Goal: Task Accomplishment & Management: Manage account settings

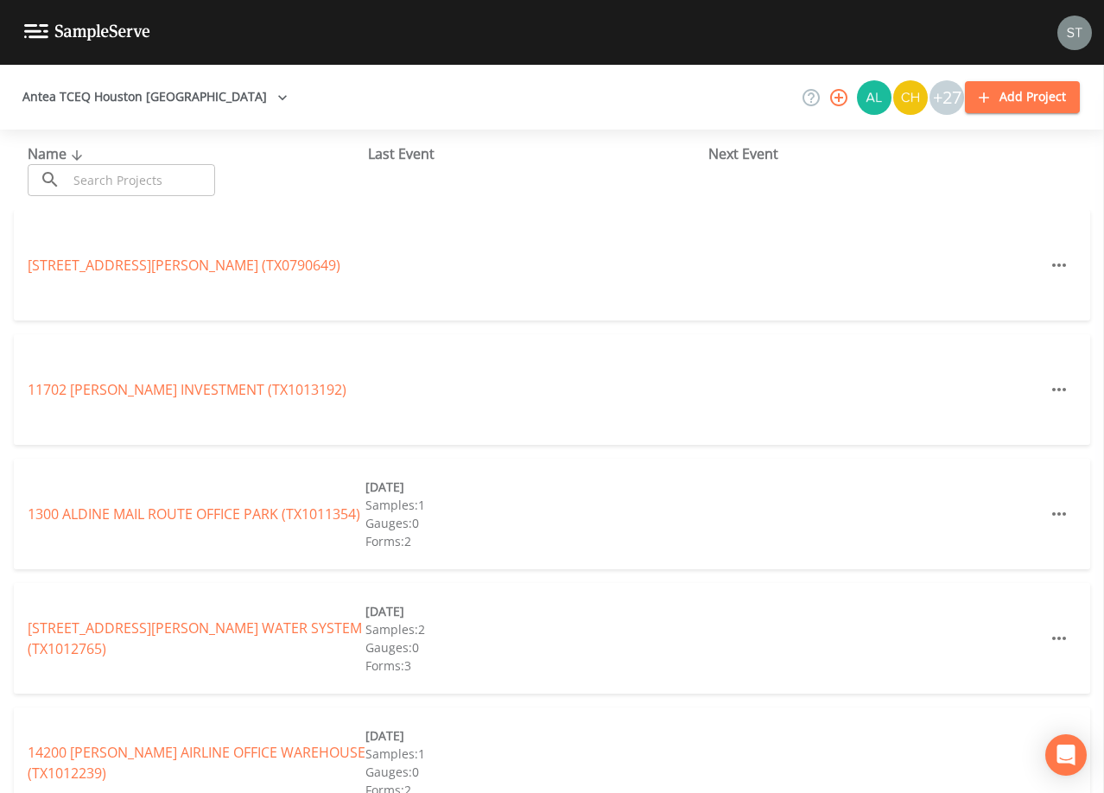
click at [149, 173] on input "text" at bounding box center [141, 180] width 148 height 32
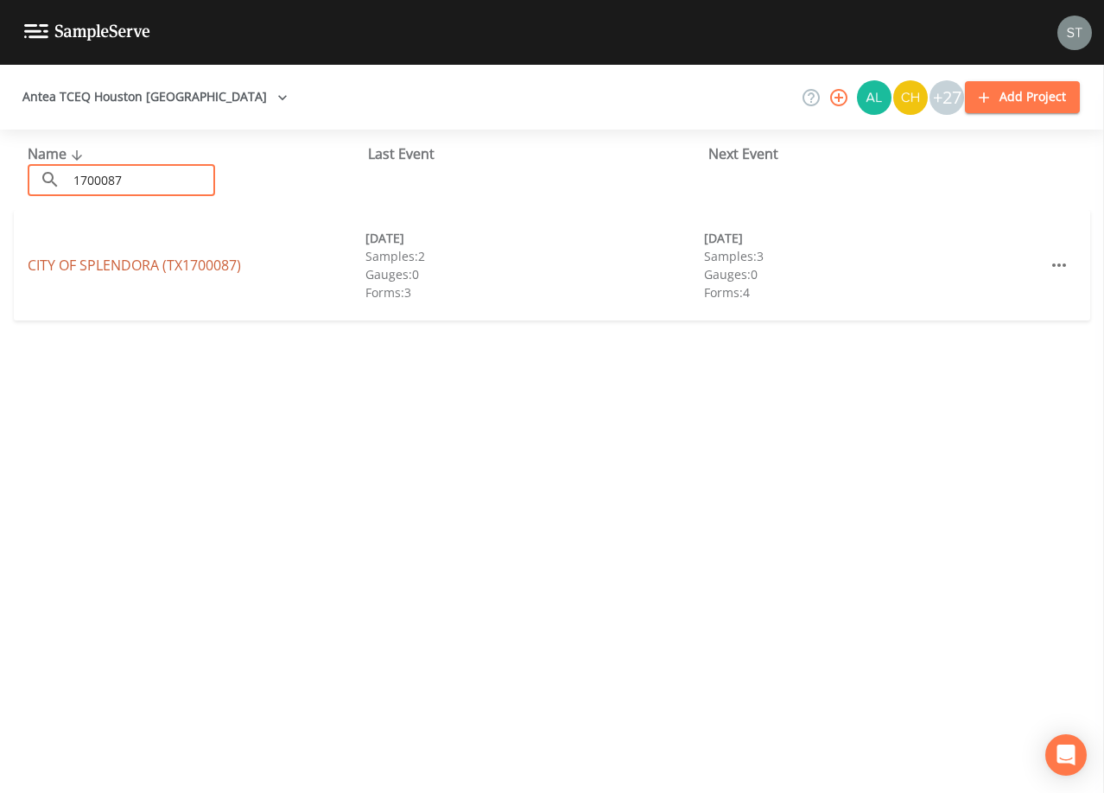
type input "1700087"
click at [91, 263] on link "CITY OF SPLENDORA (TX1700087)" at bounding box center [134, 265] width 213 height 19
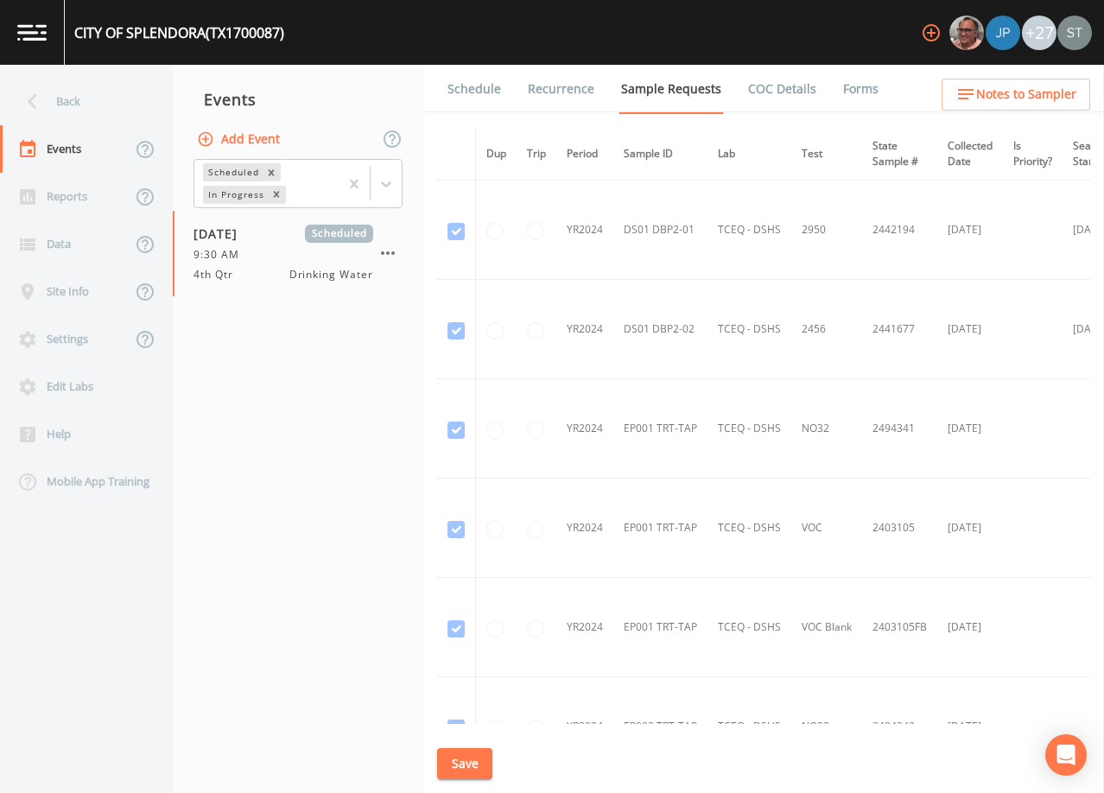
click at [479, 82] on link "Schedule" at bounding box center [474, 89] width 59 height 48
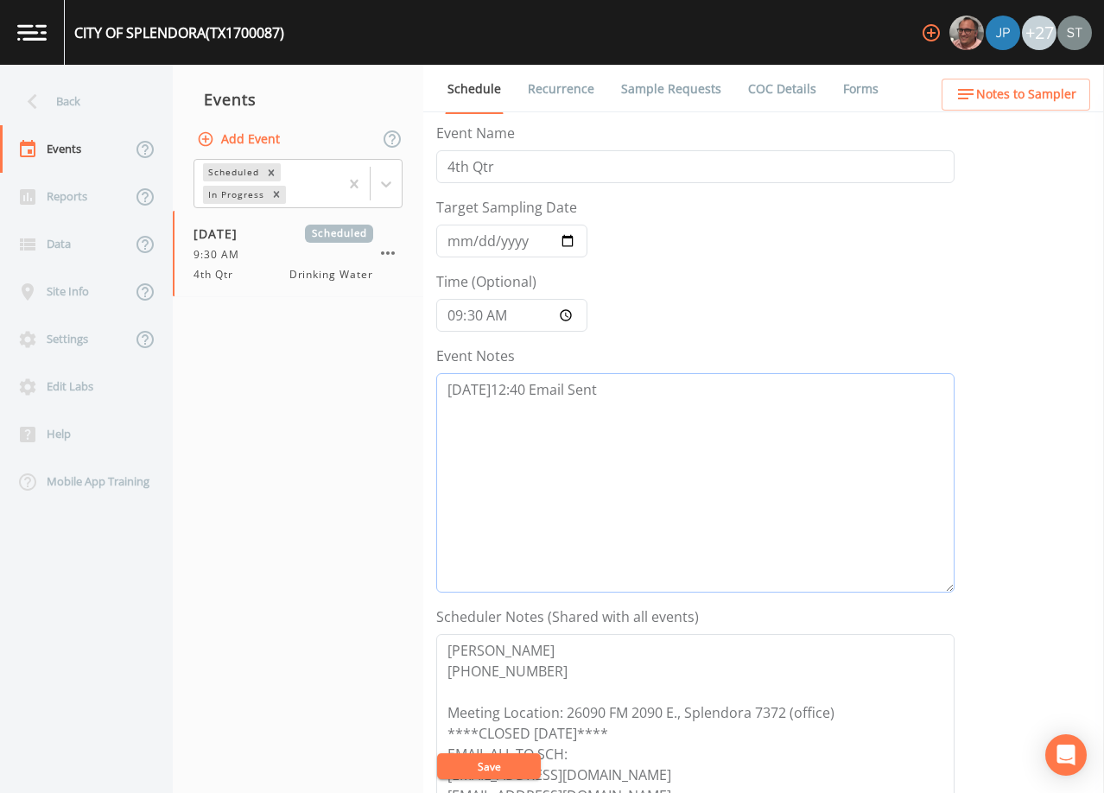
click at [633, 373] on textarea "[DATE]12:40 Email Sent" at bounding box center [695, 482] width 518 height 219
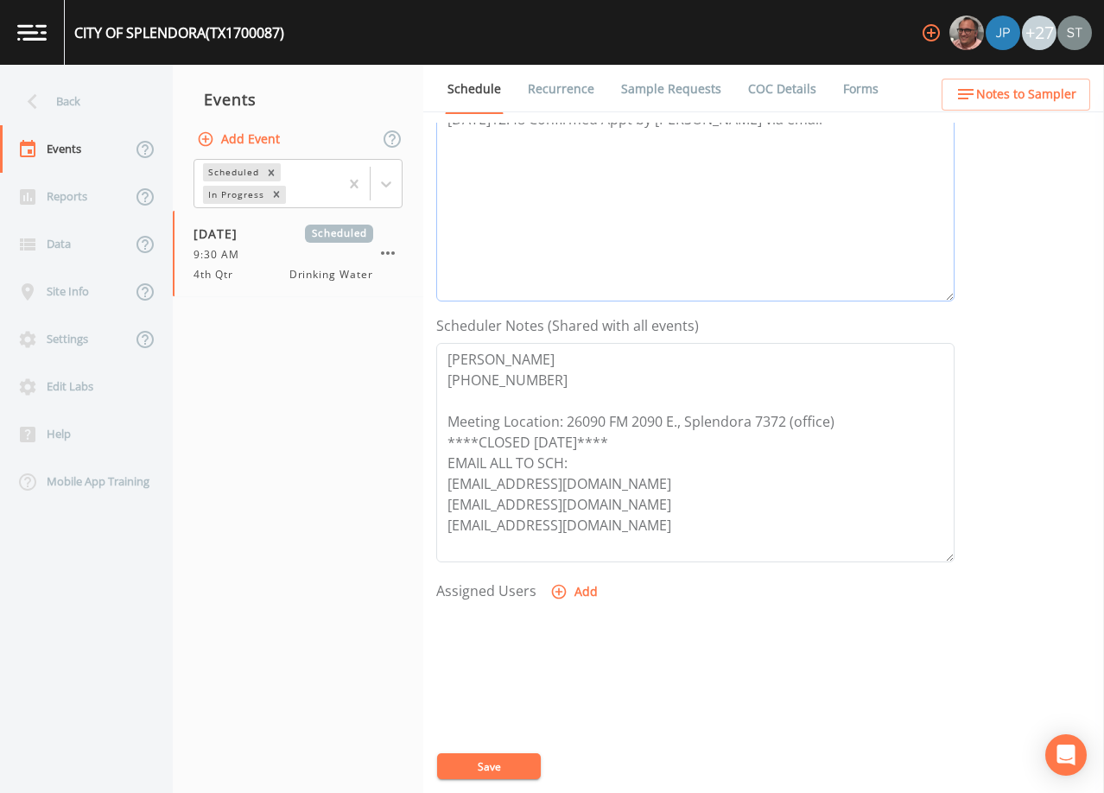
scroll to position [346, 0]
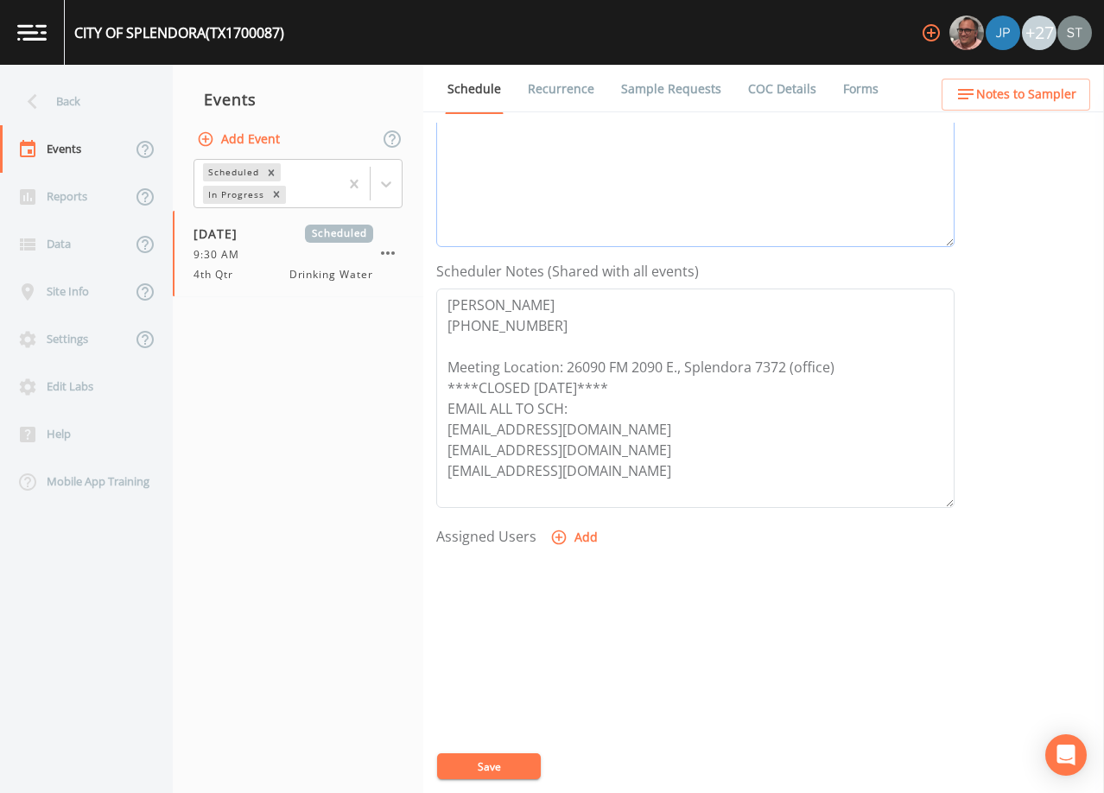
type textarea "[DATE]12:40 Email Sent [DATE]12:48 Confirmed Appt by [PERSON_NAME] via email"
click at [563, 534] on icon "button" at bounding box center [559, 538] width 15 height 15
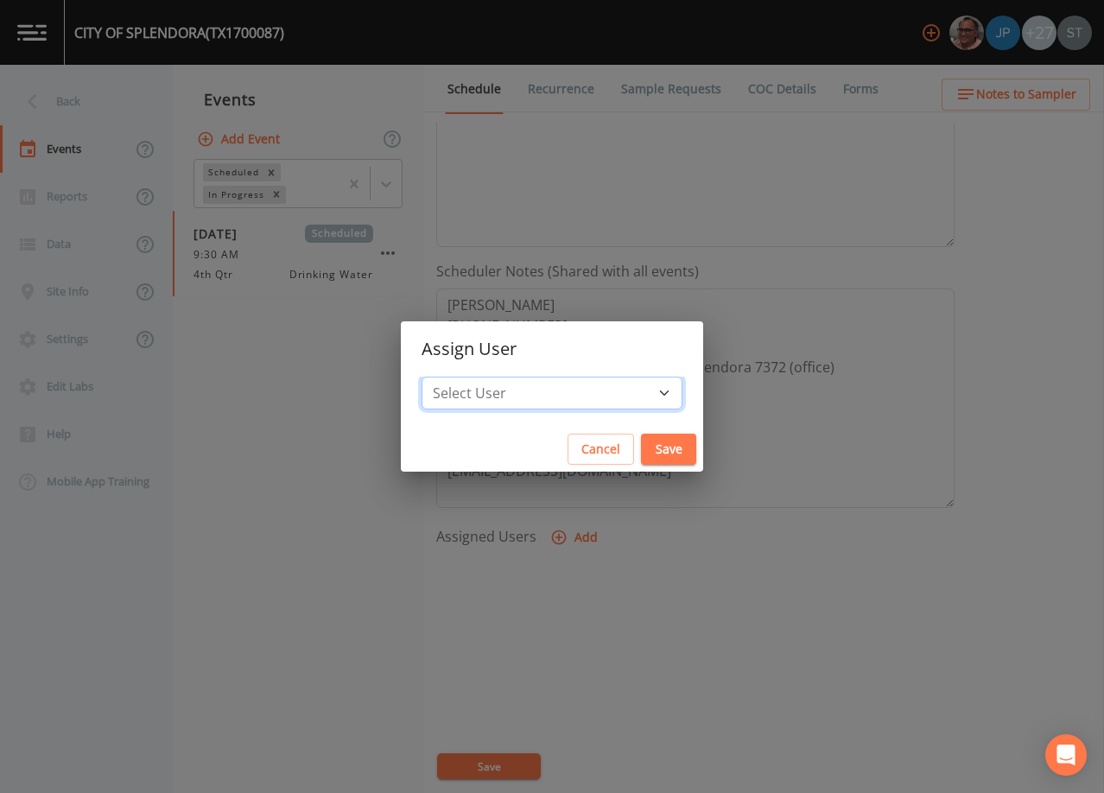
click at [556, 404] on select "Select User [PERSON_NAME] [PERSON_NAME] [PERSON_NAME] Lorinzia [PERSON_NAME] [P…" at bounding box center [552, 393] width 261 height 33
select select "761fe873-4351-41cf-9a8a-5ea5441833b0"
click at [461, 377] on select "Select User [PERSON_NAME] [PERSON_NAME] [PERSON_NAME] Lorinzia [PERSON_NAME] [P…" at bounding box center [552, 393] width 261 height 33
click at [641, 448] on button "Save" at bounding box center [668, 450] width 55 height 32
select select
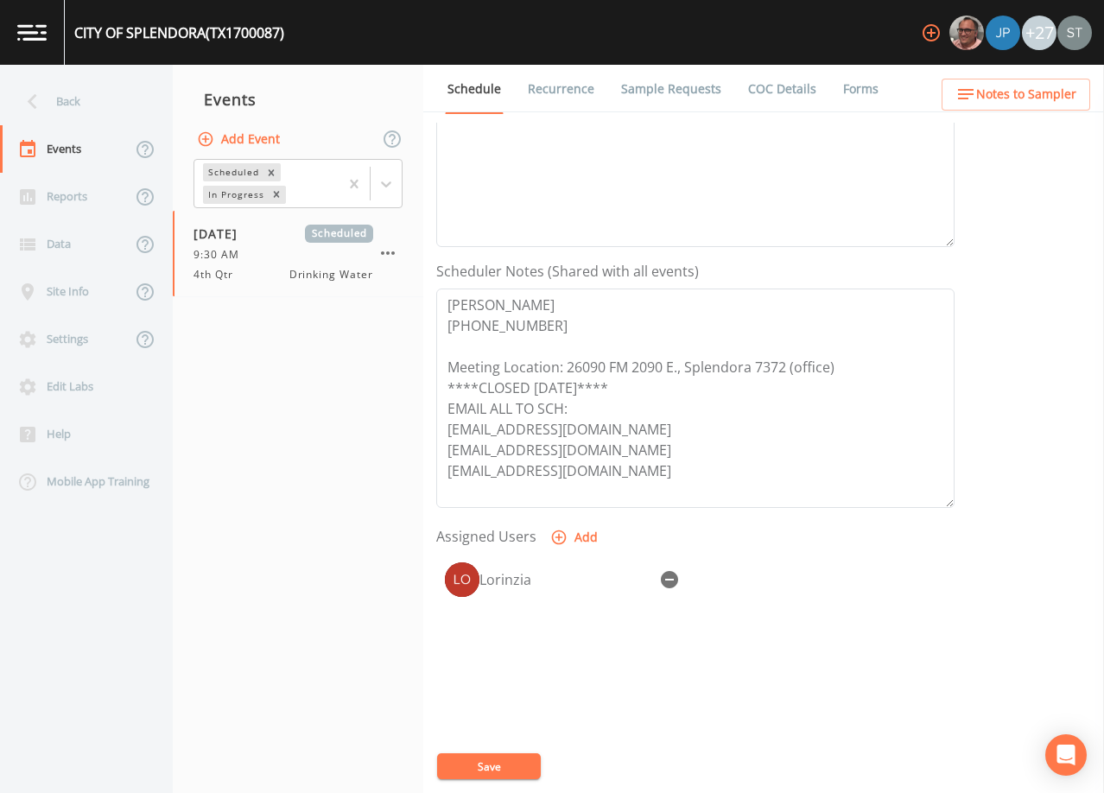
click at [514, 767] on button "Save" at bounding box center [489, 767] width 104 height 26
click at [1030, 88] on span "Notes to Sampler" at bounding box center [1026, 95] width 100 height 22
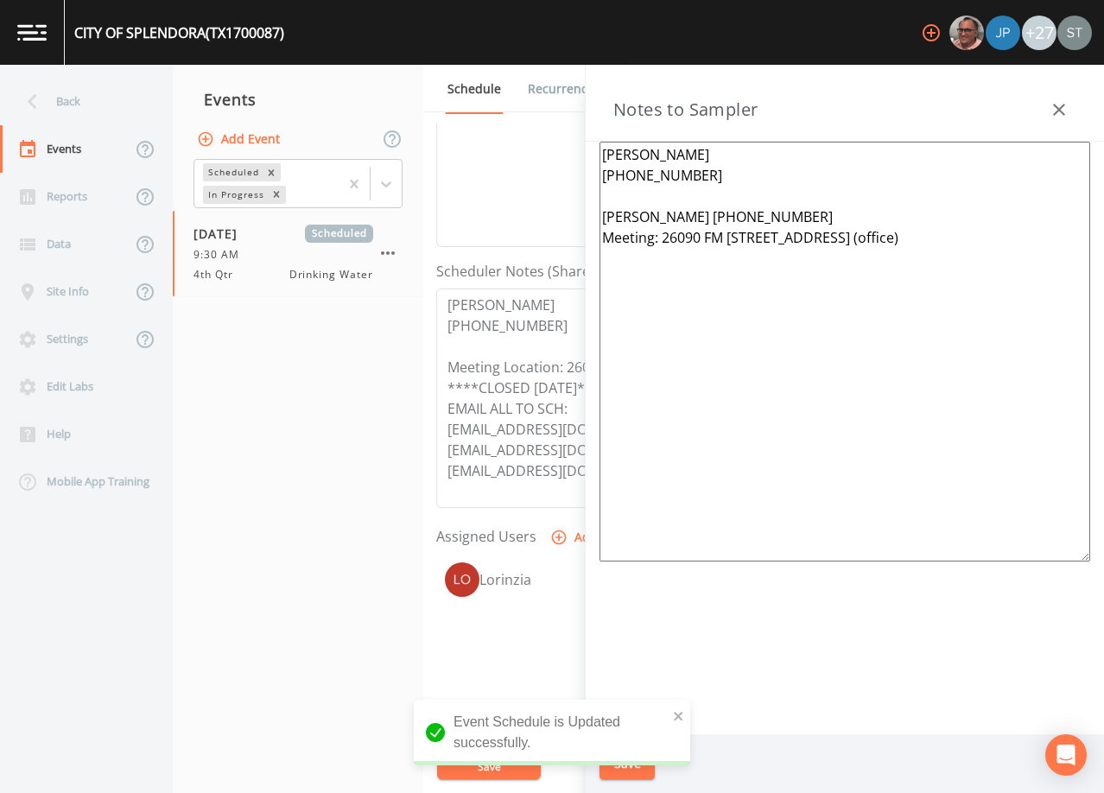
drag, startPoint x: 733, startPoint y: 207, endPoint x: 779, endPoint y: 208, distance: 45.8
click at [779, 208] on textarea "[PERSON_NAME] [PHONE_NUMBER] [PERSON_NAME] [PHONE_NUMBER] Meeting: 26090 FM [ST…" at bounding box center [845, 352] width 491 height 420
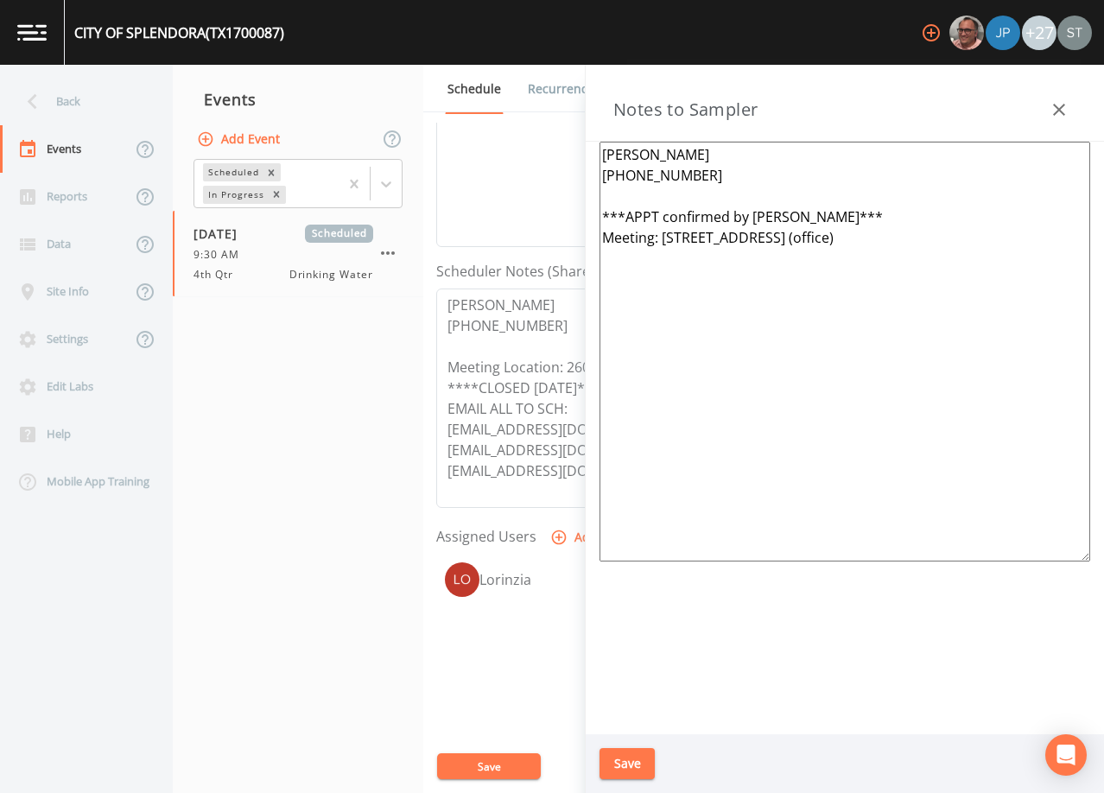
type textarea "[PERSON_NAME] [PHONE_NUMBER] ***APPT confirmed by [PERSON_NAME]*** Meeting: [ST…"
click at [640, 766] on button "Save" at bounding box center [627, 764] width 55 height 32
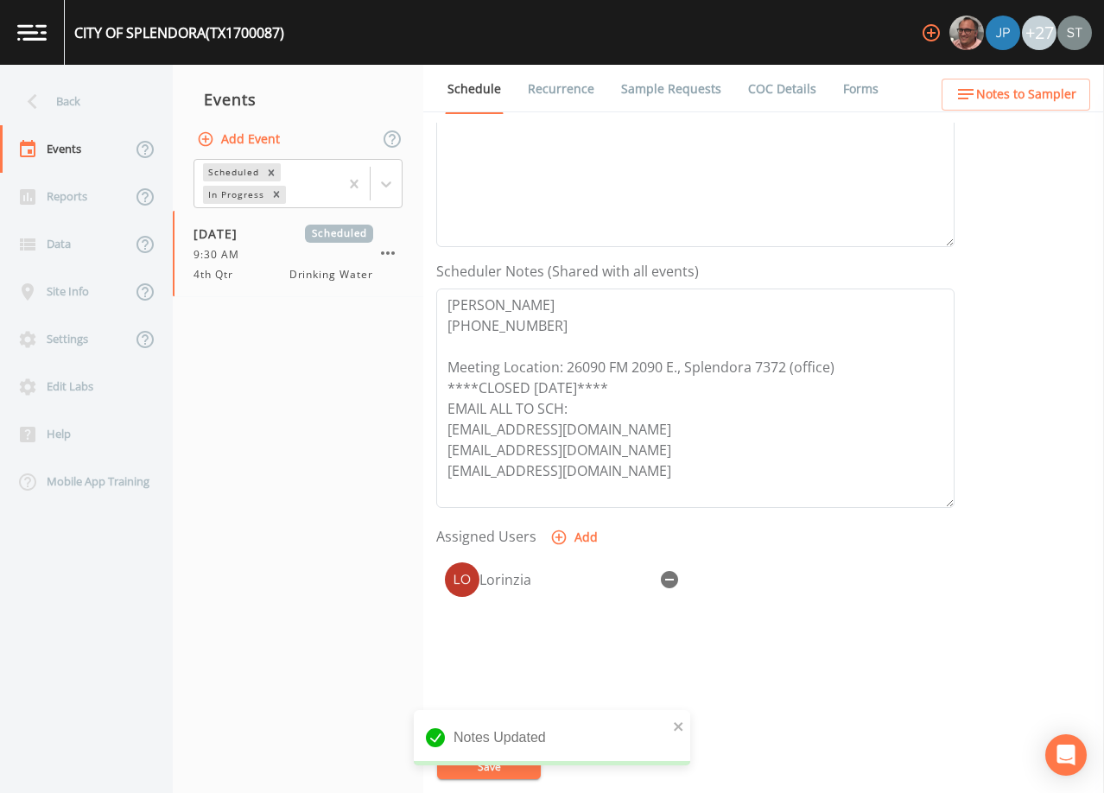
click at [1049, 96] on span "Notes to Sampler" at bounding box center [1026, 95] width 100 height 22
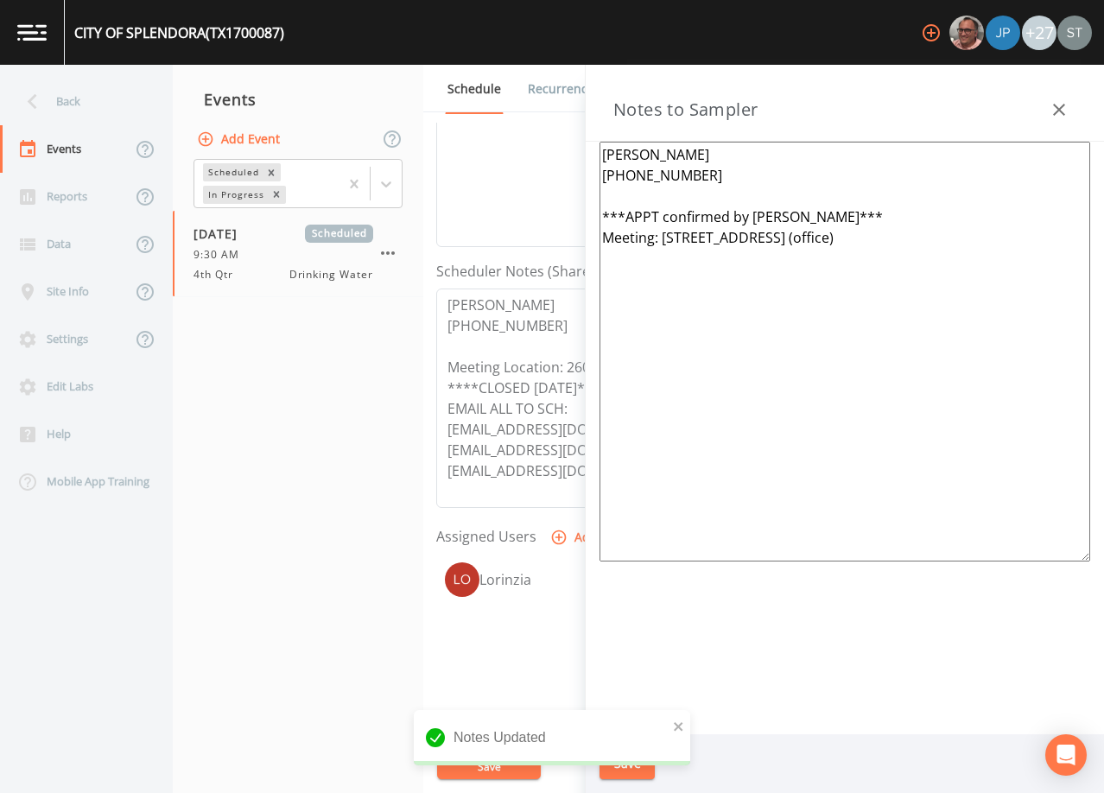
click at [1052, 103] on icon "button" at bounding box center [1059, 109] width 21 height 21
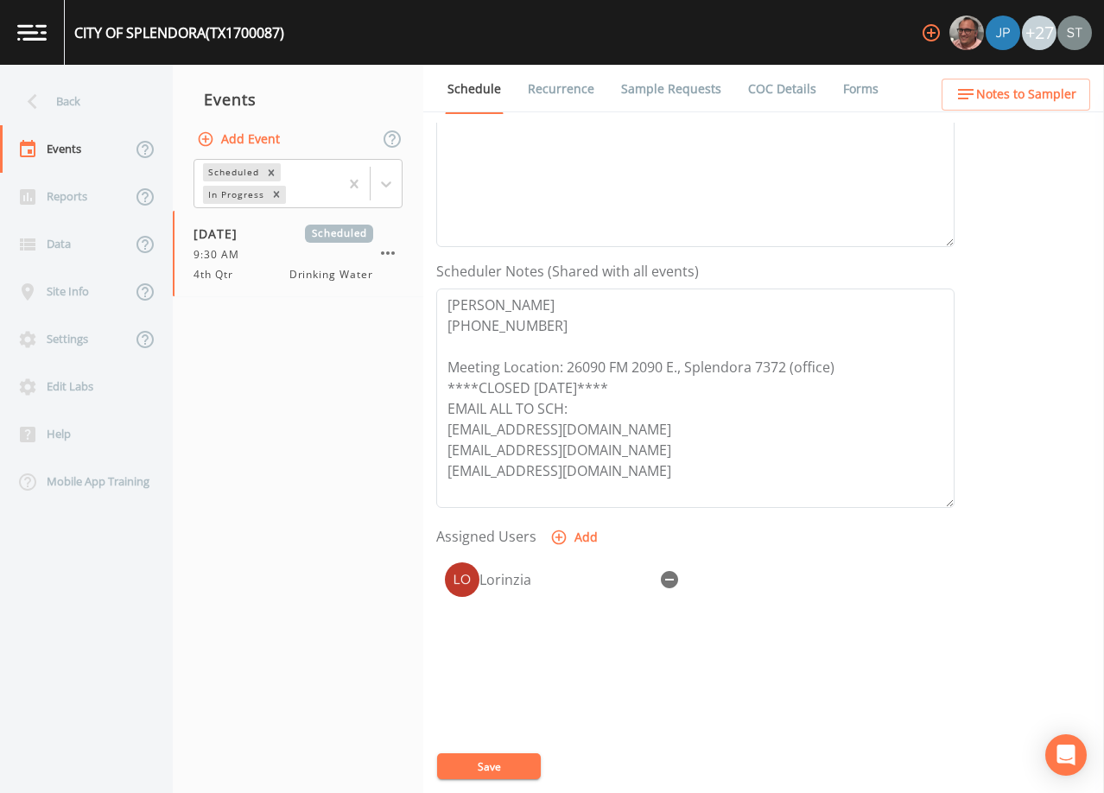
click at [639, 91] on link "Sample Requests" at bounding box center [671, 89] width 105 height 48
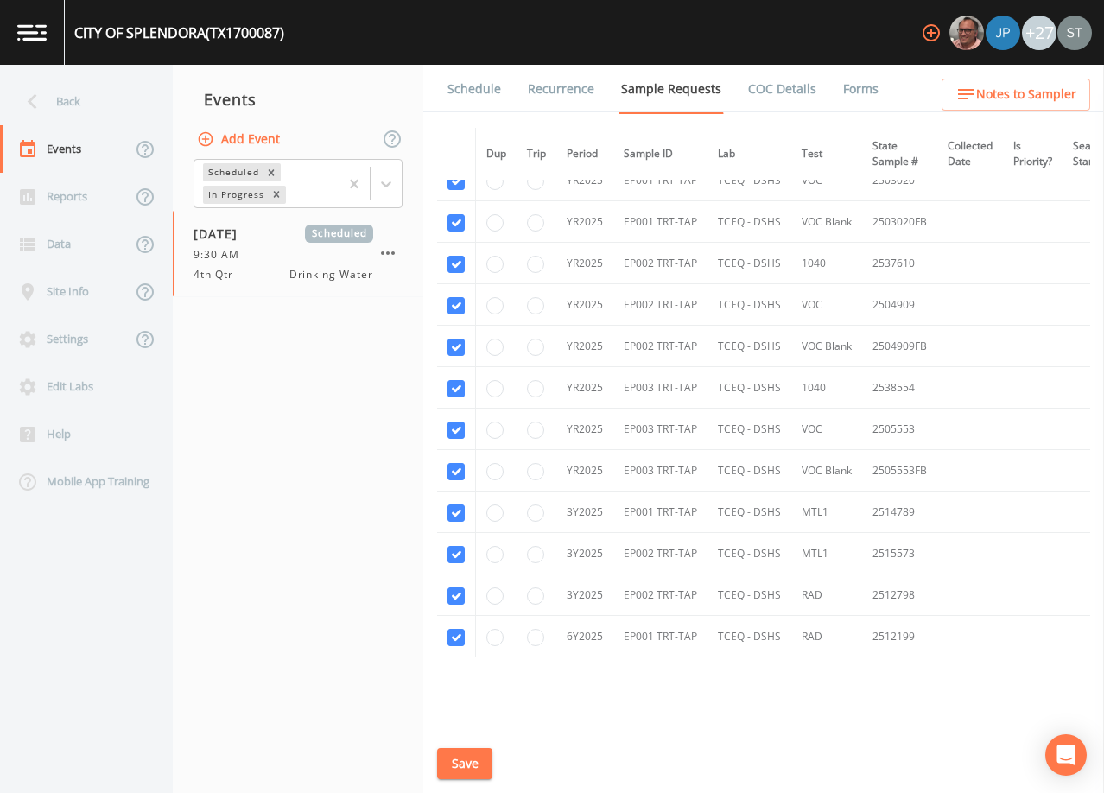
scroll to position [1581, 0]
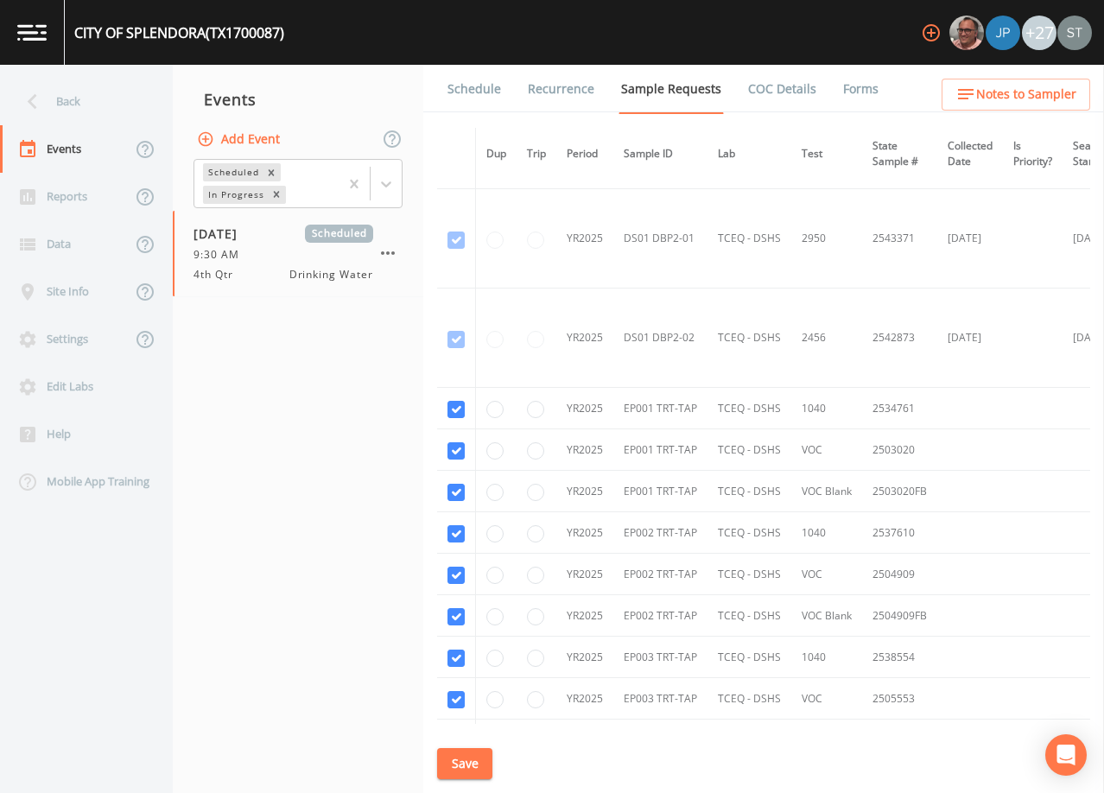
click at [468, 92] on link "Schedule" at bounding box center [474, 89] width 59 height 48
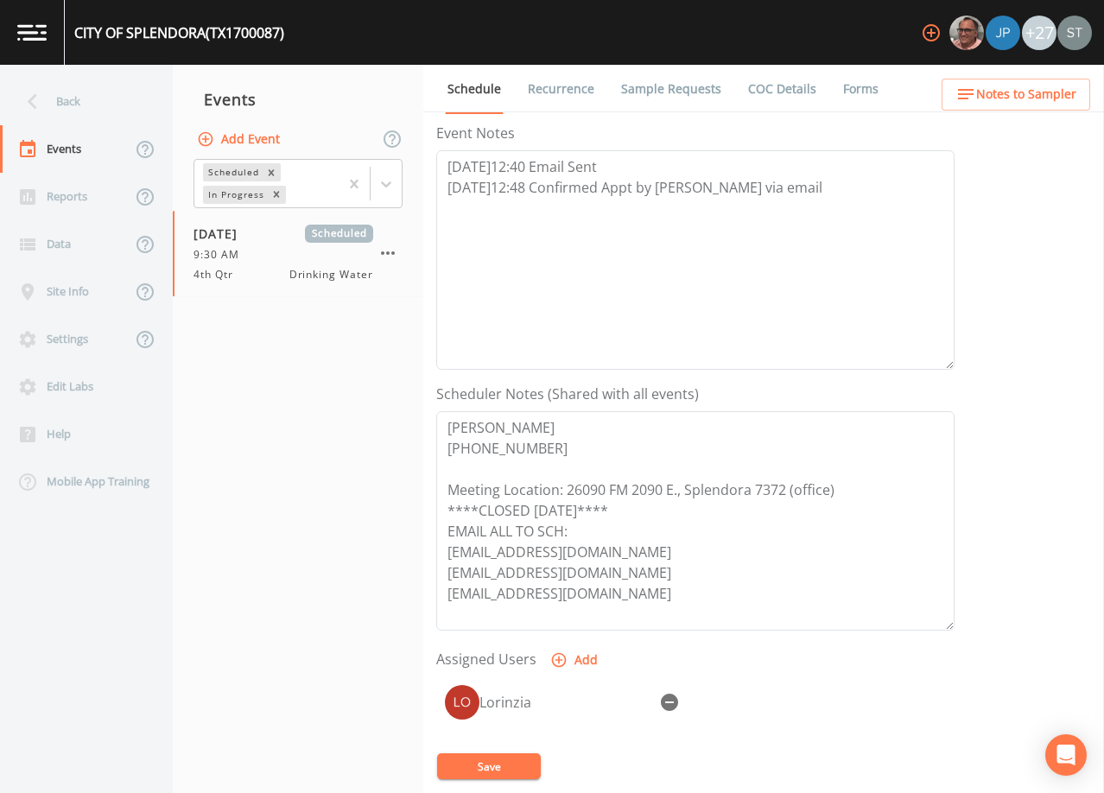
scroll to position [259, 0]
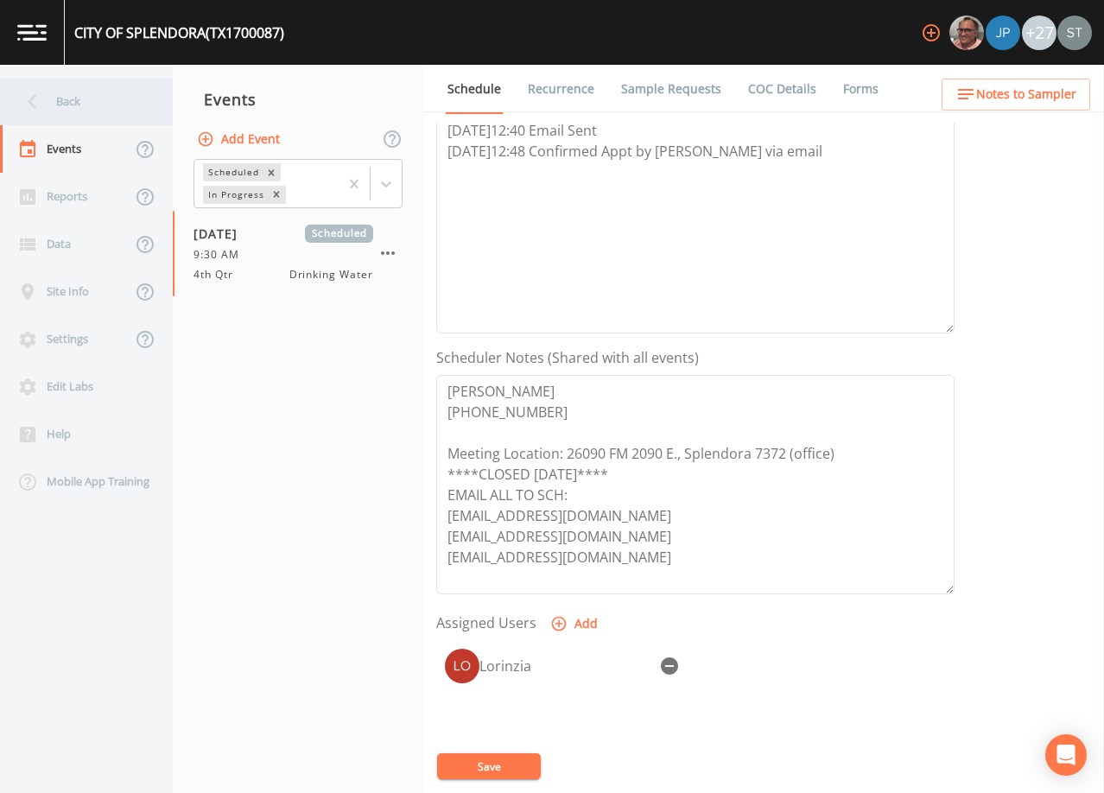
click at [54, 92] on div "Back" at bounding box center [78, 102] width 156 height 48
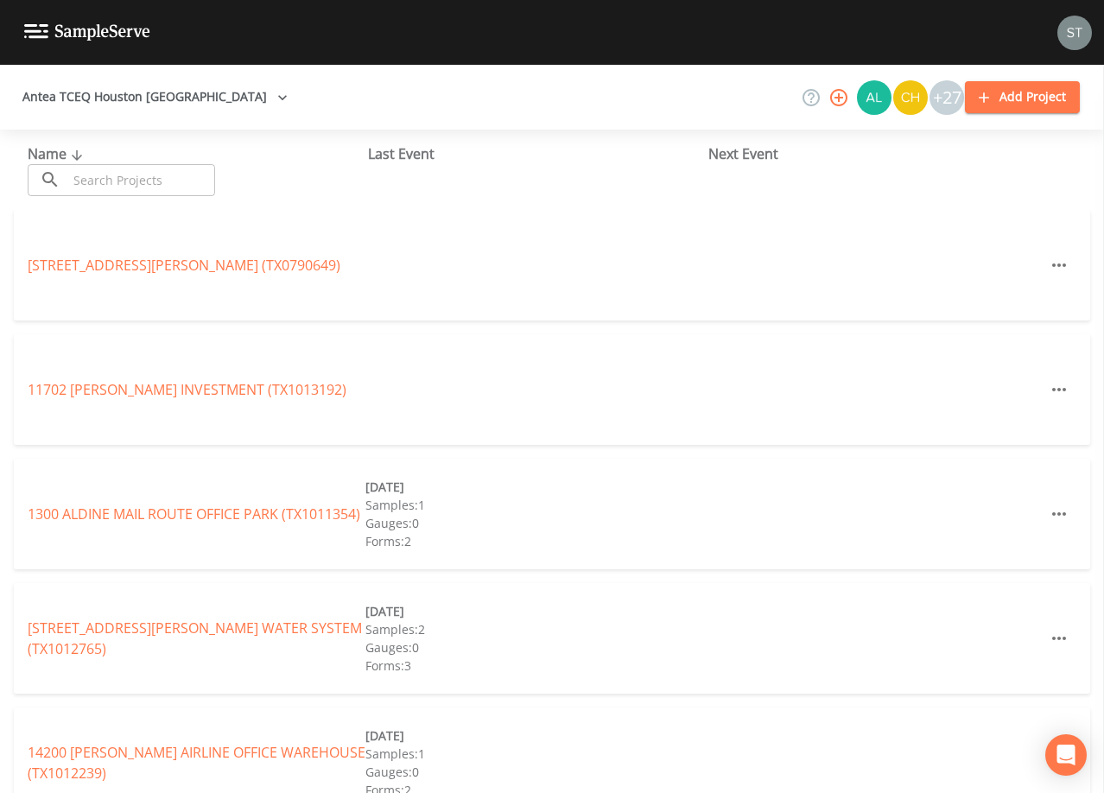
click at [168, 186] on input "text" at bounding box center [141, 180] width 148 height 32
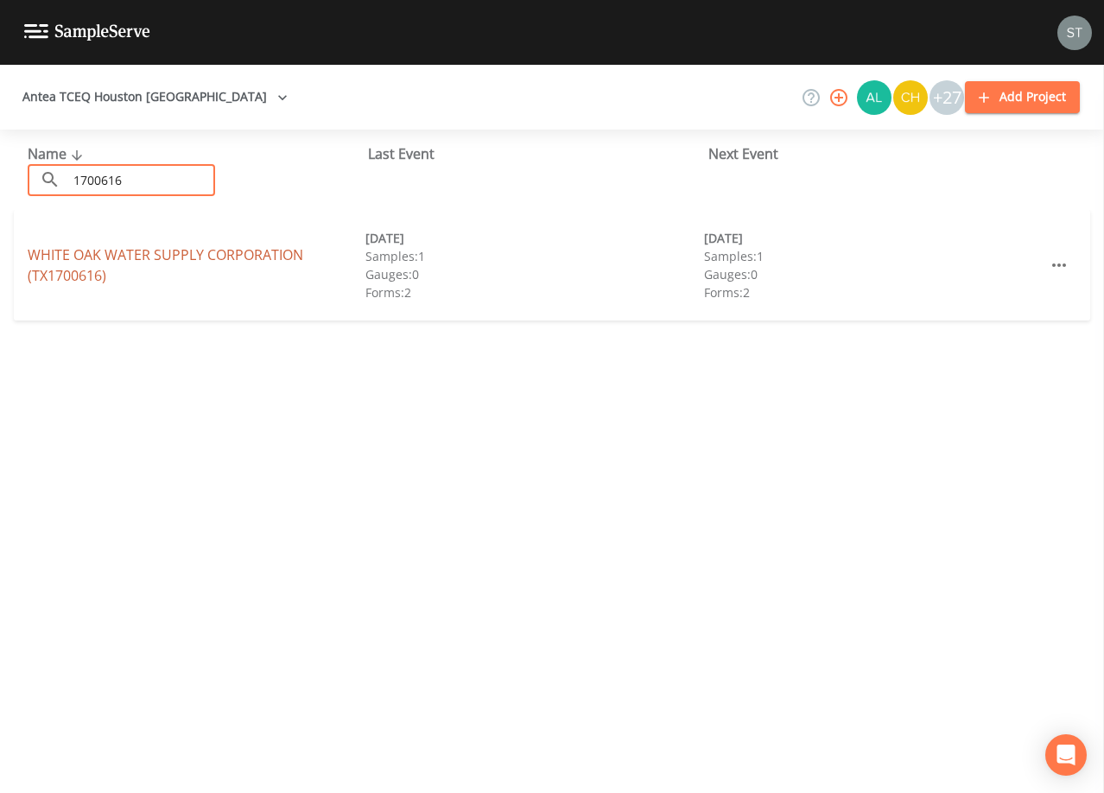
type input "1700616"
click at [185, 256] on link "WHITE OAK WATER SUPPLY CORPORATION (TX1700616)" at bounding box center [166, 265] width 276 height 40
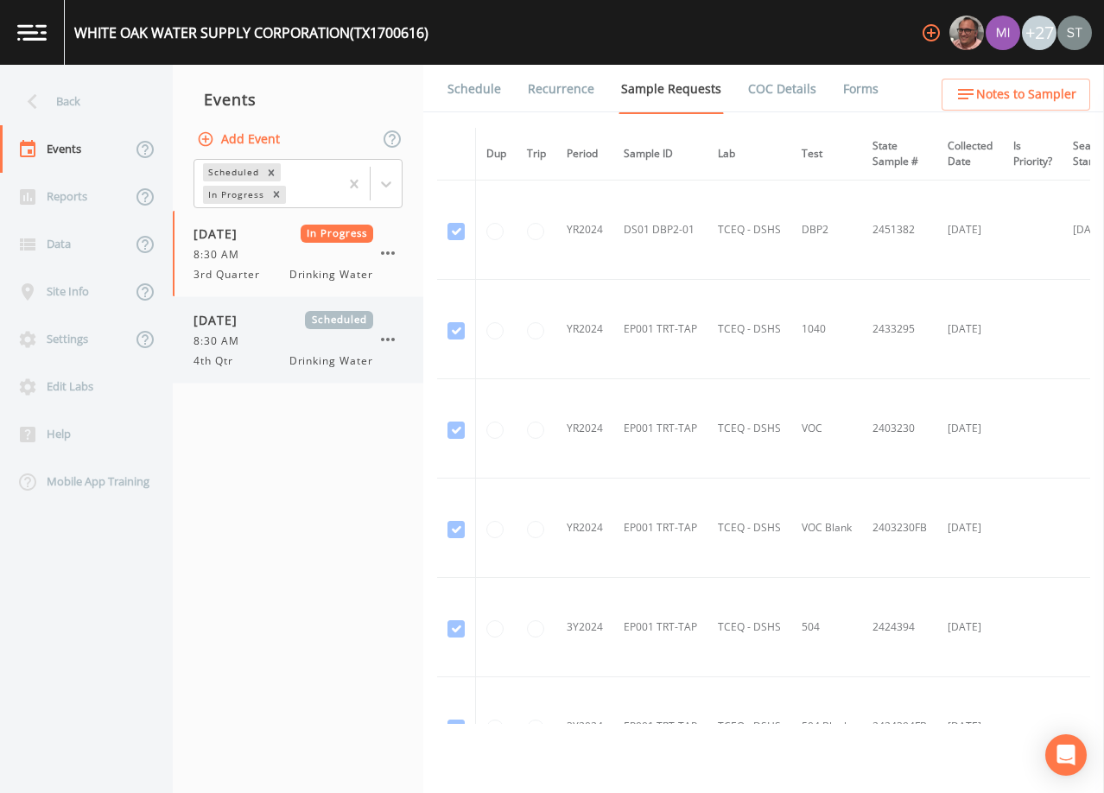
click at [273, 340] on div "8:30 AM" at bounding box center [284, 342] width 180 height 16
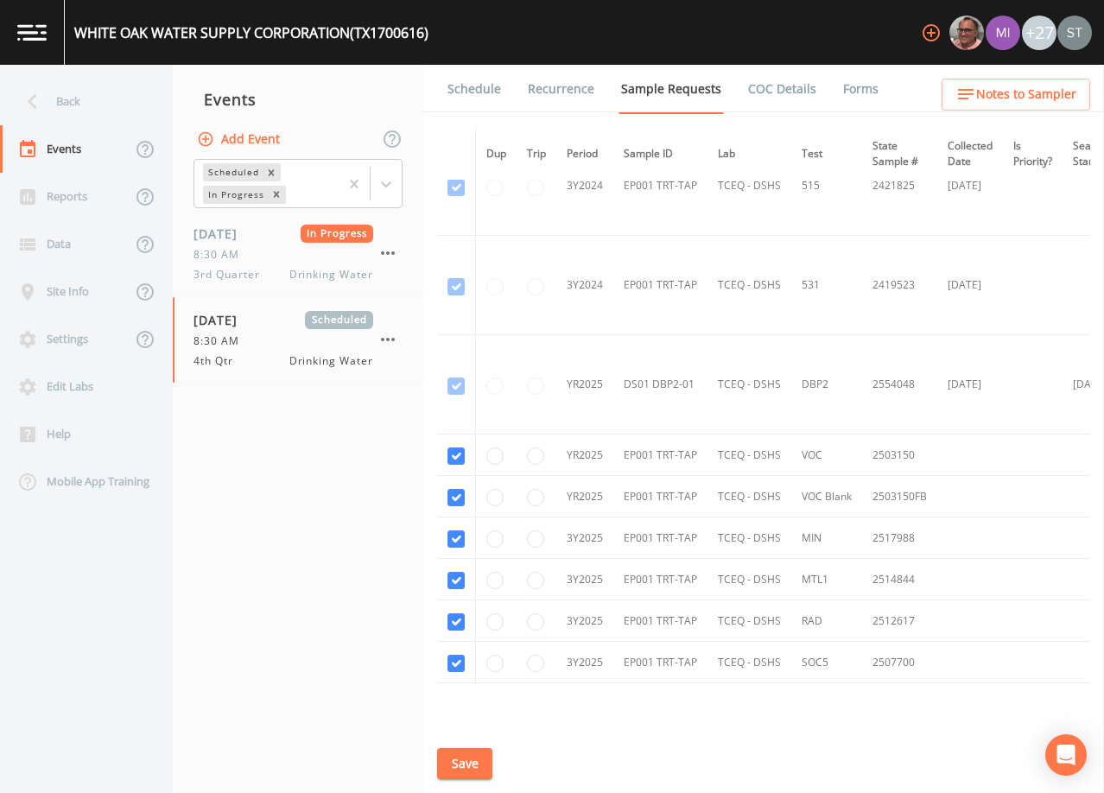
scroll to position [691, 0]
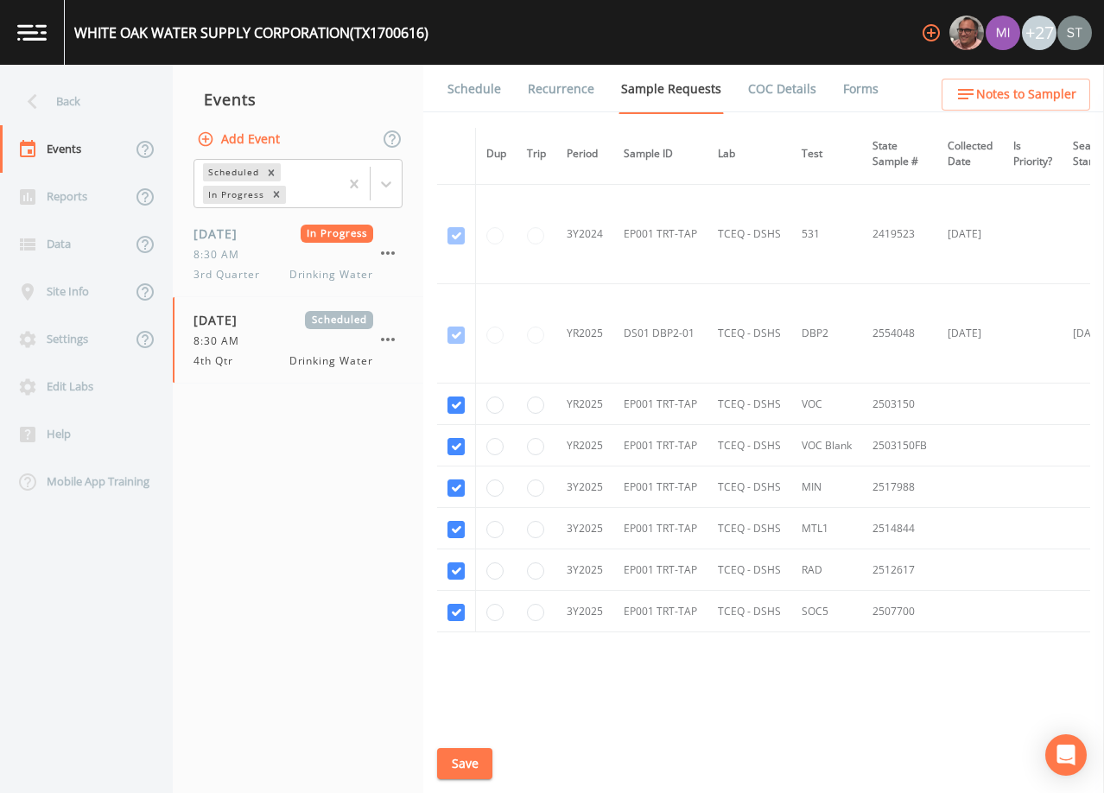
click at [483, 91] on link "Schedule" at bounding box center [474, 89] width 59 height 48
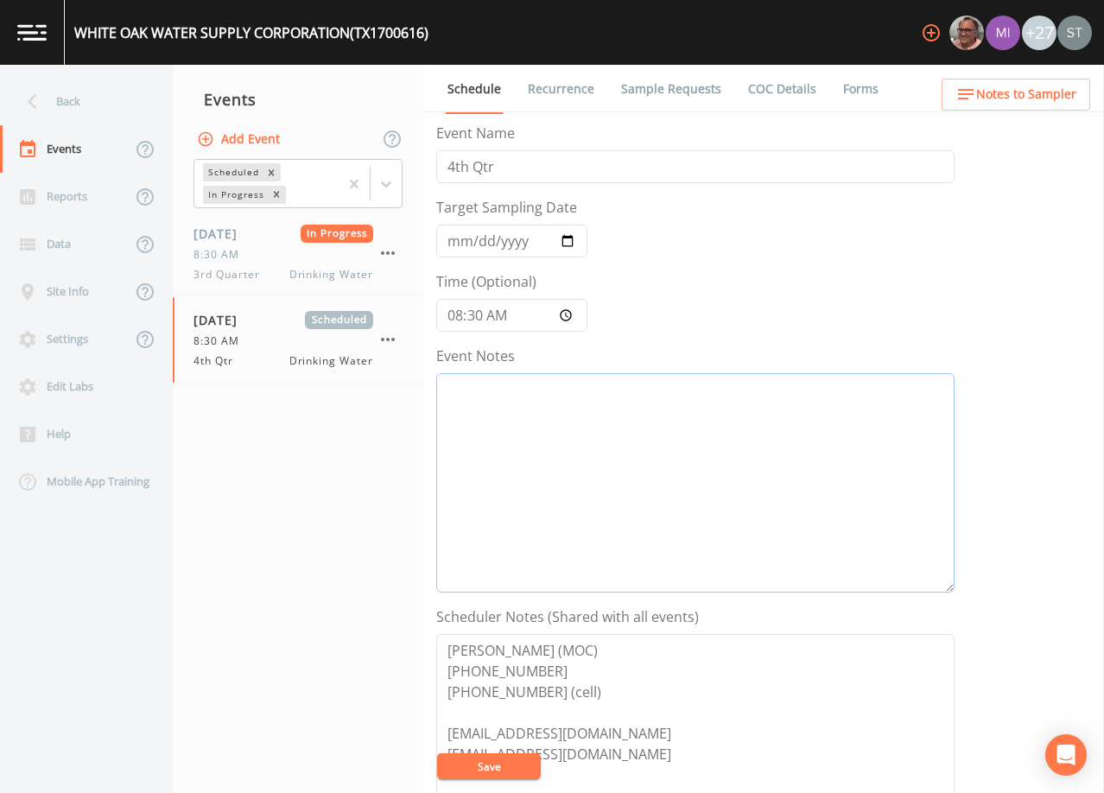
click at [659, 444] on textarea "Event Notes" at bounding box center [695, 482] width 518 height 219
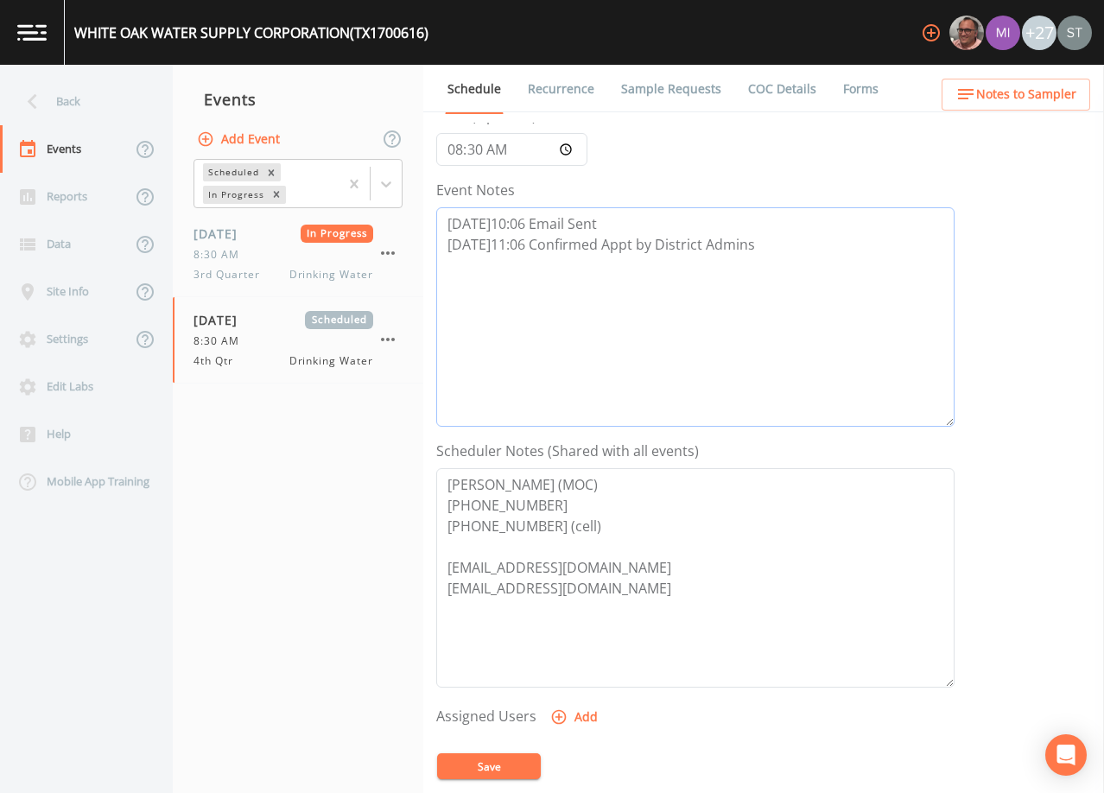
scroll to position [173, 0]
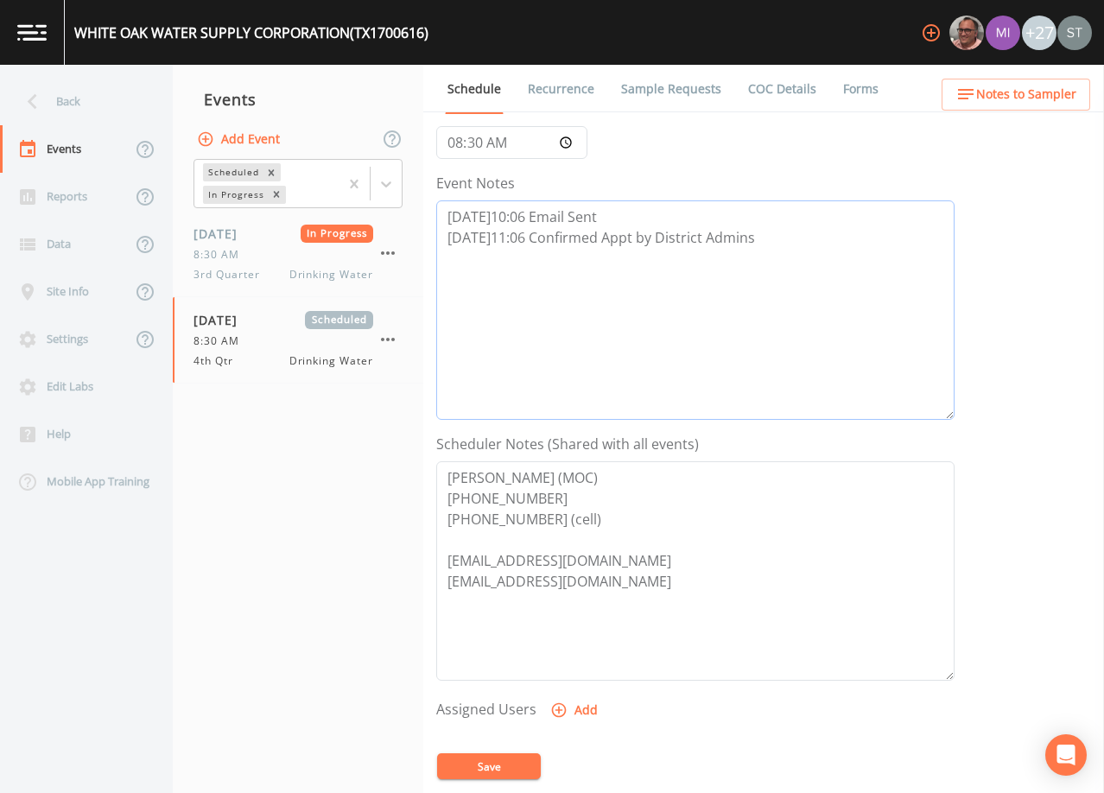
type textarea "[DATE]10:06 Email Sent [DATE]11:06 Confirmed Appt by District Admins"
click at [583, 709] on button "Add" at bounding box center [576, 711] width 58 height 32
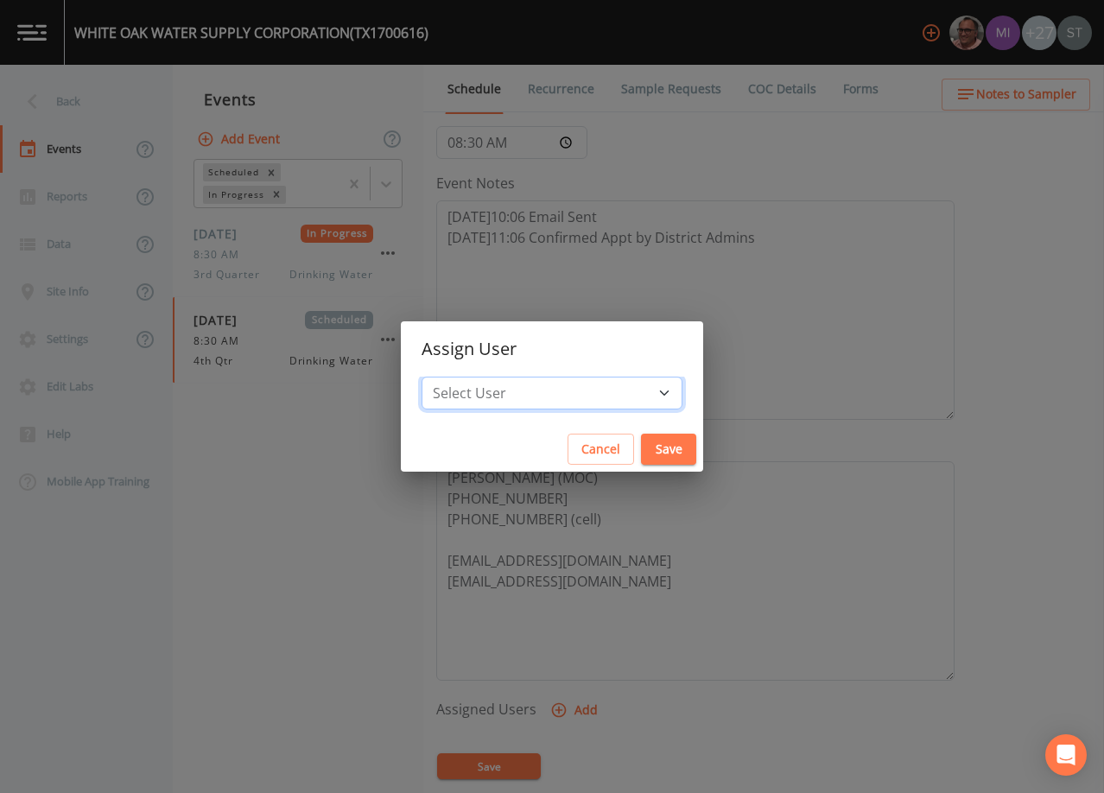
click at [567, 392] on select "Select User [PERSON_NAME] [PERSON_NAME] [PERSON_NAME] [PERSON_NAME] [PERSON_NAM…" at bounding box center [552, 393] width 261 height 33
select select "9949071a-8de3-4d5f-82d7-f9272ed5f8d7"
click at [461, 377] on select "Select User [PERSON_NAME] [PERSON_NAME] [PERSON_NAME] [PERSON_NAME] [PERSON_NAM…" at bounding box center [552, 393] width 261 height 33
click at [641, 449] on button "Save" at bounding box center [668, 450] width 55 height 32
select select
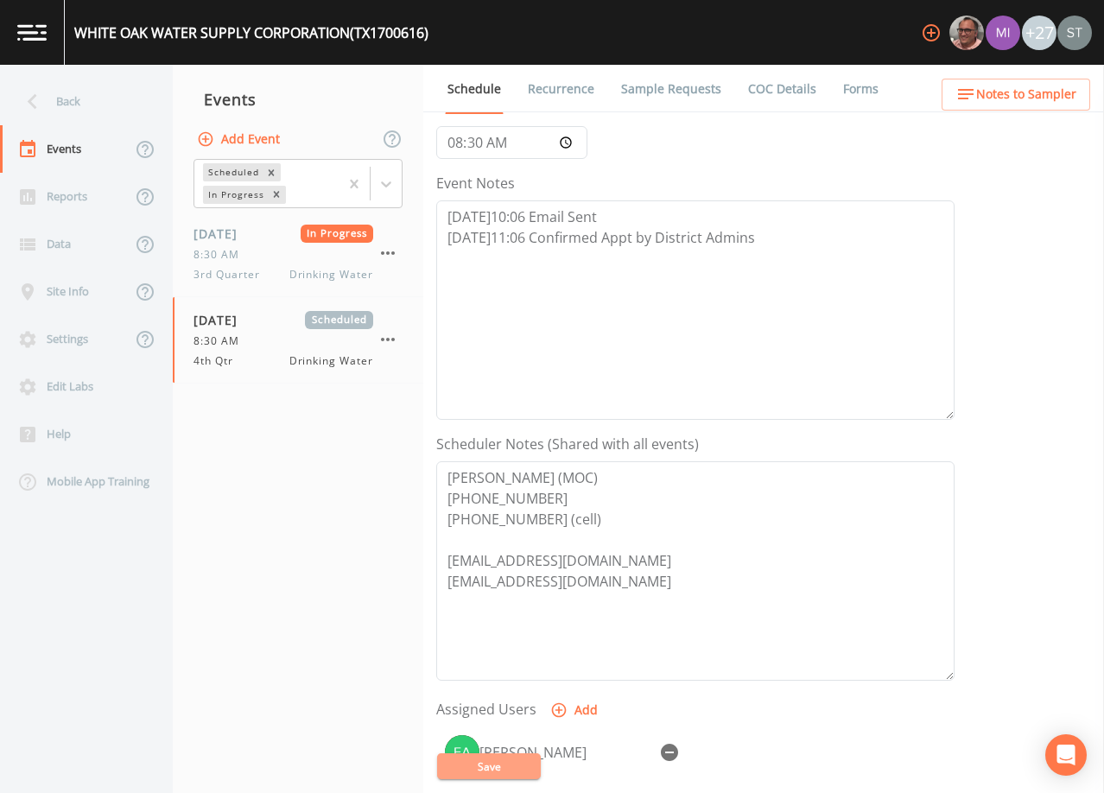
click at [516, 773] on button "Save" at bounding box center [489, 767] width 104 height 26
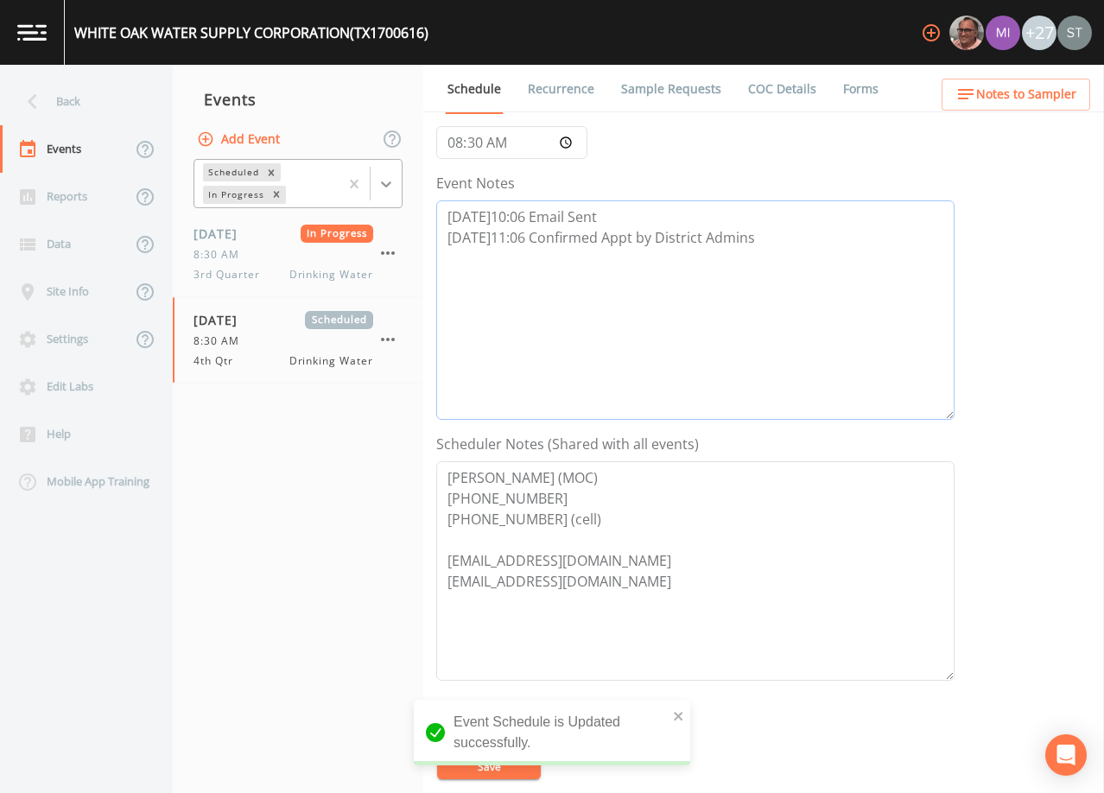
drag, startPoint x: 807, startPoint y: 252, endPoint x: 375, endPoint y: 190, distance: 436.5
click at [375, 190] on div "Back Events Reports Data Site Info Settings Edit Labs Help Mobile App Training …" at bounding box center [552, 429] width 1104 height 728
click at [1046, 103] on span "Notes to Sampler" at bounding box center [1026, 95] width 100 height 22
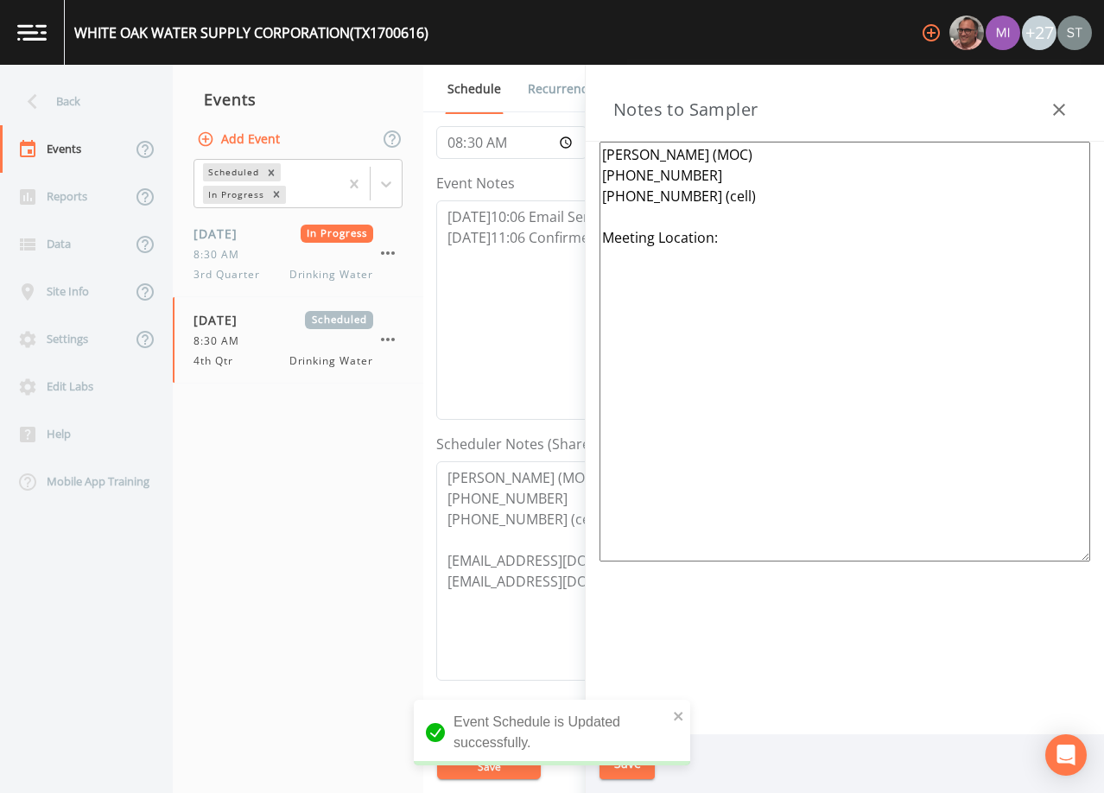
click at [797, 243] on textarea "[PERSON_NAME] (MOC) [PHONE_NUMBER] [PHONE_NUMBER] (cell) Meeting Location:" at bounding box center [845, 352] width 491 height 420
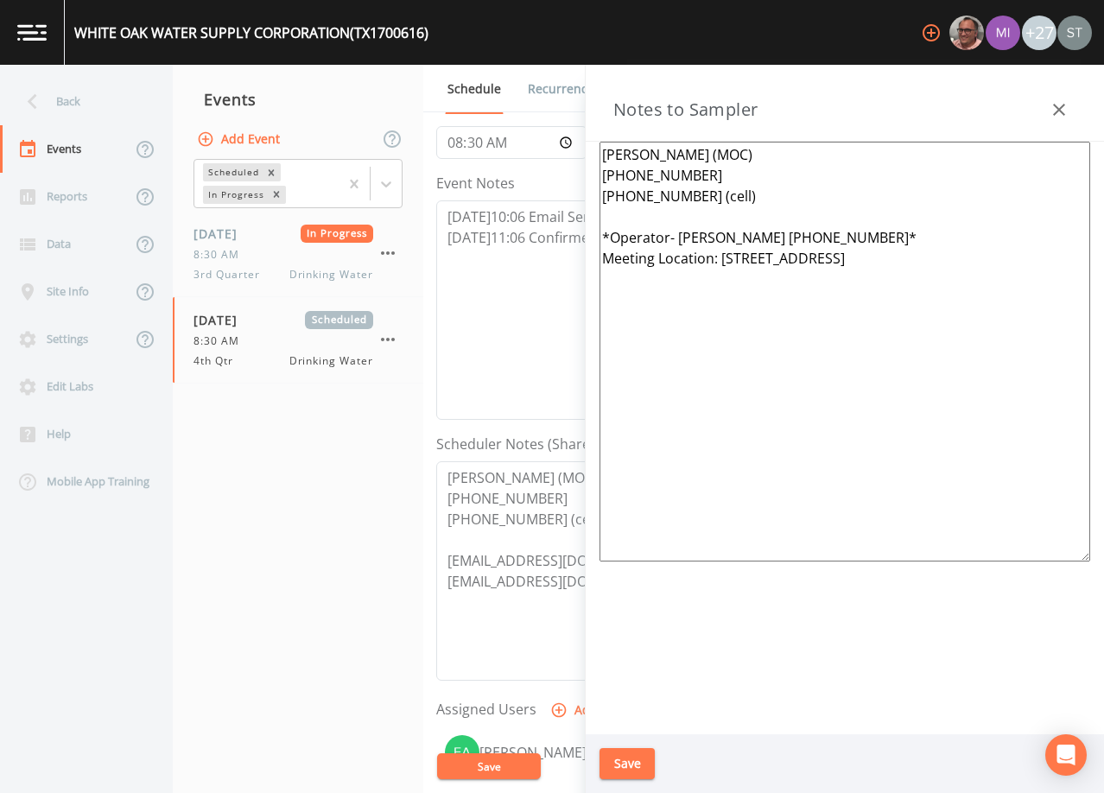
drag, startPoint x: 982, startPoint y: 259, endPoint x: 581, endPoint y: 228, distance: 402.2
click at [581, 228] on div "Back Events Reports Data Site Info Settings Edit Labs Help Mobile App Training …" at bounding box center [552, 429] width 1104 height 728
type textarea "[PERSON_NAME] (MOC) [PHONE_NUMBER] [PHONE_NUMBER] (cell) *Operator- [PERSON_NAM…"
click at [648, 761] on button "Save" at bounding box center [627, 764] width 55 height 32
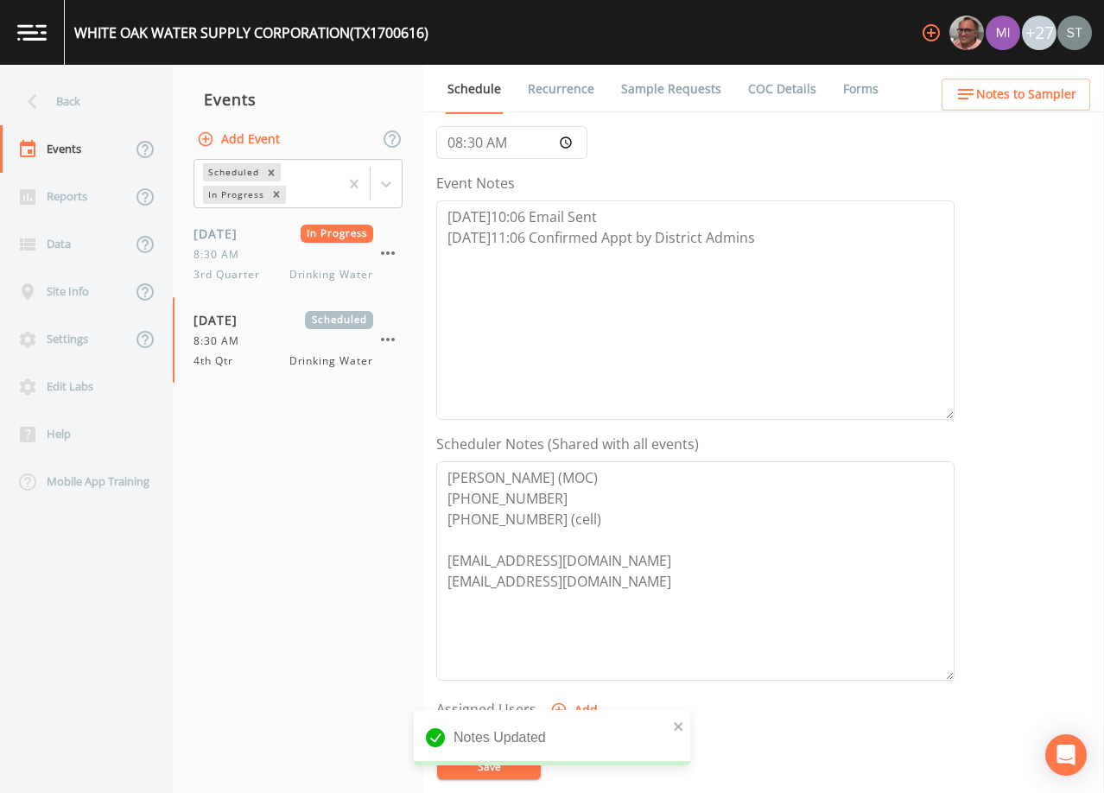
click at [659, 96] on link "Sample Requests" at bounding box center [671, 89] width 105 height 48
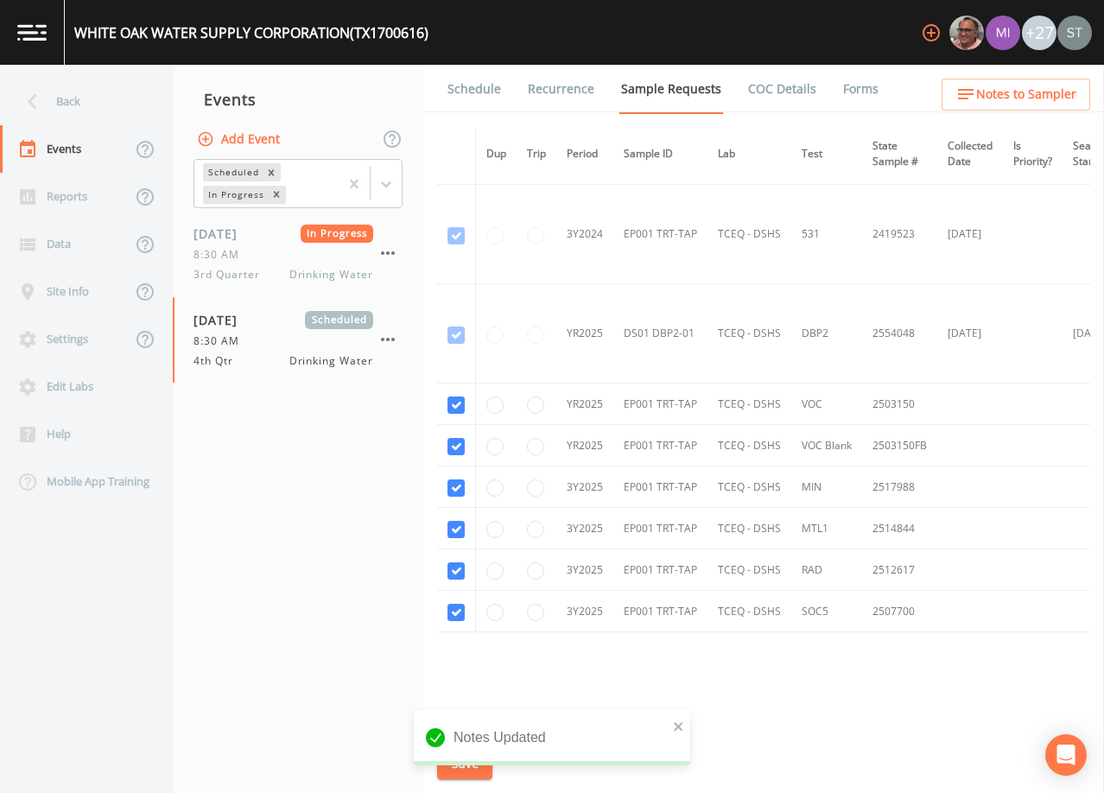
scroll to position [742, 0]
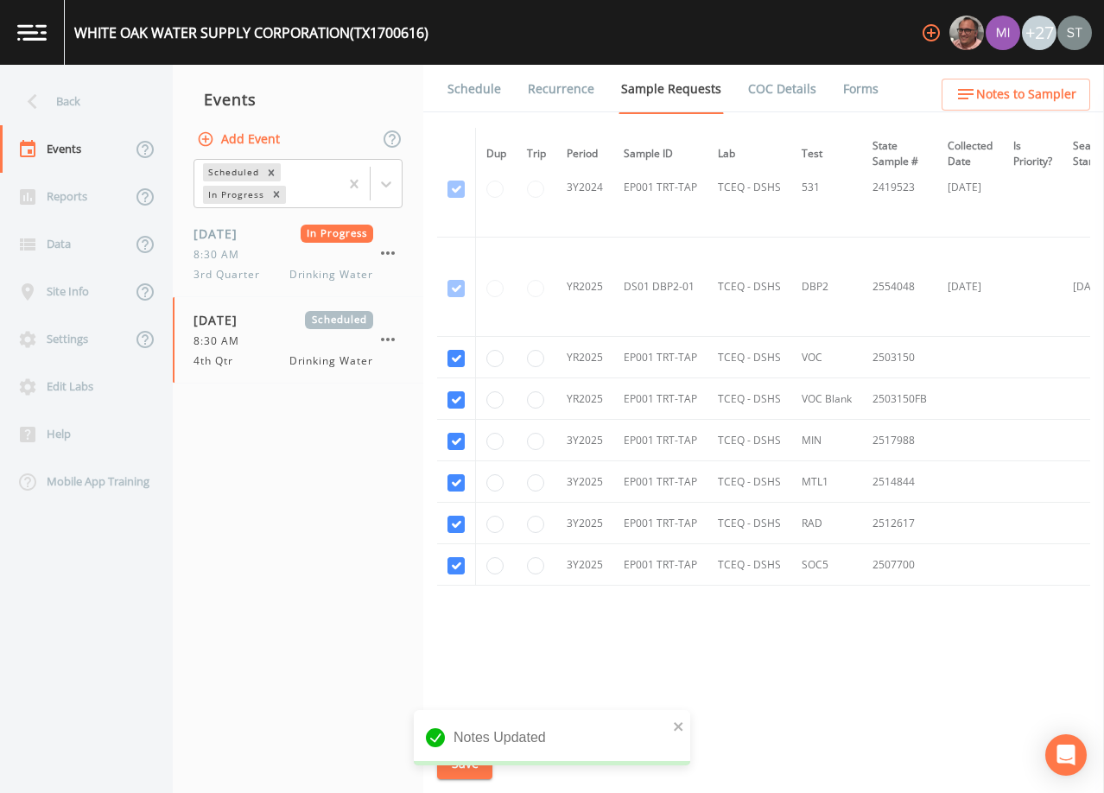
drag, startPoint x: 481, startPoint y: 92, endPoint x: 528, endPoint y: 98, distance: 46.9
click at [481, 92] on link "Schedule" at bounding box center [474, 89] width 59 height 48
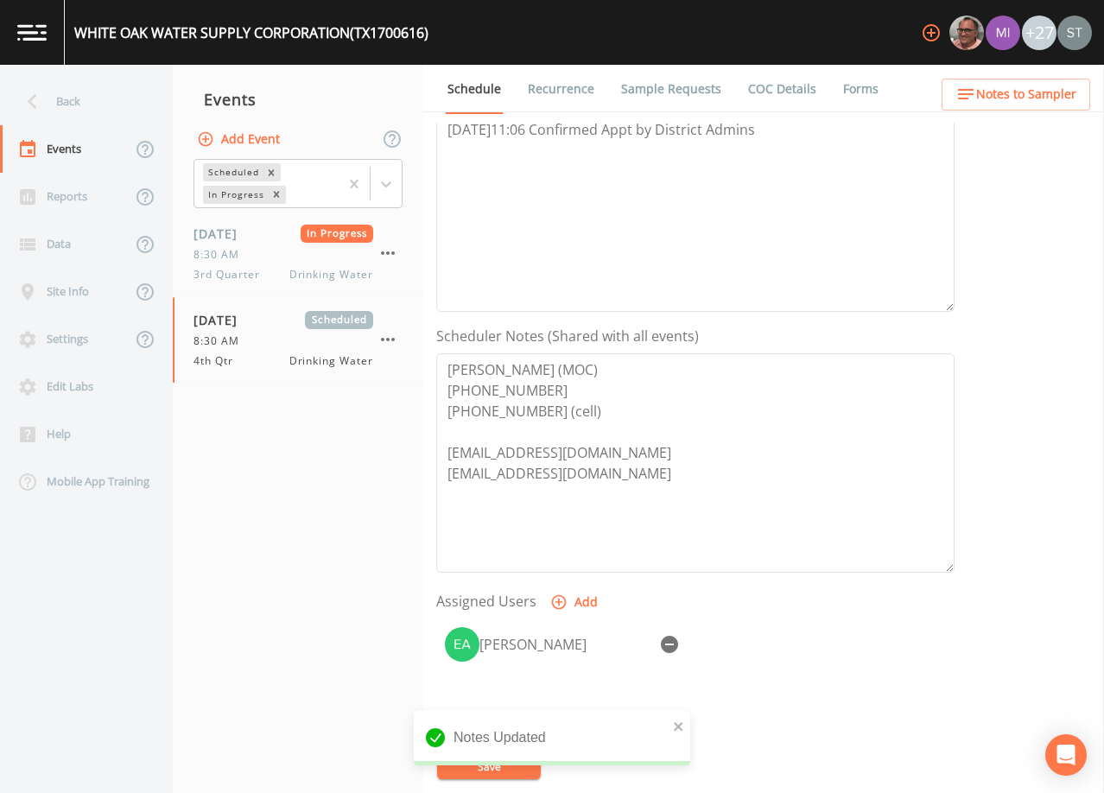
scroll to position [346, 0]
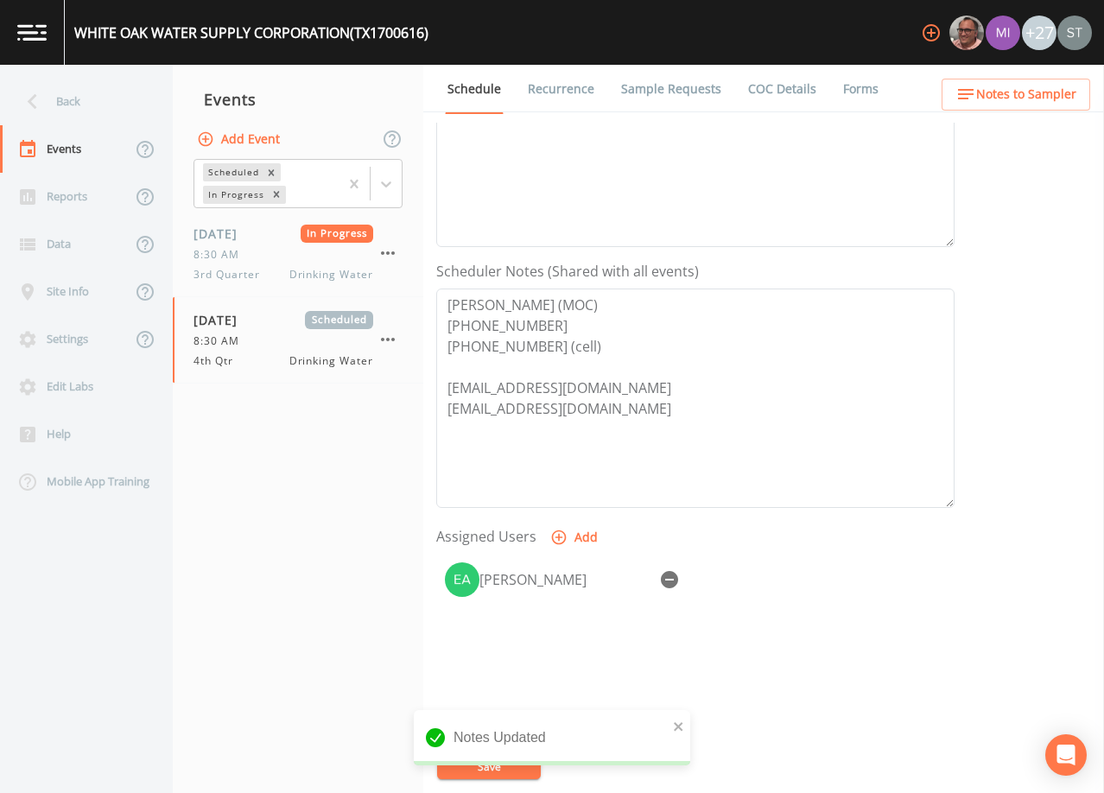
click at [1069, 98] on span "Notes to Sampler" at bounding box center [1026, 95] width 100 height 22
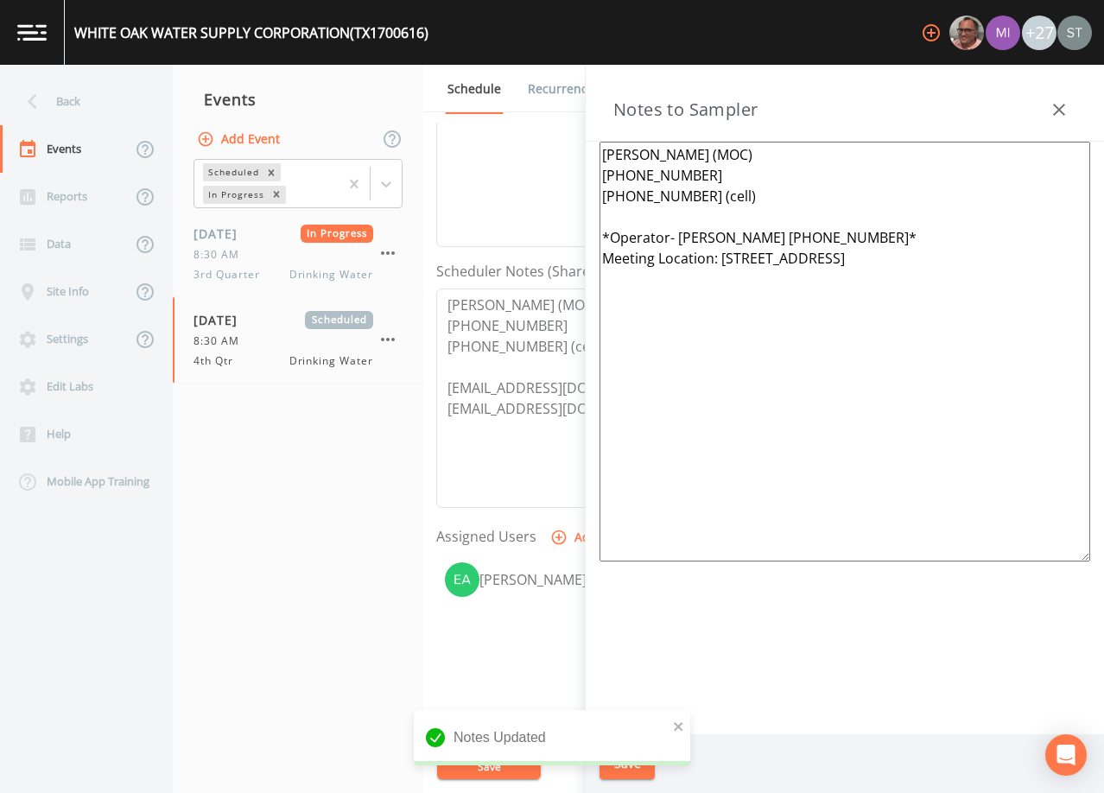
click at [1077, 108] on div "Notes to Sampler" at bounding box center [845, 103] width 518 height 77
click at [1059, 106] on icon "button" at bounding box center [1059, 109] width 21 height 21
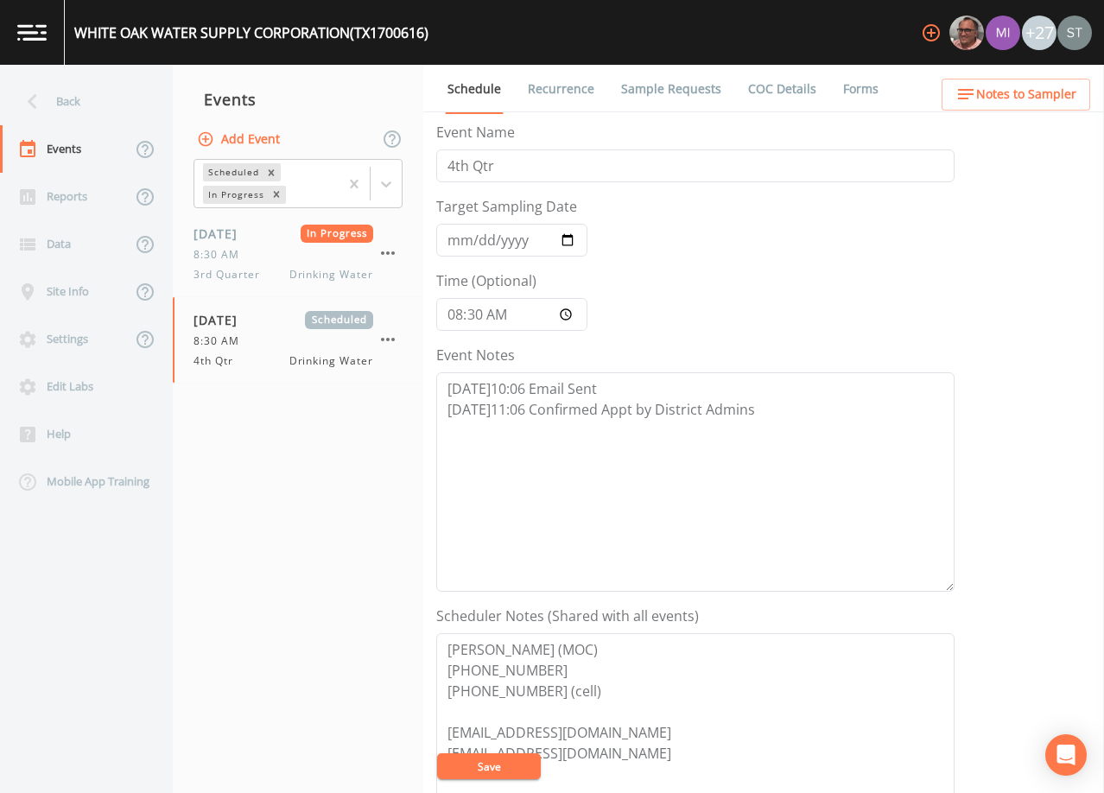
scroll to position [0, 0]
click at [73, 92] on div "Back" at bounding box center [78, 102] width 156 height 48
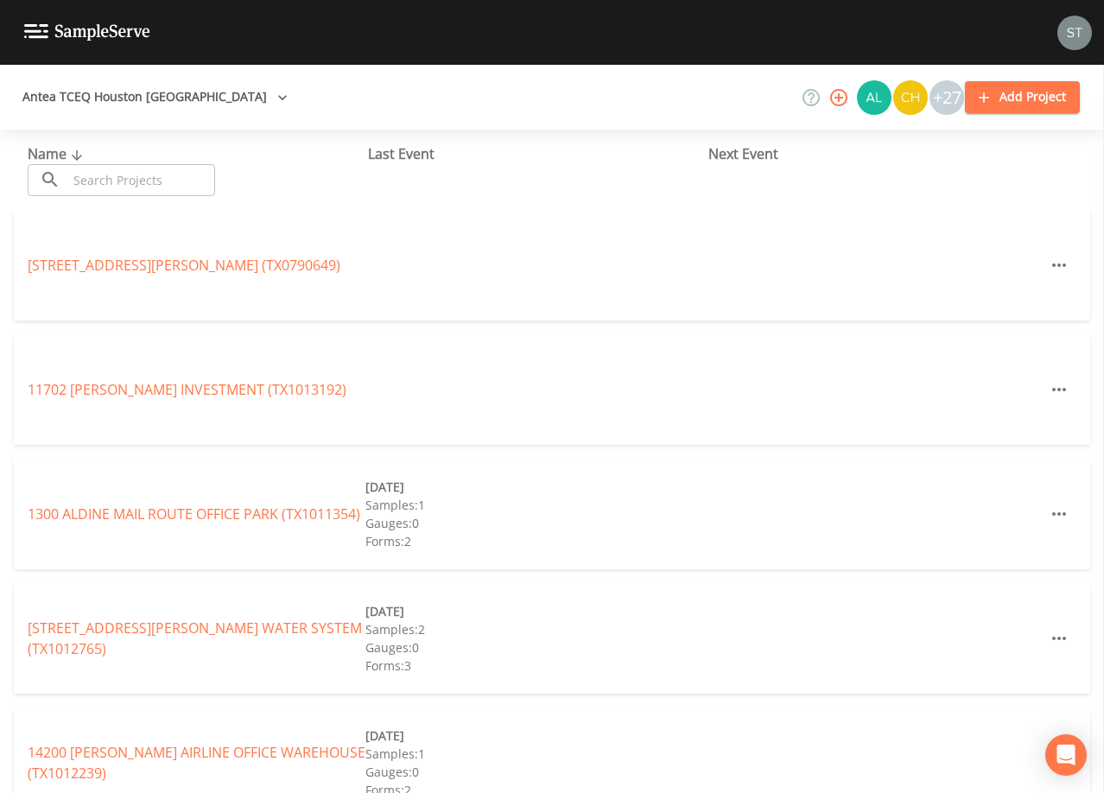
click at [148, 177] on input "text" at bounding box center [141, 180] width 148 height 32
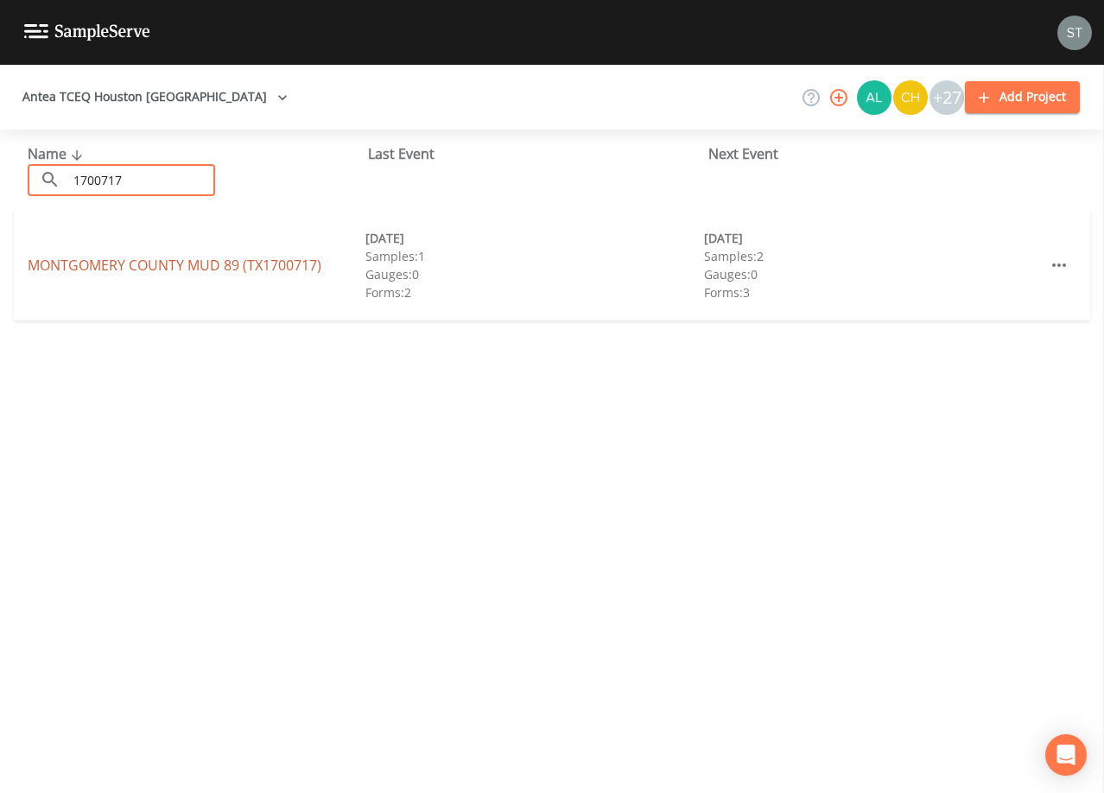
type input "1700717"
click at [236, 263] on link "MONTGOMERY COUNTY MUD 89 (TX1700717)" at bounding box center [175, 265] width 294 height 19
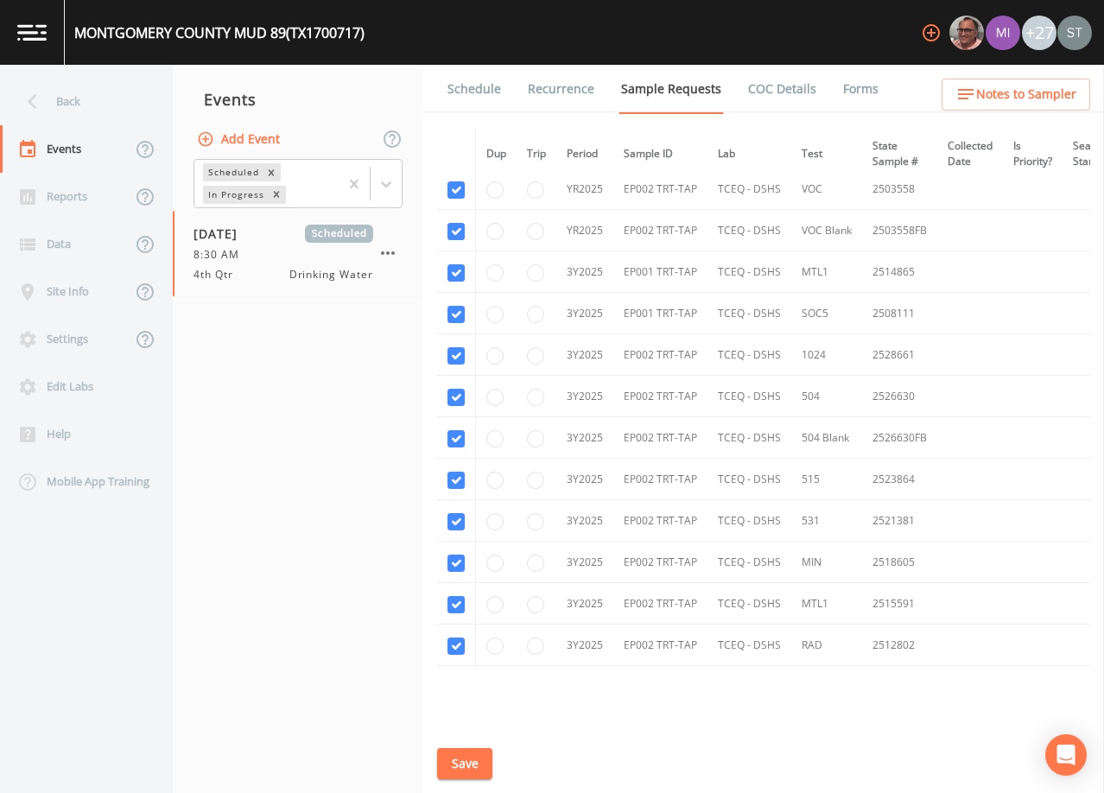
scroll to position [1210, 0]
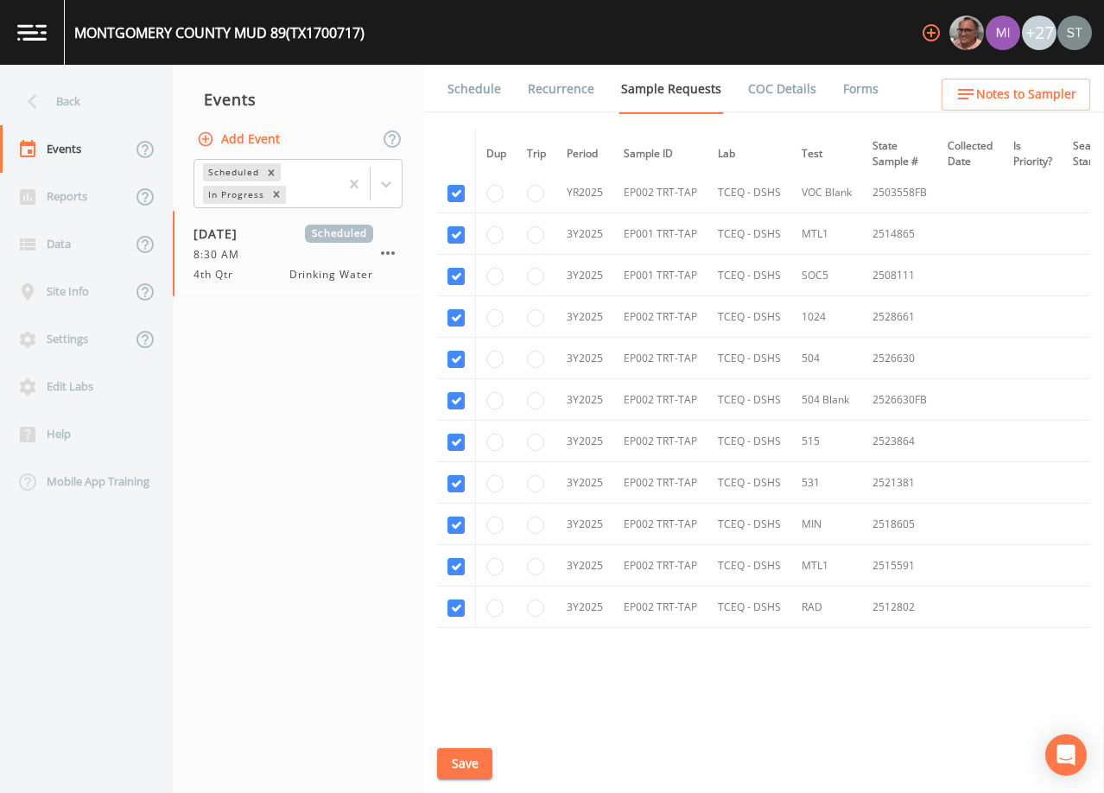
click at [468, 89] on link "Schedule" at bounding box center [474, 89] width 59 height 48
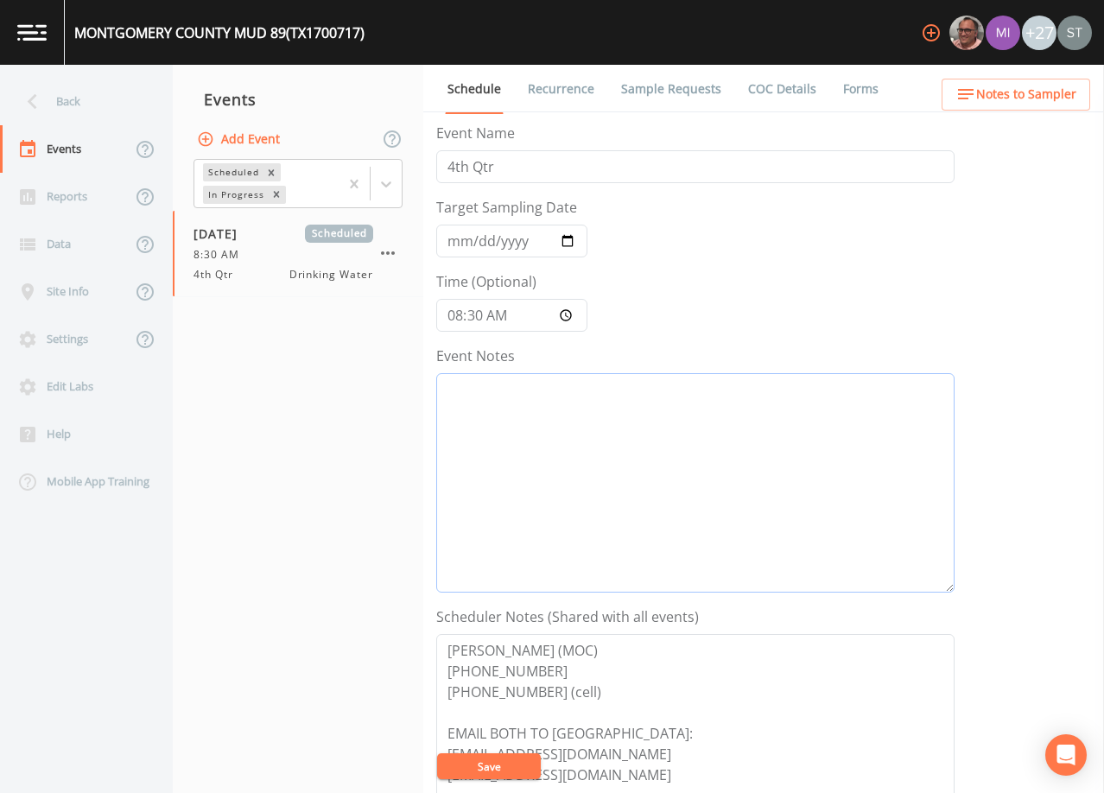
click at [629, 417] on textarea "Event Notes" at bounding box center [695, 482] width 518 height 219
click at [652, 463] on textarea "Event Notes" at bounding box center [695, 482] width 518 height 219
paste textarea "[DATE]10:06 Email Sent [DATE]11:06 Confirmed Appt by District Admins"
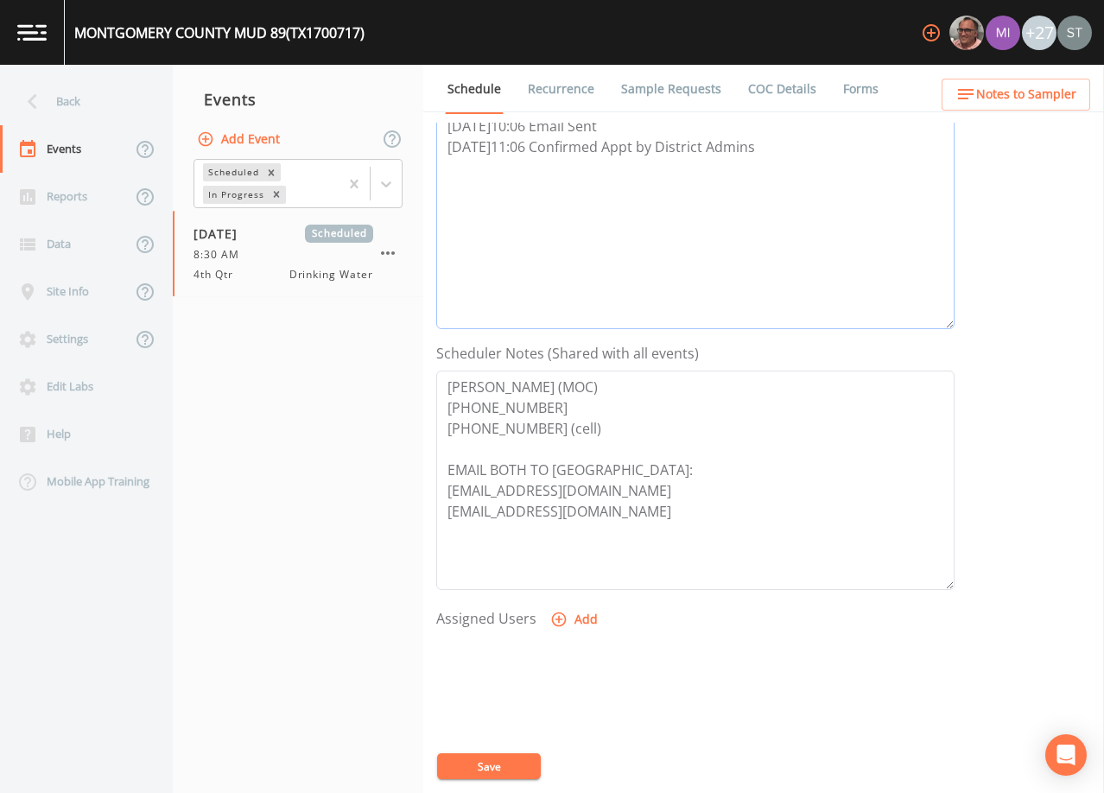
scroll to position [346, 0]
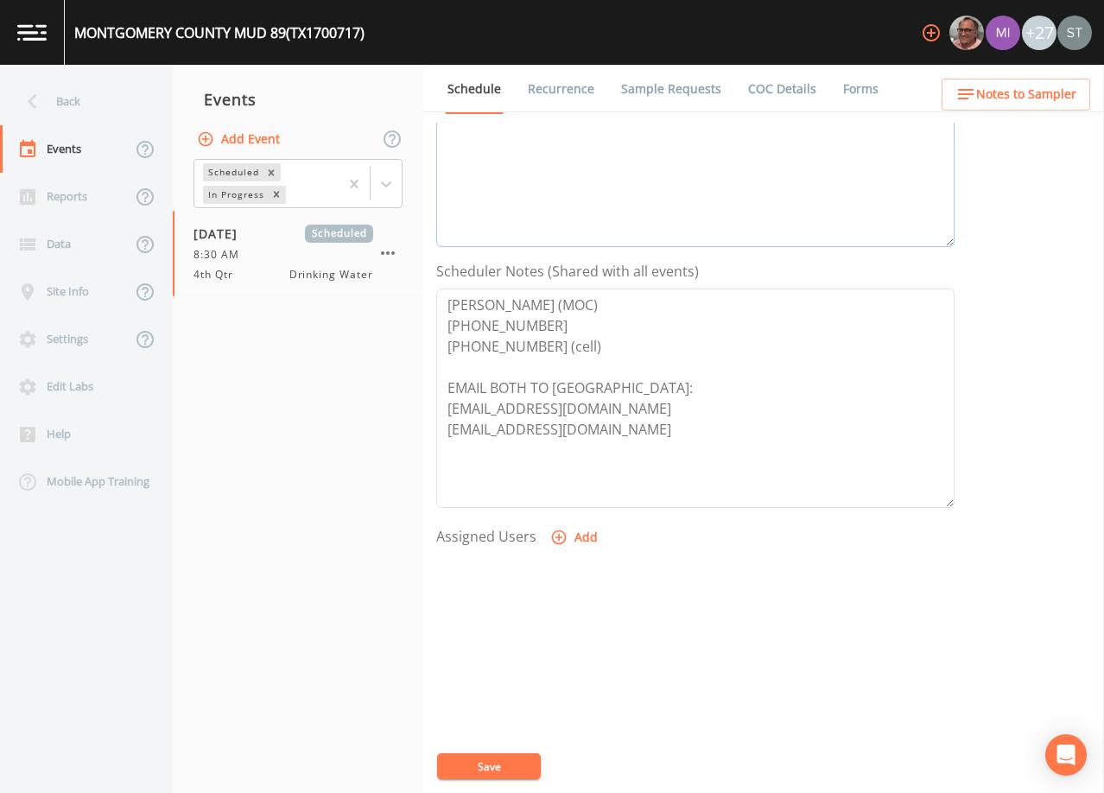
type textarea "[DATE]10:06 Email Sent [DATE]11:06 Confirmed Appt by District Admins"
click at [578, 537] on button "Add" at bounding box center [576, 538] width 58 height 32
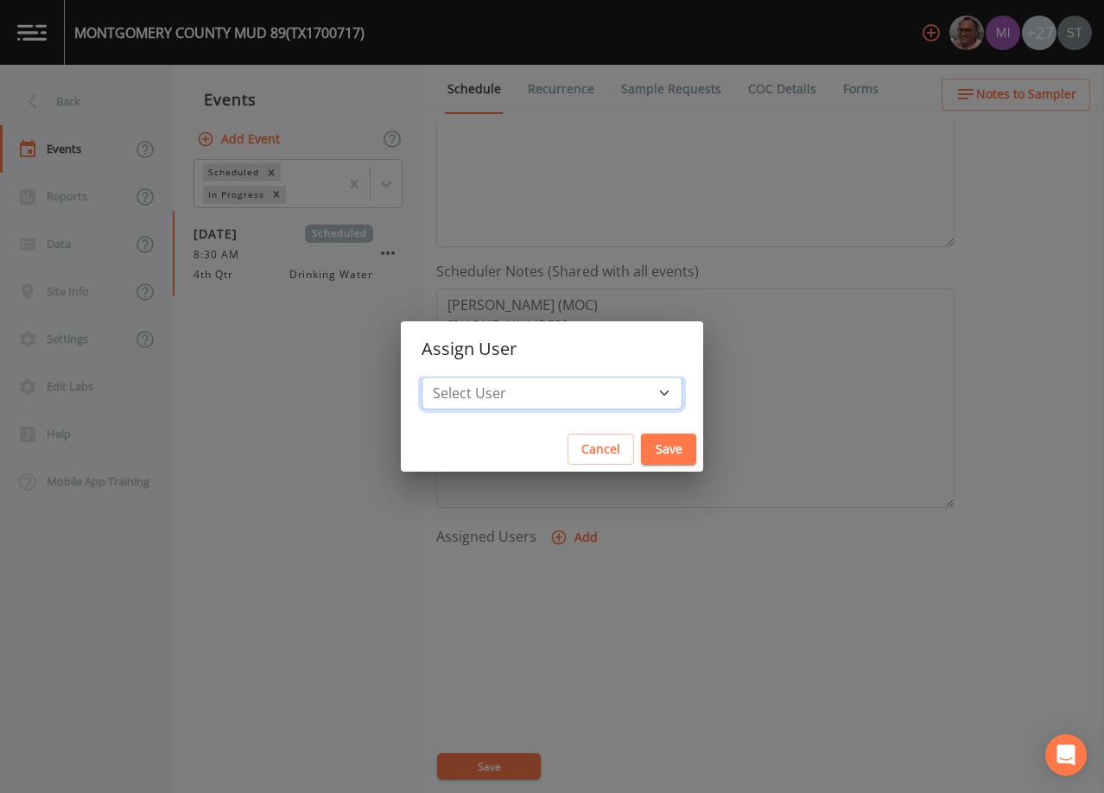
click at [572, 403] on select "Select User [PERSON_NAME] [PERSON_NAME] [PERSON_NAME] [PERSON_NAME] [PERSON_NAM…" at bounding box center [552, 393] width 261 height 33
select select "9949071a-8de3-4d5f-82d7-f9272ed5f8d7"
click at [461, 377] on select "Select User [PERSON_NAME] [PERSON_NAME] [PERSON_NAME] [PERSON_NAME] [PERSON_NAM…" at bounding box center [552, 393] width 261 height 33
click at [641, 439] on button "Save" at bounding box center [668, 450] width 55 height 32
select select
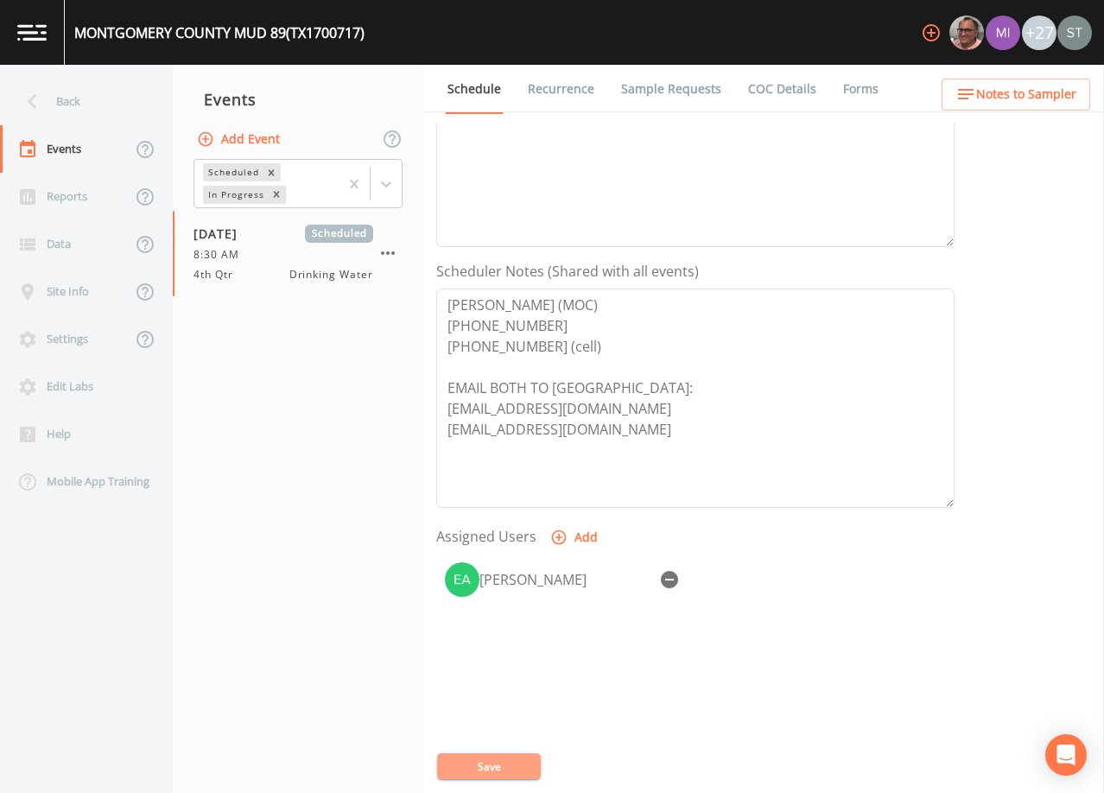
click at [506, 767] on button "Save" at bounding box center [489, 767] width 104 height 26
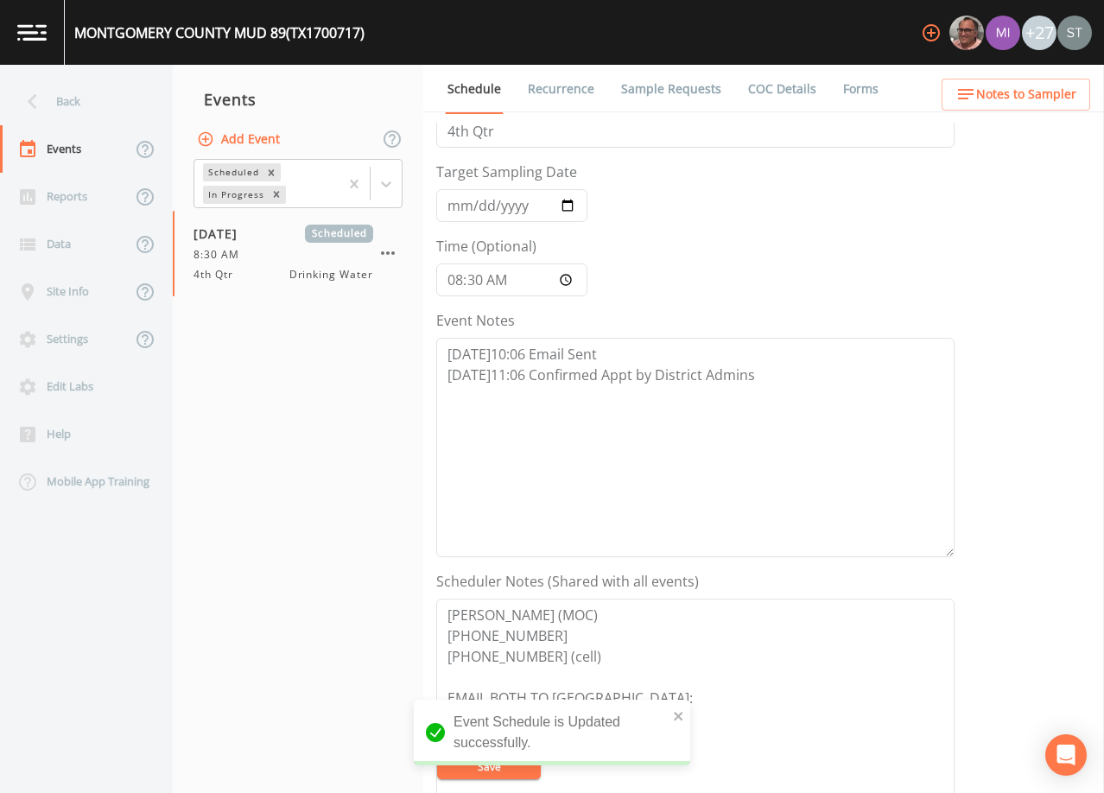
scroll to position [0, 0]
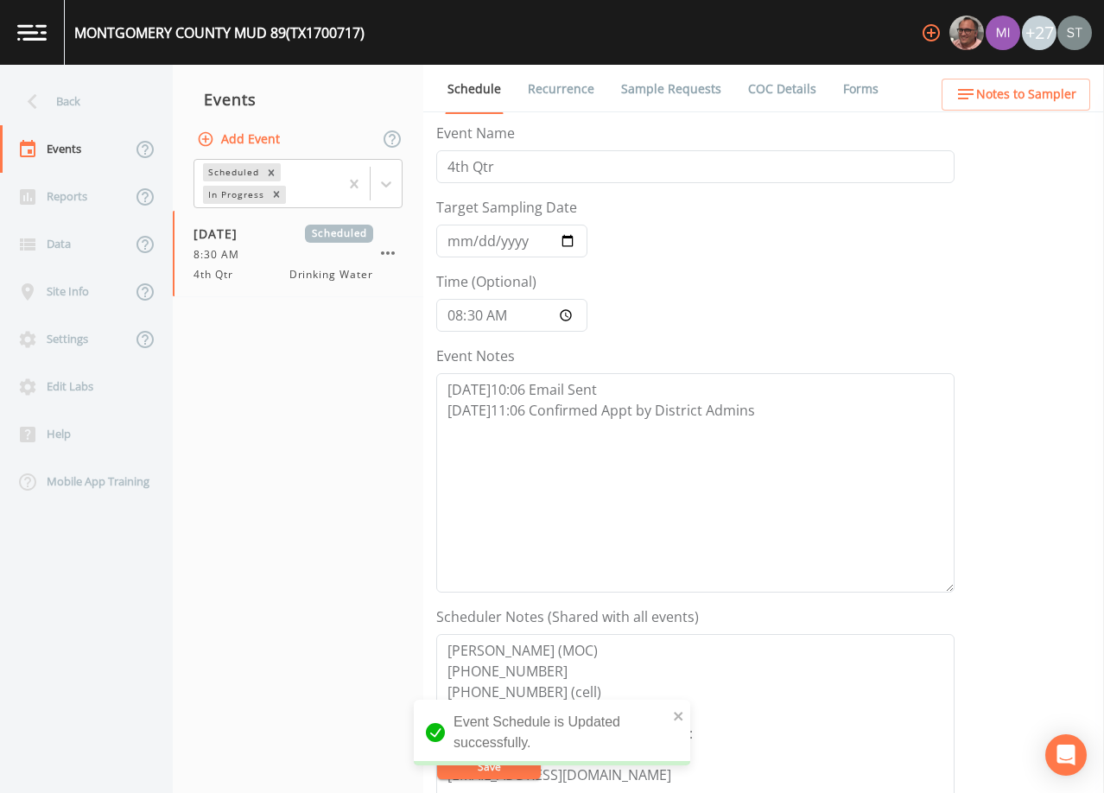
click at [1034, 96] on span "Notes to Sampler" at bounding box center [1026, 95] width 100 height 22
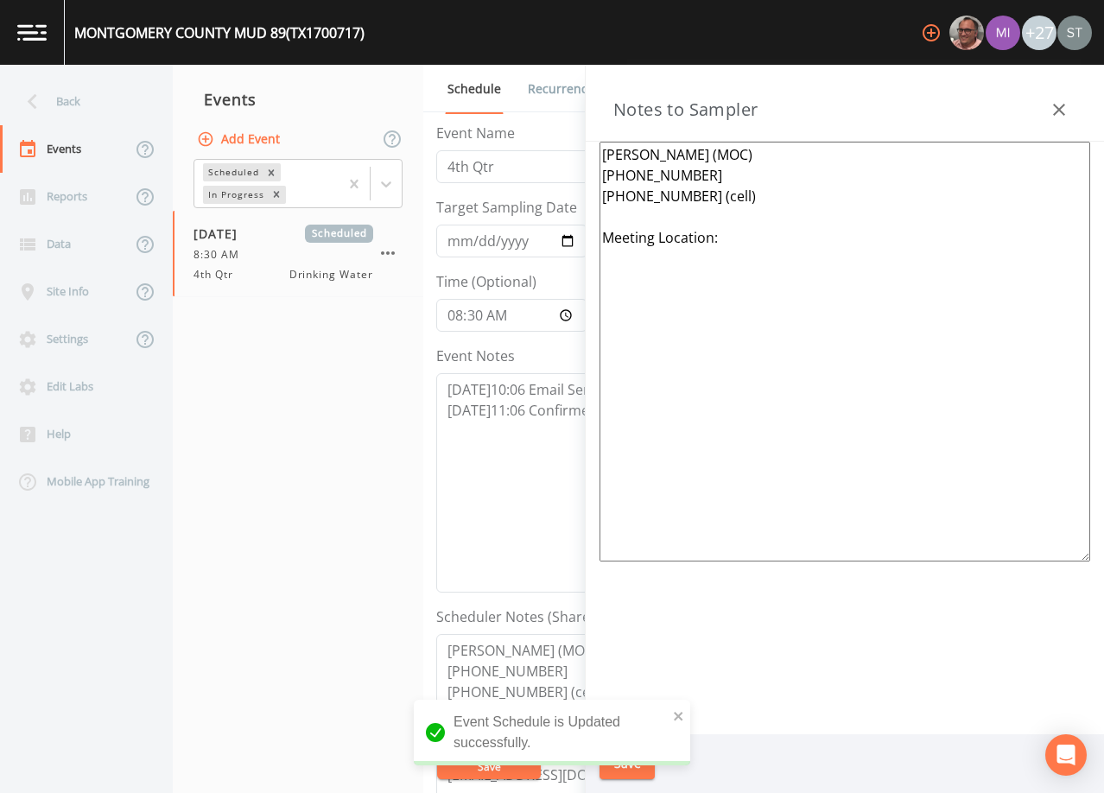
drag, startPoint x: 660, startPoint y: 239, endPoint x: 558, endPoint y: 242, distance: 102.0
click at [558, 242] on div "Back Events Reports Data Site Info Settings Edit Labs Help Mobile App Training …" at bounding box center [552, 429] width 1104 height 728
paste textarea "*Operator- [PERSON_NAME] [PHONE_NUMBER]* Meeting Location: [STREET_ADDRESS]"
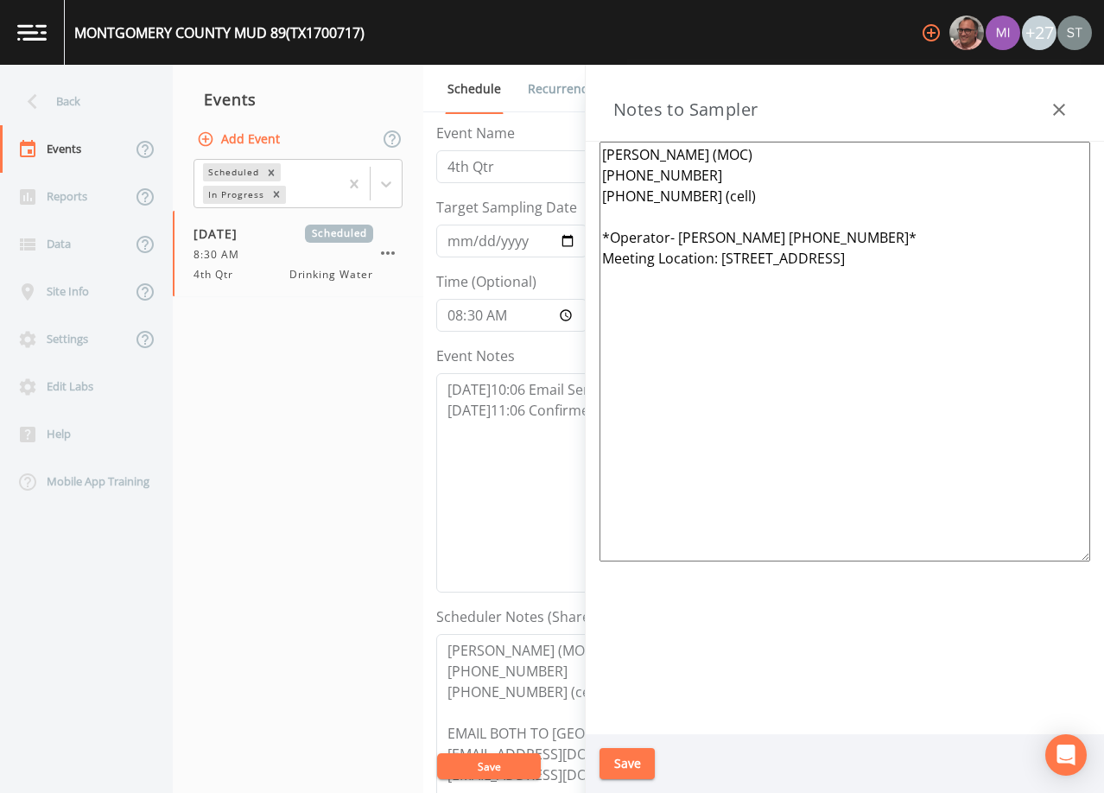
type textarea "[PERSON_NAME] (MOC) [PHONE_NUMBER] [PHONE_NUMBER] (cell) *Operator- [PERSON_NAM…"
click at [630, 771] on button "Save" at bounding box center [627, 764] width 55 height 32
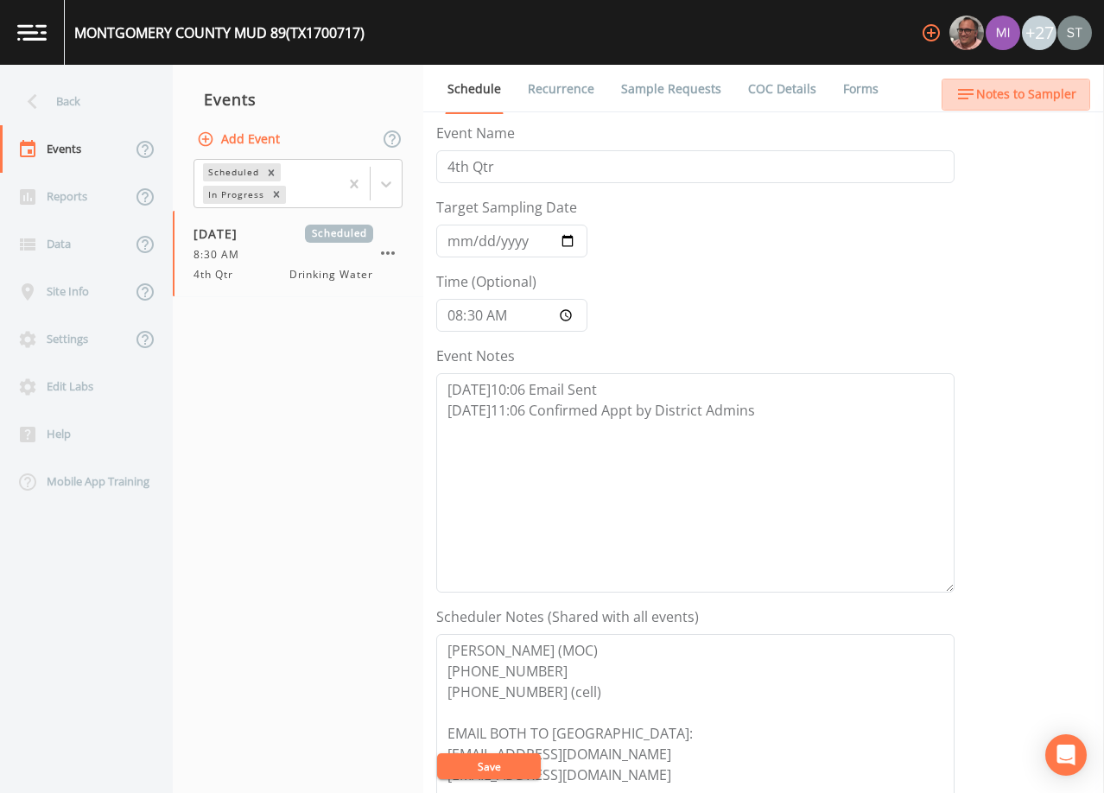
click at [1044, 96] on span "Notes to Sampler" at bounding box center [1026, 95] width 100 height 22
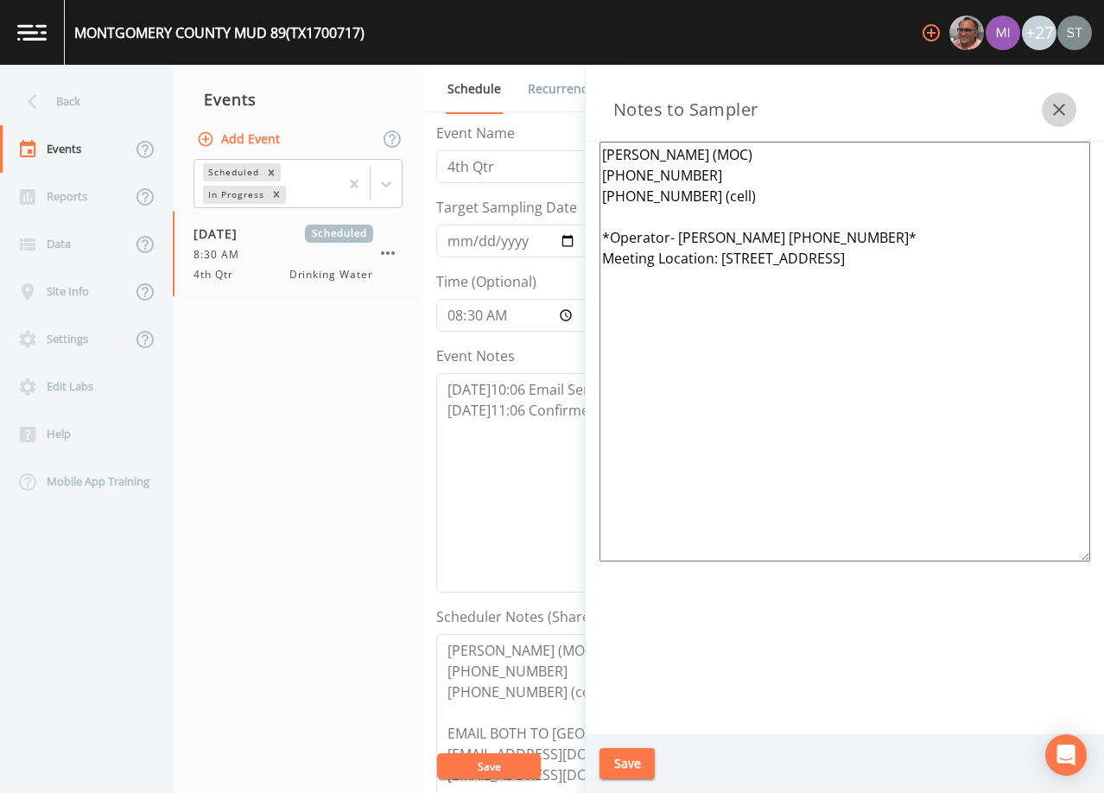
click at [1067, 103] on icon "button" at bounding box center [1059, 109] width 21 height 21
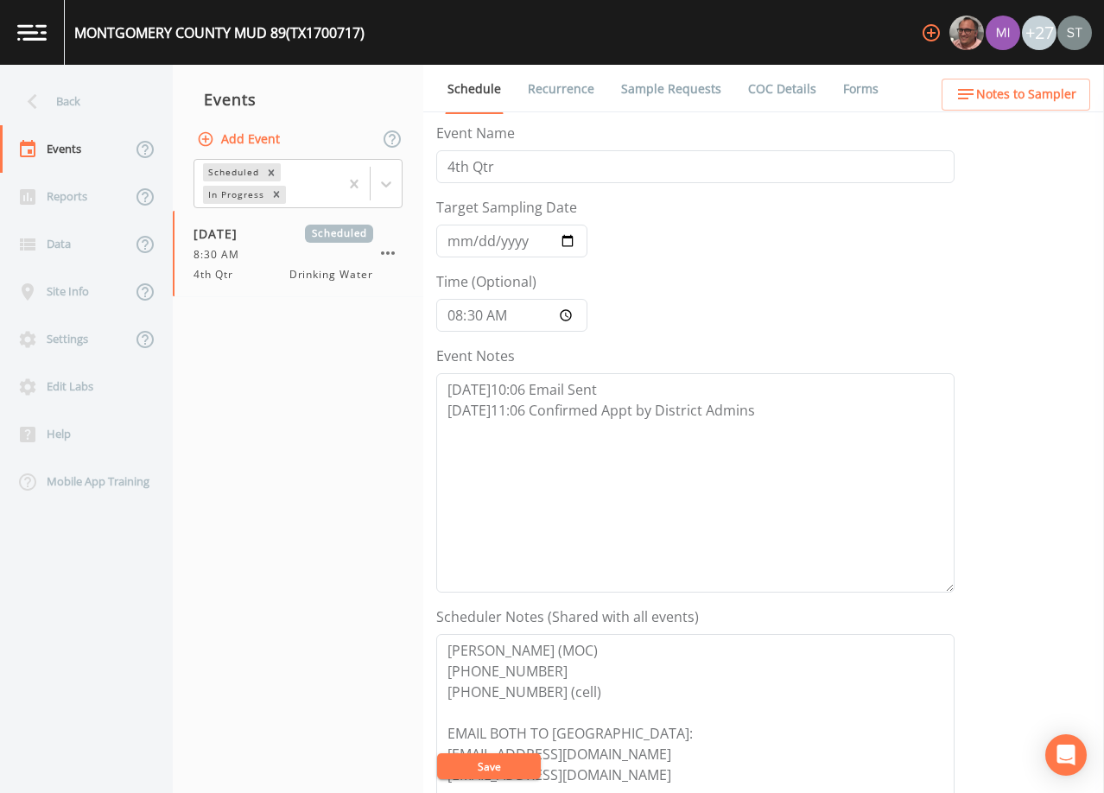
click at [486, 766] on button "Save" at bounding box center [489, 767] width 104 height 26
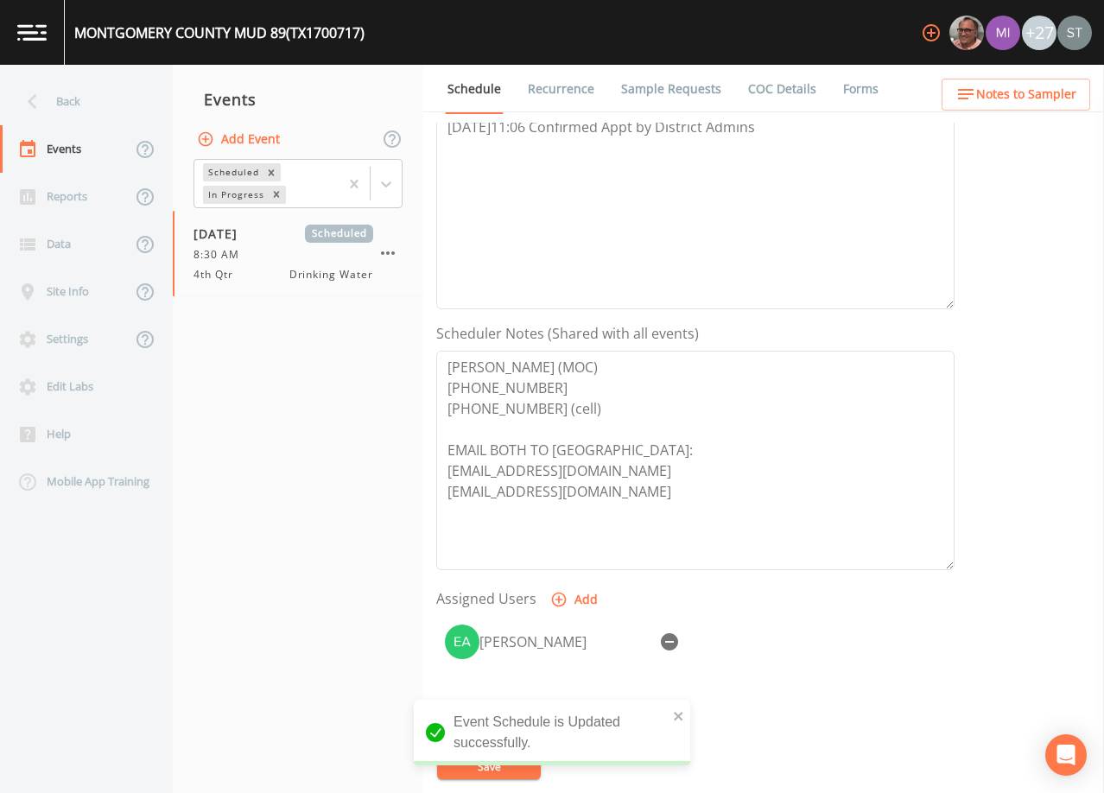
scroll to position [426, 0]
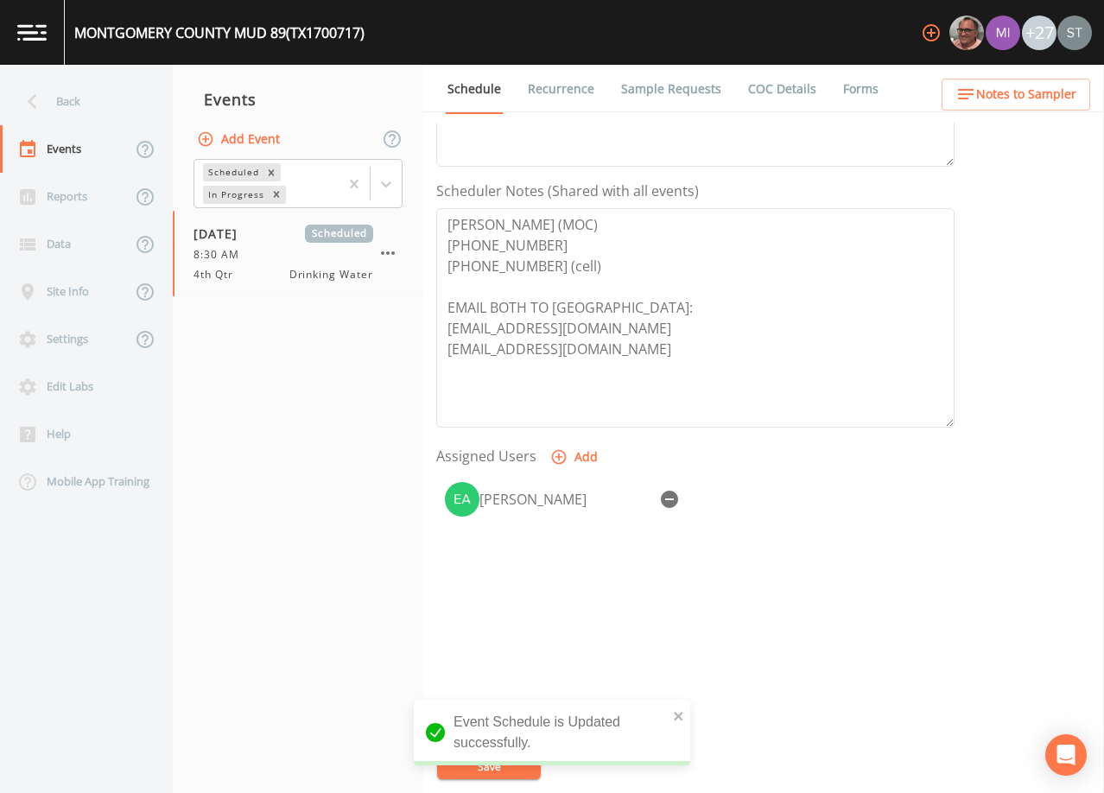
click at [680, 85] on link "Sample Requests" at bounding box center [671, 89] width 105 height 48
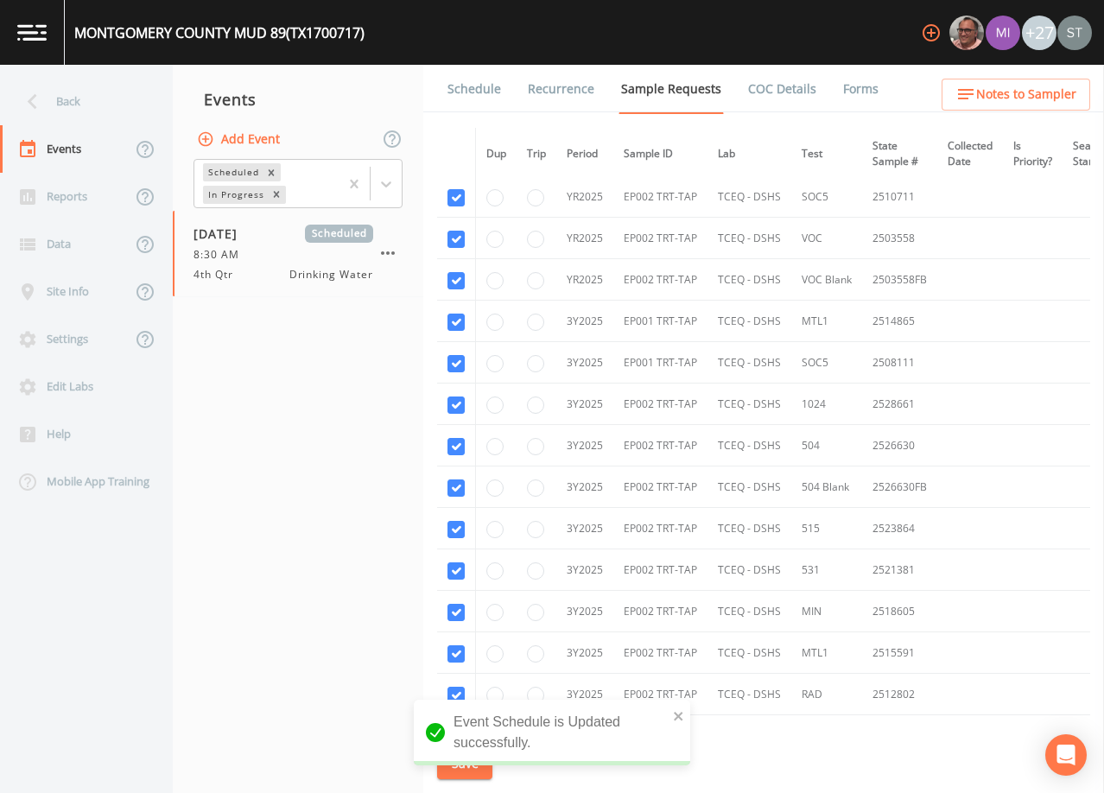
scroll to position [1123, 0]
click at [1042, 92] on span "Notes to Sampler" at bounding box center [1026, 95] width 100 height 22
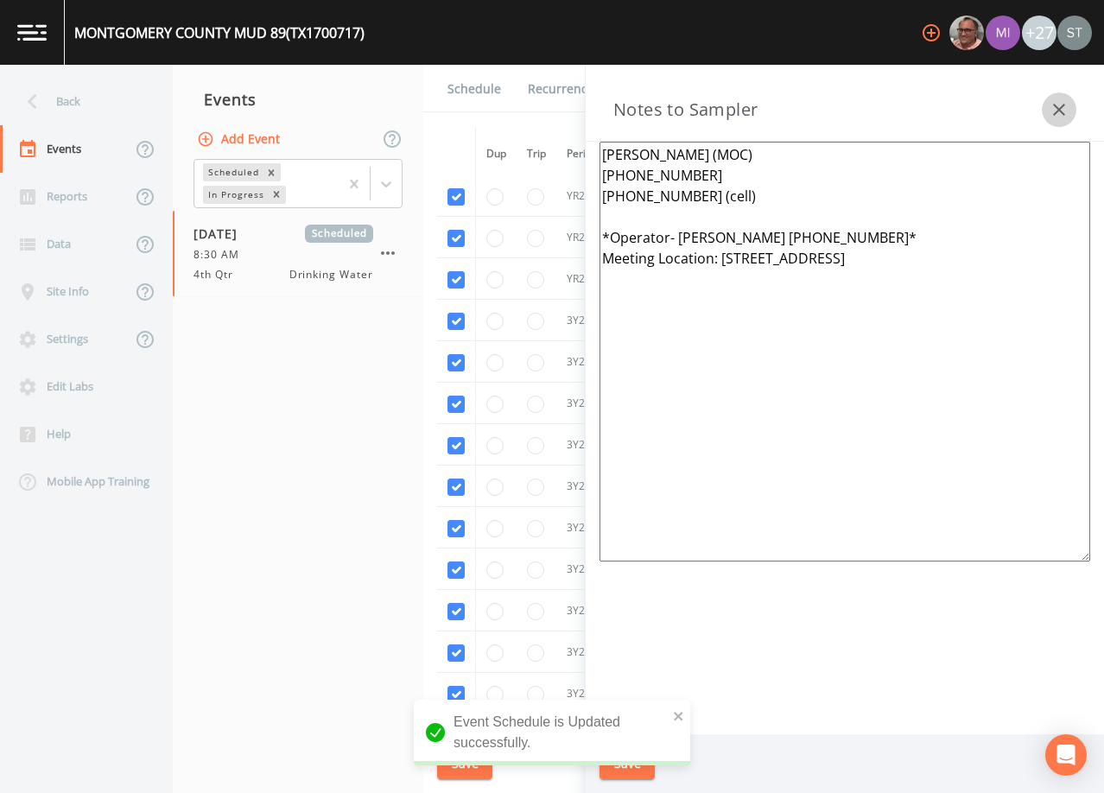
click at [1068, 108] on icon "button" at bounding box center [1059, 109] width 21 height 21
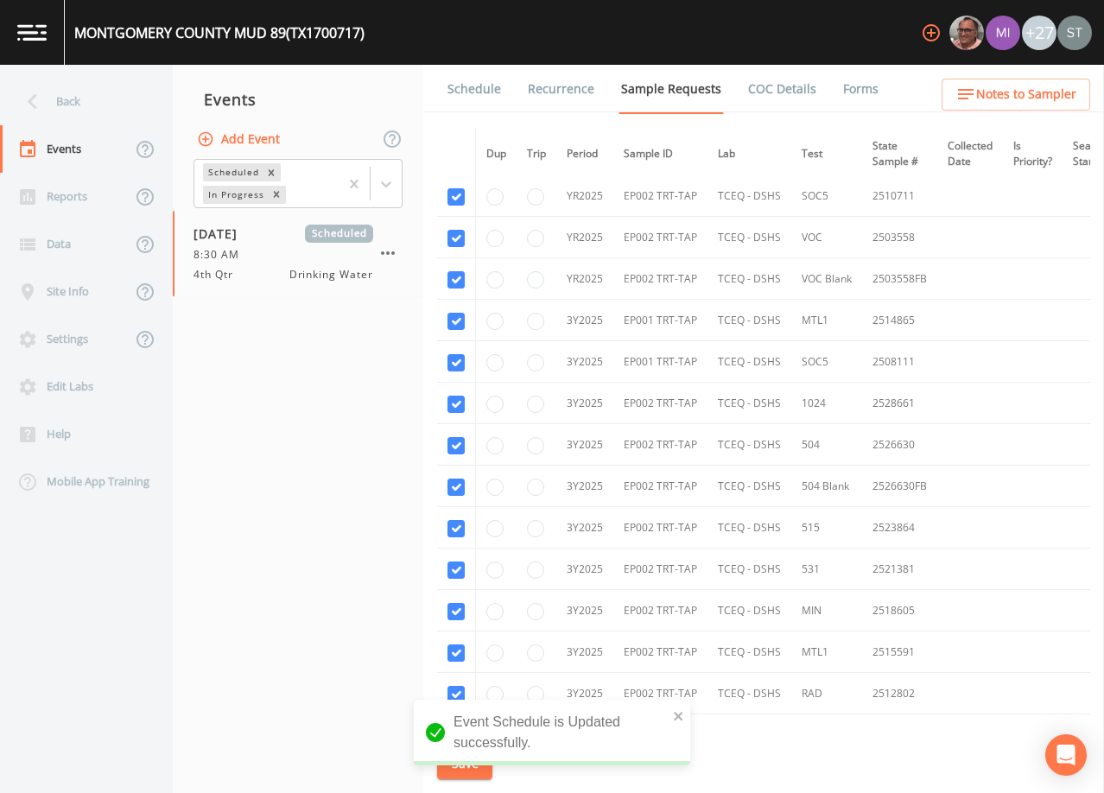
click at [488, 88] on link "Schedule" at bounding box center [474, 89] width 59 height 48
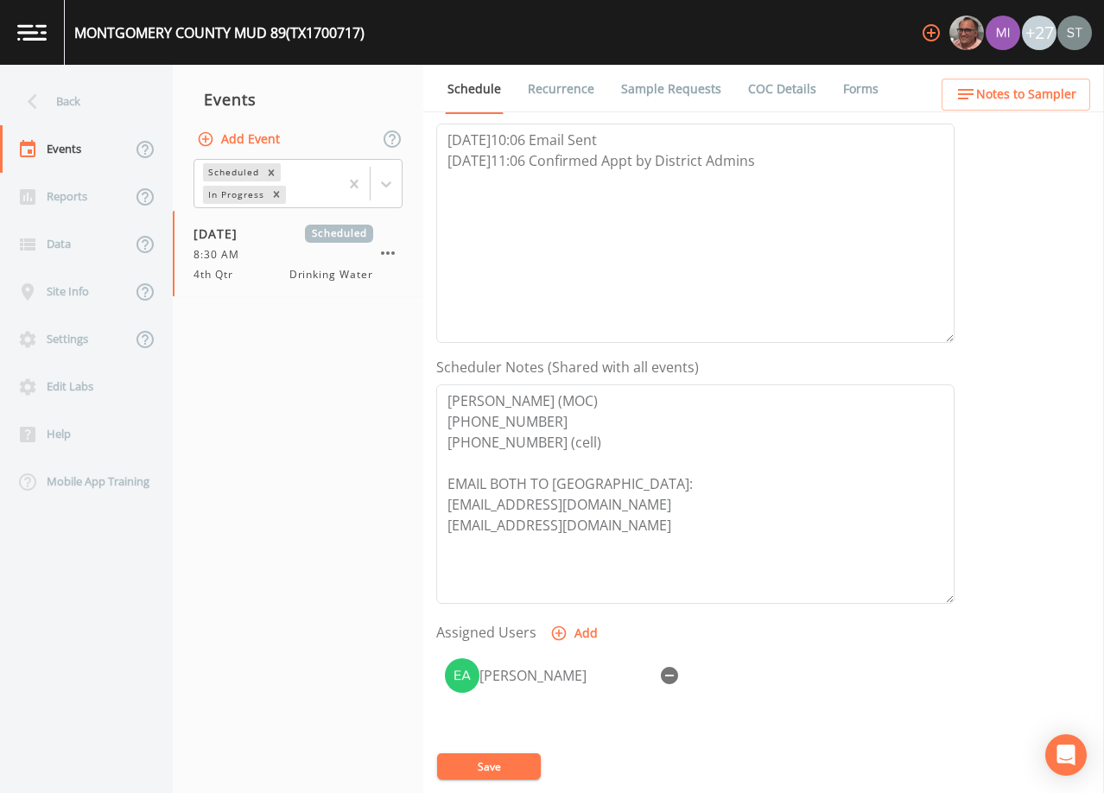
scroll to position [259, 0]
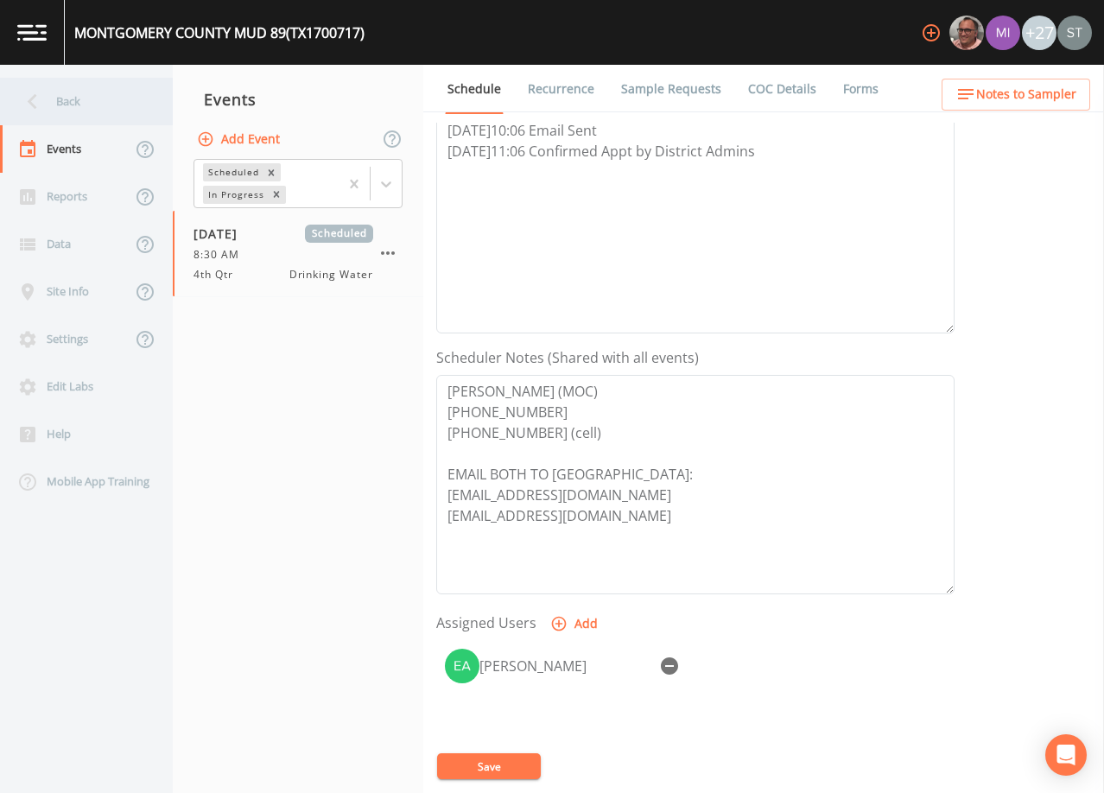
click at [111, 111] on div "Back" at bounding box center [78, 102] width 156 height 48
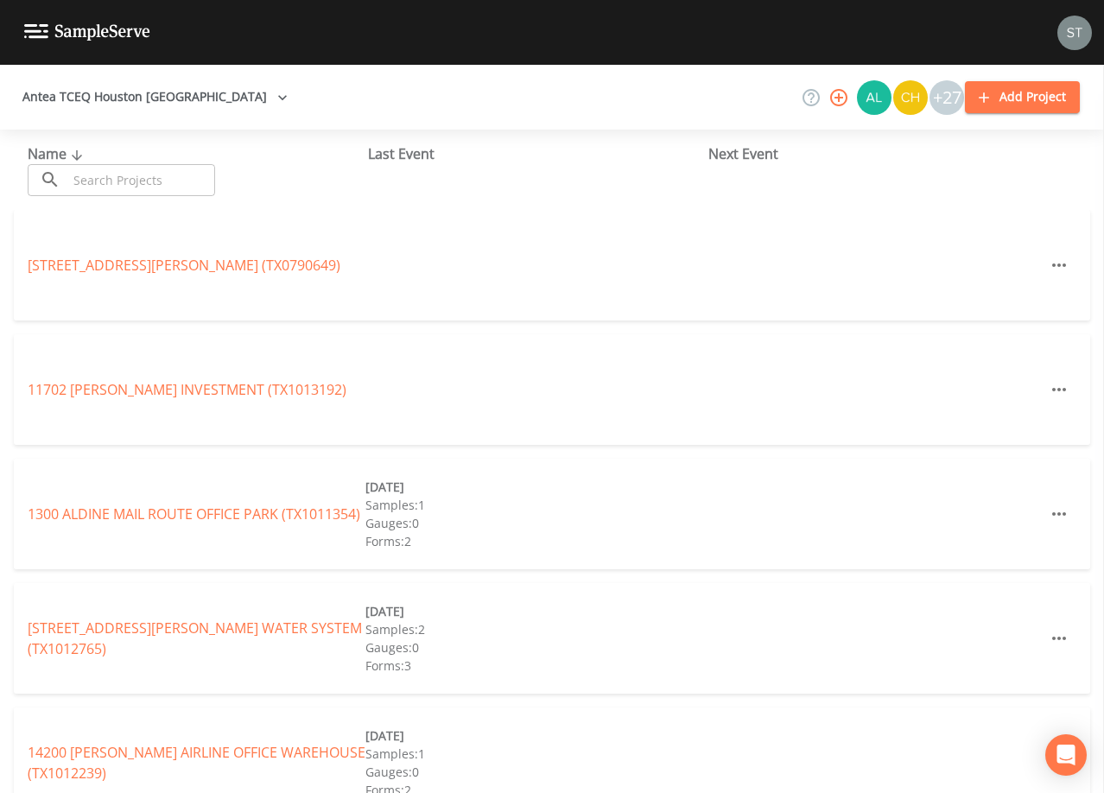
click at [143, 183] on input "text" at bounding box center [141, 180] width 148 height 32
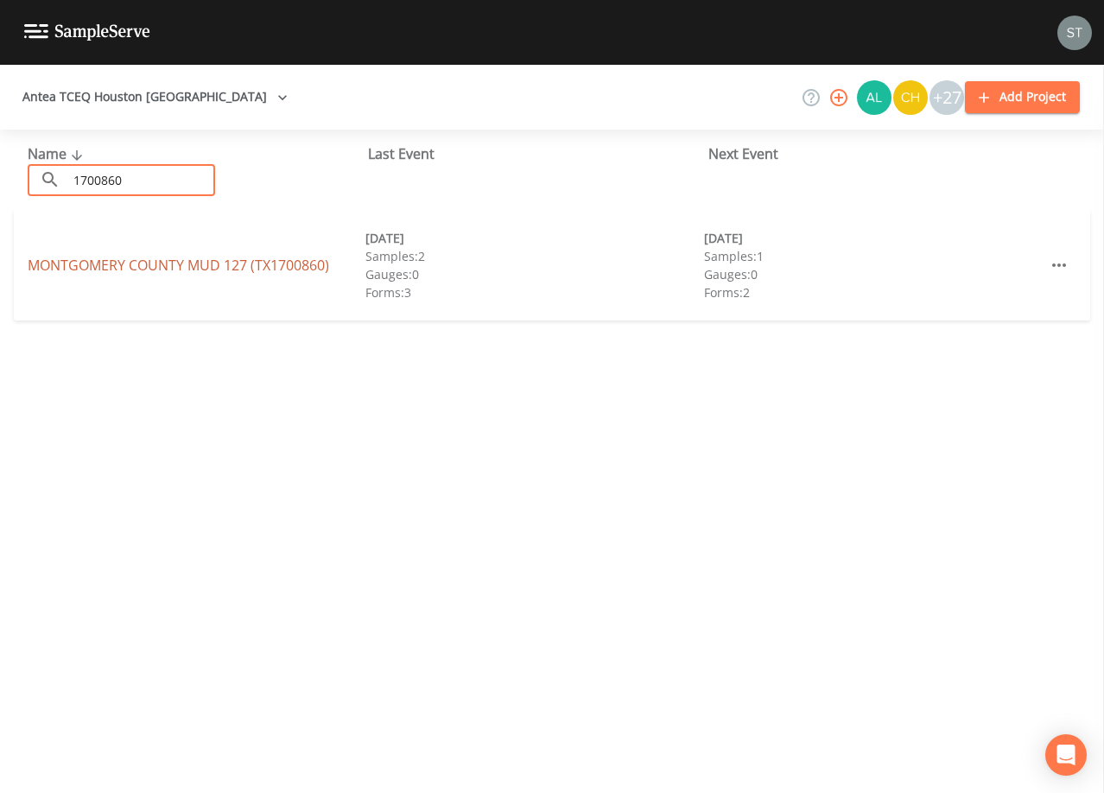
type input "1700860"
click at [246, 264] on link "[GEOGRAPHIC_DATA] 127 (TX1700860)" at bounding box center [179, 265] width 302 height 19
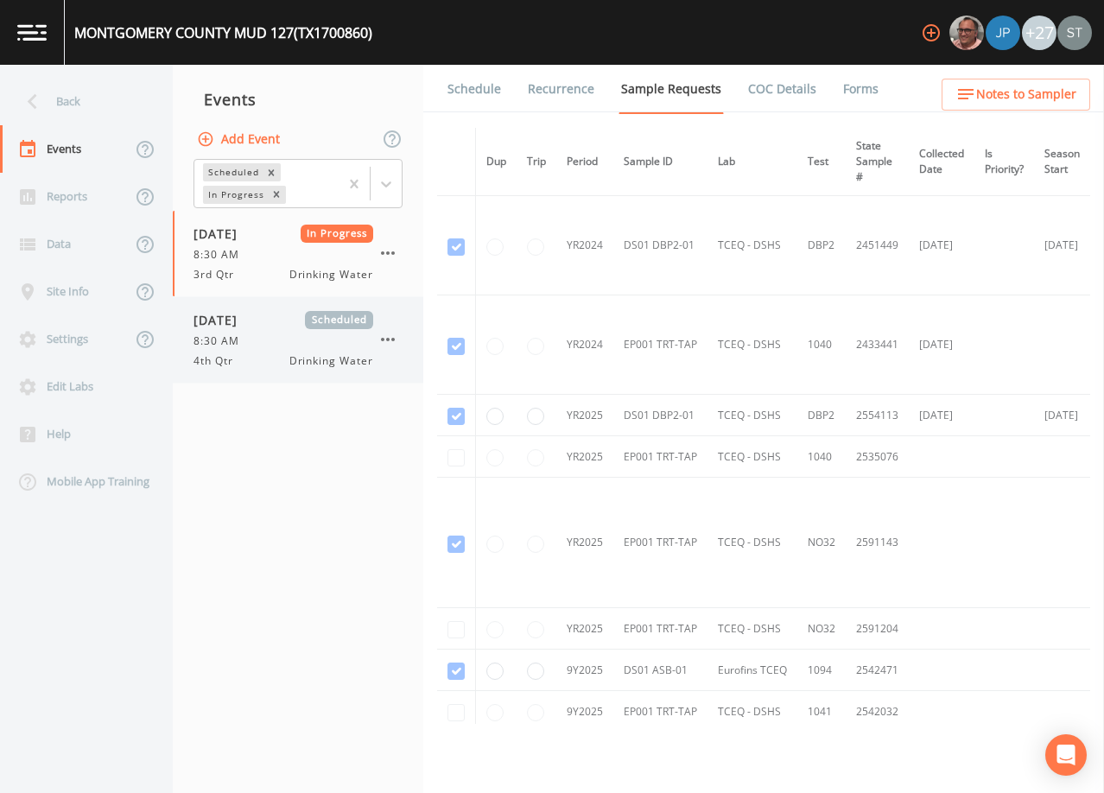
click at [303, 346] on div "8:30 AM" at bounding box center [284, 342] width 180 height 16
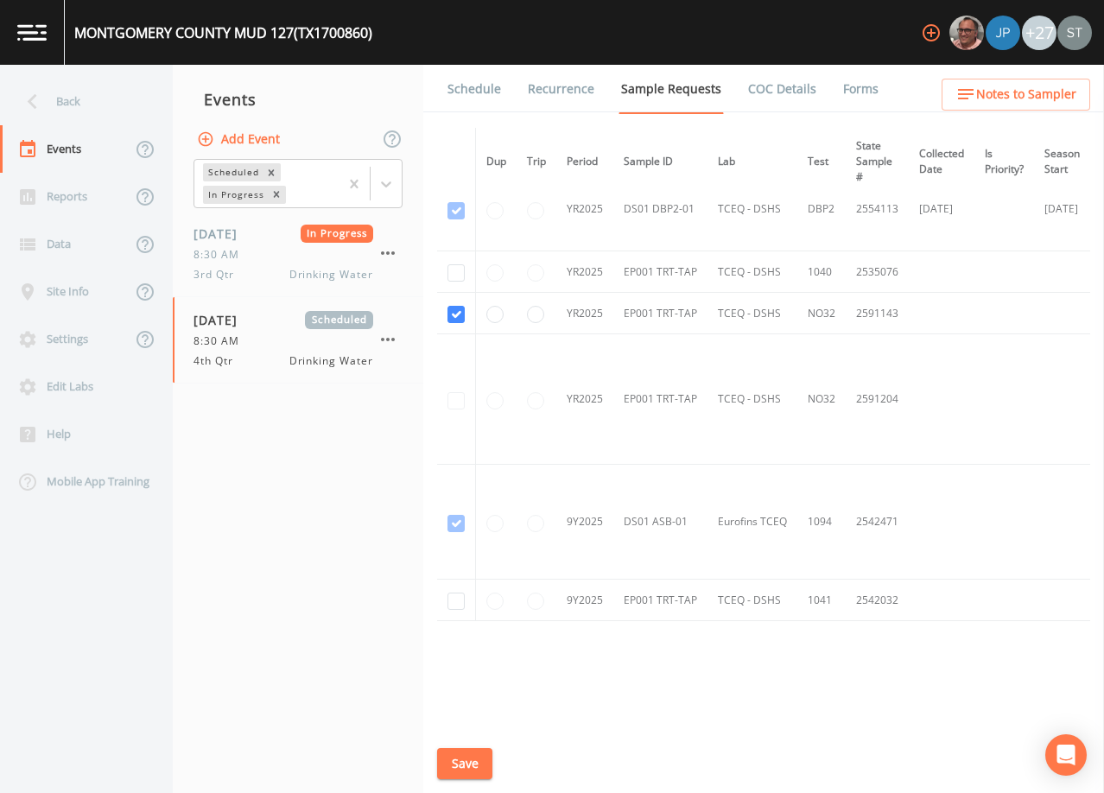
scroll to position [236, 0]
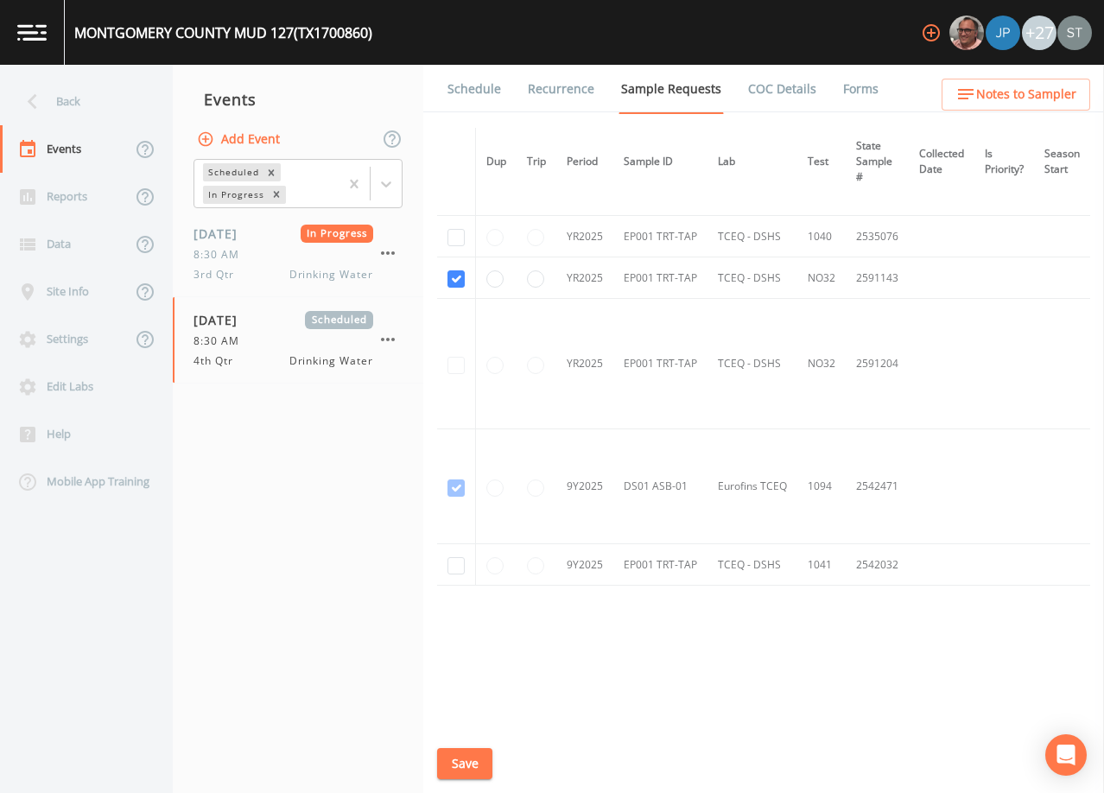
click at [464, 91] on link "Schedule" at bounding box center [474, 89] width 59 height 48
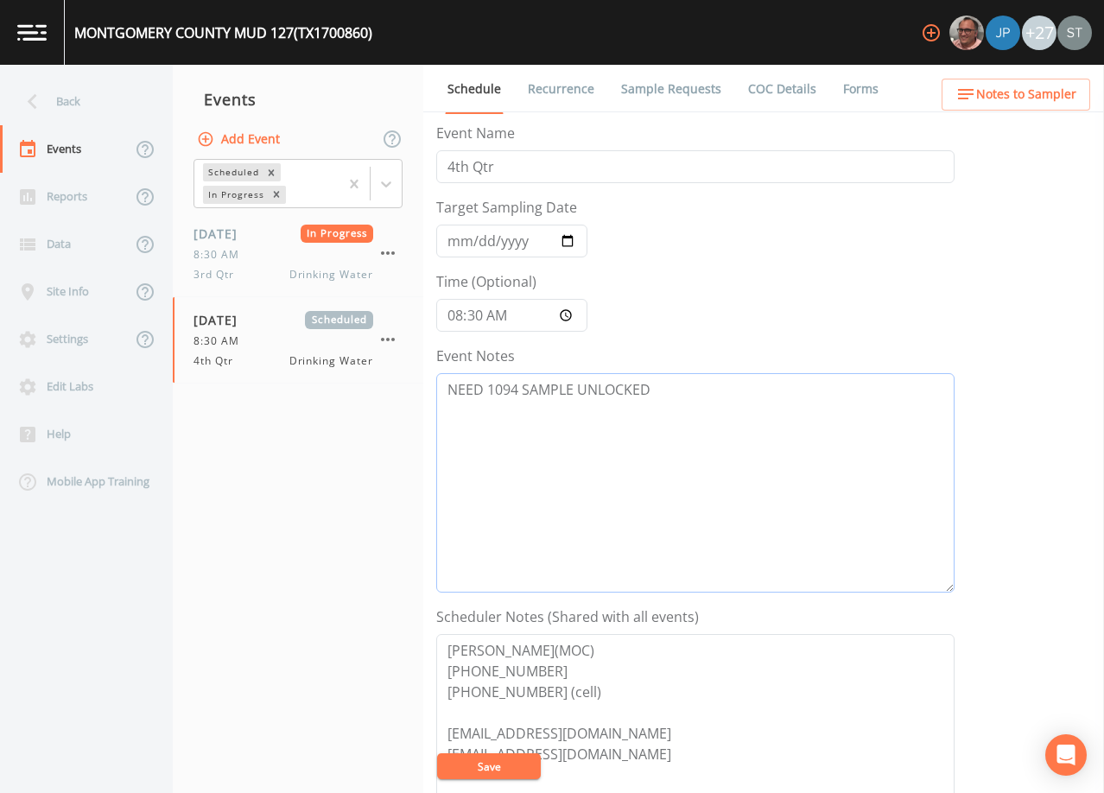
drag, startPoint x: 751, startPoint y: 398, endPoint x: 417, endPoint y: 404, distance: 334.5
click at [417, 404] on div "Back Events Reports Data Site Info Settings Edit Labs Help Mobile App Training …" at bounding box center [552, 429] width 1104 height 728
click at [1057, 95] on span "Notes to Sampler" at bounding box center [1026, 95] width 100 height 22
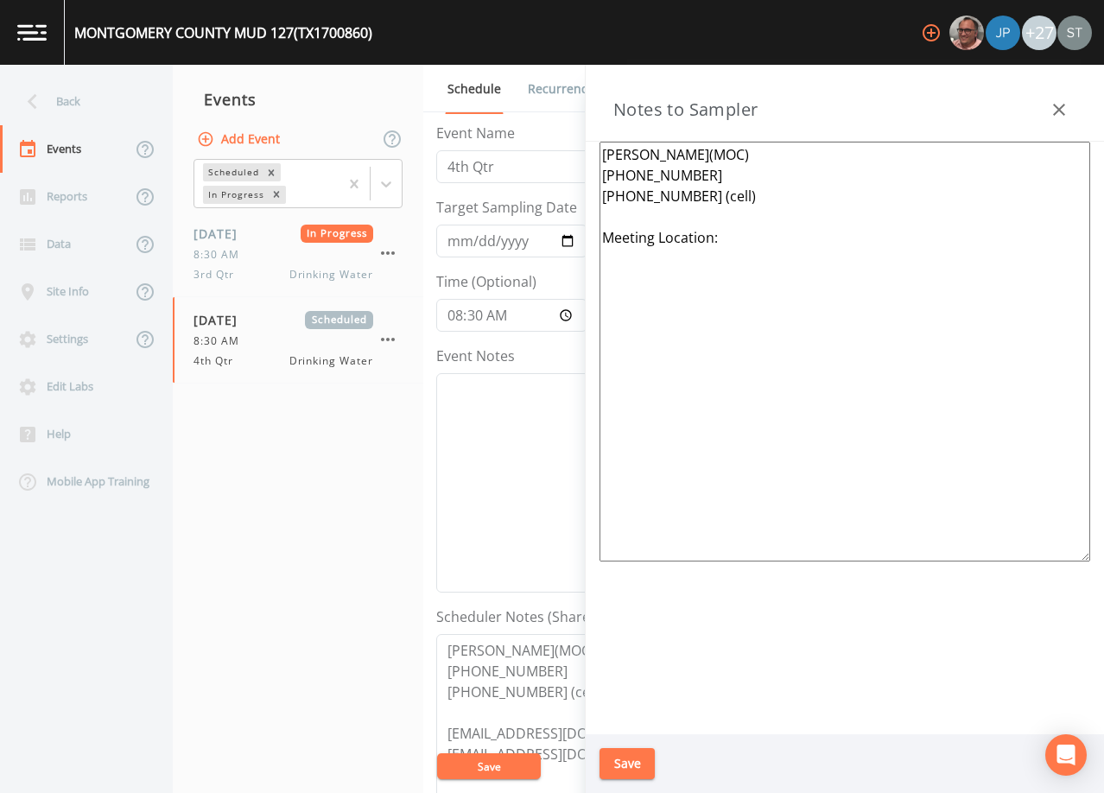
drag, startPoint x: 766, startPoint y: 241, endPoint x: 586, endPoint y: 242, distance: 179.7
click at [586, 242] on div "[PERSON_NAME](MOC) [PHONE_NUMBER] [PHONE_NUMBER] (cell) Meeting Location:" at bounding box center [845, 438] width 518 height 593
paste textarea "*Operator- [PERSON_NAME] [PHONE_NUMBER]* Meeting Location: [STREET_ADDRESS]"
type textarea "[PERSON_NAME](MOC) [PHONE_NUMBER] [PHONE_NUMBER] (cell) *Operator- [PERSON_NAME…"
click at [629, 760] on button "Save" at bounding box center [627, 764] width 55 height 32
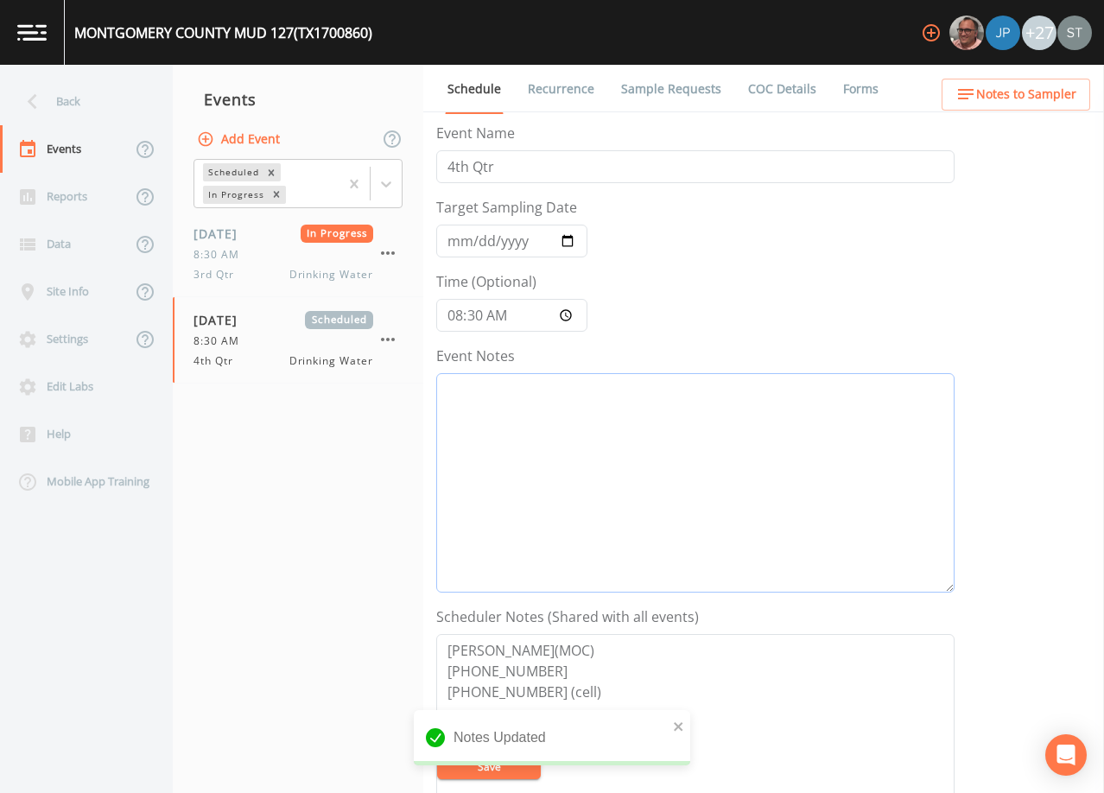
click at [734, 468] on textarea "Event Notes" at bounding box center [695, 482] width 518 height 219
paste textarea "[DATE]10:06 Email Sent [DATE]11:06 Confirmed Appt by District Admins"
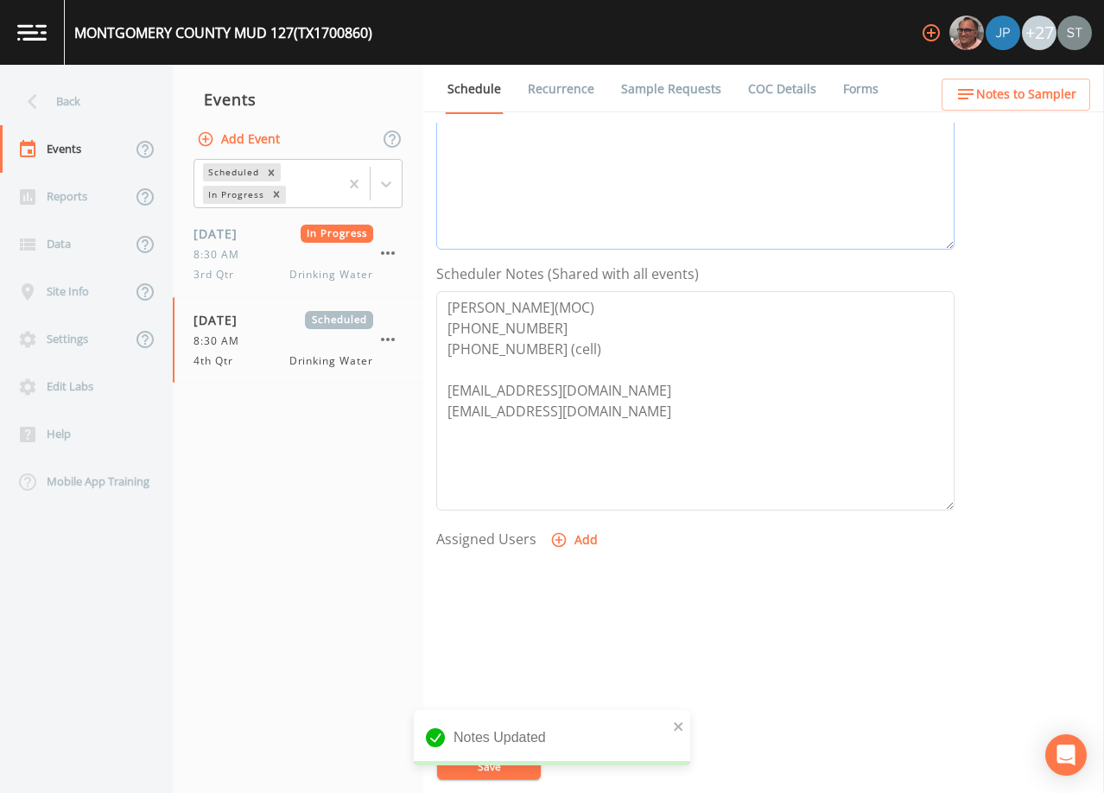
scroll to position [346, 0]
type textarea "[DATE]10:06 Email Sent [DATE]11:06 Confirmed Appt by District Admins"
click at [567, 537] on button "Add" at bounding box center [576, 538] width 58 height 32
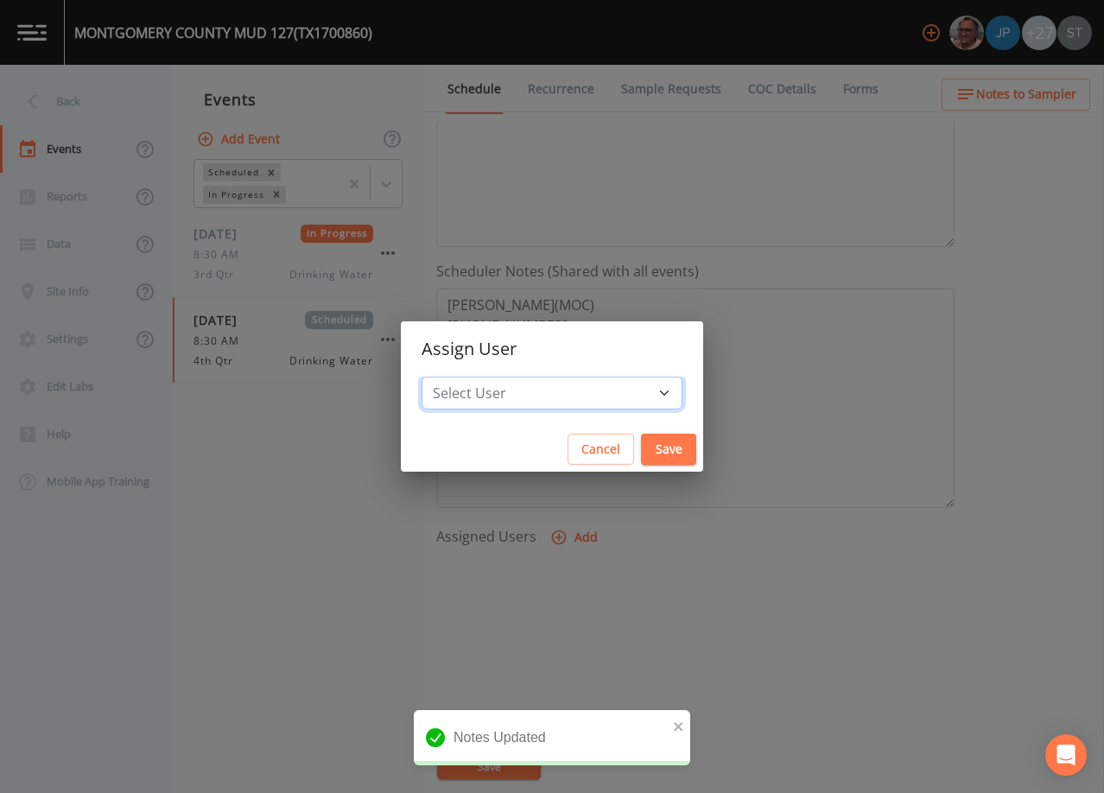
click at [568, 400] on select "Select User [PERSON_NAME] [PERSON_NAME] [PERSON_NAME] [PERSON_NAME] [PERSON_NAM…" at bounding box center [552, 393] width 261 height 33
select select "9949071a-8de3-4d5f-82d7-f9272ed5f8d7"
click at [461, 377] on select "Select User [PERSON_NAME] [PERSON_NAME] [PERSON_NAME] [PERSON_NAME] [PERSON_NAM…" at bounding box center [552, 393] width 261 height 33
click at [641, 442] on button "Save" at bounding box center [668, 450] width 55 height 32
select select
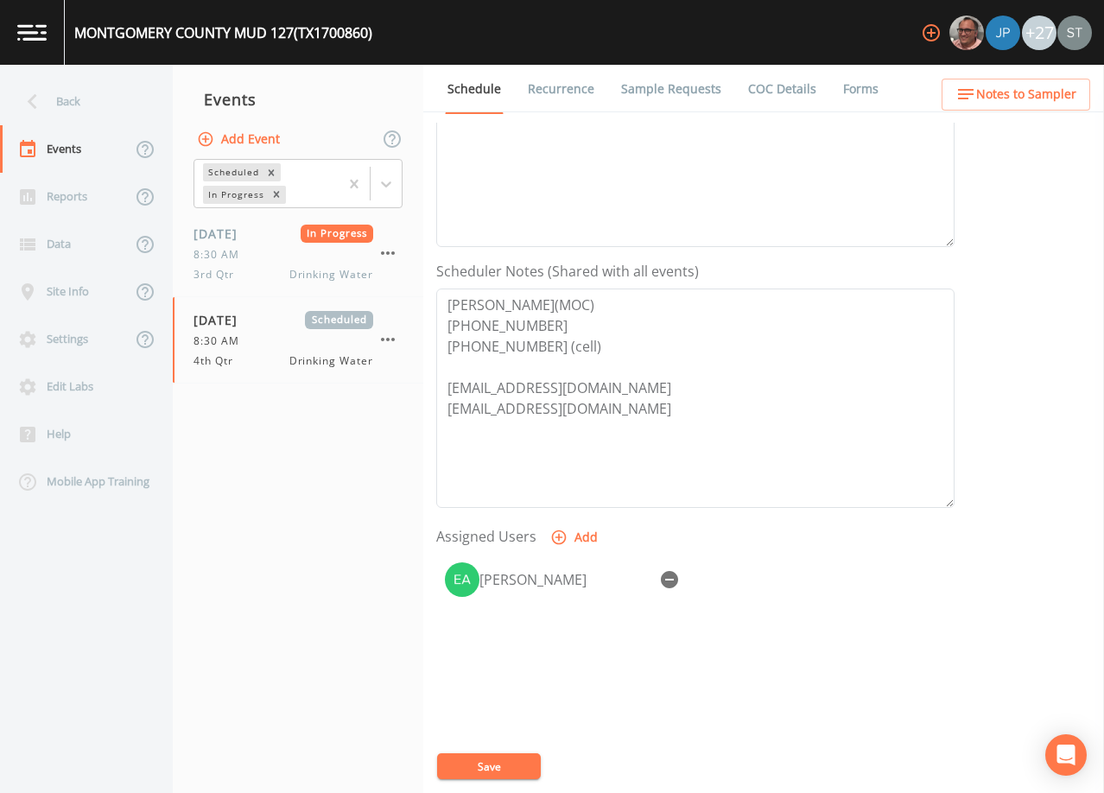
click at [505, 764] on button "Save" at bounding box center [489, 767] width 104 height 26
click at [1064, 90] on span "Notes to Sampler" at bounding box center [1026, 95] width 100 height 22
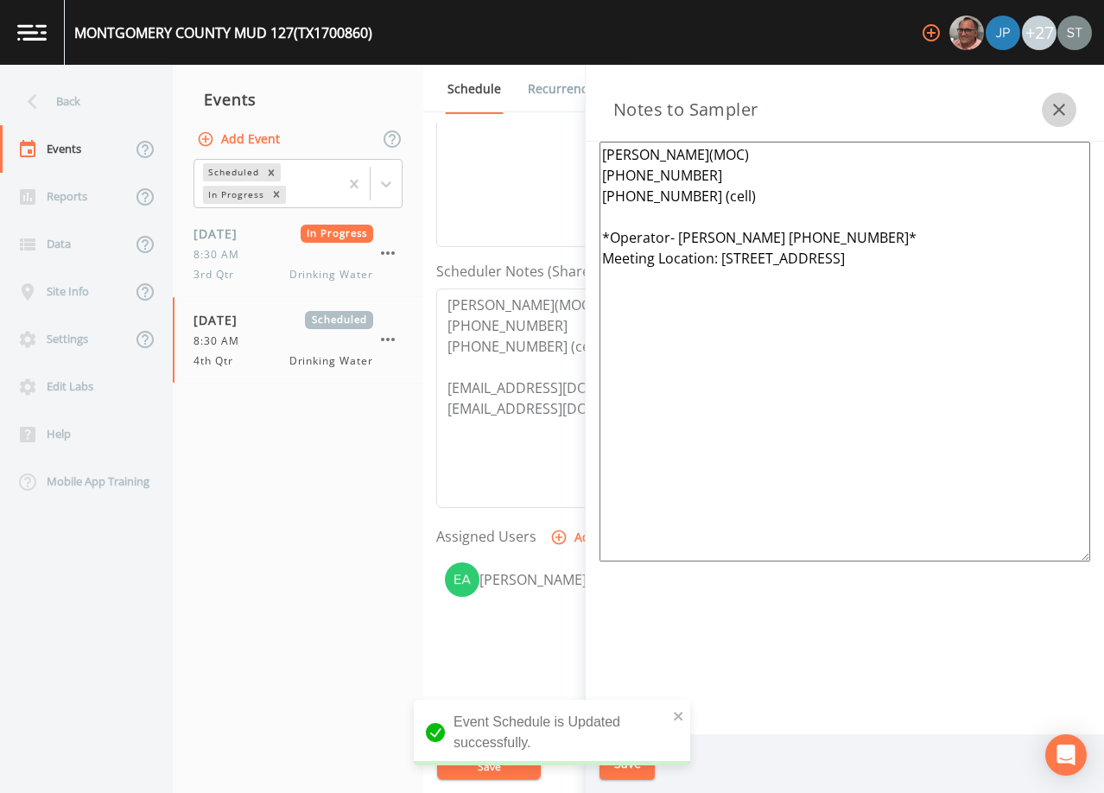
click at [1053, 107] on icon "button" at bounding box center [1059, 109] width 21 height 21
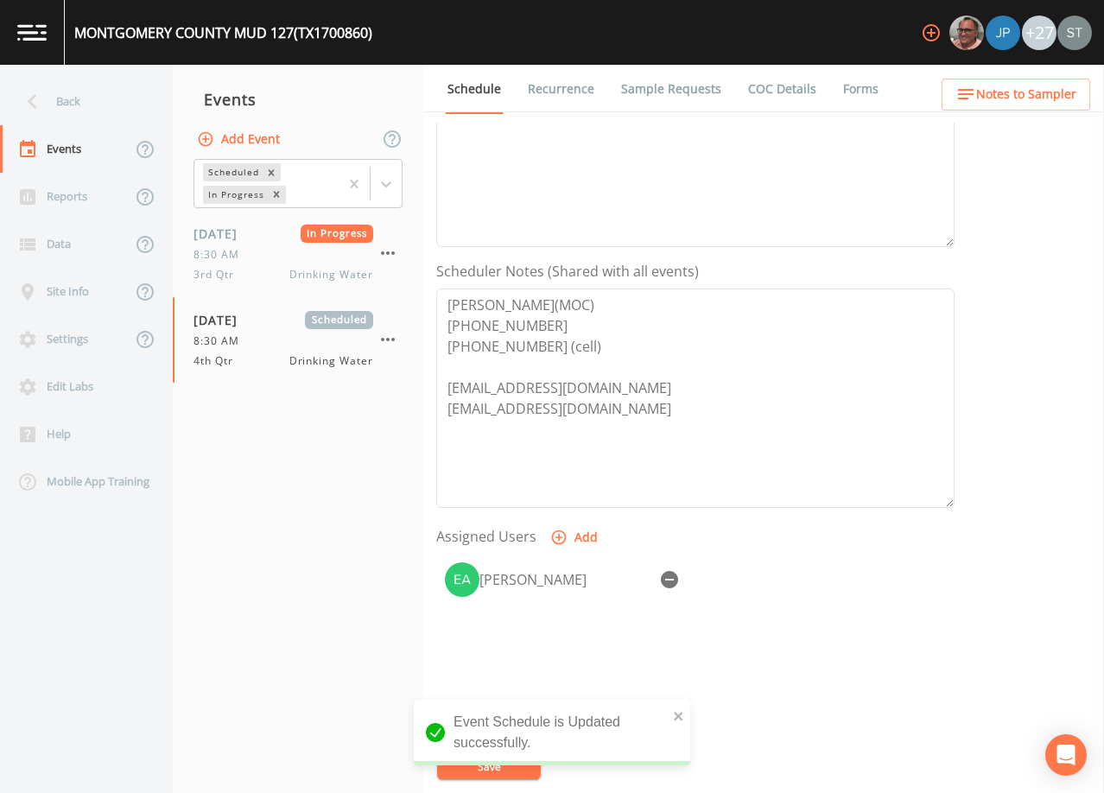
click at [630, 86] on link "Sample Requests" at bounding box center [671, 89] width 105 height 48
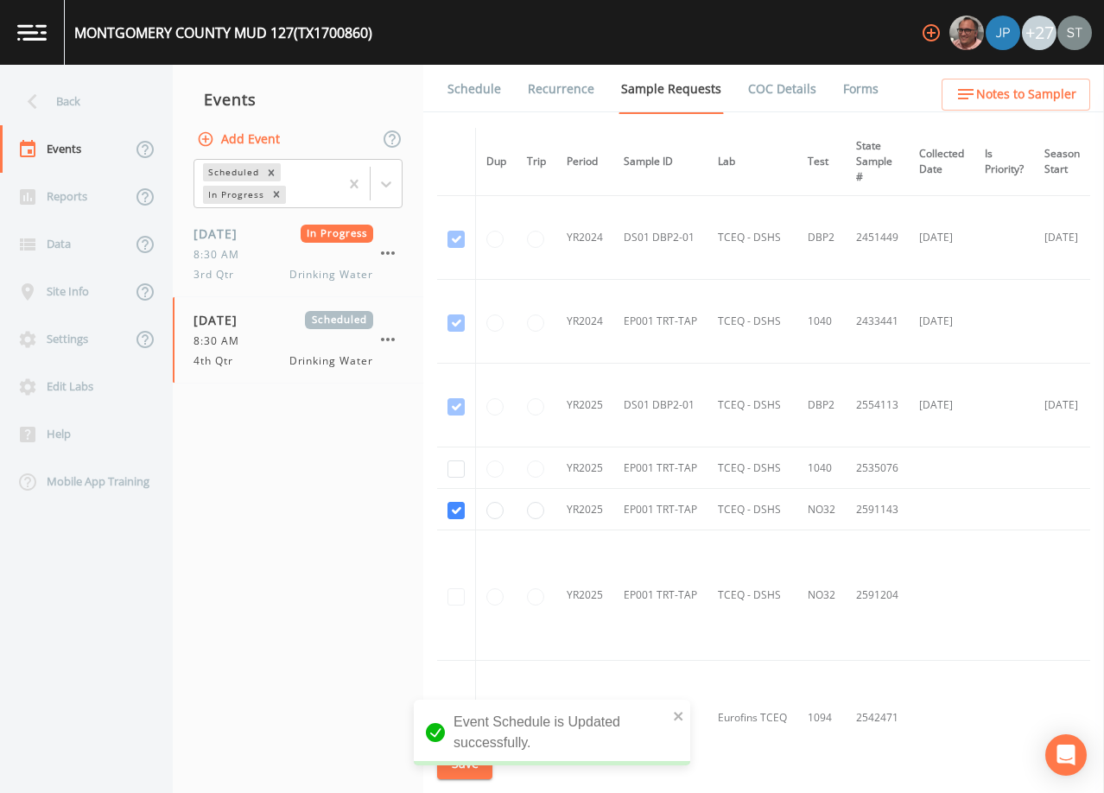
click at [469, 87] on link "Schedule" at bounding box center [474, 89] width 59 height 48
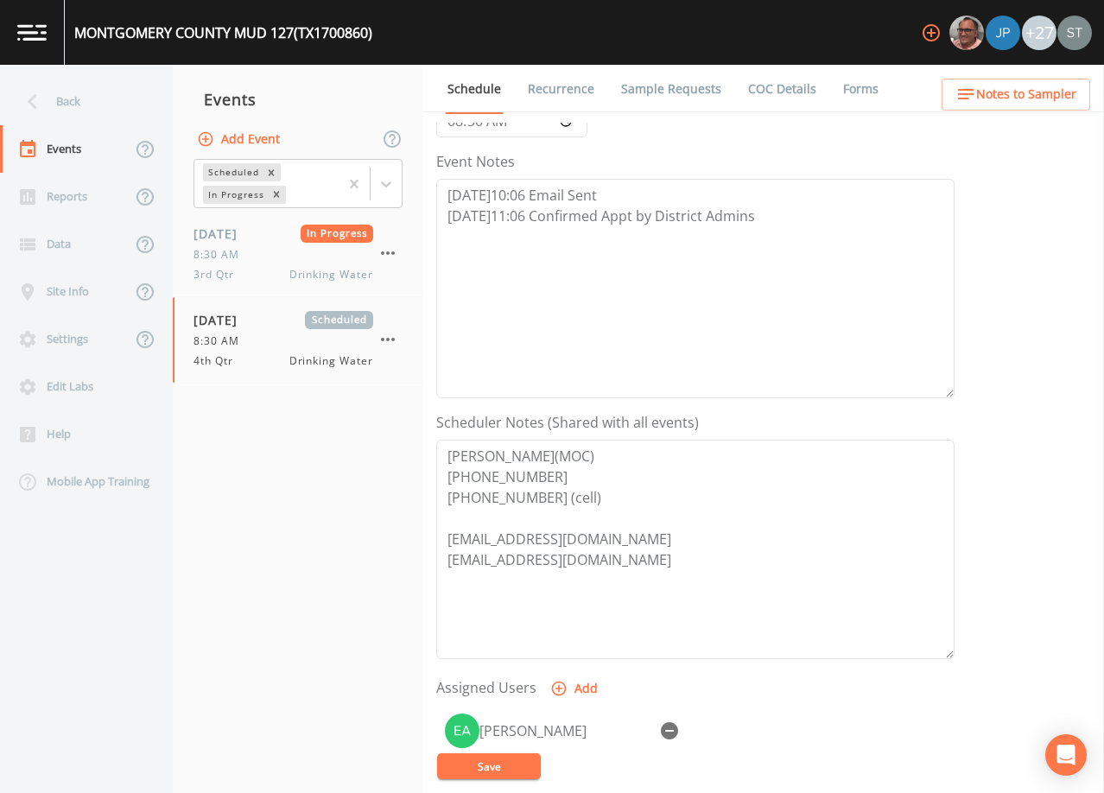
scroll to position [167, 0]
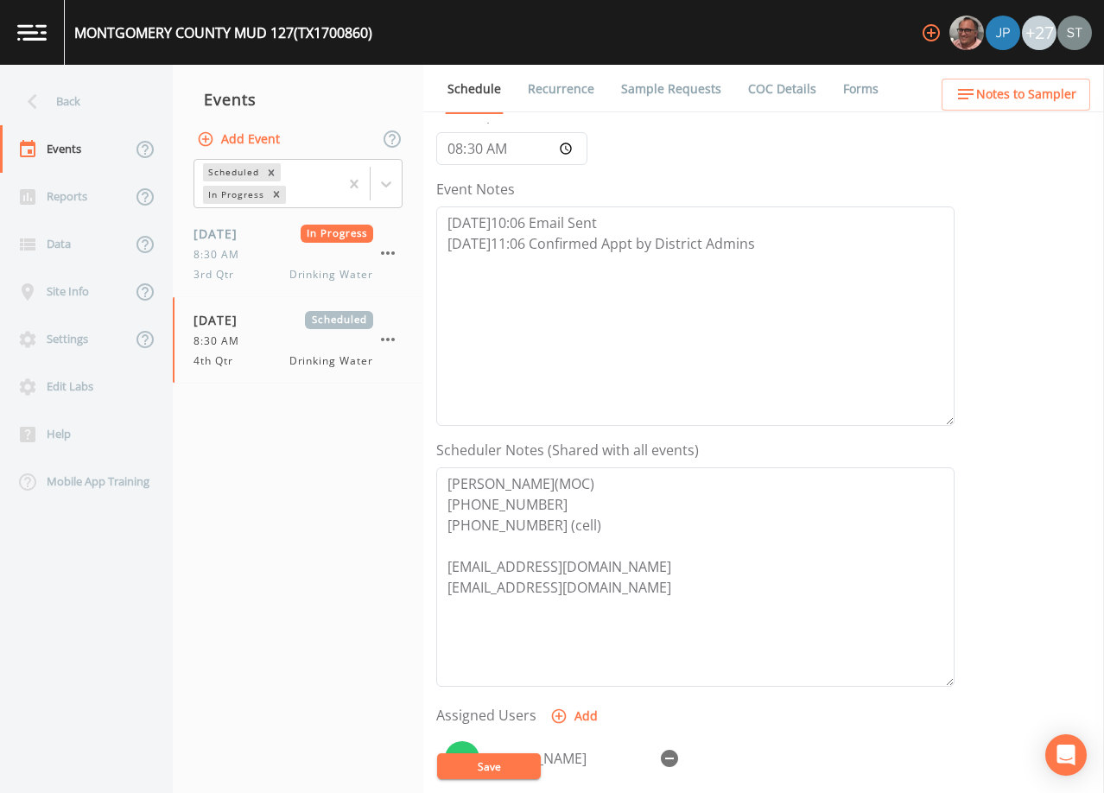
click at [540, 92] on link "Recurrence" at bounding box center [561, 89] width 72 height 48
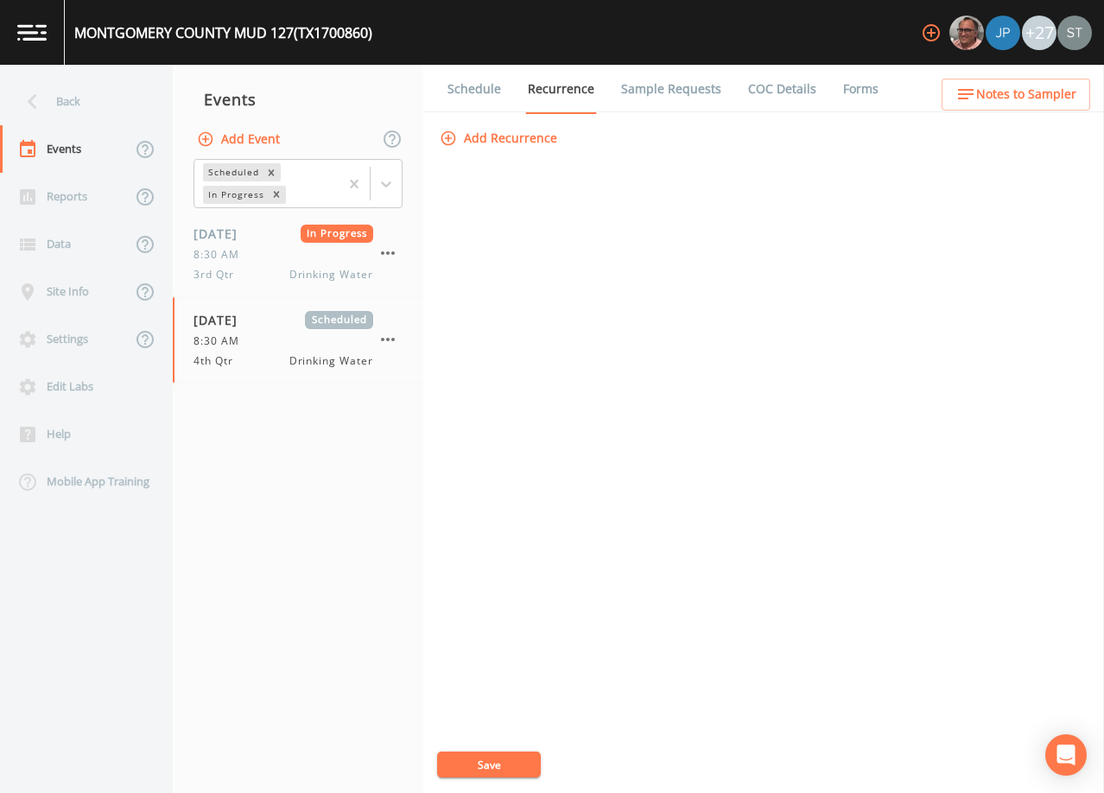
click at [480, 94] on link "Schedule" at bounding box center [474, 89] width 59 height 48
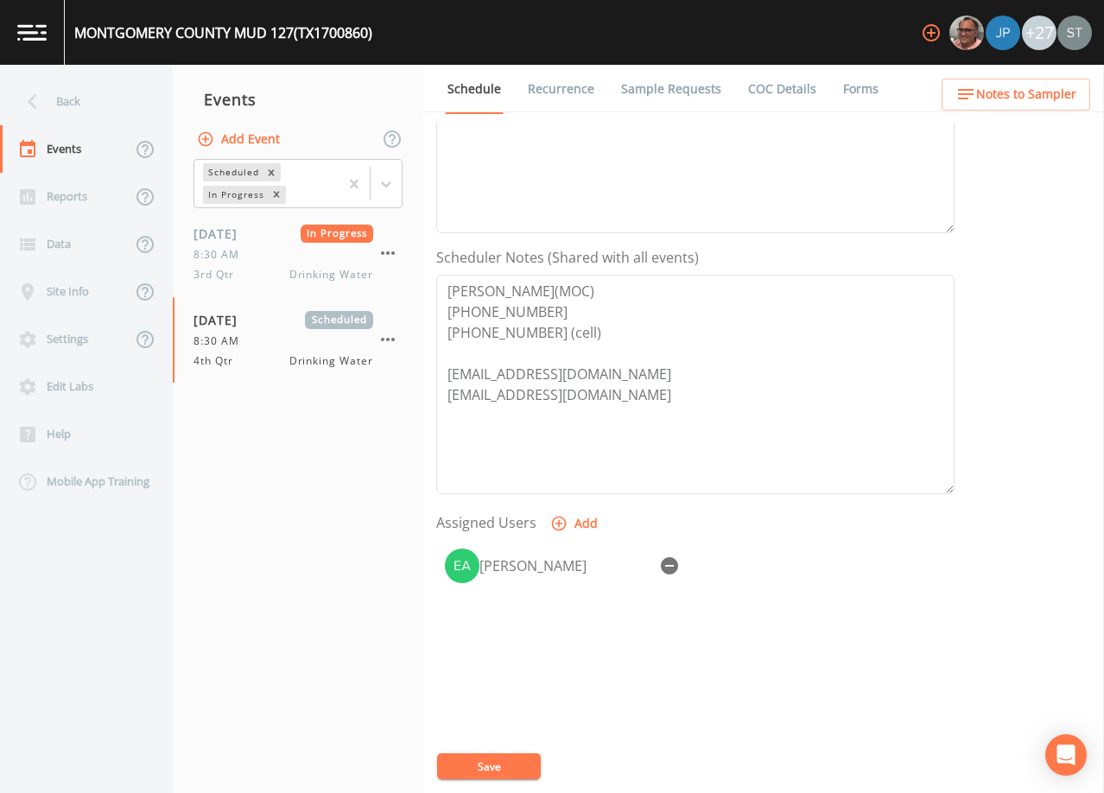
scroll to position [426, 0]
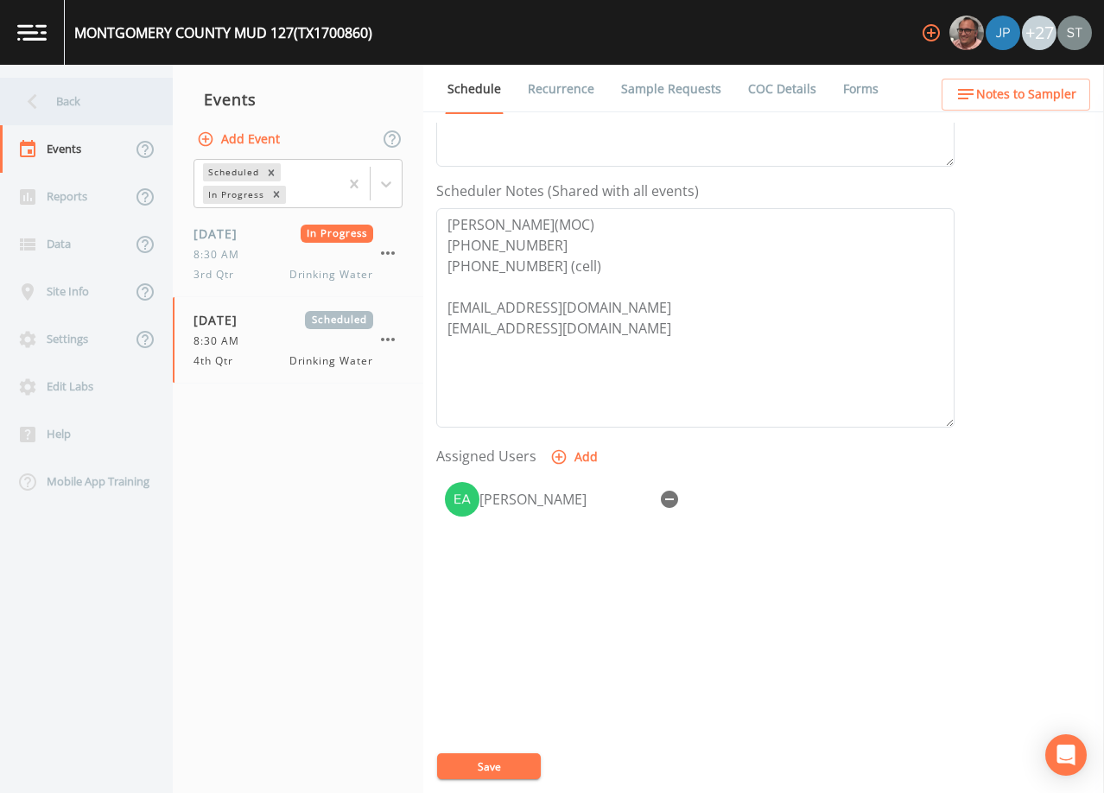
click at [83, 112] on div "Back" at bounding box center [78, 102] width 156 height 48
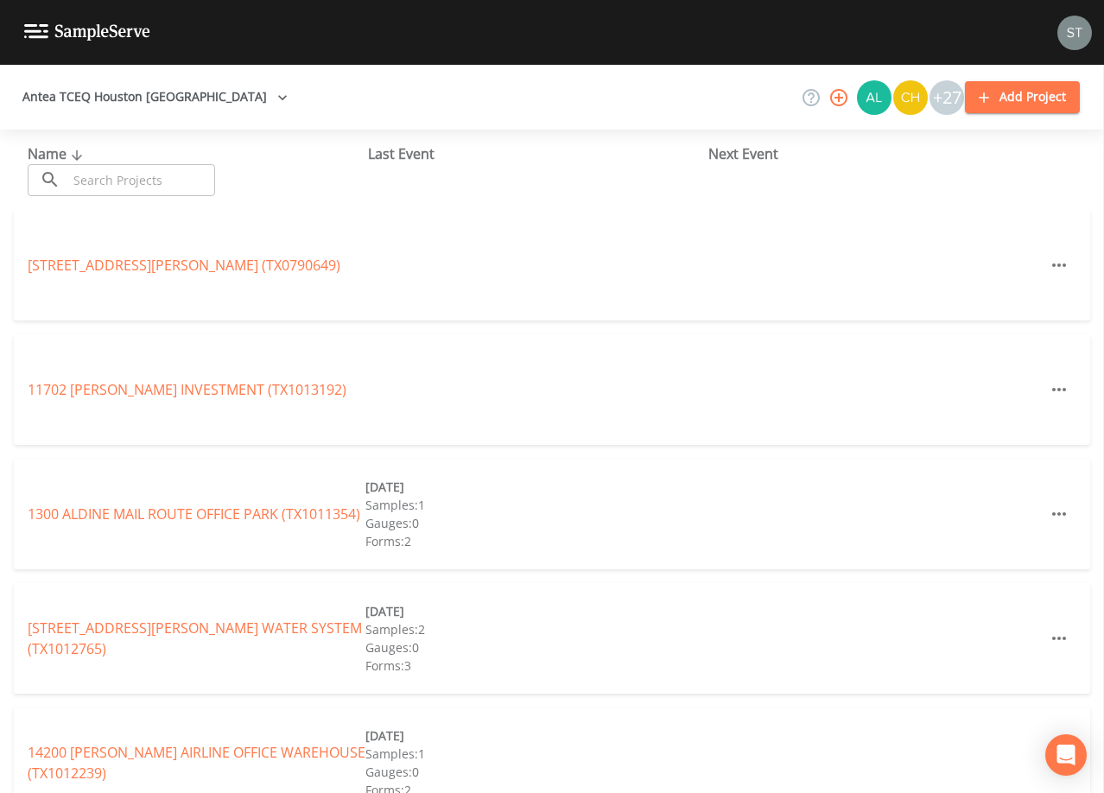
click at [190, 184] on input "text" at bounding box center [141, 180] width 148 height 32
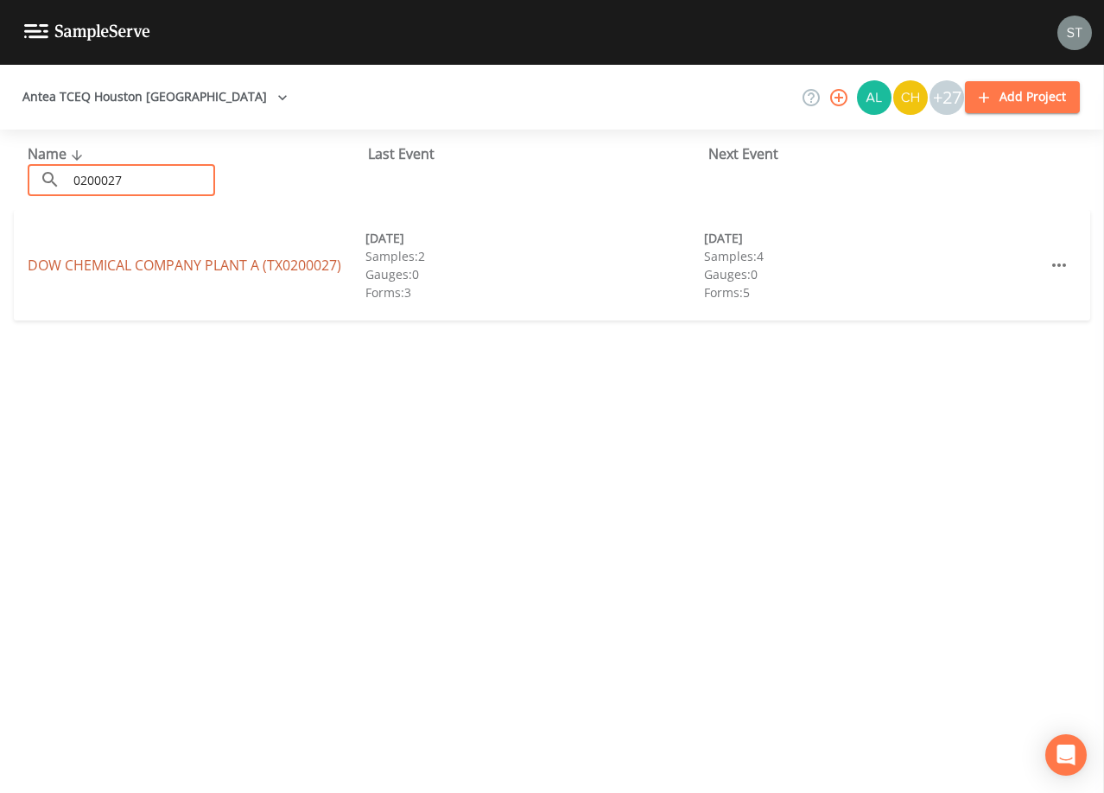
type input "0200027"
click at [230, 264] on link "DOW CHEMICAL COMPANY PLANT A (TX0200027)" at bounding box center [185, 265] width 314 height 19
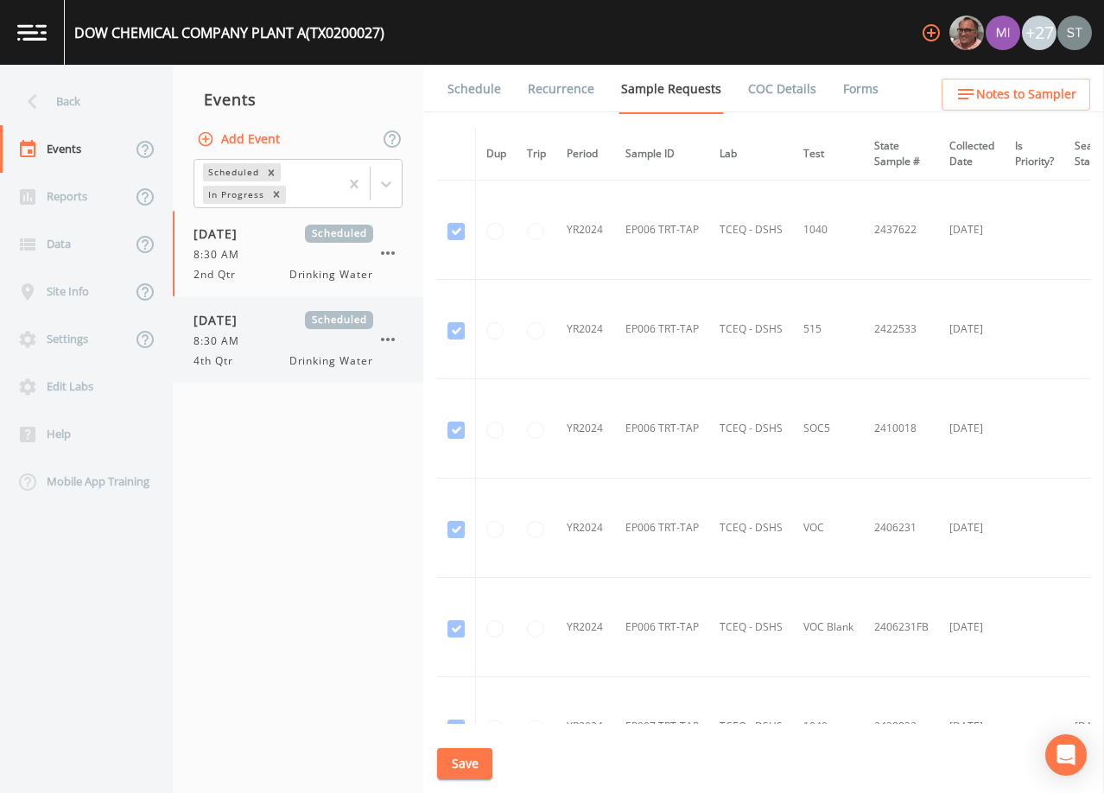
click at [242, 332] on div "[DATE] Scheduled 8:30 AM 4th Qtr Drinking Water" at bounding box center [284, 340] width 180 height 58
click at [1033, 95] on span "Notes to Sampler" at bounding box center [1026, 95] width 100 height 22
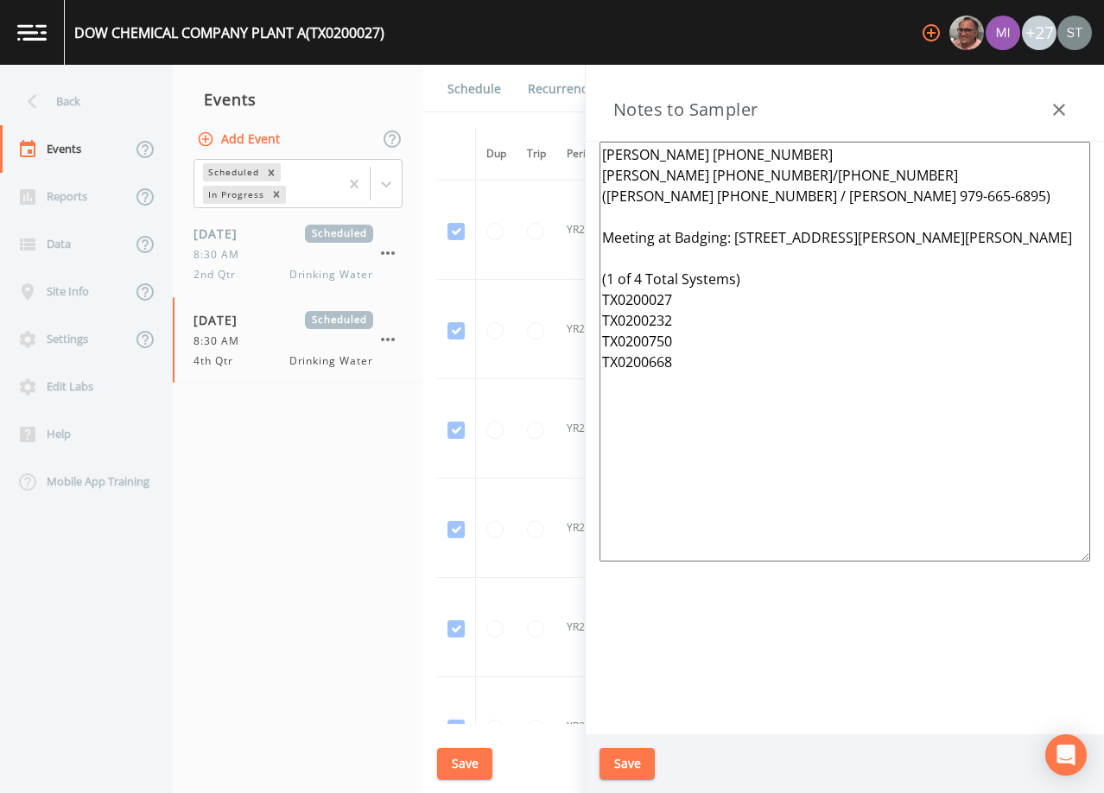
click at [1076, 111] on button "button" at bounding box center [1059, 109] width 35 height 35
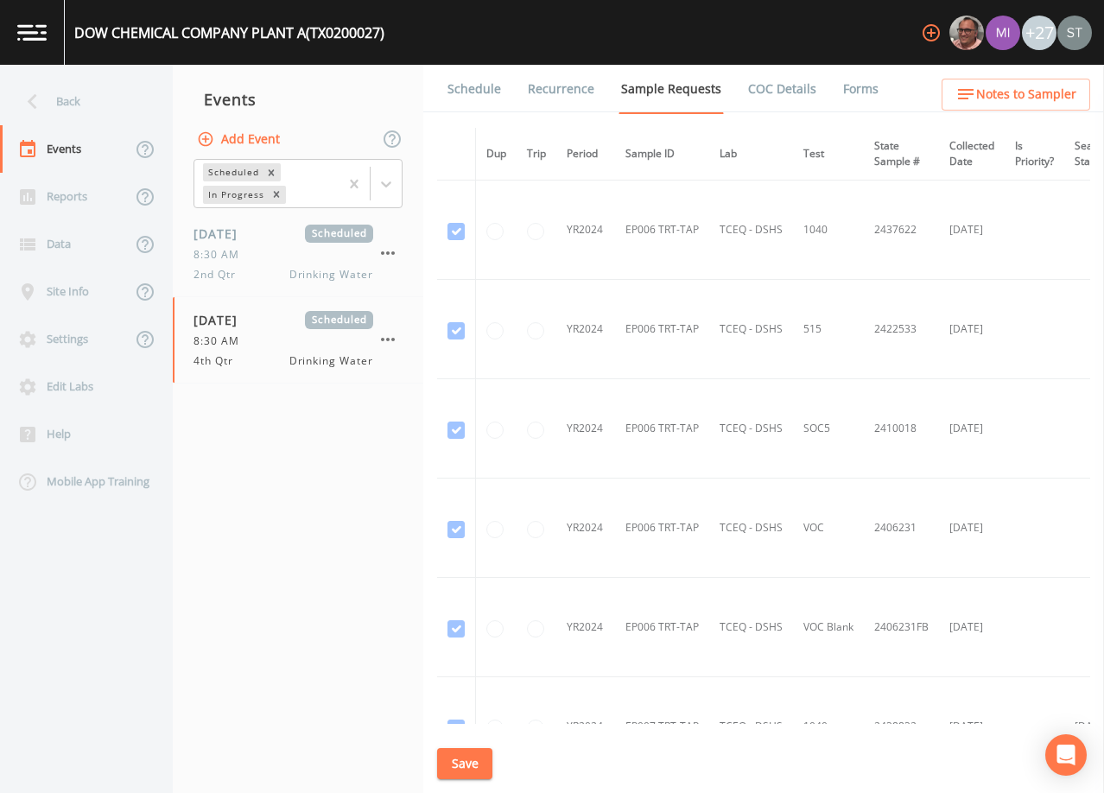
click at [458, 92] on link "Schedule" at bounding box center [474, 89] width 59 height 48
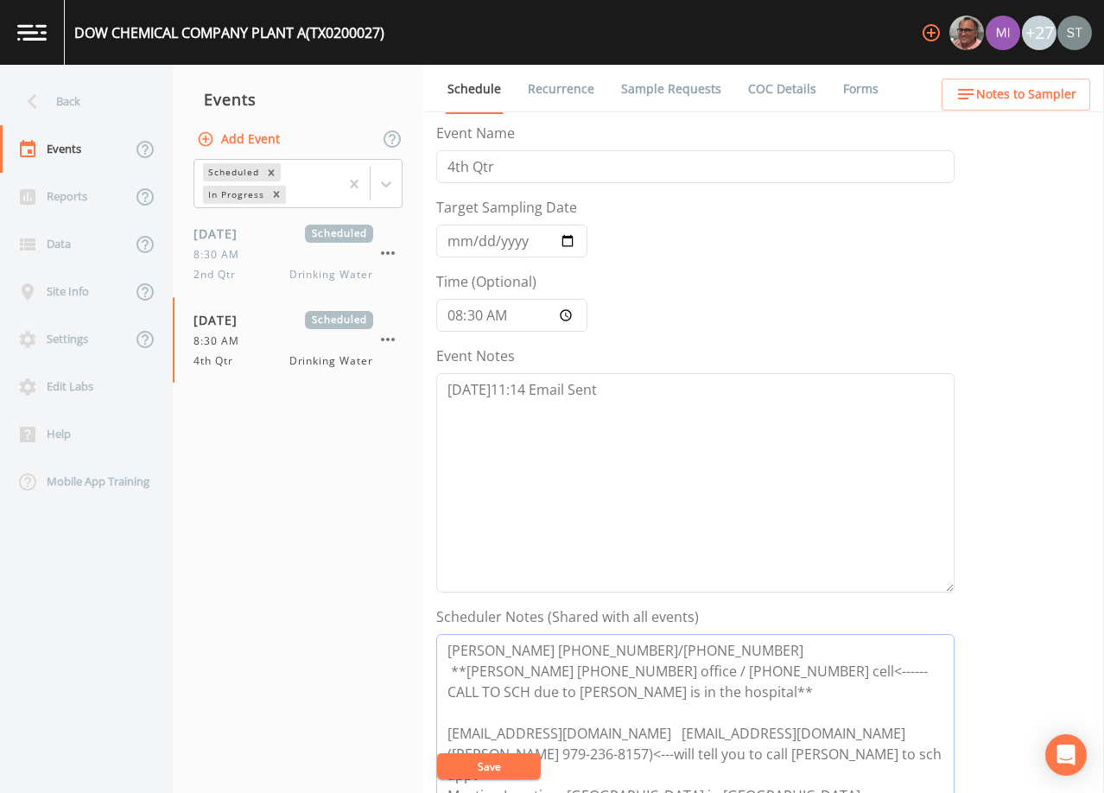
drag, startPoint x: 814, startPoint y: 673, endPoint x: 842, endPoint y: 691, distance: 33.1
click at [842, 691] on textarea "[PERSON_NAME] [PHONE_NUMBER]/[PHONE_NUMBER] **[PERSON_NAME] [PHONE_NUMBER] offi…" at bounding box center [695, 743] width 518 height 219
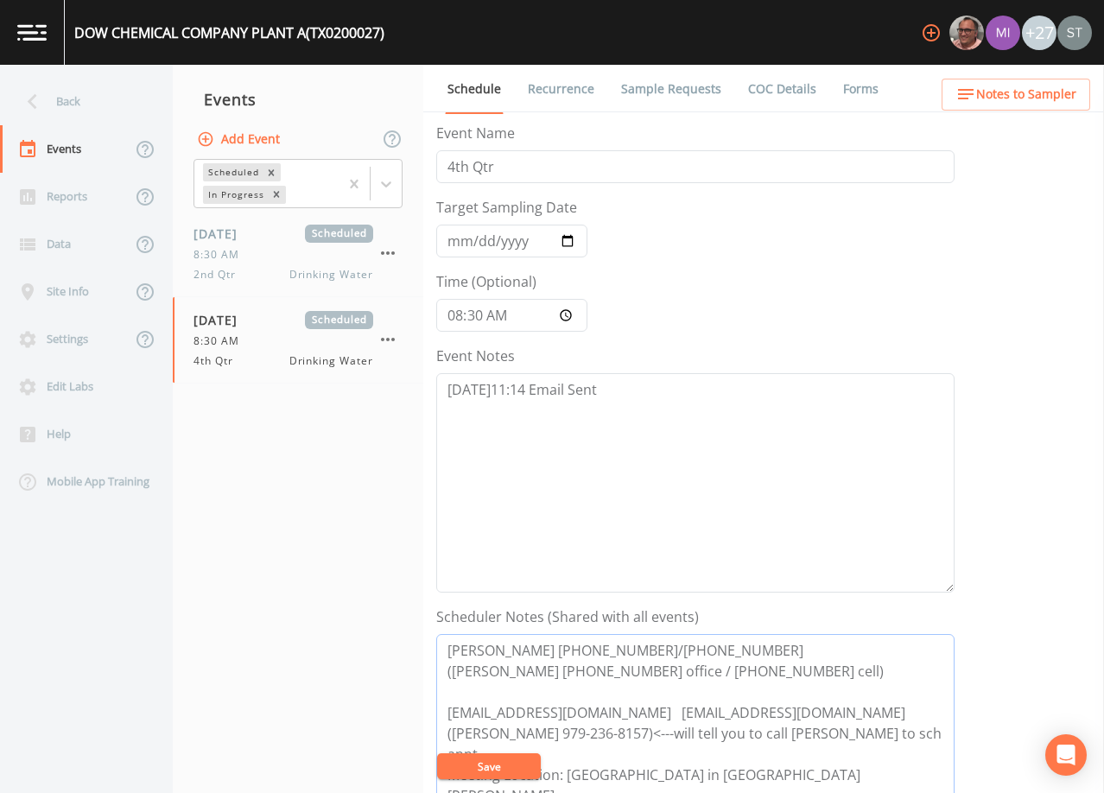
click at [565, 691] on textarea "[PERSON_NAME] [PHONE_NUMBER]/[PHONE_NUMBER] ([PERSON_NAME] [PHONE_NUMBER] offic…" at bounding box center [695, 743] width 518 height 219
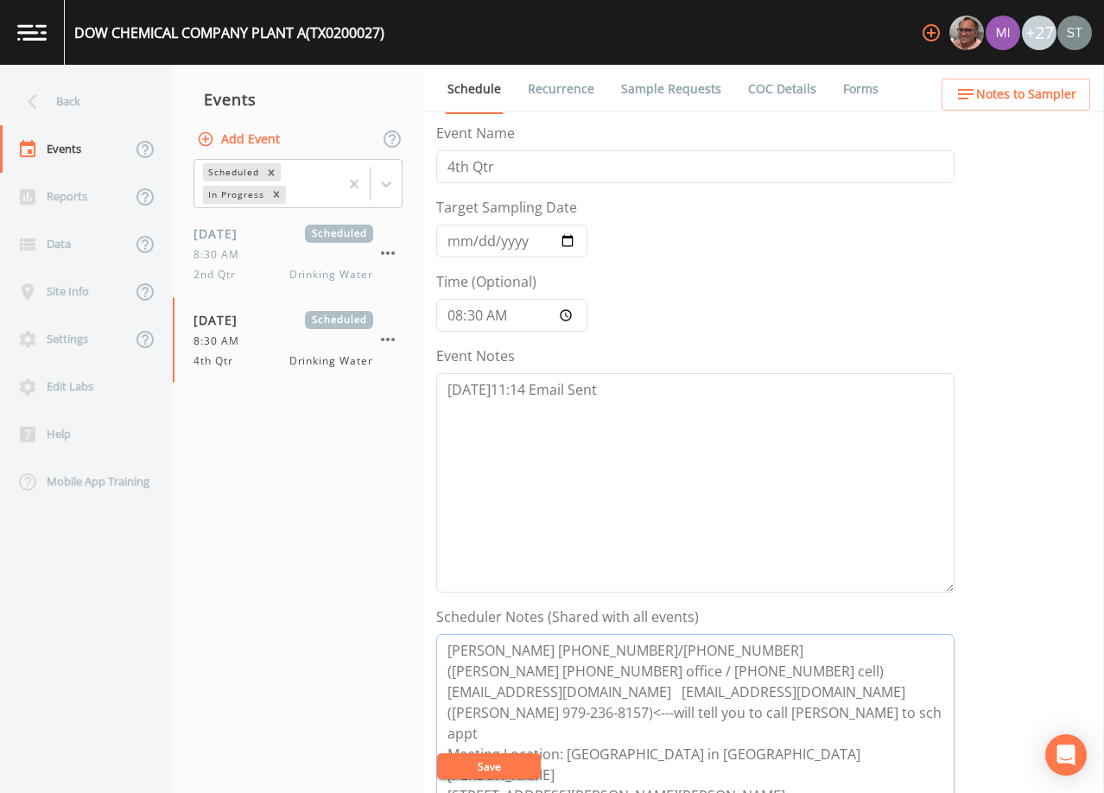
click at [743, 645] on textarea "[PERSON_NAME] [PHONE_NUMBER]/[PHONE_NUMBER] ([PERSON_NAME] [PHONE_NUMBER] offic…" at bounding box center [695, 743] width 518 height 219
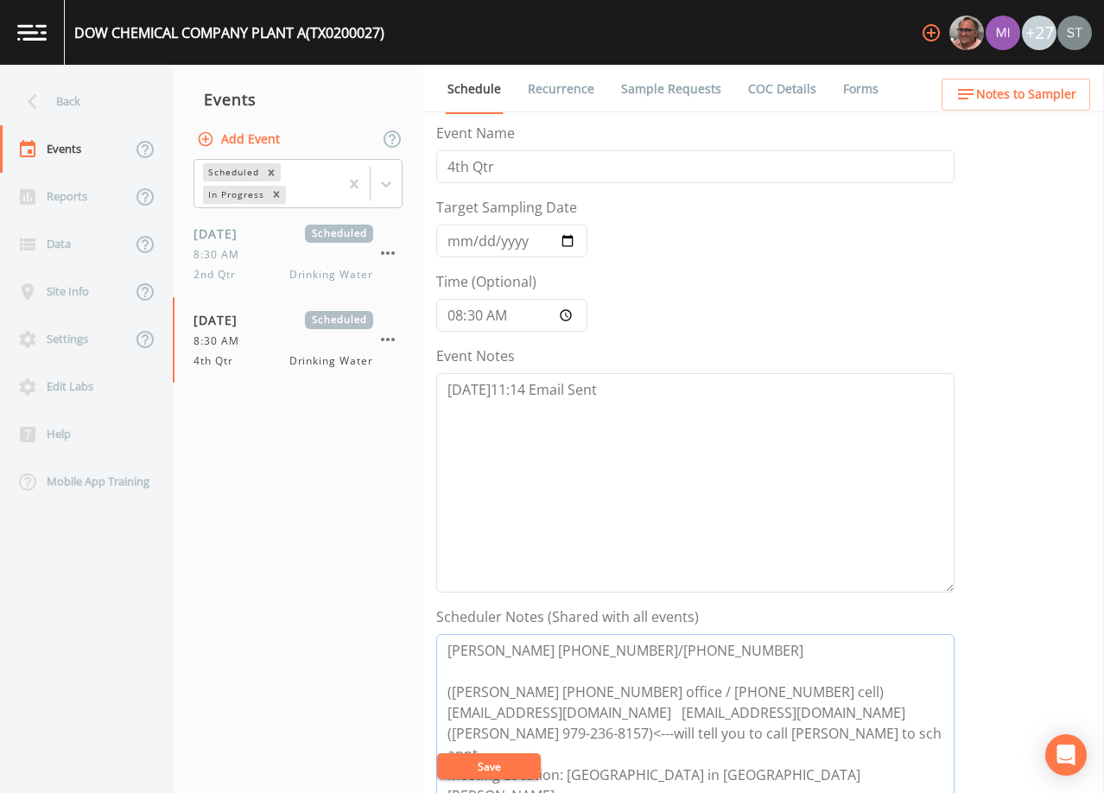
click at [637, 647] on textarea "[PERSON_NAME] [PHONE_NUMBER]/[PHONE_NUMBER] ([PERSON_NAME] [PHONE_NUMBER] offic…" at bounding box center [695, 743] width 518 height 219
click at [543, 649] on textarea "[PERSON_NAME] [PHONE_NUMBER]/[PHONE_NUMBER] ([PERSON_NAME] [PHONE_NUMBER] offic…" at bounding box center [695, 743] width 518 height 219
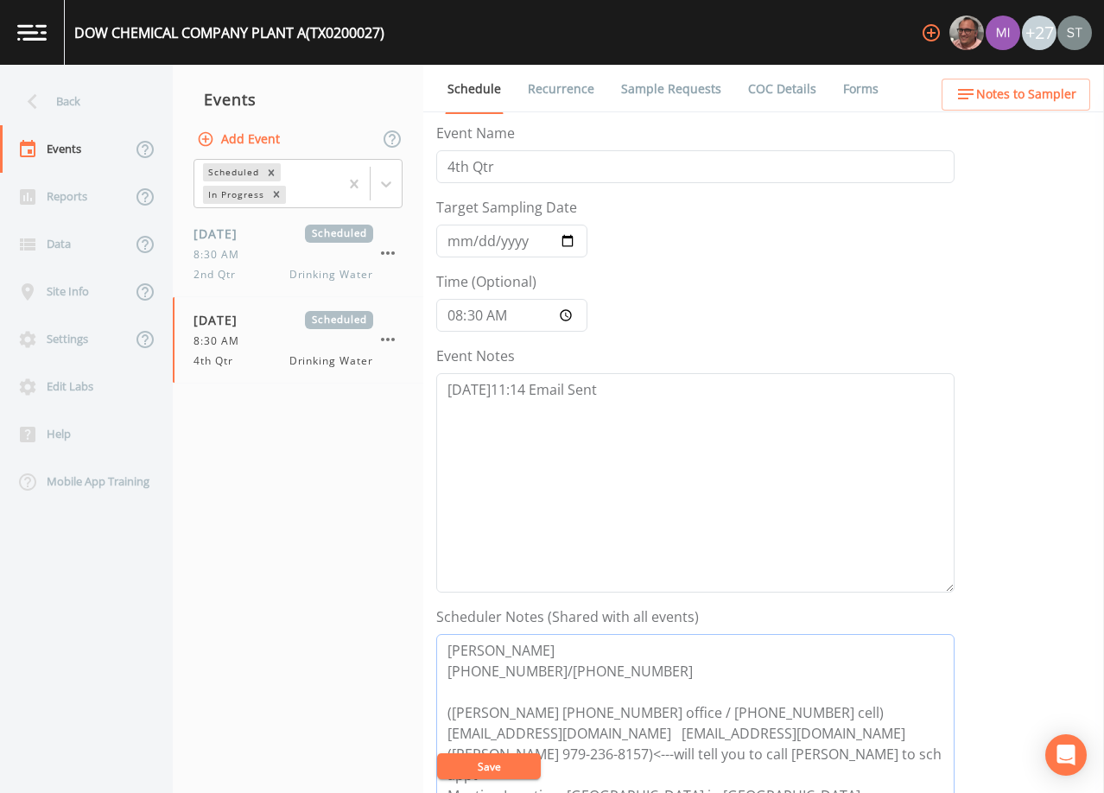
click at [542, 668] on textarea "[PERSON_NAME] [PHONE_NUMBER]/[PHONE_NUMBER] ([PERSON_NAME] [PHONE_NUMBER] offic…" at bounding box center [695, 743] width 518 height 219
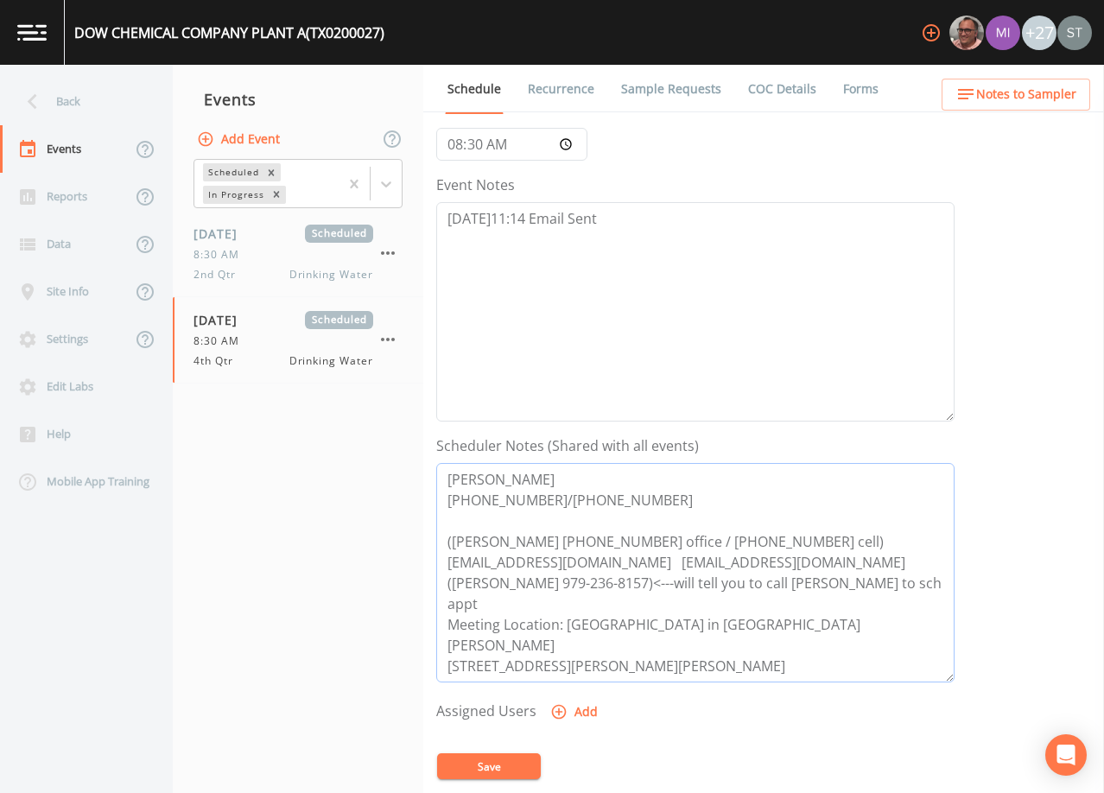
scroll to position [173, 0]
click at [444, 601] on textarea "[PERSON_NAME] [PHONE_NUMBER]/[PHONE_NUMBER] ([PERSON_NAME] [PHONE_NUMBER] offic…" at bounding box center [695, 570] width 518 height 219
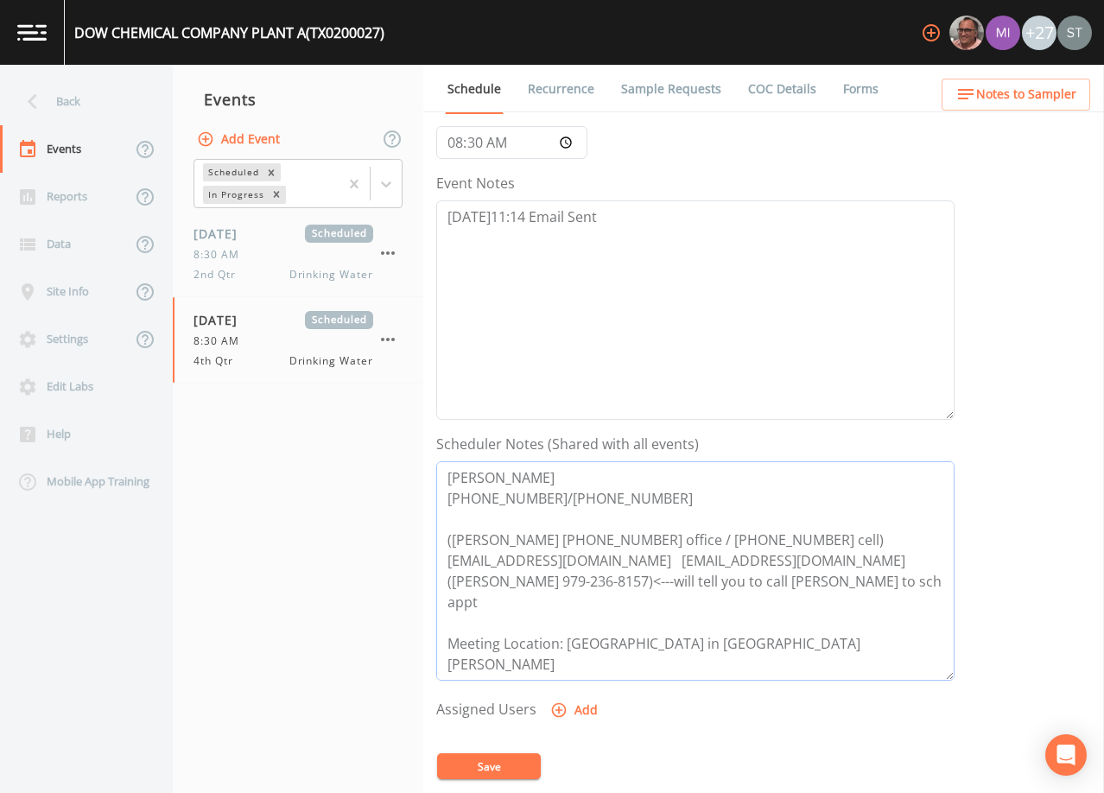
click at [542, 498] on textarea "[PERSON_NAME] [PHONE_NUMBER]/[PHONE_NUMBER] ([PERSON_NAME] [PHONE_NUMBER] offic…" at bounding box center [695, 570] width 518 height 219
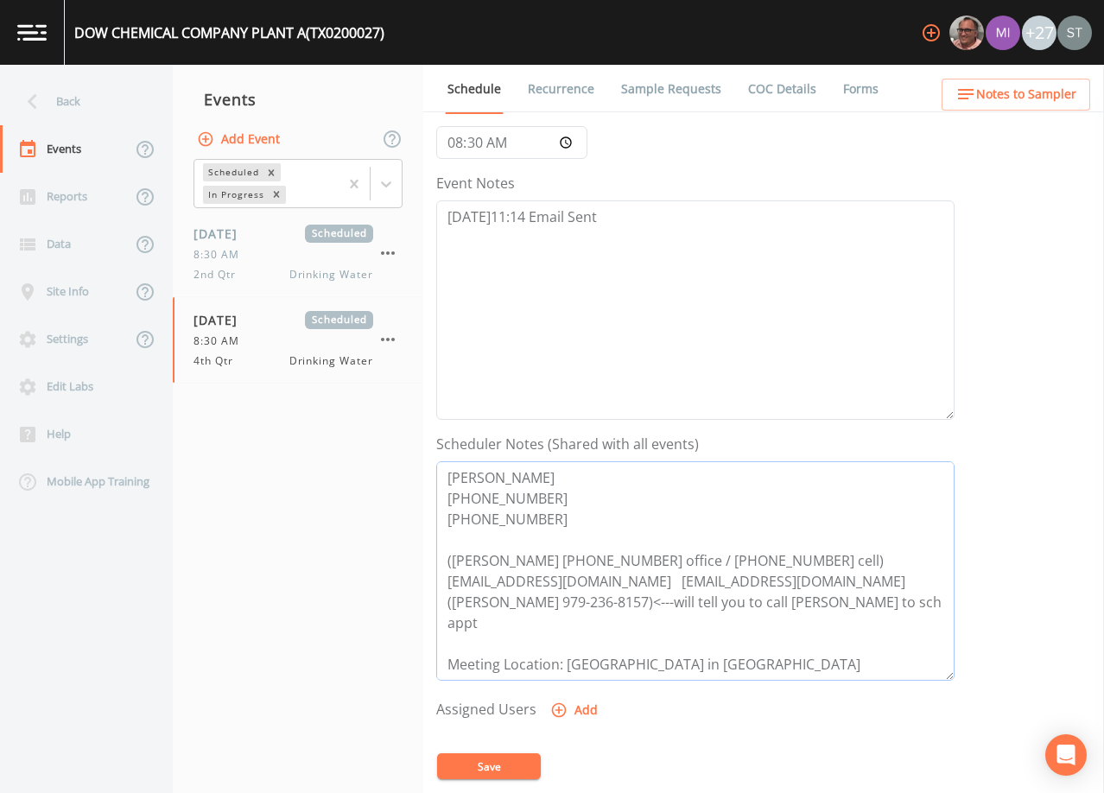
type textarea "[PERSON_NAME] [PHONE_NUMBER] [PHONE_NUMBER] ([PERSON_NAME] [PHONE_NUMBER] offic…"
click at [635, 229] on textarea "[DATE]11:14 Email Sent" at bounding box center [695, 309] width 518 height 219
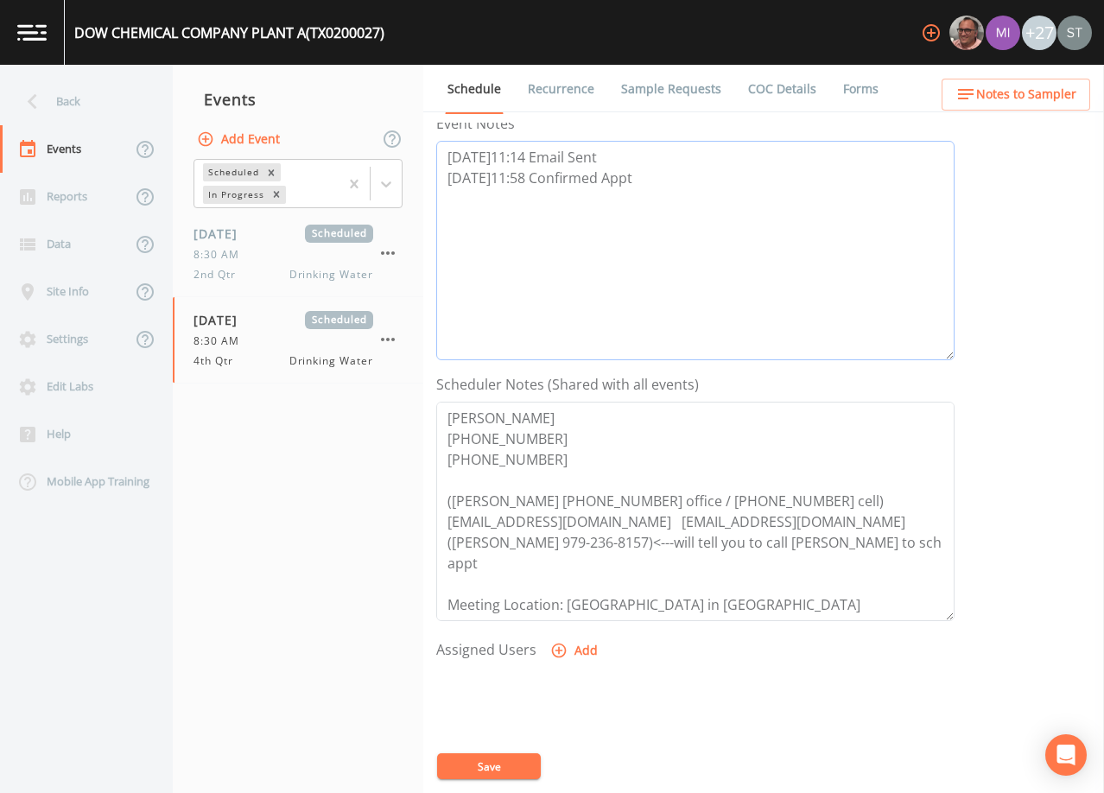
scroll to position [346, 0]
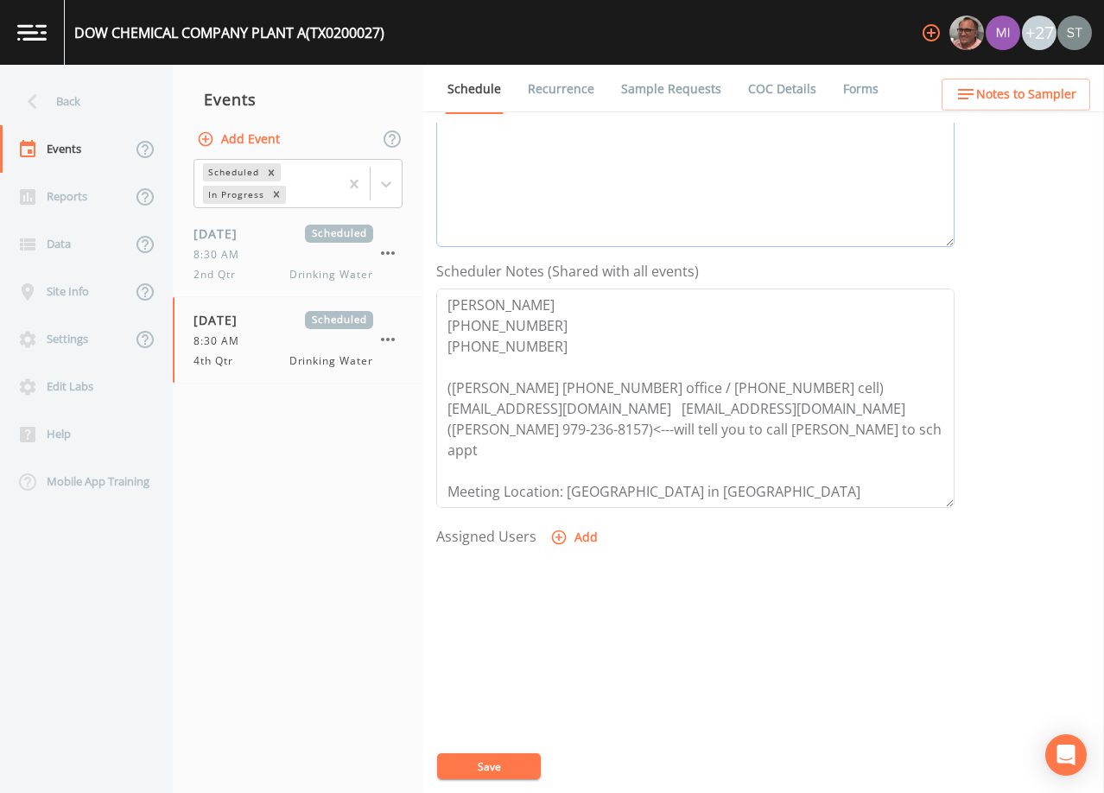
type textarea "[DATE]11:14 Email Sent [DATE]11:58 Confirmed Appt"
click at [576, 542] on button "Add" at bounding box center [576, 538] width 58 height 32
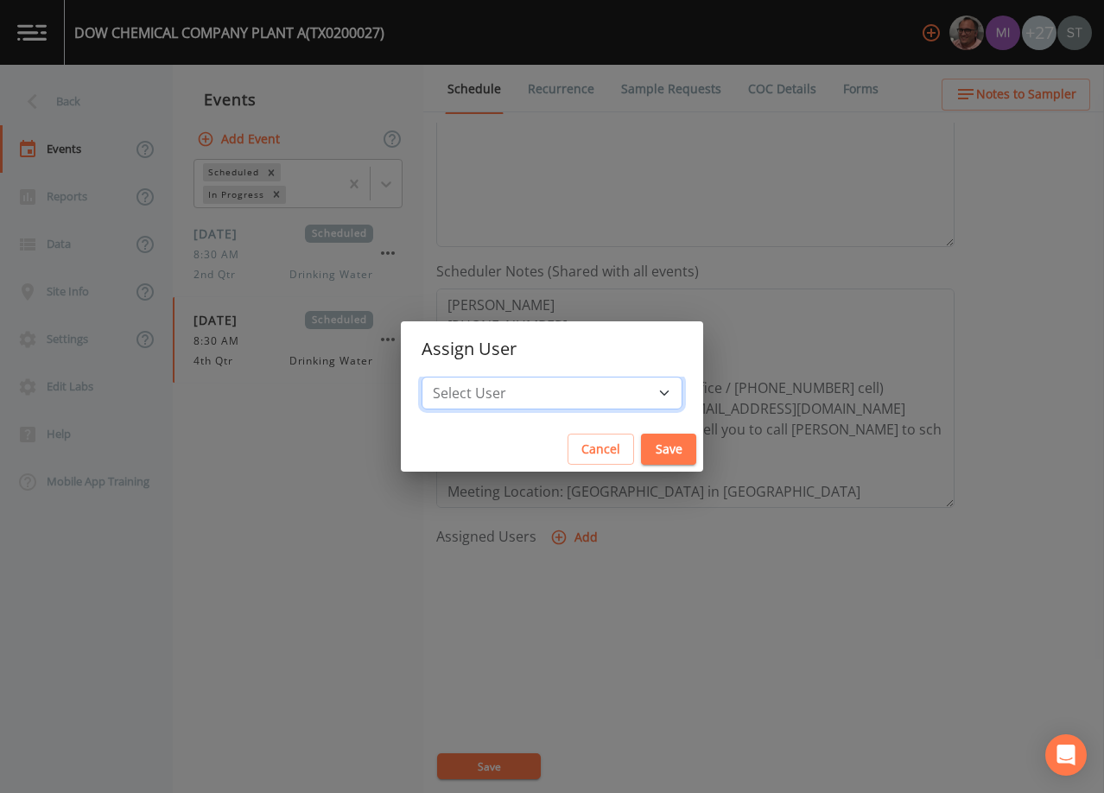
click at [576, 397] on select "Select User [PERSON_NAME] [PERSON_NAME] [PERSON_NAME] [PERSON_NAME] [PERSON_NAM…" at bounding box center [552, 393] width 261 height 33
select select "3585e269-5d1f-4d98-ab9d-4913da50343a"
click at [461, 377] on select "Select User [PERSON_NAME] [PERSON_NAME] [PERSON_NAME] [PERSON_NAME] [PERSON_NAM…" at bounding box center [552, 393] width 261 height 33
click at [641, 448] on button "Save" at bounding box center [668, 450] width 55 height 32
select select
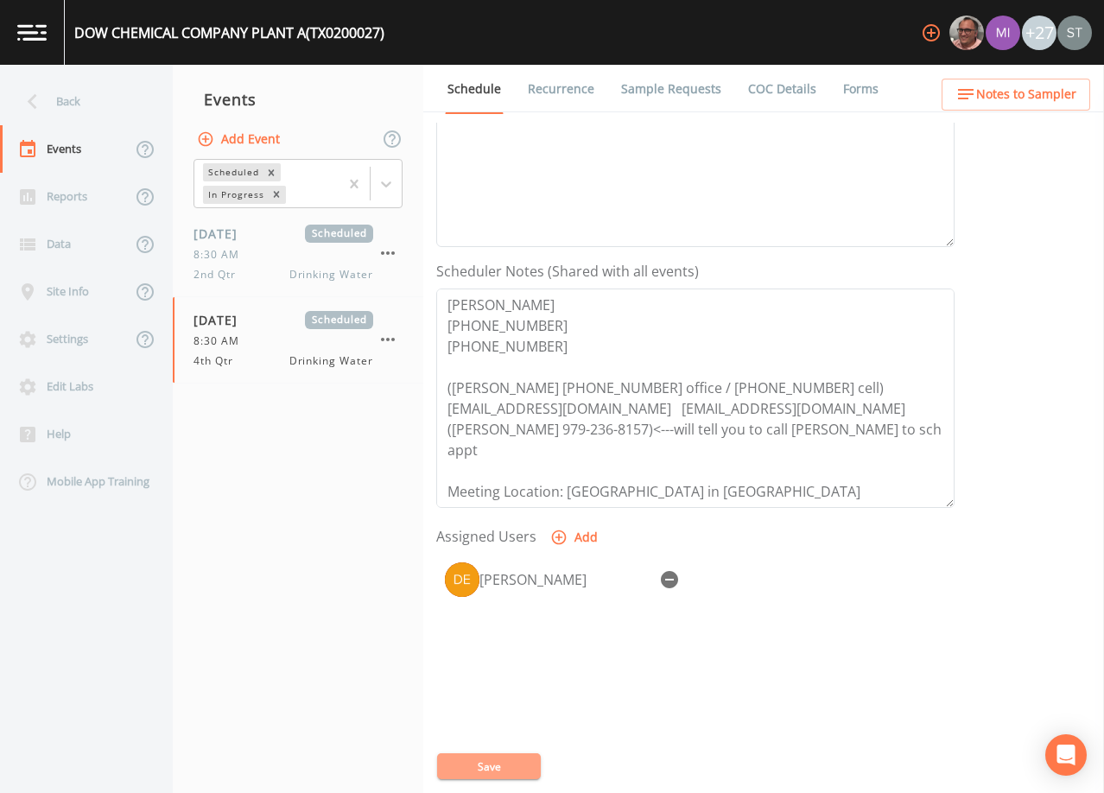
click at [506, 763] on button "Save" at bounding box center [489, 767] width 104 height 26
click at [665, 86] on link "Sample Requests" at bounding box center [671, 89] width 105 height 48
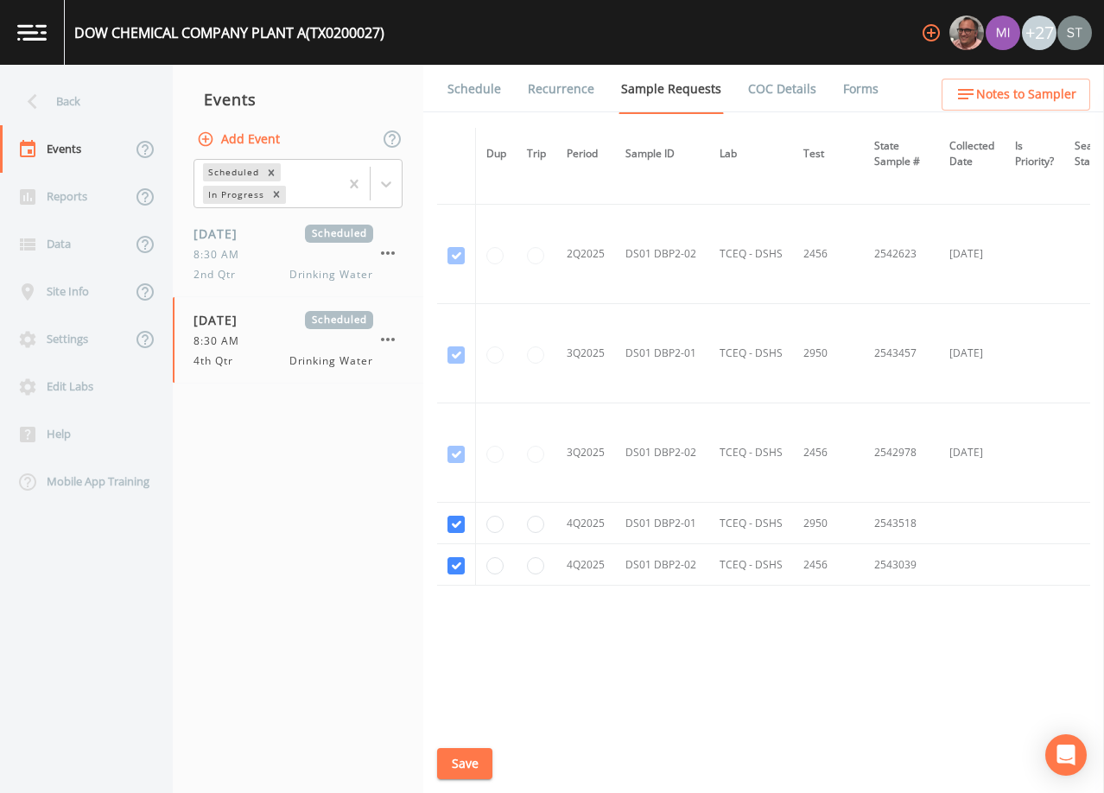
scroll to position [3649, 0]
click at [470, 94] on link "Schedule" at bounding box center [474, 89] width 59 height 48
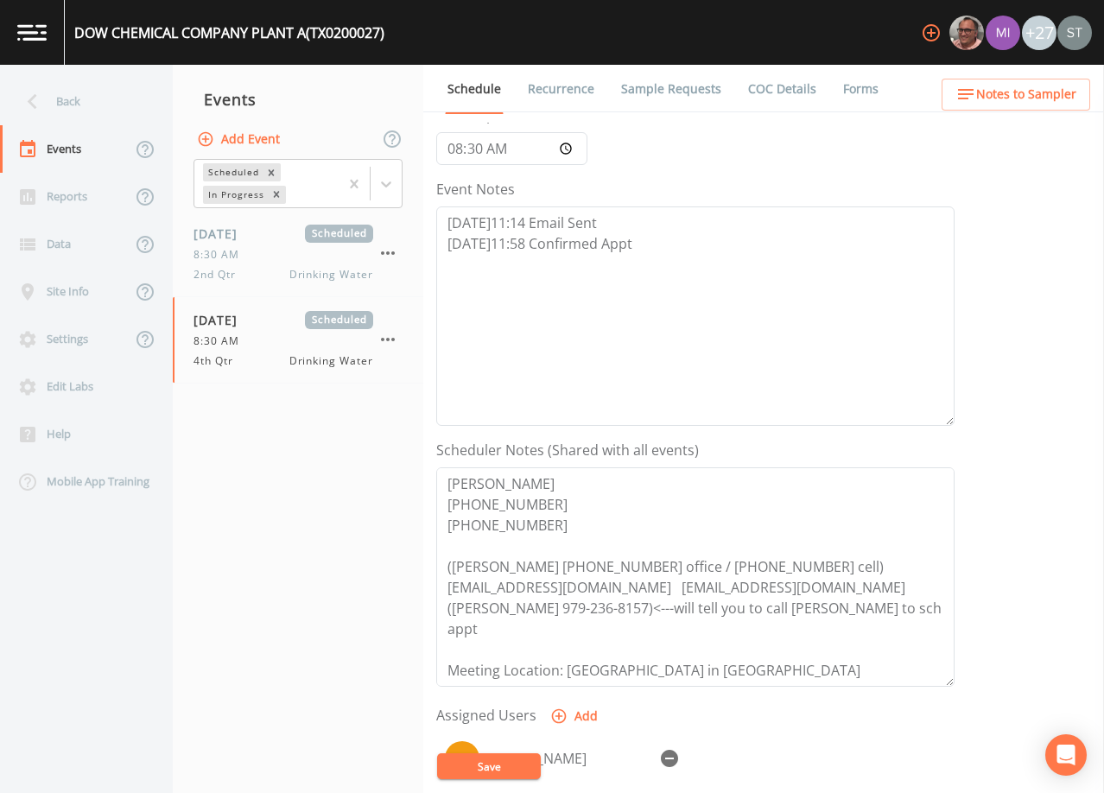
scroll to position [173, 0]
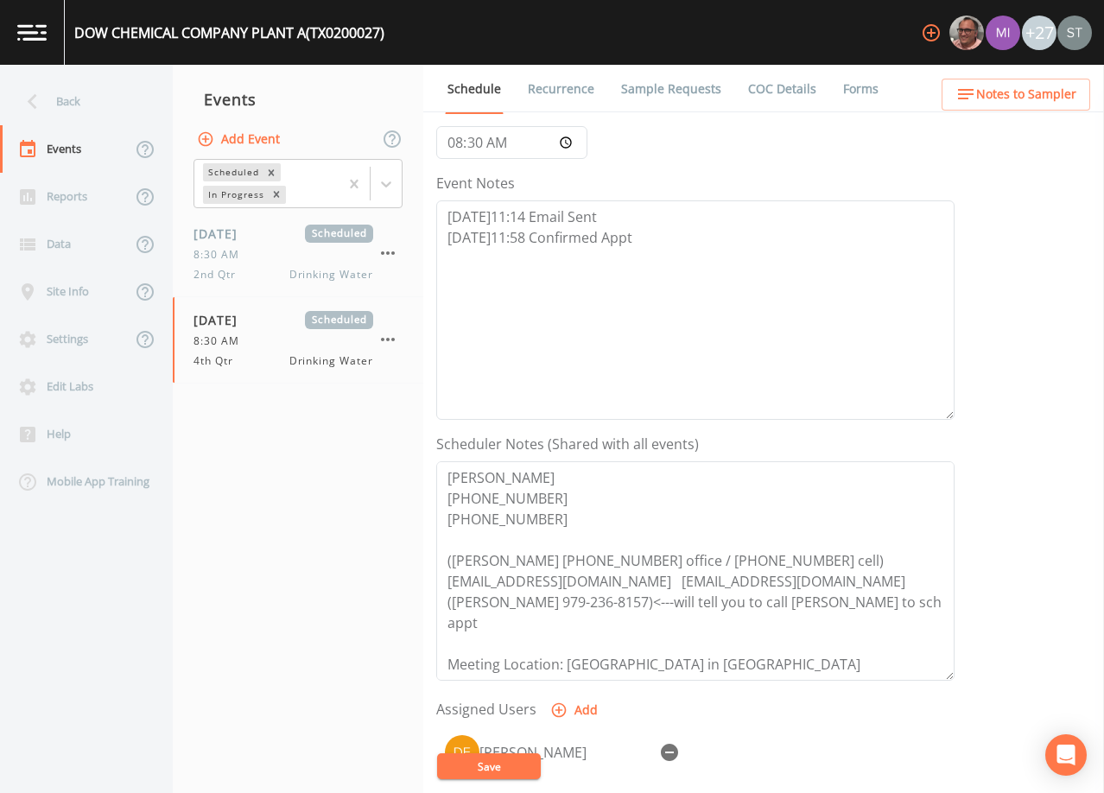
click at [1069, 97] on span "Notes to Sampler" at bounding box center [1026, 95] width 100 height 22
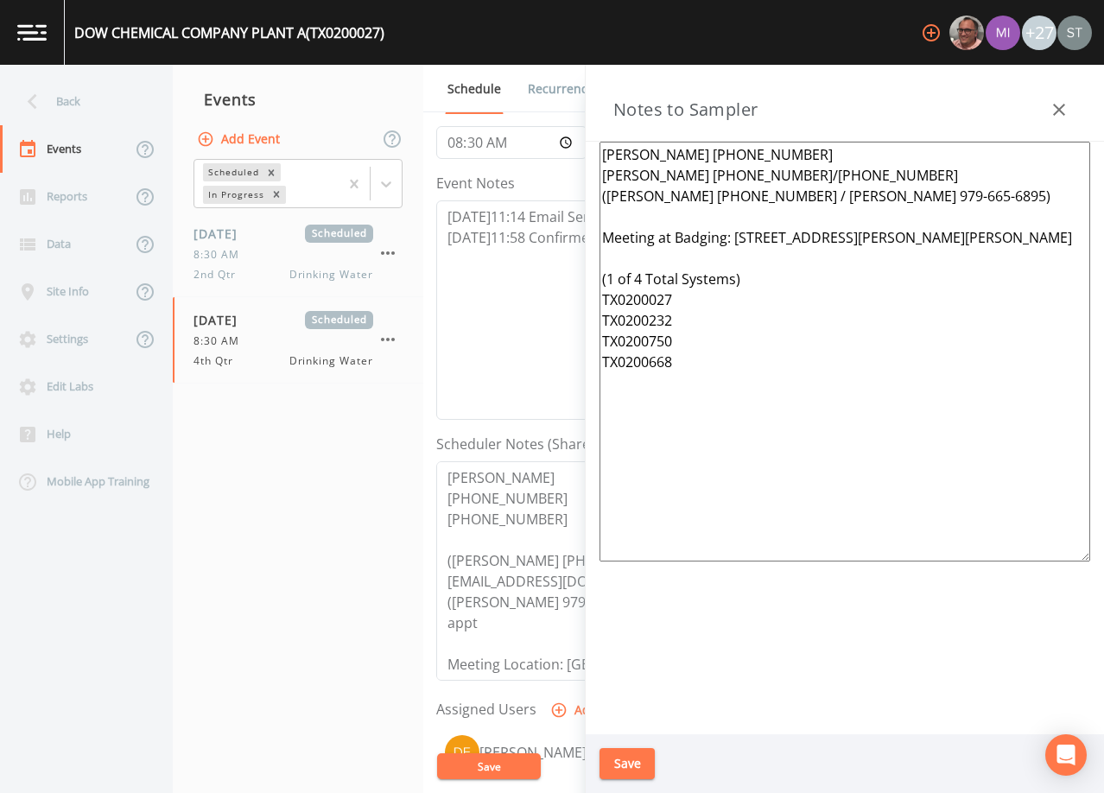
click at [1054, 238] on textarea "[PERSON_NAME] [PHONE_NUMBER] [PERSON_NAME] [PHONE_NUMBER]/[PHONE_NUMBER] ([PERS…" at bounding box center [845, 352] width 491 height 420
click at [1070, 101] on button "button" at bounding box center [1059, 109] width 35 height 35
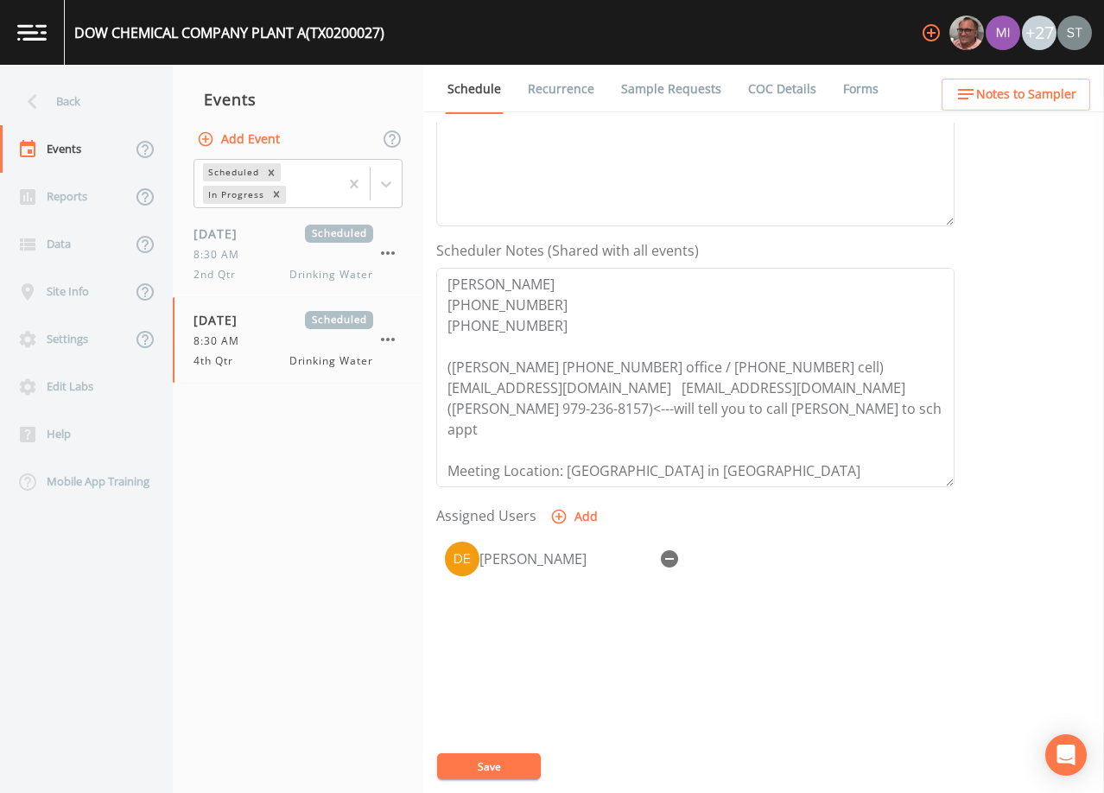
scroll to position [167, 0]
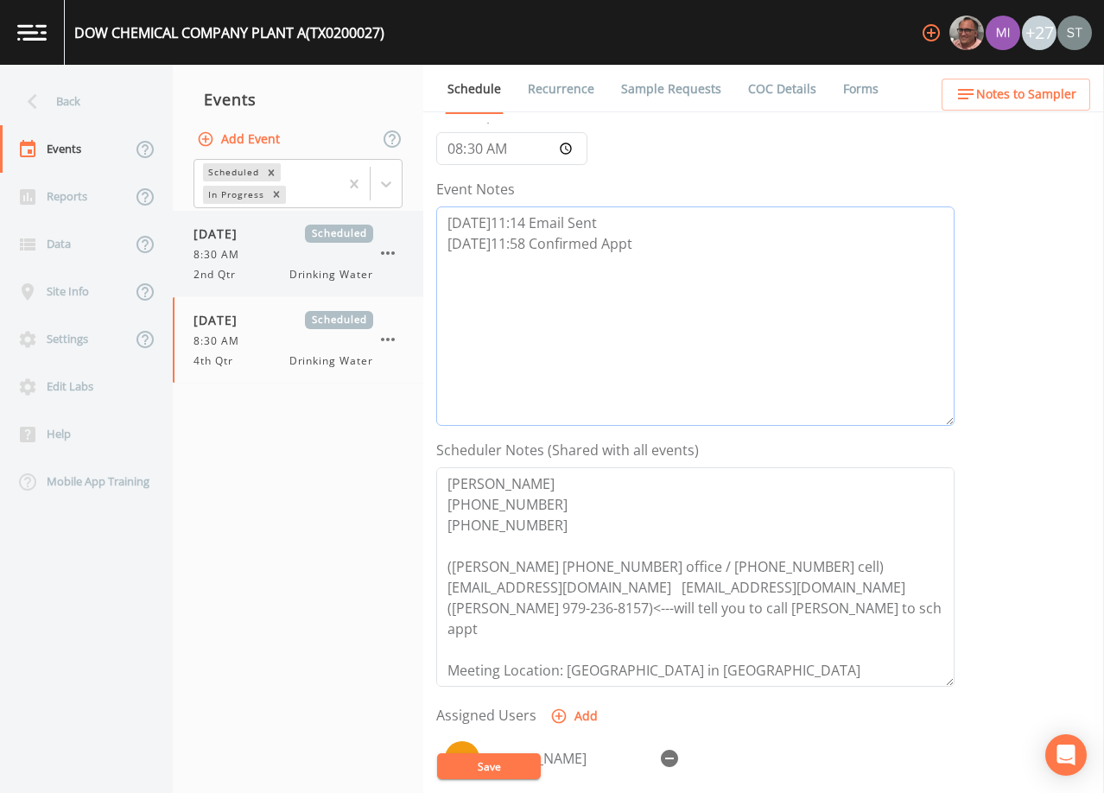
drag, startPoint x: 653, startPoint y: 268, endPoint x: 399, endPoint y: 218, distance: 258.9
click at [399, 218] on div "Back Events Reports Data Site Info Settings Edit Labs Help Mobile App Training …" at bounding box center [552, 429] width 1104 height 728
click at [520, 751] on div "[PERSON_NAME]" at bounding box center [566, 758] width 173 height 21
click at [514, 764] on button "Save" at bounding box center [489, 767] width 104 height 26
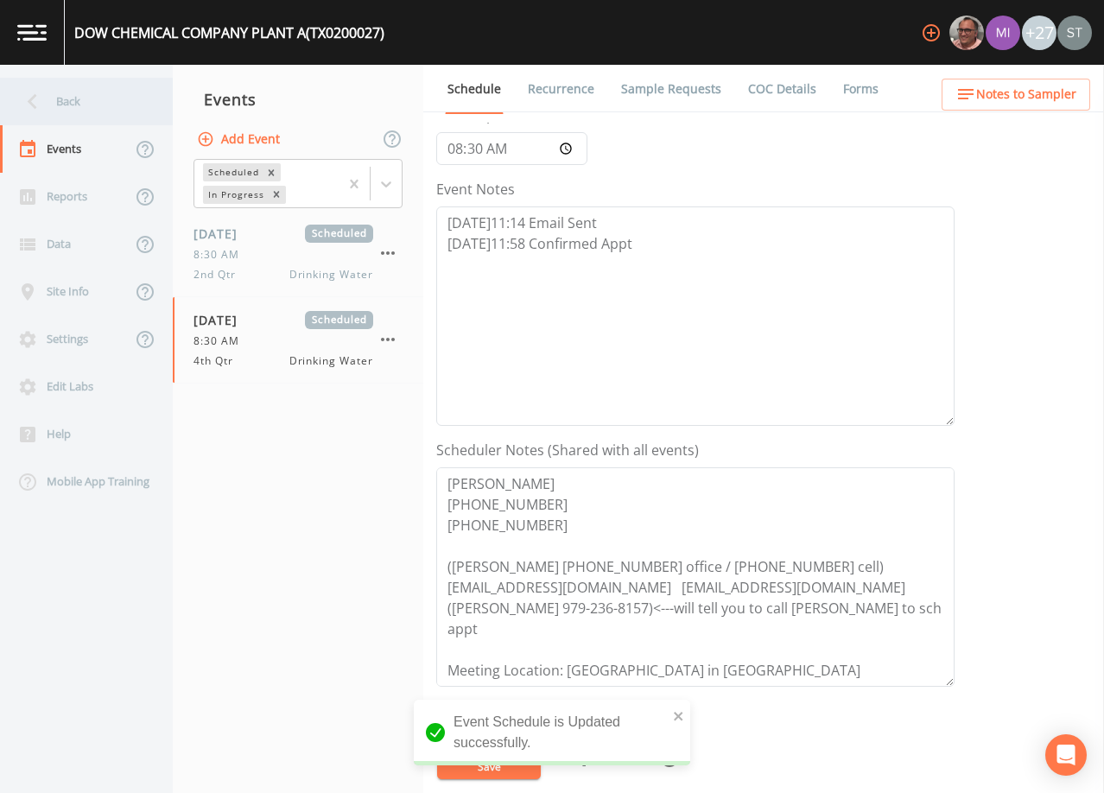
click at [99, 100] on div "Back" at bounding box center [78, 102] width 156 height 48
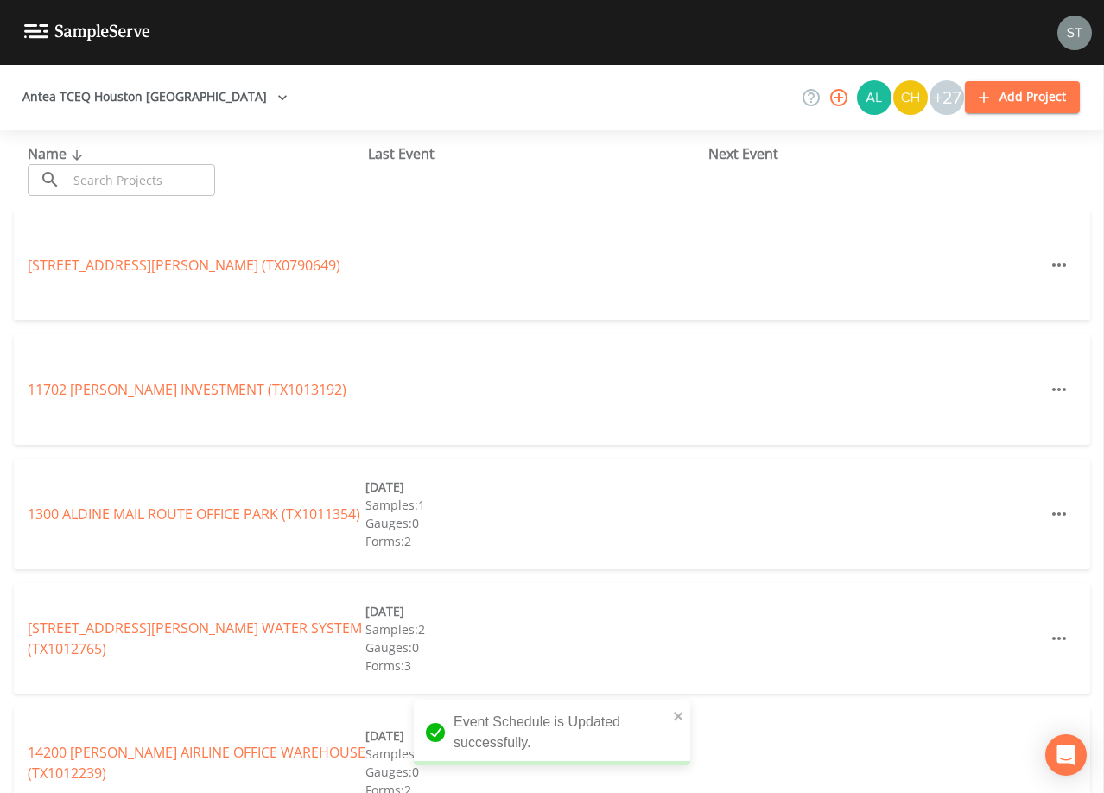
click at [159, 169] on input "text" at bounding box center [141, 180] width 148 height 32
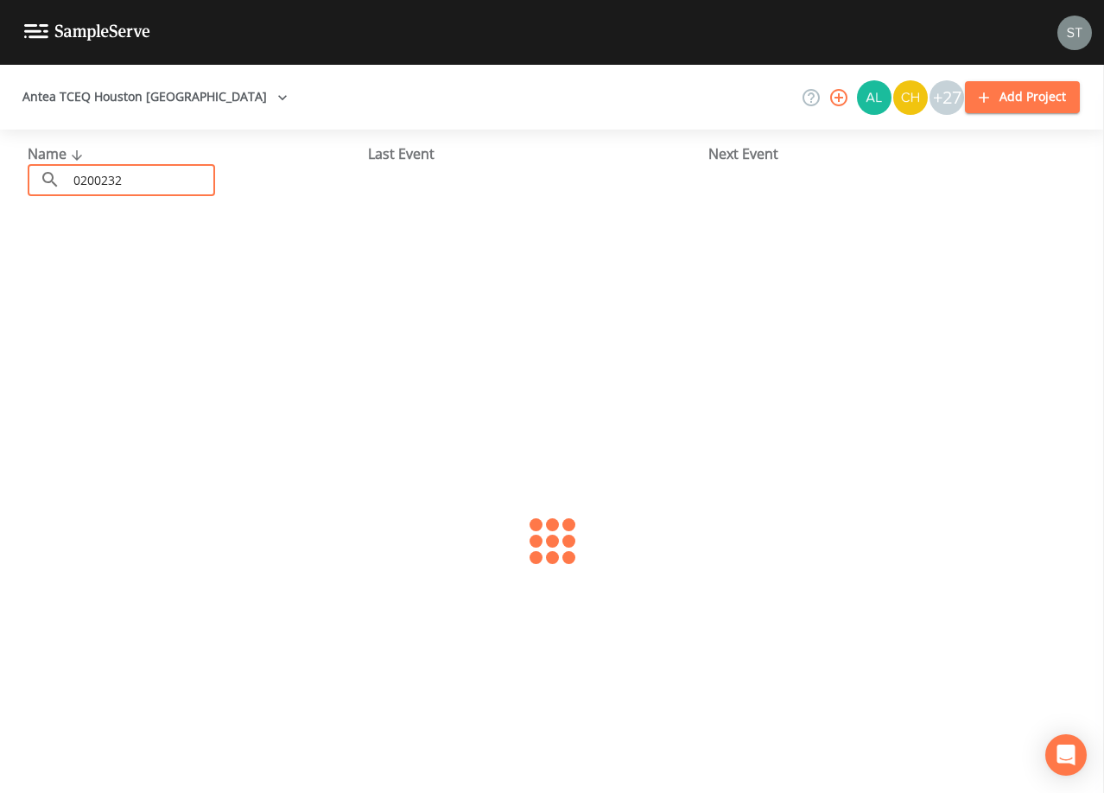
type input "0200232"
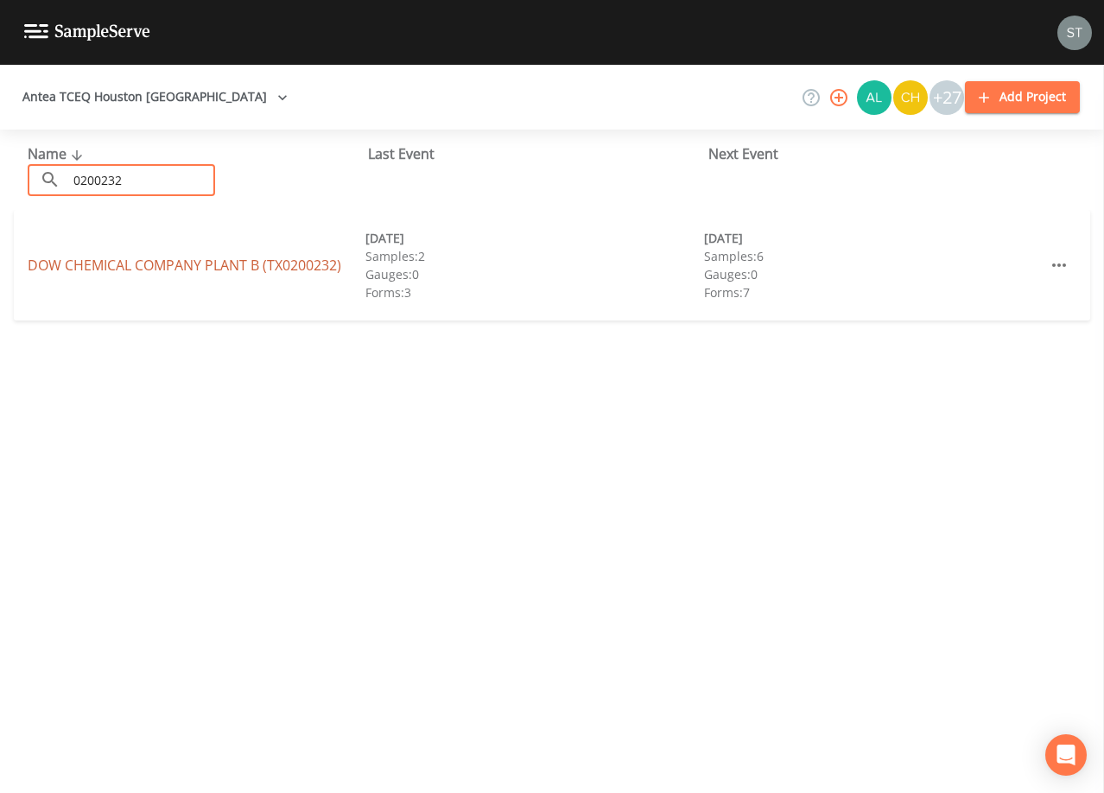
click at [264, 267] on link "DOW CHEMICAL COMPANY PLANT B (TX0200232)" at bounding box center [185, 265] width 314 height 19
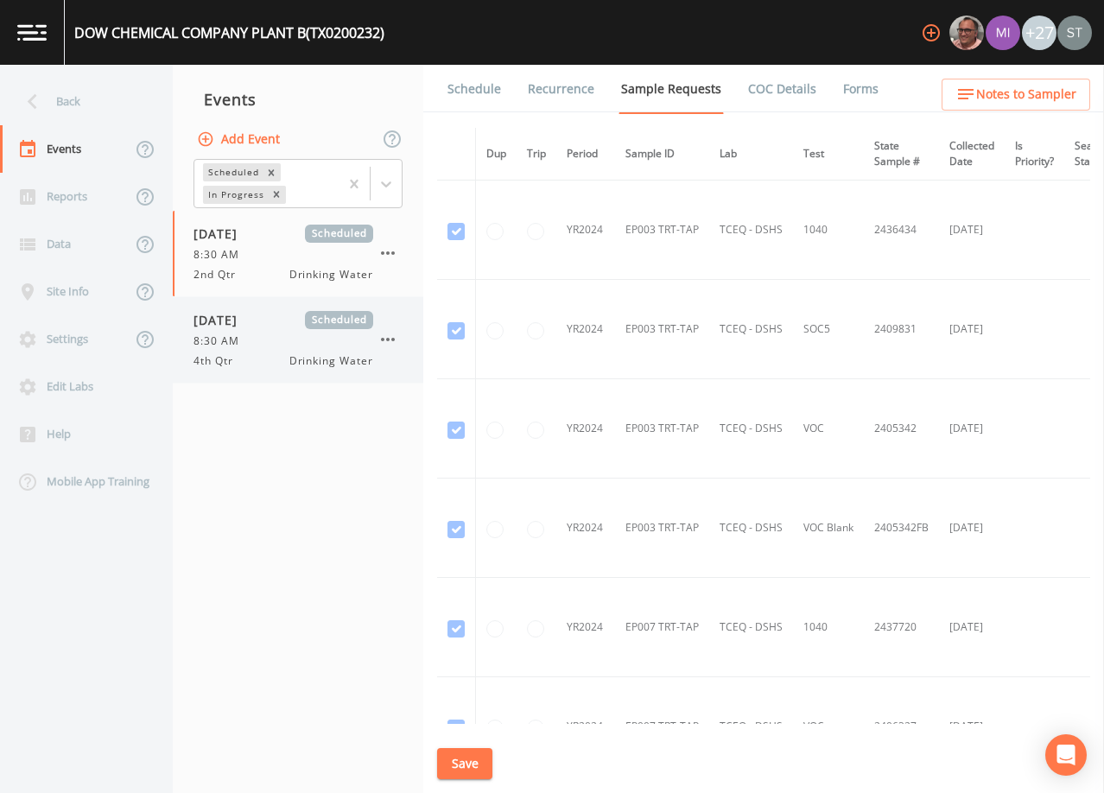
click at [250, 322] on span "[DATE]" at bounding box center [222, 320] width 56 height 18
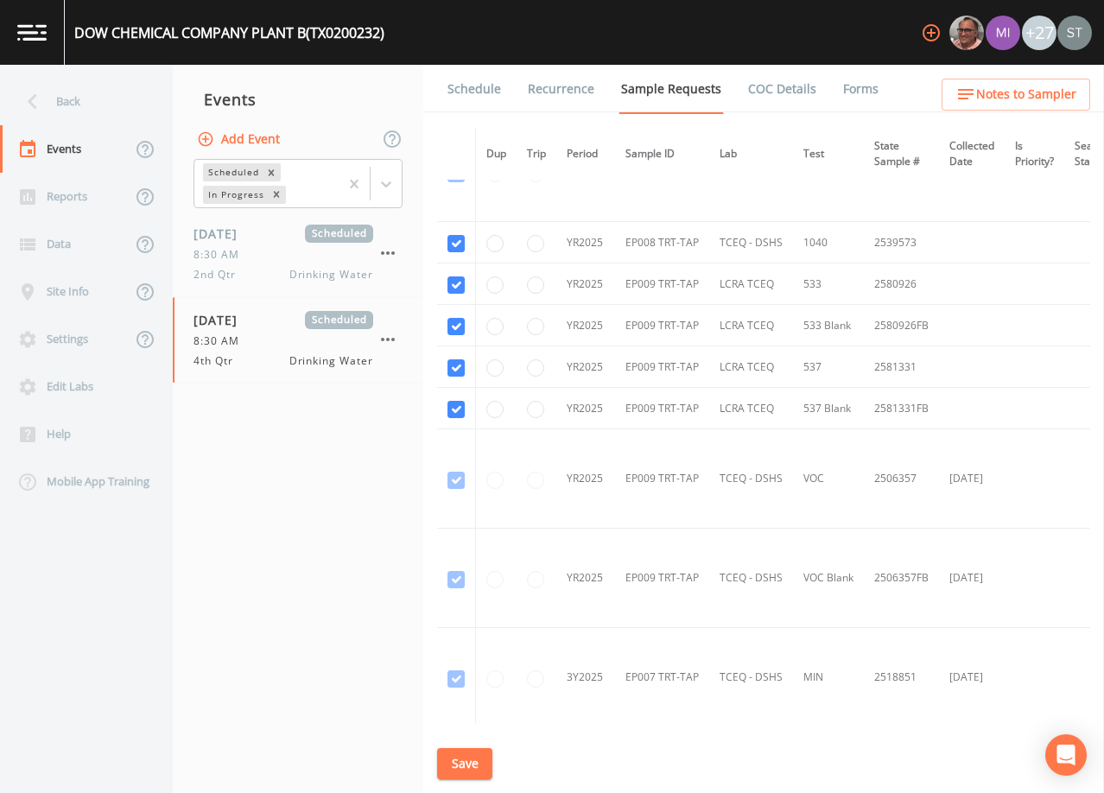
click at [477, 95] on link "Schedule" at bounding box center [474, 89] width 59 height 48
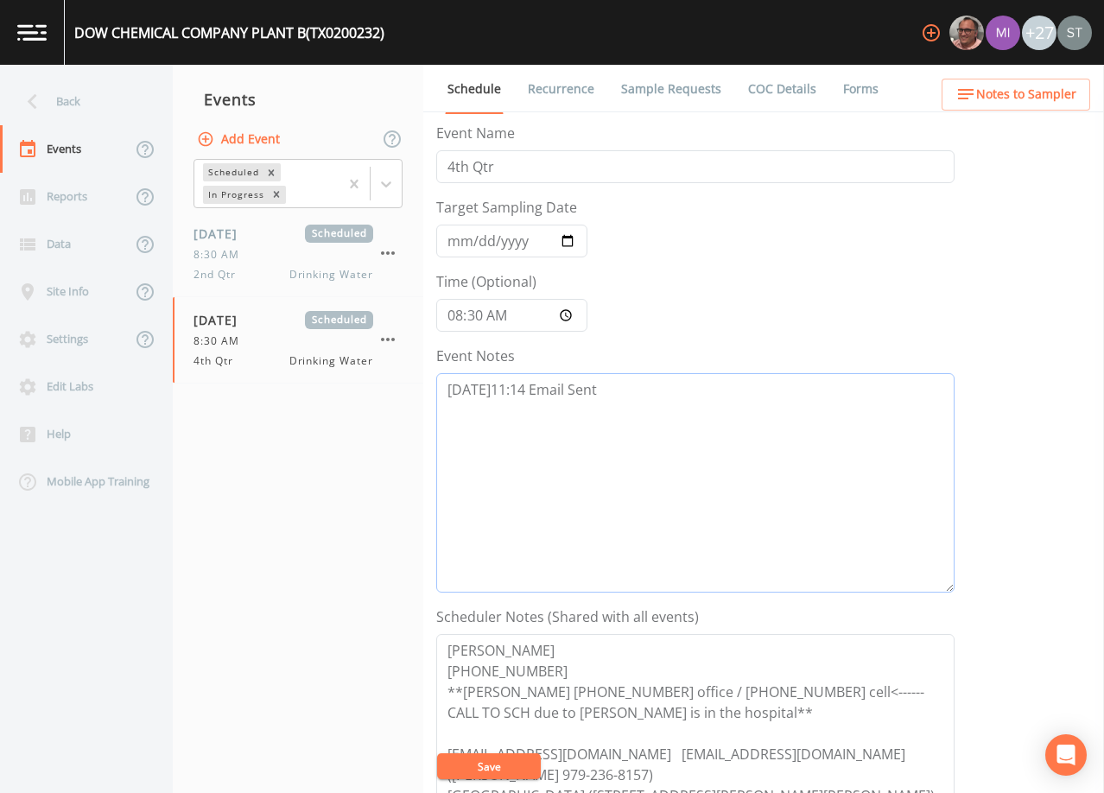
click at [688, 387] on textarea "[DATE]11:14 Email Sent" at bounding box center [695, 482] width 518 height 219
paste textarea "[DATE]11:58 Confirmed Appt"
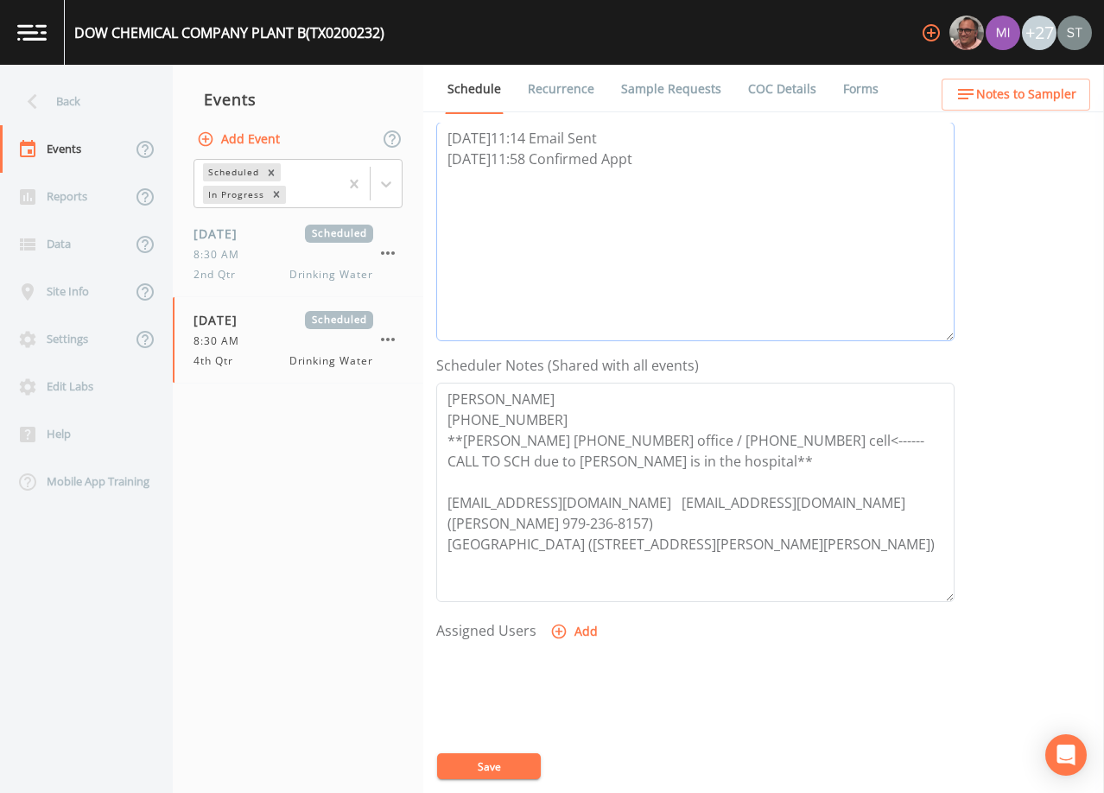
scroll to position [259, 0]
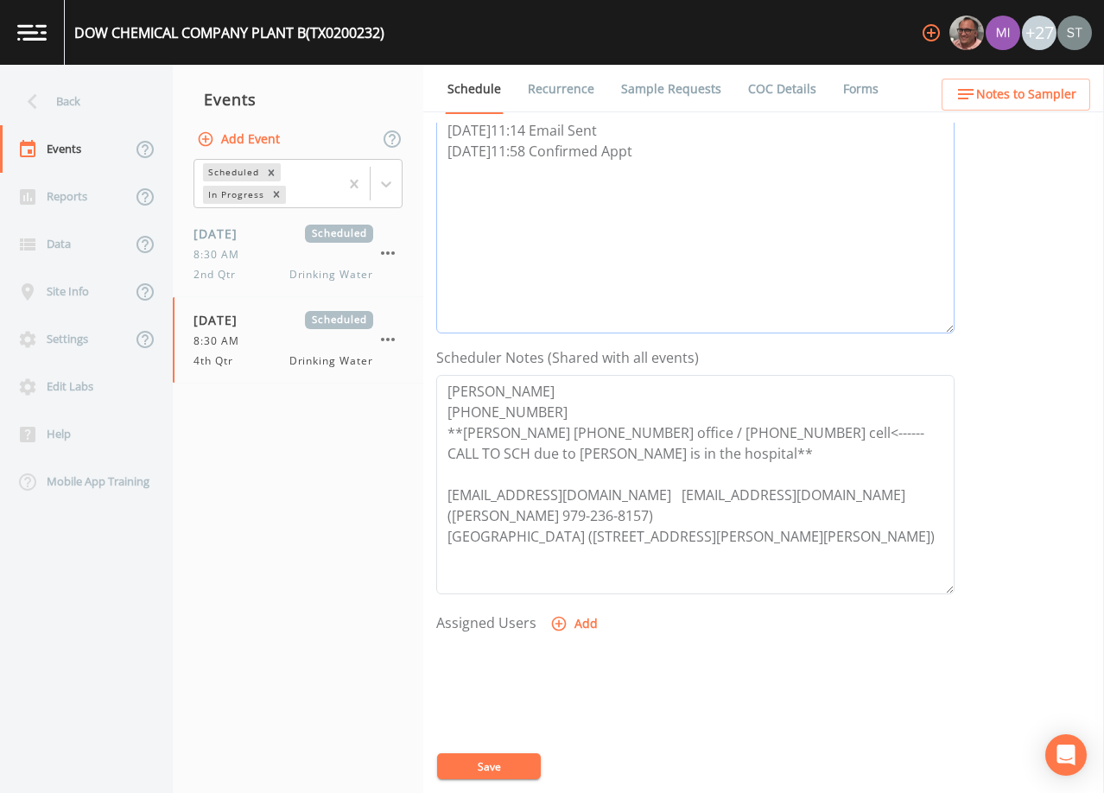
type textarea "[DATE]11:14 Email Sent [DATE]11:58 Confirmed Appt"
click at [462, 429] on textarea "[PERSON_NAME] [PHONE_NUMBER] **[PERSON_NAME] [PHONE_NUMBER] office / [PHONE_NUM…" at bounding box center [695, 484] width 518 height 219
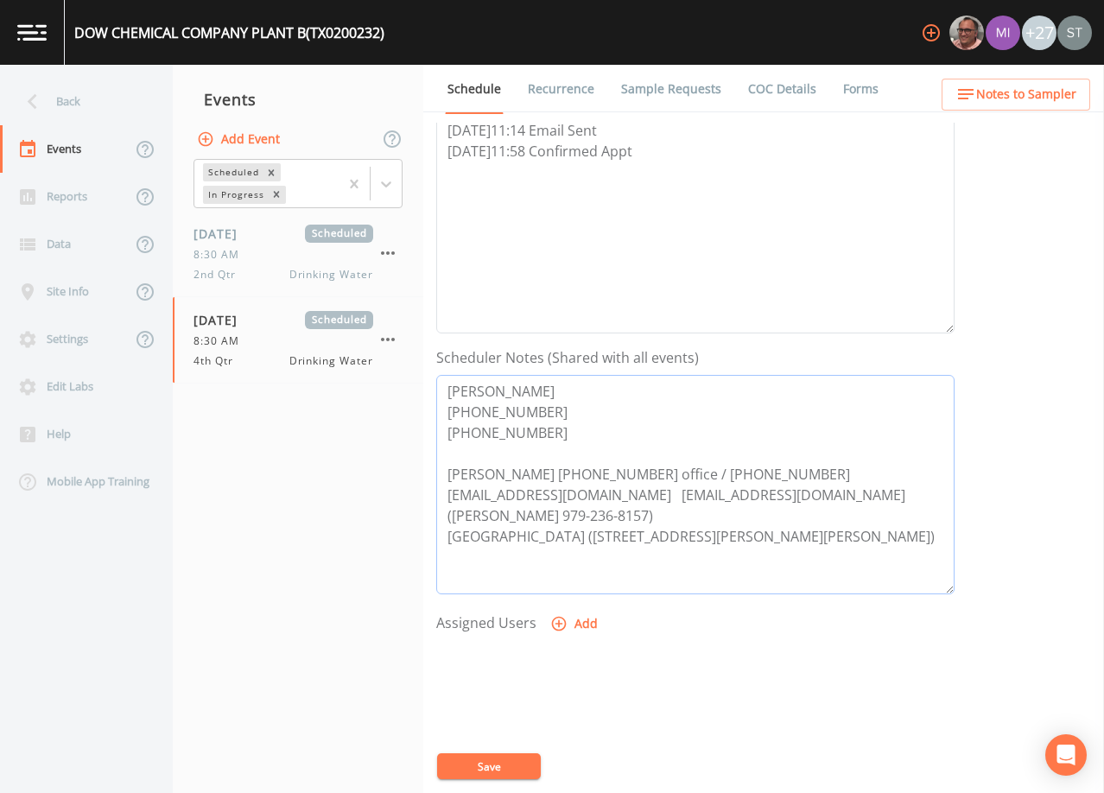
type textarea "[PERSON_NAME] [PHONE_NUMBER] [PHONE_NUMBER] [PERSON_NAME] [PHONE_NUMBER] office…"
click at [576, 620] on button "Add" at bounding box center [576, 624] width 58 height 32
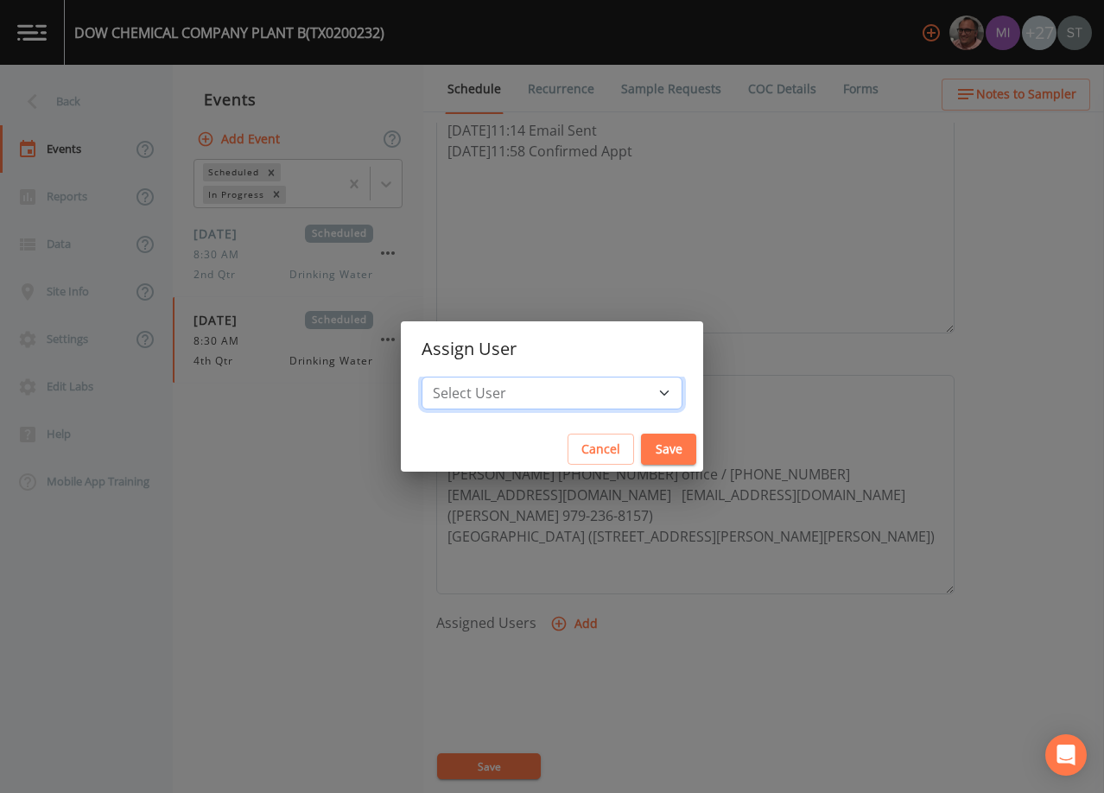
drag, startPoint x: 571, startPoint y: 396, endPoint x: 562, endPoint y: 389, distance: 11.8
click at [571, 396] on select "Select User [PERSON_NAME] [PERSON_NAME] [PERSON_NAME] [PERSON_NAME] [PERSON_NAM…" at bounding box center [552, 393] width 261 height 33
select select "3585e269-5d1f-4d98-ab9d-4913da50343a"
click at [461, 377] on select "Select User [PERSON_NAME] [PERSON_NAME] [PERSON_NAME] [PERSON_NAME] [PERSON_NAM…" at bounding box center [552, 393] width 261 height 33
click at [641, 444] on button "Save" at bounding box center [668, 450] width 55 height 32
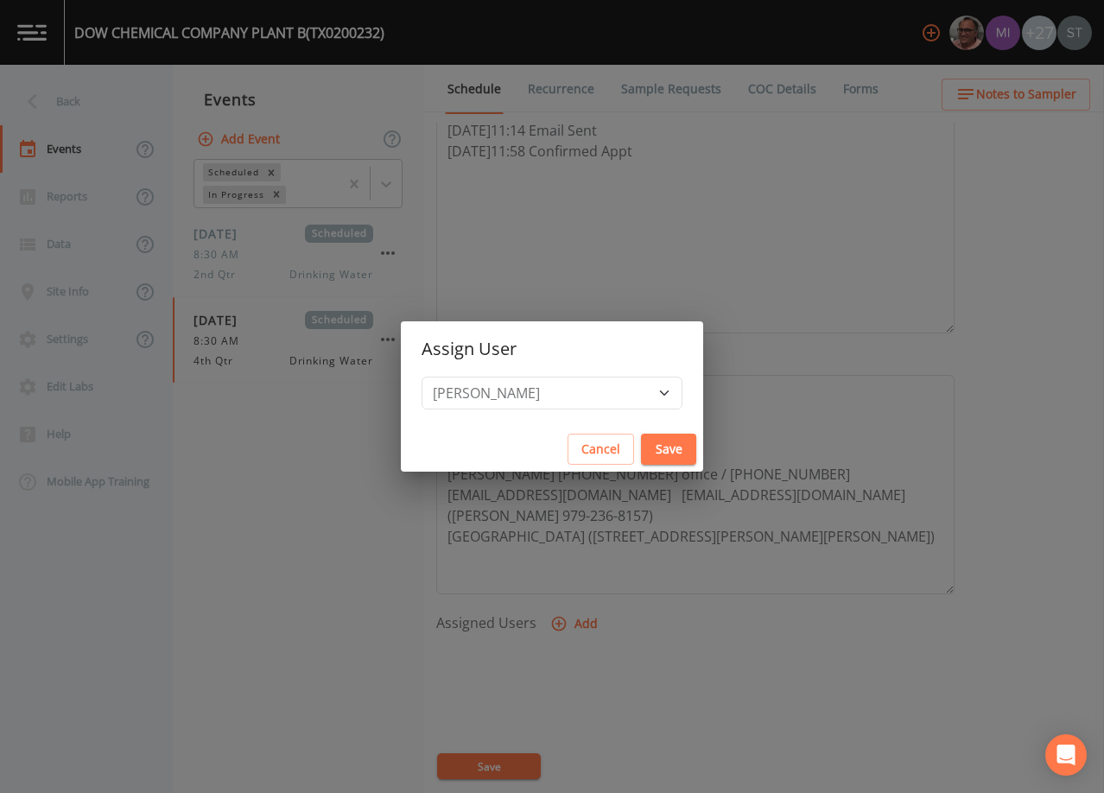
select select
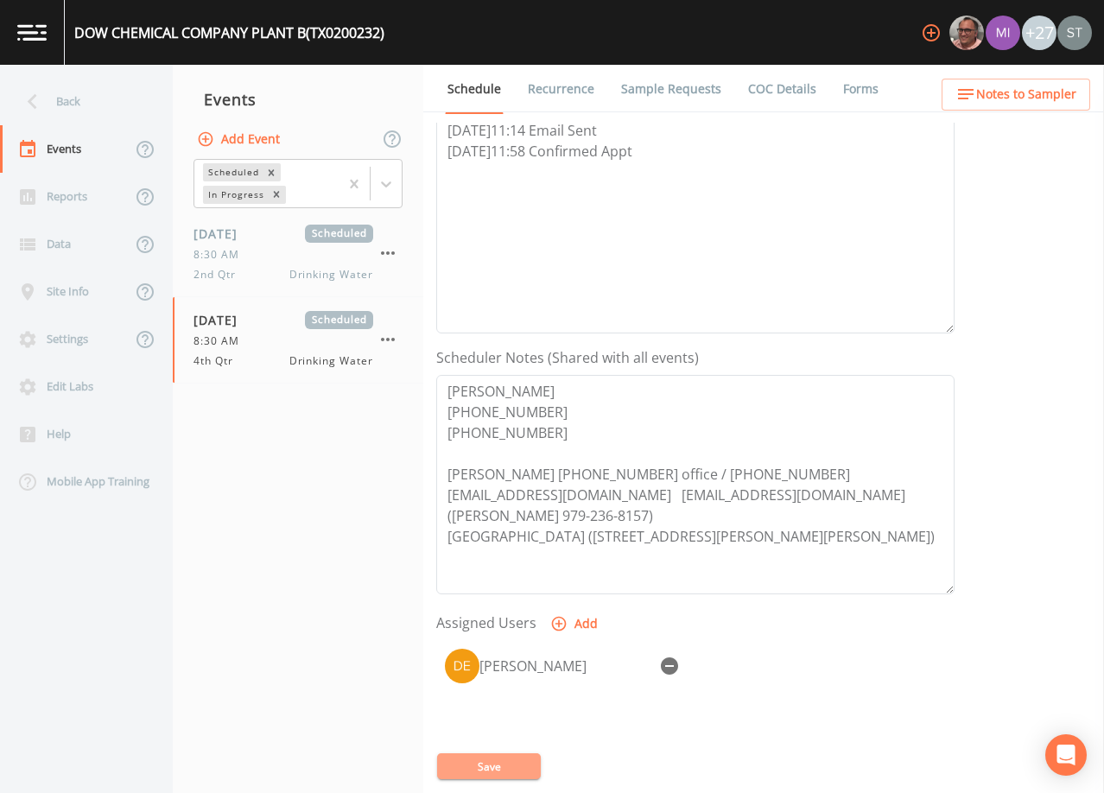
click at [507, 770] on button "Save" at bounding box center [489, 767] width 104 height 26
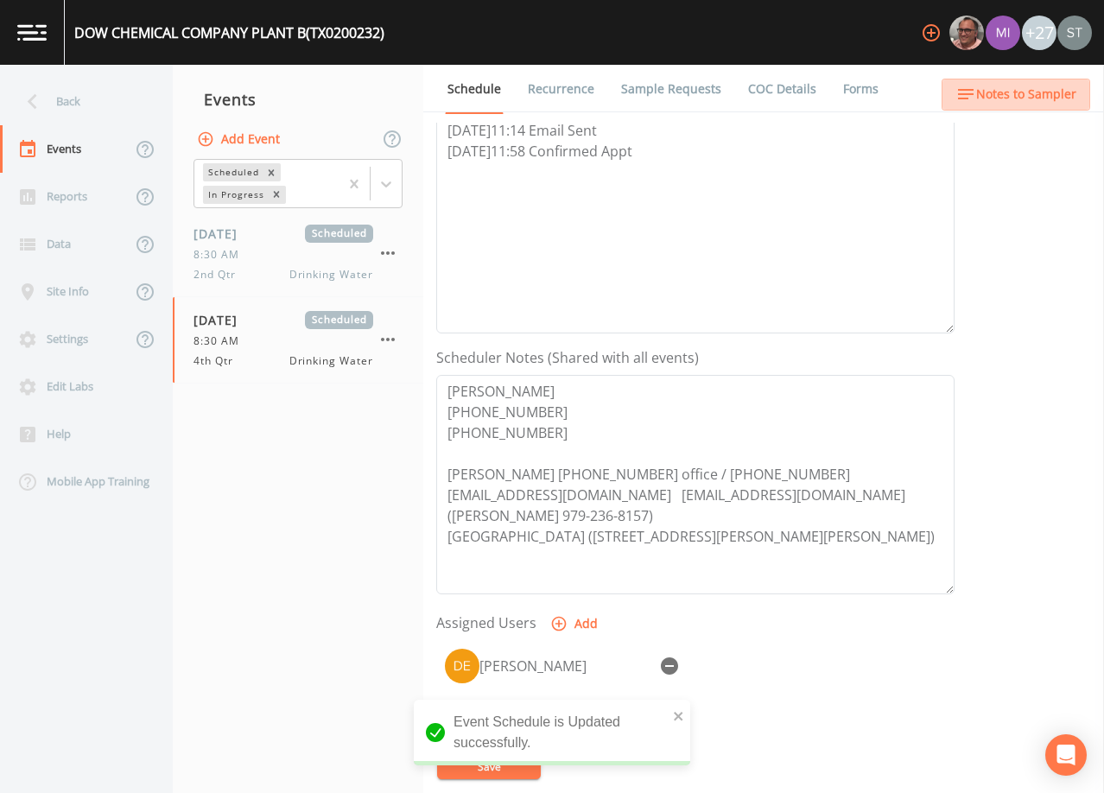
click at [1048, 102] on span "Notes to Sampler" at bounding box center [1026, 95] width 100 height 22
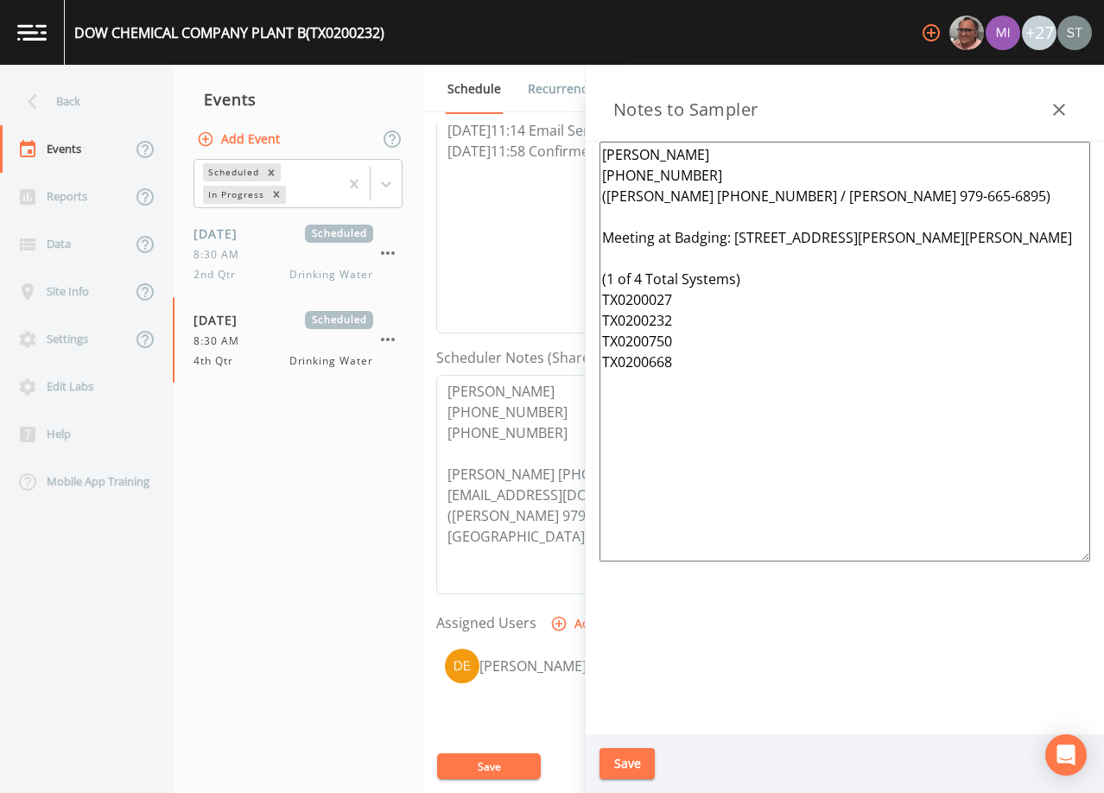
click at [1061, 107] on icon "button" at bounding box center [1059, 110] width 12 height 12
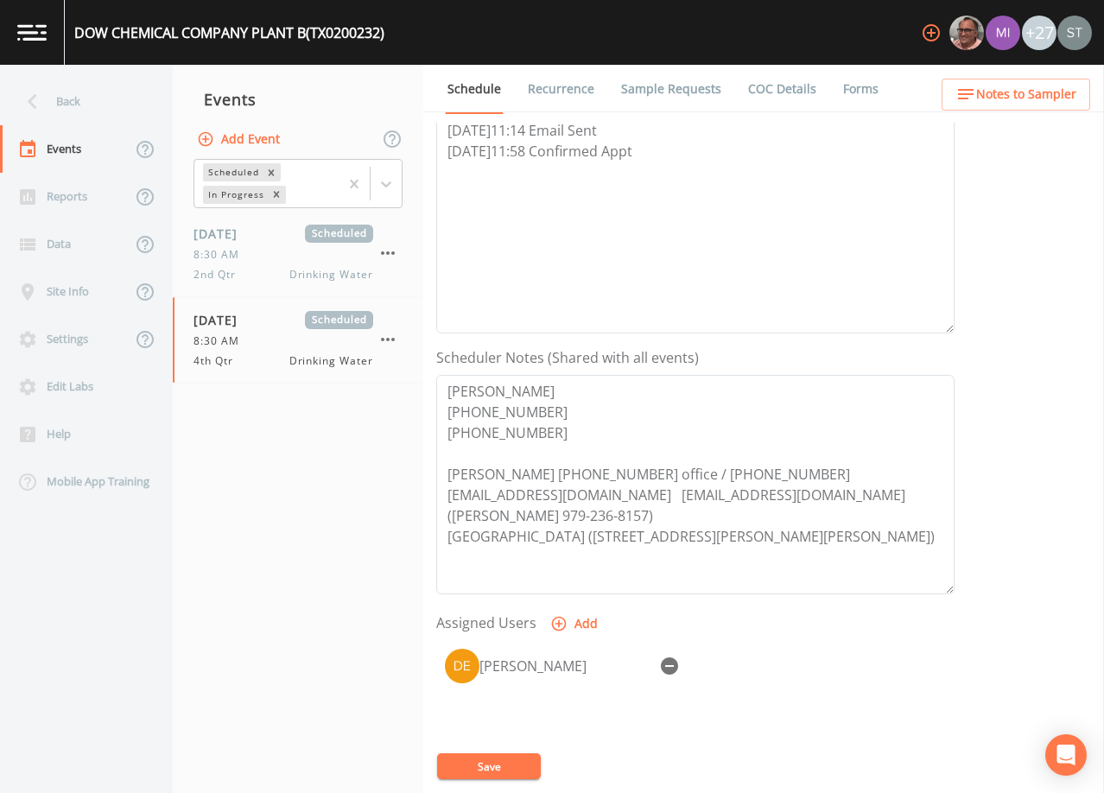
click at [509, 768] on button "Save" at bounding box center [489, 767] width 104 height 26
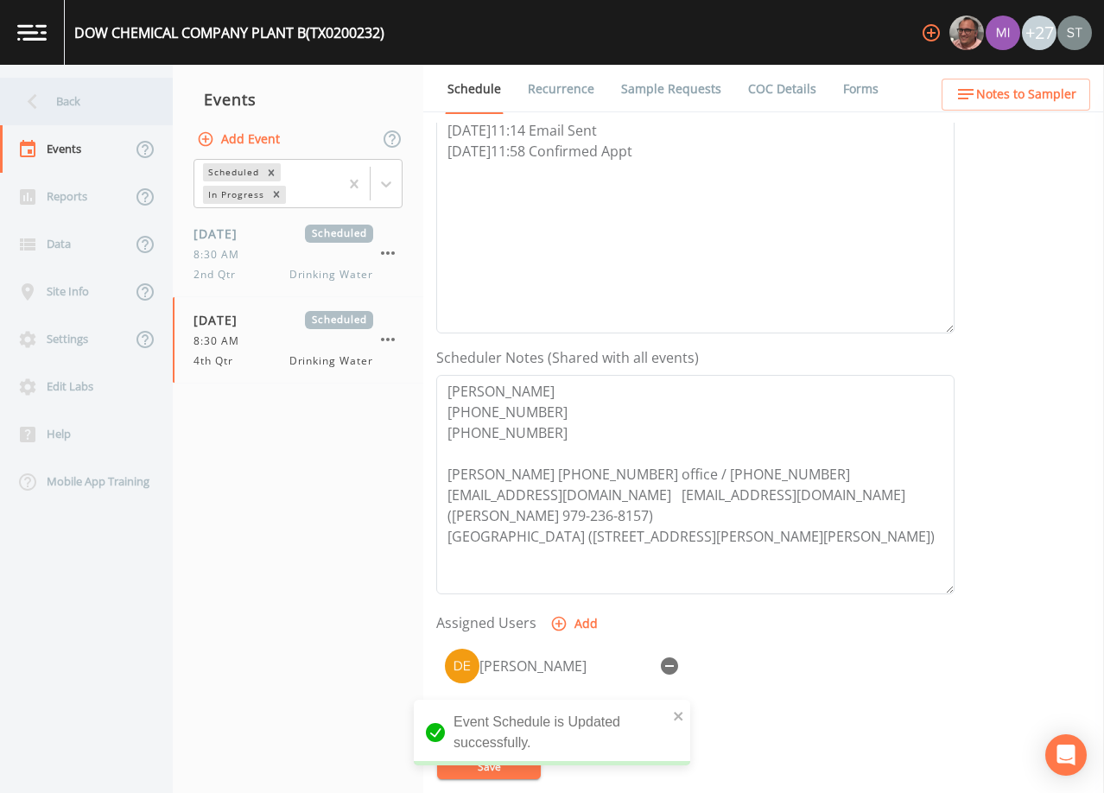
click at [81, 103] on div "Back" at bounding box center [78, 102] width 156 height 48
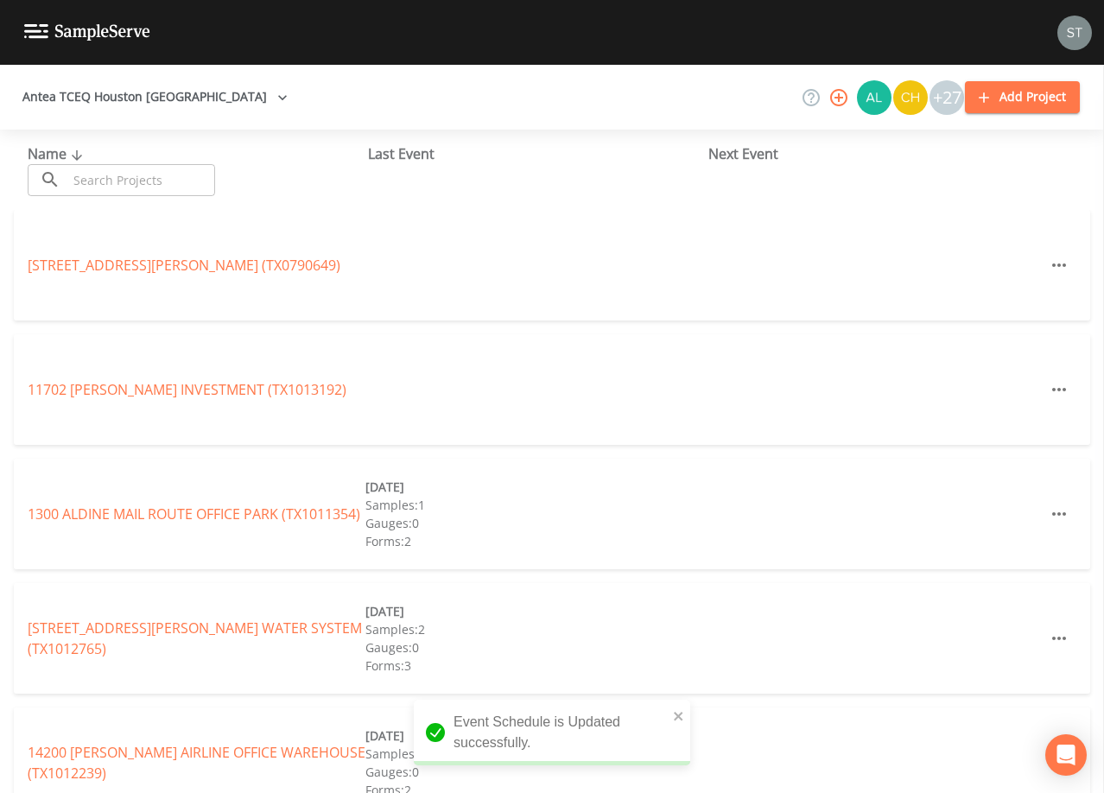
click at [123, 181] on input "text" at bounding box center [141, 180] width 148 height 32
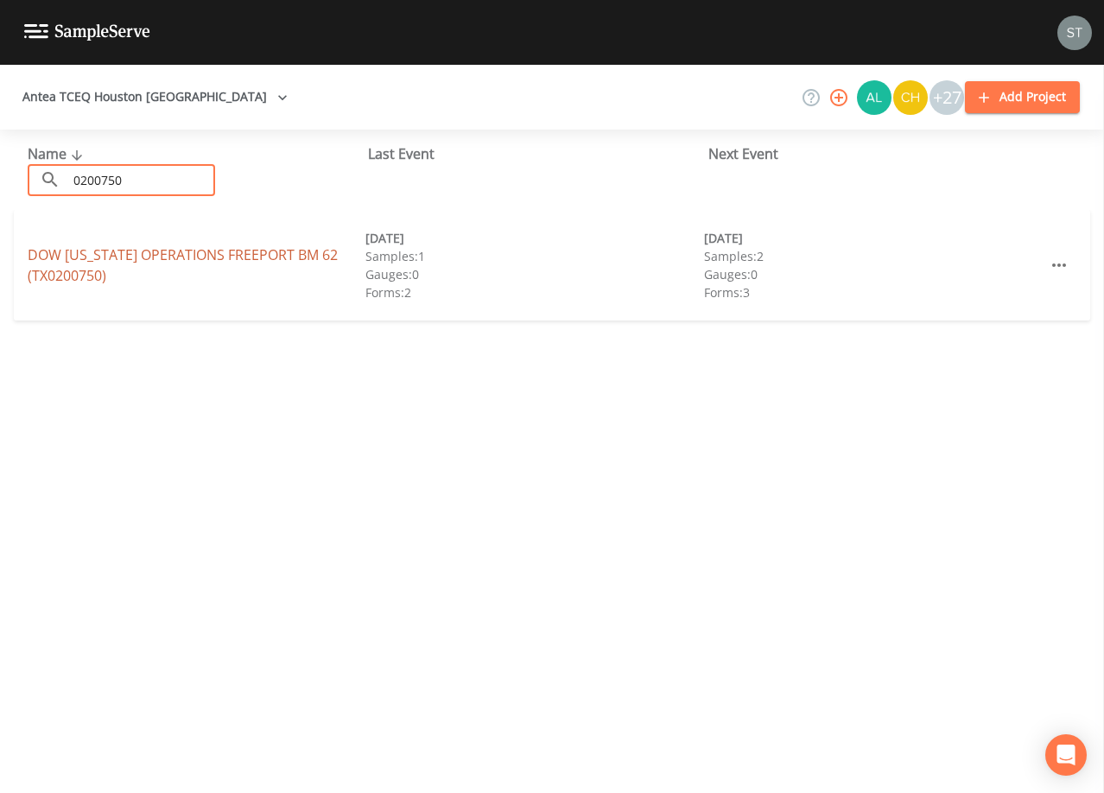
type input "0200750"
click at [81, 257] on link "DOW [US_STATE] OPERATIONS FREEPORT BM 62 (TX0200750)" at bounding box center [183, 265] width 310 height 40
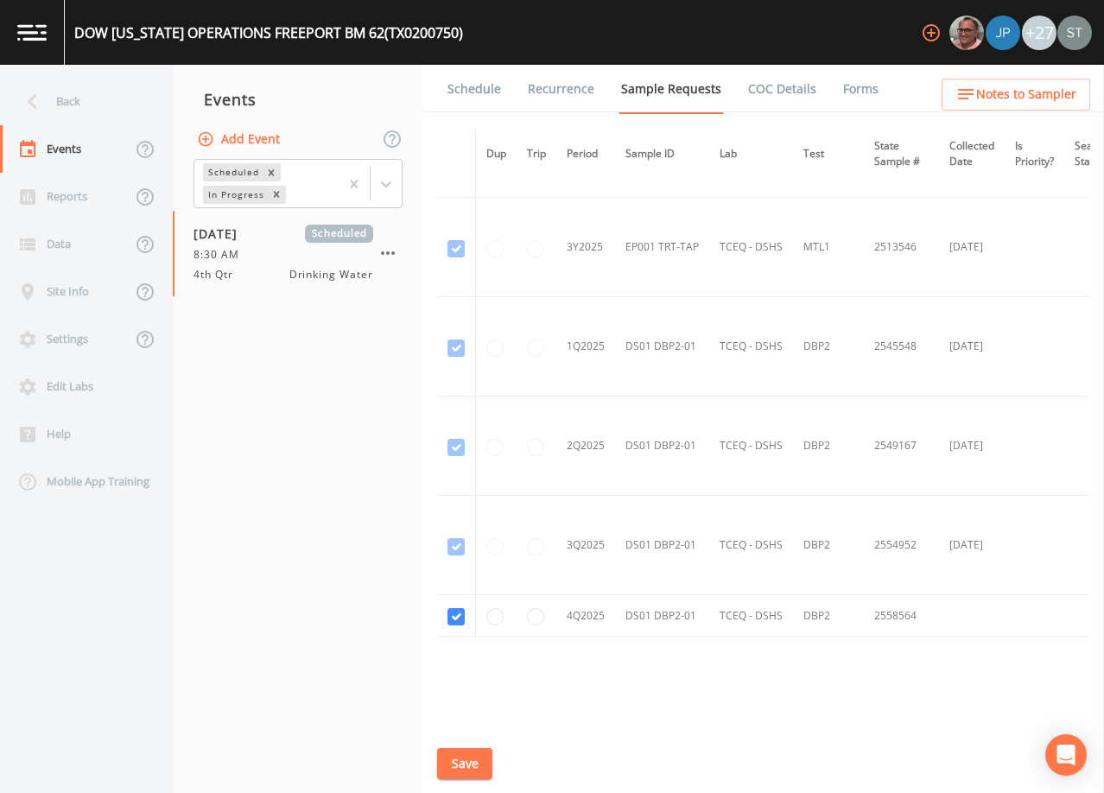
scroll to position [1297, 0]
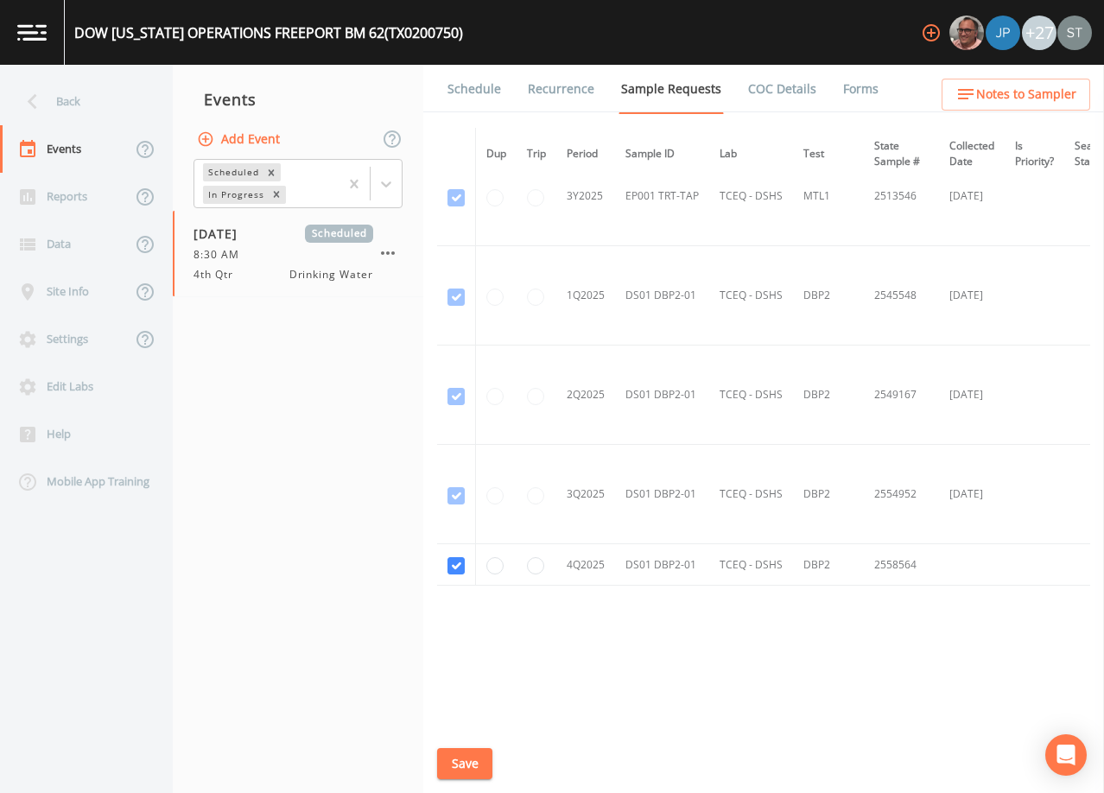
drag, startPoint x: 480, startPoint y: 90, endPoint x: 536, endPoint y: 120, distance: 63.8
click at [480, 89] on link "Schedule" at bounding box center [474, 89] width 59 height 48
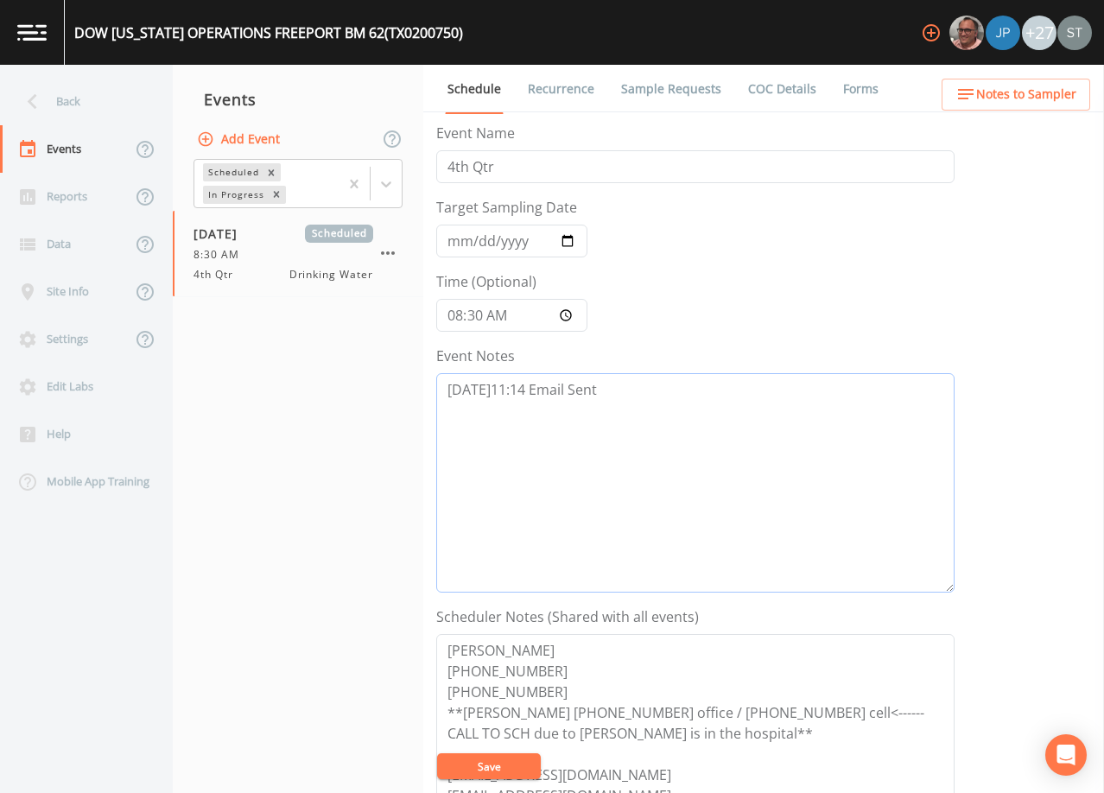
click at [734, 446] on textarea "[DATE]11:14 Email Sent" at bounding box center [695, 482] width 518 height 219
paste textarea "[DATE]11:58 Confirmed Appt"
type textarea "[DATE]11:14 Email Sent [DATE]11:58 Confirmed Appt"
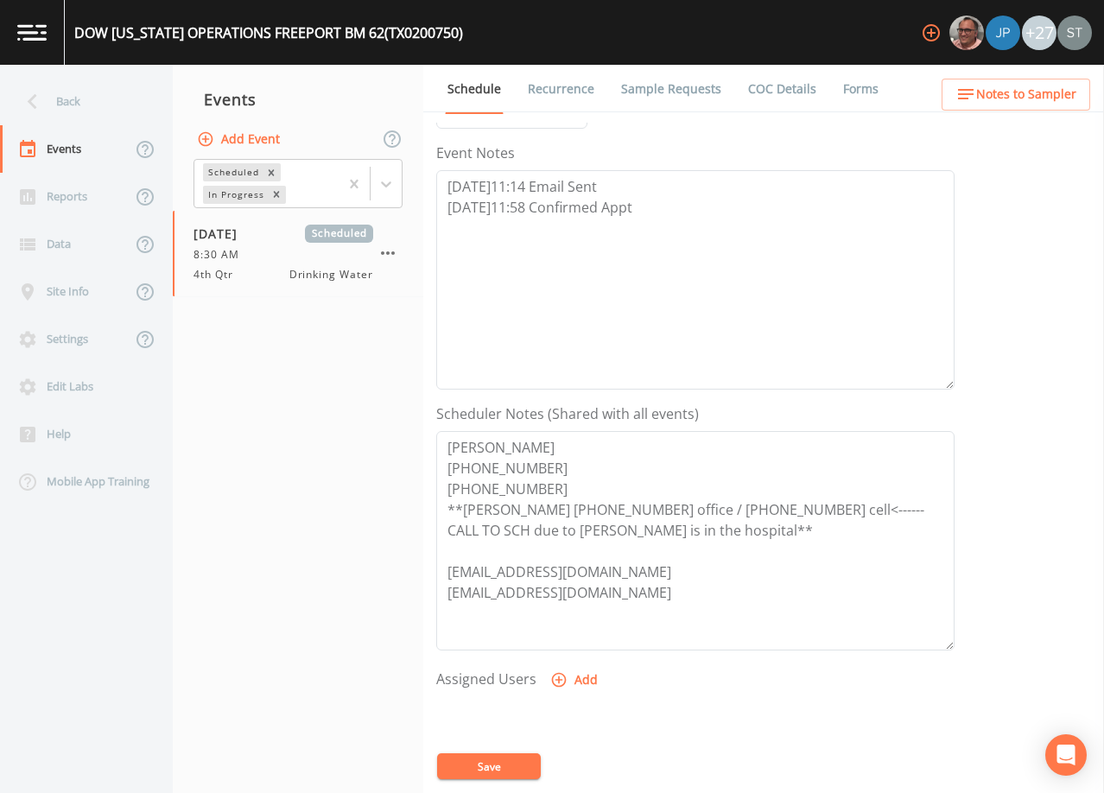
scroll to position [259, 0]
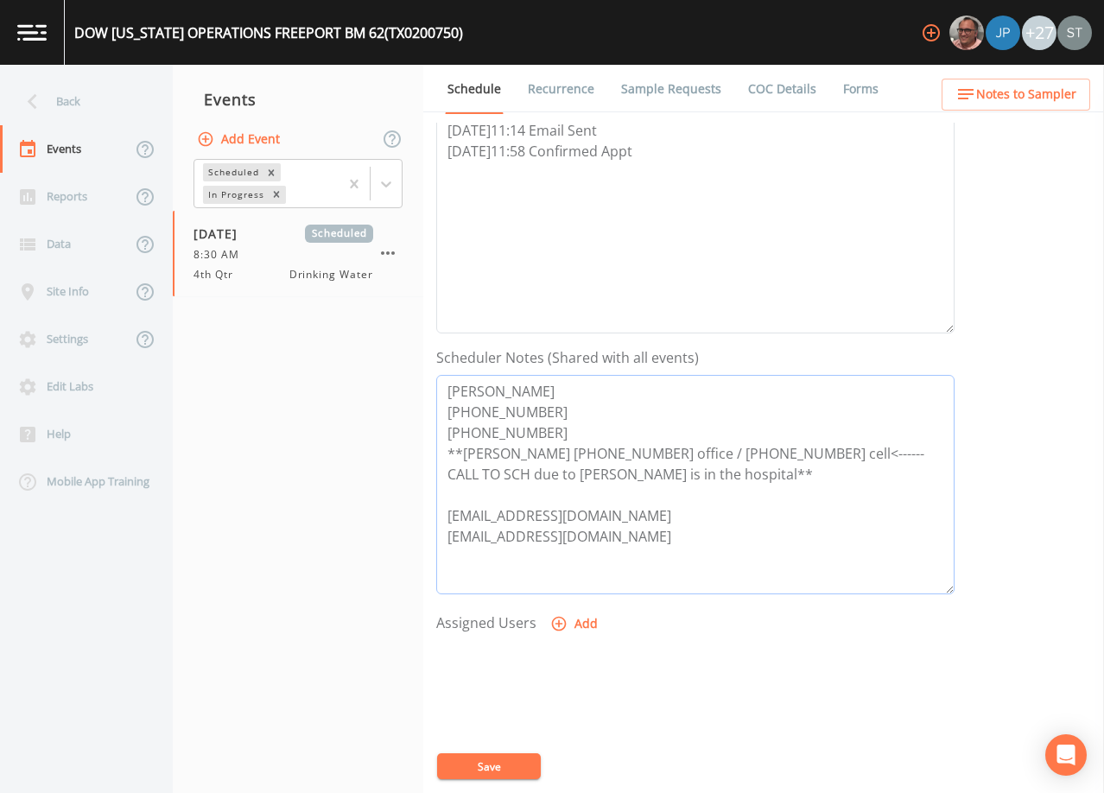
click at [547, 437] on textarea "[PERSON_NAME] [PHONE_NUMBER] [PHONE_NUMBER] **[PERSON_NAME] [PHONE_NUMBER] offi…" at bounding box center [695, 484] width 518 height 219
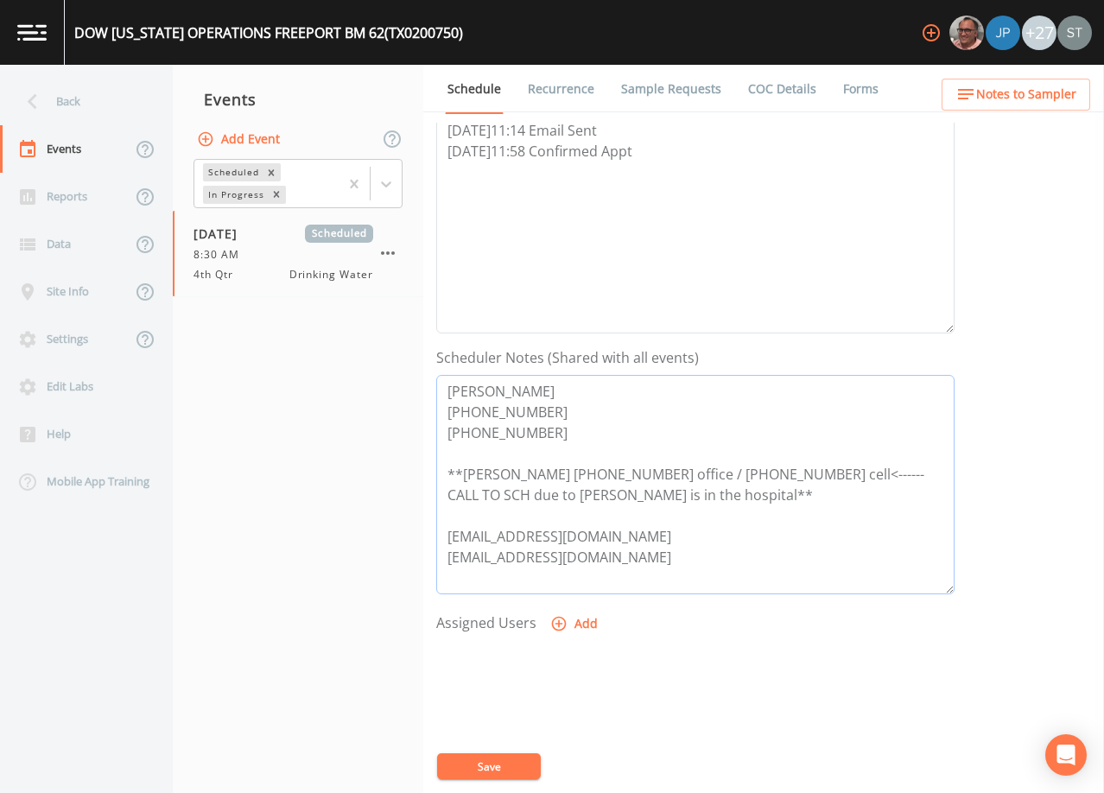
click at [500, 517] on textarea "[PERSON_NAME] [PHONE_NUMBER] [PHONE_NUMBER] **[PERSON_NAME] [PHONE_NUMBER] offi…" at bounding box center [695, 484] width 518 height 219
click at [462, 468] on textarea "[PERSON_NAME] [PHONE_NUMBER] [PHONE_NUMBER] **[PERSON_NAME] [PHONE_NUMBER] offi…" at bounding box center [695, 484] width 518 height 219
drag, startPoint x: 667, startPoint y: 491, endPoint x: 795, endPoint y: 467, distance: 130.0
click at [795, 467] on textarea "[PERSON_NAME] [PHONE_NUMBER] [PHONE_NUMBER] [PERSON_NAME] [PHONE_NUMBER] office…" at bounding box center [695, 484] width 518 height 219
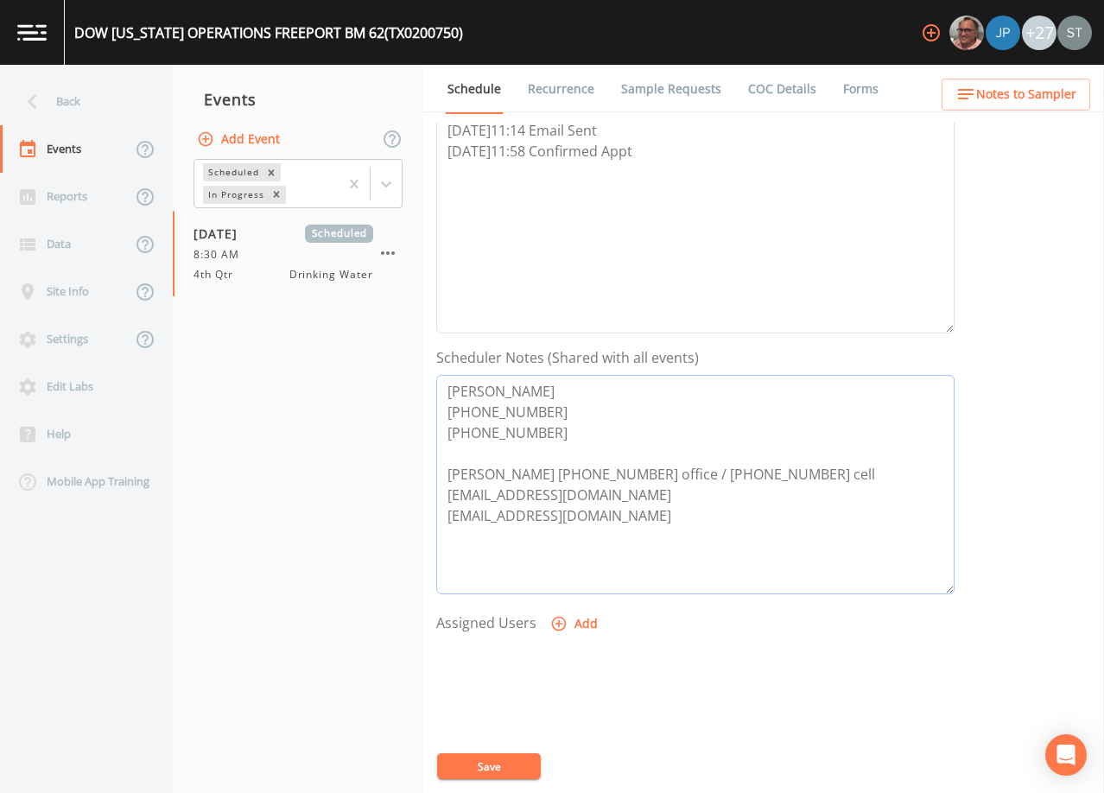
type textarea "[PERSON_NAME] [PHONE_NUMBER] [PHONE_NUMBER] [PERSON_NAME] [PHONE_NUMBER] office…"
click at [576, 623] on button "Add" at bounding box center [576, 624] width 58 height 32
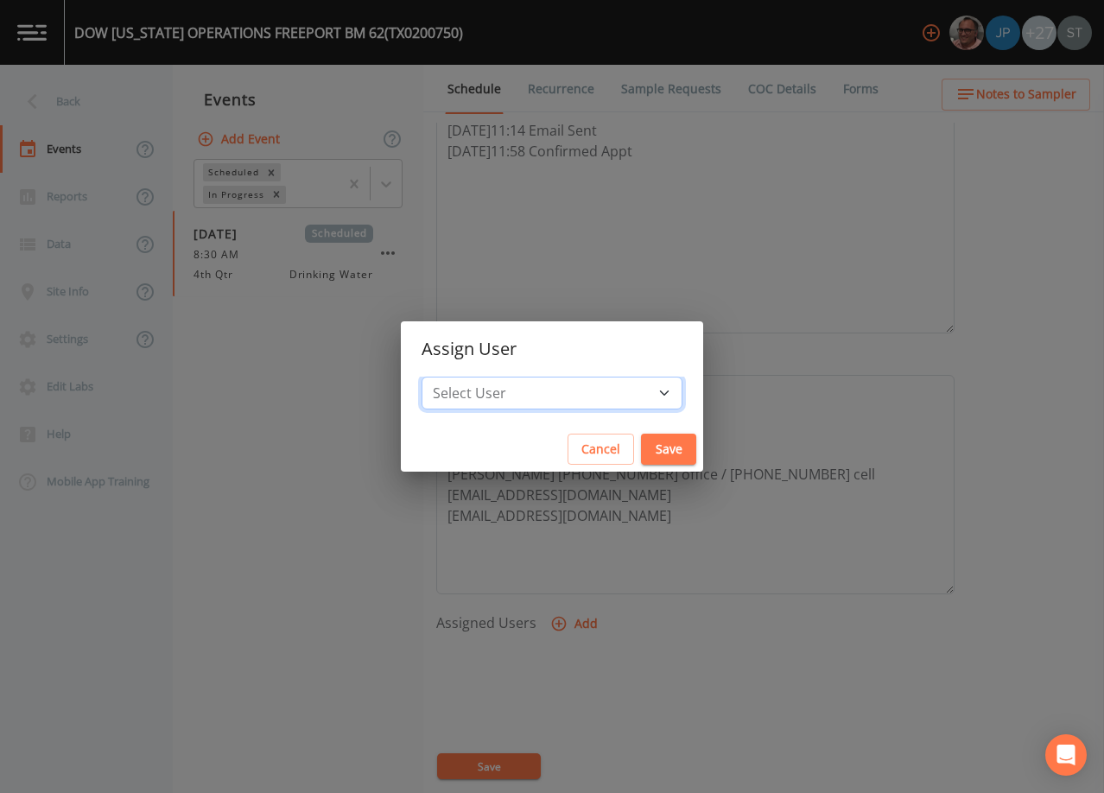
click at [547, 391] on select "Select User [PERSON_NAME] [PERSON_NAME] [PERSON_NAME] Lorinzia [PERSON_NAME] [P…" at bounding box center [552, 393] width 261 height 33
select select "3585e269-5d1f-4d98-ab9d-4913da50343a"
click at [461, 377] on select "Select User [PERSON_NAME] [PERSON_NAME] [PERSON_NAME] Lorinzia [PERSON_NAME] [P…" at bounding box center [552, 393] width 261 height 33
click at [641, 444] on button "Save" at bounding box center [668, 450] width 55 height 32
select select
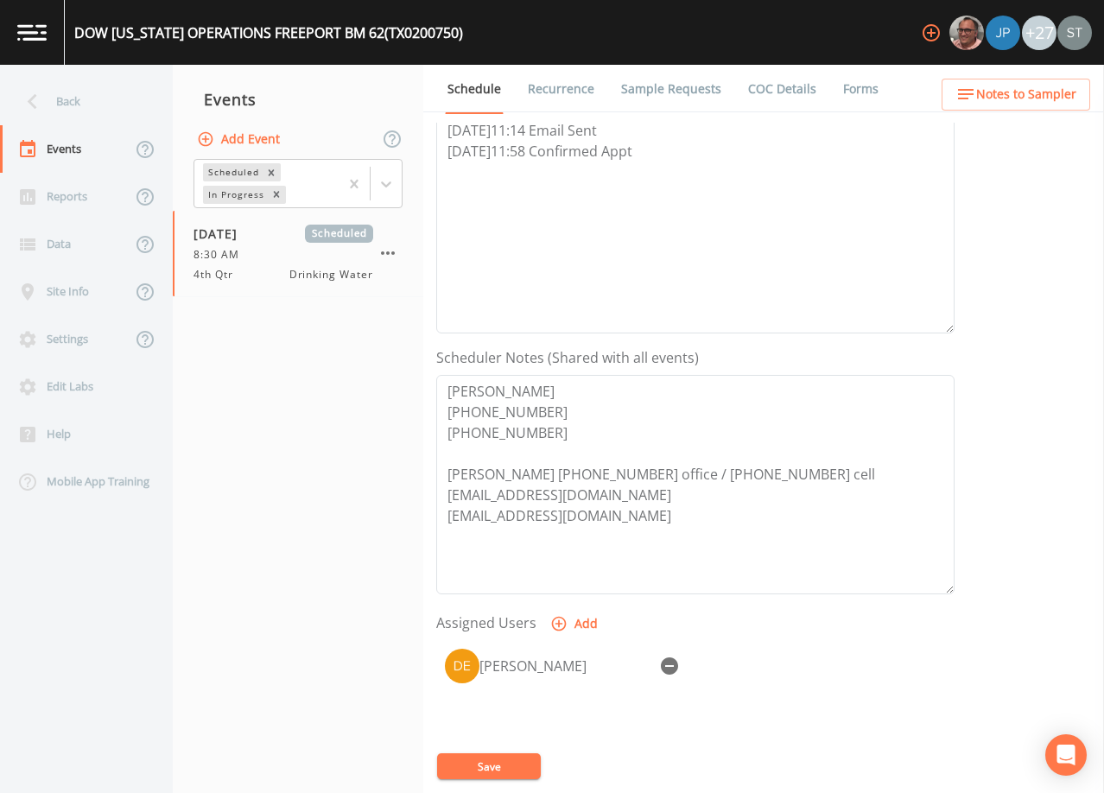
click at [1052, 95] on span "Notes to Sampler" at bounding box center [1026, 95] width 100 height 22
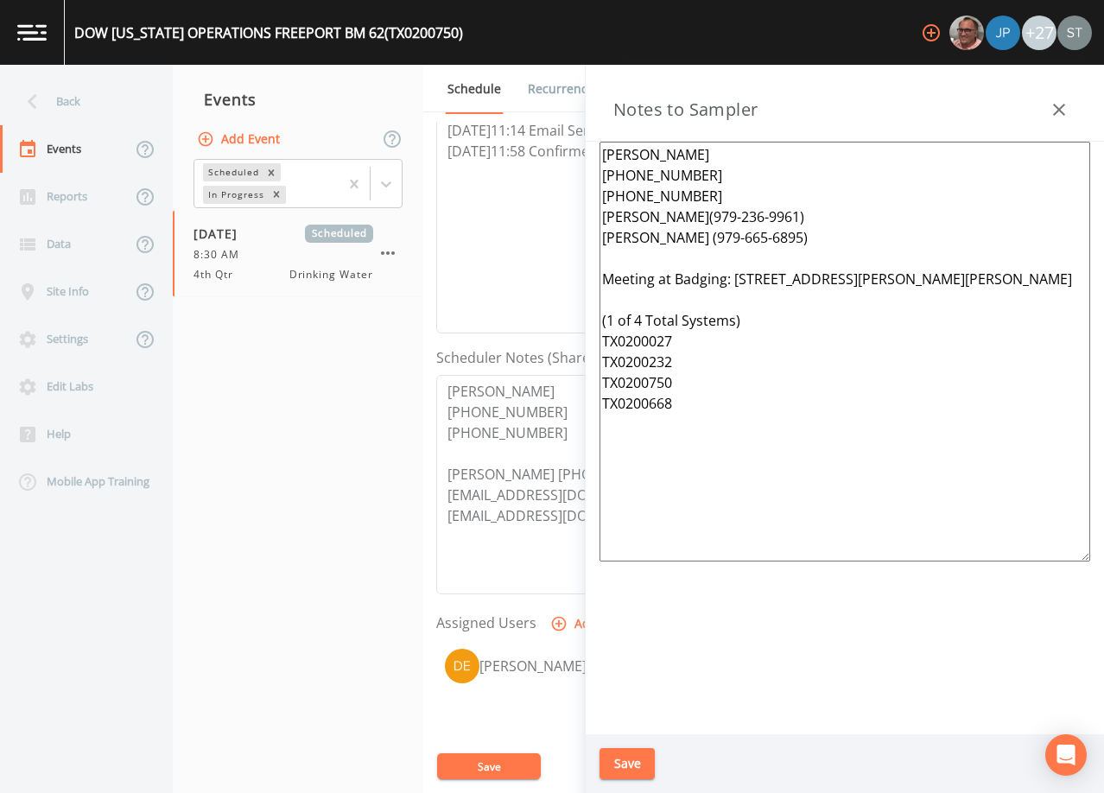
click at [811, 218] on textarea "[PERSON_NAME] [PHONE_NUMBER] [PHONE_NUMBER] [PERSON_NAME](979-236-9961) [PERSON…" at bounding box center [845, 352] width 491 height 420
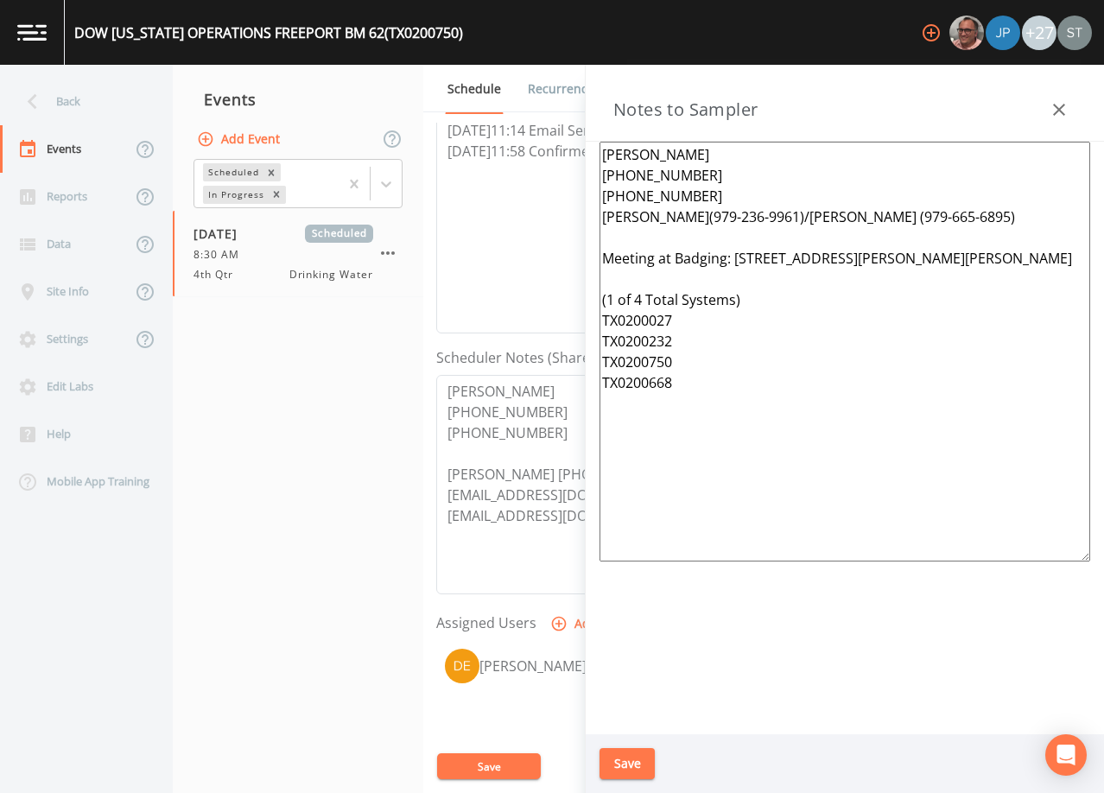
type textarea "[PERSON_NAME] [PHONE_NUMBER] [PHONE_NUMBER] [PERSON_NAME](979-236-9961)/[PERSON…"
click at [633, 764] on button "Save" at bounding box center [627, 764] width 55 height 32
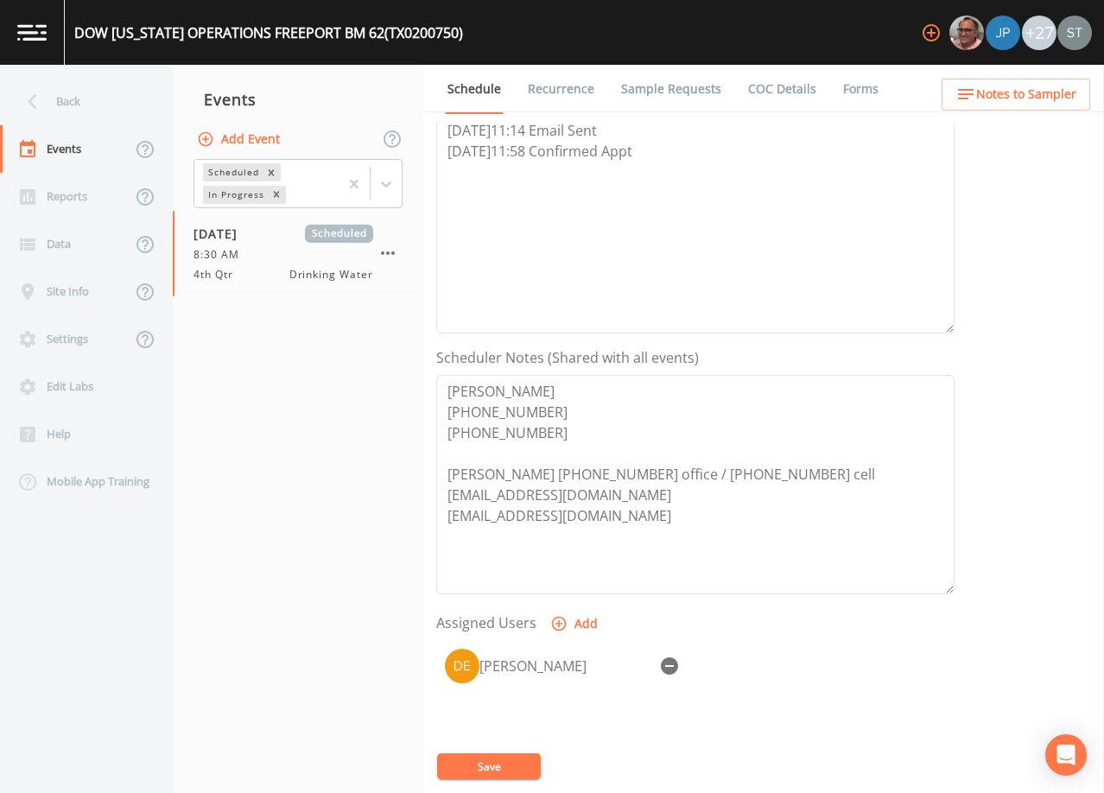
click at [497, 770] on button "Save" at bounding box center [489, 767] width 104 height 26
click at [1079, 93] on button "Notes to Sampler" at bounding box center [1016, 95] width 149 height 32
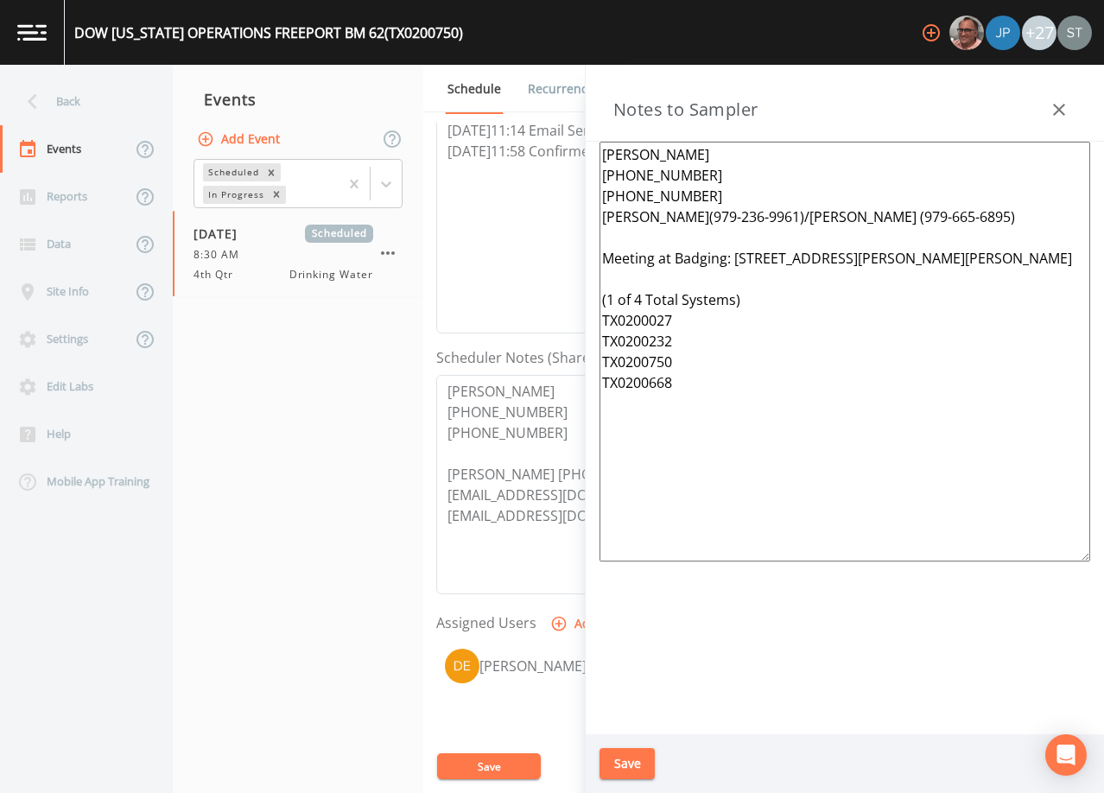
click at [1065, 105] on icon "button" at bounding box center [1059, 110] width 12 height 12
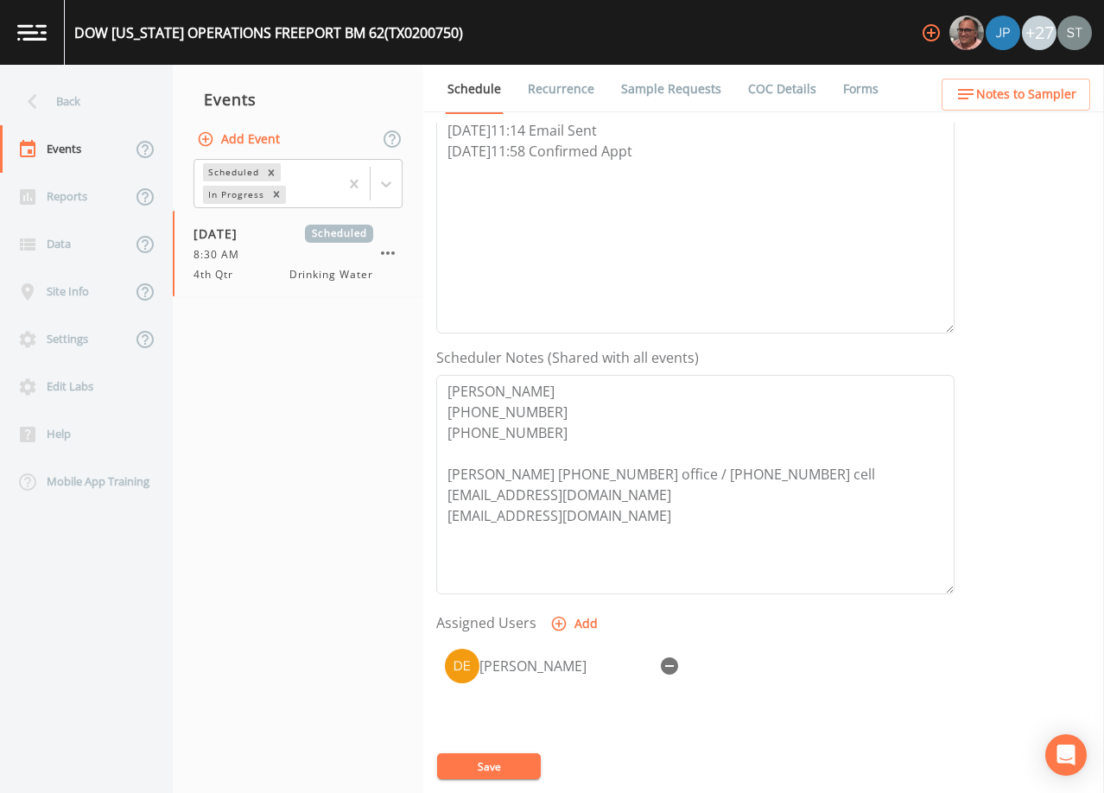
click at [660, 99] on link "Sample Requests" at bounding box center [671, 89] width 105 height 48
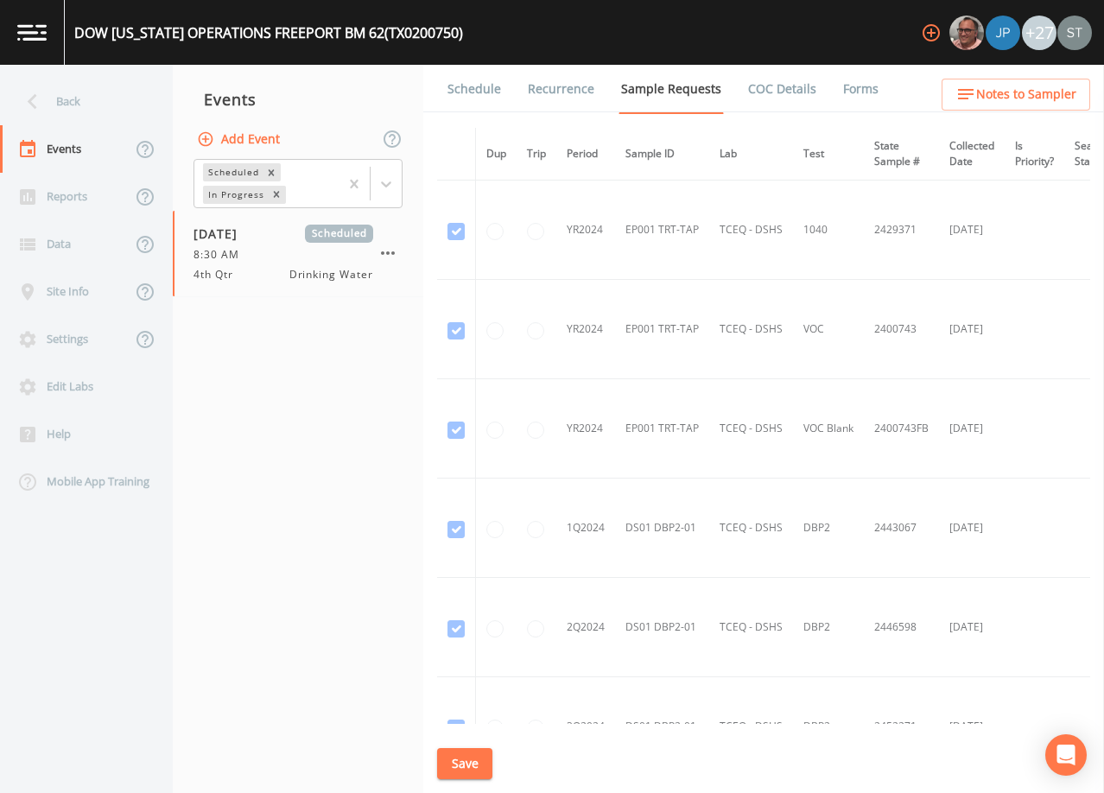
click at [473, 93] on link "Schedule" at bounding box center [474, 89] width 59 height 48
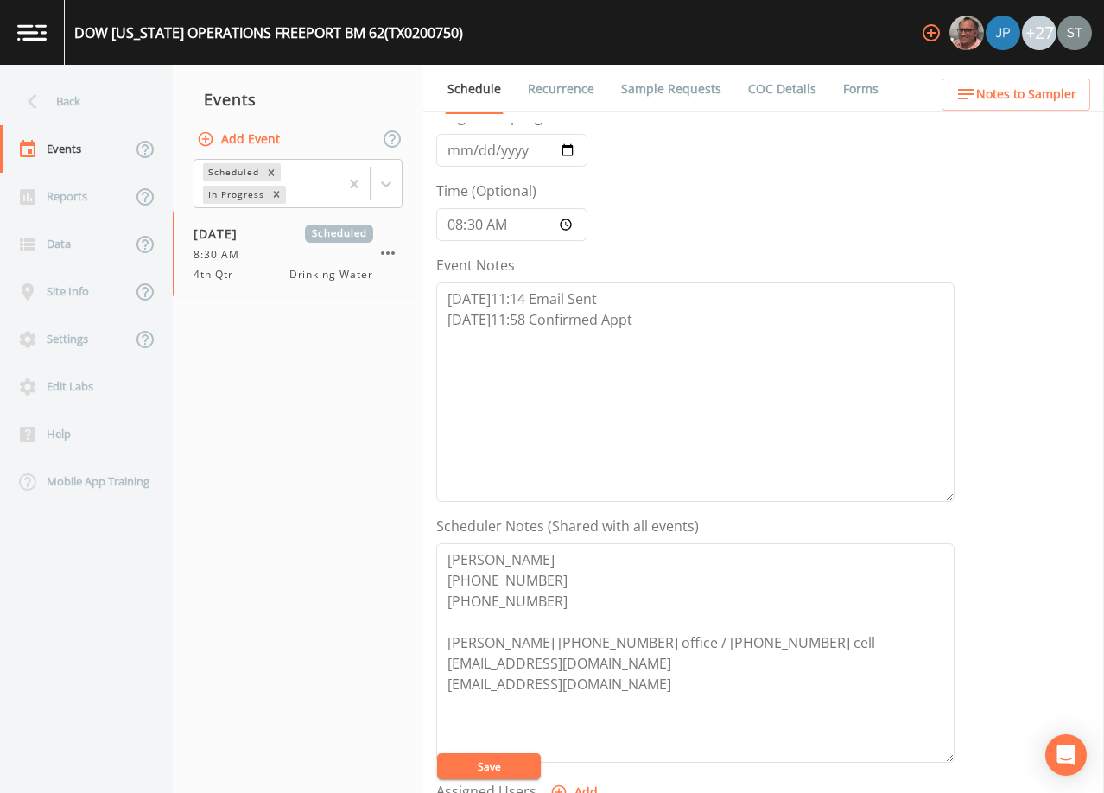
scroll to position [346, 0]
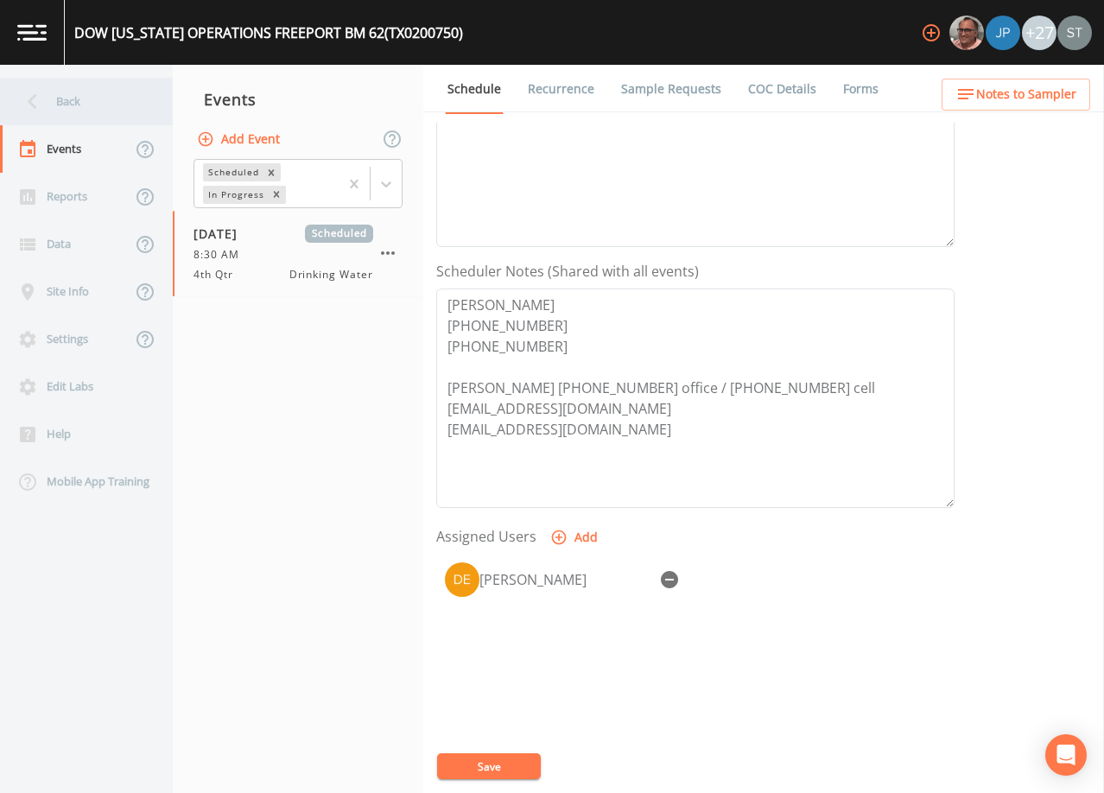
click at [86, 113] on div "Back" at bounding box center [78, 102] width 156 height 48
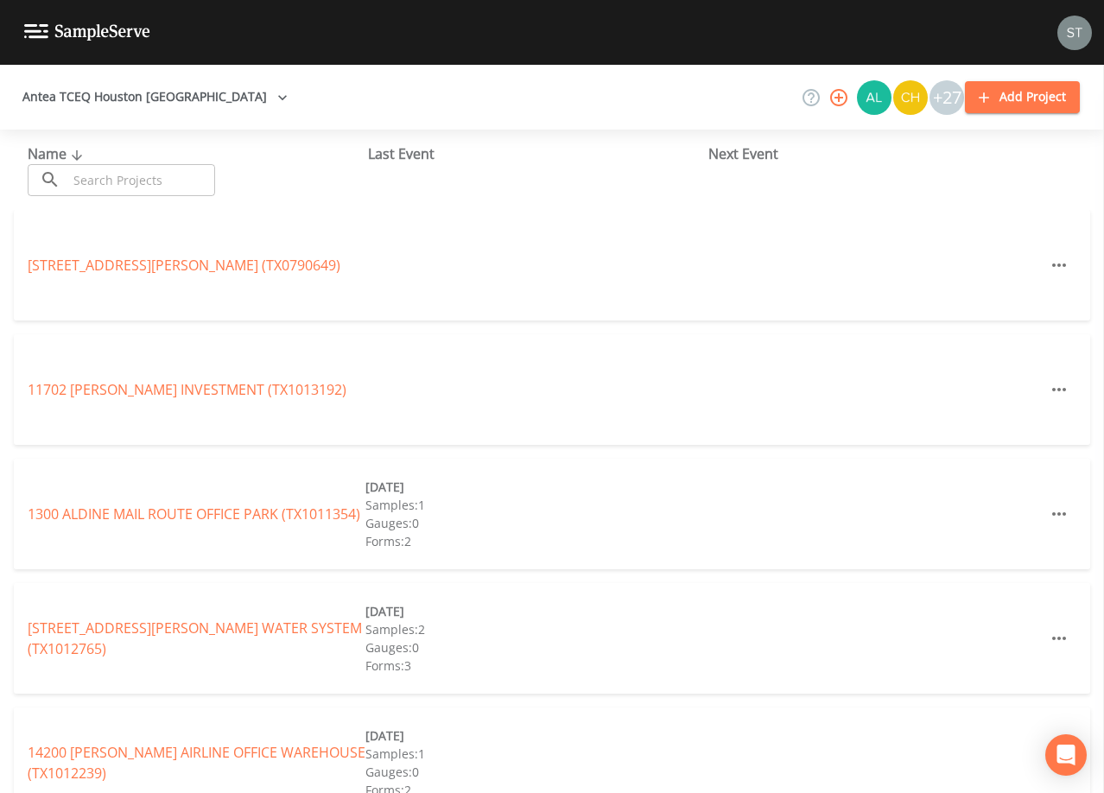
click at [133, 177] on input "text" at bounding box center [141, 180] width 148 height 32
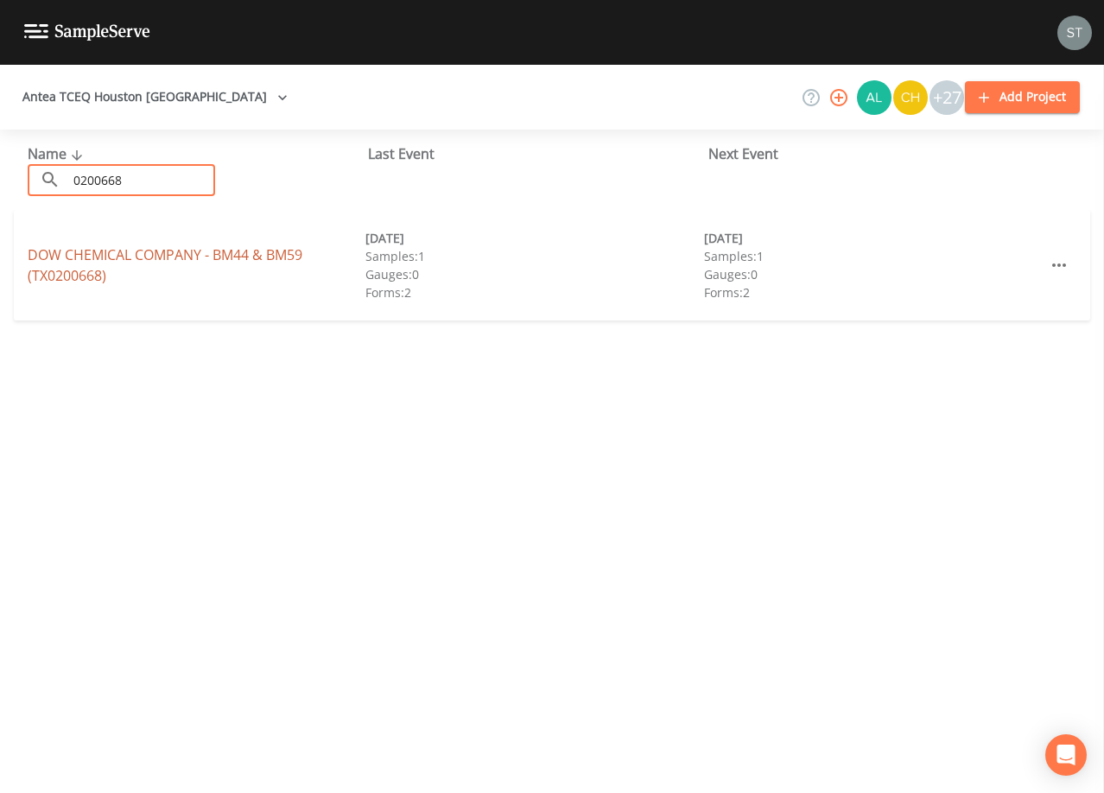
type input "0200668"
click at [235, 260] on link "DOW CHEMICAL COMPANY - BM44 & BM59 (TX0200668)" at bounding box center [165, 265] width 275 height 40
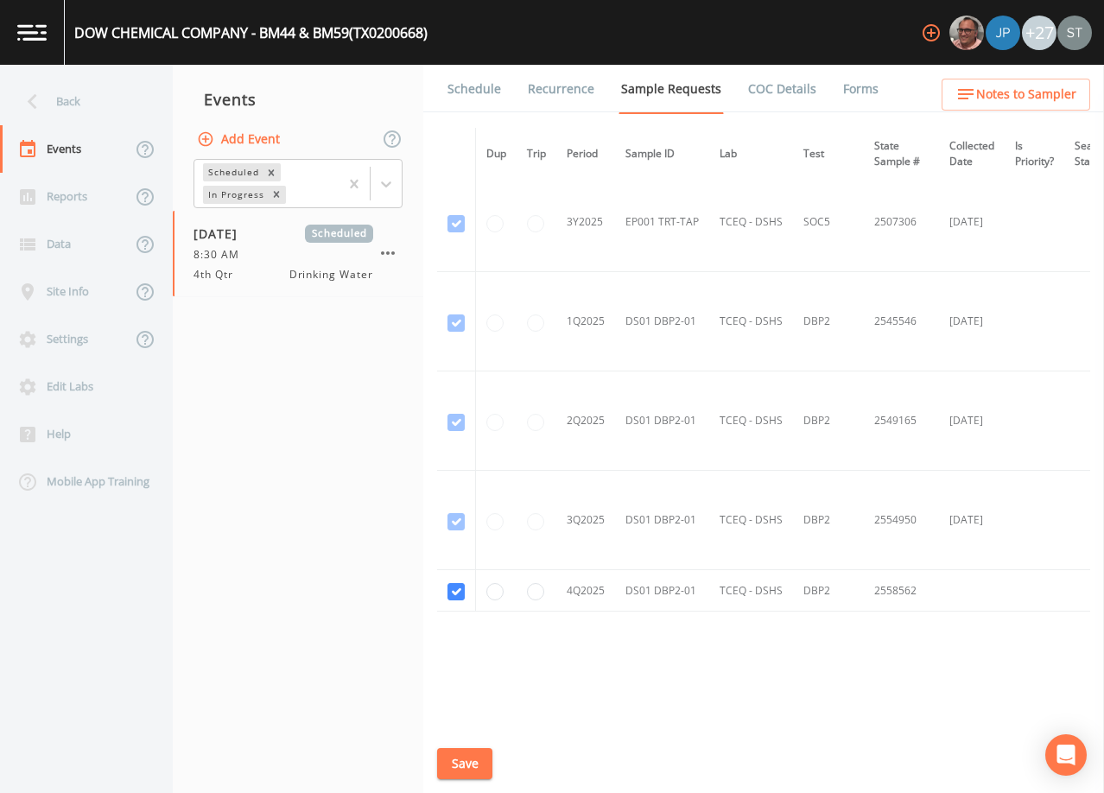
scroll to position [2150, 0]
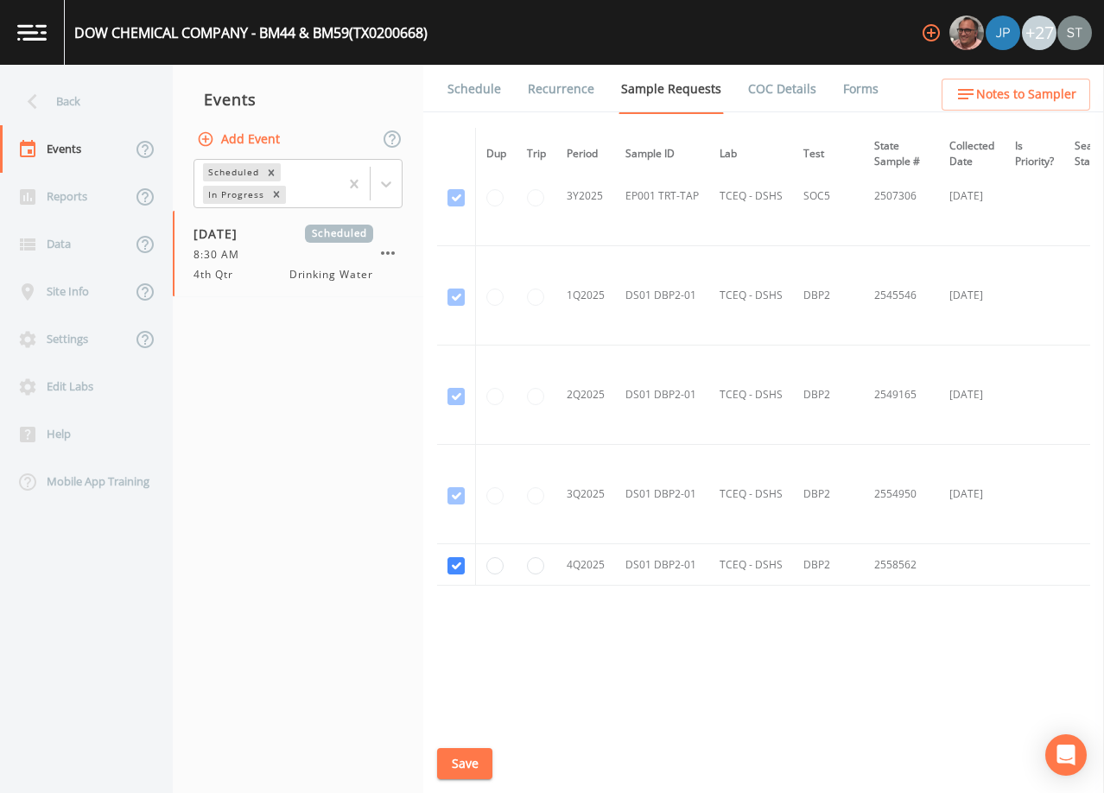
click at [458, 95] on link "Schedule" at bounding box center [474, 89] width 59 height 48
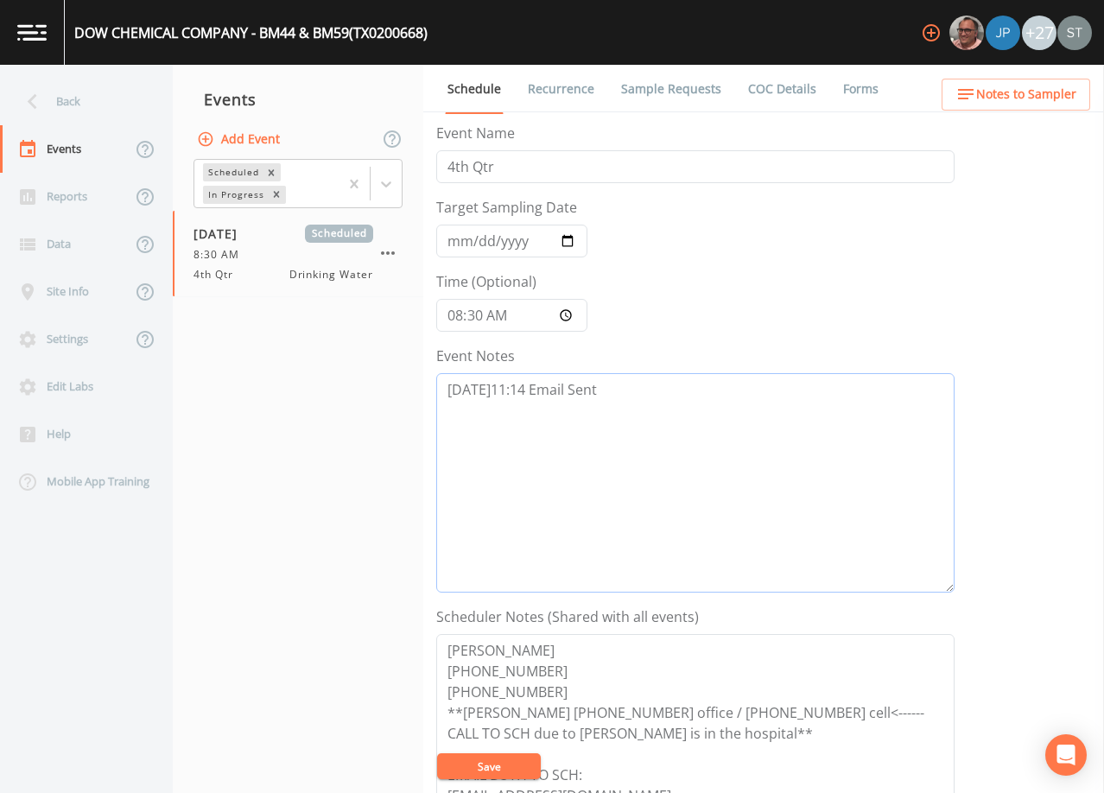
click at [674, 417] on textarea "[DATE]11:14 Email Sent" at bounding box center [695, 482] width 518 height 219
click at [593, 467] on textarea "[DATE]11:14 Email Sent" at bounding box center [695, 482] width 518 height 219
paste textarea "[DATE]11:58 Confirmed Appt"
type textarea "[DATE]11:14 Email Sent [DATE]11:58 Confirmed Appt"
click at [639, 508] on textarea "[DATE]11:14 Email Sent [DATE]11:58 Confirmed Appt" at bounding box center [695, 482] width 518 height 219
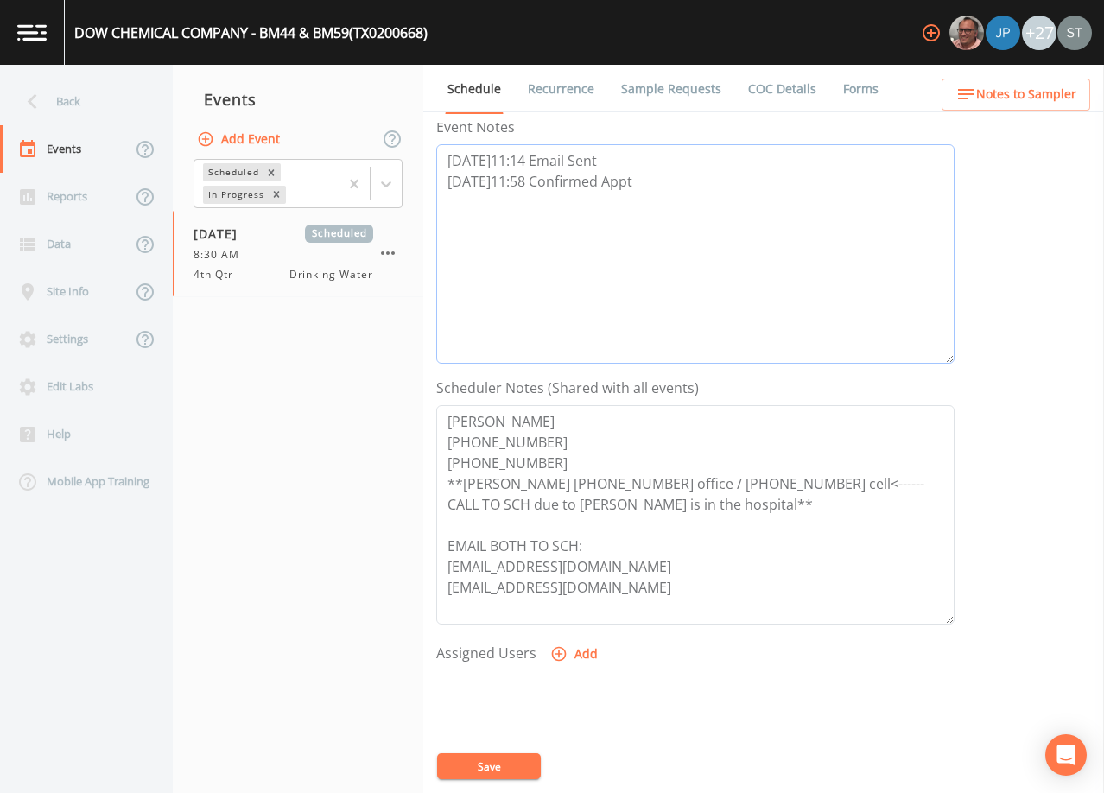
scroll to position [259, 0]
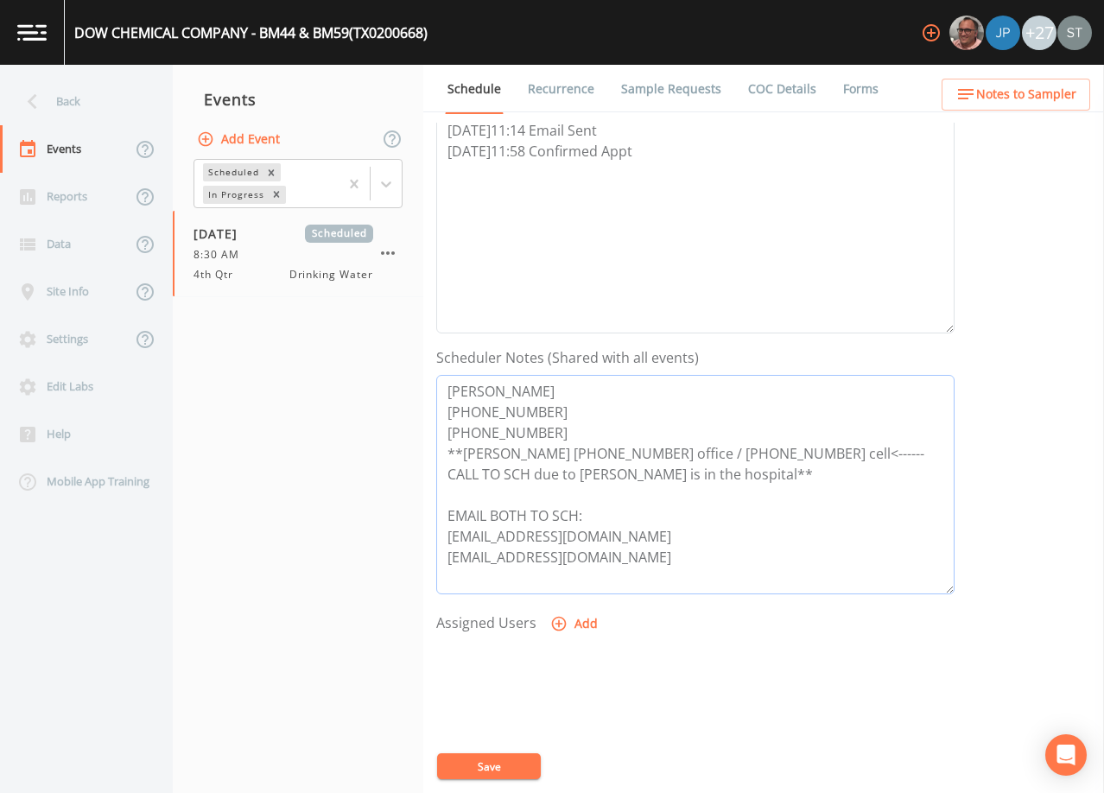
click at [461, 450] on textarea "[PERSON_NAME] [PHONE_NUMBER] [PHONE_NUMBER] **[PERSON_NAME] [PHONE_NUMBER] offi…" at bounding box center [695, 484] width 518 height 219
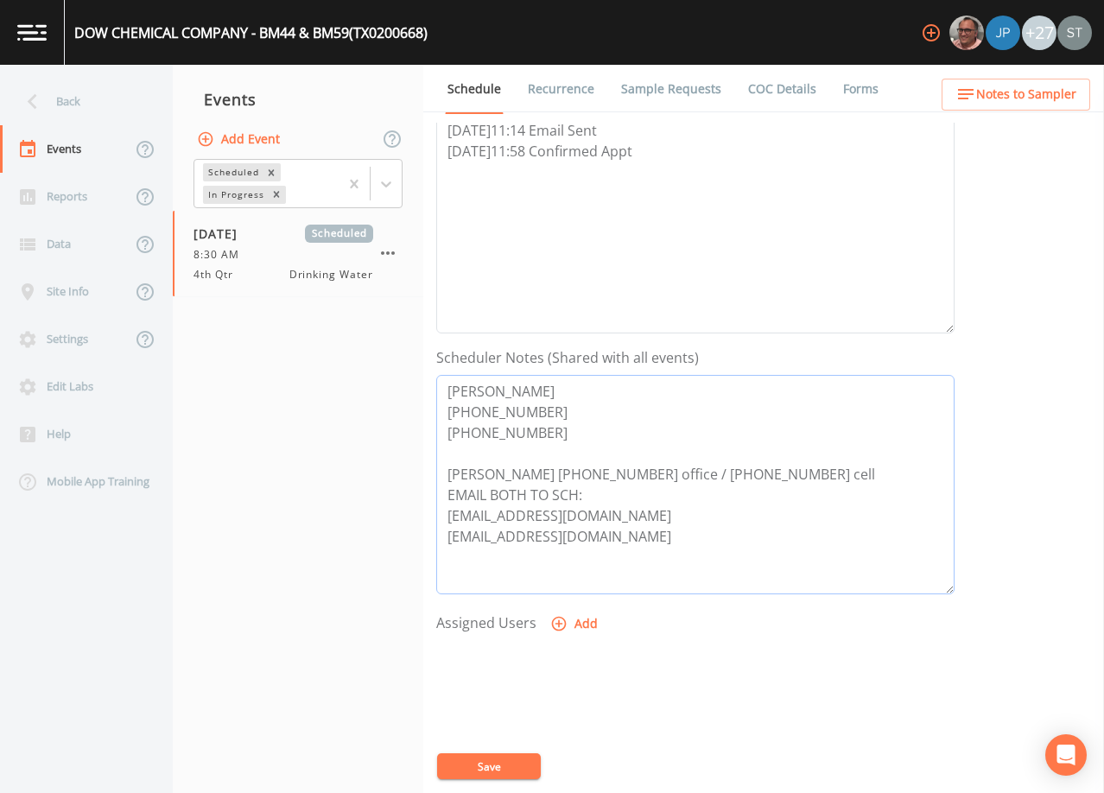
type textarea "[PERSON_NAME] [PHONE_NUMBER] [PHONE_NUMBER] [PERSON_NAME] [PHONE_NUMBER] office…"
click at [578, 620] on button "Add" at bounding box center [576, 624] width 58 height 32
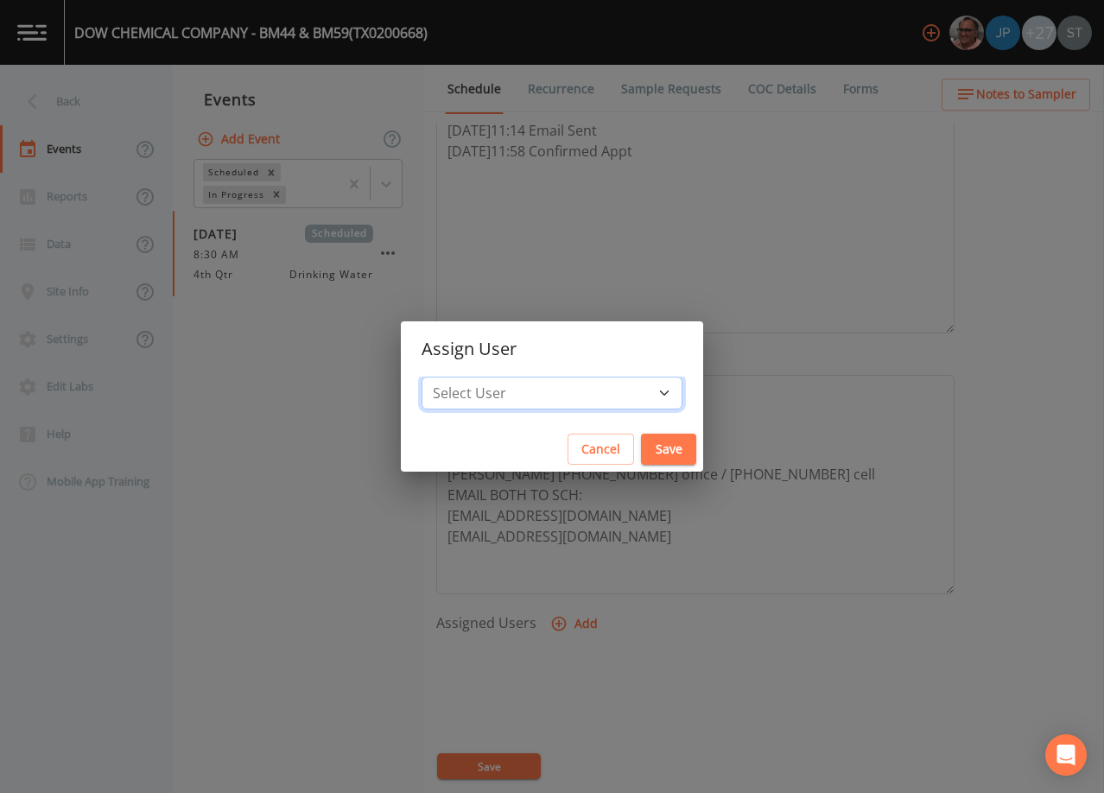
click at [567, 391] on select "Select User [PERSON_NAME] [PERSON_NAME] [PERSON_NAME] Lorinzia [PERSON_NAME] [P…" at bounding box center [552, 393] width 261 height 33
select select "3585e269-5d1f-4d98-ab9d-4913da50343a"
click at [461, 377] on select "Select User [PERSON_NAME] [PERSON_NAME] [PERSON_NAME] Lorinzia [PERSON_NAME] [P…" at bounding box center [552, 393] width 261 height 33
click at [643, 443] on button "Save" at bounding box center [668, 450] width 55 height 32
select select
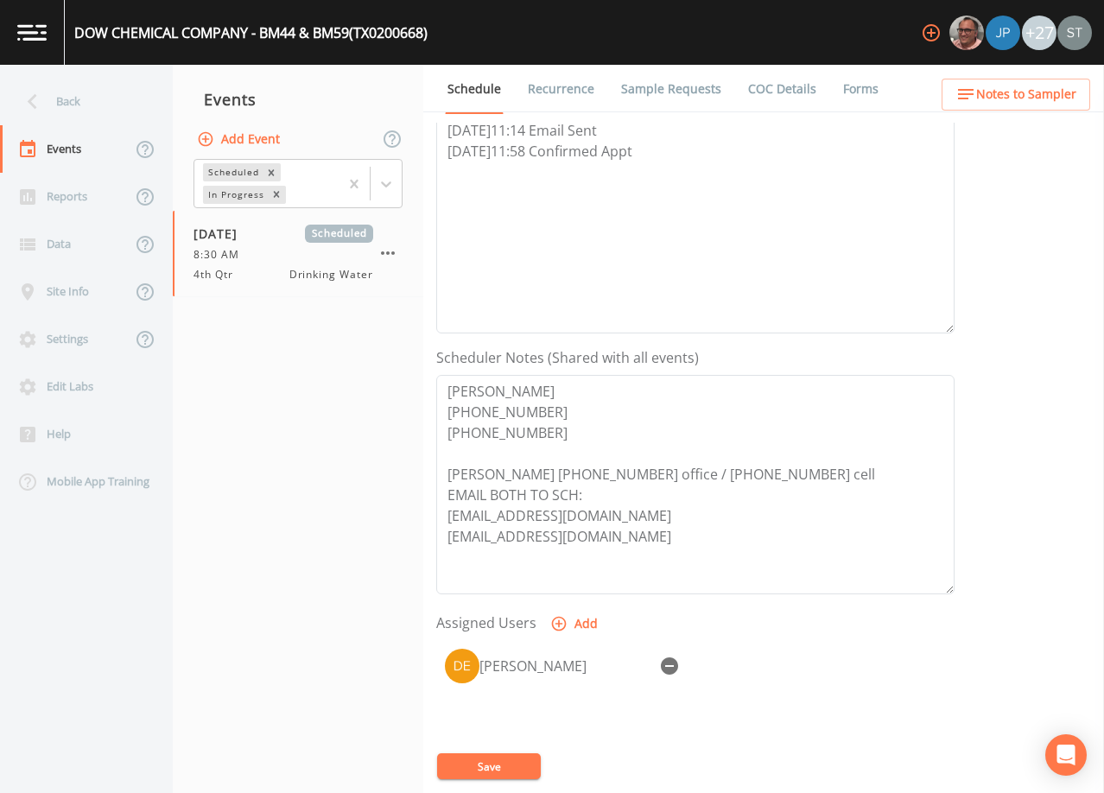
click at [514, 770] on button "Save" at bounding box center [489, 767] width 104 height 26
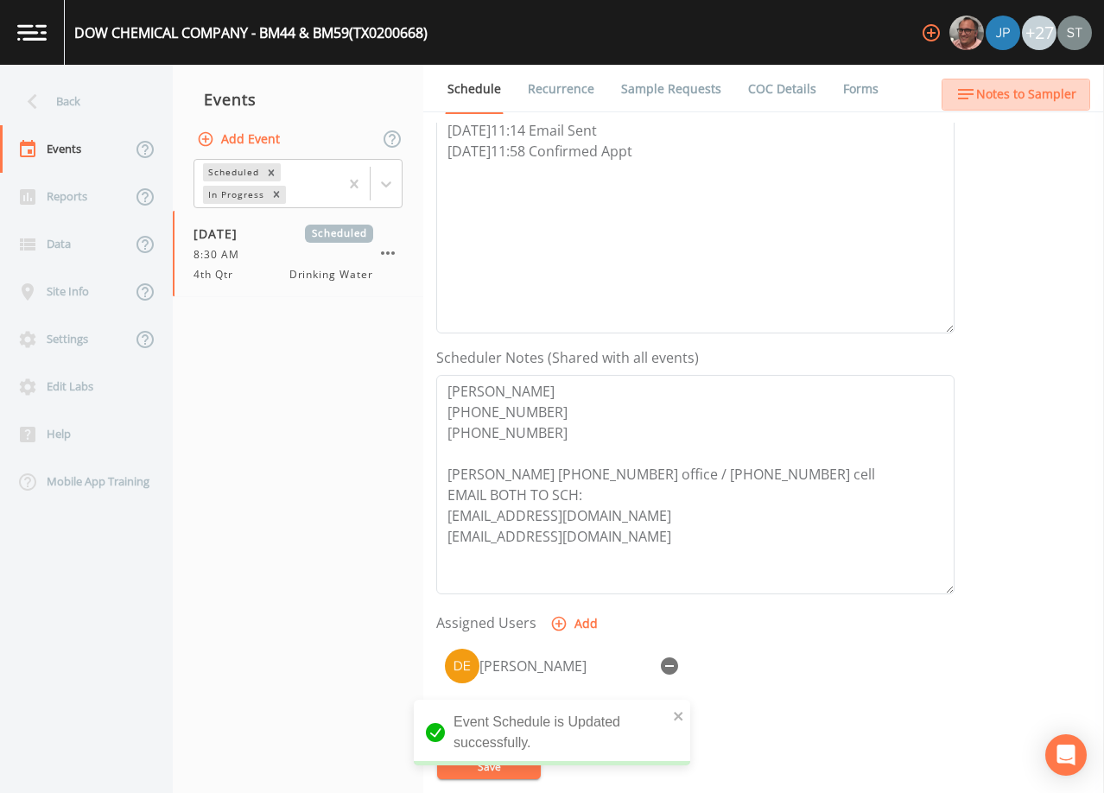
click at [1061, 85] on span "Notes to Sampler" at bounding box center [1026, 95] width 100 height 22
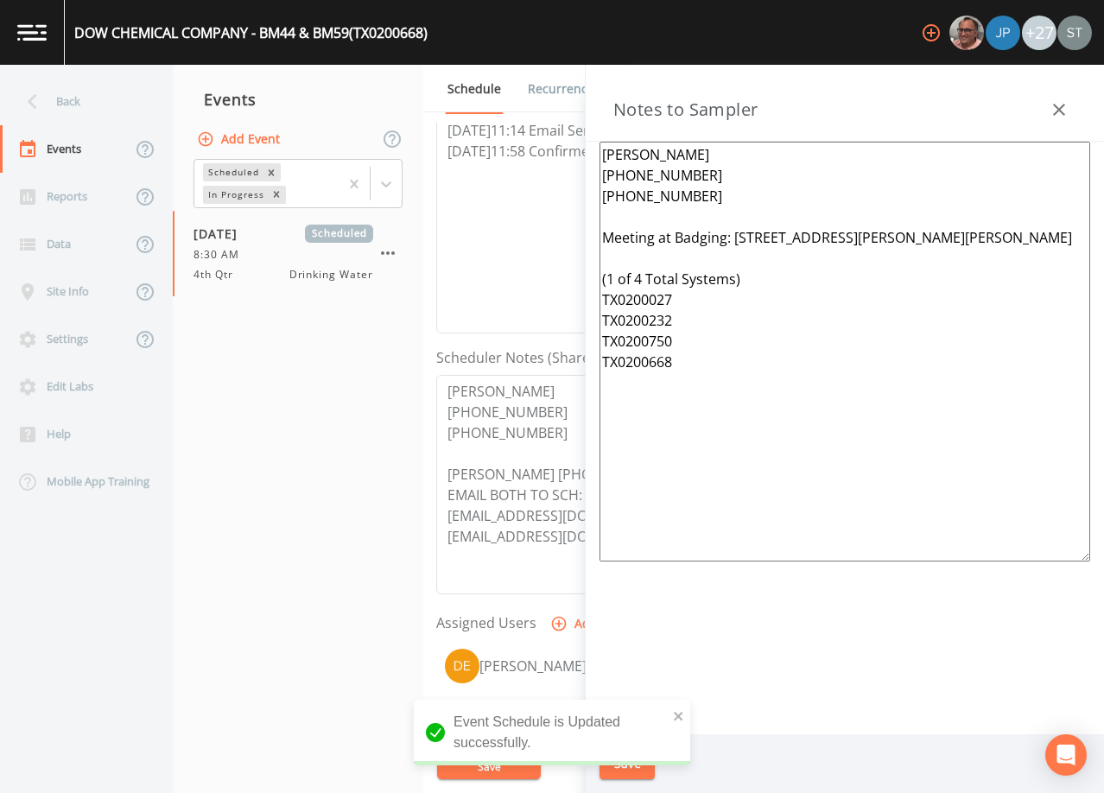
click at [1065, 104] on icon "button" at bounding box center [1059, 109] width 21 height 21
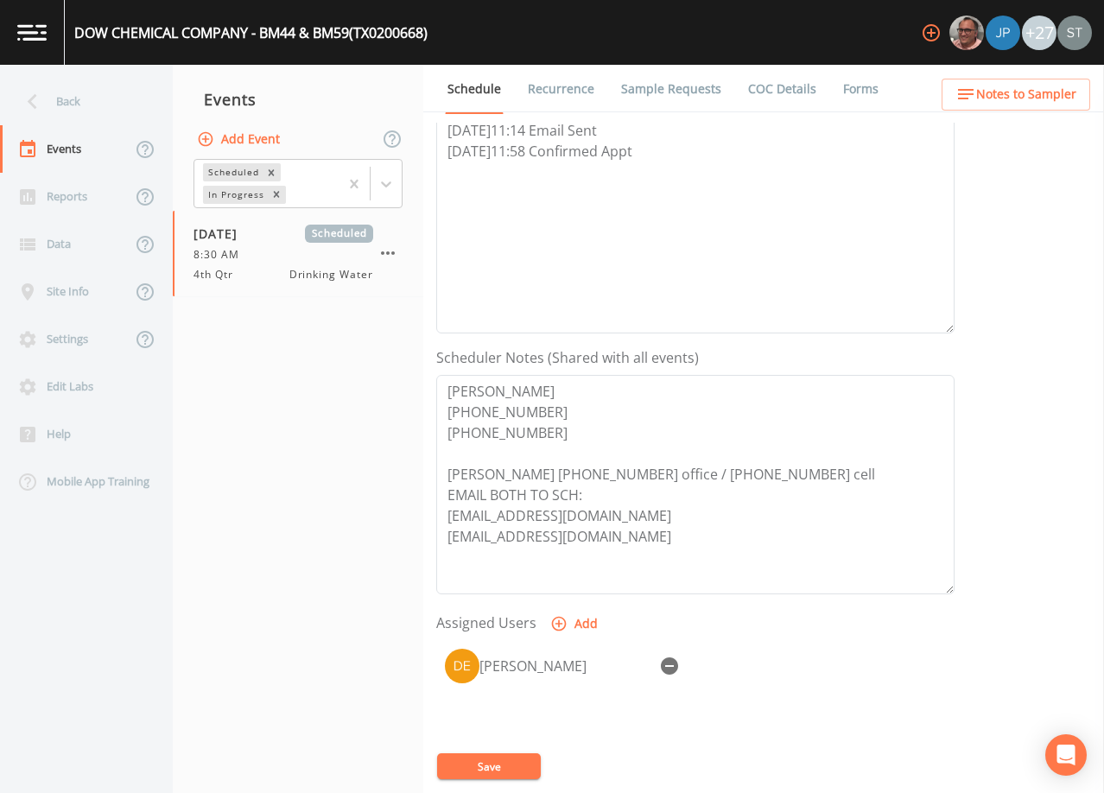
click at [671, 93] on link "Sample Requests" at bounding box center [671, 89] width 105 height 48
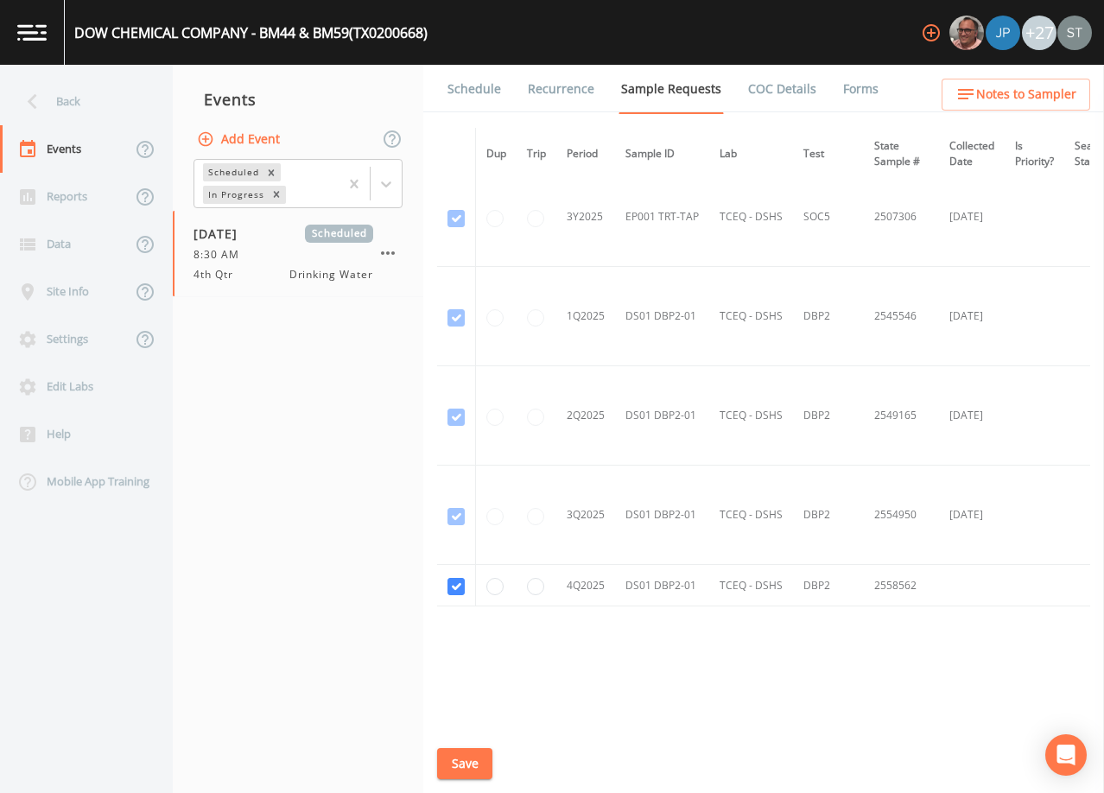
scroll to position [2150, 0]
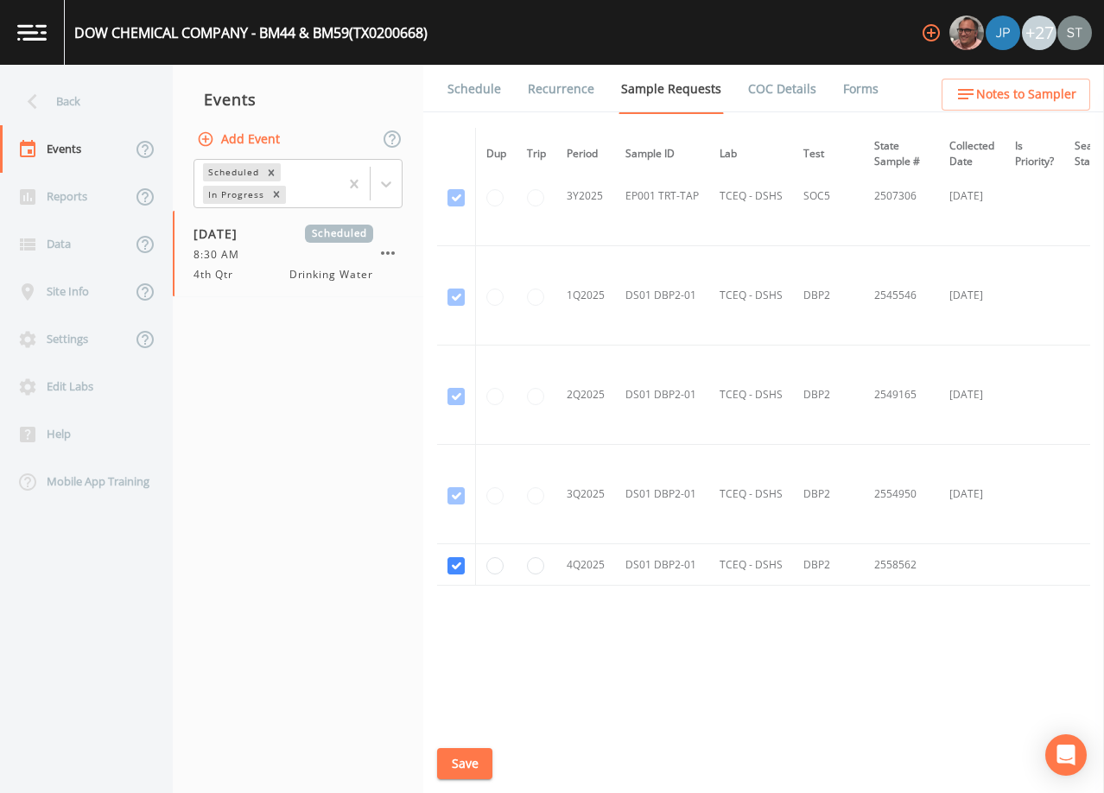
click at [483, 93] on link "Schedule" at bounding box center [474, 89] width 59 height 48
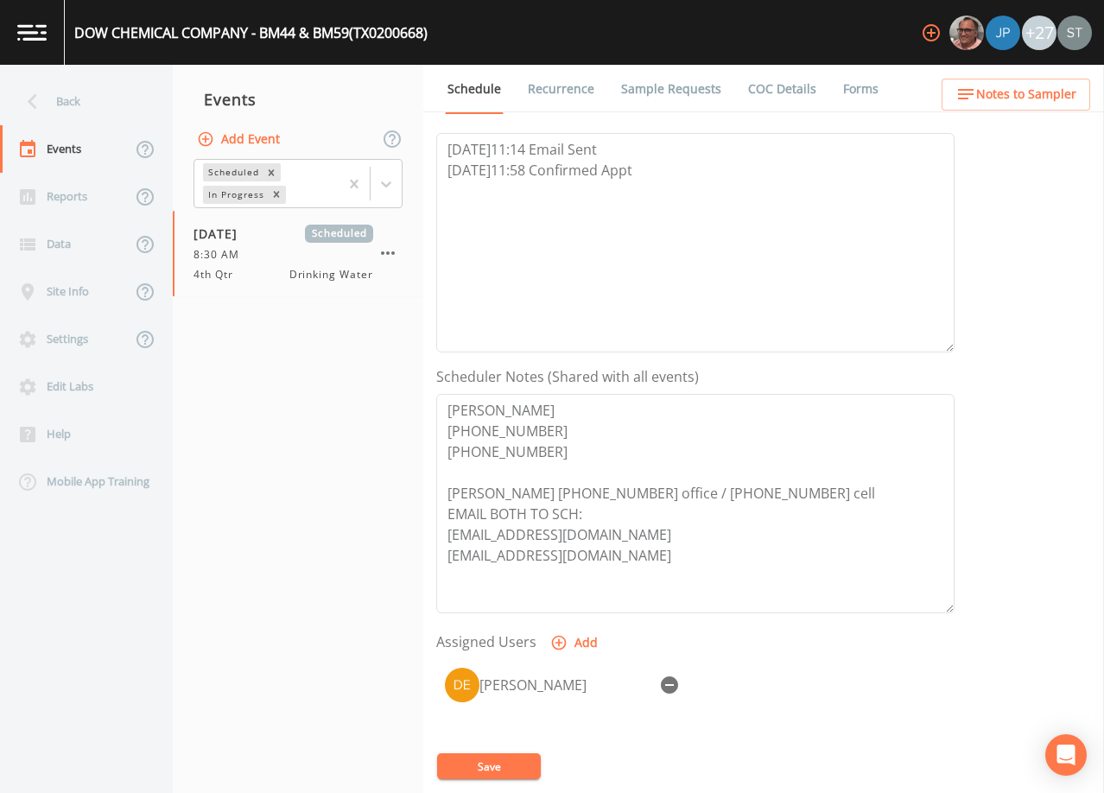
scroll to position [259, 0]
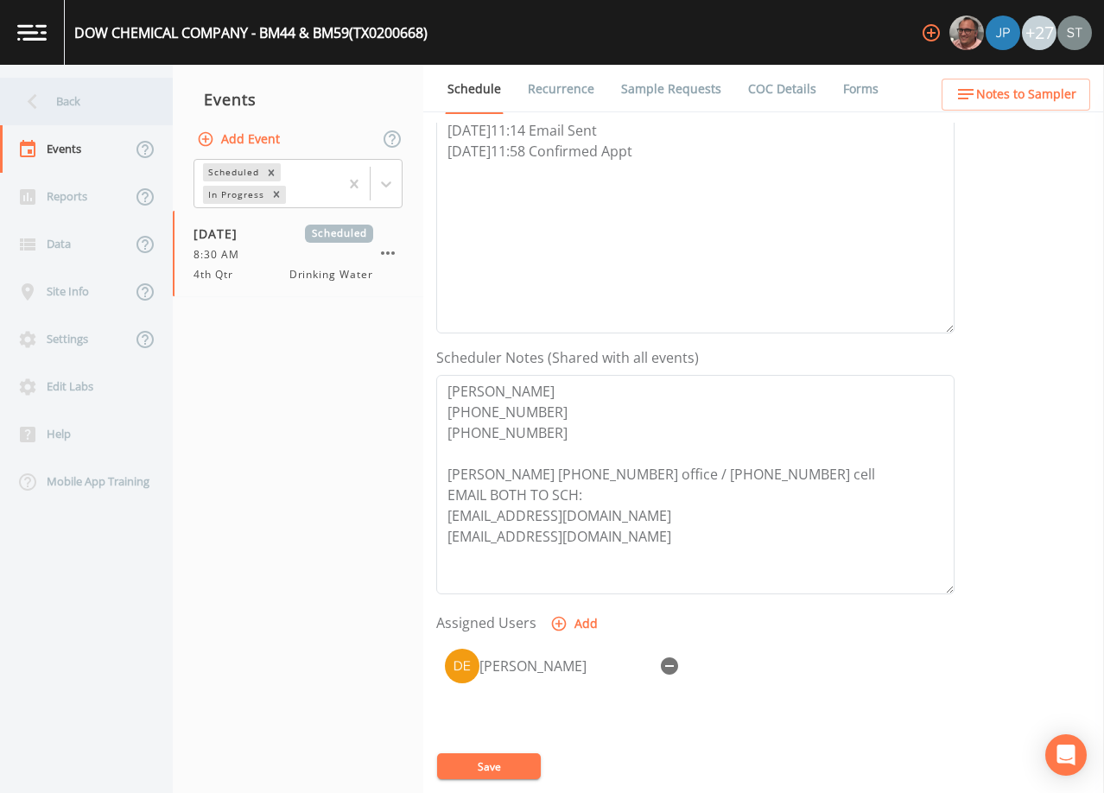
click at [40, 106] on icon at bounding box center [32, 101] width 30 height 30
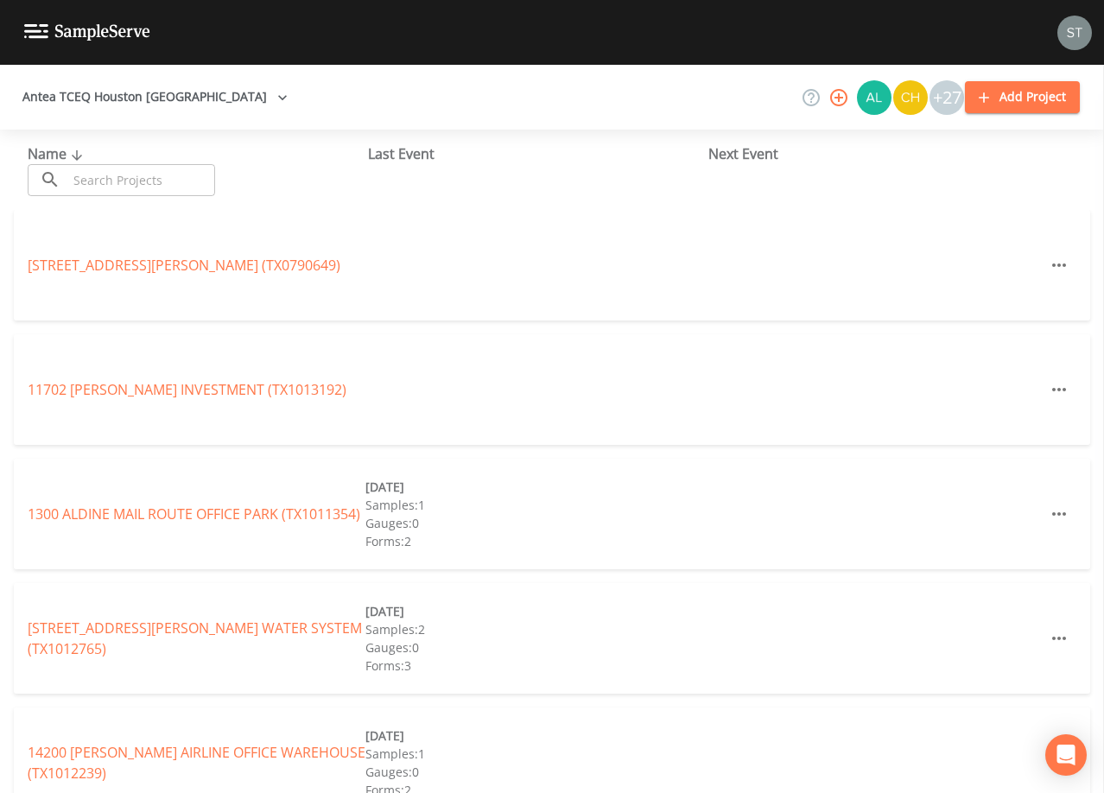
click at [144, 182] on input "text" at bounding box center [141, 180] width 148 height 32
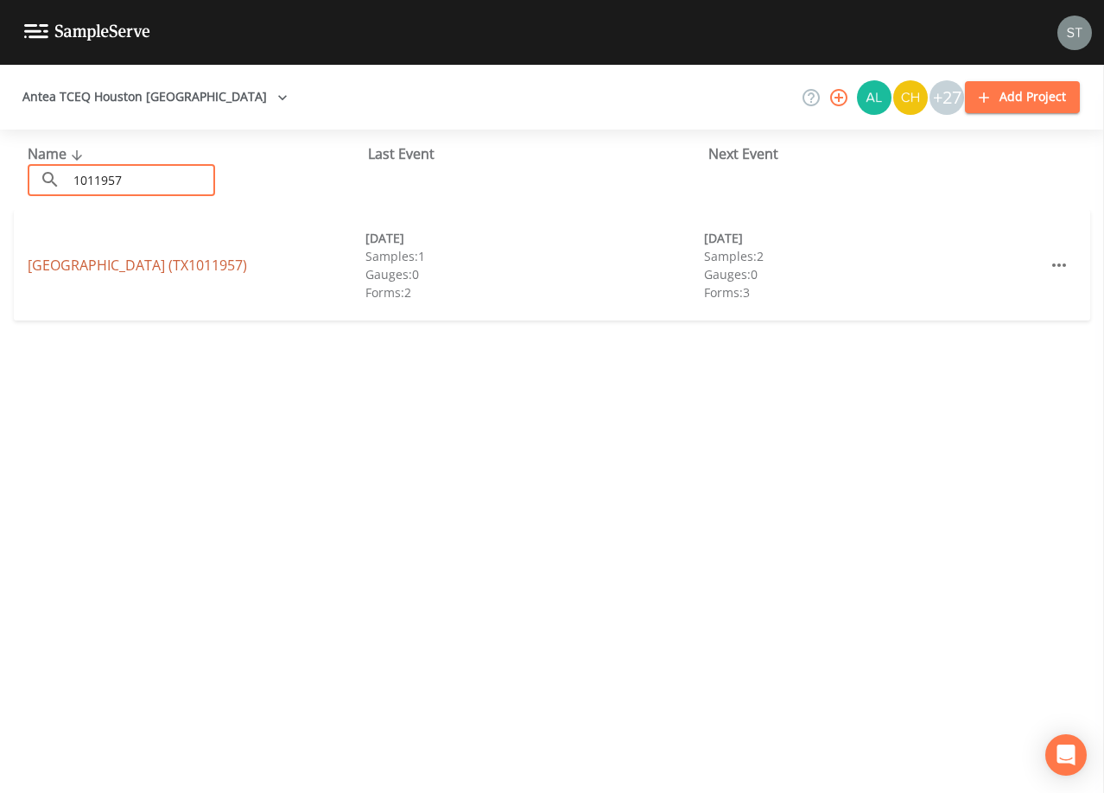
type input "1011957"
click at [247, 267] on link "[GEOGRAPHIC_DATA] (TX1011957)" at bounding box center [137, 265] width 219 height 19
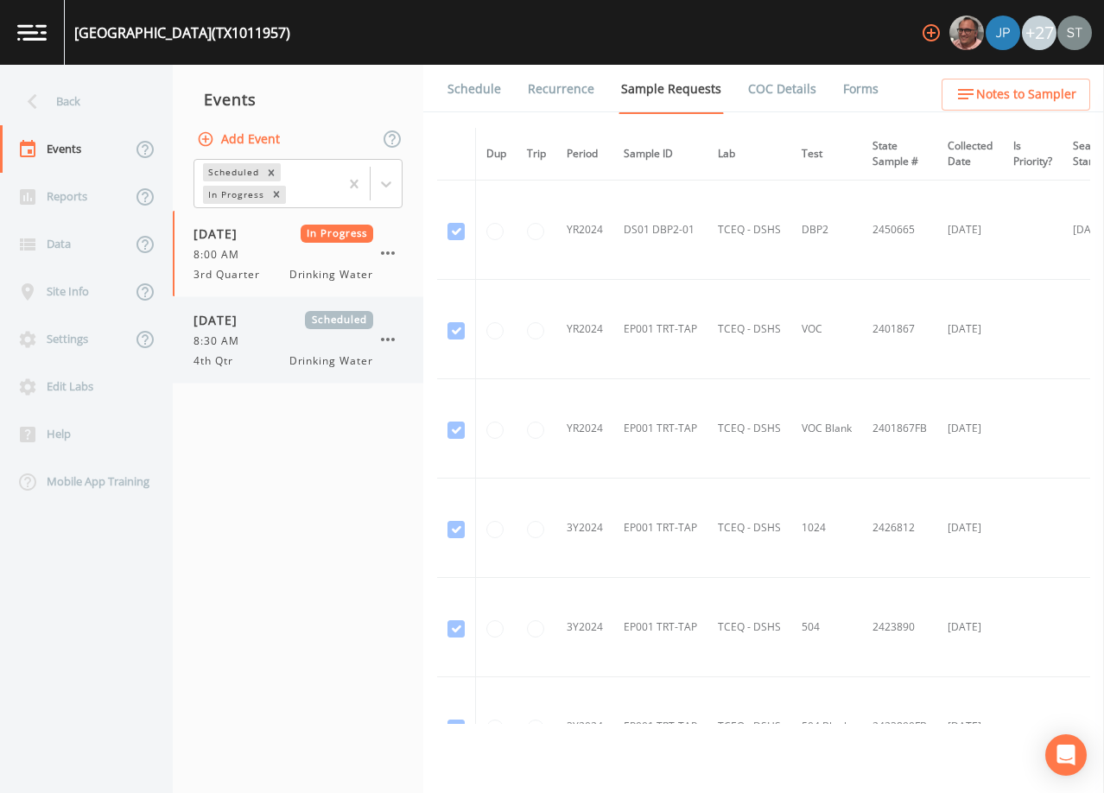
click at [263, 332] on div "[DATE] Scheduled 8:30 AM 4th Qtr Drinking Water" at bounding box center [284, 340] width 180 height 58
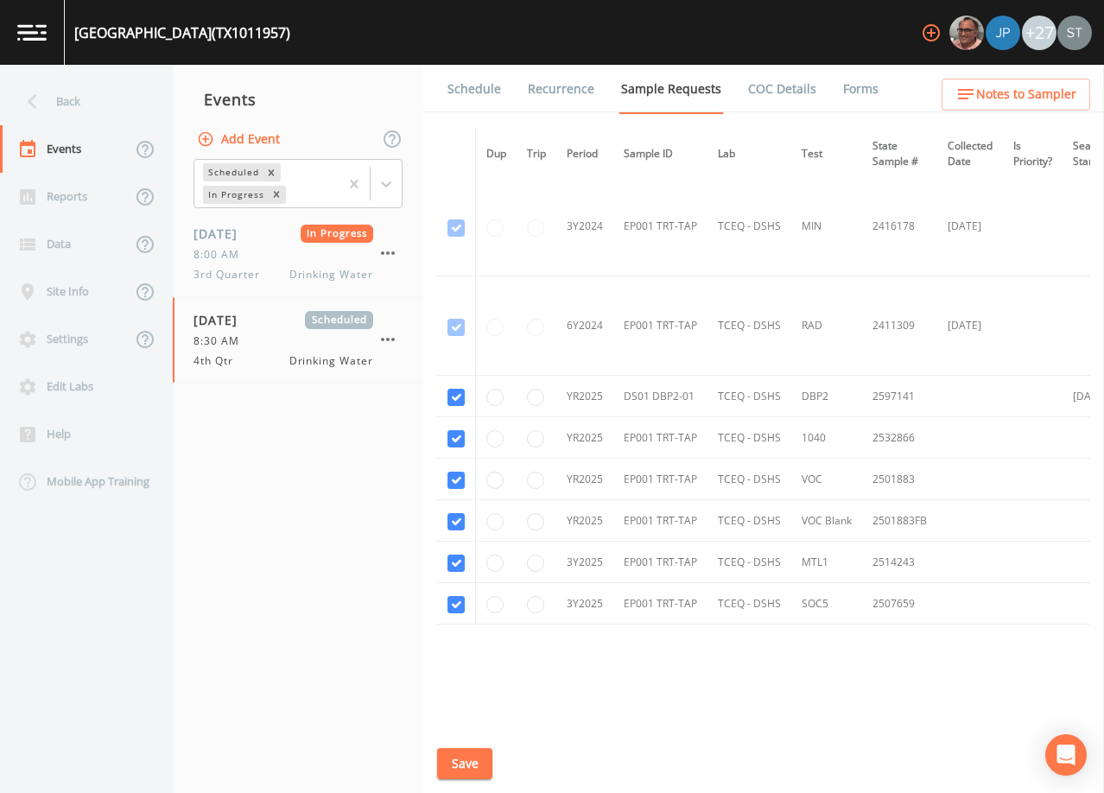
scroll to position [842, 0]
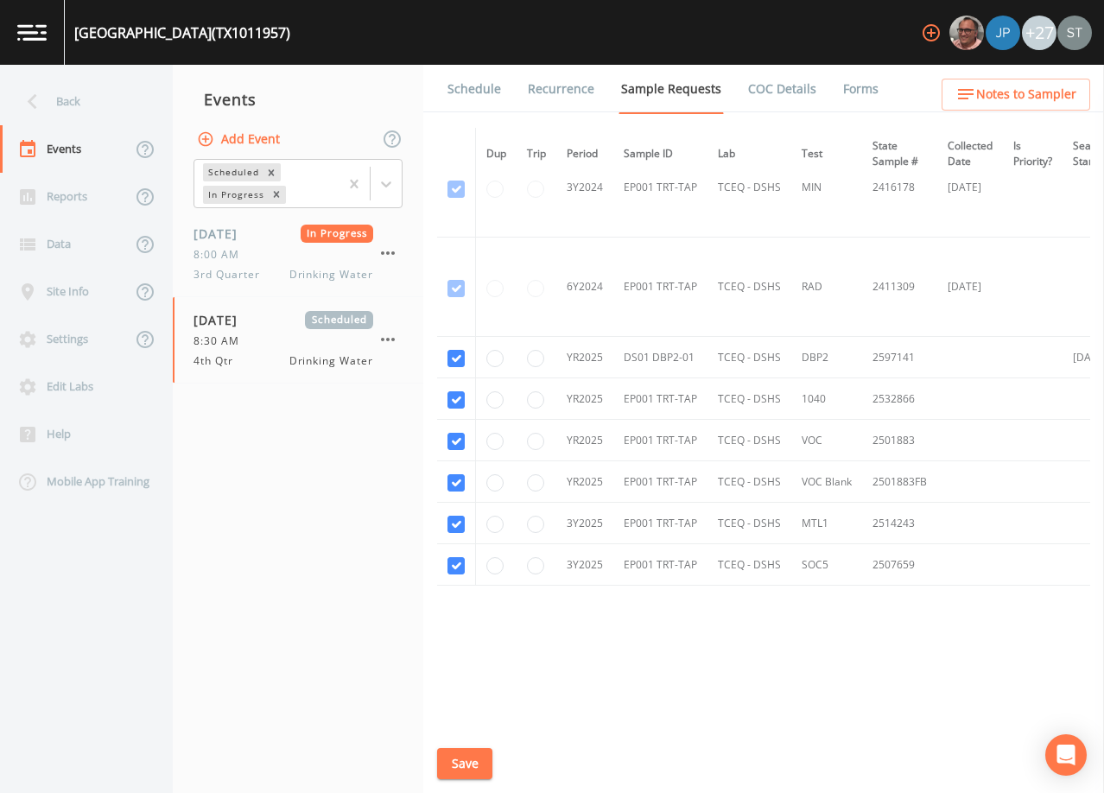
click at [475, 93] on link "Schedule" at bounding box center [474, 89] width 59 height 48
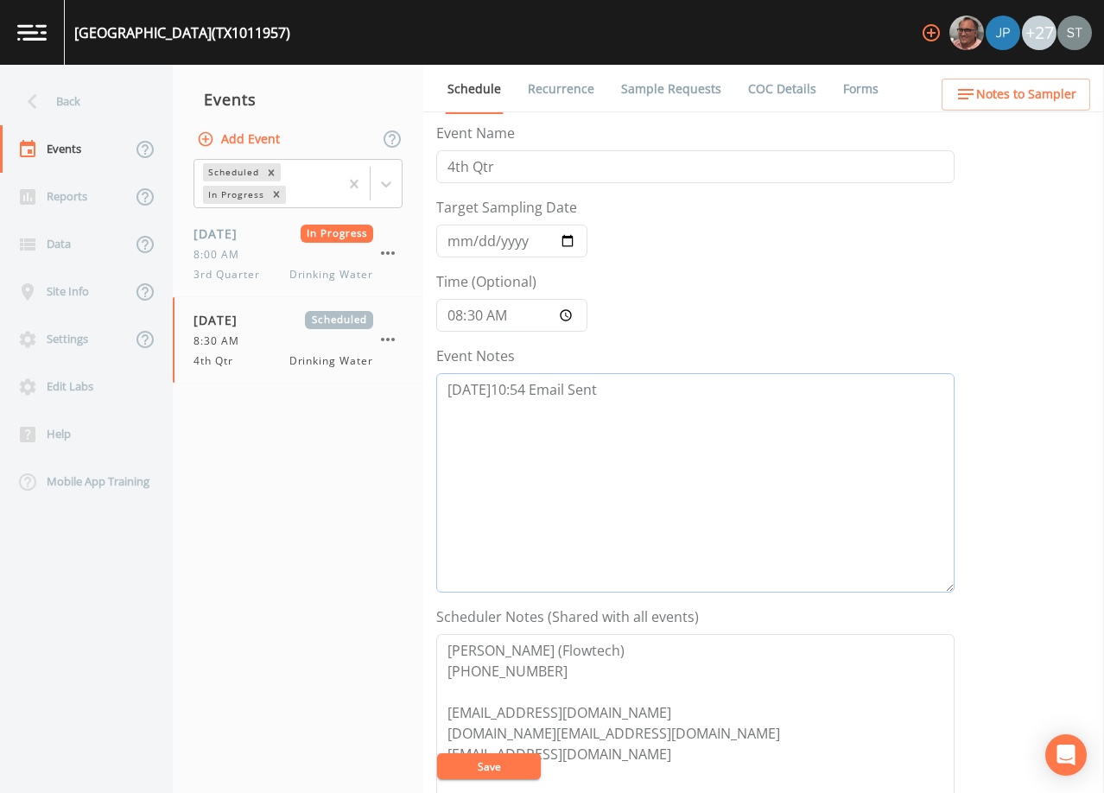
click at [665, 397] on textarea "[DATE]10:54 Email Sent" at bounding box center [695, 482] width 518 height 219
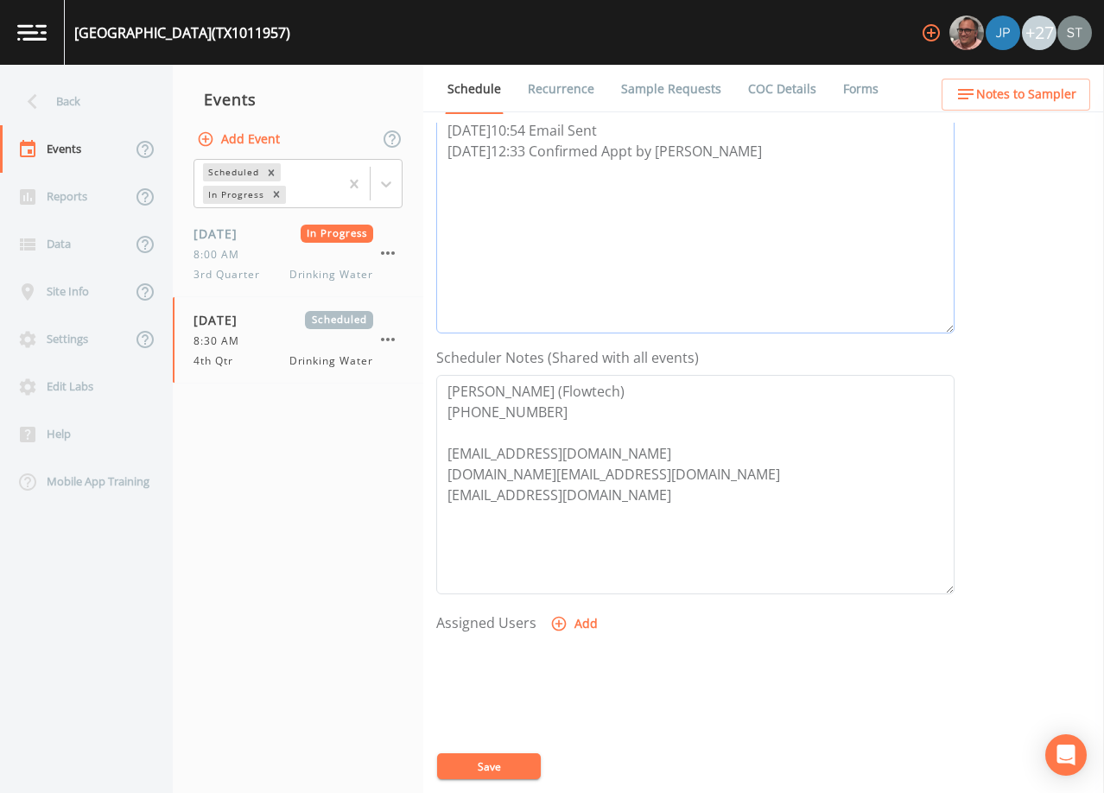
type textarea "[DATE]10:54 Email Sent [DATE]12:33 Confirmed Appt by [PERSON_NAME]"
click at [573, 622] on button "Add" at bounding box center [576, 624] width 58 height 32
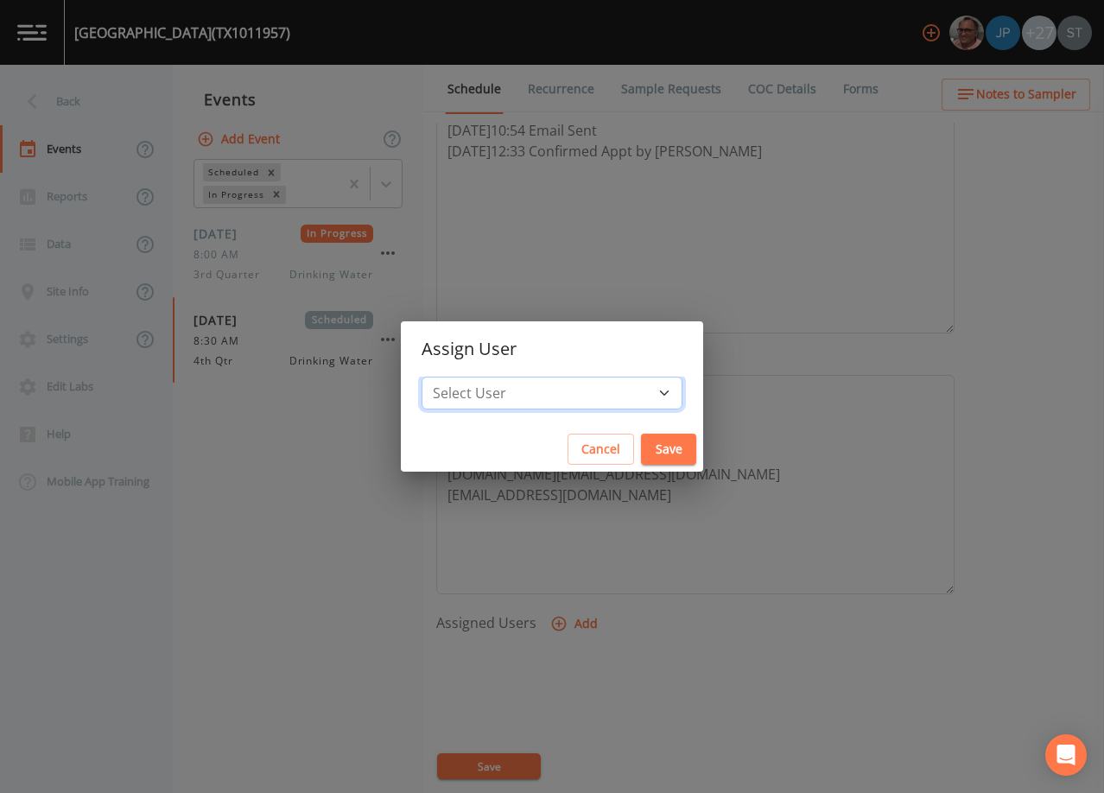
click at [559, 391] on select "Select User [PERSON_NAME] [PERSON_NAME] [PERSON_NAME] [PERSON_NAME] [PERSON_NAM…" at bounding box center [552, 393] width 261 height 33
select select "9949071a-8de3-4d5f-82d7-f9272ed5f8d7"
click at [461, 377] on select "Select User [PERSON_NAME] [PERSON_NAME] [PERSON_NAME] [PERSON_NAME] [PERSON_NAM…" at bounding box center [552, 393] width 261 height 33
click at [641, 444] on button "Save" at bounding box center [668, 450] width 55 height 32
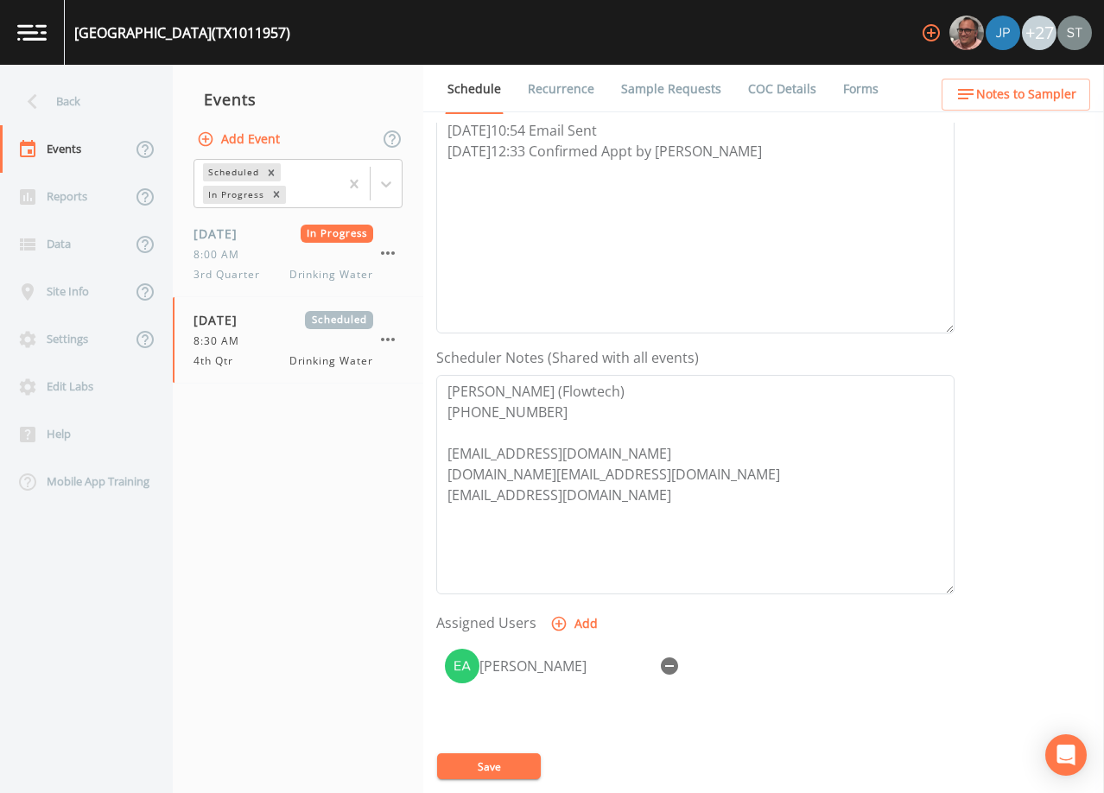
select select
click at [499, 764] on button "Save" at bounding box center [489, 767] width 104 height 26
drag, startPoint x: 741, startPoint y: 156, endPoint x: 436, endPoint y: 158, distance: 305.0
click at [436, 158] on div "Schedule Recurrence Sample Requests COC Details Forms Event Name 4th Qtr Target…" at bounding box center [763, 429] width 681 height 728
click at [1053, 91] on span "Notes to Sampler" at bounding box center [1026, 95] width 100 height 22
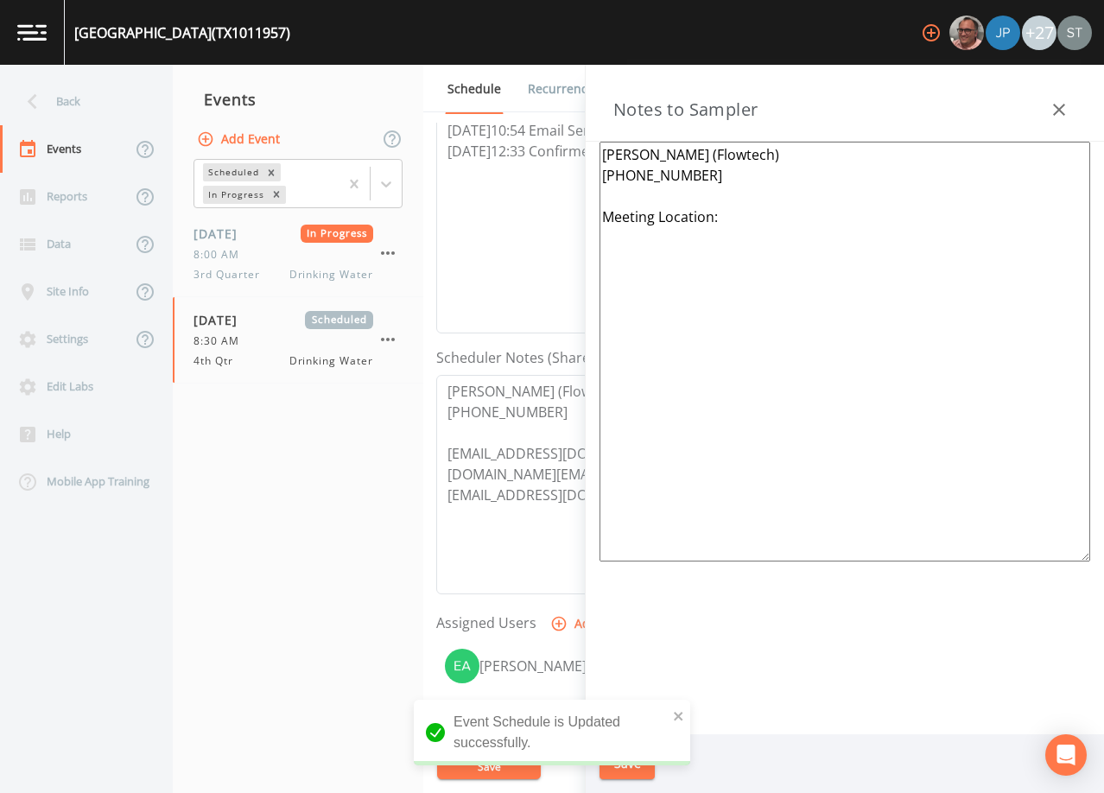
click at [821, 226] on textarea "[PERSON_NAME] (Flowtech) [PHONE_NUMBER] Meeting Location:" at bounding box center [845, 352] width 491 height 420
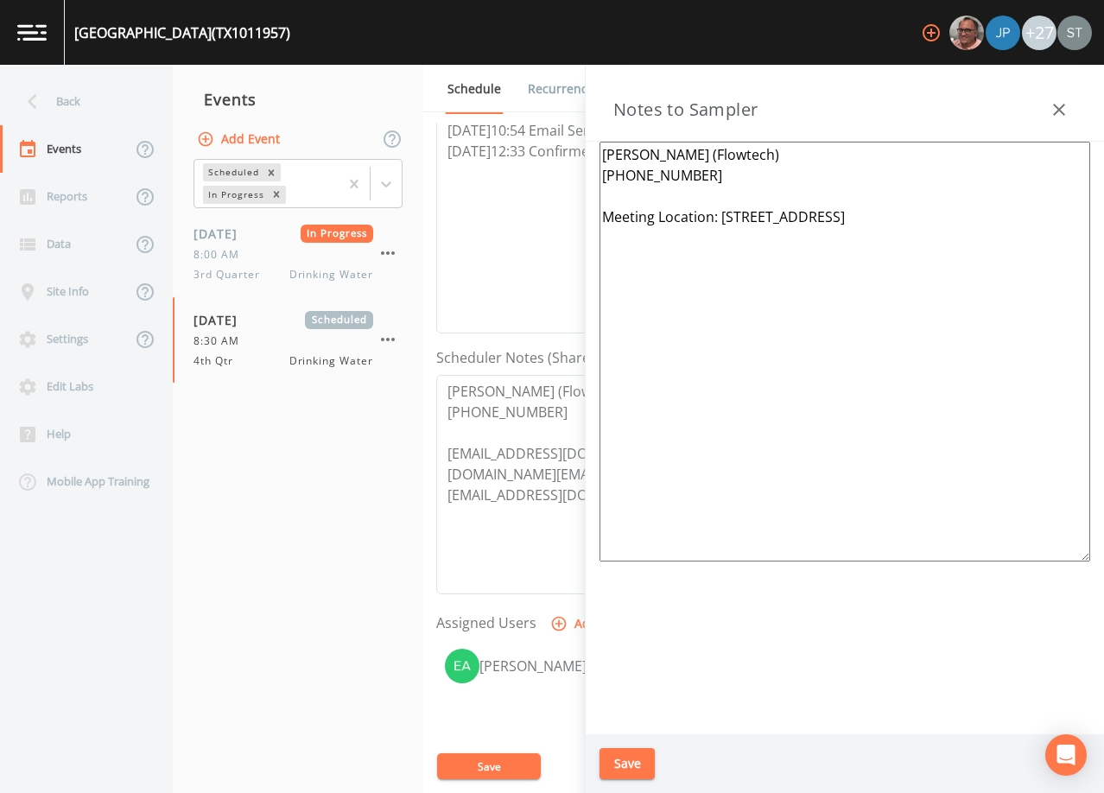
type textarea "[PERSON_NAME] (Flowtech) [PHONE_NUMBER] Meeting Location: [STREET_ADDRESS]"
click at [638, 766] on button "Save" at bounding box center [627, 764] width 55 height 32
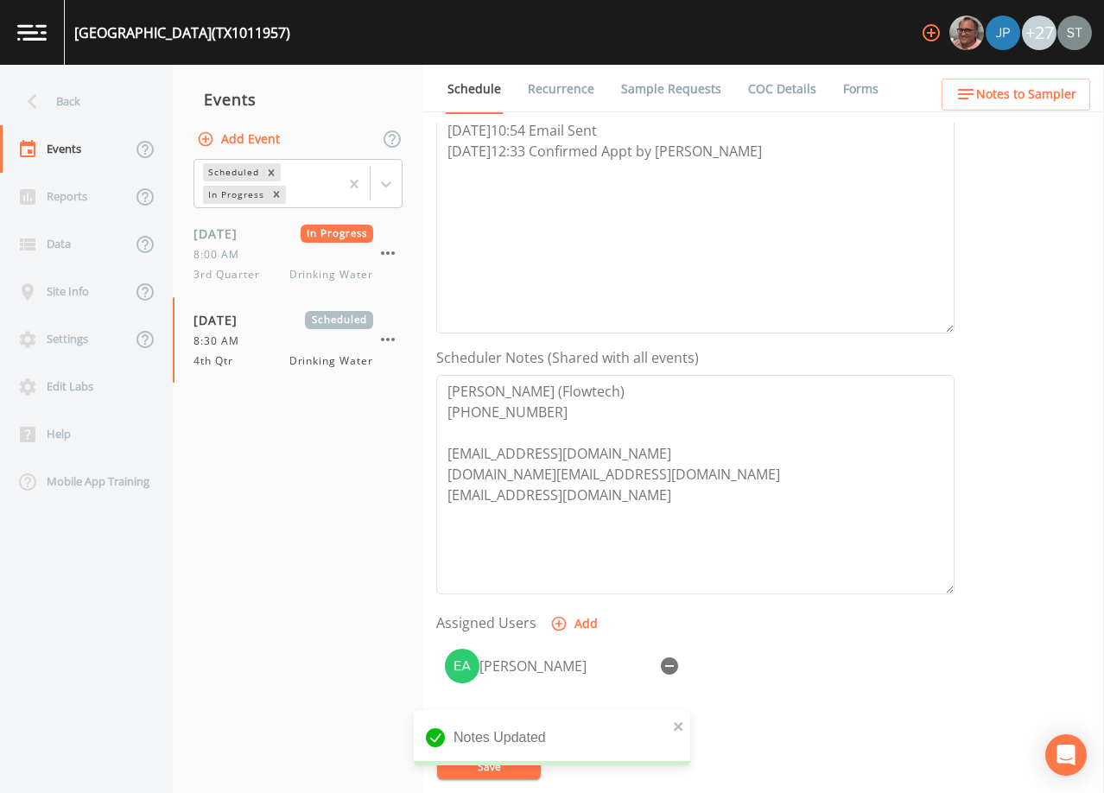
click at [1064, 99] on span "Notes to Sampler" at bounding box center [1026, 95] width 100 height 22
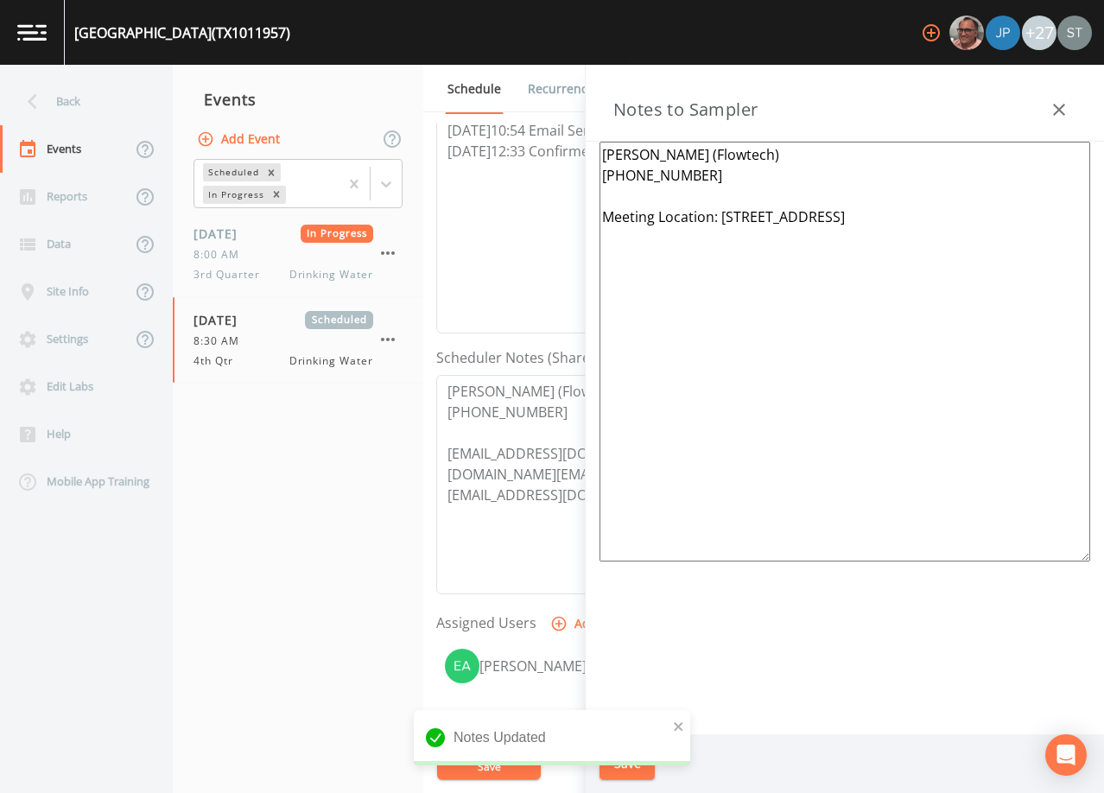
drag, startPoint x: 997, startPoint y: 221, endPoint x: 723, endPoint y: 215, distance: 274.0
click at [723, 215] on textarea "[PERSON_NAME] (Flowtech) [PHONE_NUMBER] Meeting Location: [STREET_ADDRESS]" at bounding box center [845, 352] width 491 height 420
click at [1078, 108] on div "Notes to Sampler" at bounding box center [845, 103] width 518 height 77
click at [1059, 111] on icon "button" at bounding box center [1059, 110] width 12 height 12
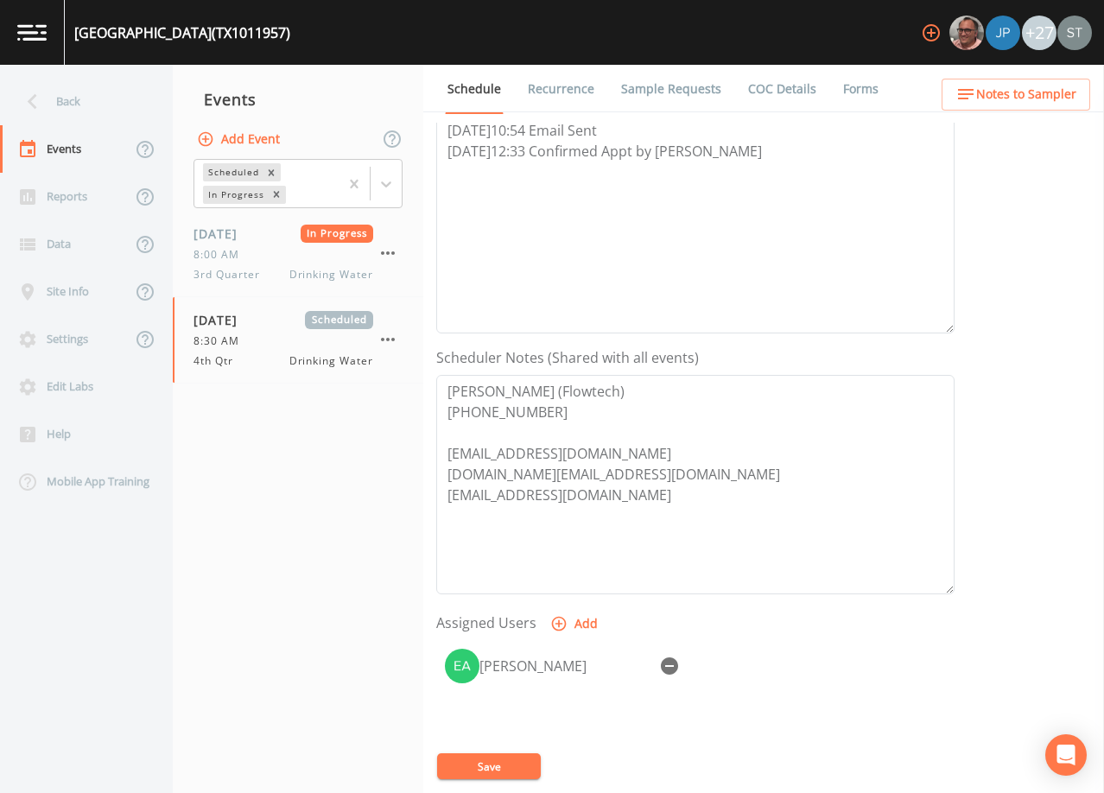
click at [671, 87] on link "Sample Requests" at bounding box center [671, 89] width 105 height 48
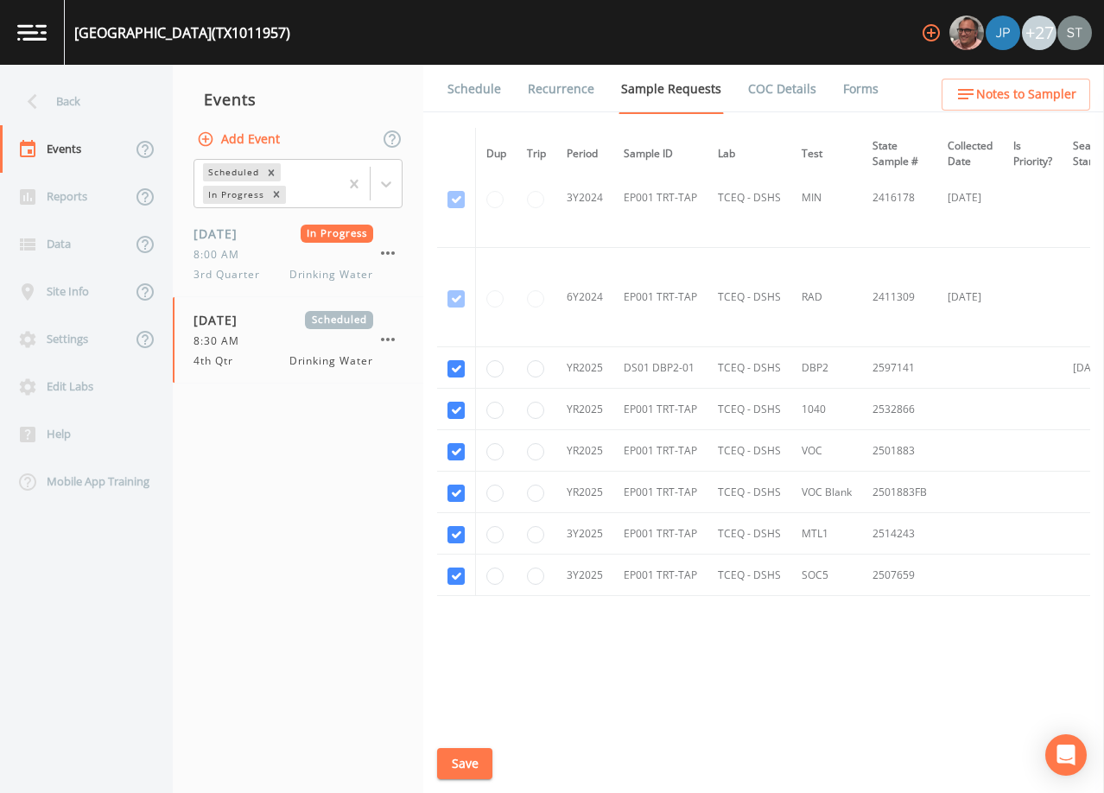
scroll to position [842, 0]
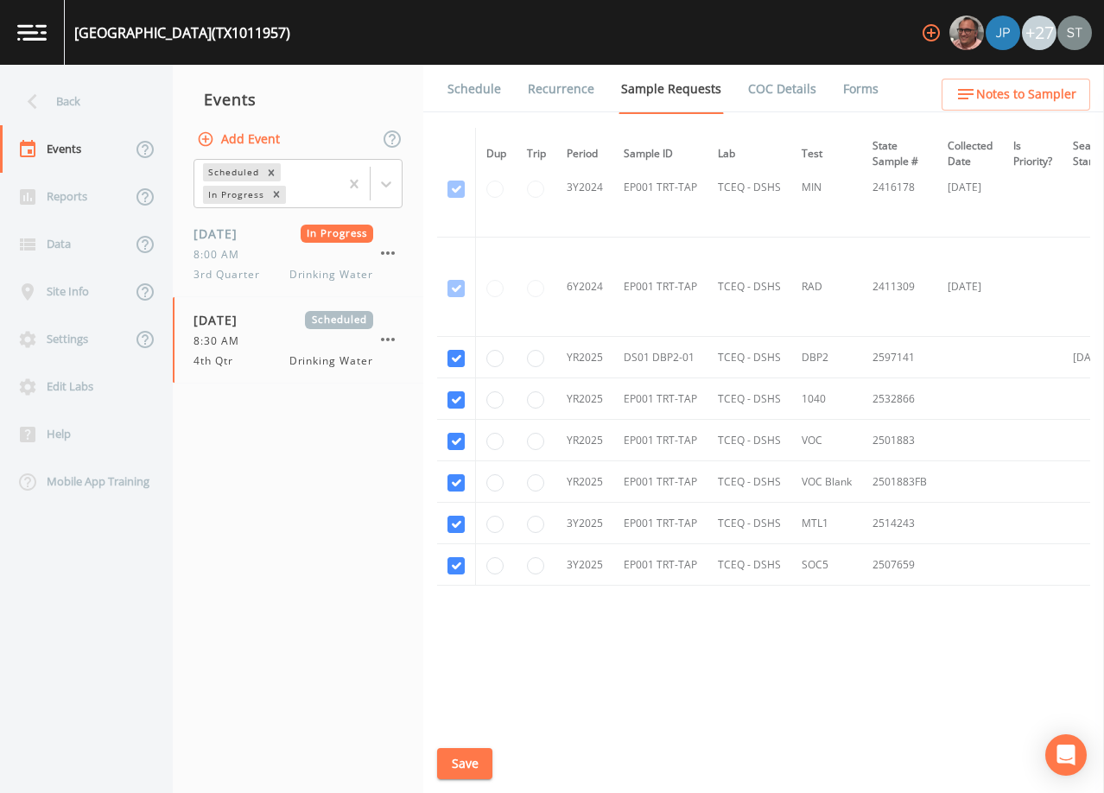
click at [465, 91] on link "Schedule" at bounding box center [474, 89] width 59 height 48
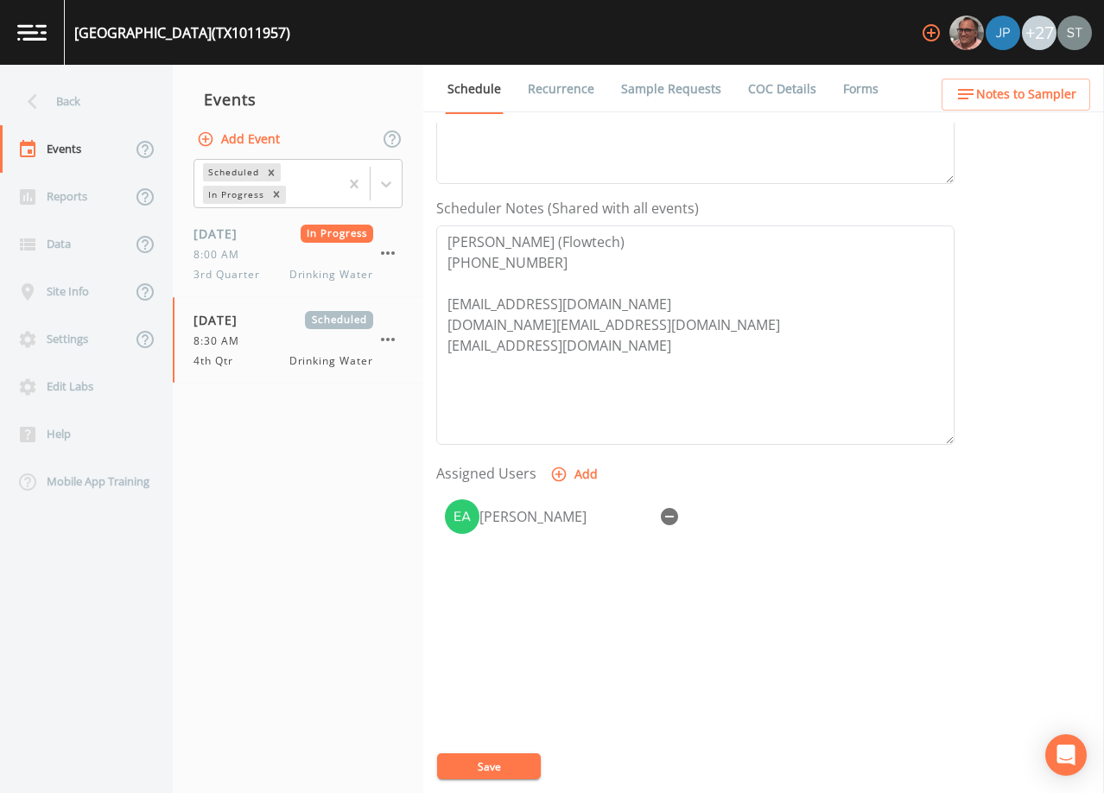
scroll to position [426, 0]
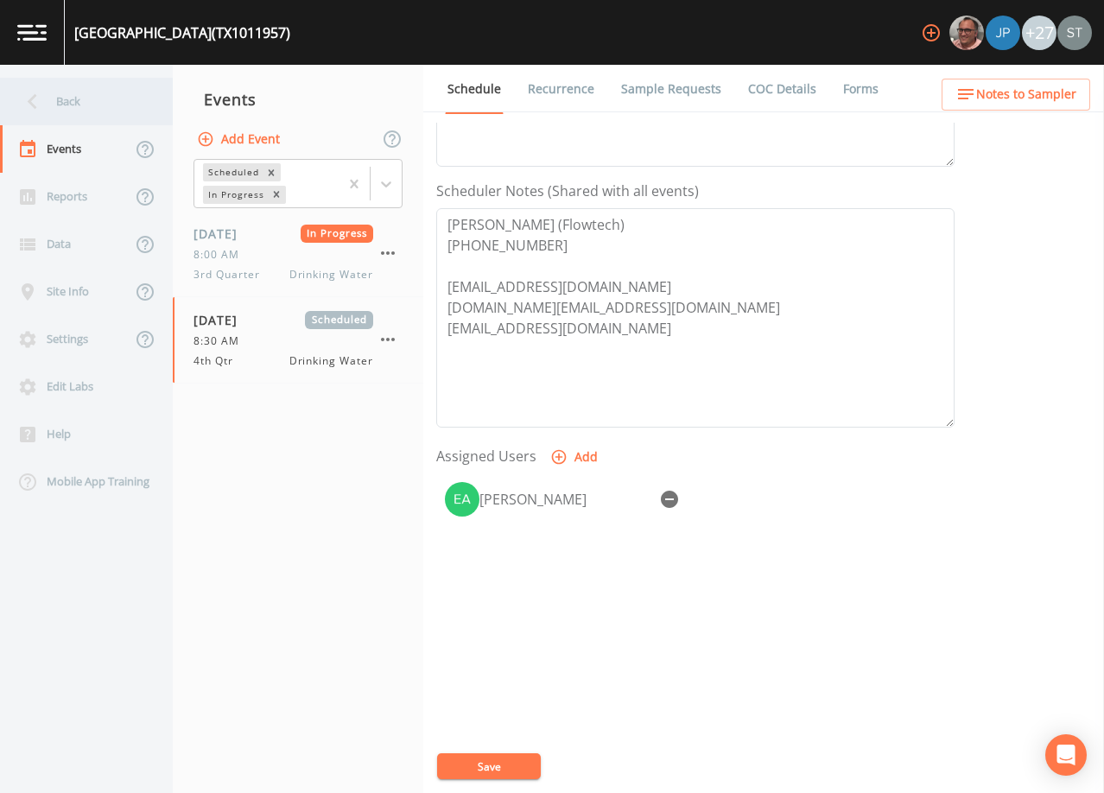
click at [79, 106] on div "Back" at bounding box center [78, 102] width 156 height 48
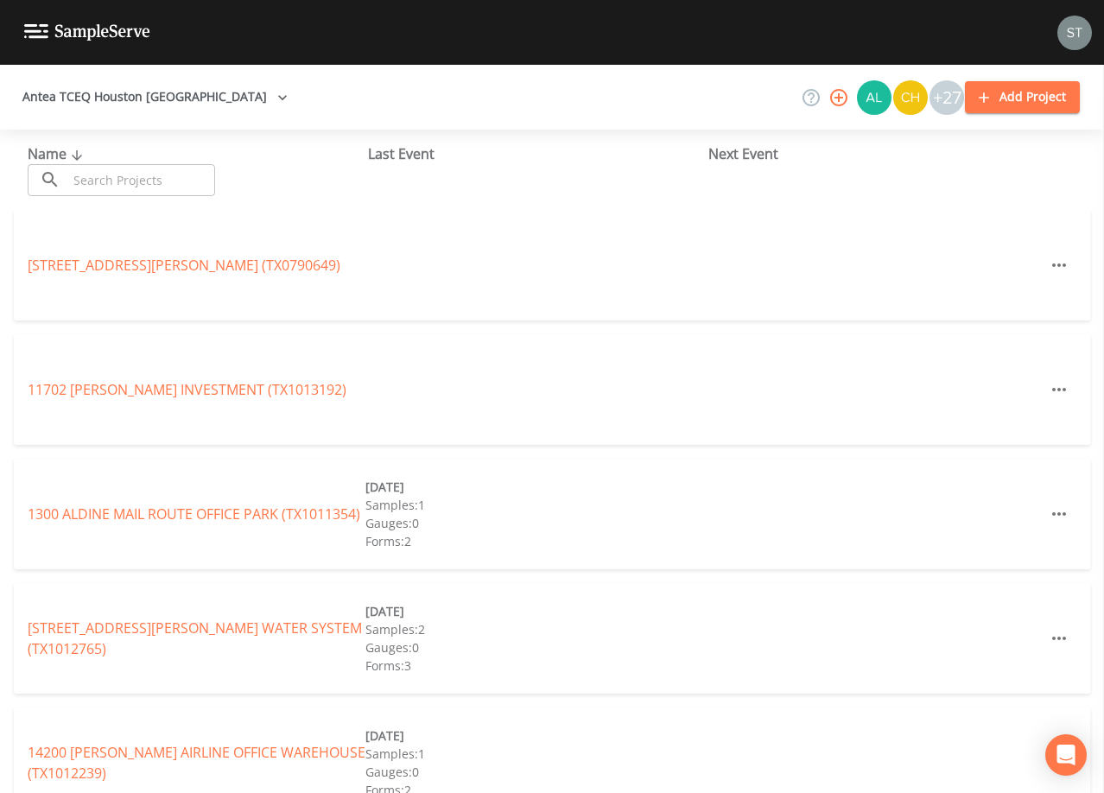
click at [134, 167] on input "text" at bounding box center [141, 180] width 148 height 32
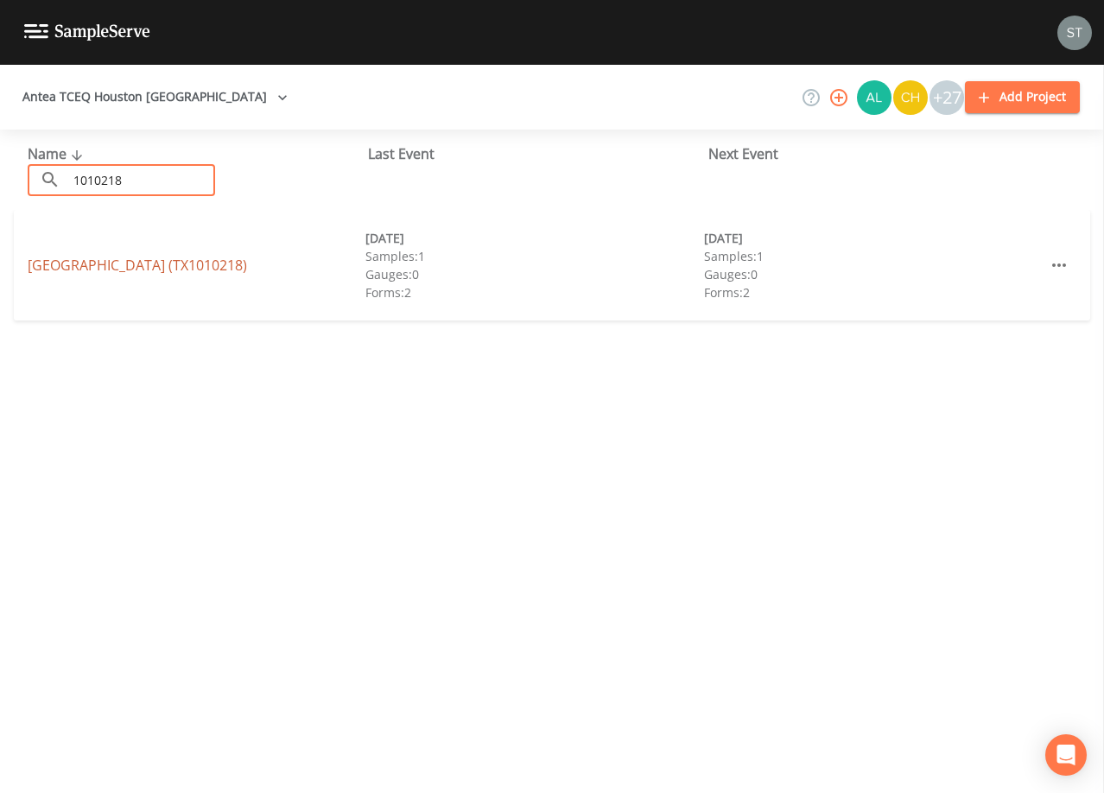
type input "1010218"
click at [178, 266] on link "[GEOGRAPHIC_DATA] (TX1010218)" at bounding box center [137, 265] width 219 height 19
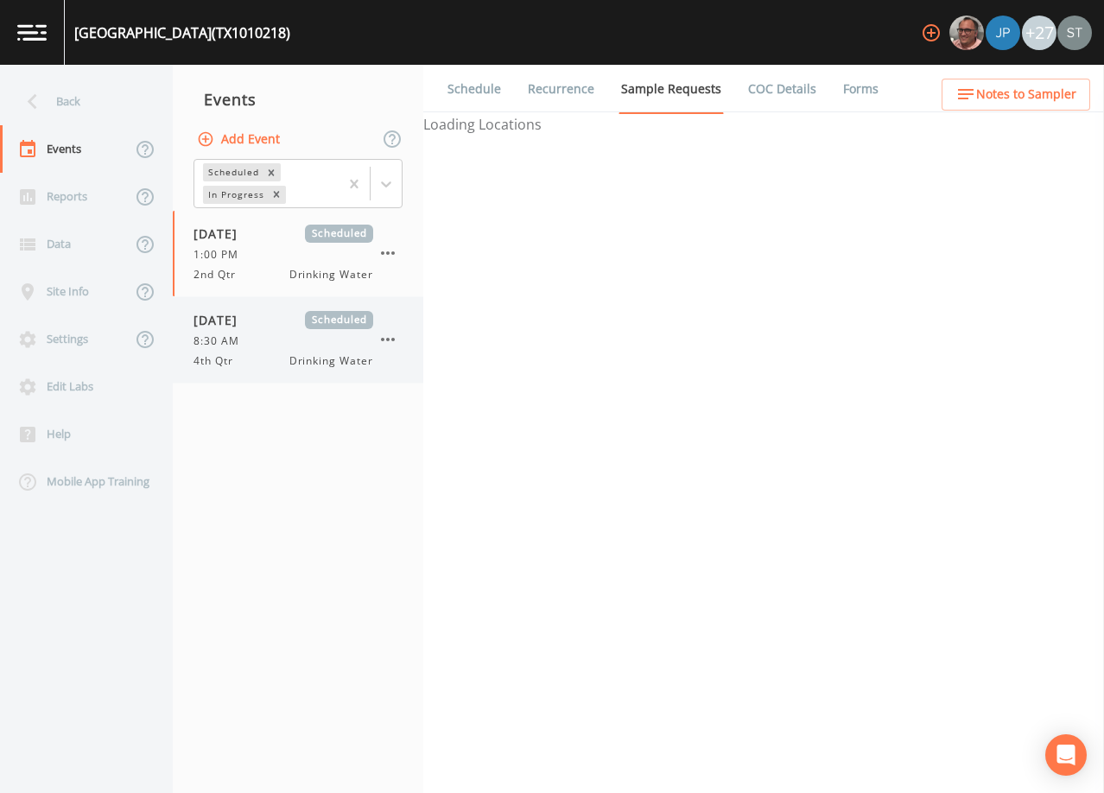
click at [295, 334] on div "8:30 AM" at bounding box center [284, 342] width 180 height 16
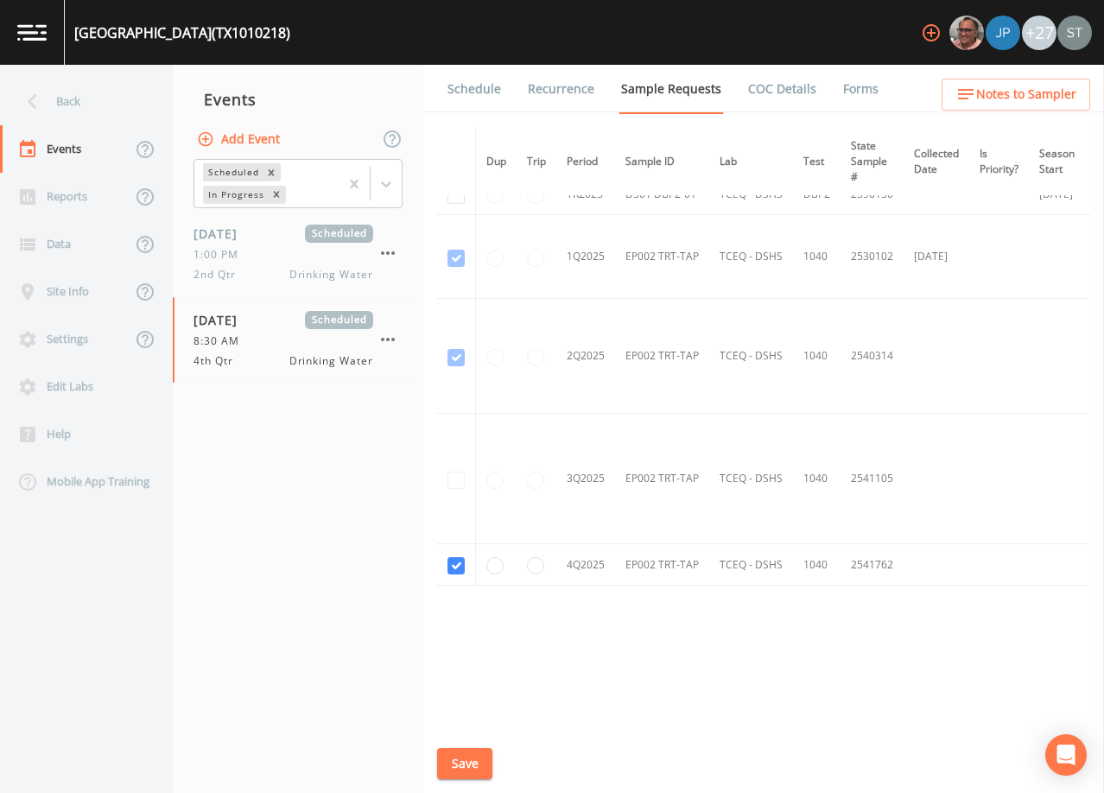
scroll to position [443, 0]
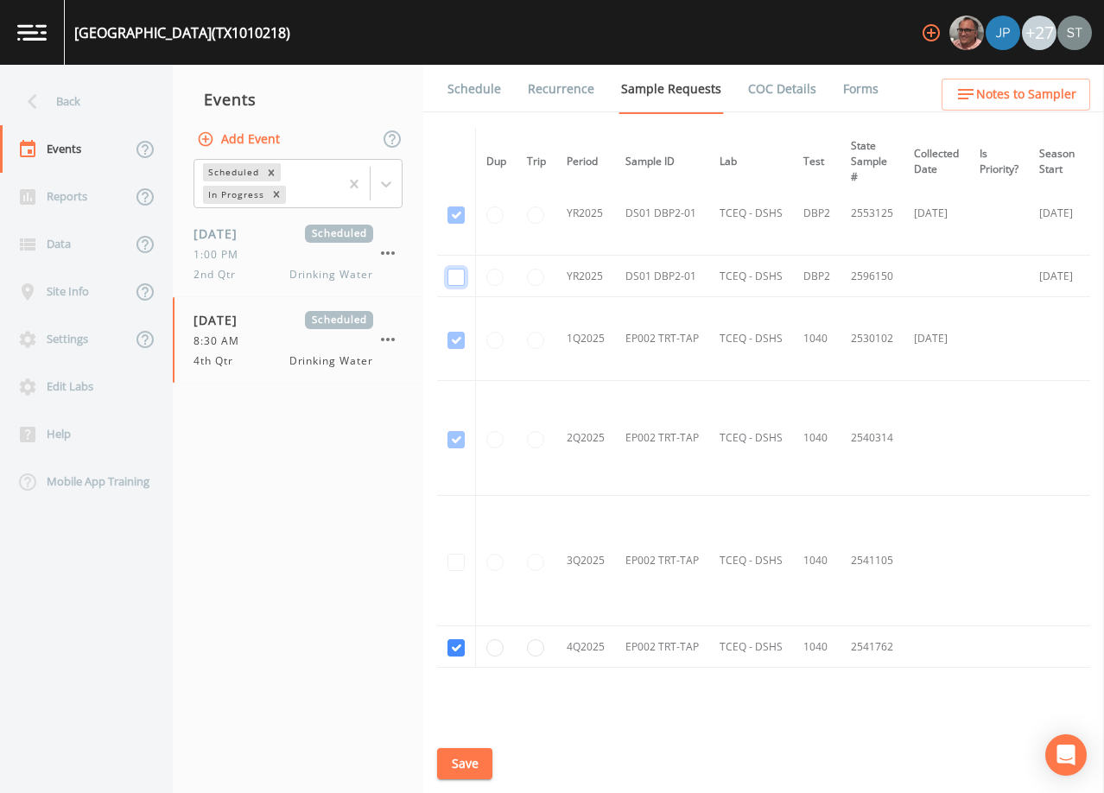
click at [463, 279] on input "checkbox" at bounding box center [456, 277] width 17 height 17
click at [448, 269] on input "checkbox" at bounding box center [456, 277] width 17 height 17
click at [471, 762] on button "Save" at bounding box center [464, 764] width 55 height 32
click at [457, 273] on input "checkbox" at bounding box center [456, 277] width 17 height 17
checkbox input "true"
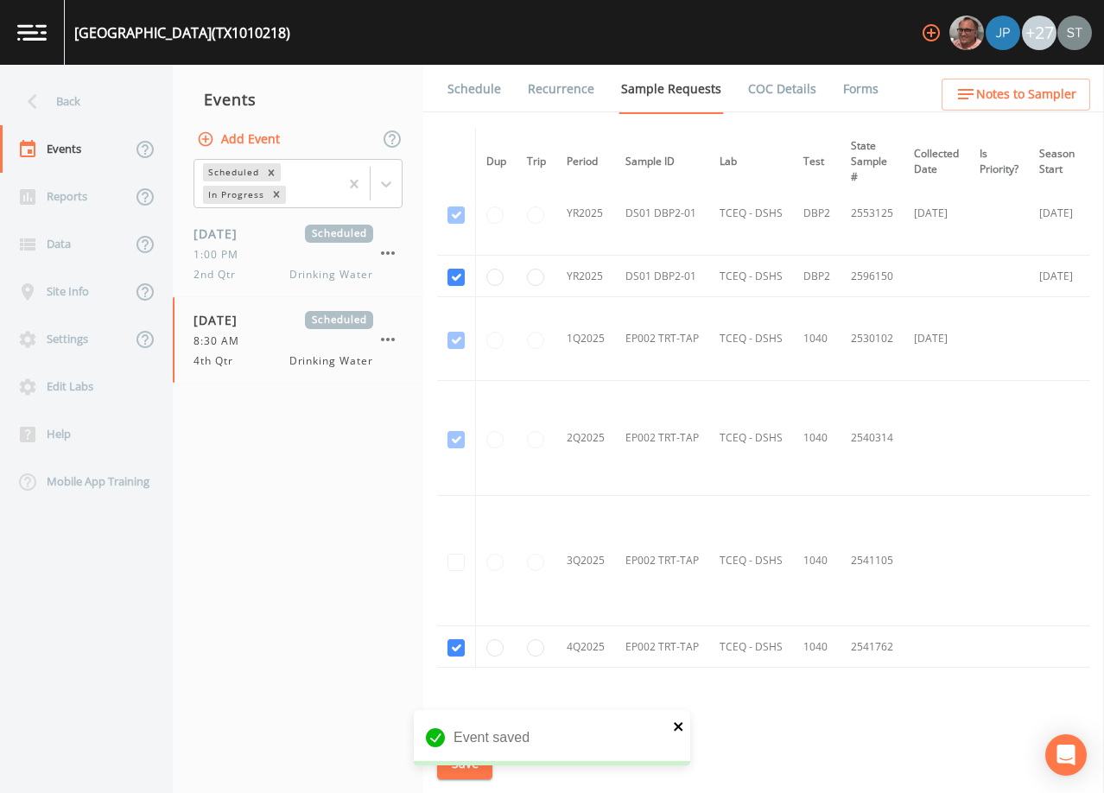
click at [677, 728] on icon "close" at bounding box center [678, 726] width 9 height 9
click at [467, 761] on button "Save" at bounding box center [464, 764] width 55 height 32
click at [483, 109] on link "Schedule" at bounding box center [474, 89] width 59 height 48
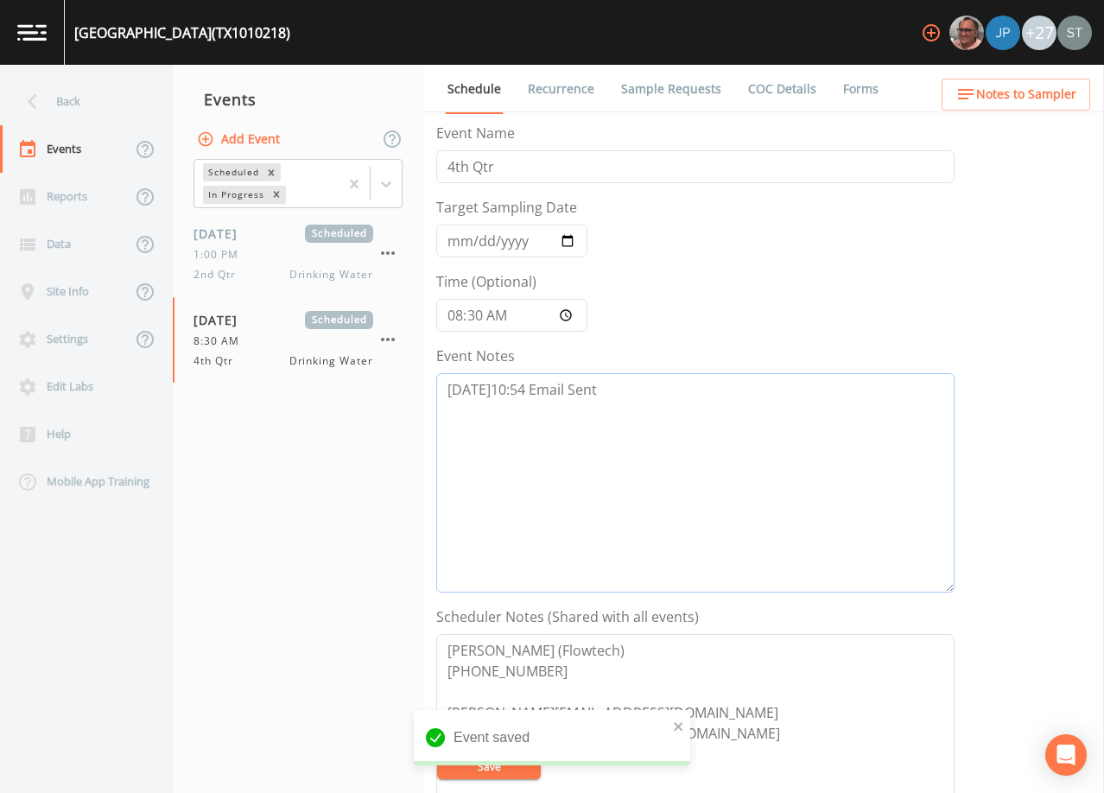
click at [654, 399] on textarea "[DATE]10:54 Email Sent" at bounding box center [695, 482] width 518 height 219
click at [565, 455] on textarea "[DATE]10:54 Email Sent" at bounding box center [695, 482] width 518 height 219
paste textarea "[DATE]12:33 Confirmed Appt by [PERSON_NAME]"
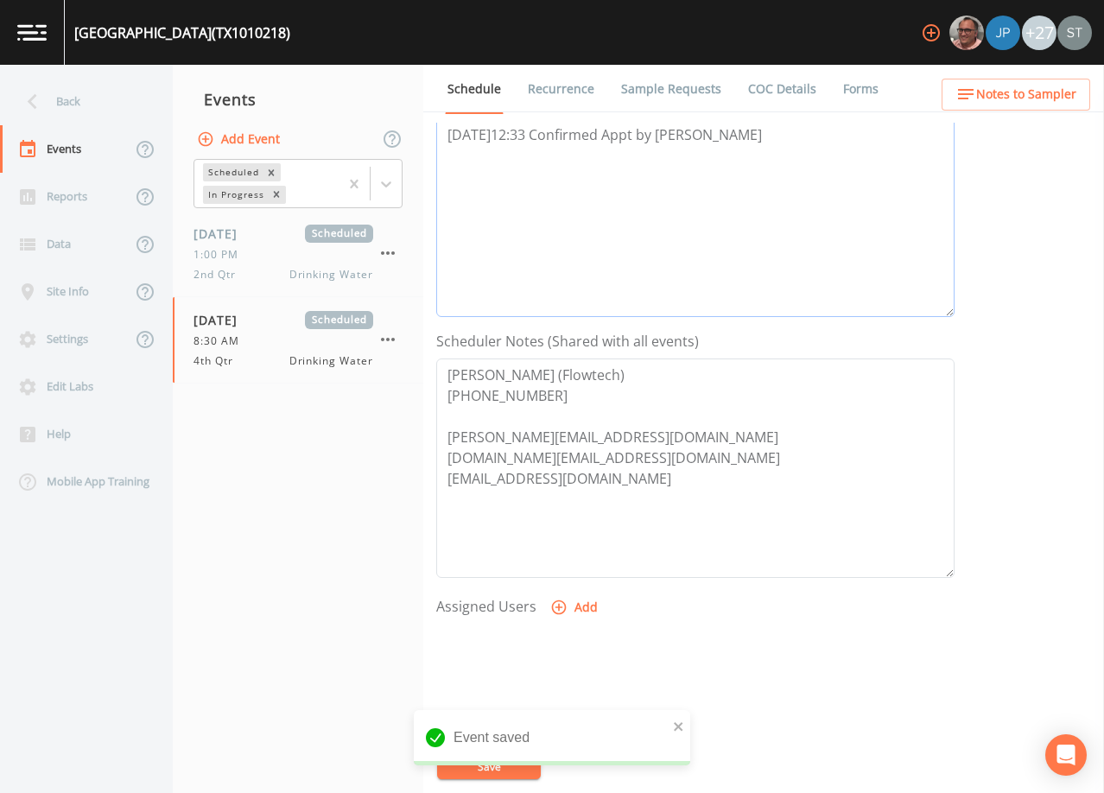
scroll to position [346, 0]
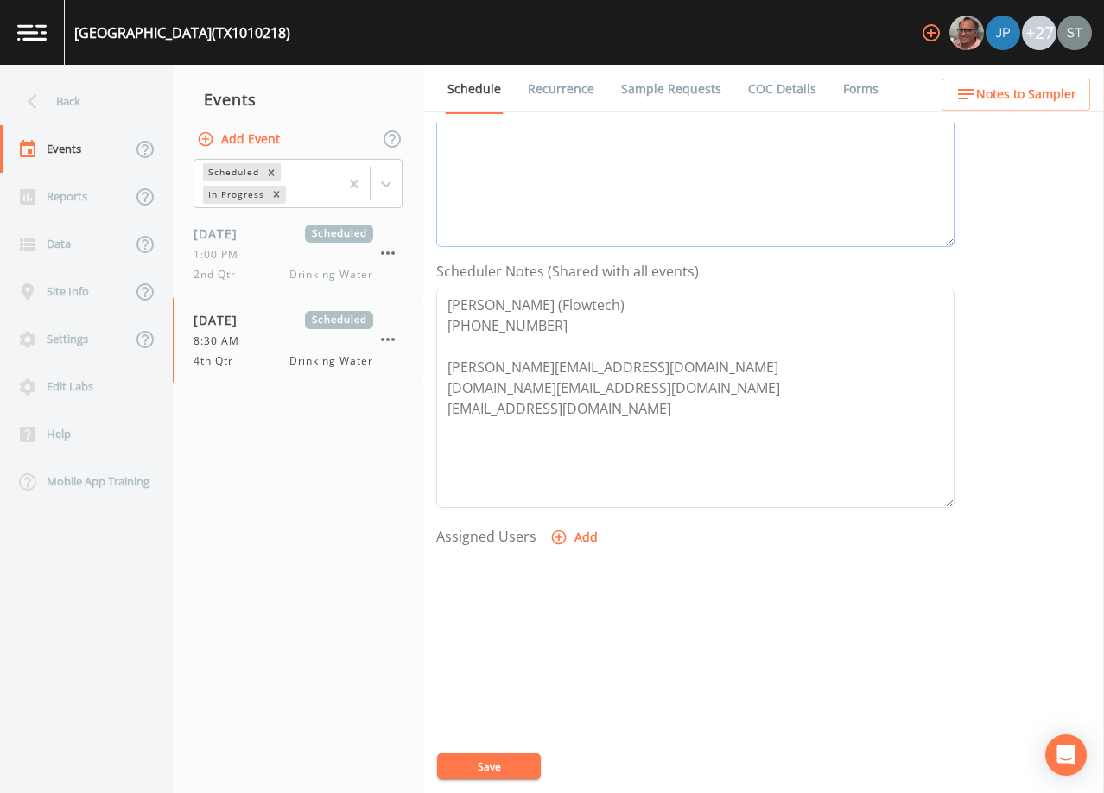
type textarea "[DATE]10:54 Email Sent [DATE]12:33 Confirmed Appt by [PERSON_NAME]"
click at [565, 544] on icon "button" at bounding box center [558, 537] width 17 height 17
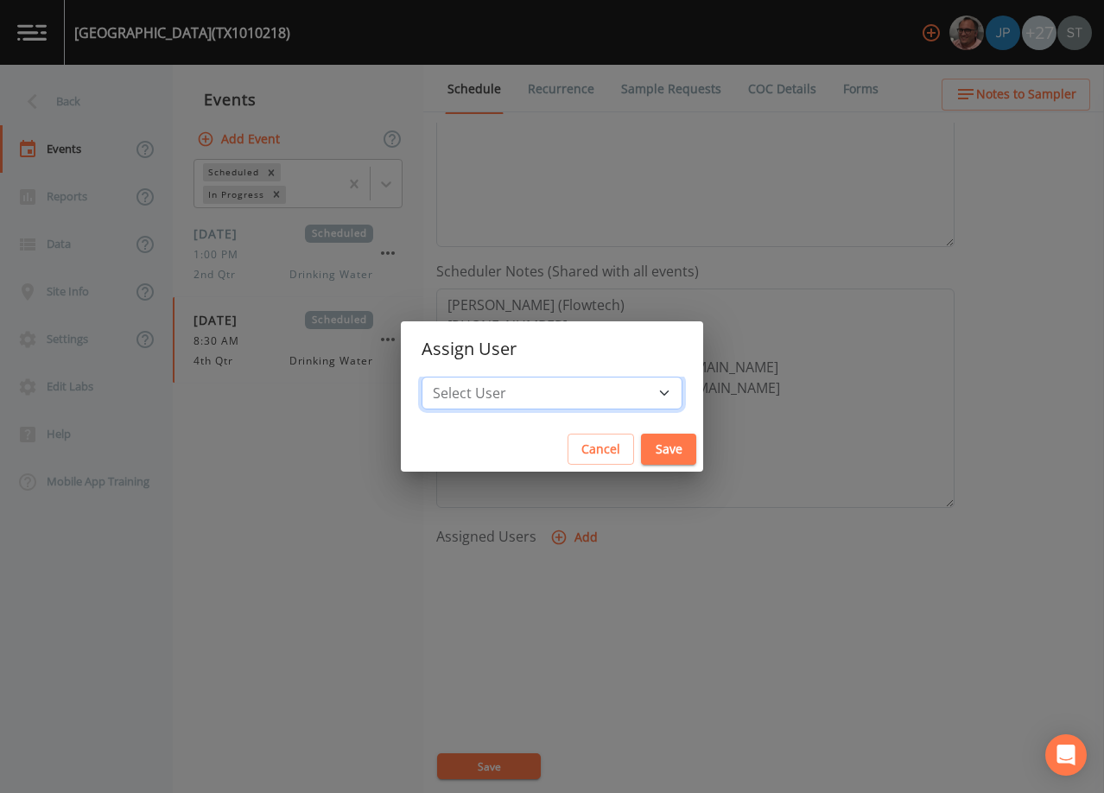
click at [542, 395] on select "Select User [PERSON_NAME] [PERSON_NAME] [PERSON_NAME] [PERSON_NAME] [PERSON_NAM…" at bounding box center [552, 393] width 261 height 33
select select "9949071a-8de3-4d5f-82d7-f9272ed5f8d7"
click at [461, 377] on select "Select User [PERSON_NAME] [PERSON_NAME] [PERSON_NAME] [PERSON_NAME] [PERSON_NAM…" at bounding box center [552, 393] width 261 height 33
click at [641, 445] on button "Save" at bounding box center [668, 450] width 55 height 32
select select
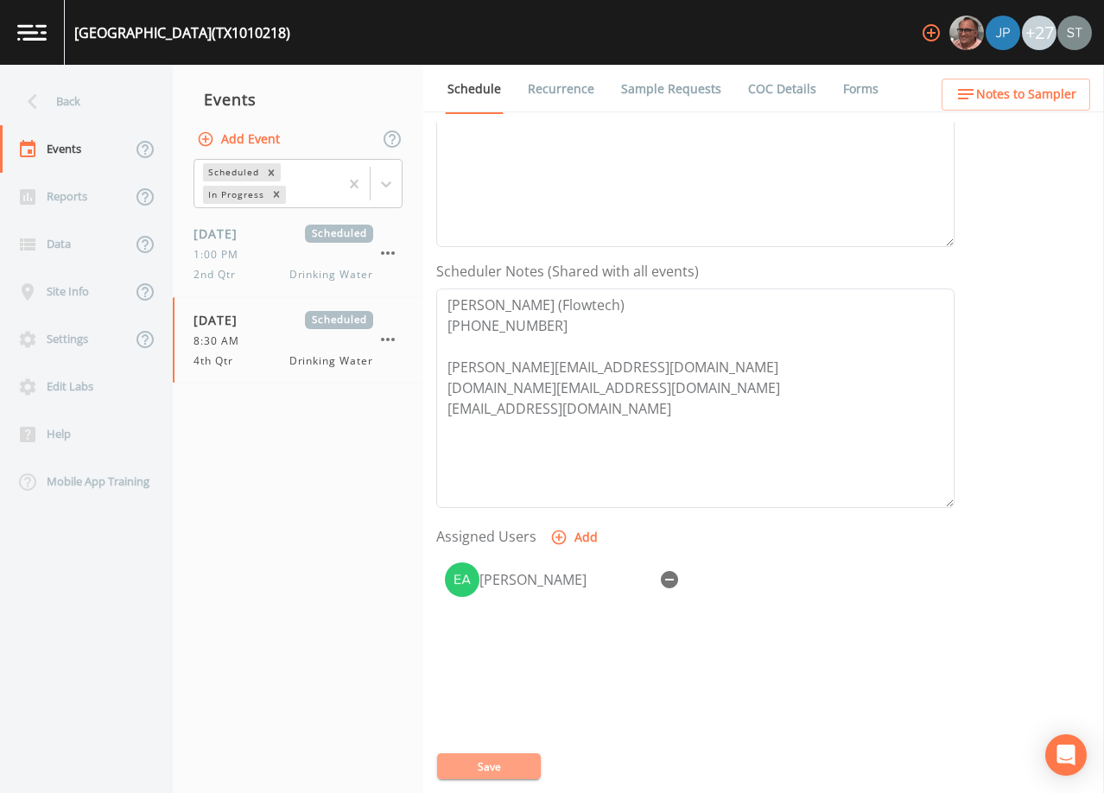
drag, startPoint x: 521, startPoint y: 762, endPoint x: 891, endPoint y: 626, distance: 393.9
click at [521, 761] on button "Save" at bounding box center [489, 767] width 104 height 26
click at [1030, 99] on span "Notes to Sampler" at bounding box center [1026, 95] width 100 height 22
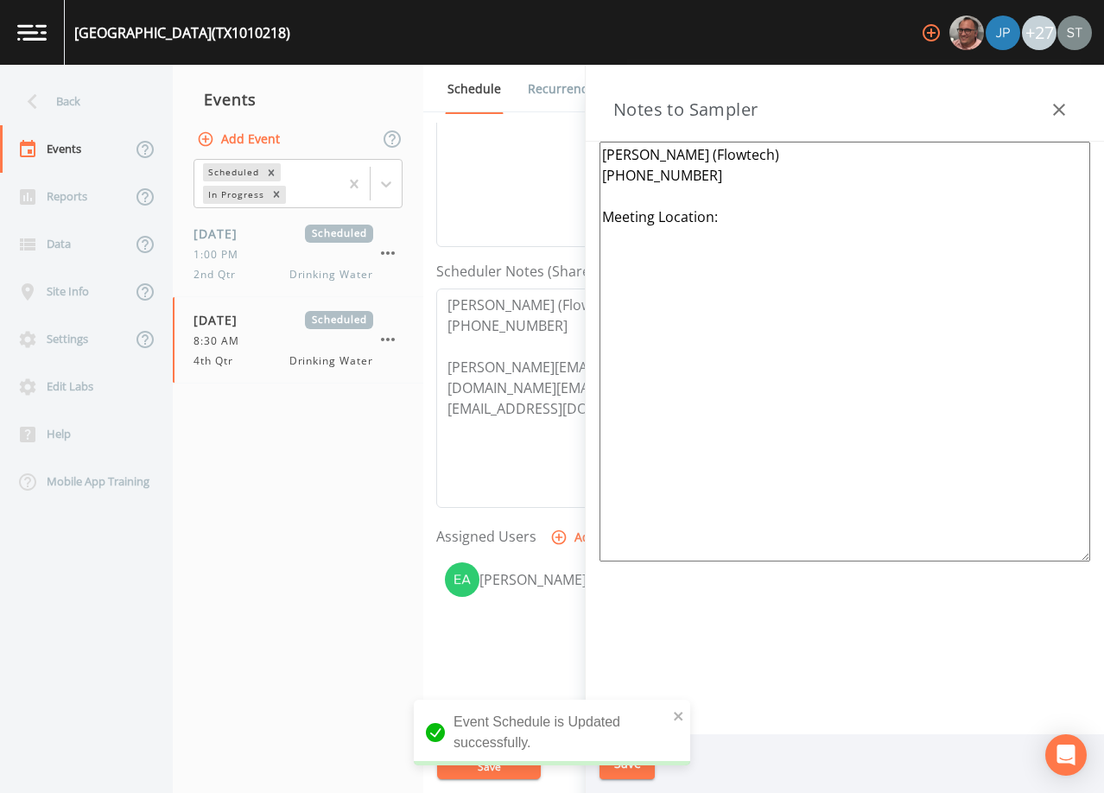
click at [763, 228] on textarea "[PERSON_NAME] (Flowtech) [PHONE_NUMBER] Meeting Location:" at bounding box center [845, 352] width 491 height 420
paste textarea "[STREET_ADDRESS]"
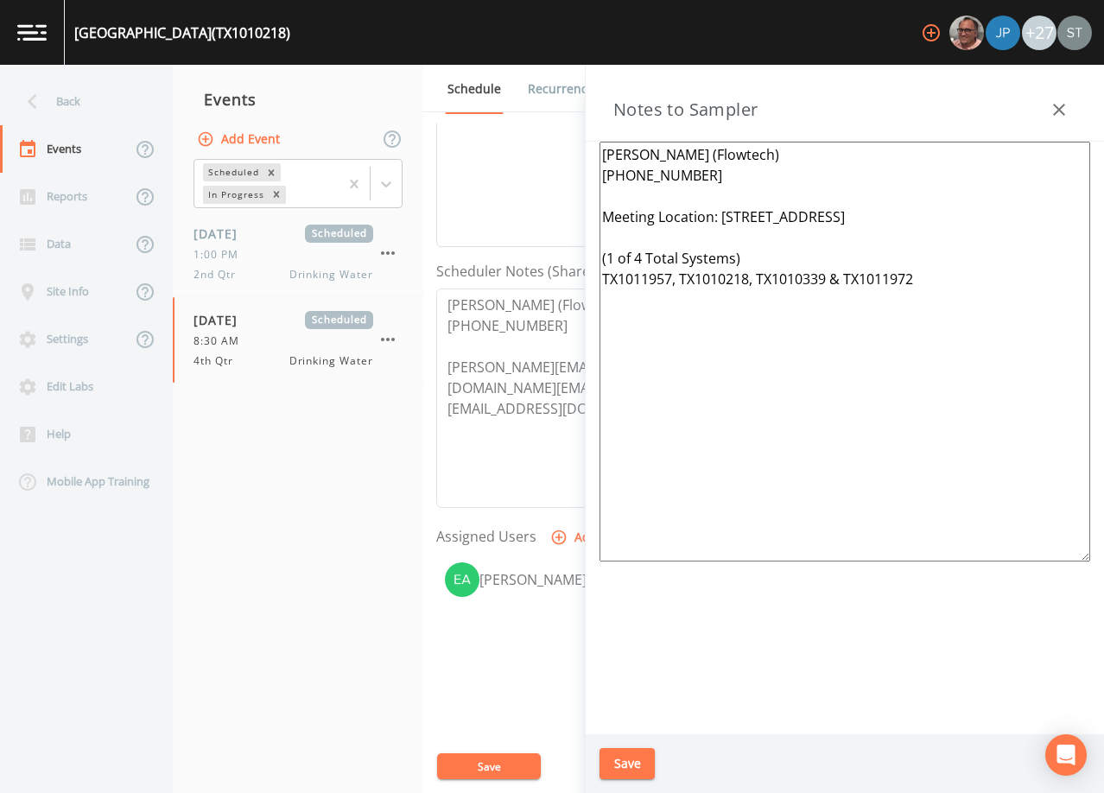
type textarea "[PERSON_NAME] (Flowtech) [PHONE_NUMBER] Meeting Location: [STREET_ADDRESS] (1 o…"
click at [629, 749] on button "Save" at bounding box center [627, 764] width 55 height 32
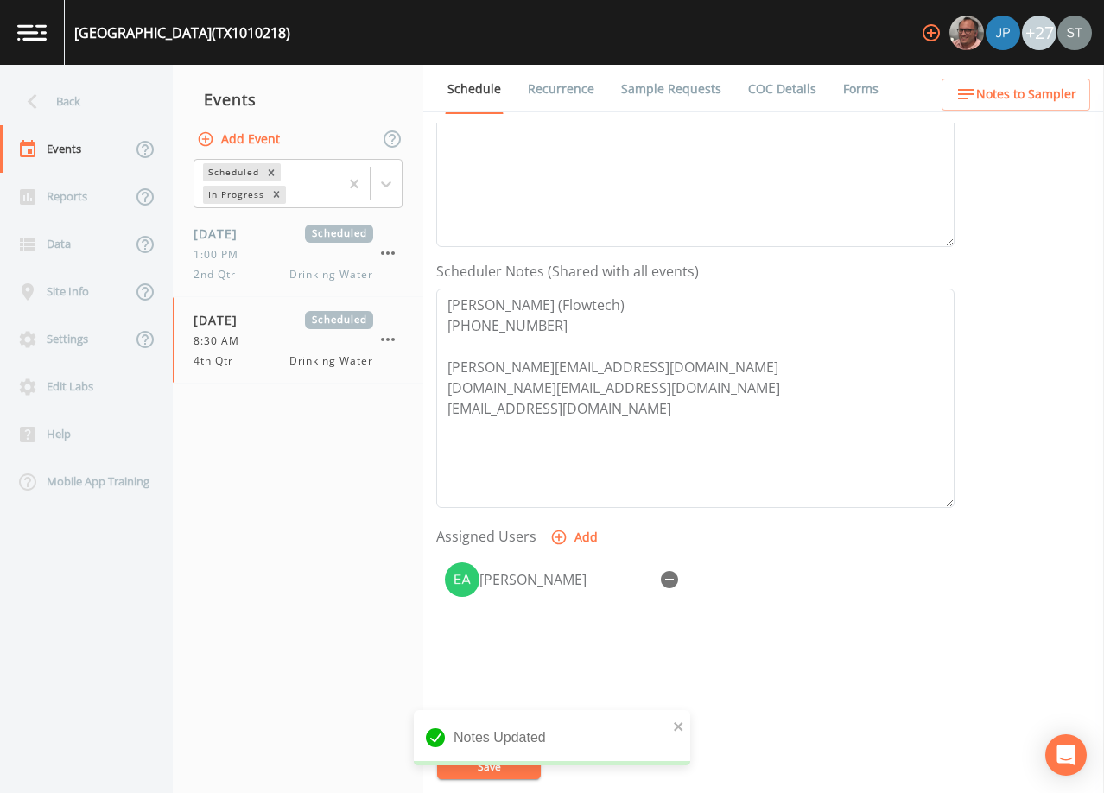
click at [1053, 98] on span "Notes to Sampler" at bounding box center [1026, 95] width 100 height 22
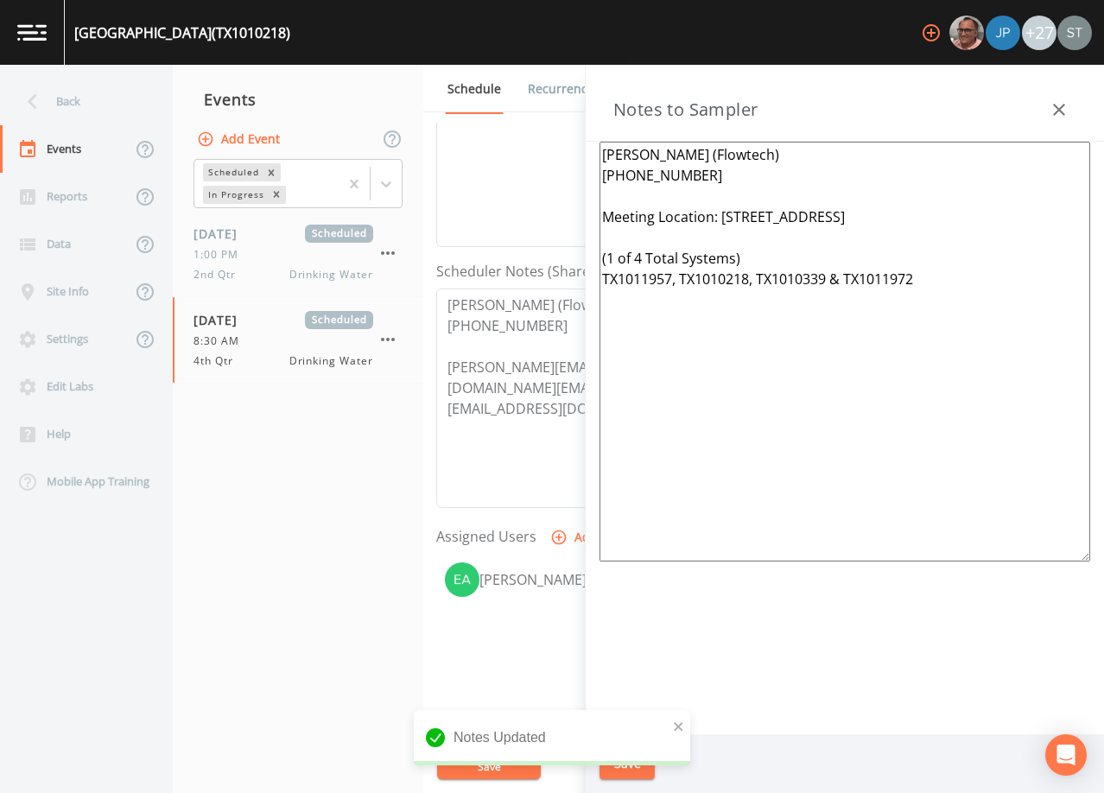
drag, startPoint x: 928, startPoint y: 287, endPoint x: 589, endPoint y: 260, distance: 339.8
click at [589, 260] on div "[PERSON_NAME] (Flowtech) [PHONE_NUMBER] Meeting Location: [STREET_ADDRESS] (1 o…" at bounding box center [845, 438] width 518 height 593
click at [1067, 99] on button "button" at bounding box center [1059, 109] width 35 height 35
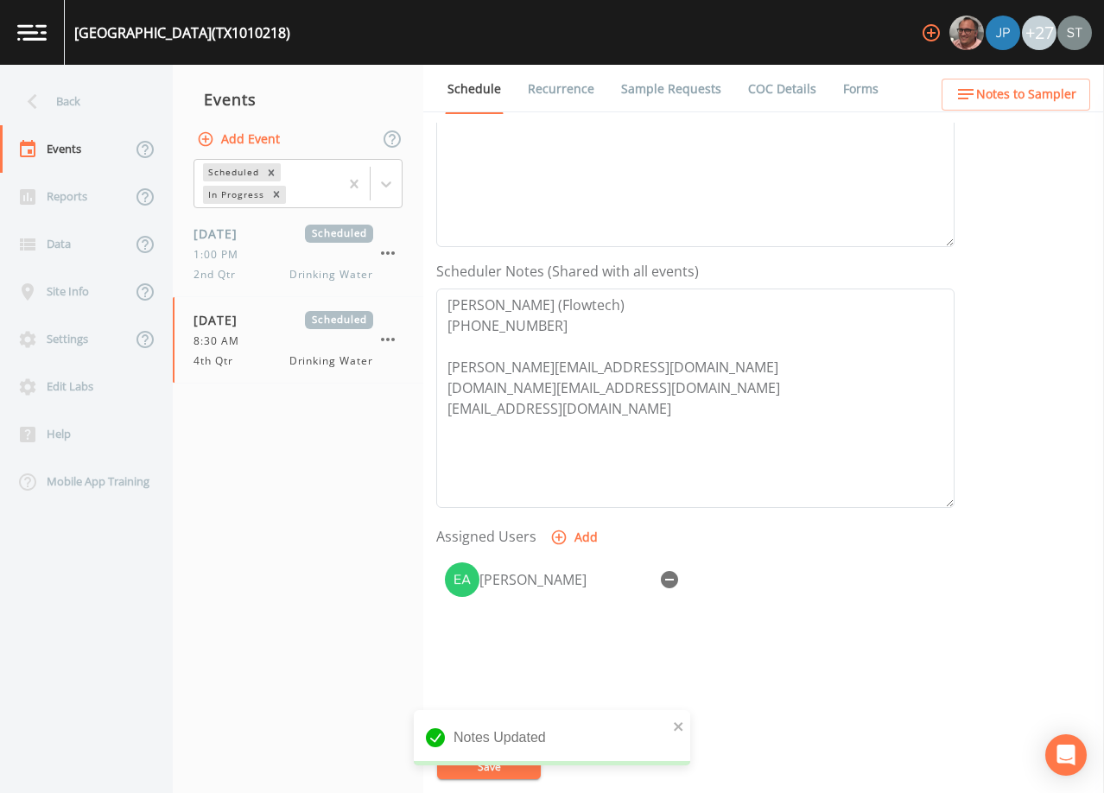
click at [1053, 104] on span "Notes to Sampler" at bounding box center [1026, 95] width 100 height 22
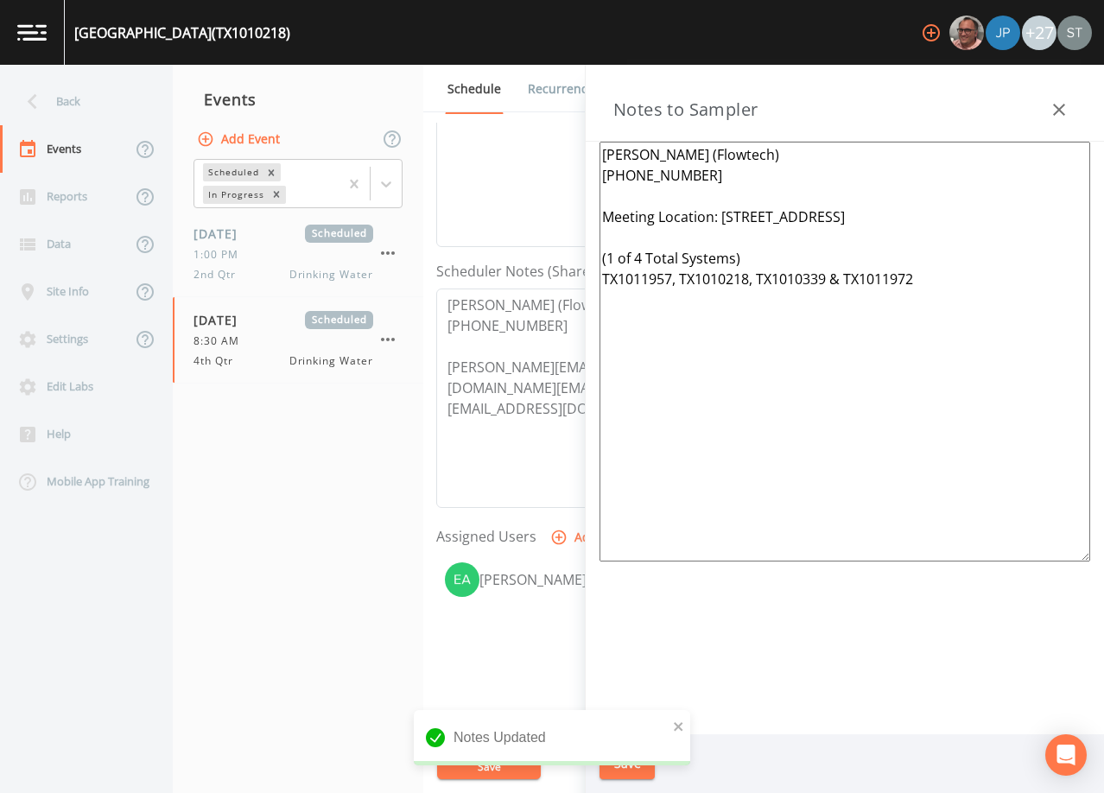
click at [1055, 102] on icon "button" at bounding box center [1059, 109] width 21 height 21
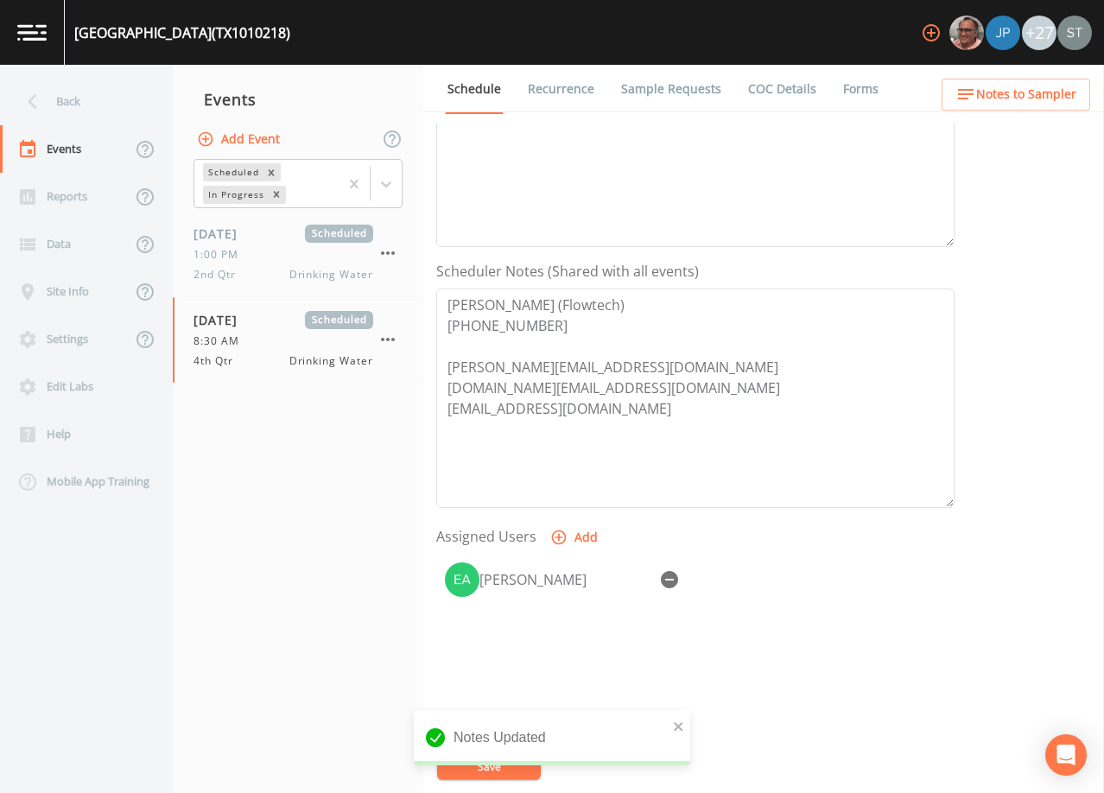
click at [663, 79] on link "Sample Requests" at bounding box center [671, 89] width 105 height 48
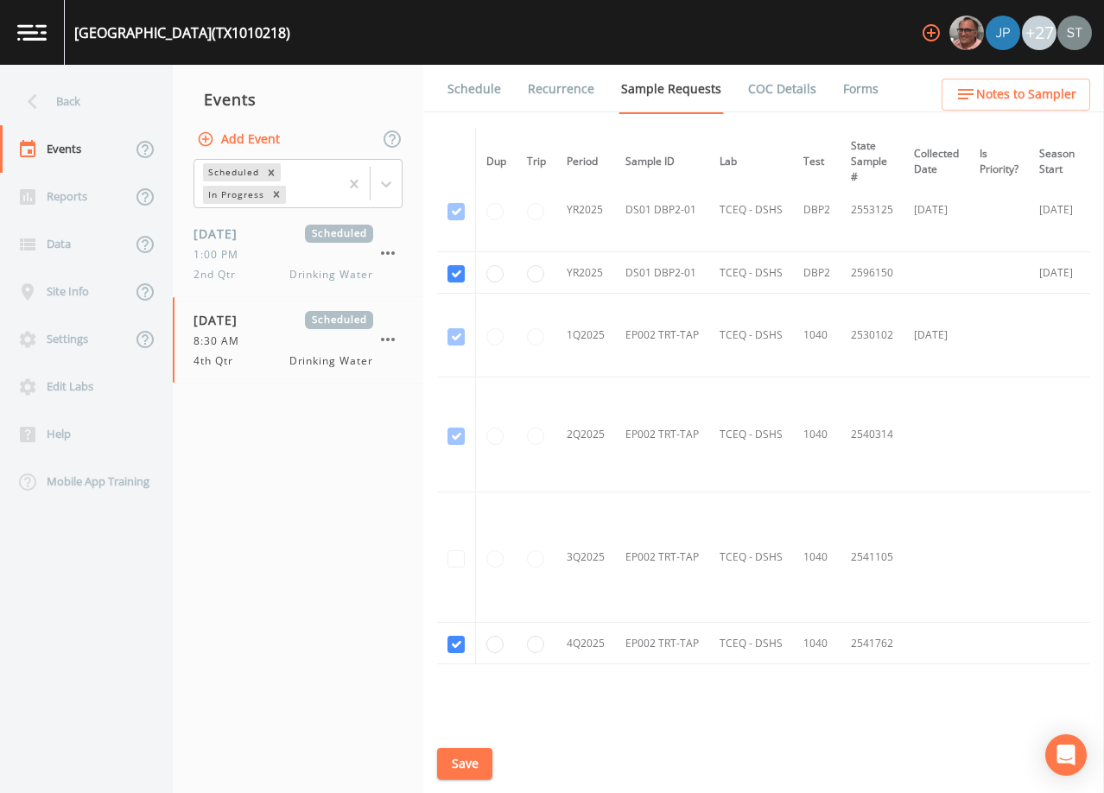
scroll to position [530, 0]
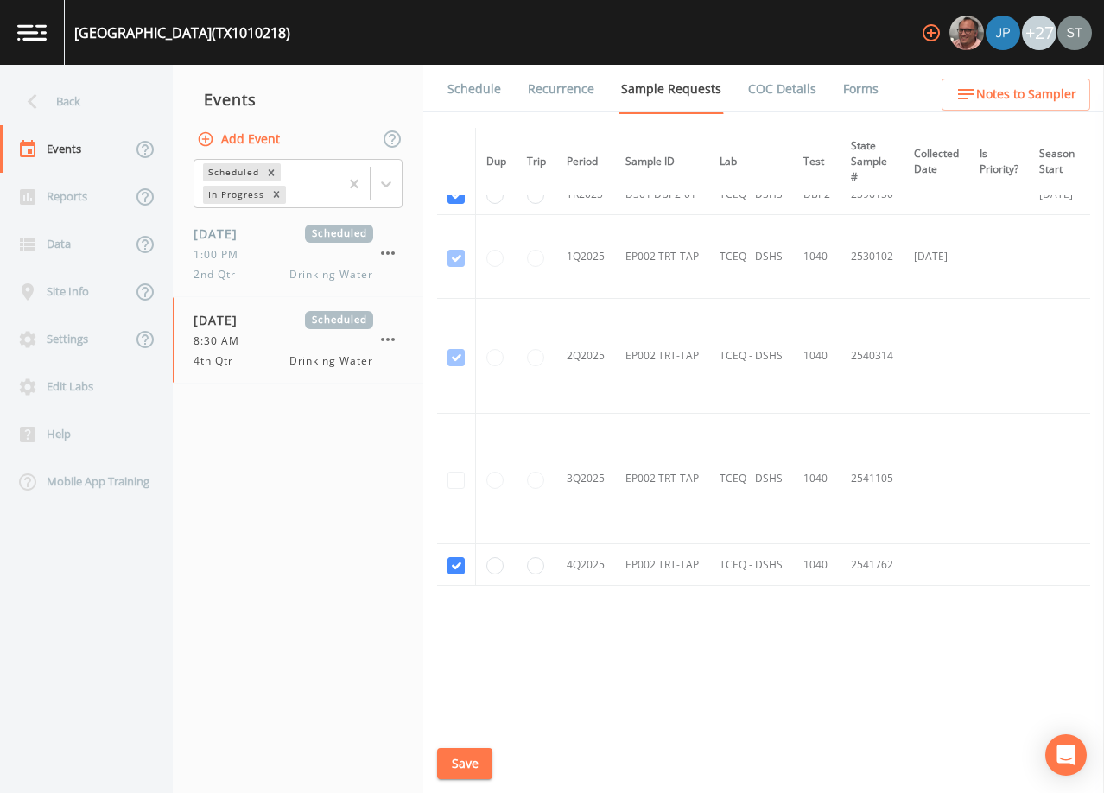
click at [470, 96] on link "Schedule" at bounding box center [474, 89] width 59 height 48
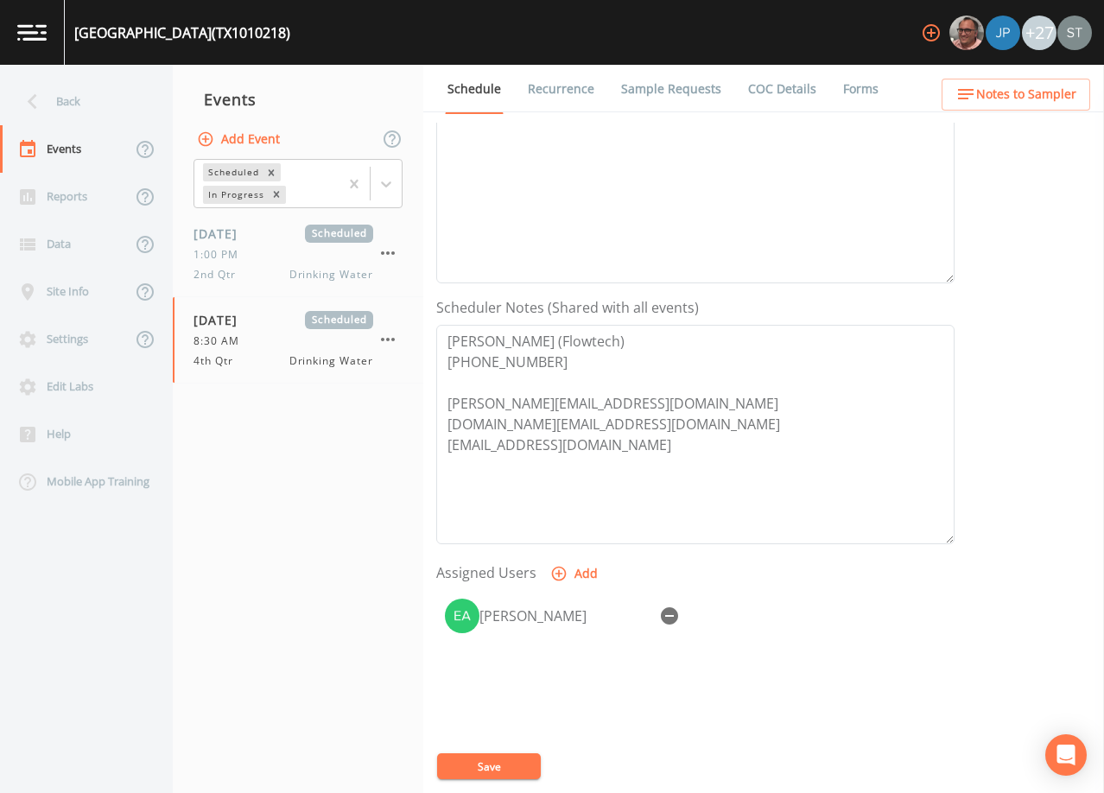
scroll to position [346, 0]
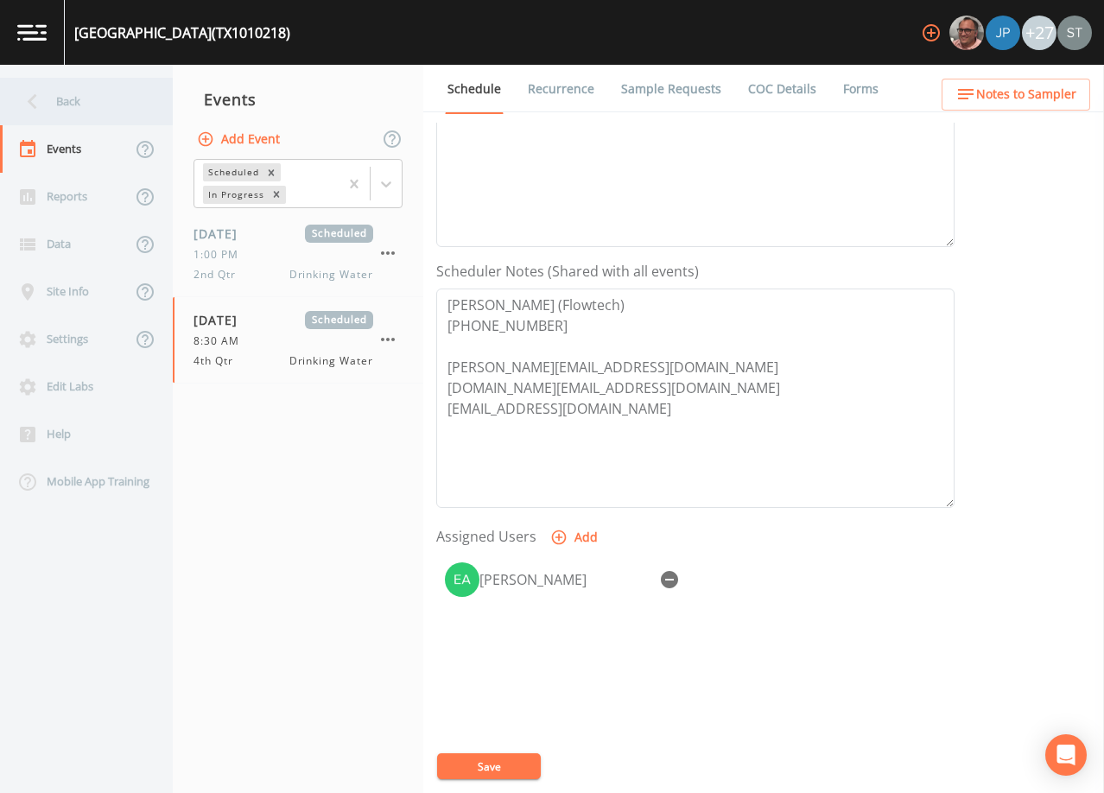
click at [64, 92] on div "Back" at bounding box center [78, 102] width 156 height 48
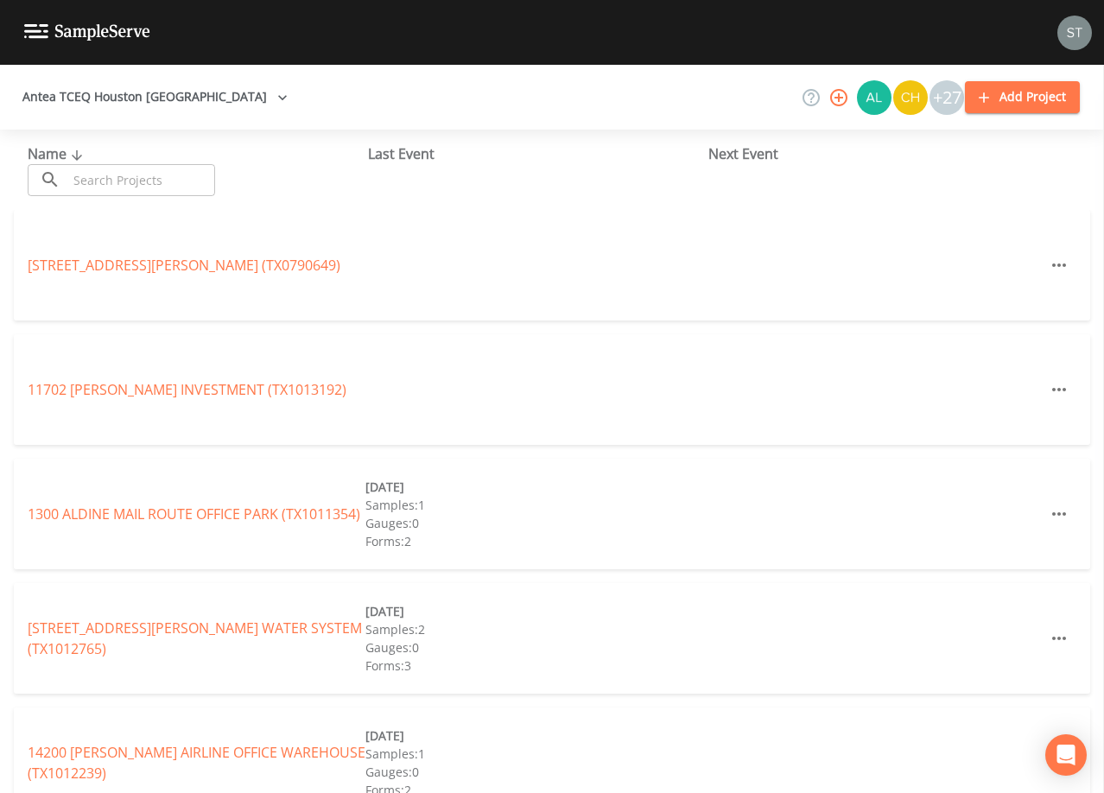
click at [121, 181] on input "text" at bounding box center [141, 180] width 148 height 32
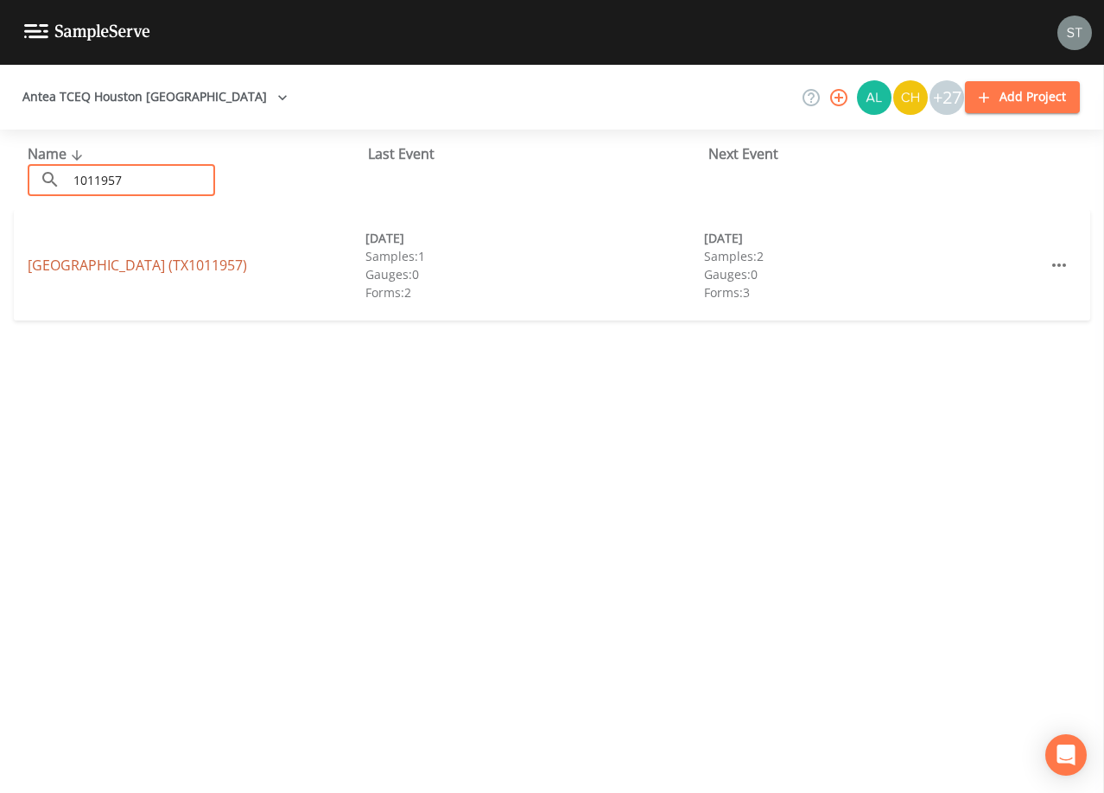
type input "1011957"
click at [205, 267] on link "[GEOGRAPHIC_DATA] (TX1011957)" at bounding box center [137, 265] width 219 height 19
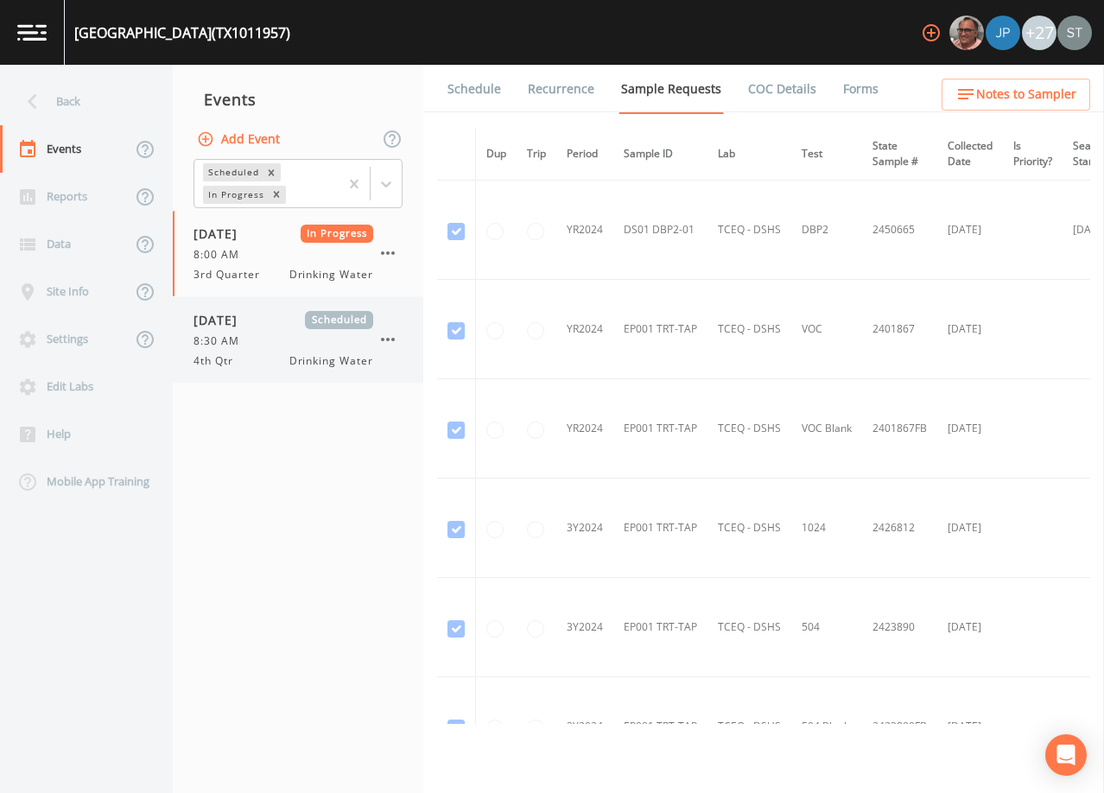
click at [276, 339] on div "8:30 AM" at bounding box center [284, 342] width 180 height 16
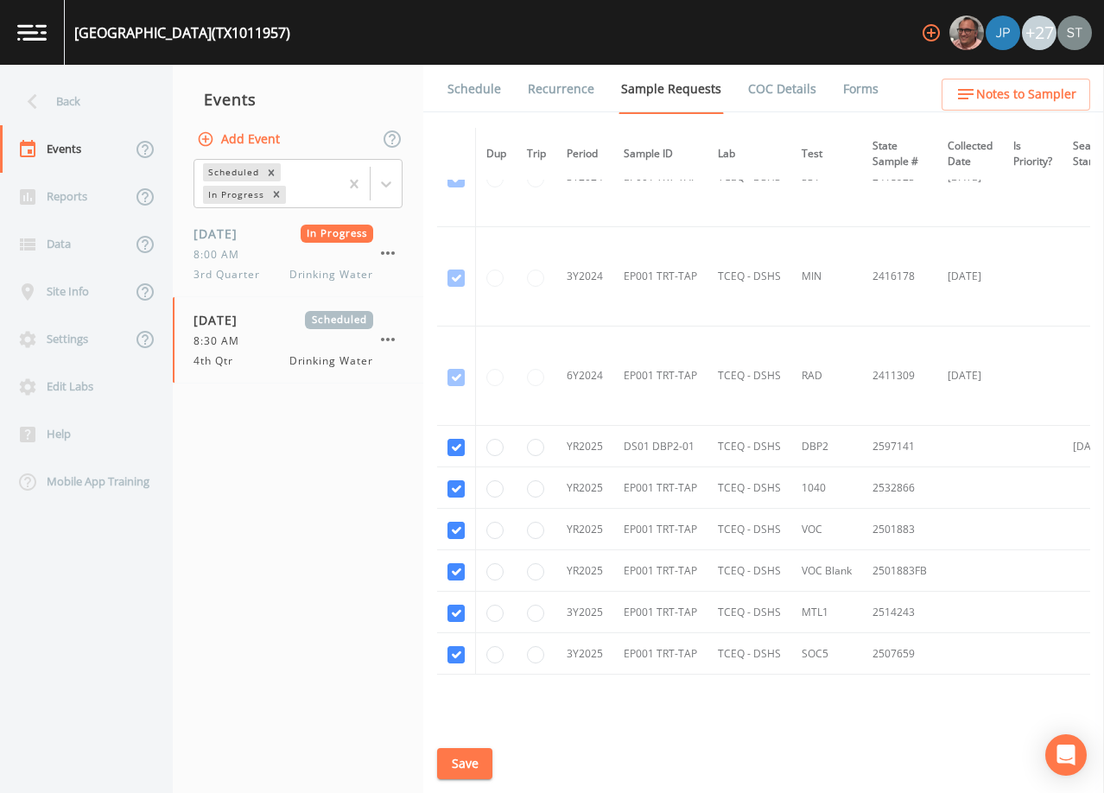
scroll to position [842, 0]
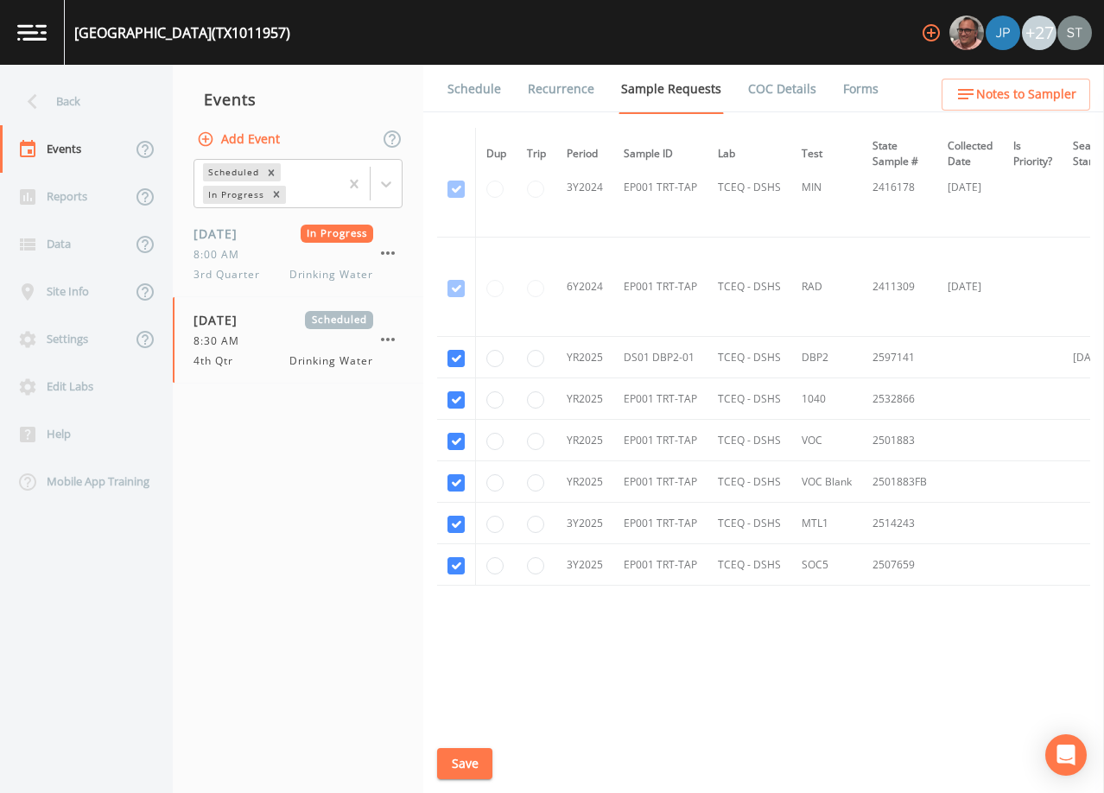
click at [1033, 101] on span "Notes to Sampler" at bounding box center [1026, 95] width 100 height 22
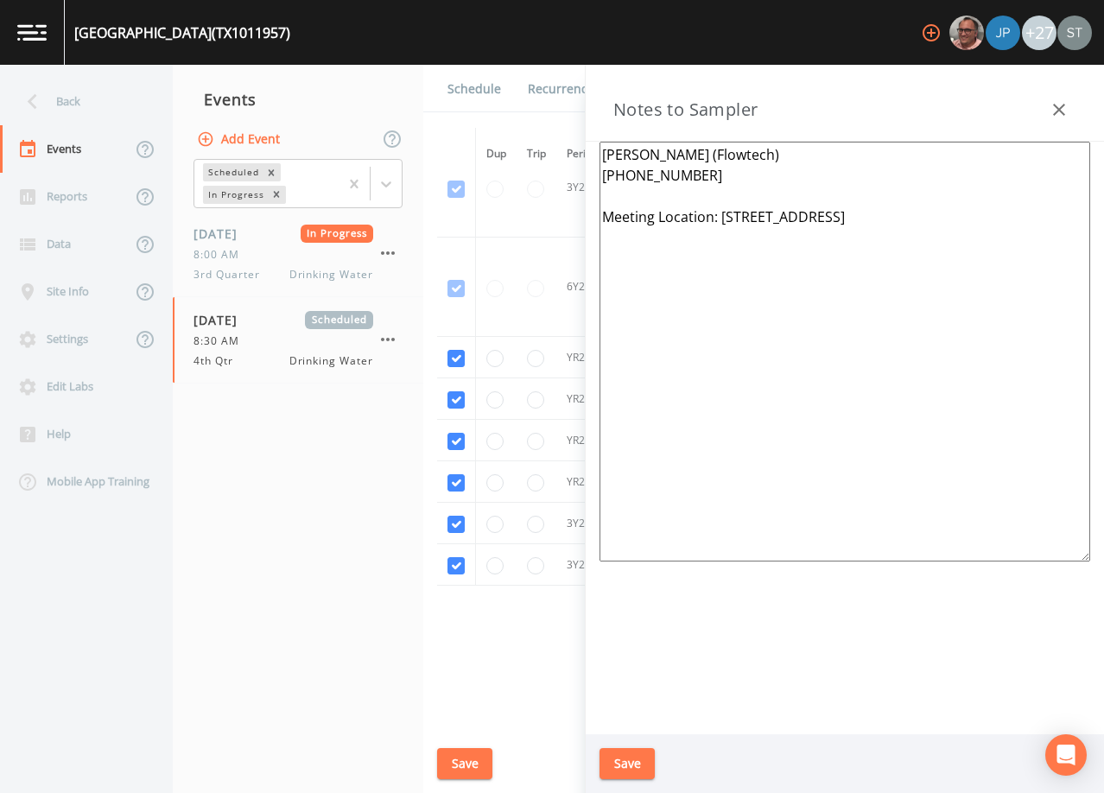
click at [1005, 215] on textarea "[PERSON_NAME] (Flowtech) [PHONE_NUMBER] Meeting Location: [STREET_ADDRESS]" at bounding box center [845, 352] width 491 height 420
paste textarea "(1 of 4 Total Systems) TX1011957, TX1010218, TX1010339 & TX1011972"
type textarea "[PERSON_NAME] (Flowtech) [PHONE_NUMBER] Meeting Location: [STREET_ADDRESS] (1 o…"
click at [638, 761] on button "Save" at bounding box center [627, 764] width 55 height 32
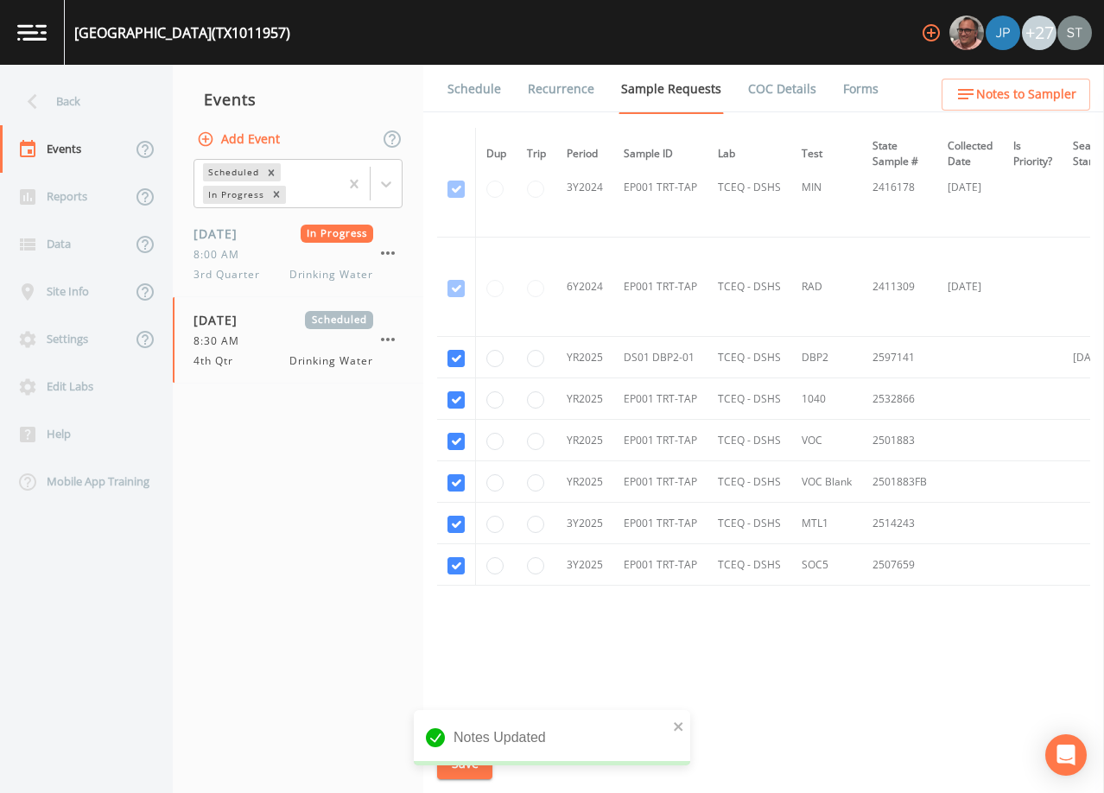
click at [467, 102] on link "Schedule" at bounding box center [474, 89] width 59 height 48
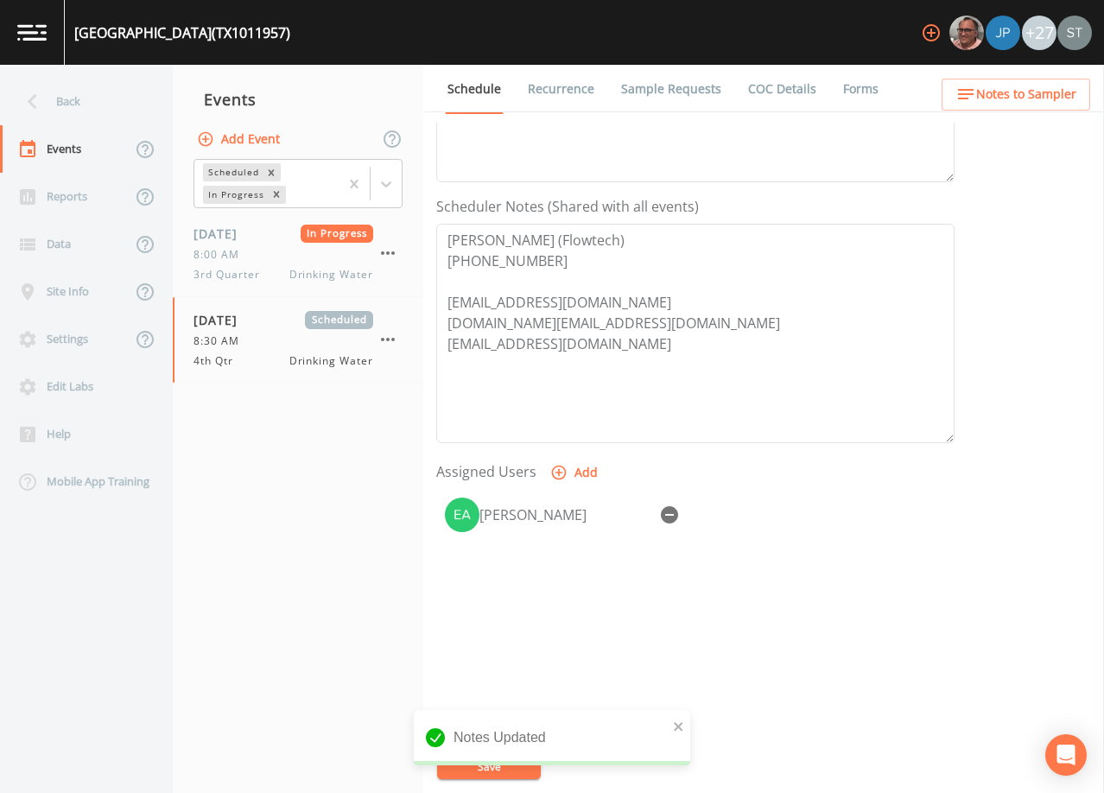
scroll to position [426, 0]
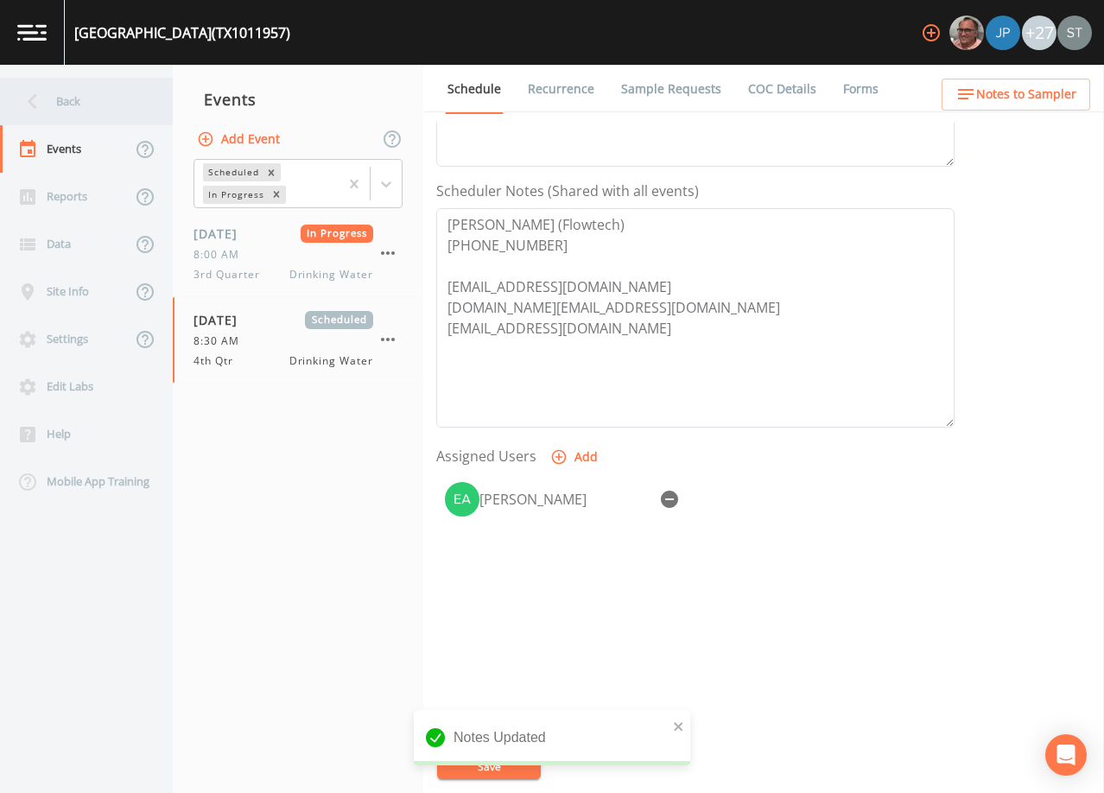
click at [69, 111] on div "Back" at bounding box center [78, 102] width 156 height 48
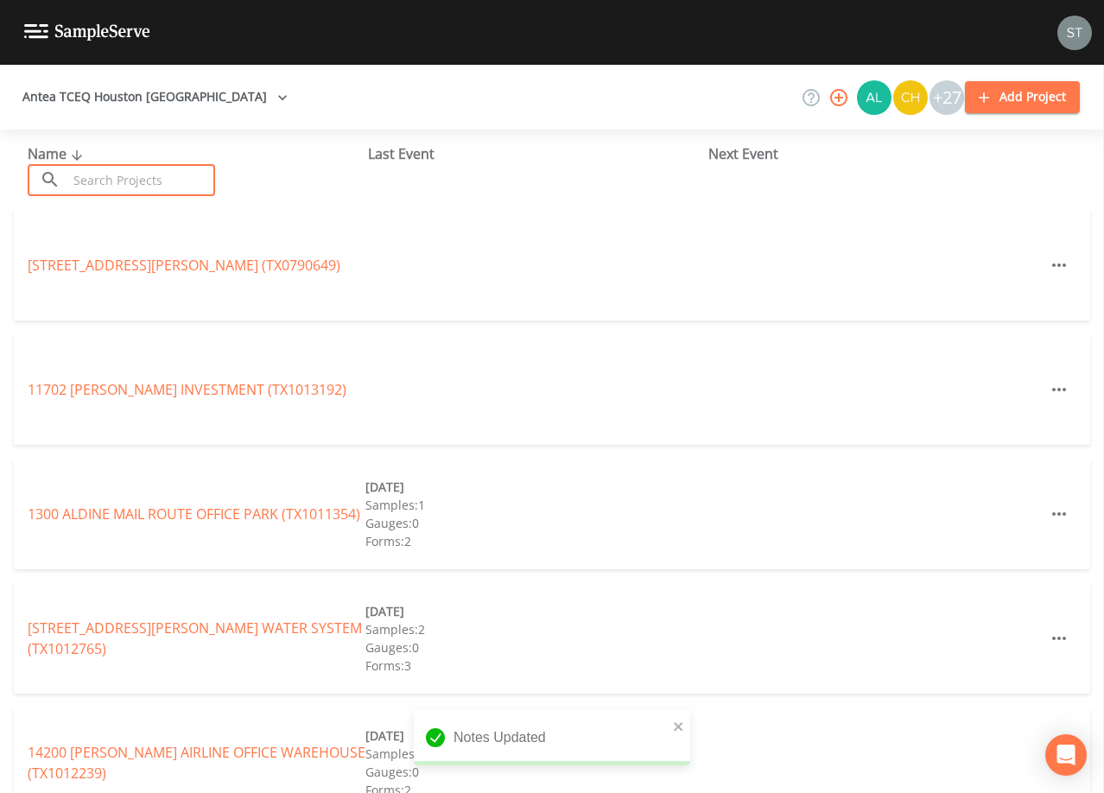
click at [130, 181] on input "text" at bounding box center [141, 180] width 148 height 32
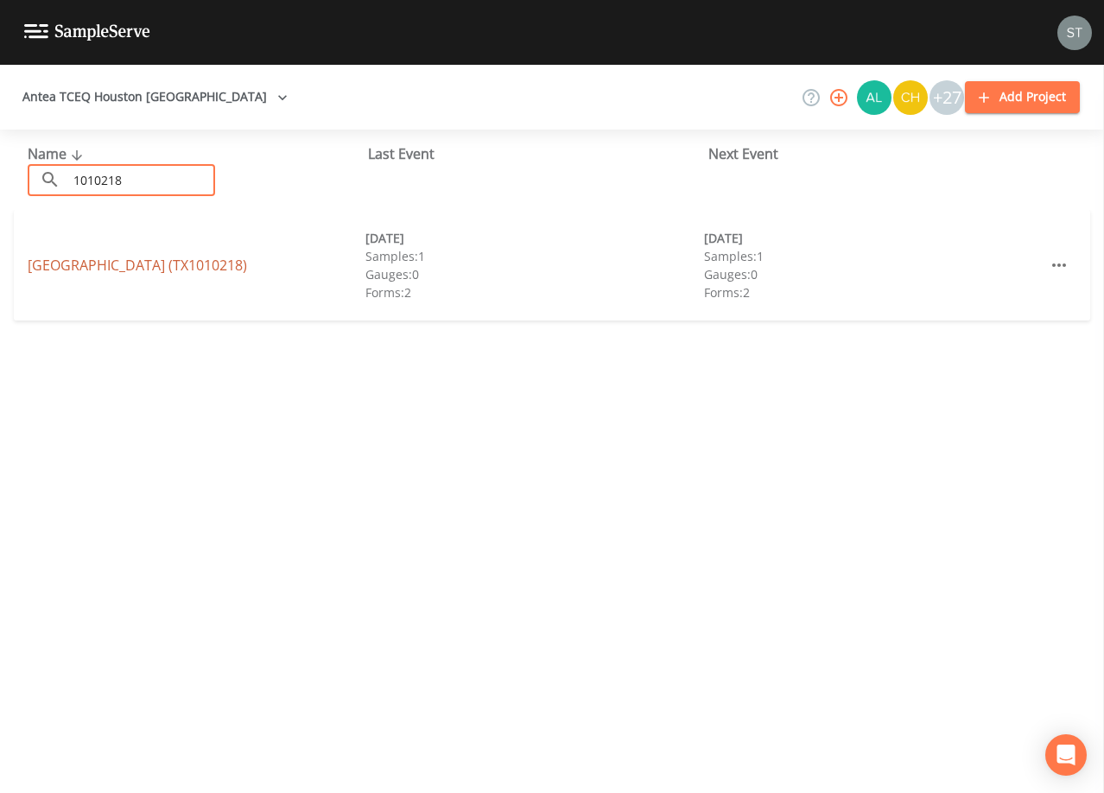
type input "1010218"
click at [227, 263] on link "[GEOGRAPHIC_DATA] (TX1010218)" at bounding box center [137, 265] width 219 height 19
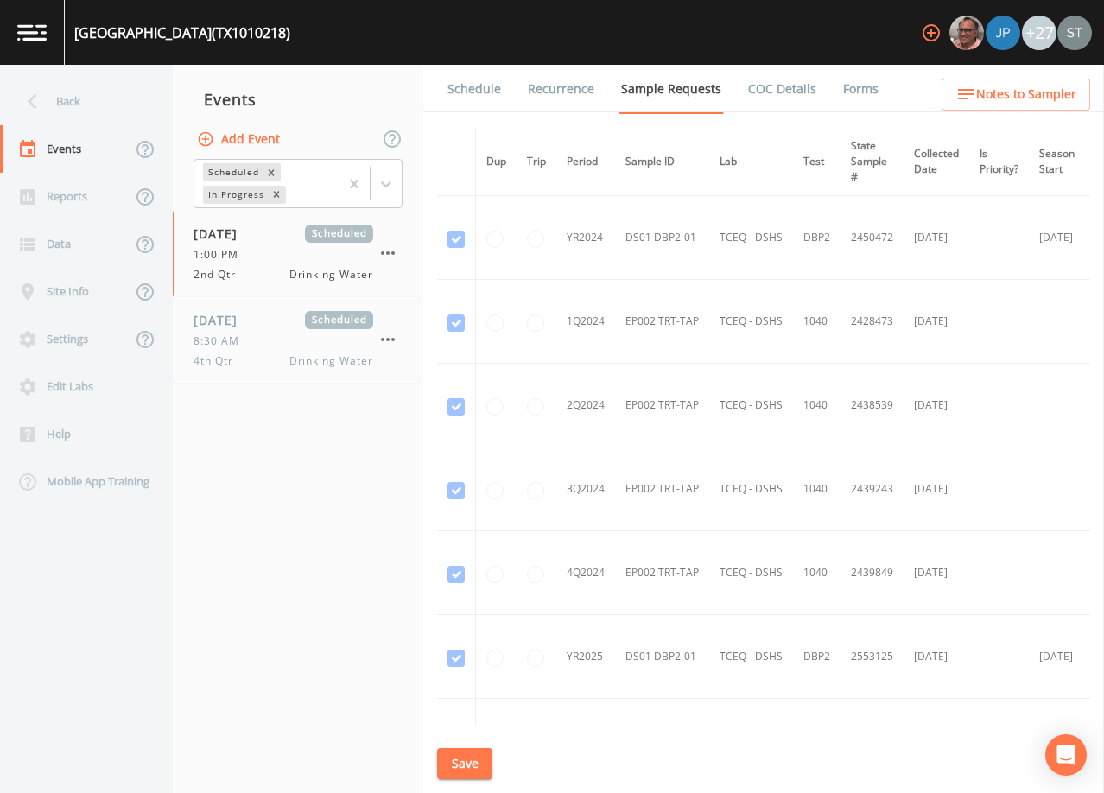
click at [1060, 105] on span "Notes to Sampler" at bounding box center [1026, 95] width 100 height 22
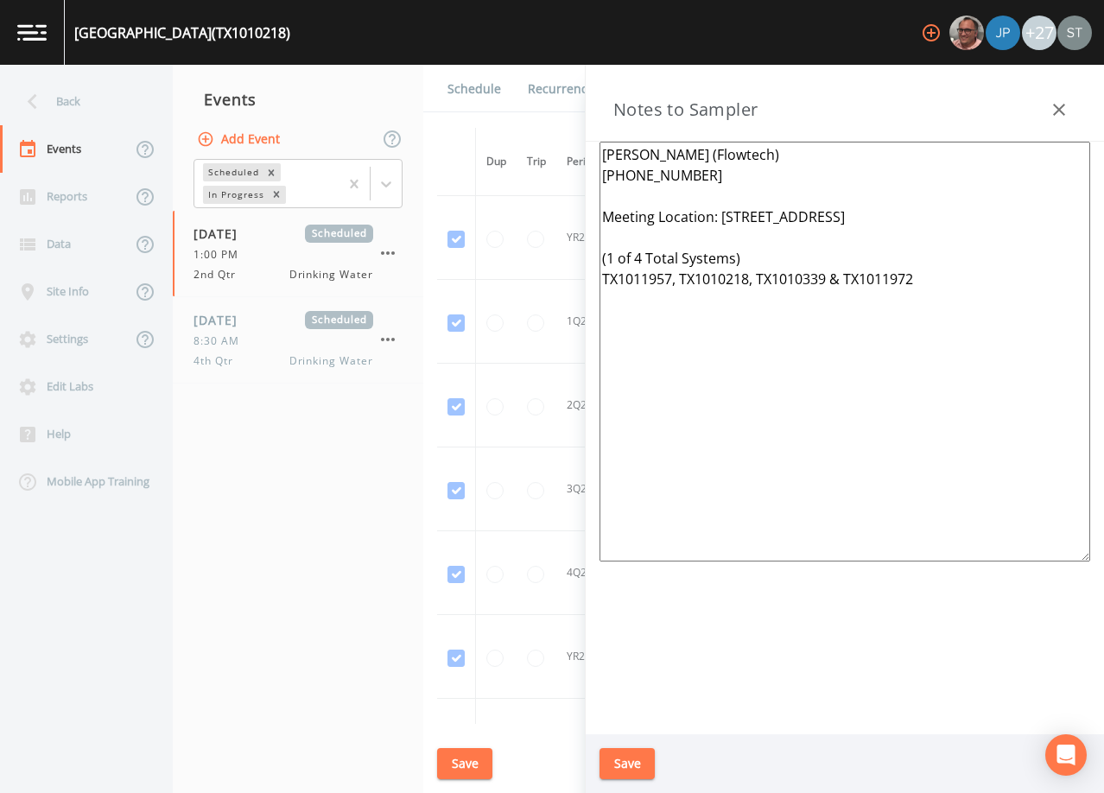
click at [1062, 110] on icon "button" at bounding box center [1059, 109] width 21 height 21
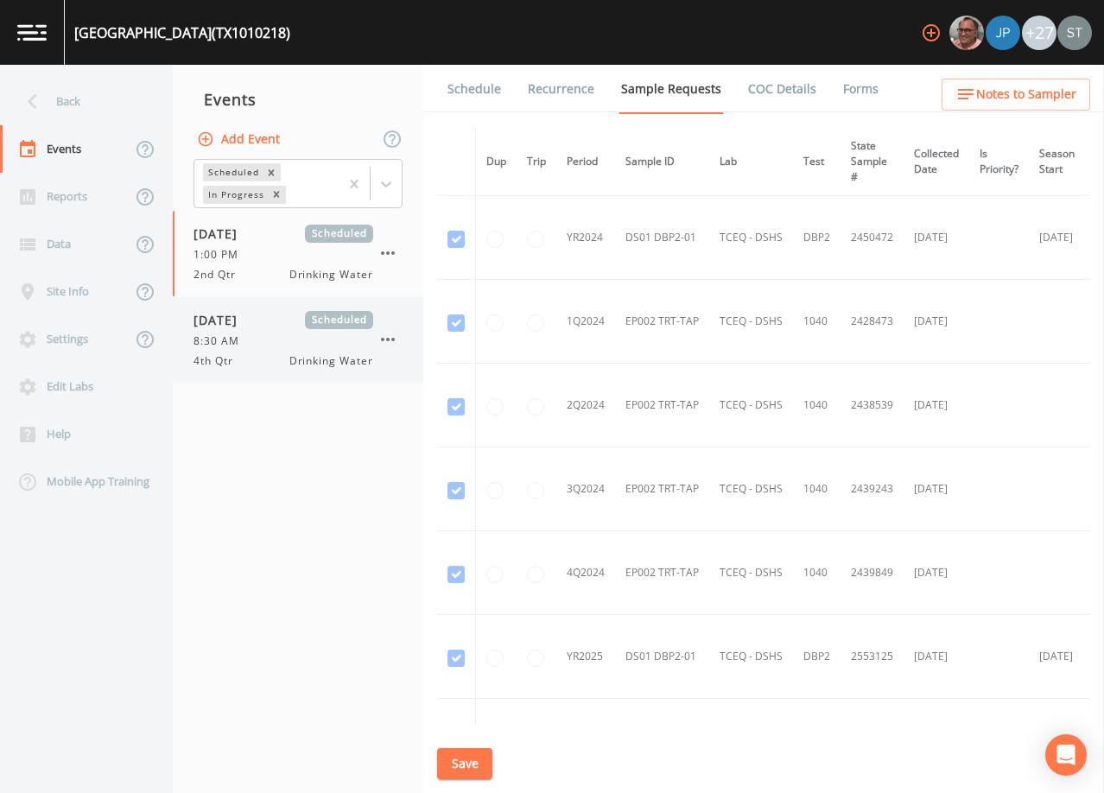
click at [267, 347] on div "8:30 AM" at bounding box center [284, 342] width 180 height 16
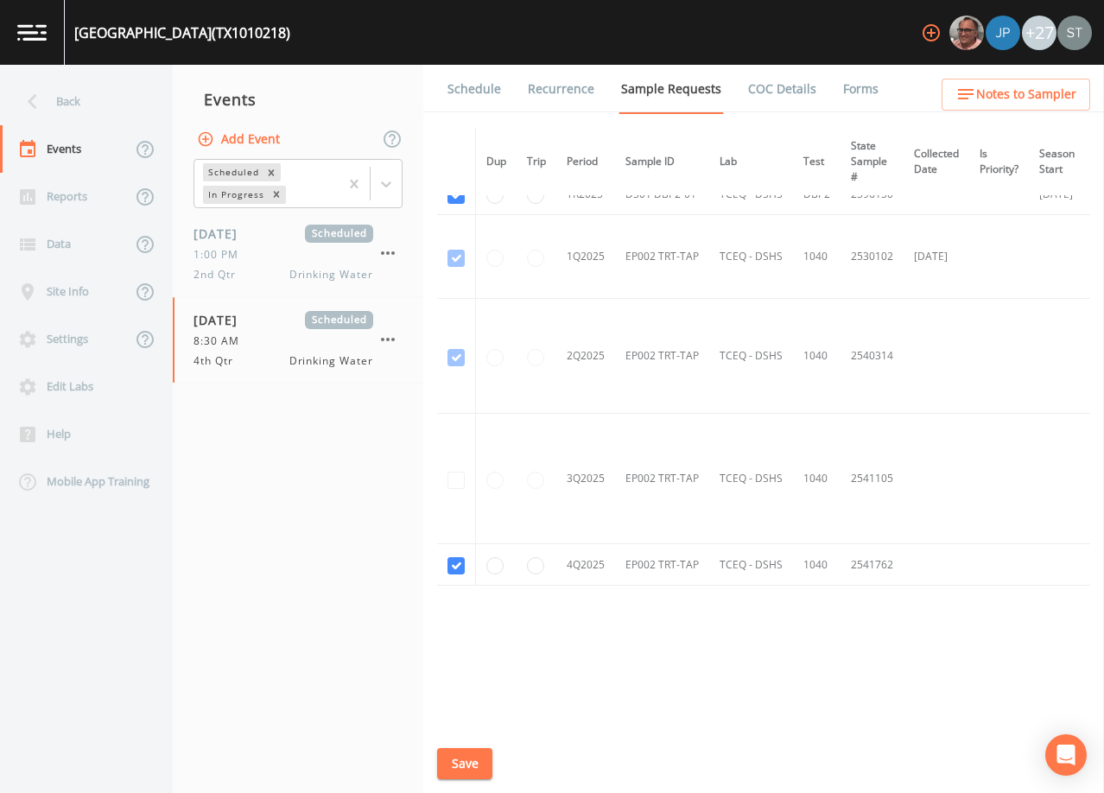
scroll to position [443, 0]
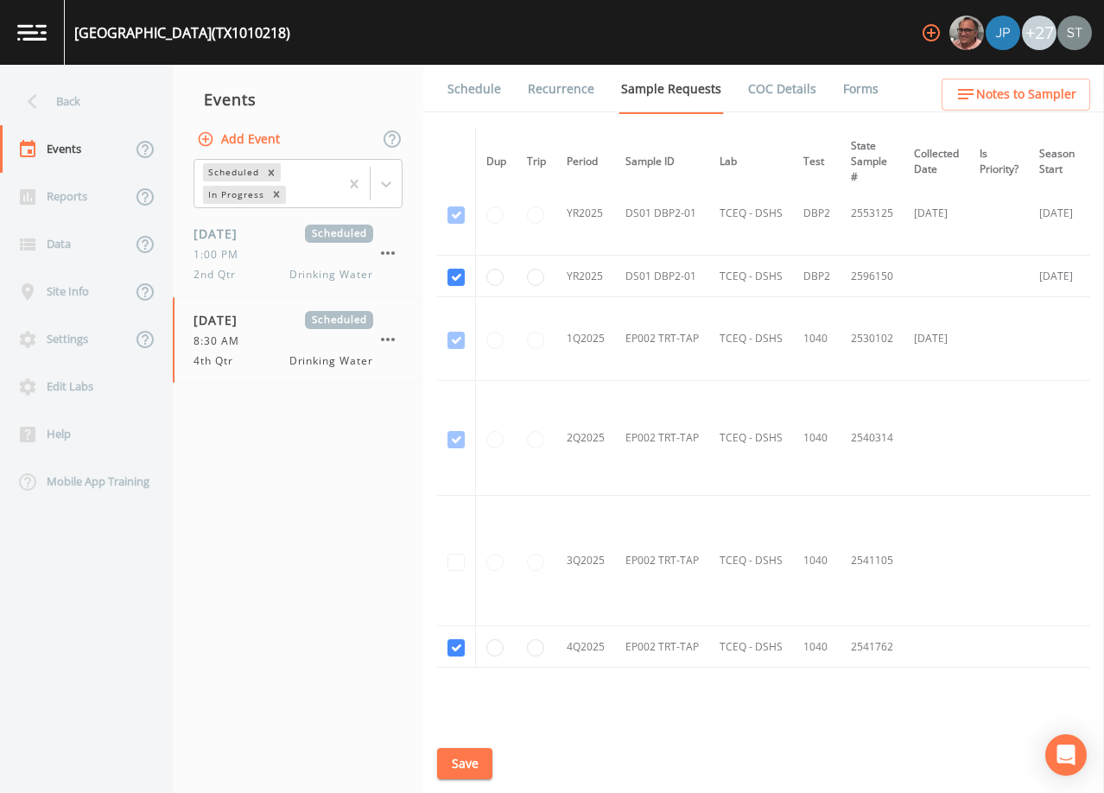
click at [470, 83] on link "Schedule" at bounding box center [474, 89] width 59 height 48
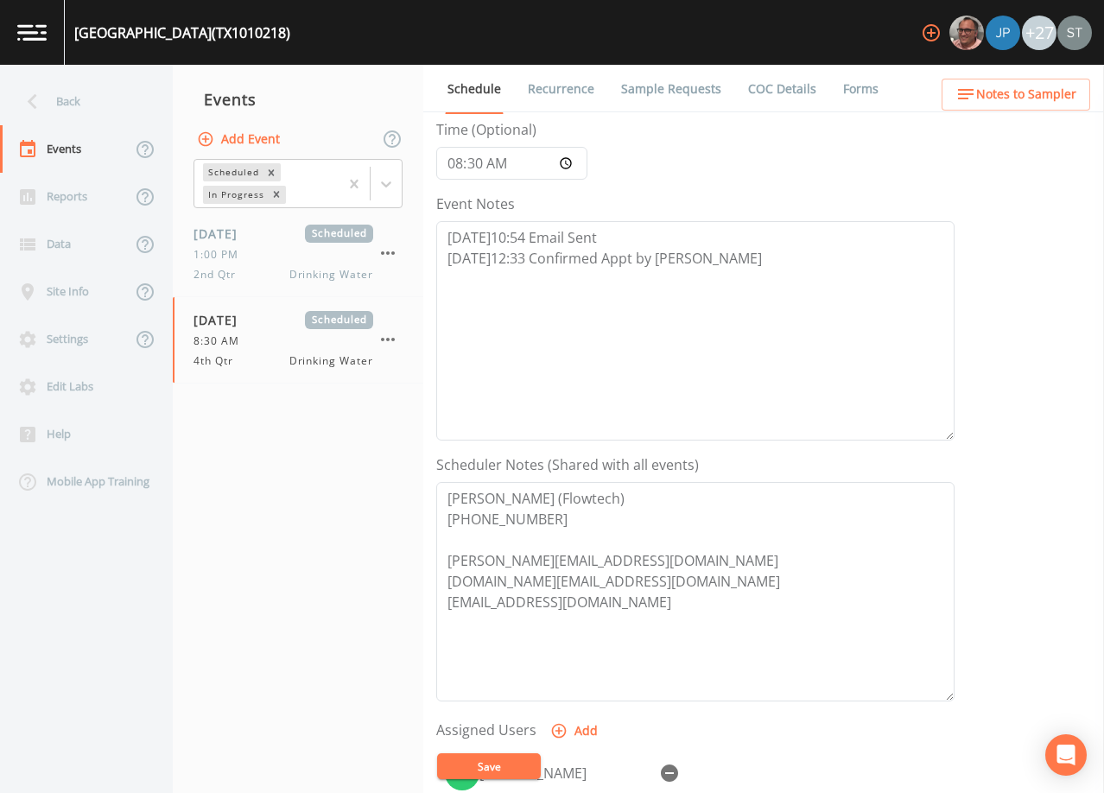
scroll to position [173, 0]
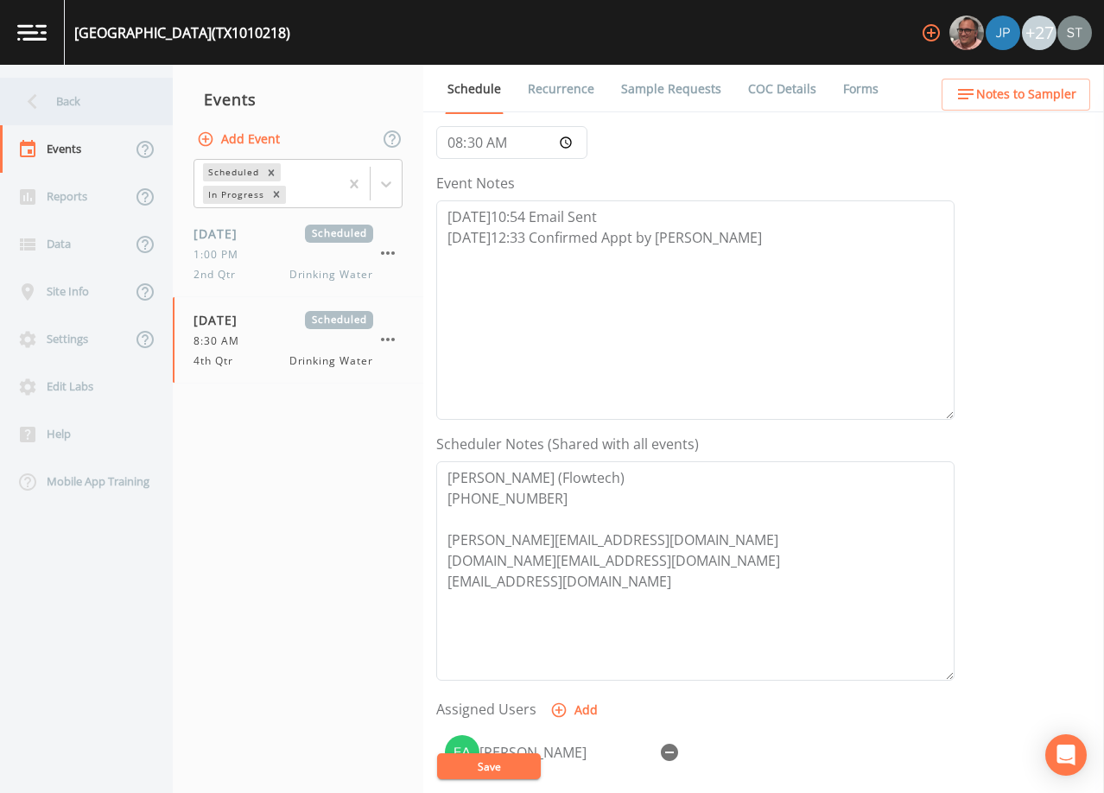
click at [66, 103] on div "Back" at bounding box center [78, 102] width 156 height 48
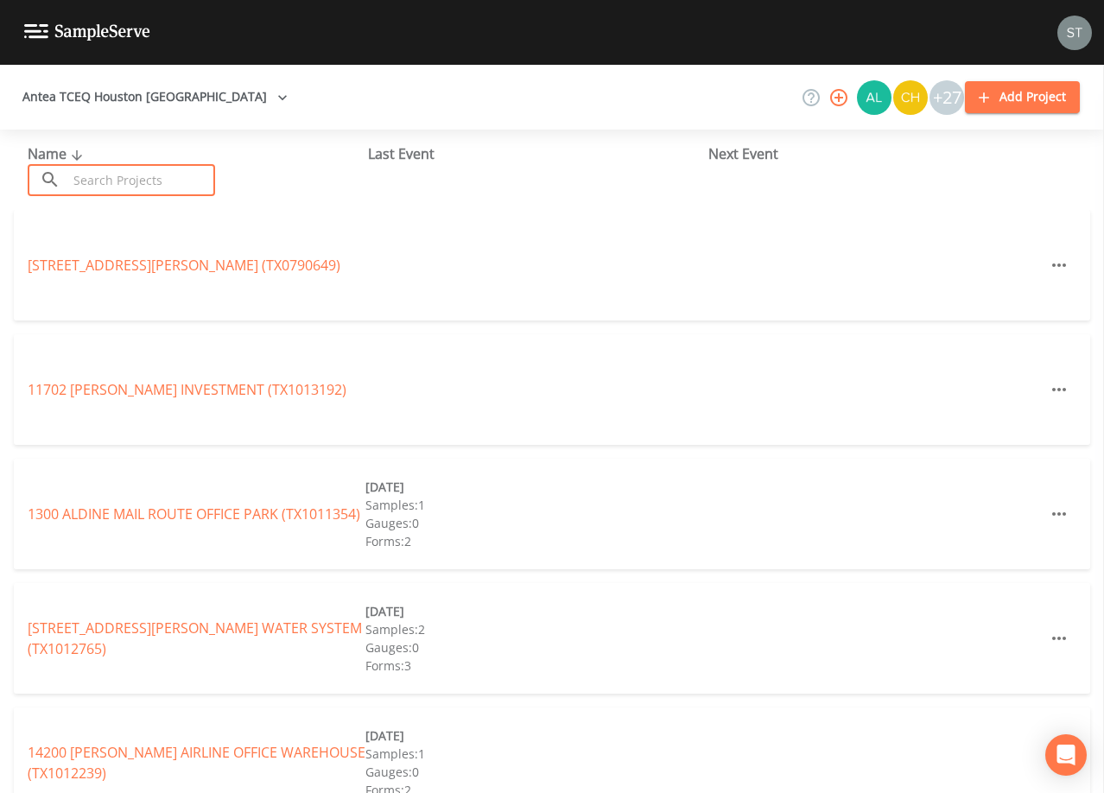
click at [140, 175] on input "text" at bounding box center [141, 180] width 148 height 32
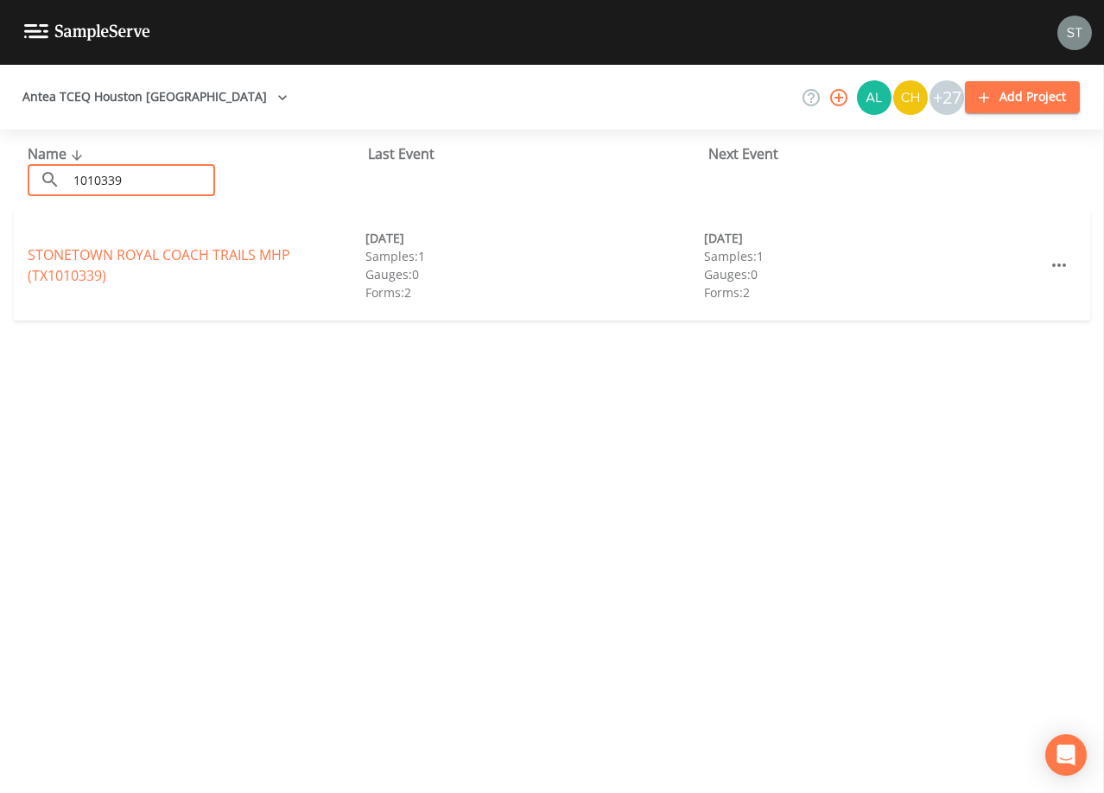
type input "1010339"
click at [194, 253] on link "STONETOWN ROYAL COACH TRAILS MHP (TX1010339)" at bounding box center [159, 265] width 263 height 40
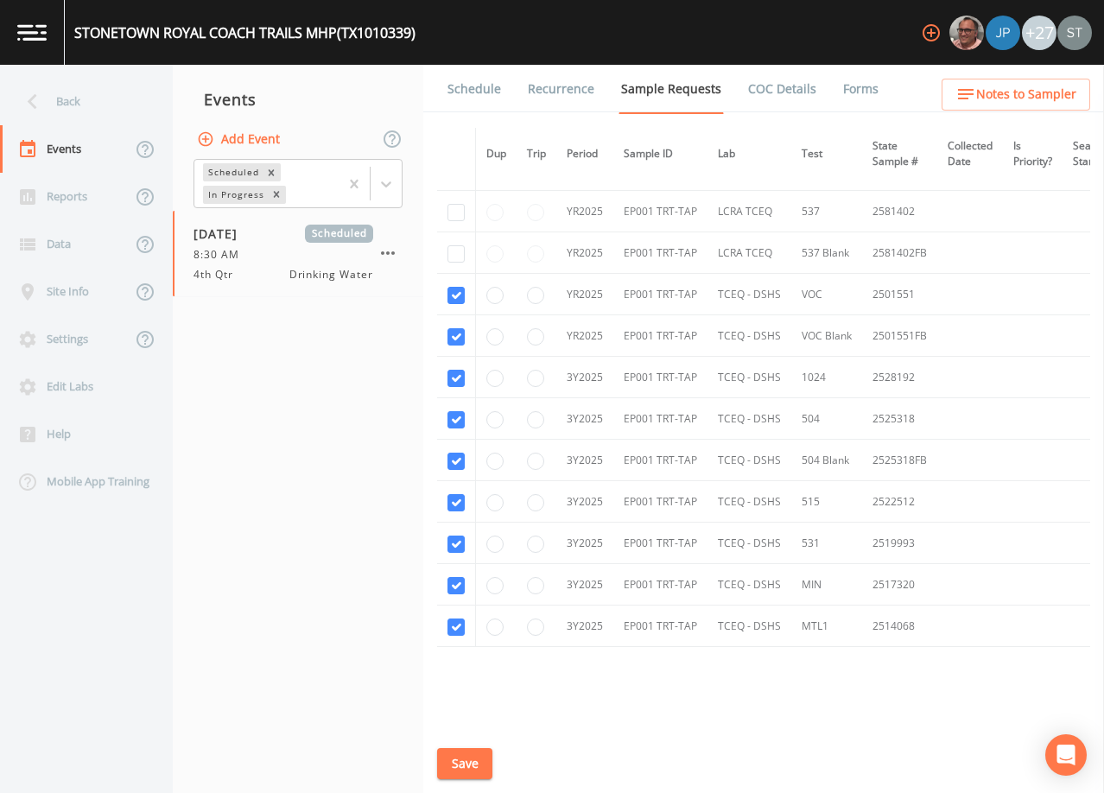
scroll to position [518, 0]
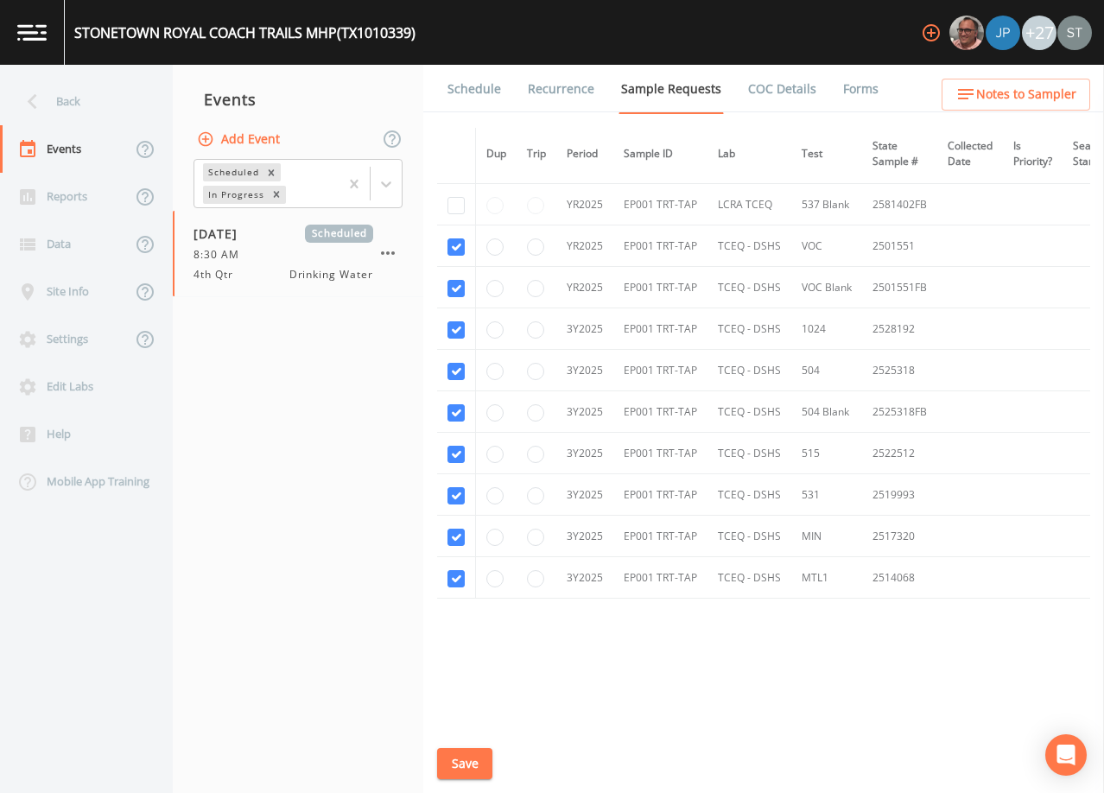
click at [467, 85] on link "Schedule" at bounding box center [474, 89] width 59 height 48
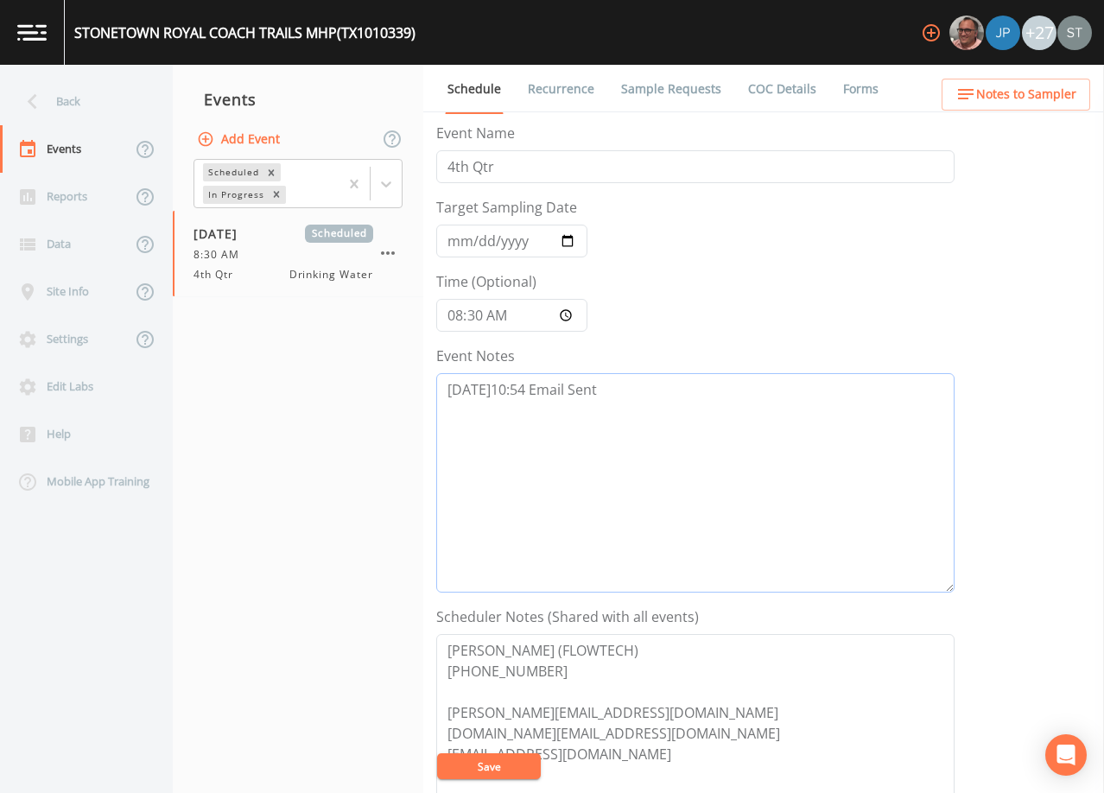
click at [704, 421] on textarea "[DATE]10:54 Email Sent" at bounding box center [695, 482] width 518 height 219
type textarea "[DATE]10:54 Email Sent"
click at [1058, 87] on span "Notes to Sampler" at bounding box center [1026, 95] width 100 height 22
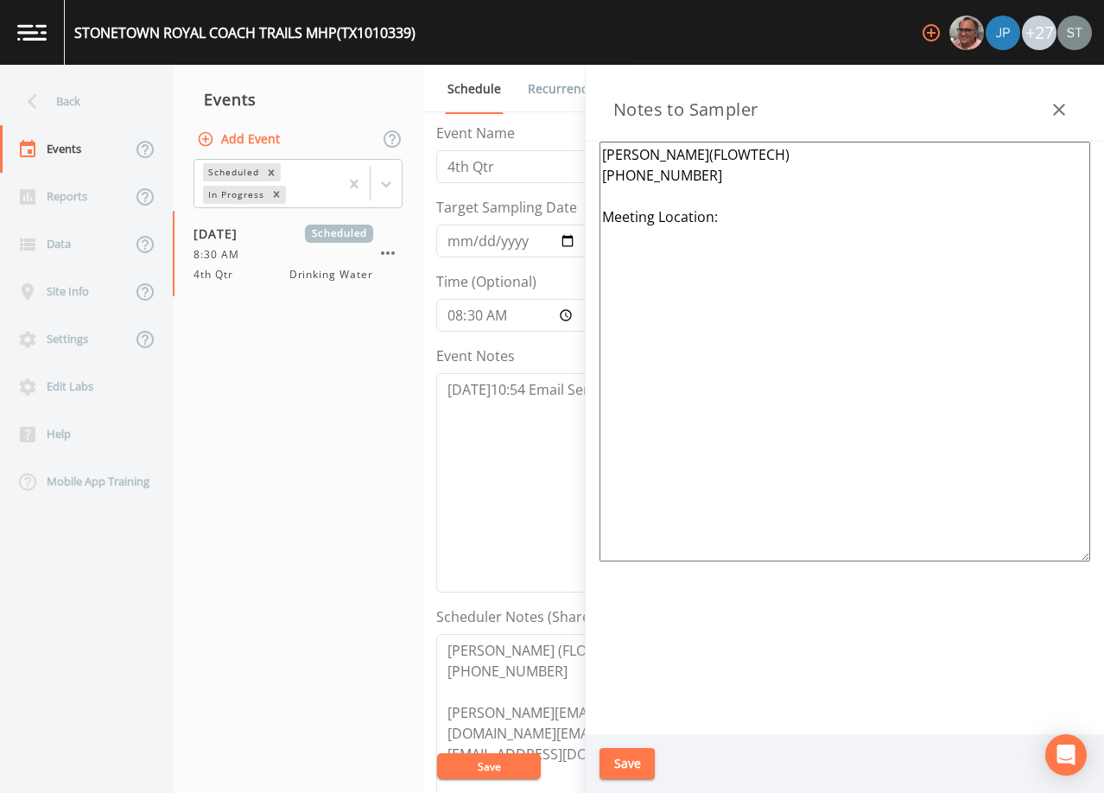
click at [767, 221] on textarea "[PERSON_NAME](FLOWTECH) [PHONE_NUMBER] Meeting Location:" at bounding box center [845, 352] width 491 height 420
paste textarea "(1 of 4 Total Systems) TX1011957, TX1010218, TX1010339 & TX1011972"
click at [735, 216] on textarea "[PERSON_NAME](FLOWTECH) [PHONE_NUMBER] Meeting Location: (1 of 4 Total Systems)…" at bounding box center [845, 352] width 491 height 420
paste textarea "[STREET_ADDRESS]"
type textarea "[PERSON_NAME](FLOWTECH) [PHONE_NUMBER] Meeting Location: [STREET_ADDRESS] (1 of…"
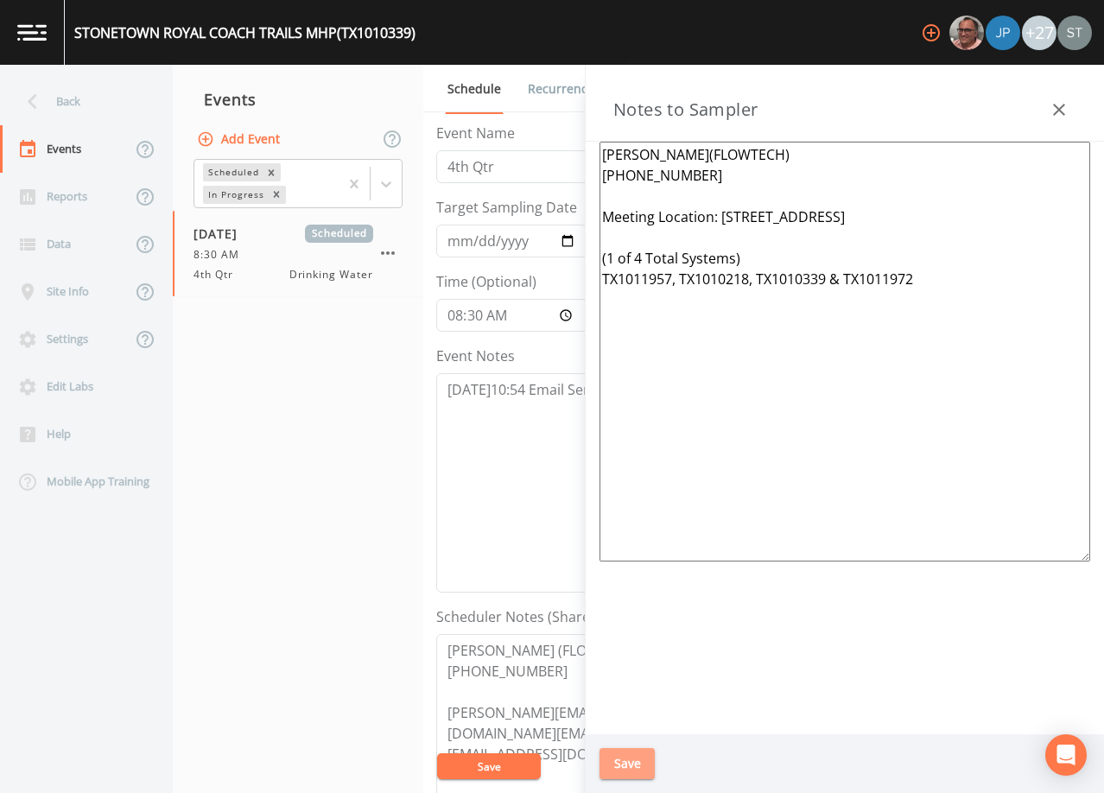
click at [639, 763] on button "Save" at bounding box center [627, 764] width 55 height 32
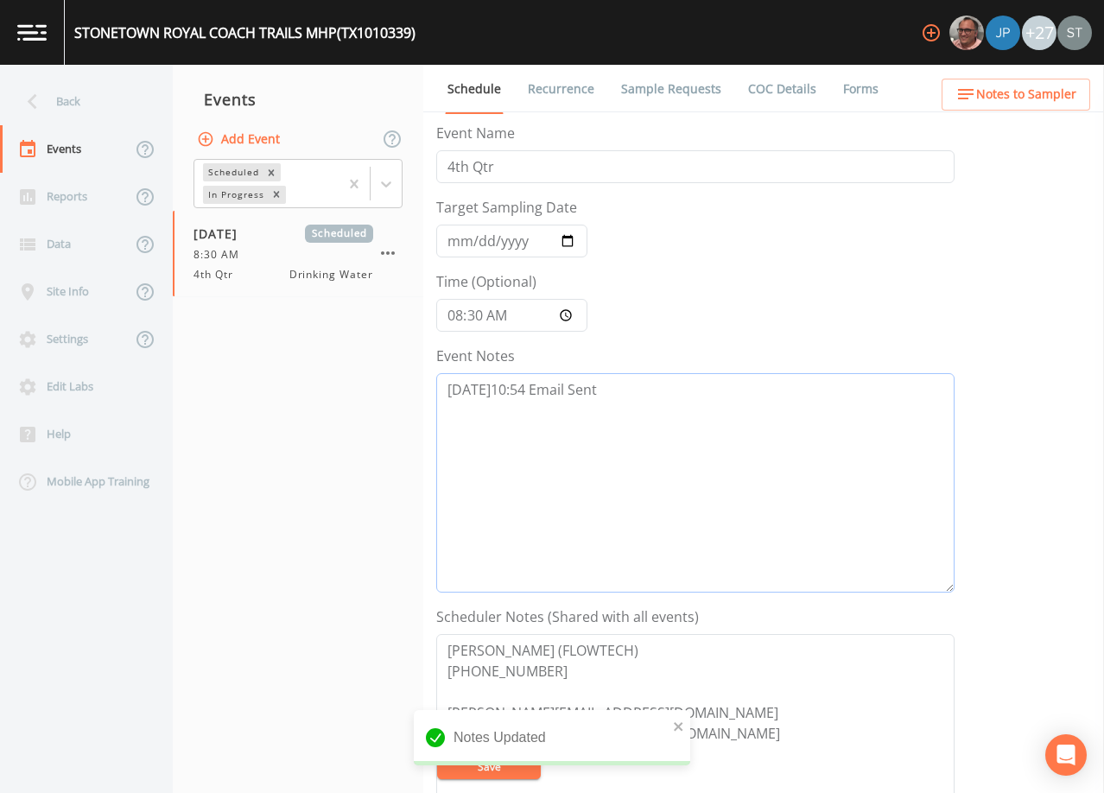
click at [645, 395] on textarea "[DATE]10:54 Email Sent" at bounding box center [695, 482] width 518 height 219
paste textarea "[DATE]12:33 Confirmed Appt by [PERSON_NAME]"
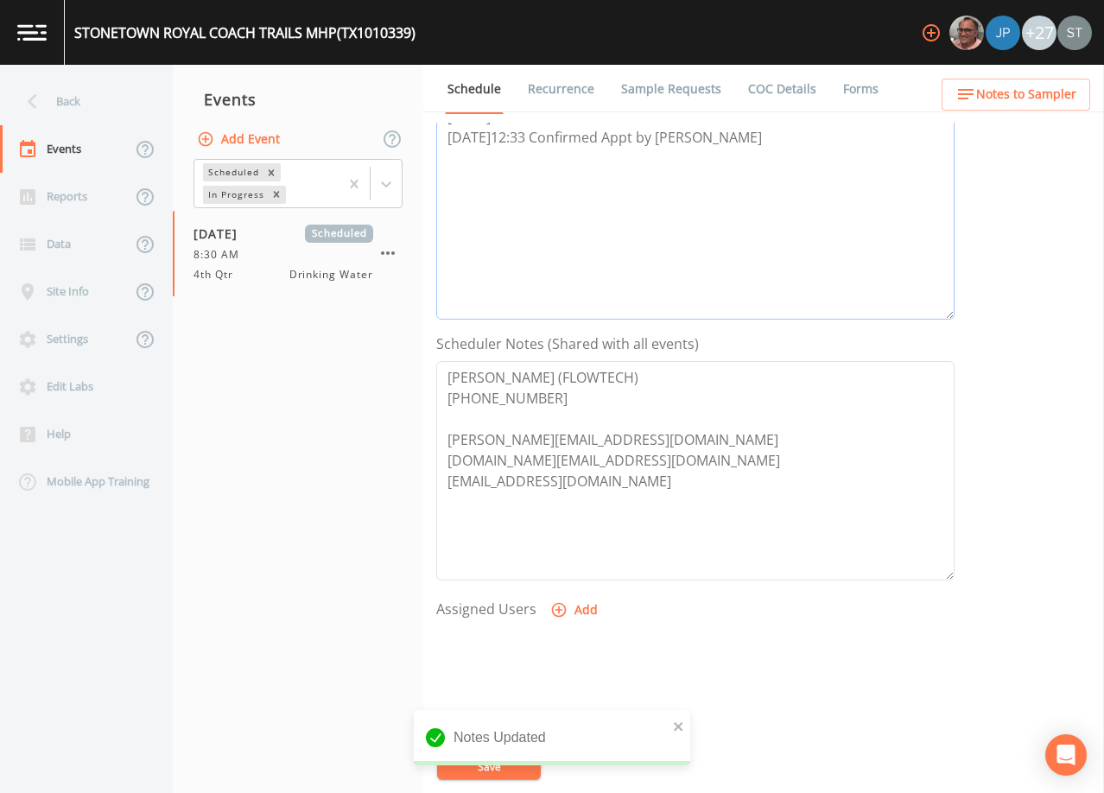
scroll to position [346, 0]
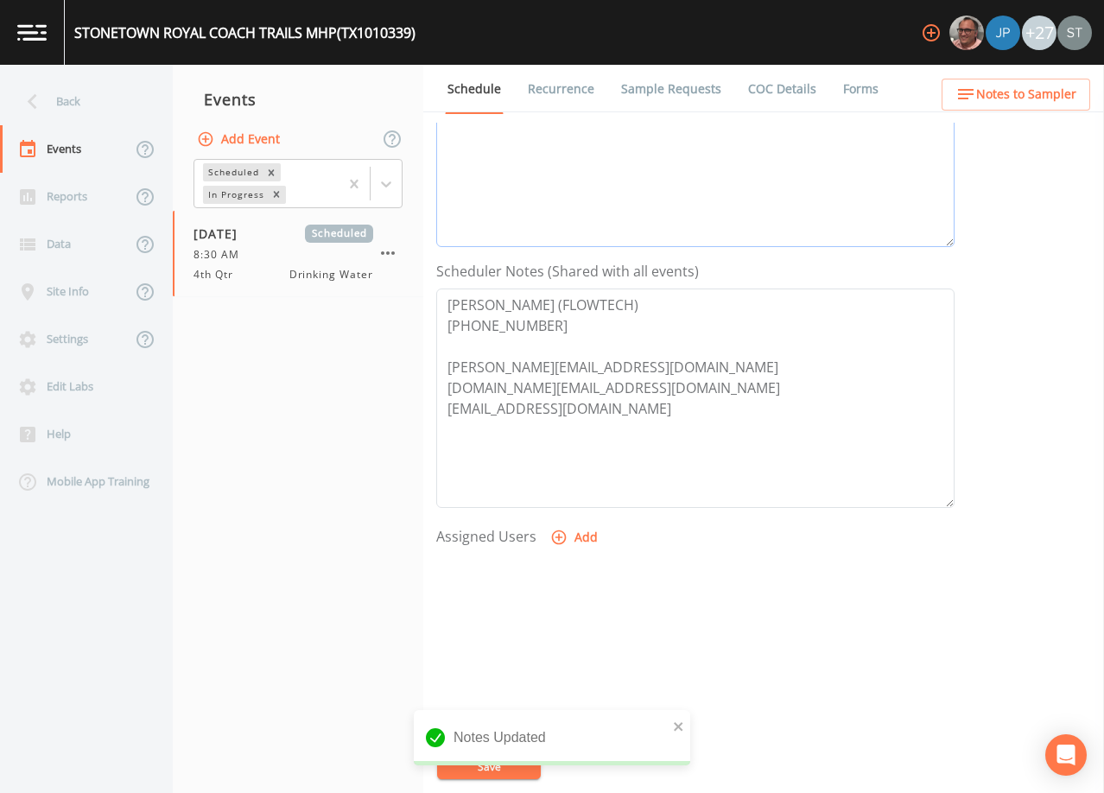
type textarea "[DATE]10:54 Email Sent [DATE]12:33 Confirmed Appt by [PERSON_NAME]"
click at [584, 537] on button "Add" at bounding box center [576, 538] width 58 height 32
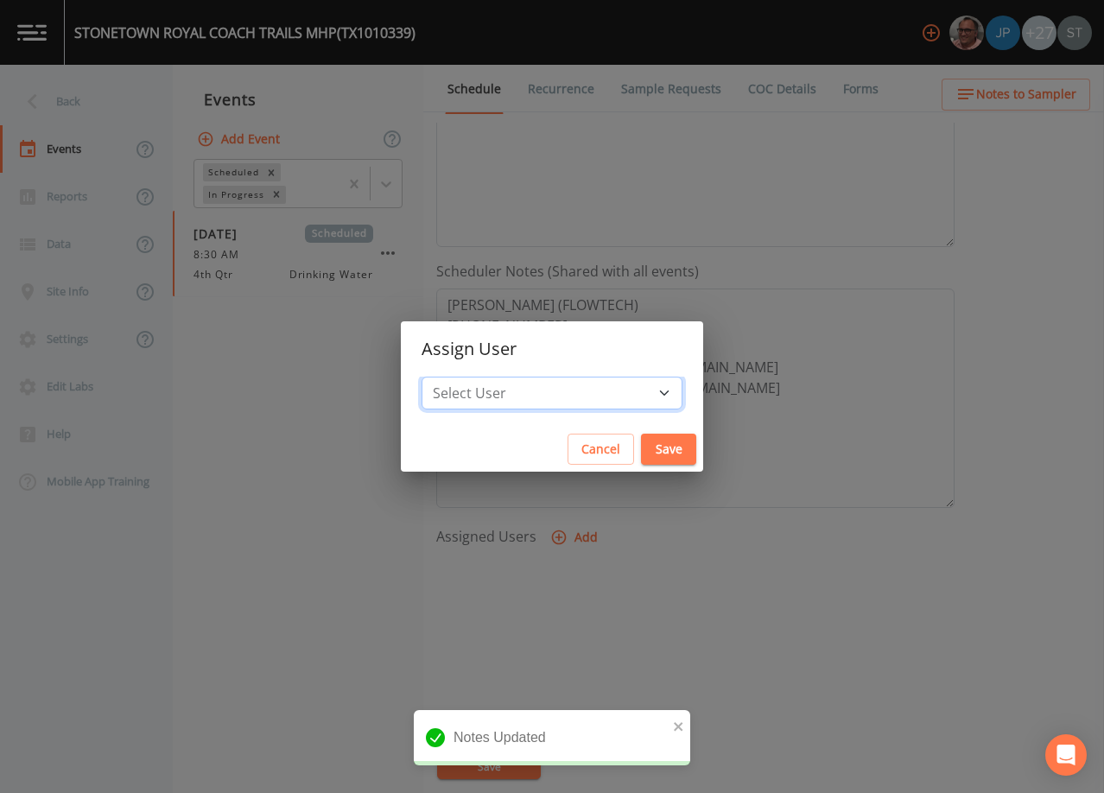
click at [583, 398] on select "Select User [PERSON_NAME] [PERSON_NAME] [PERSON_NAME] [PERSON_NAME] [PERSON_NAM…" at bounding box center [552, 393] width 261 height 33
select select "9949071a-8de3-4d5f-82d7-f9272ed5f8d7"
click at [461, 377] on select "Select User [PERSON_NAME] [PERSON_NAME] [PERSON_NAME] [PERSON_NAME] [PERSON_NAM…" at bounding box center [552, 393] width 261 height 33
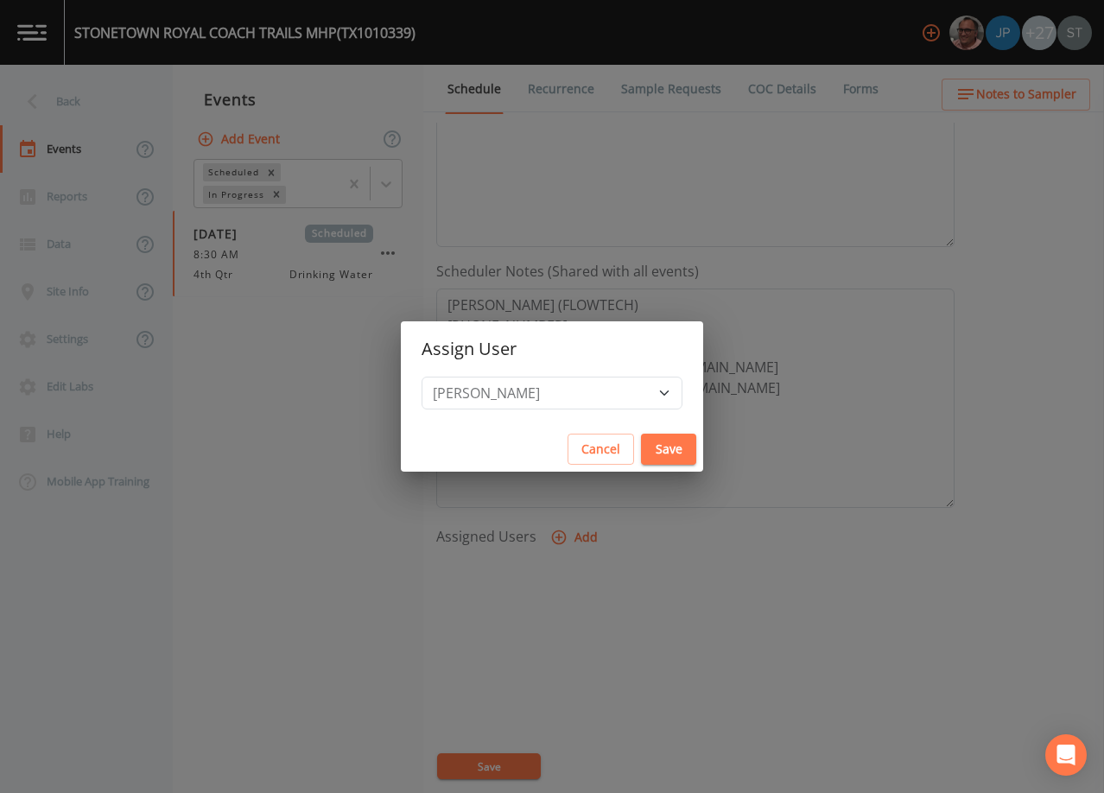
click at [641, 443] on button "Save" at bounding box center [668, 450] width 55 height 32
select select
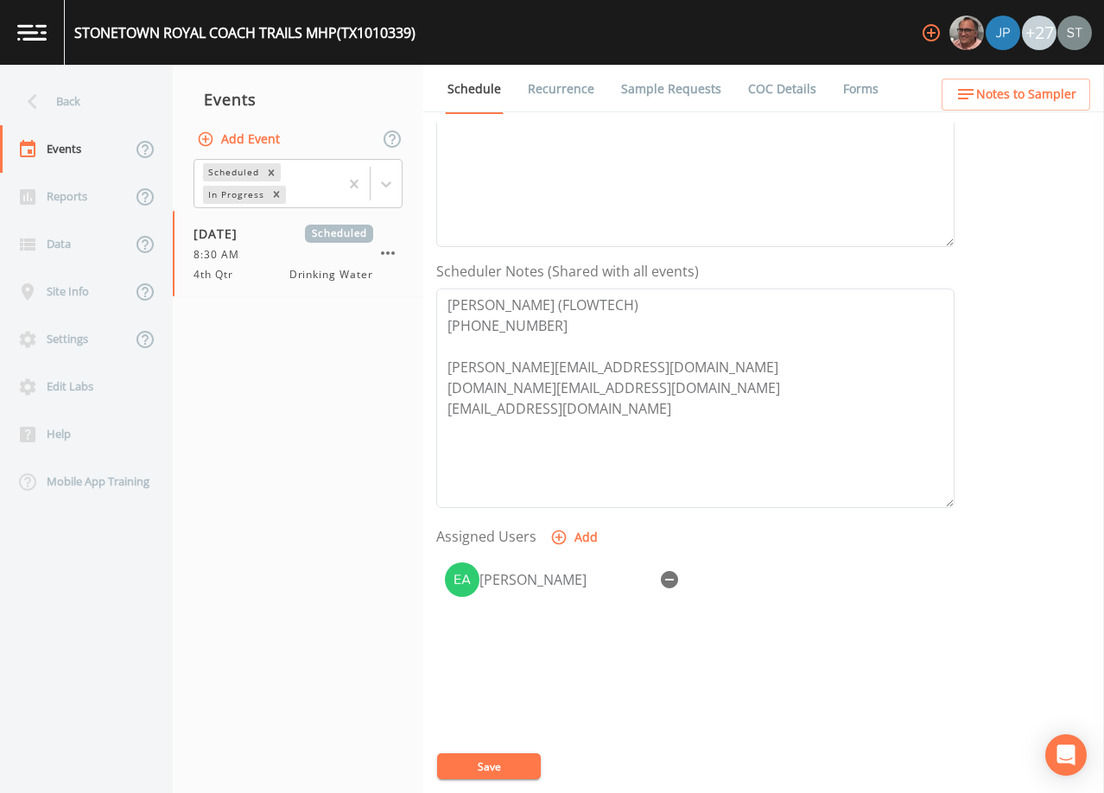
drag, startPoint x: 505, startPoint y: 766, endPoint x: 554, endPoint y: 684, distance: 95.7
click at [506, 765] on button "Save" at bounding box center [489, 767] width 104 height 26
click at [1050, 92] on span "Notes to Sampler" at bounding box center [1026, 95] width 100 height 22
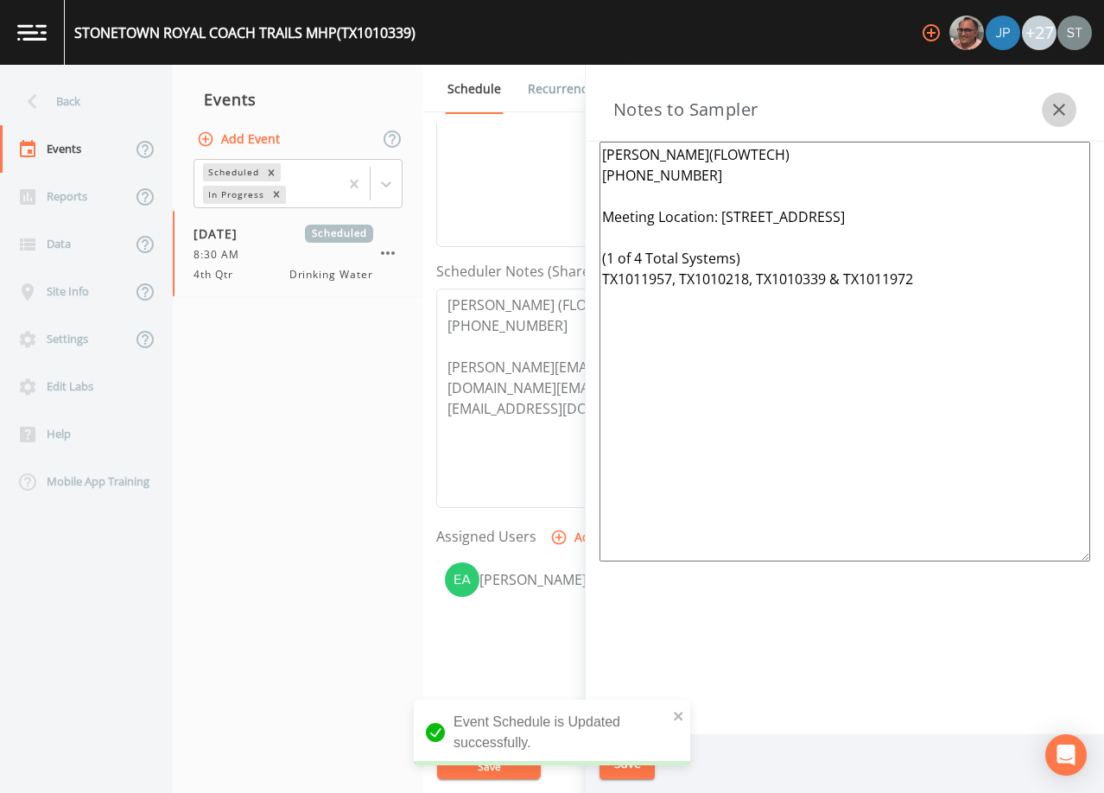
click at [1053, 107] on icon "button" at bounding box center [1059, 109] width 21 height 21
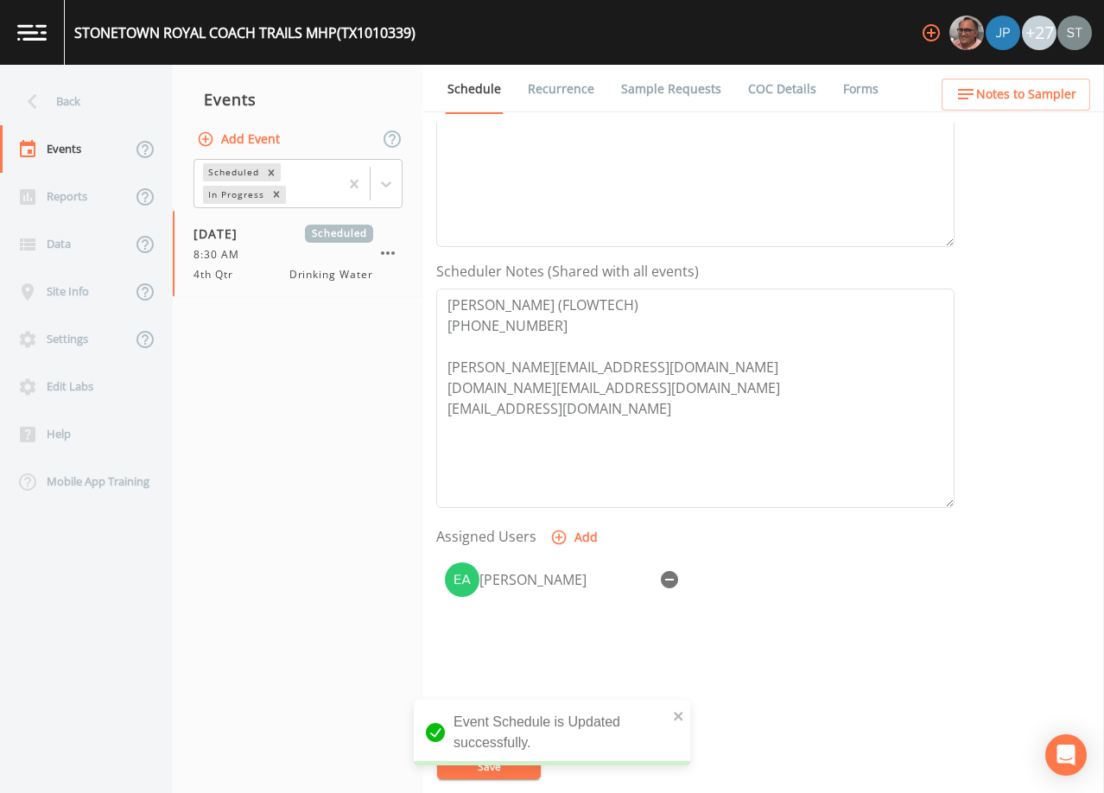
click at [687, 91] on link "Sample Requests" at bounding box center [671, 89] width 105 height 48
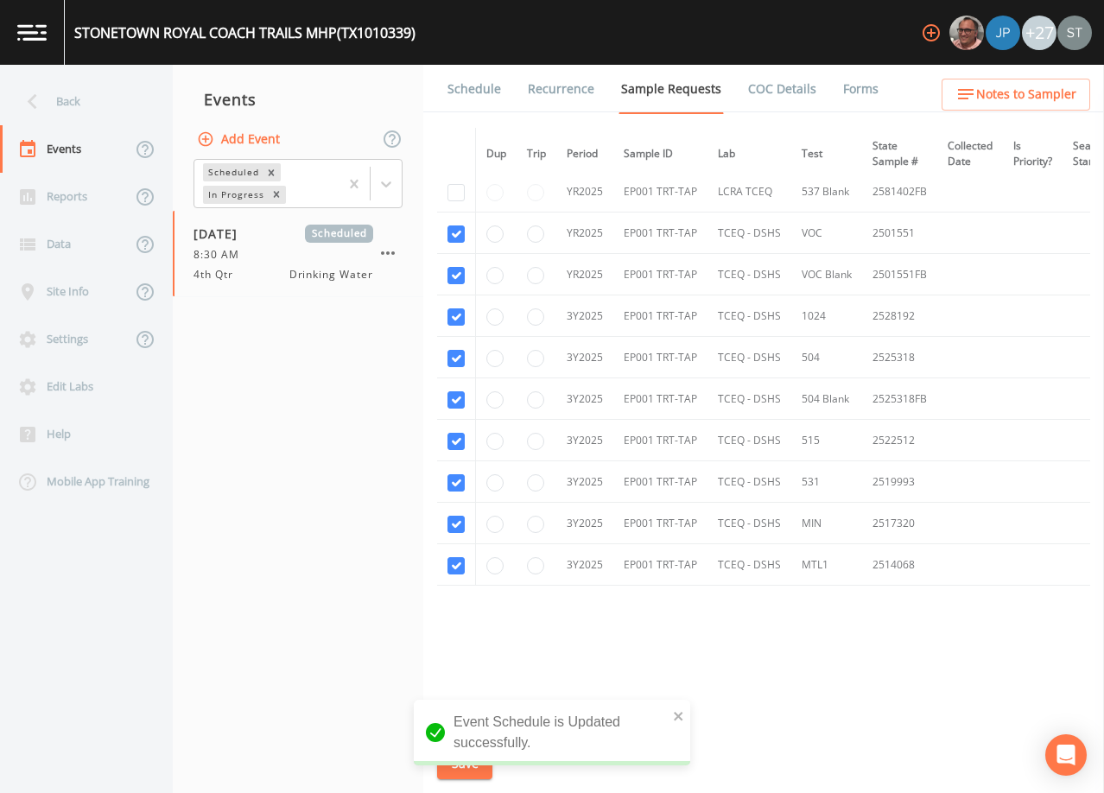
scroll to position [536, 0]
click at [471, 91] on link "Schedule" at bounding box center [474, 89] width 59 height 48
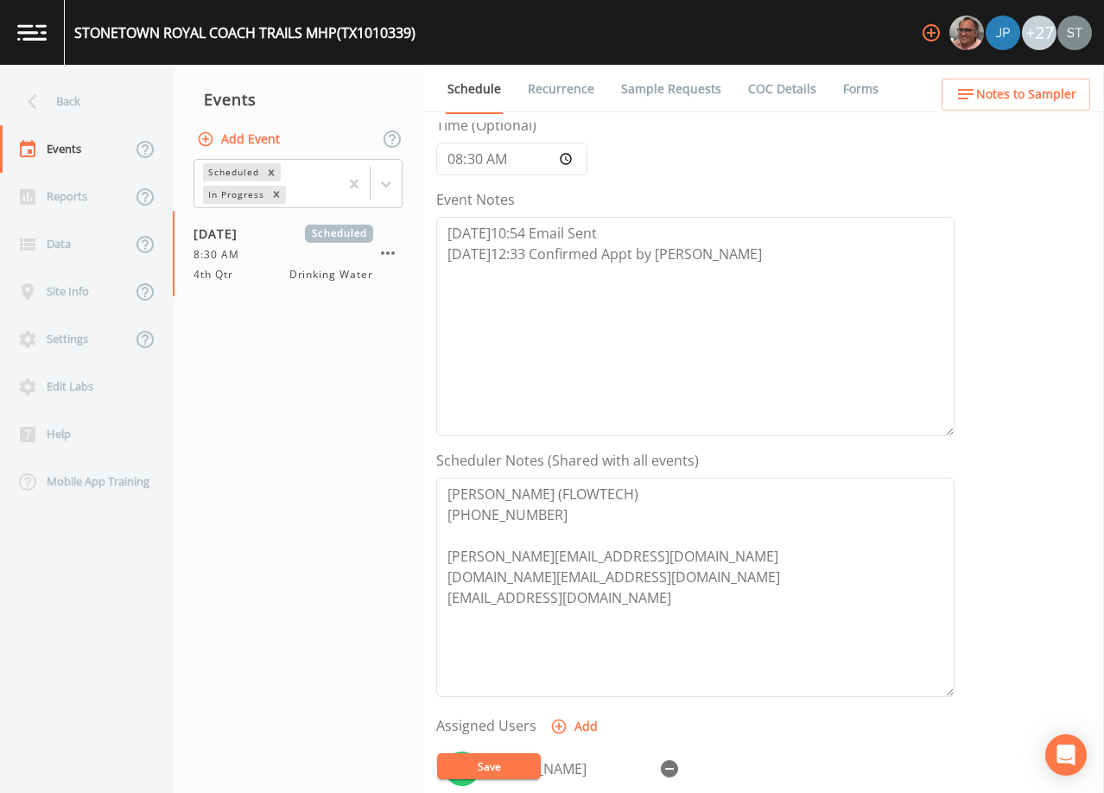
scroll to position [80, 0]
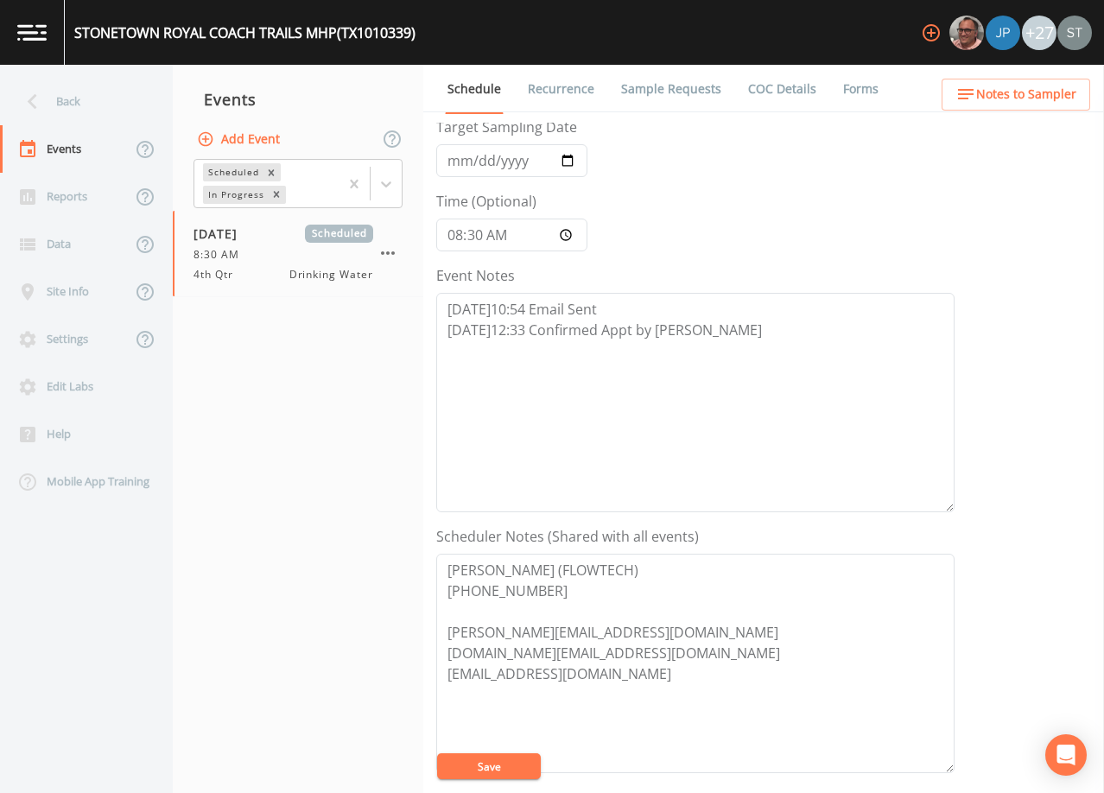
click at [84, 91] on div "Back" at bounding box center [78, 102] width 156 height 48
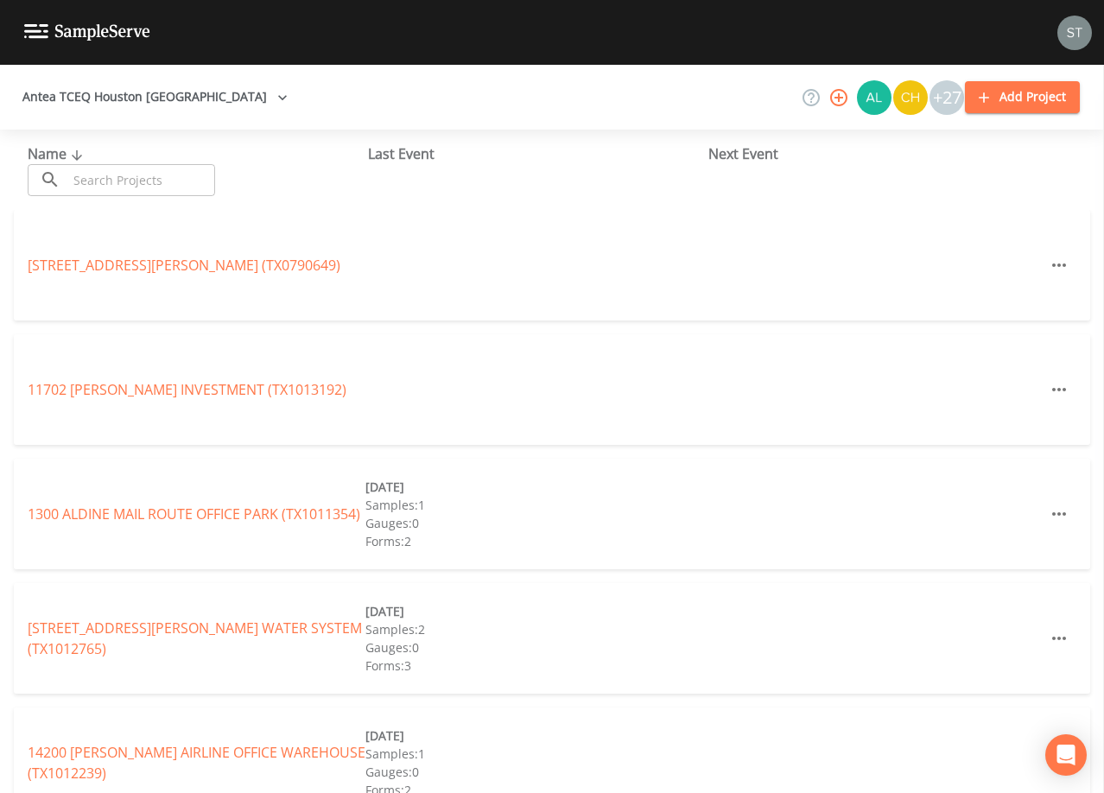
click at [130, 174] on input "text" at bounding box center [141, 180] width 148 height 32
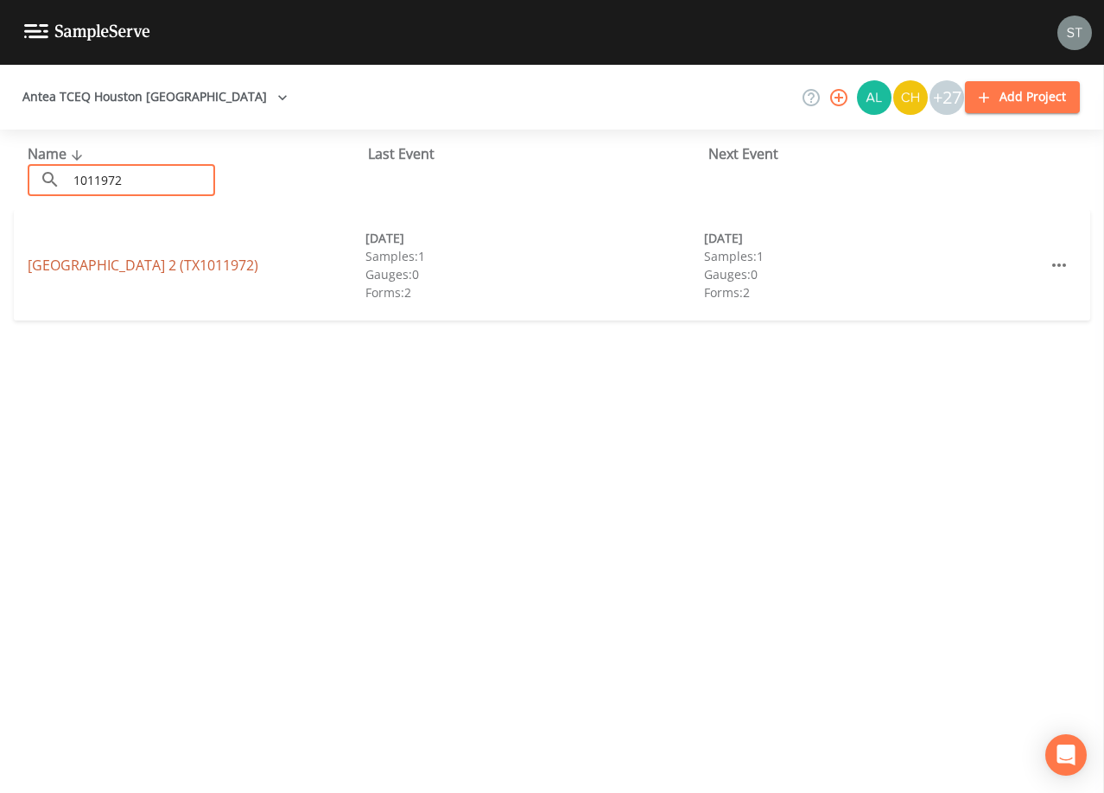
type input "1011972"
click at [245, 258] on link "[GEOGRAPHIC_DATA] 2 (TX1011972)" at bounding box center [143, 265] width 231 height 19
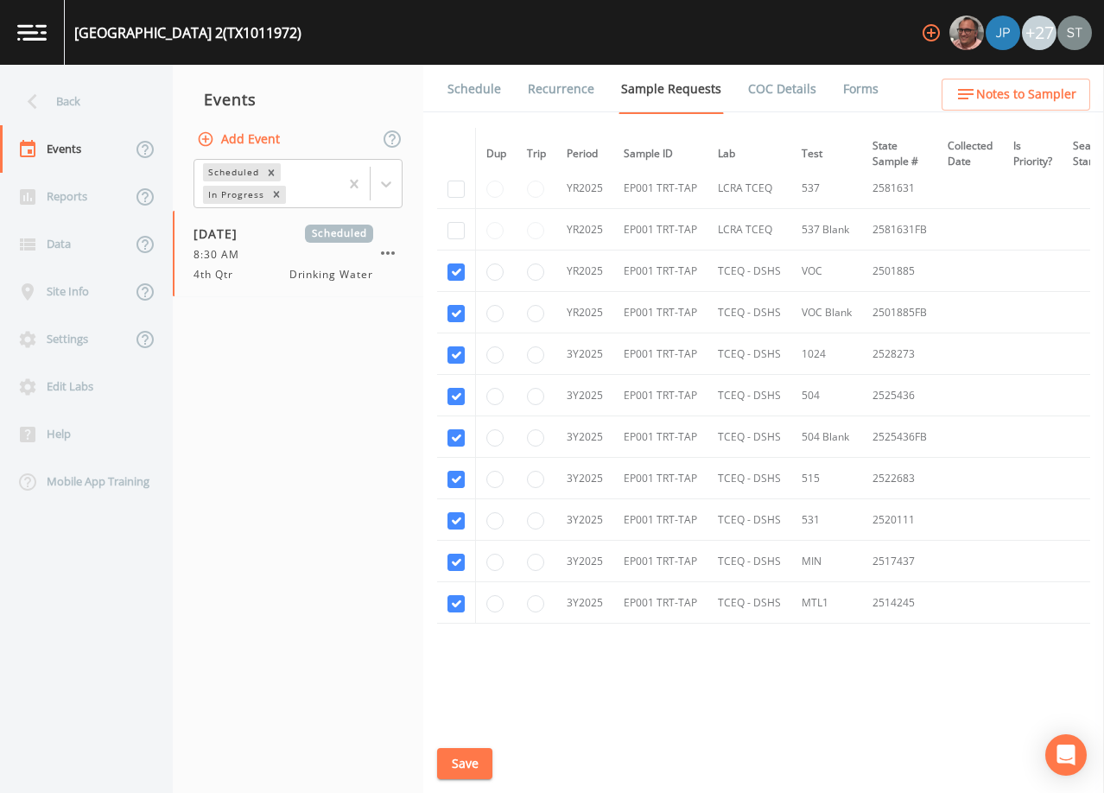
scroll to position [436, 0]
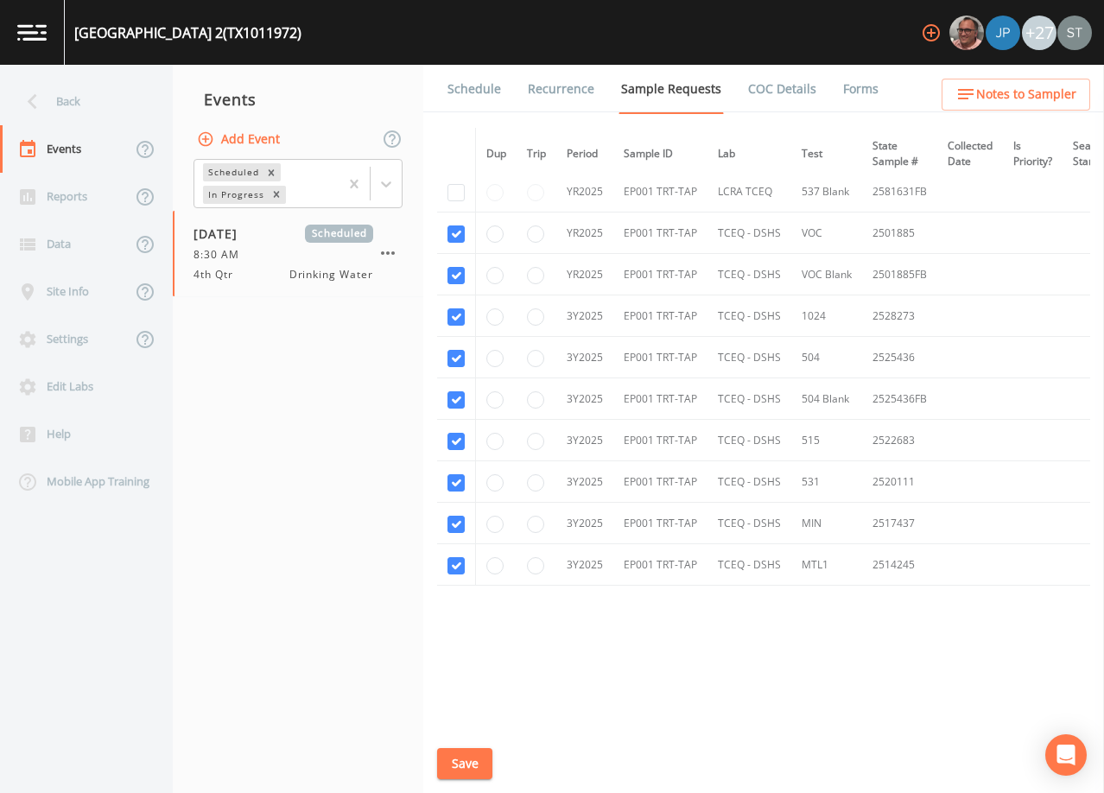
click at [479, 96] on link "Schedule" at bounding box center [474, 89] width 59 height 48
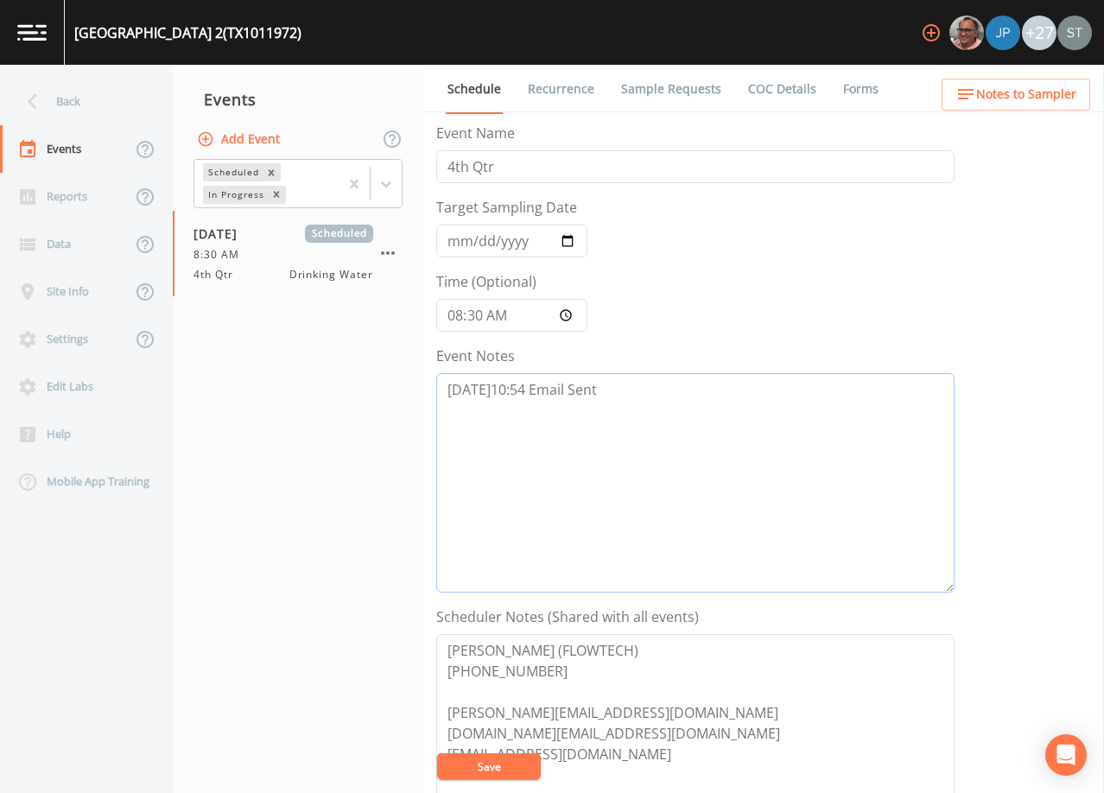
click at [703, 415] on textarea "[DATE]10:54 Email Sent" at bounding box center [695, 482] width 518 height 219
paste textarea "[DATE]12:33 Confirmed Appt by [PERSON_NAME]"
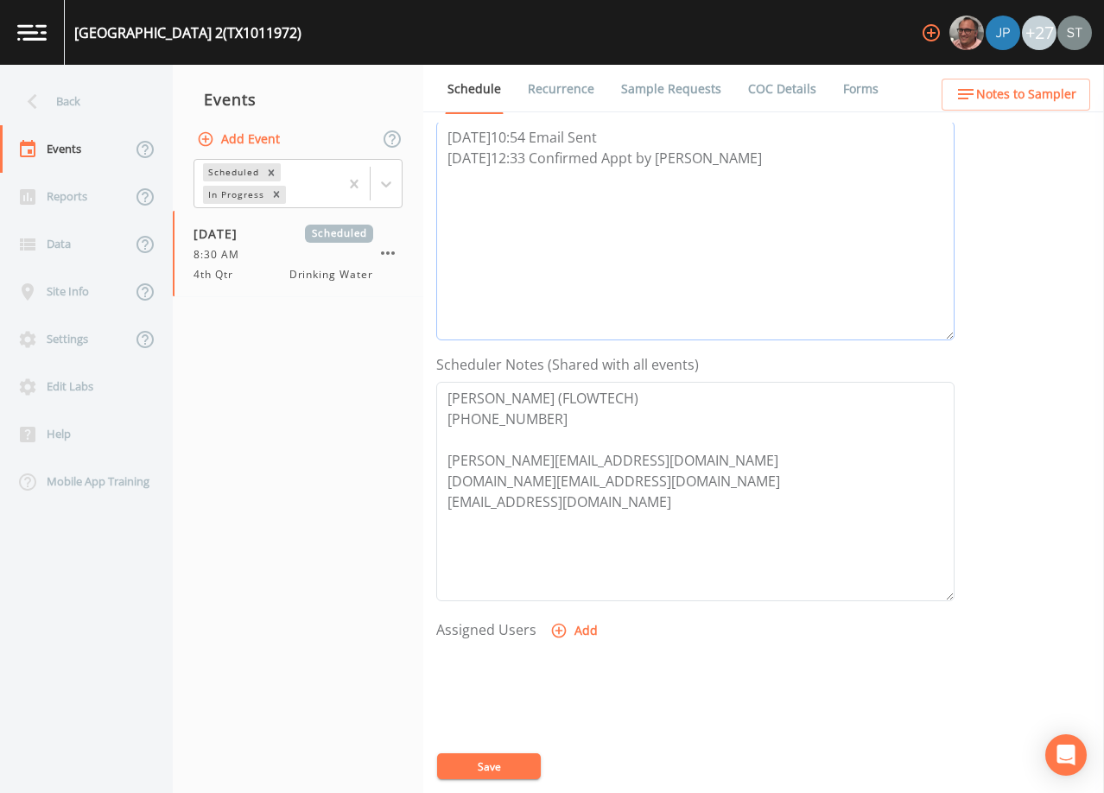
scroll to position [259, 0]
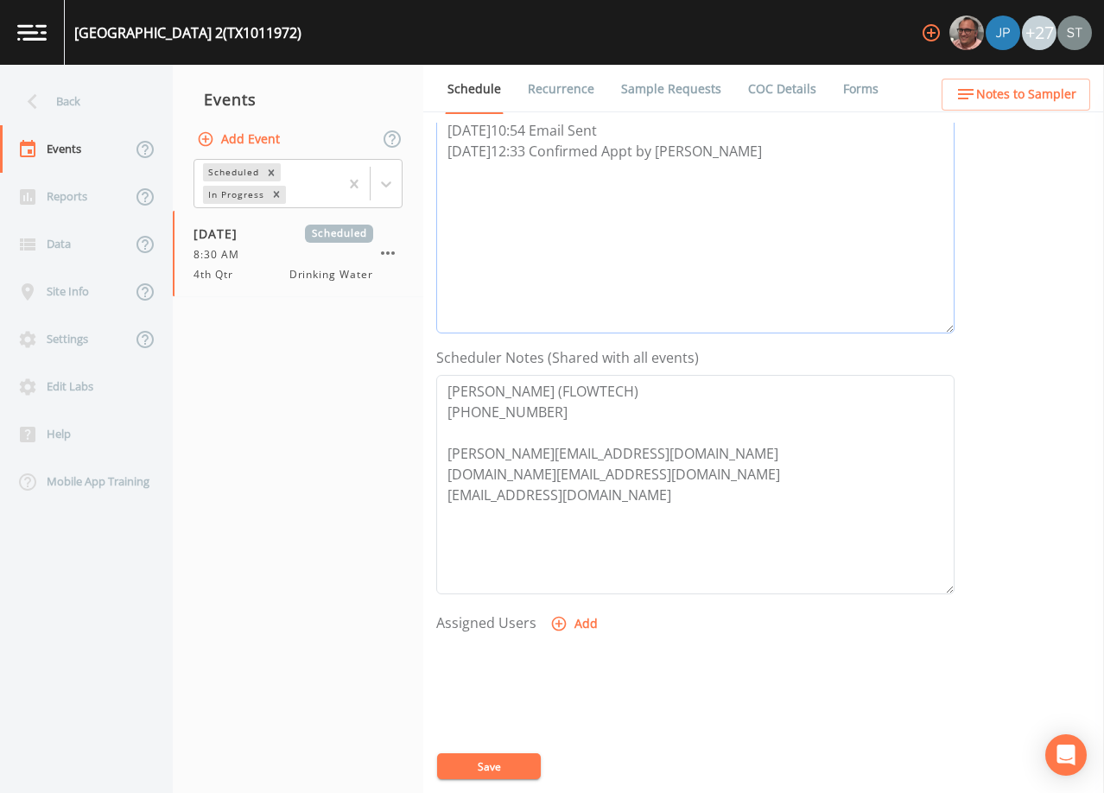
type textarea "[DATE]10:54 Email Sent [DATE]12:33 Confirmed Appt by [PERSON_NAME]"
click at [580, 628] on button "Add" at bounding box center [576, 624] width 58 height 32
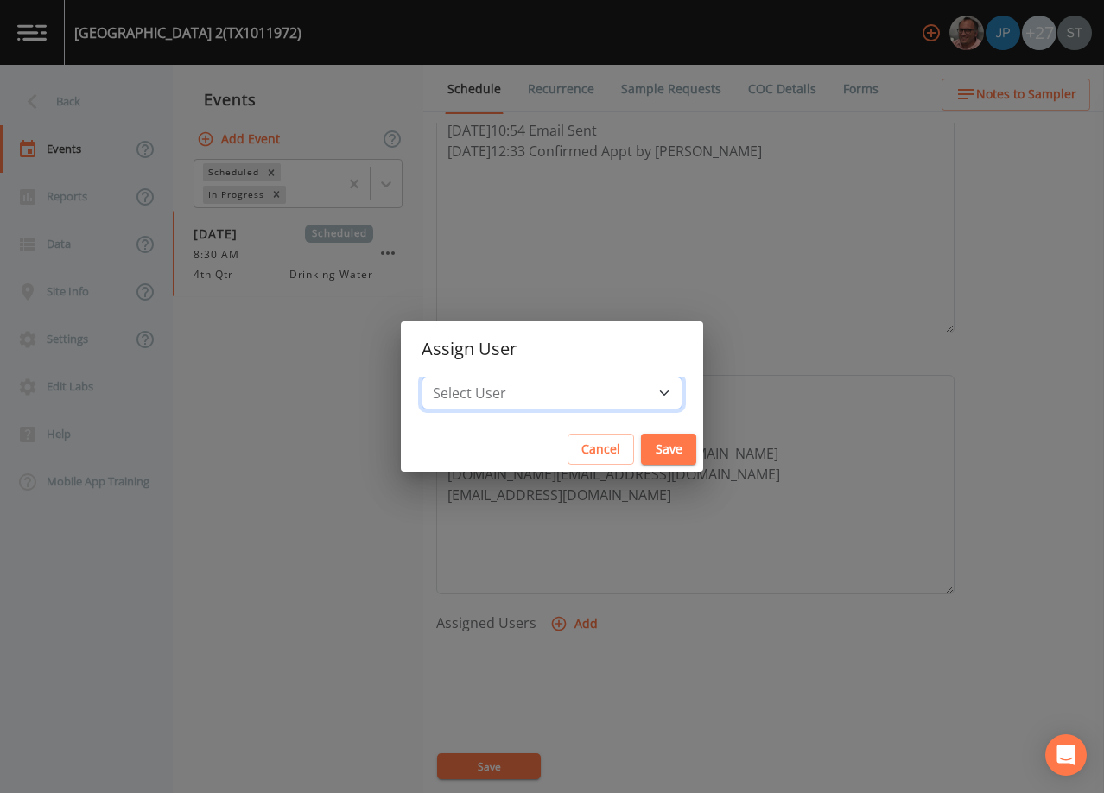
click at [550, 395] on select "Select User [PERSON_NAME] [PERSON_NAME] [PERSON_NAME] Lorinzia [PERSON_NAME] [P…" at bounding box center [552, 393] width 261 height 33
select select "9949071a-8de3-4d5f-82d7-f9272ed5f8d7"
click at [461, 377] on select "Select User [PERSON_NAME] [PERSON_NAME] [PERSON_NAME] Lorinzia [PERSON_NAME] [P…" at bounding box center [552, 393] width 261 height 33
click at [641, 458] on button "Save" at bounding box center [668, 450] width 55 height 32
select select
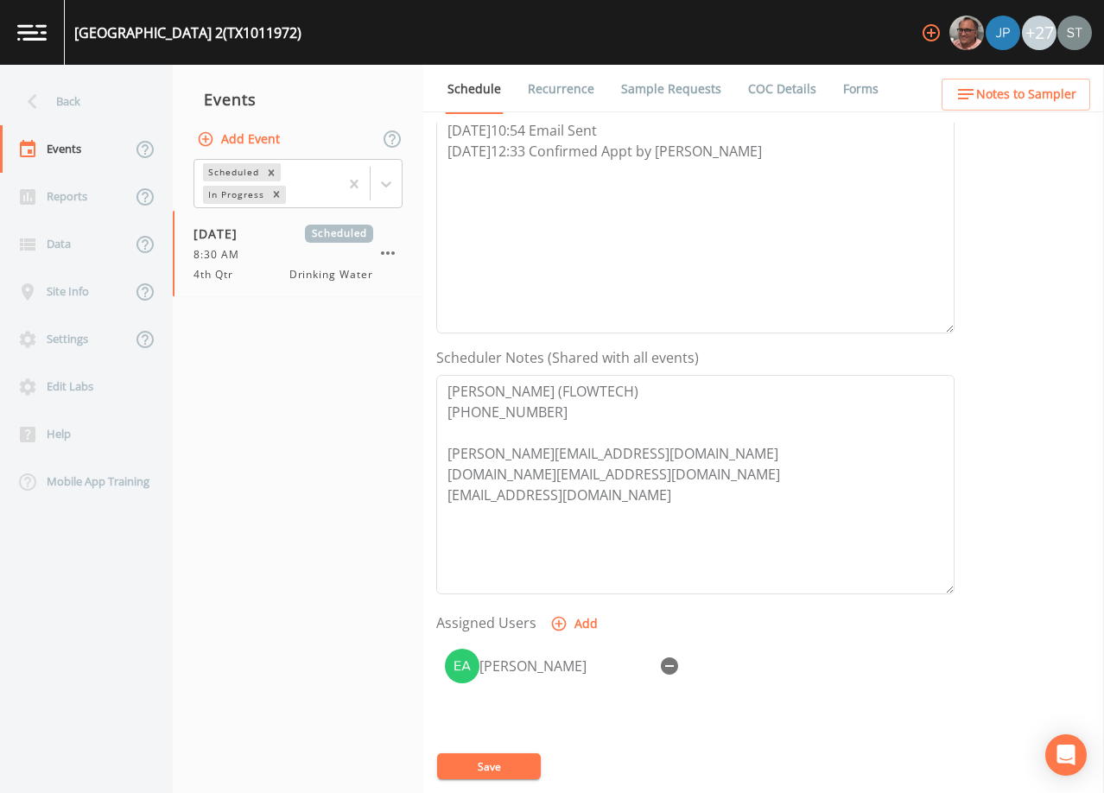
drag, startPoint x: 518, startPoint y: 769, endPoint x: 885, endPoint y: 595, distance: 406.3
click at [518, 768] on button "Save" at bounding box center [489, 767] width 104 height 26
click at [1050, 90] on span "Notes to Sampler" at bounding box center [1026, 95] width 100 height 22
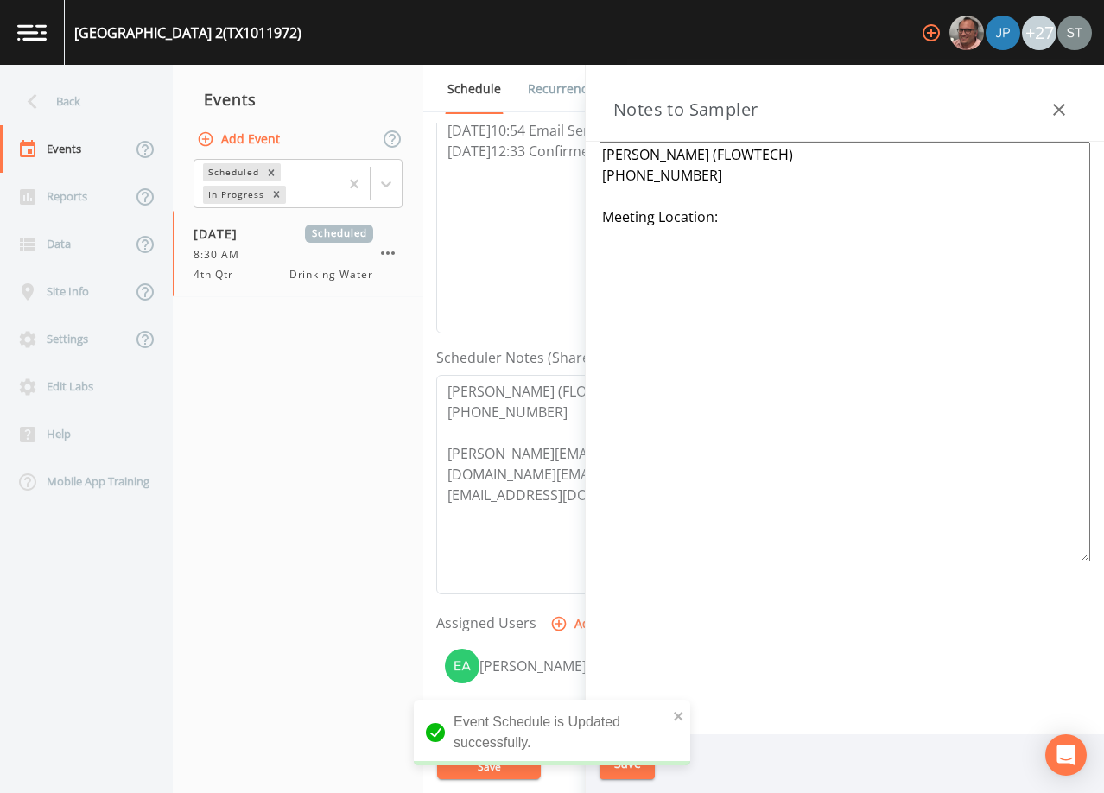
click at [760, 223] on textarea "[PERSON_NAME] (FLOWTECH) [PHONE_NUMBER] Meeting Location:" at bounding box center [845, 352] width 491 height 420
paste textarea "[STREET_ADDRESS]"
click at [784, 325] on textarea "[PERSON_NAME] (FLOWTECH) [PHONE_NUMBER] Meeting Location: [STREET_ADDRESS]" at bounding box center [845, 352] width 491 height 420
paste textarea "(1 of 4 Total Systems) TX1011957, TX1010218, TX1010339 & TX1011972"
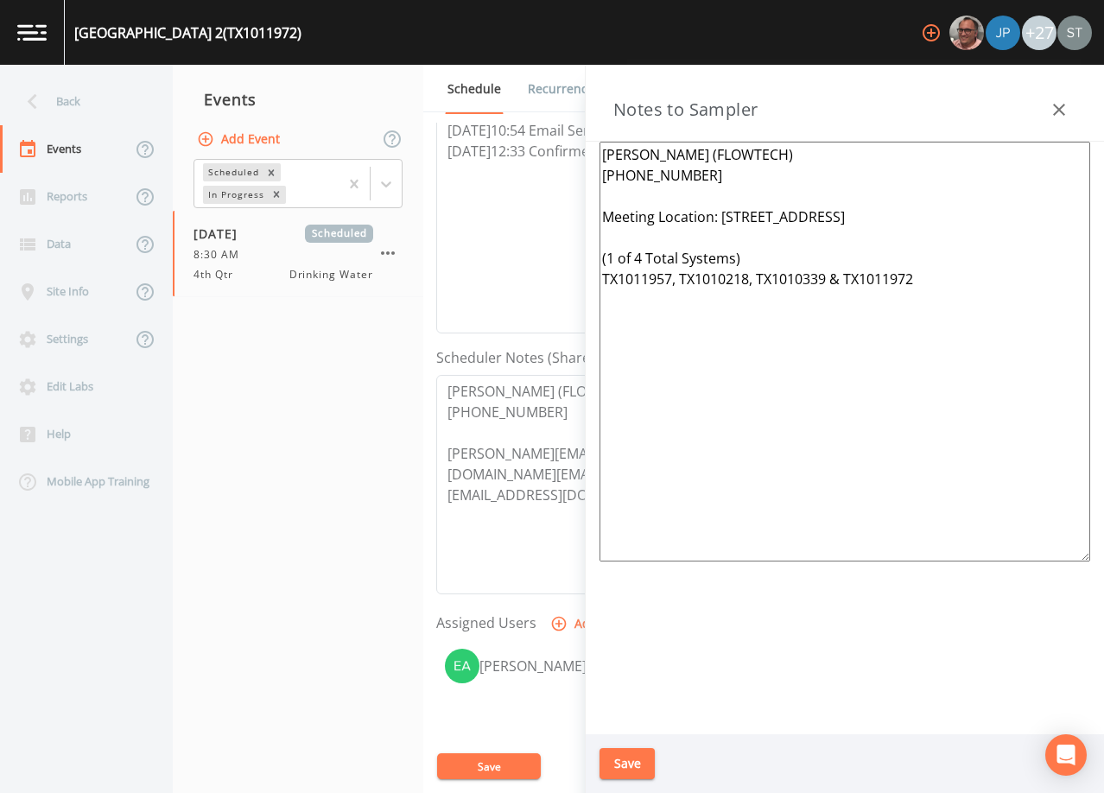
type textarea "[PERSON_NAME] (FLOWTECH) [PHONE_NUMBER] Meeting Location: [STREET_ADDRESS] (1 o…"
click at [629, 764] on button "Save" at bounding box center [627, 764] width 55 height 32
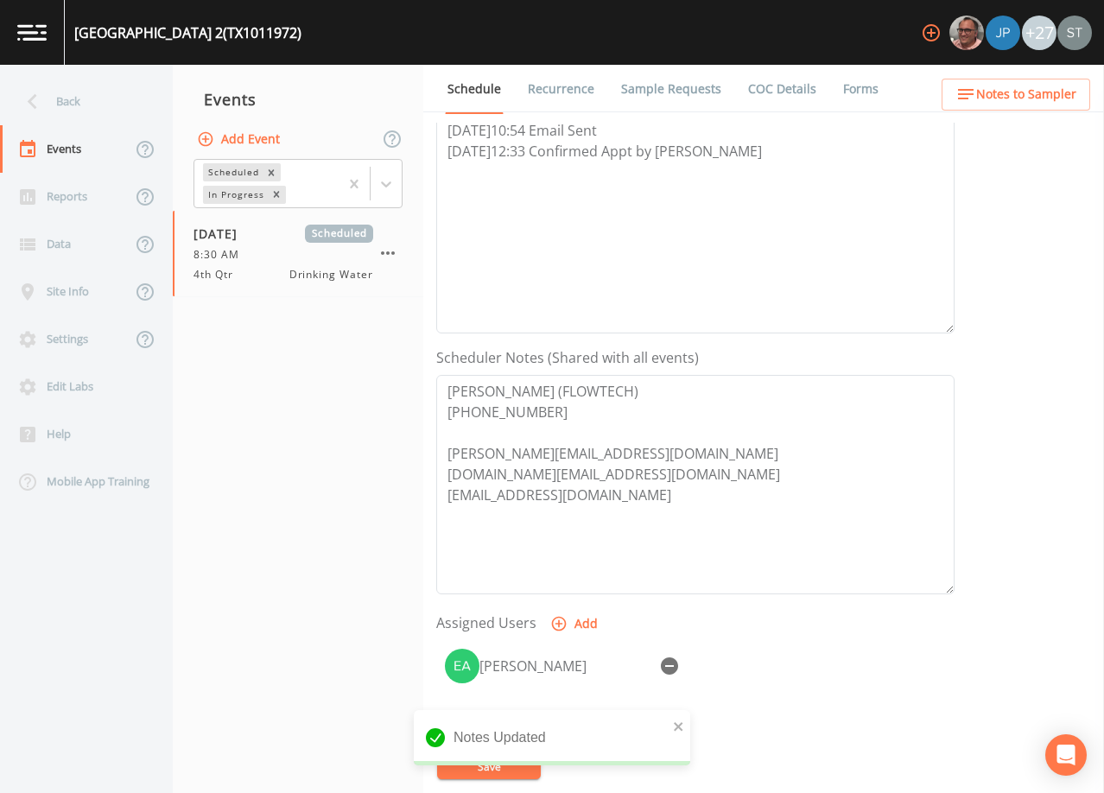
click at [670, 88] on link "Sample Requests" at bounding box center [671, 89] width 105 height 48
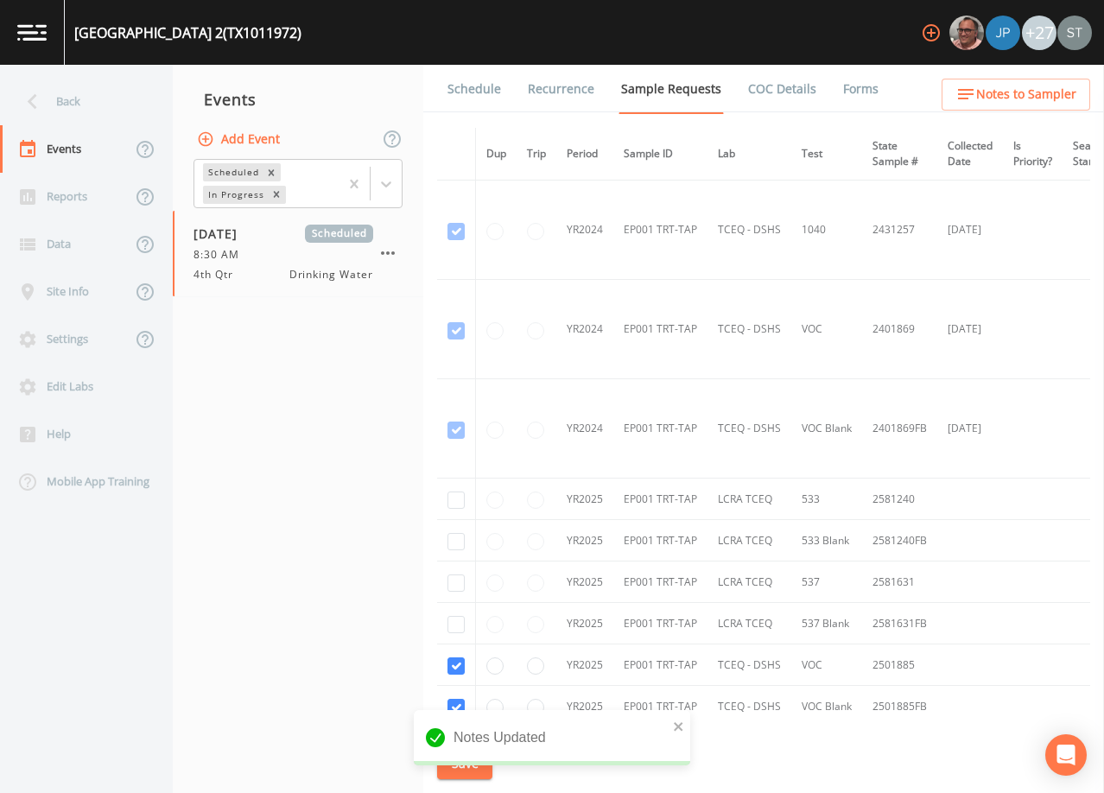
click at [482, 88] on link "Schedule" at bounding box center [474, 89] width 59 height 48
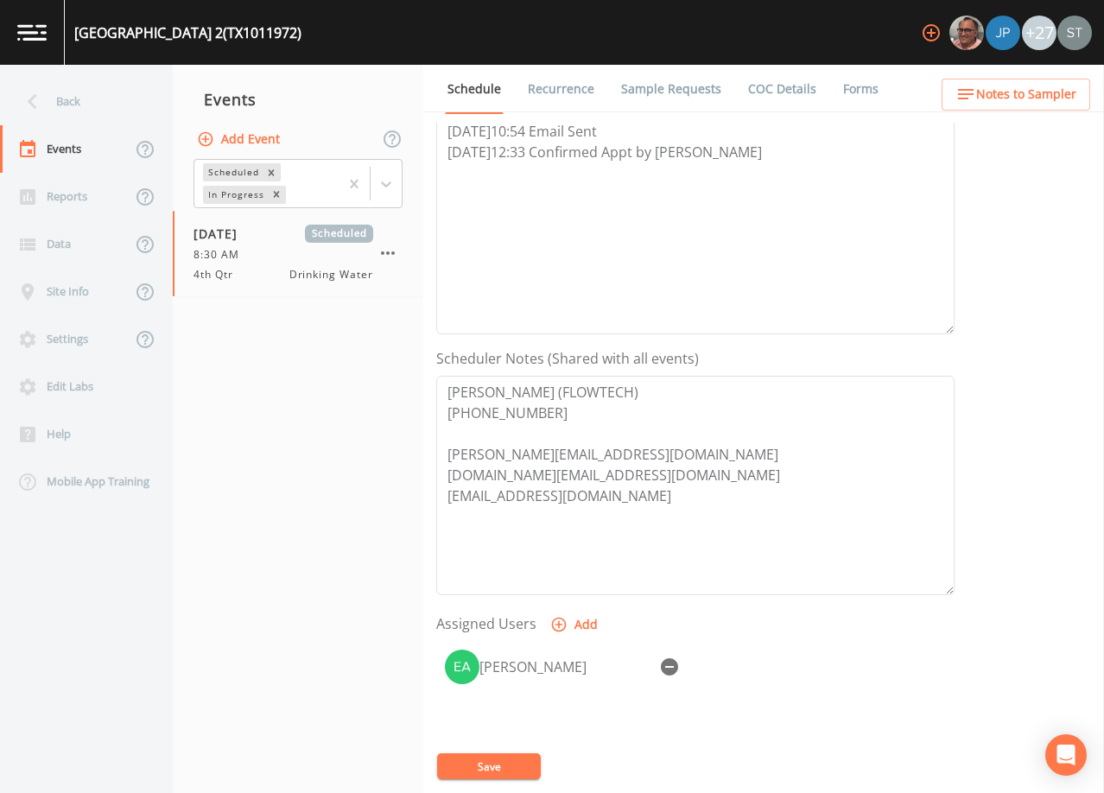
scroll to position [259, 0]
click at [1083, 97] on button "Notes to Sampler" at bounding box center [1016, 95] width 149 height 32
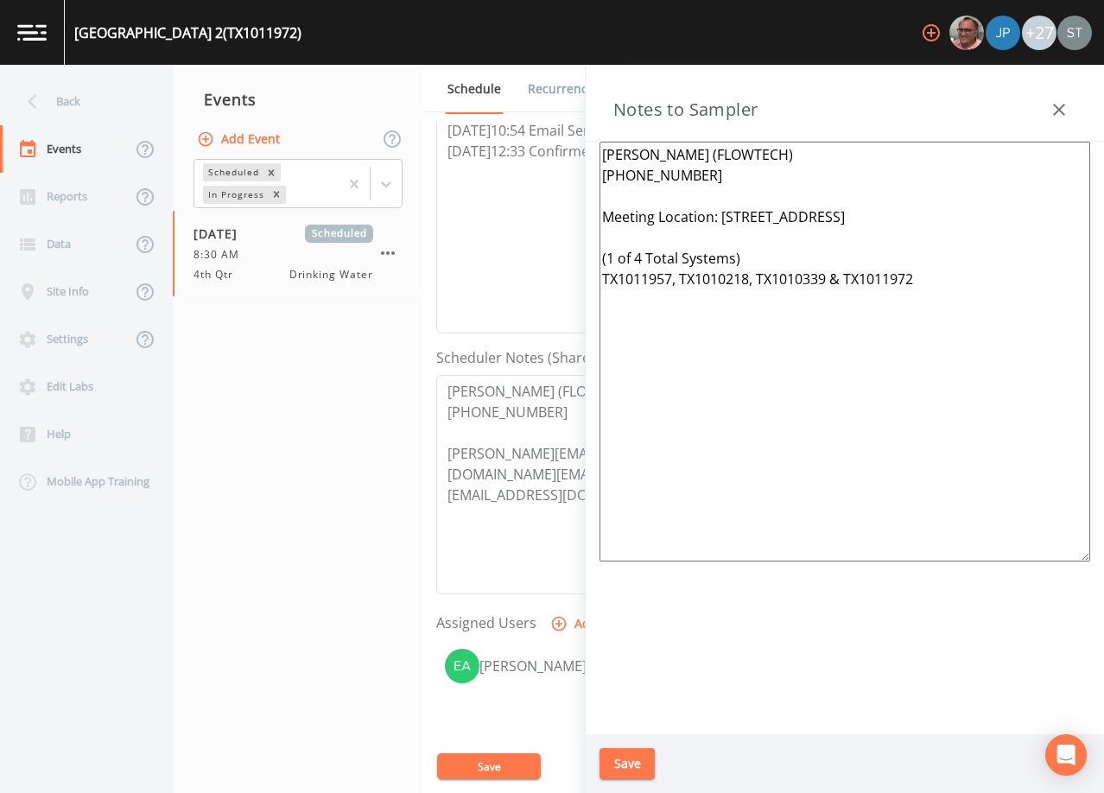
click at [1076, 105] on button "button" at bounding box center [1059, 109] width 35 height 35
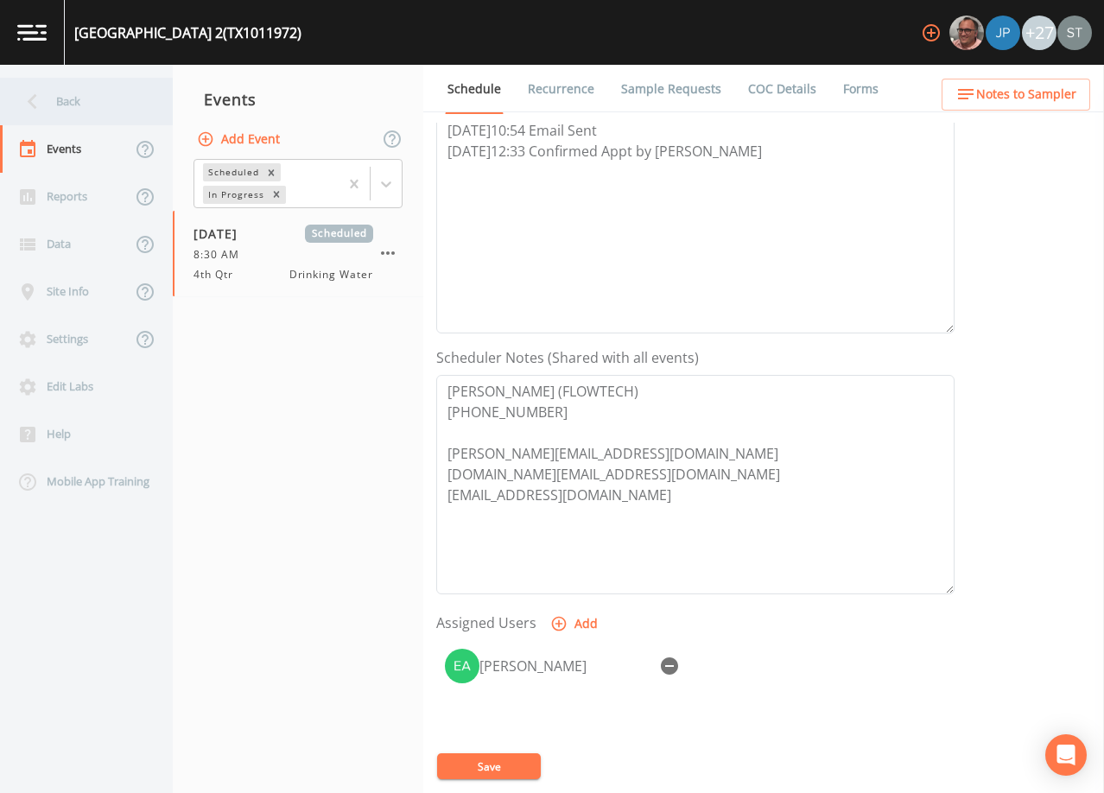
click at [67, 95] on div "Back" at bounding box center [78, 102] width 156 height 48
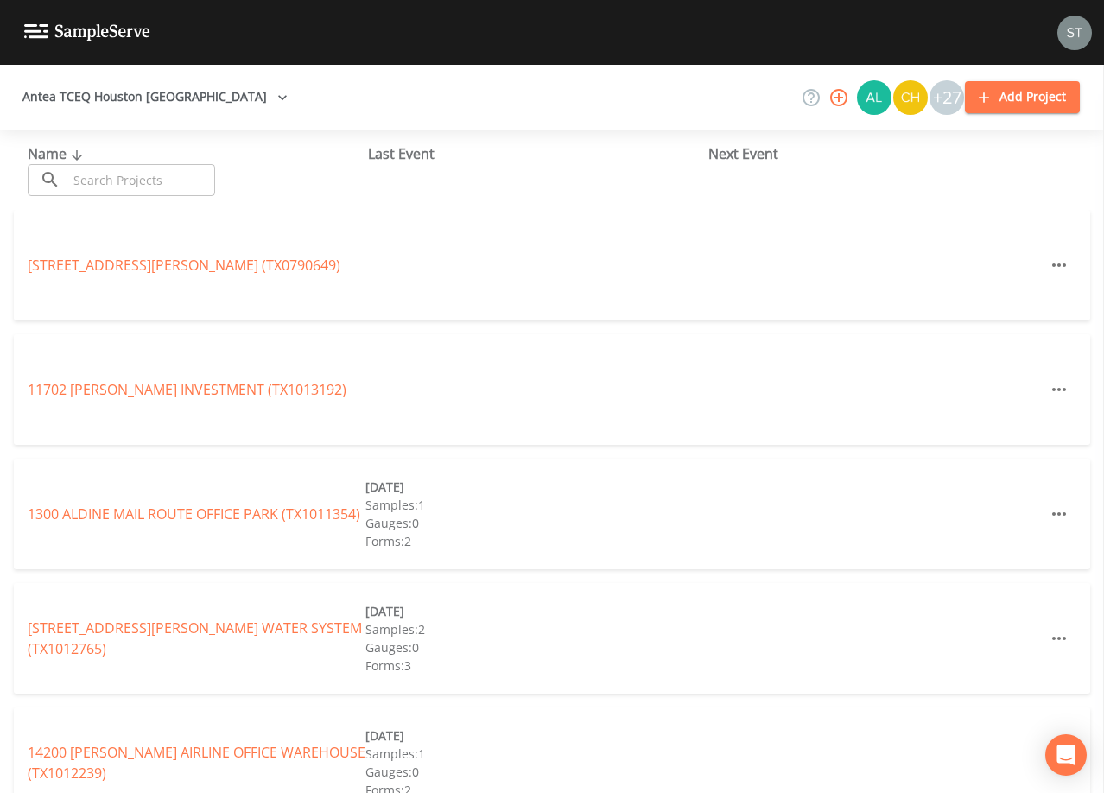
click at [169, 175] on input "text" at bounding box center [141, 180] width 148 height 32
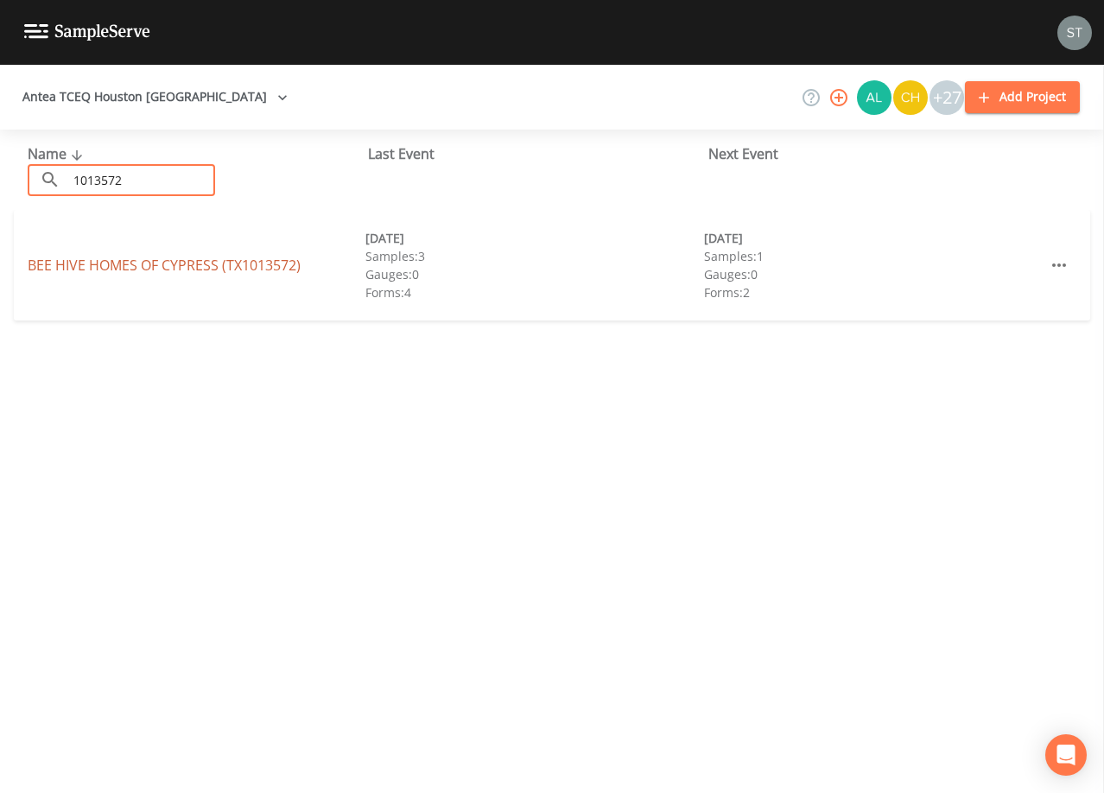
type input "1013572"
click at [193, 262] on link "BEE HIVE HOMES OF [GEOGRAPHIC_DATA] (TX1013572)" at bounding box center [164, 265] width 273 height 19
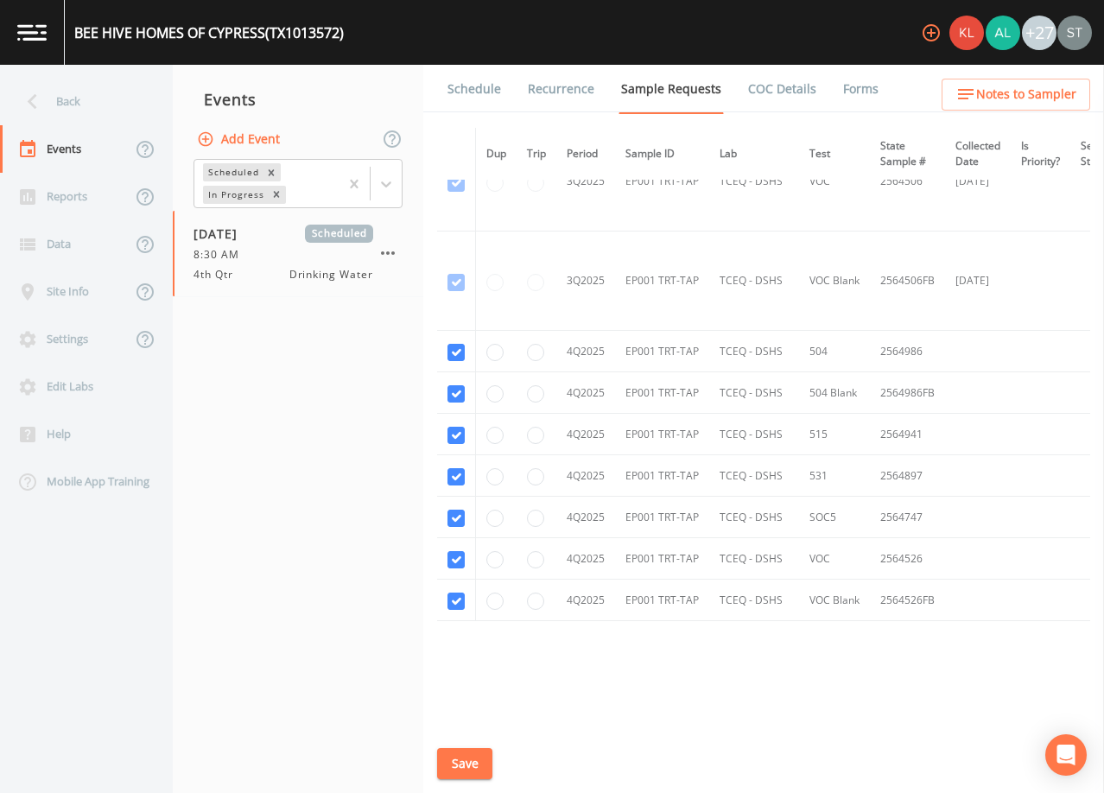
scroll to position [1082, 0]
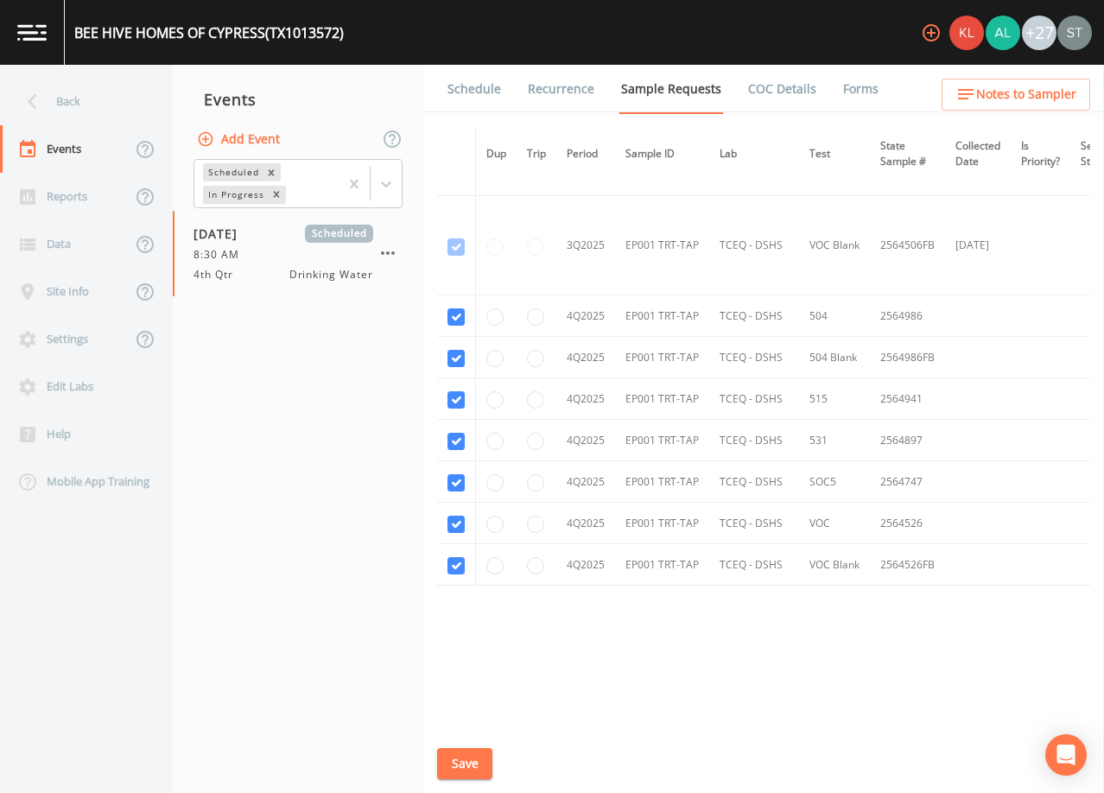
click at [465, 92] on link "Schedule" at bounding box center [474, 89] width 59 height 48
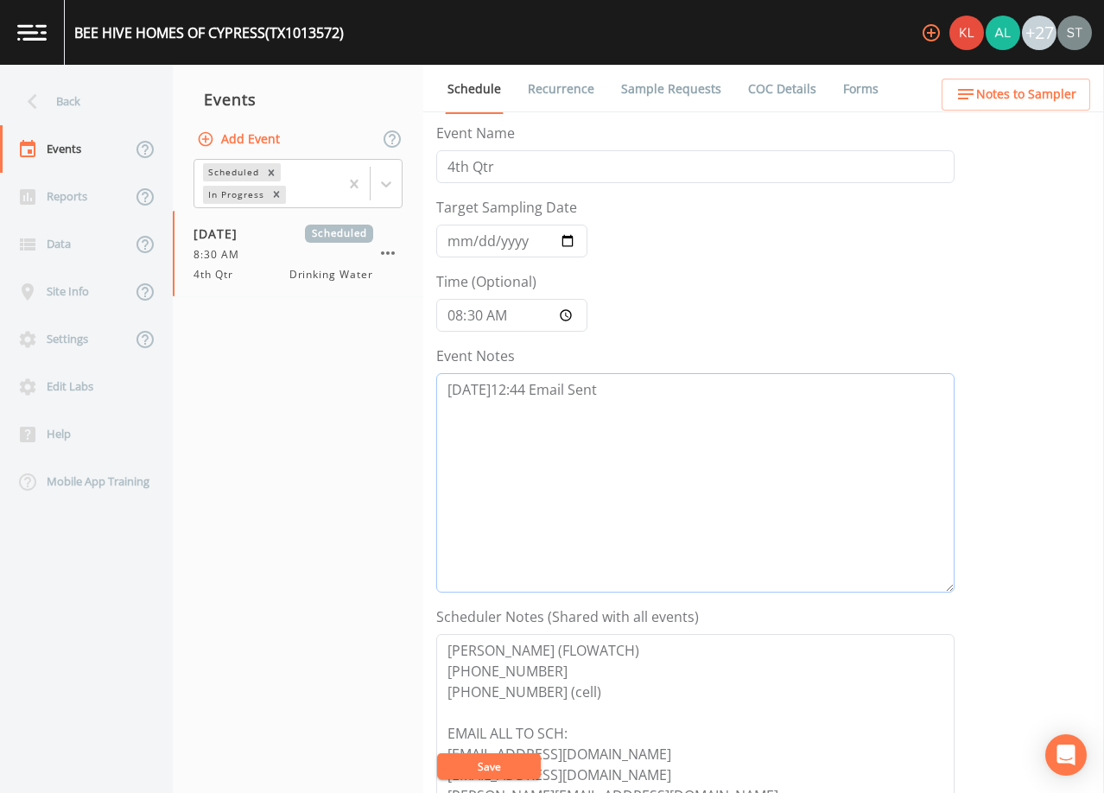
click at [727, 403] on textarea "[DATE]12:44 Email Sent" at bounding box center [695, 482] width 518 height 219
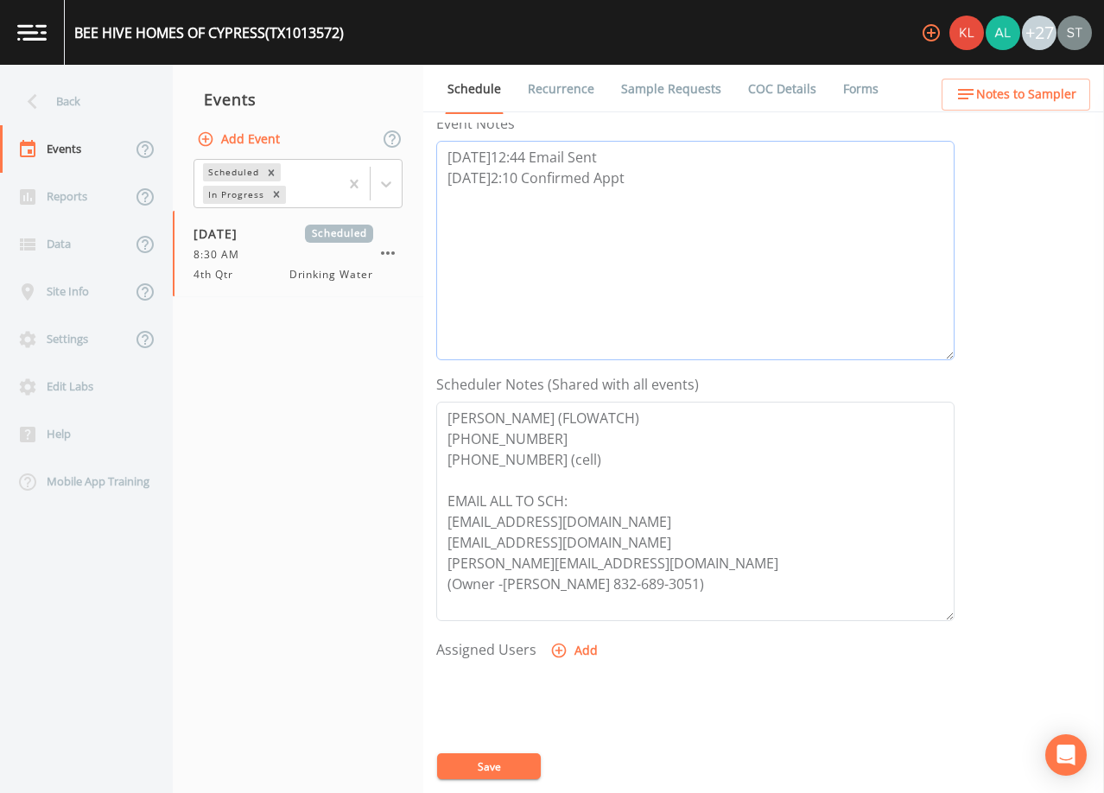
scroll to position [259, 0]
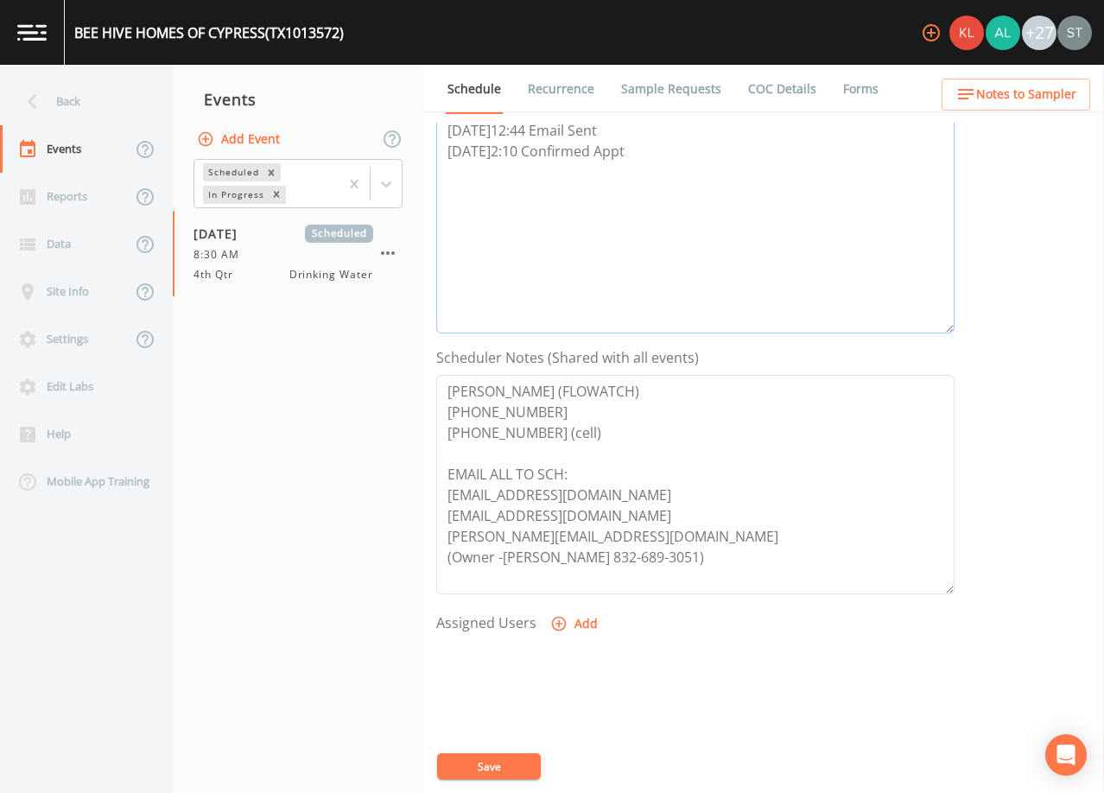
type textarea "[DATE]12:44 Email Sent [DATE]2:10 Confirmed Appt"
click at [574, 626] on button "Add" at bounding box center [576, 624] width 58 height 32
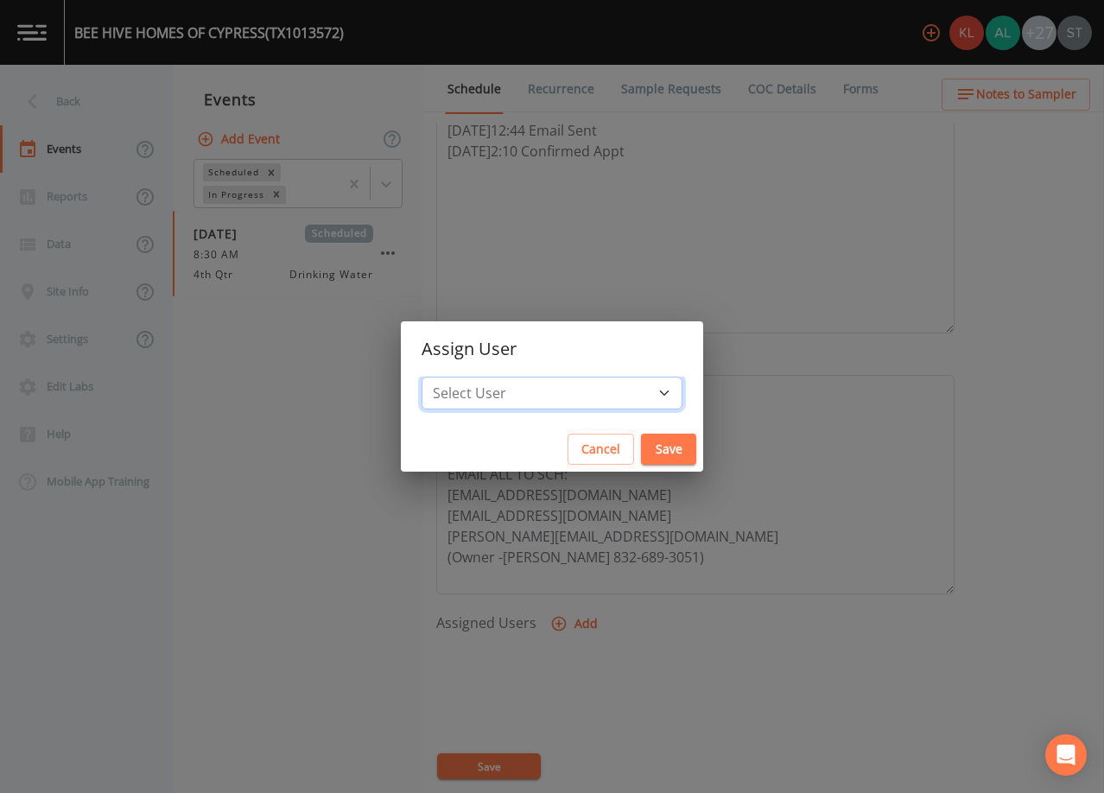
click at [579, 392] on select "Select User [PERSON_NAME] [PERSON_NAME] [PERSON_NAME] [PERSON_NAME] [PERSON_NAM…" at bounding box center [552, 393] width 261 height 33
select select "761fe873-4351-41cf-9a8a-5ea5441833b0"
click at [461, 377] on select "Select User [PERSON_NAME] [PERSON_NAME] [PERSON_NAME] [PERSON_NAME] [PERSON_NAM…" at bounding box center [552, 393] width 261 height 33
click at [641, 448] on button "Save" at bounding box center [668, 450] width 55 height 32
select select
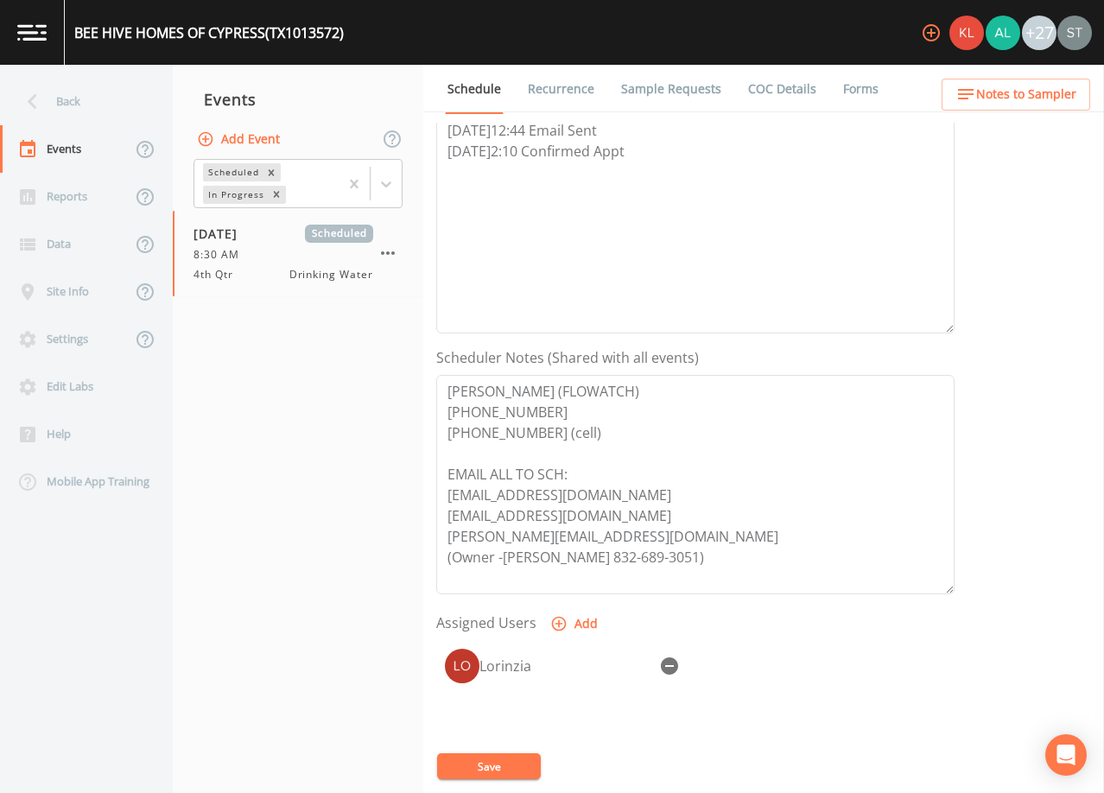
click at [524, 767] on button "Save" at bounding box center [489, 767] width 104 height 26
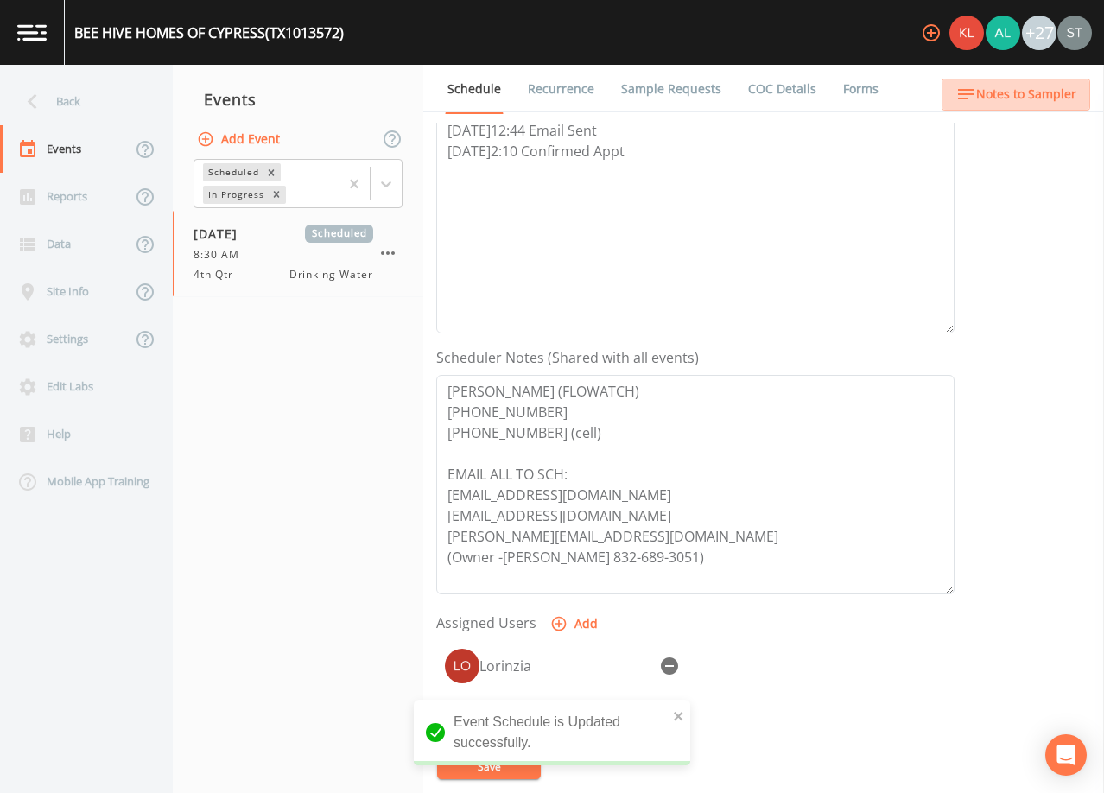
click at [1062, 92] on span "Notes to Sampler" at bounding box center [1026, 95] width 100 height 22
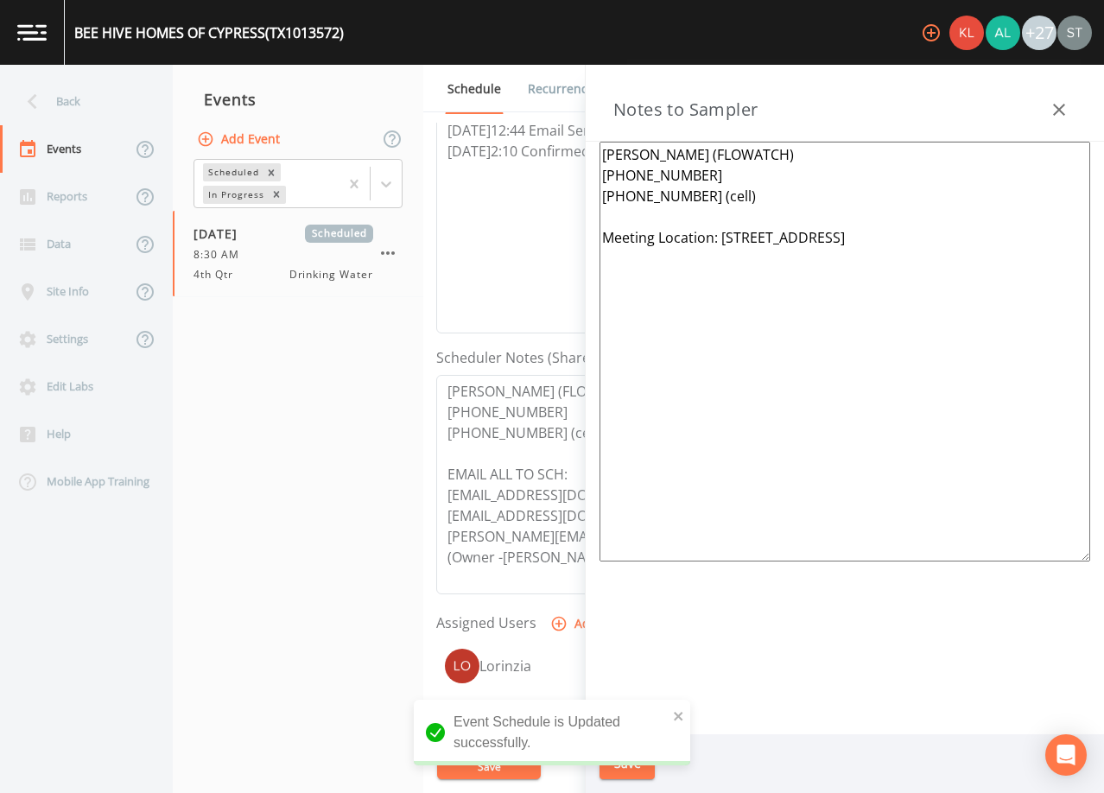
click at [1059, 111] on icon "button" at bounding box center [1059, 110] width 12 height 12
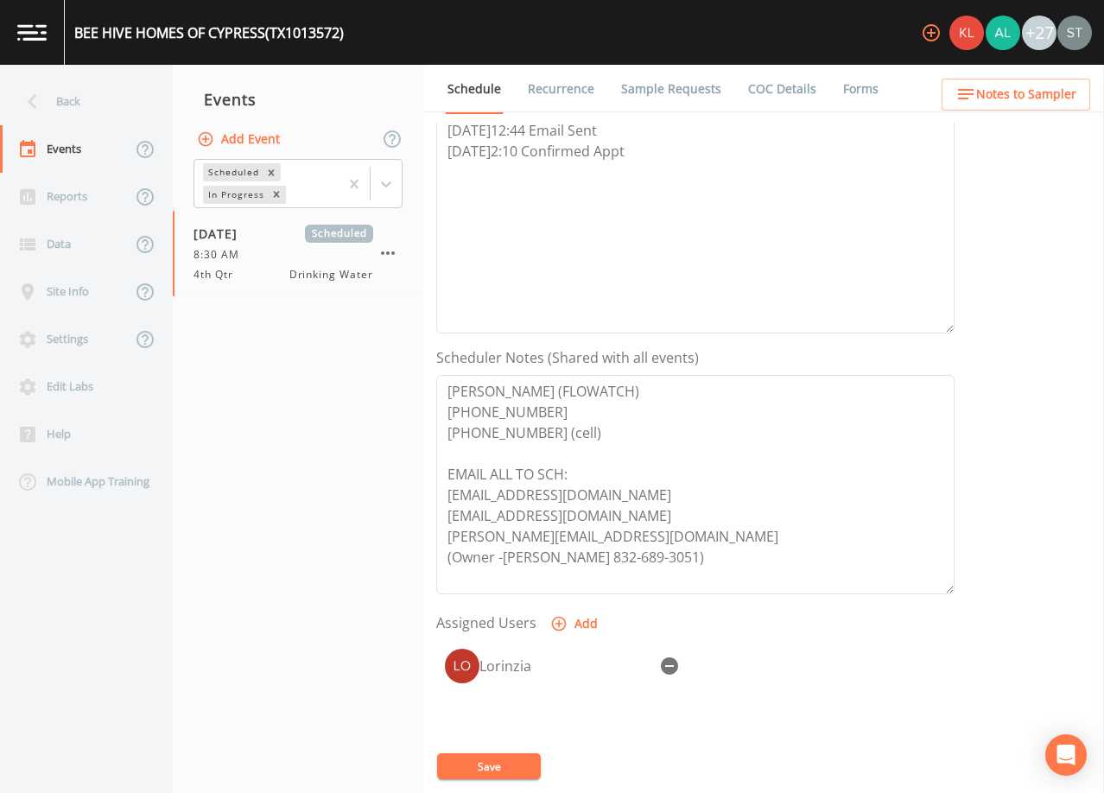
click at [657, 91] on link "Sample Requests" at bounding box center [671, 89] width 105 height 48
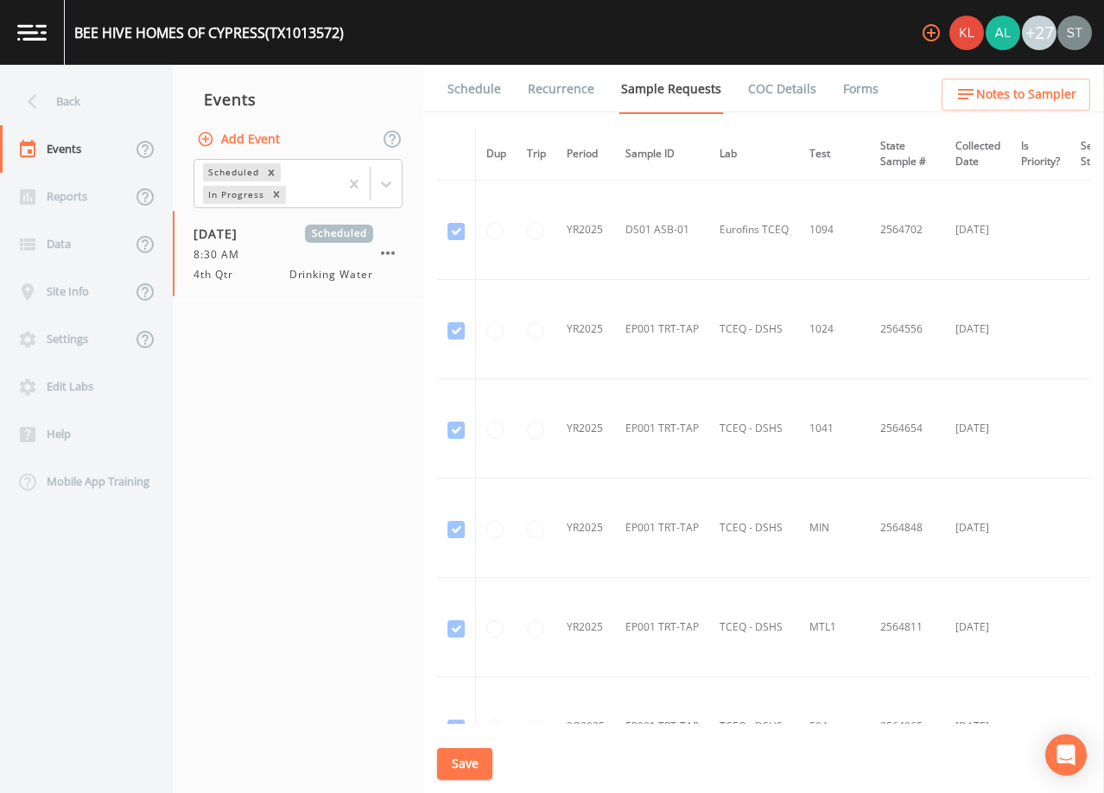
click at [493, 99] on link "Schedule" at bounding box center [474, 89] width 59 height 48
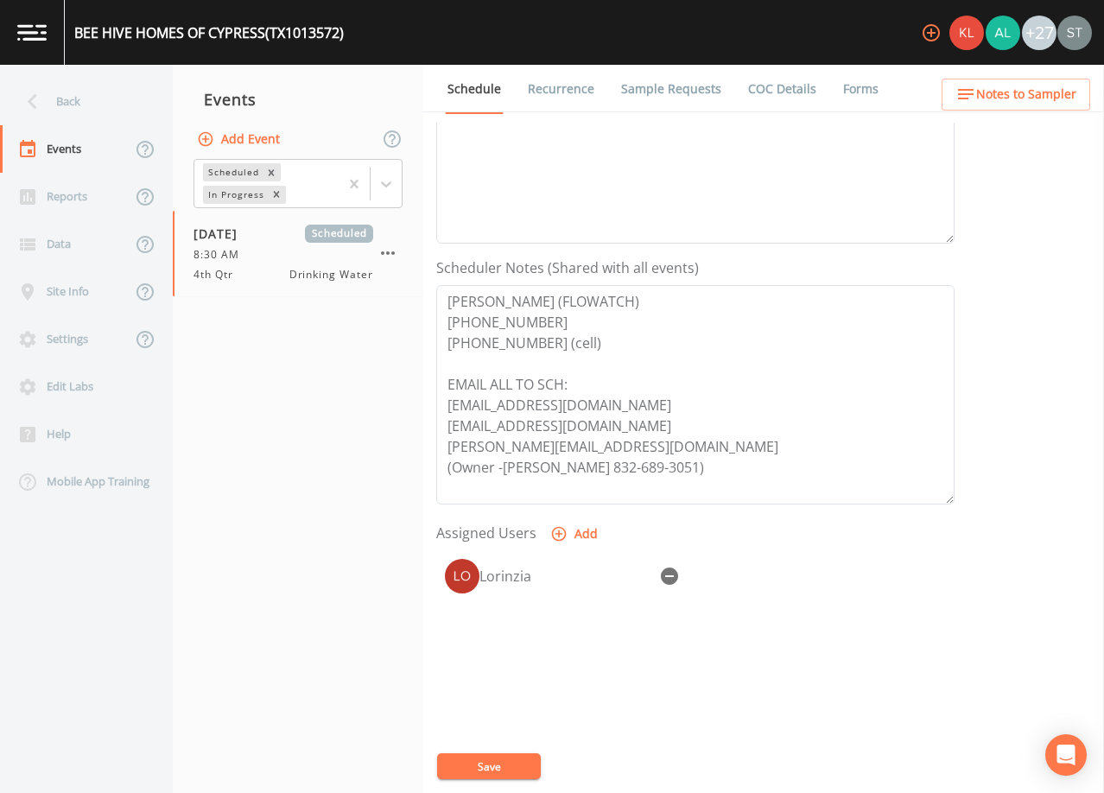
scroll to position [426, 0]
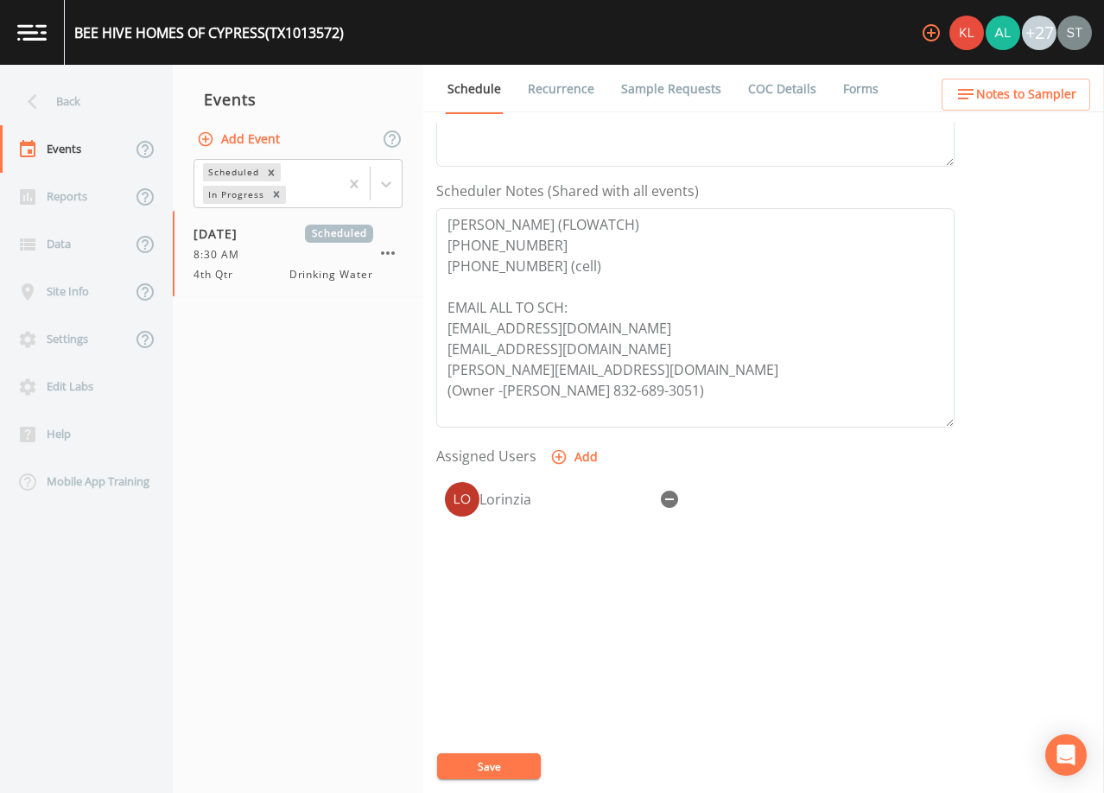
click at [665, 85] on link "Sample Requests" at bounding box center [671, 89] width 105 height 48
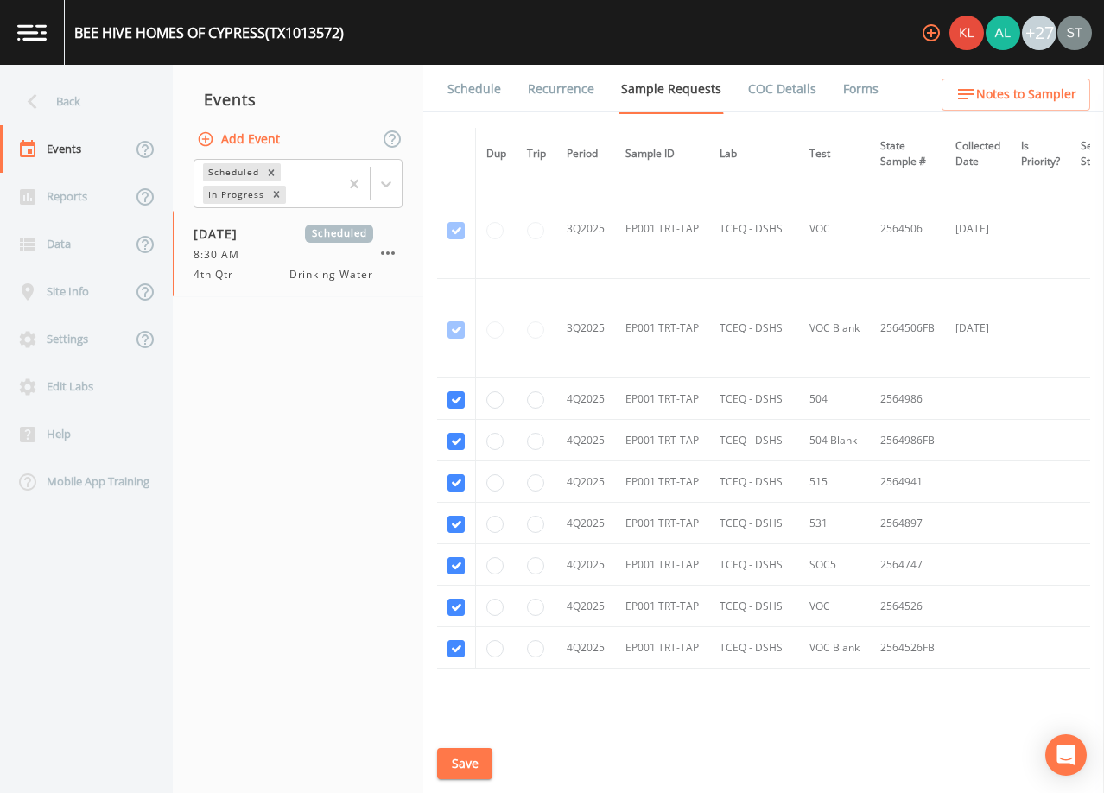
scroll to position [1082, 0]
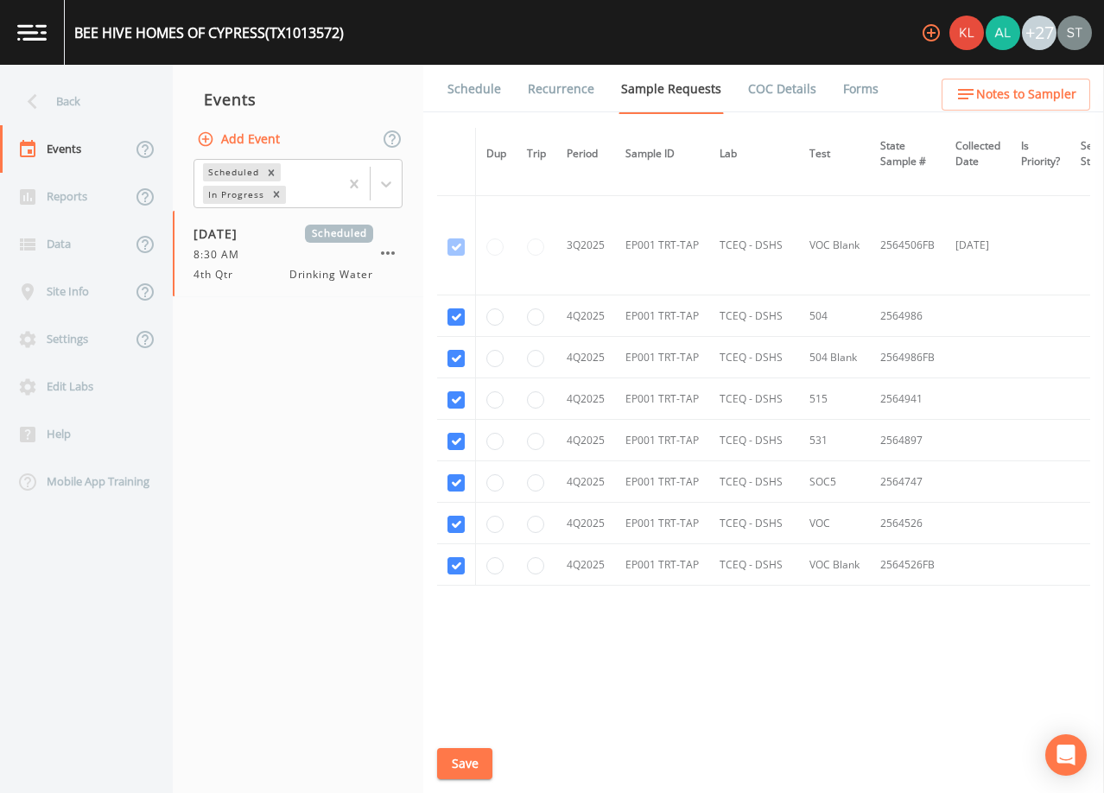
click at [467, 97] on link "Schedule" at bounding box center [474, 89] width 59 height 48
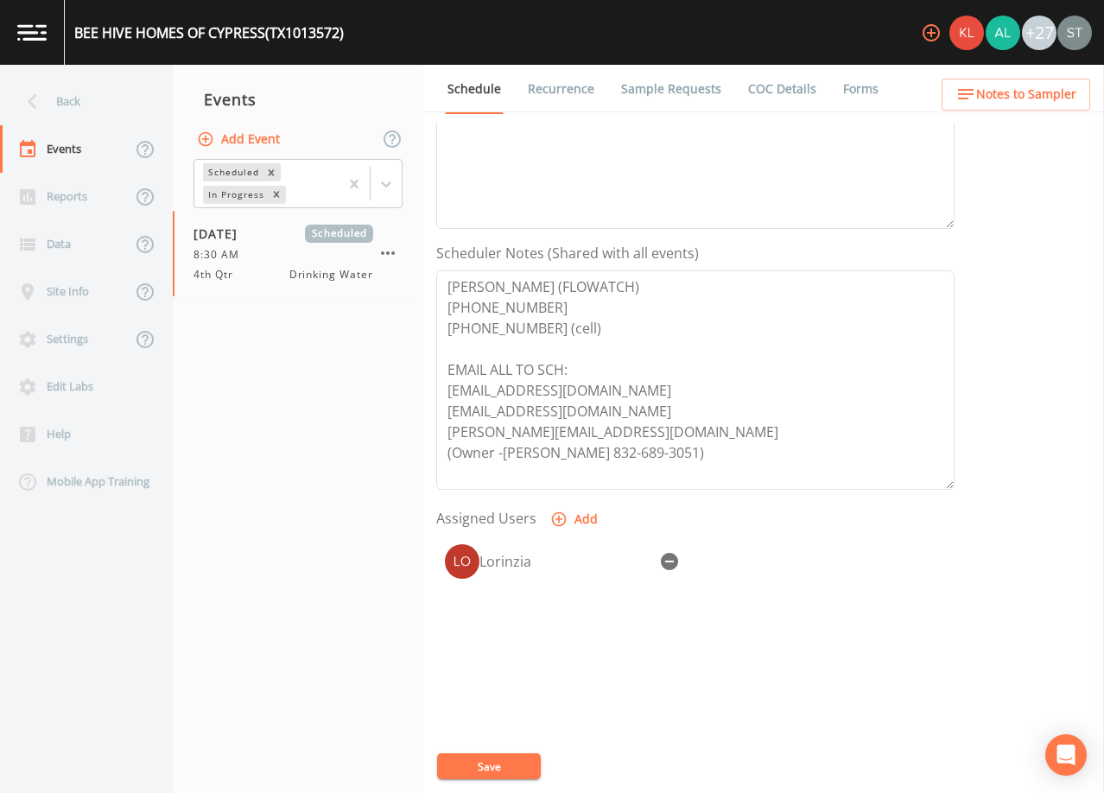
scroll to position [426, 0]
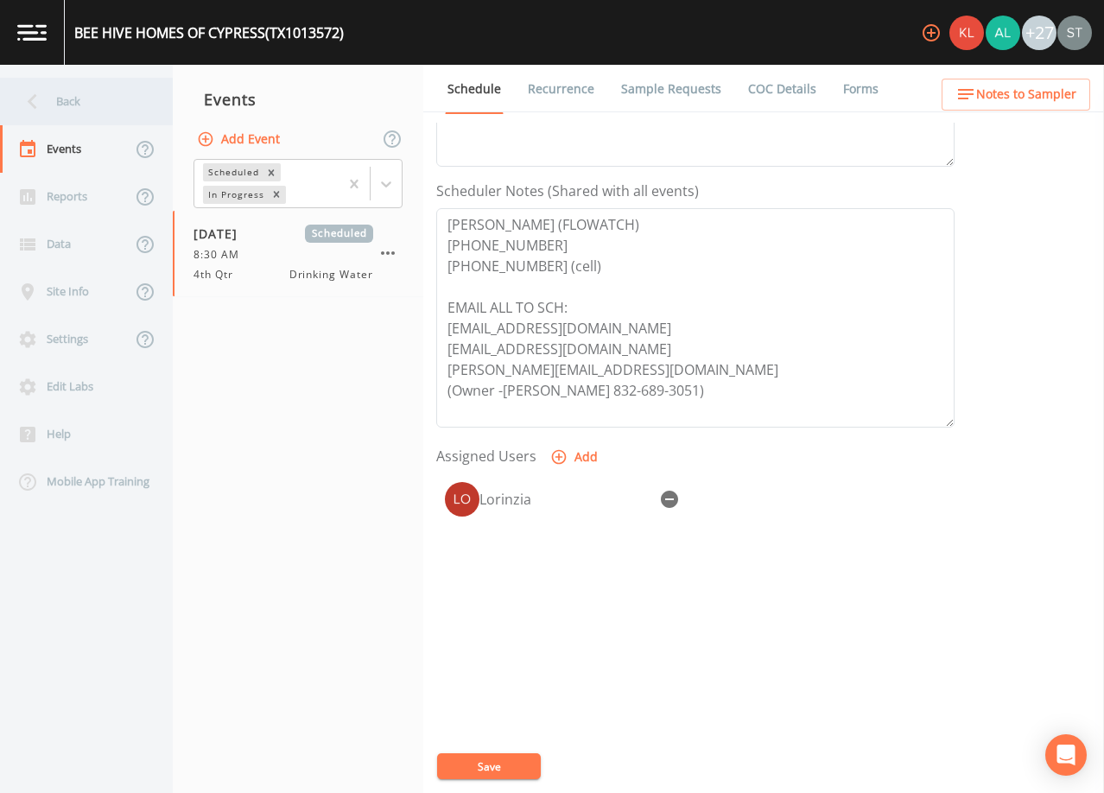
click at [87, 107] on div "Back" at bounding box center [78, 102] width 156 height 48
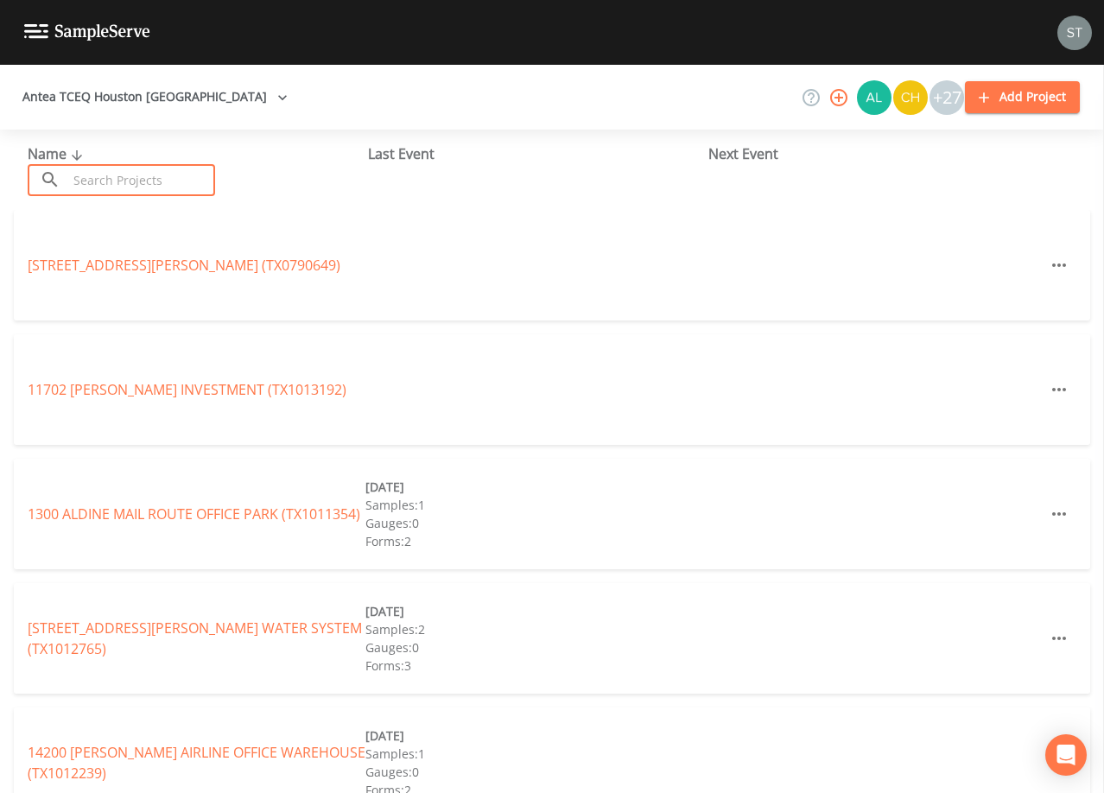
click at [191, 168] on input "text" at bounding box center [141, 180] width 148 height 32
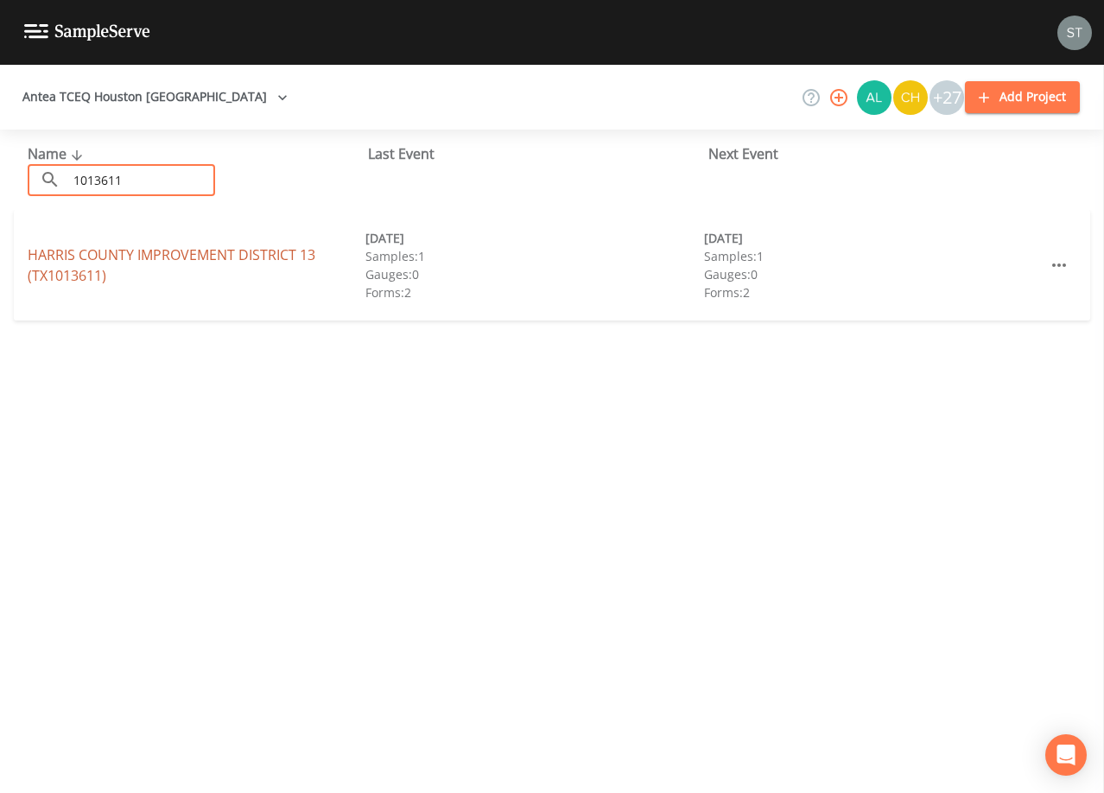
type input "1013611"
click at [275, 253] on link "[GEOGRAPHIC_DATA] 13 (TX1013611)" at bounding box center [172, 265] width 288 height 40
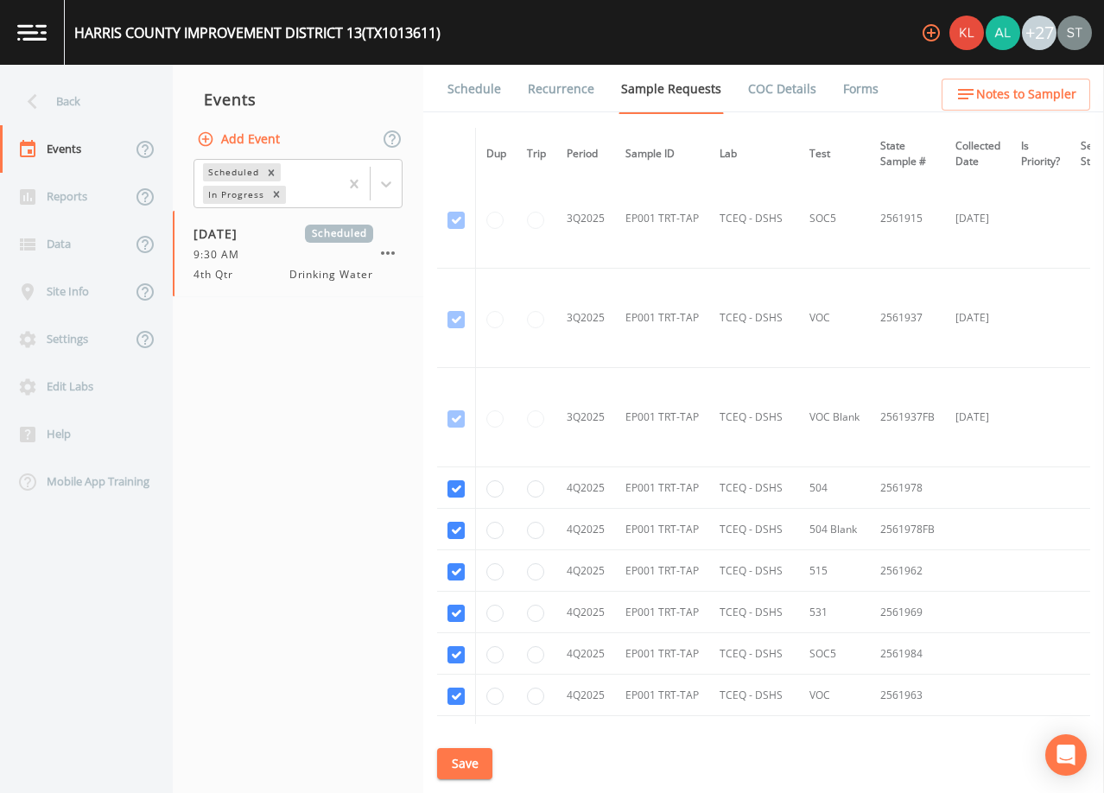
scroll to position [2596, 0]
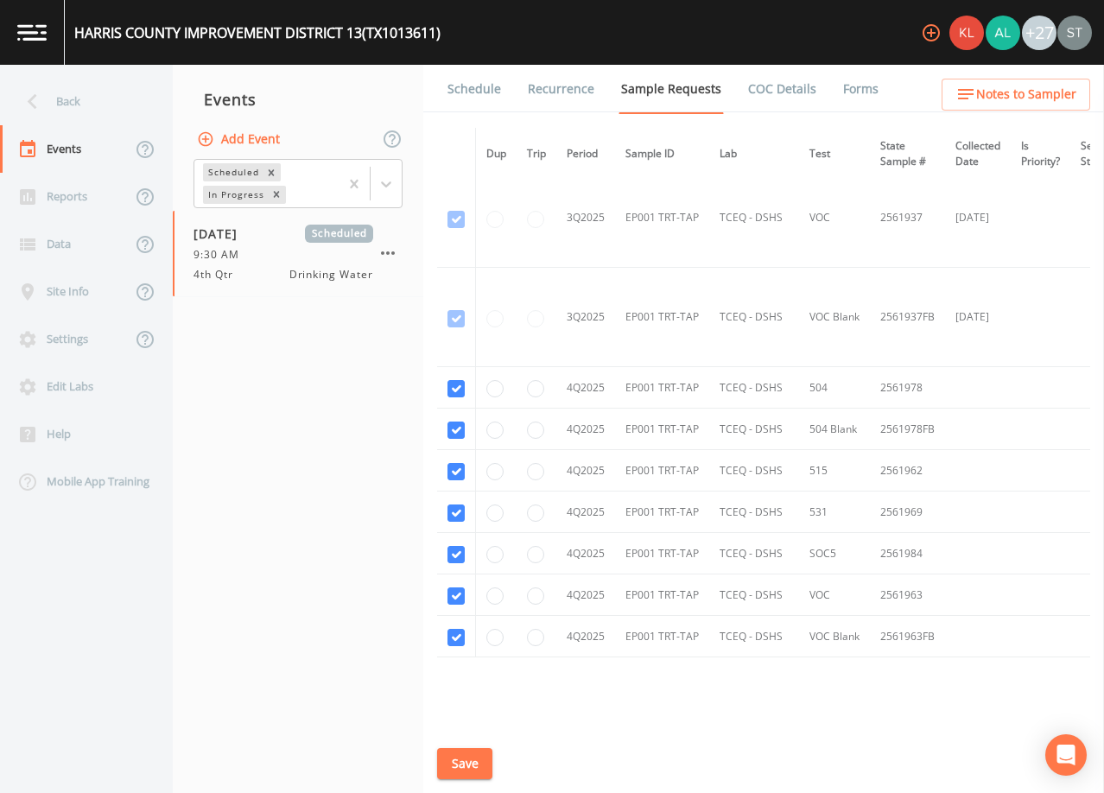
click at [480, 92] on link "Schedule" at bounding box center [474, 89] width 59 height 48
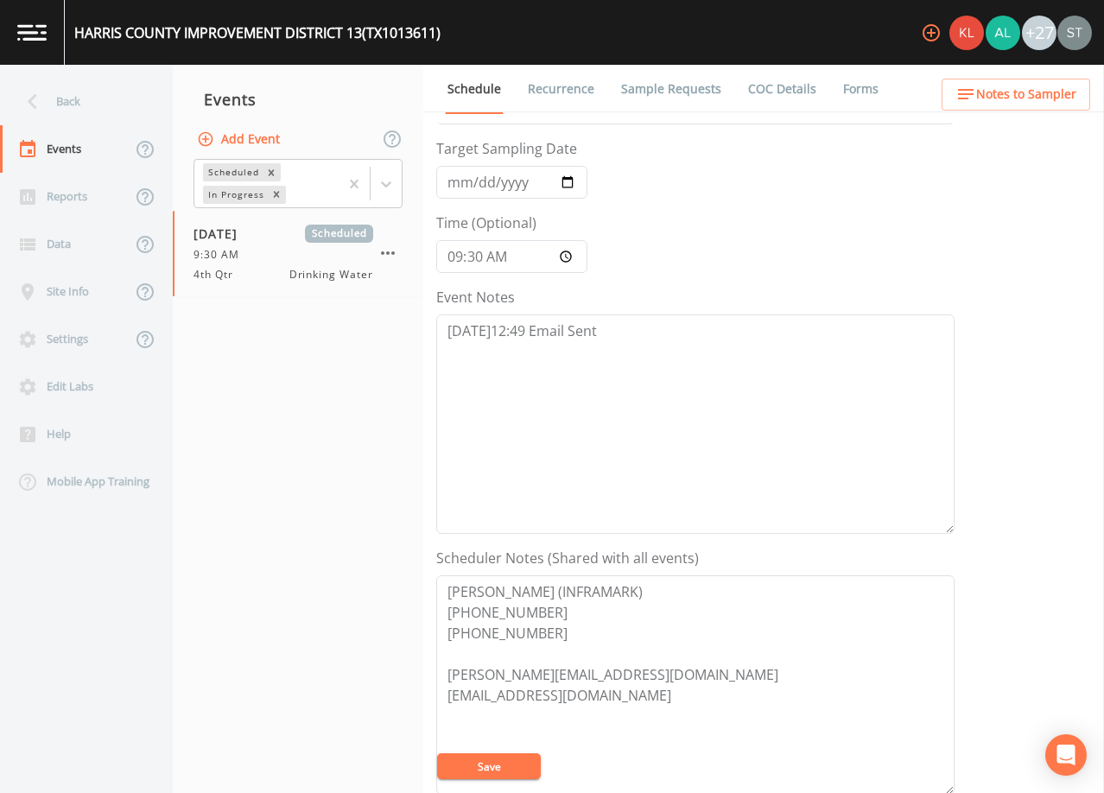
scroll to position [86, 0]
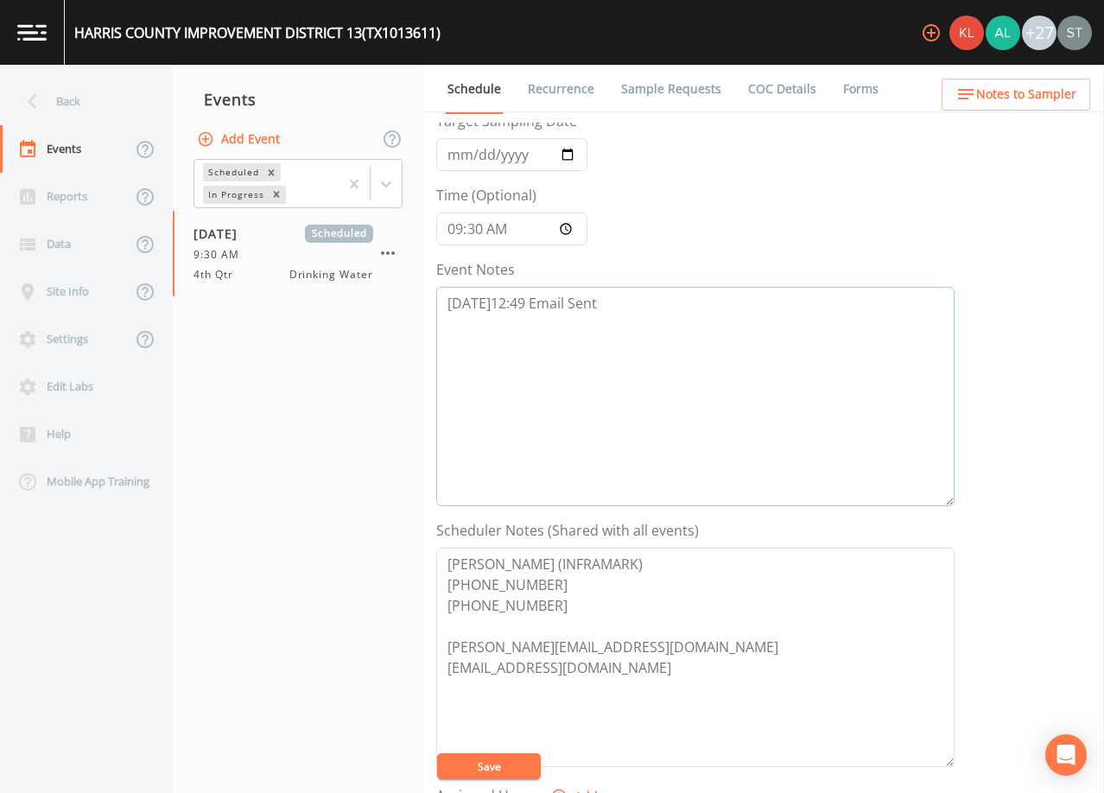
click at [696, 323] on textarea "[DATE]12:49 Email Sent" at bounding box center [695, 396] width 518 height 219
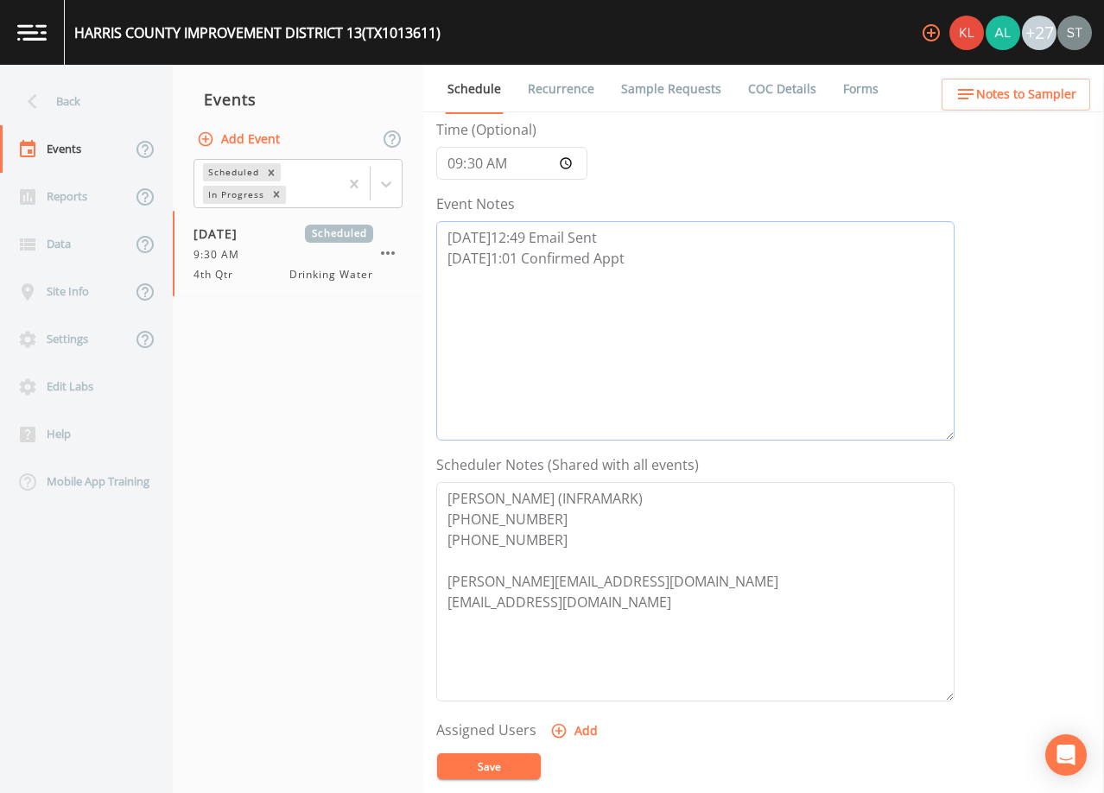
scroll to position [346, 0]
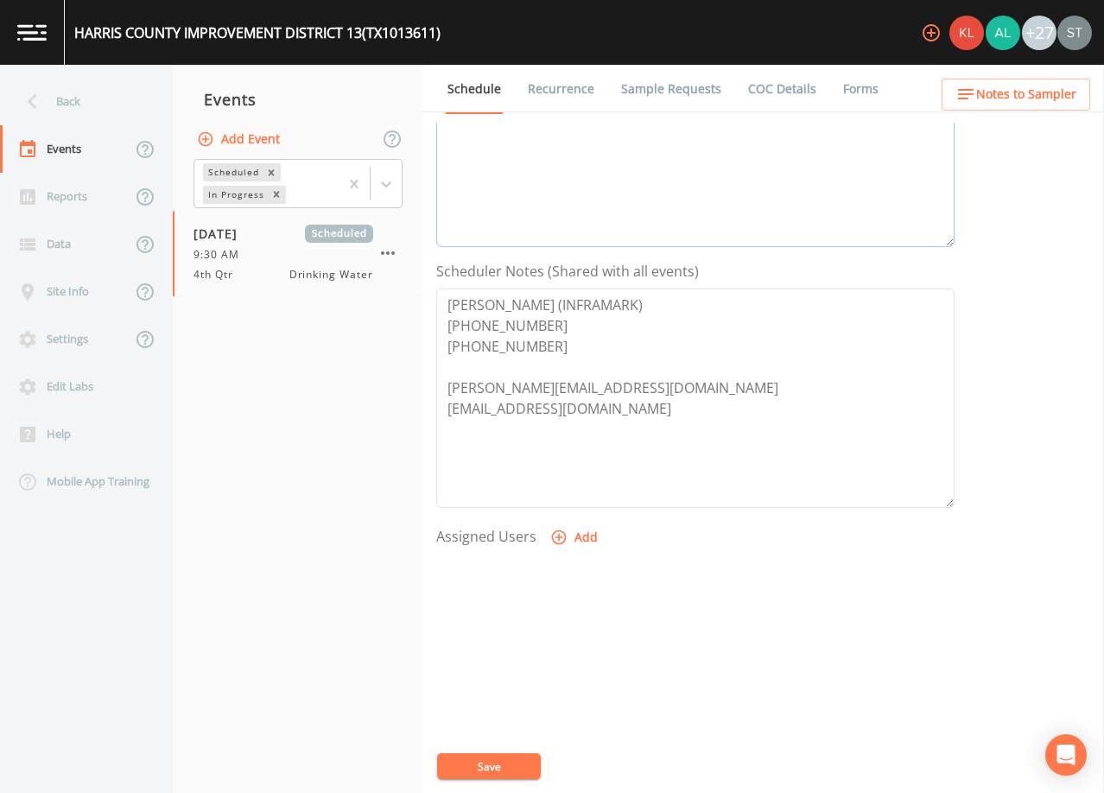
type textarea "[DATE]12:49 Email Sent [DATE]1:01 Confirmed Appt"
click at [567, 536] on button "Add" at bounding box center [576, 538] width 58 height 32
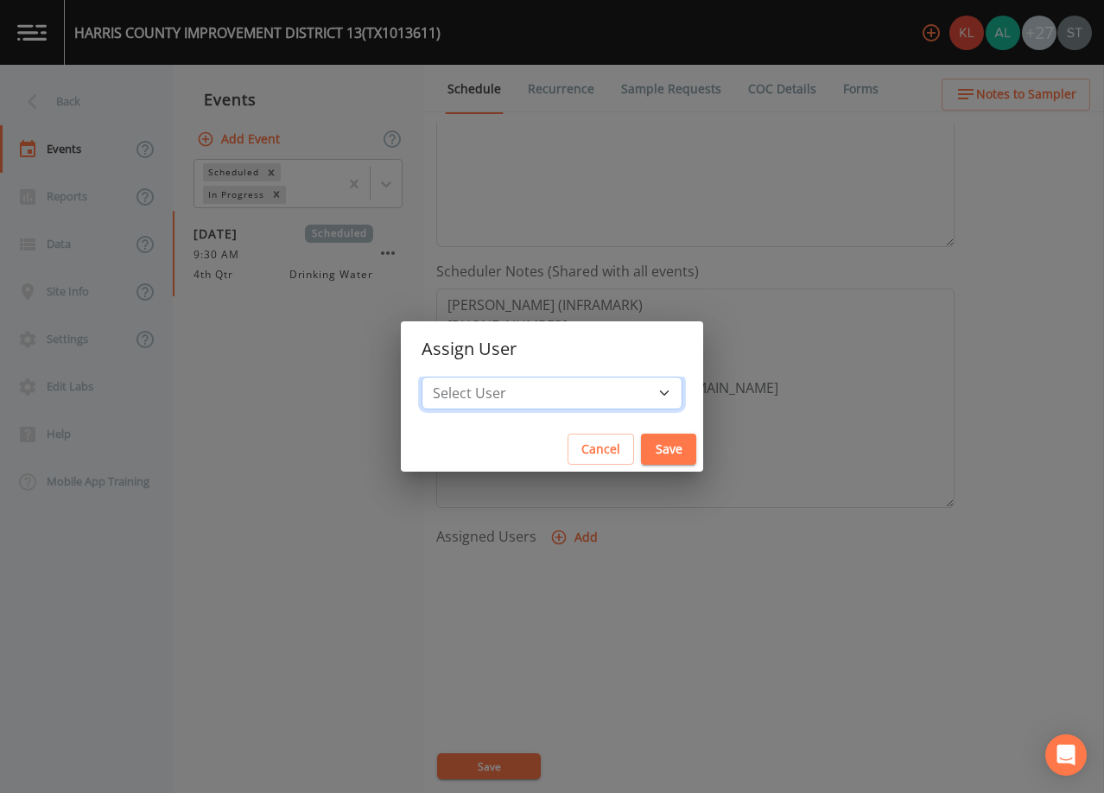
click at [577, 397] on select "Select User [PERSON_NAME] [PERSON_NAME] [PERSON_NAME] [PERSON_NAME] [PERSON_NAM…" at bounding box center [552, 393] width 261 height 33
select select "761fe873-4351-41cf-9a8a-5ea5441833b0"
click at [461, 377] on select "Select User [PERSON_NAME] [PERSON_NAME] [PERSON_NAME] [PERSON_NAME] [PERSON_NAM…" at bounding box center [552, 393] width 261 height 33
click at [641, 449] on button "Save" at bounding box center [668, 450] width 55 height 32
select select
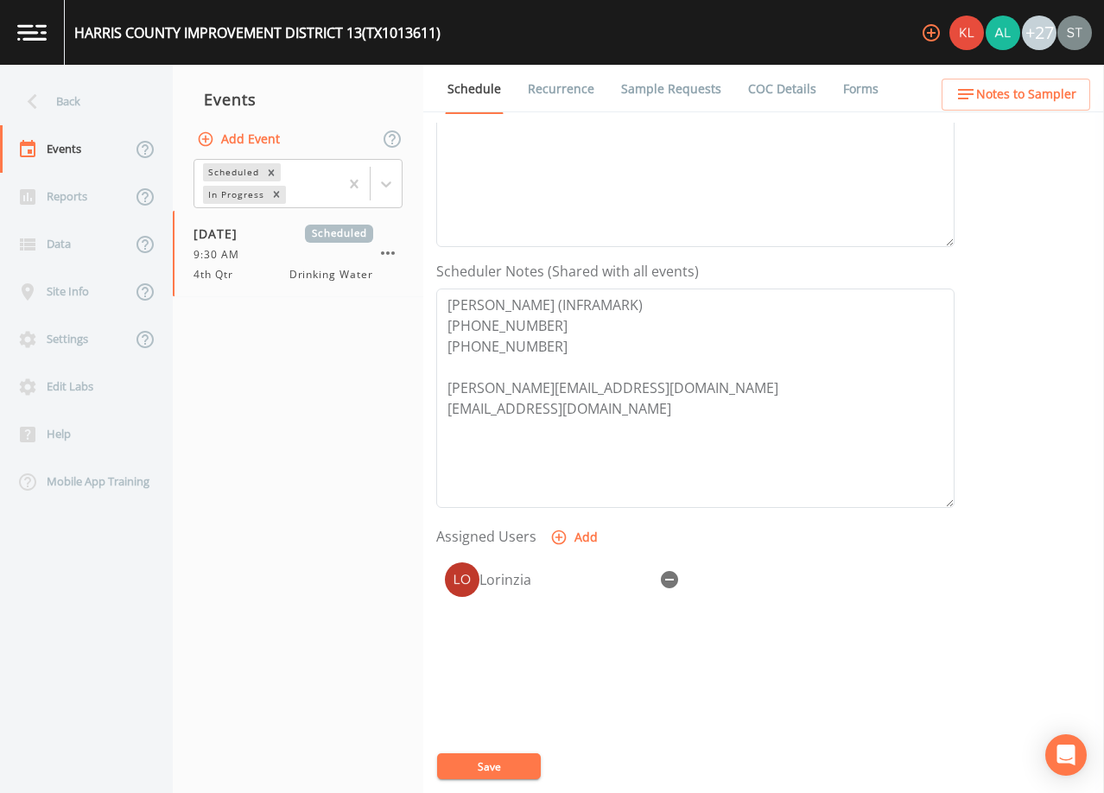
click at [503, 766] on button "Save" at bounding box center [489, 767] width 104 height 26
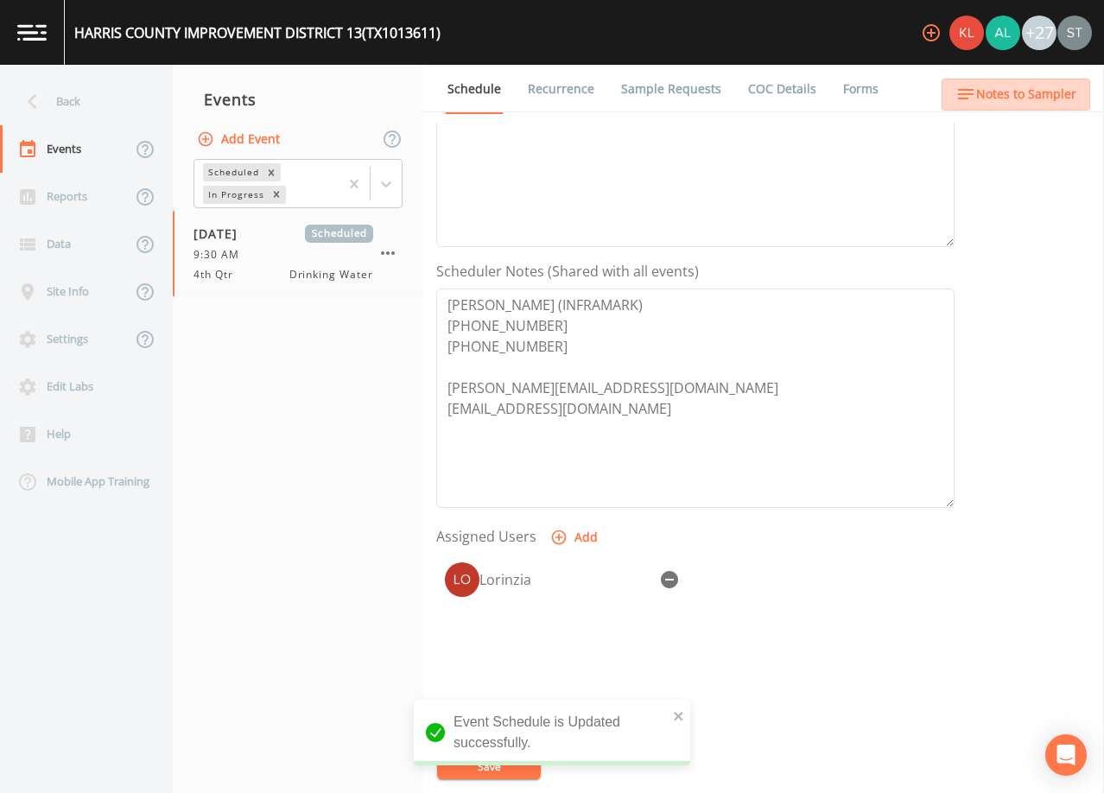
click at [1050, 100] on span "Notes to Sampler" at bounding box center [1026, 95] width 100 height 22
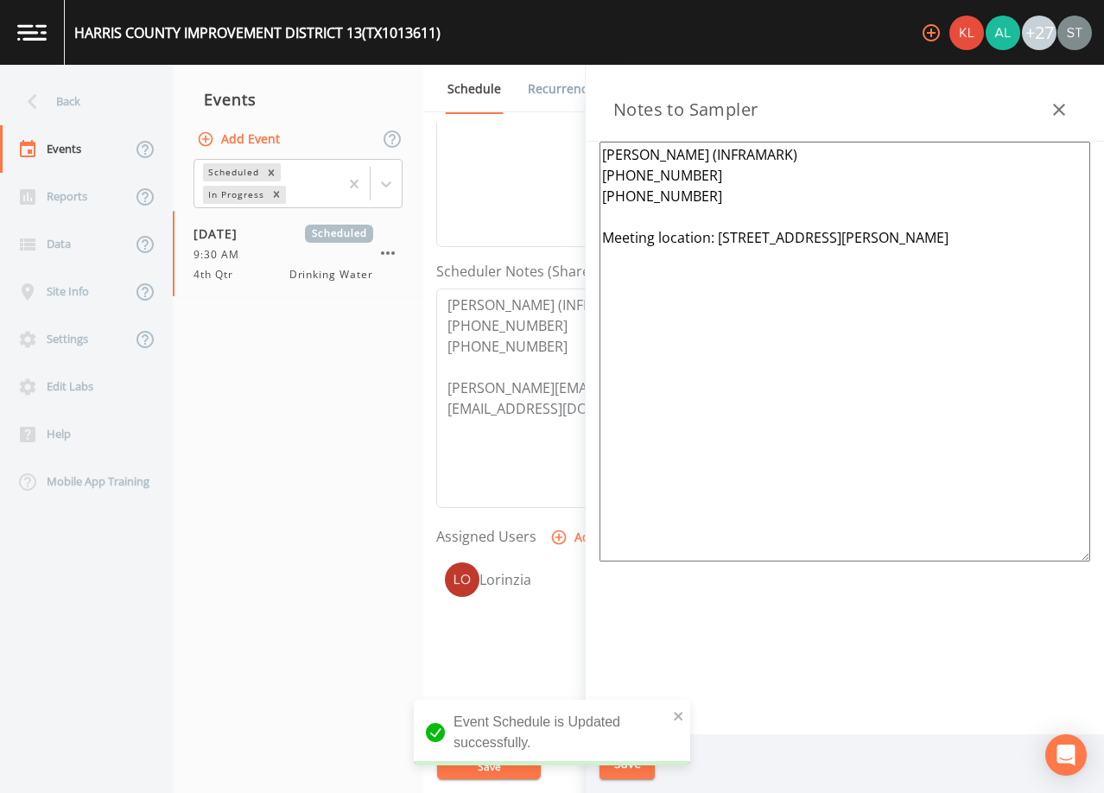
click at [799, 211] on textarea "[PERSON_NAME] (INFRAMARK) [PHONE_NUMBER] [PHONE_NUMBER] Meeting location: [STRE…" at bounding box center [845, 352] width 491 height 420
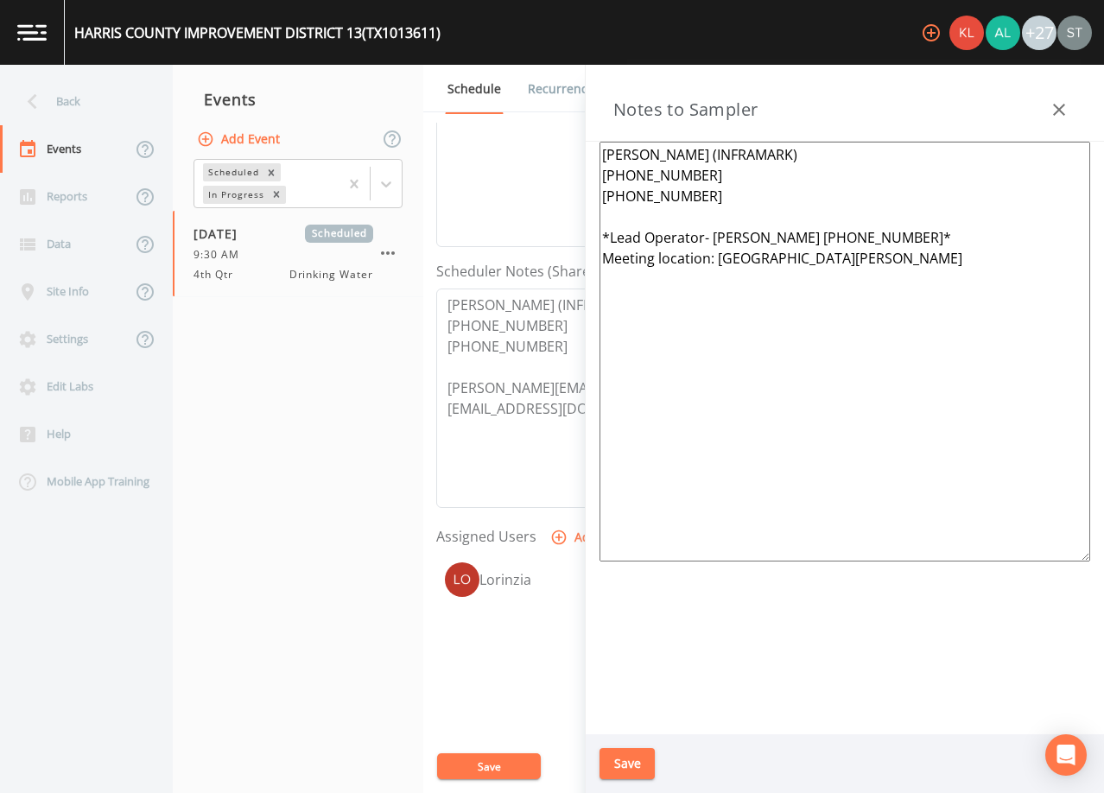
type textarea "[PERSON_NAME] (INFRAMARK) [PHONE_NUMBER] [PHONE_NUMBER] *Lead Operator- [PERSON…"
click at [635, 754] on button "Save" at bounding box center [627, 764] width 55 height 32
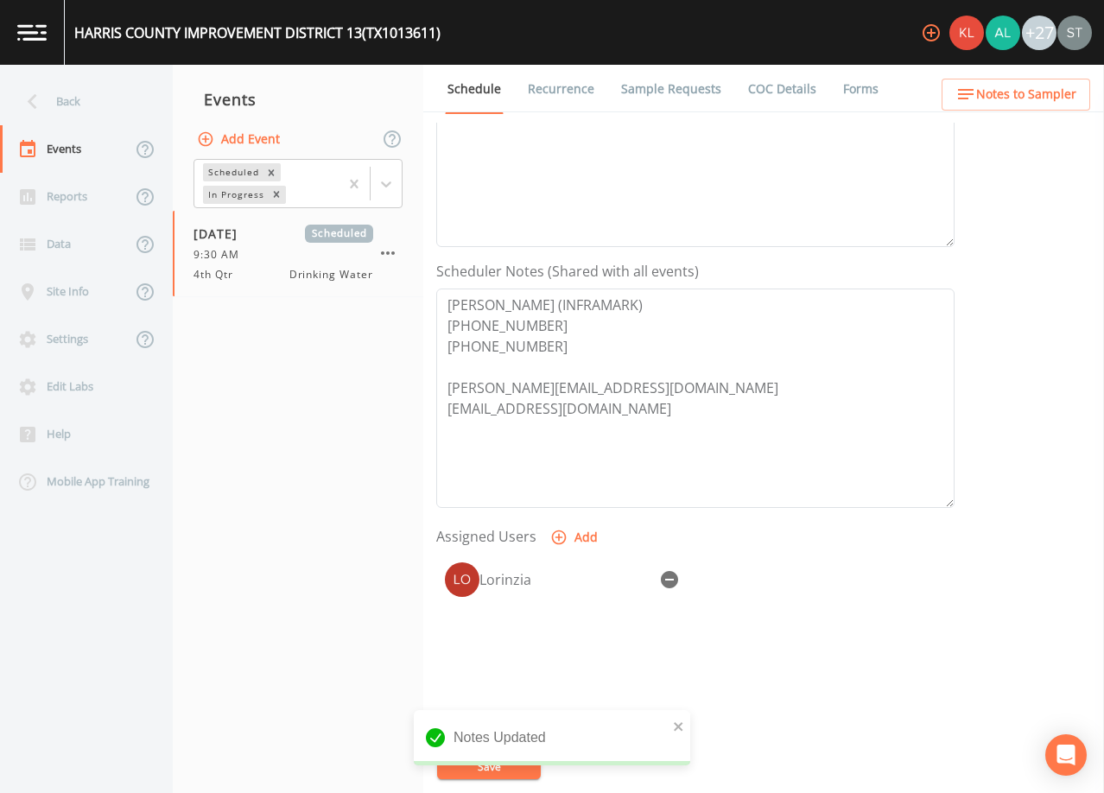
click at [546, 93] on link "Recurrence" at bounding box center [561, 89] width 72 height 48
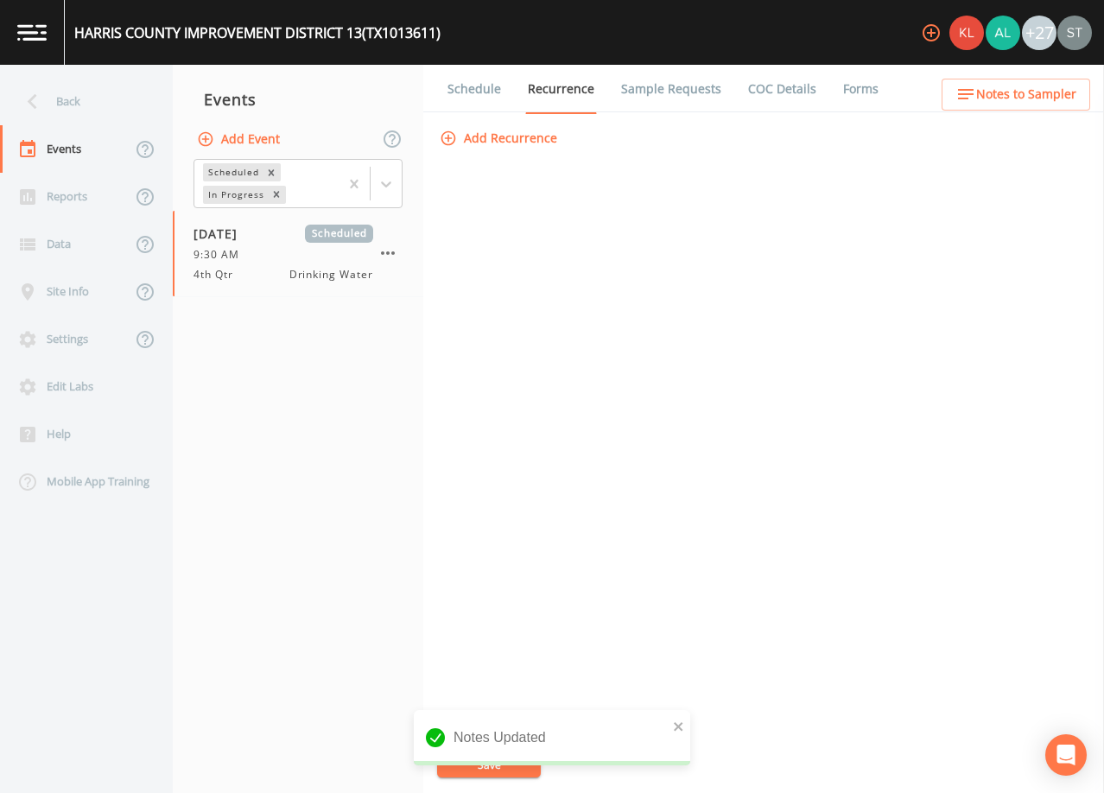
click at [475, 97] on link "Schedule" at bounding box center [474, 89] width 59 height 48
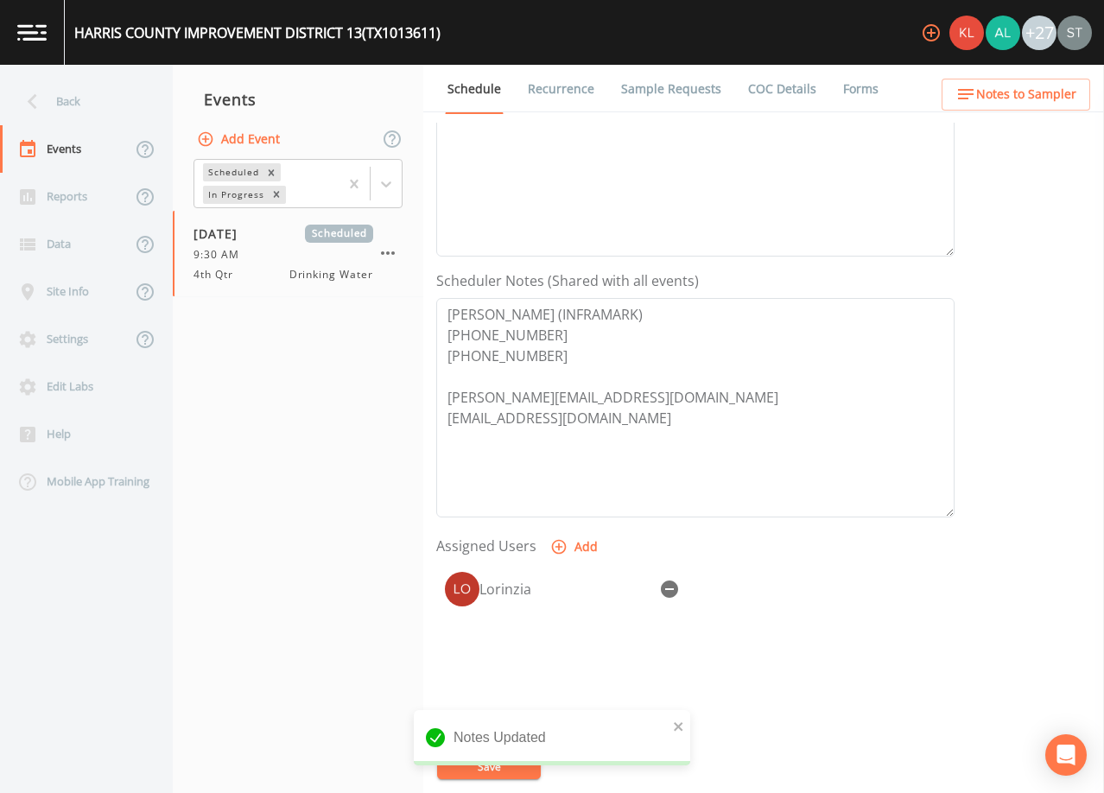
scroll to position [346, 0]
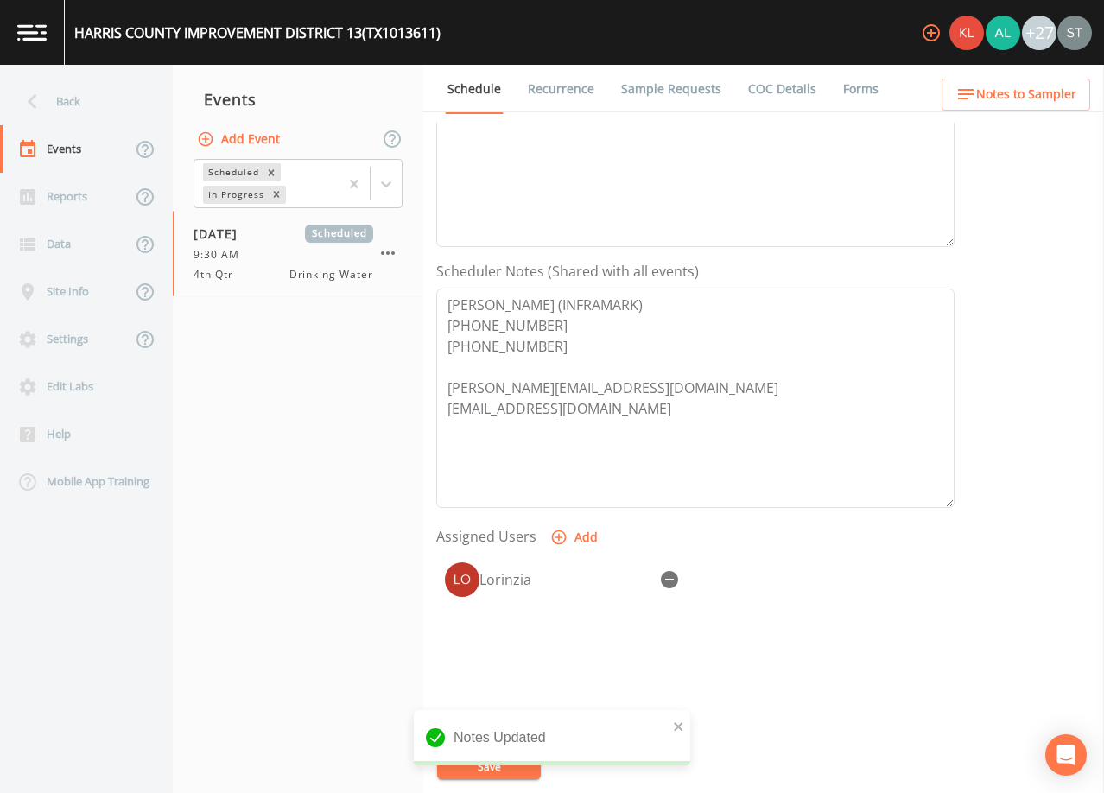
click at [1041, 105] on span "Notes to Sampler" at bounding box center [1026, 95] width 100 height 22
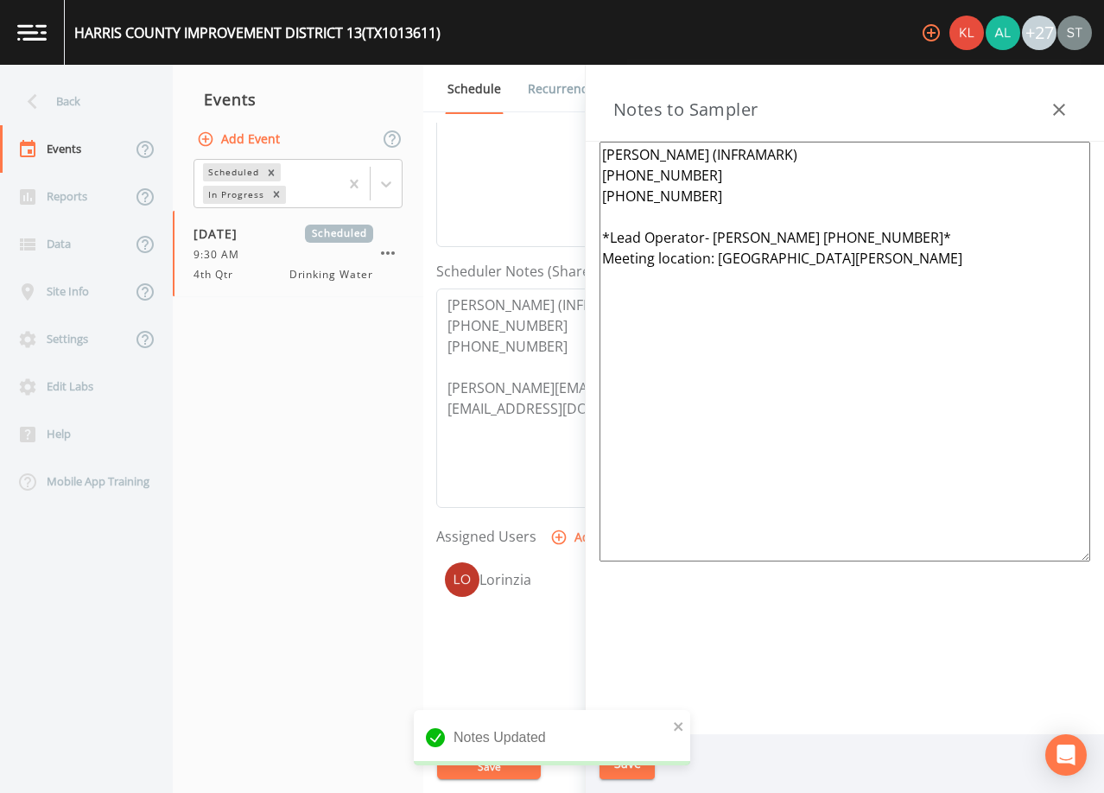
click at [1059, 109] on icon "button" at bounding box center [1059, 110] width 12 height 12
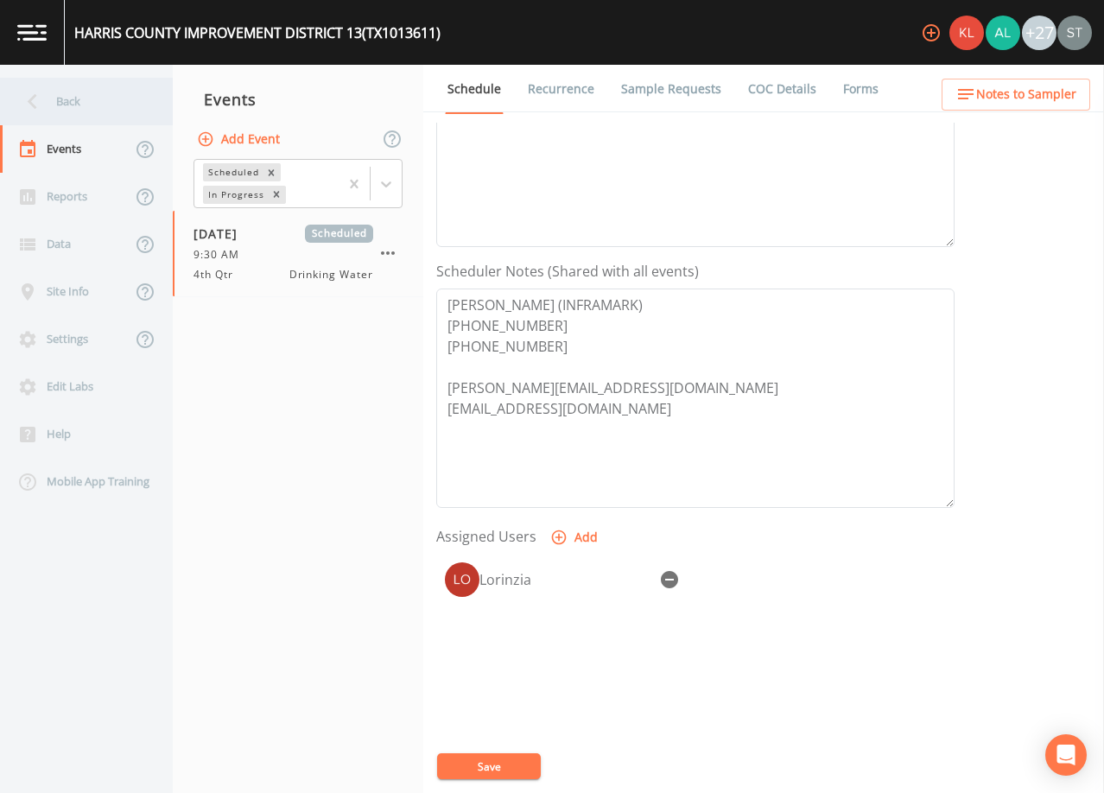
click at [77, 111] on div "Back" at bounding box center [78, 102] width 156 height 48
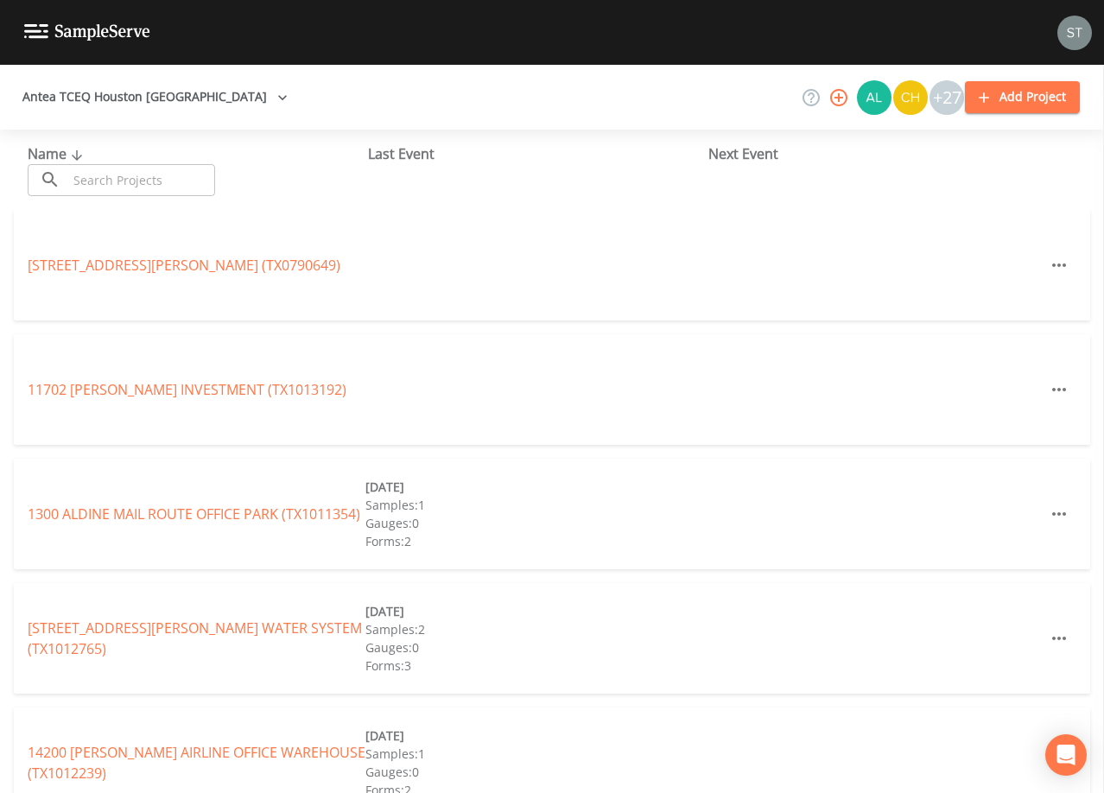
click at [130, 177] on input "text" at bounding box center [141, 180] width 148 height 32
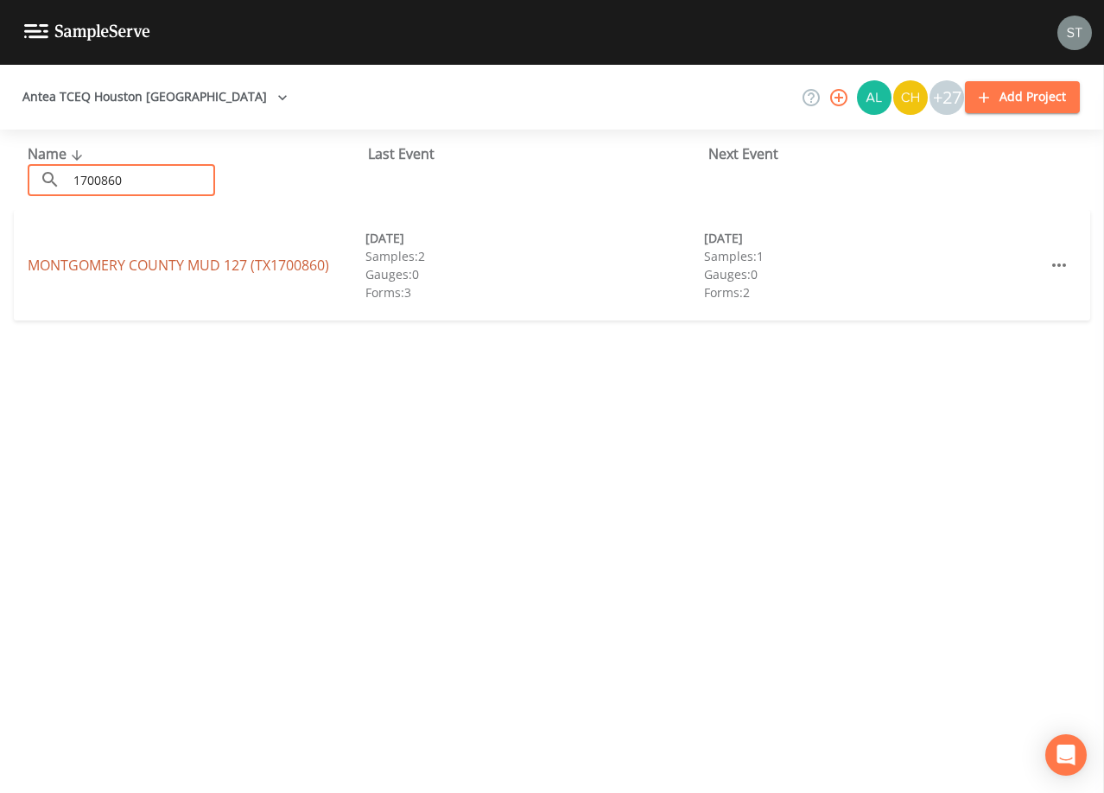
type input "1700860"
click at [296, 265] on link "[GEOGRAPHIC_DATA] 127 (TX1700860)" at bounding box center [179, 265] width 302 height 19
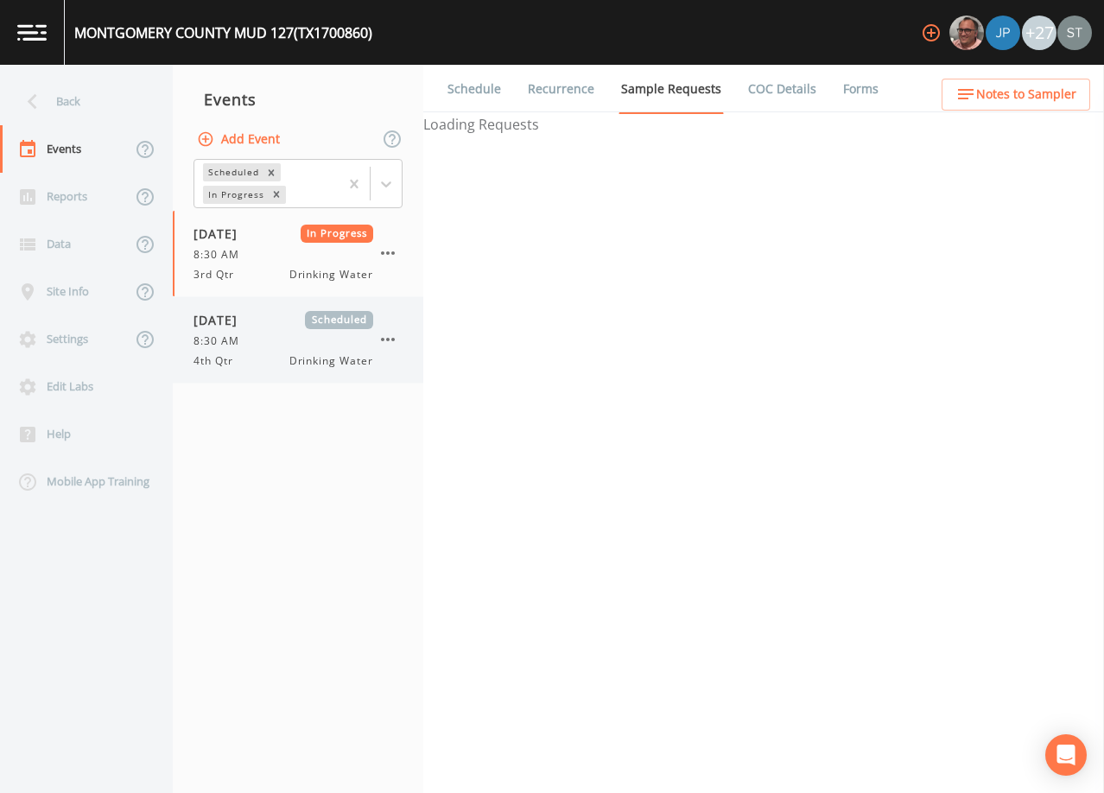
click at [296, 343] on div "8:30 AM" at bounding box center [284, 342] width 180 height 16
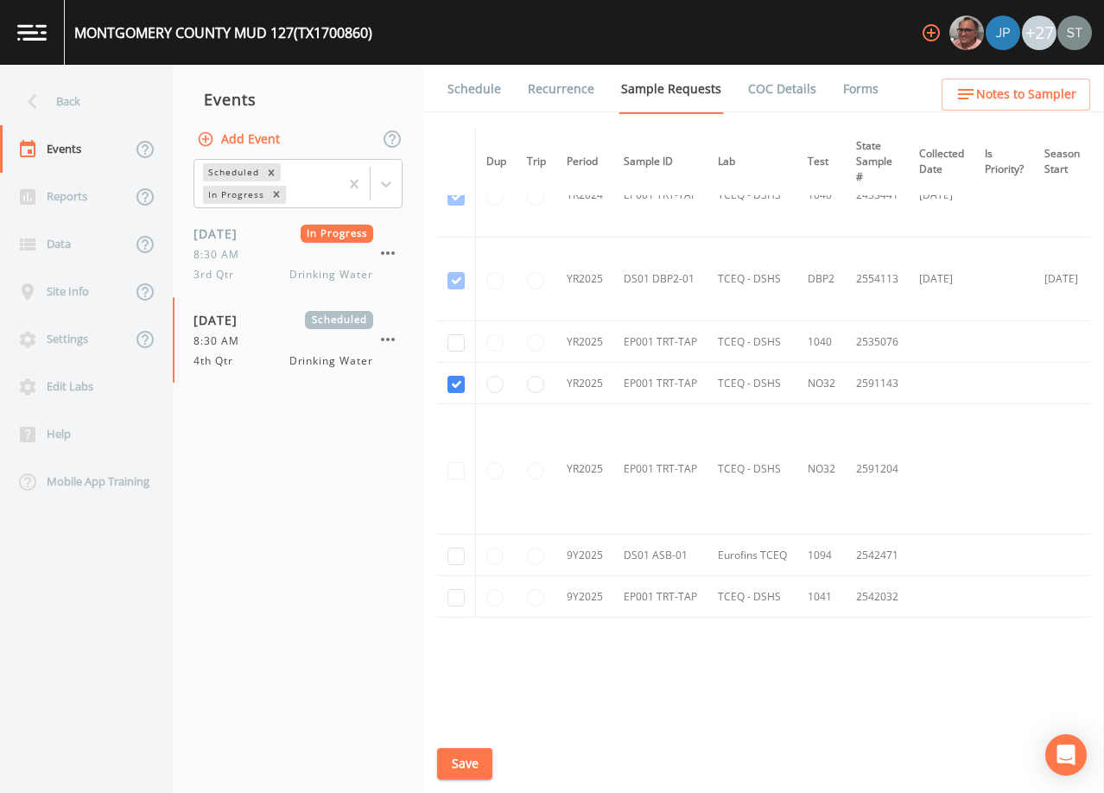
scroll to position [162, 0]
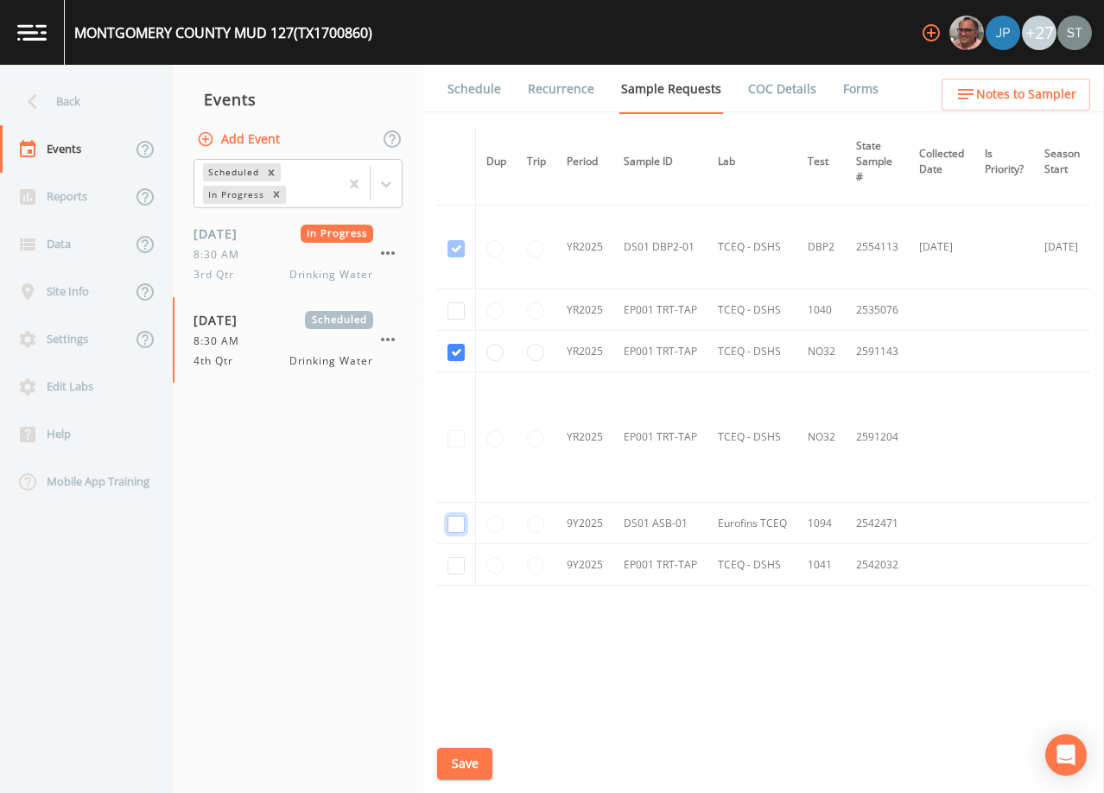
click at [455, 523] on input "checkbox" at bounding box center [456, 524] width 17 height 17
checkbox input "true"
click at [472, 765] on button "Save" at bounding box center [464, 764] width 55 height 32
click at [458, 91] on link "Schedule" at bounding box center [474, 89] width 59 height 48
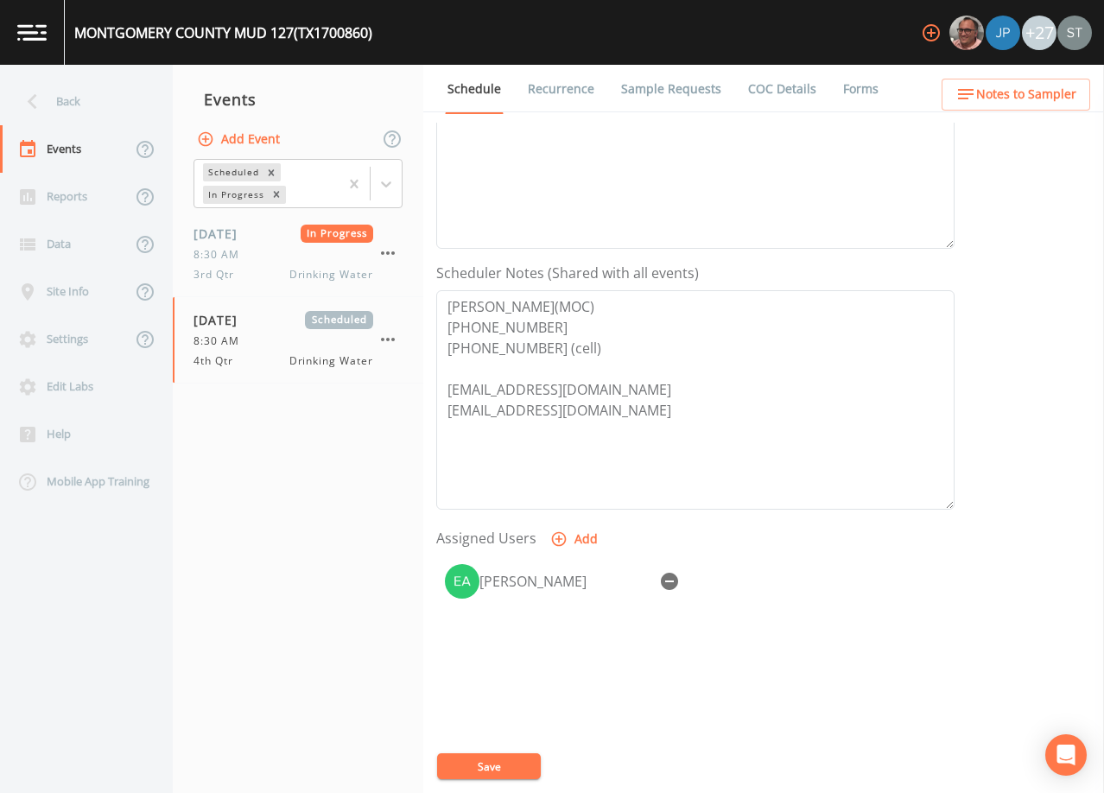
scroll to position [346, 0]
click at [665, 86] on link "Sample Requests" at bounding box center [671, 89] width 105 height 48
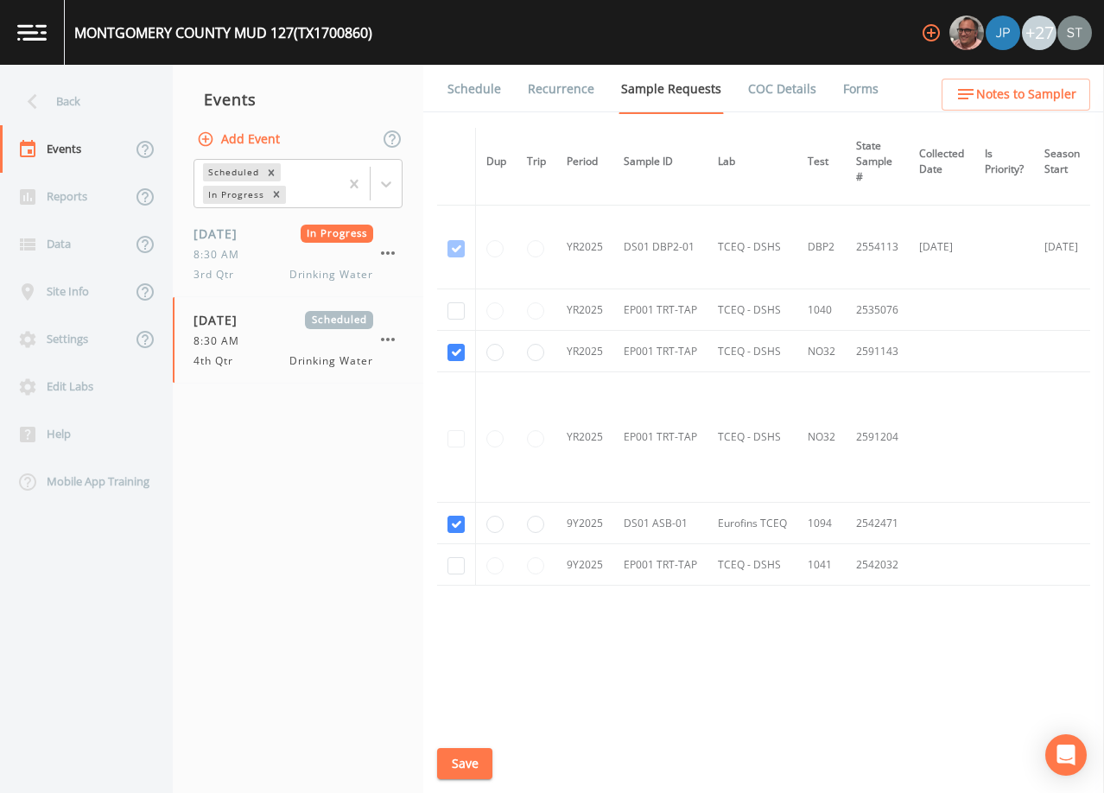
scroll to position [162, 0]
click at [81, 105] on div "Back" at bounding box center [78, 102] width 156 height 48
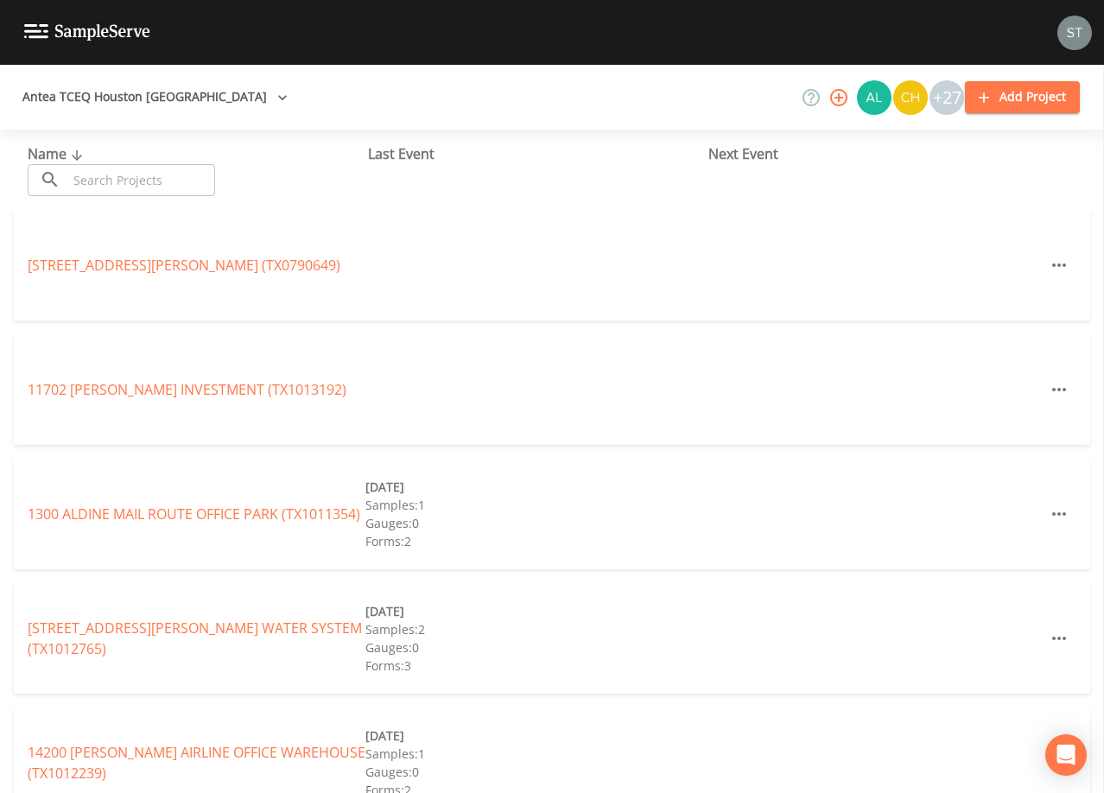
click at [143, 170] on input "text" at bounding box center [141, 180] width 148 height 32
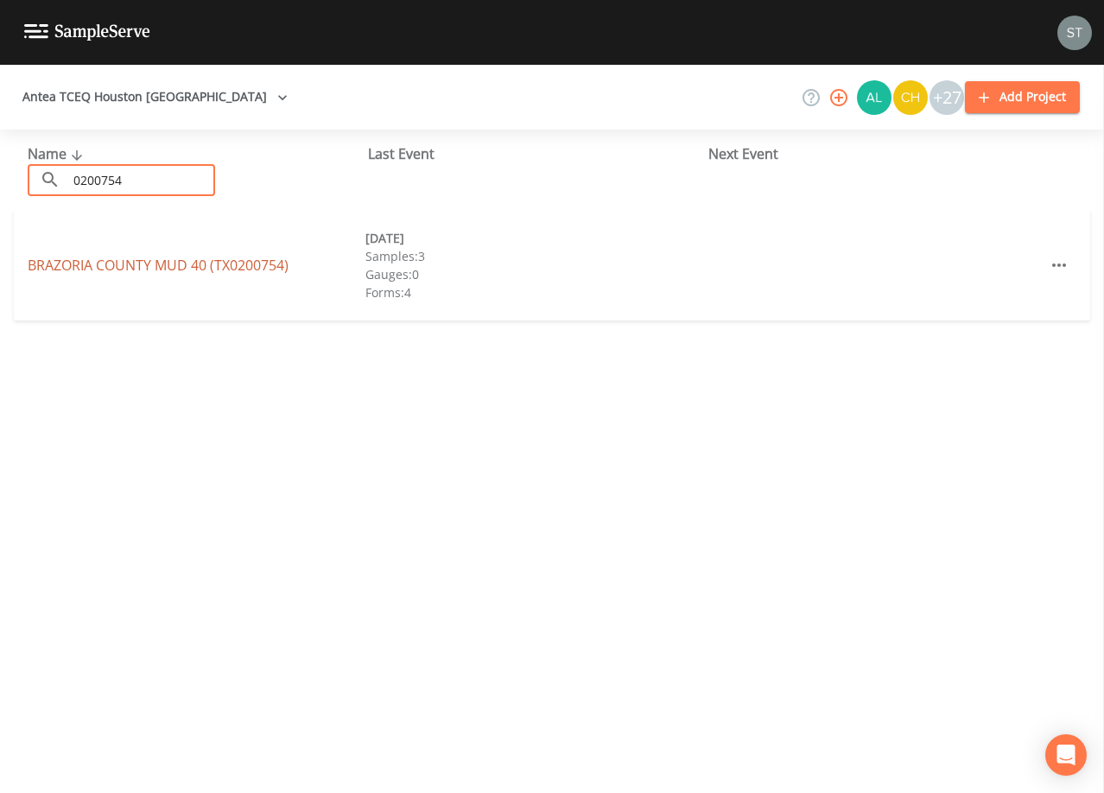
type input "0200754"
click at [91, 267] on link "[GEOGRAPHIC_DATA] 40 (TX0200754)" at bounding box center [158, 265] width 261 height 19
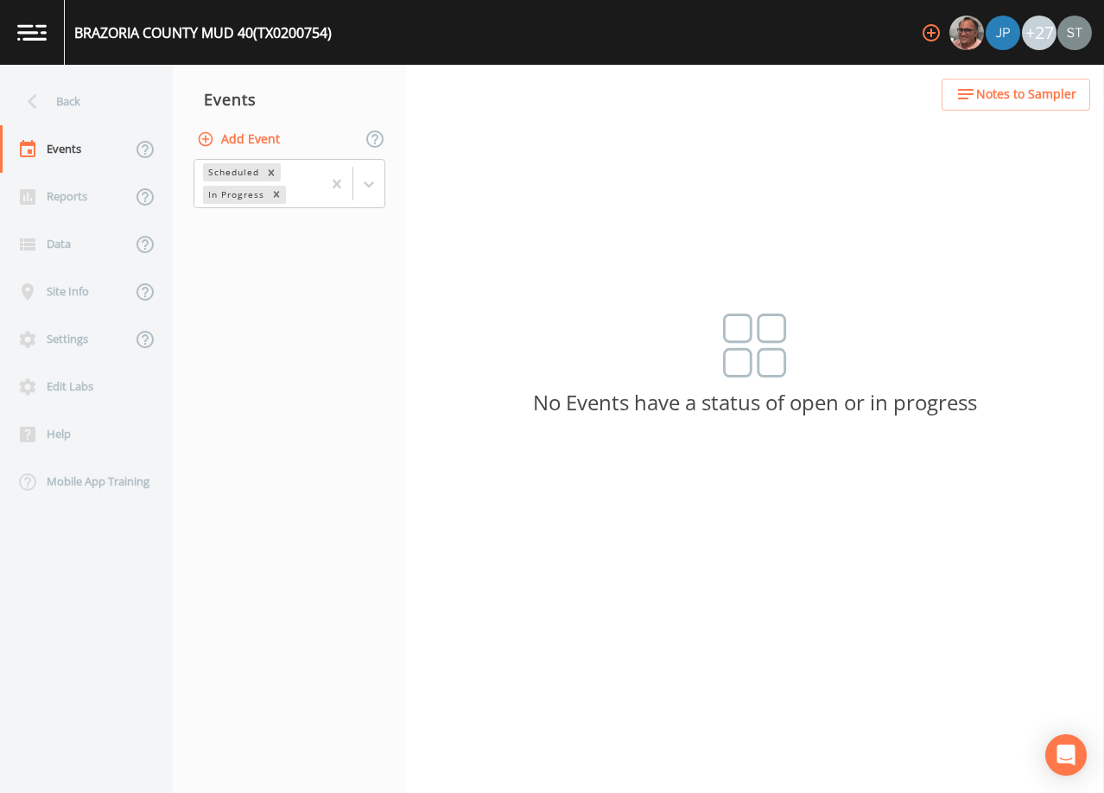
click at [243, 135] on button "Add Event" at bounding box center [240, 140] width 93 height 32
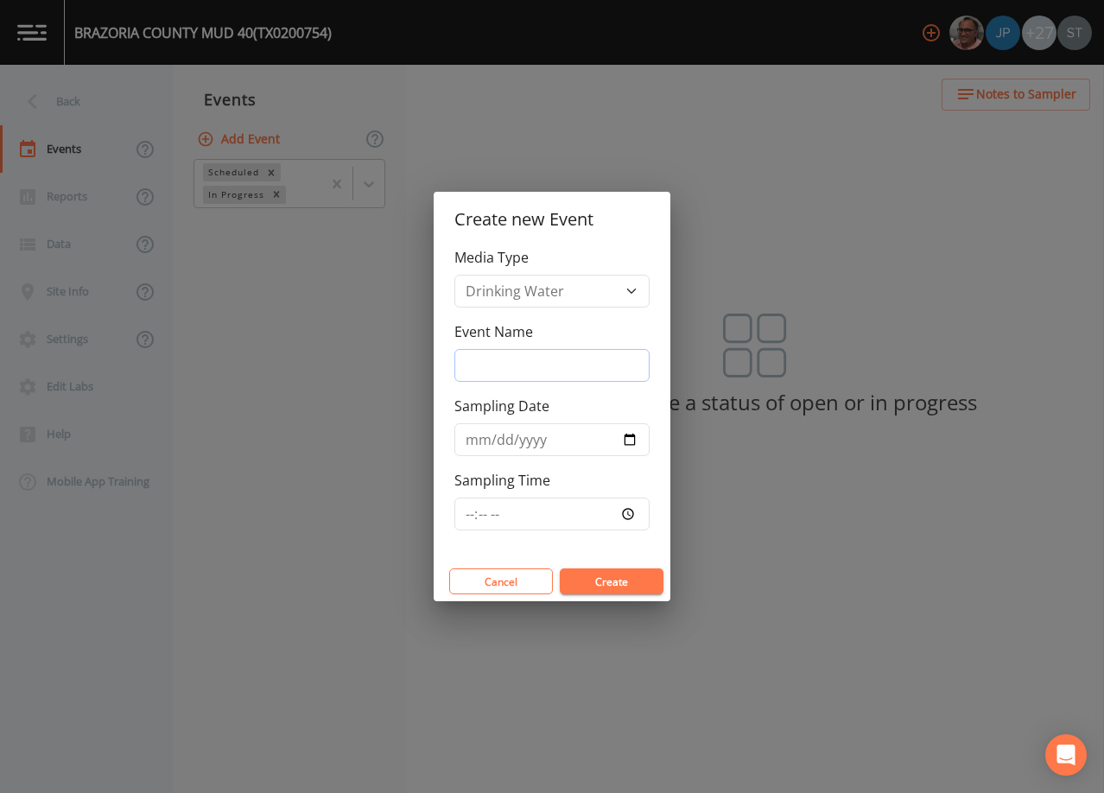
click at [546, 367] on input "Event Name" at bounding box center [552, 365] width 195 height 33
type input "4th Qtr"
click at [471, 438] on input "Sampling Date" at bounding box center [552, 439] width 195 height 33
type input "[DATE]"
type input "09:30"
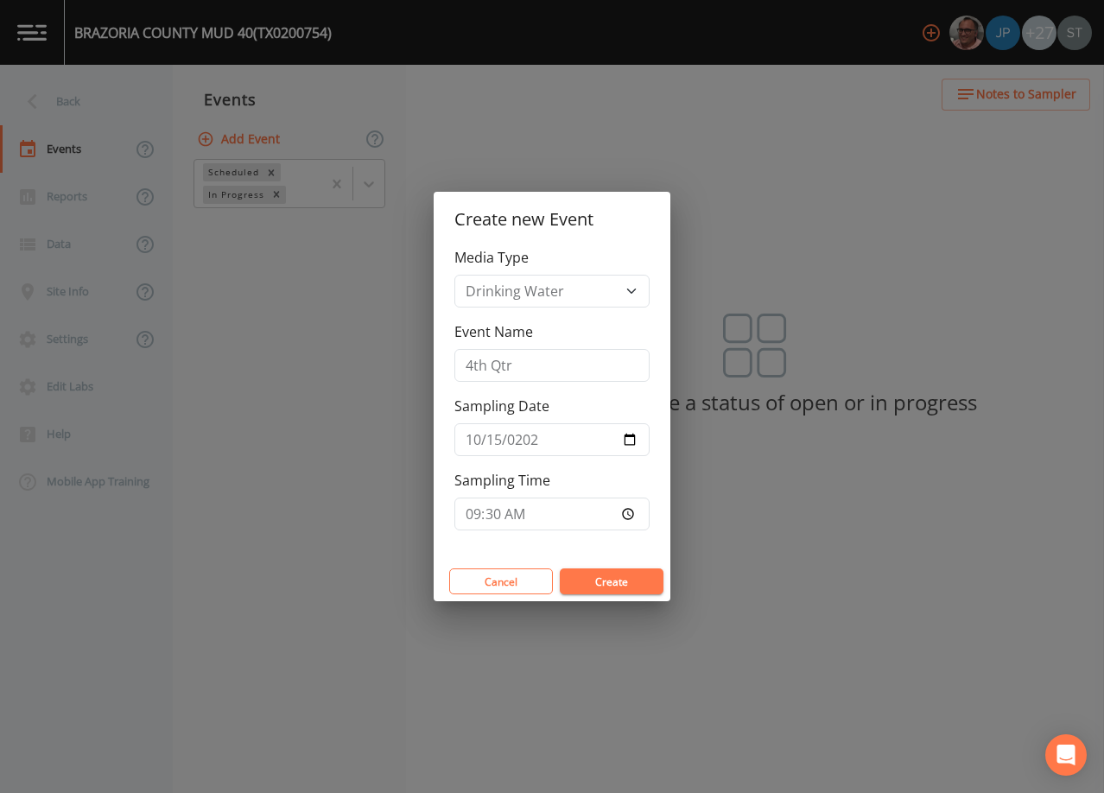
click at [649, 578] on button "Create" at bounding box center [612, 582] width 104 height 26
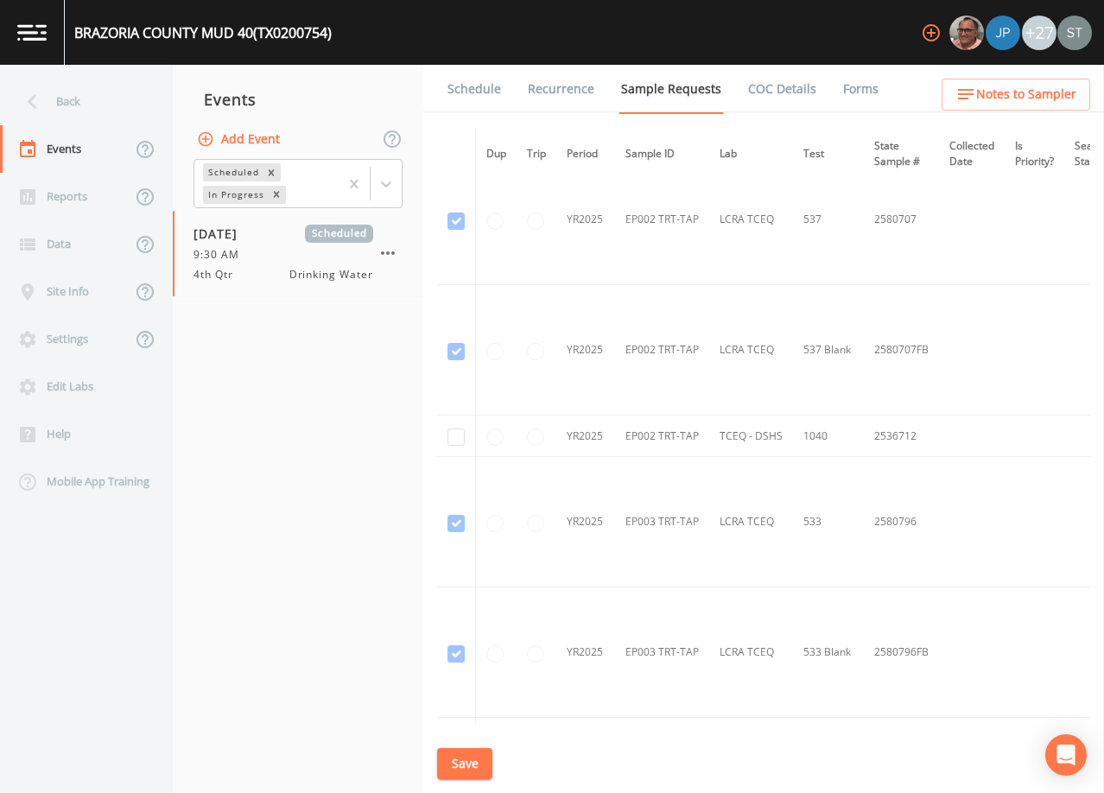
scroll to position [3952, 0]
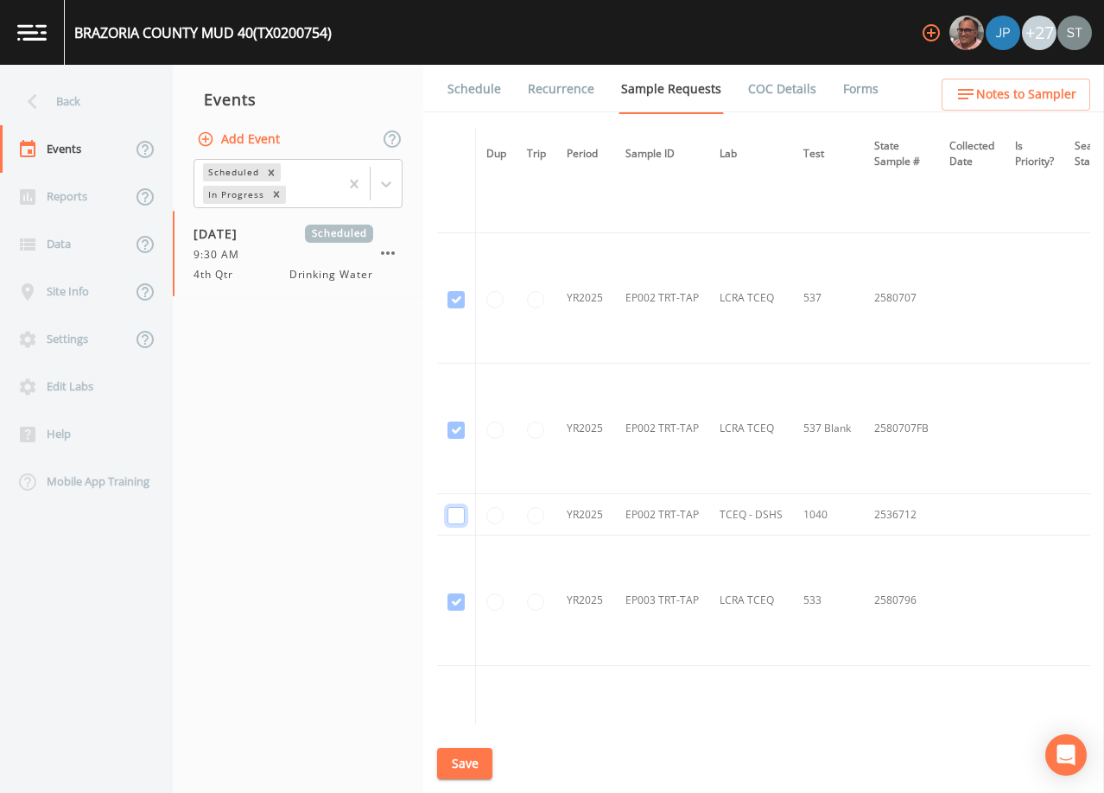
click at [458, 517] on input "checkbox" at bounding box center [456, 515] width 17 height 17
checkbox input "true"
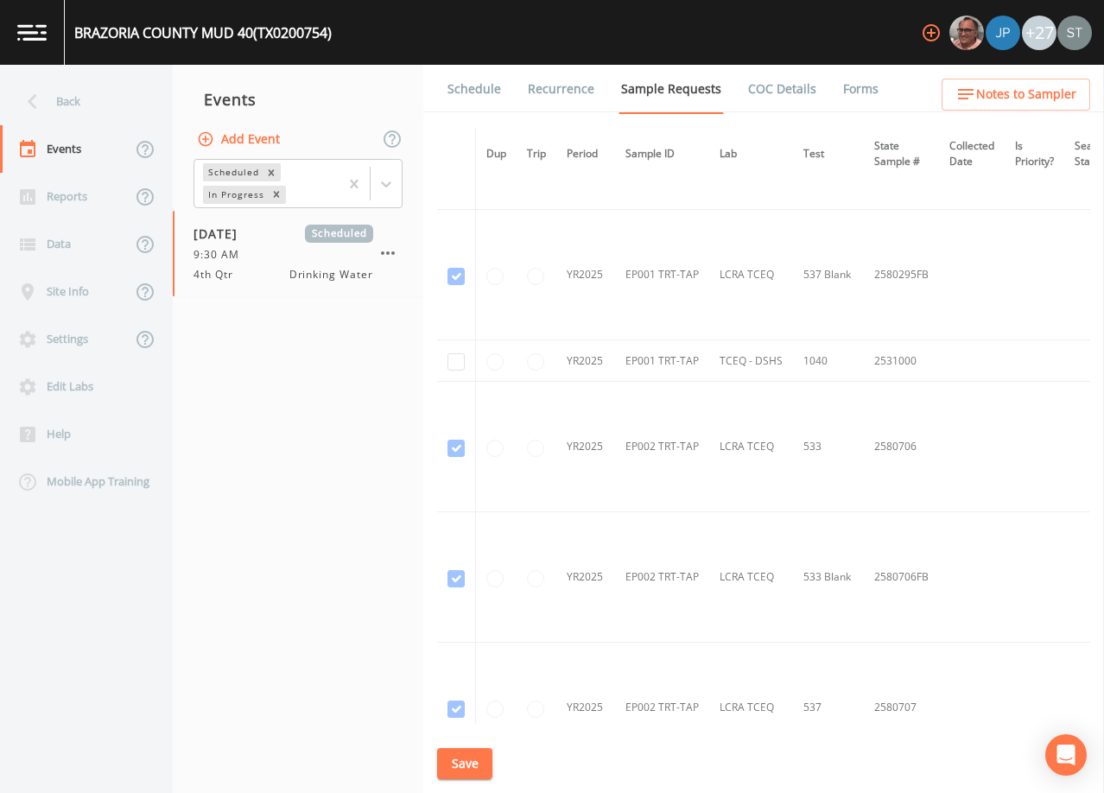
scroll to position [3520, 0]
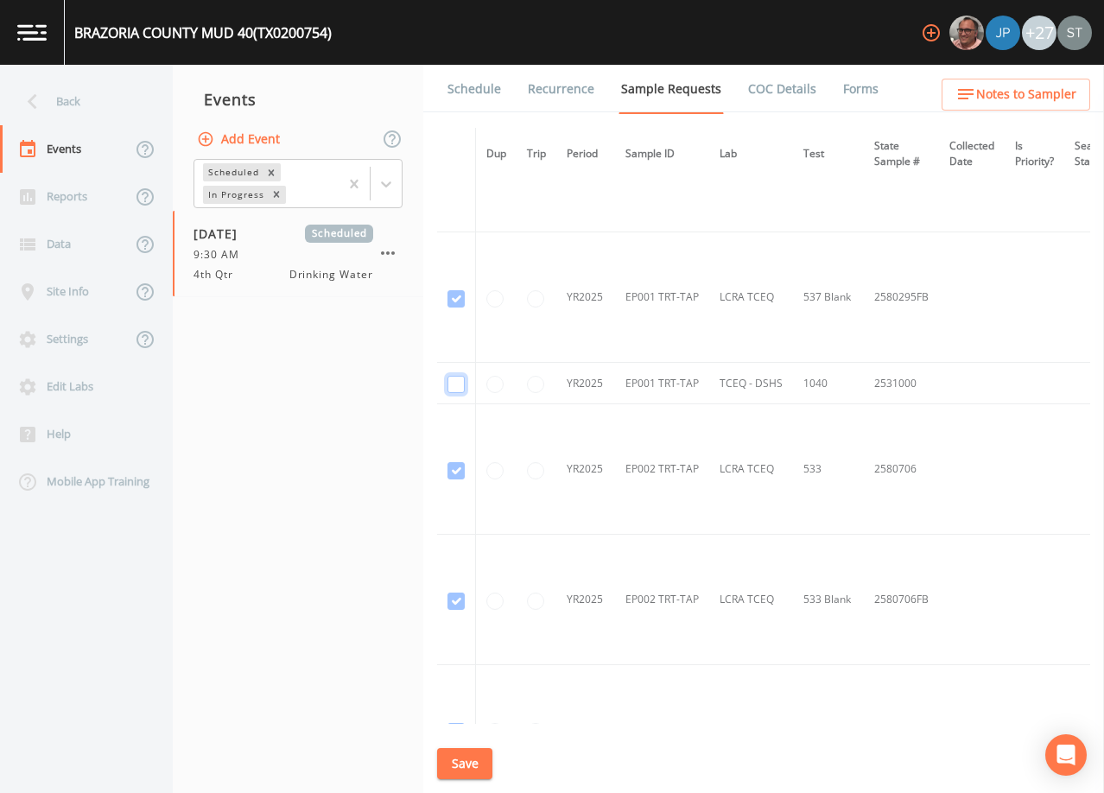
click at [456, 385] on input "checkbox" at bounding box center [456, 384] width 17 height 17
checkbox input "true"
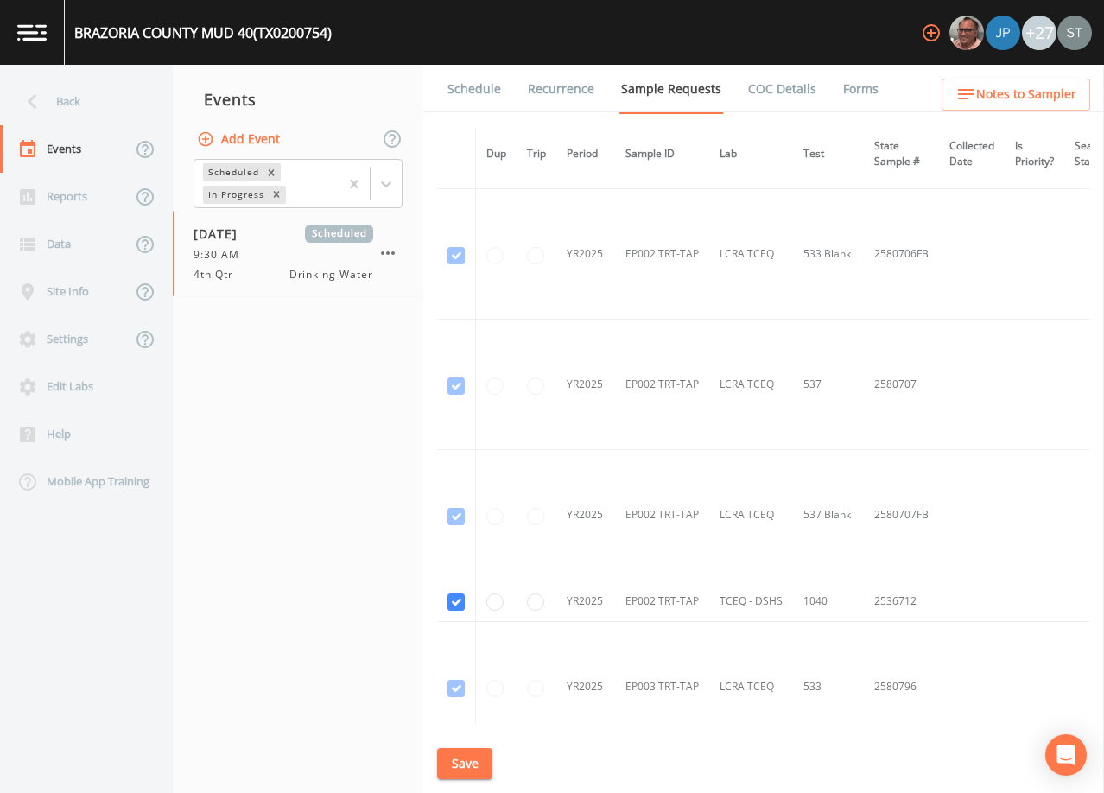
scroll to position [3779, 0]
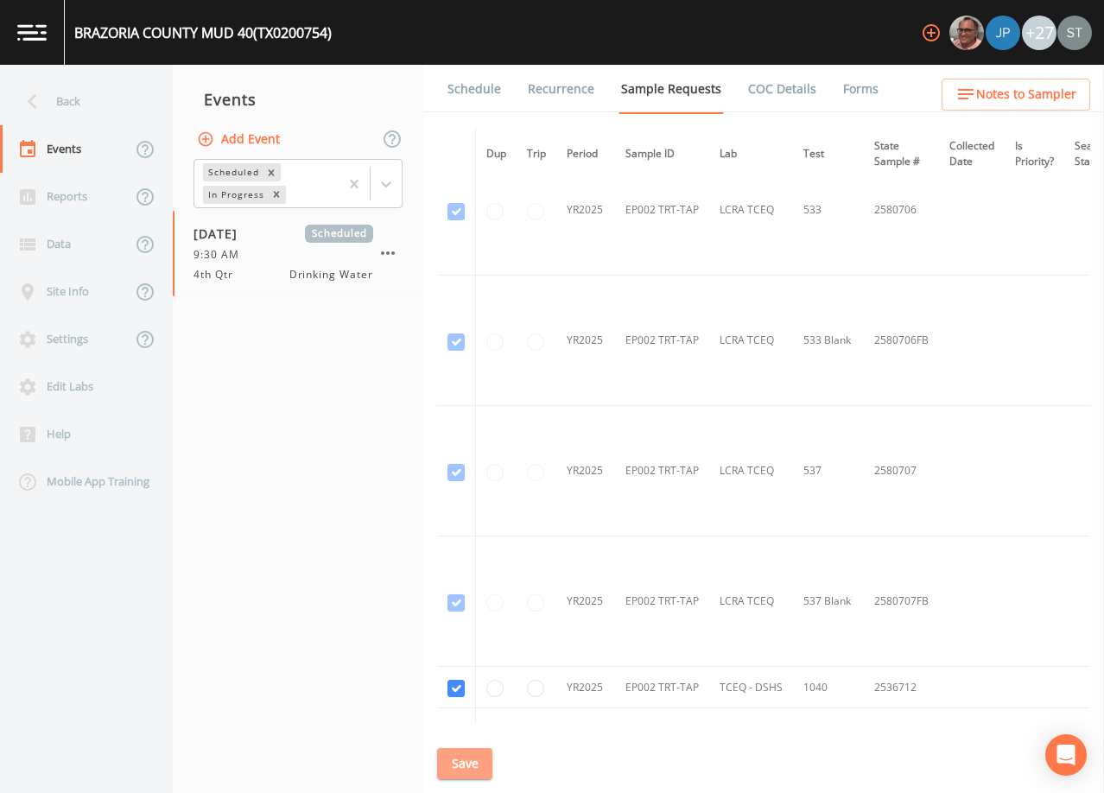
click at [472, 758] on button "Save" at bounding box center [464, 764] width 55 height 32
click at [456, 97] on link "Schedule" at bounding box center [474, 89] width 59 height 48
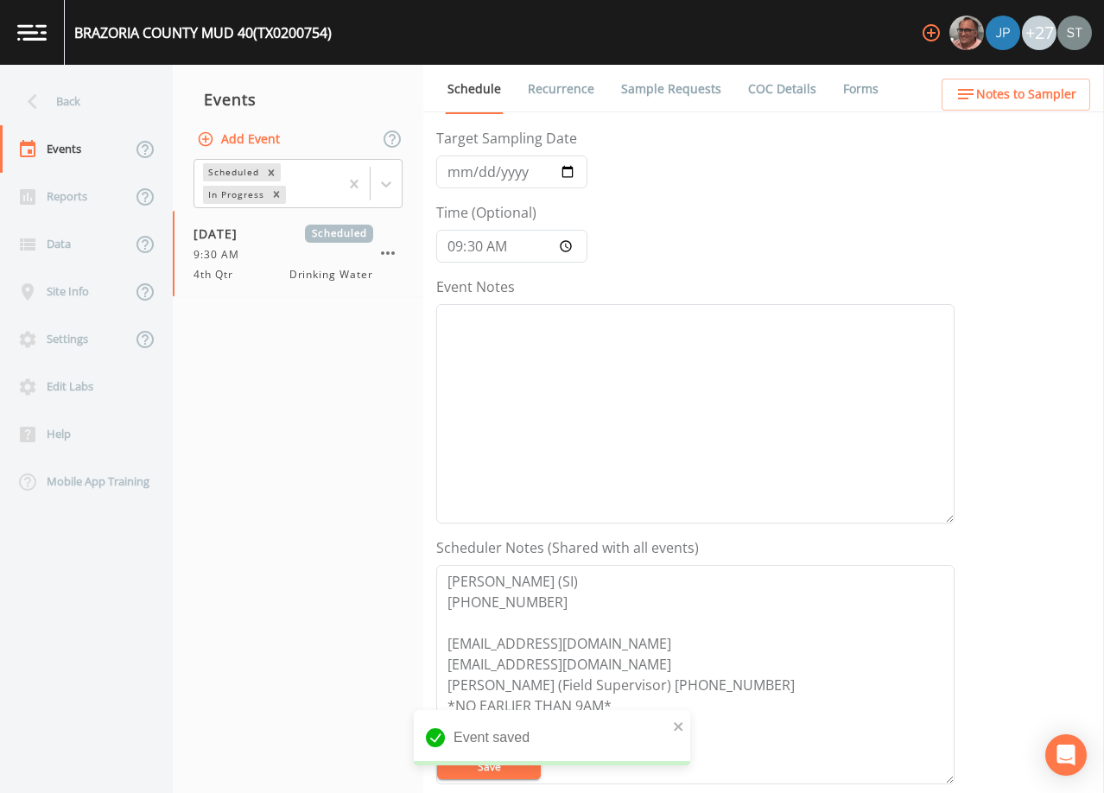
scroll to position [173, 0]
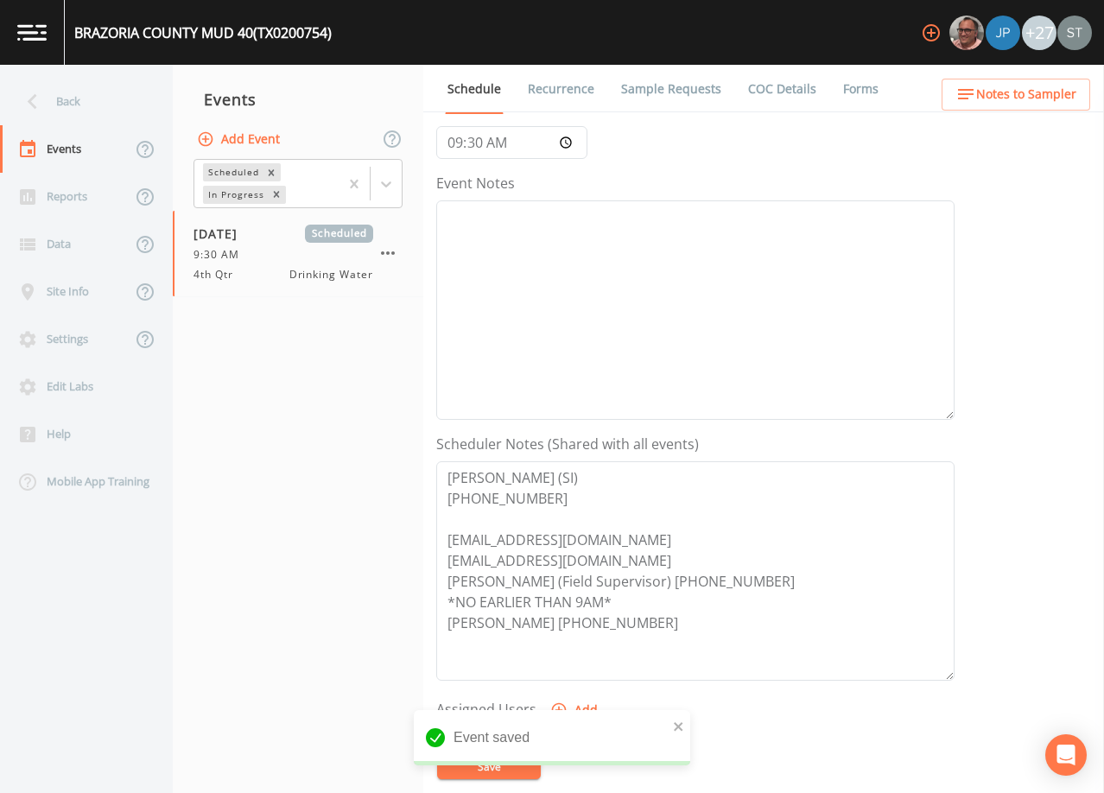
click at [1084, 101] on button "Notes to Sampler" at bounding box center [1016, 95] width 149 height 32
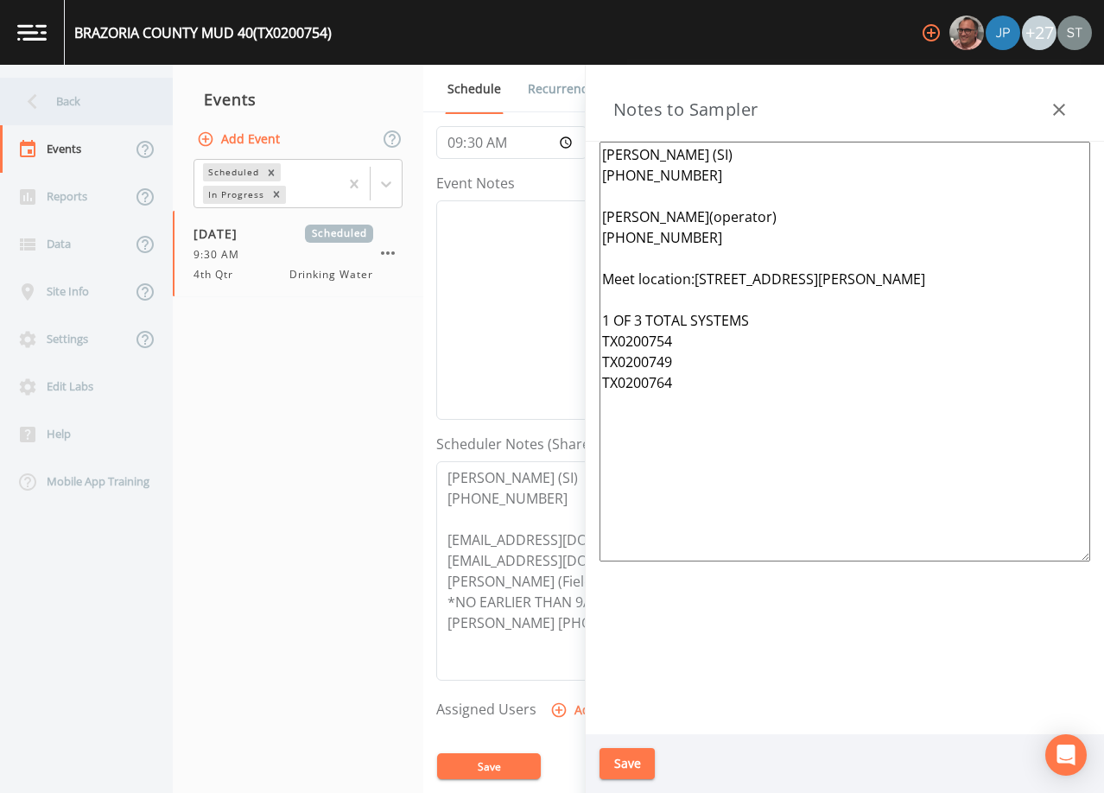
click at [56, 105] on div "Back" at bounding box center [78, 102] width 156 height 48
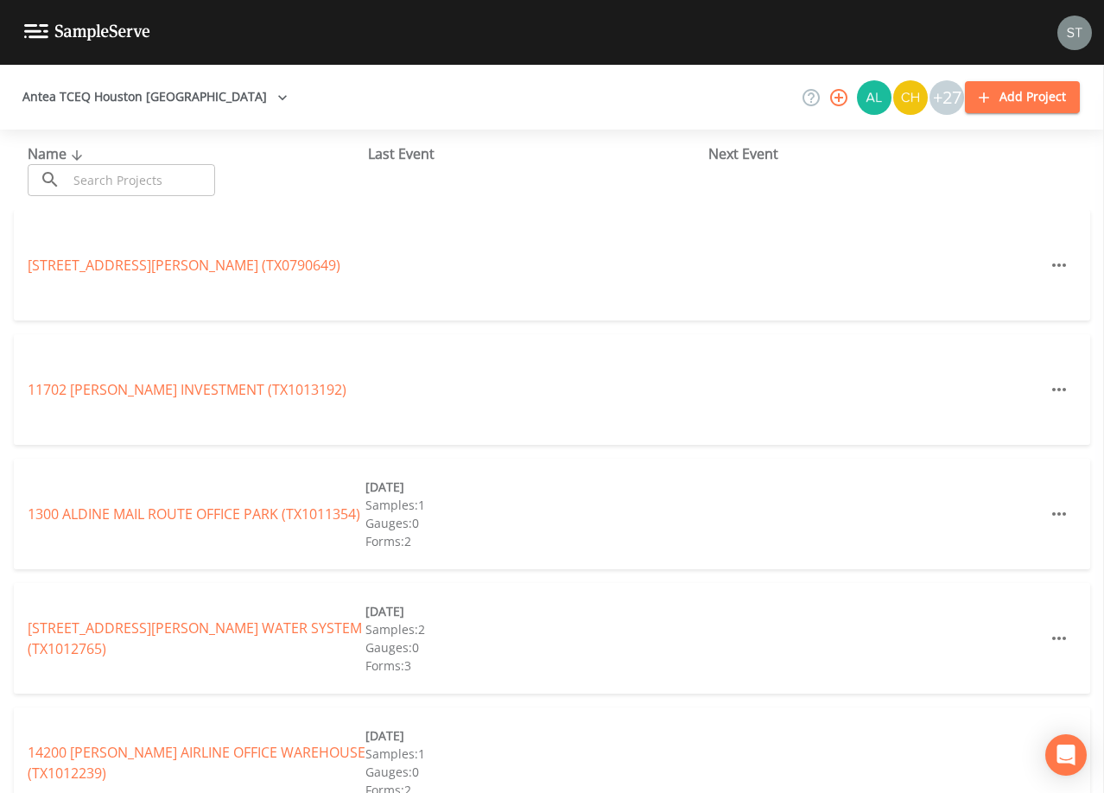
click at [188, 174] on input "text" at bounding box center [141, 180] width 148 height 32
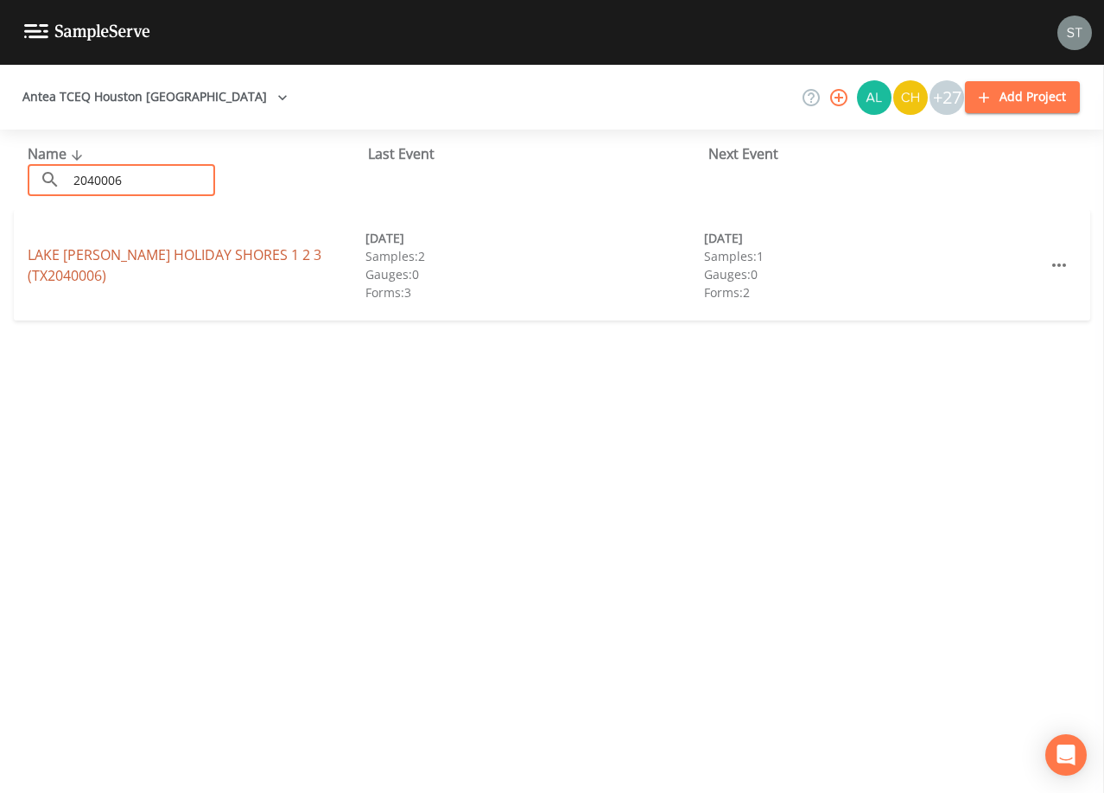
type input "2040006"
click at [188, 258] on link "LAKE [PERSON_NAME] HOLIDAY SHORES 1 2 3 (TX2040006)" at bounding box center [175, 265] width 294 height 40
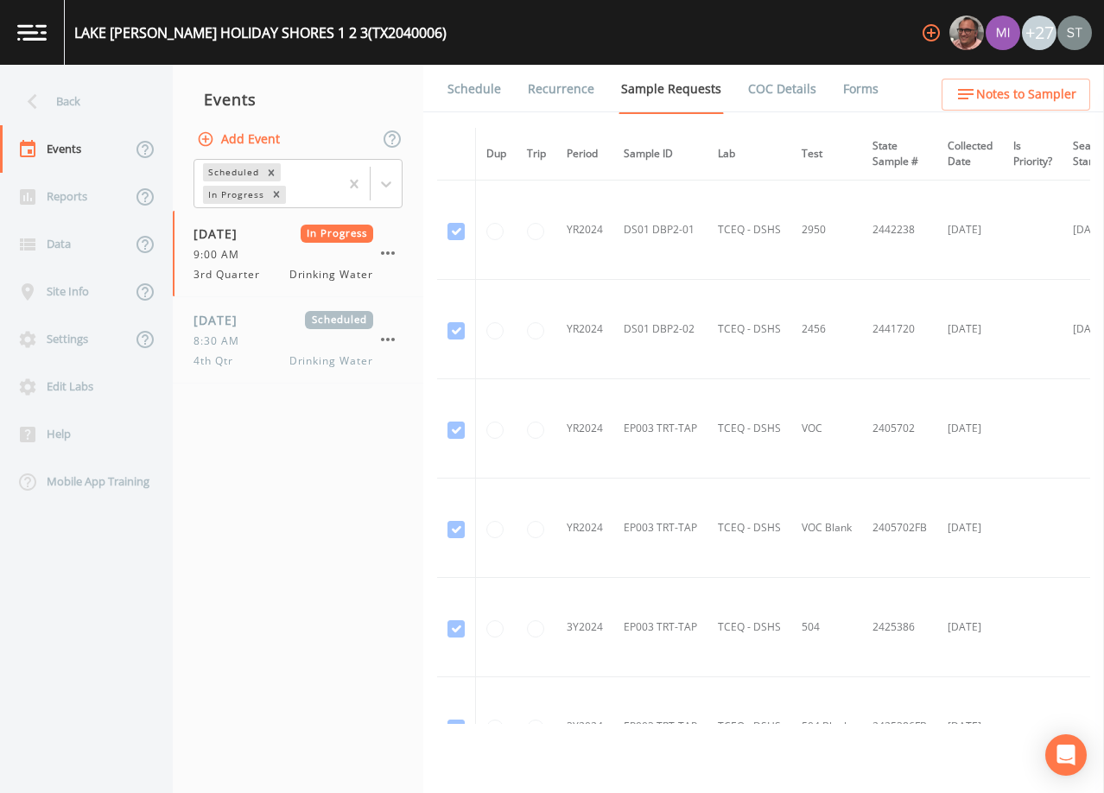
click at [467, 92] on link "Schedule" at bounding box center [474, 89] width 59 height 48
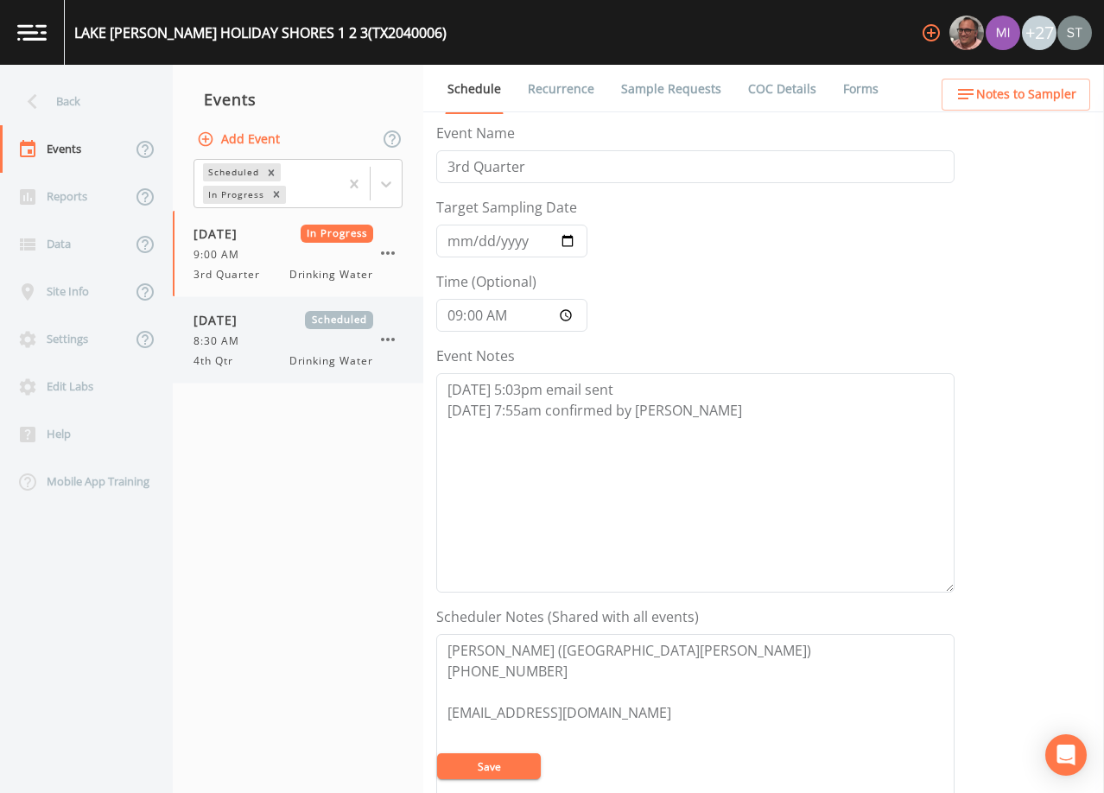
click at [304, 343] on div "8:30 AM" at bounding box center [284, 342] width 180 height 16
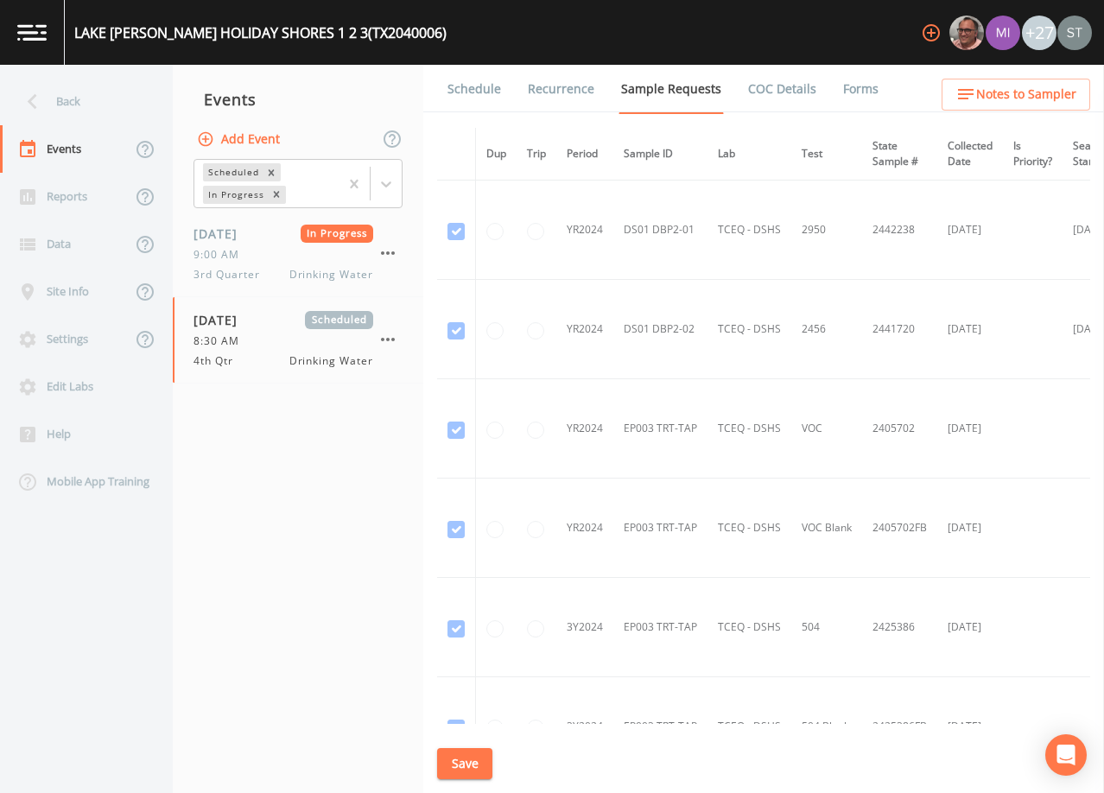
click at [477, 92] on link "Schedule" at bounding box center [474, 89] width 59 height 48
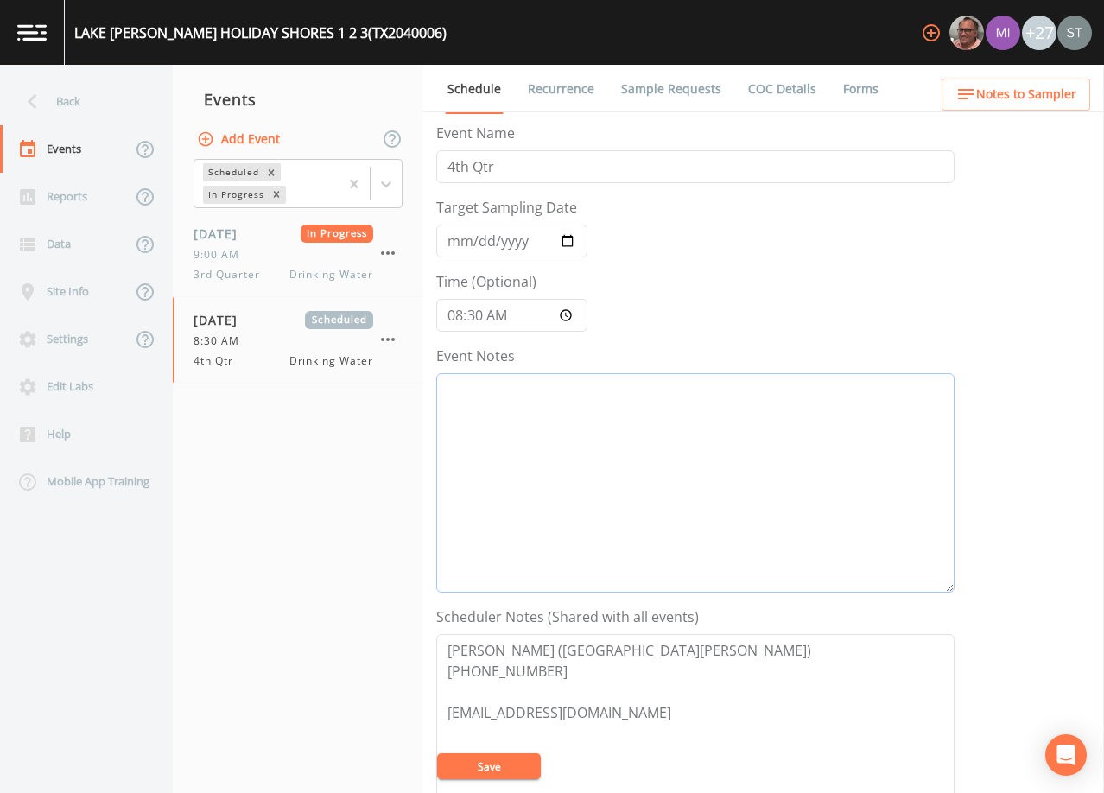
click at [622, 429] on textarea "Event Notes" at bounding box center [695, 482] width 518 height 219
type textarea "[DATE]2:40 Email Sent"
click at [494, 760] on button "Save" at bounding box center [489, 767] width 104 height 26
click at [1027, 98] on span "Notes to Sampler" at bounding box center [1026, 95] width 100 height 22
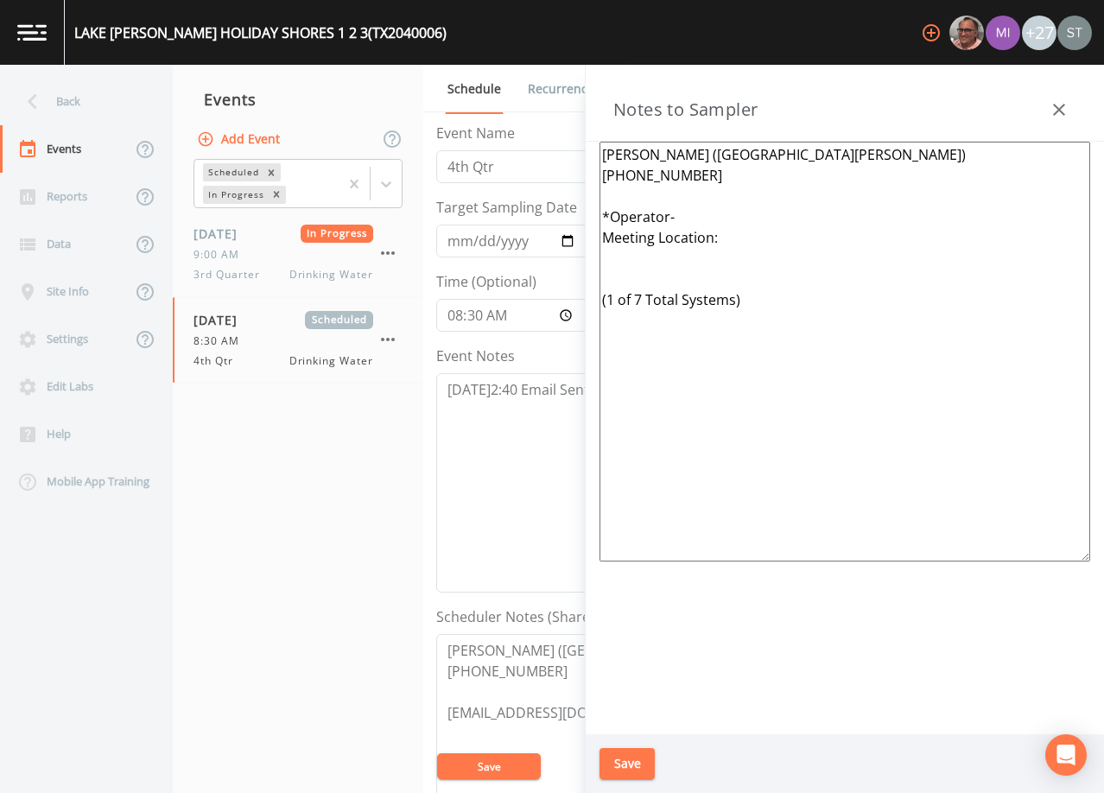
click at [1027, 99] on div "Notes to Sampler" at bounding box center [845, 103] width 518 height 77
click at [1071, 100] on button "button" at bounding box center [1059, 109] width 35 height 35
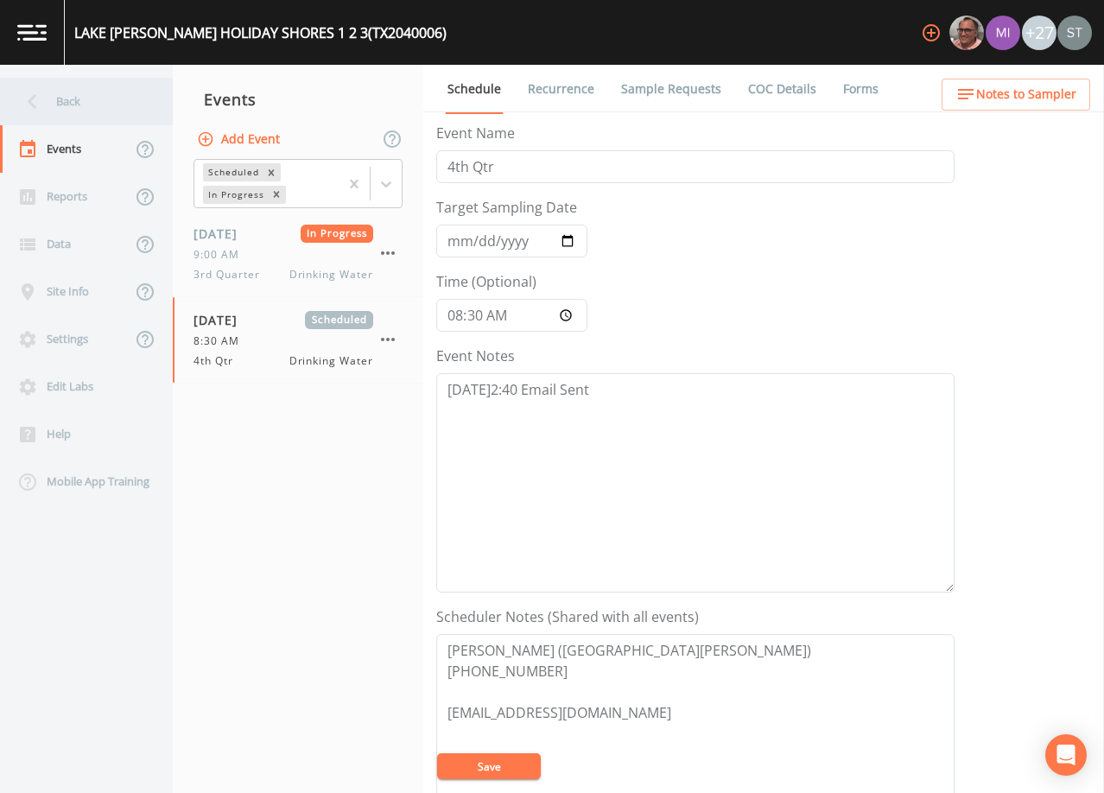
click at [72, 103] on div "Back" at bounding box center [78, 102] width 156 height 48
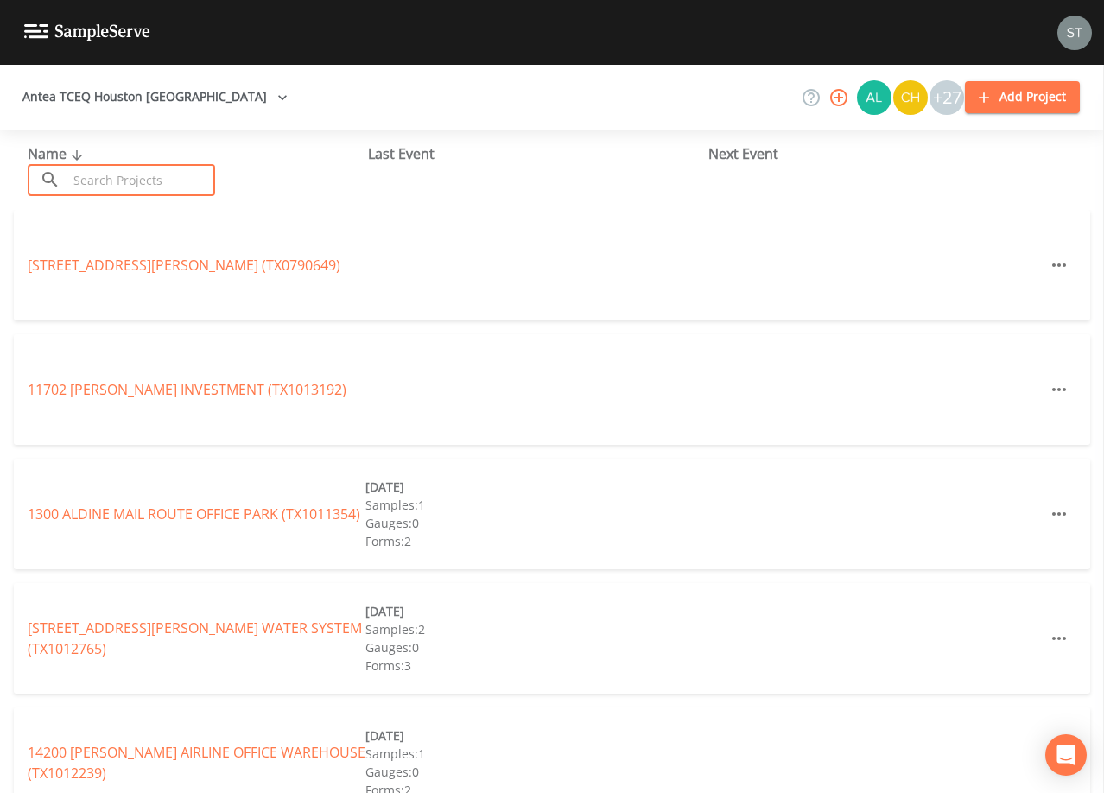
click at [149, 172] on input "text" at bounding box center [141, 180] width 148 height 32
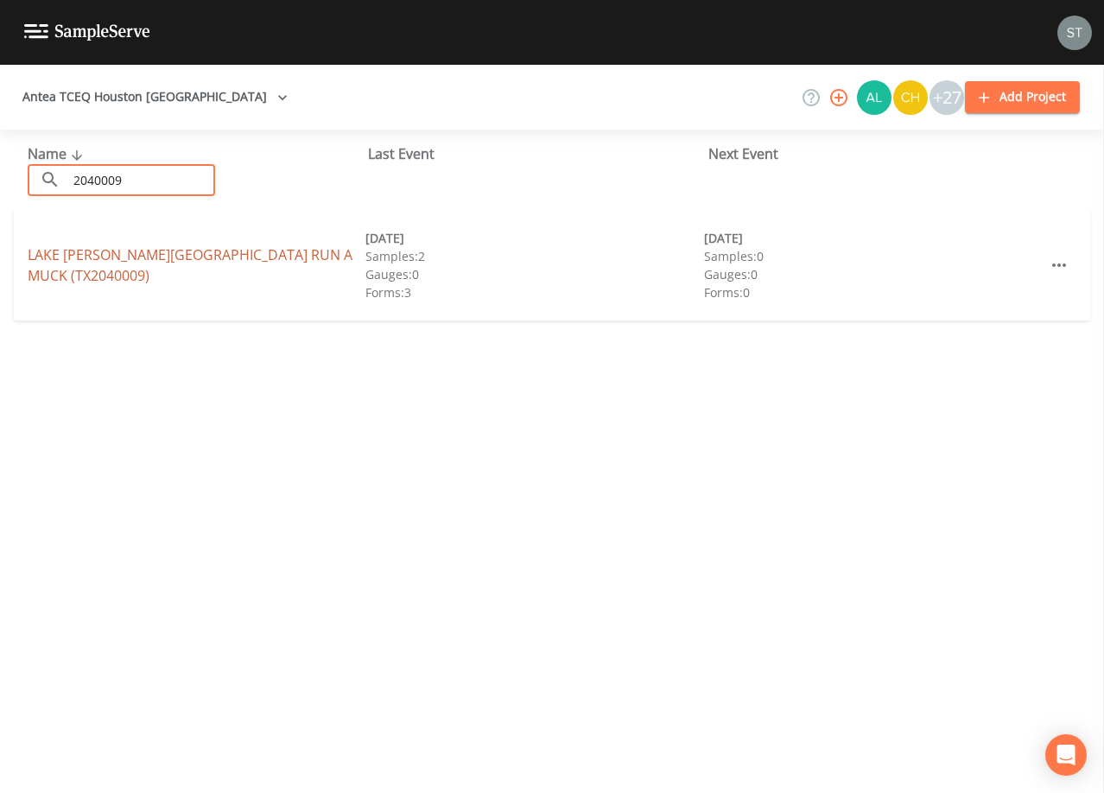
type input "2040009"
click at [307, 271] on link "LAKE [PERSON_NAME][GEOGRAPHIC_DATA] RUN A MUCK (TX2040009)" at bounding box center [190, 265] width 325 height 40
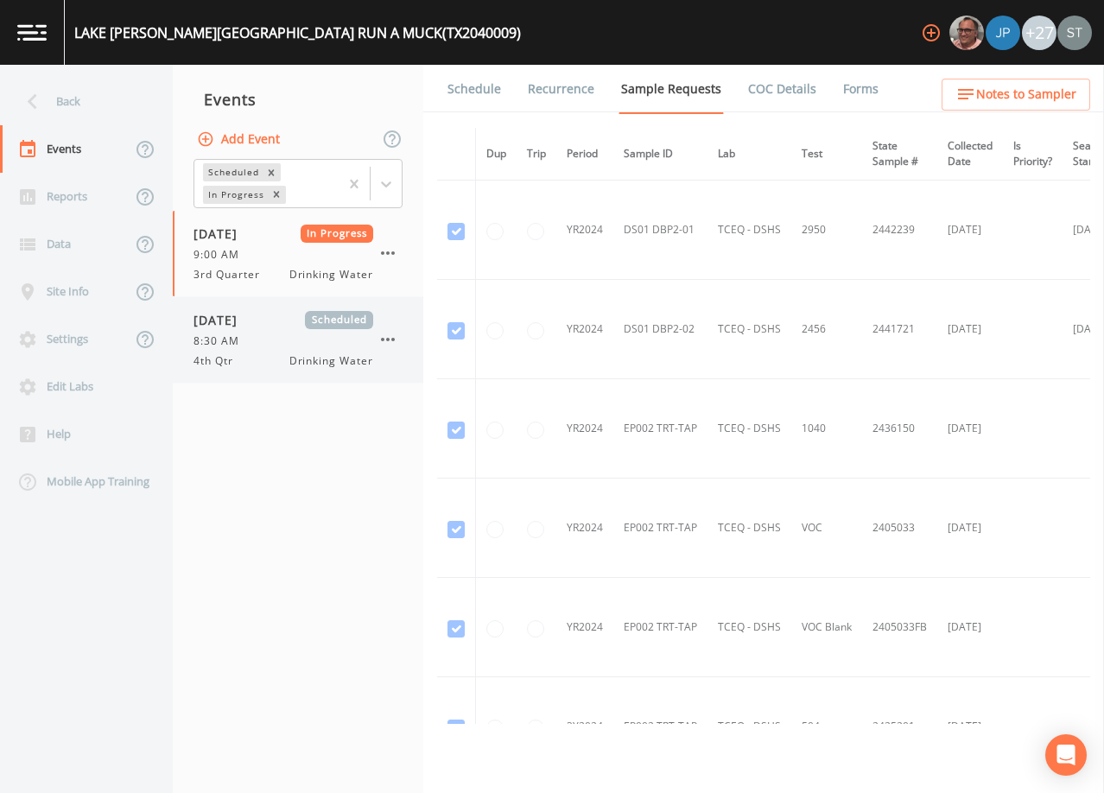
click at [292, 347] on div "8:30 AM" at bounding box center [284, 342] width 180 height 16
drag, startPoint x: 485, startPoint y: 96, endPoint x: 496, endPoint y: 111, distance: 19.2
click at [484, 96] on link "Schedule" at bounding box center [474, 89] width 59 height 48
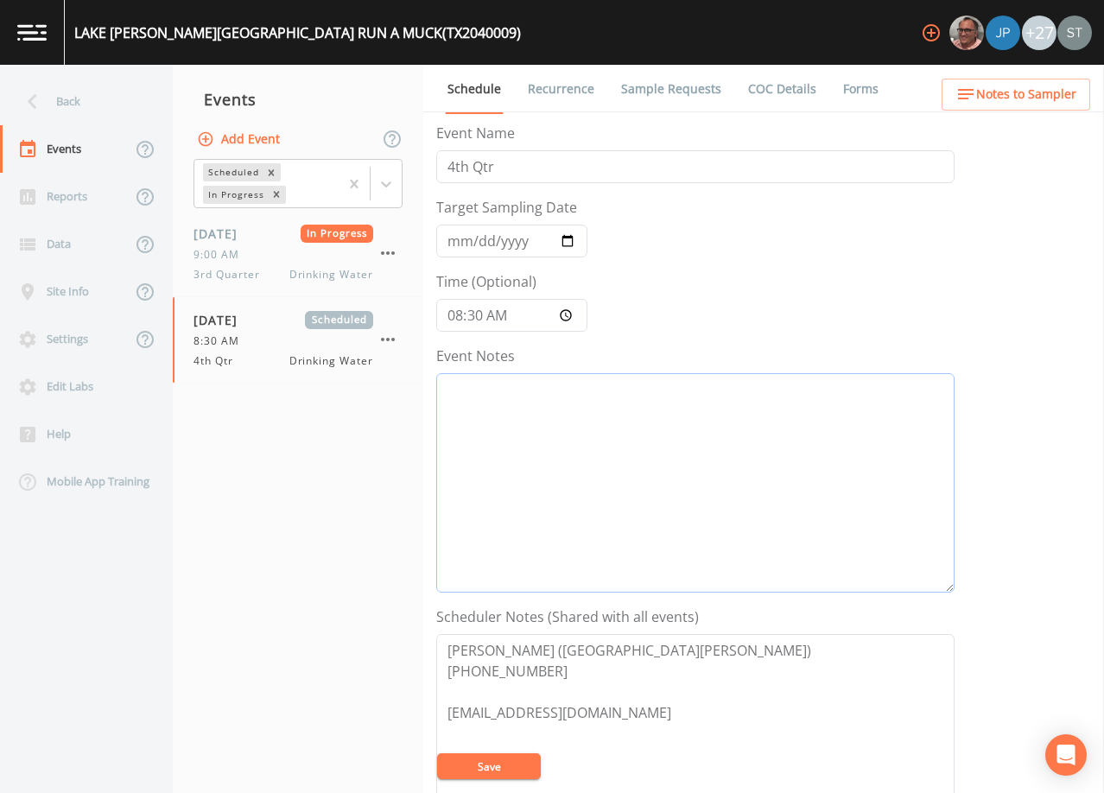
click at [601, 434] on textarea "Event Notes" at bounding box center [695, 482] width 518 height 219
click at [550, 385] on textarea "[DATE]2:40 Emal Sent" at bounding box center [695, 482] width 518 height 219
type textarea "[DATE]2:40 Email Sent"
click at [510, 761] on button "Save" at bounding box center [489, 767] width 104 height 26
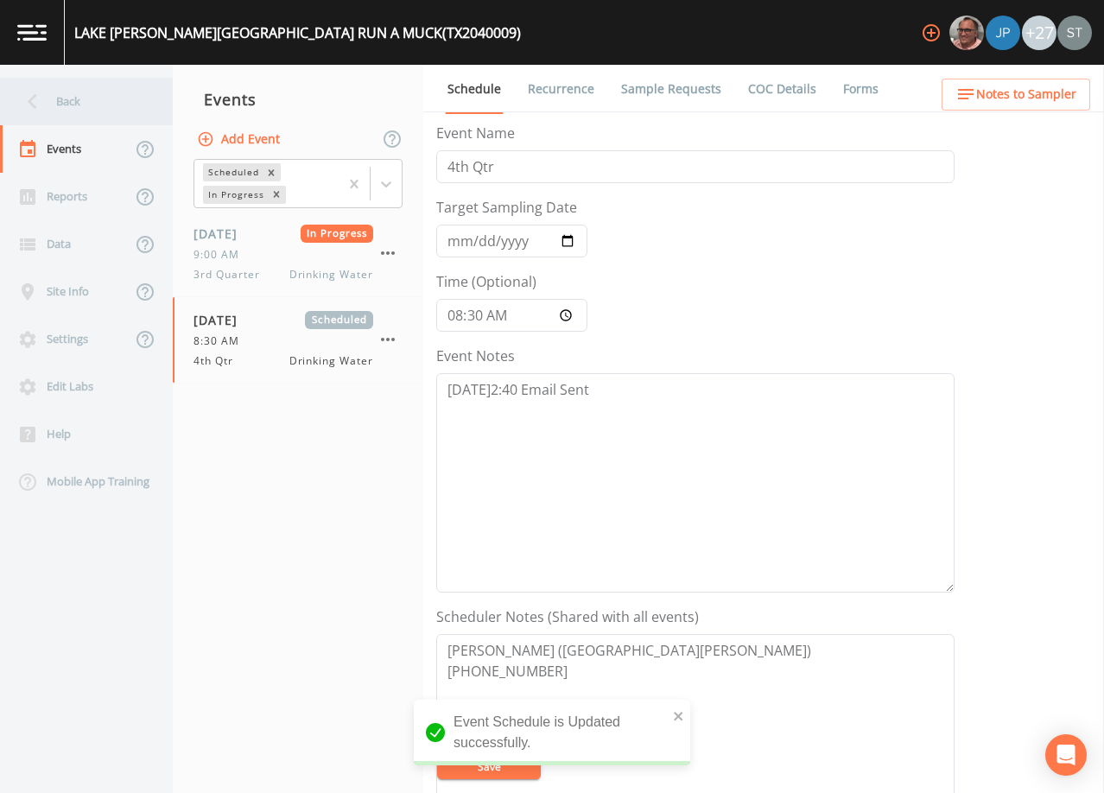
click at [82, 99] on div "Back" at bounding box center [78, 102] width 156 height 48
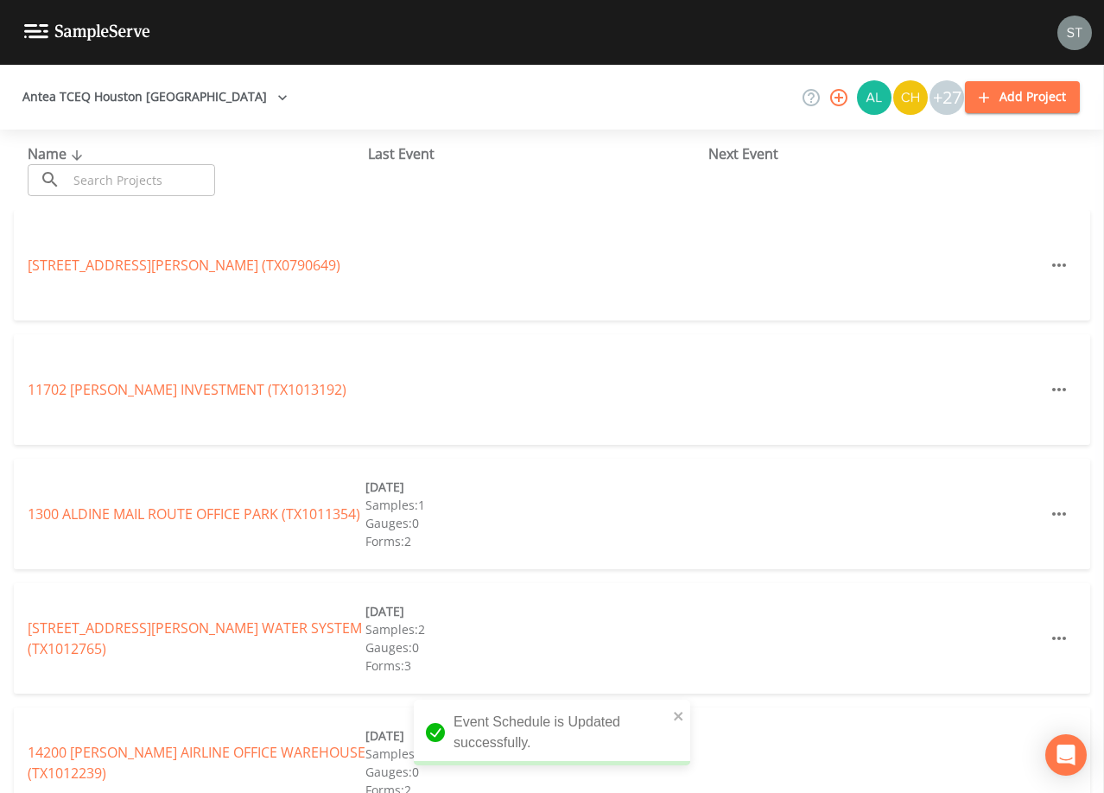
click at [121, 186] on input "text" at bounding box center [141, 180] width 148 height 32
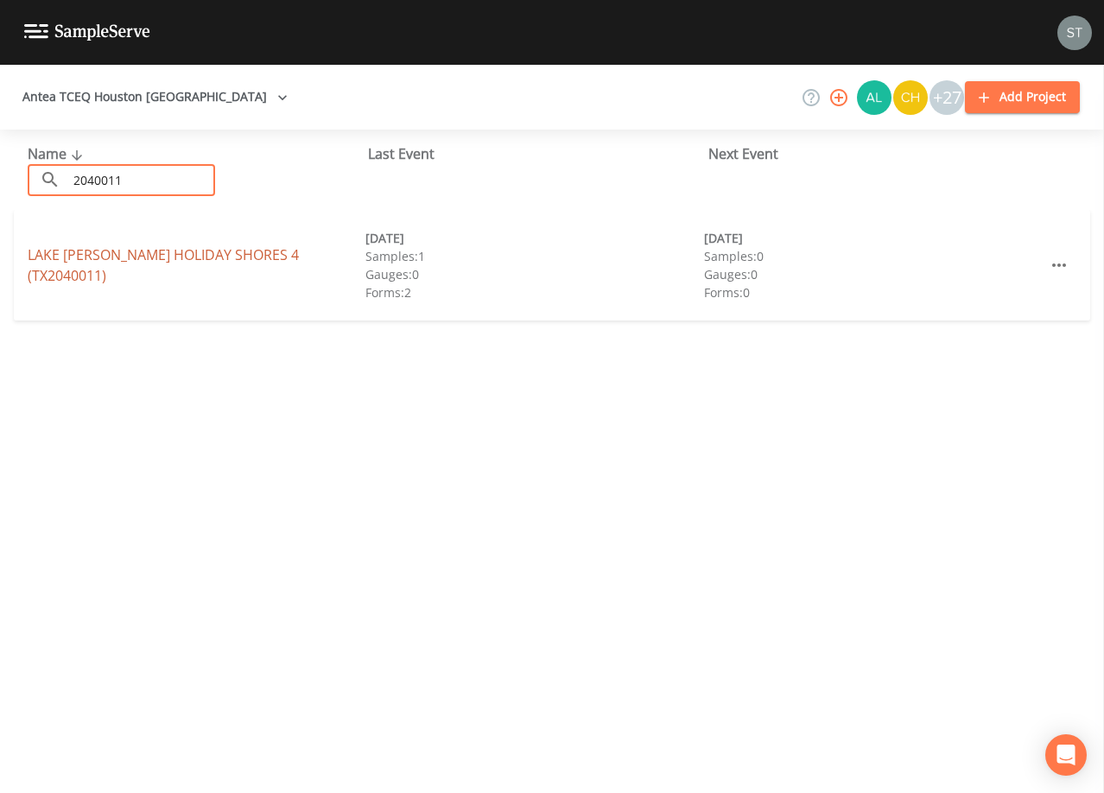
type input "2040011"
click at [183, 260] on link "[GEOGRAPHIC_DATA][PERSON_NAME] 4 (TX2040011)" at bounding box center [163, 265] width 271 height 40
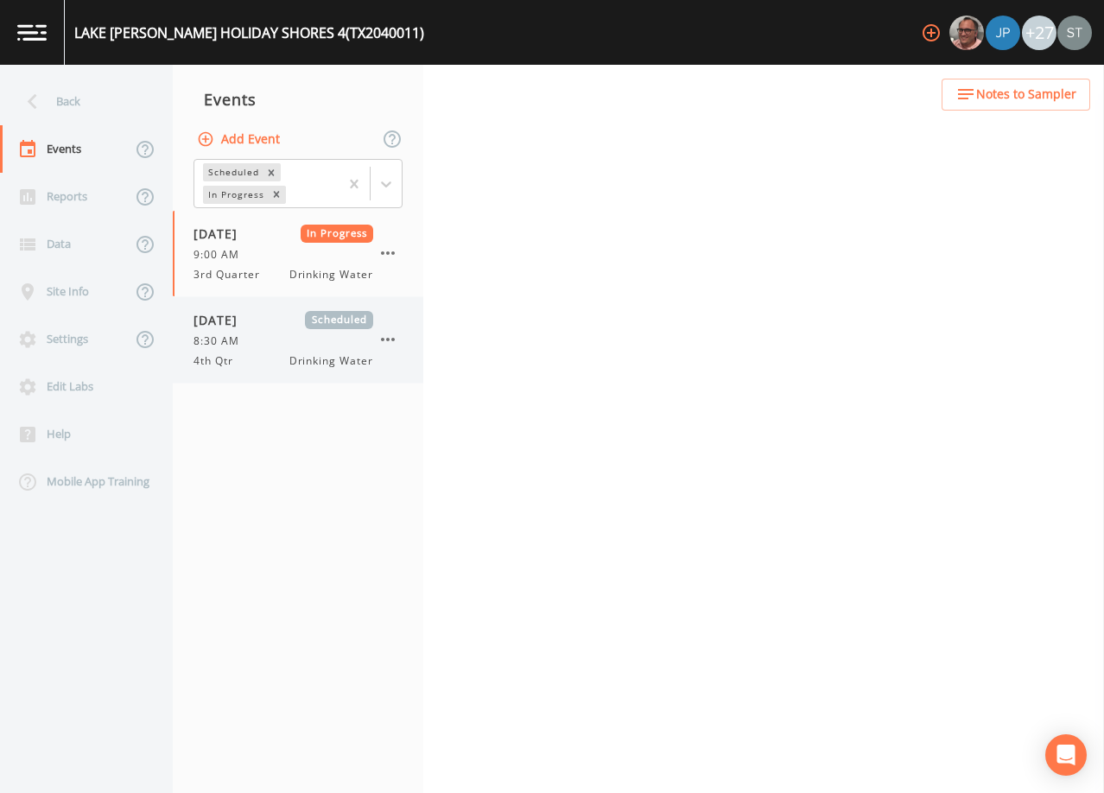
click at [258, 334] on div "8:30 AM" at bounding box center [284, 342] width 180 height 16
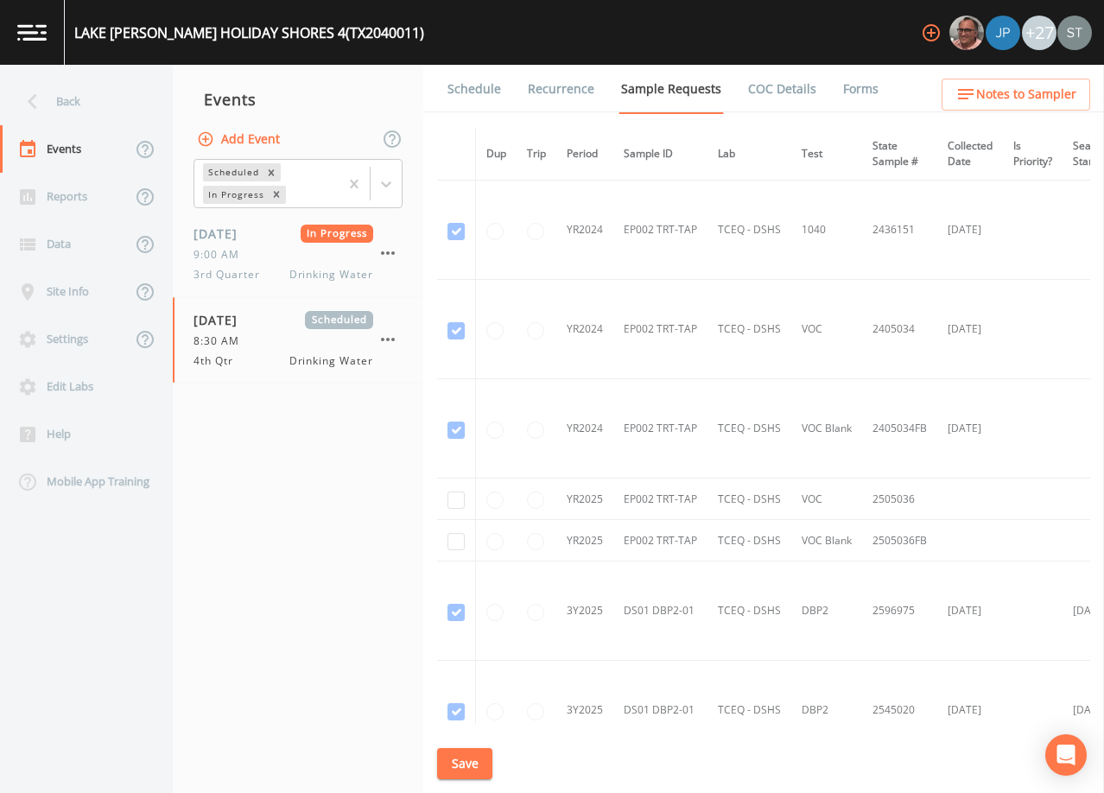
click at [478, 94] on link "Schedule" at bounding box center [474, 89] width 59 height 48
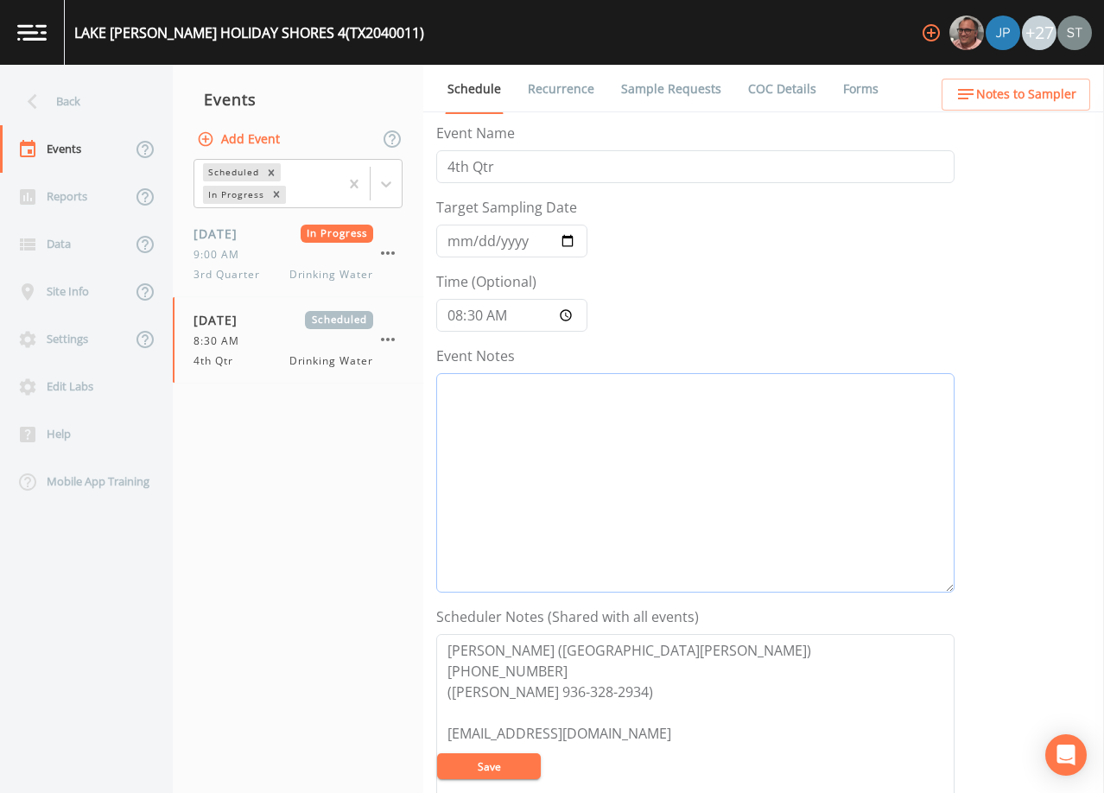
click at [584, 422] on textarea "Event Notes" at bounding box center [695, 482] width 518 height 219
type textarea "[DATE]2:40 Email Sent"
click at [506, 760] on button "Save" at bounding box center [489, 767] width 104 height 26
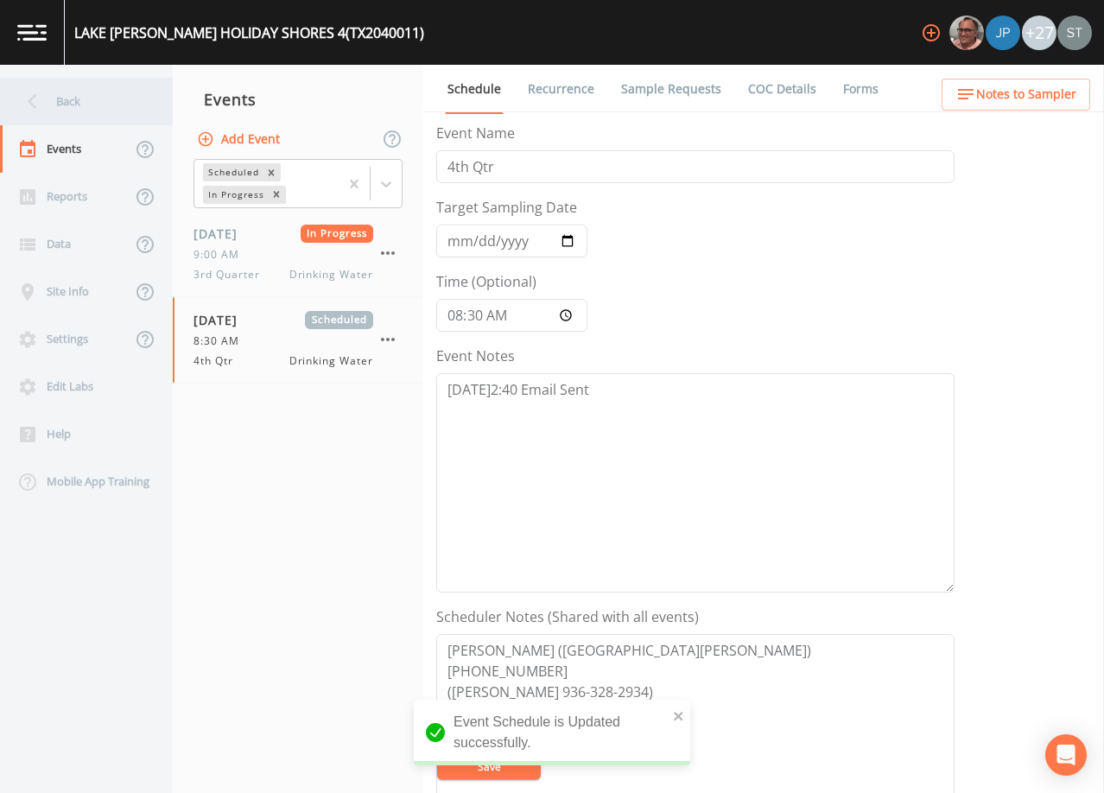
click at [95, 108] on div "Back" at bounding box center [78, 102] width 156 height 48
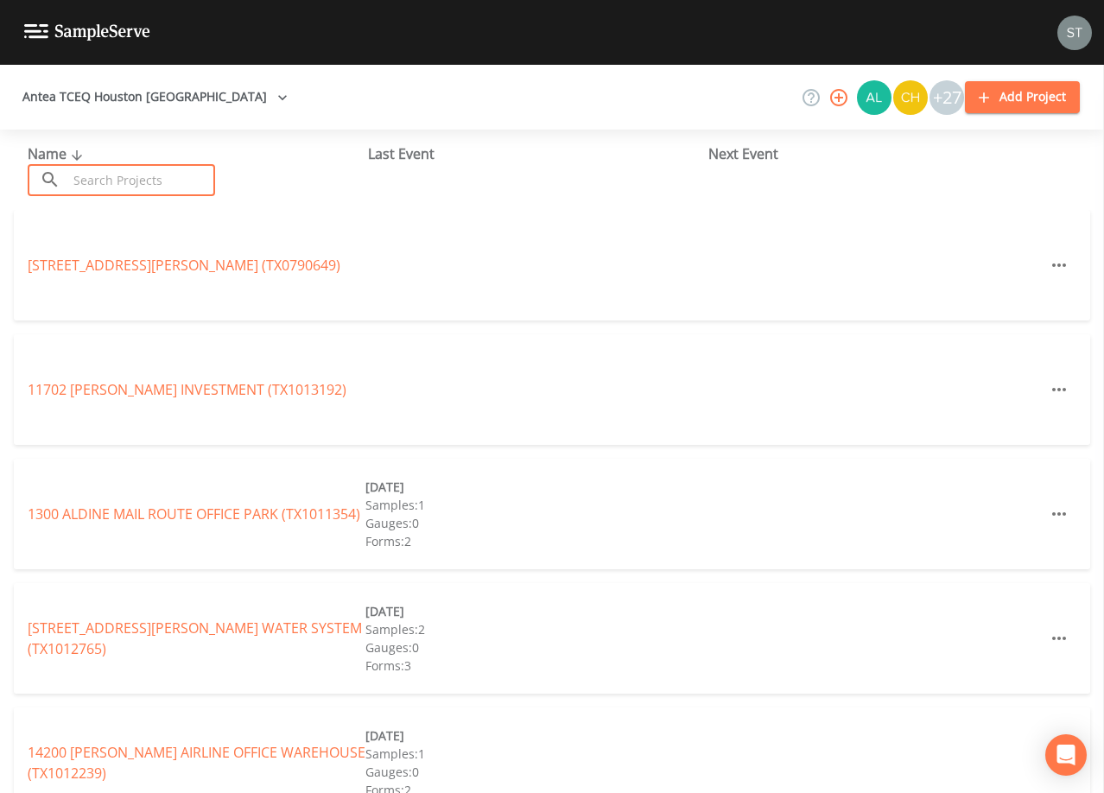
drag, startPoint x: 120, startPoint y: 179, endPoint x: 123, endPoint y: 169, distance: 9.9
click at [122, 177] on input "text" at bounding box center [141, 180] width 148 height 32
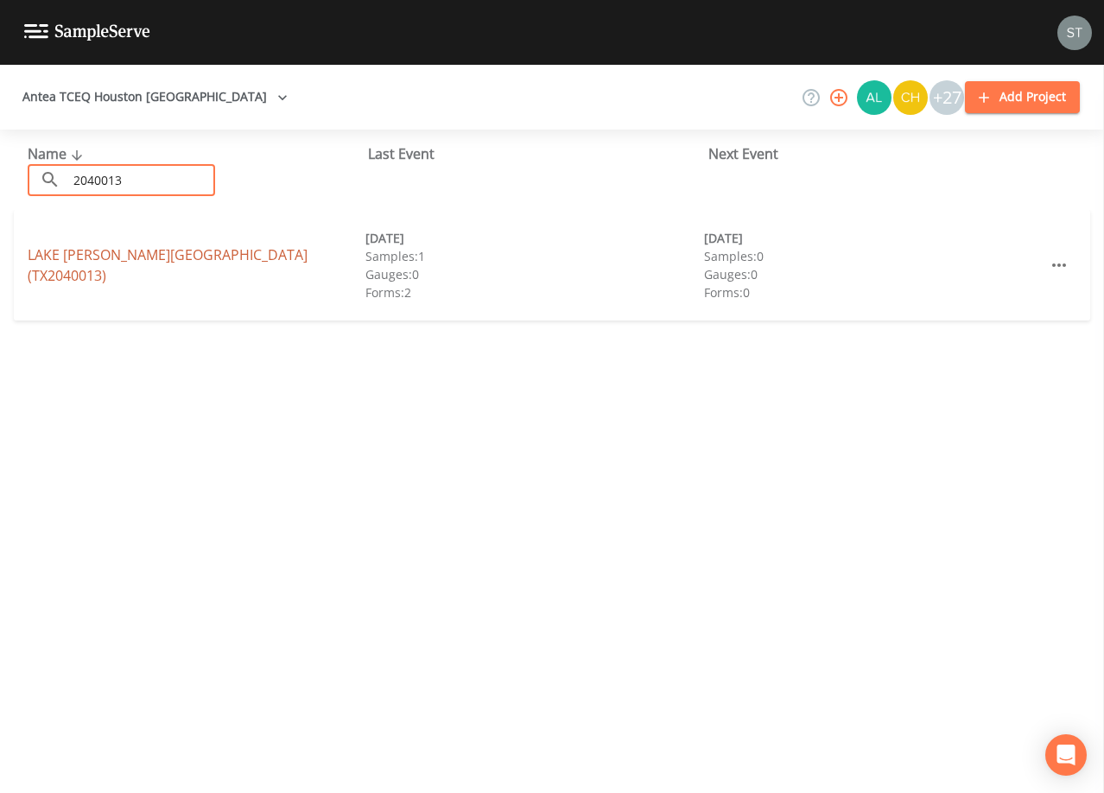
type input "2040013"
click at [221, 261] on link "[GEOGRAPHIC_DATA][PERSON_NAME] (TX2040013)" at bounding box center [168, 265] width 280 height 40
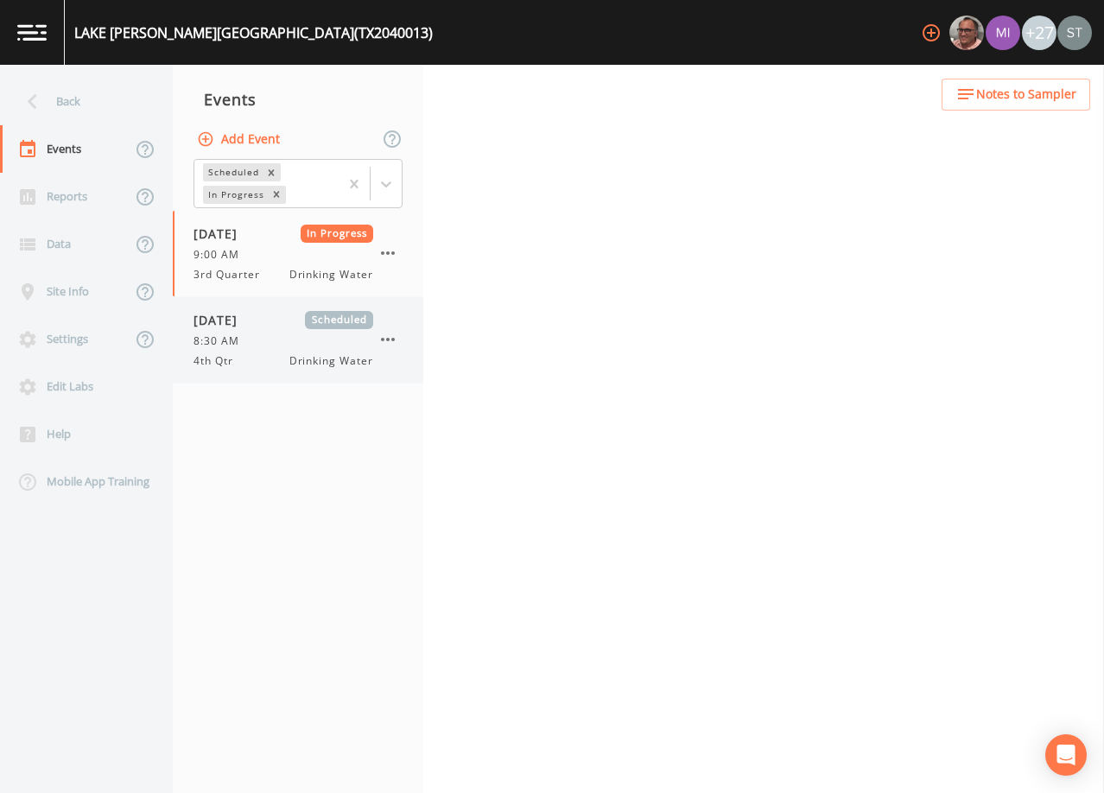
click at [278, 323] on div "[DATE] Scheduled" at bounding box center [284, 320] width 180 height 18
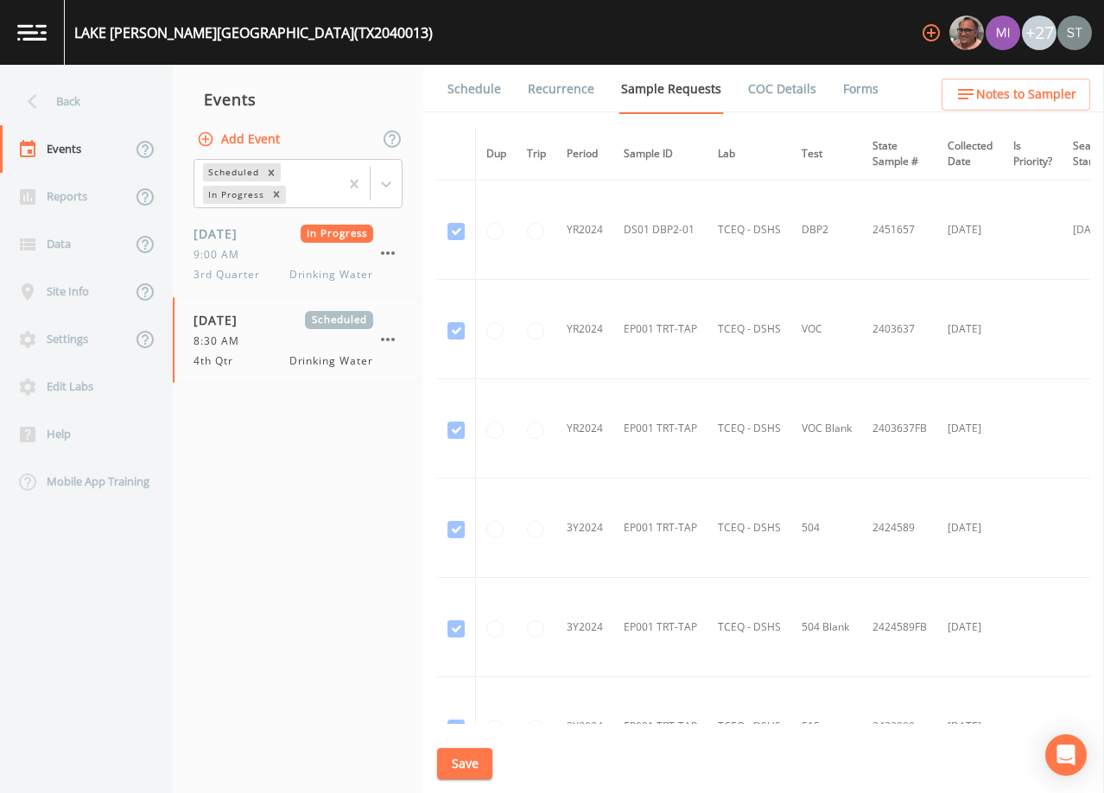
click at [467, 80] on link "Schedule" at bounding box center [474, 89] width 59 height 48
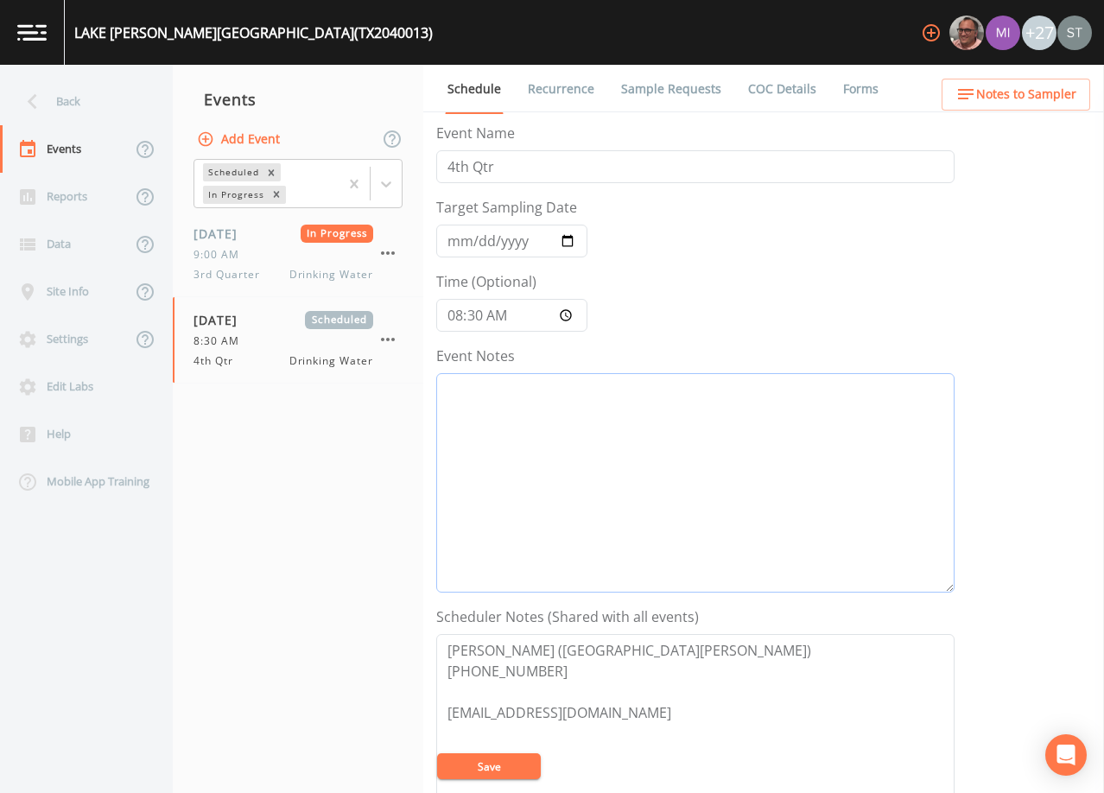
click at [569, 439] on textarea "Event Notes" at bounding box center [695, 482] width 518 height 219
type textarea "[DATE]2:40 Email Sent"
click at [507, 768] on button "Save" at bounding box center [489, 767] width 104 height 26
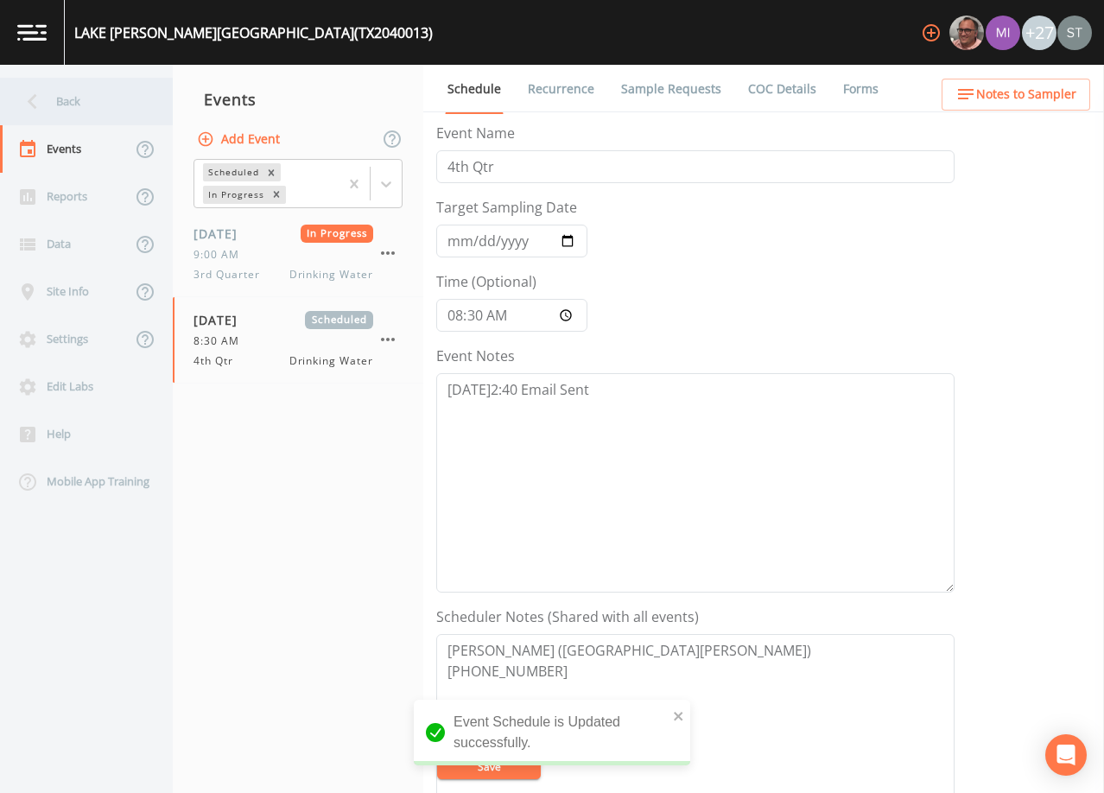
click at [72, 98] on div "Back" at bounding box center [78, 102] width 156 height 48
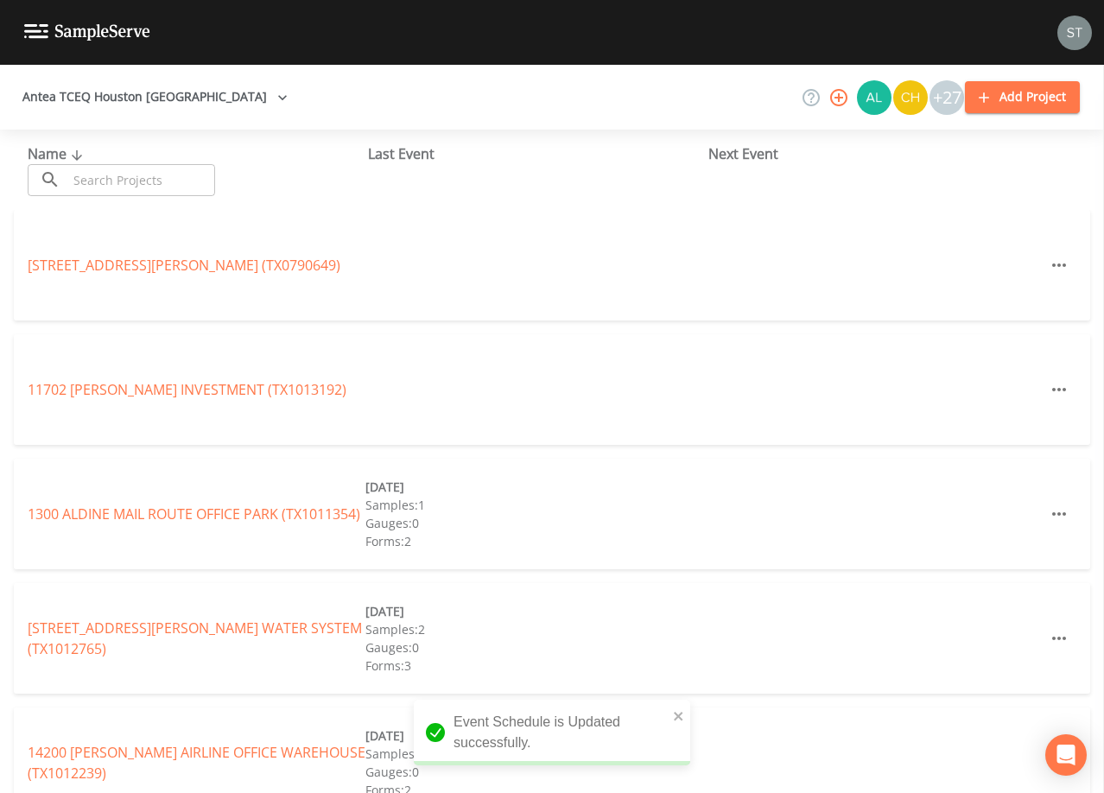
click at [162, 184] on input "text" at bounding box center [141, 180] width 148 height 32
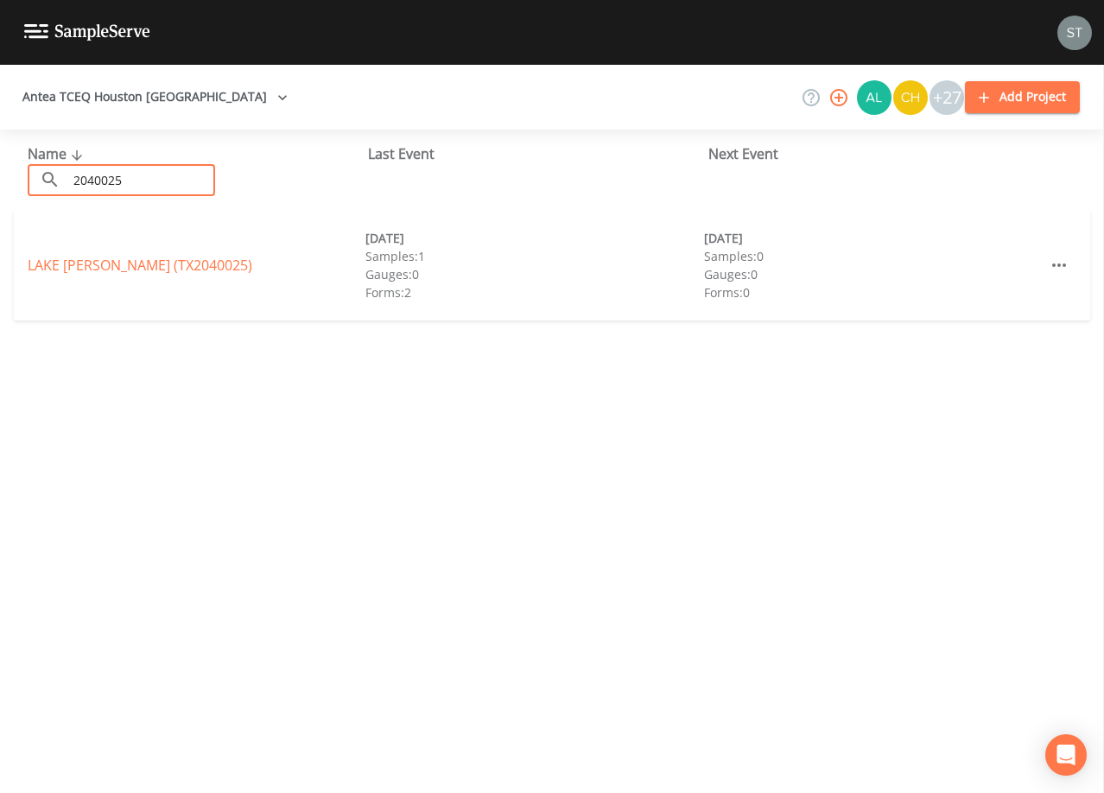
type input "2040025"
click at [185, 261] on link "LAKE [PERSON_NAME] (TX2040025)" at bounding box center [140, 265] width 225 height 19
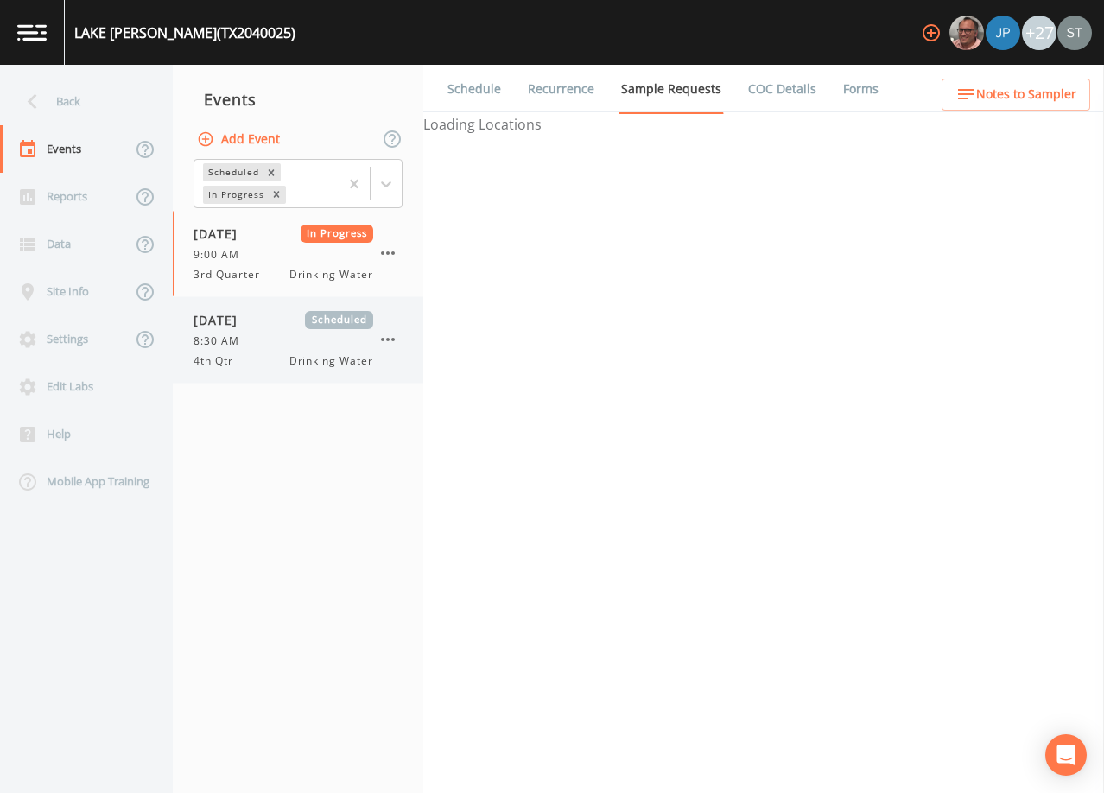
click at [283, 377] on div "[DATE] Scheduled 8:30 AM 4th Qtr Drinking Water" at bounding box center [298, 340] width 251 height 86
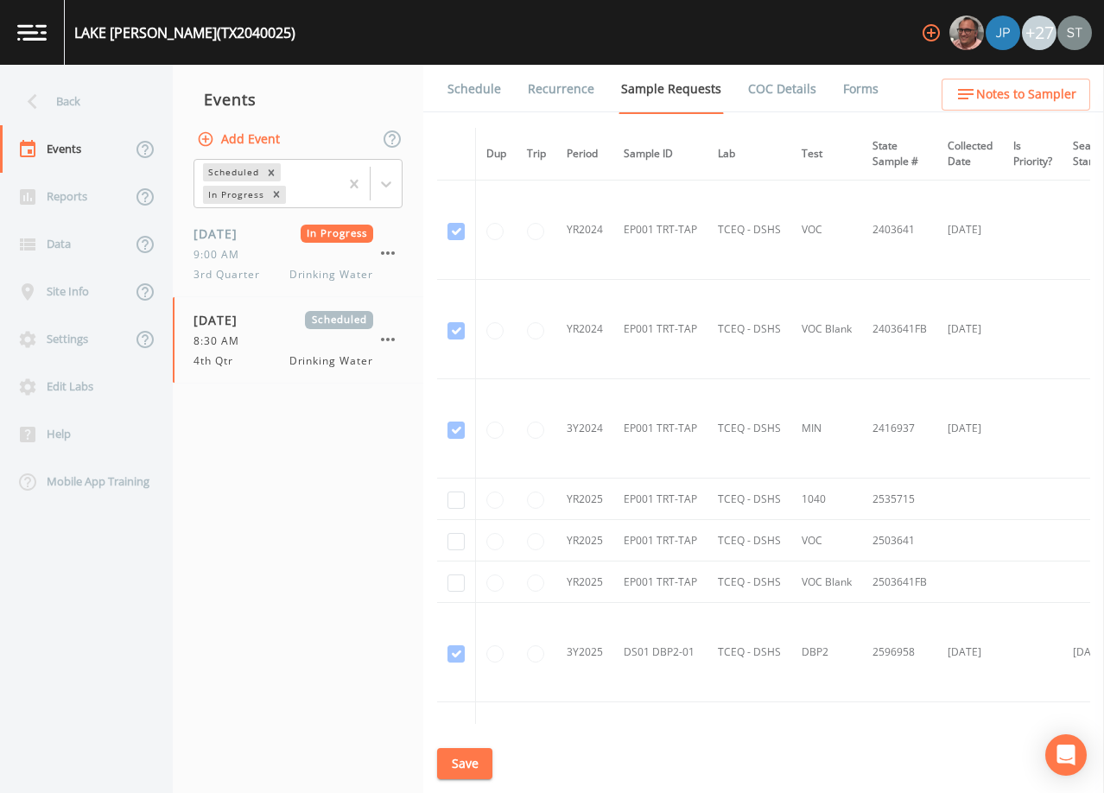
click at [472, 86] on link "Schedule" at bounding box center [474, 89] width 59 height 48
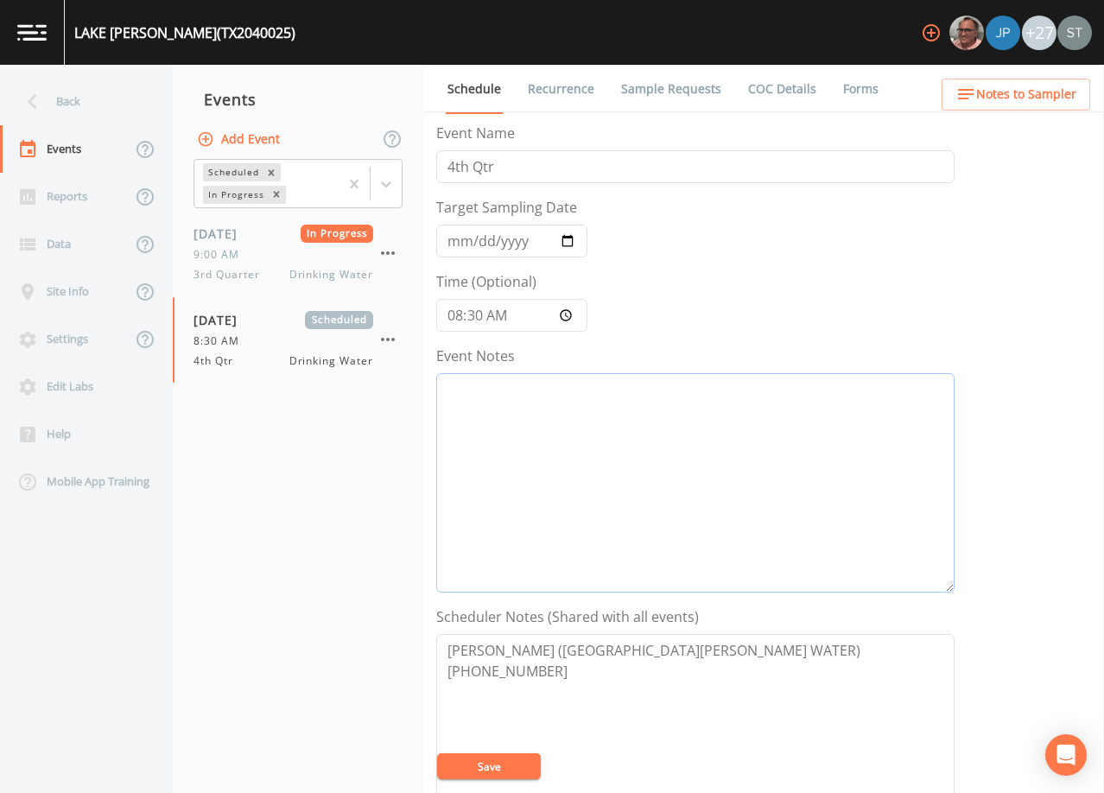
click at [549, 430] on textarea "Event Notes" at bounding box center [695, 482] width 518 height 219
type textarea "[DATE]2:40 Email Sent"
click at [579, 665] on textarea "[PERSON_NAME] ([GEOGRAPHIC_DATA][PERSON_NAME] WATER) [PHONE_NUMBER]" at bounding box center [695, 743] width 518 height 219
type textarea "[PERSON_NAME] ([GEOGRAPHIC_DATA][PERSON_NAME] WATER) [PHONE_NUMBER] [EMAIL_ADDR…"
click at [518, 763] on button "Save" at bounding box center [489, 767] width 104 height 26
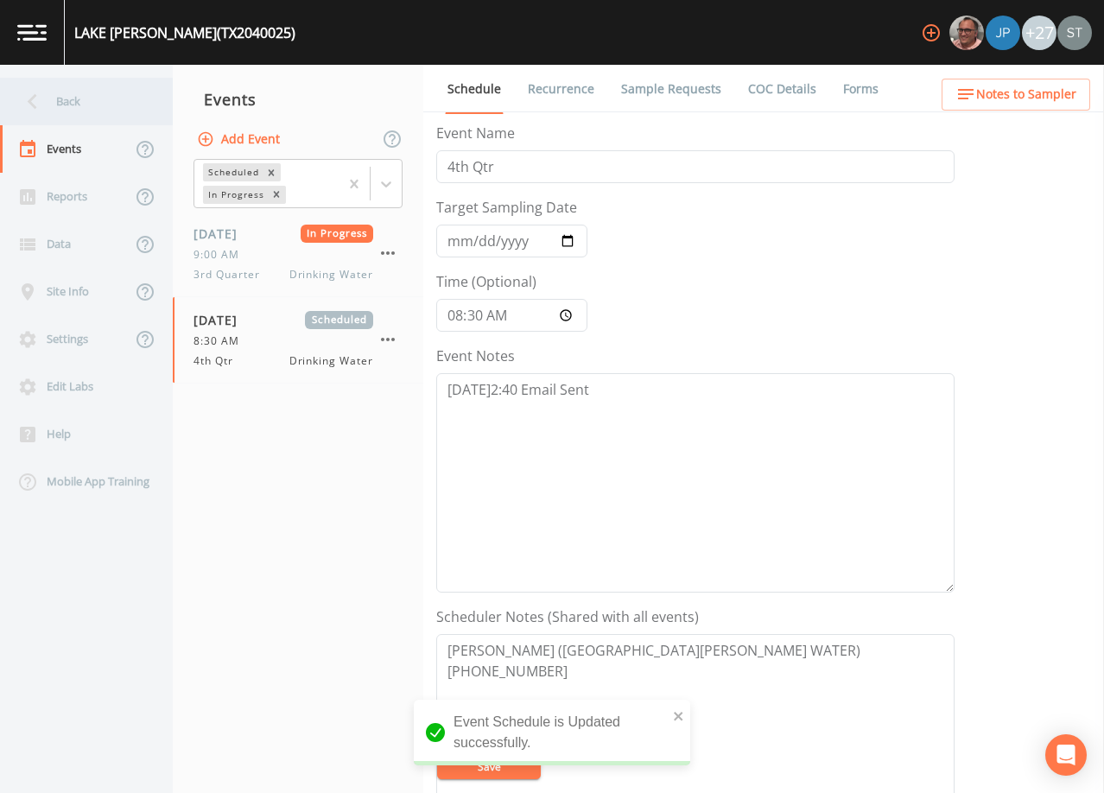
click at [81, 87] on div "Back" at bounding box center [78, 102] width 156 height 48
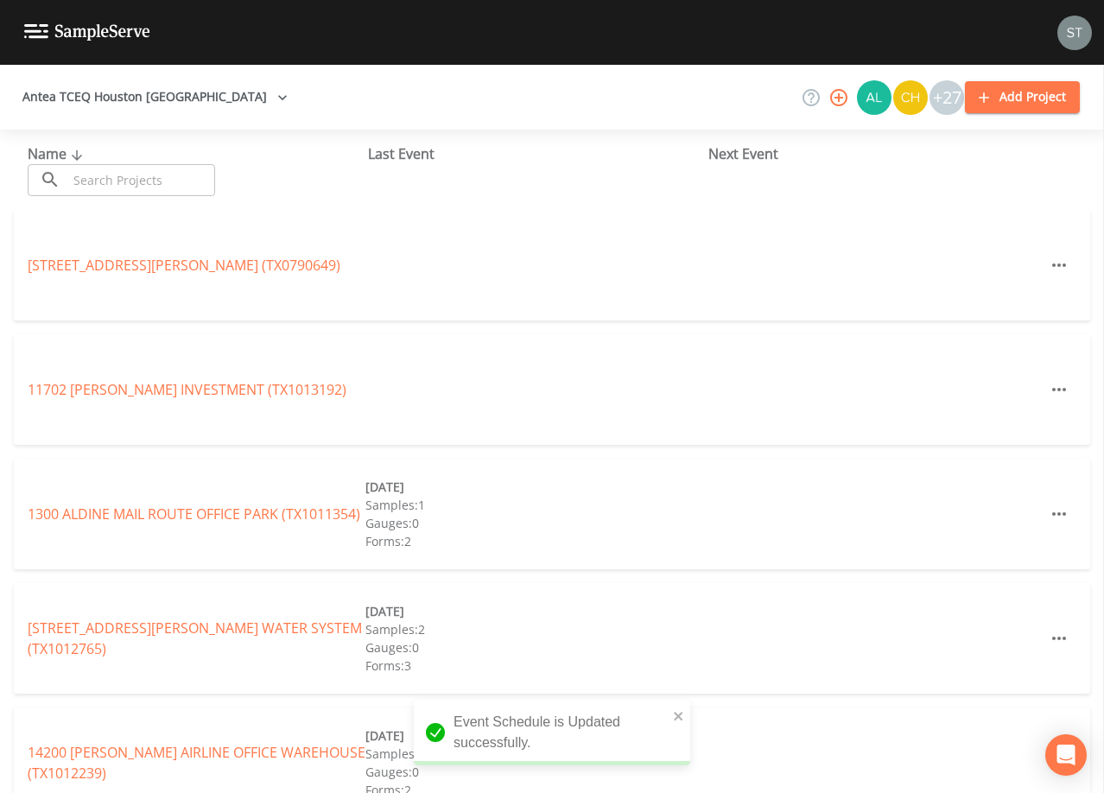
drag, startPoint x: 152, startPoint y: 181, endPoint x: 168, endPoint y: 173, distance: 17.8
click at [168, 173] on input "text" at bounding box center [141, 180] width 148 height 32
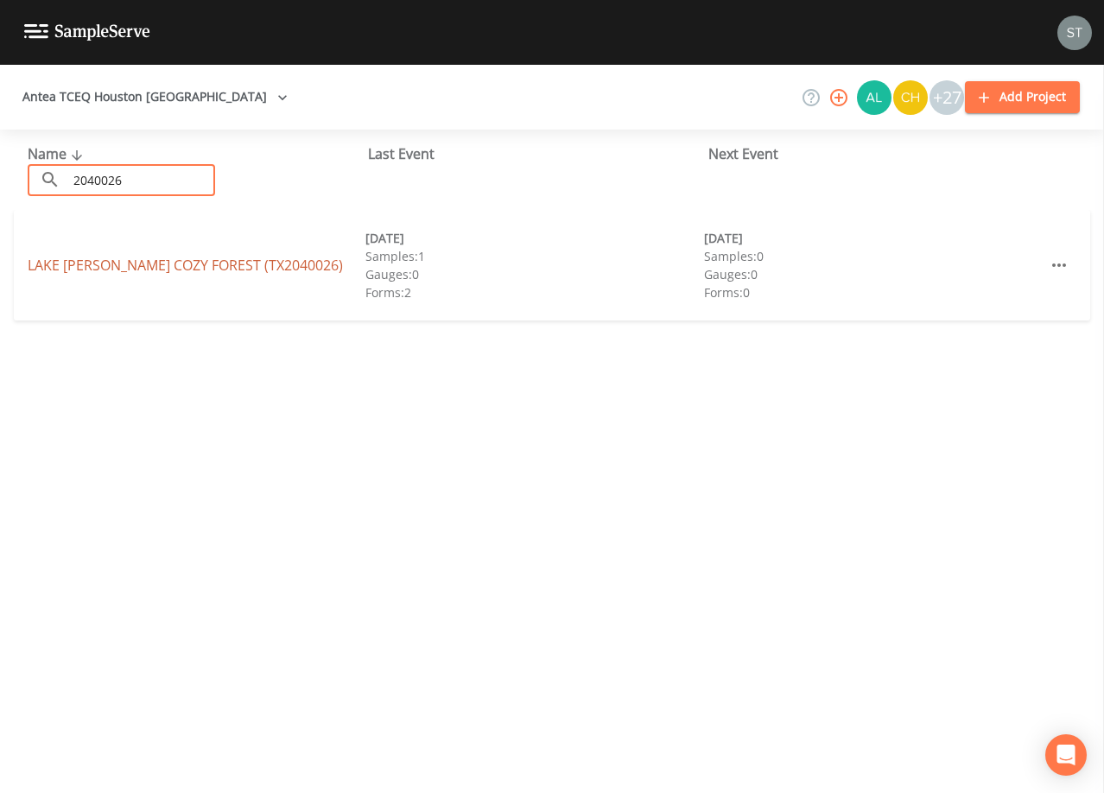
type input "2040026"
click at [186, 267] on link "[GEOGRAPHIC_DATA][PERSON_NAME] (TX2040026)" at bounding box center [185, 265] width 315 height 19
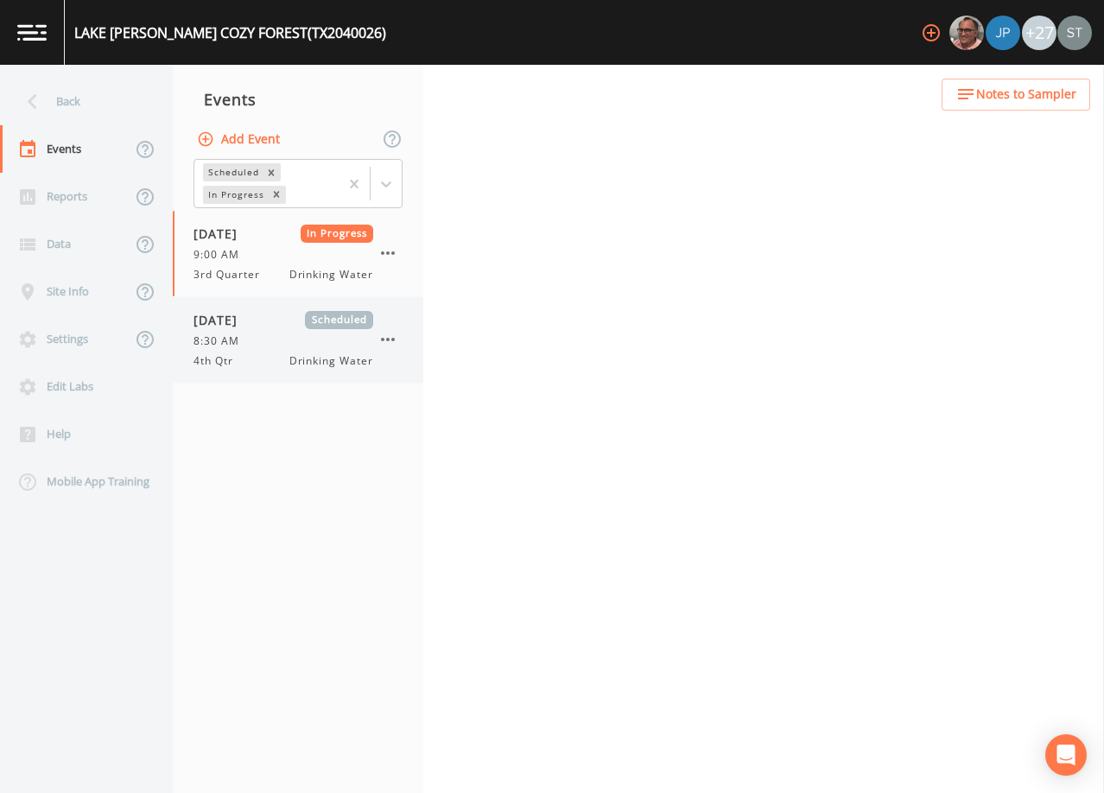
click at [277, 331] on div "[DATE] Scheduled 8:30 AM 4th Qtr Drinking Water" at bounding box center [284, 340] width 180 height 58
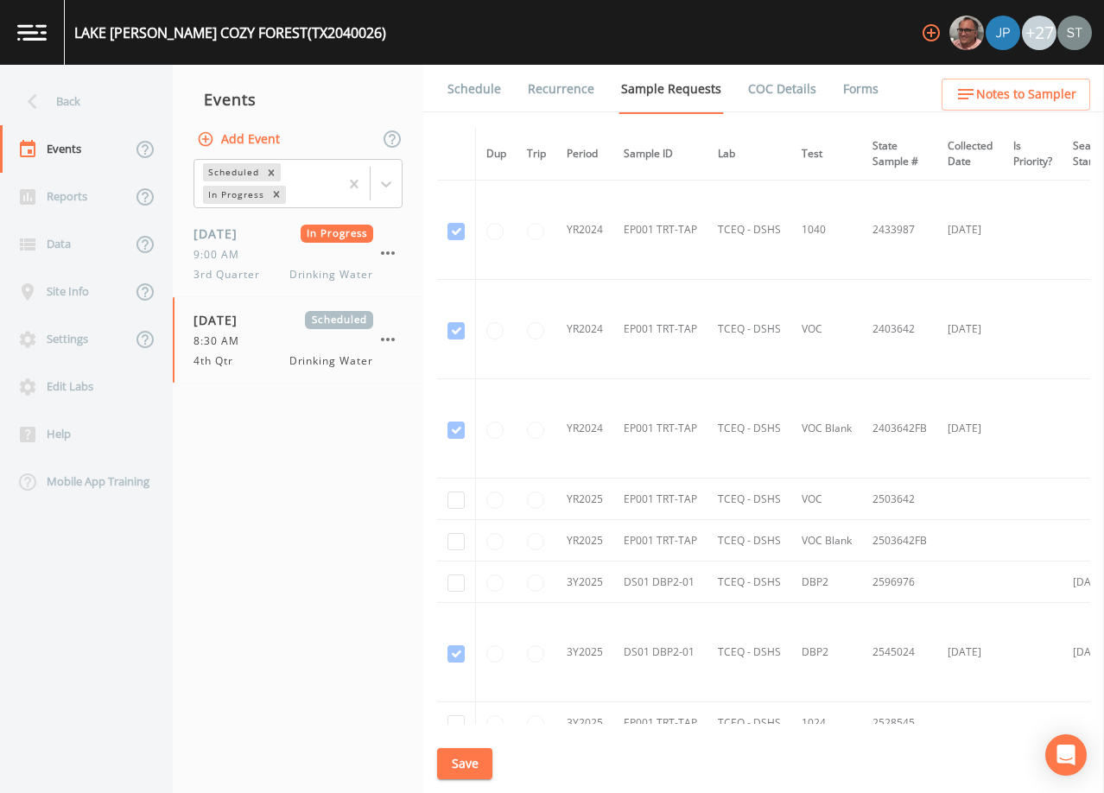
click at [470, 89] on link "Schedule" at bounding box center [474, 89] width 59 height 48
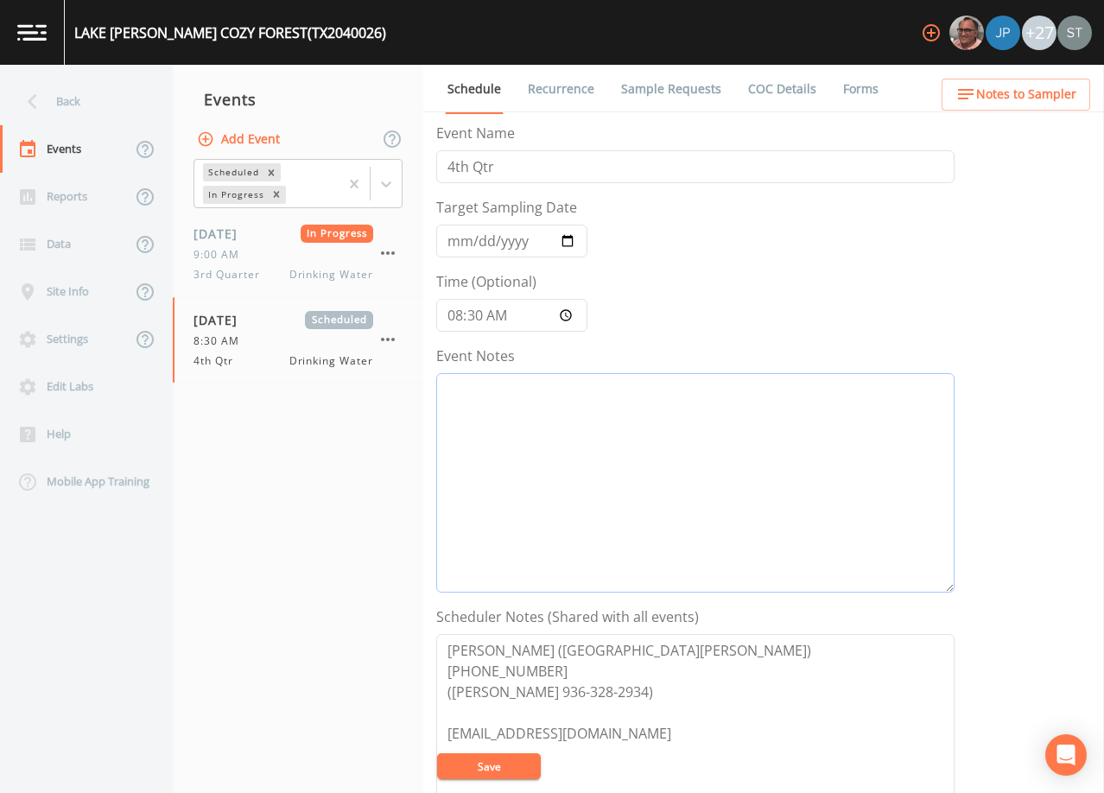
click at [601, 456] on textarea "Event Notes" at bounding box center [695, 482] width 518 height 219
type textarea "[DATE]2:40 Email Sent"
click at [505, 768] on button "Save" at bounding box center [489, 767] width 104 height 26
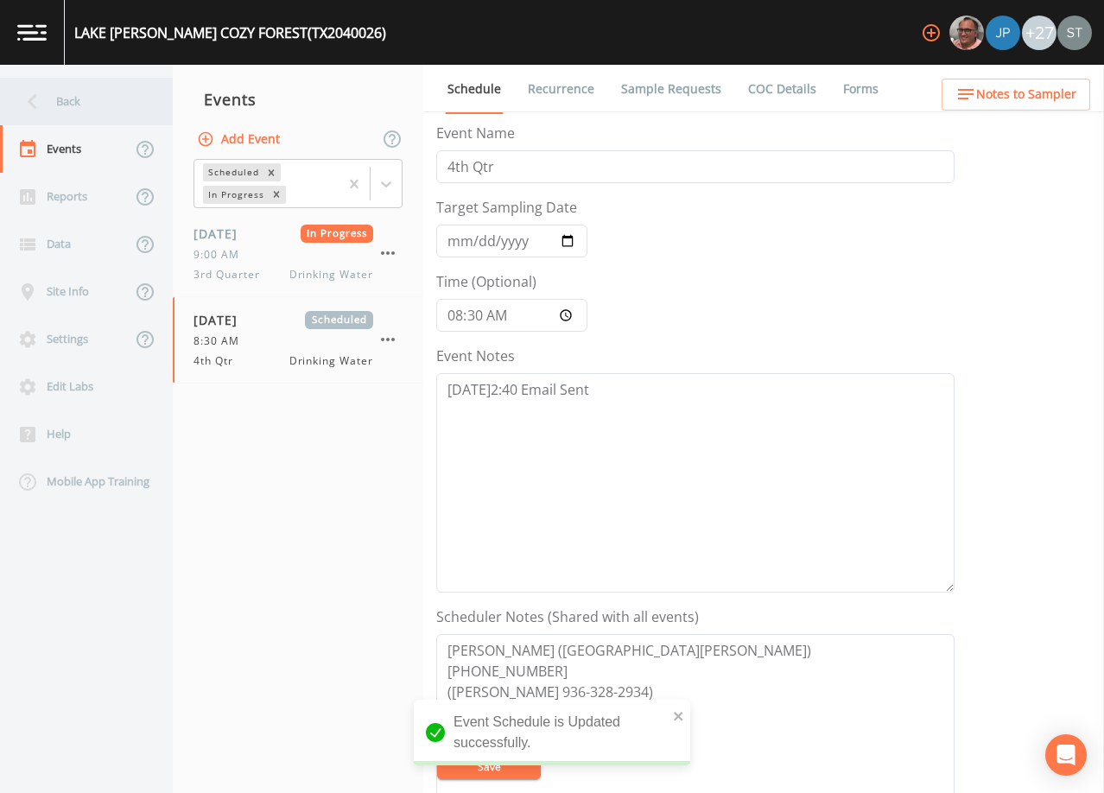
click at [79, 99] on div "Back" at bounding box center [78, 102] width 156 height 48
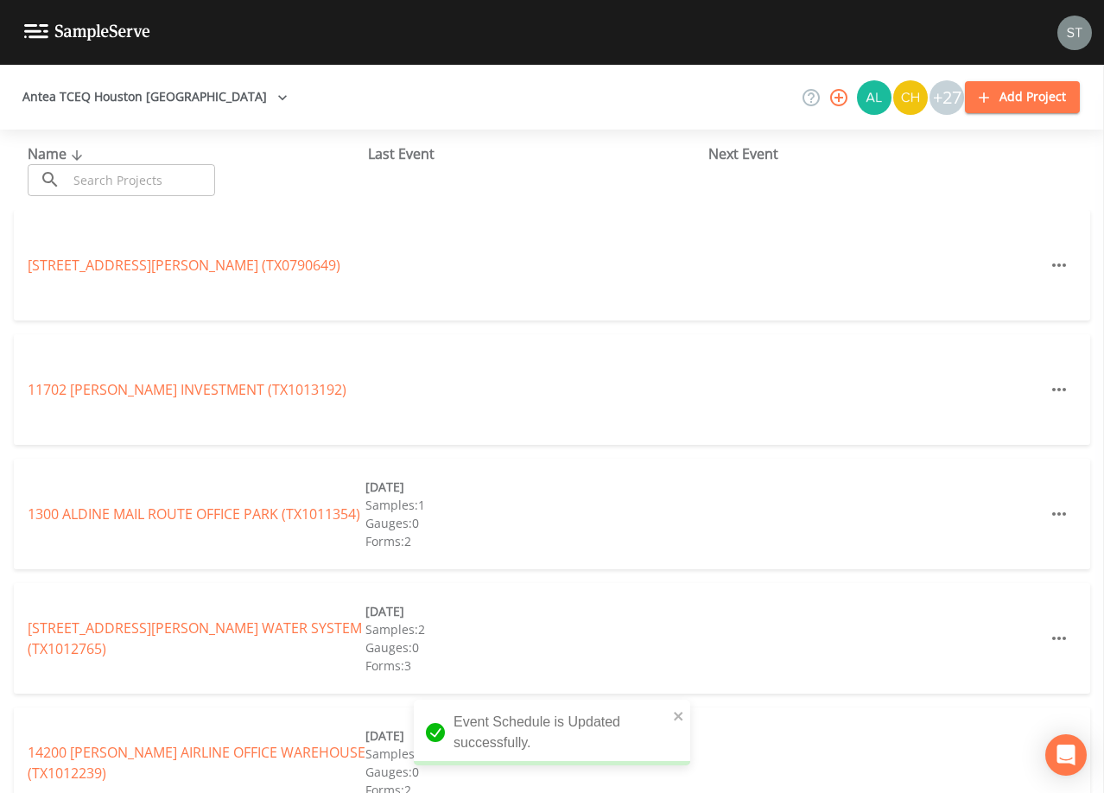
click at [132, 179] on input "text" at bounding box center [141, 180] width 148 height 32
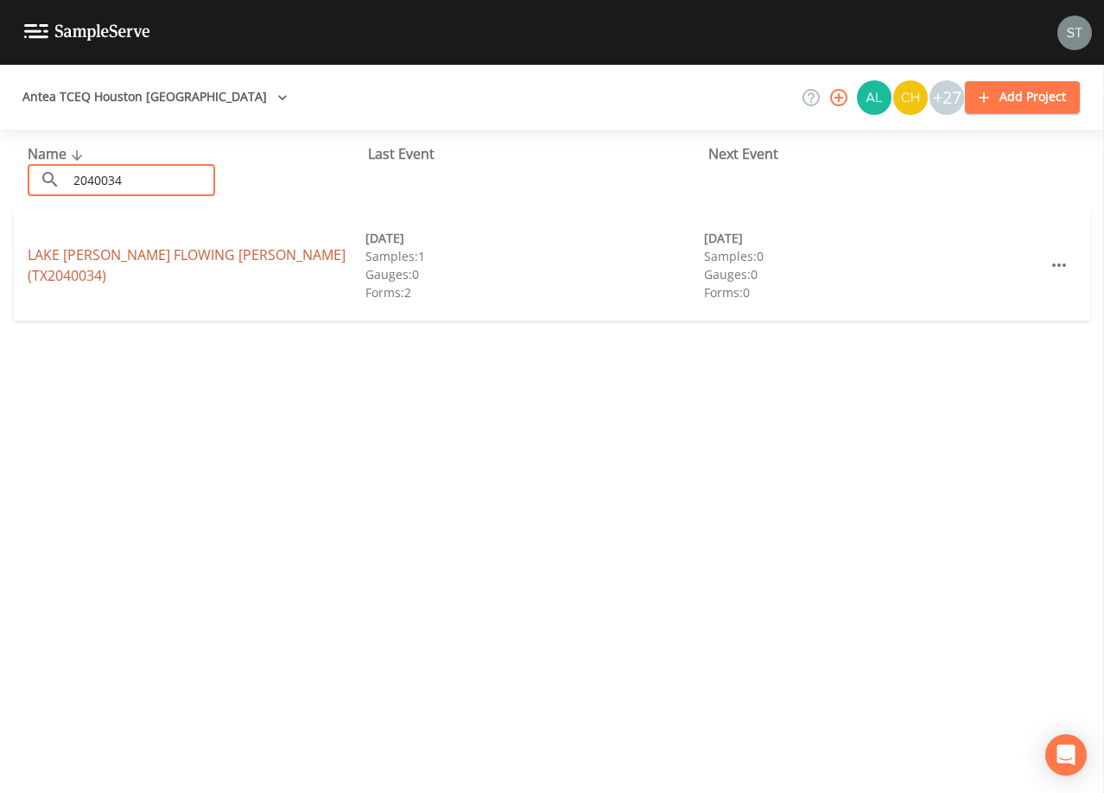
type input "2040034"
click at [229, 264] on link "[GEOGRAPHIC_DATA][PERSON_NAME][PERSON_NAME] (TX2040034)" at bounding box center [187, 265] width 318 height 40
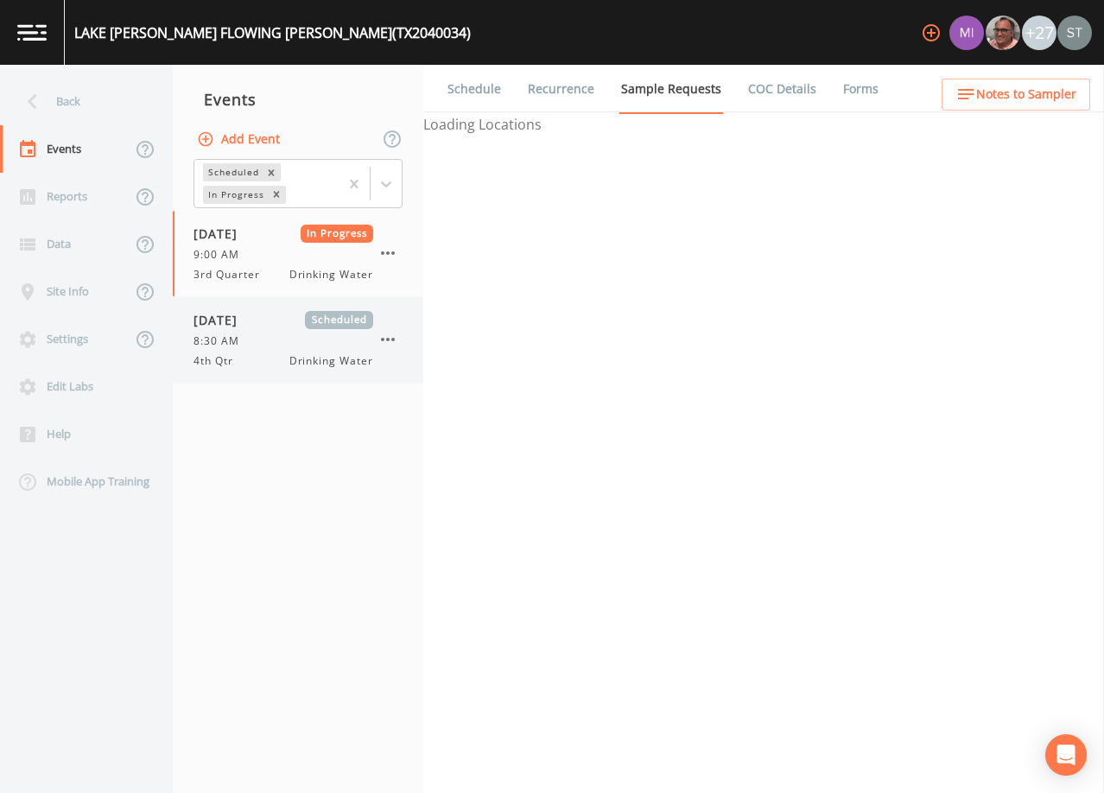
click at [287, 329] on div "[DATE] Scheduled 8:30 AM 4th Qtr Drinking Water" at bounding box center [284, 340] width 180 height 58
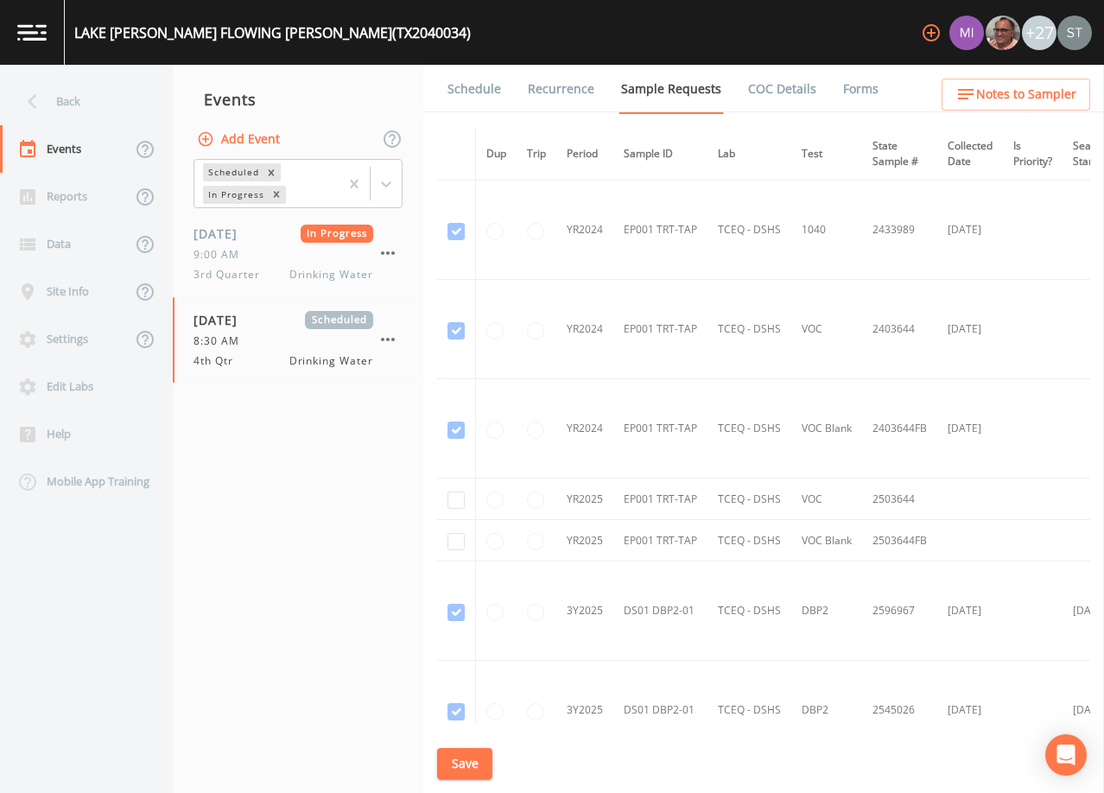
click at [487, 88] on link "Schedule" at bounding box center [474, 89] width 59 height 48
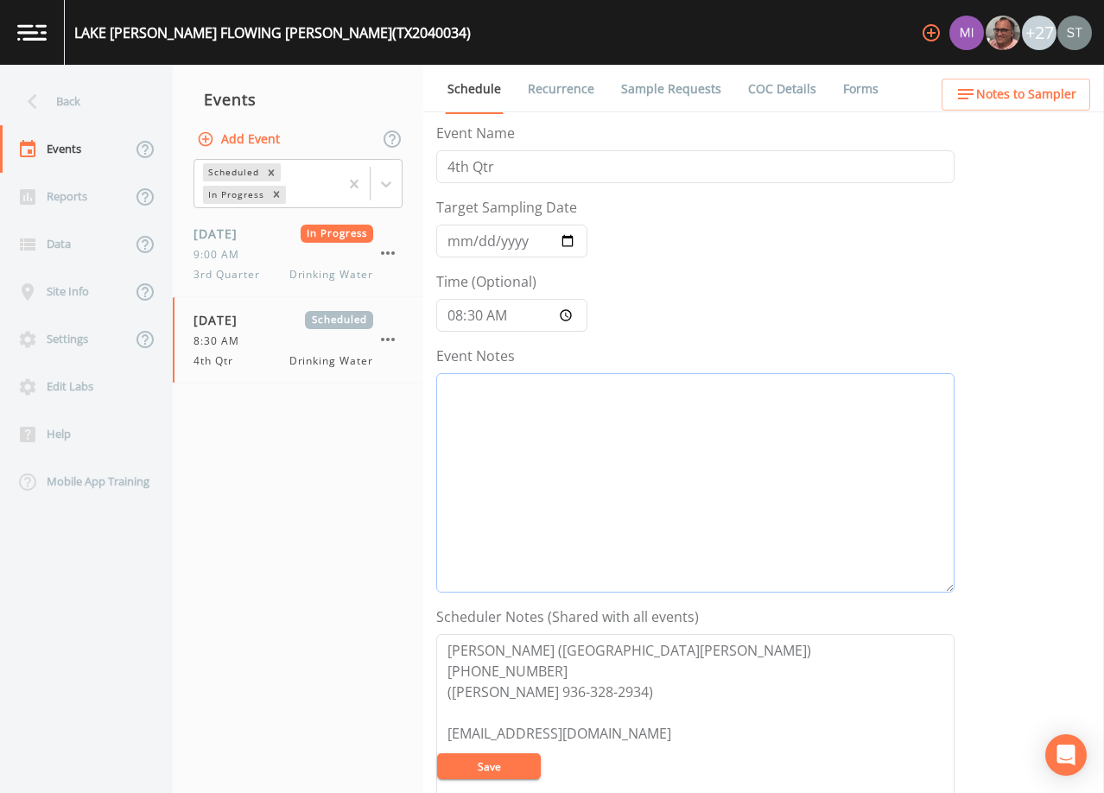
click at [638, 504] on textarea "Event Notes" at bounding box center [695, 482] width 518 height 219
type textarea "[DATE]2:40 Email Sent"
click at [496, 762] on button "Save" at bounding box center [489, 767] width 104 height 26
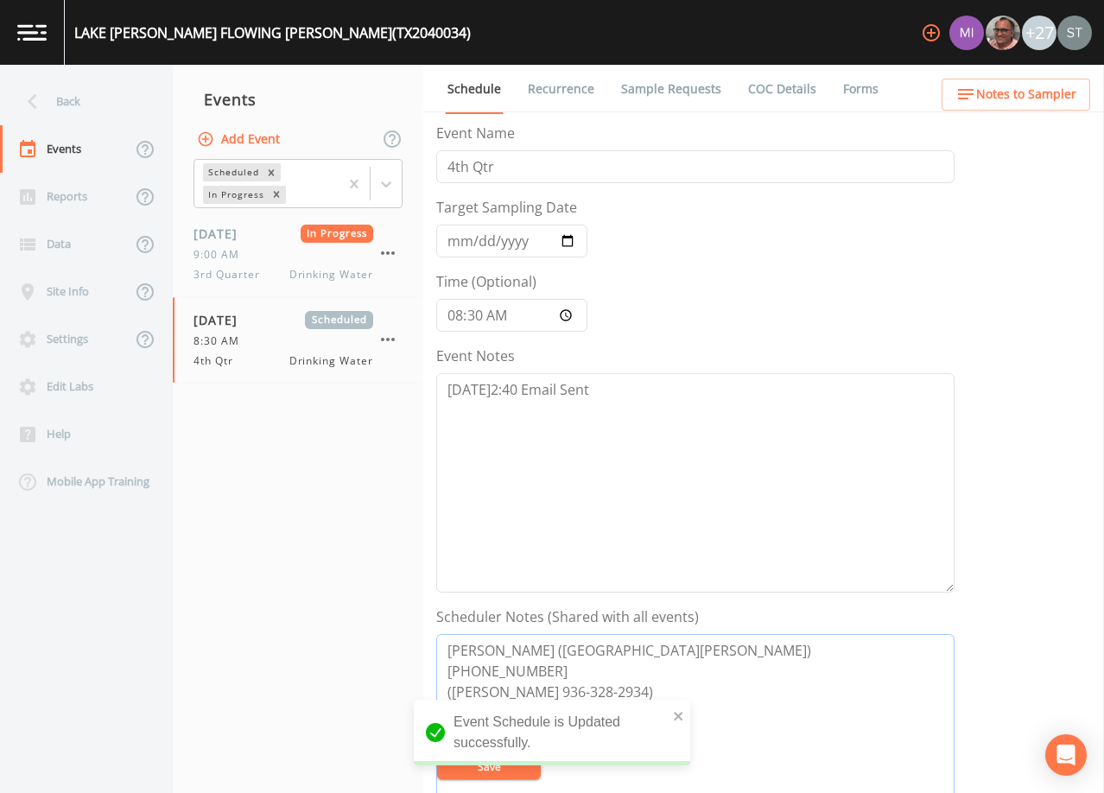
drag, startPoint x: 686, startPoint y: 694, endPoint x: 442, endPoint y: 690, distance: 243.7
click at [442, 690] on textarea "[PERSON_NAME] ([GEOGRAPHIC_DATA][PERSON_NAME]) [PHONE_NUMBER] ([PERSON_NAME] 93…" at bounding box center [695, 743] width 518 height 219
click at [125, 113] on div "Back" at bounding box center [78, 102] width 156 height 48
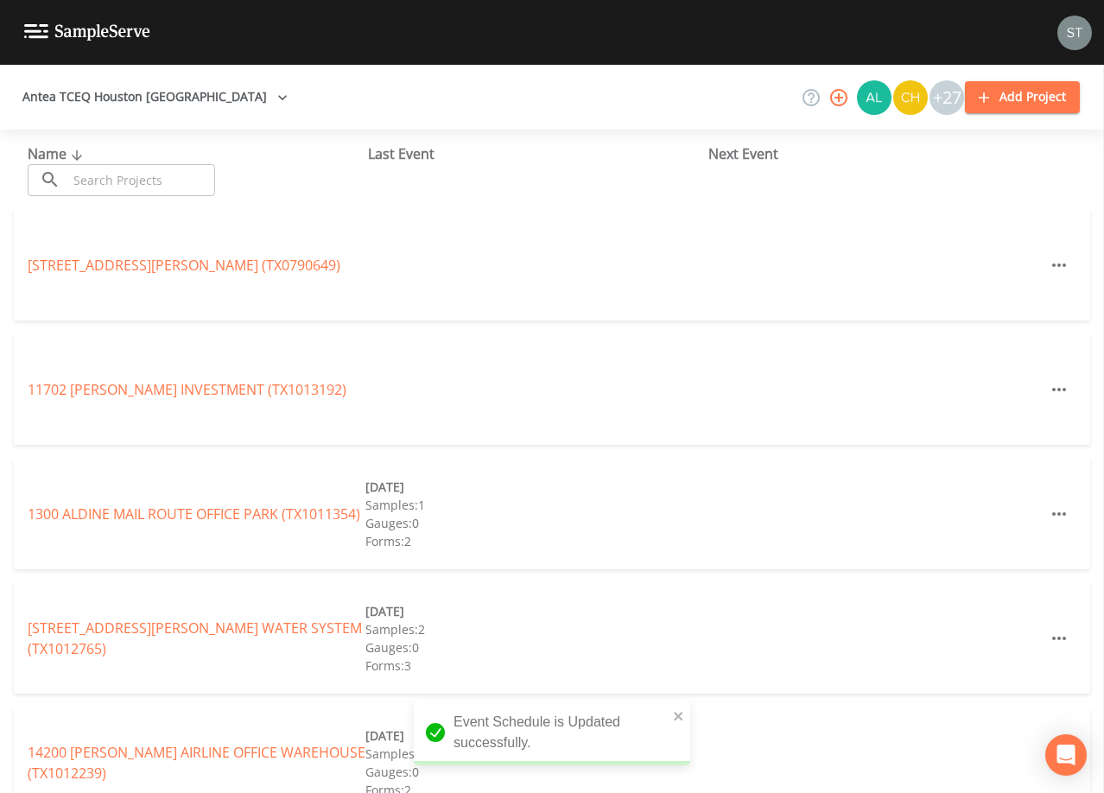
click at [179, 180] on input "text" at bounding box center [141, 180] width 148 height 32
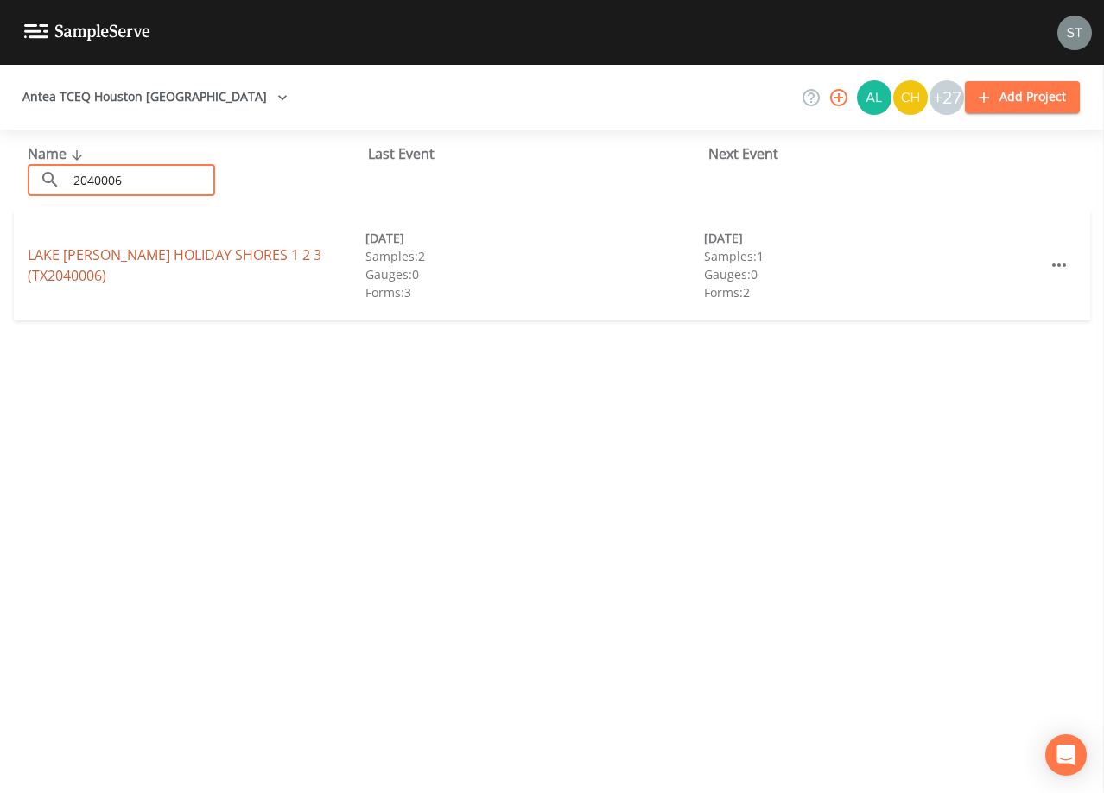
type input "2040006"
click at [236, 250] on link "LAKE [PERSON_NAME] HOLIDAY SHORES 1 2 3 (TX2040006)" at bounding box center [175, 265] width 294 height 40
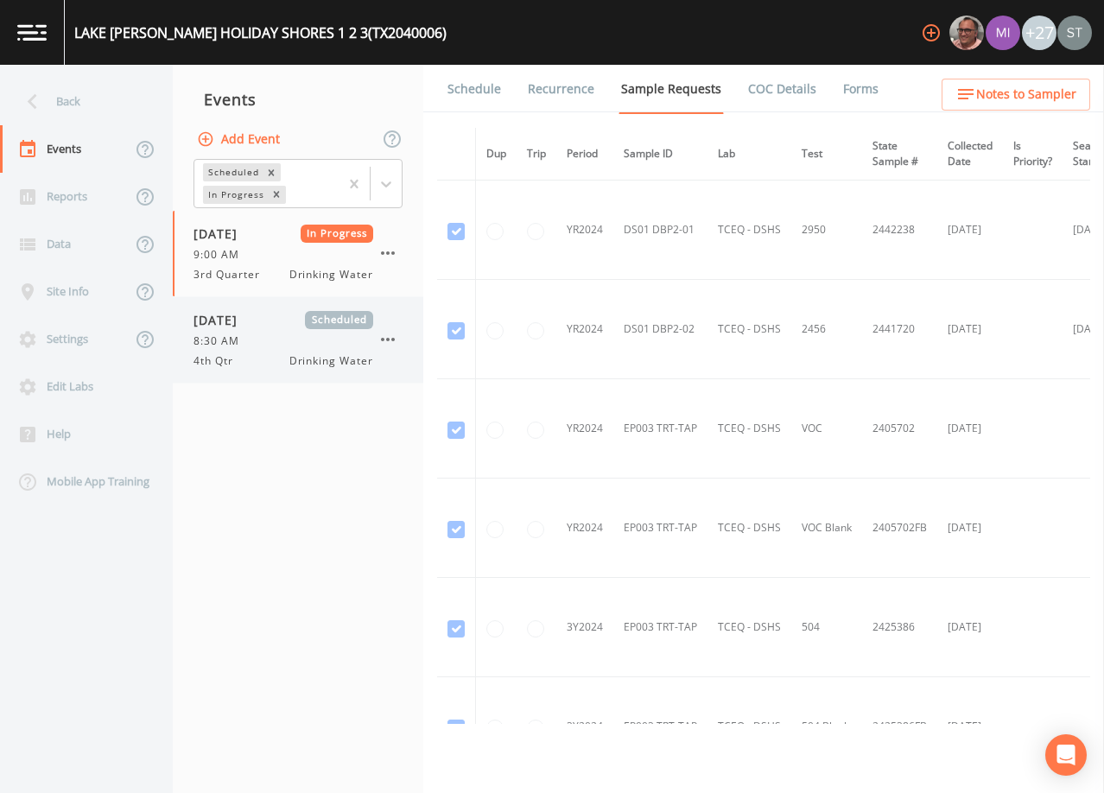
click at [250, 320] on span "[DATE]" at bounding box center [222, 320] width 56 height 18
click at [479, 83] on link "Schedule" at bounding box center [474, 89] width 59 height 48
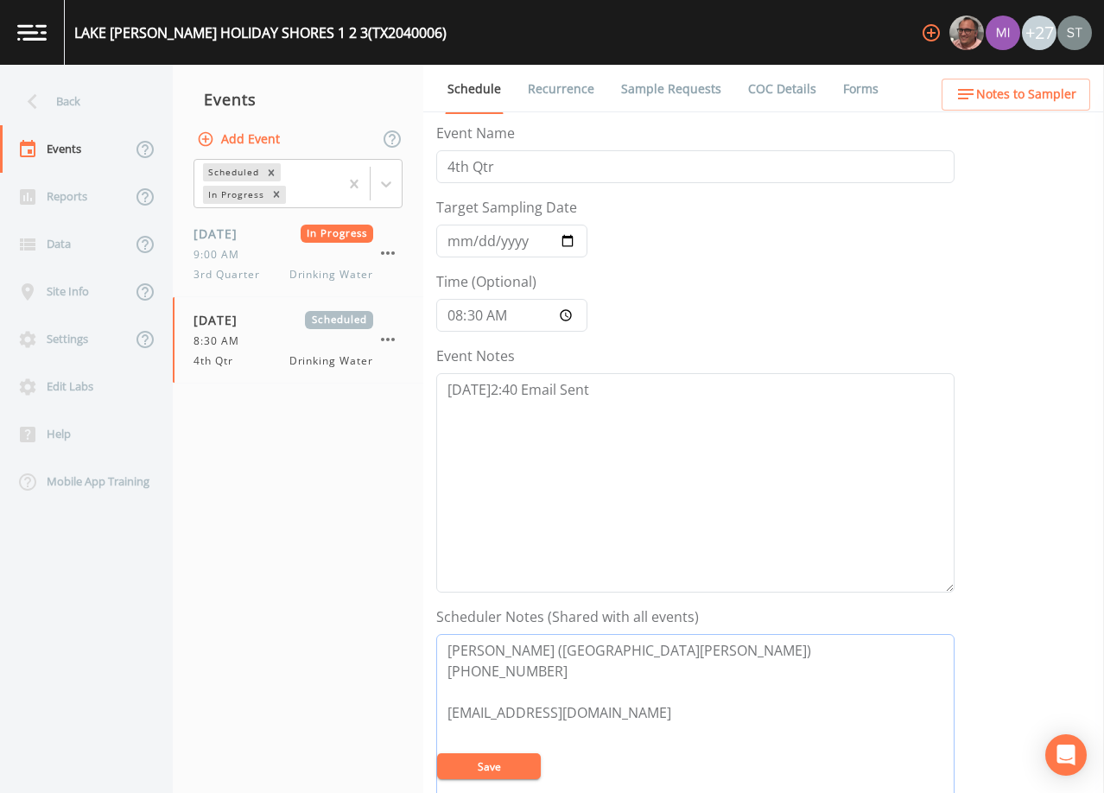
click at [547, 672] on textarea "[PERSON_NAME] ([GEOGRAPHIC_DATA][PERSON_NAME]) [PHONE_NUMBER] [EMAIL_ADDRESS][D…" at bounding box center [695, 743] width 518 height 219
paste textarea "([PERSON_NAME] 936-328-2934)"
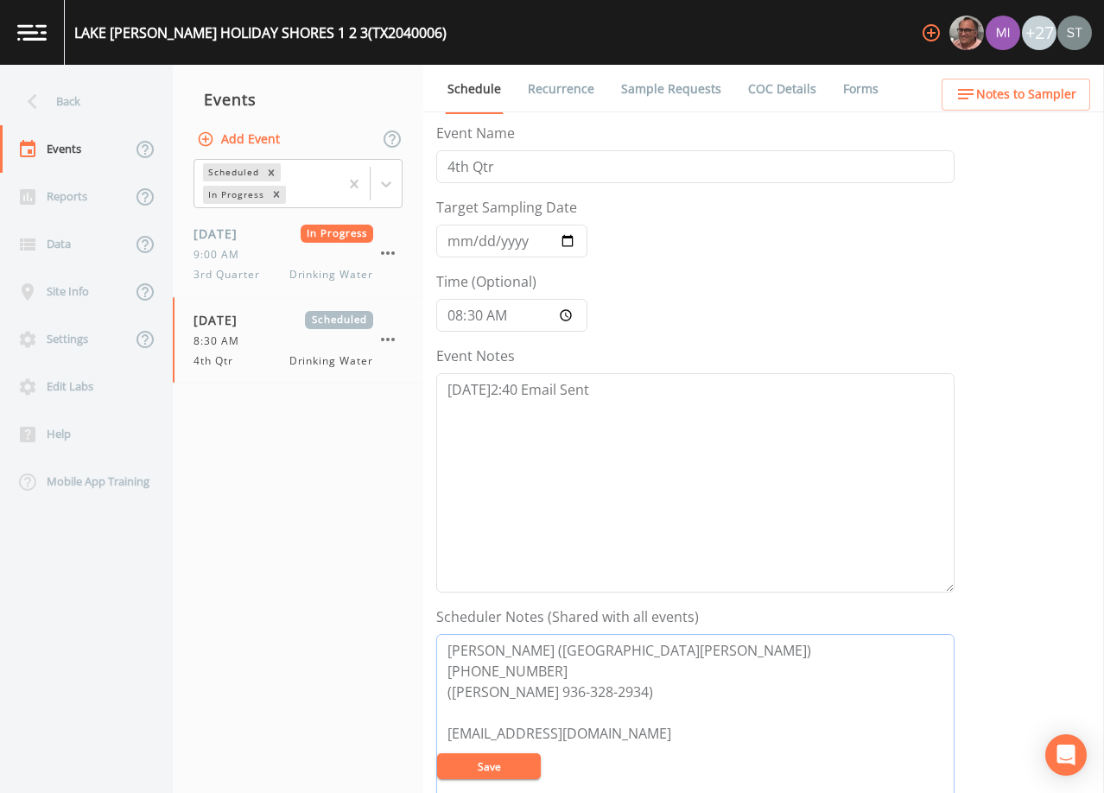
type textarea "[PERSON_NAME] ([GEOGRAPHIC_DATA][PERSON_NAME]) [PHONE_NUMBER] ([PERSON_NAME] 93…"
click at [477, 765] on button "Save" at bounding box center [489, 767] width 104 height 26
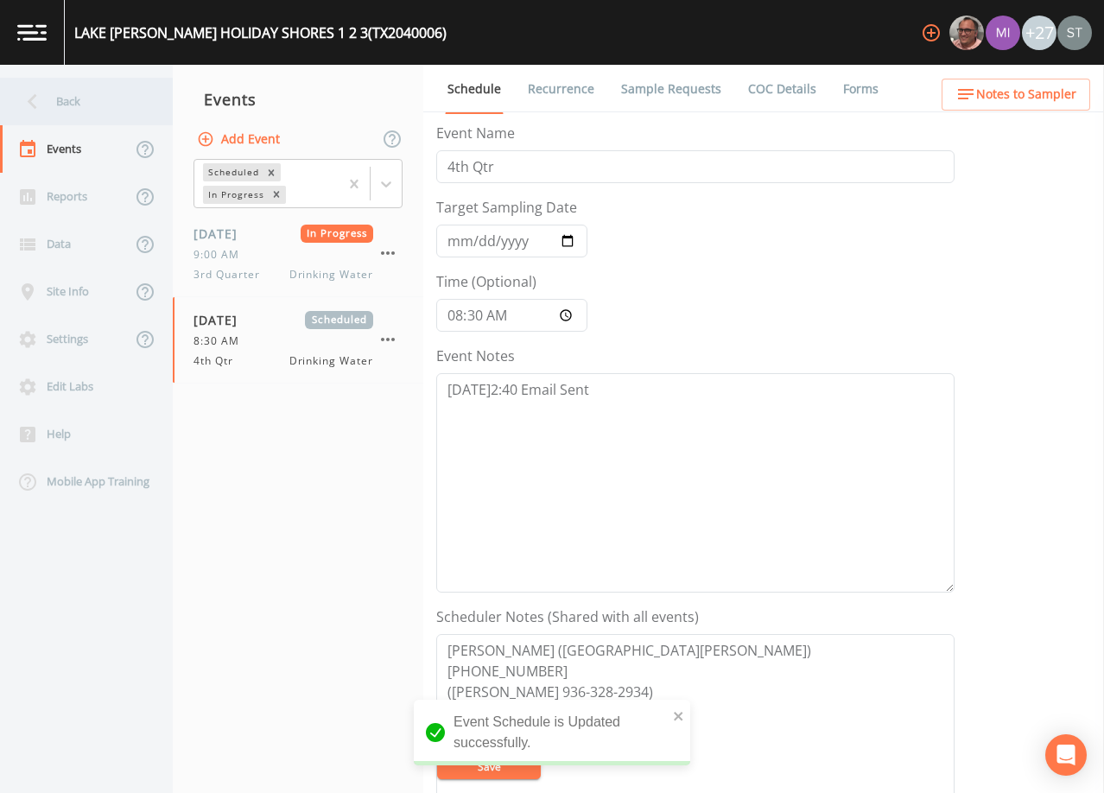
click at [84, 102] on div "Back" at bounding box center [78, 102] width 156 height 48
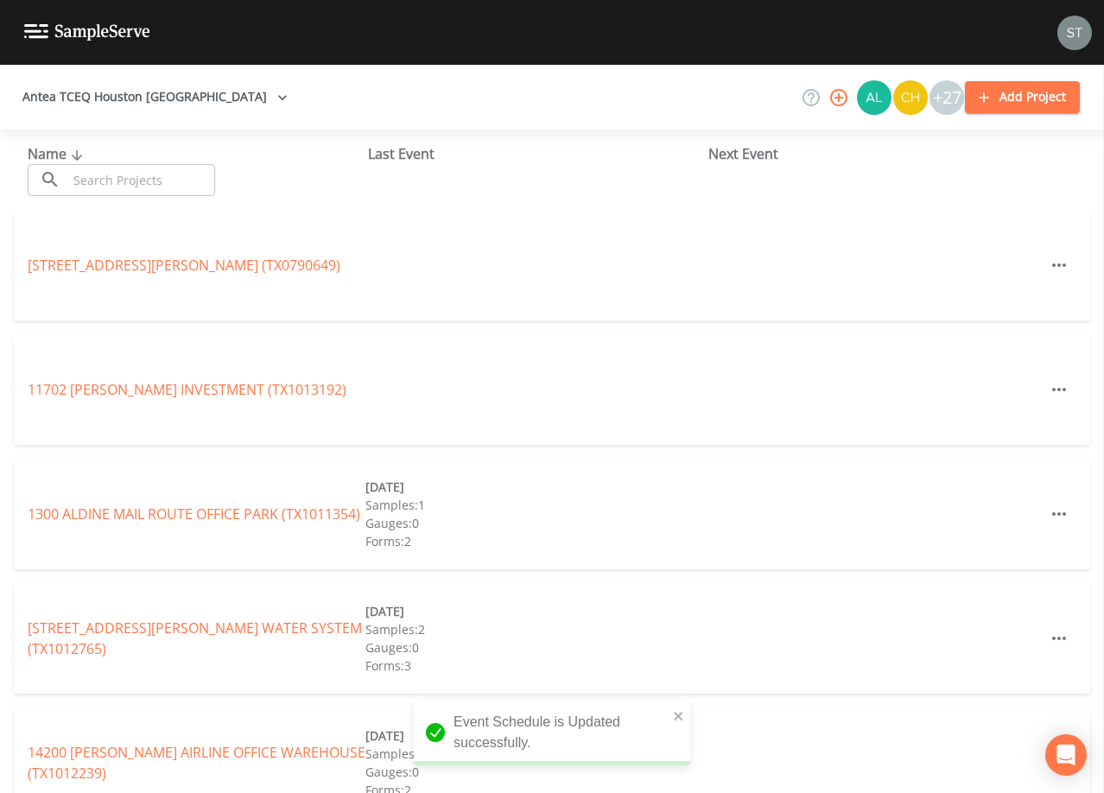
click at [137, 175] on input "text" at bounding box center [141, 180] width 148 height 32
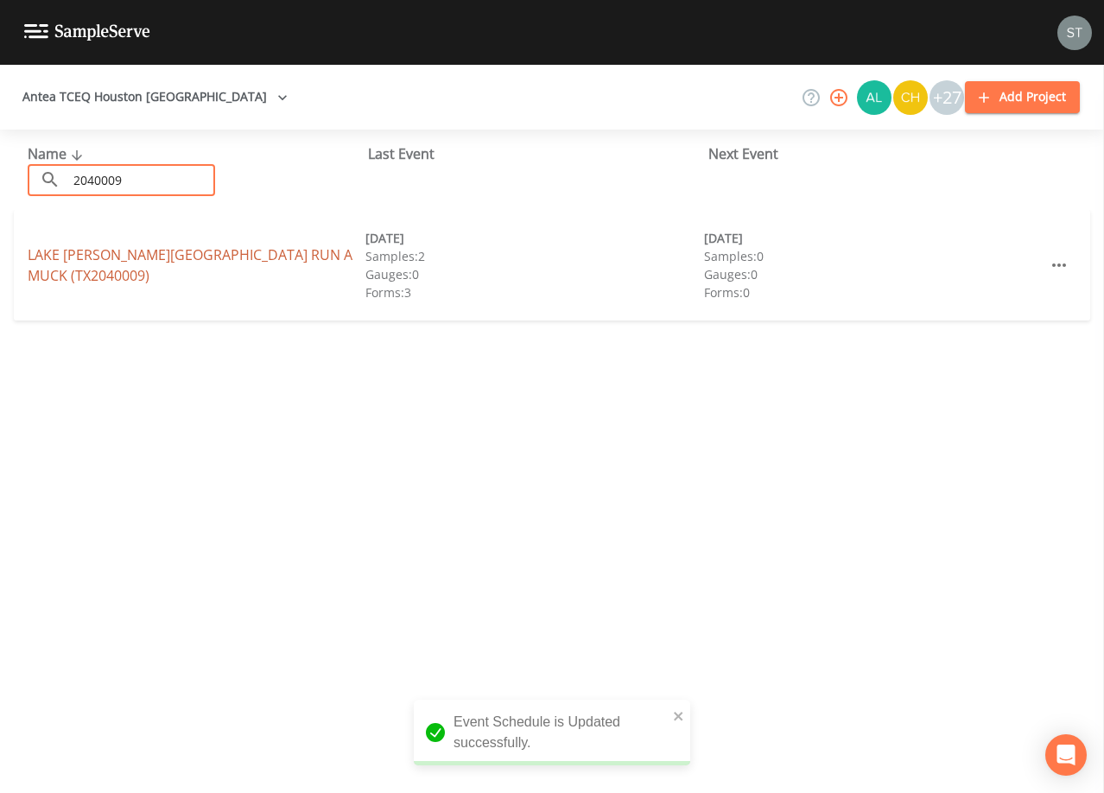
type input "2040009"
click at [257, 265] on link "LAKE [PERSON_NAME][GEOGRAPHIC_DATA] RUN A MUCK (TX2040009)" at bounding box center [190, 265] width 325 height 40
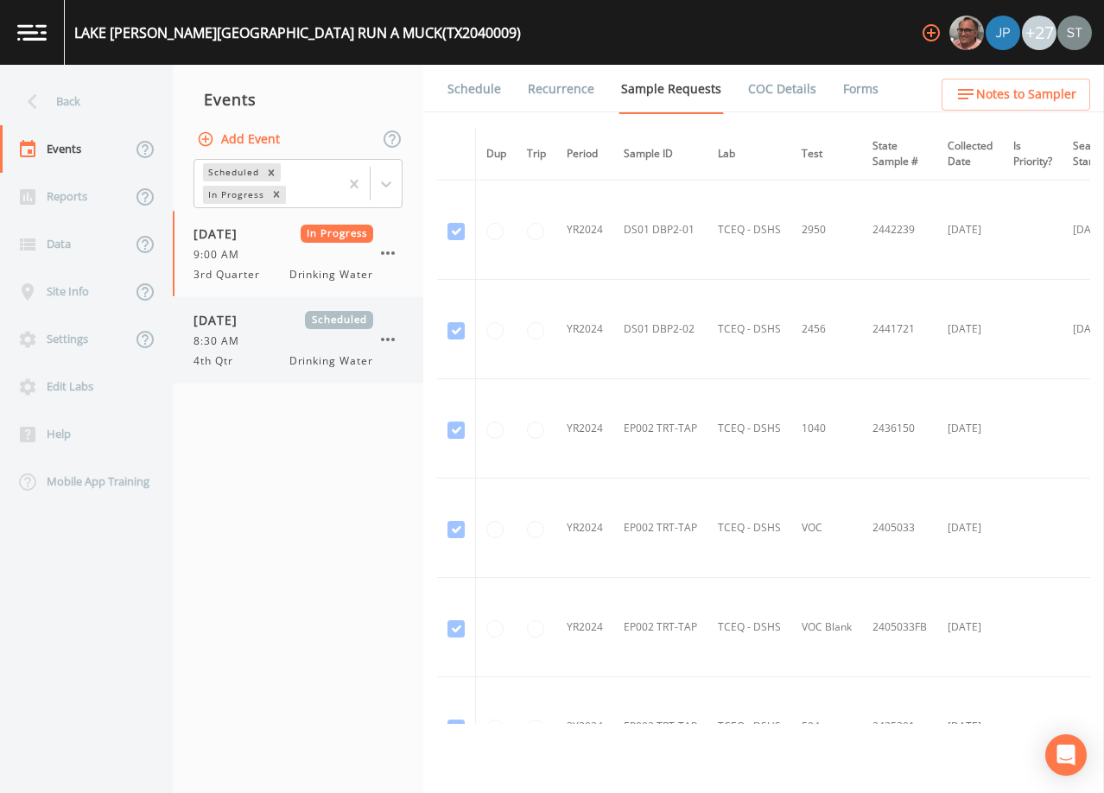
click at [248, 327] on span "[DATE]" at bounding box center [222, 320] width 56 height 18
click at [465, 89] on link "Schedule" at bounding box center [474, 89] width 59 height 48
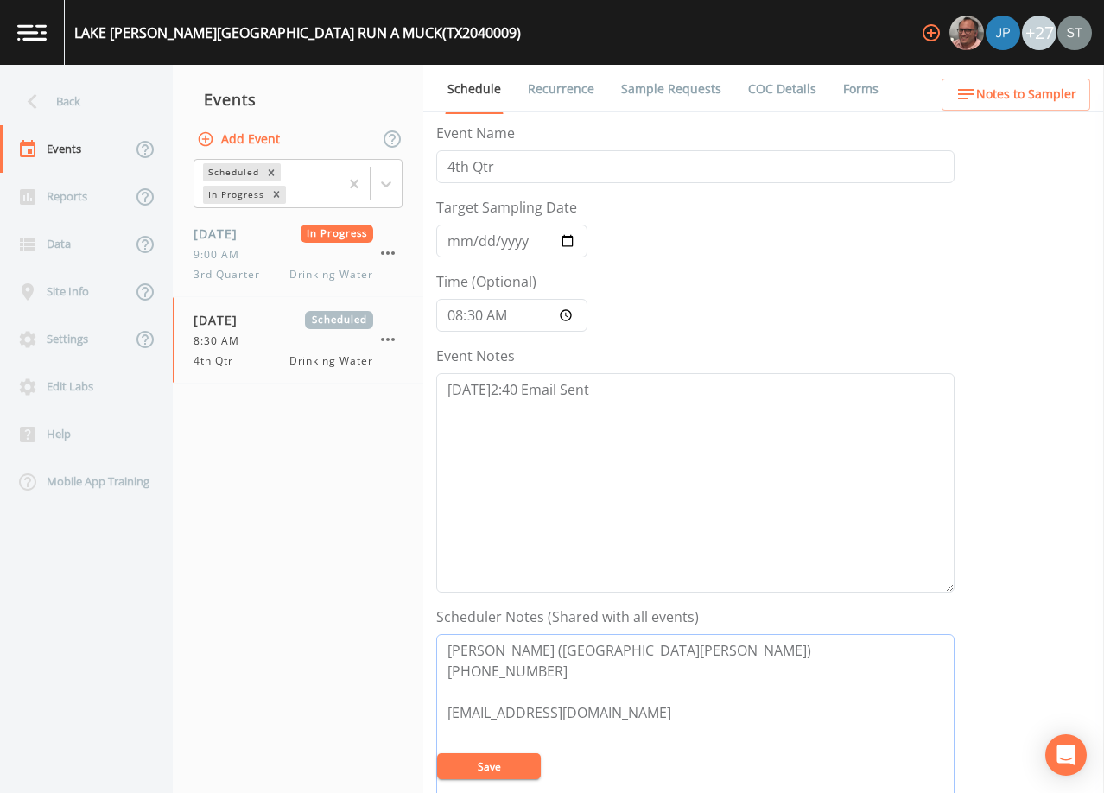
click at [565, 665] on textarea "[PERSON_NAME] ([GEOGRAPHIC_DATA][PERSON_NAME]) [PHONE_NUMBER] [EMAIL_ADDRESS][D…" at bounding box center [695, 743] width 518 height 219
paste textarea "([PERSON_NAME] 936-328-2934)"
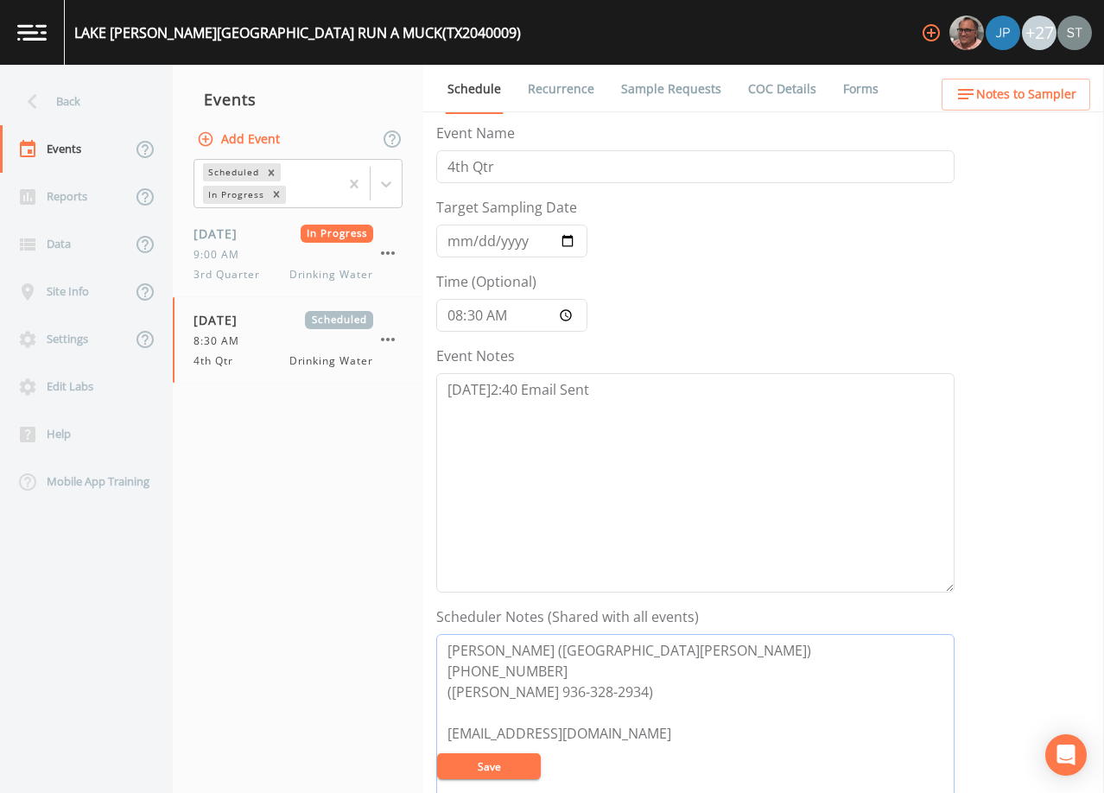
type textarea "[PERSON_NAME] ([GEOGRAPHIC_DATA][PERSON_NAME]) [PHONE_NUMBER] ([PERSON_NAME] 93…"
click at [509, 761] on button "Save" at bounding box center [489, 767] width 104 height 26
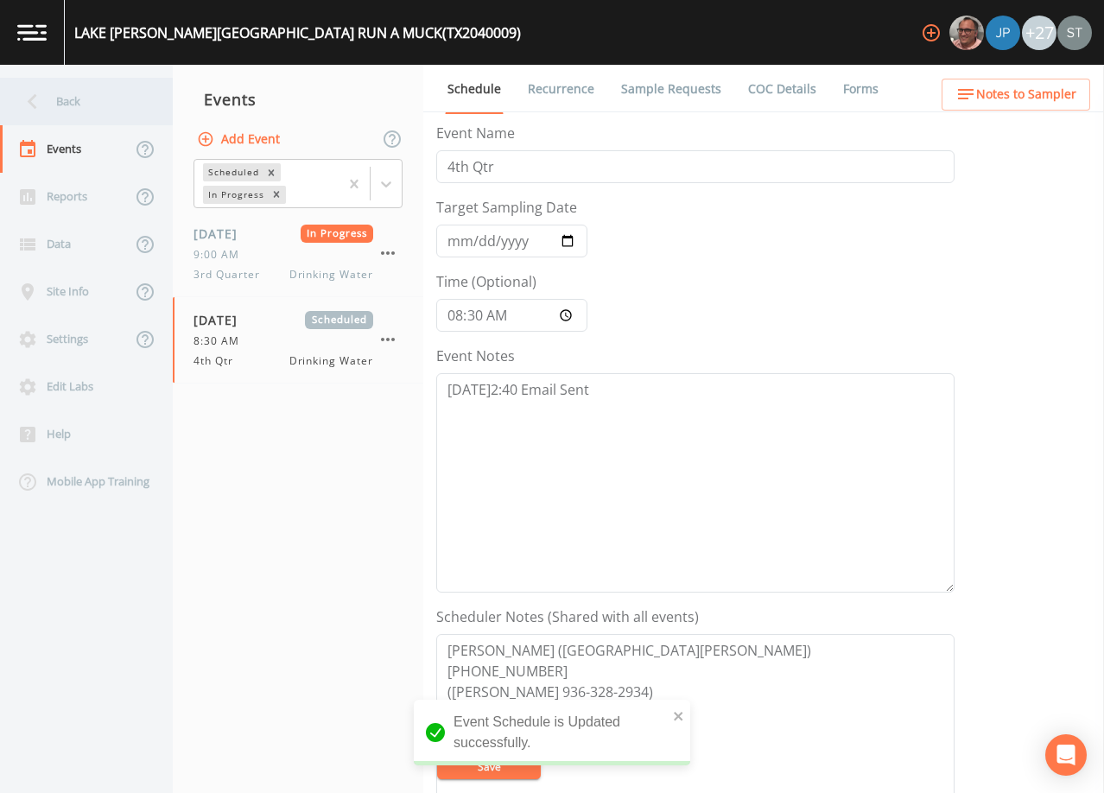
click at [78, 109] on div "Back" at bounding box center [78, 102] width 156 height 48
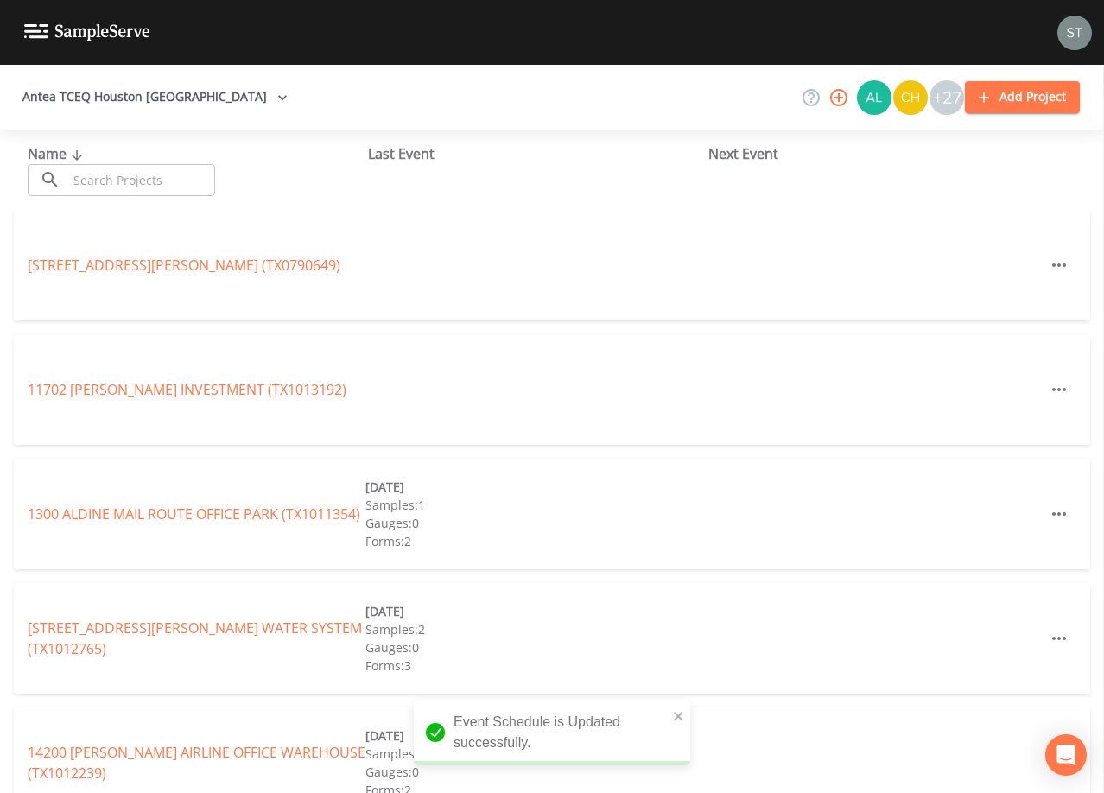
click at [137, 181] on input "text" at bounding box center [141, 180] width 148 height 32
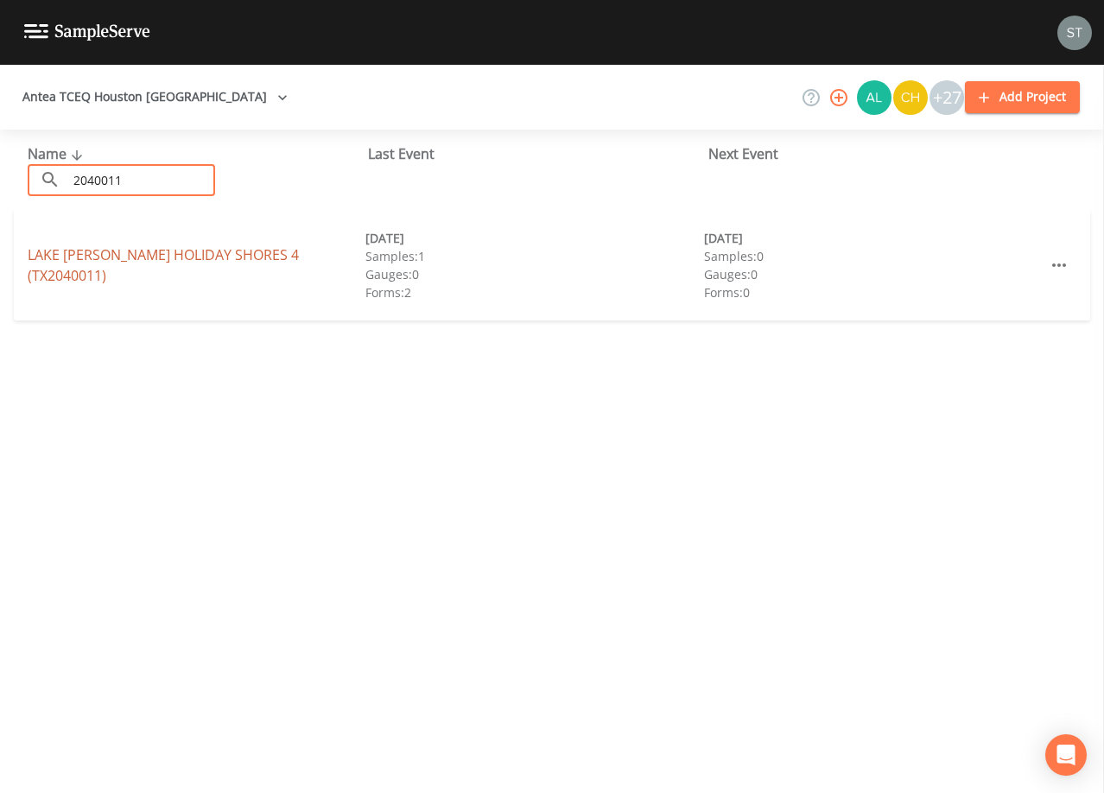
type input "2040011"
click at [255, 264] on link "[GEOGRAPHIC_DATA][PERSON_NAME] 4 (TX2040011)" at bounding box center [163, 265] width 271 height 40
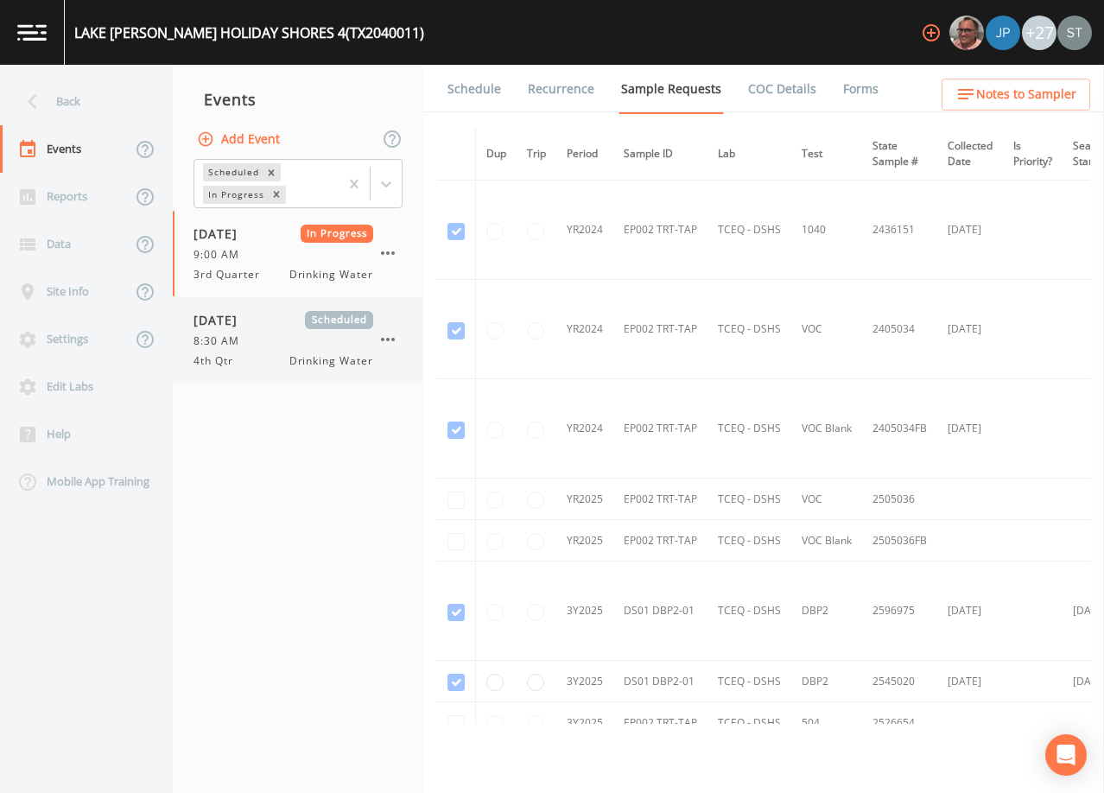
click at [311, 344] on div "8:30 AM" at bounding box center [284, 342] width 180 height 16
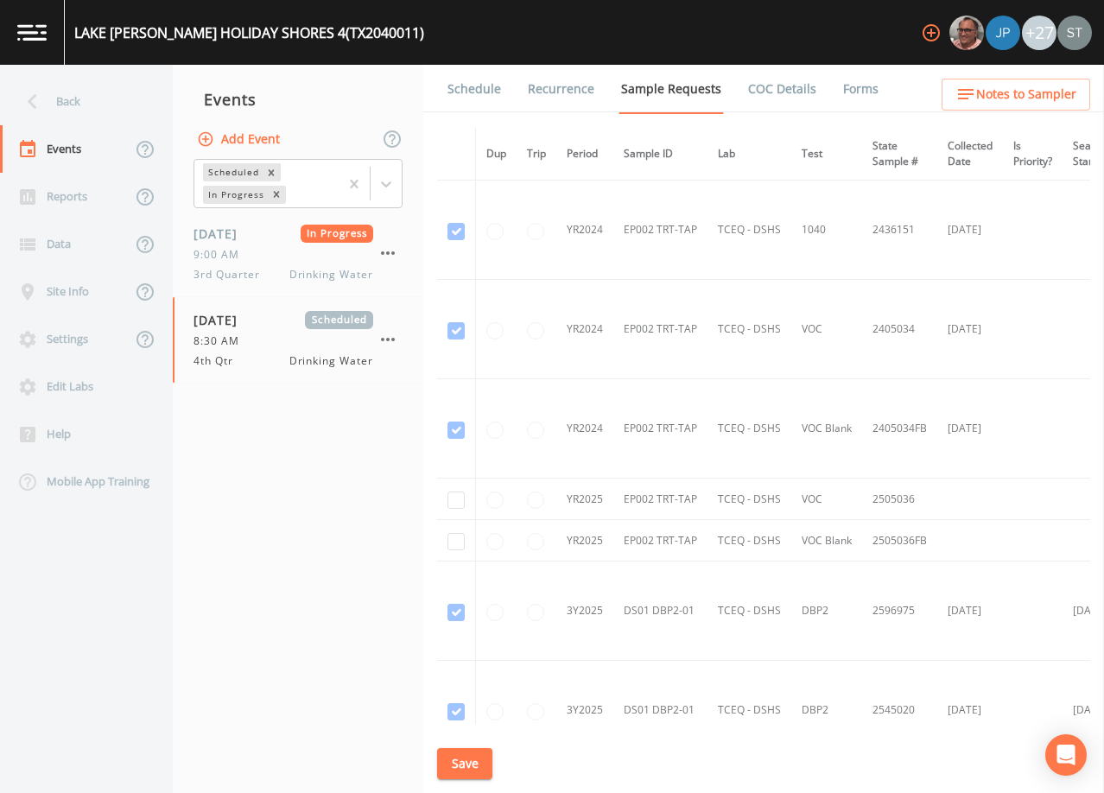
click at [471, 91] on link "Schedule" at bounding box center [474, 89] width 59 height 48
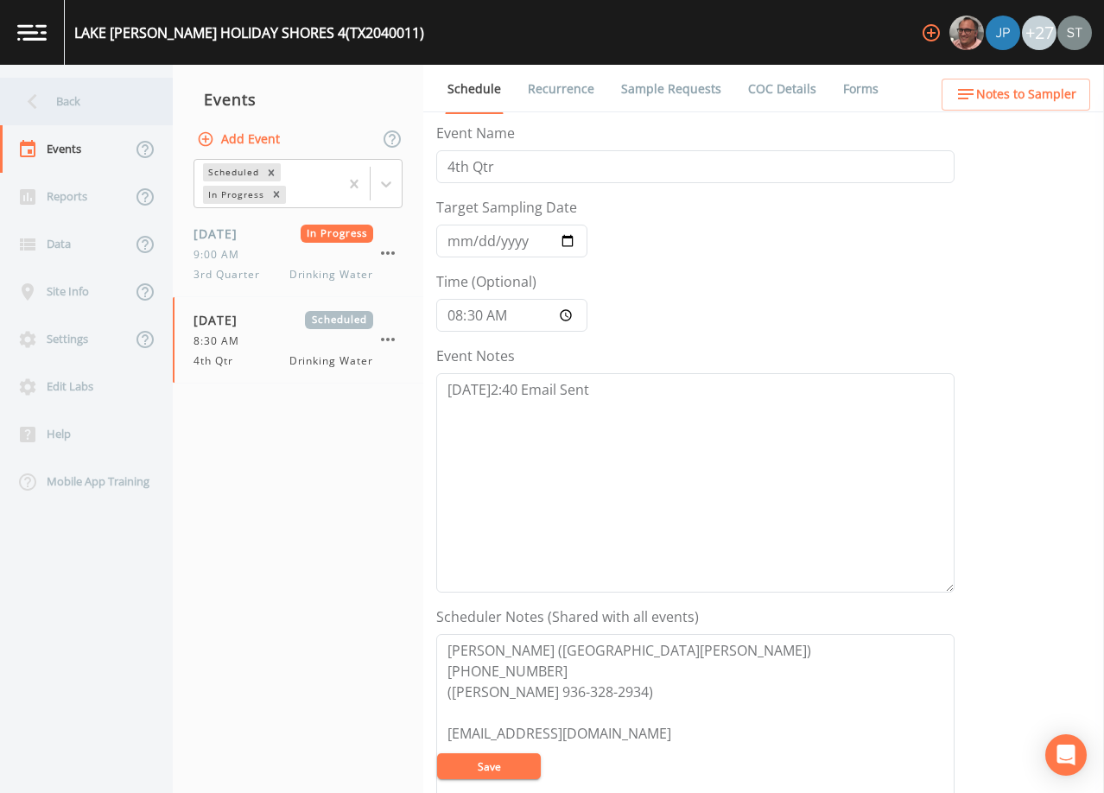
click at [84, 105] on div "Back" at bounding box center [78, 102] width 156 height 48
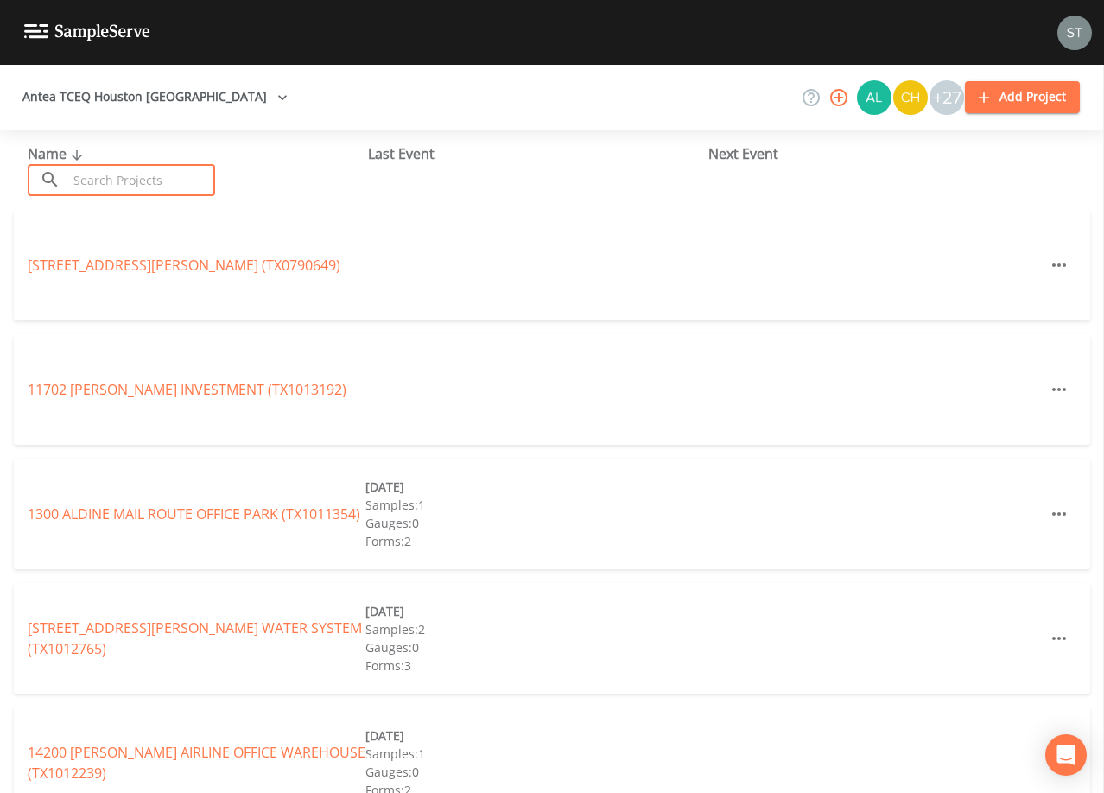
click at [116, 181] on input "text" at bounding box center [141, 180] width 148 height 32
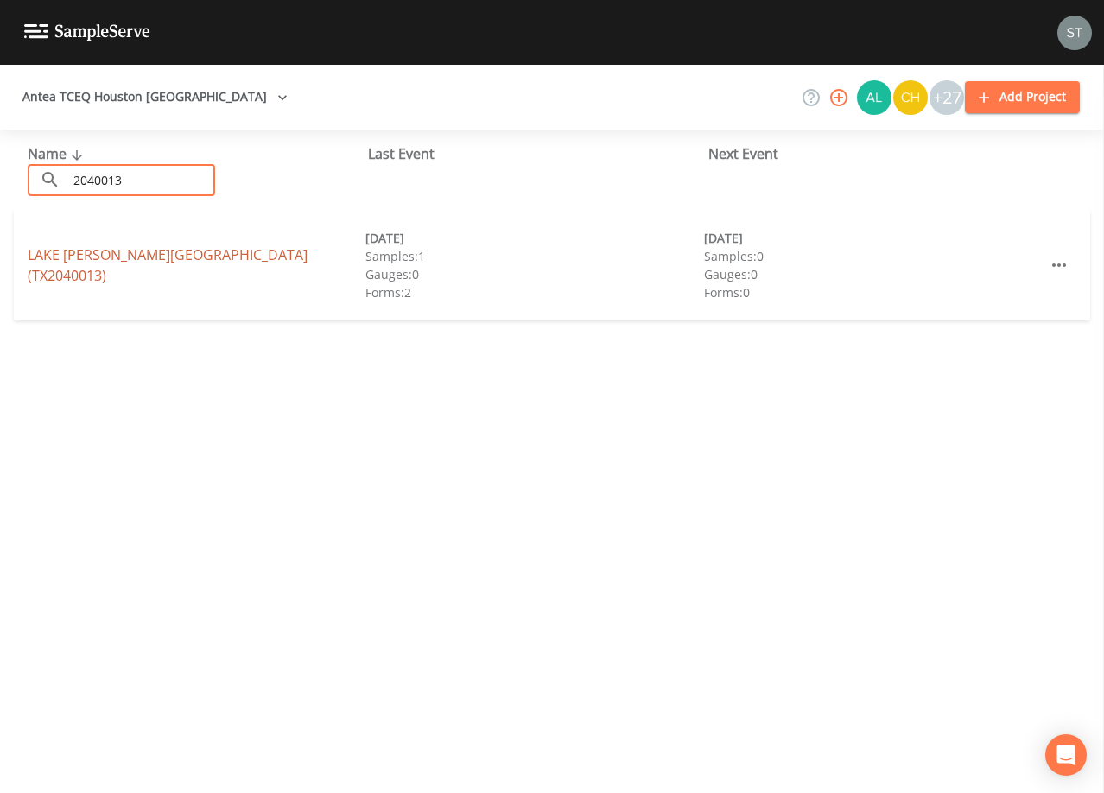
type input "2040013"
click at [245, 267] on link "[GEOGRAPHIC_DATA][PERSON_NAME] (TX2040013)" at bounding box center [168, 265] width 280 height 40
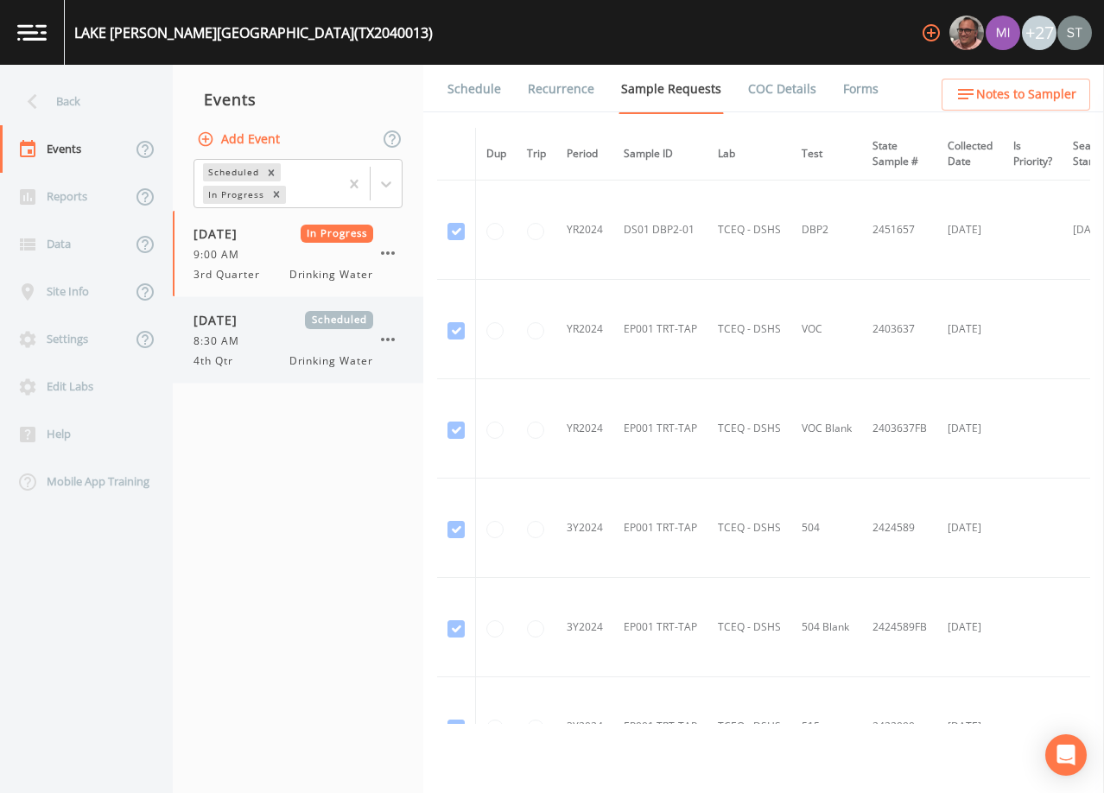
click at [270, 335] on div "8:30 AM" at bounding box center [284, 342] width 180 height 16
click at [483, 90] on link "Schedule" at bounding box center [474, 89] width 59 height 48
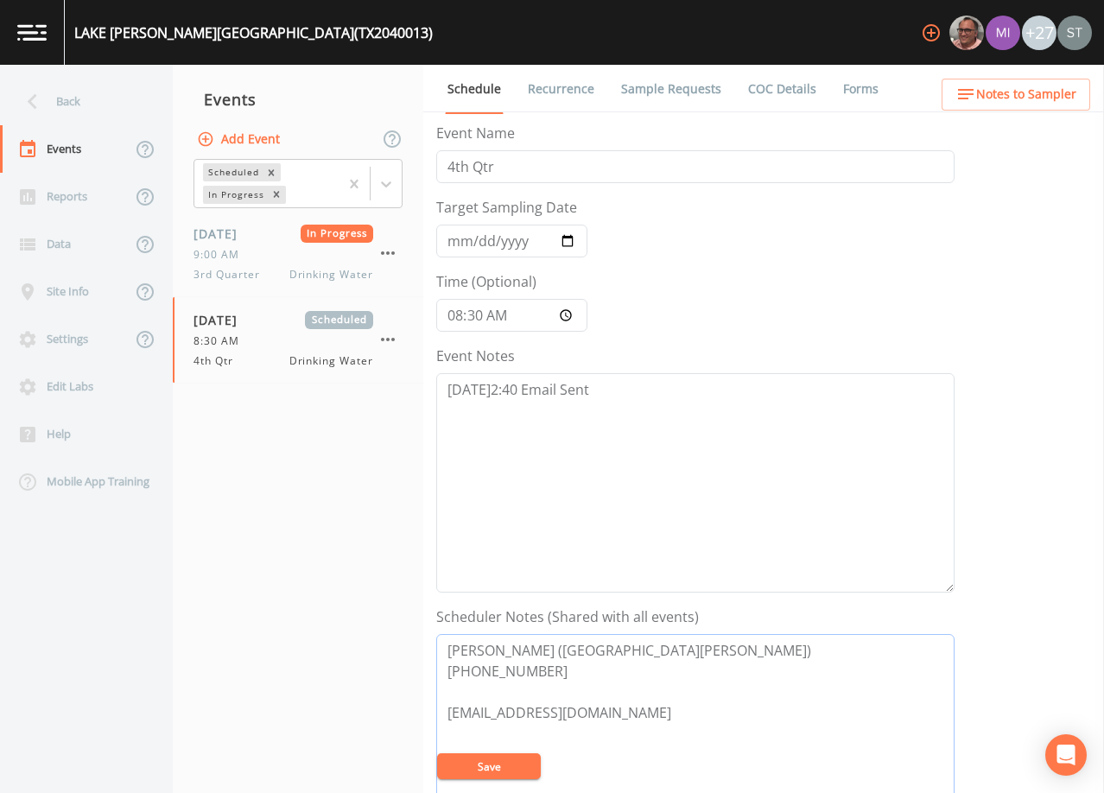
click at [576, 664] on textarea "[PERSON_NAME] ([GEOGRAPHIC_DATA][PERSON_NAME]) [PHONE_NUMBER] [EMAIL_ADDRESS][D…" at bounding box center [695, 743] width 518 height 219
paste textarea "([PERSON_NAME] 936-328-2934)"
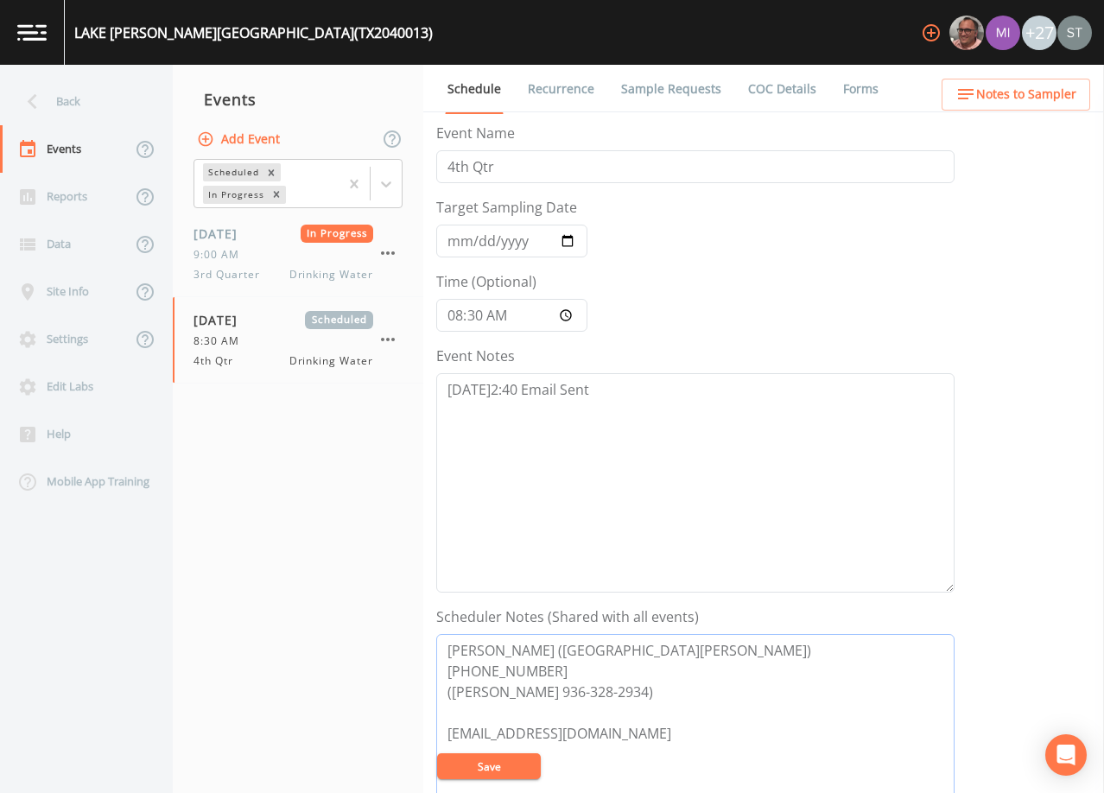
type textarea "[PERSON_NAME] ([GEOGRAPHIC_DATA][PERSON_NAME]) [PHONE_NUMBER] ([PERSON_NAME] 93…"
click at [502, 761] on button "Save" at bounding box center [489, 767] width 104 height 26
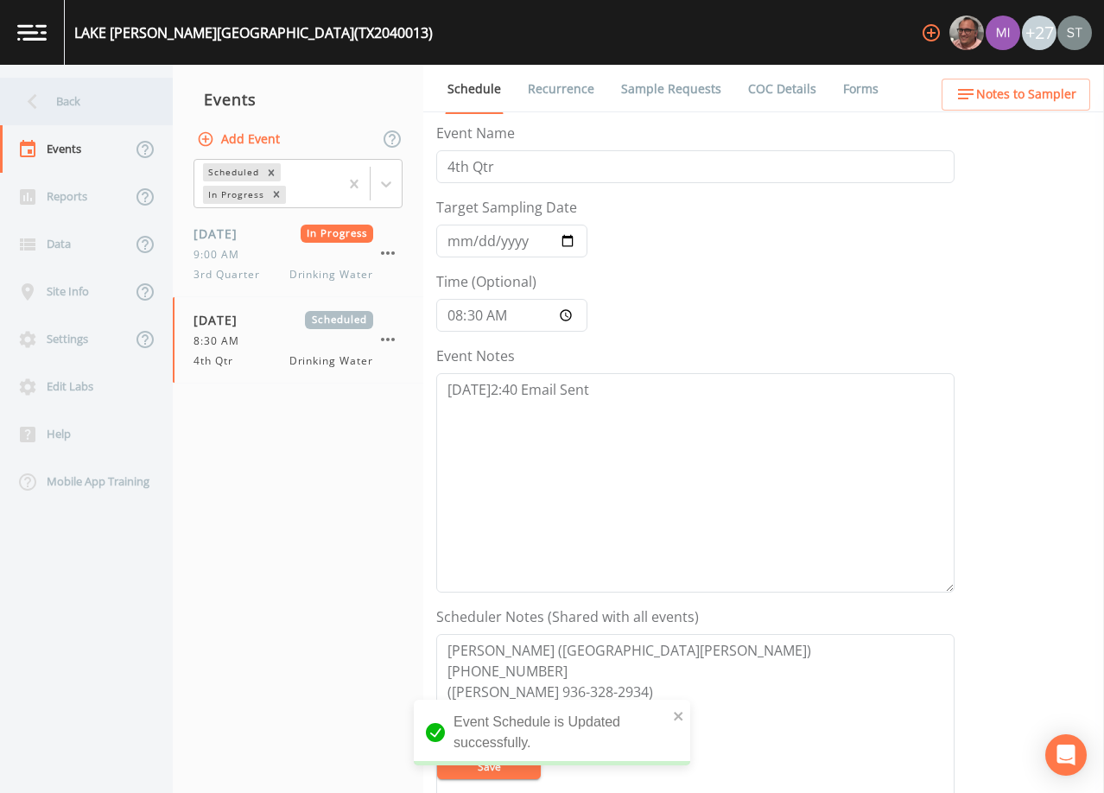
click at [60, 103] on div "Back" at bounding box center [78, 102] width 156 height 48
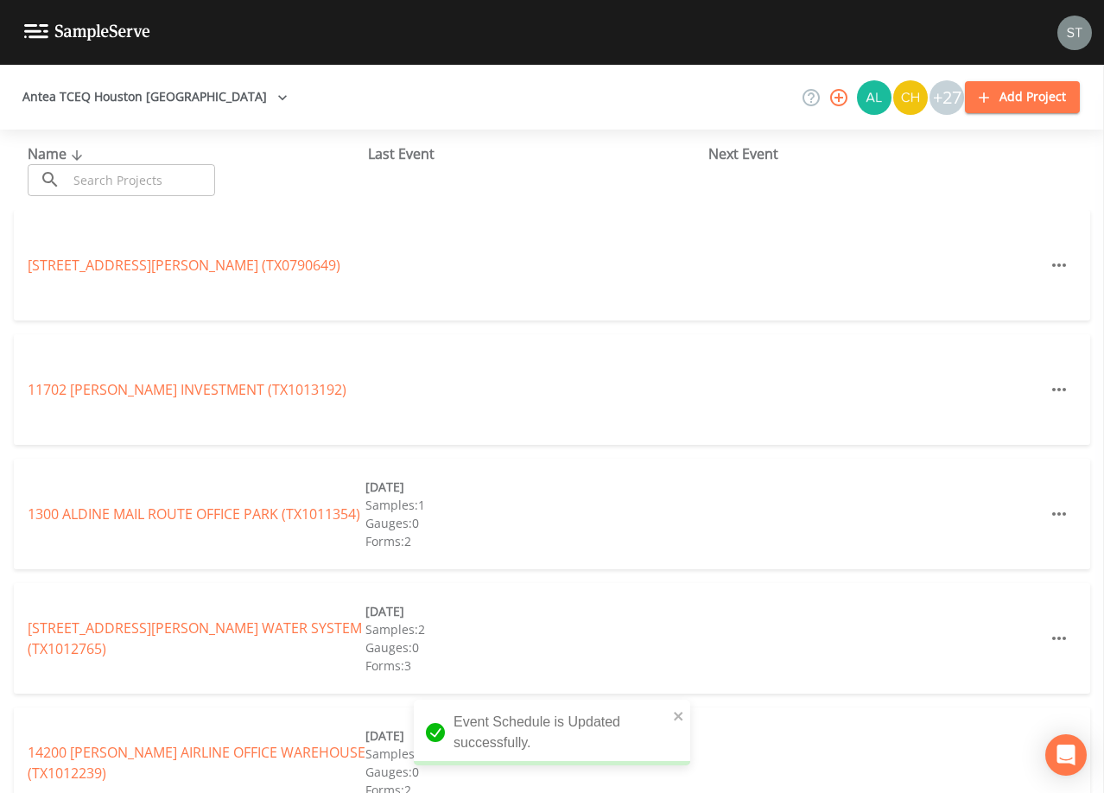
click at [152, 174] on input "text" at bounding box center [141, 180] width 148 height 32
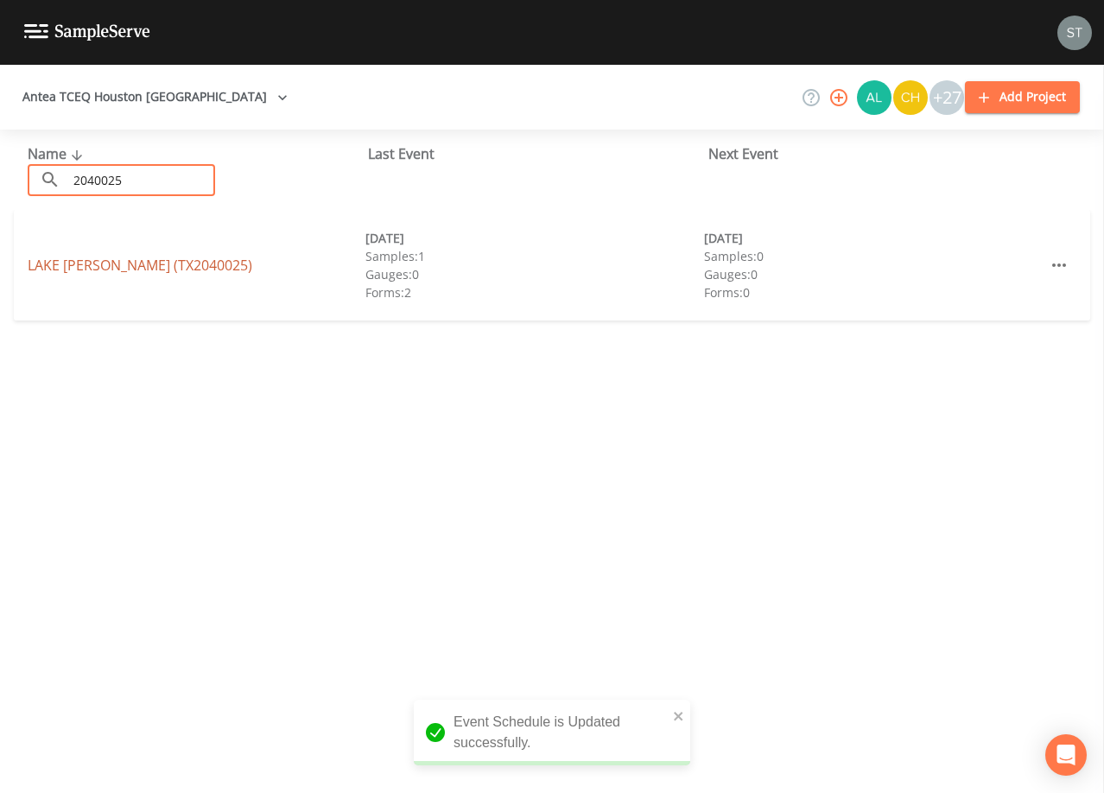
type input "2040025"
click at [218, 265] on link "LAKE [PERSON_NAME] (TX2040025)" at bounding box center [140, 265] width 225 height 19
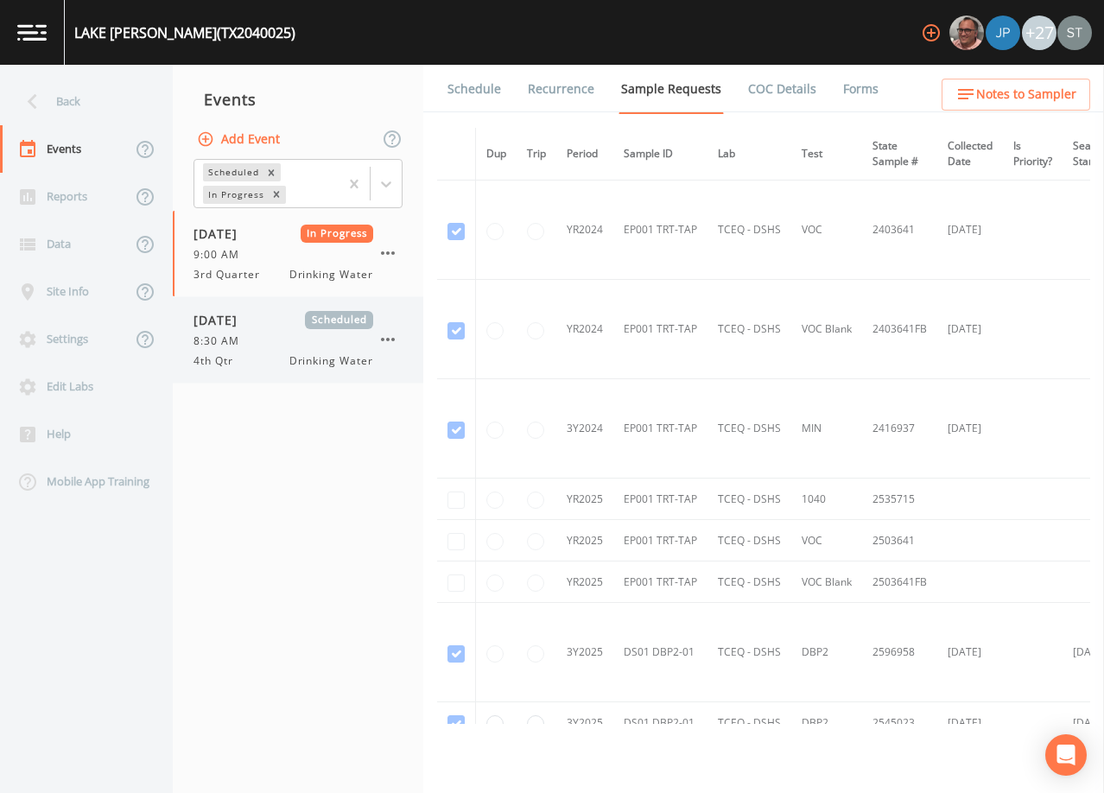
click at [238, 328] on span "[DATE]" at bounding box center [222, 320] width 56 height 18
click at [475, 92] on link "Schedule" at bounding box center [474, 89] width 59 height 48
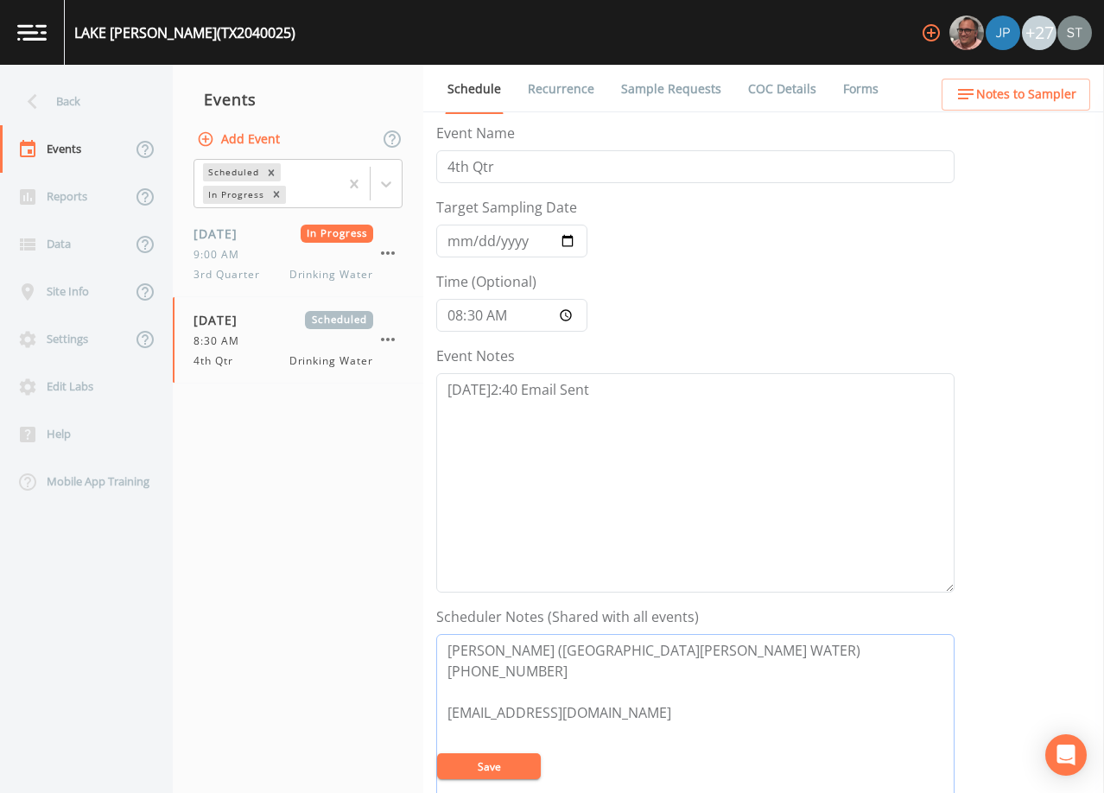
click at [582, 670] on textarea "[PERSON_NAME] ([GEOGRAPHIC_DATA][PERSON_NAME] WATER) [PHONE_NUMBER] [EMAIL_ADDR…" at bounding box center [695, 743] width 518 height 219
paste textarea "([PERSON_NAME] 936-328-2934)"
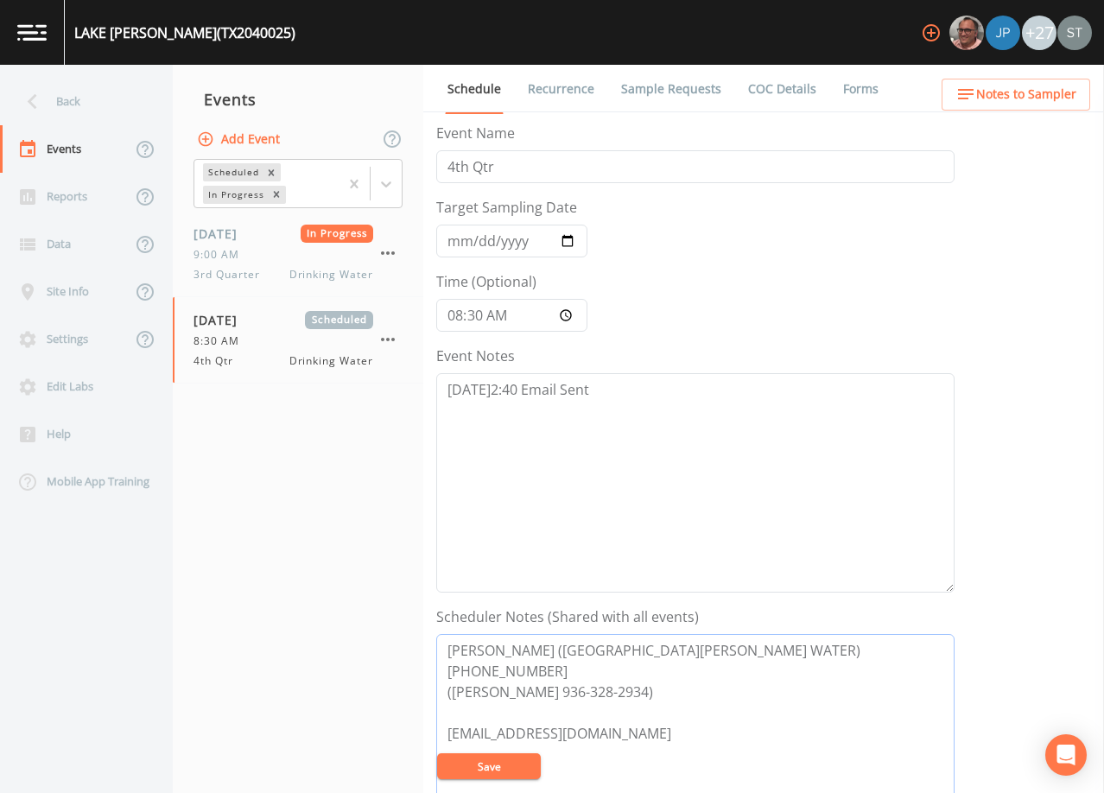
type textarea "[PERSON_NAME] ([GEOGRAPHIC_DATA][PERSON_NAME] WATER) [PHONE_NUMBER] ([PERSON_NA…"
click at [497, 762] on button "Save" at bounding box center [489, 767] width 104 height 26
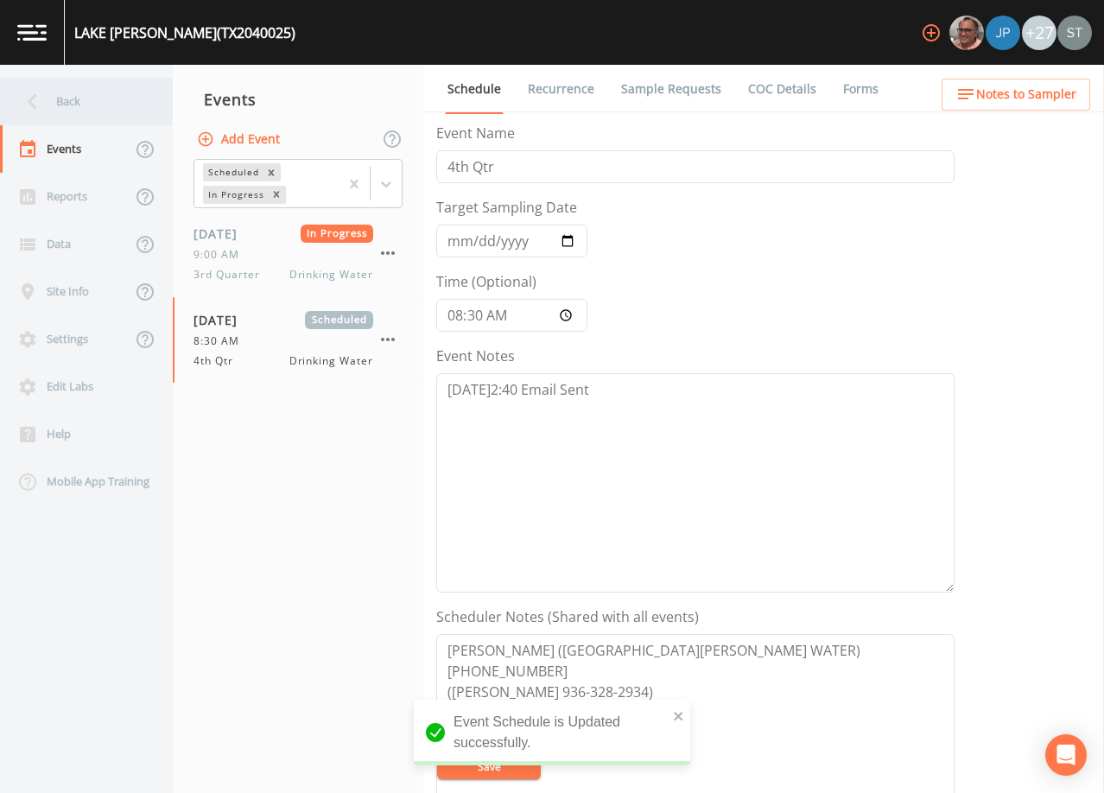
click at [79, 104] on div "Back" at bounding box center [78, 102] width 156 height 48
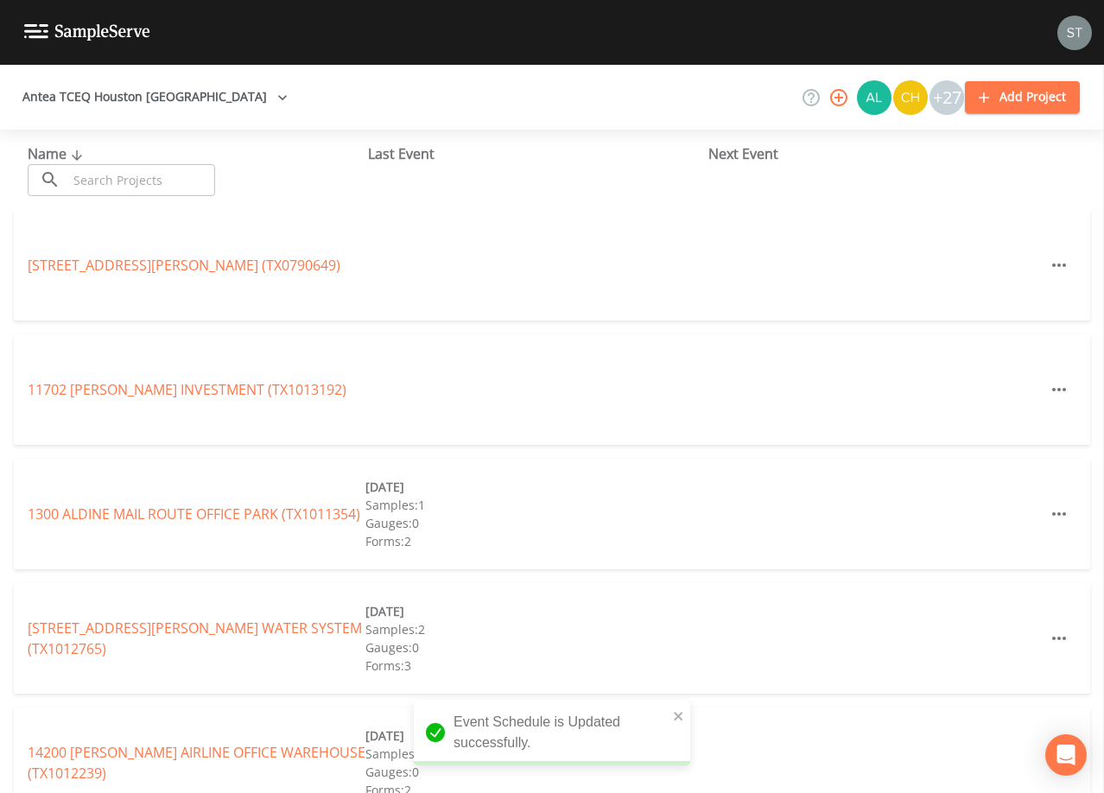
click at [132, 176] on input "text" at bounding box center [141, 180] width 148 height 32
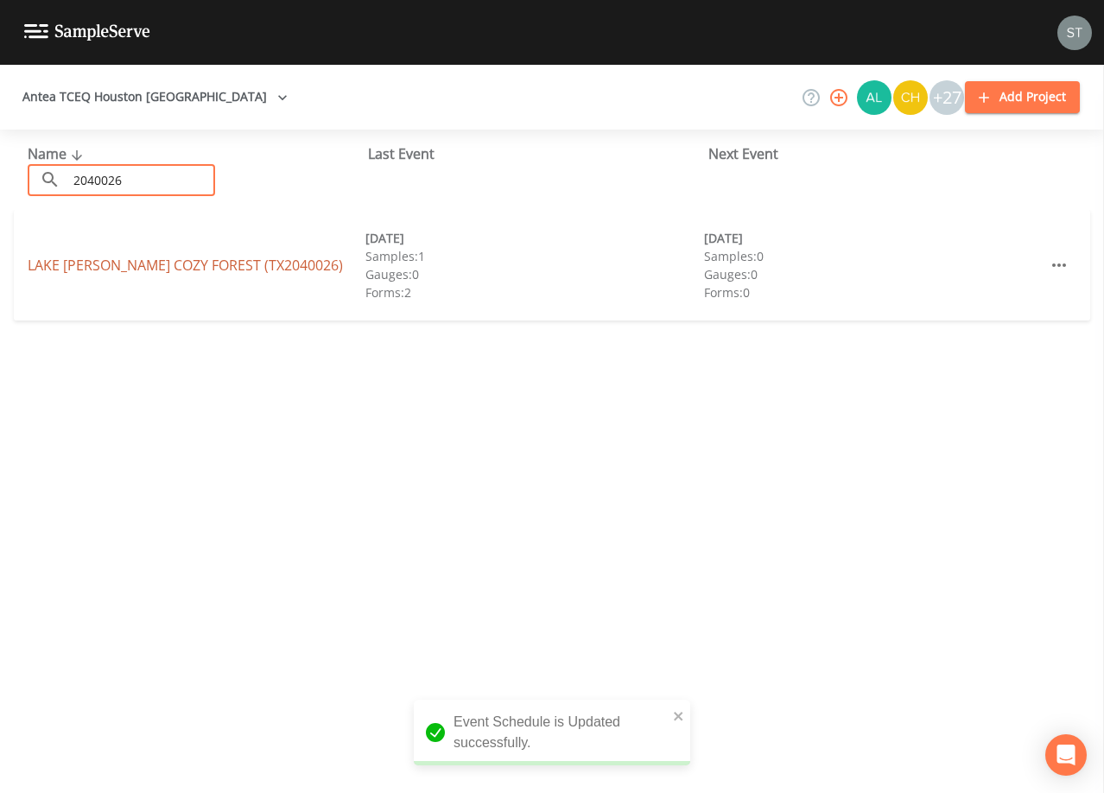
type input "2040026"
click at [235, 267] on link "[GEOGRAPHIC_DATA][PERSON_NAME] (TX2040026)" at bounding box center [185, 265] width 315 height 19
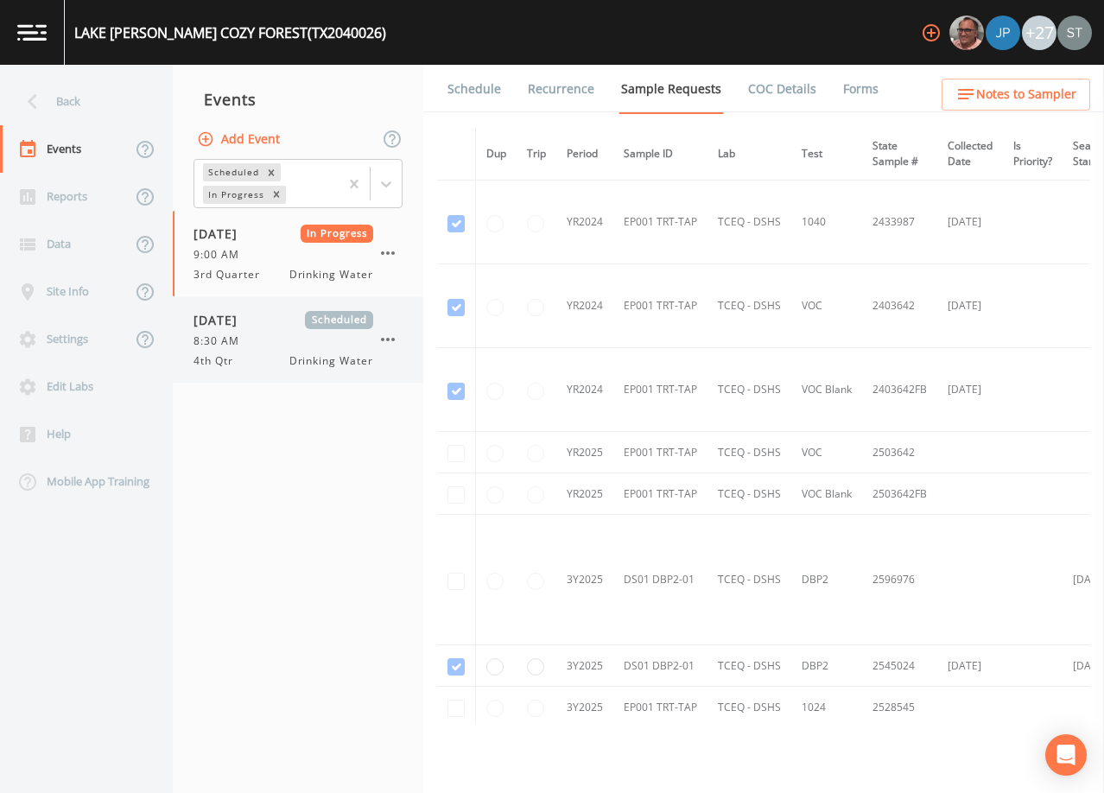
drag, startPoint x: 244, startPoint y: 342, endPoint x: 249, endPoint y: 319, distance: 23.9
click at [244, 340] on span "8:30 AM" at bounding box center [222, 342] width 56 height 16
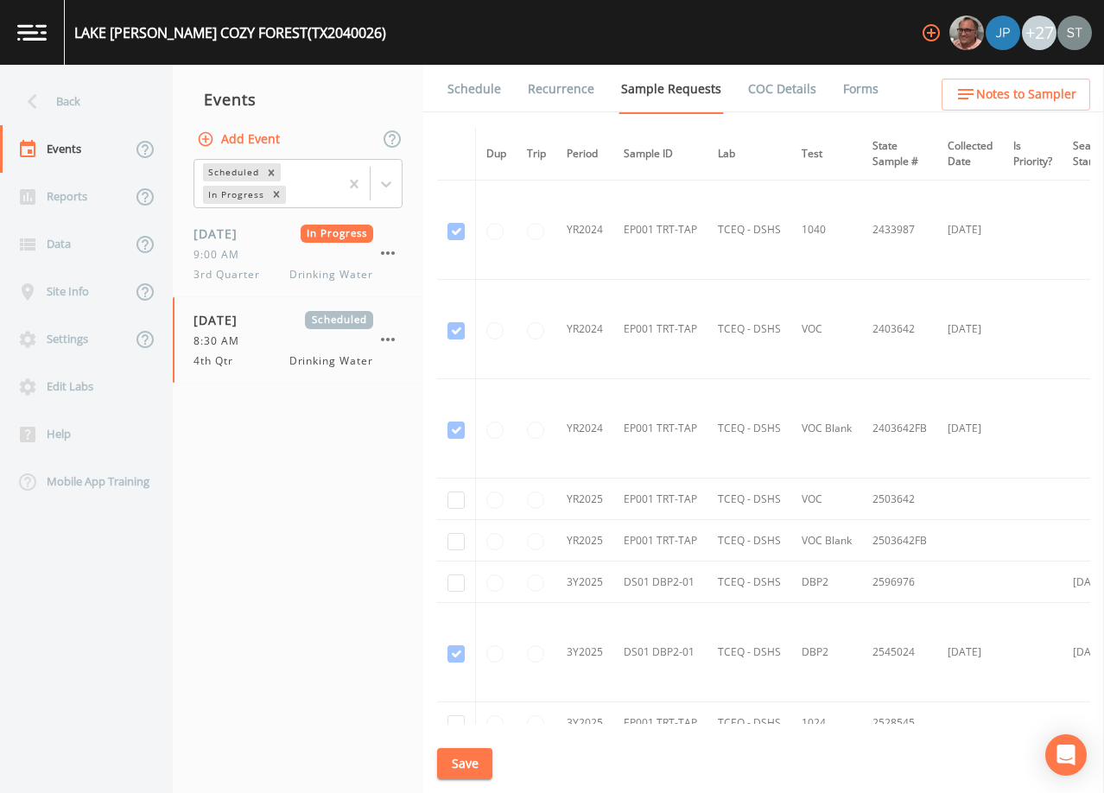
click at [460, 86] on link "Schedule" at bounding box center [474, 89] width 59 height 48
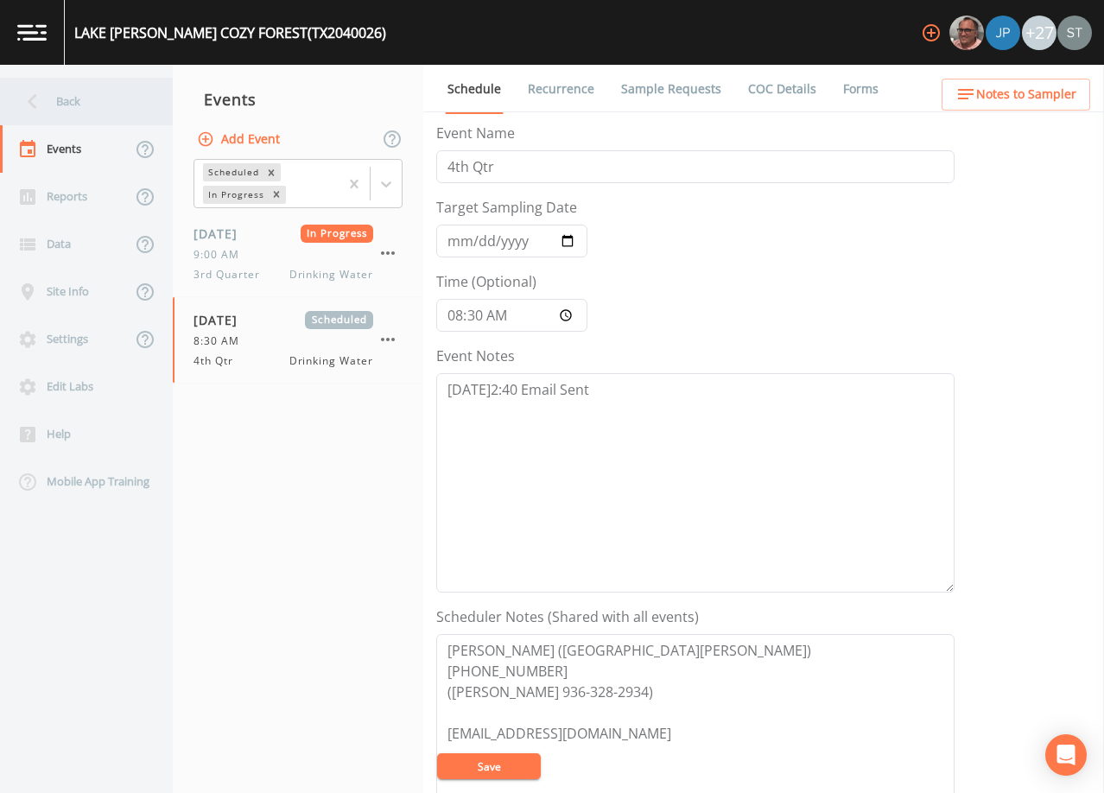
click at [86, 102] on div "Back" at bounding box center [78, 102] width 156 height 48
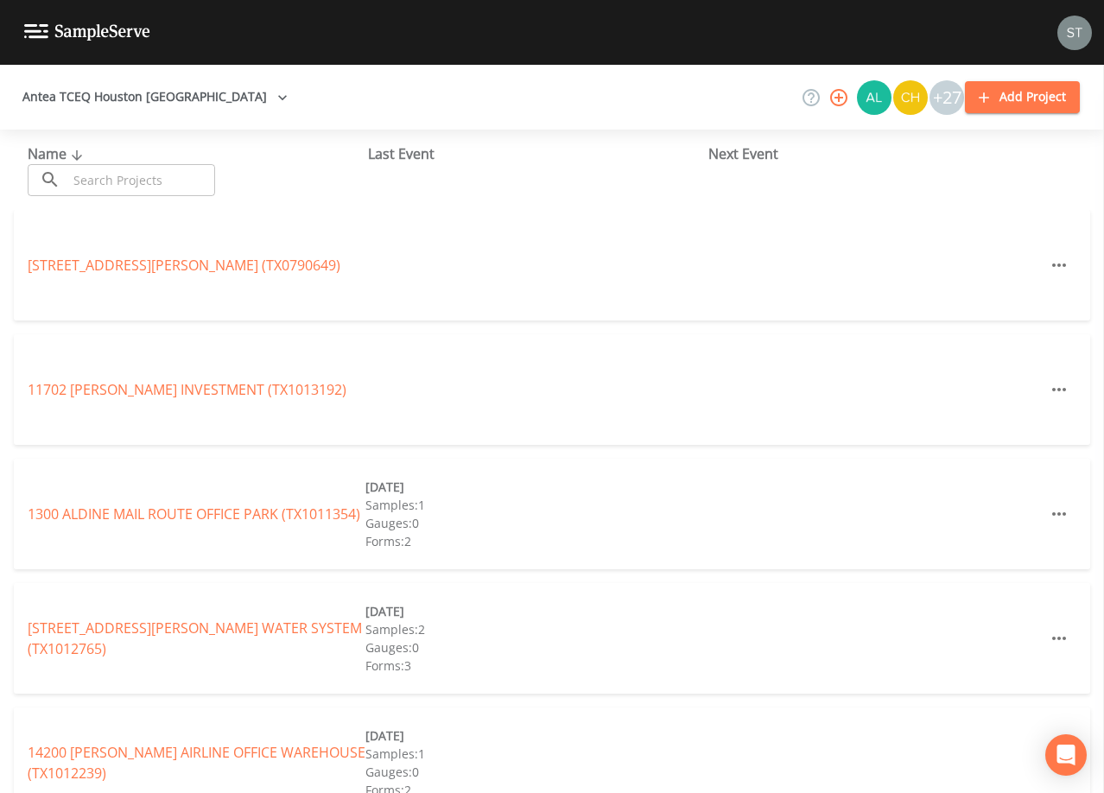
click at [125, 177] on input "text" at bounding box center [141, 180] width 148 height 32
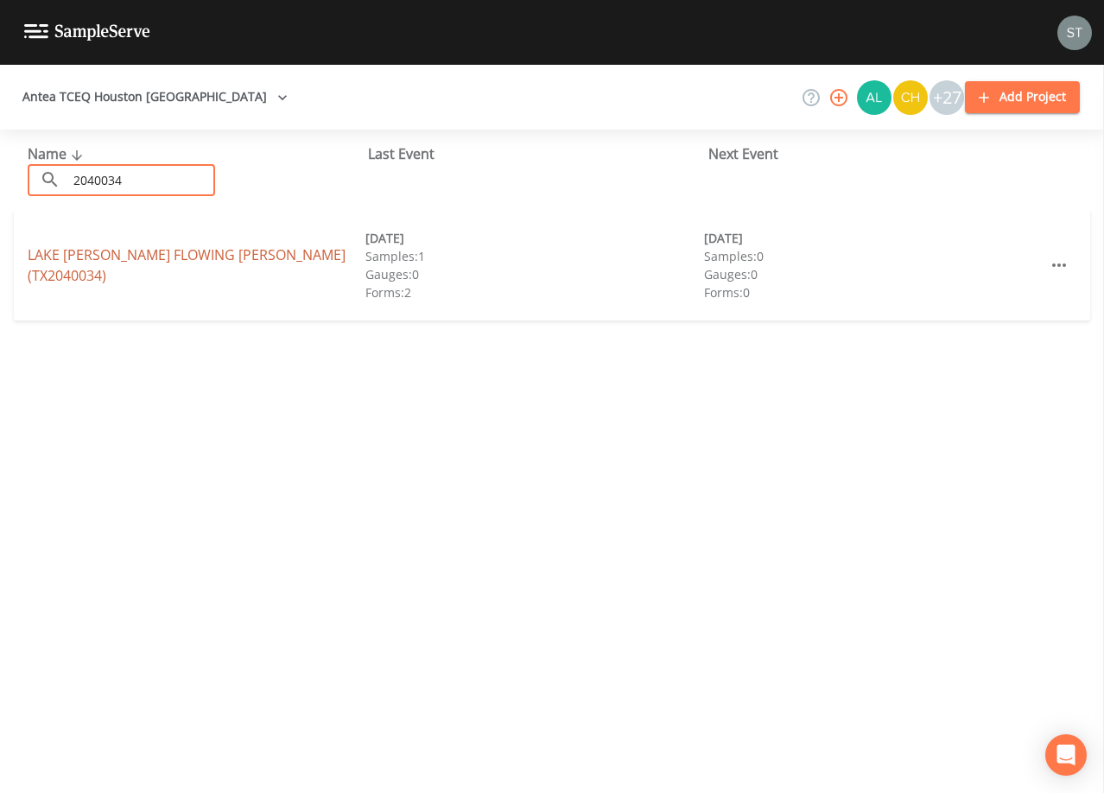
type input "2040034"
click at [275, 258] on link "[GEOGRAPHIC_DATA][PERSON_NAME][PERSON_NAME] (TX2040034)" at bounding box center [187, 265] width 318 height 40
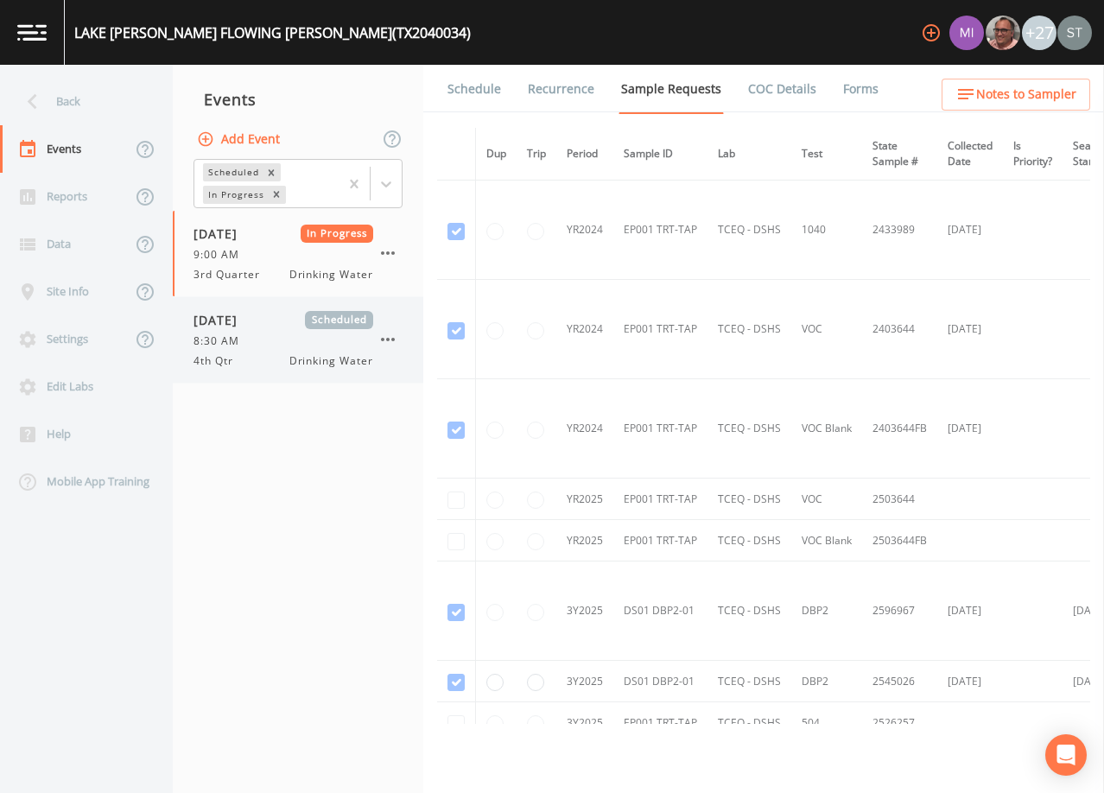
click at [302, 320] on div "[DATE] Scheduled" at bounding box center [284, 320] width 180 height 18
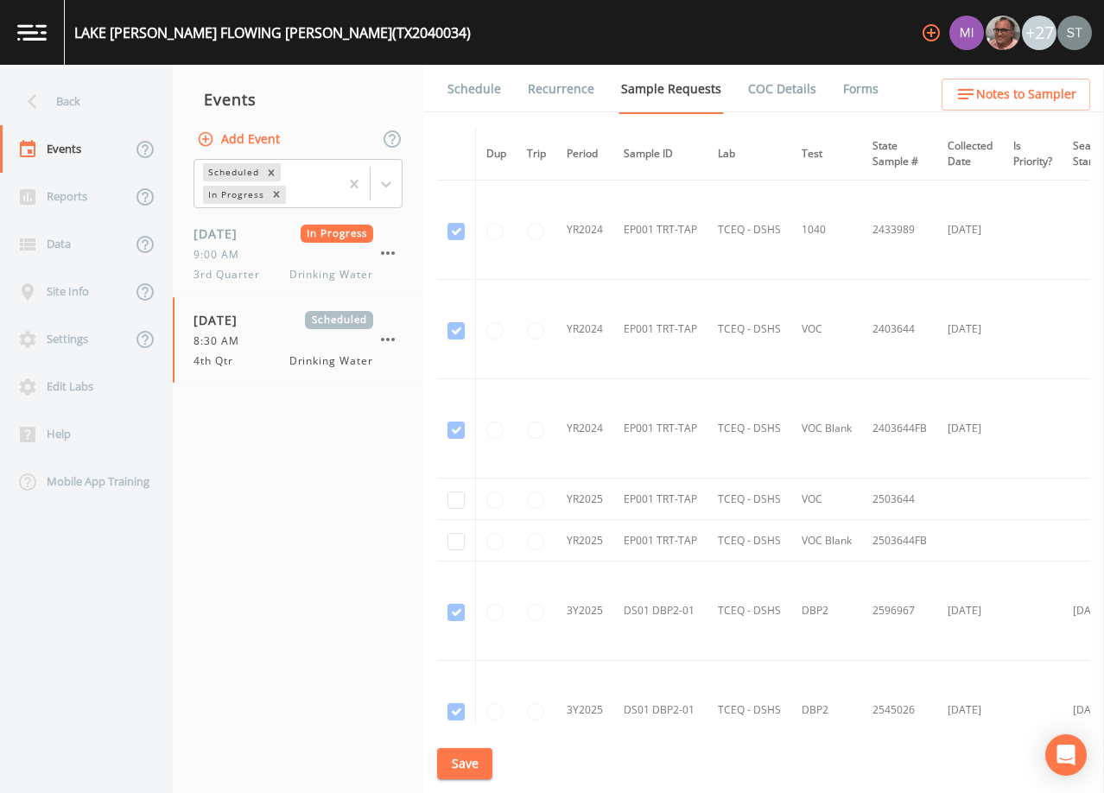
click at [481, 89] on link "Schedule" at bounding box center [474, 89] width 59 height 48
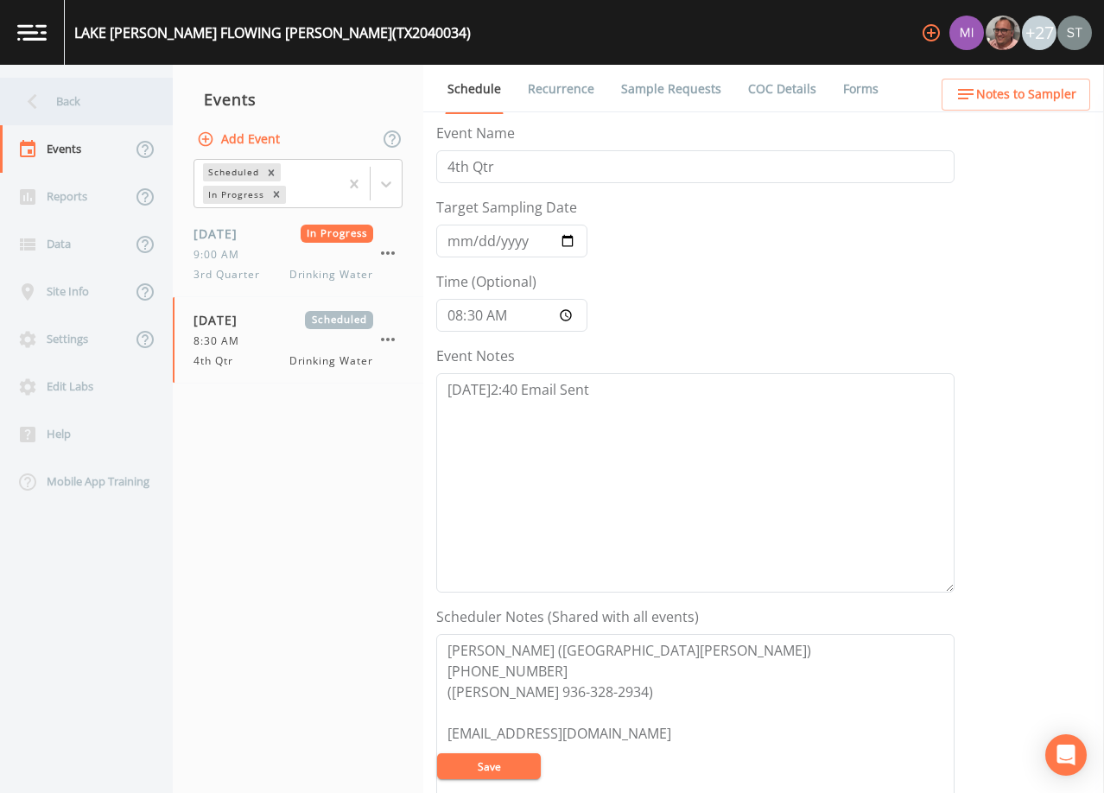
click at [93, 105] on div "Back" at bounding box center [78, 102] width 156 height 48
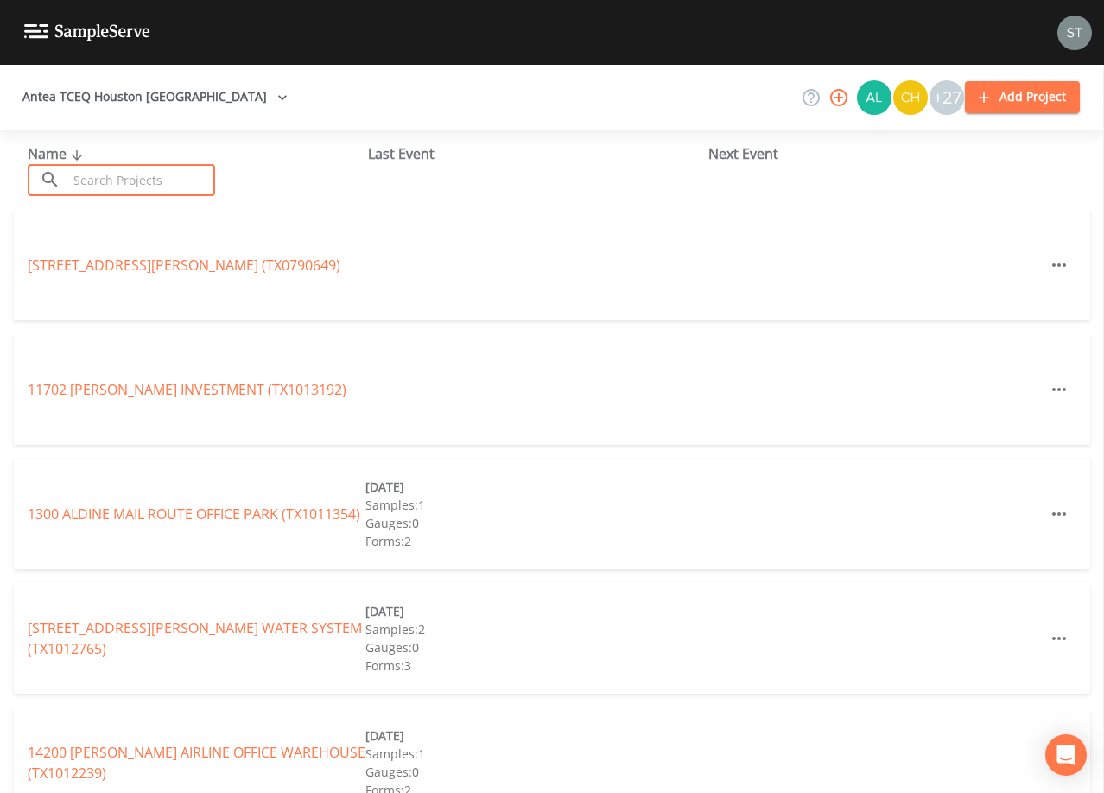
click at [196, 169] on input "text" at bounding box center [141, 180] width 148 height 32
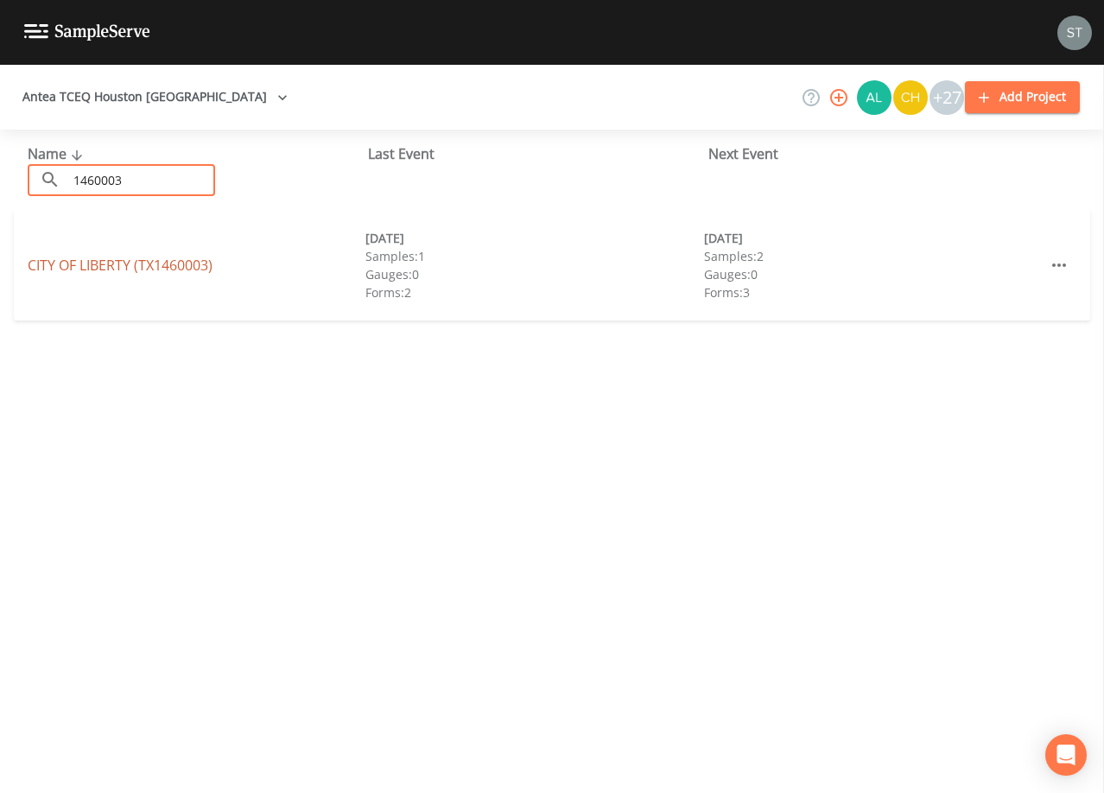
type input "1460003"
click at [170, 259] on link "[GEOGRAPHIC_DATA] (TX1460003)" at bounding box center [120, 265] width 185 height 19
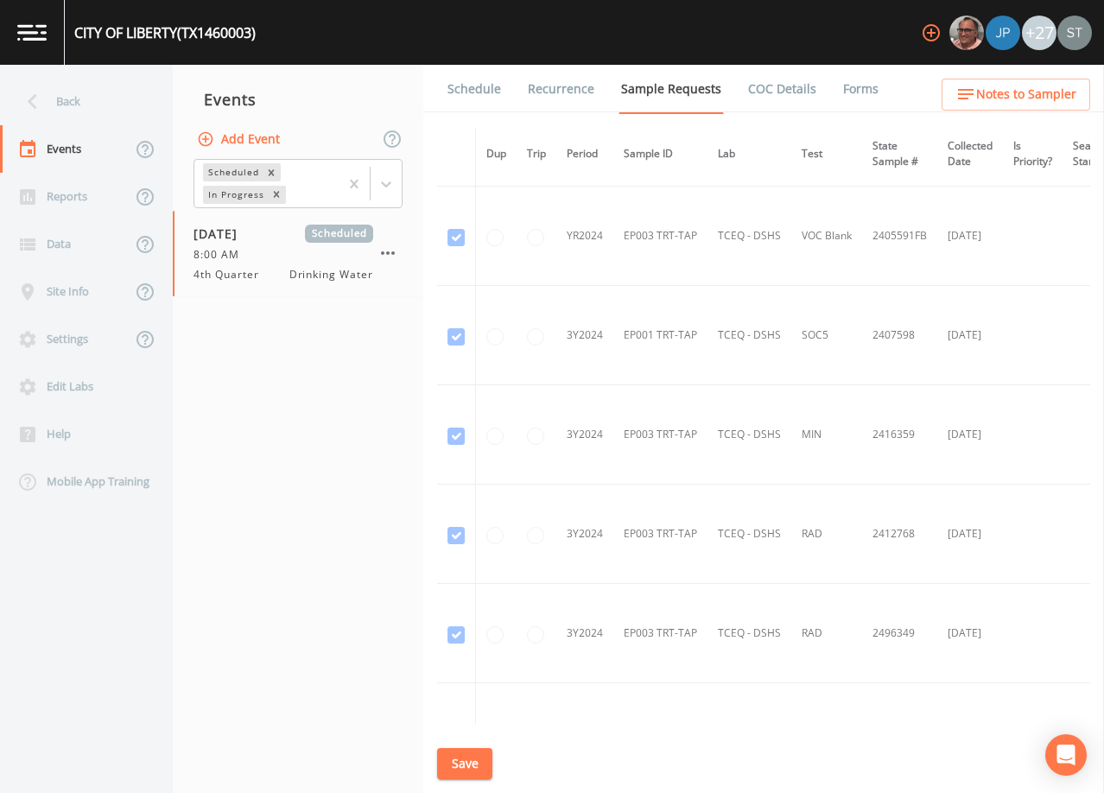
scroll to position [691, 0]
click at [390, 190] on icon at bounding box center [386, 183] width 17 height 17
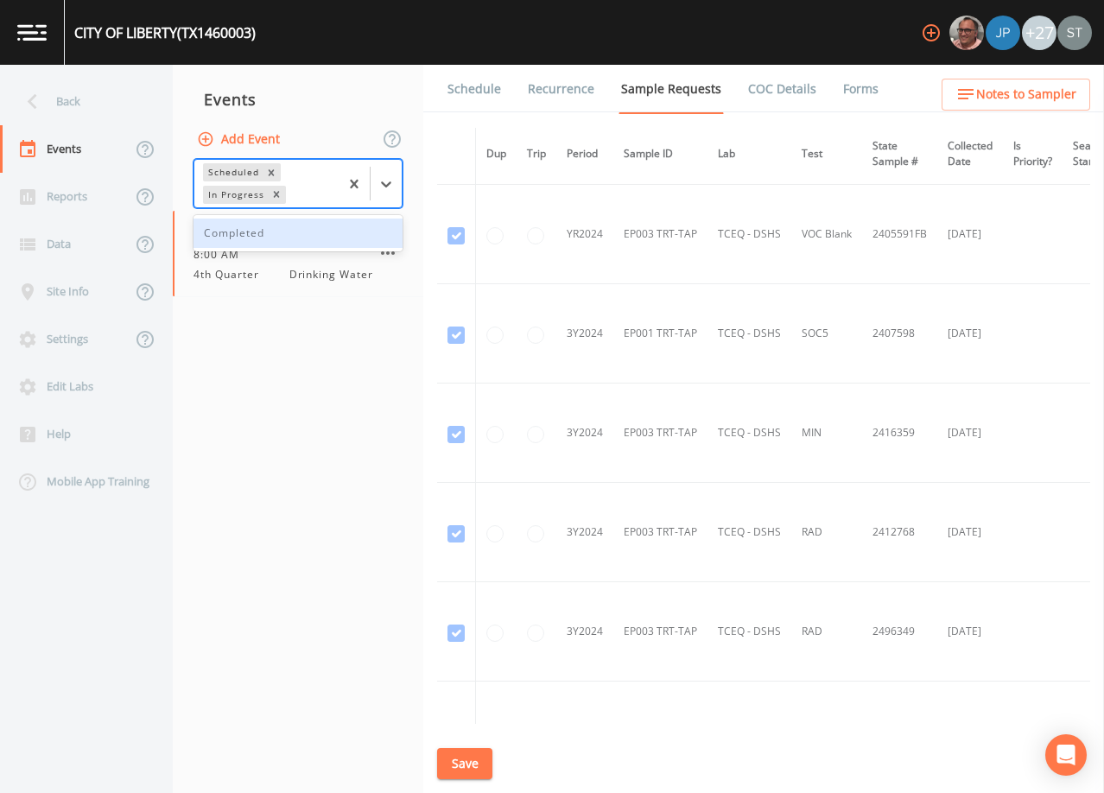
click at [343, 232] on div "Completed" at bounding box center [298, 233] width 209 height 29
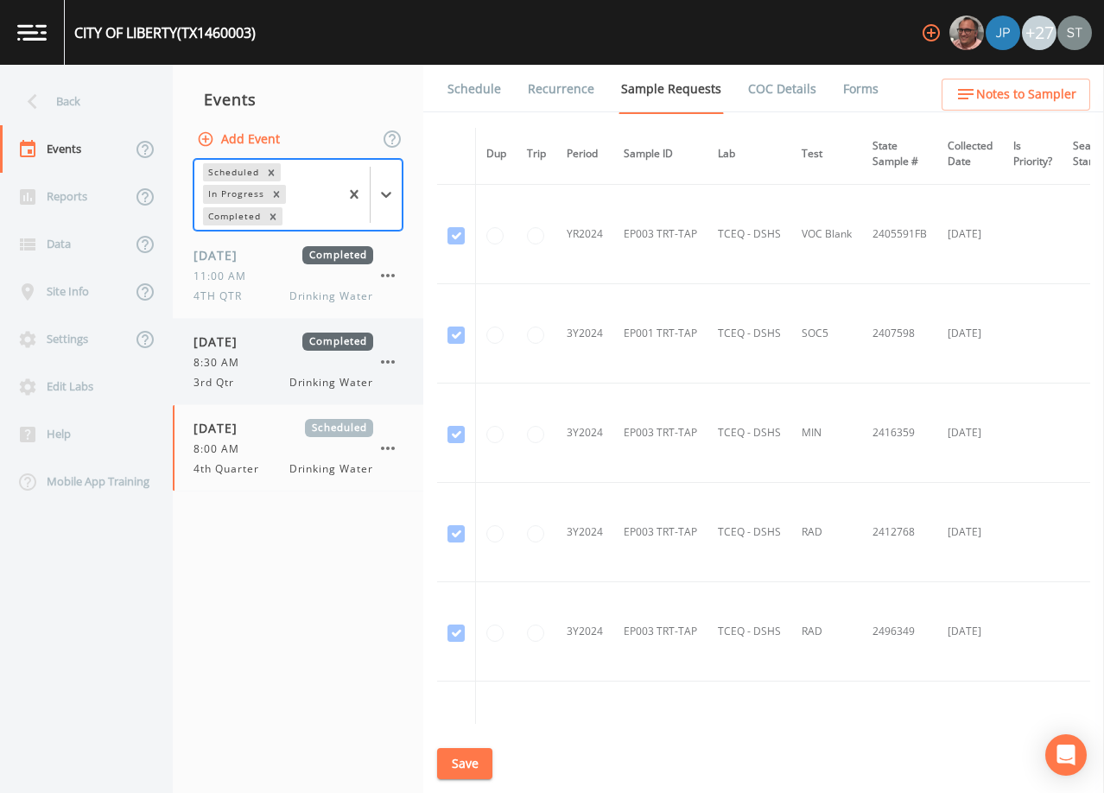
click at [277, 357] on div "8:30 AM" at bounding box center [284, 363] width 180 height 16
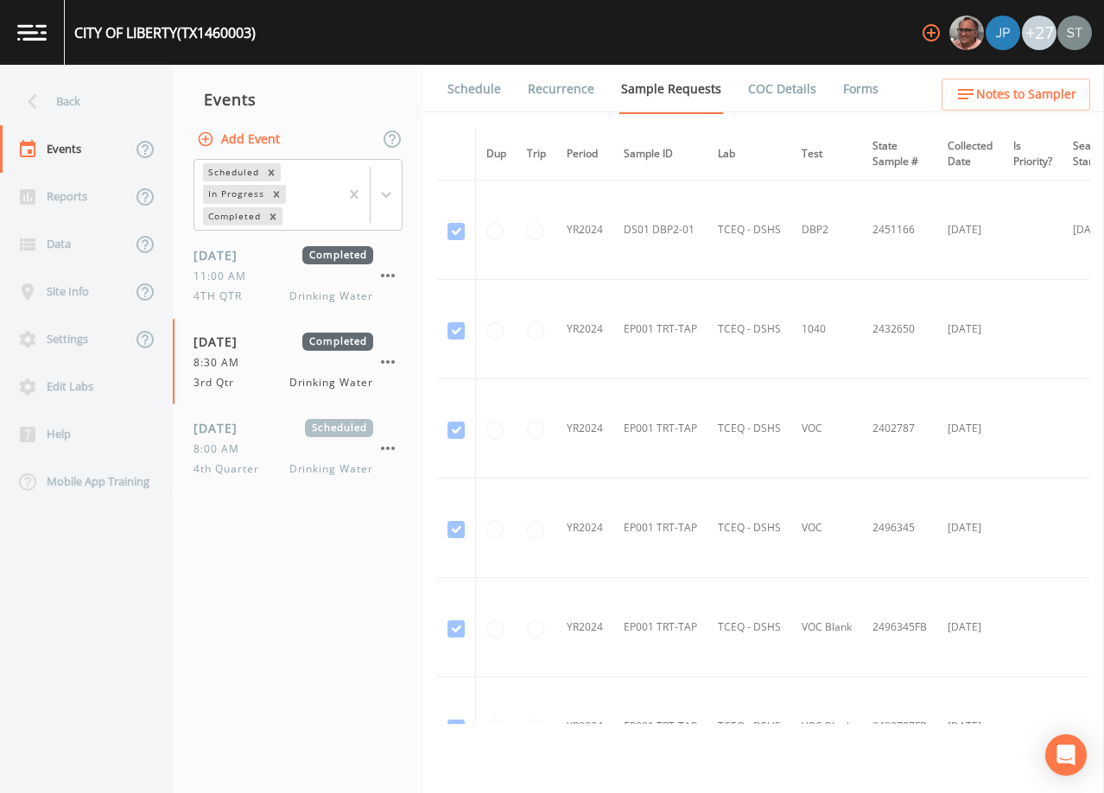
click at [856, 92] on link "Forms" at bounding box center [861, 89] width 41 height 48
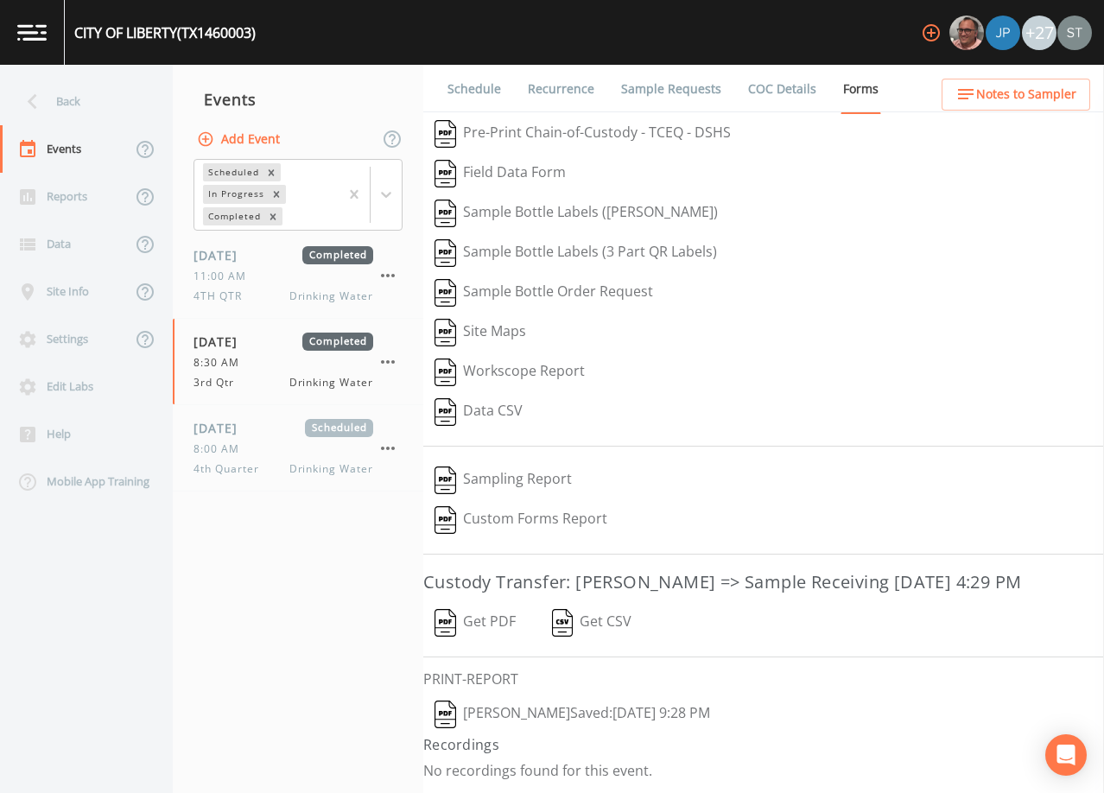
scroll to position [28, 0]
click at [671, 706] on button "[PERSON_NAME]  Saved: [DATE] 9:28 PM" at bounding box center [572, 715] width 298 height 40
click at [250, 435] on span "[DATE]" at bounding box center [222, 428] width 56 height 18
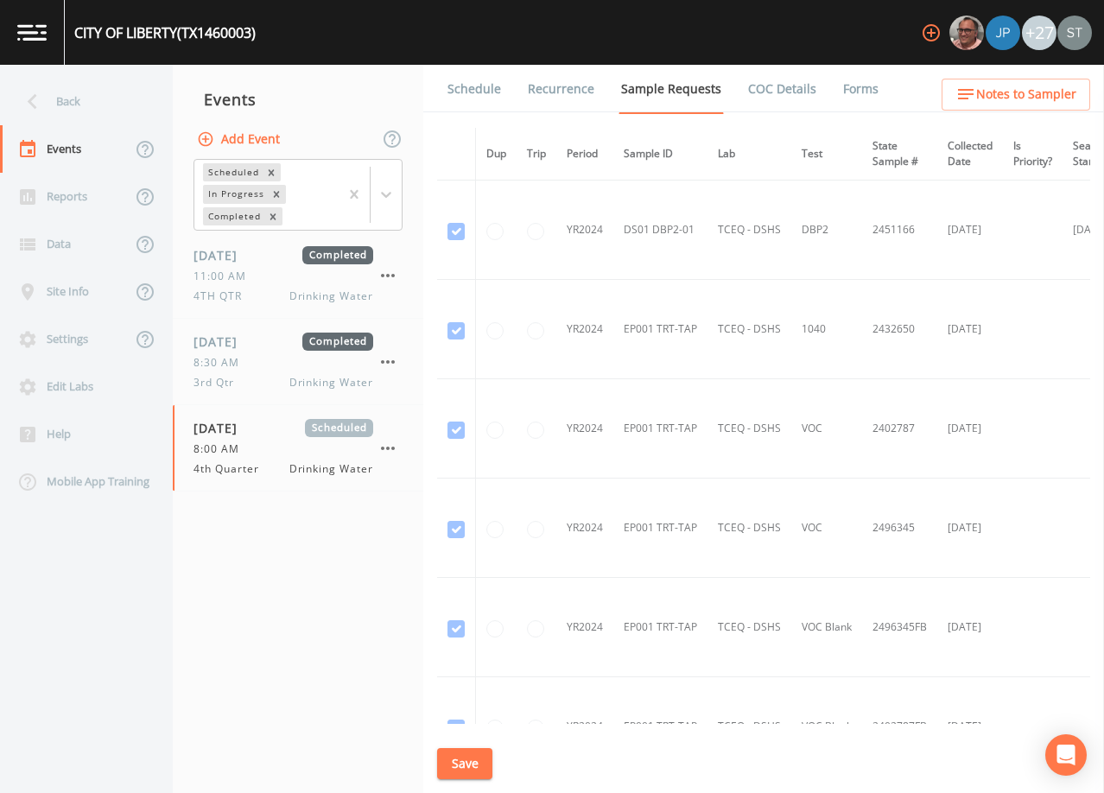
click at [468, 86] on link "Schedule" at bounding box center [474, 89] width 59 height 48
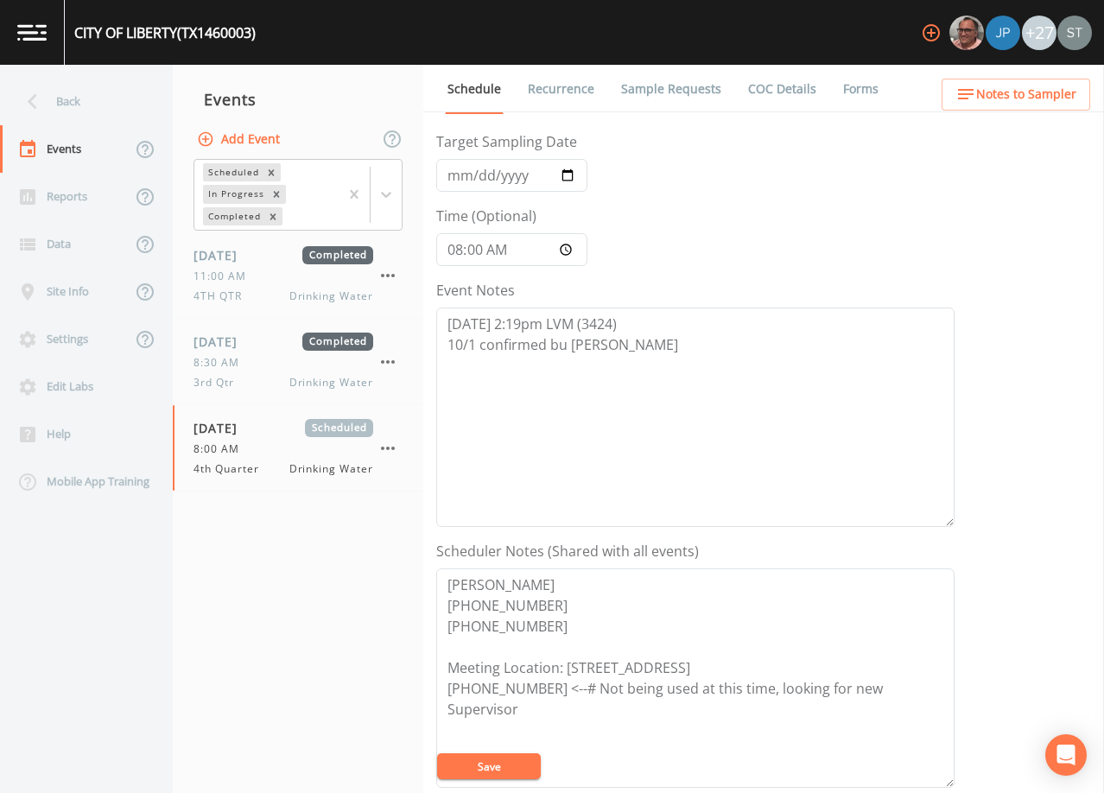
scroll to position [346, 0]
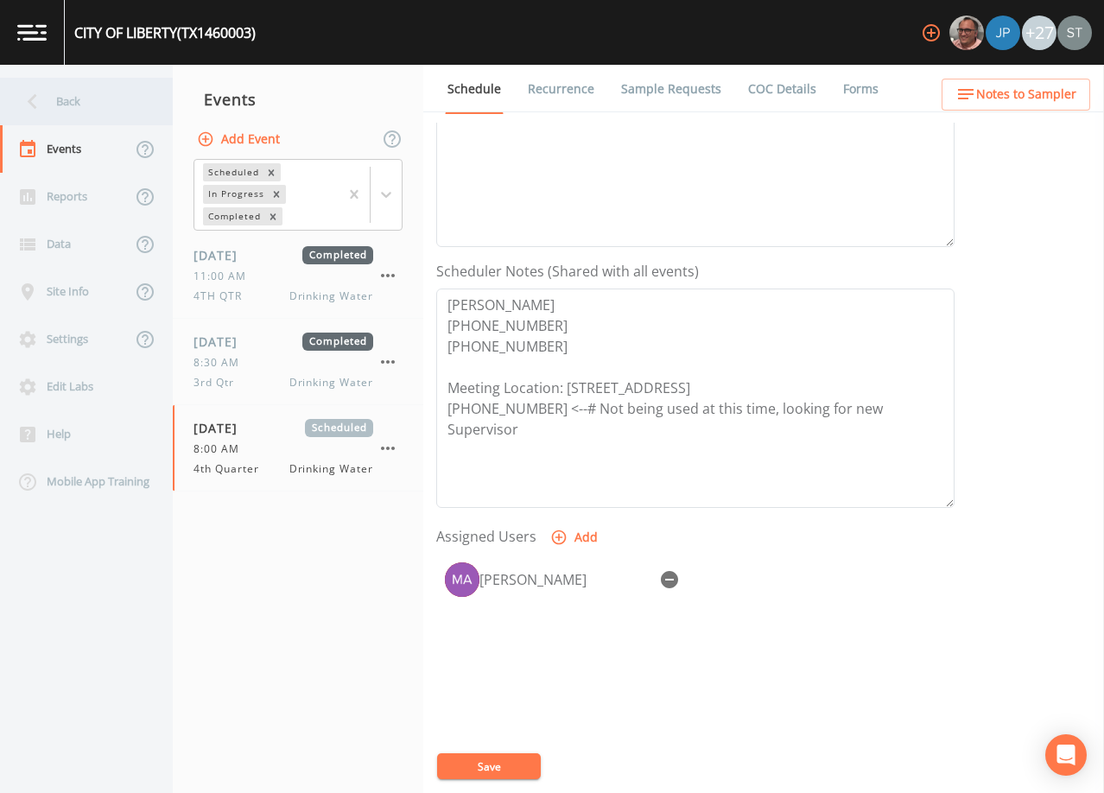
click at [71, 101] on div "Back" at bounding box center [78, 102] width 156 height 48
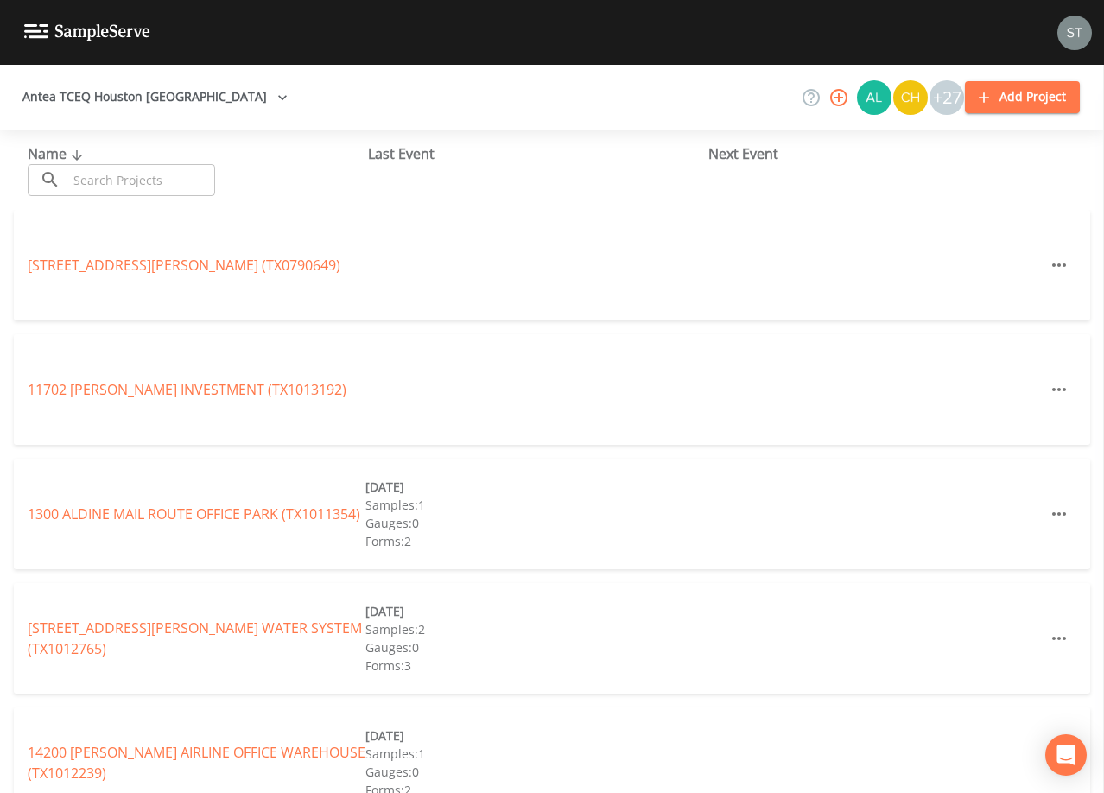
click at [160, 177] on input "text" at bounding box center [141, 180] width 148 height 32
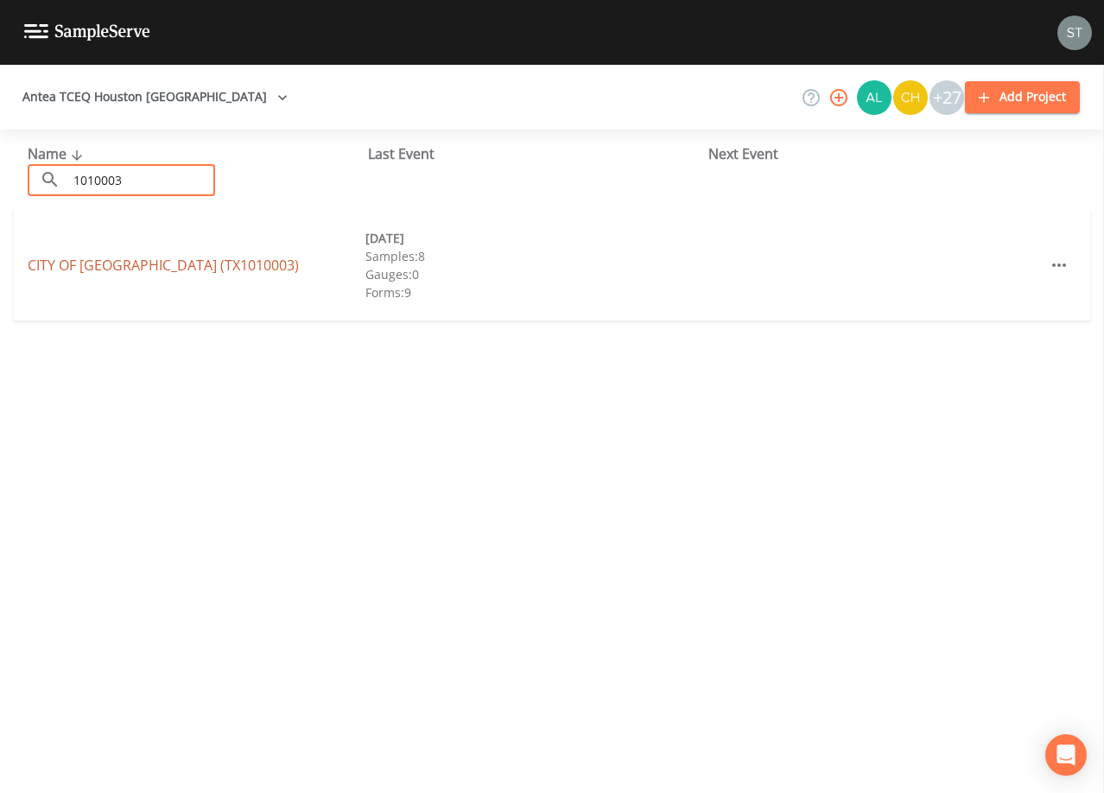
type input "1010003"
click at [157, 264] on link "CITY OF [GEOGRAPHIC_DATA] (TX1010003)" at bounding box center [163, 265] width 271 height 19
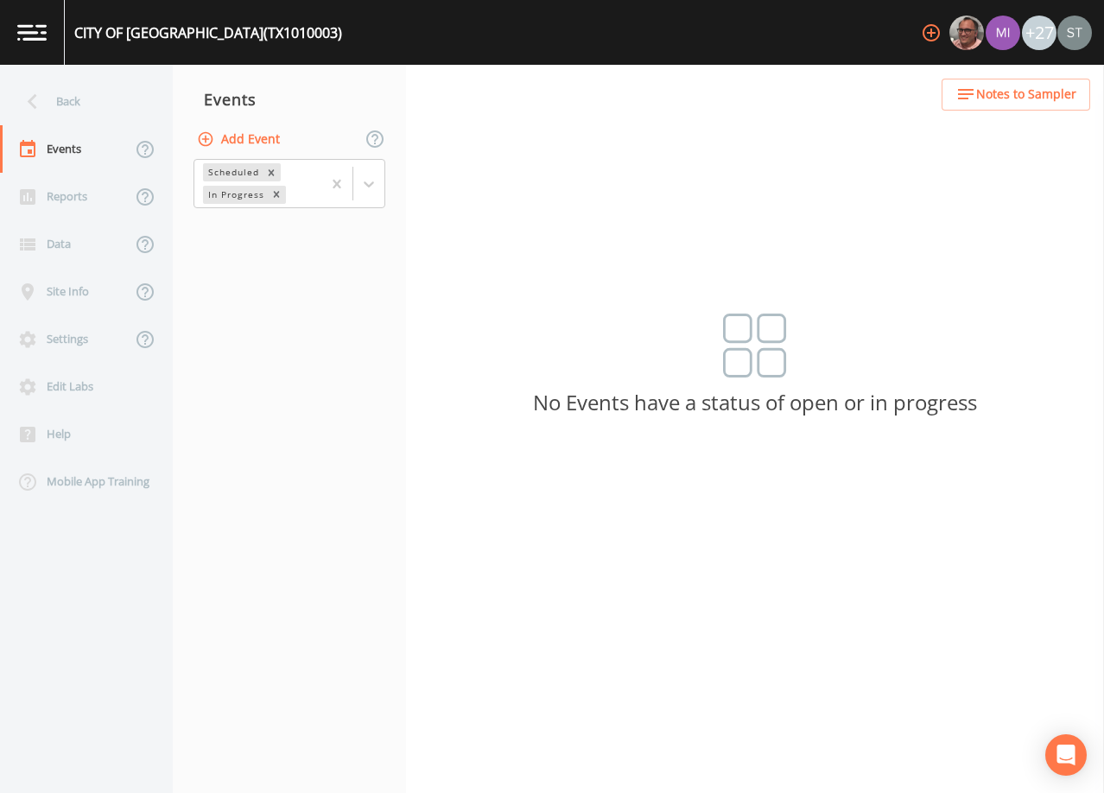
click at [258, 139] on button "Add Event" at bounding box center [240, 140] width 93 height 32
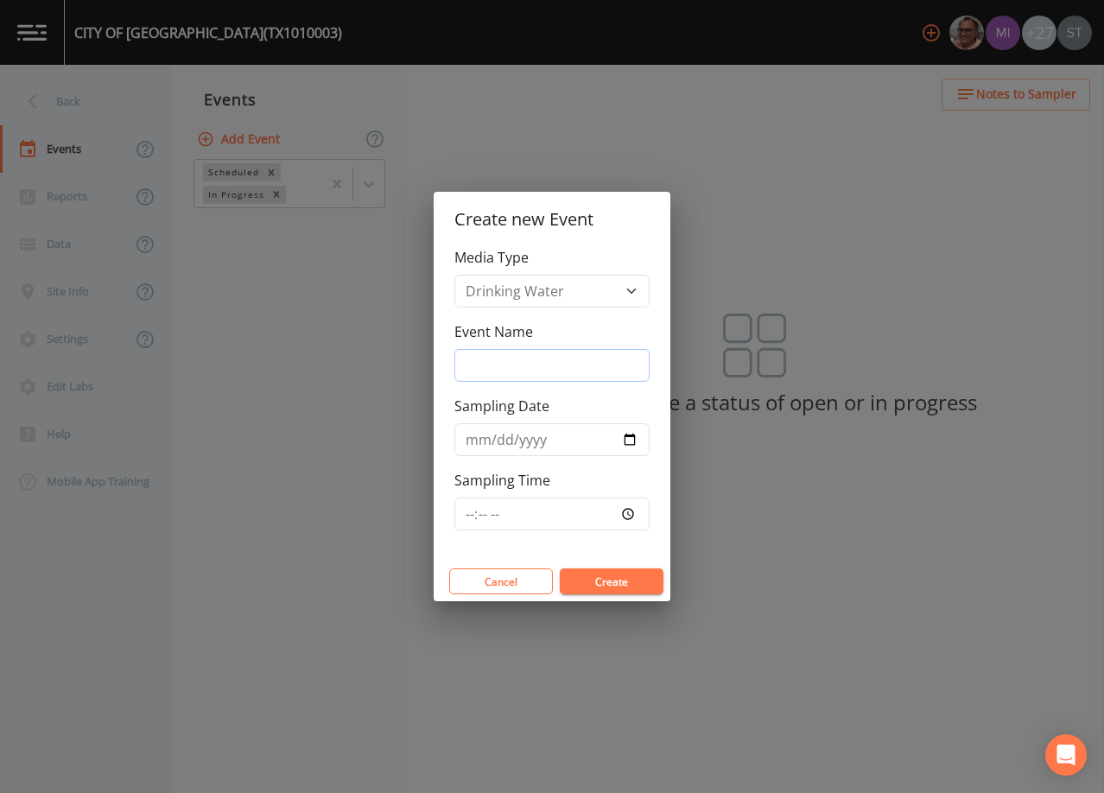
drag, startPoint x: 519, startPoint y: 356, endPoint x: 531, endPoint y: 371, distance: 19.0
click at [523, 359] on input "Event Name" at bounding box center [552, 365] width 195 height 33
type input "4th Qtr"
click at [477, 442] on input "Sampling Date" at bounding box center [552, 439] width 195 height 33
type input "0005-10-11"
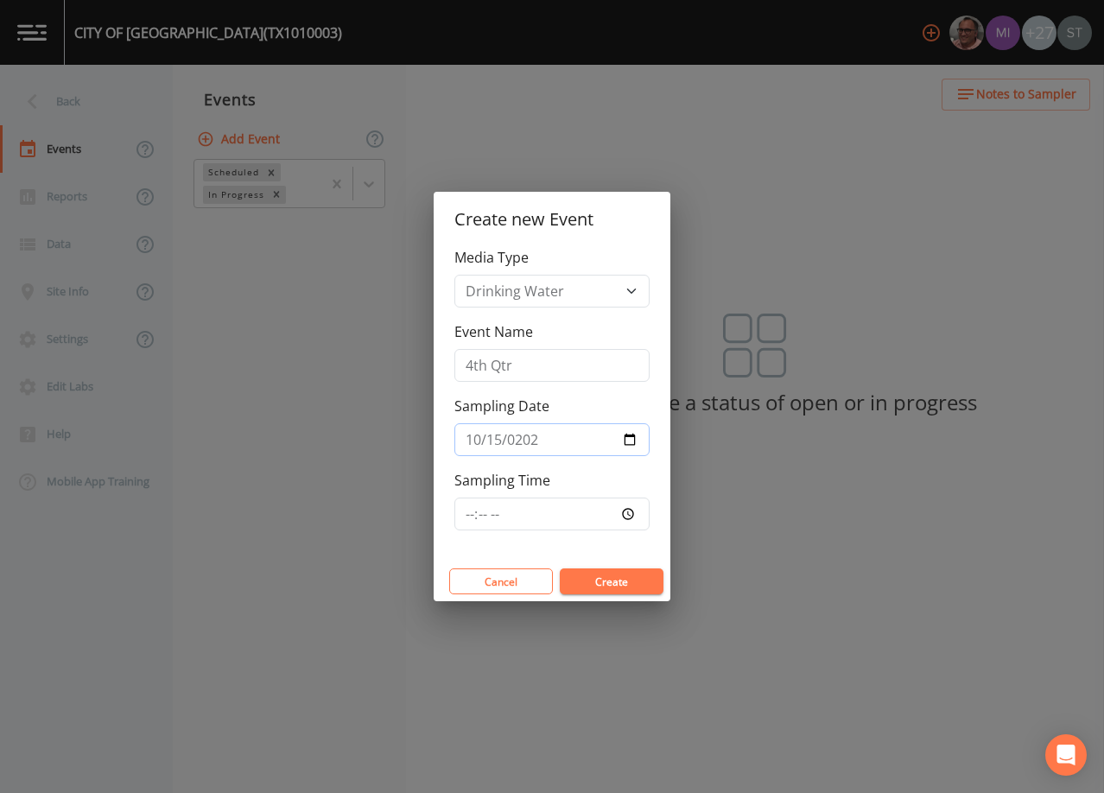
type input "[DATE]"
type input "08:00"
click at [636, 583] on button "Create" at bounding box center [612, 582] width 104 height 26
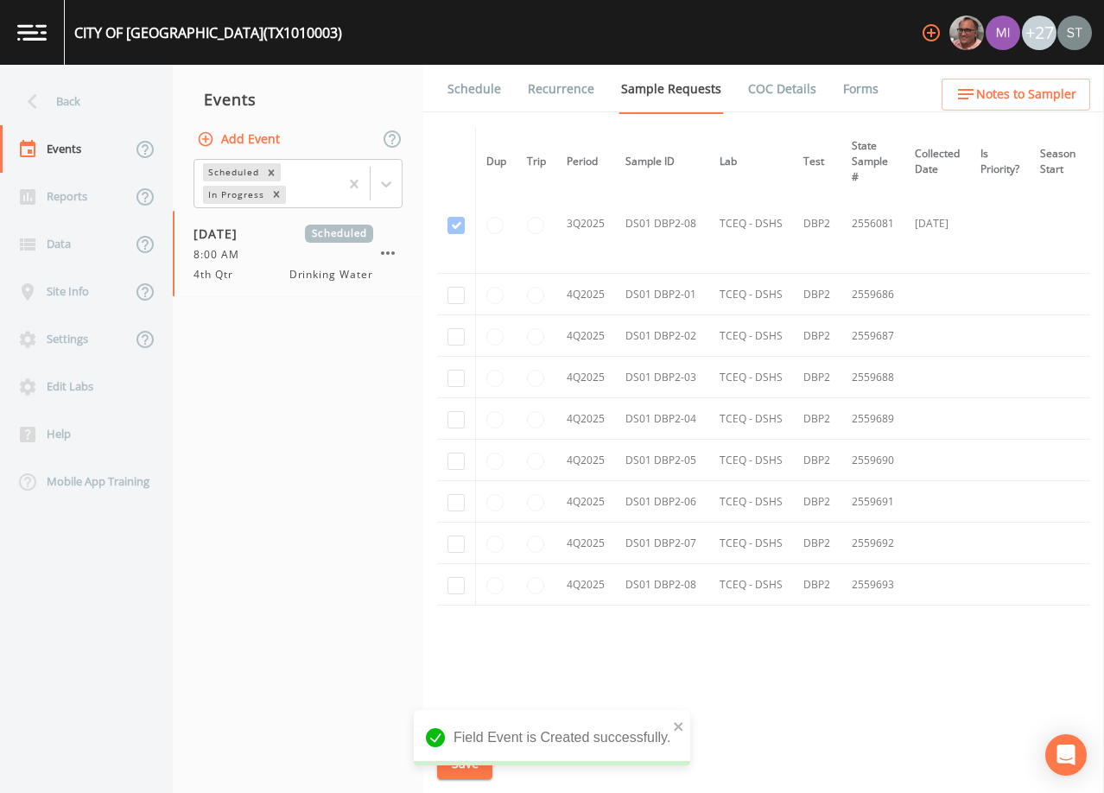
scroll to position [5710, 0]
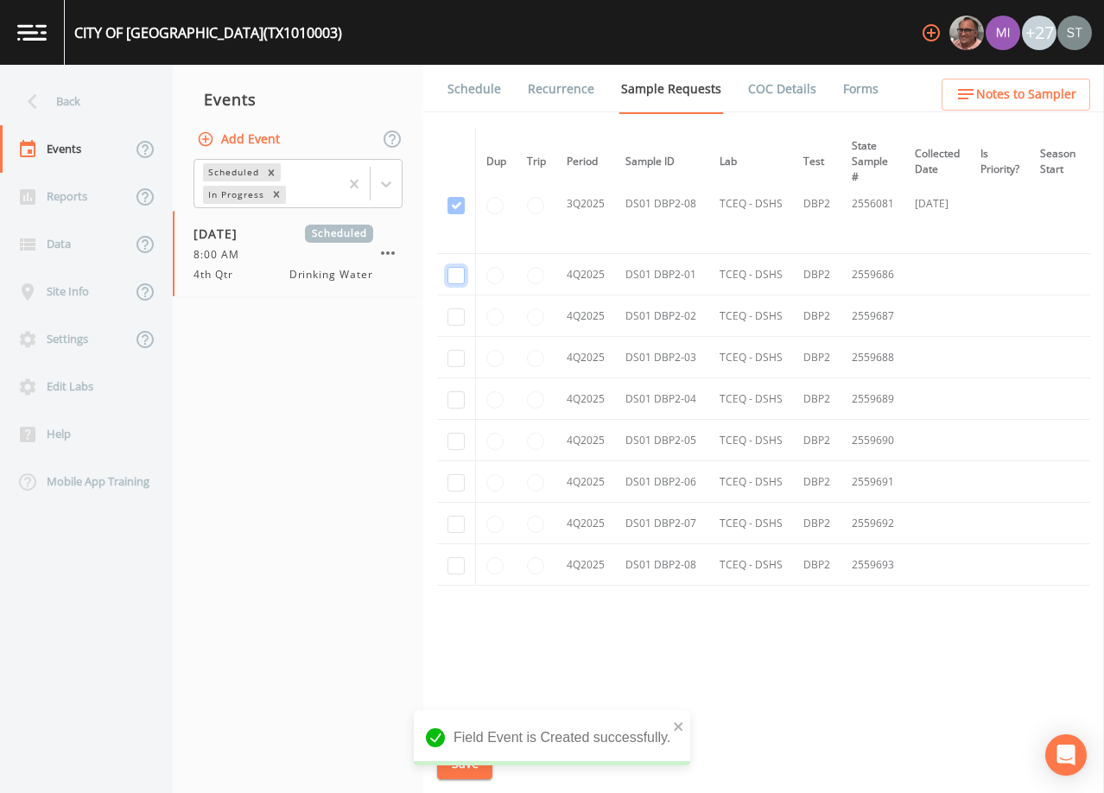
drag, startPoint x: 458, startPoint y: 270, endPoint x: 454, endPoint y: 299, distance: 29.7
click at [458, 270] on input "checkbox" at bounding box center [456, 275] width 17 height 17
checkbox input "true"
click at [455, 313] on input "checkbox" at bounding box center [456, 316] width 17 height 17
checkbox input "true"
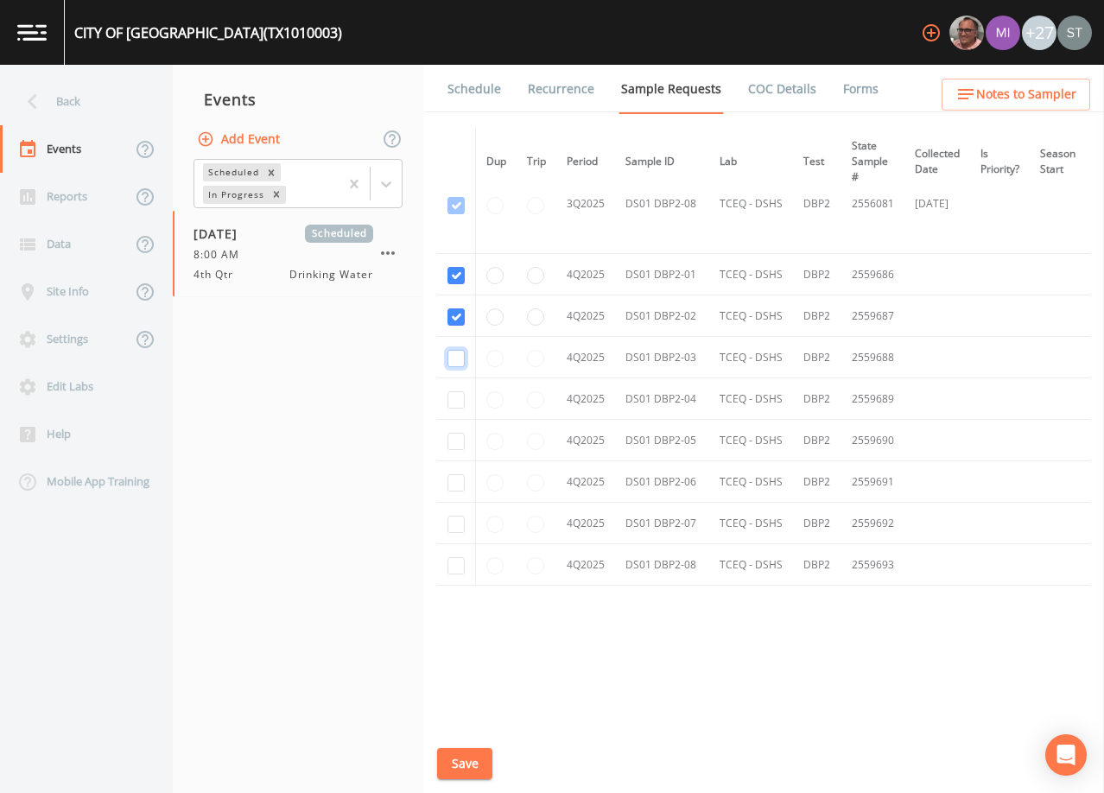
click at [454, 351] on input "checkbox" at bounding box center [456, 358] width 17 height 17
checkbox input "true"
click at [456, 392] on input "checkbox" at bounding box center [456, 399] width 17 height 17
checkbox input "true"
click at [456, 436] on input "checkbox" at bounding box center [456, 441] width 17 height 17
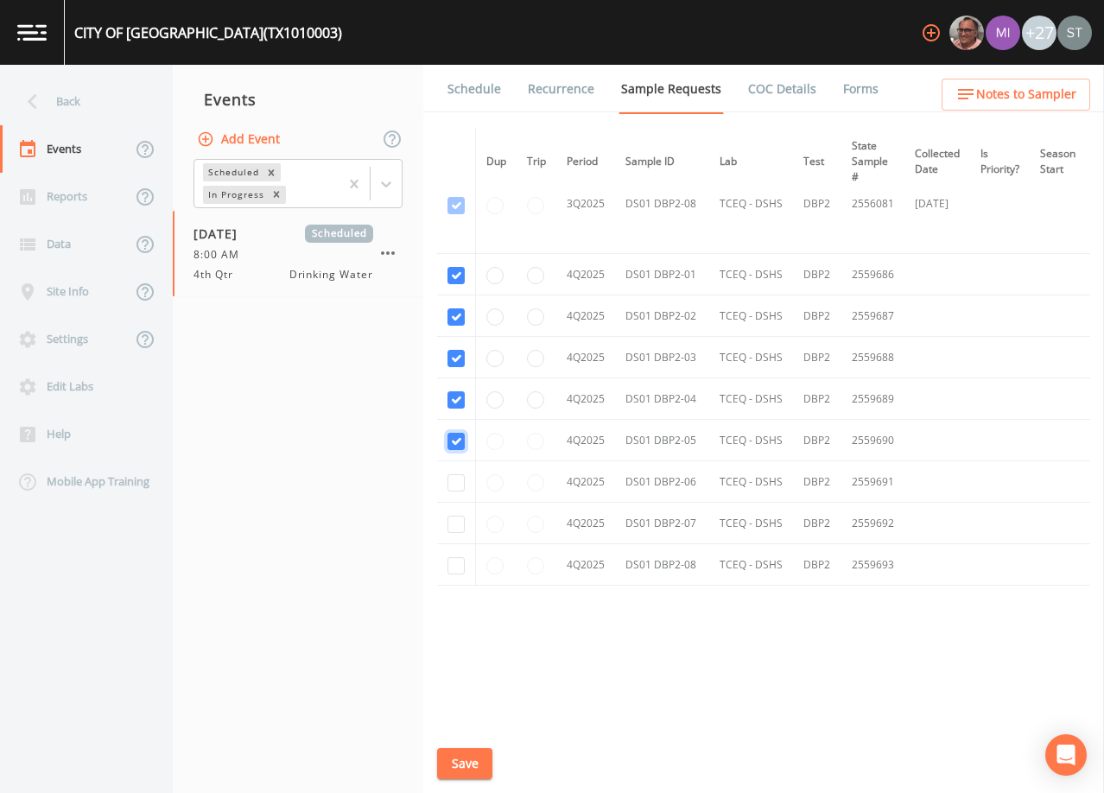
checkbox input "true"
click at [456, 476] on input "checkbox" at bounding box center [456, 482] width 17 height 17
checkbox input "true"
click at [456, 516] on input "checkbox" at bounding box center [456, 524] width 17 height 17
checkbox input "true"
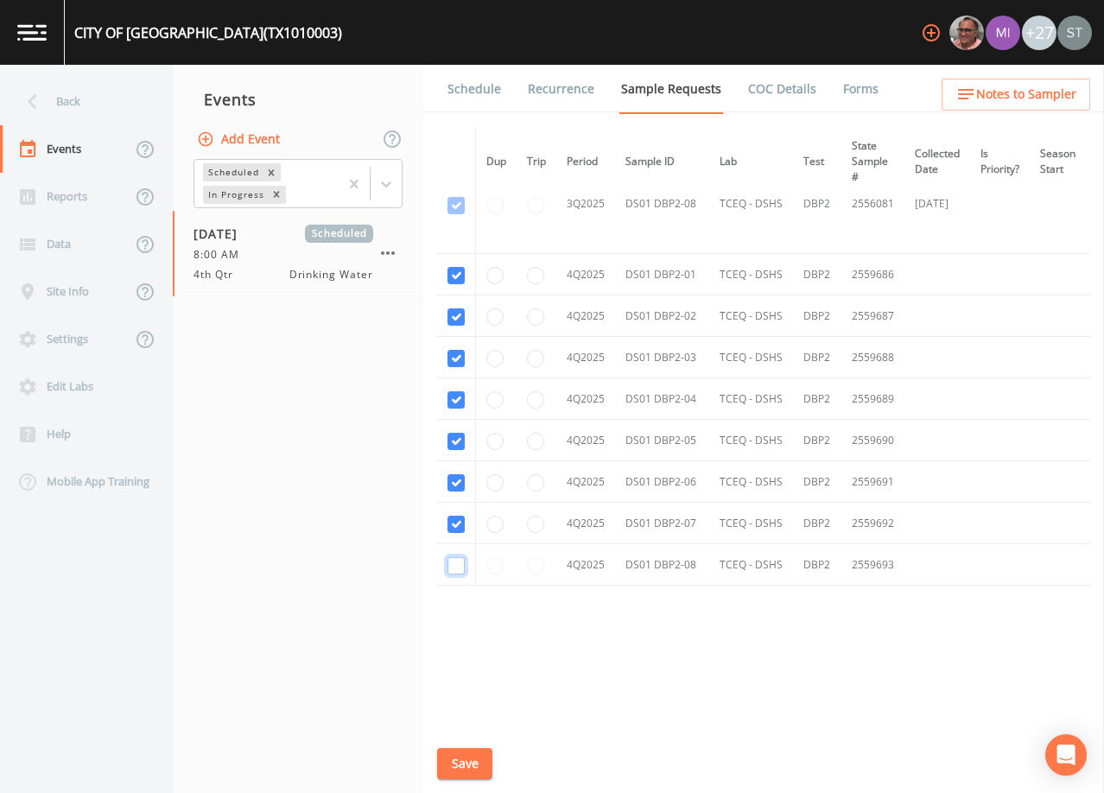
click at [456, 560] on input "checkbox" at bounding box center [456, 565] width 17 height 17
checkbox input "true"
click at [465, 766] on button "Save" at bounding box center [464, 764] width 55 height 32
click at [484, 102] on link "Schedule" at bounding box center [474, 89] width 59 height 48
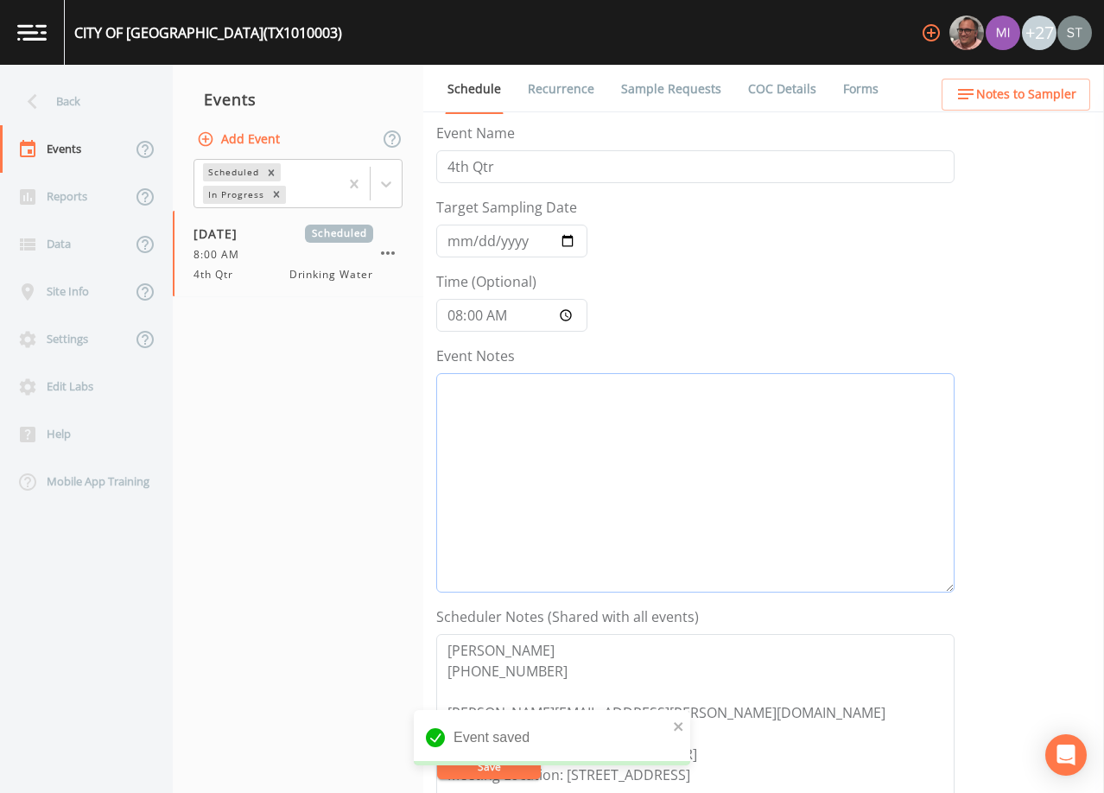
click at [649, 471] on textarea "Event Notes" at bounding box center [695, 482] width 518 height 219
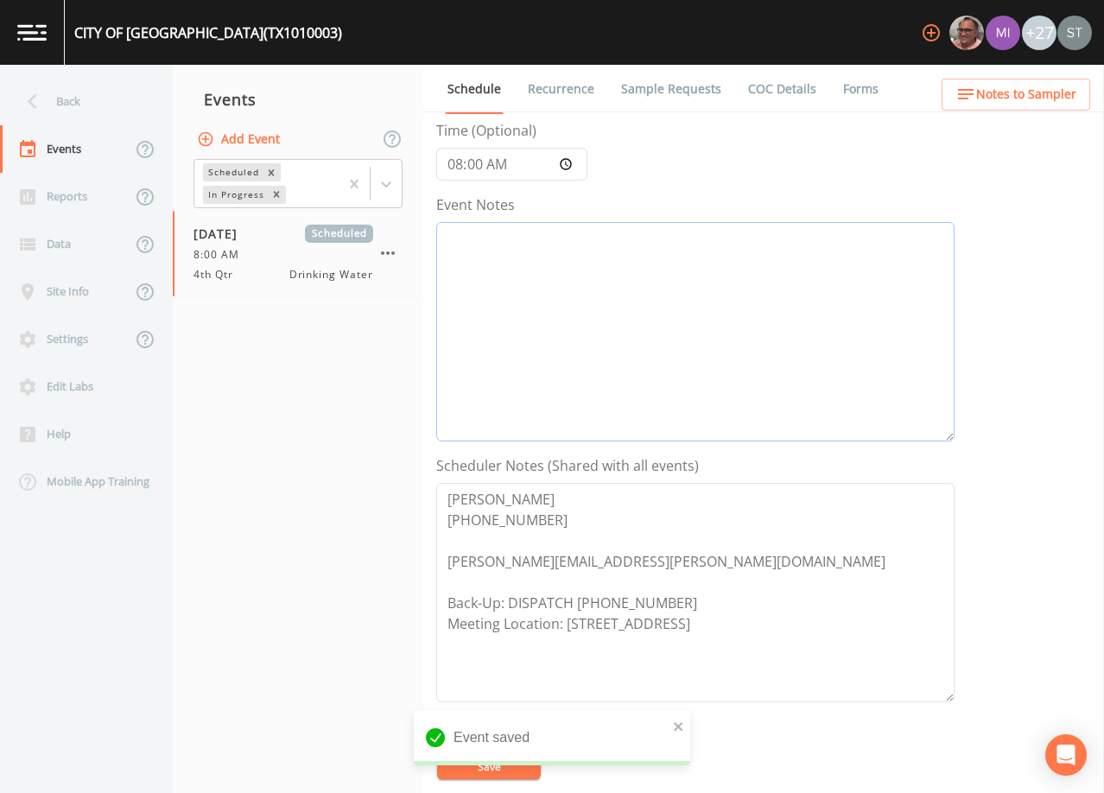
scroll to position [173, 0]
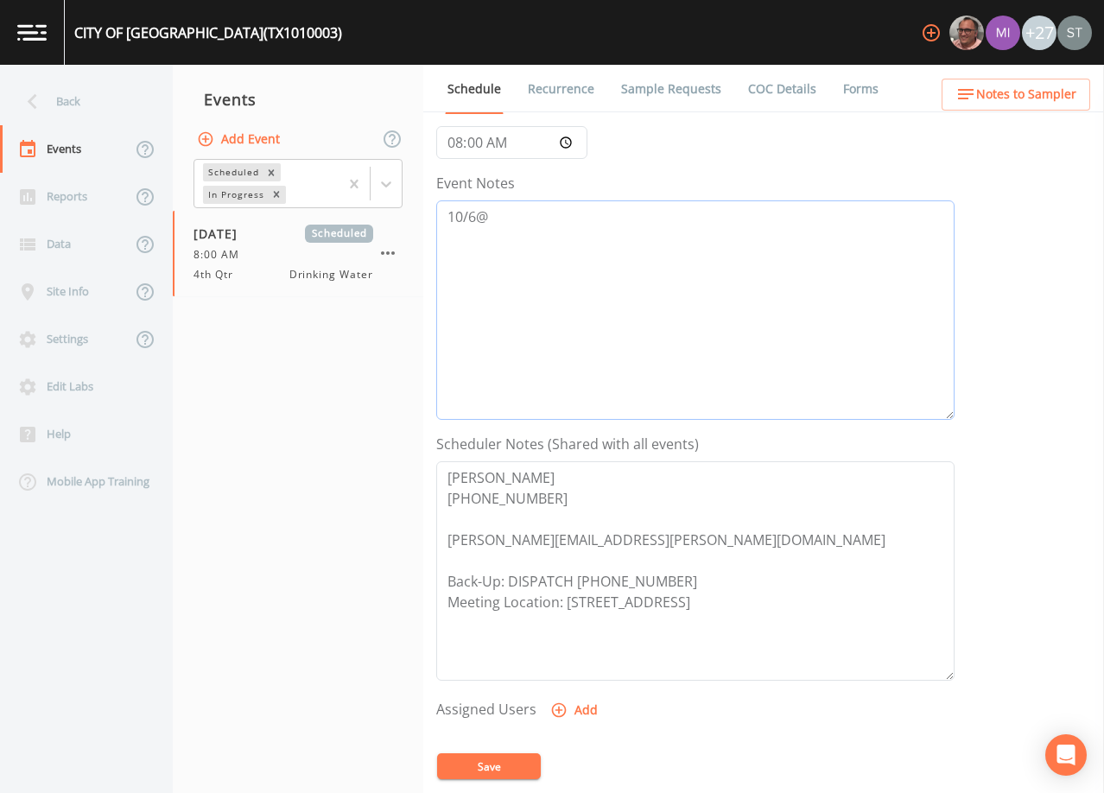
type textarea "10/6@"
click at [1045, 105] on button "Notes to Sampler" at bounding box center [1016, 95] width 149 height 32
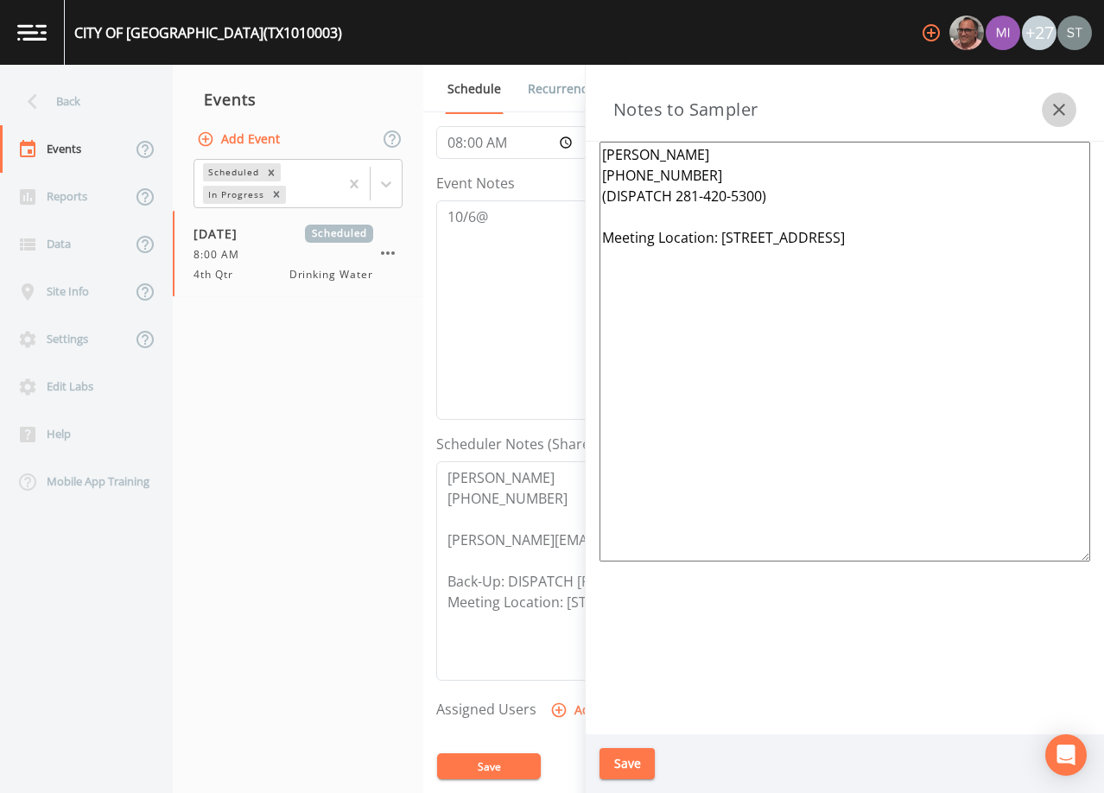
click at [1054, 115] on icon "button" at bounding box center [1059, 110] width 12 height 12
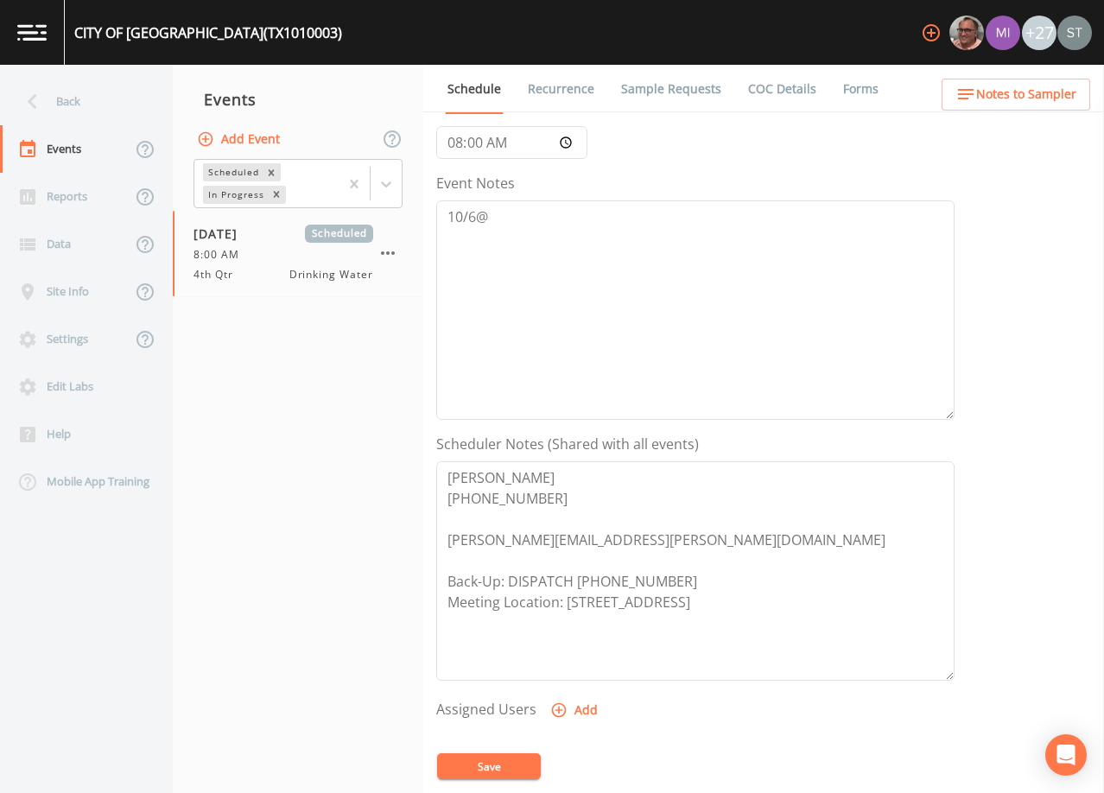
click at [512, 766] on button "Save" at bounding box center [489, 767] width 104 height 26
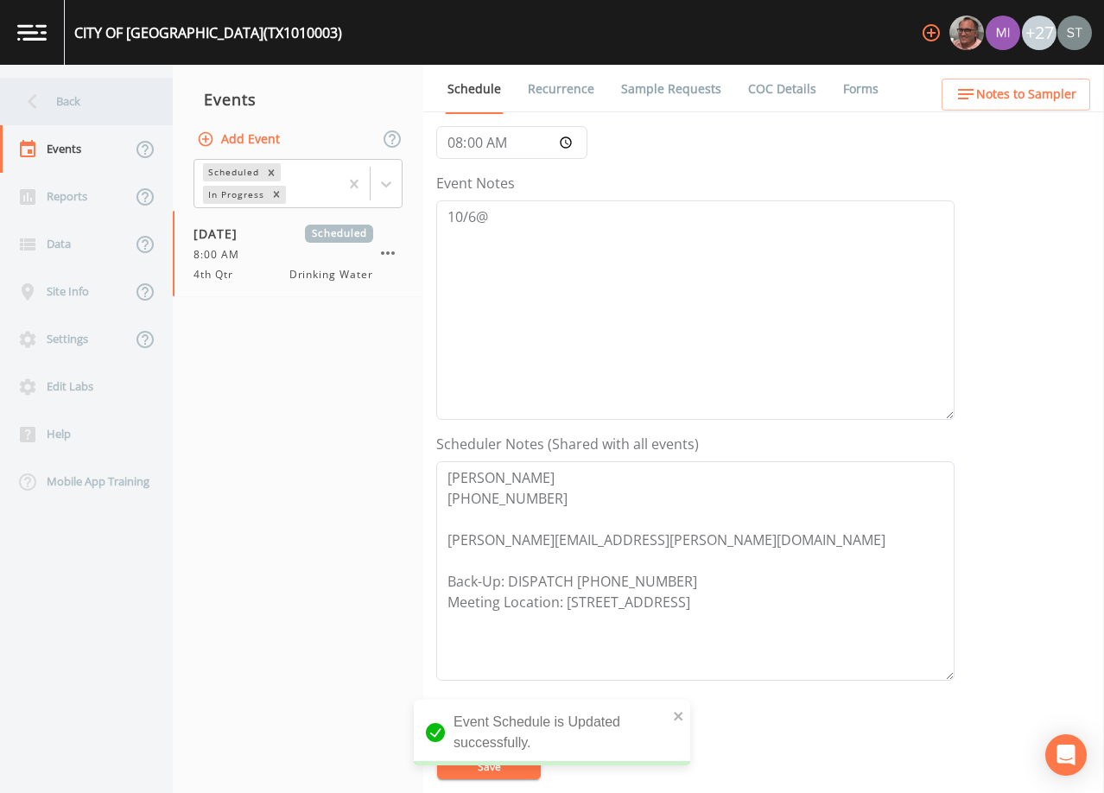
click at [70, 102] on div "Back" at bounding box center [78, 102] width 156 height 48
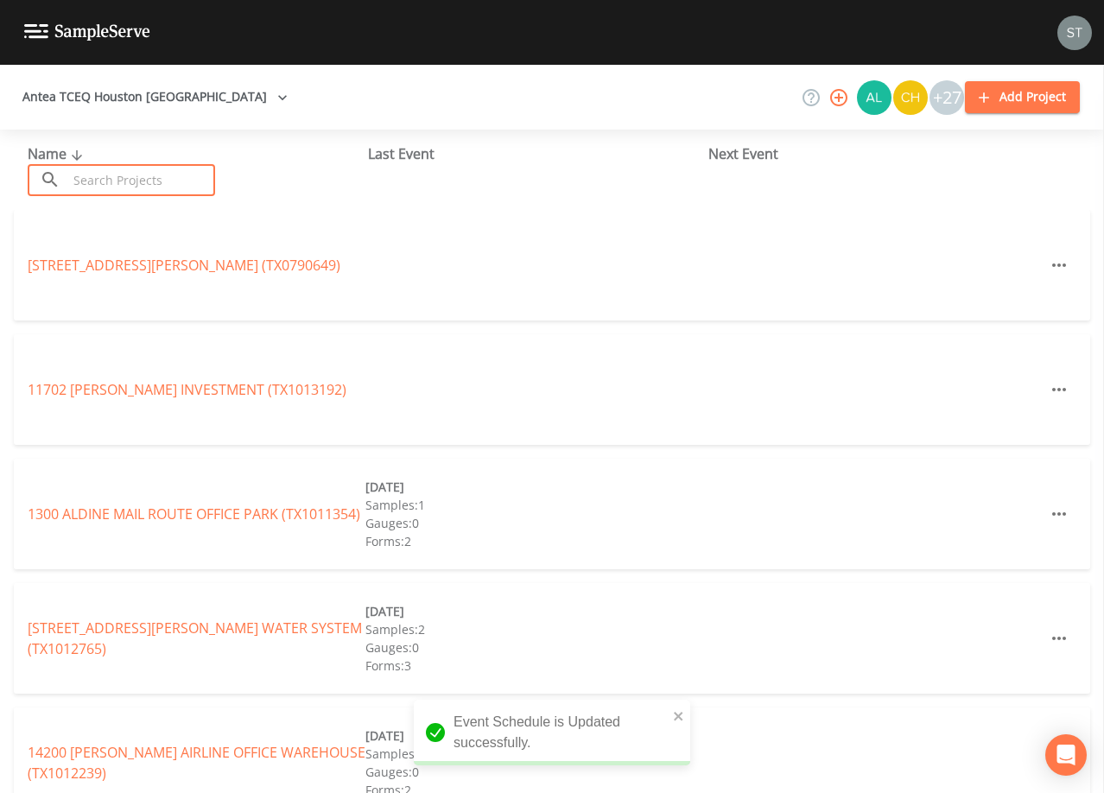
drag, startPoint x: 159, startPoint y: 169, endPoint x: 167, endPoint y: 164, distance: 9.3
click at [162, 169] on input "text" at bounding box center [141, 180] width 148 height 32
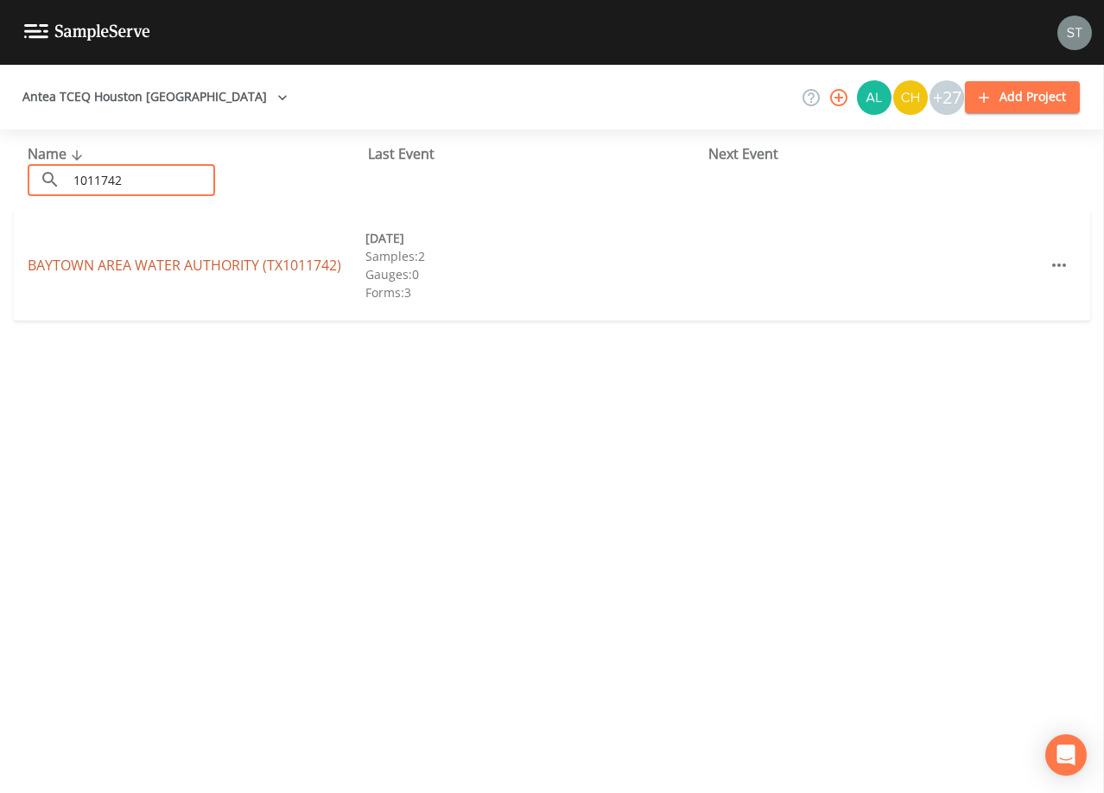
type input "1011742"
click at [232, 265] on link "BAYTOWN AREA WATER AUTHORITY (TX1011742)" at bounding box center [185, 265] width 314 height 19
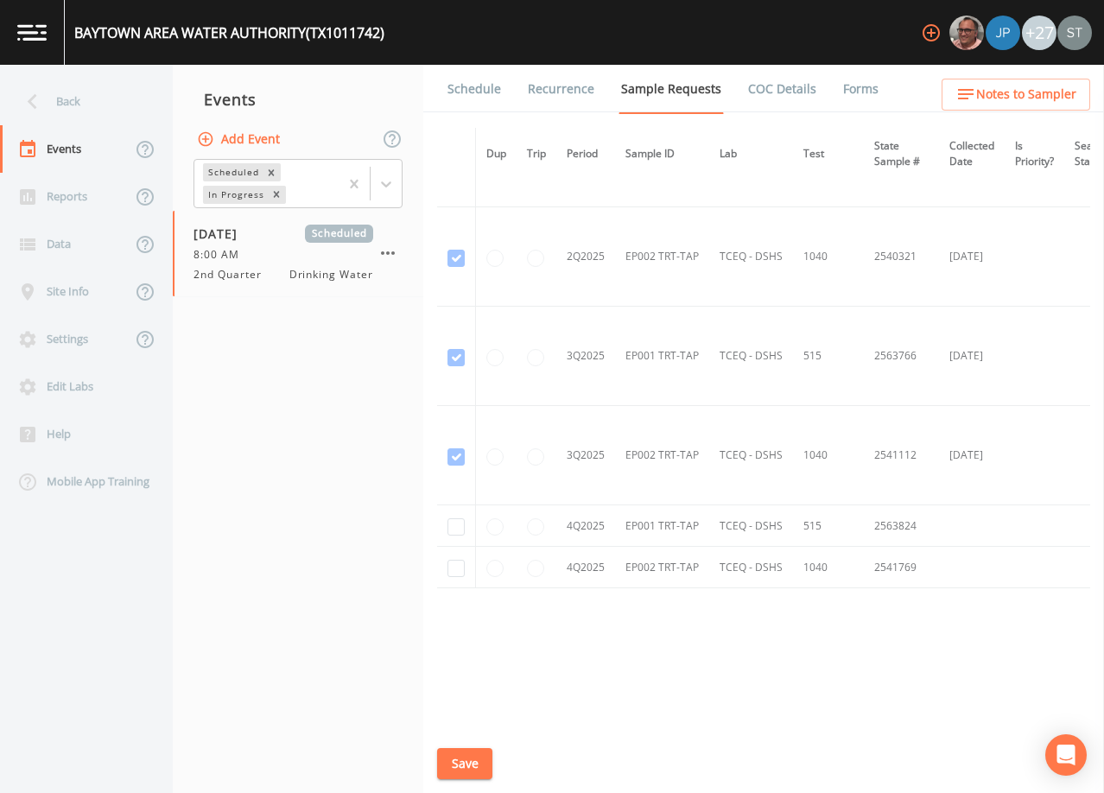
scroll to position [3997, 0]
click at [246, 139] on button "Add Event" at bounding box center [240, 140] width 93 height 32
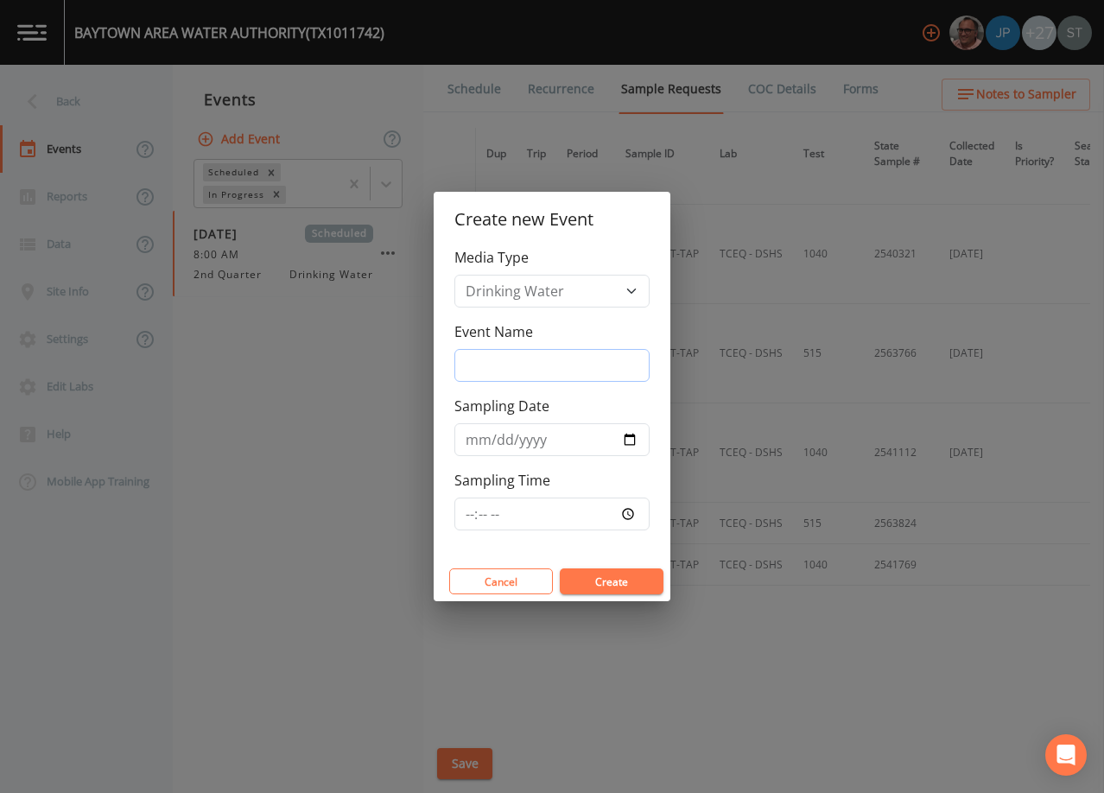
click at [525, 363] on input "Event Name" at bounding box center [552, 365] width 195 height 33
type input "4th Qtr"
click at [473, 444] on input "Sampling Date" at bounding box center [552, 439] width 195 height 33
type input "[DATE]"
type input "12:00"
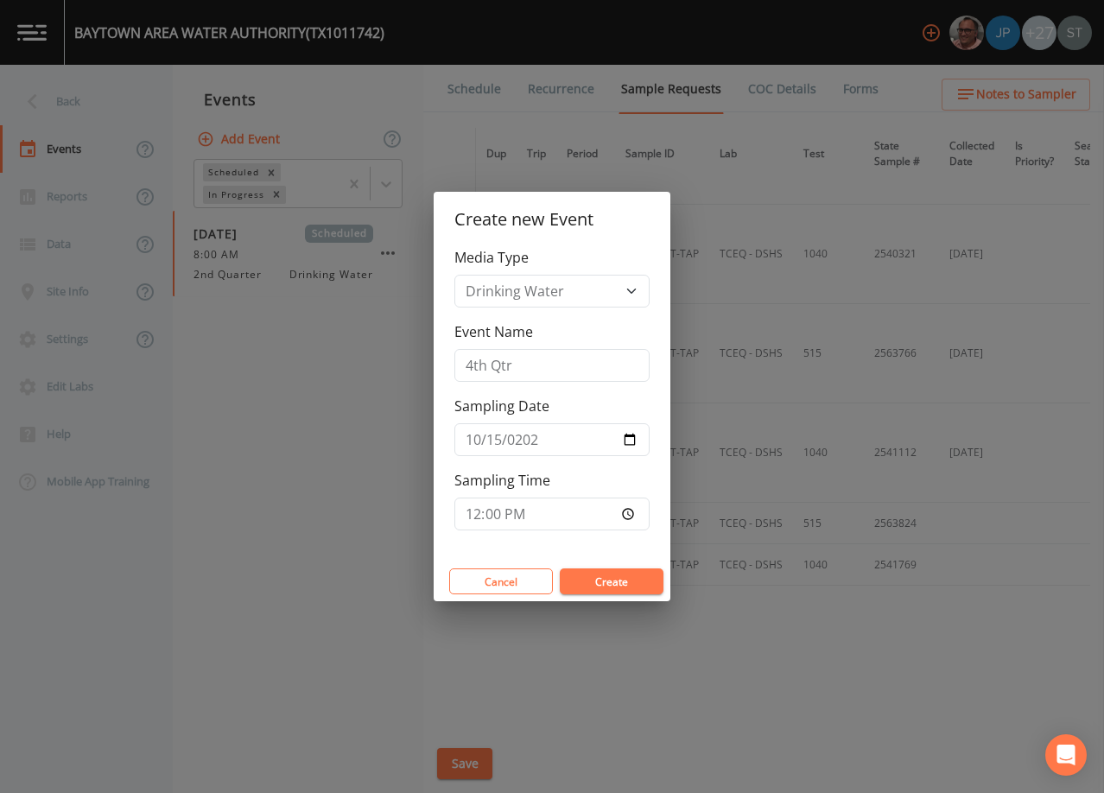
click at [610, 588] on button "Create" at bounding box center [612, 582] width 104 height 26
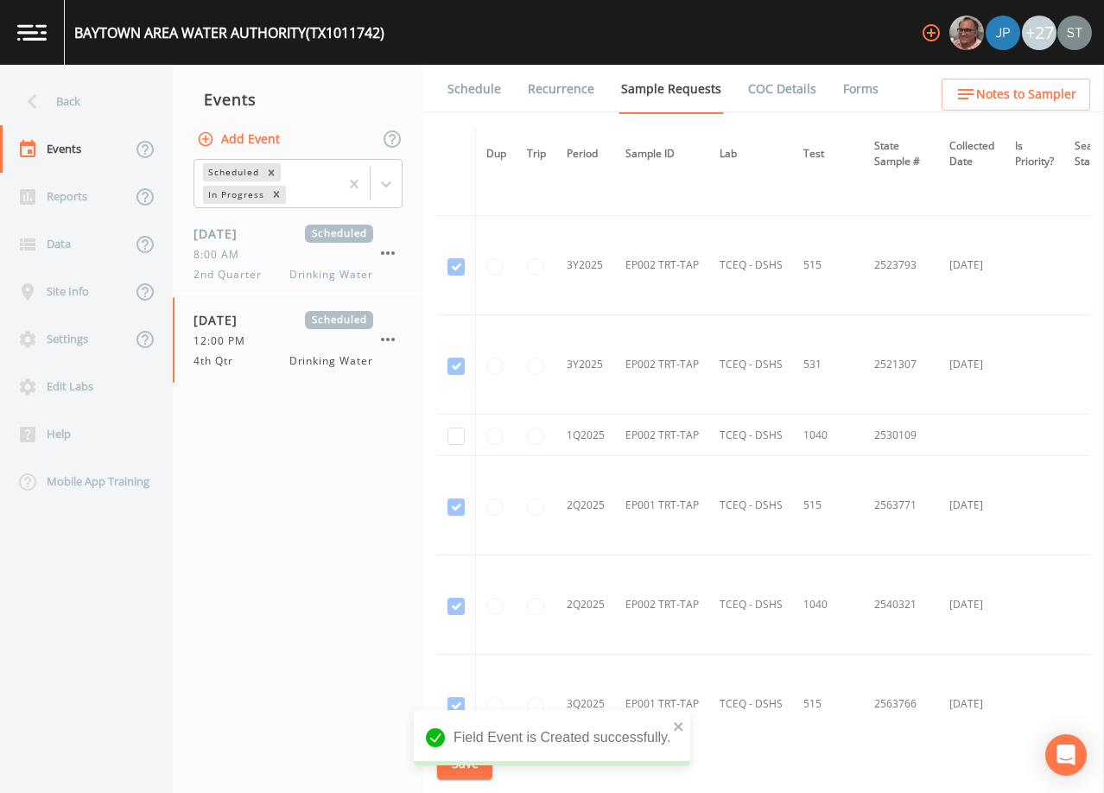
scroll to position [3997, 0]
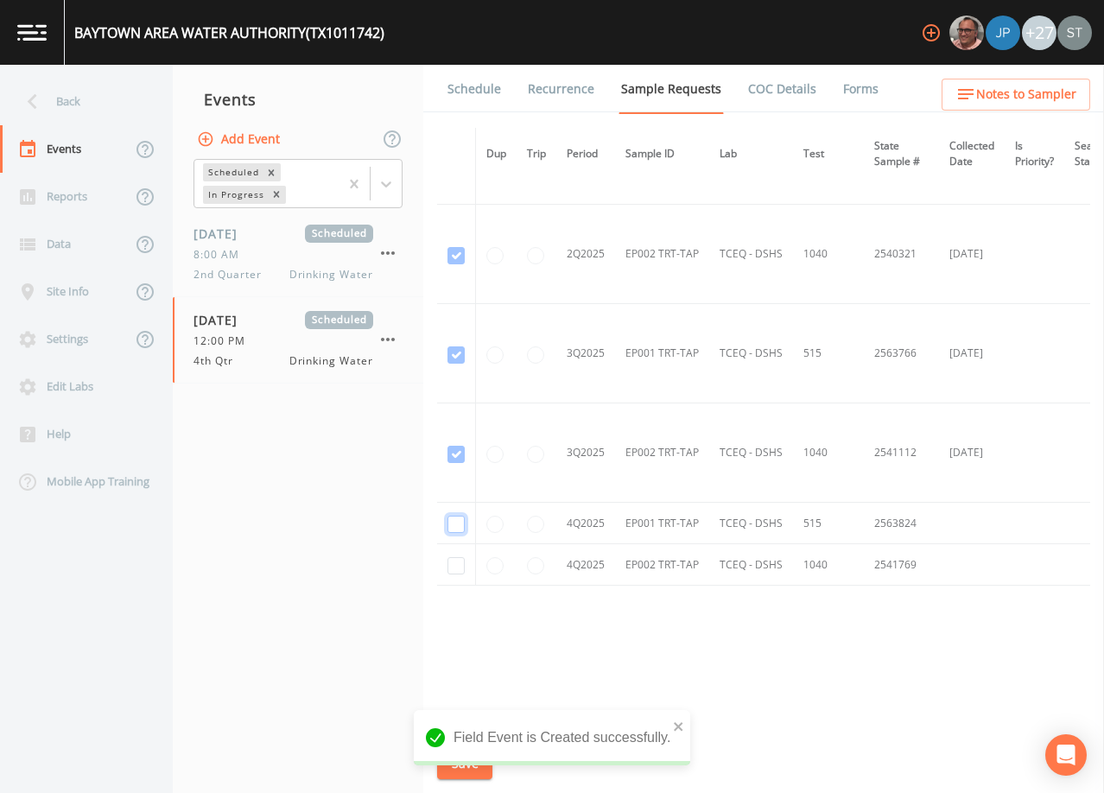
click at [459, 520] on input "checkbox" at bounding box center [456, 524] width 17 height 17
checkbox input "true"
click at [451, 559] on input "checkbox" at bounding box center [456, 565] width 17 height 17
checkbox input "true"
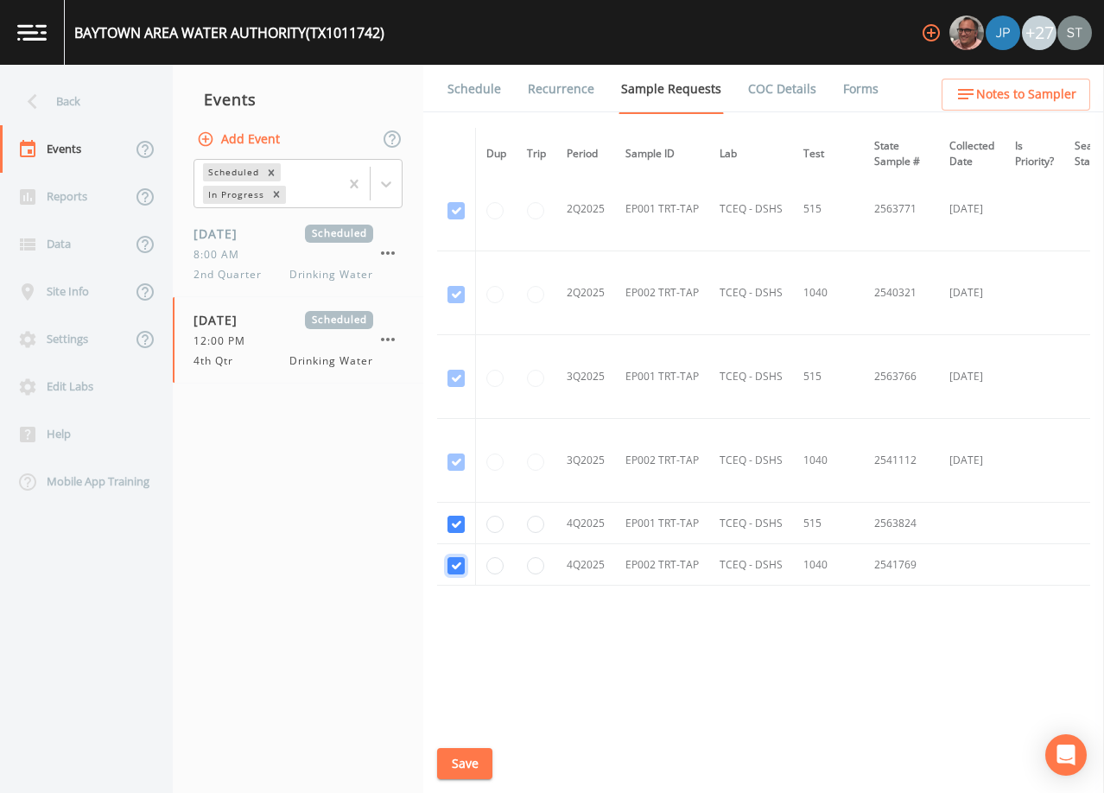
scroll to position [3417, 0]
click at [467, 765] on button "Save" at bounding box center [464, 764] width 55 height 32
click at [480, 107] on link "Schedule" at bounding box center [474, 89] width 59 height 48
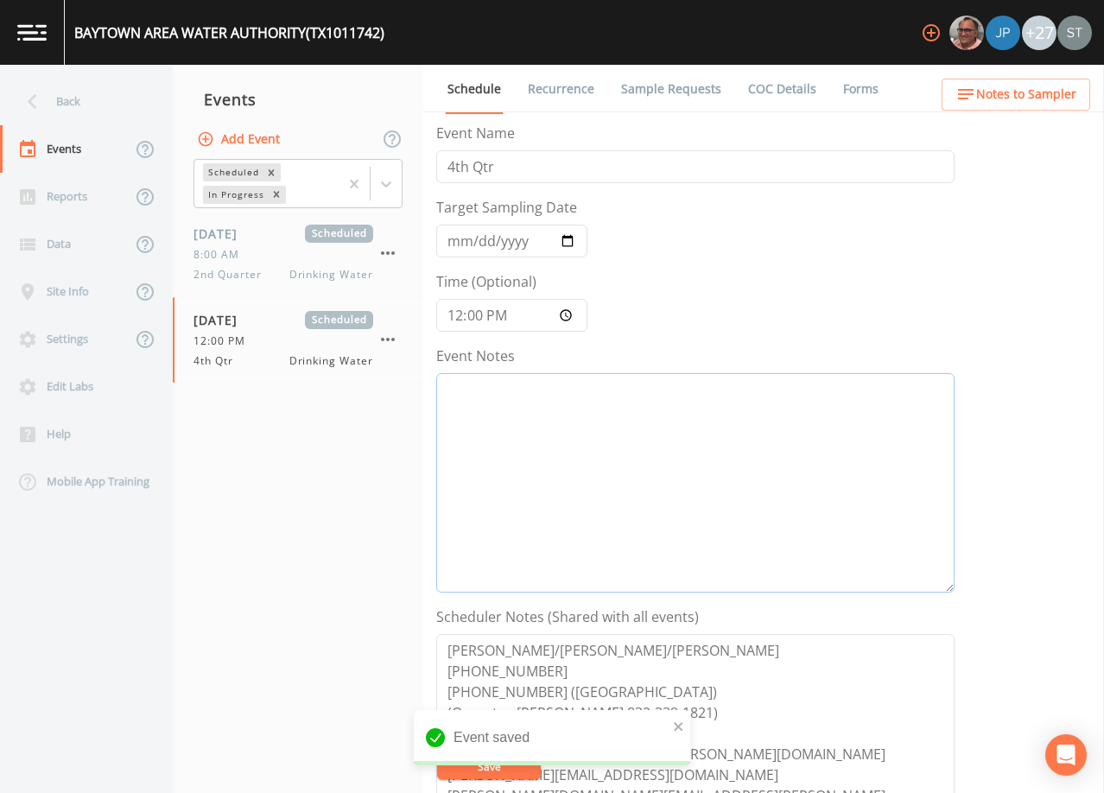
click at [601, 444] on textarea "Event Notes" at bounding box center [695, 482] width 518 height 219
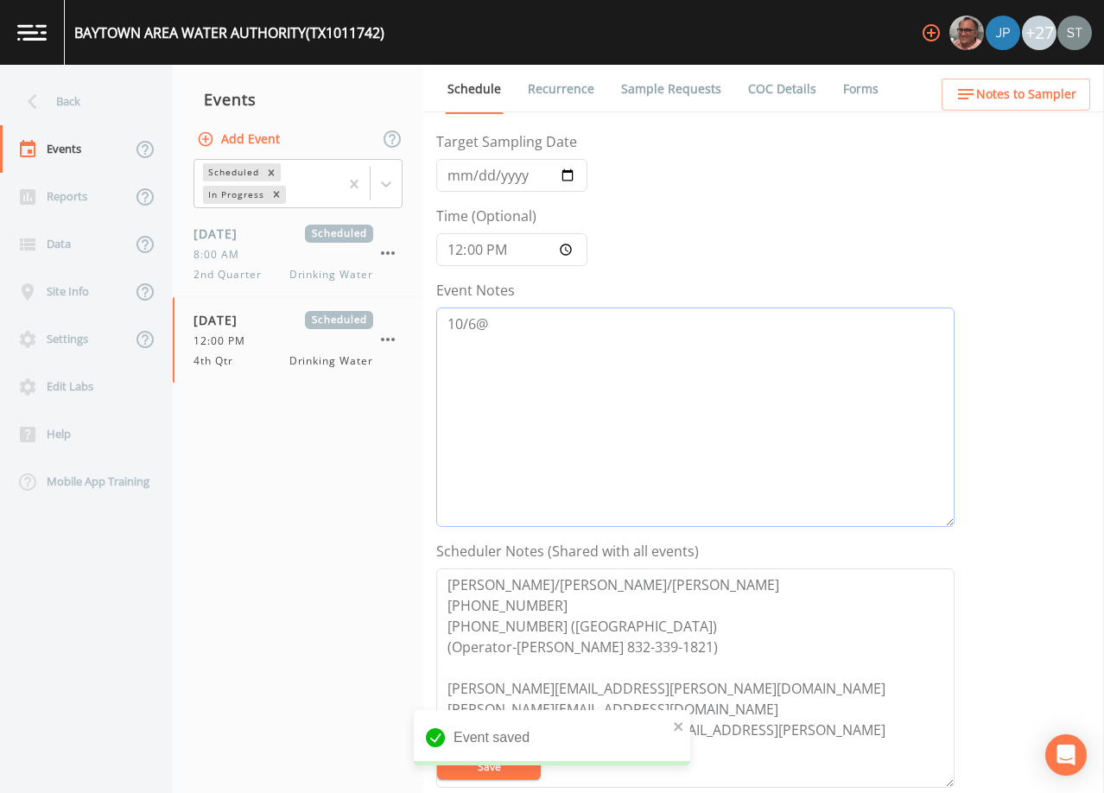
scroll to position [173, 0]
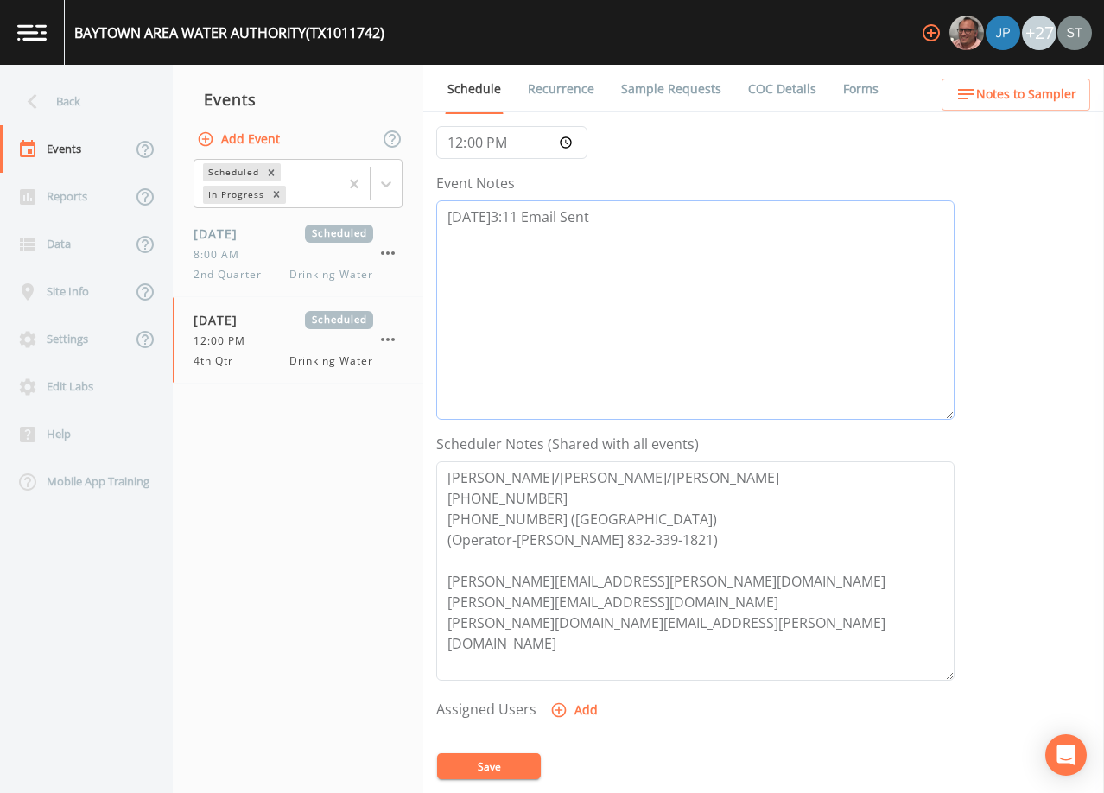
type textarea "[DATE]3:11 Email Sent"
click at [515, 760] on button "Save" at bounding box center [489, 767] width 104 height 26
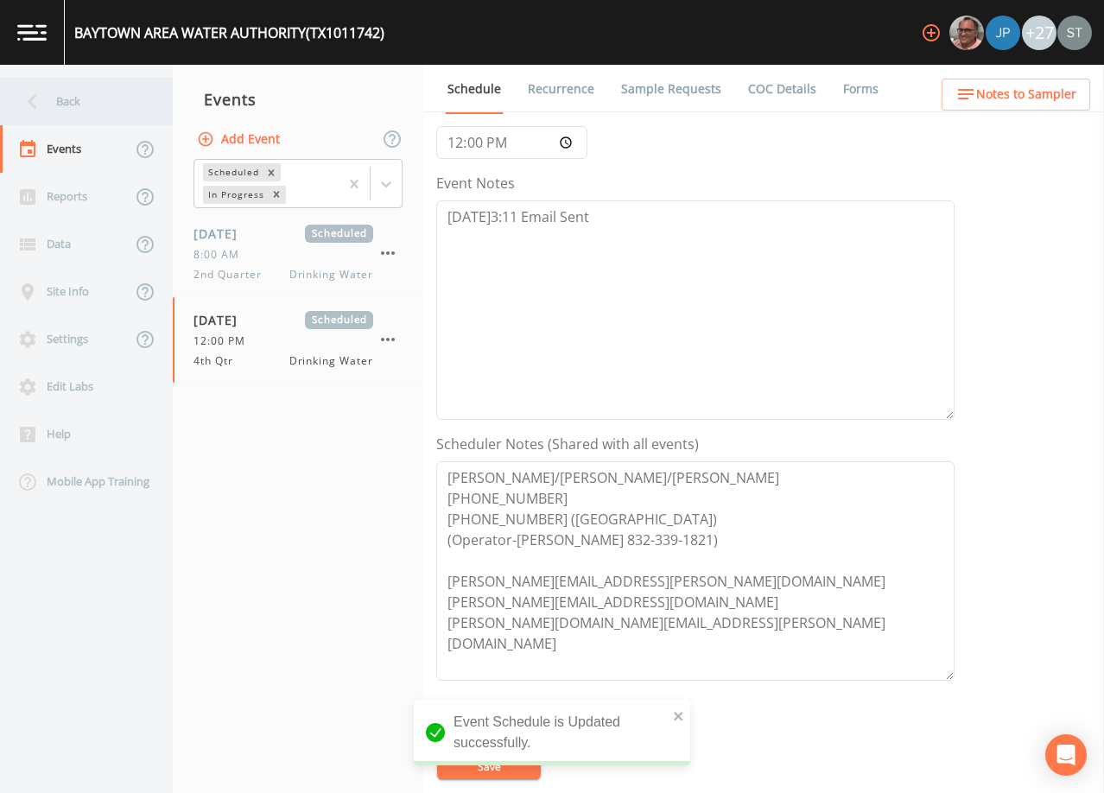
click at [82, 104] on div "Back" at bounding box center [78, 102] width 156 height 48
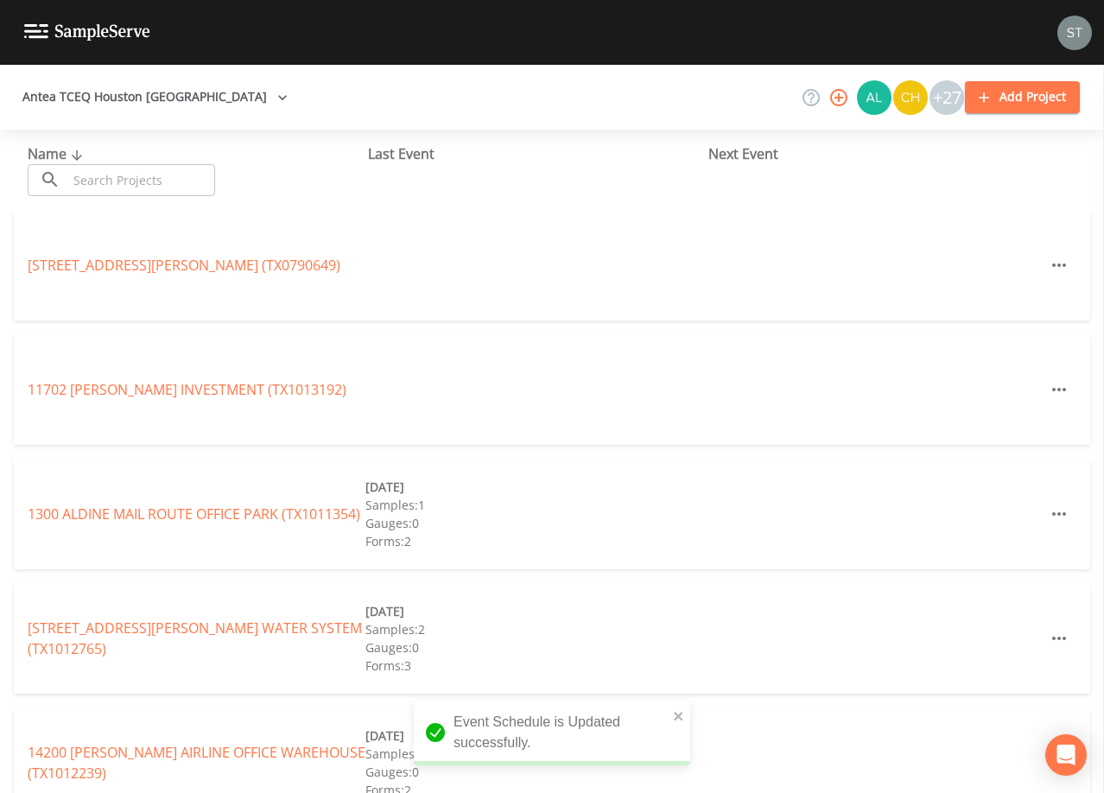
click at [129, 176] on input "text" at bounding box center [141, 180] width 148 height 32
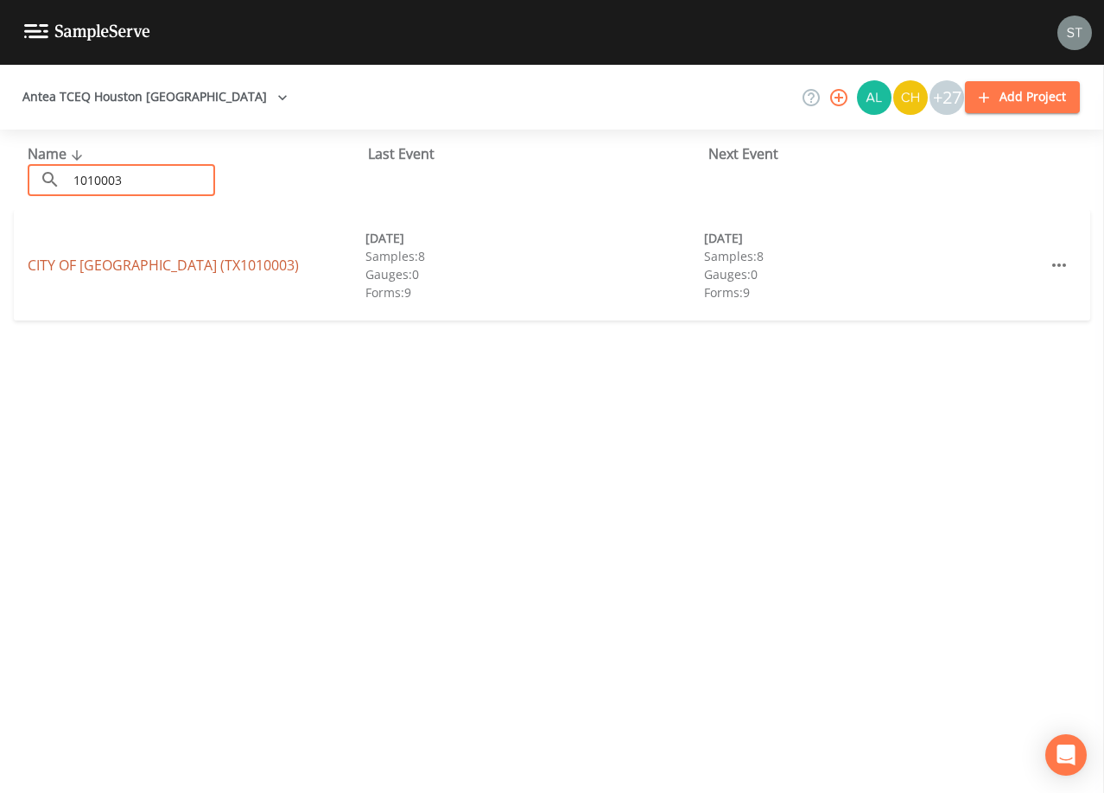
type input "1010003"
click at [222, 262] on link "CITY OF [GEOGRAPHIC_DATA] (TX1010003)" at bounding box center [163, 265] width 271 height 19
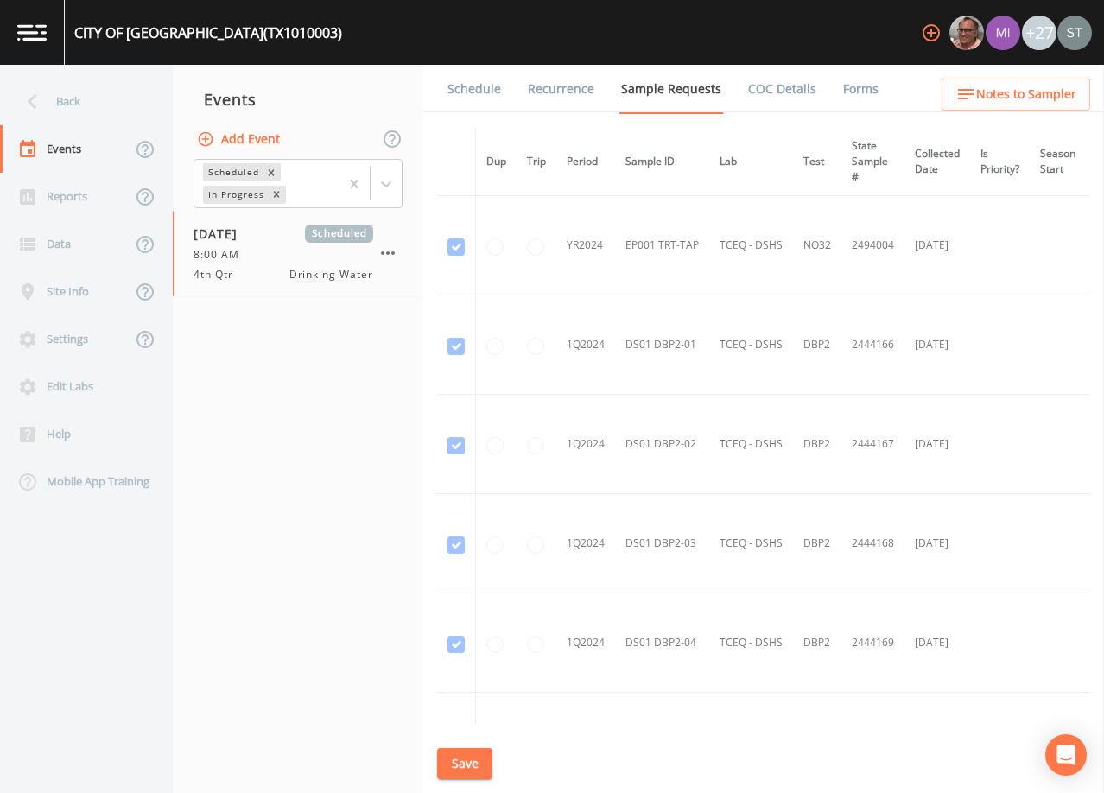
click at [487, 92] on link "Schedule" at bounding box center [474, 89] width 59 height 48
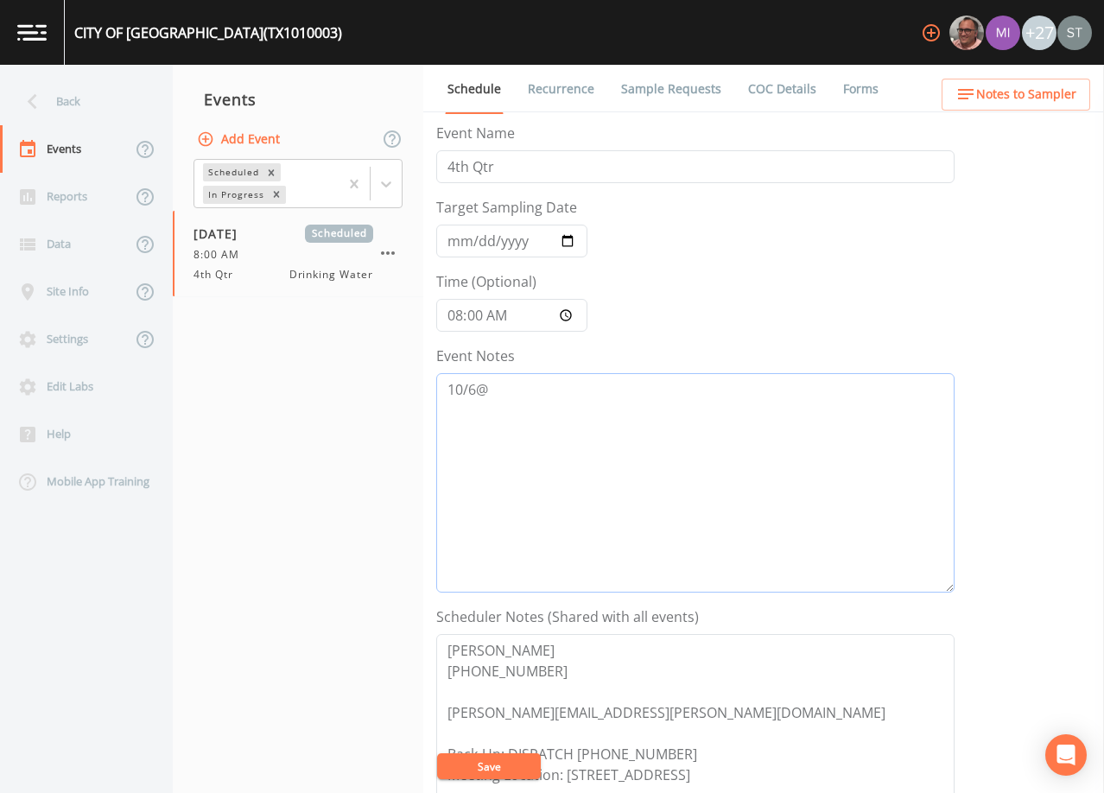
click at [647, 449] on textarea "10/6@" at bounding box center [695, 482] width 518 height 219
type textarea "[DATE]3:11 Email Sent"
click at [506, 767] on button "Save" at bounding box center [489, 767] width 104 height 26
click at [87, 111] on div "Back" at bounding box center [78, 102] width 156 height 48
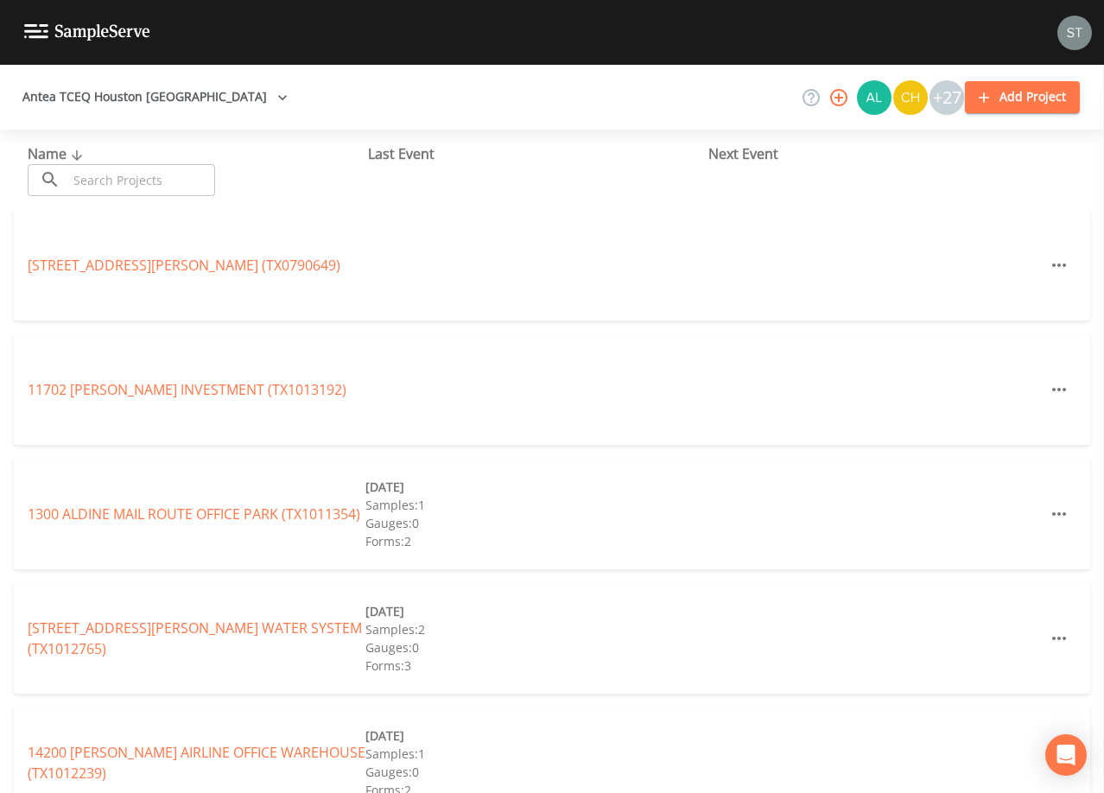
click at [139, 174] on input "text" at bounding box center [141, 180] width 148 height 32
click at [189, 178] on input "text" at bounding box center [141, 180] width 148 height 32
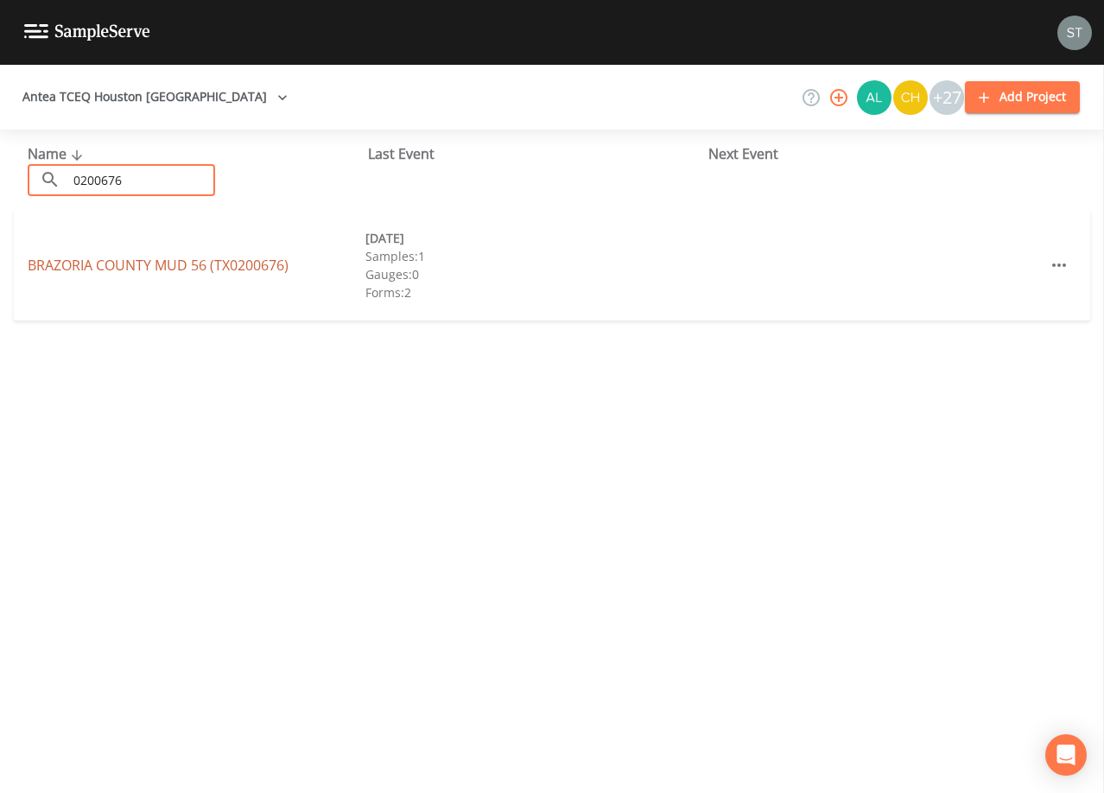
type input "0200676"
click at [211, 264] on link "[GEOGRAPHIC_DATA] 56 (TX0200676)" at bounding box center [158, 265] width 261 height 19
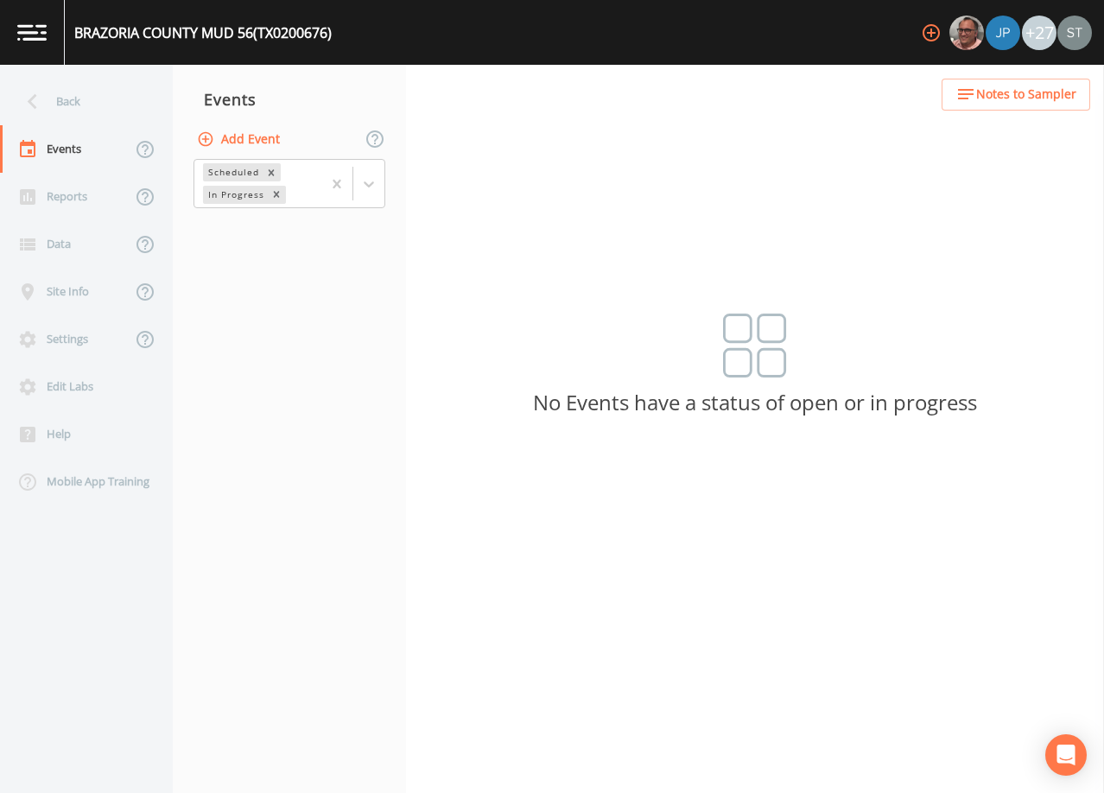
click at [255, 142] on button "Add Event" at bounding box center [240, 140] width 93 height 32
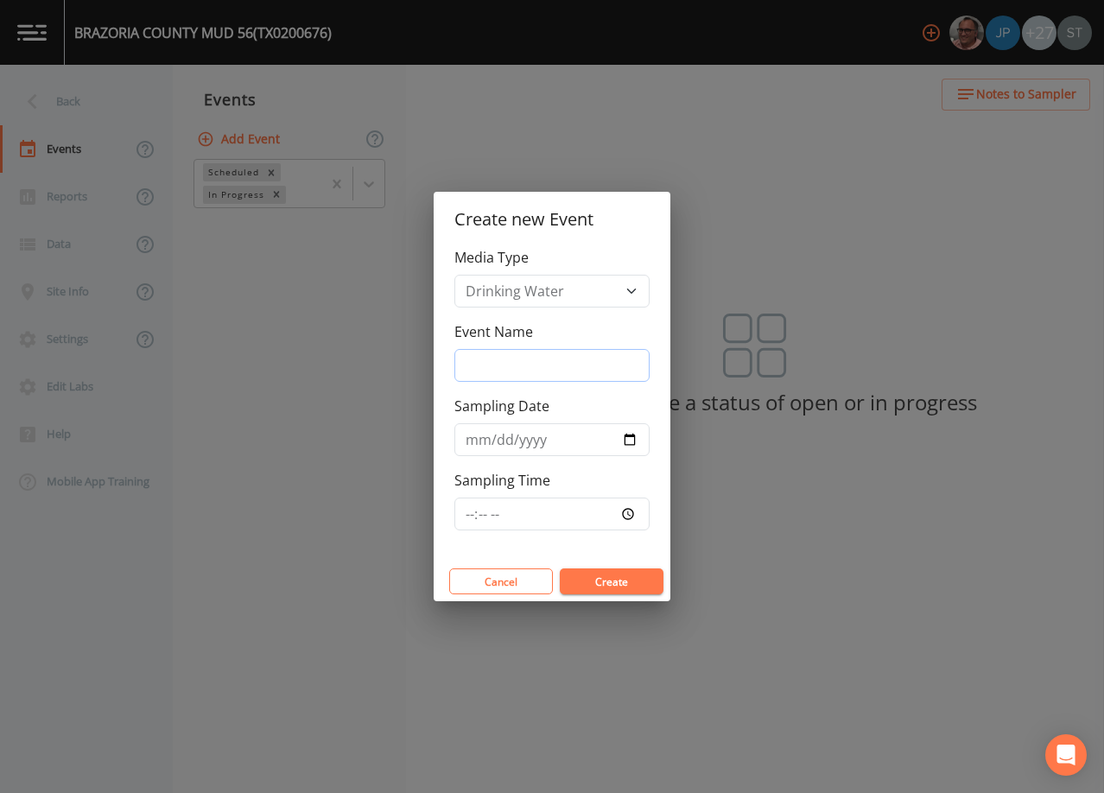
click at [513, 366] on input "Event Name" at bounding box center [552, 365] width 195 height 33
type input "4th Qtr"
click at [469, 439] on input "Sampling Date" at bounding box center [552, 439] width 195 height 33
type input "[DATE]"
type input "09:30"
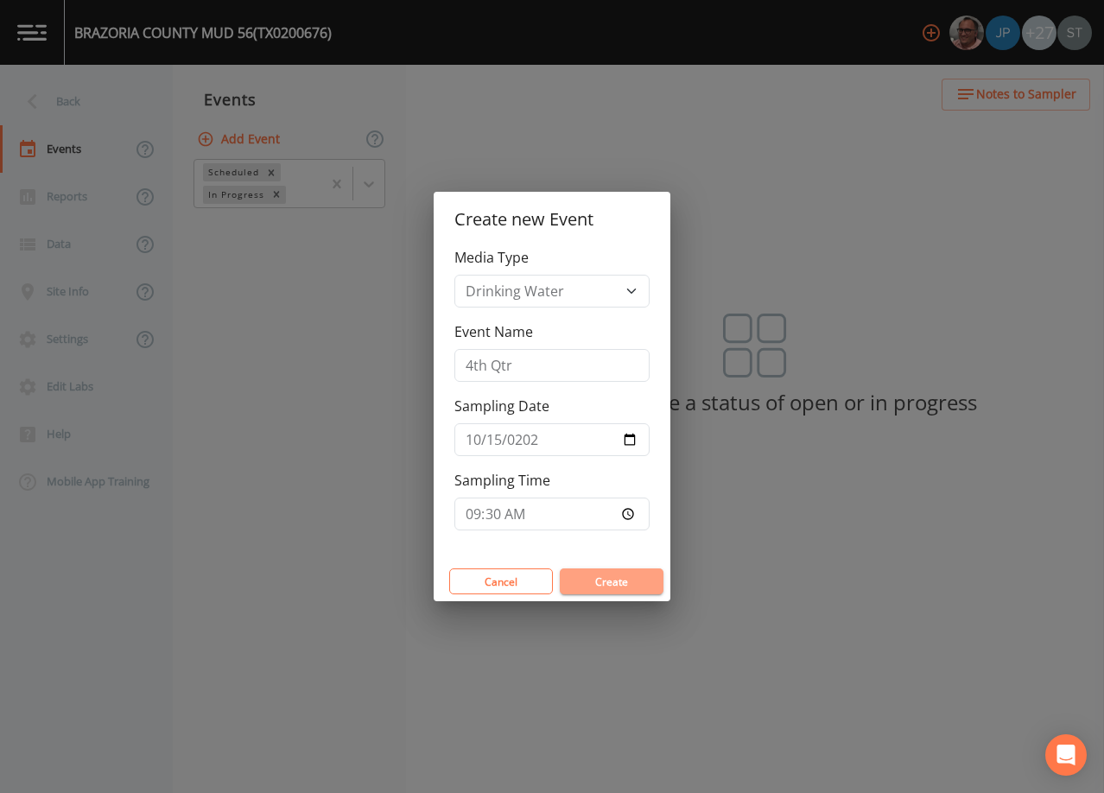
click at [610, 577] on button "Create" at bounding box center [612, 582] width 104 height 26
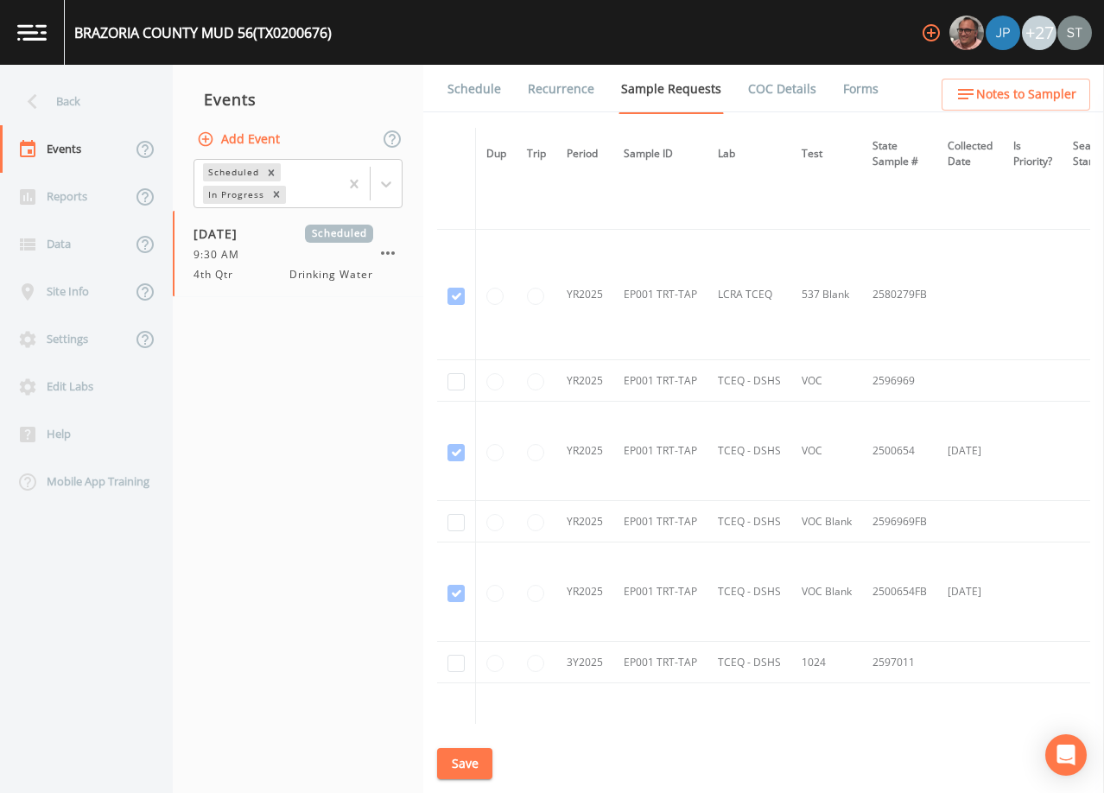
scroll to position [951, 0]
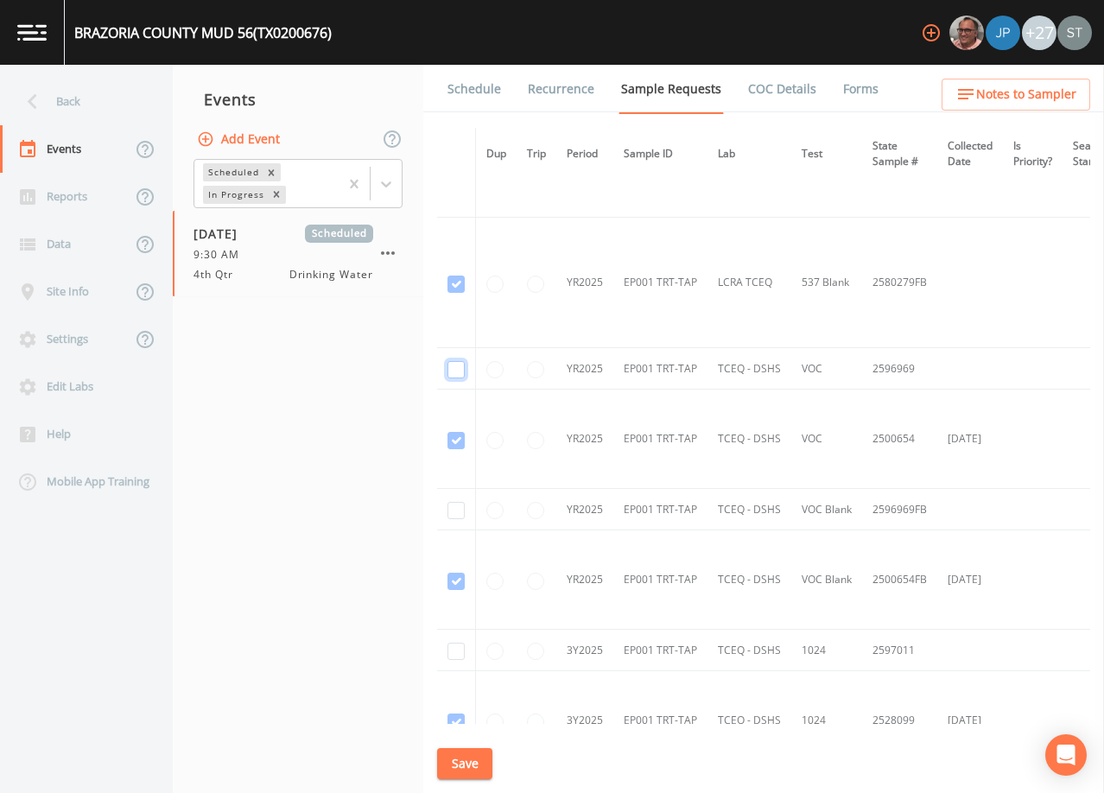
click at [458, 367] on input "checkbox" at bounding box center [456, 369] width 17 height 17
checkbox input "true"
click at [453, 512] on input "checkbox" at bounding box center [456, 510] width 17 height 17
checkbox input "true"
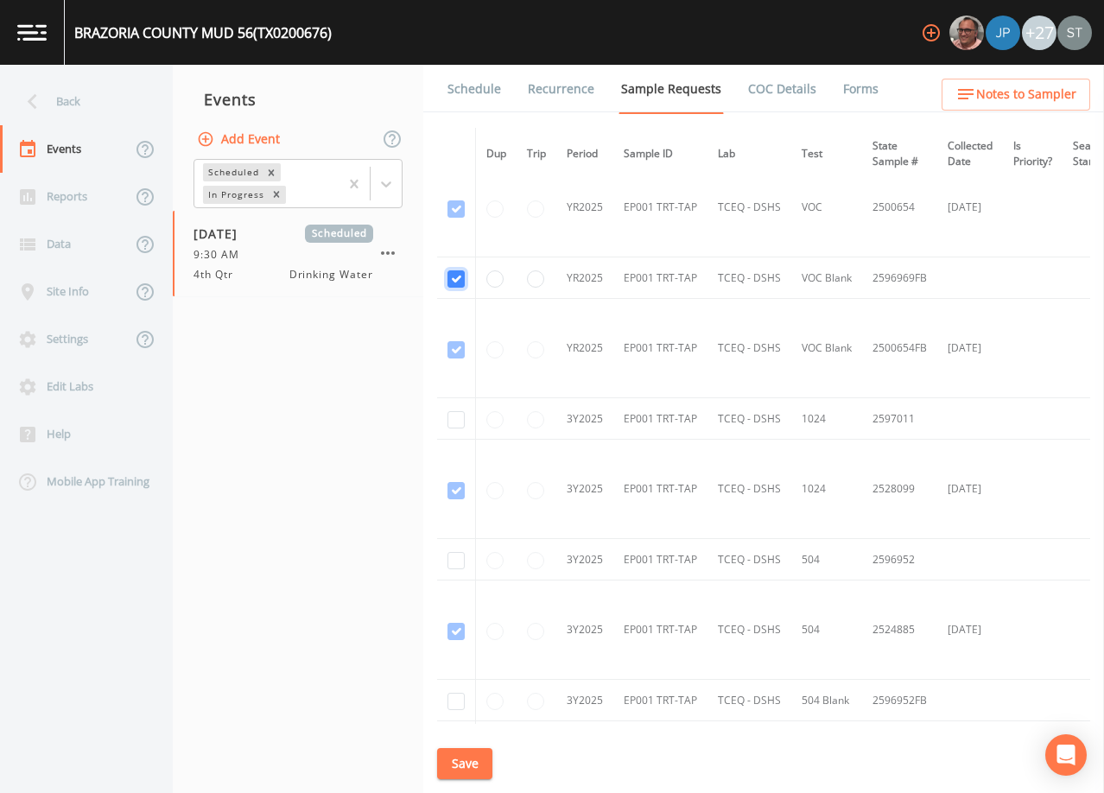
scroll to position [1210, 0]
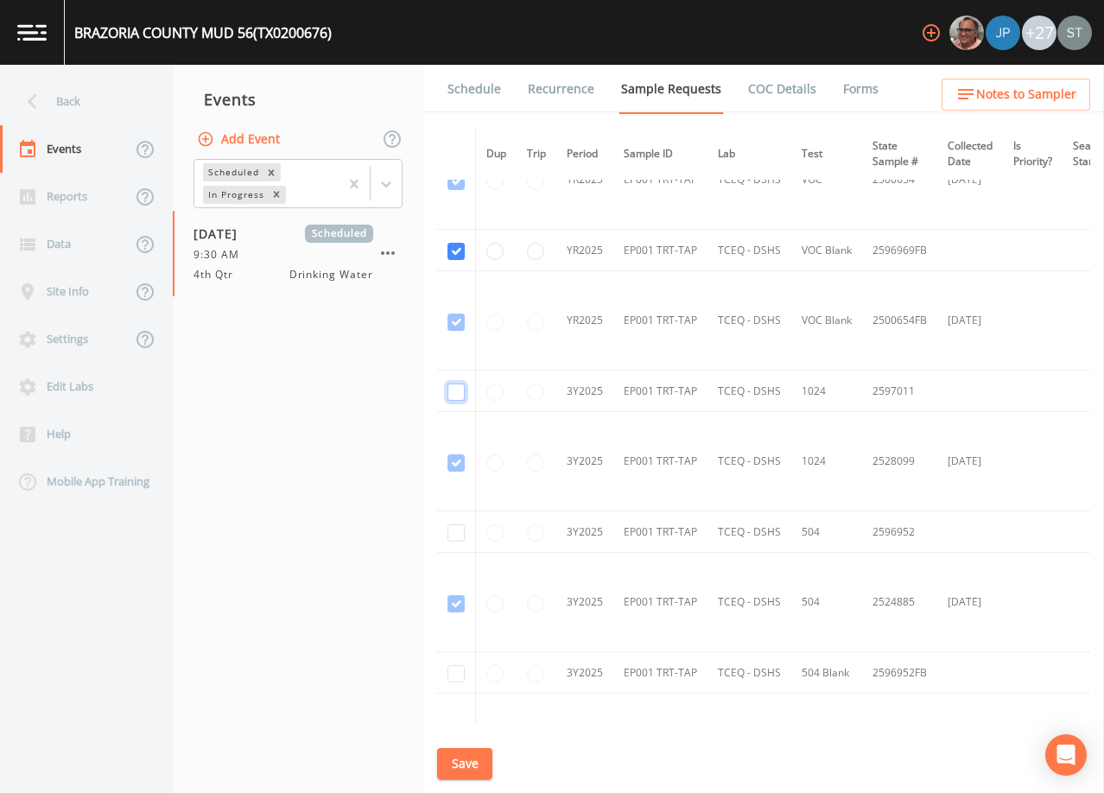
click at [457, 384] on input "checkbox" at bounding box center [456, 392] width 17 height 17
checkbox input "true"
click at [456, 535] on input "checkbox" at bounding box center [456, 533] width 17 height 17
checkbox input "true"
click at [461, 679] on input "checkbox" at bounding box center [456, 673] width 17 height 17
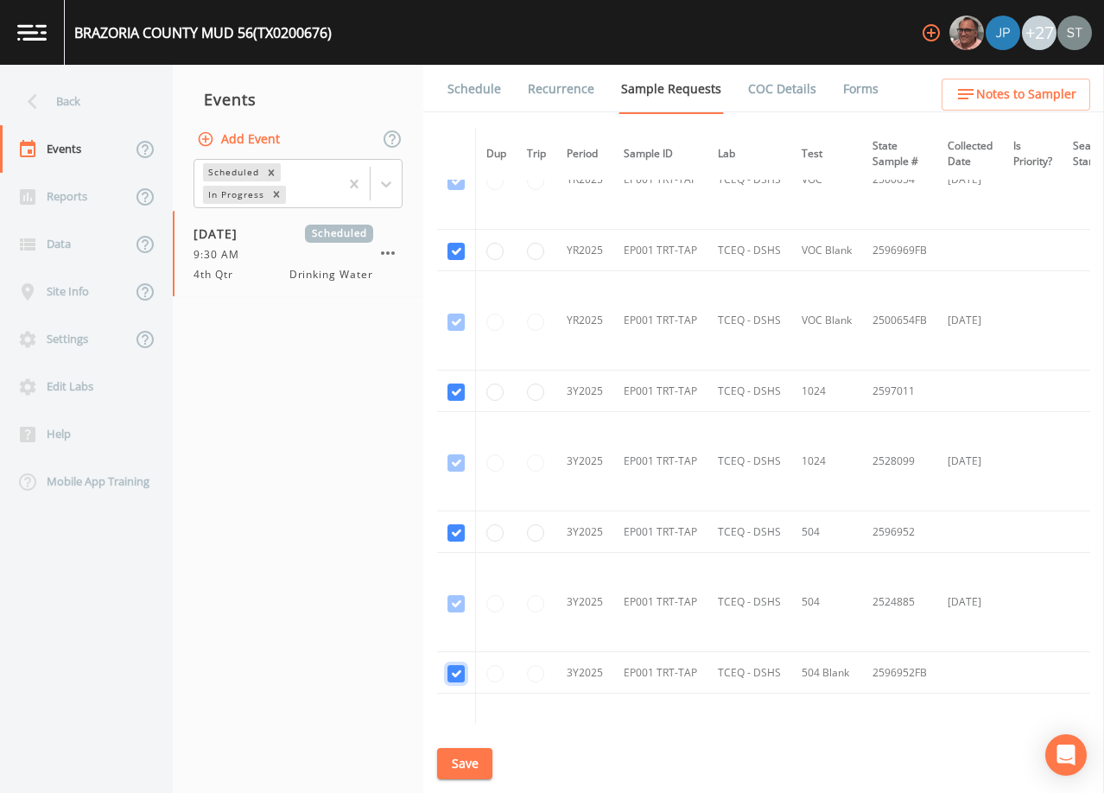
checkbox input "true"
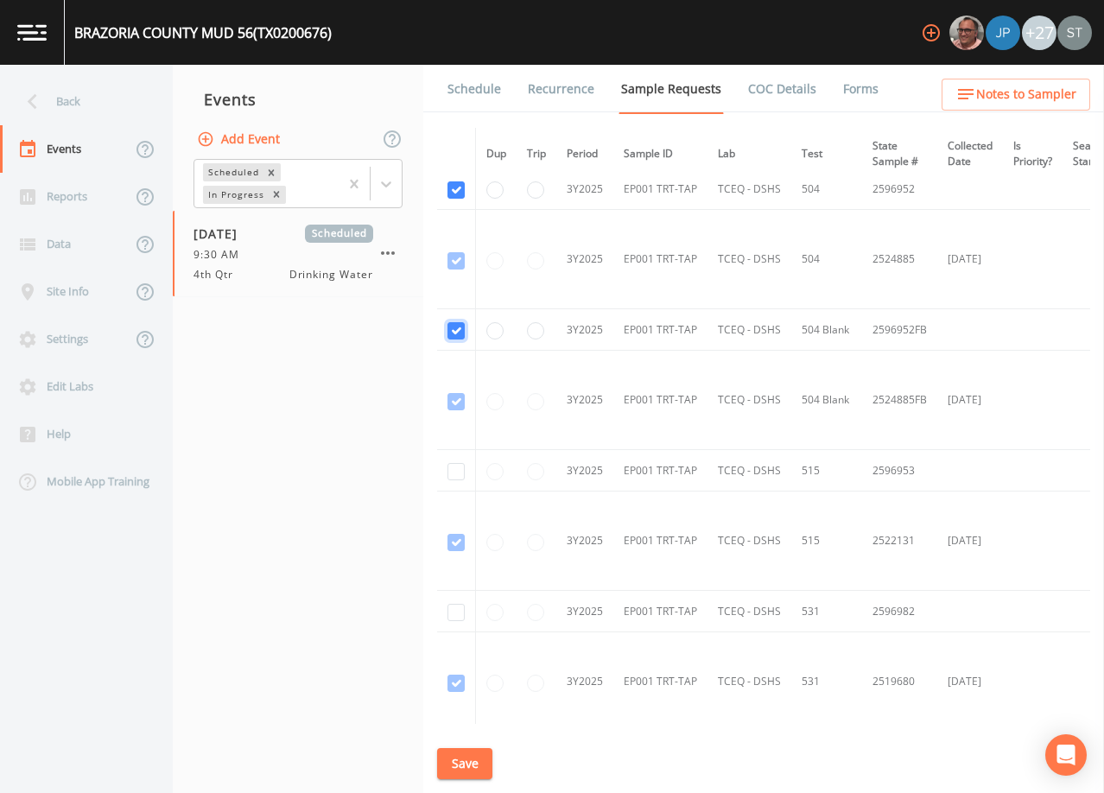
scroll to position [1555, 0]
click at [462, 469] on input "checkbox" at bounding box center [456, 469] width 17 height 17
checkbox input "true"
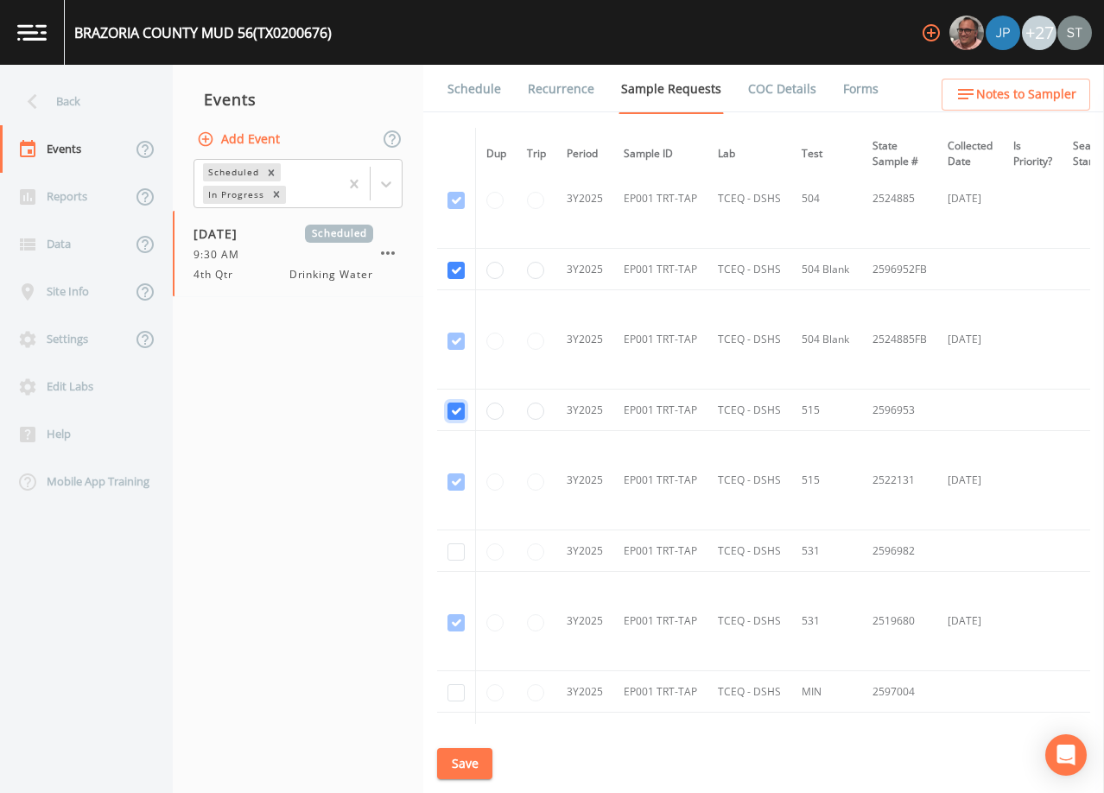
scroll to position [1642, 0]
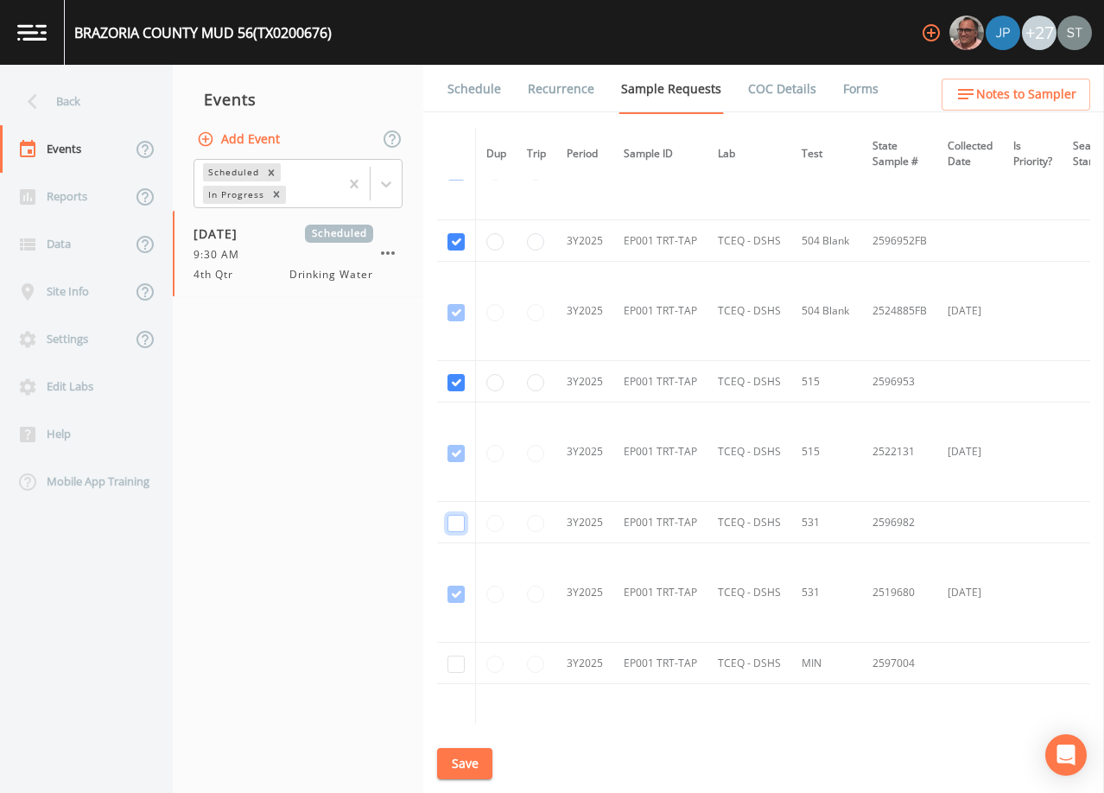
click at [452, 525] on input "checkbox" at bounding box center [456, 523] width 17 height 17
checkbox input "true"
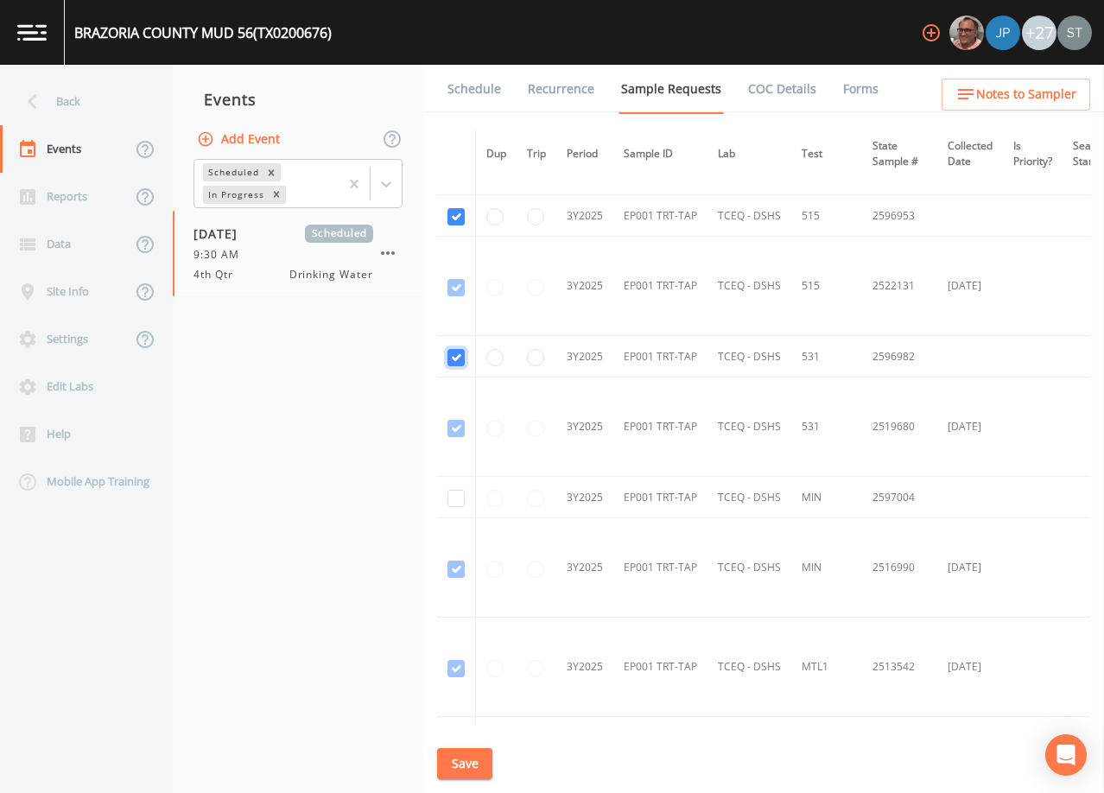
scroll to position [1815, 0]
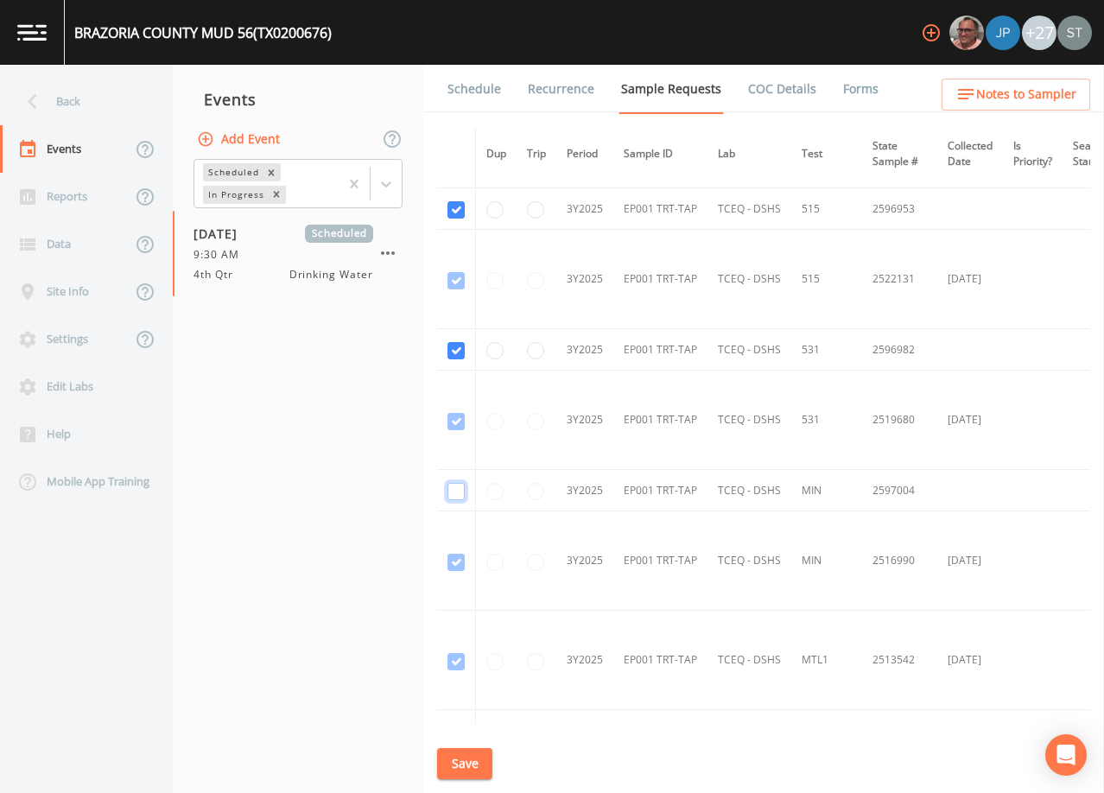
click at [459, 494] on input "checkbox" at bounding box center [456, 491] width 17 height 17
checkbox input "true"
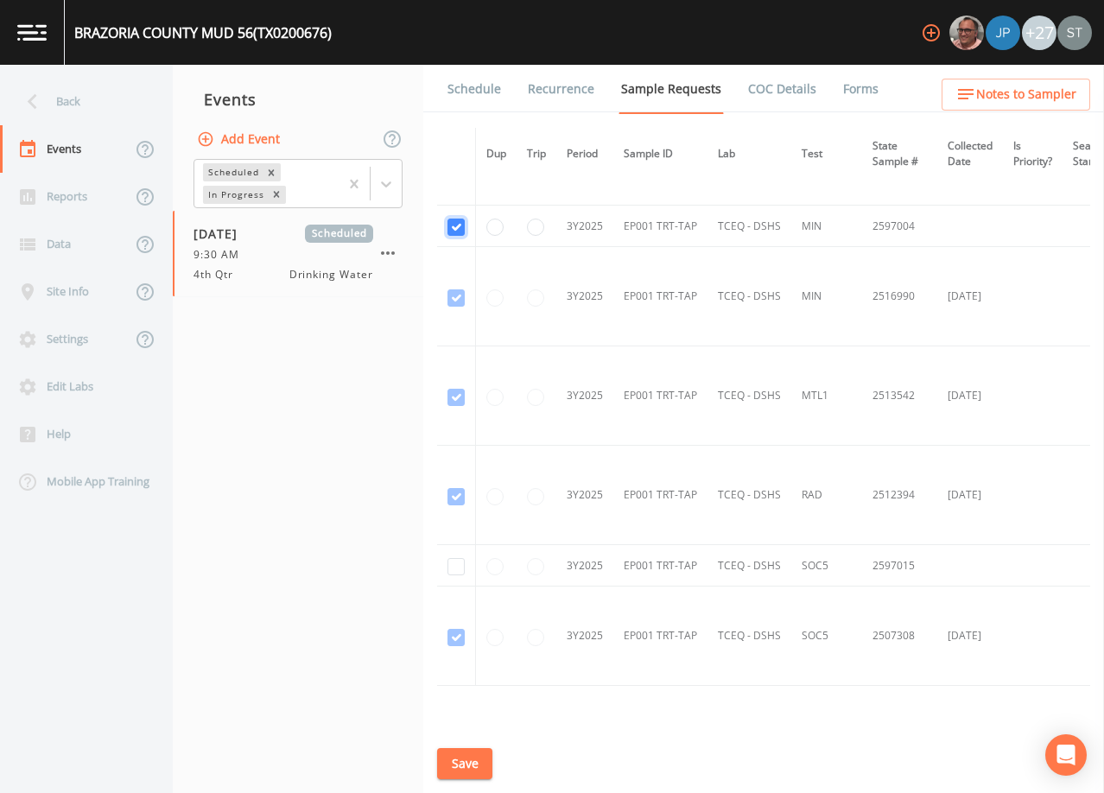
scroll to position [2160, 0]
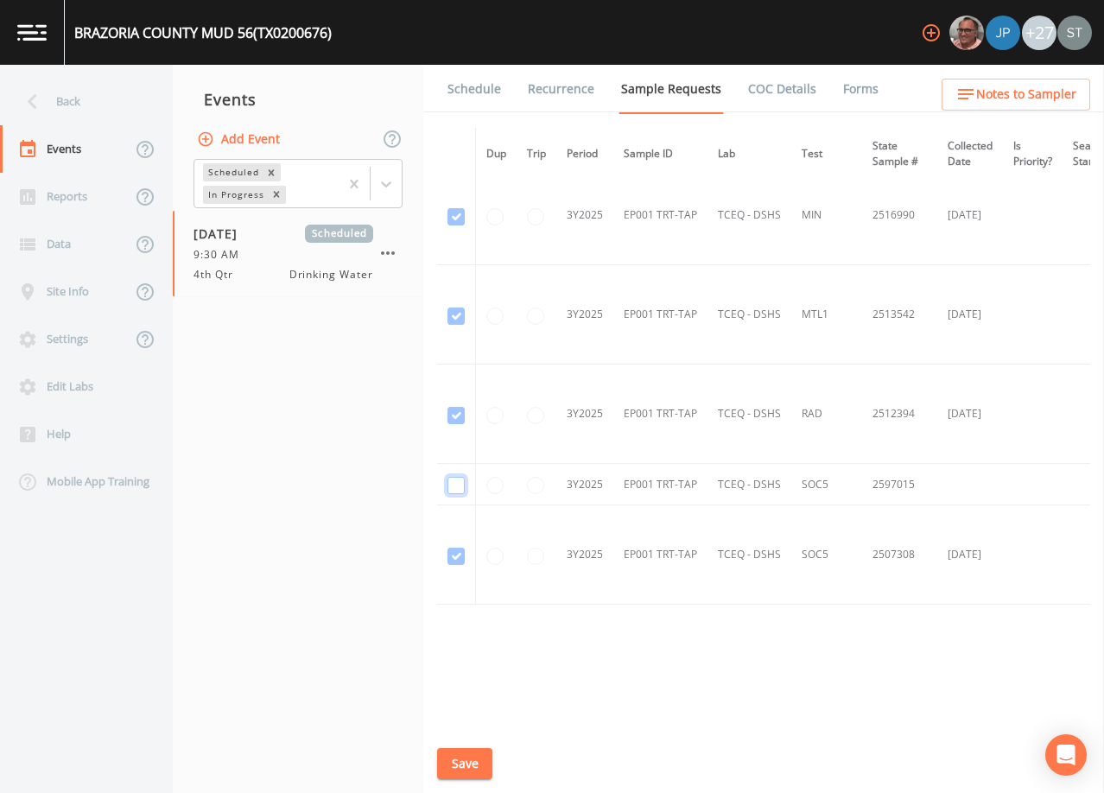
click at [456, 488] on input "checkbox" at bounding box center [456, 485] width 17 height 17
checkbox input "true"
click at [469, 756] on button "Save" at bounding box center [464, 764] width 55 height 32
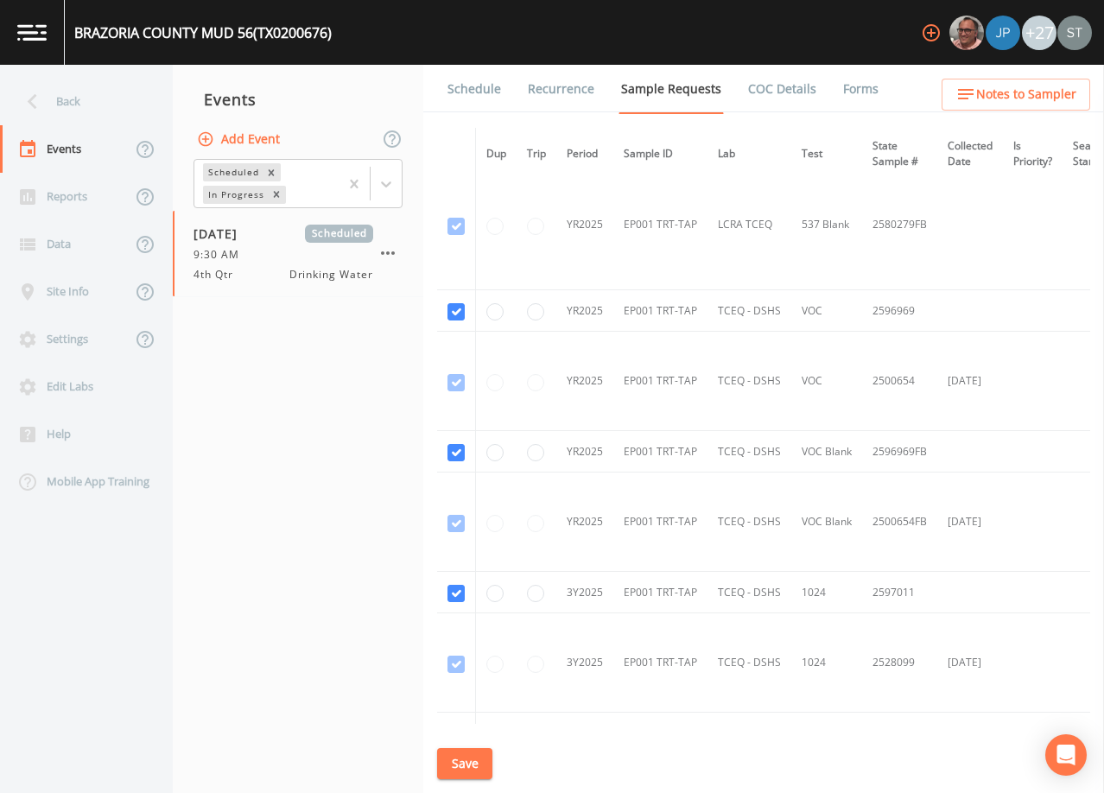
scroll to position [951, 0]
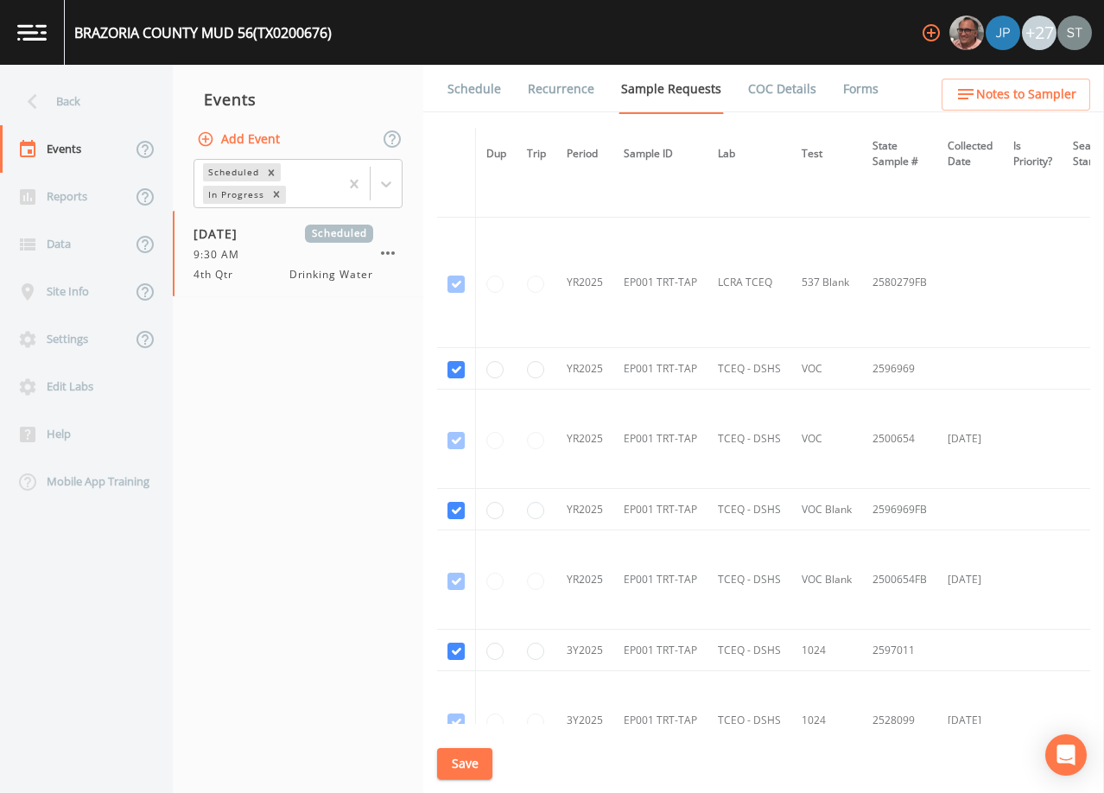
click at [474, 760] on button "Save" at bounding box center [464, 764] width 55 height 32
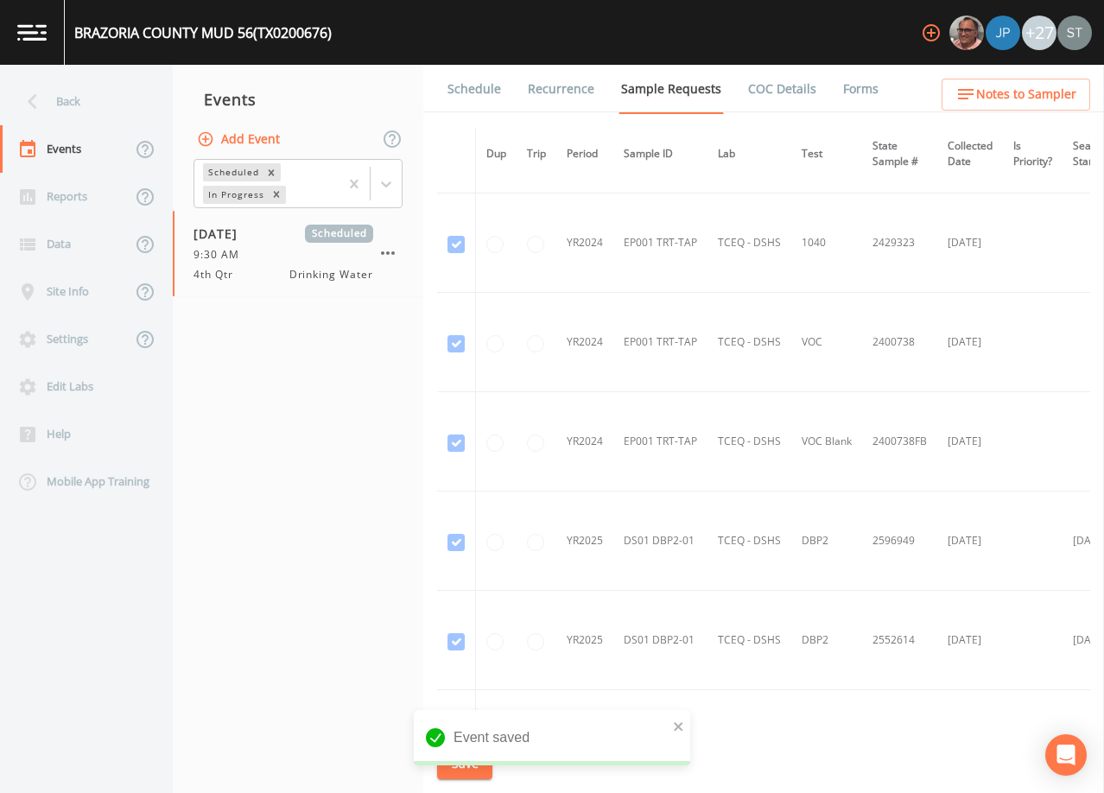
scroll to position [0, 0]
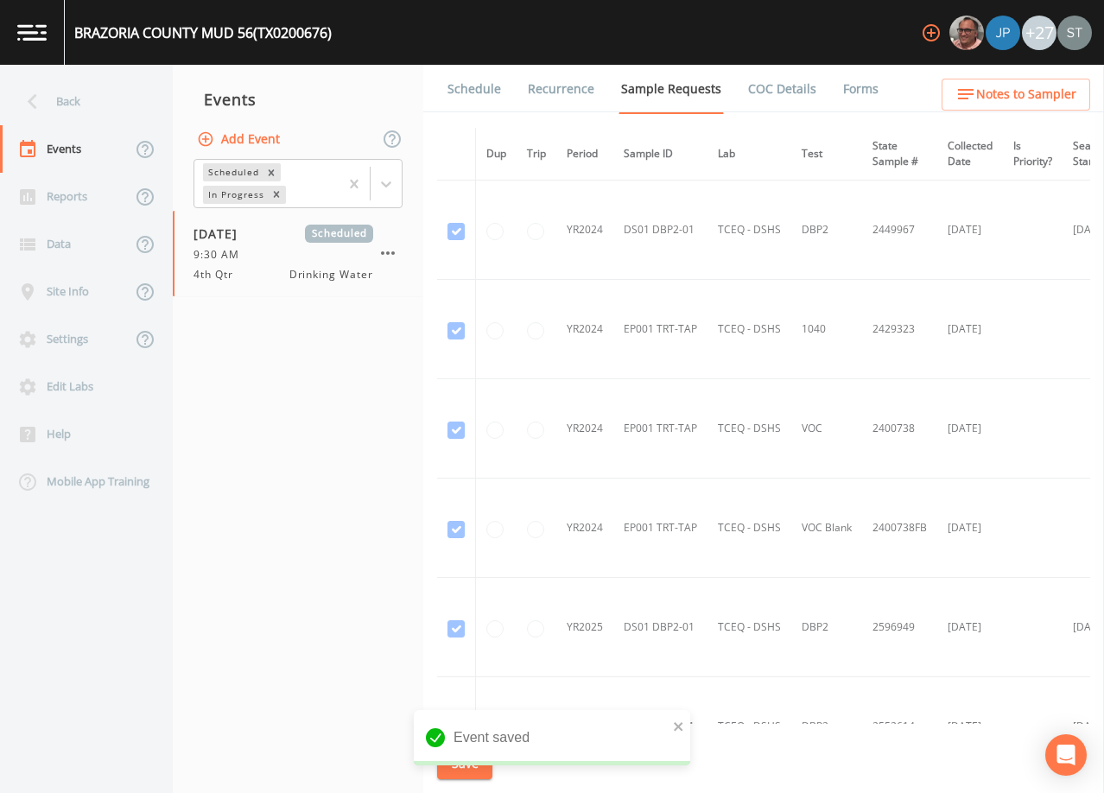
click at [490, 96] on link "Schedule" at bounding box center [474, 89] width 59 height 48
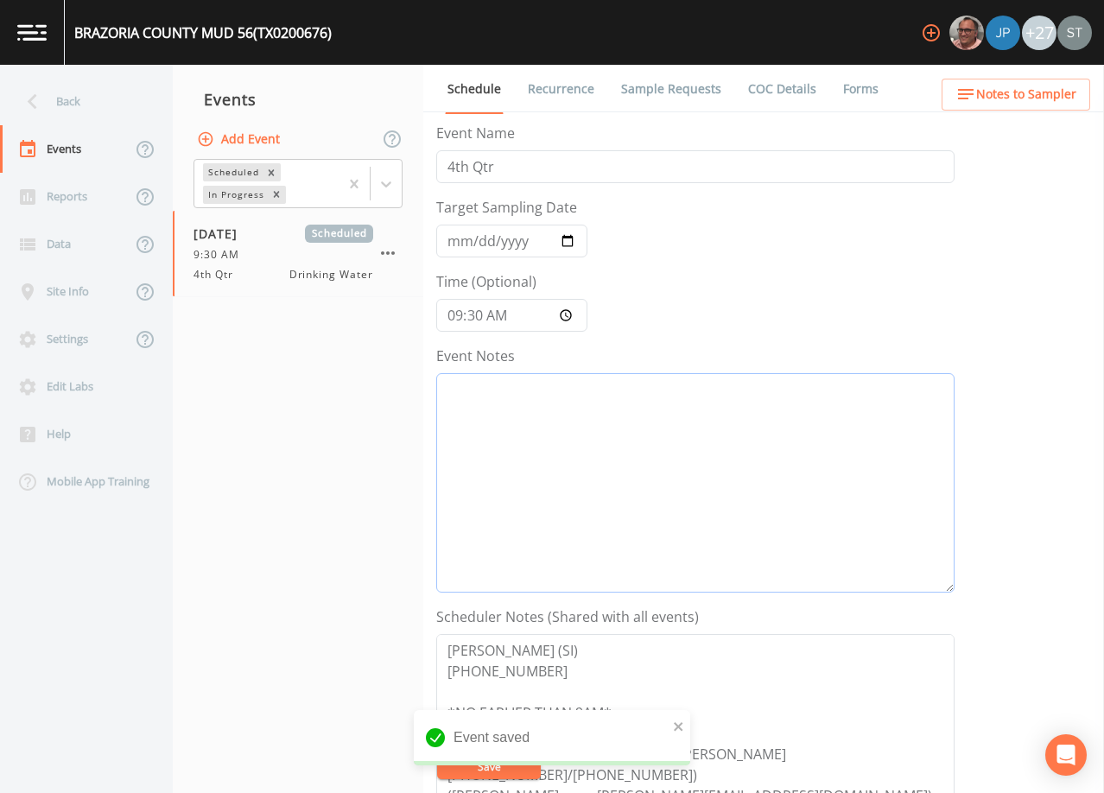
click at [652, 457] on textarea "Event Notes" at bounding box center [695, 482] width 518 height 219
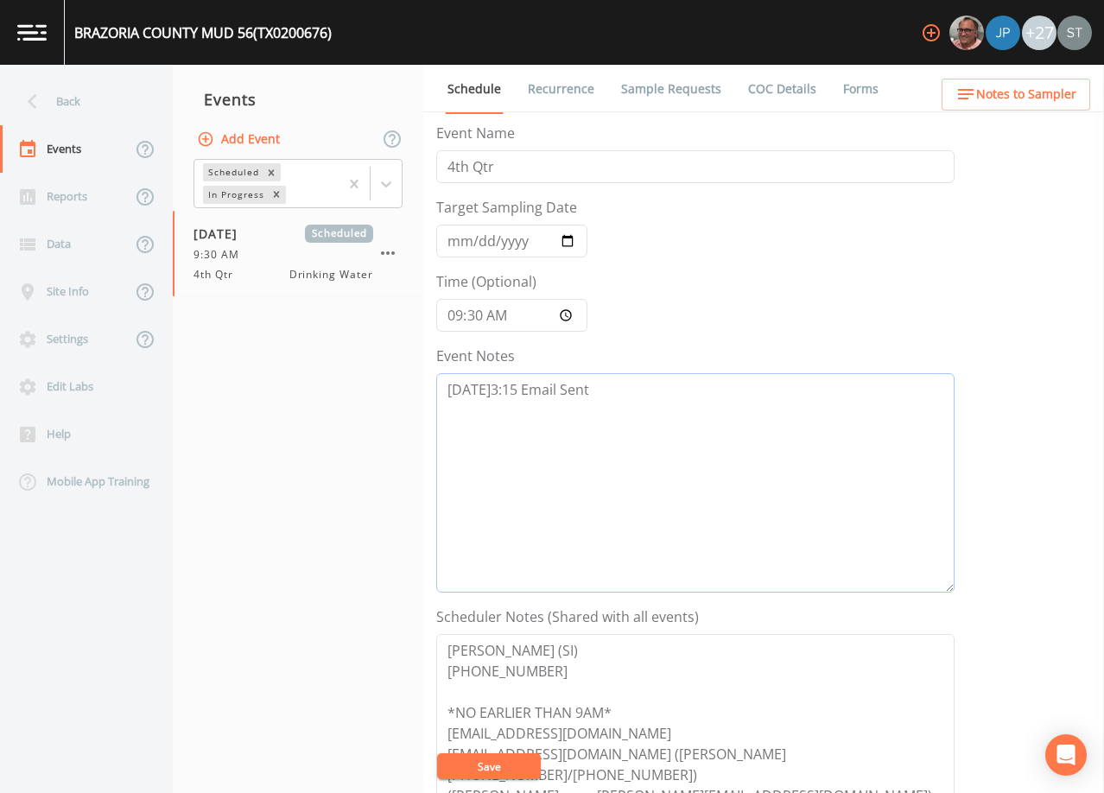
type textarea "[DATE]3:15 Email Sent"
click at [511, 754] on button "Save" at bounding box center [489, 767] width 104 height 26
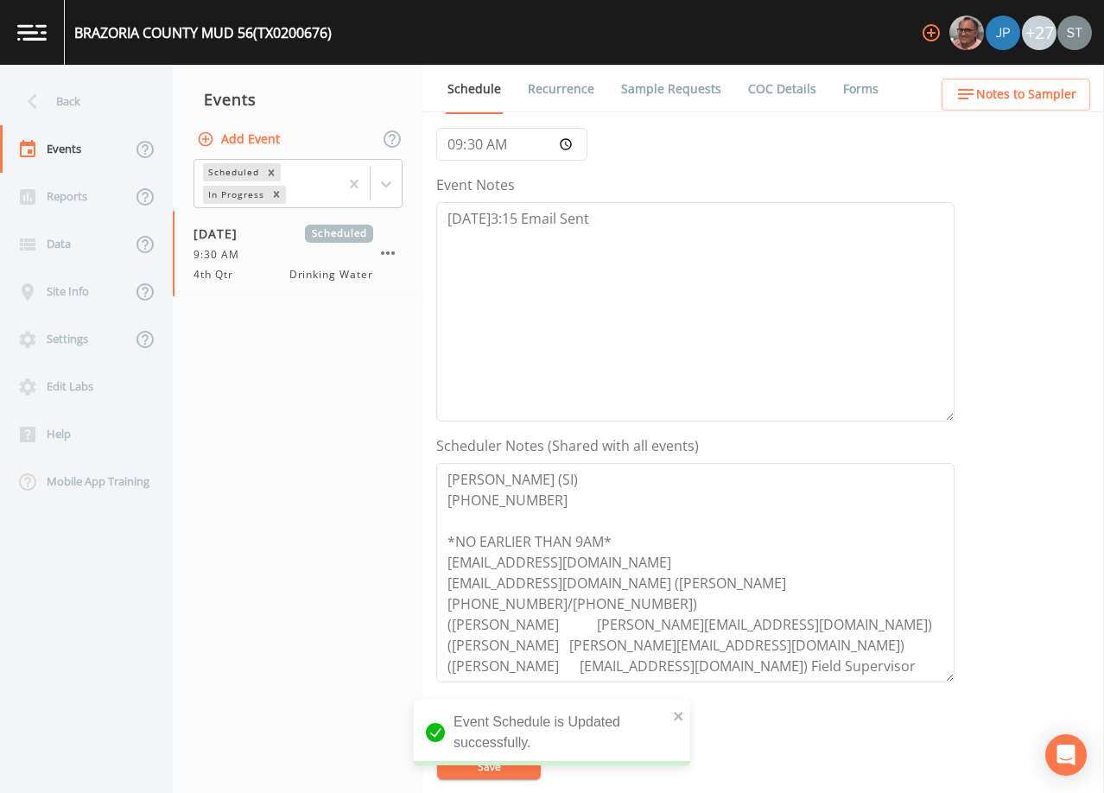
scroll to position [173, 0]
click at [1030, 102] on span "Notes to Sampler" at bounding box center [1026, 95] width 100 height 22
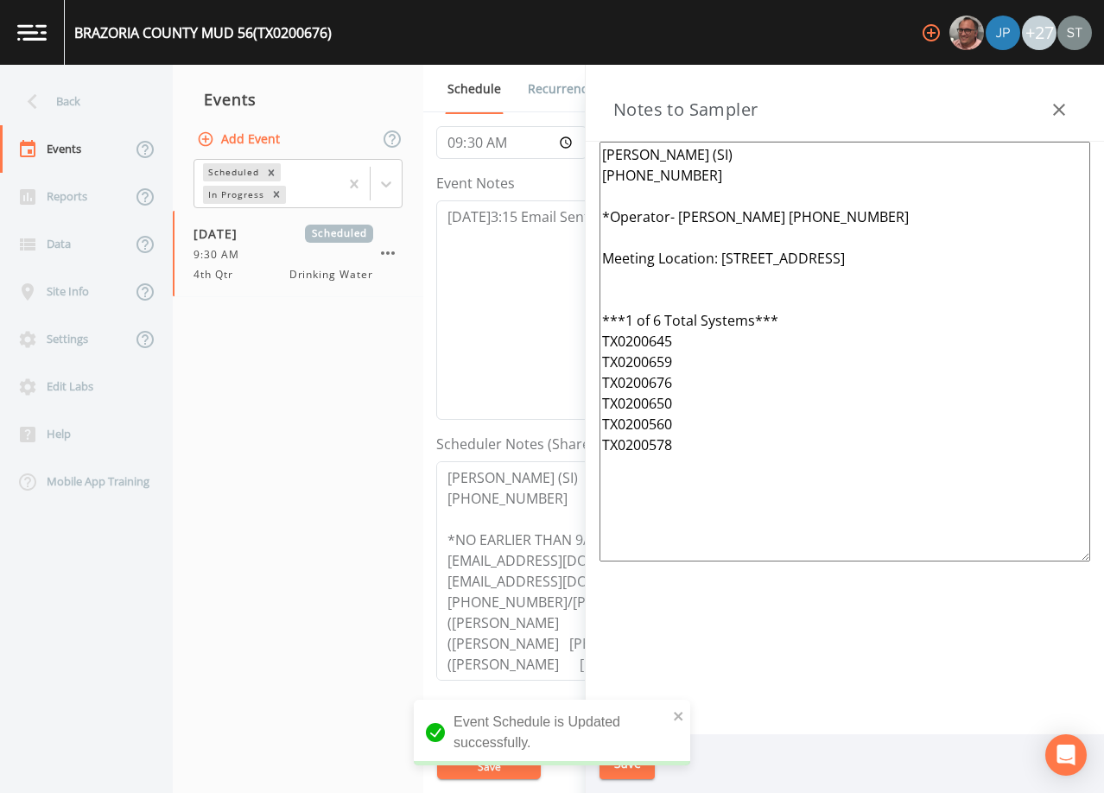
drag, startPoint x: 775, startPoint y: 469, endPoint x: 724, endPoint y: 255, distance: 220.3
click at [724, 255] on textarea "[PERSON_NAME] (SI) [PHONE_NUMBER] *Operator- [PERSON_NAME] [PHONE_NUMBER] Meeti…" at bounding box center [845, 352] width 491 height 420
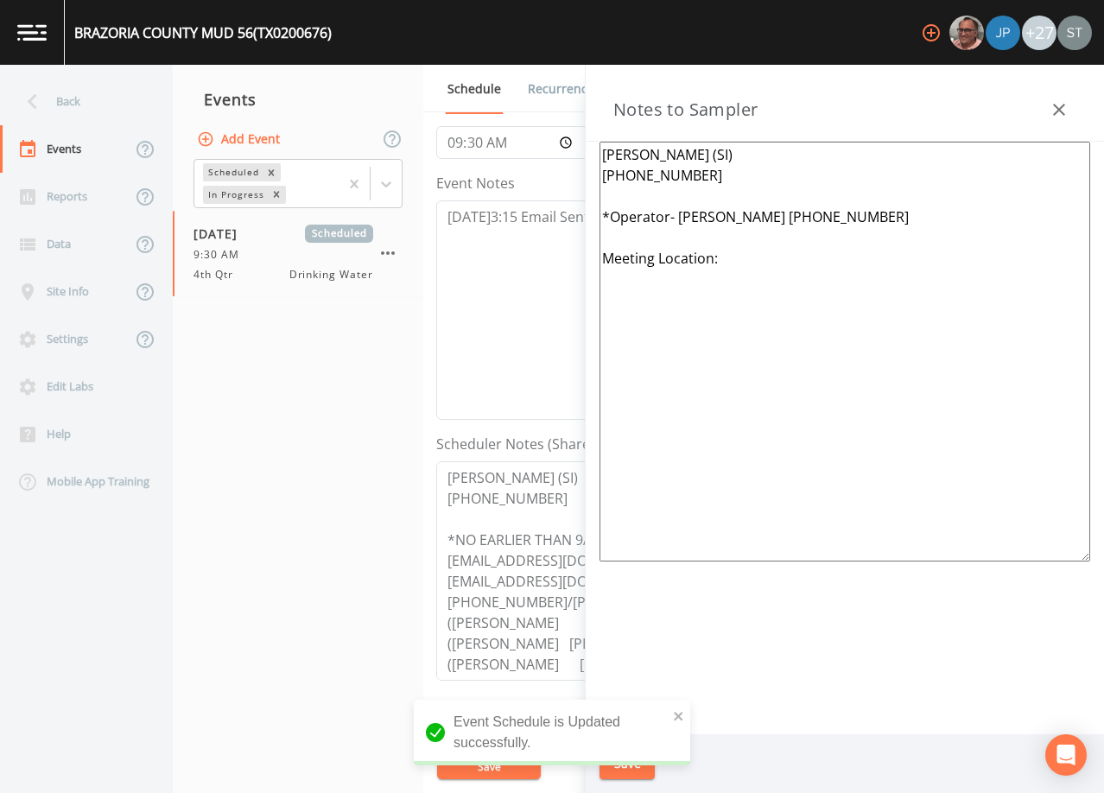
drag, startPoint x: 830, startPoint y: 222, endPoint x: 693, endPoint y: 218, distance: 136.6
click at [693, 218] on textarea "[PERSON_NAME] (SI) [PHONE_NUMBER] *Operator- [PERSON_NAME] [PHONE_NUMBER] Meeti…" at bounding box center [845, 352] width 491 height 420
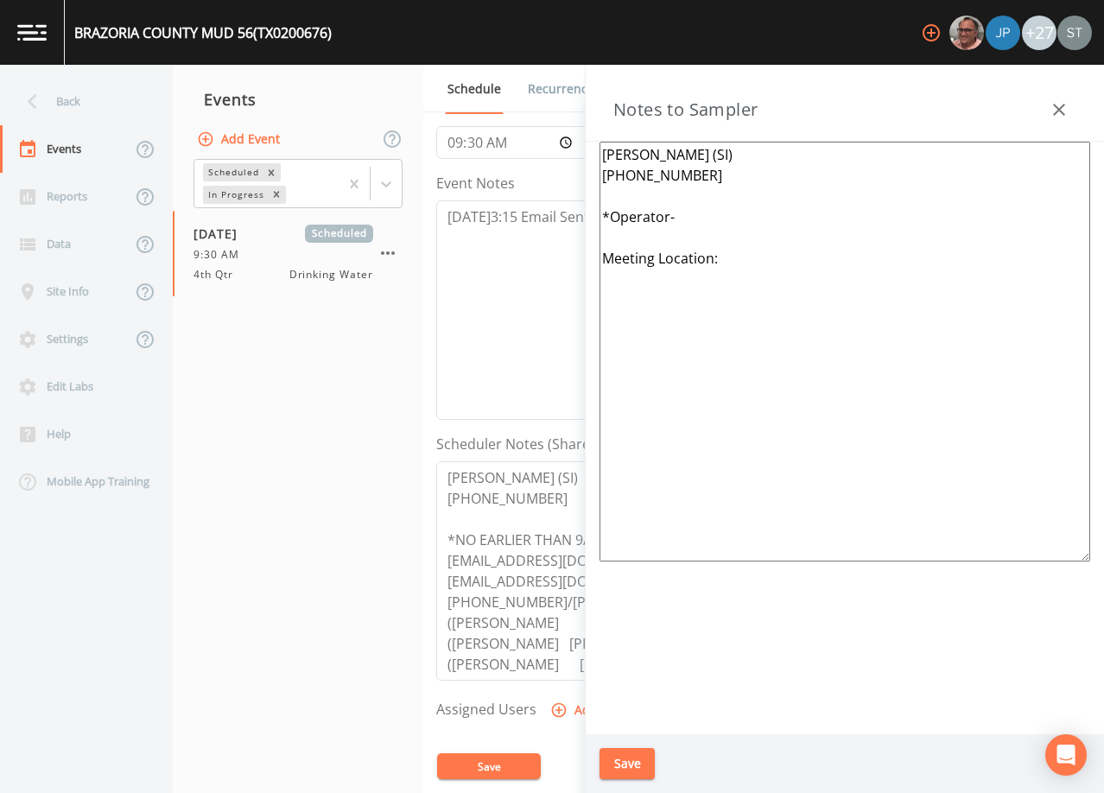
click at [696, 238] on textarea "[PERSON_NAME] (SI) [PHONE_NUMBER] *Operator- Meeting Location:" at bounding box center [845, 352] width 491 height 420
type textarea "[PERSON_NAME] (SI) [PHONE_NUMBER] *Operator- Meeting Location:"
click at [641, 762] on button "Save" at bounding box center [627, 764] width 55 height 32
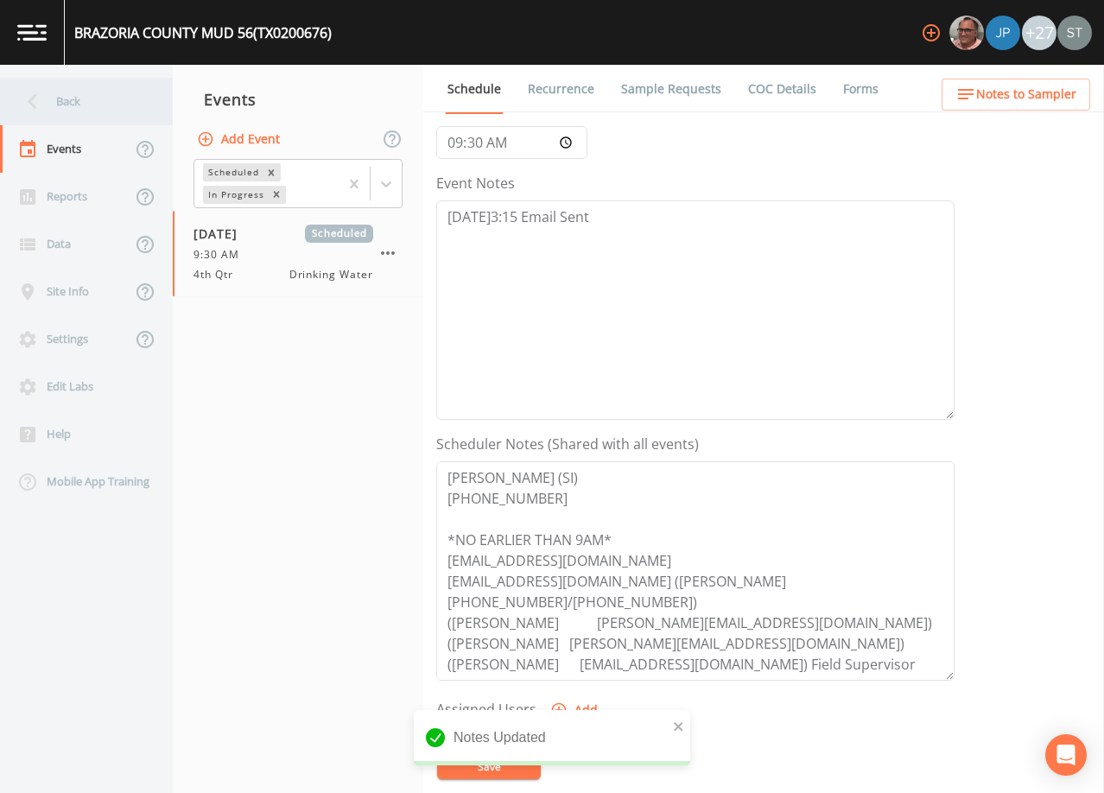
click at [71, 102] on div "Back" at bounding box center [78, 102] width 156 height 48
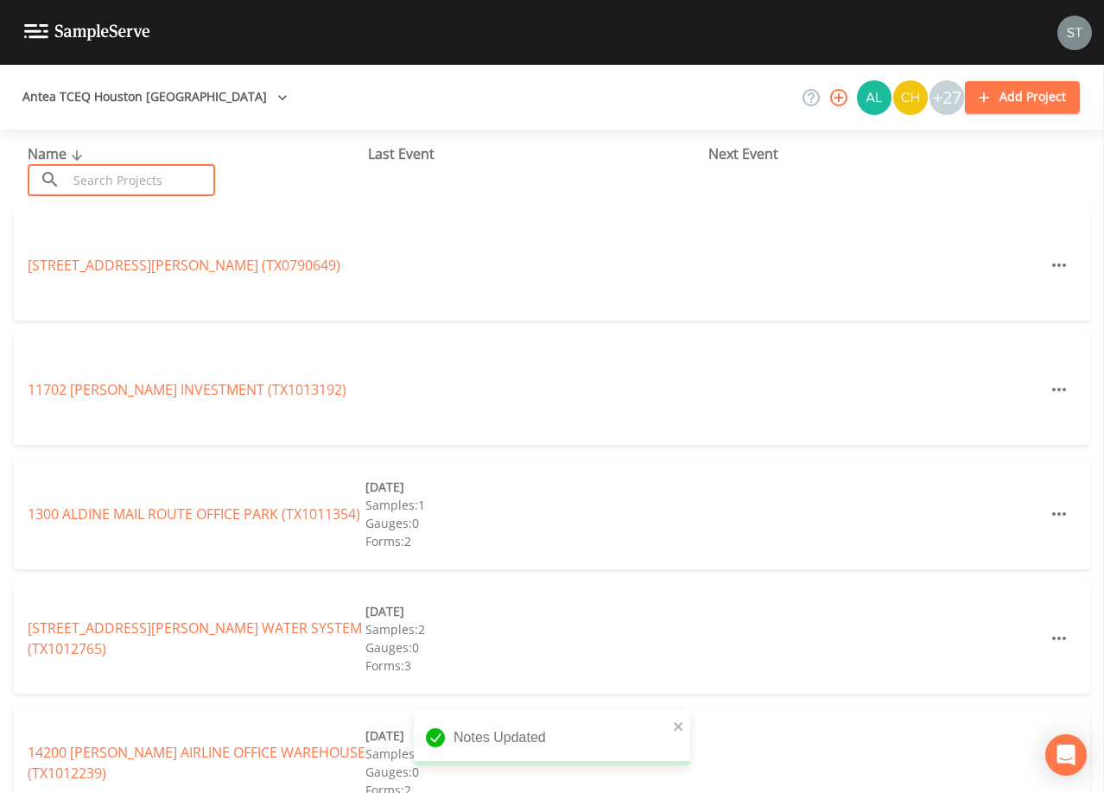
click at [139, 175] on input "text" at bounding box center [141, 180] width 148 height 32
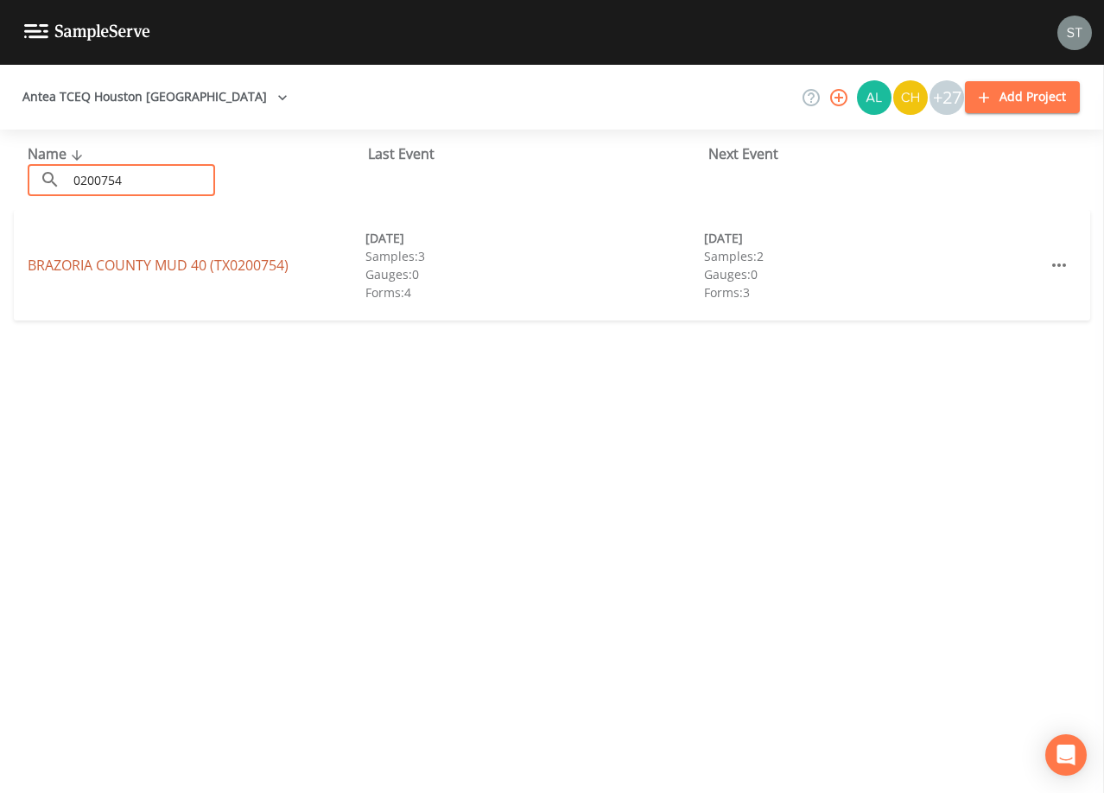
type input "0200754"
click at [83, 267] on link "[GEOGRAPHIC_DATA] 40 (TX0200754)" at bounding box center [158, 265] width 261 height 19
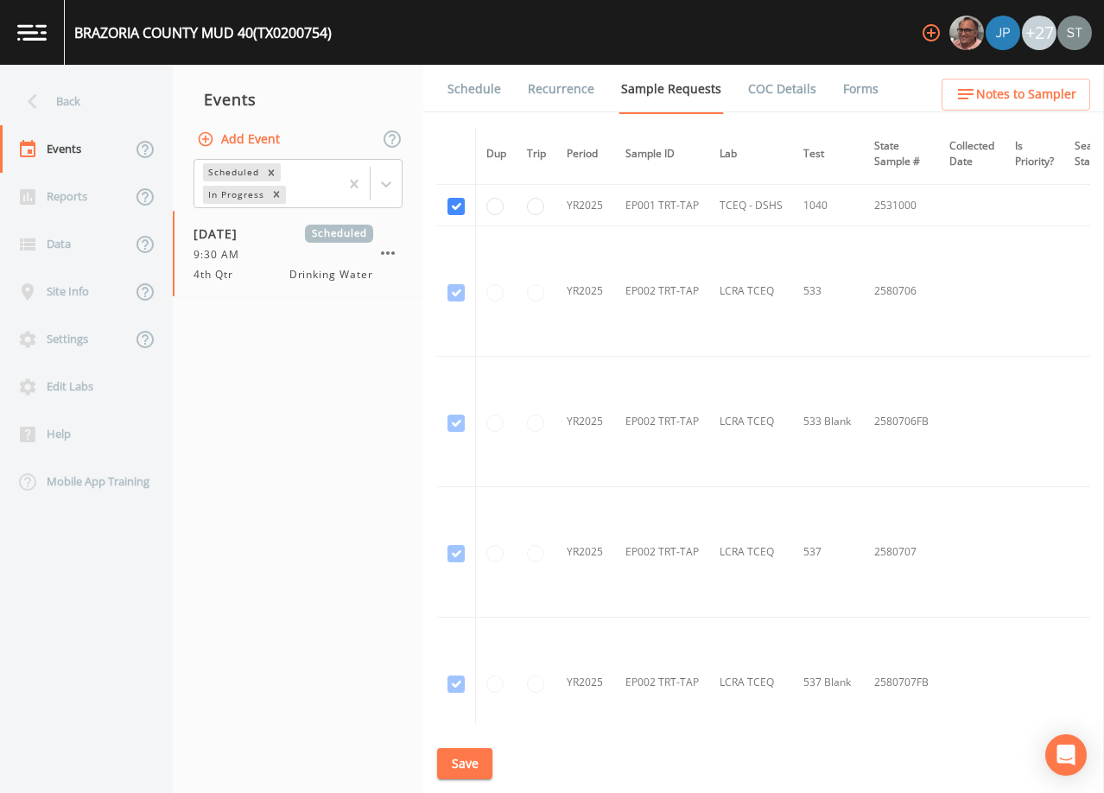
scroll to position [3692, 0]
click at [487, 92] on link "Schedule" at bounding box center [474, 89] width 59 height 48
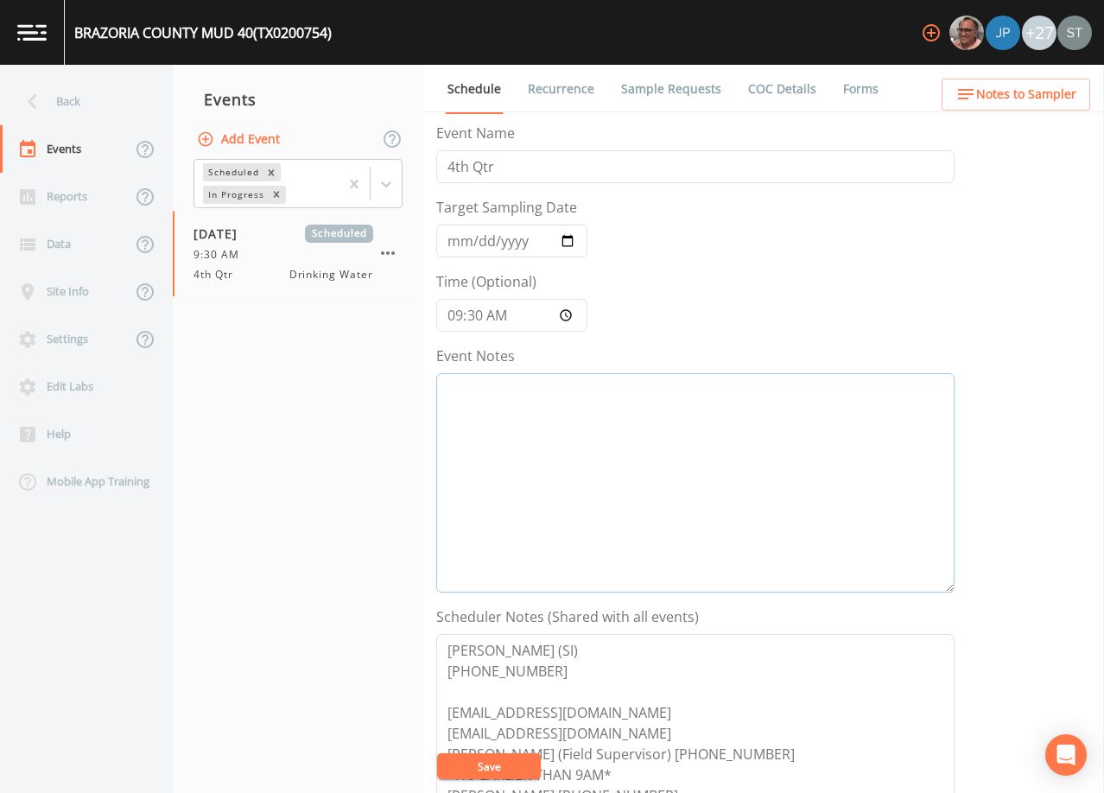
click at [714, 462] on textarea "Event Notes" at bounding box center [695, 482] width 518 height 219
type textarea "[DATE]3:15 Email Sent"
click at [506, 760] on button "Save" at bounding box center [489, 767] width 104 height 26
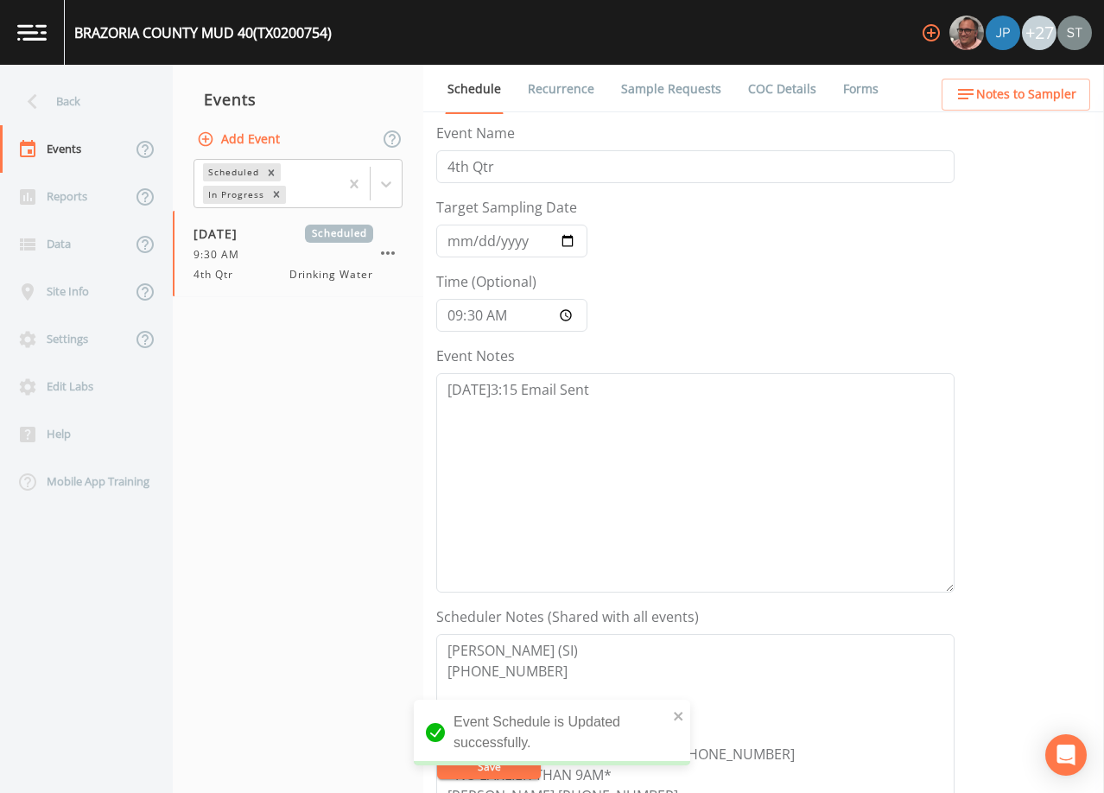
click at [1012, 93] on span "Notes to Sampler" at bounding box center [1026, 95] width 100 height 22
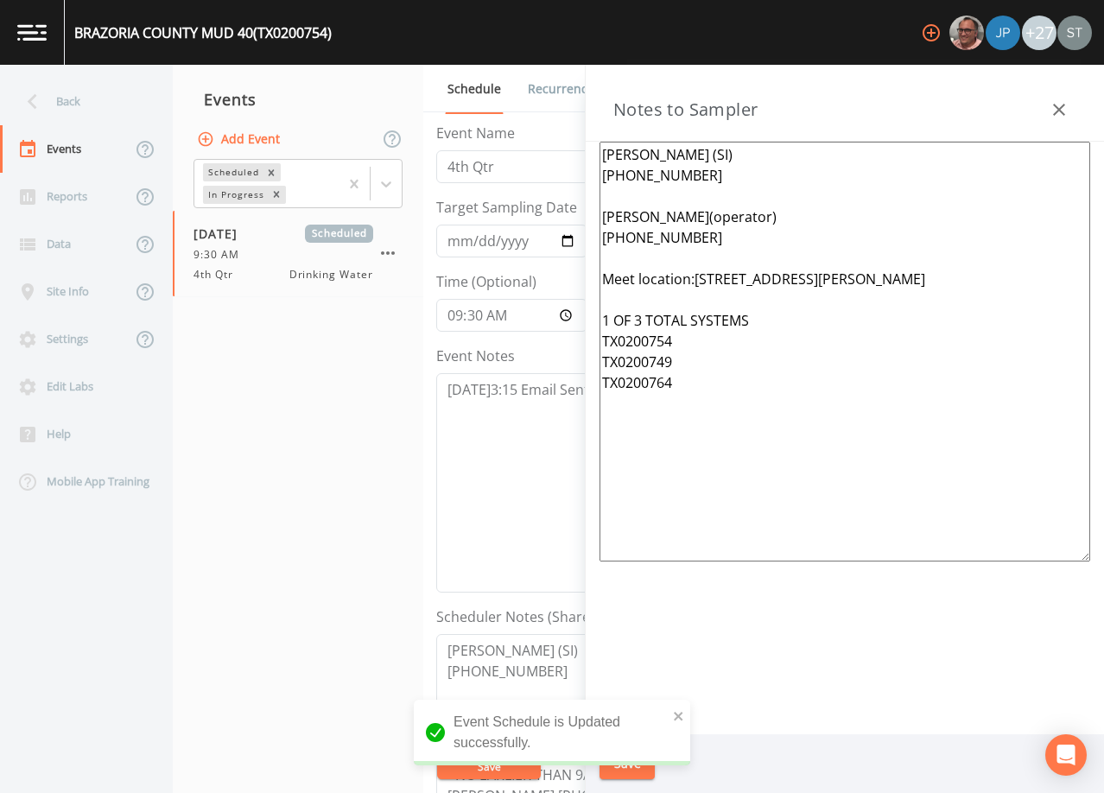
drag, startPoint x: 729, startPoint y: 407, endPoint x: 696, endPoint y: 273, distance: 137.9
click at [696, 273] on textarea "[PERSON_NAME] (SI) [PHONE_NUMBER] [PERSON_NAME](operator) [PHONE_NUMBER] Meet l…" at bounding box center [845, 352] width 491 height 420
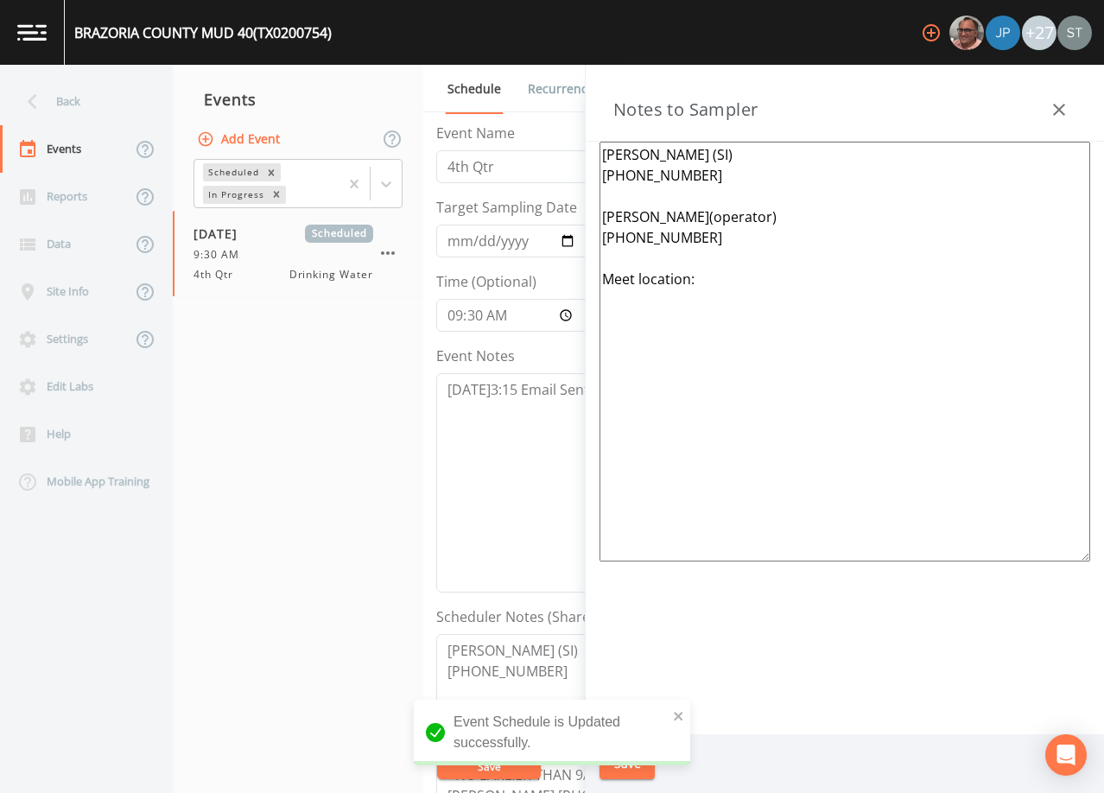
drag, startPoint x: 701, startPoint y: 242, endPoint x: 595, endPoint y: 212, distance: 110.5
click at [595, 212] on div "[PERSON_NAME] (SI) [PHONE_NUMBER] [PERSON_NAME](operator) [PHONE_NUMBER] Meet l…" at bounding box center [845, 438] width 518 height 593
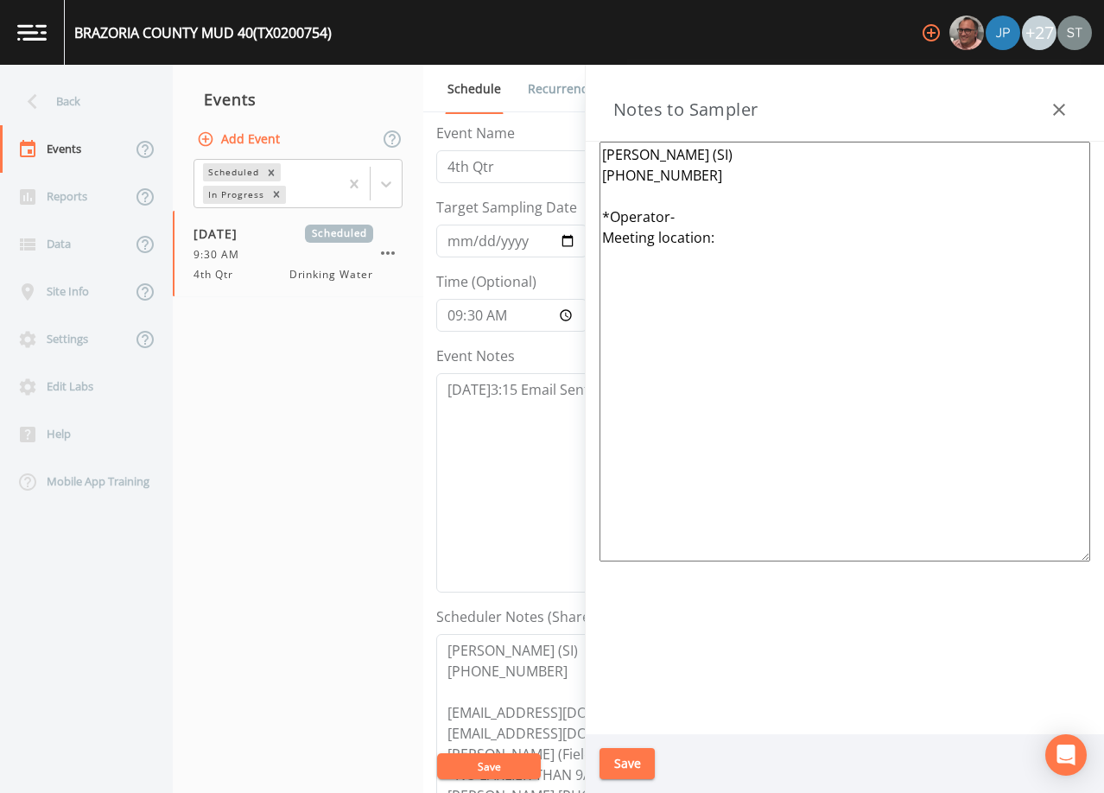
click at [659, 235] on textarea "[PERSON_NAME] (SI) [PHONE_NUMBER] *Operator- Meeting location:" at bounding box center [845, 352] width 491 height 420
type textarea "[PERSON_NAME] (SI) [PHONE_NUMBER] *Operator- Meeting Location:"
click at [639, 762] on button "Save" at bounding box center [627, 764] width 55 height 32
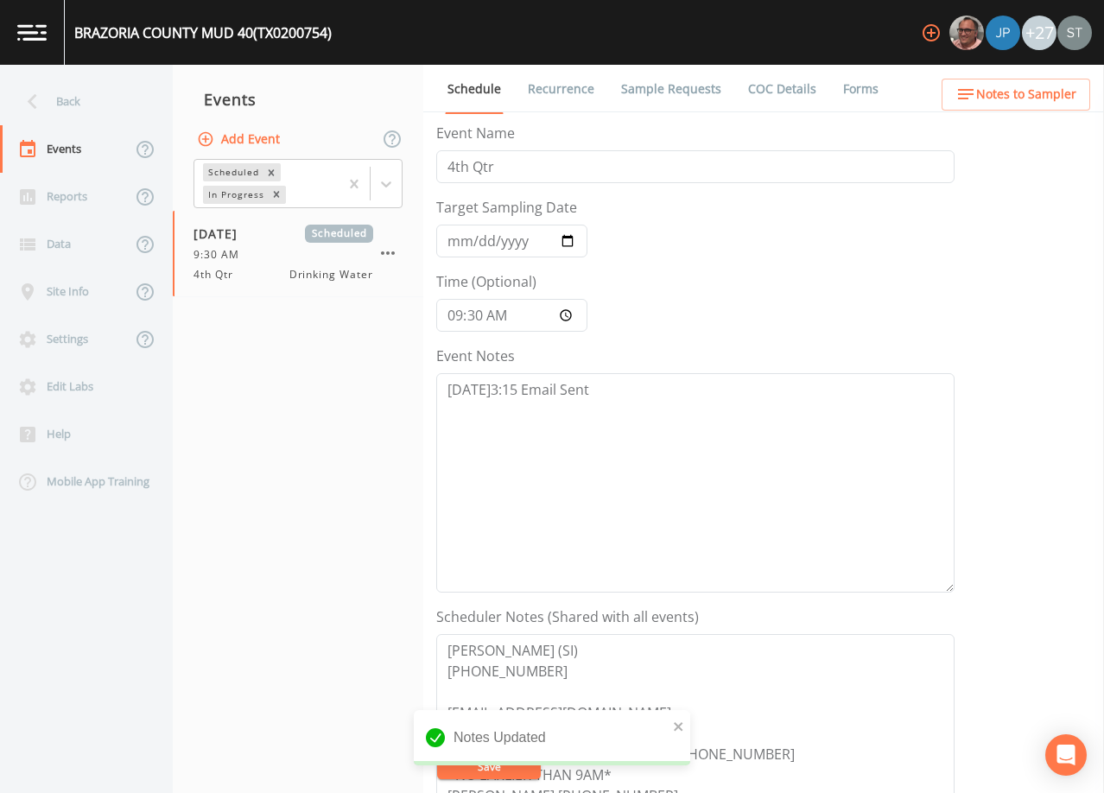
click at [1049, 91] on span "Notes to Sampler" at bounding box center [1026, 95] width 100 height 22
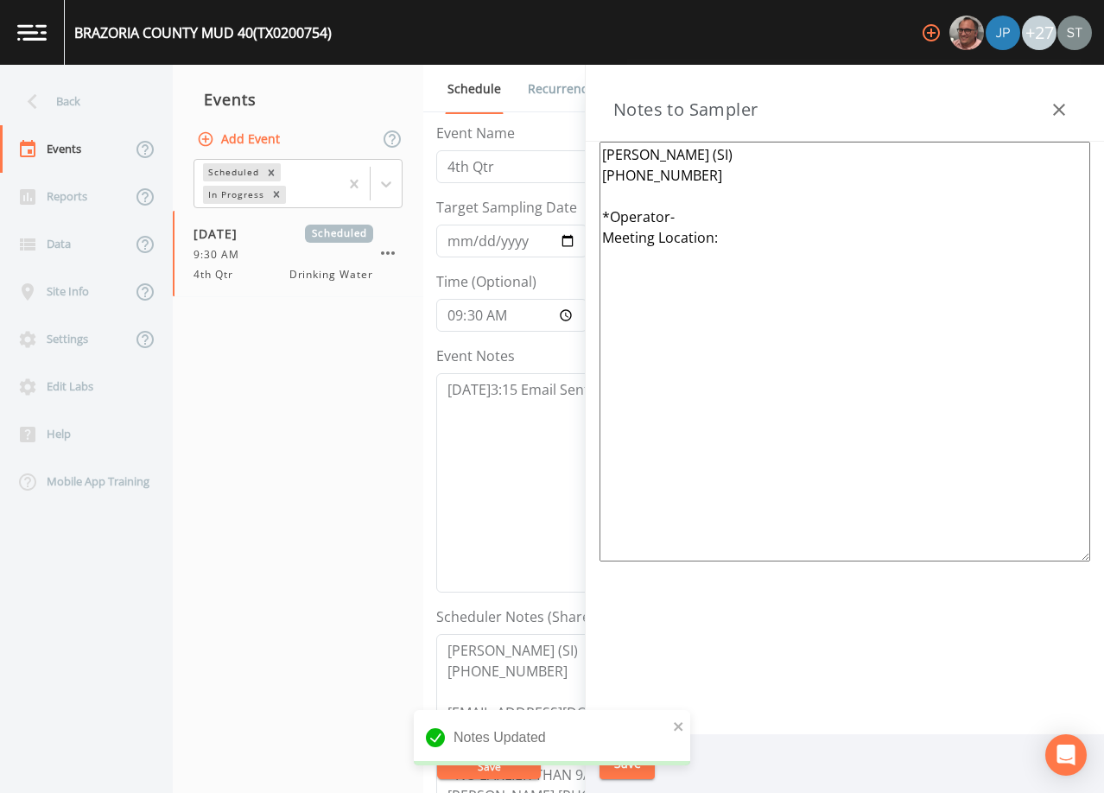
click at [1063, 107] on icon "button" at bounding box center [1059, 110] width 12 height 12
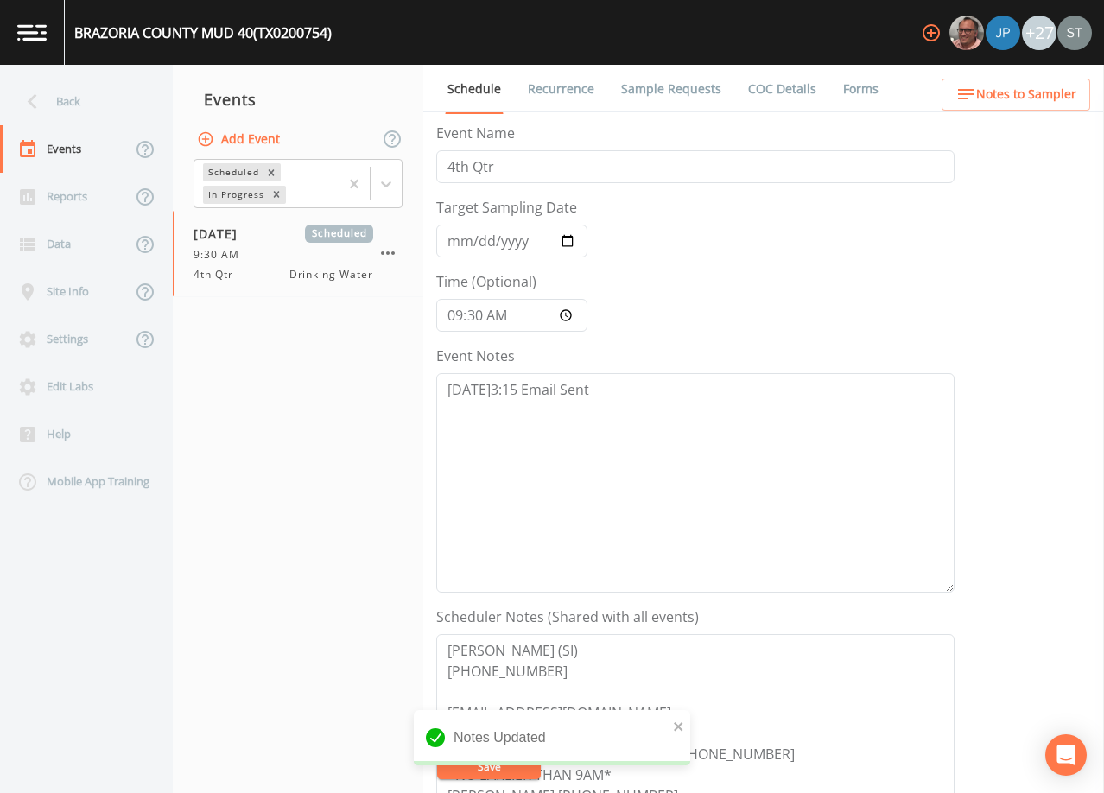
click at [690, 90] on link "Sample Requests" at bounding box center [671, 89] width 105 height 48
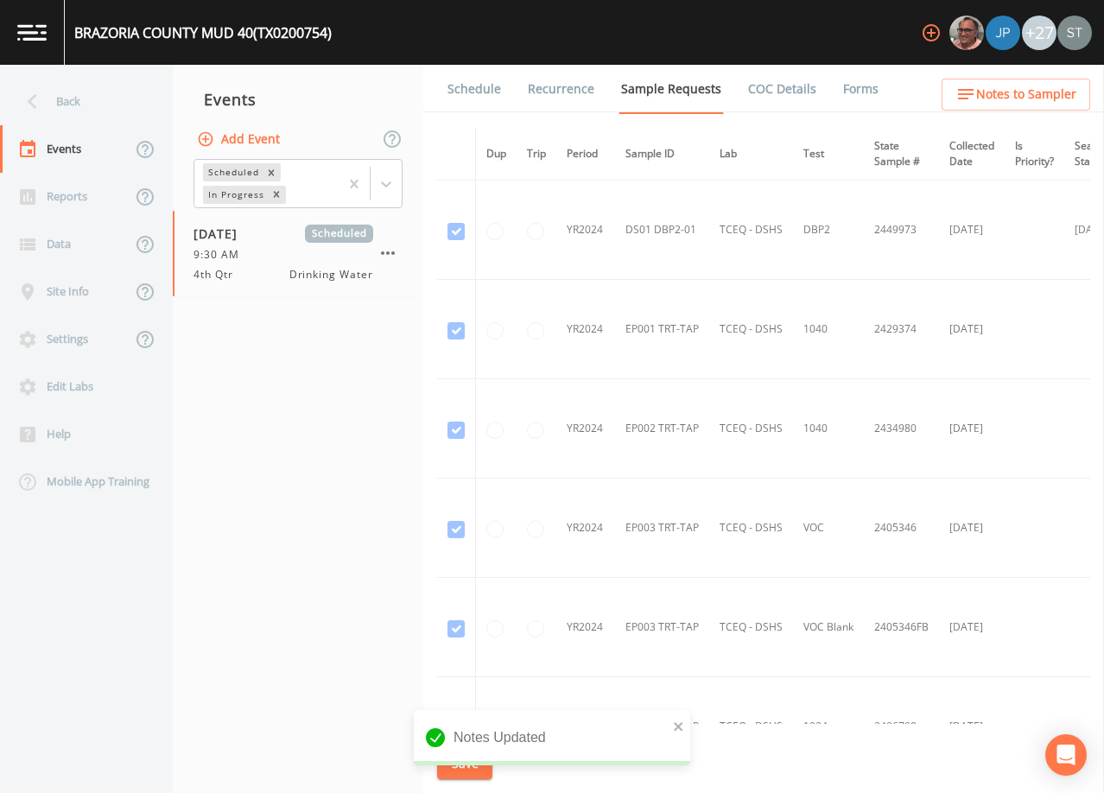
click at [462, 90] on link "Schedule" at bounding box center [474, 89] width 59 height 48
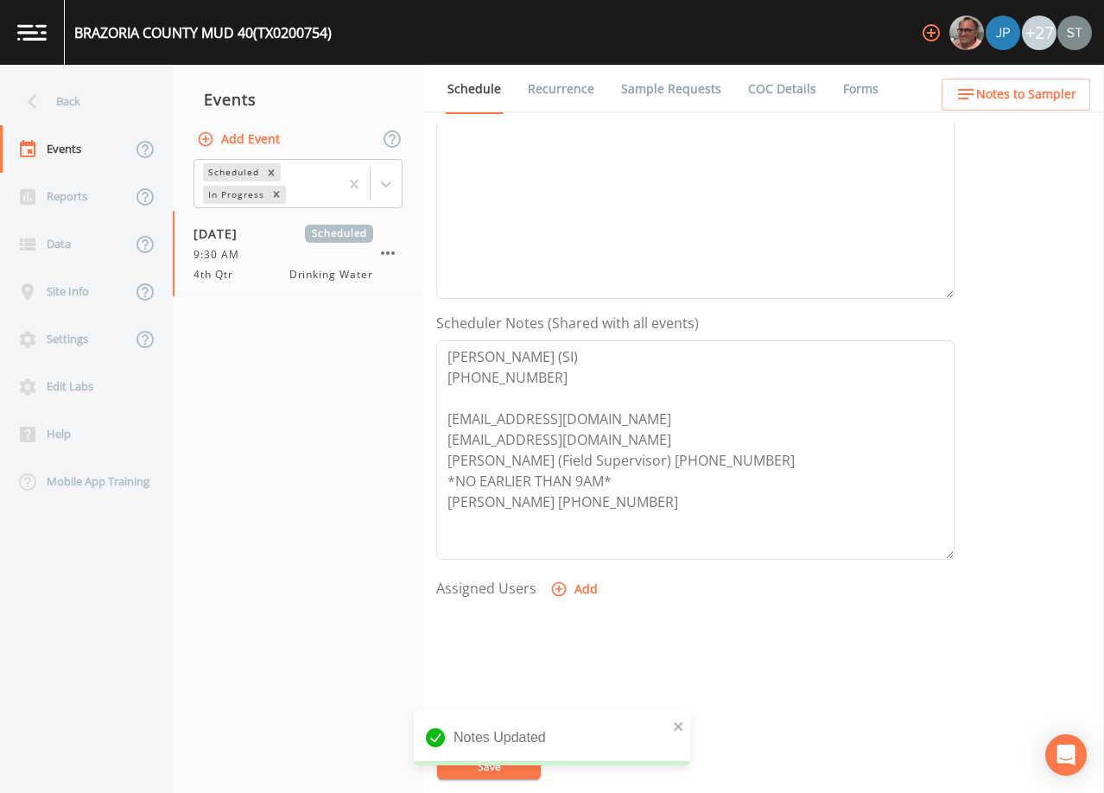
scroll to position [346, 0]
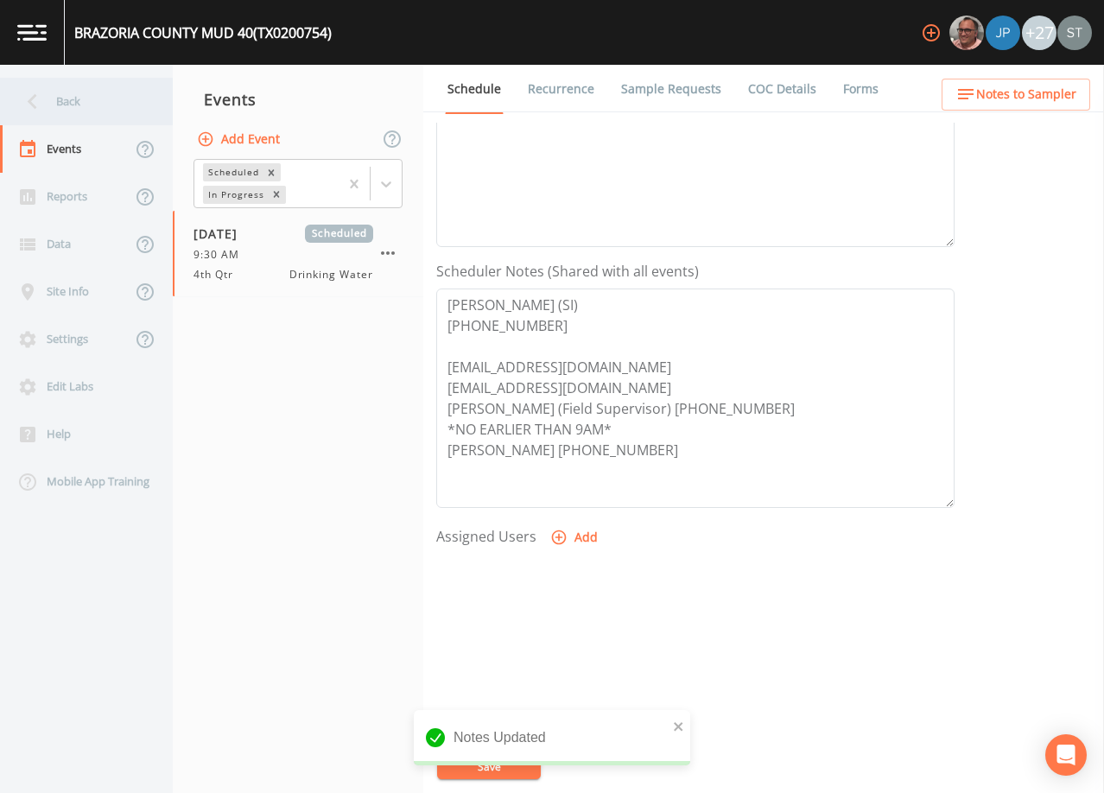
click at [97, 105] on div "Back" at bounding box center [78, 102] width 156 height 48
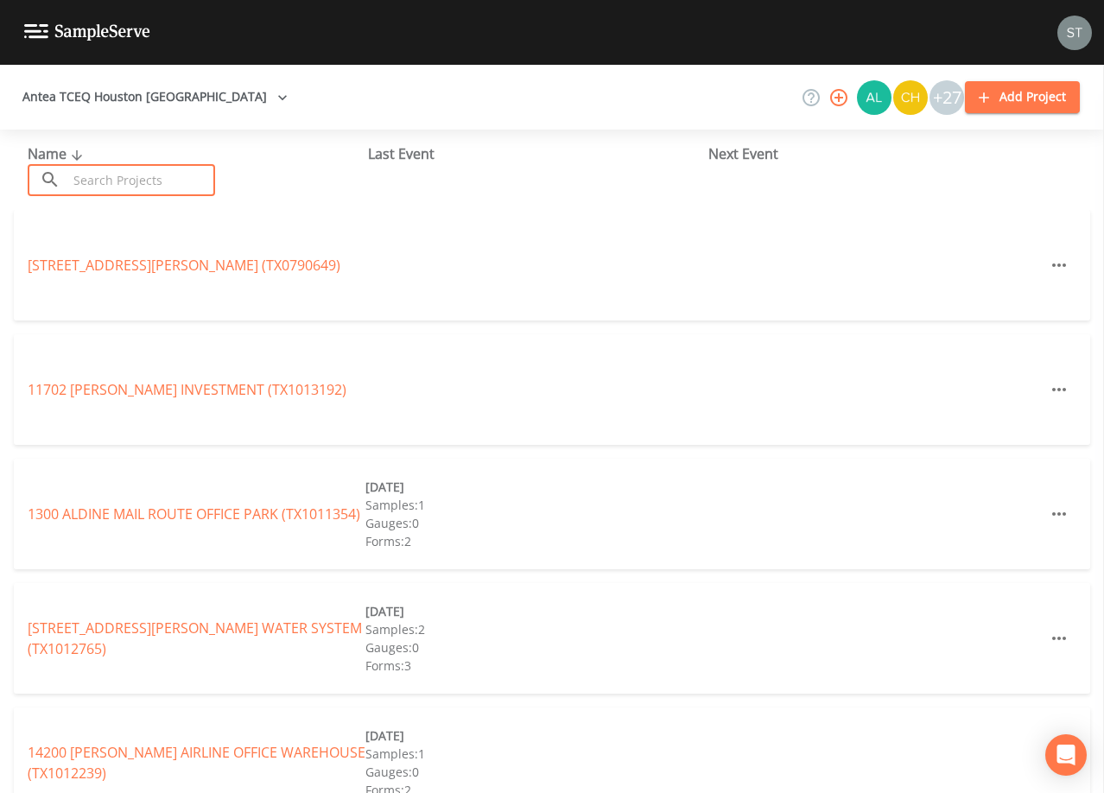
click at [155, 174] on input "text" at bounding box center [141, 180] width 148 height 32
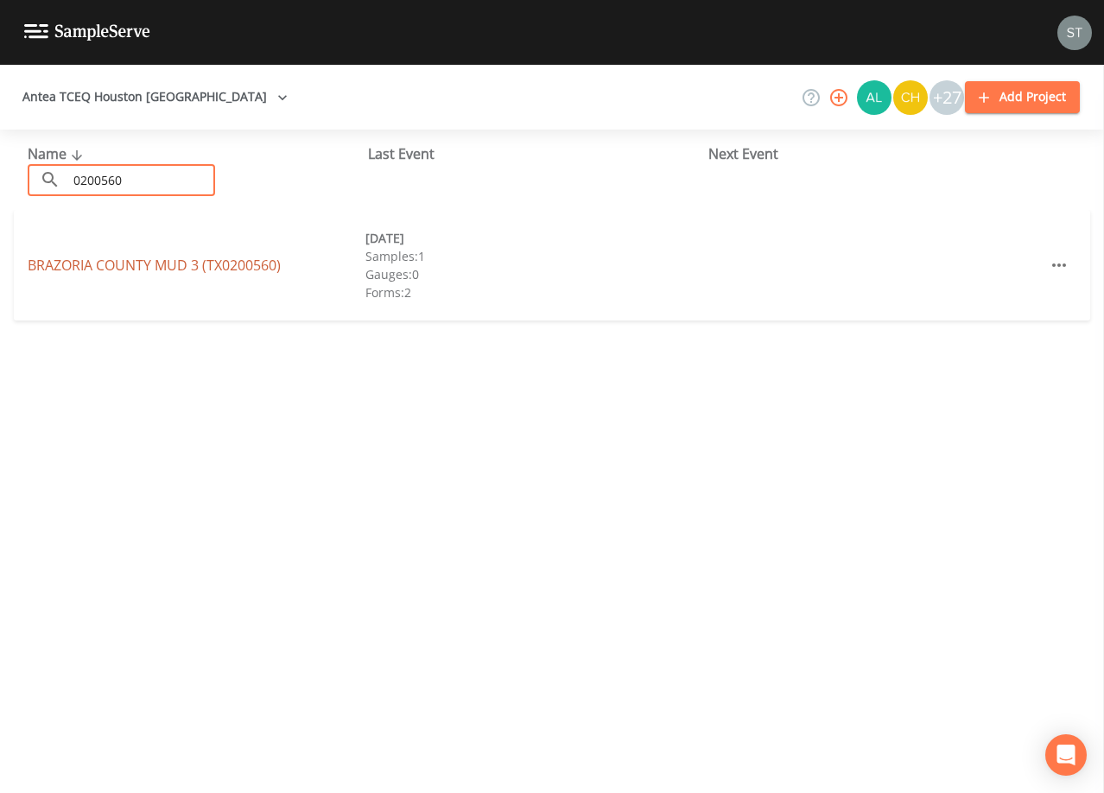
type input "0200560"
click at [78, 261] on link "[GEOGRAPHIC_DATA] 3 (TX0200560)" at bounding box center [154, 265] width 253 height 19
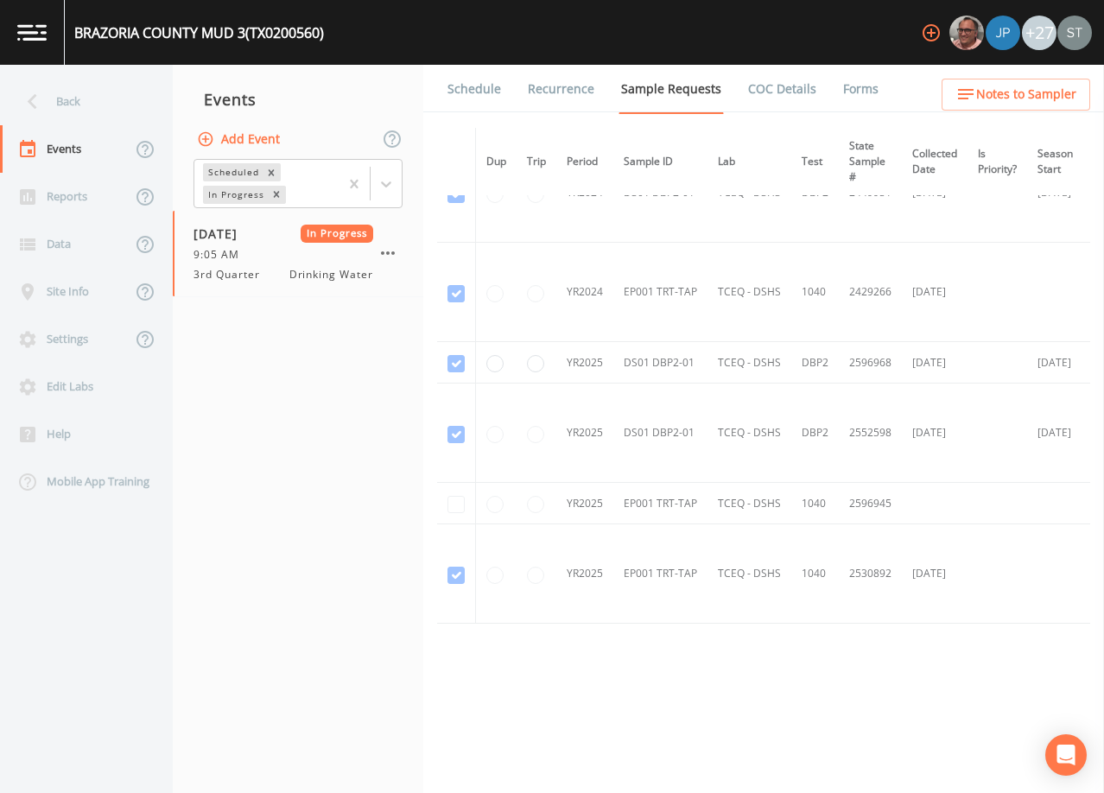
scroll to position [95, 0]
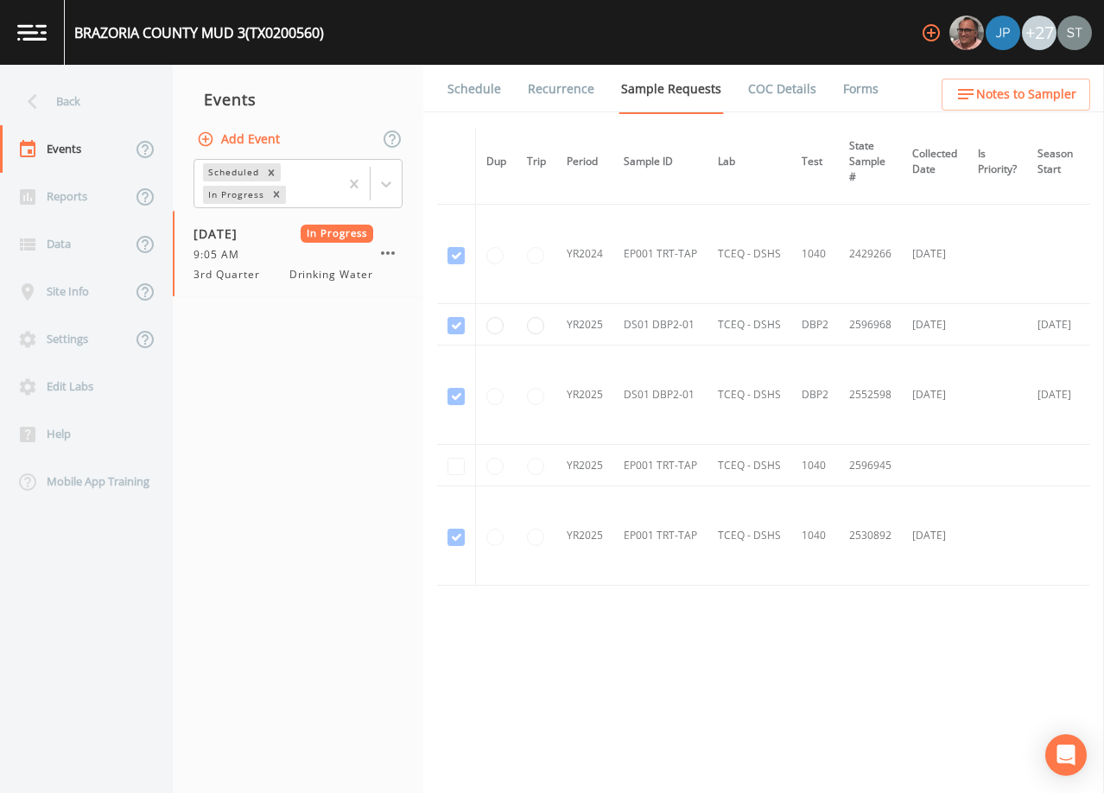
click at [233, 141] on button "Add Event" at bounding box center [240, 140] width 93 height 32
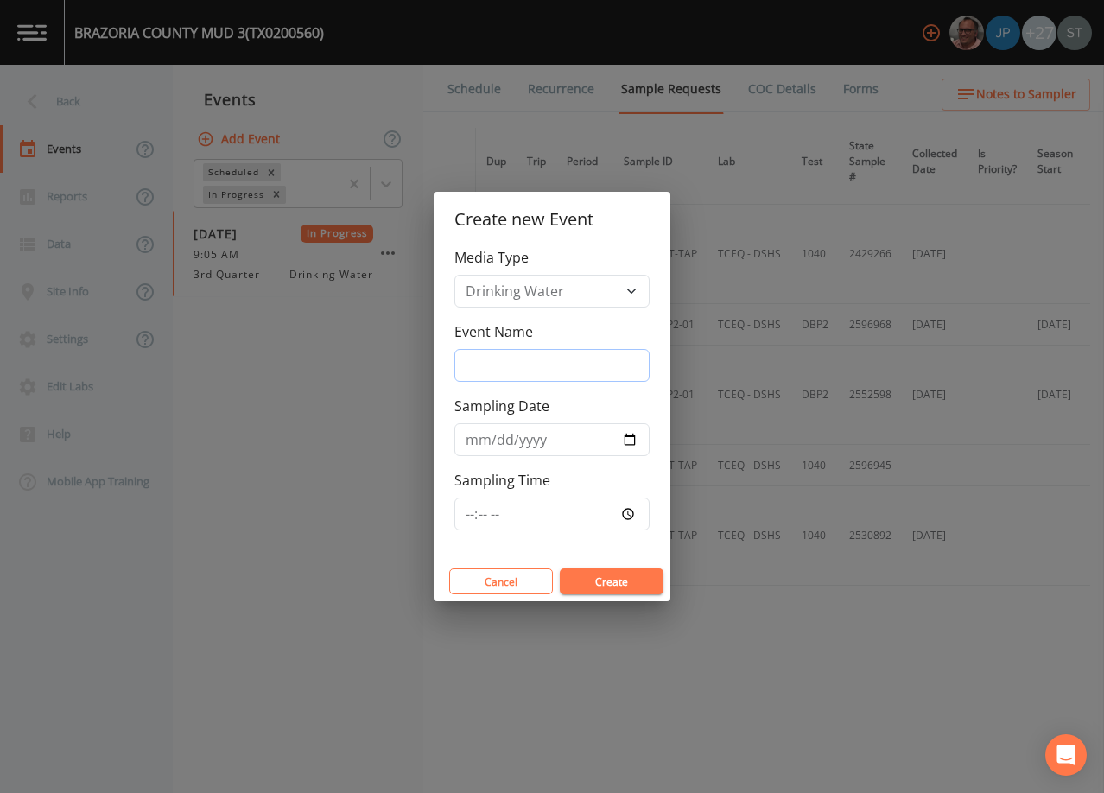
drag, startPoint x: 512, startPoint y: 359, endPoint x: 524, endPoint y: 366, distance: 13.5
click at [512, 359] on input "Event Name" at bounding box center [552, 365] width 195 height 33
type input "4th Qtr"
click at [469, 440] on input "Sampling Date" at bounding box center [552, 439] width 195 height 33
type input "[DATE]"
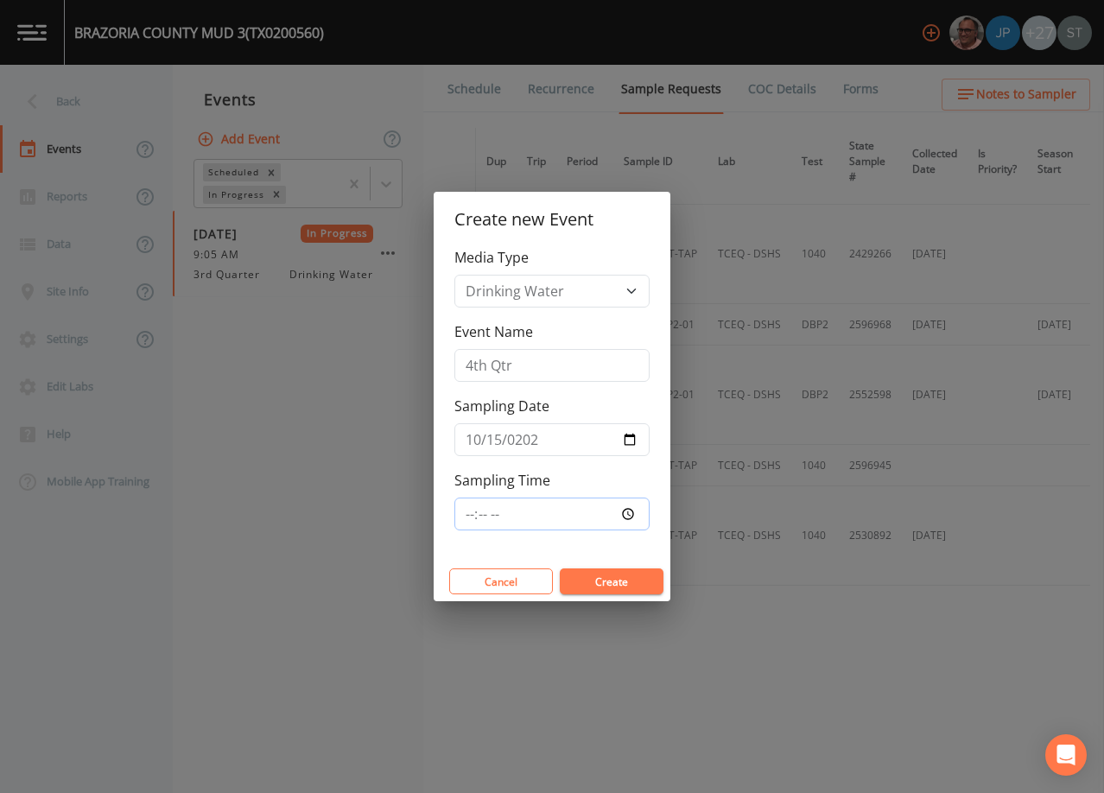
type input "09:30"
drag, startPoint x: 615, startPoint y: 588, endPoint x: 620, endPoint y: 572, distance: 17.0
click at [615, 587] on button "Create" at bounding box center [612, 582] width 104 height 26
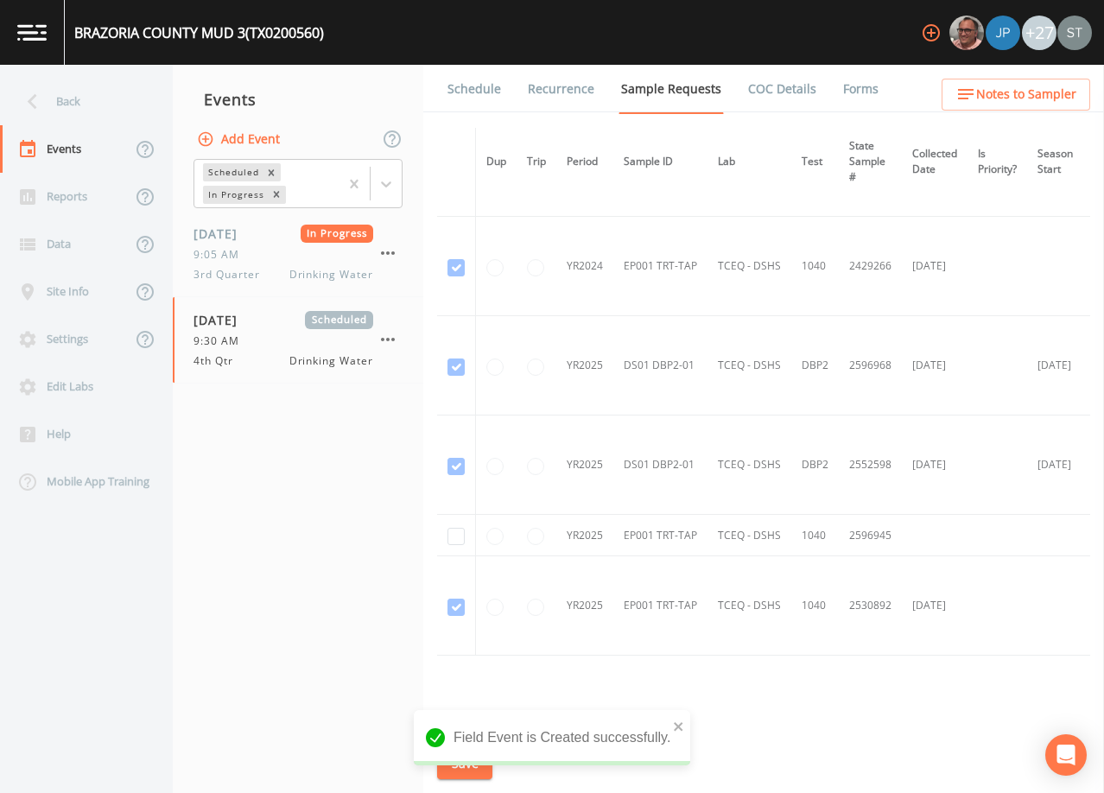
scroll to position [153, 0]
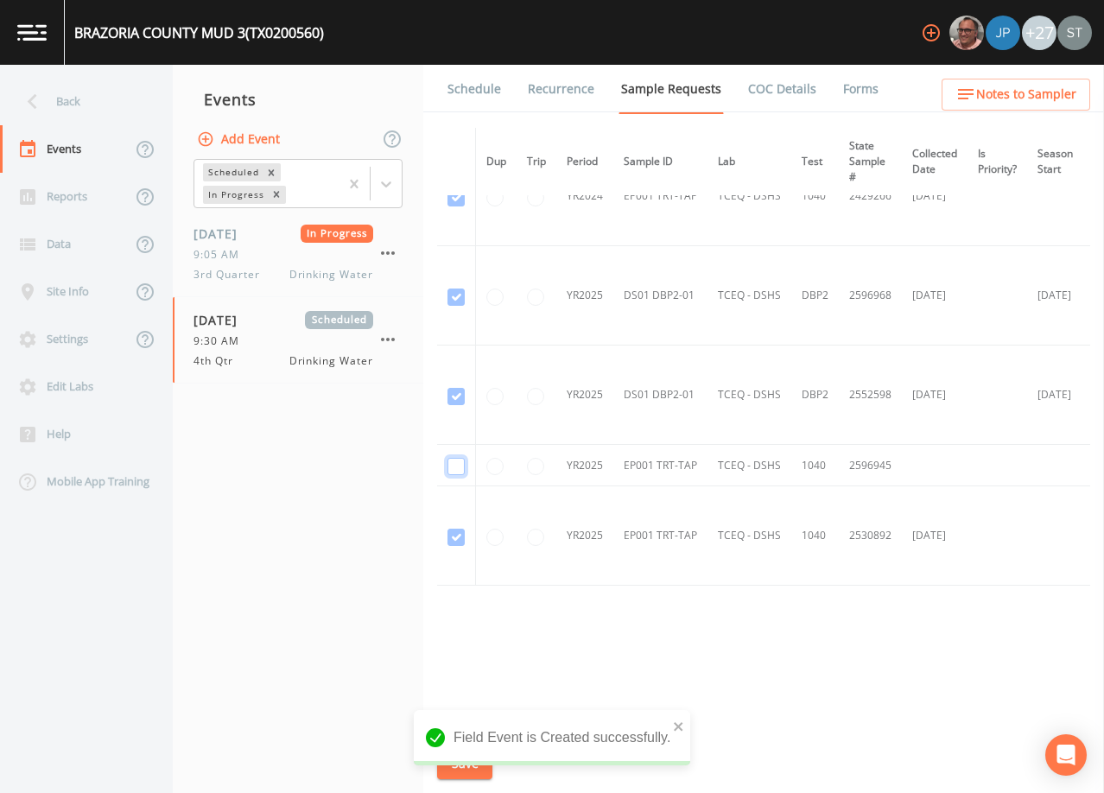
click at [452, 461] on input "checkbox" at bounding box center [456, 466] width 17 height 17
checkbox input "true"
click at [467, 762] on button "Save" at bounding box center [464, 764] width 55 height 32
click at [475, 97] on link "Schedule" at bounding box center [474, 89] width 59 height 48
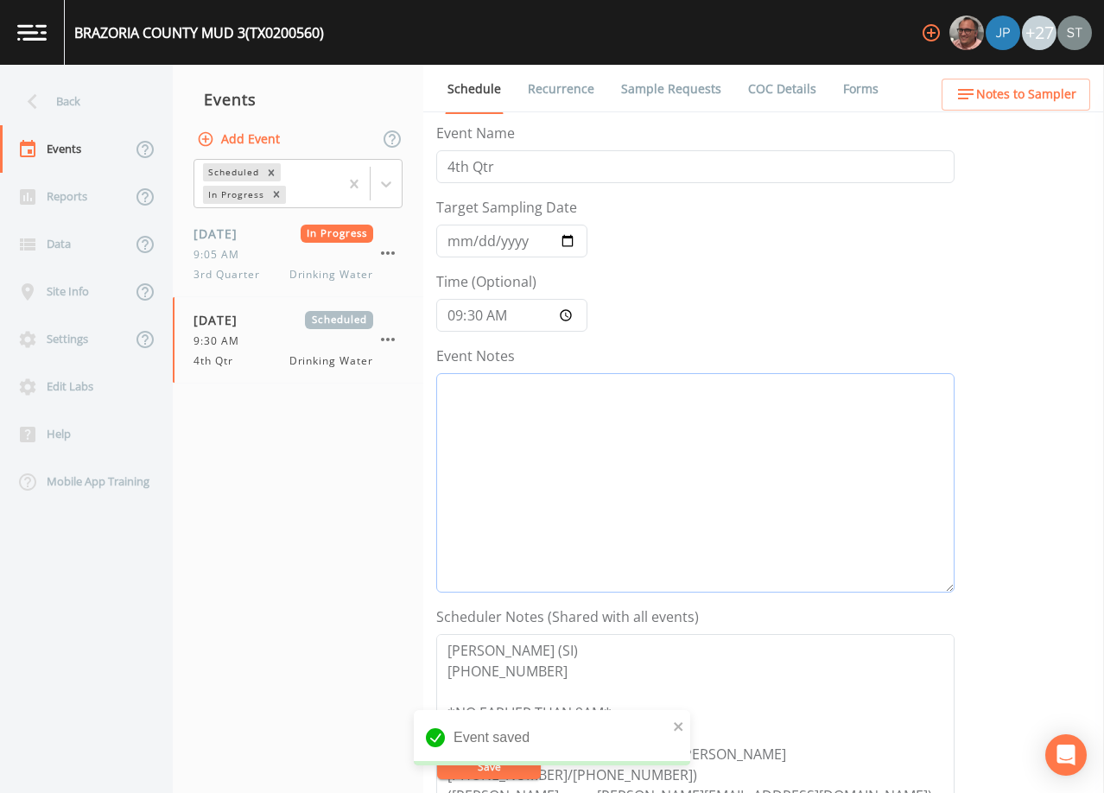
click at [610, 488] on textarea "Event Notes" at bounding box center [695, 482] width 518 height 219
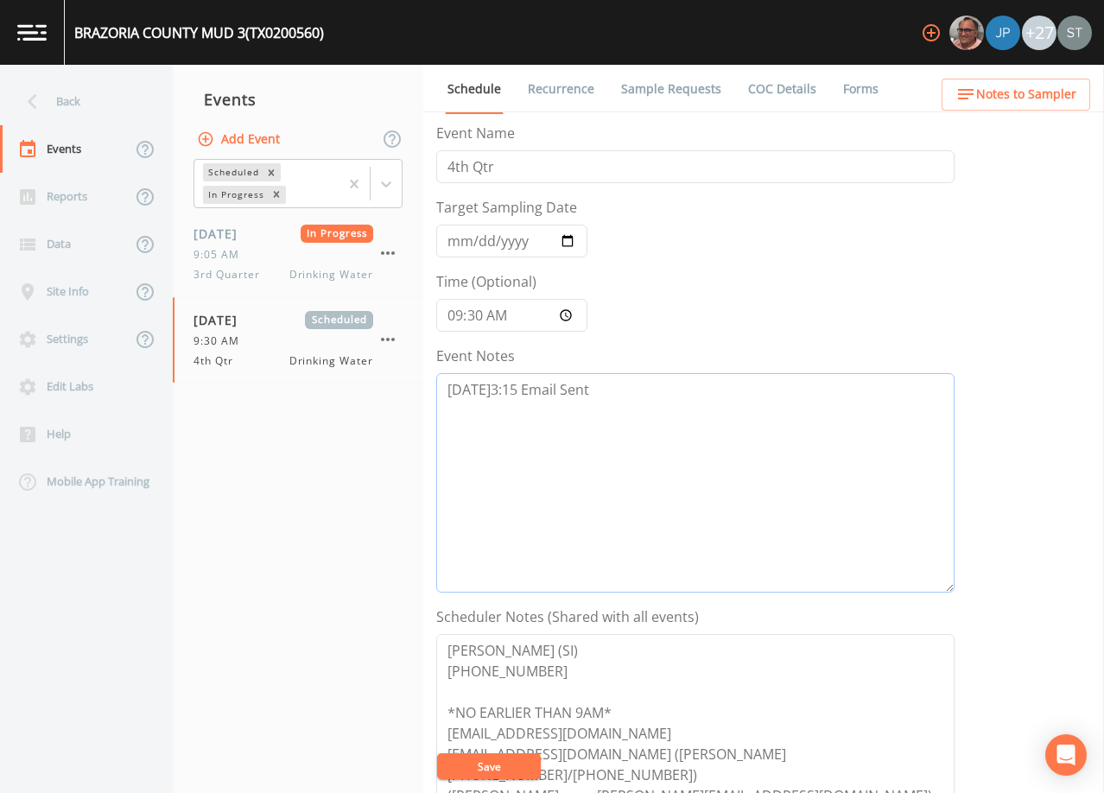
type textarea "[DATE]3:15 Email Sent"
click at [513, 766] on button "Save" at bounding box center [489, 767] width 104 height 26
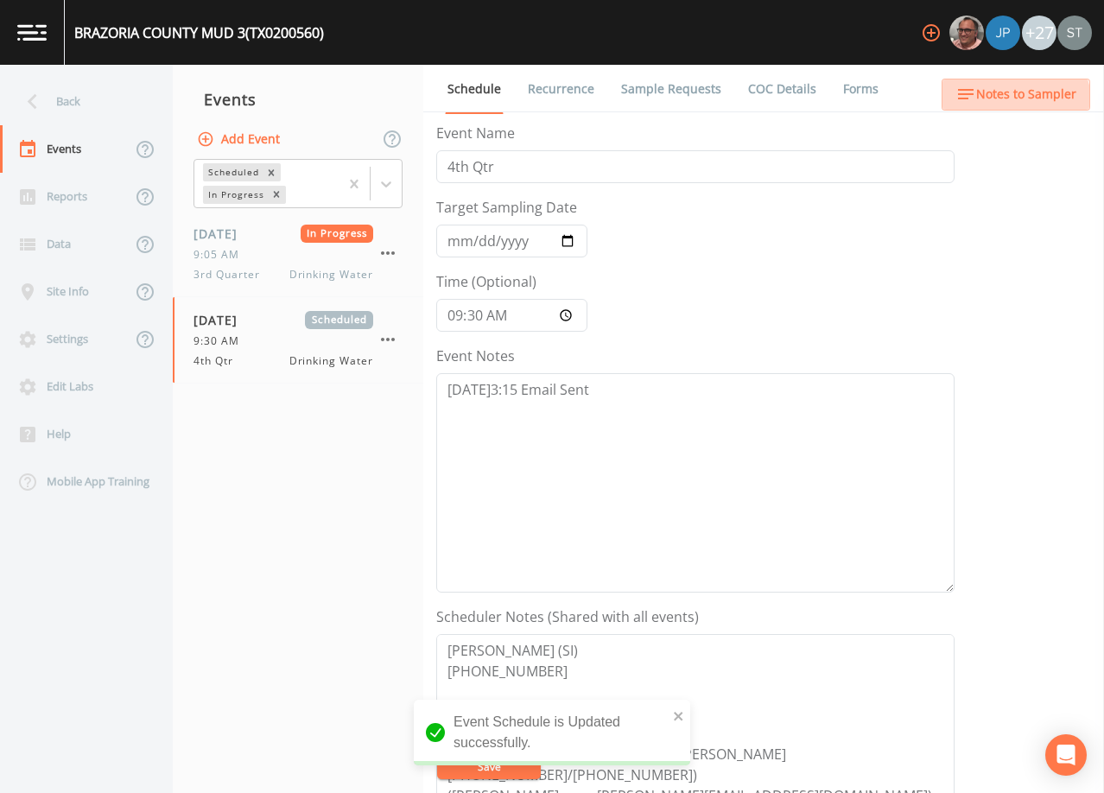
click at [1015, 105] on button "Notes to Sampler" at bounding box center [1016, 95] width 149 height 32
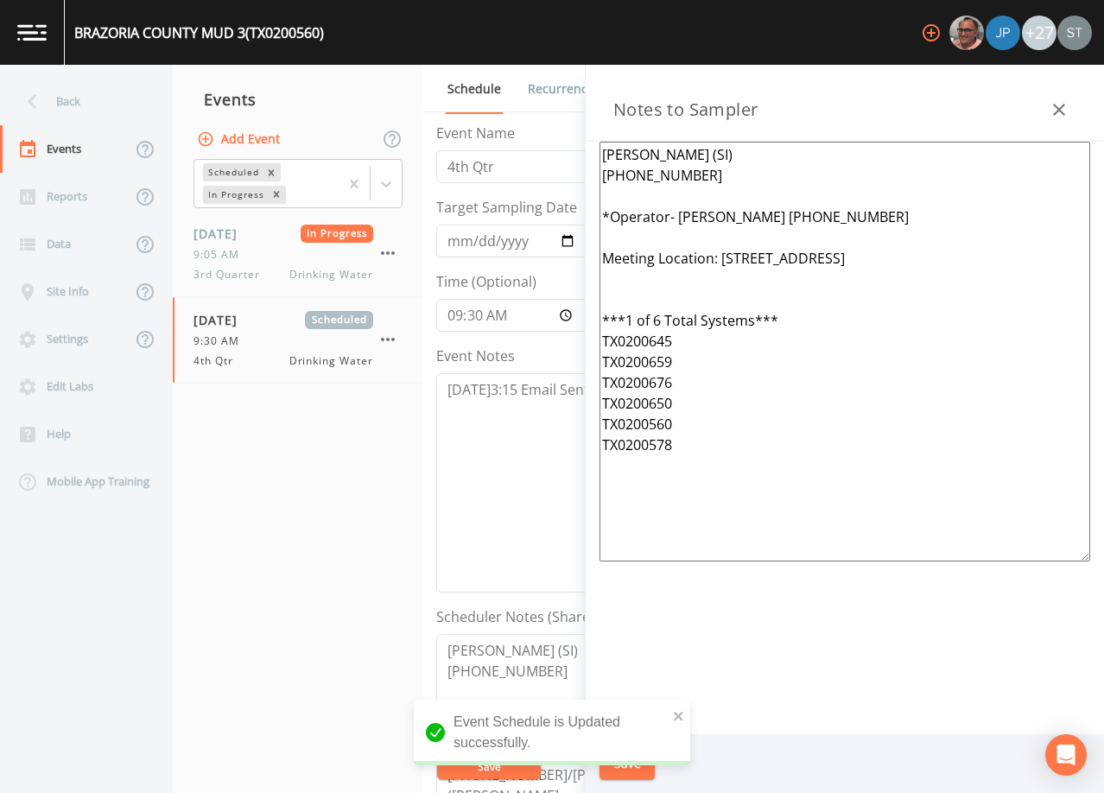
drag, startPoint x: 717, startPoint y: 410, endPoint x: 720, endPoint y: 254, distance: 156.4
click at [720, 254] on textarea "[PERSON_NAME] (SI) [PHONE_NUMBER] *Operator- [PERSON_NAME] [PHONE_NUMBER] Meeti…" at bounding box center [845, 352] width 491 height 420
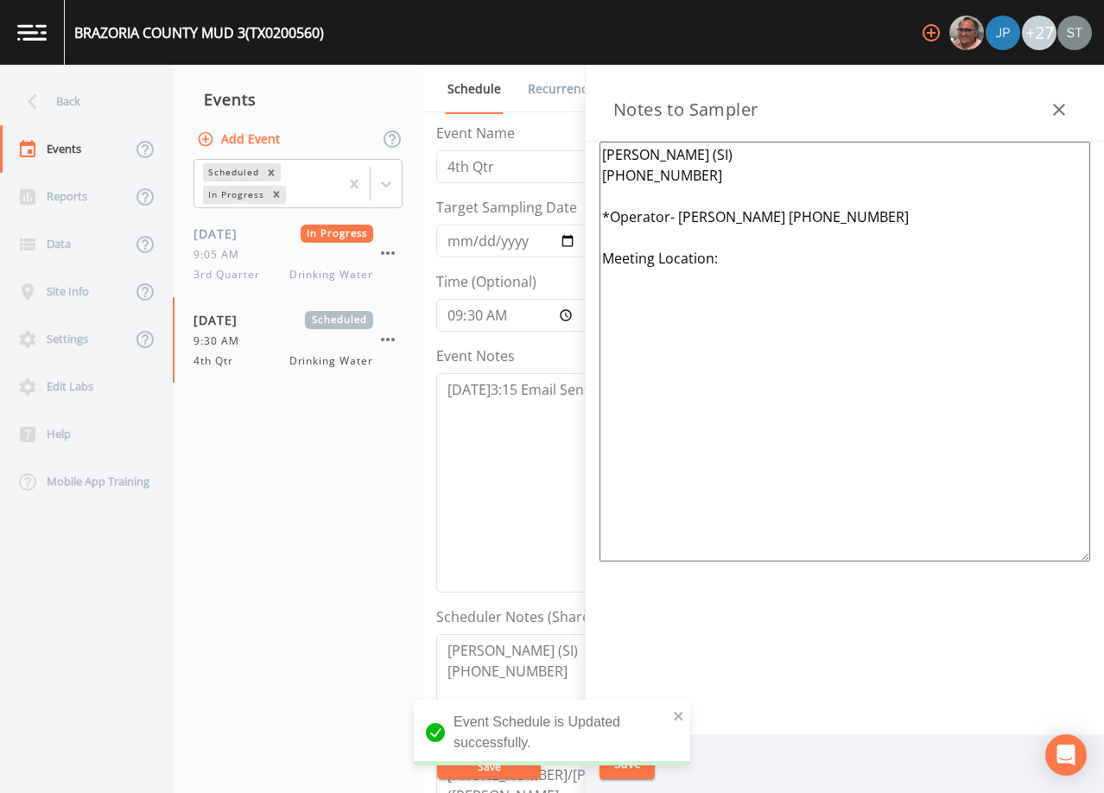
click at [715, 240] on textarea "[PERSON_NAME] (SI) [PHONE_NUMBER] *Operator- [PERSON_NAME] [PHONE_NUMBER] Meeti…" at bounding box center [845, 352] width 491 height 420
drag, startPoint x: 894, startPoint y: 208, endPoint x: 682, endPoint y: 212, distance: 211.7
click at [682, 212] on textarea "[PERSON_NAME] (SI) [PHONE_NUMBER] *Operator- [PERSON_NAME] [PHONE_NUMBER] Meeti…" at bounding box center [845, 352] width 491 height 420
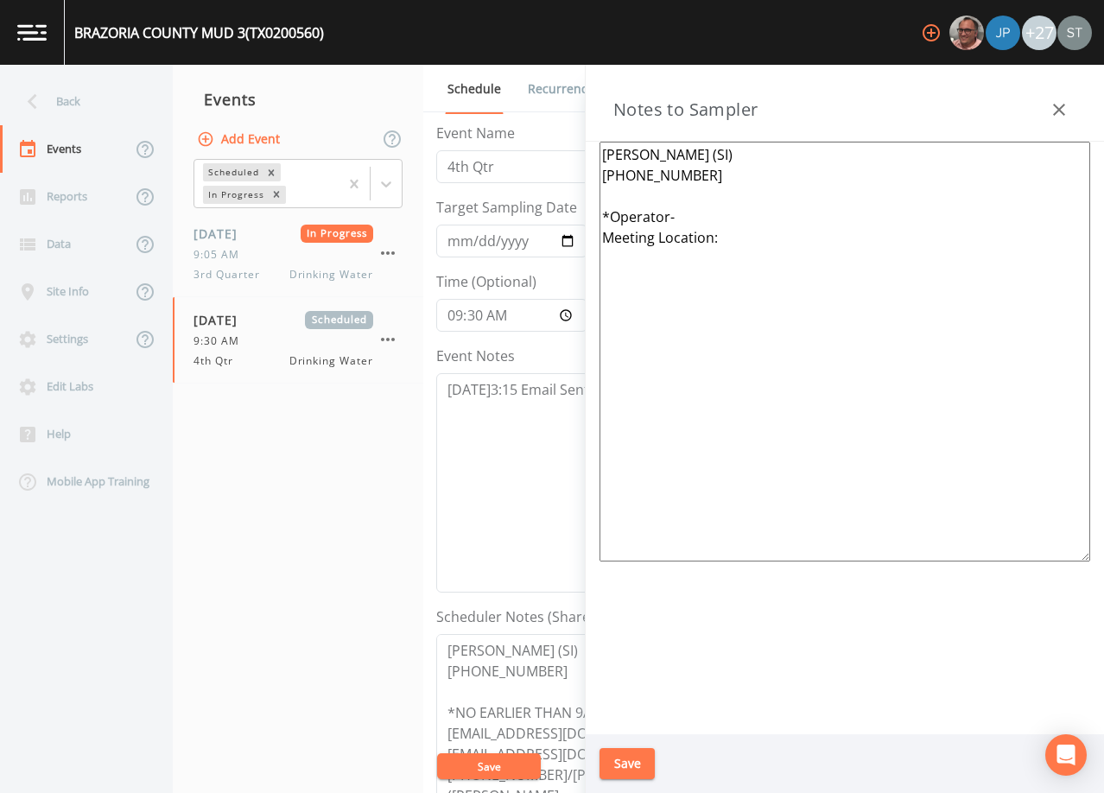
type textarea "[PERSON_NAME] (SI) [PHONE_NUMBER] *Operator- Meeting Location:"
drag, startPoint x: 632, startPoint y: 765, endPoint x: 695, endPoint y: 660, distance: 122.1
click at [633, 763] on button "Save" at bounding box center [627, 764] width 55 height 32
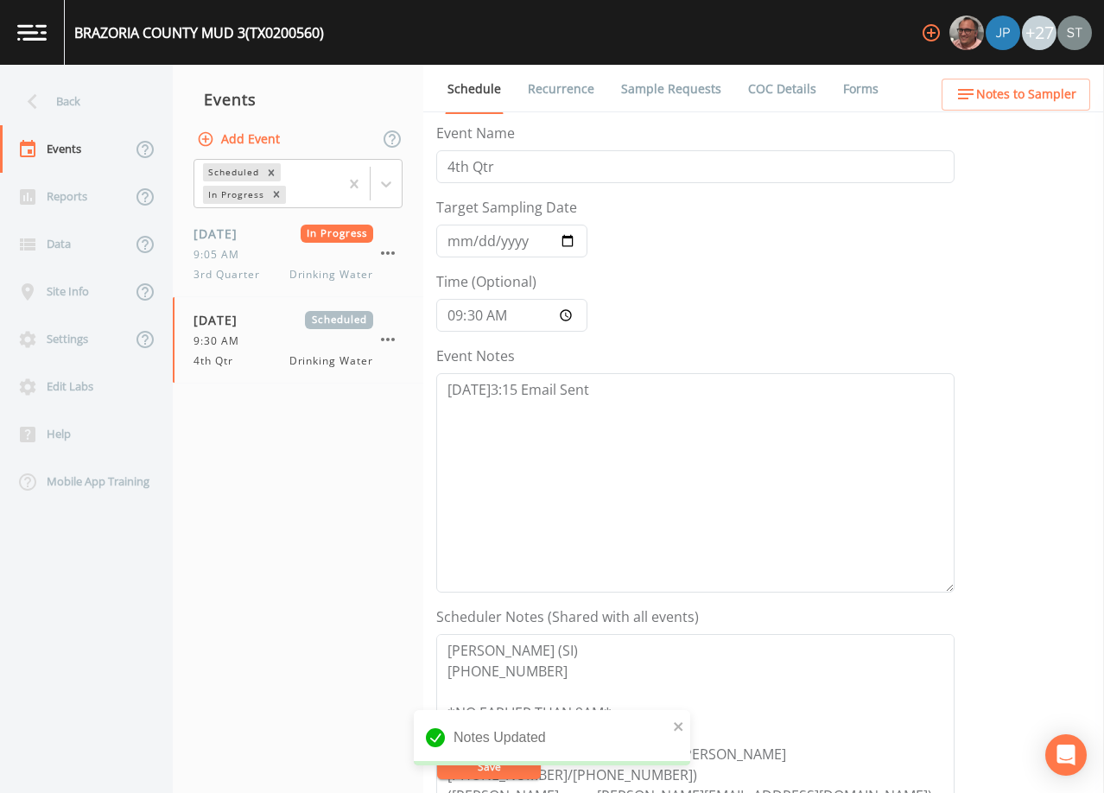
click at [1054, 95] on span "Notes to Sampler" at bounding box center [1026, 95] width 100 height 22
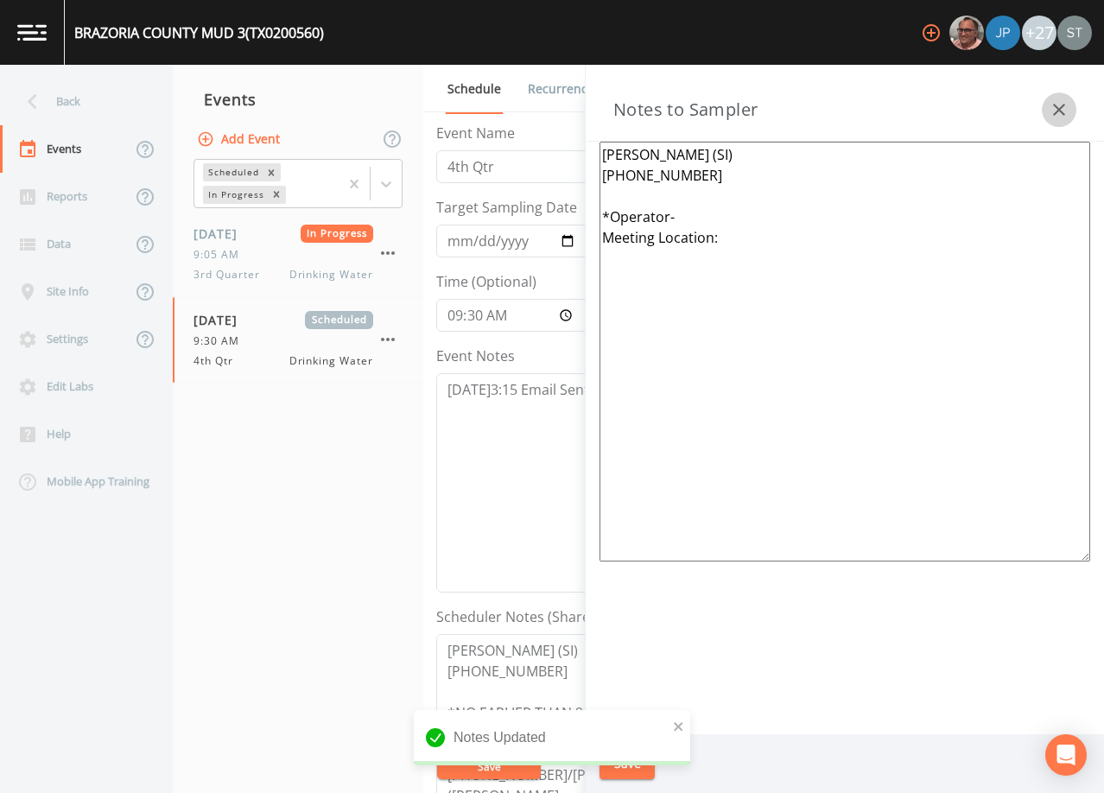
click at [1062, 103] on icon "button" at bounding box center [1059, 109] width 21 height 21
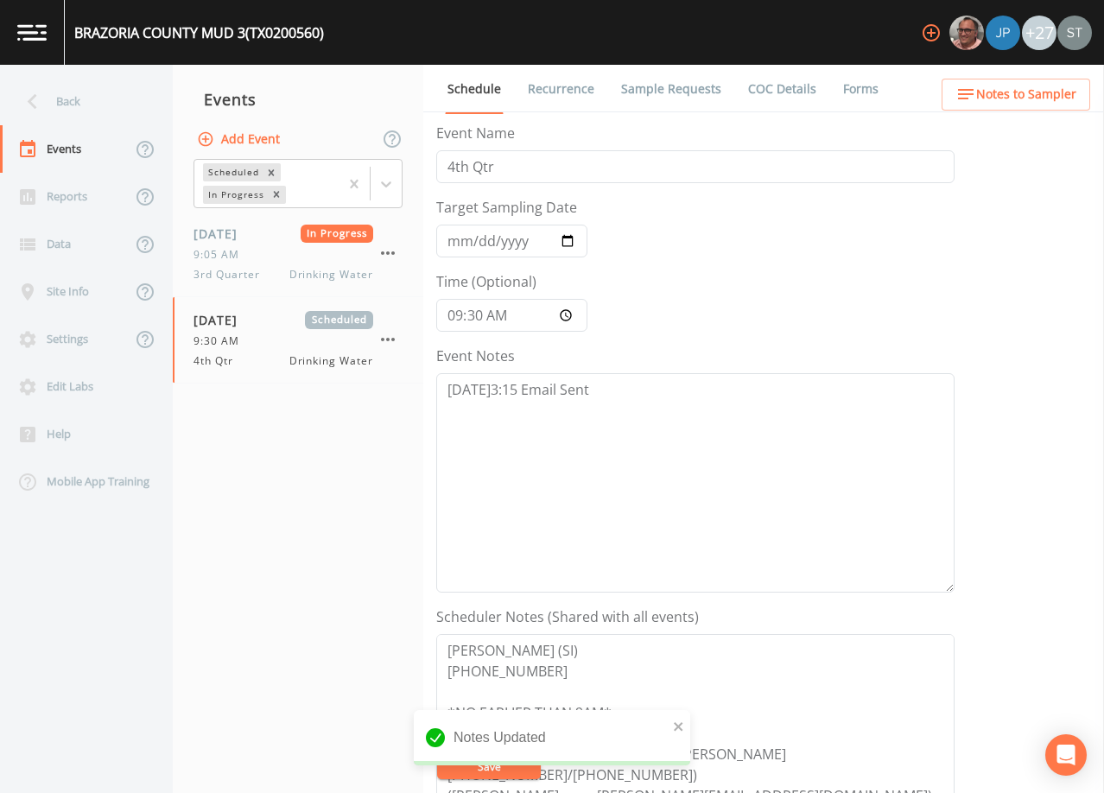
click at [986, 88] on span "Notes to Sampler" at bounding box center [1026, 95] width 100 height 22
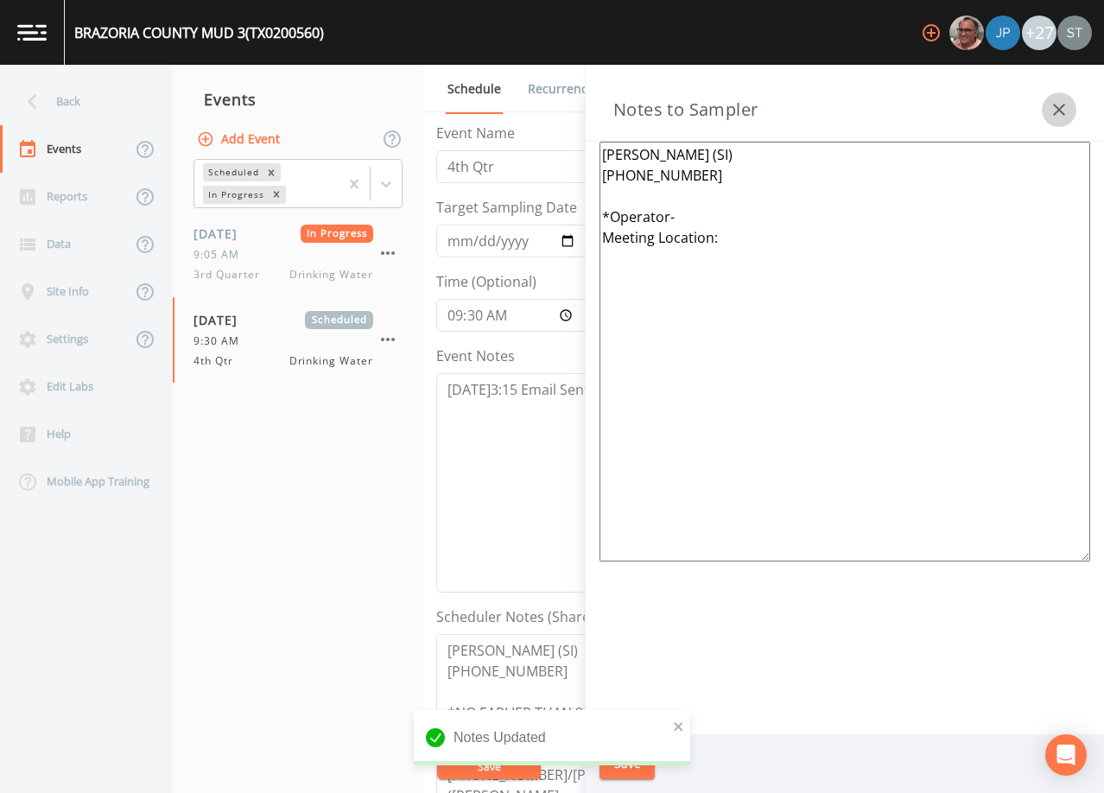
click at [1057, 111] on icon "button" at bounding box center [1059, 110] width 12 height 12
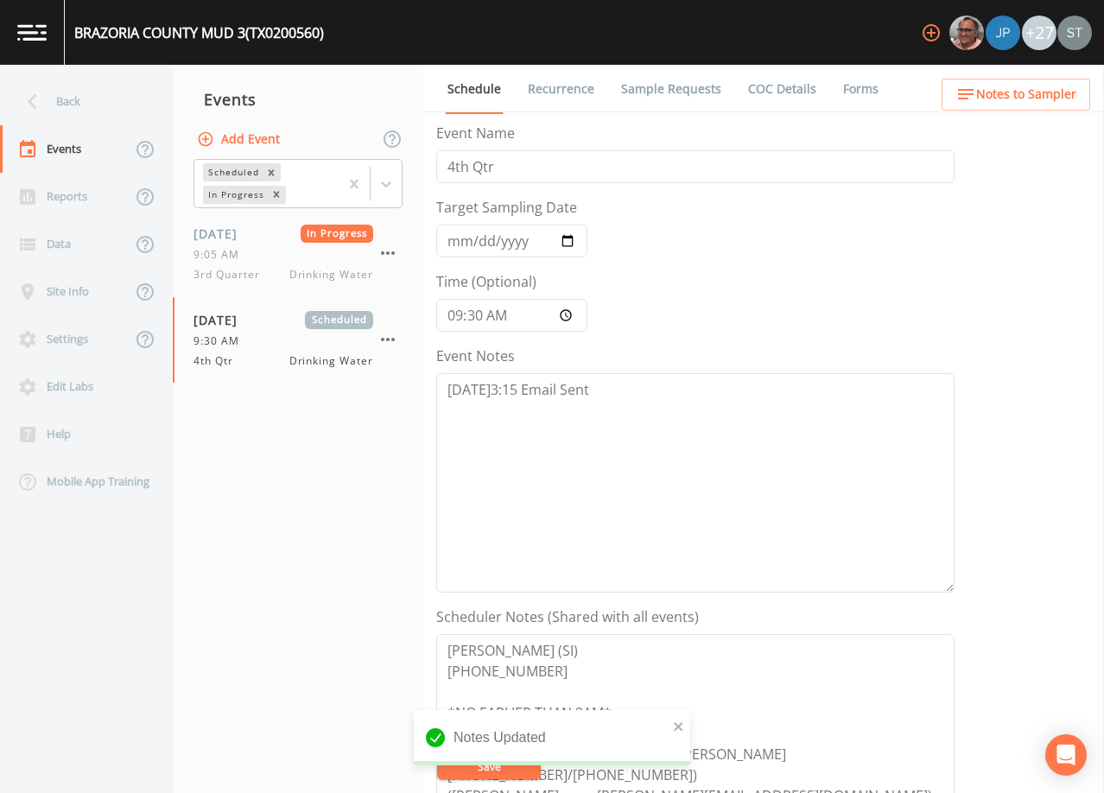
click at [569, 86] on link "Recurrence" at bounding box center [561, 89] width 72 height 48
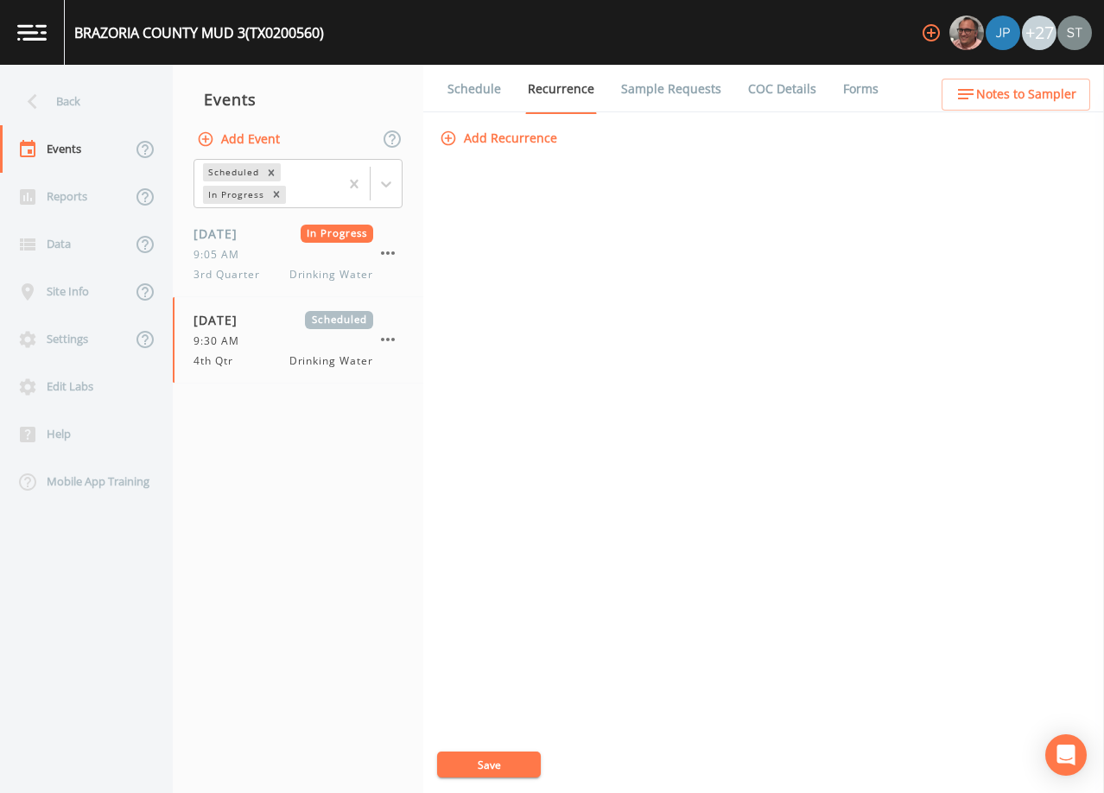
click at [462, 92] on link "Schedule" at bounding box center [474, 89] width 59 height 48
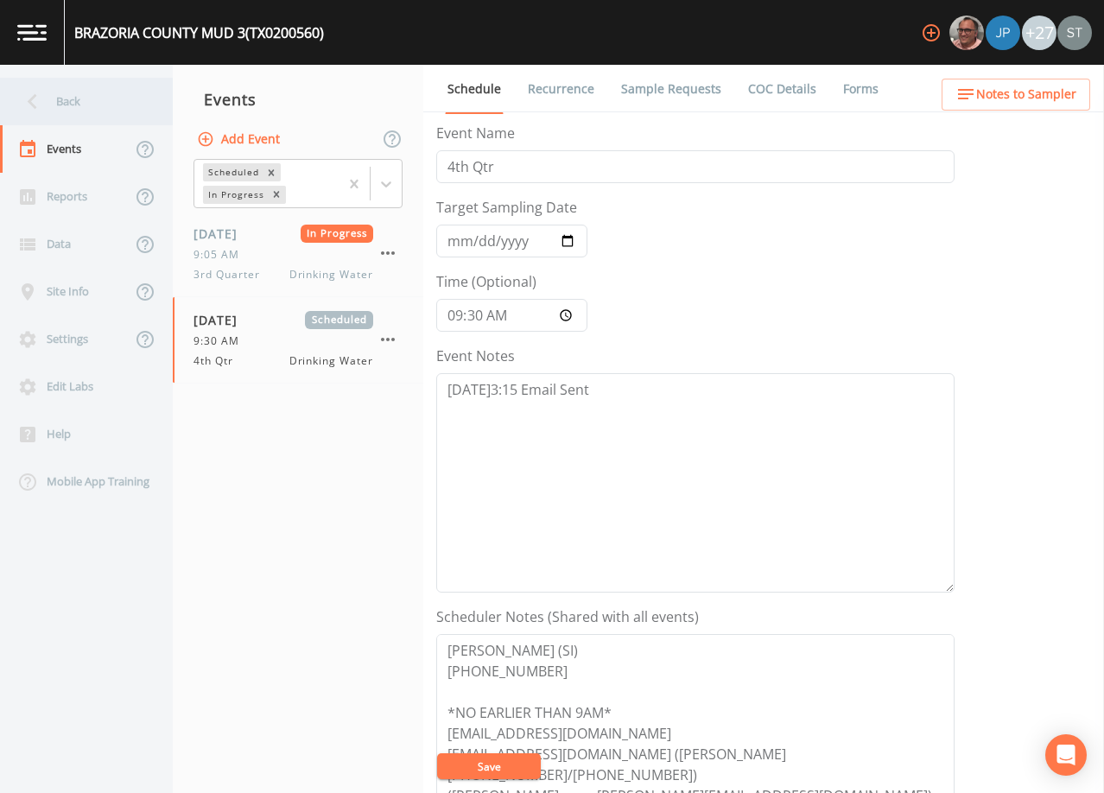
click at [75, 105] on div "Back" at bounding box center [78, 102] width 156 height 48
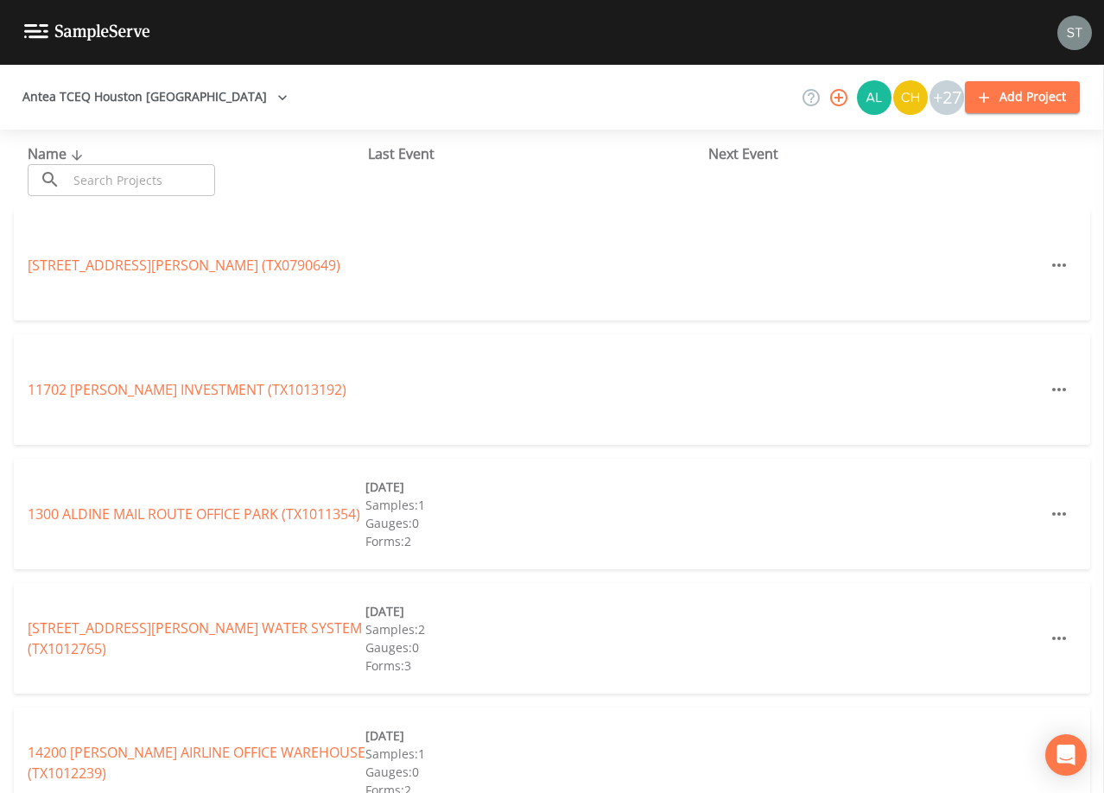
click at [161, 184] on input "text" at bounding box center [141, 180] width 148 height 32
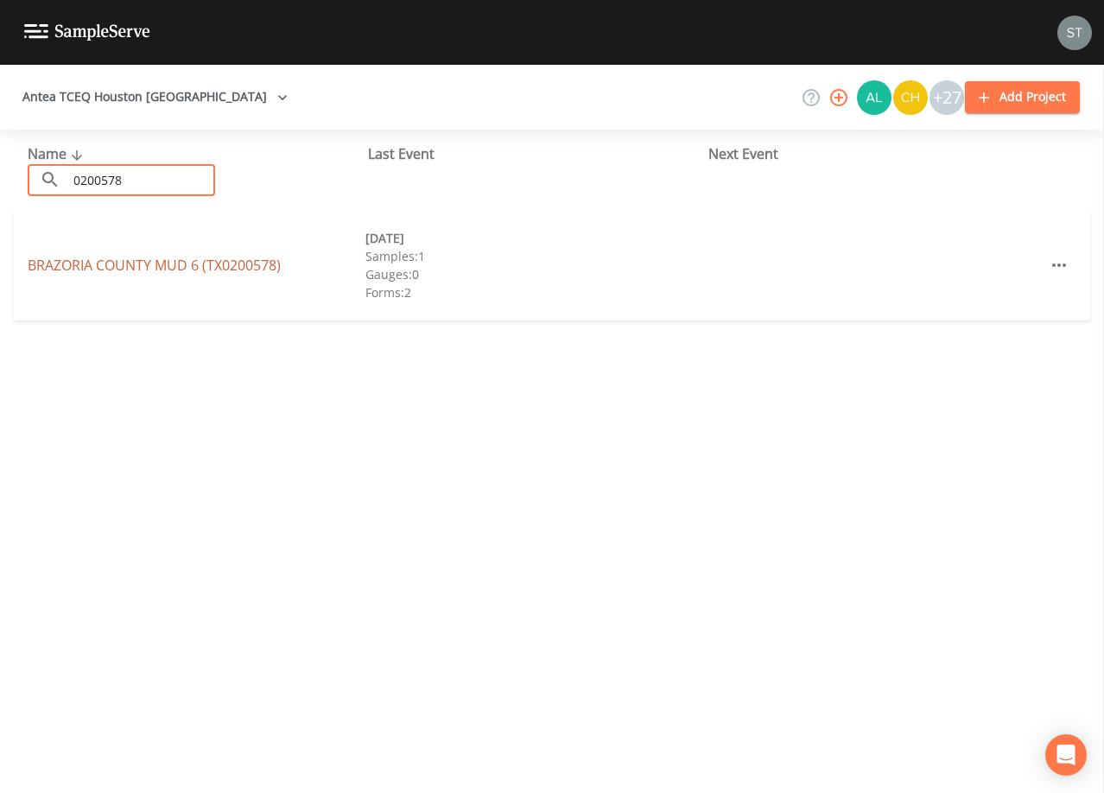
type input "0200578"
click at [181, 260] on link "[GEOGRAPHIC_DATA] 6 (TX0200578)" at bounding box center [154, 265] width 253 height 19
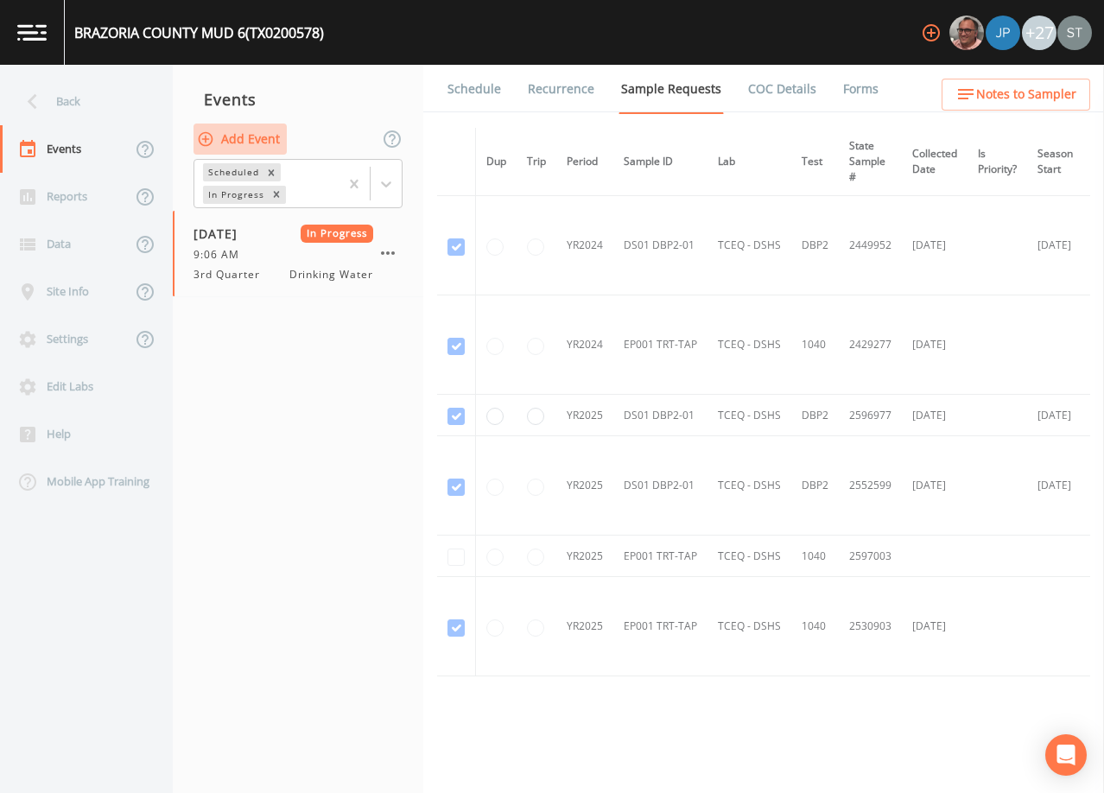
click at [258, 138] on button "Add Event" at bounding box center [240, 140] width 93 height 32
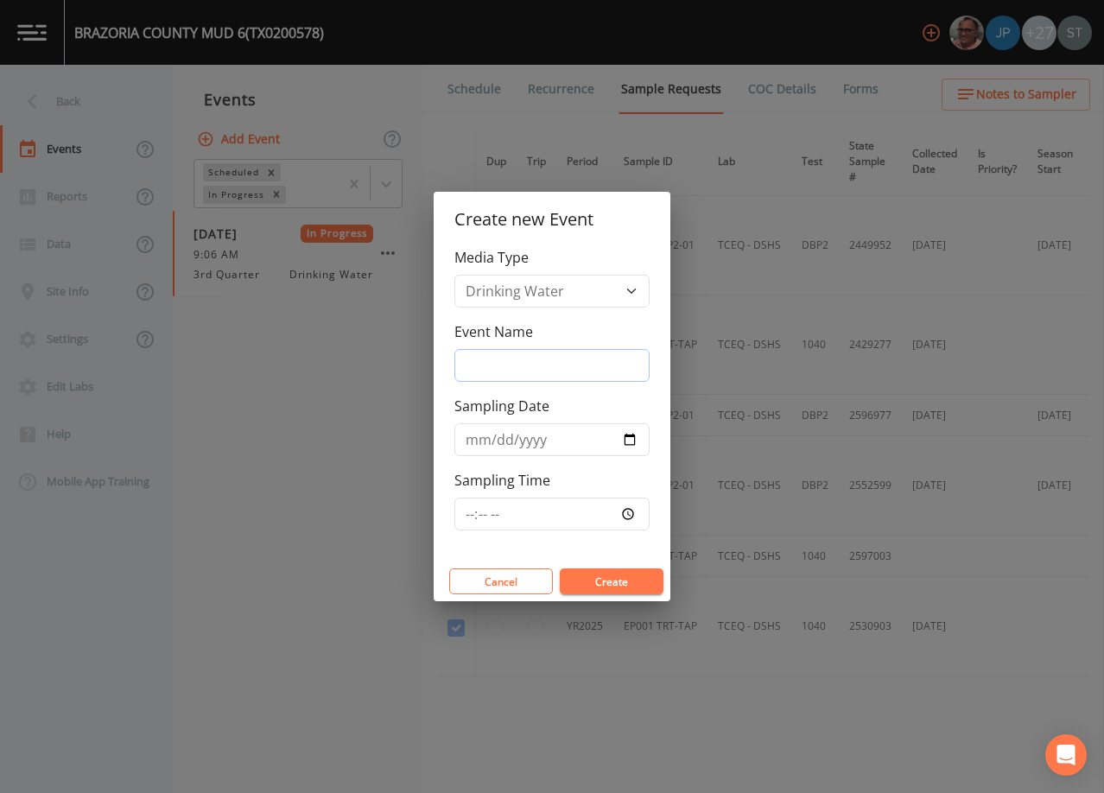
click at [516, 359] on input "Event Name" at bounding box center [552, 365] width 195 height 33
type input "4th Qtr"
click at [478, 437] on input "Sampling Date" at bounding box center [552, 439] width 195 height 33
type input "[DATE]"
type input "09:30"
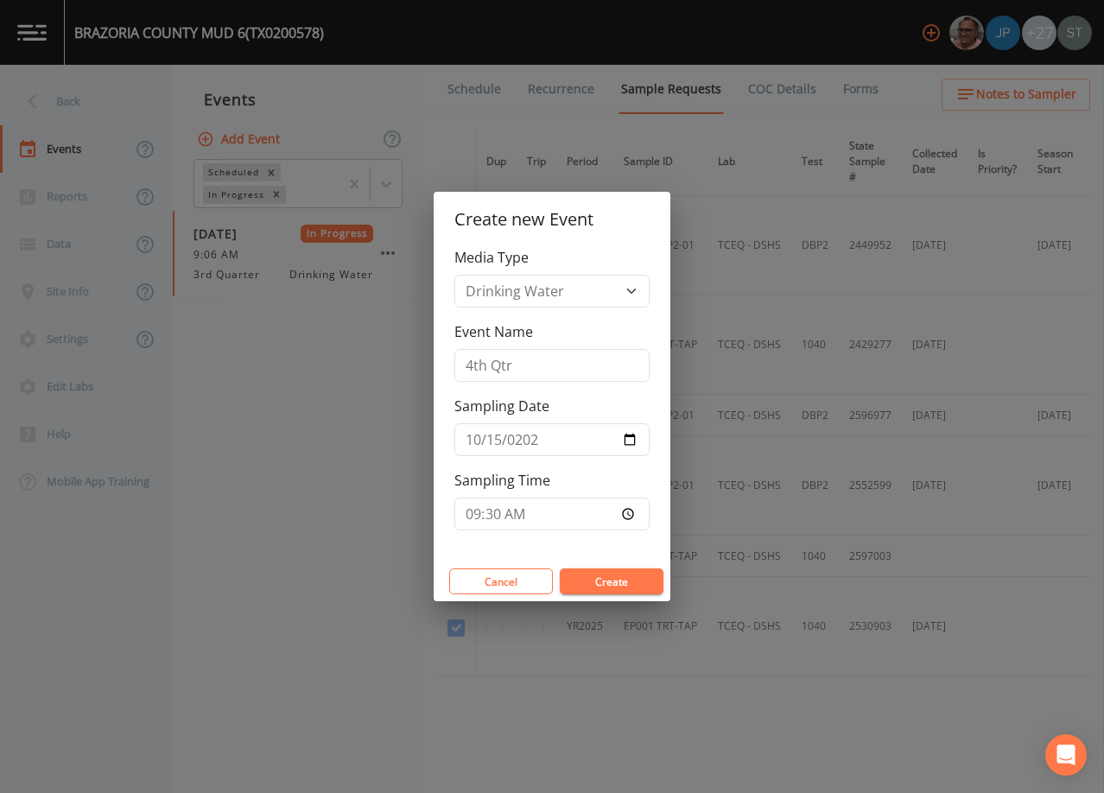
click at [613, 582] on button "Create" at bounding box center [612, 582] width 104 height 26
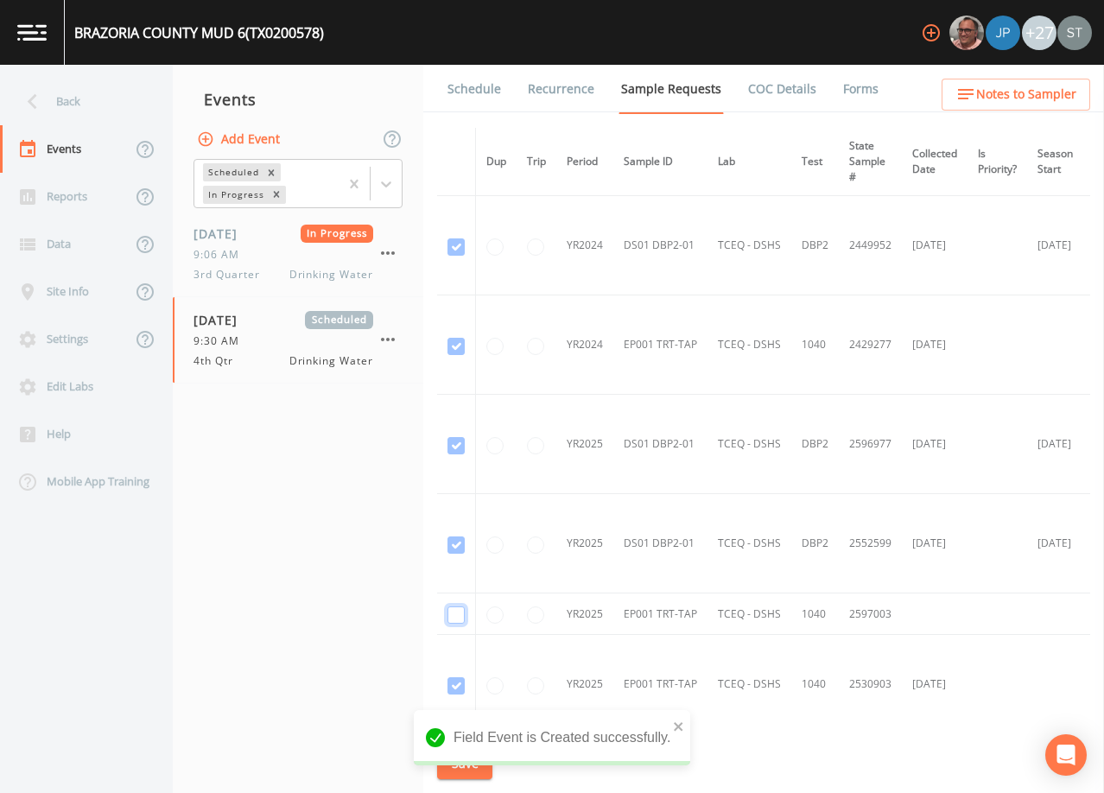
click at [463, 615] on input "checkbox" at bounding box center [456, 615] width 17 height 17
checkbox input "true"
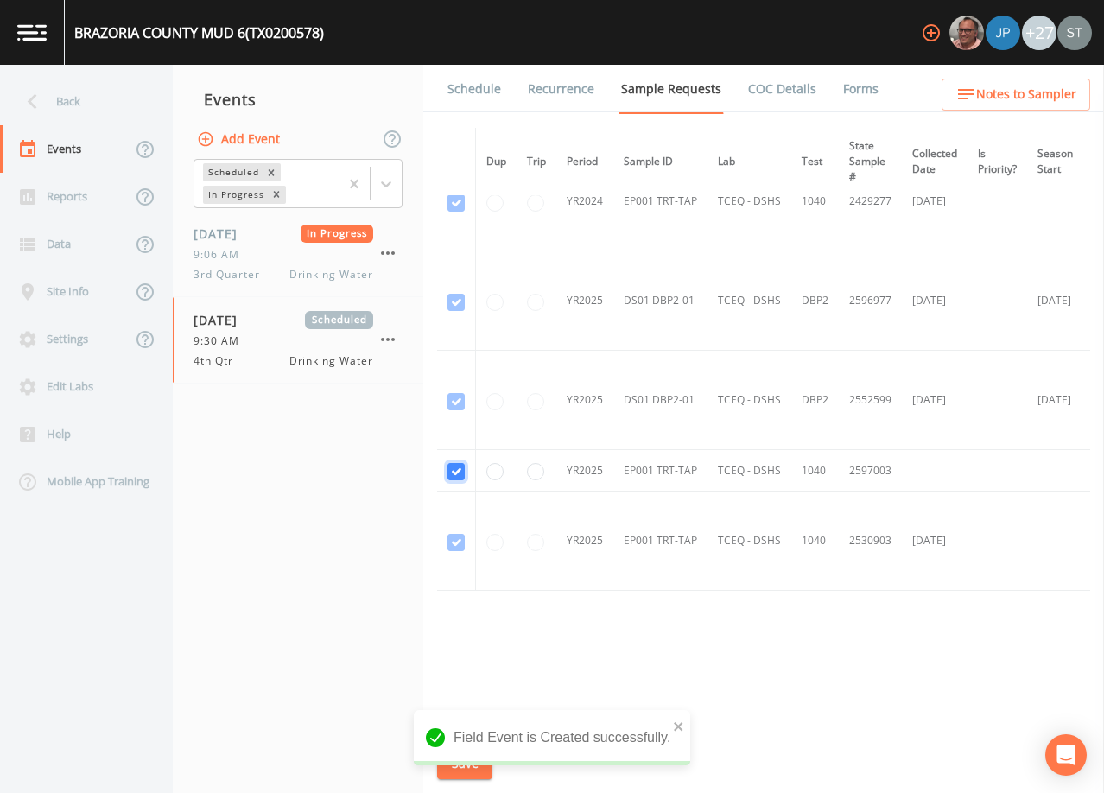
scroll to position [153, 0]
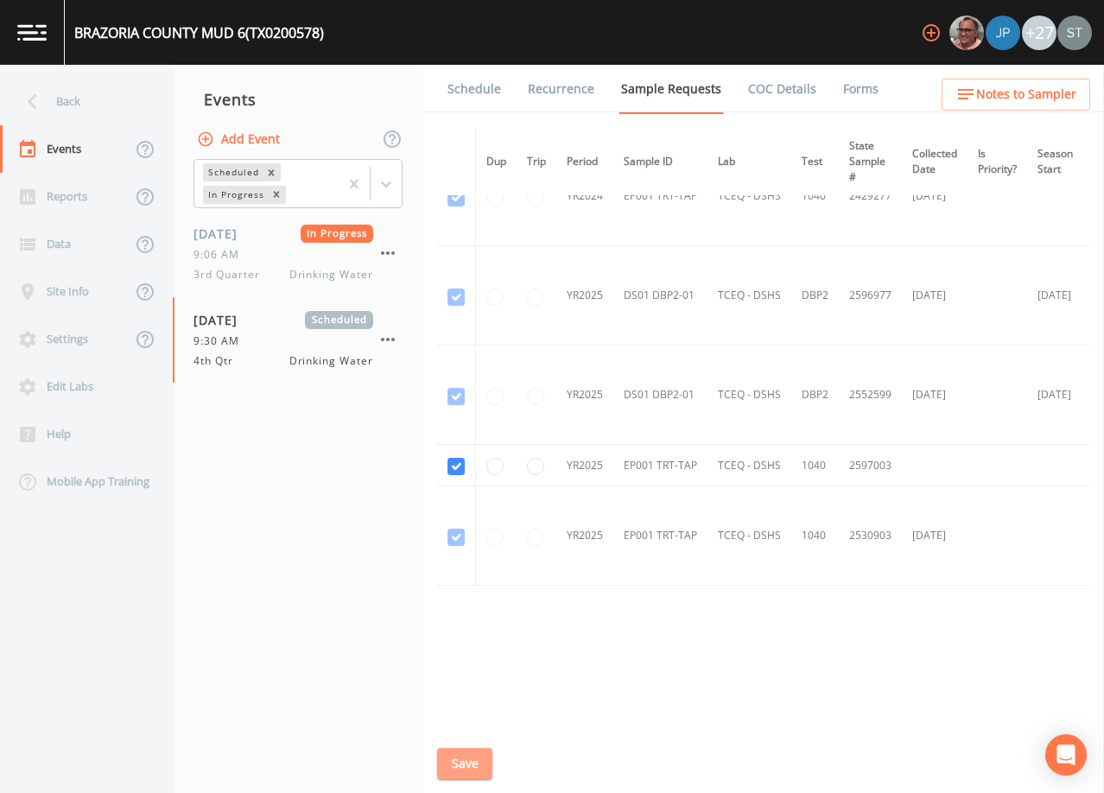
click at [461, 764] on button "Save" at bounding box center [464, 764] width 55 height 32
click at [475, 765] on button "Save" at bounding box center [464, 764] width 55 height 32
click at [480, 88] on link "Schedule" at bounding box center [474, 89] width 59 height 48
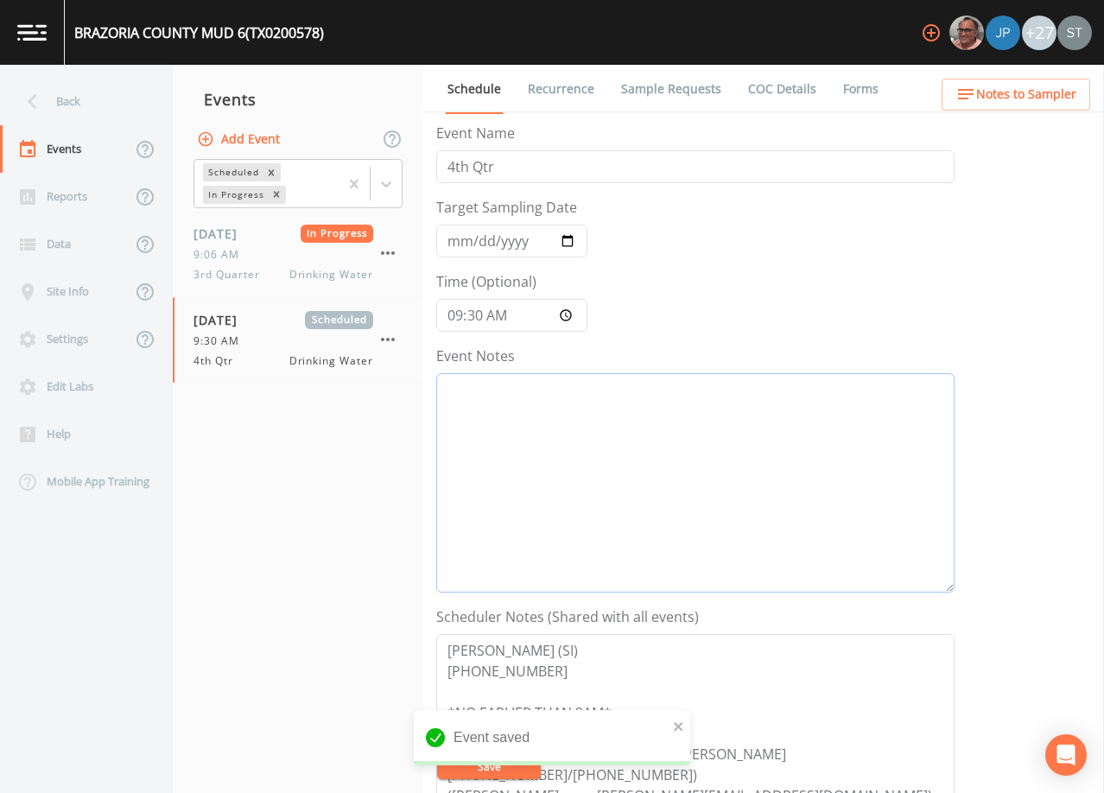
click at [580, 461] on textarea "Event Notes" at bounding box center [695, 482] width 518 height 219
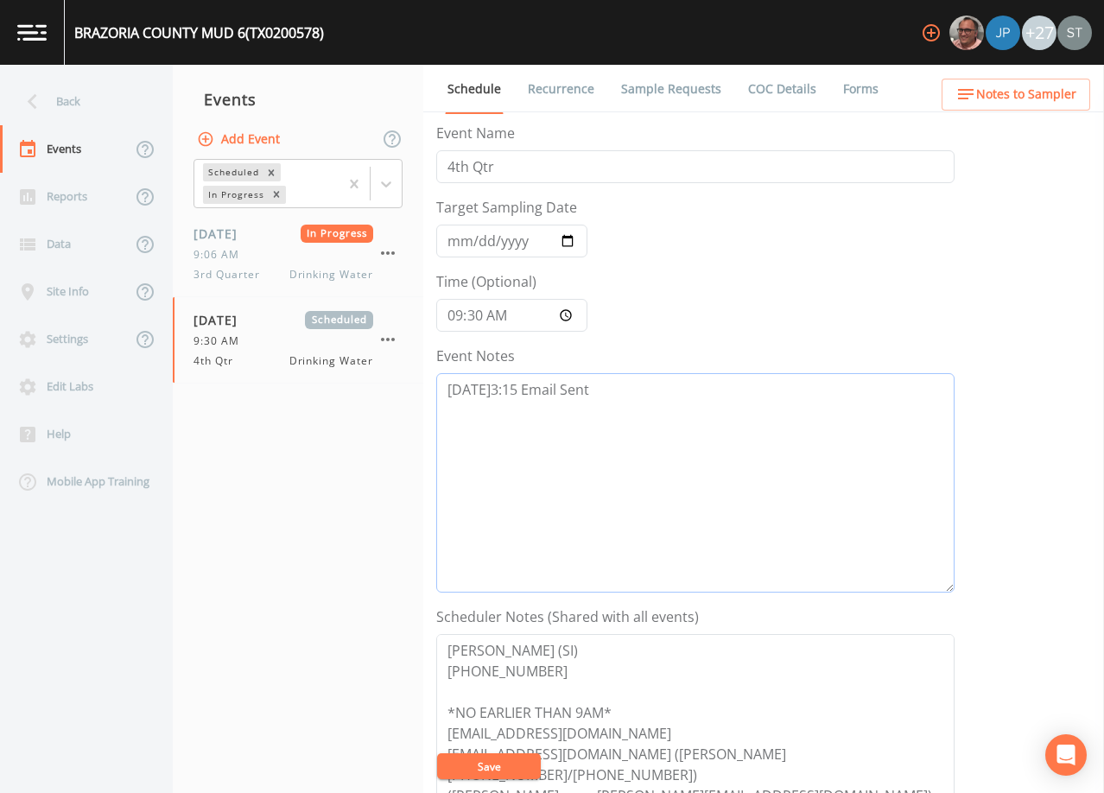
type textarea "[DATE]3:15 Email Sent"
click at [519, 762] on button "Save" at bounding box center [489, 767] width 104 height 26
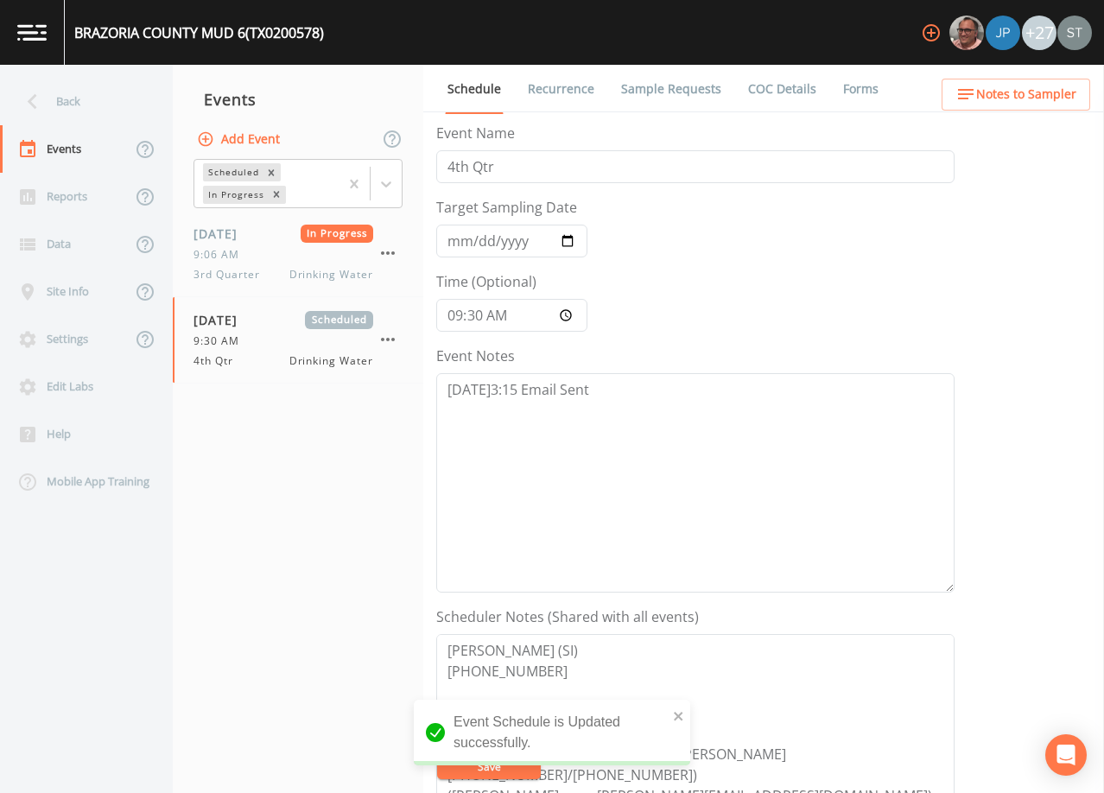
click at [1046, 99] on span "Notes to Sampler" at bounding box center [1026, 95] width 100 height 22
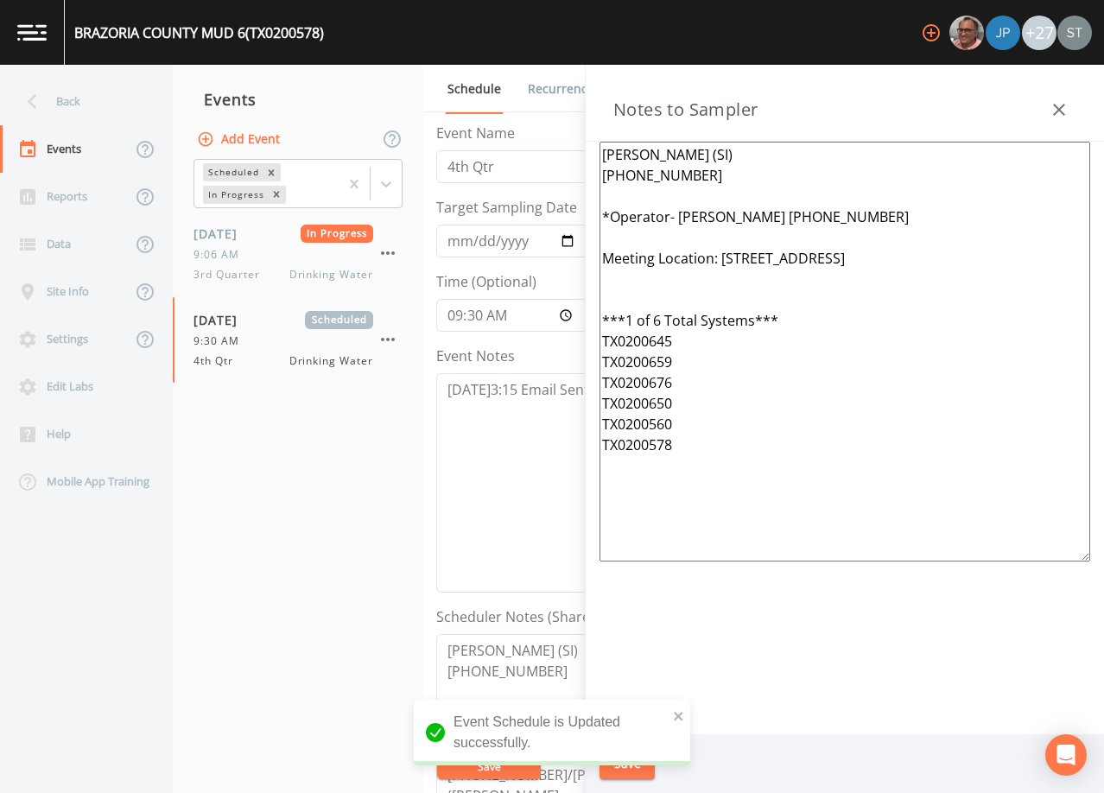
drag, startPoint x: 752, startPoint y: 461, endPoint x: 717, endPoint y: 260, distance: 204.3
click at [717, 260] on textarea "[PERSON_NAME] (SI) [PHONE_NUMBER] *Operator- [PERSON_NAME] [PHONE_NUMBER] Meeti…" at bounding box center [845, 352] width 491 height 420
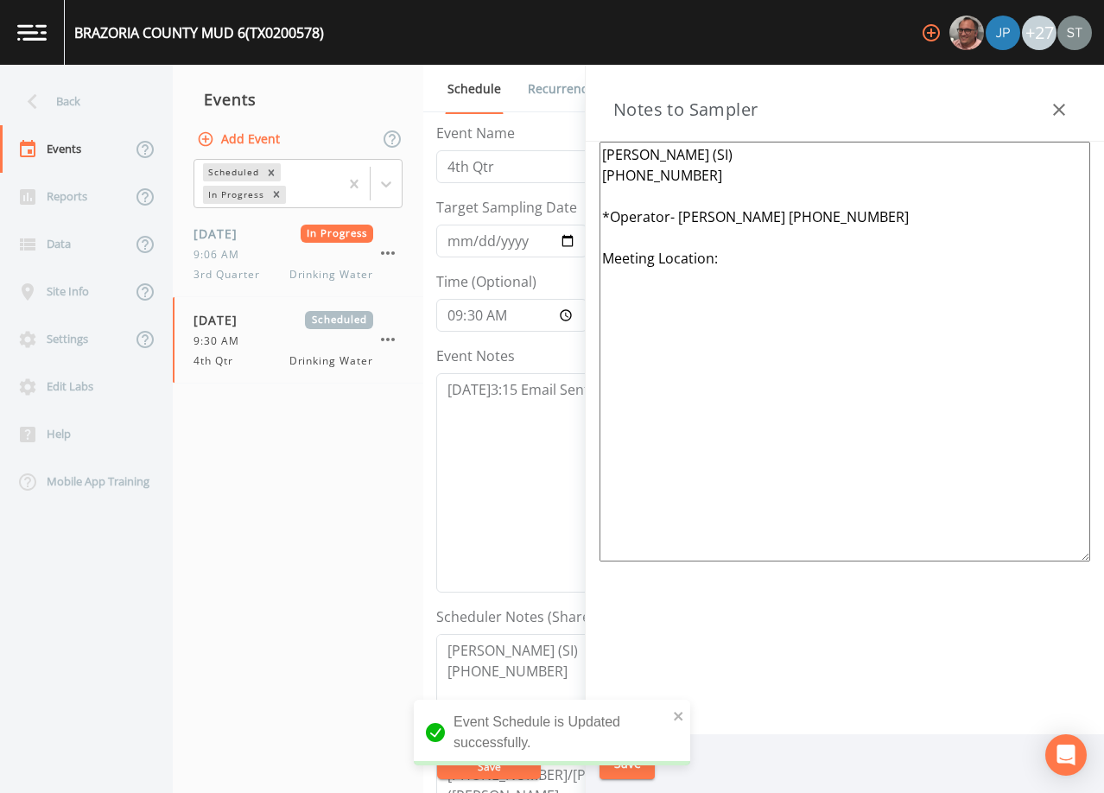
drag, startPoint x: 929, startPoint y: 218, endPoint x: 676, endPoint y: 216, distance: 253.2
click at [676, 216] on textarea "[PERSON_NAME] (SI) [PHONE_NUMBER] *Operator- [PERSON_NAME] [PHONE_NUMBER] Meeti…" at bounding box center [845, 352] width 491 height 420
click at [703, 236] on textarea "[PERSON_NAME] (SI) [PHONE_NUMBER] *Operator- Meeting Location:" at bounding box center [845, 352] width 491 height 420
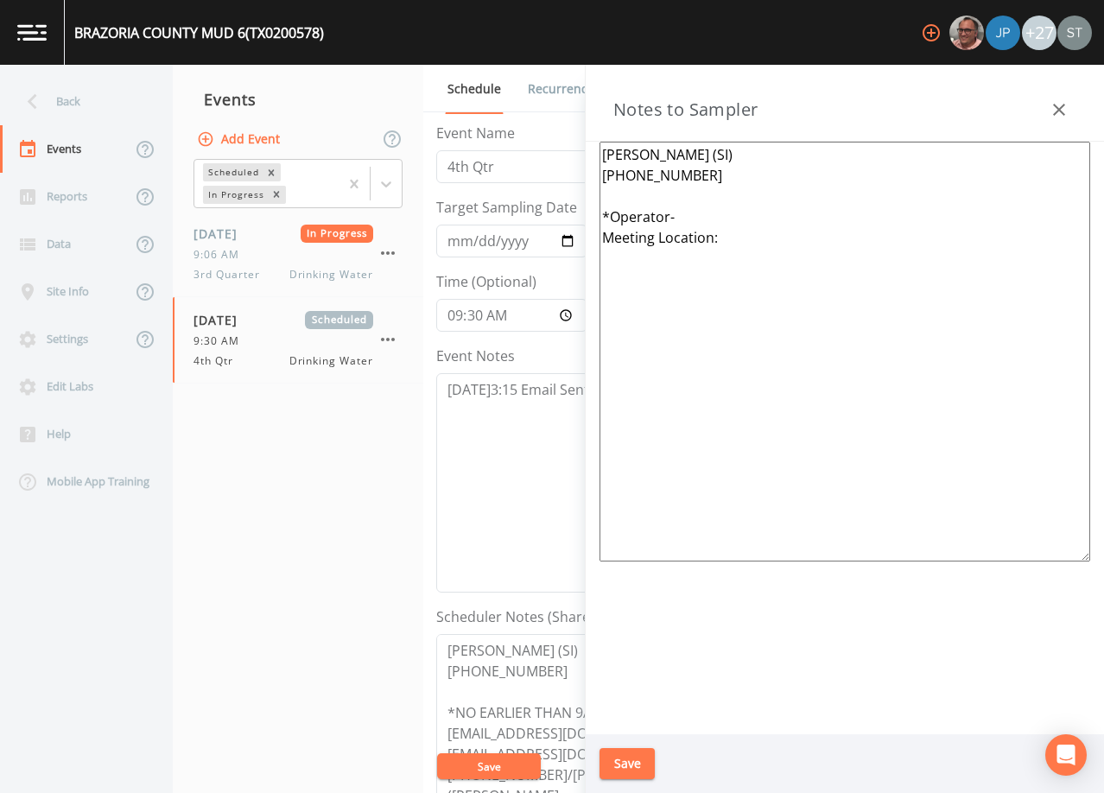
type textarea "[PERSON_NAME] (SI) [PHONE_NUMBER] *Operator- Meeting Location:"
drag, startPoint x: 634, startPoint y: 757, endPoint x: 767, endPoint y: 618, distance: 192.5
click at [634, 755] on button "Save" at bounding box center [627, 764] width 55 height 32
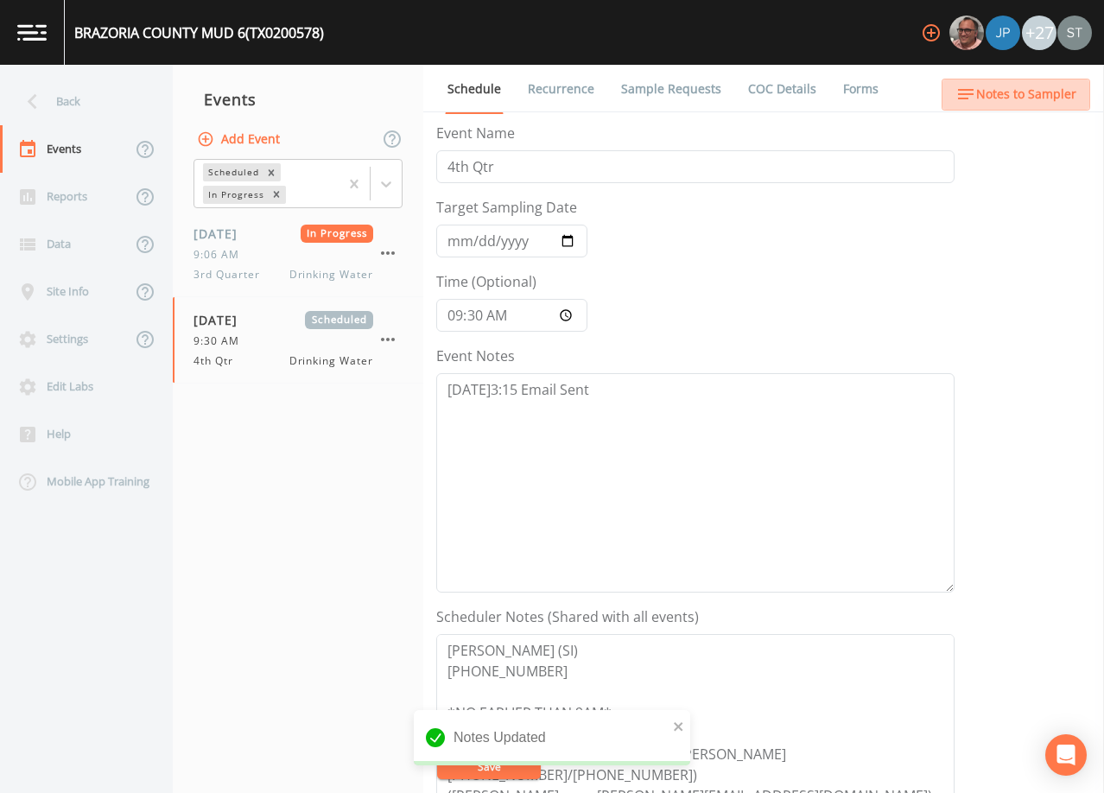
click at [1060, 108] on button "Notes to Sampler" at bounding box center [1016, 95] width 149 height 32
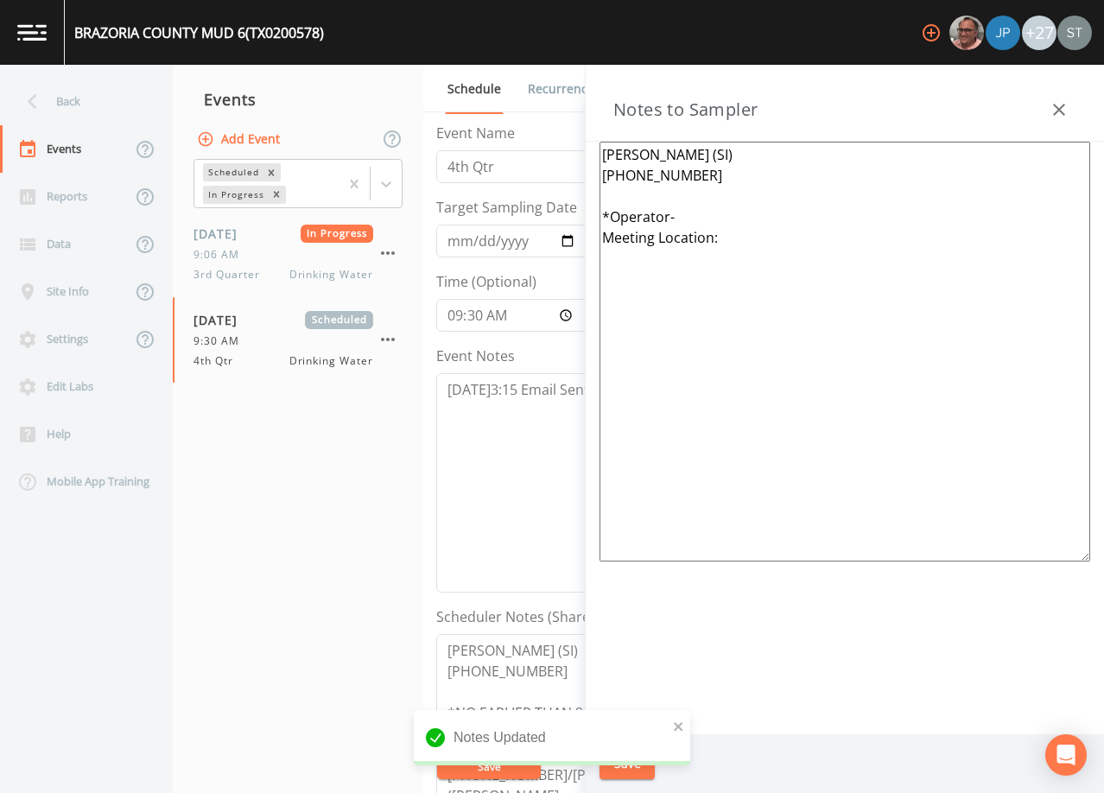
click at [1063, 100] on icon "button" at bounding box center [1059, 109] width 21 height 21
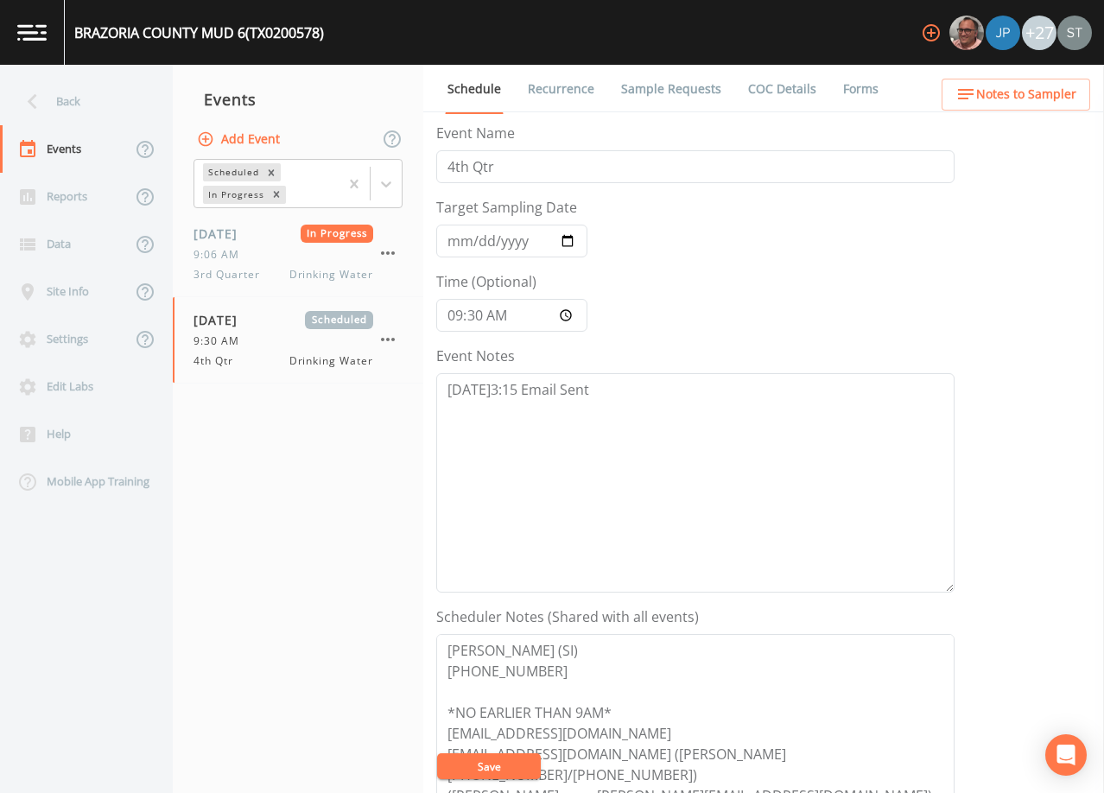
click at [548, 85] on link "Recurrence" at bounding box center [561, 89] width 72 height 48
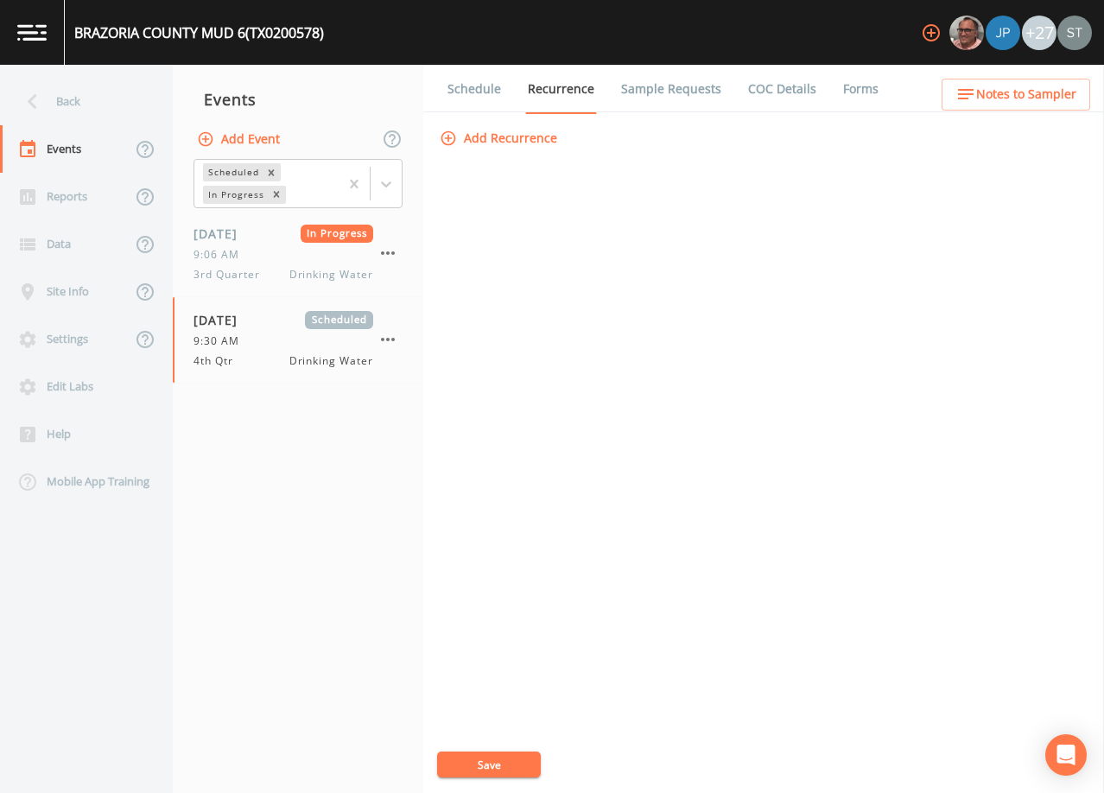
click at [467, 89] on link "Schedule" at bounding box center [474, 89] width 59 height 48
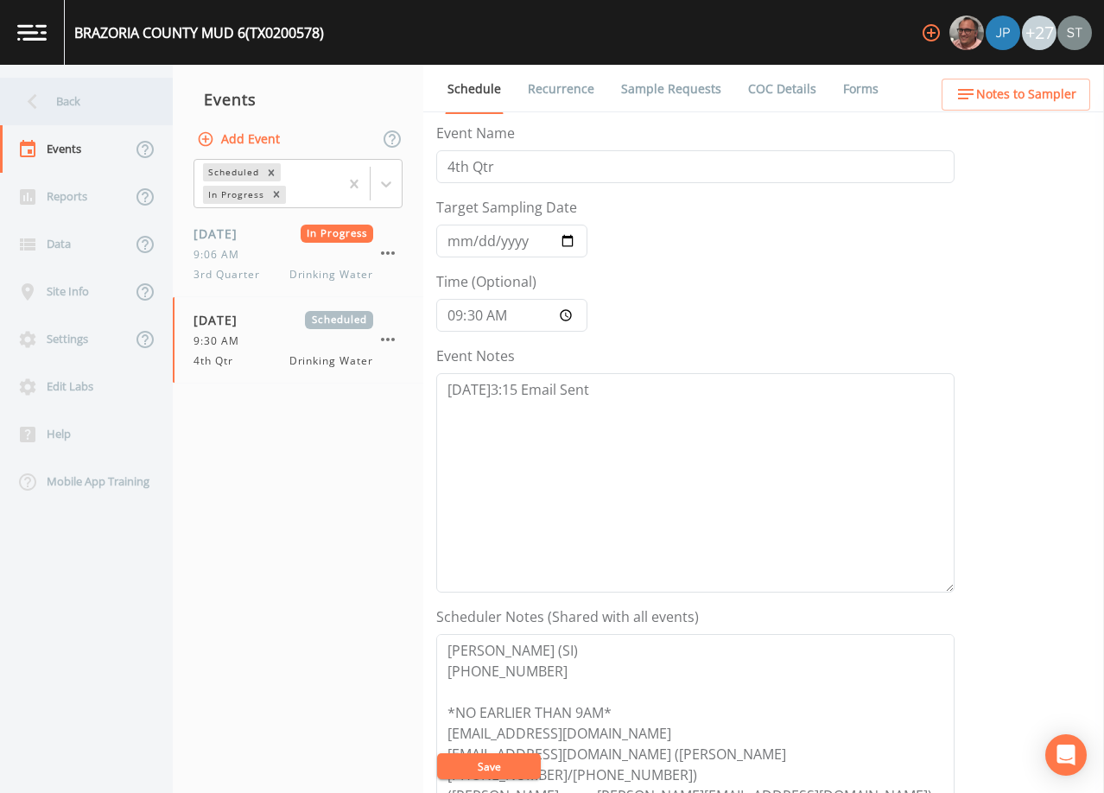
click at [69, 113] on div "Back" at bounding box center [78, 102] width 156 height 48
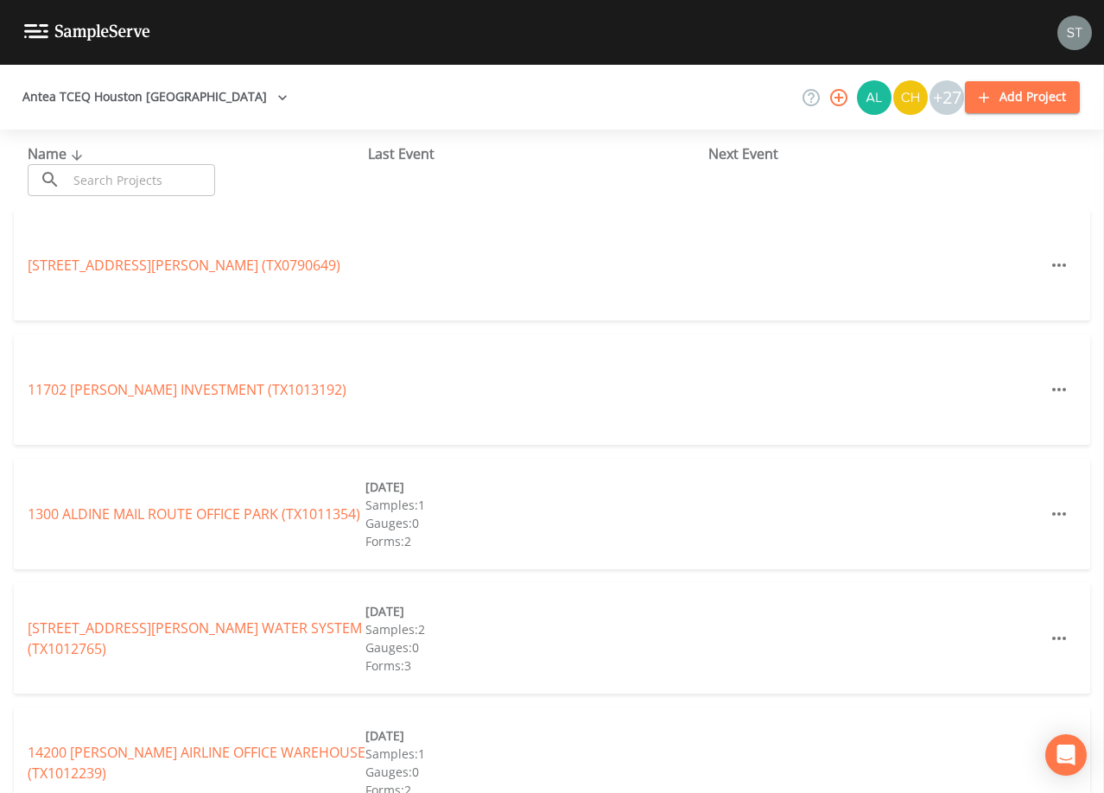
click at [143, 175] on input "text" at bounding box center [141, 180] width 148 height 32
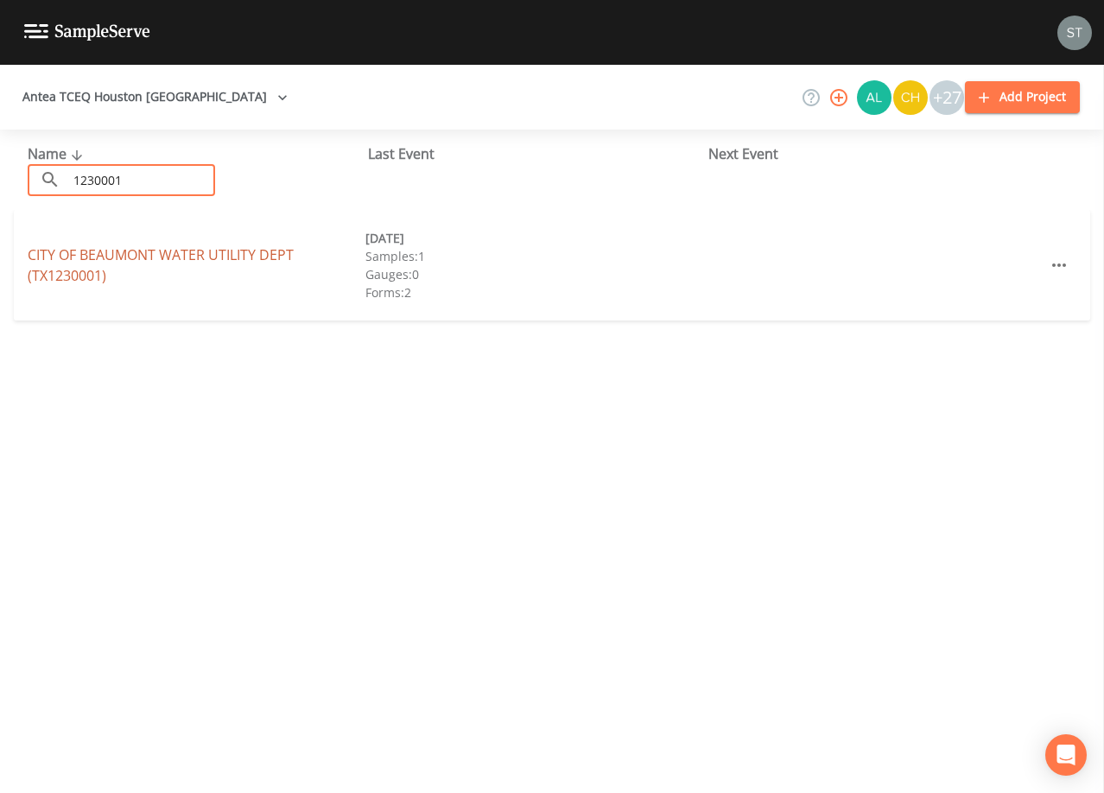
type input "1230001"
click at [197, 252] on link "CITY OF BEAUMONT WATER UTILITY DEPT (TX1230001)" at bounding box center [161, 265] width 266 height 40
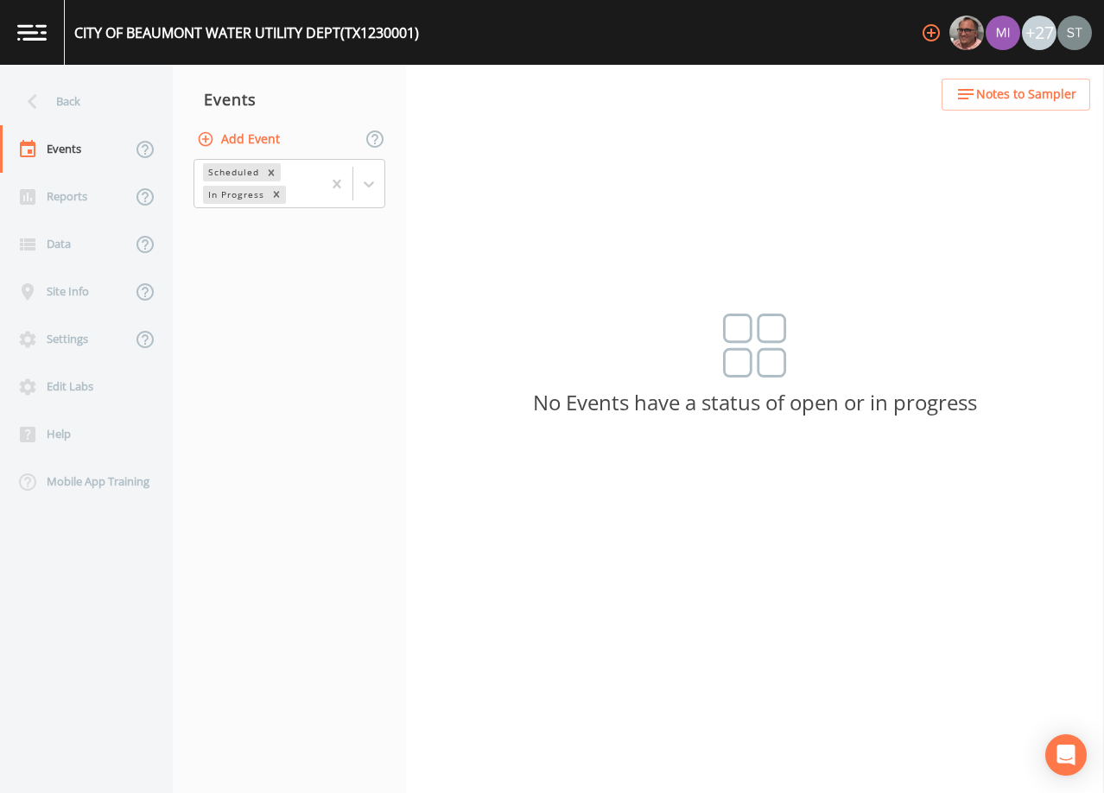
click at [257, 144] on button "Add Event" at bounding box center [240, 140] width 93 height 32
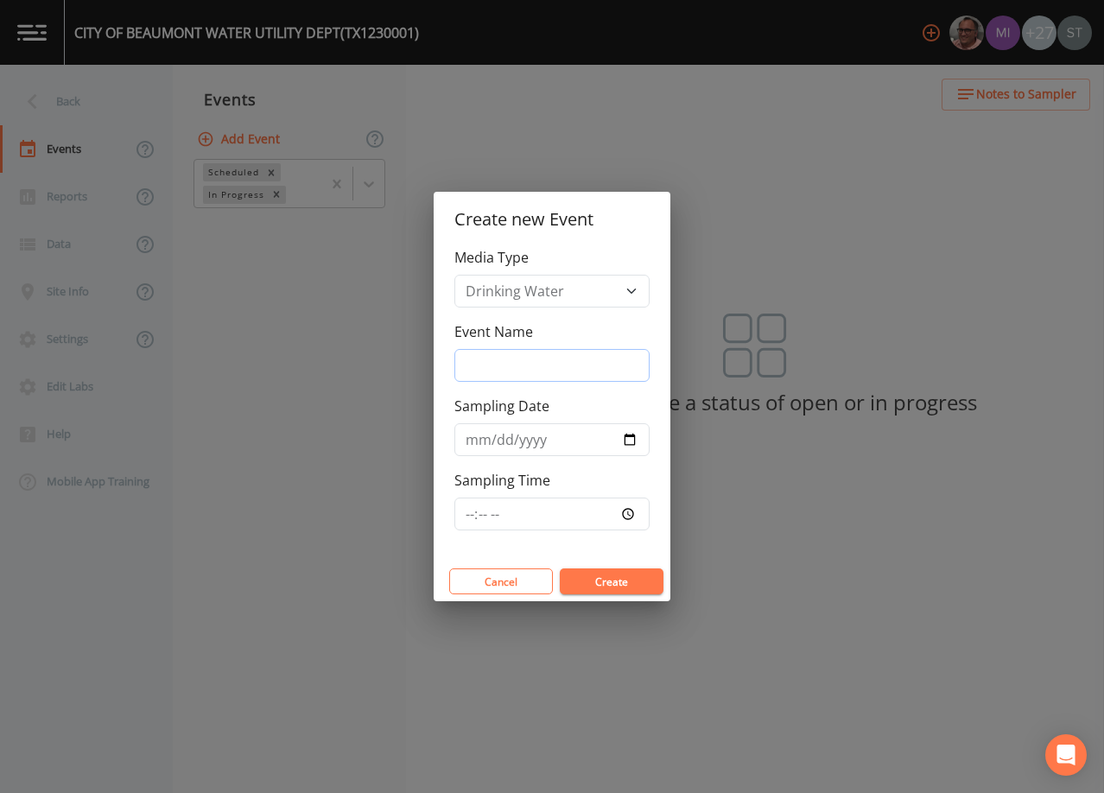
click at [512, 368] on input "Event Name" at bounding box center [552, 365] width 195 height 33
type input "4th Qtr"
click at [467, 439] on input "Sampling Date" at bounding box center [552, 439] width 195 height 33
type input "[DATE]"
type input "08:00"
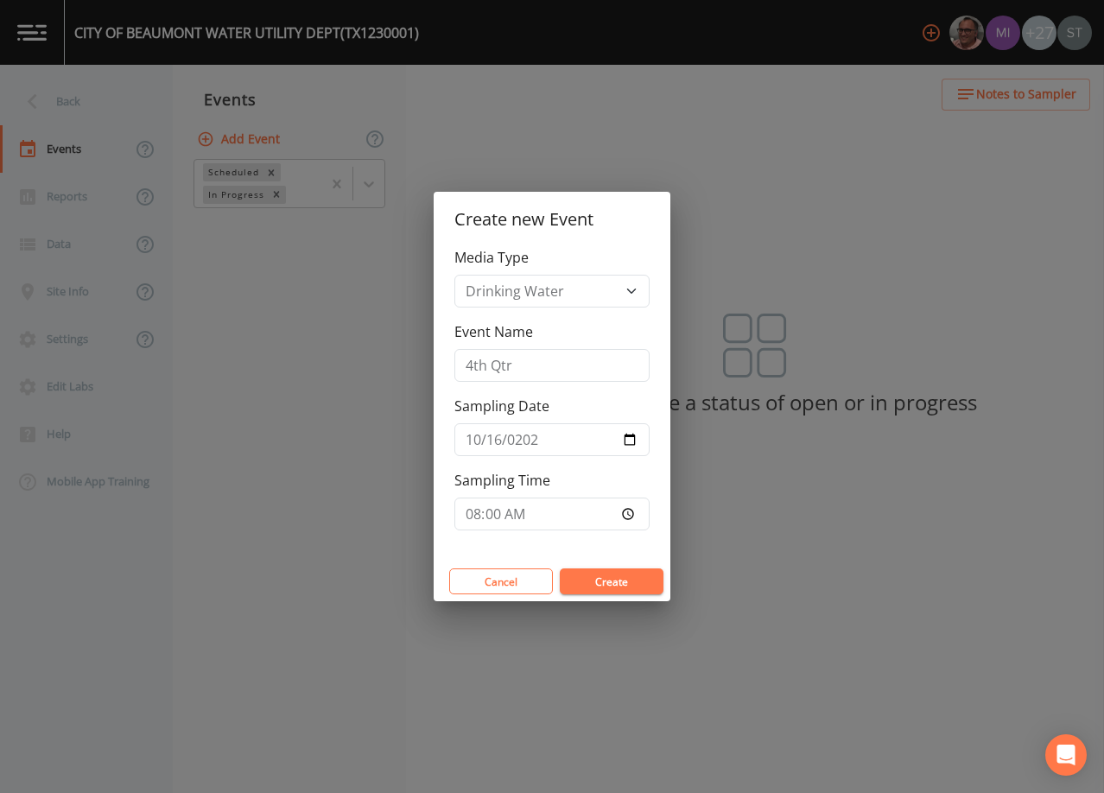
click at [629, 577] on button "Create" at bounding box center [612, 582] width 104 height 26
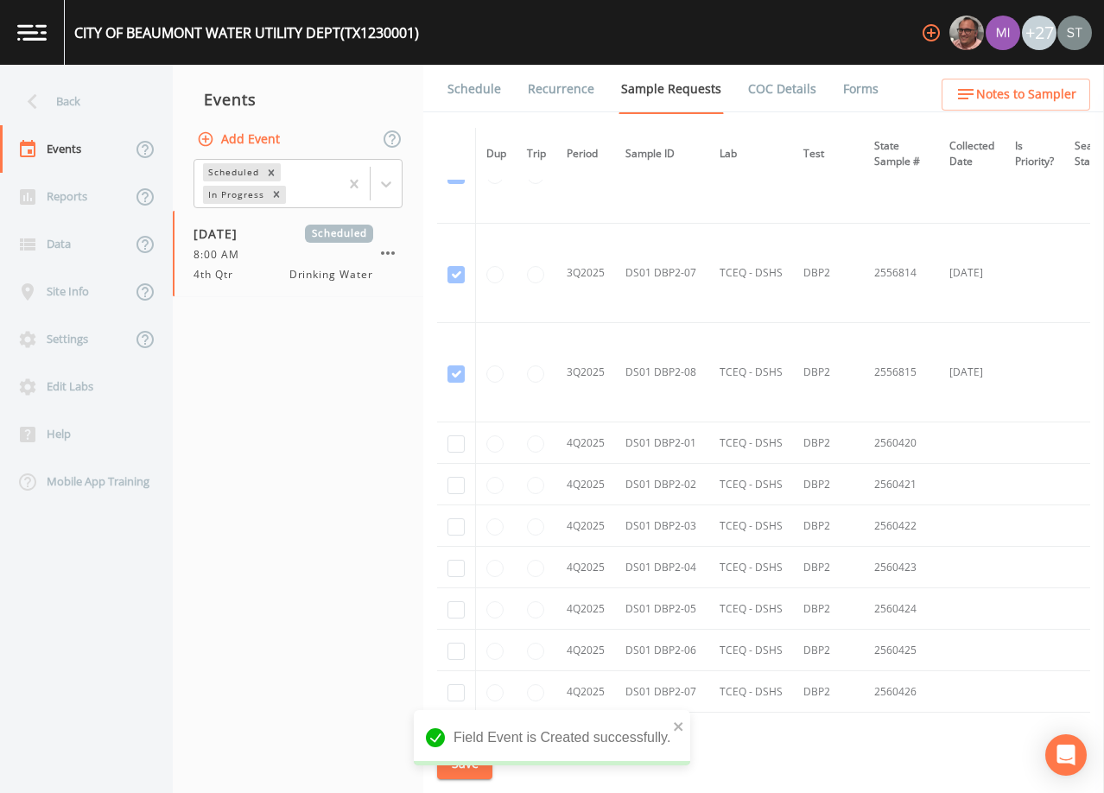
scroll to position [7806, 0]
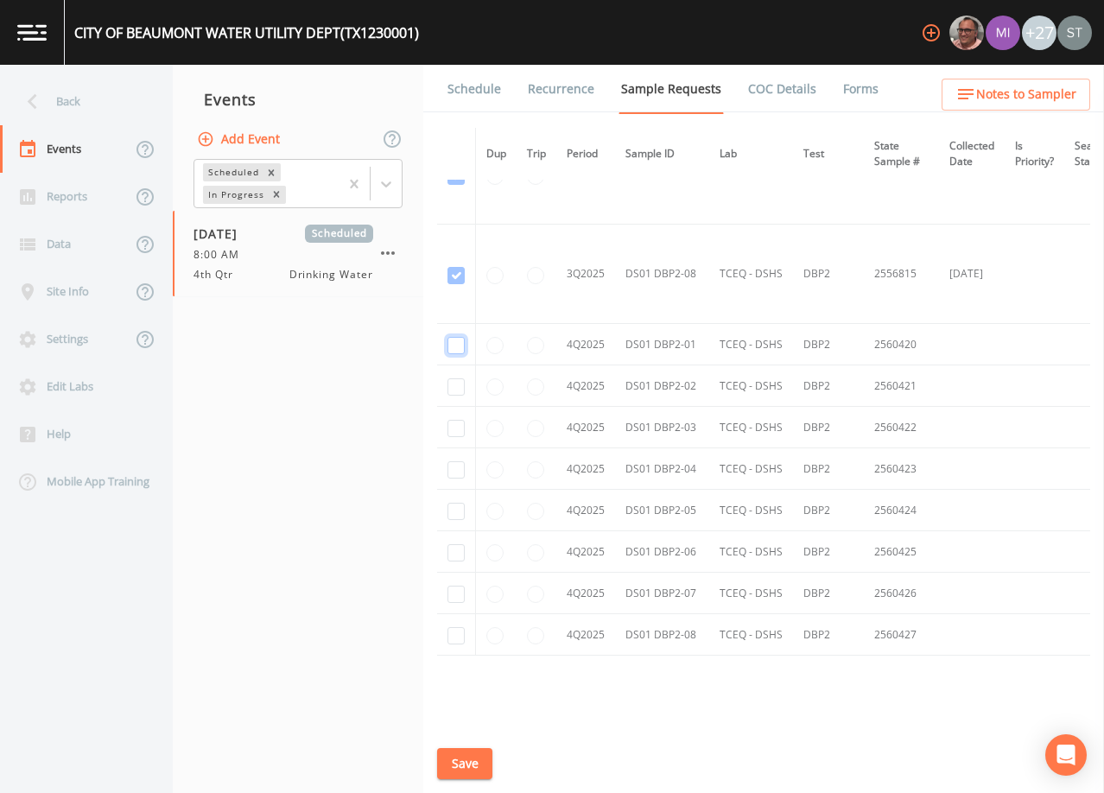
click at [454, 342] on input "checkbox" at bounding box center [456, 345] width 17 height 17
checkbox input "true"
click at [455, 390] on input "checkbox" at bounding box center [456, 386] width 17 height 17
checkbox input "true"
click at [457, 428] on input "checkbox" at bounding box center [456, 428] width 17 height 17
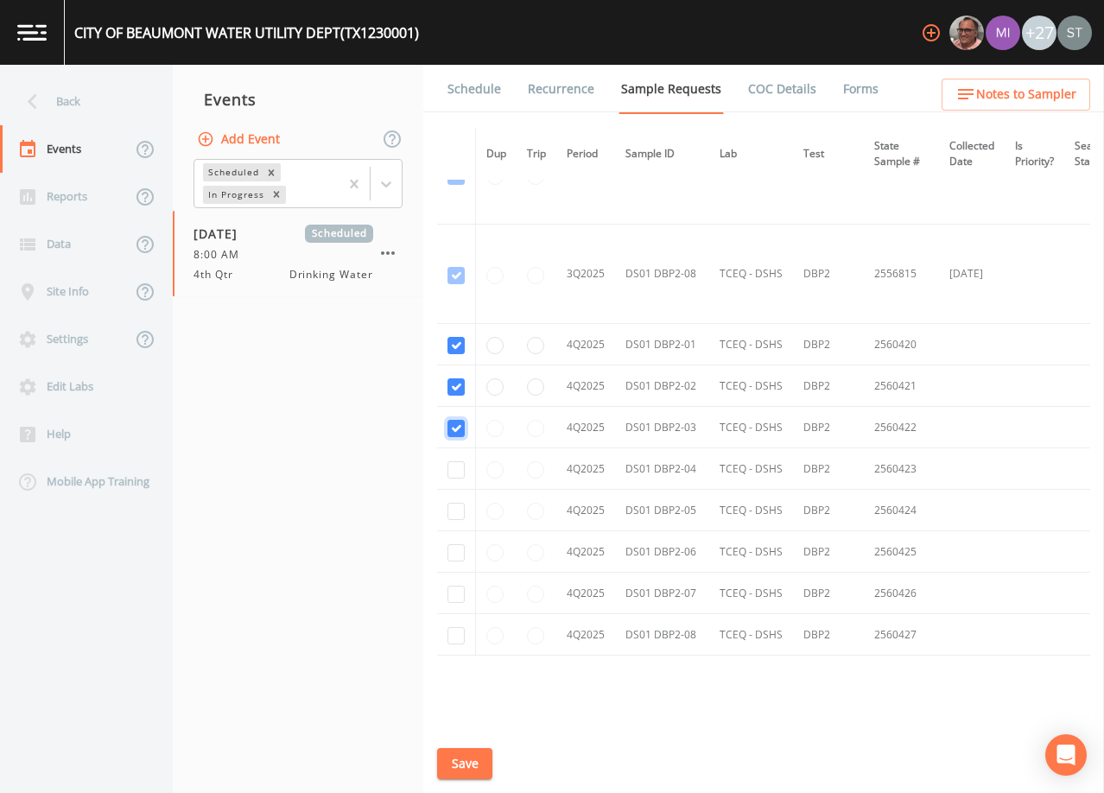
checkbox input "true"
click at [459, 472] on input "checkbox" at bounding box center [456, 469] width 17 height 17
checkbox input "true"
click at [457, 512] on input "checkbox" at bounding box center [456, 511] width 17 height 17
checkbox input "true"
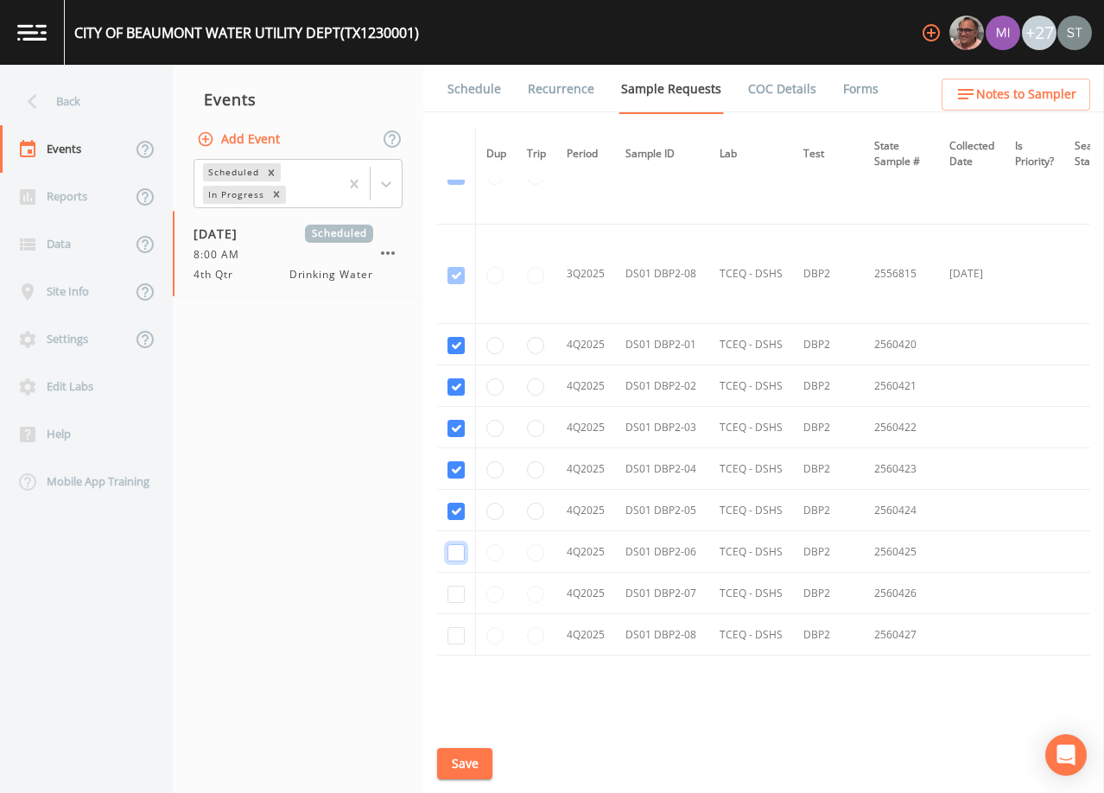
click at [459, 546] on input "checkbox" at bounding box center [456, 552] width 17 height 17
checkbox input "true"
click at [455, 595] on input "checkbox" at bounding box center [456, 594] width 17 height 17
checkbox input "true"
click at [454, 628] on input "checkbox" at bounding box center [456, 635] width 17 height 17
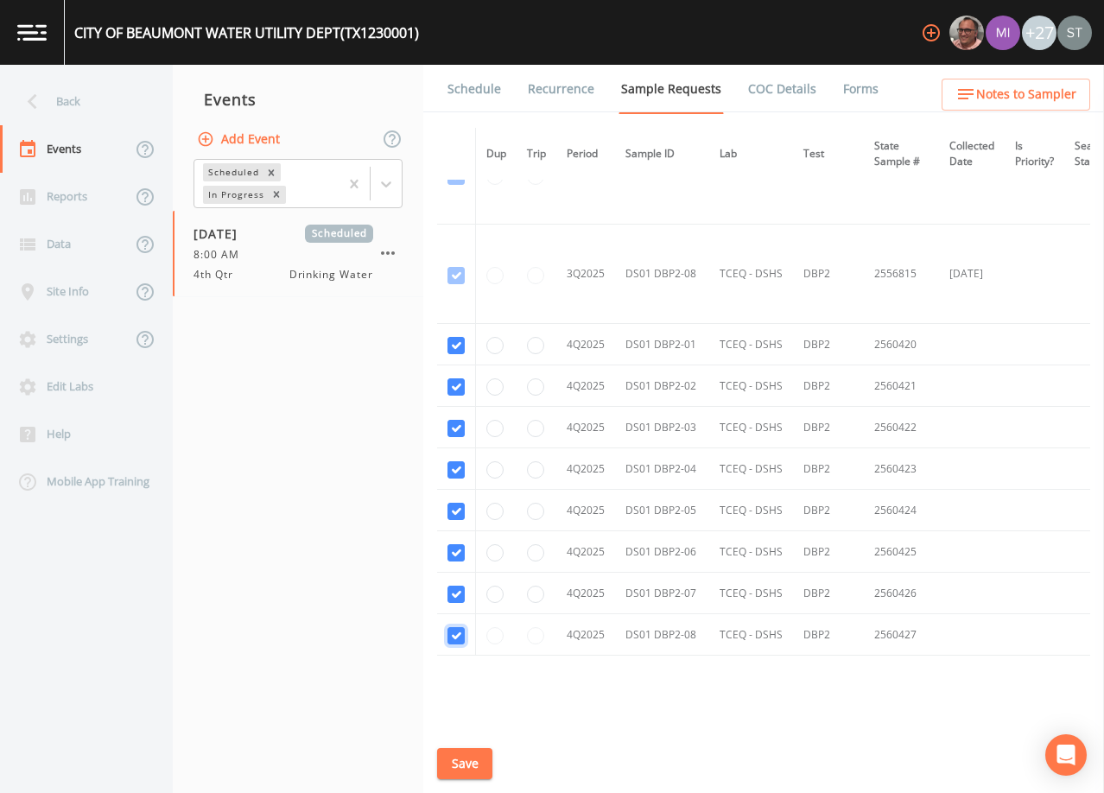
checkbox input "true"
click at [474, 764] on button "Save" at bounding box center [464, 764] width 55 height 32
click at [474, 93] on link "Schedule" at bounding box center [474, 89] width 59 height 48
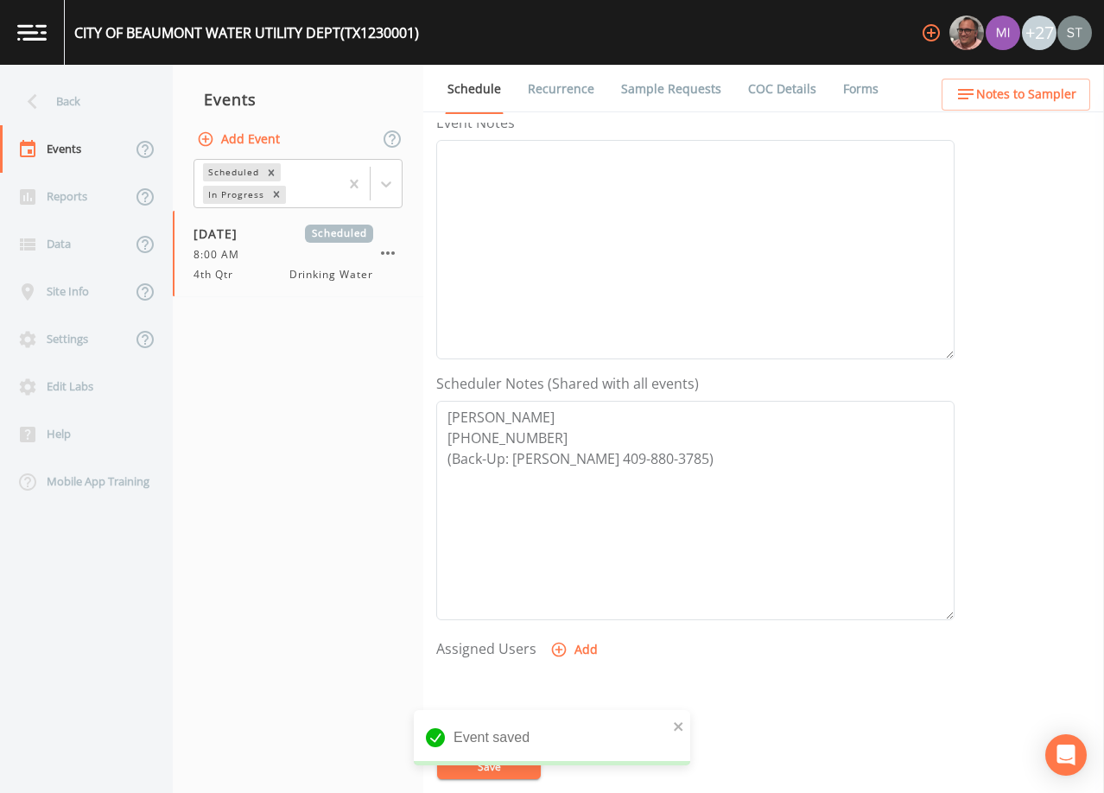
scroll to position [259, 0]
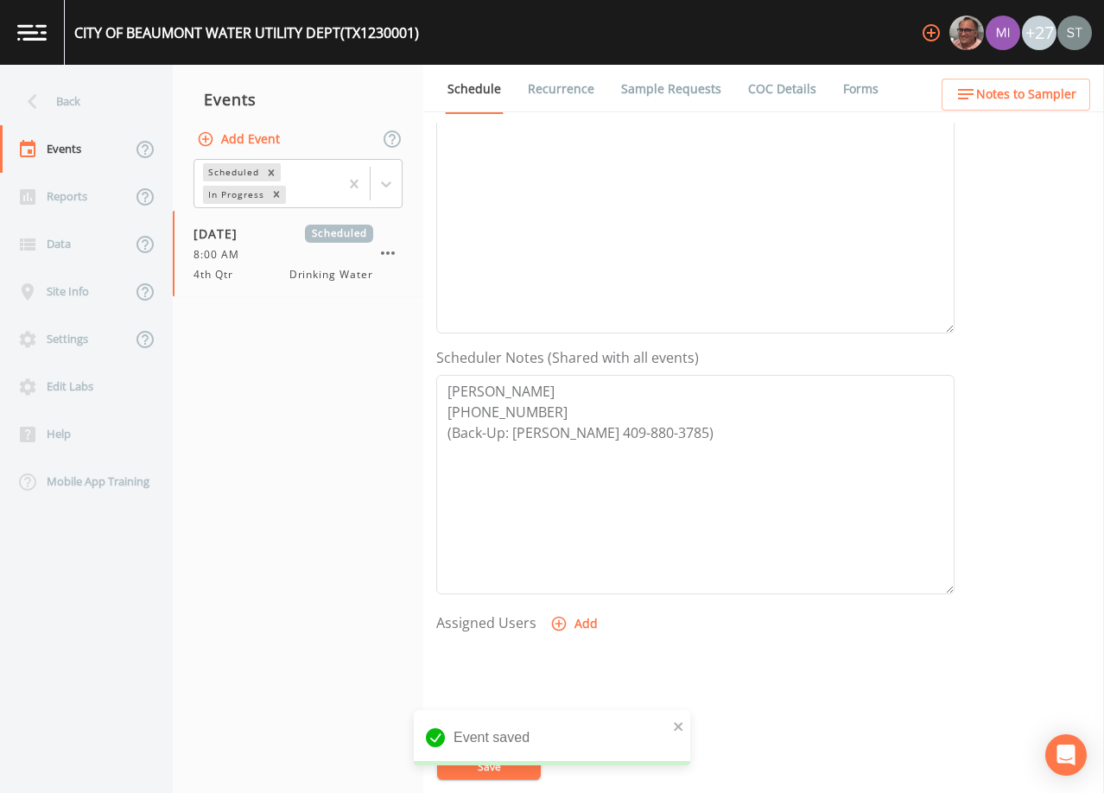
click at [1076, 94] on span "Notes to Sampler" at bounding box center [1026, 95] width 100 height 22
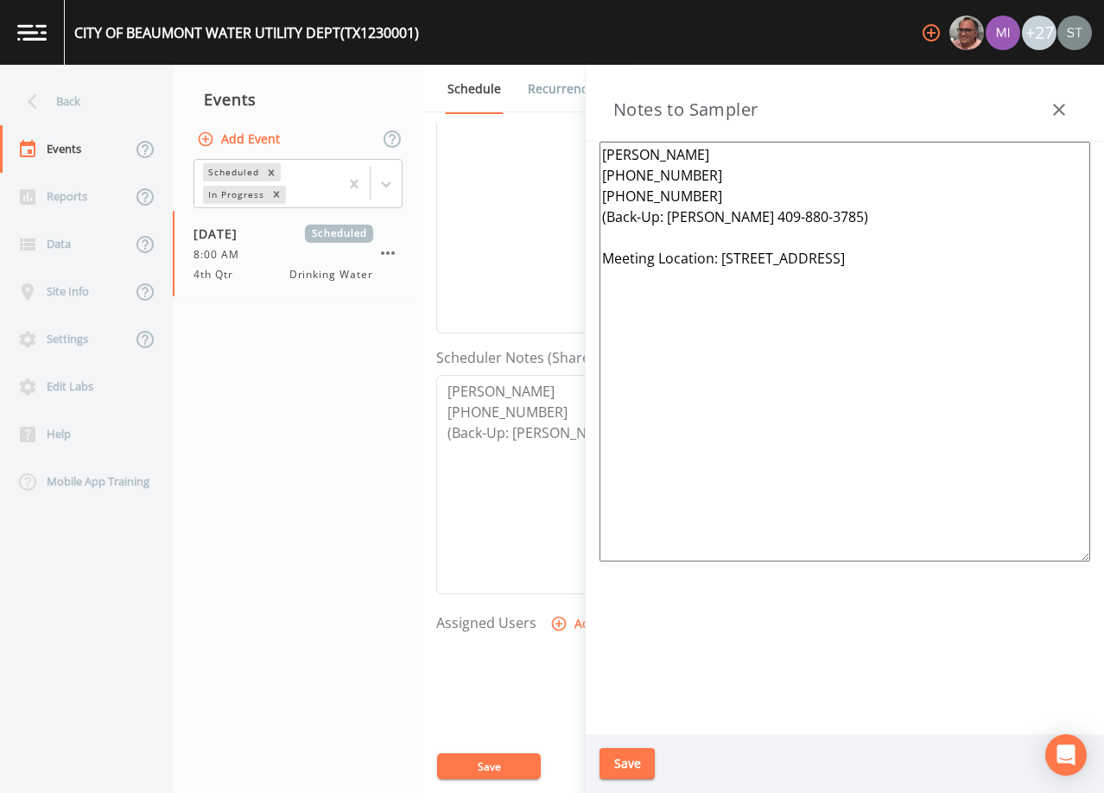
click at [1061, 111] on icon "button" at bounding box center [1059, 110] width 12 height 12
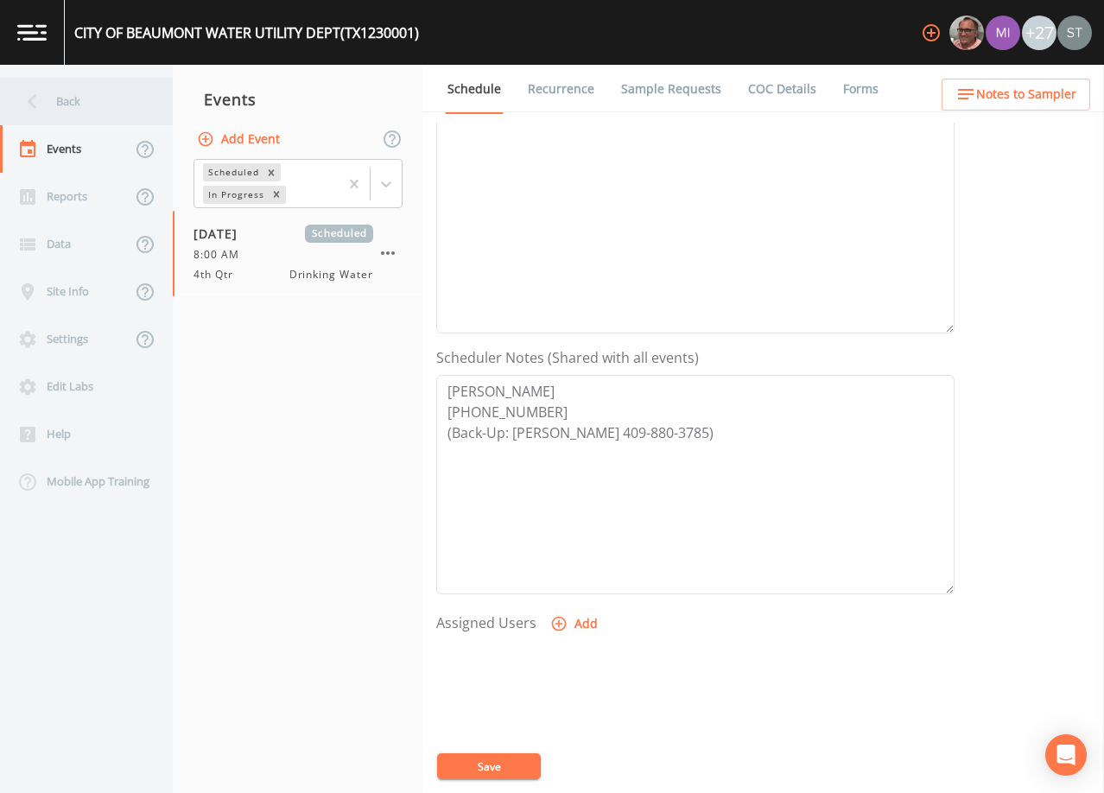
click at [75, 123] on div "Back" at bounding box center [78, 102] width 156 height 48
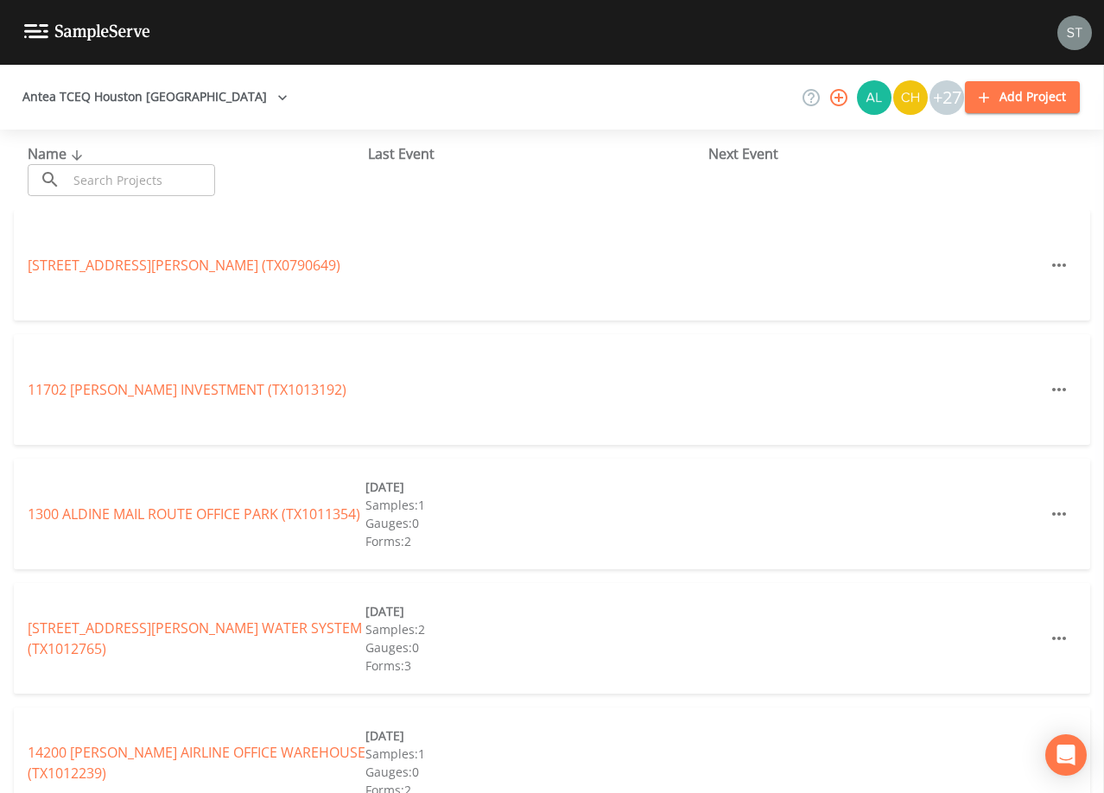
click at [135, 179] on input "text" at bounding box center [141, 180] width 148 height 32
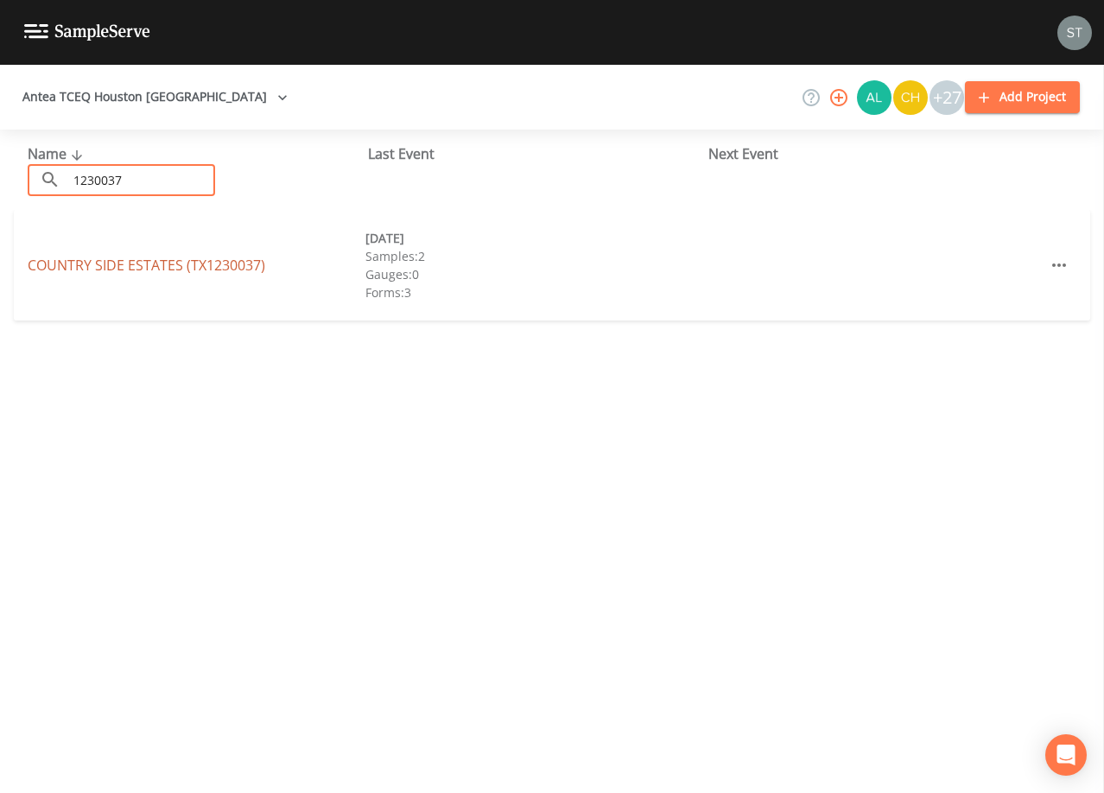
type input "1230037"
click at [190, 266] on link "[GEOGRAPHIC_DATA] (TX1230037)" at bounding box center [147, 265] width 238 height 19
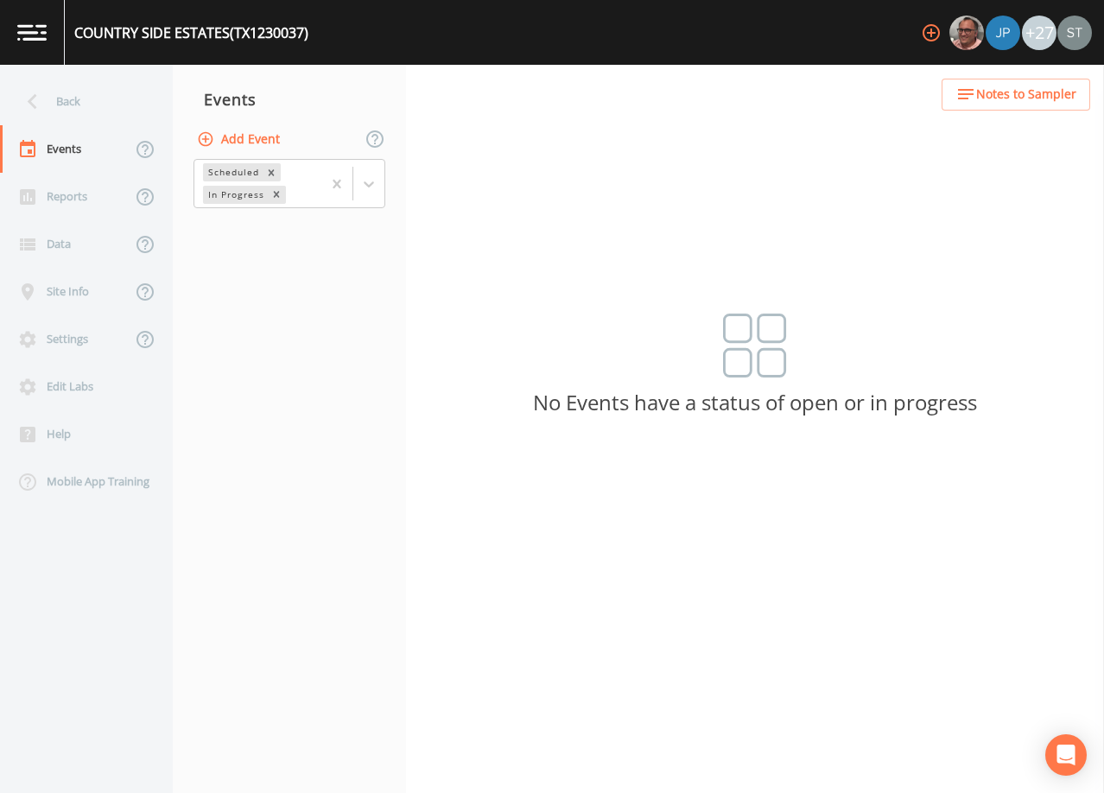
click at [257, 138] on button "Add Event" at bounding box center [240, 140] width 93 height 32
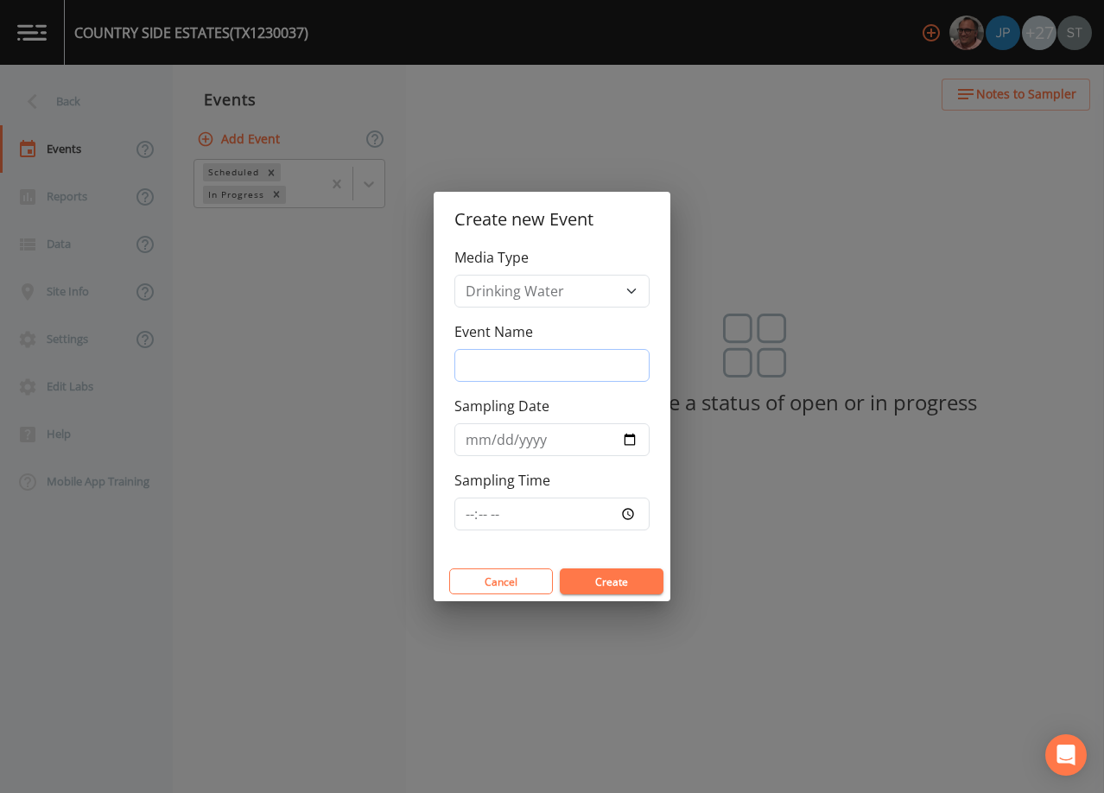
drag, startPoint x: 528, startPoint y: 360, endPoint x: 552, endPoint y: 378, distance: 30.2
click at [529, 360] on input "Event Name" at bounding box center [552, 365] width 195 height 33
type input "4th Qtr"
click at [475, 439] on input "Sampling Date" at bounding box center [552, 439] width 195 height 33
type input "[DATE]"
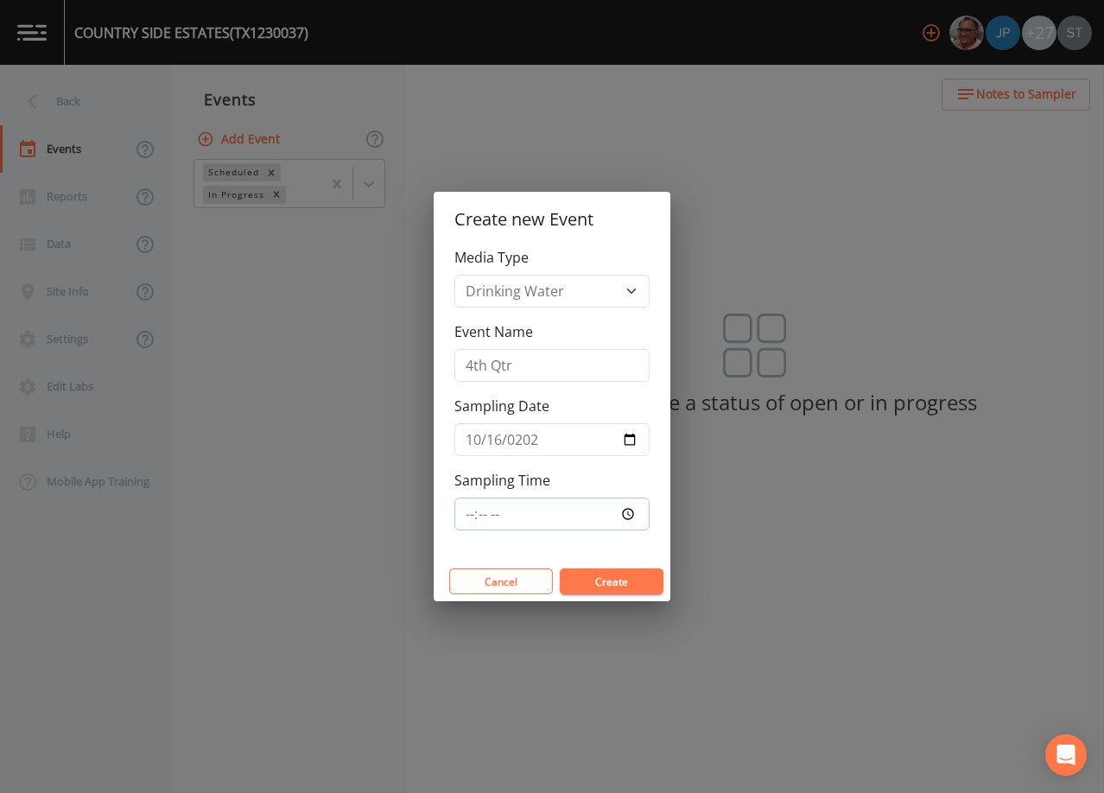
type input "13:00"
click at [607, 582] on button "Create" at bounding box center [612, 582] width 104 height 26
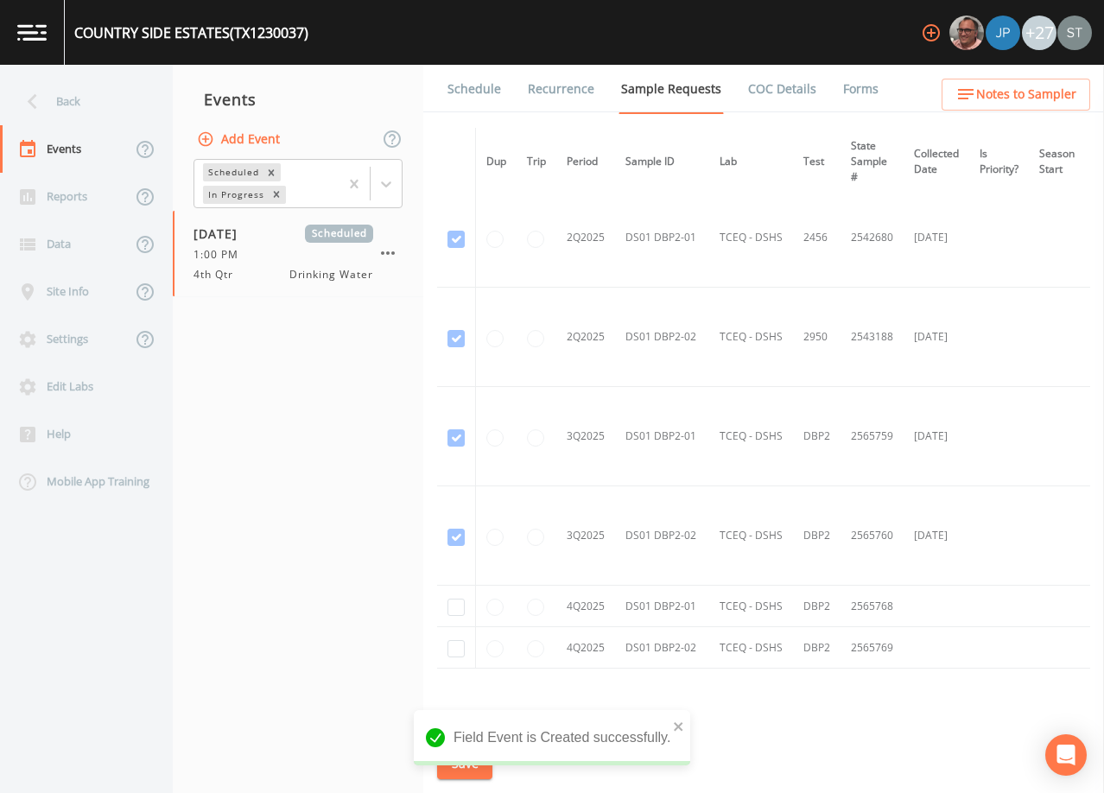
scroll to position [1288, 0]
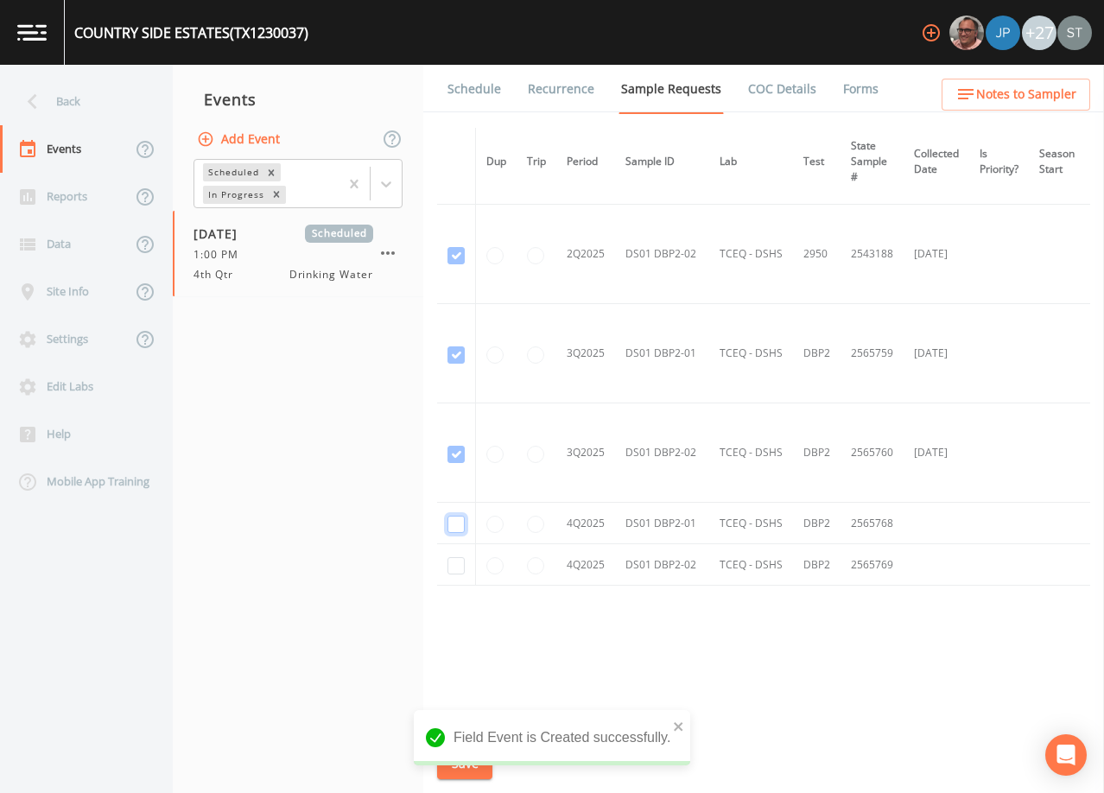
click at [456, 520] on input "checkbox" at bounding box center [456, 524] width 17 height 17
checkbox input "true"
click at [456, 562] on input "checkbox" at bounding box center [456, 565] width 17 height 17
checkbox input "true"
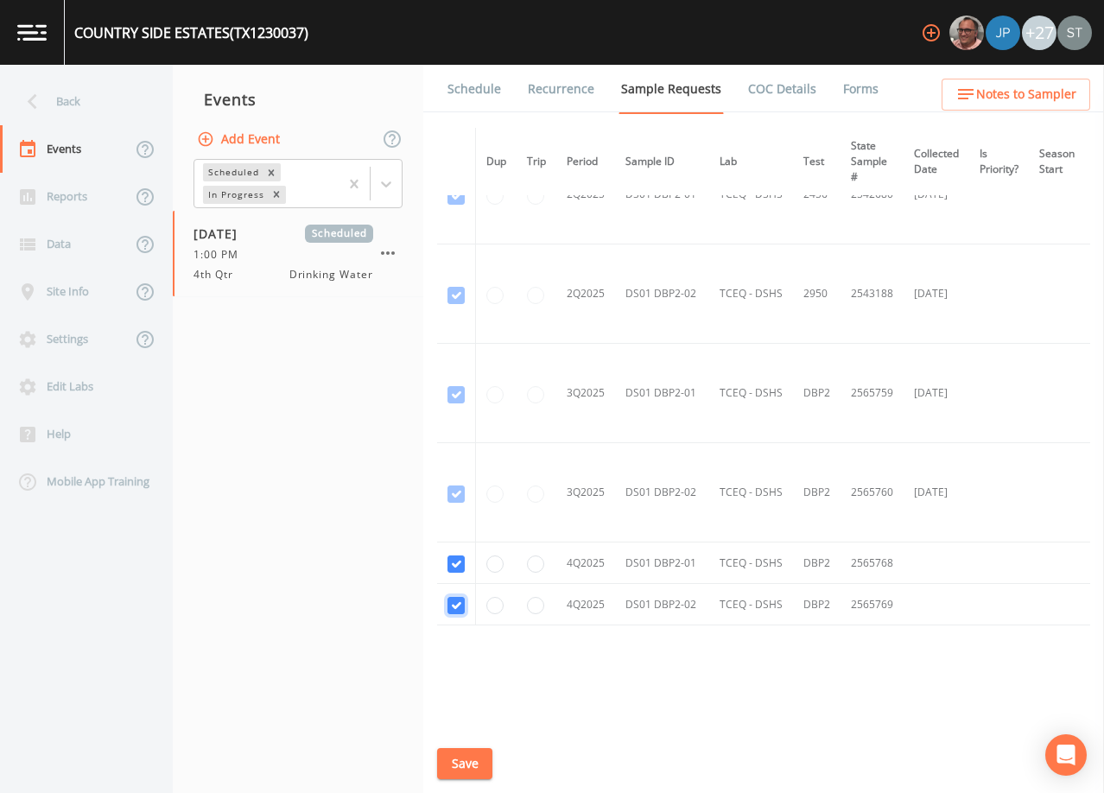
scroll to position [1201, 0]
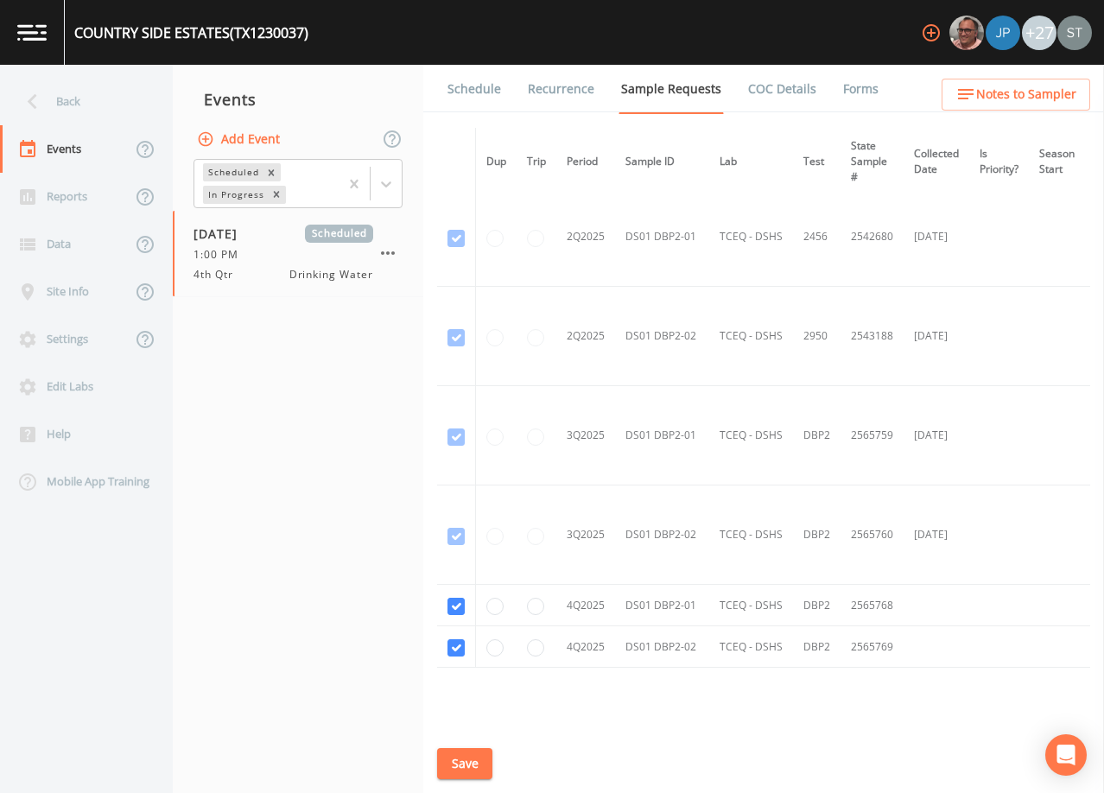
click at [468, 760] on button "Save" at bounding box center [464, 764] width 55 height 32
click at [476, 90] on link "Schedule" at bounding box center [474, 89] width 59 height 48
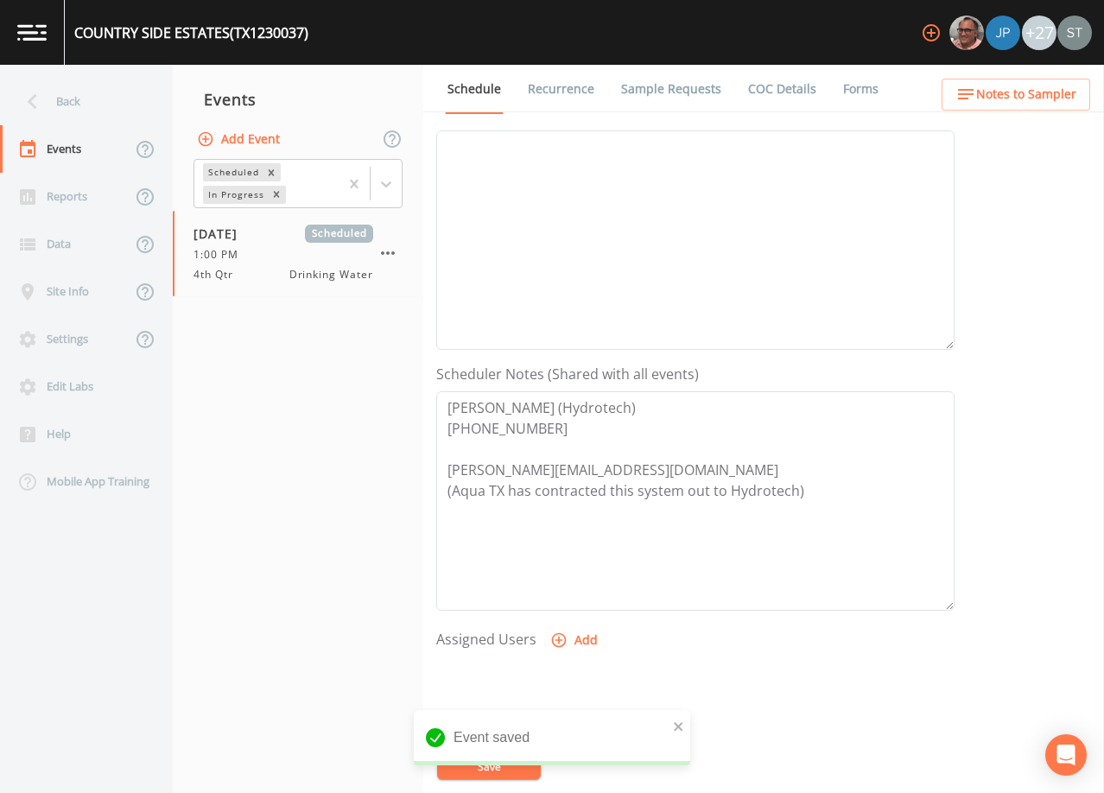
scroll to position [259, 0]
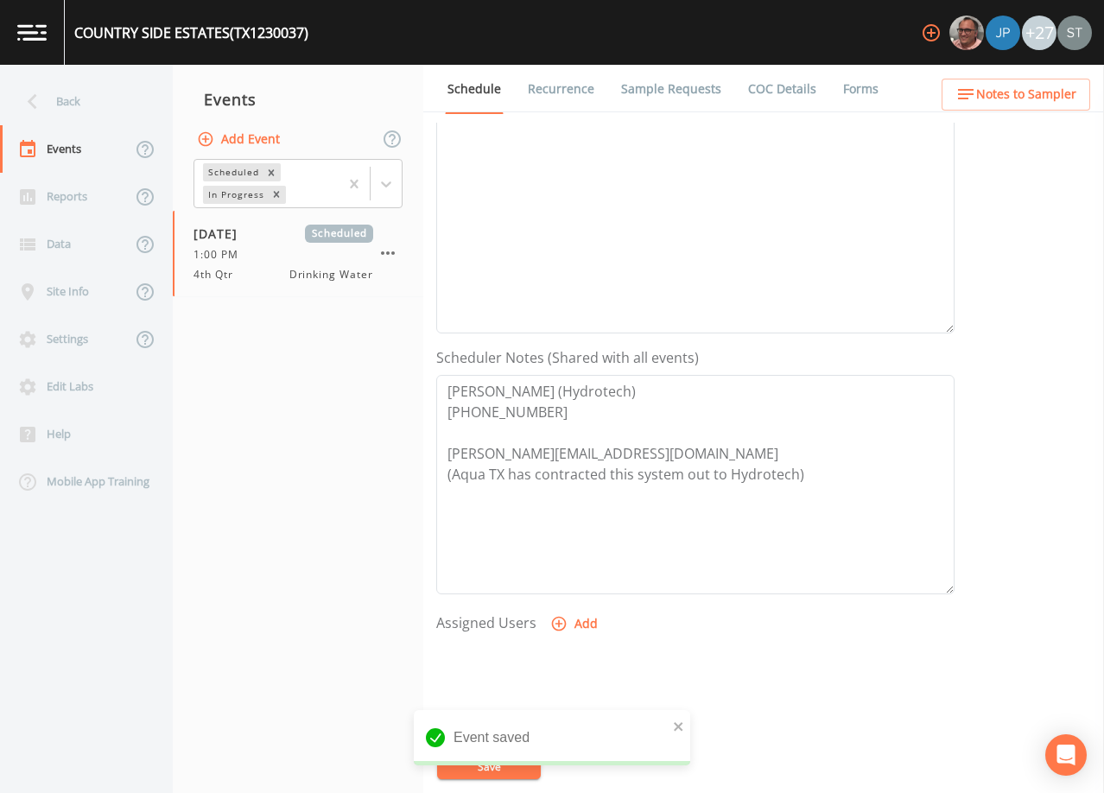
click at [1047, 99] on span "Notes to Sampler" at bounding box center [1026, 95] width 100 height 22
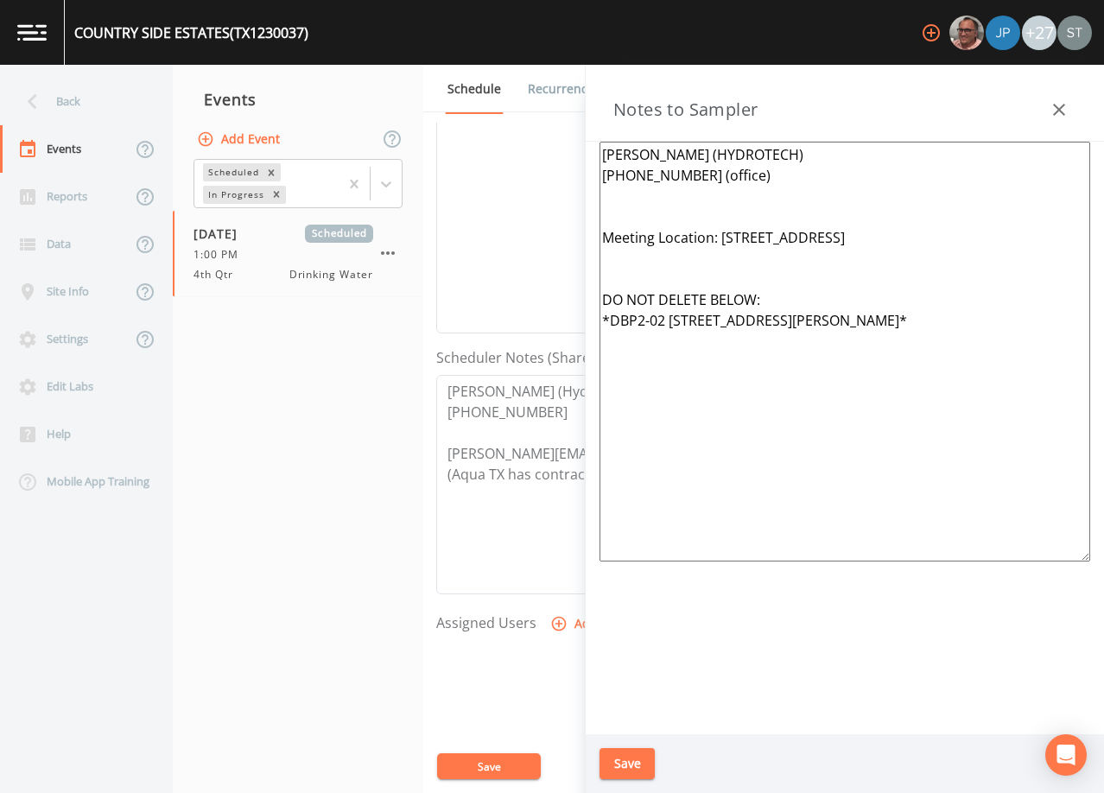
drag, startPoint x: 764, startPoint y: 179, endPoint x: 693, endPoint y: 175, distance: 70.9
click at [693, 176] on textarea "[PERSON_NAME] (HYDROTECH) [PHONE_NUMBER] (office) Meeting Location: [STREET_ADD…" at bounding box center [845, 352] width 491 height 420
click at [944, 242] on textarea "[PERSON_NAME] (HYDROTECH) [PHONE_NUMBER] Meeting Location: [STREET_ADDRESS] DO …" at bounding box center [845, 352] width 491 height 420
type textarea "[PERSON_NAME] (HYDROTECH) [PHONE_NUMBER] Meeting Location: [STREET_ADDRESS] DO …"
click at [639, 766] on button "Save" at bounding box center [627, 764] width 55 height 32
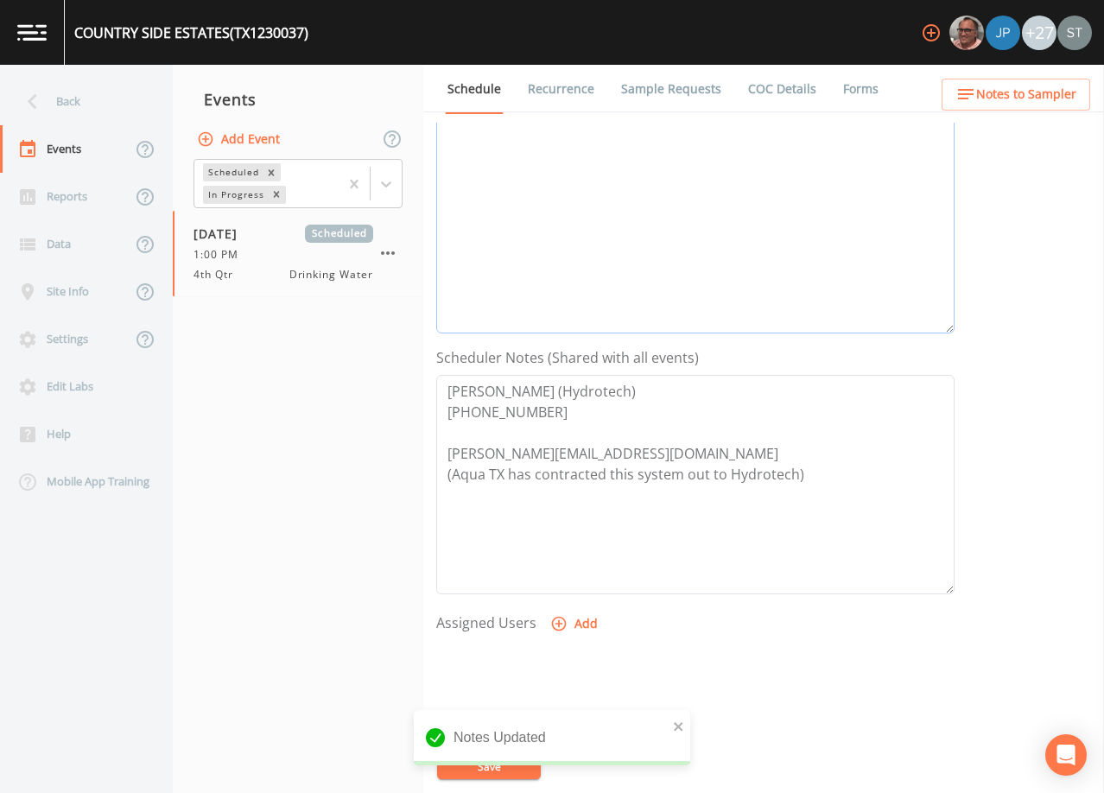
click at [548, 249] on textarea "Event Notes" at bounding box center [695, 223] width 518 height 219
click at [383, 188] on icon at bounding box center [386, 183] width 17 height 17
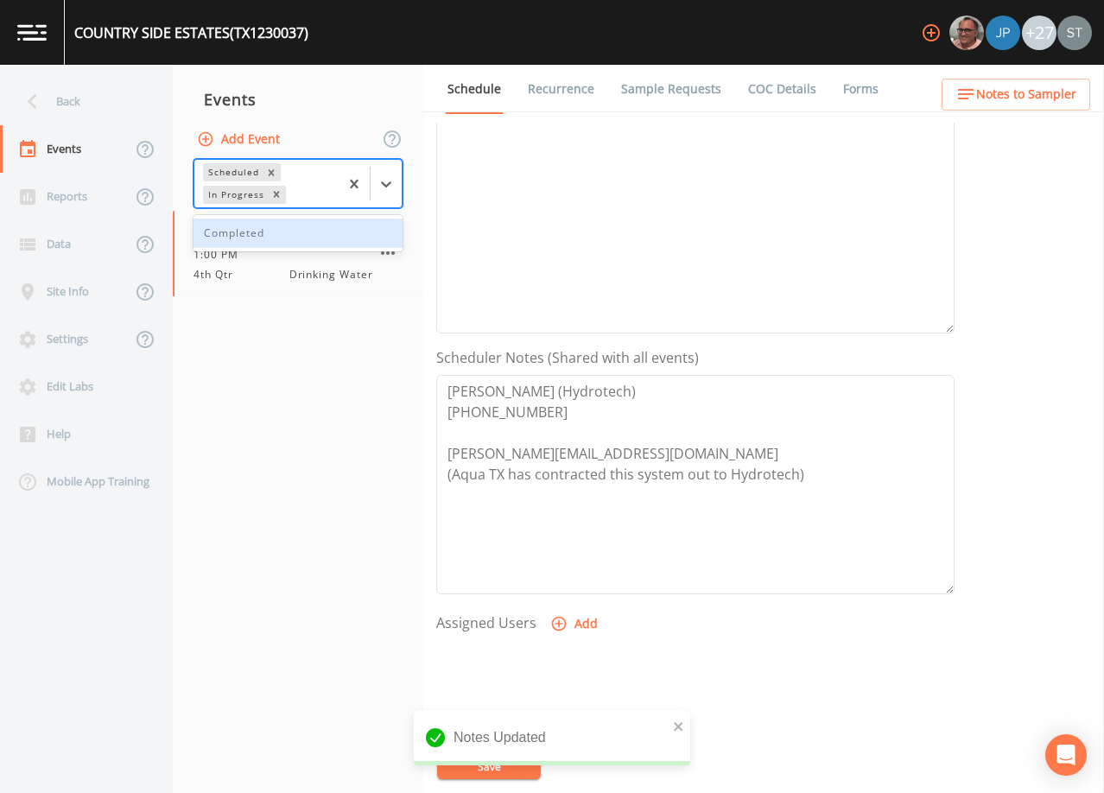
click at [298, 232] on div "Completed" at bounding box center [298, 233] width 209 height 29
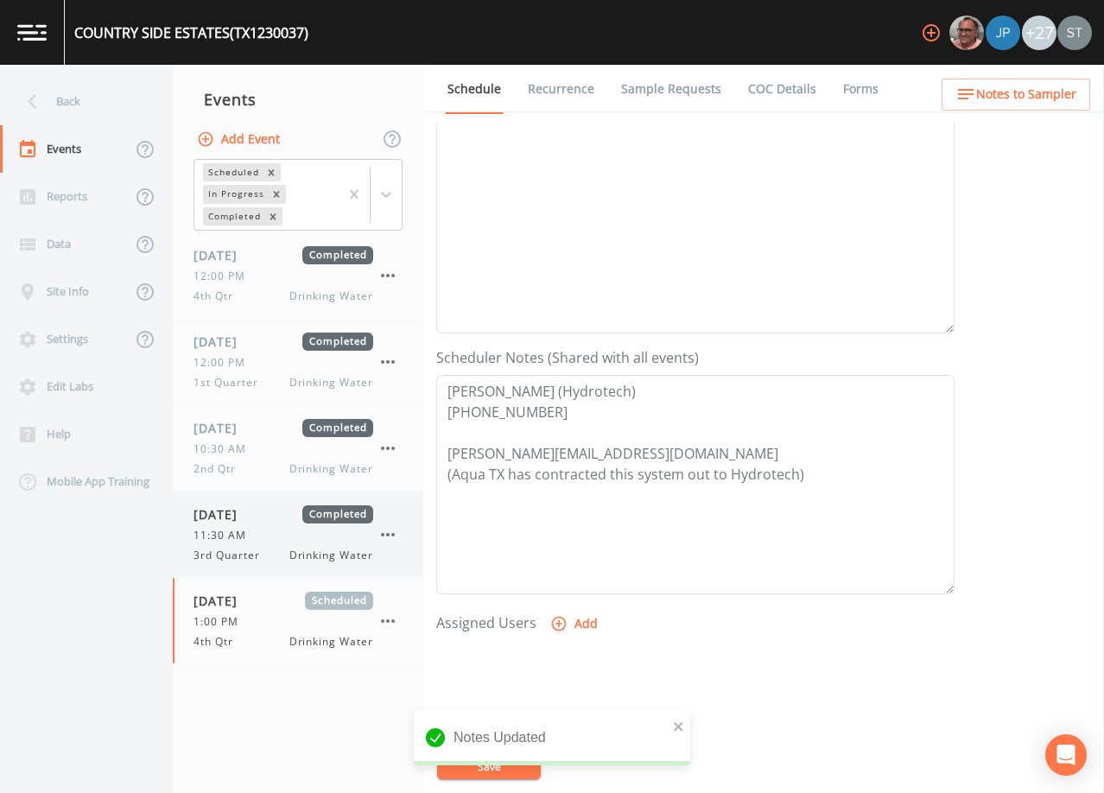
click at [250, 523] on span "[DATE]" at bounding box center [222, 515] width 56 height 18
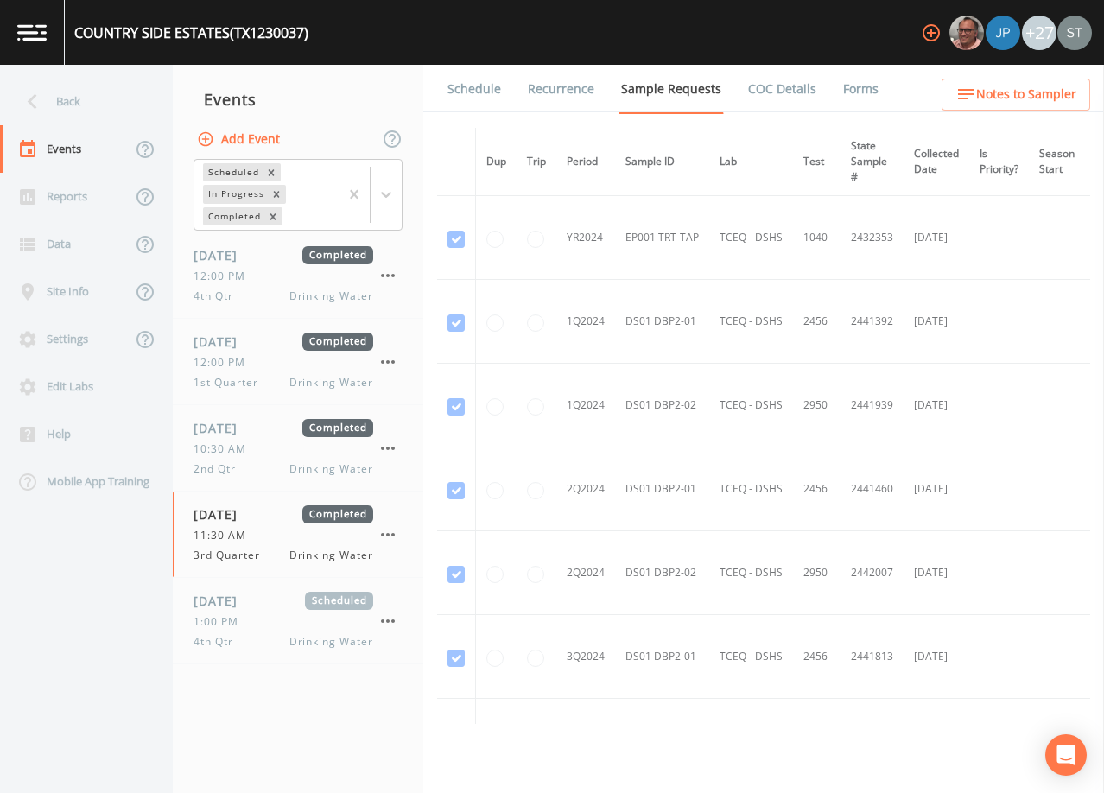
click at [486, 89] on link "Schedule" at bounding box center [474, 89] width 59 height 48
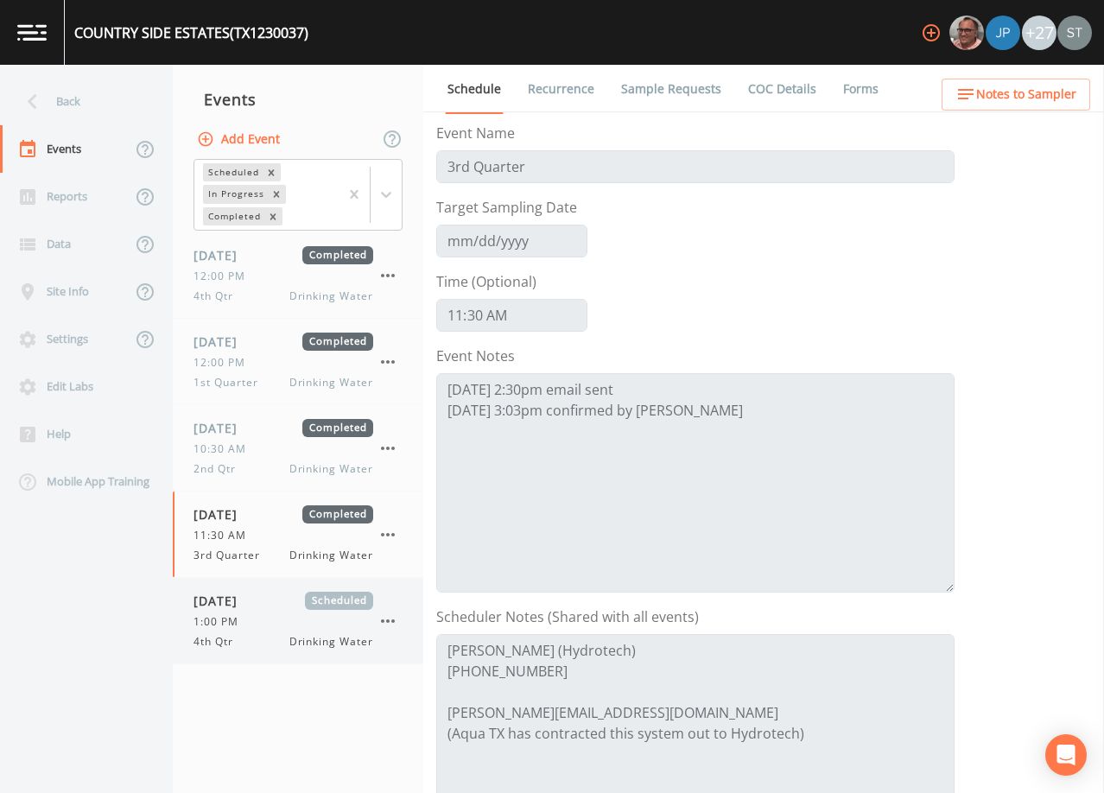
click at [270, 624] on div "1:00 PM" at bounding box center [284, 622] width 180 height 16
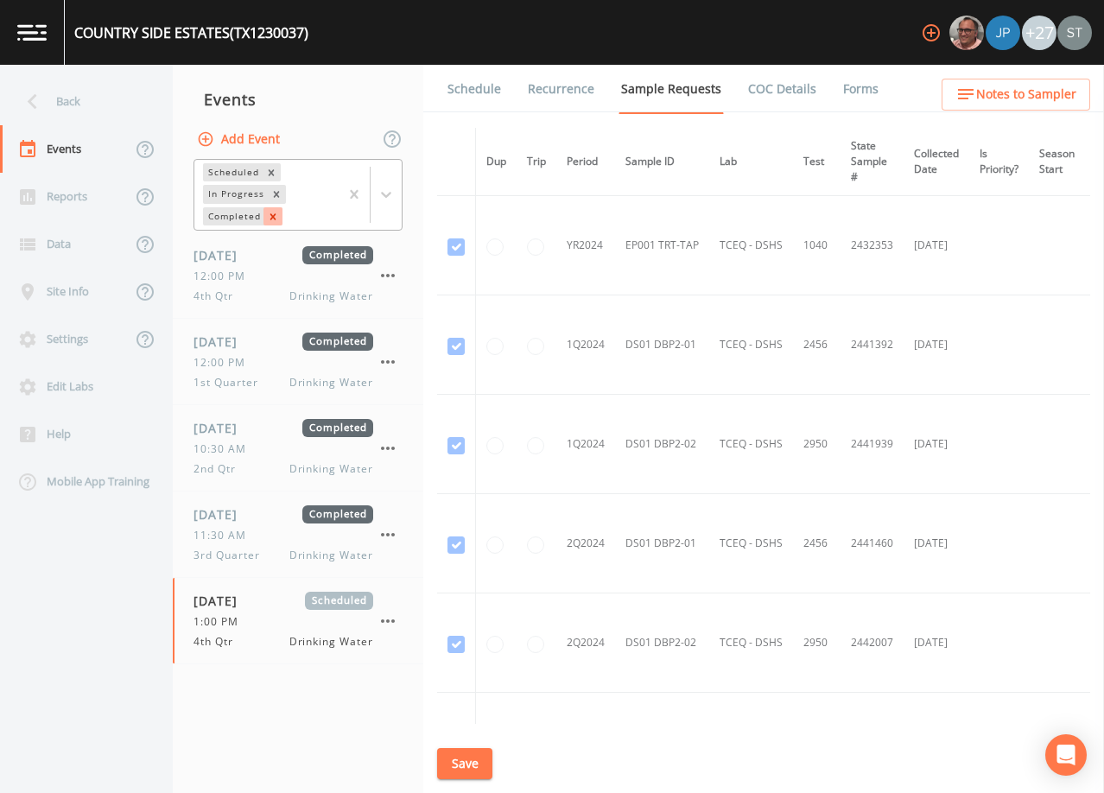
click at [277, 218] on icon "Remove Completed" at bounding box center [273, 217] width 12 height 12
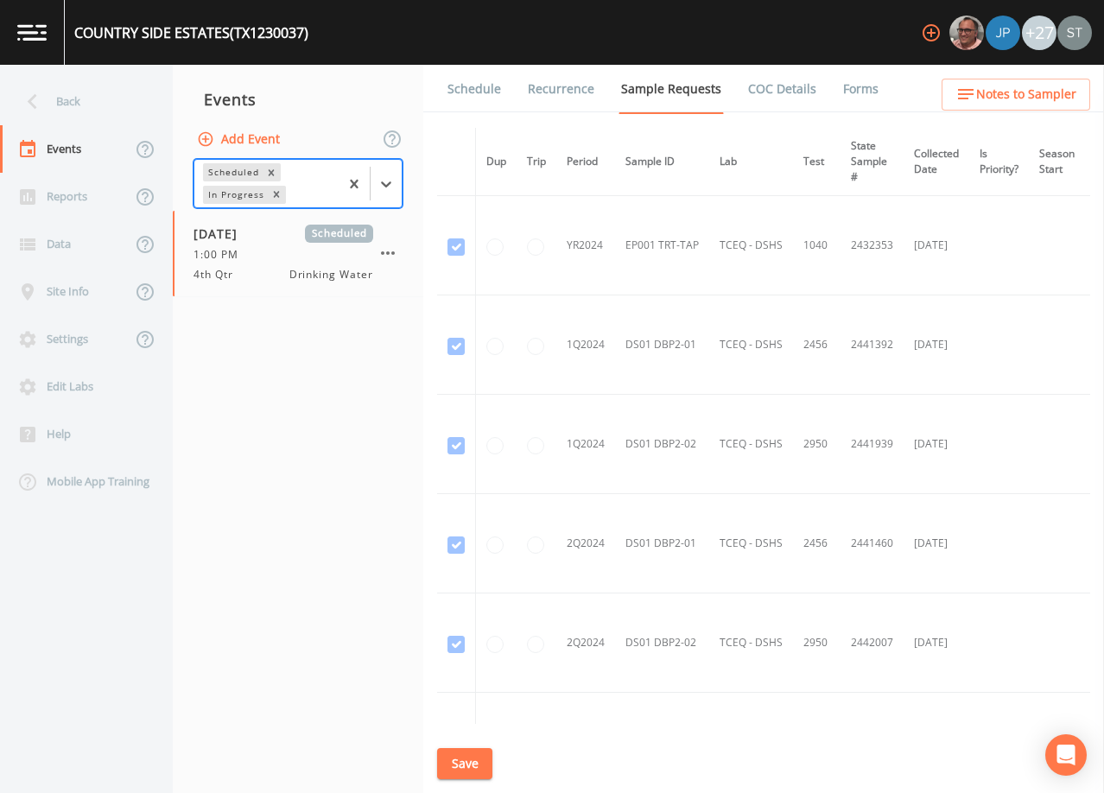
click at [486, 90] on link "Schedule" at bounding box center [474, 89] width 59 height 48
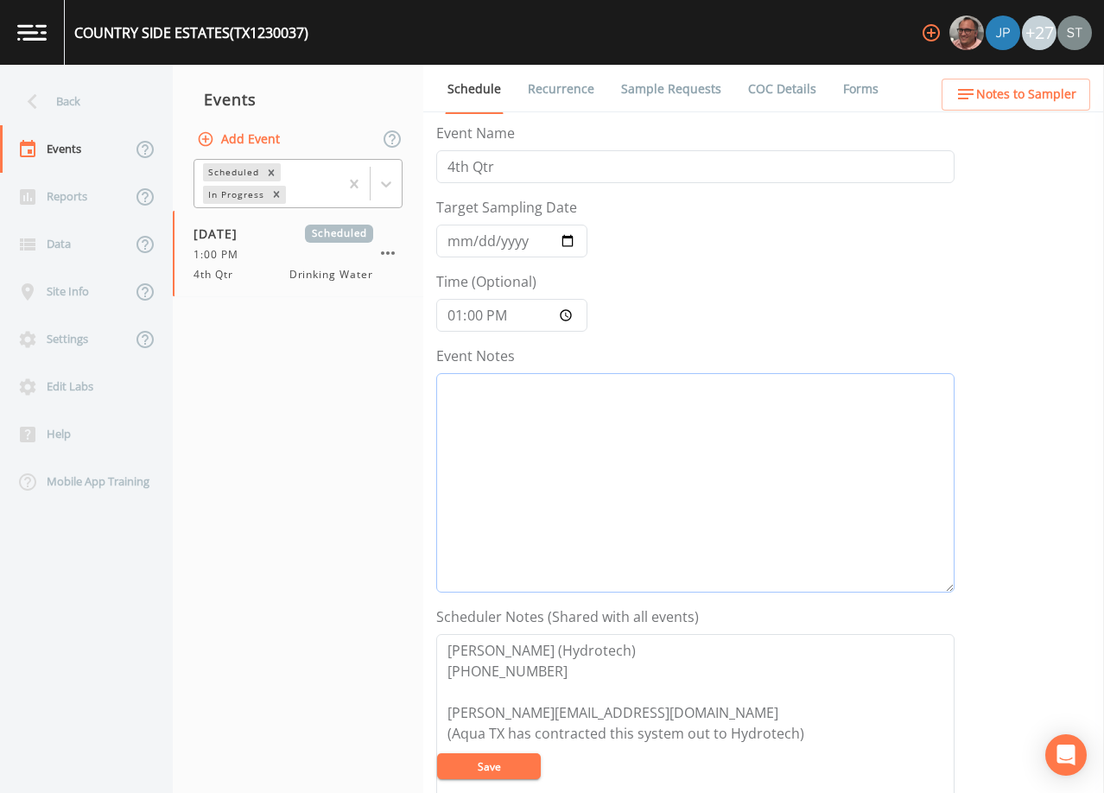
click at [607, 417] on textarea "Event Notes" at bounding box center [695, 482] width 518 height 219
type textarea "[DATE]3:27 Email Sent"
click at [517, 766] on button "Save" at bounding box center [489, 767] width 104 height 26
click at [551, 87] on link "Recurrence" at bounding box center [561, 89] width 72 height 48
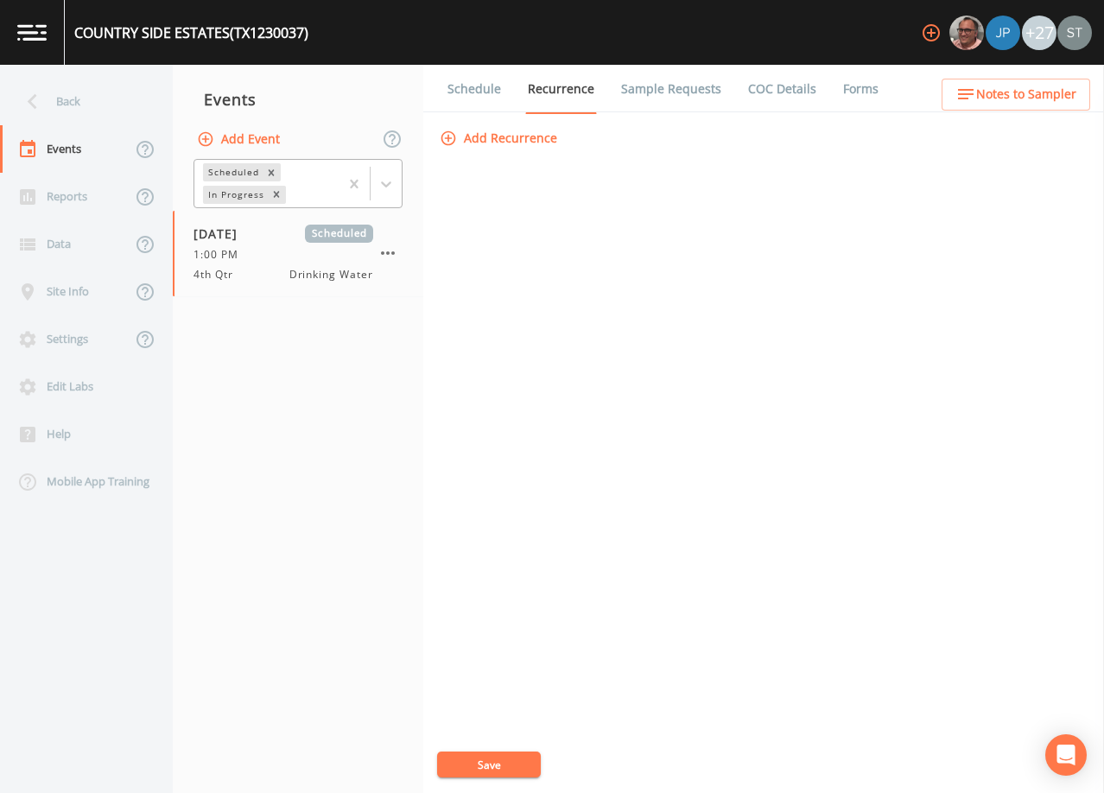
click at [458, 92] on link "Schedule" at bounding box center [474, 89] width 59 height 48
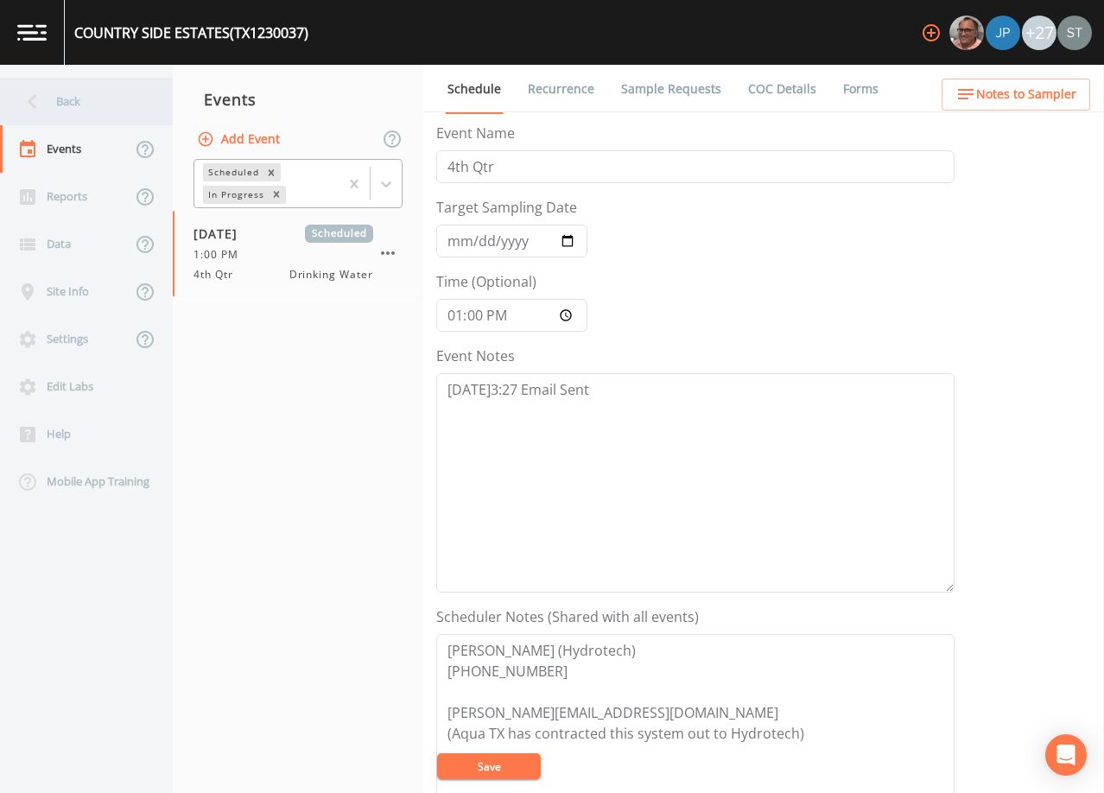
click at [78, 101] on div "Back" at bounding box center [78, 102] width 156 height 48
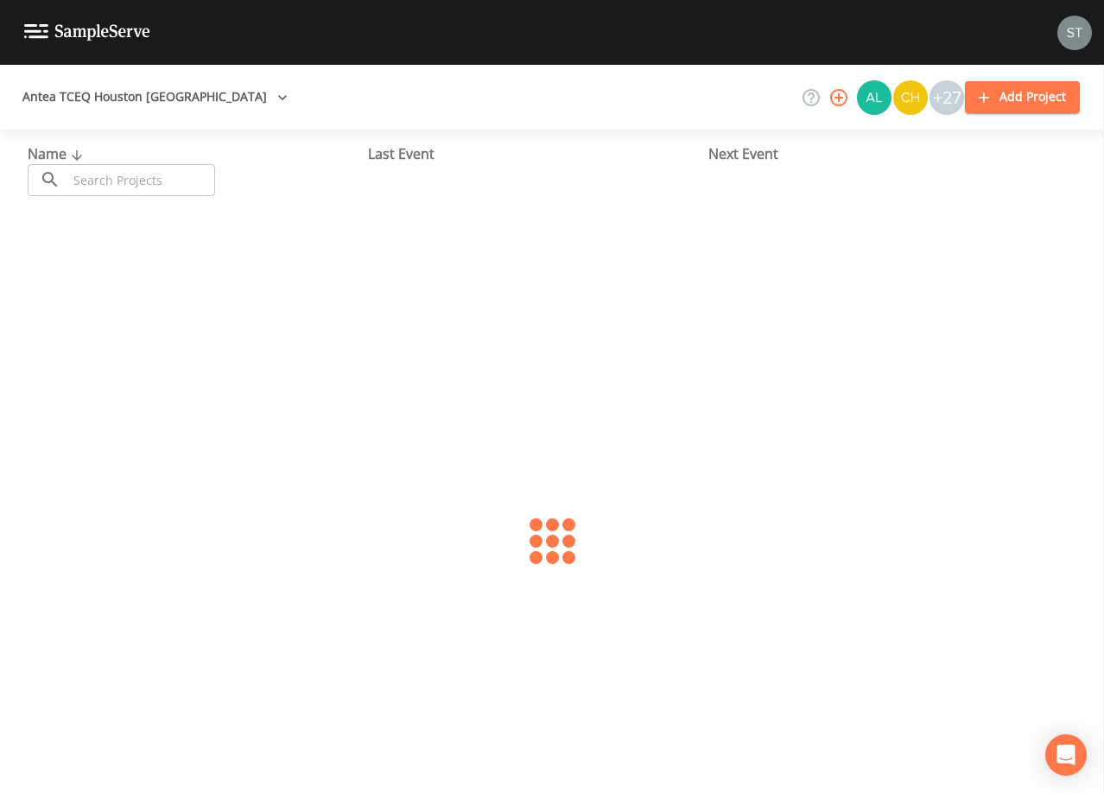
click at [154, 173] on input "text" at bounding box center [141, 180] width 148 height 32
type input "0200003"
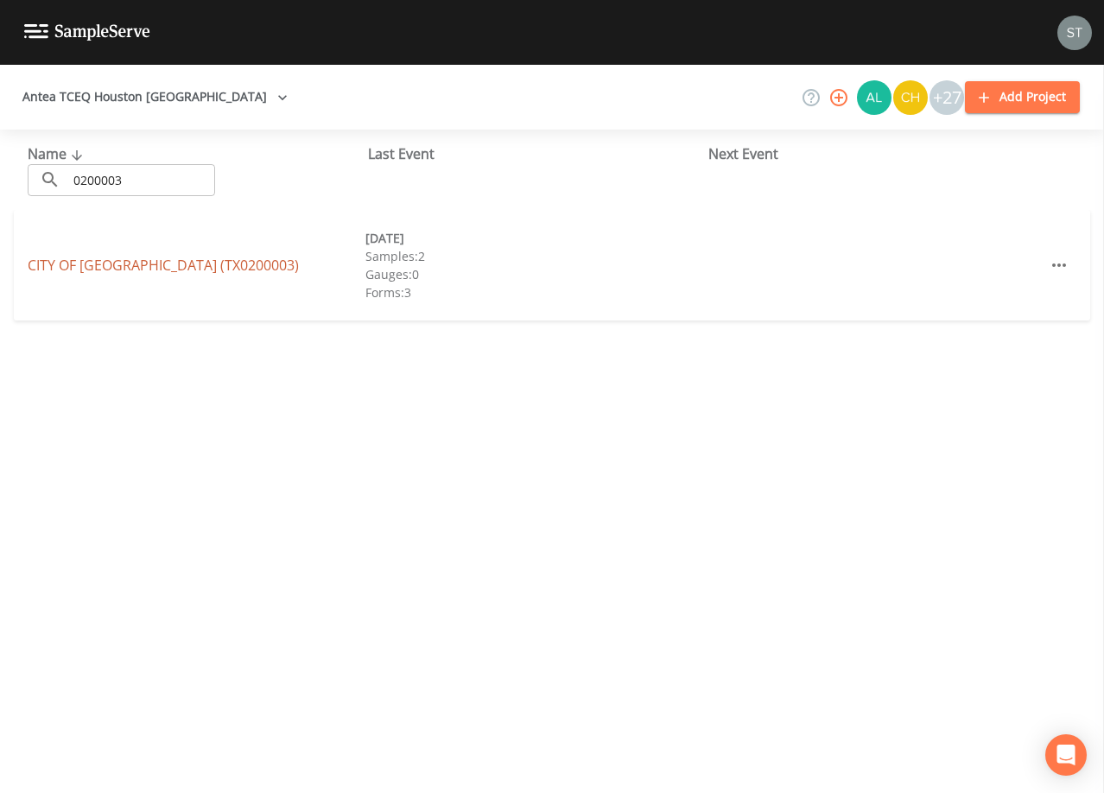
click at [181, 267] on link "CITY OF [GEOGRAPHIC_DATA] (TX0200003)" at bounding box center [163, 265] width 271 height 19
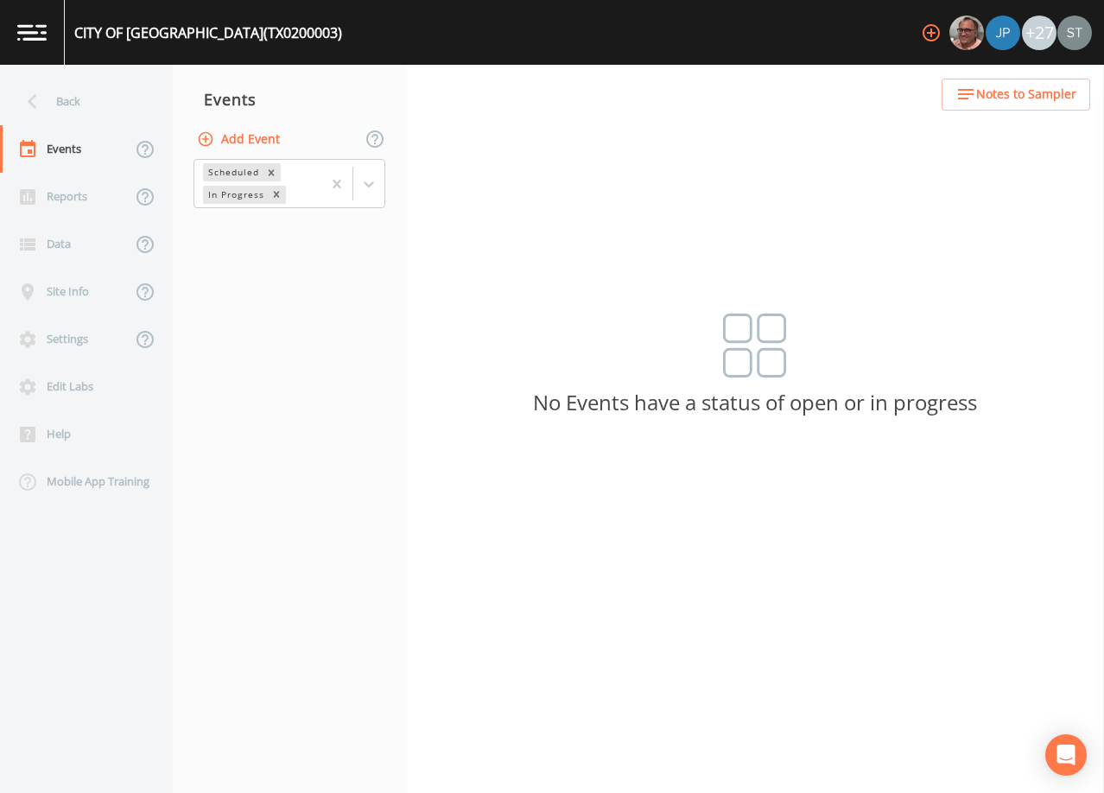
click at [249, 137] on button "Add Event" at bounding box center [240, 140] width 93 height 32
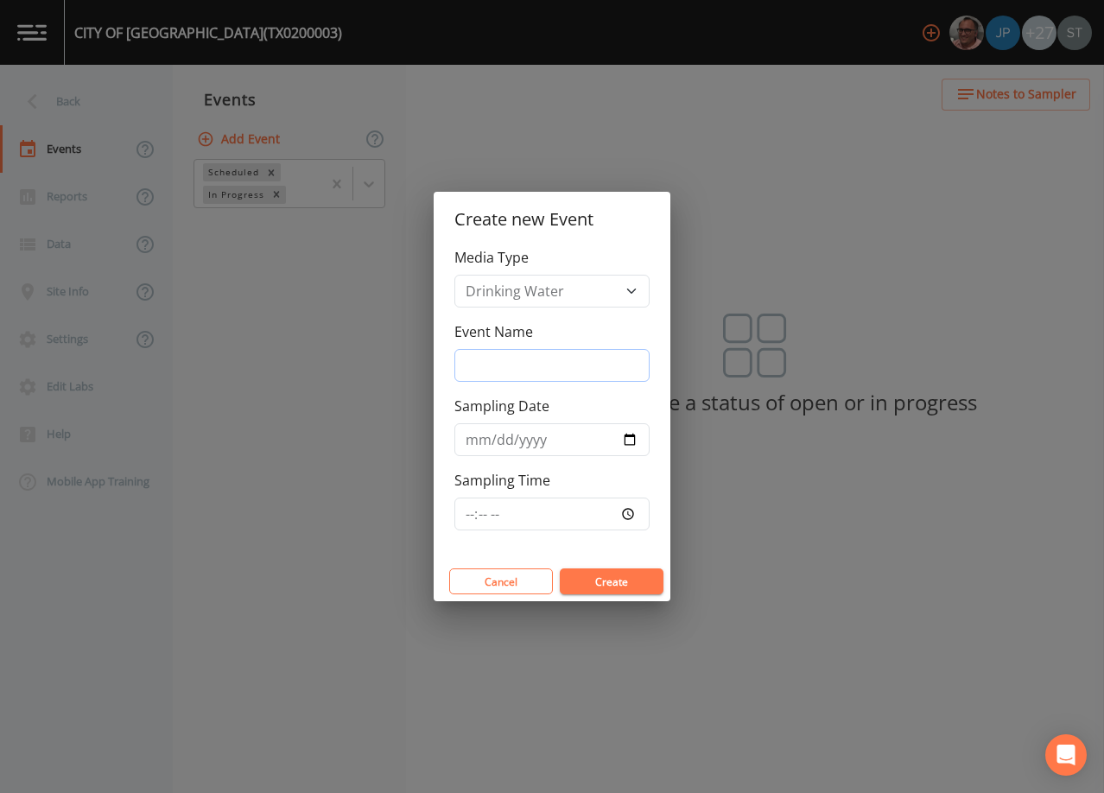
click at [531, 363] on input "Event Name" at bounding box center [552, 365] width 195 height 33
type input "4th Qtr"
click at [475, 439] on input "Sampling Date" at bounding box center [552, 439] width 195 height 33
type input "[DATE]"
type input "08:30"
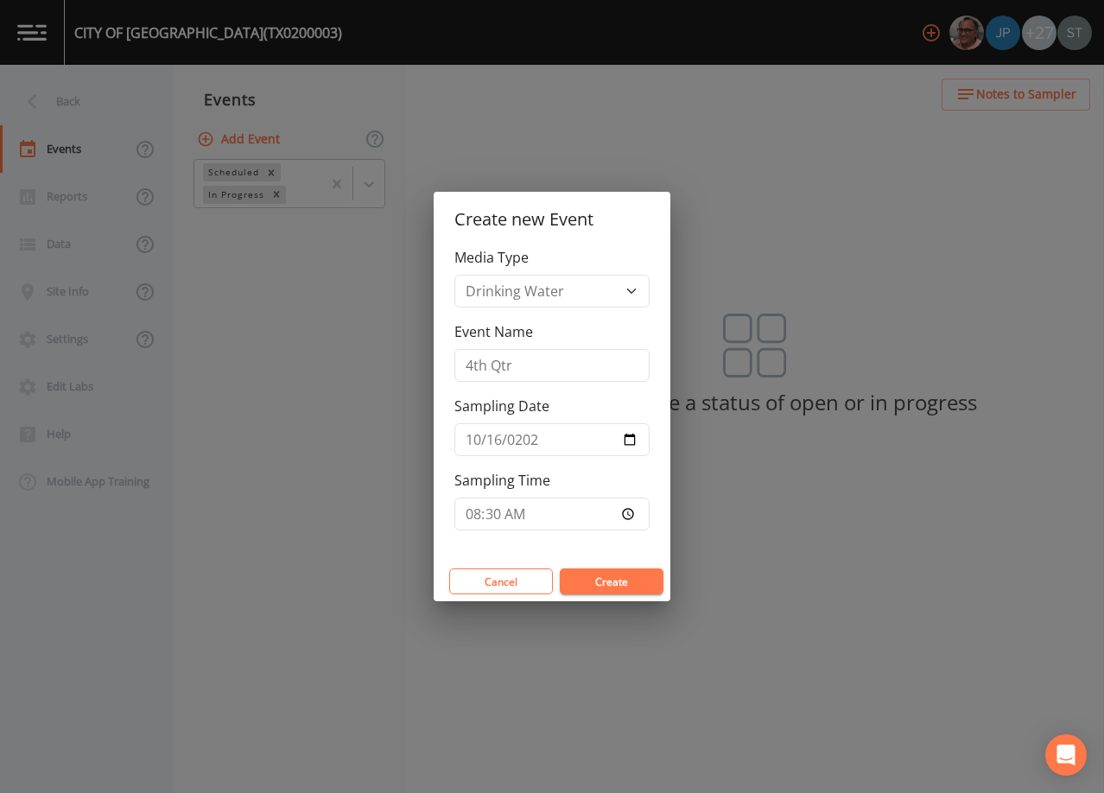
click at [607, 582] on button "Create" at bounding box center [612, 582] width 104 height 26
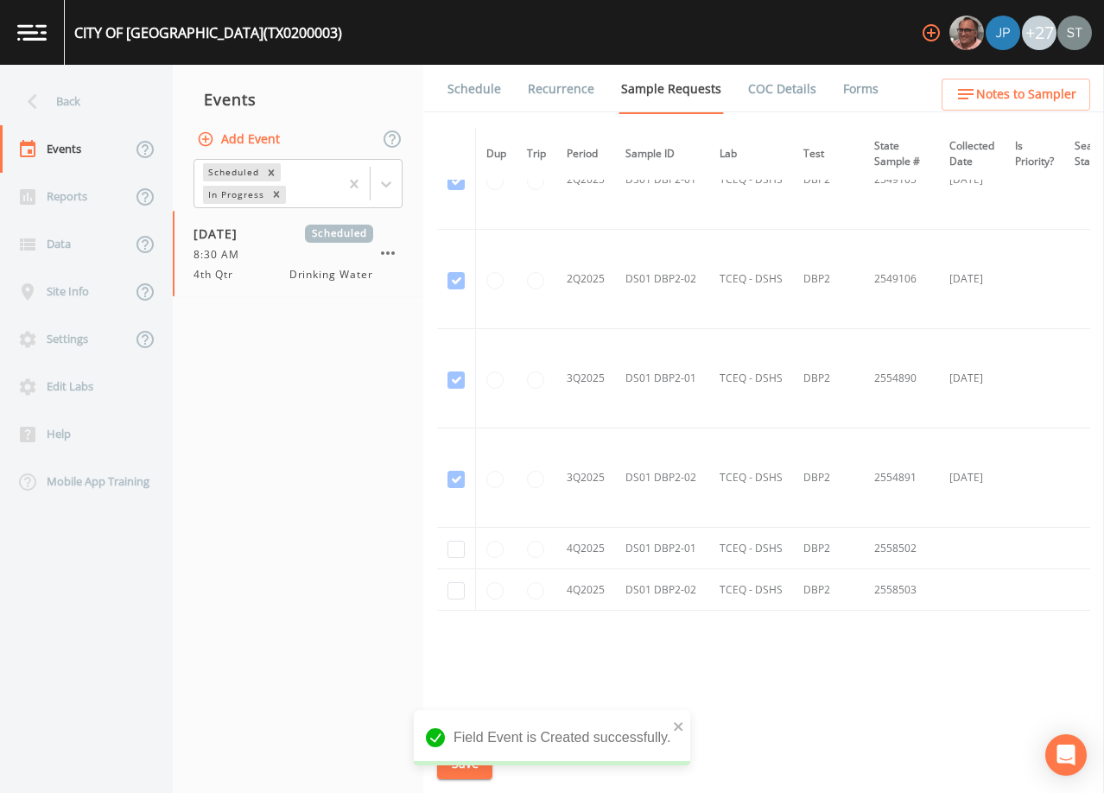
scroll to position [1868, 0]
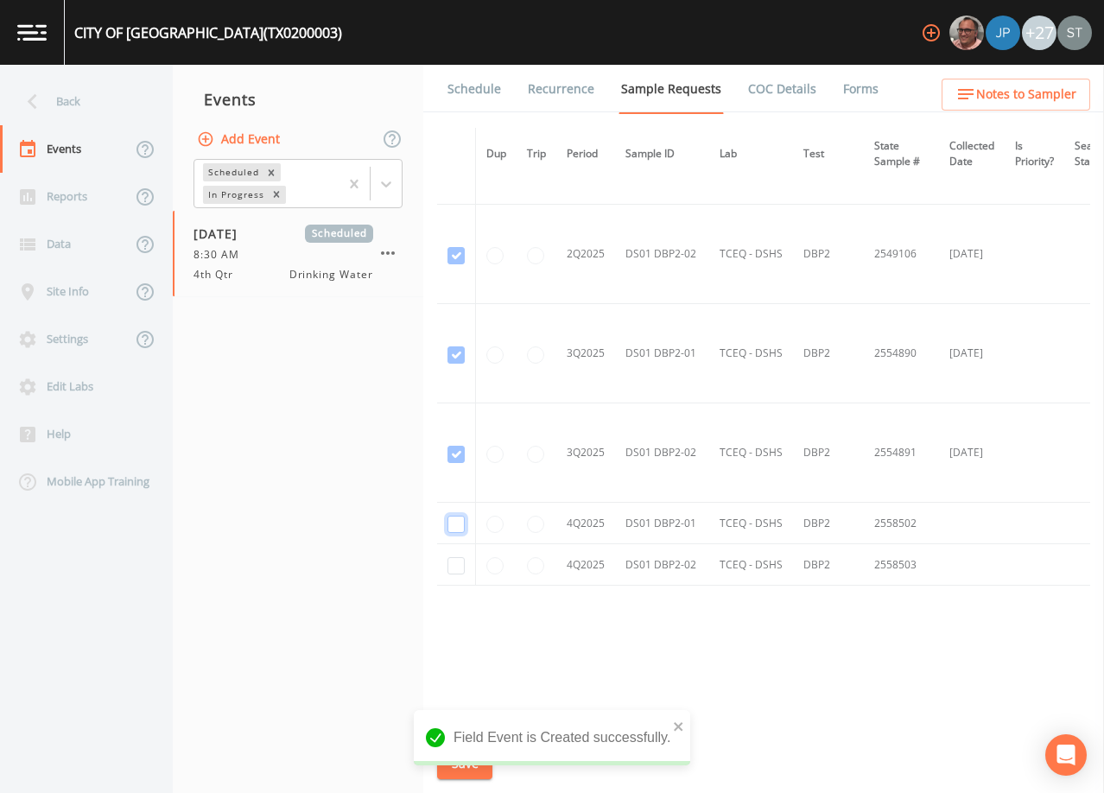
click at [456, 516] on input "checkbox" at bounding box center [456, 524] width 17 height 17
checkbox input "true"
click at [455, 559] on input "checkbox" at bounding box center [456, 565] width 17 height 17
checkbox input "true"
click at [466, 771] on button "Save" at bounding box center [464, 764] width 55 height 32
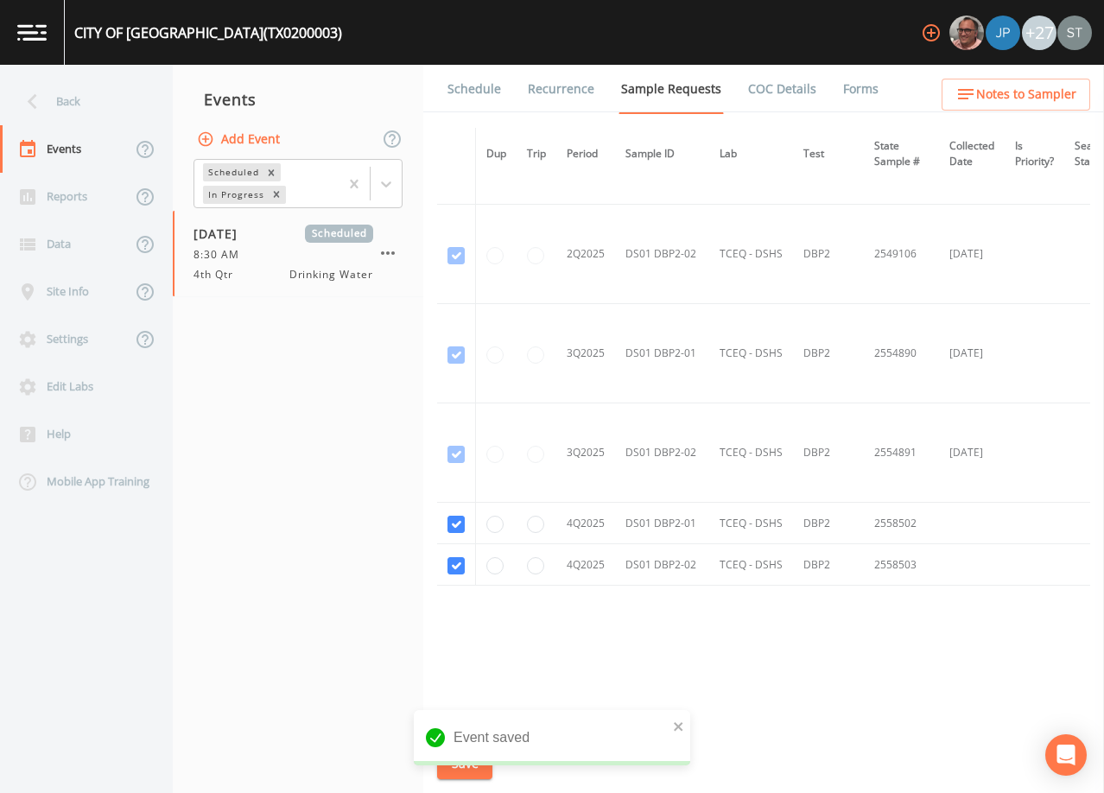
click at [479, 96] on link "Schedule" at bounding box center [474, 89] width 59 height 48
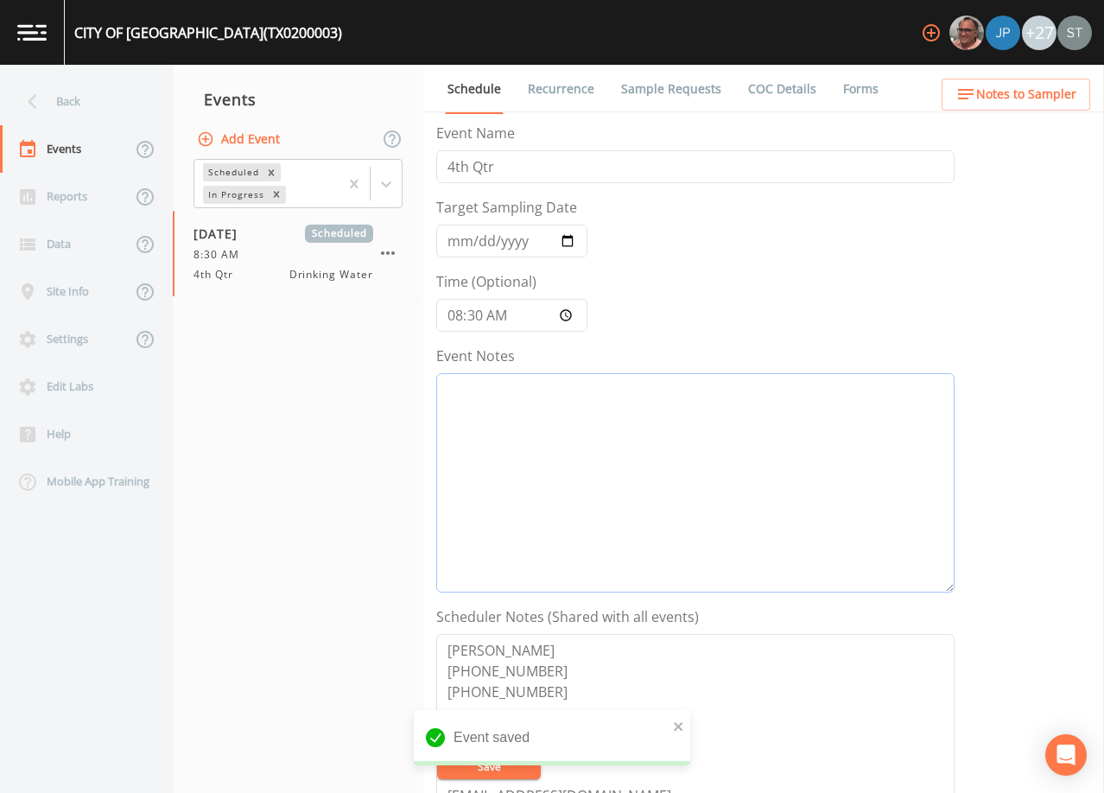
click at [612, 480] on textarea "Event Notes" at bounding box center [695, 482] width 518 height 219
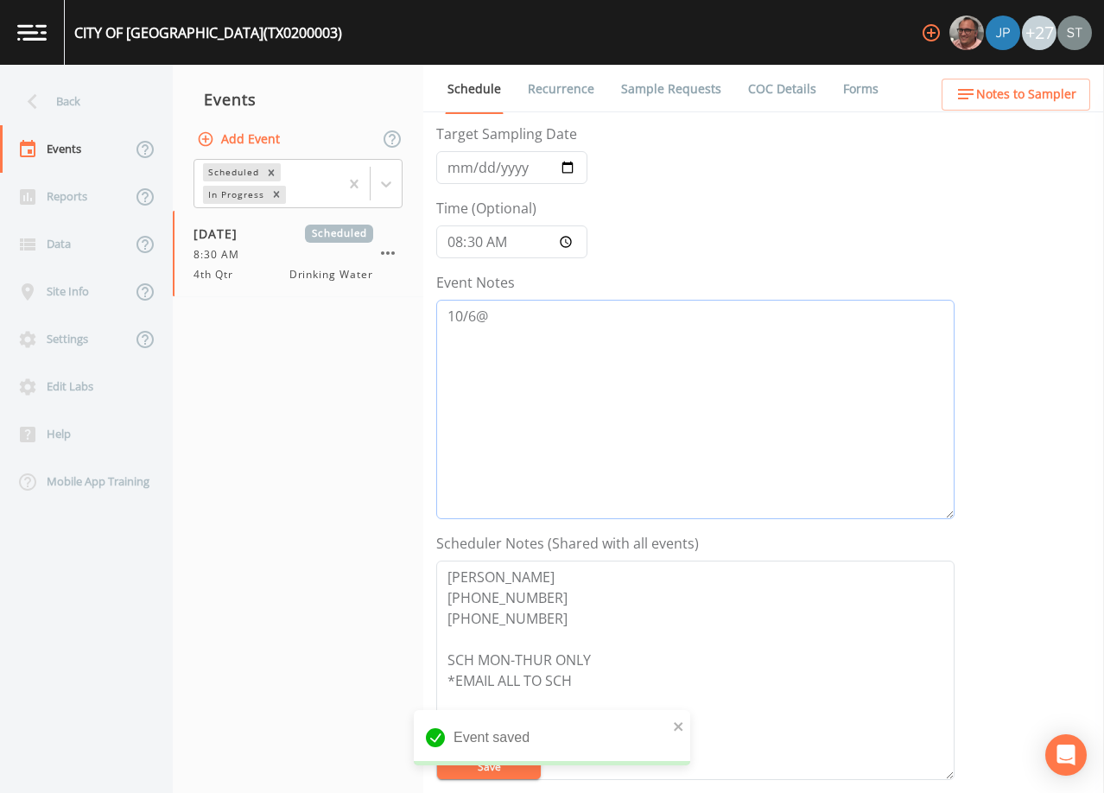
scroll to position [173, 0]
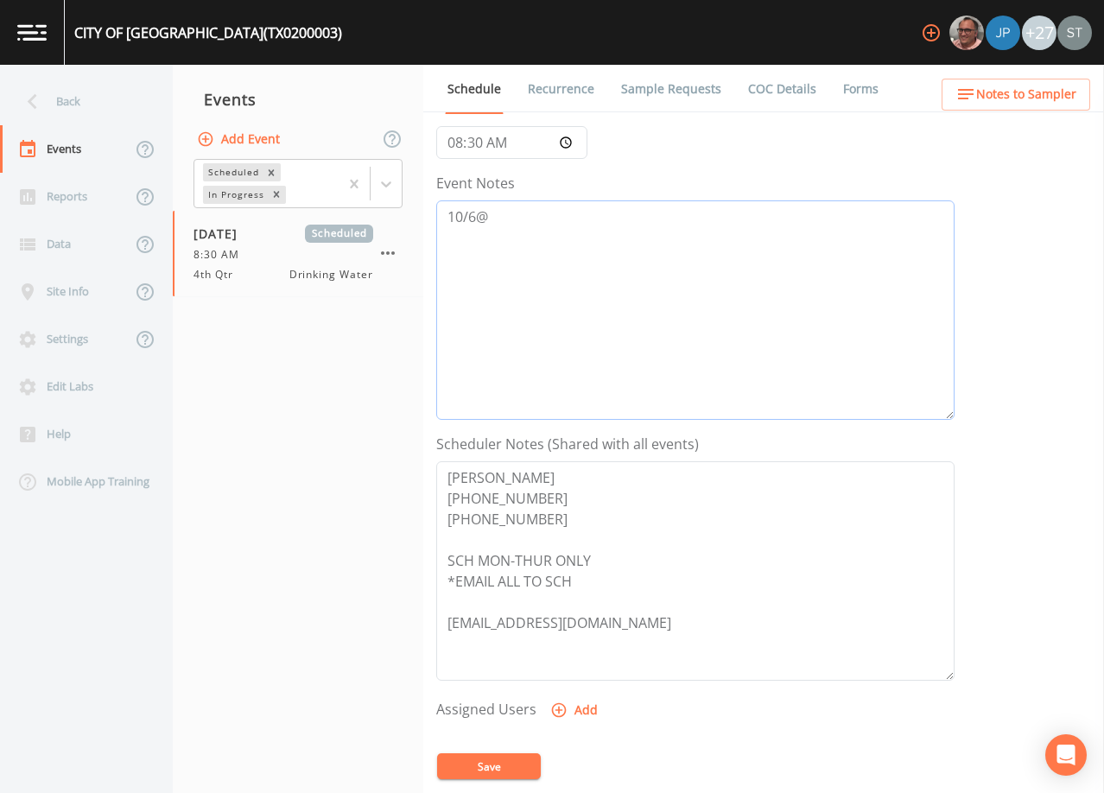
type textarea "10/6@"
drag, startPoint x: 598, startPoint y: 579, endPoint x: 436, endPoint y: 575, distance: 162.5
click at [436, 575] on div "Schedule Recurrence Sample Requests COC Details Forms Event Name 4th Qtr Target…" at bounding box center [763, 429] width 681 height 728
click at [448, 559] on textarea "[PERSON_NAME] [PHONE_NUMBER] [PHONE_NUMBER] SCH MON-THUR ONLY [EMAIL_ADDRESS][D…" at bounding box center [695, 570] width 518 height 219
type textarea "[PERSON_NAME] [PHONE_NUMBER] [PHONE_NUMBER] *SCH MON-THUR ONLY* [EMAIL_ADDRESS]…"
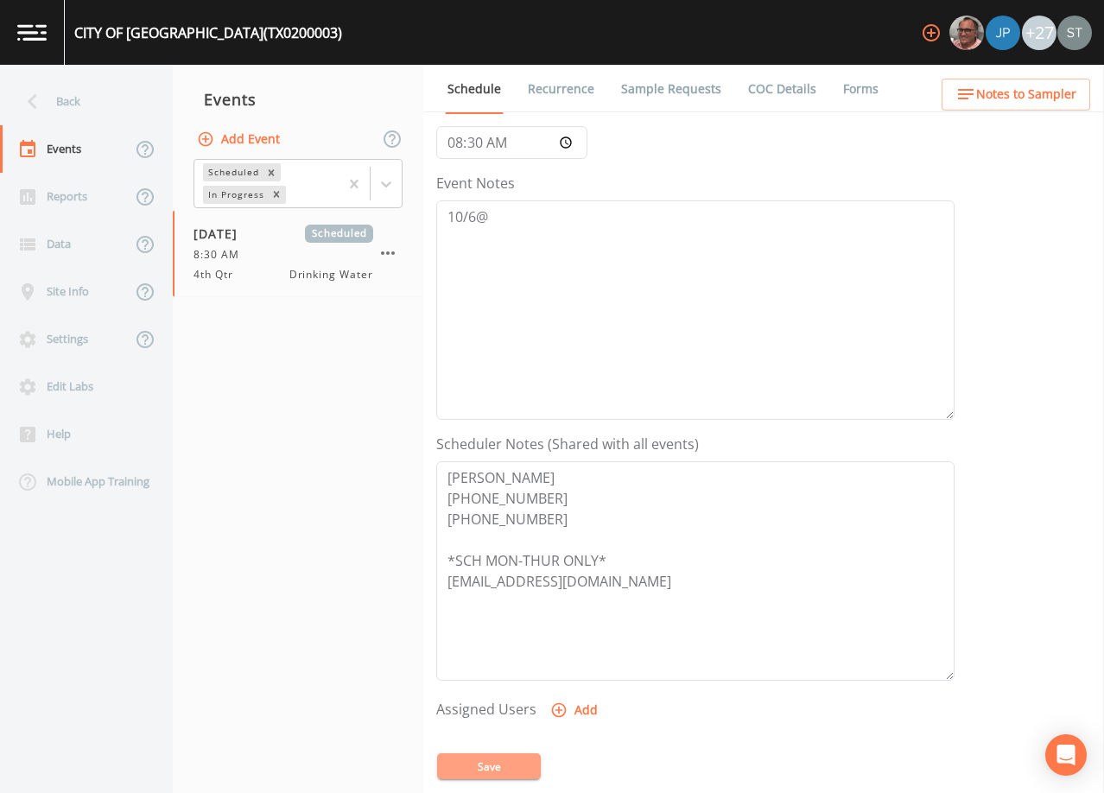
click at [504, 765] on button "Save" at bounding box center [489, 767] width 104 height 26
click at [607, 256] on textarea "10/6@" at bounding box center [695, 309] width 518 height 219
type textarea "[DATE]3:30 Email Sent"
click at [496, 760] on button "Save" at bounding box center [489, 767] width 104 height 26
click at [491, 758] on button "Save" at bounding box center [489, 767] width 104 height 26
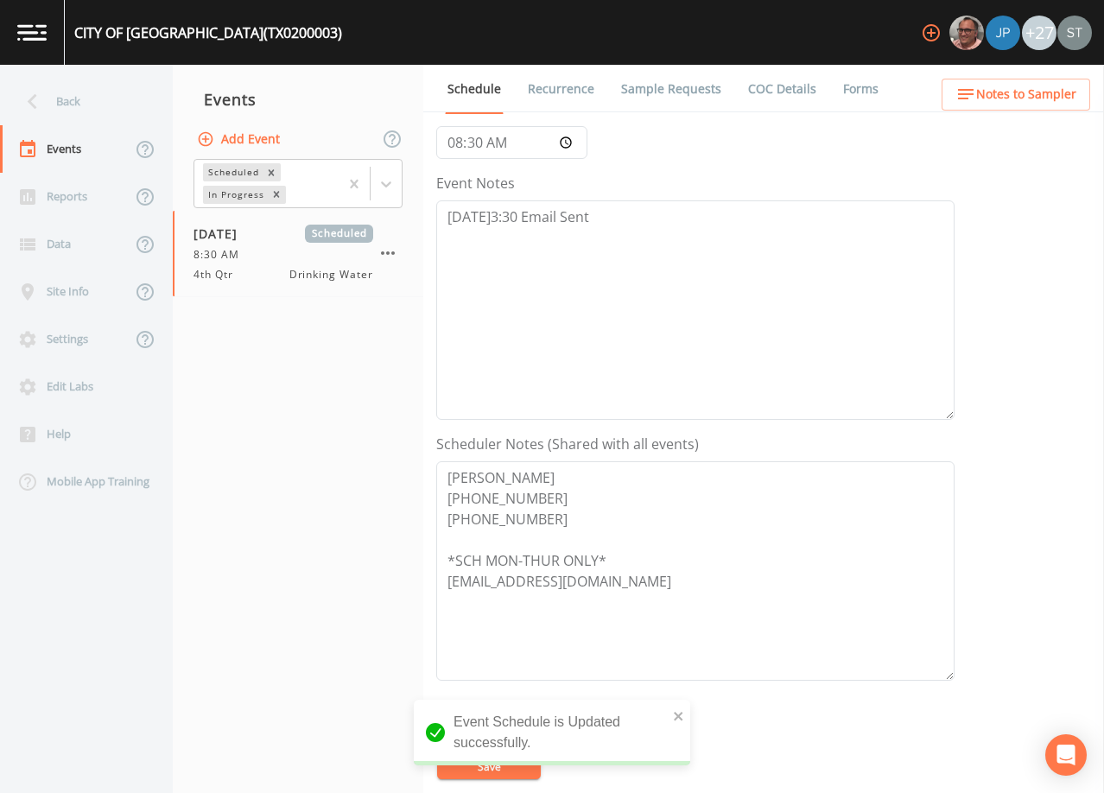
click at [64, 112] on div "Back" at bounding box center [78, 102] width 156 height 48
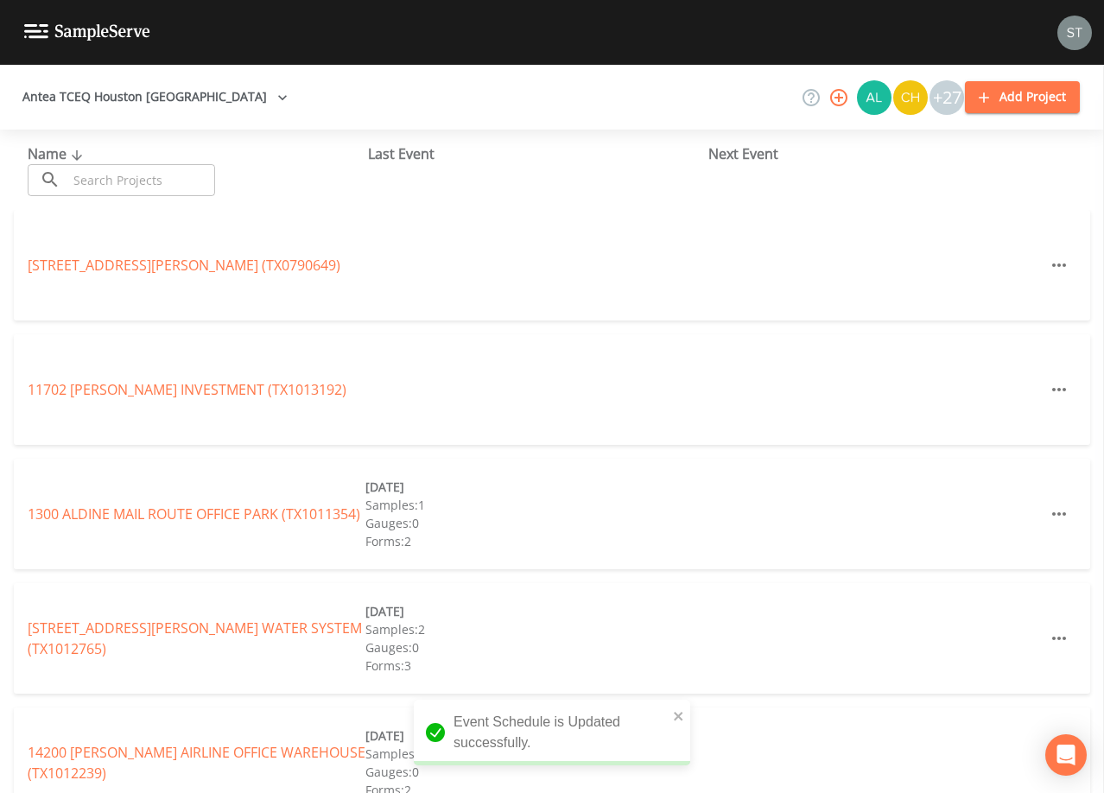
click at [140, 176] on input "text" at bounding box center [141, 180] width 148 height 32
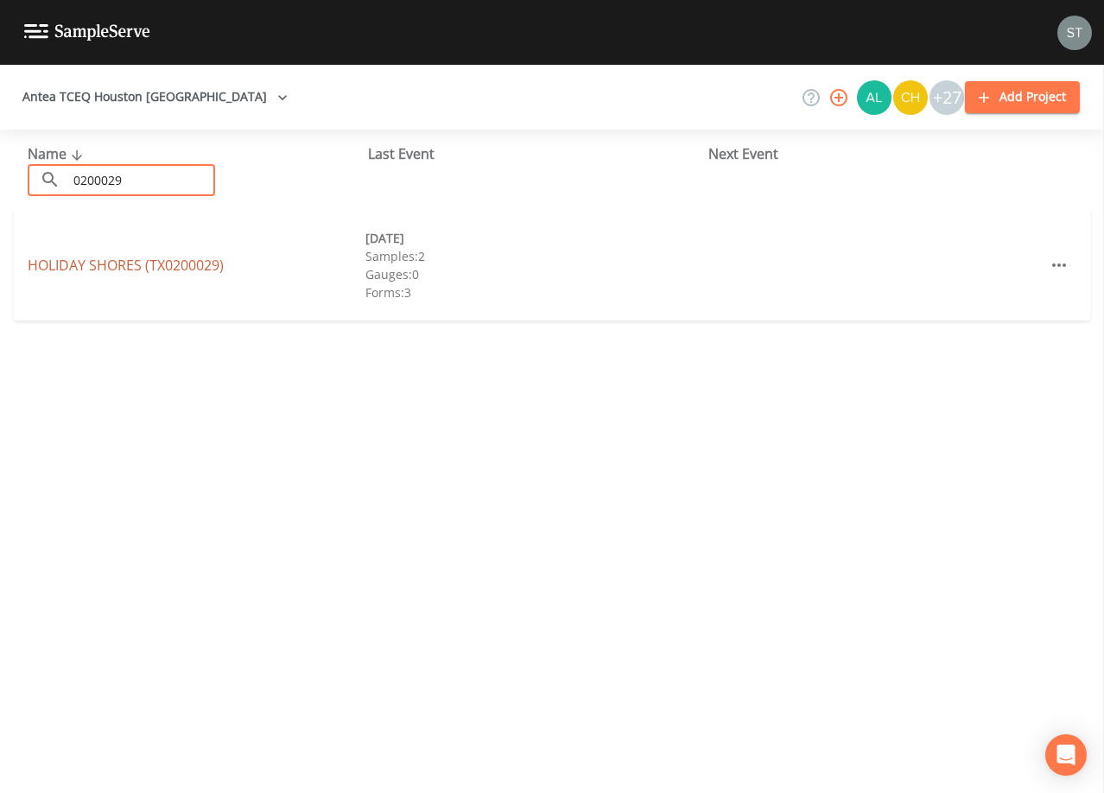
type input "0200029"
click at [199, 263] on link "HOLIDAY SHORES (TX0200029)" at bounding box center [126, 265] width 196 height 19
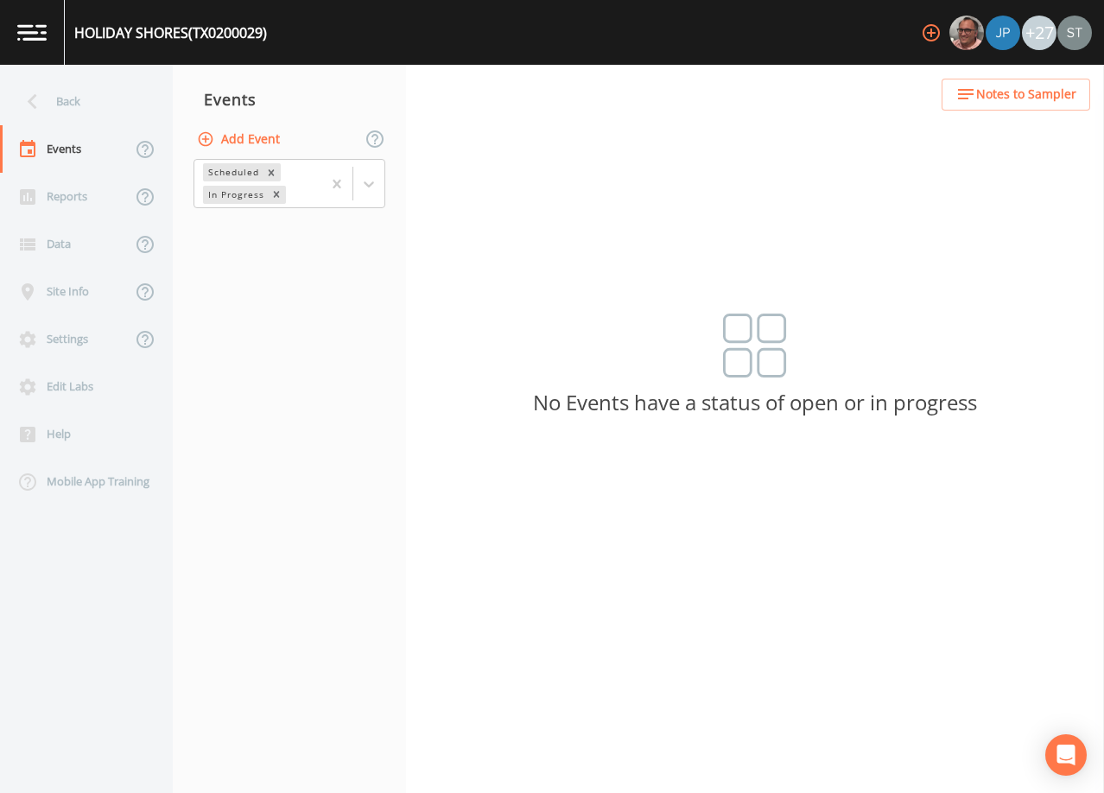
click at [257, 143] on button "Add Event" at bounding box center [240, 140] width 93 height 32
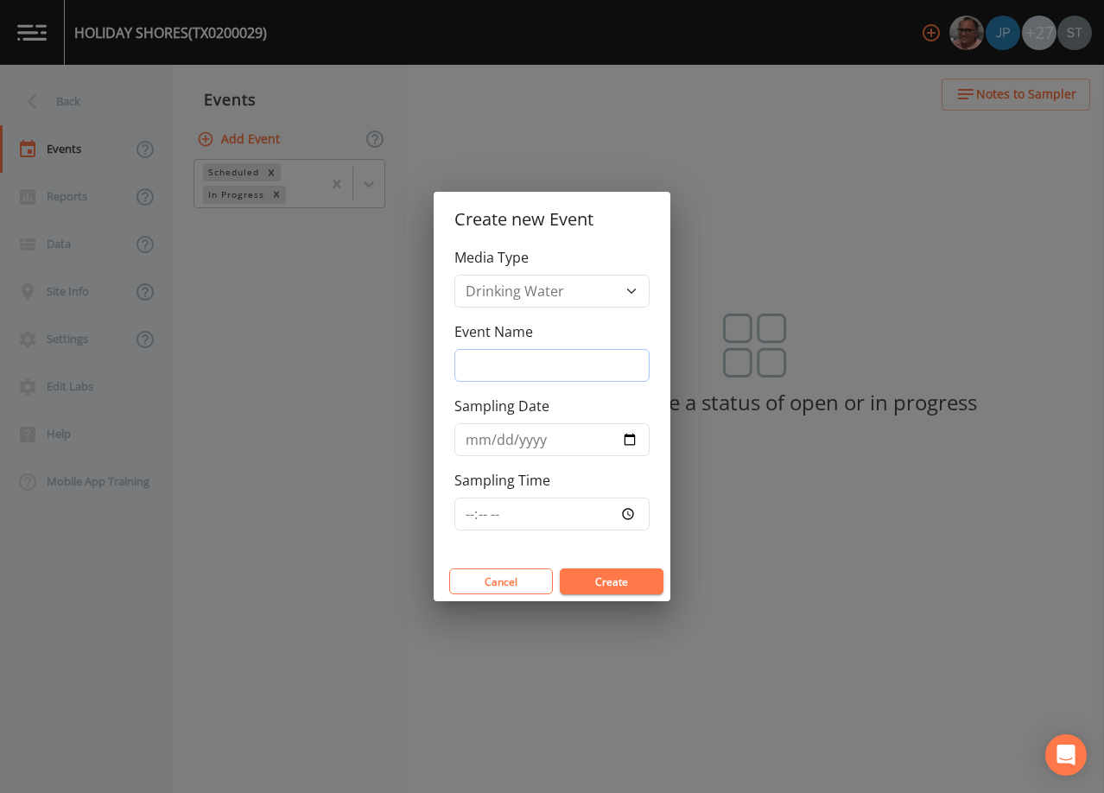
drag, startPoint x: 531, startPoint y: 359, endPoint x: 550, endPoint y: 378, distance: 27.5
click at [531, 359] on input "Event Name" at bounding box center [552, 365] width 195 height 33
type input "4th Qtr"
click at [469, 435] on input "Sampling Date" at bounding box center [552, 439] width 195 height 33
type input "[DATE]"
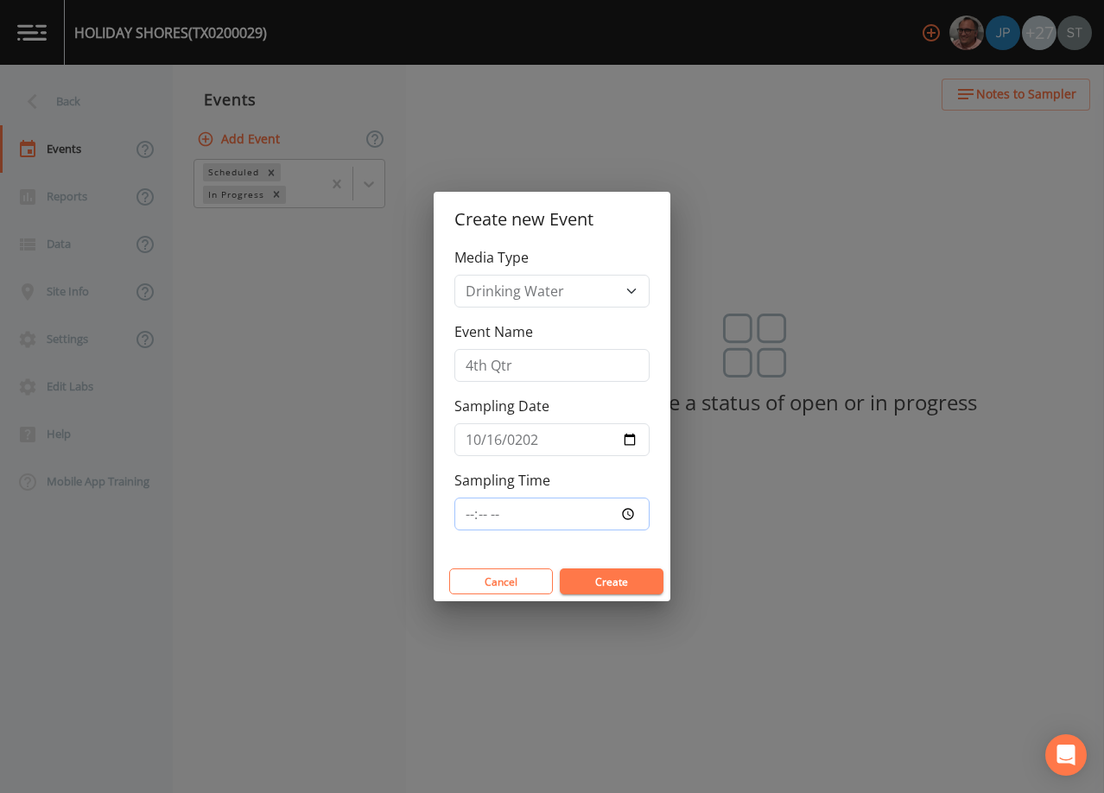
type input "09:00"
click at [607, 580] on button "Create" at bounding box center [612, 582] width 104 height 26
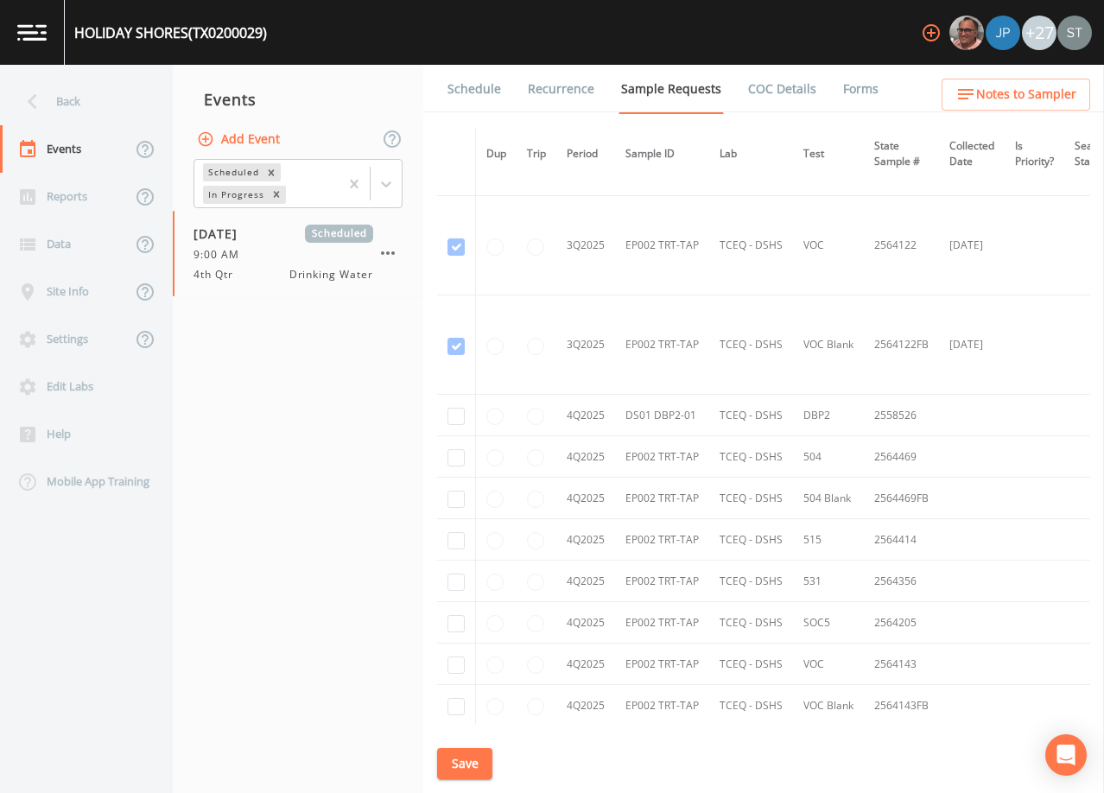
scroll to position [4568, 0]
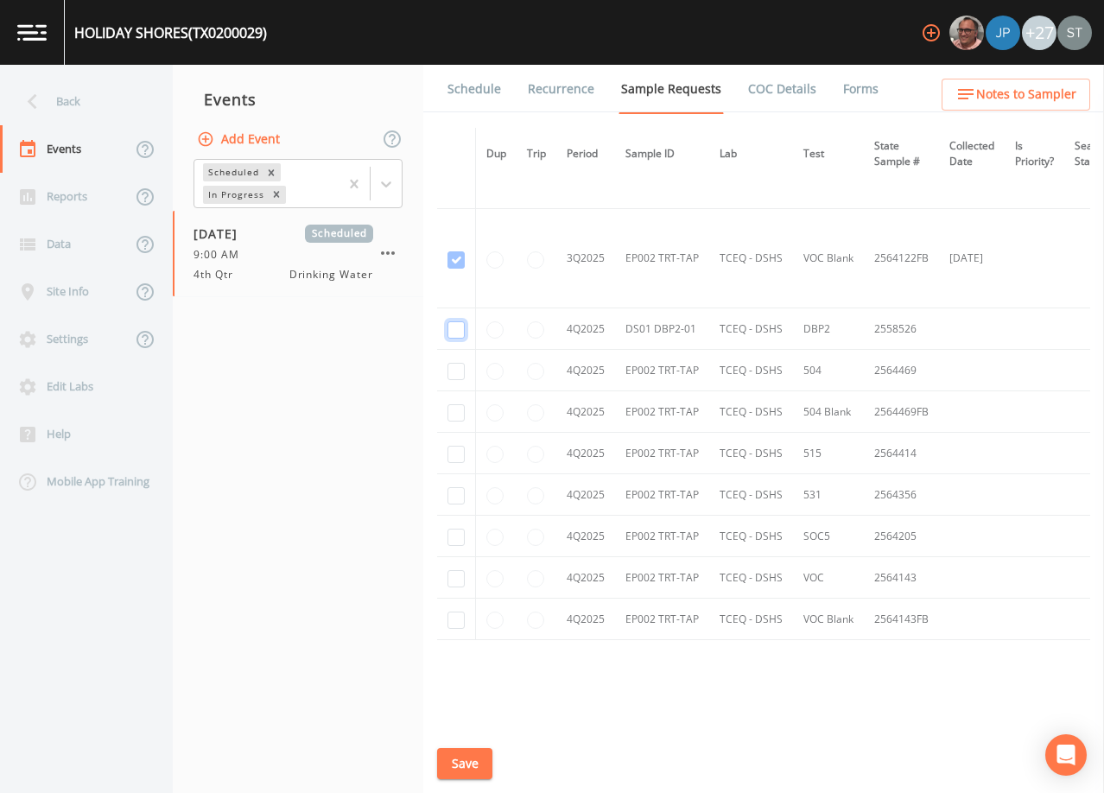
click at [457, 328] on input "checkbox" at bounding box center [456, 329] width 17 height 17
checkbox input "true"
click at [455, 368] on input "checkbox" at bounding box center [456, 371] width 17 height 17
click at [454, 406] on input "checkbox" at bounding box center [456, 412] width 17 height 17
click at [462, 455] on input "checkbox" at bounding box center [456, 454] width 17 height 17
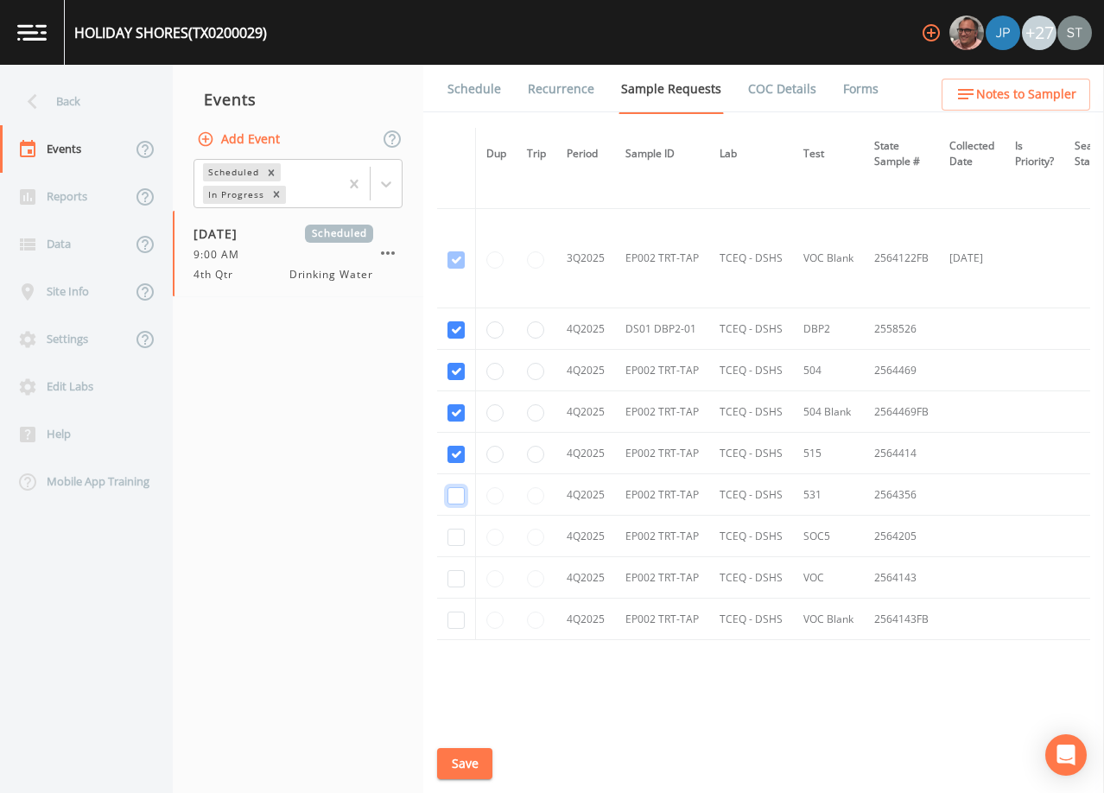
click at [457, 494] on input "checkbox" at bounding box center [456, 495] width 17 height 17
click at [456, 537] on input "checkbox" at bounding box center [456, 537] width 17 height 17
click at [458, 577] on input "checkbox" at bounding box center [456, 578] width 17 height 17
click at [461, 613] on input "checkbox" at bounding box center [456, 620] width 17 height 17
click at [468, 766] on button "Save" at bounding box center [464, 764] width 55 height 32
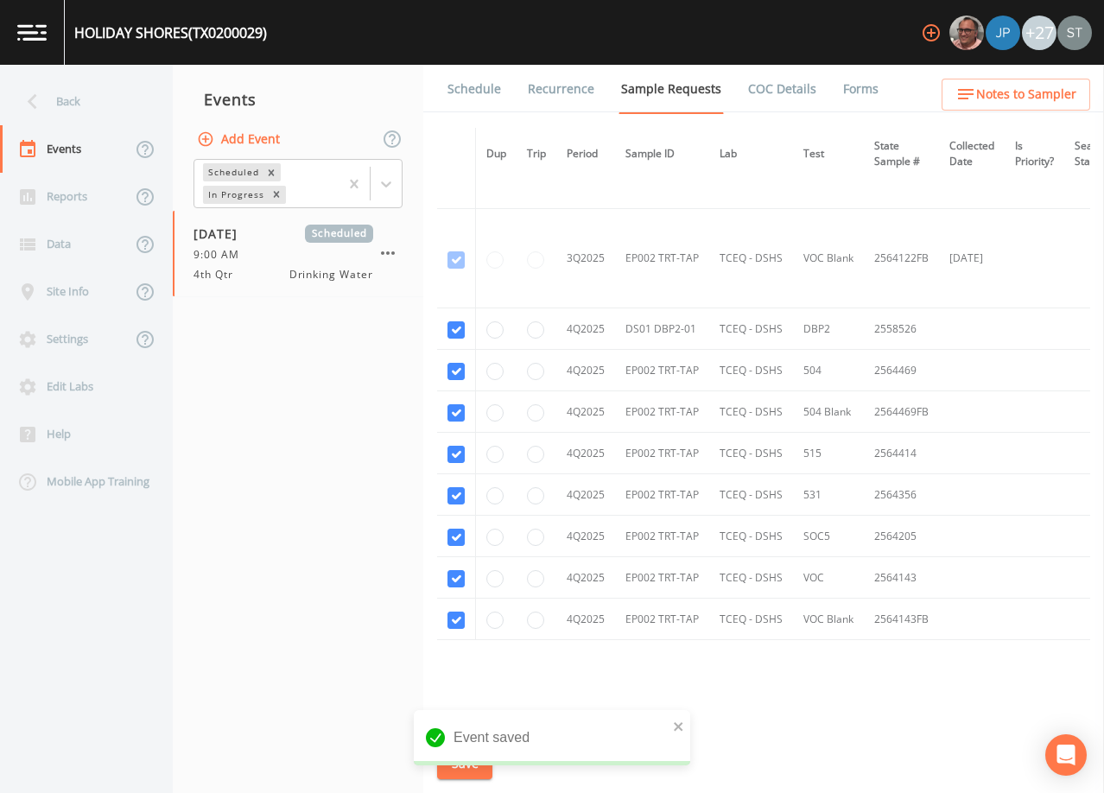
click at [477, 92] on link "Schedule" at bounding box center [474, 89] width 59 height 48
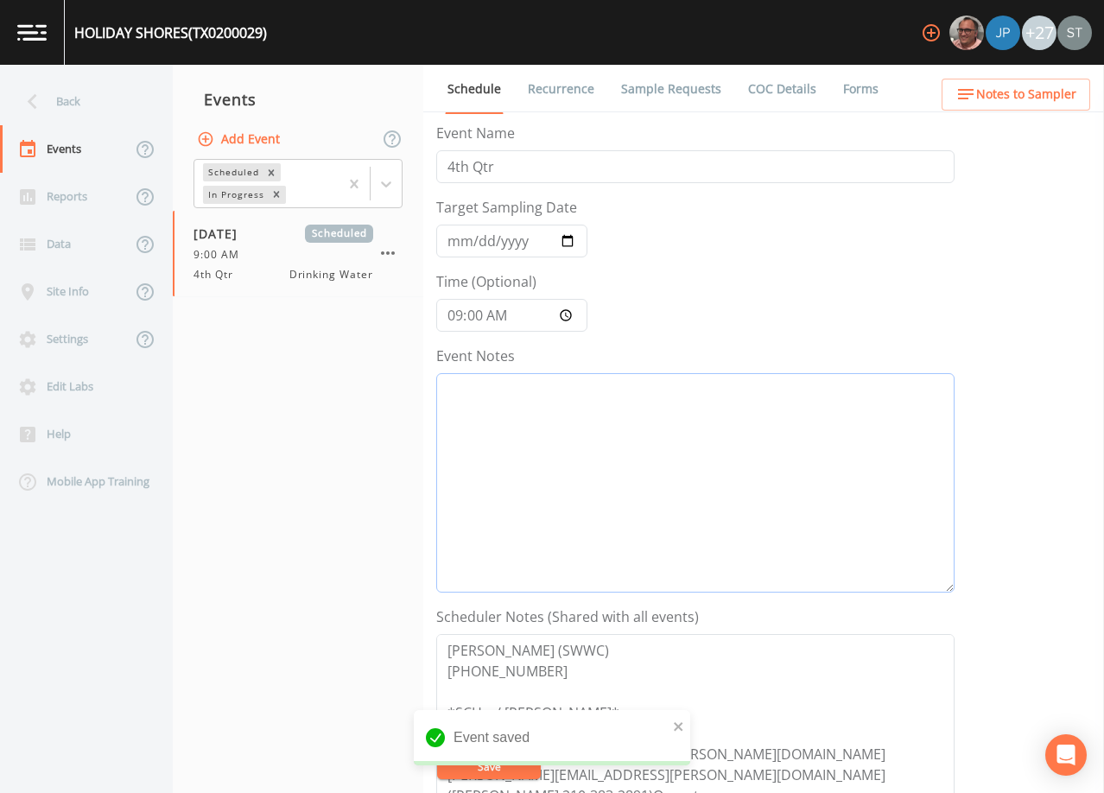
click at [625, 480] on textarea "Event Notes" at bounding box center [695, 482] width 518 height 219
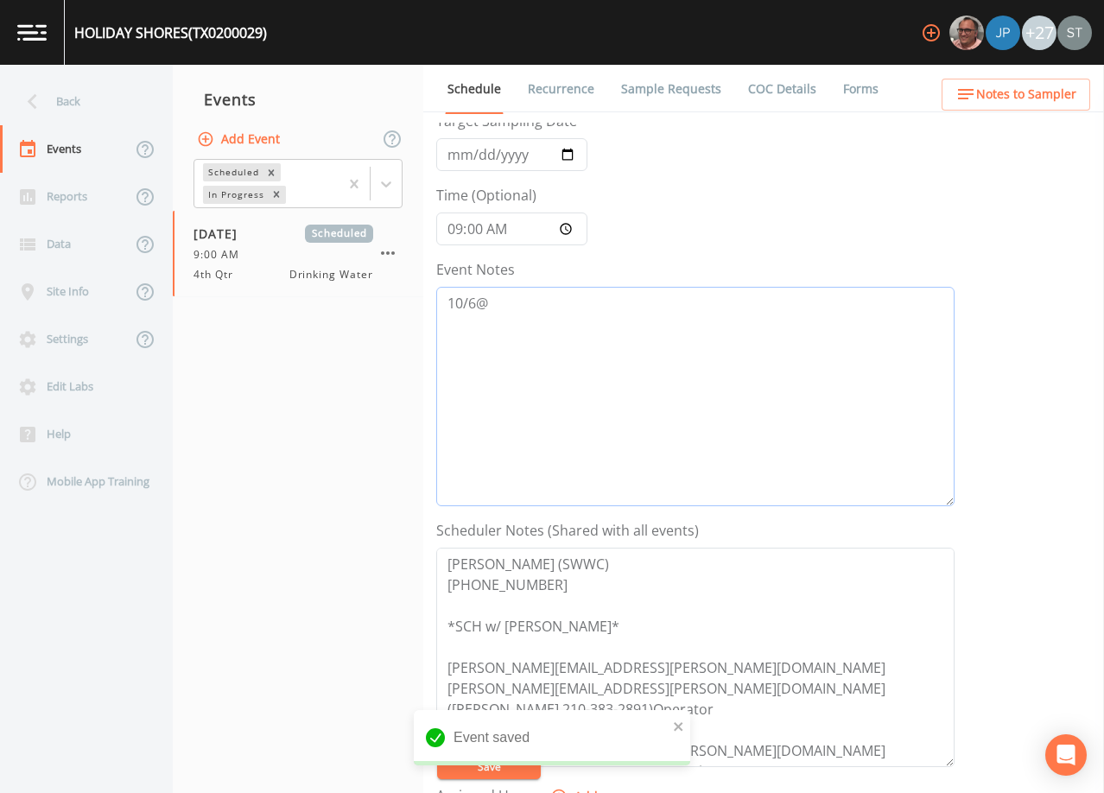
scroll to position [173, 0]
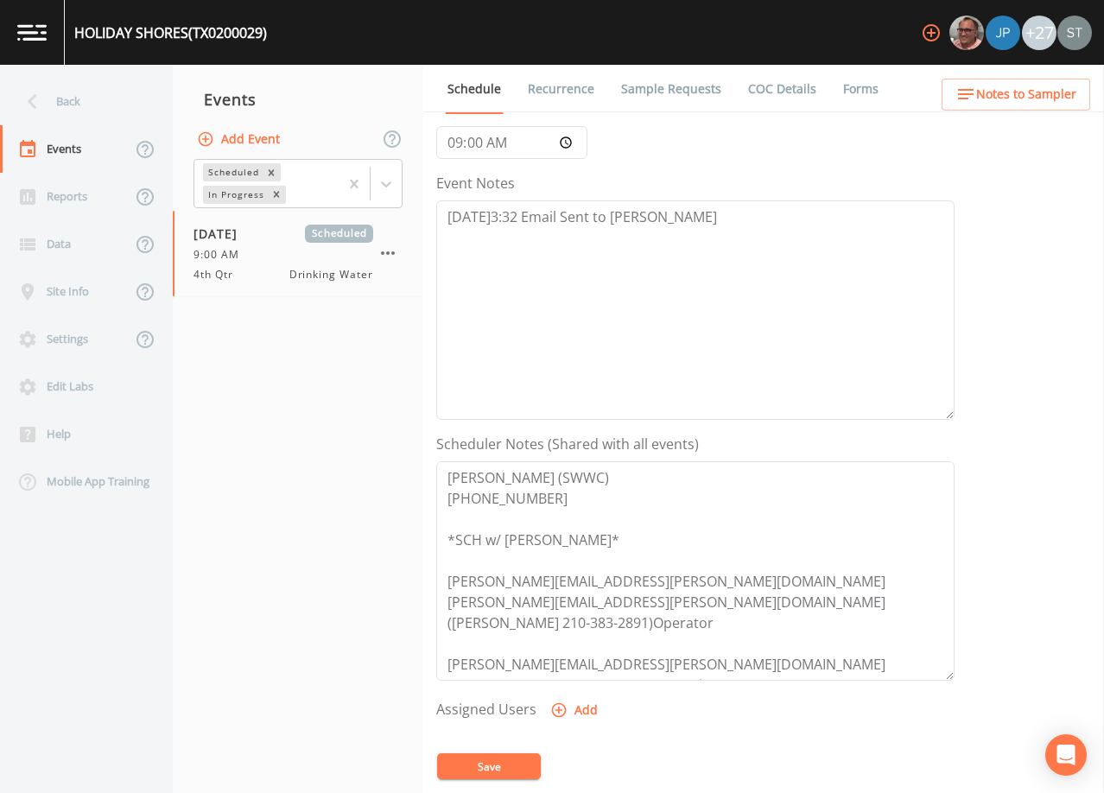
click at [506, 765] on button "Save" at bounding box center [489, 767] width 104 height 26
click at [506, 768] on button "Save" at bounding box center [489, 767] width 104 height 26
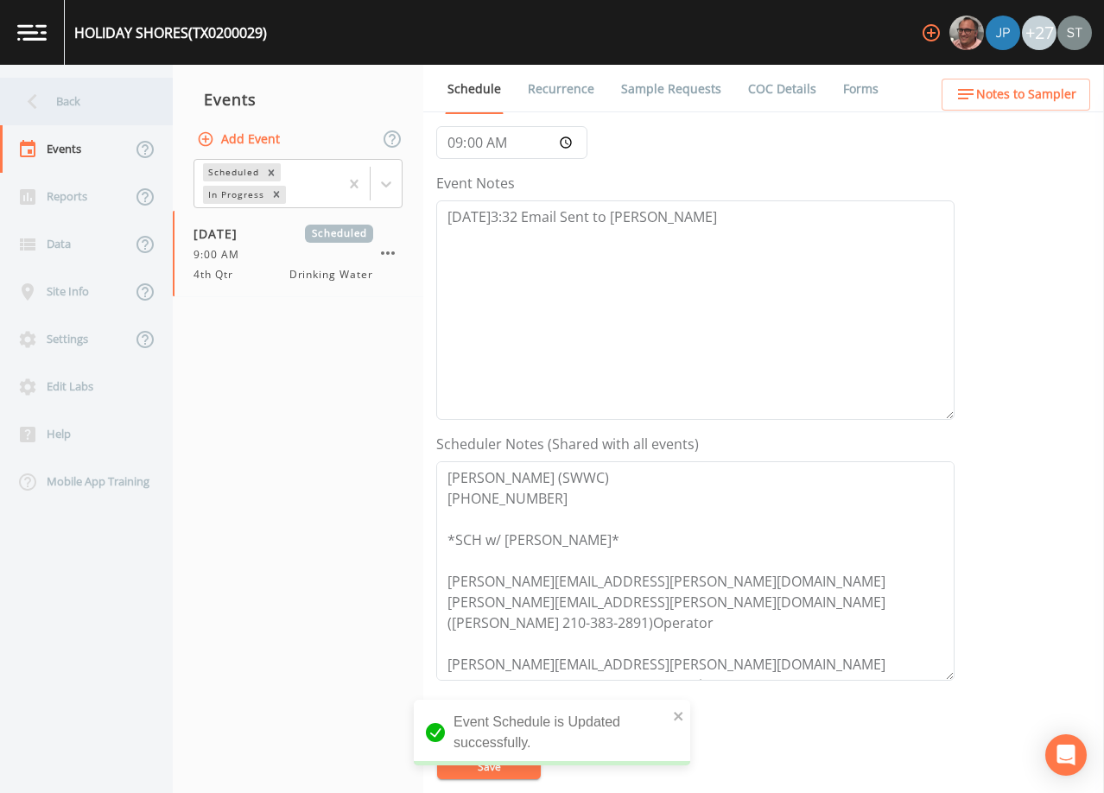
click at [91, 114] on div "Back" at bounding box center [78, 102] width 156 height 48
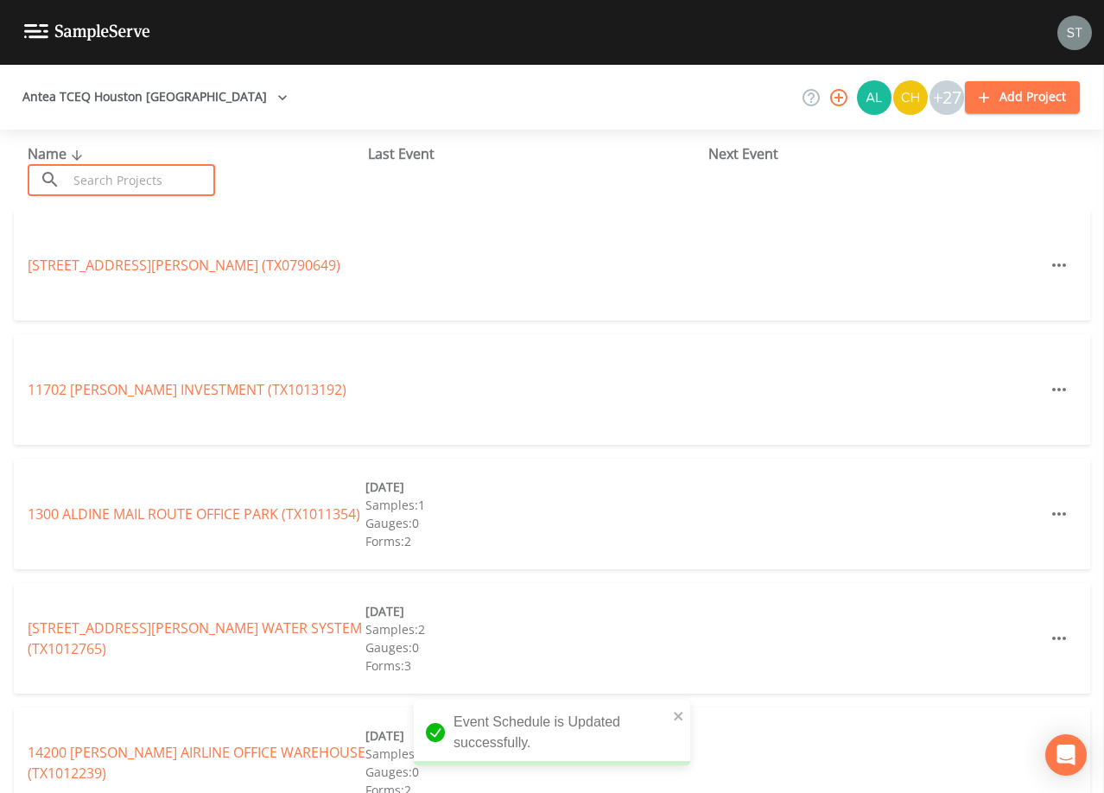
click at [134, 179] on input "text" at bounding box center [141, 180] width 148 height 32
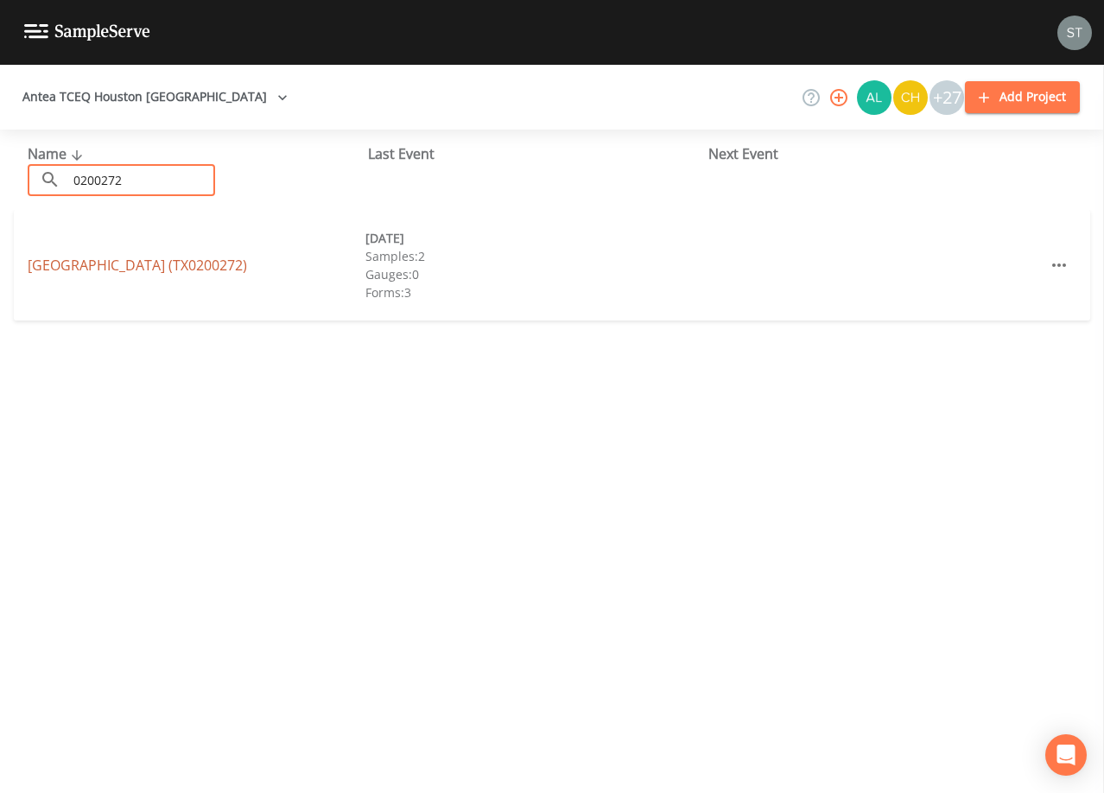
click at [170, 263] on link "[GEOGRAPHIC_DATA] (TX0200272)" at bounding box center [137, 265] width 219 height 19
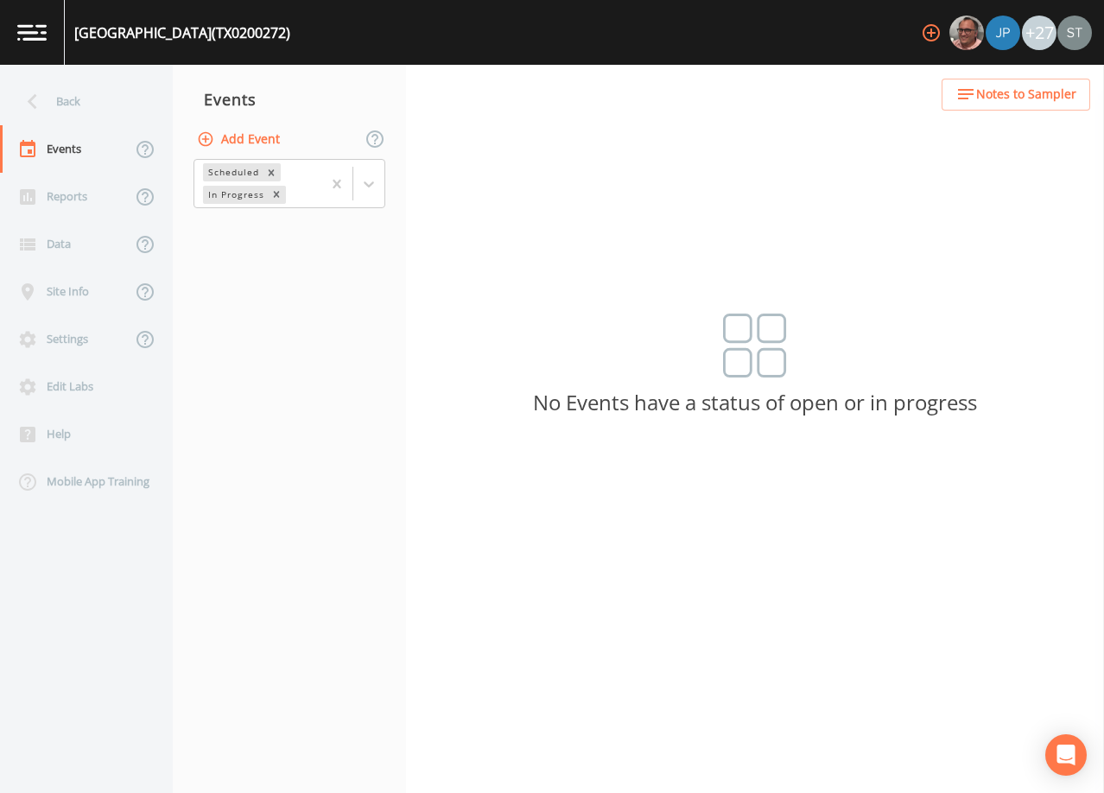
click at [248, 140] on button "Add Event" at bounding box center [240, 140] width 93 height 32
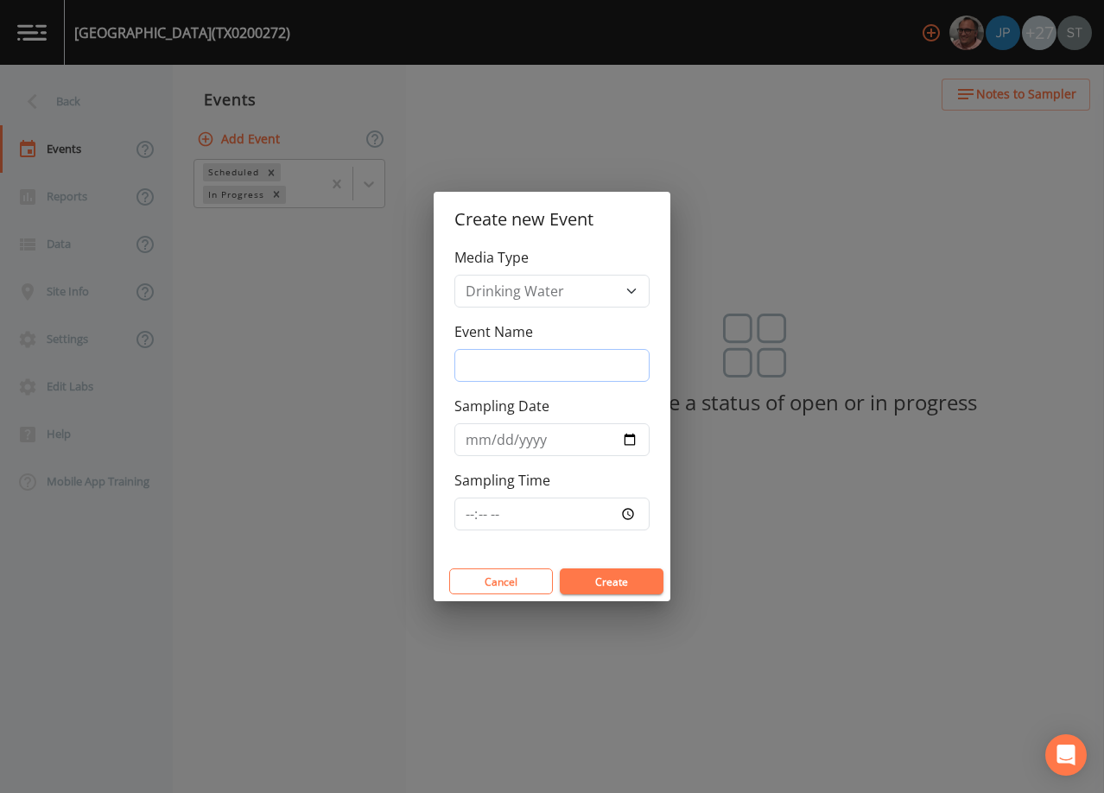
click at [561, 363] on input "Event Name" at bounding box center [552, 365] width 195 height 33
drag, startPoint x: 461, startPoint y: 430, endPoint x: 468, endPoint y: 436, distance: 9.2
click at [467, 436] on input "Sampling Date" at bounding box center [552, 439] width 195 height 33
click at [624, 581] on button "Create" at bounding box center [612, 582] width 104 height 26
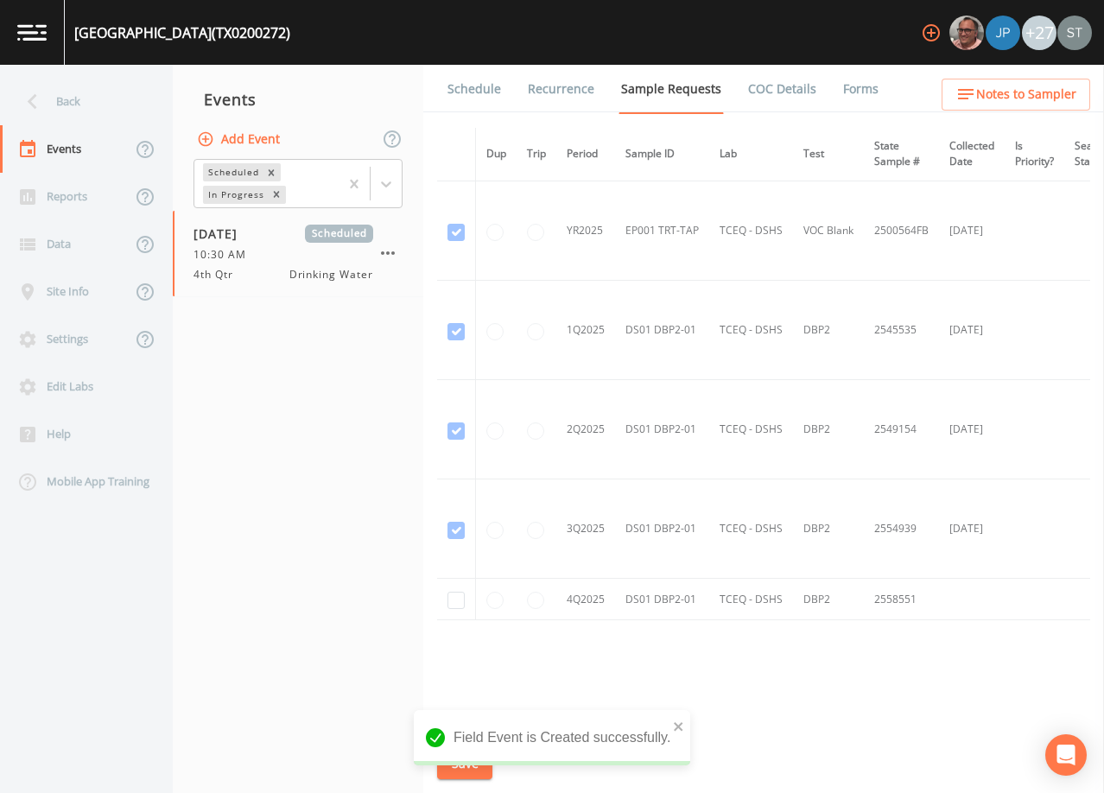
scroll to position [1926, 0]
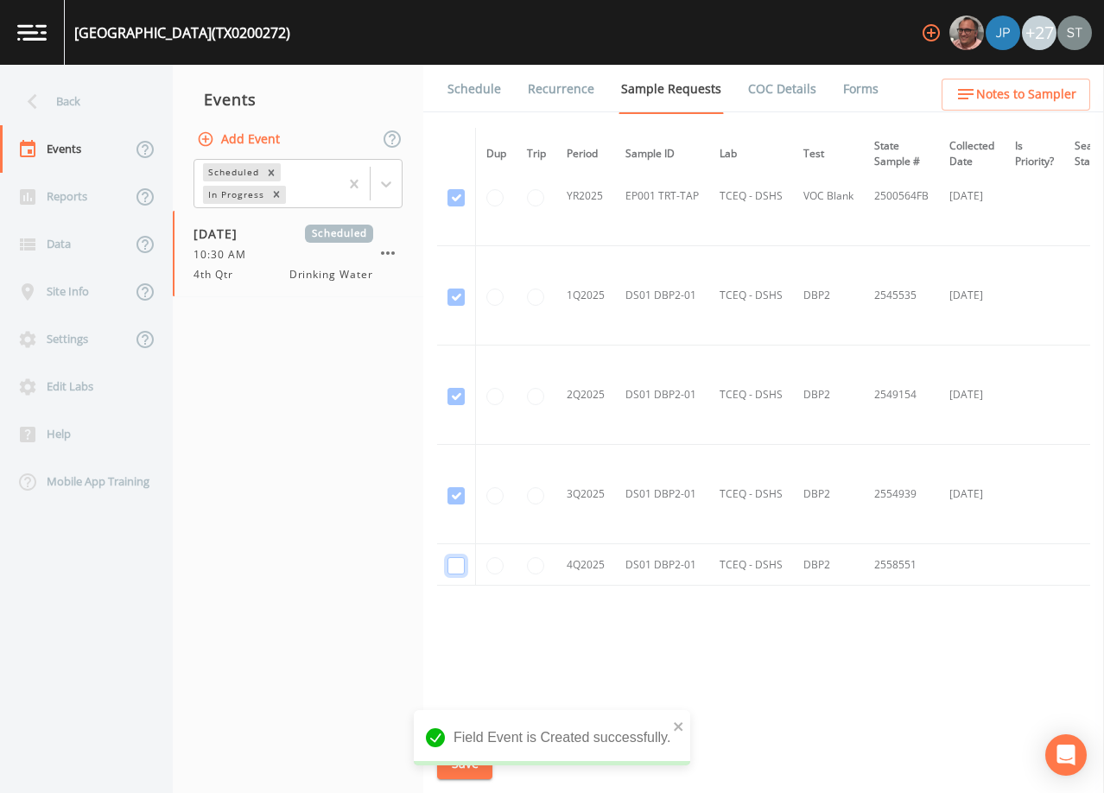
click at [456, 559] on input "checkbox" at bounding box center [456, 565] width 17 height 17
click at [467, 764] on button "Save" at bounding box center [464, 764] width 55 height 32
click at [484, 96] on link "Schedule" at bounding box center [474, 89] width 59 height 48
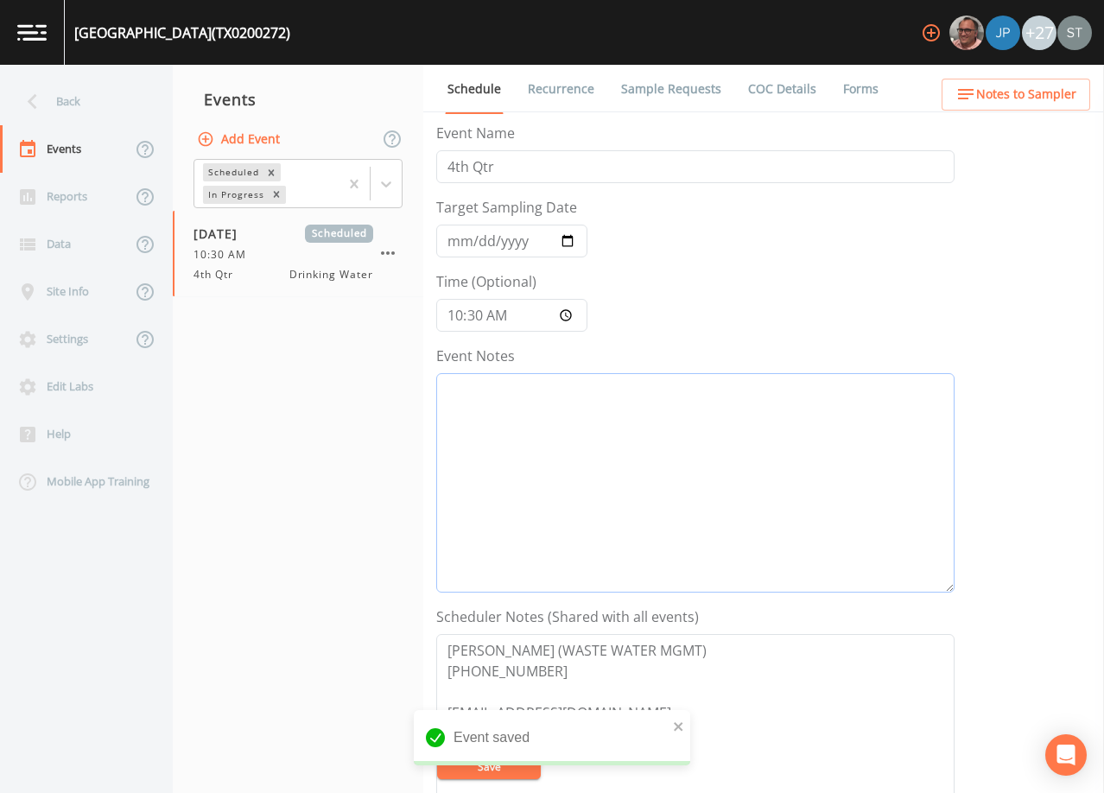
click at [626, 510] on textarea "Event Notes" at bounding box center [695, 482] width 518 height 219
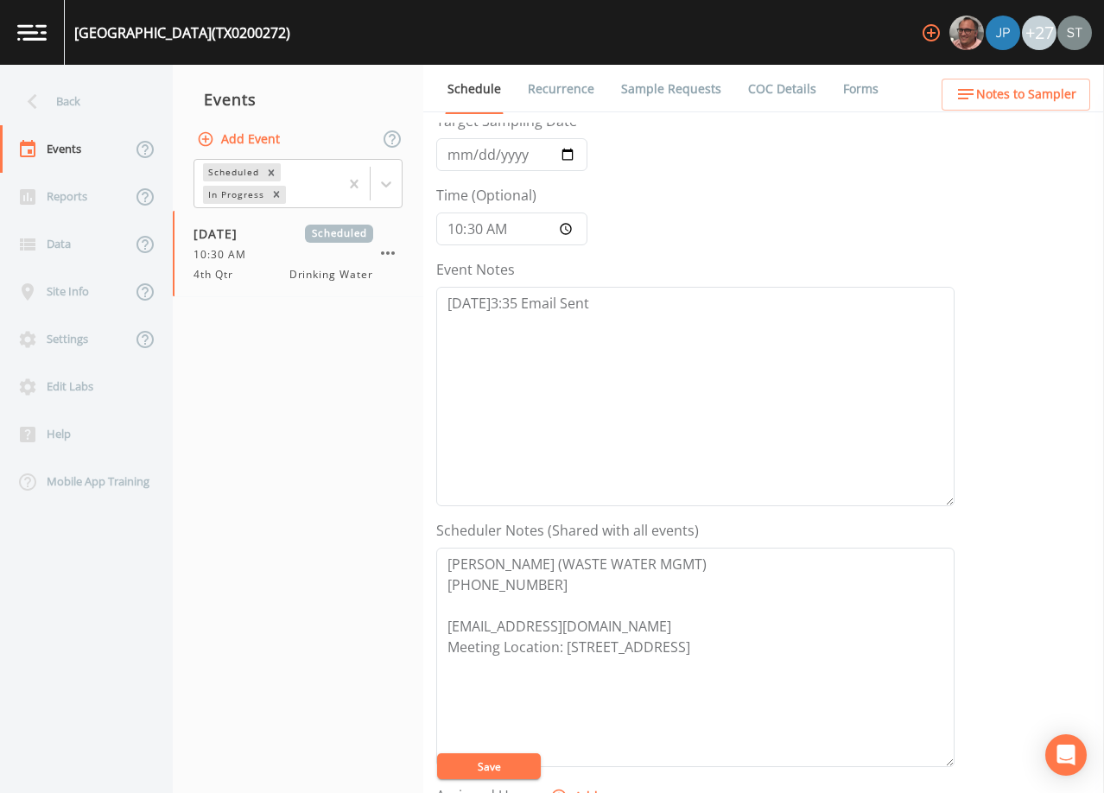
click at [511, 768] on button "Save" at bounding box center [489, 767] width 104 height 26
click at [498, 766] on button "Save" at bounding box center [489, 767] width 104 height 26
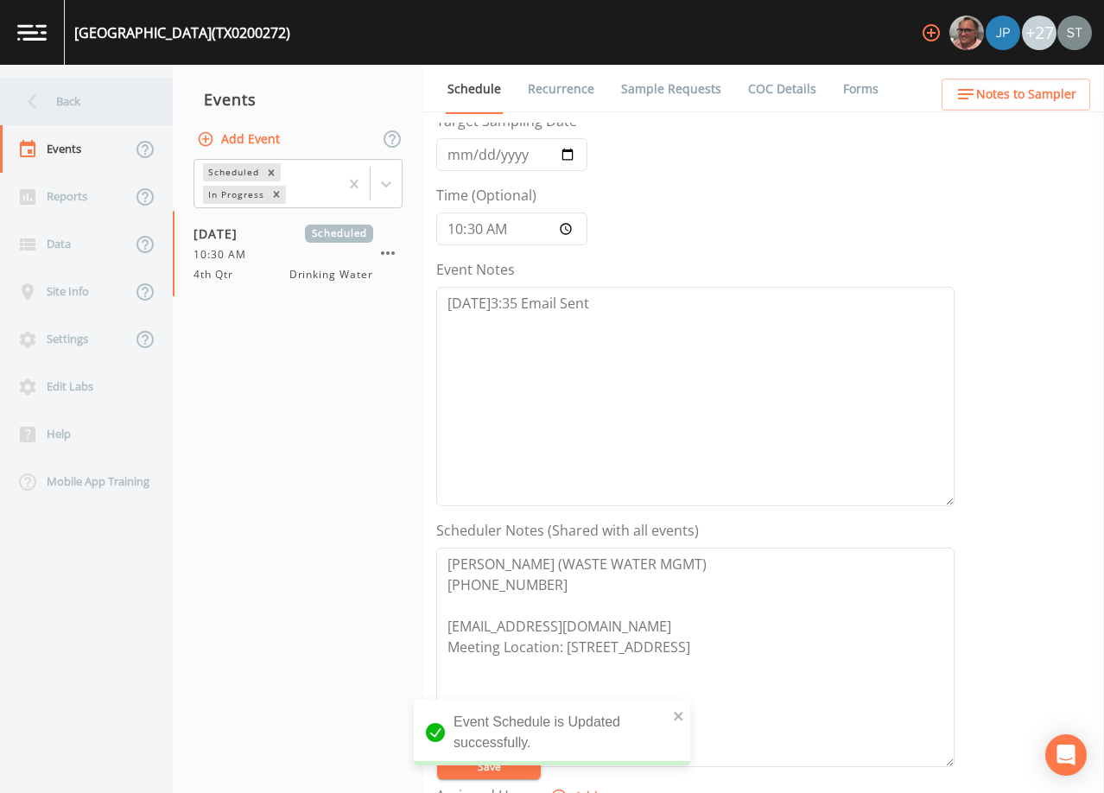
click at [65, 101] on div "Back" at bounding box center [78, 102] width 156 height 48
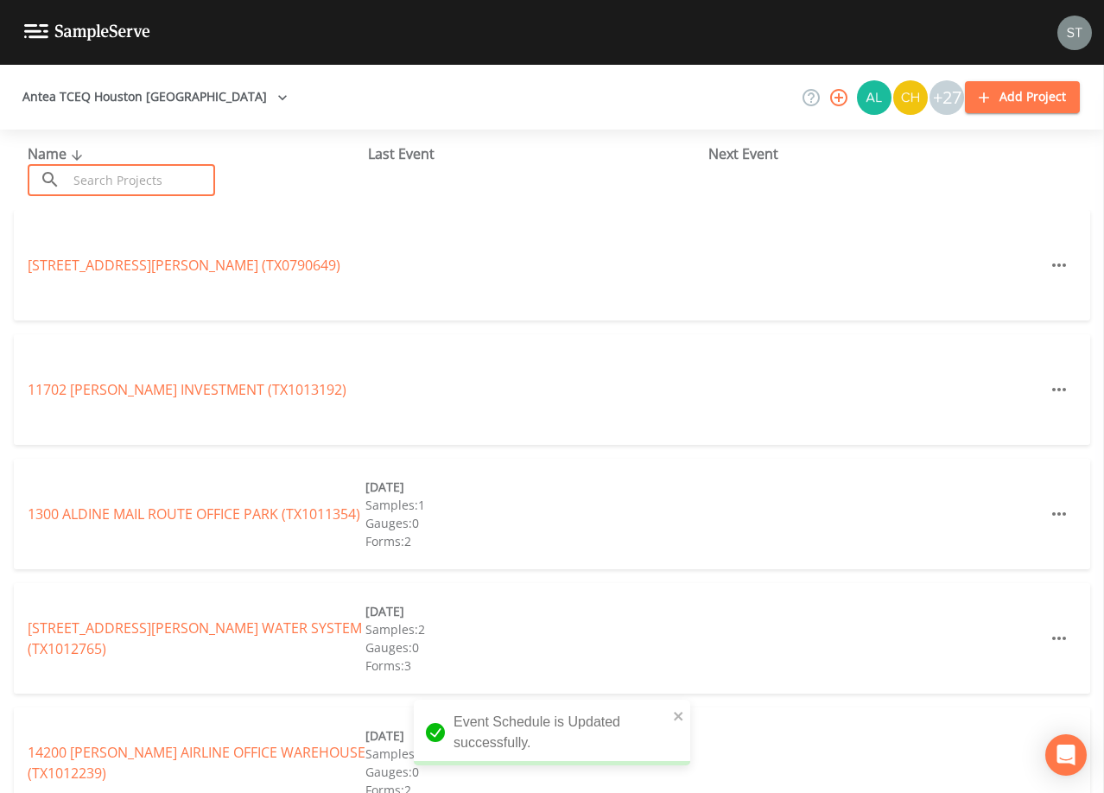
click at [131, 176] on input "text" at bounding box center [141, 180] width 148 height 32
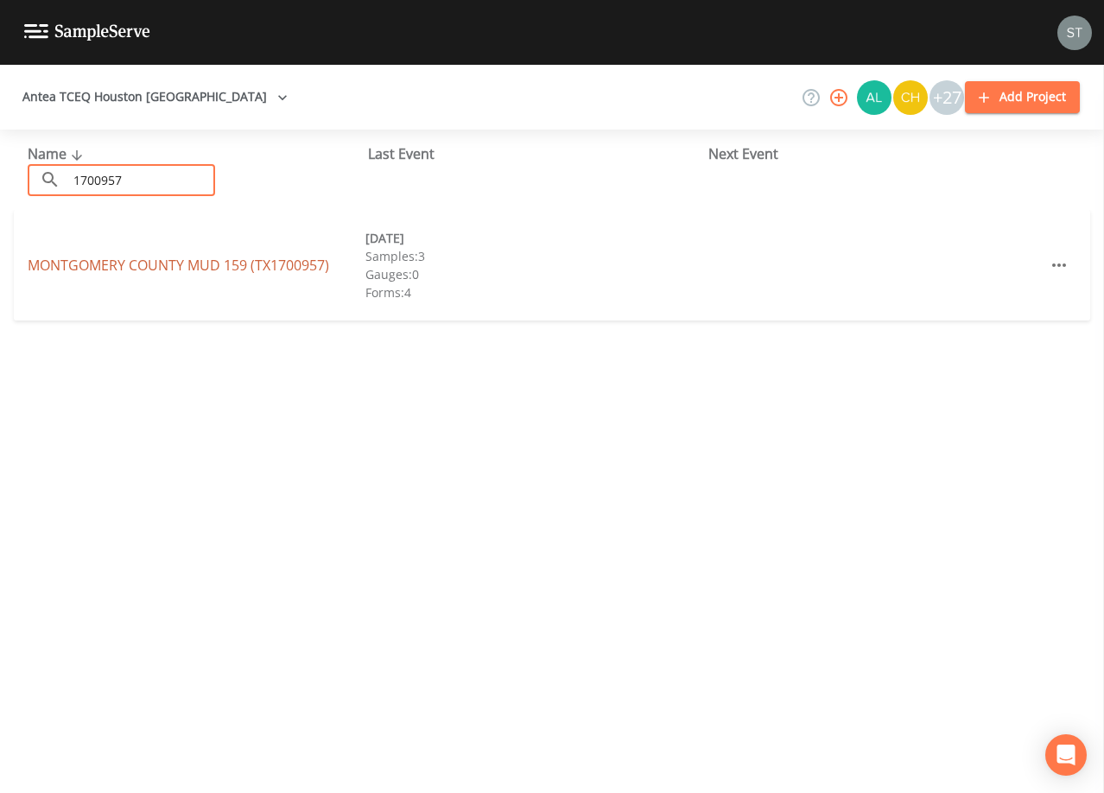
click at [224, 264] on link "[GEOGRAPHIC_DATA] 159 (TX1700957)" at bounding box center [179, 265] width 302 height 19
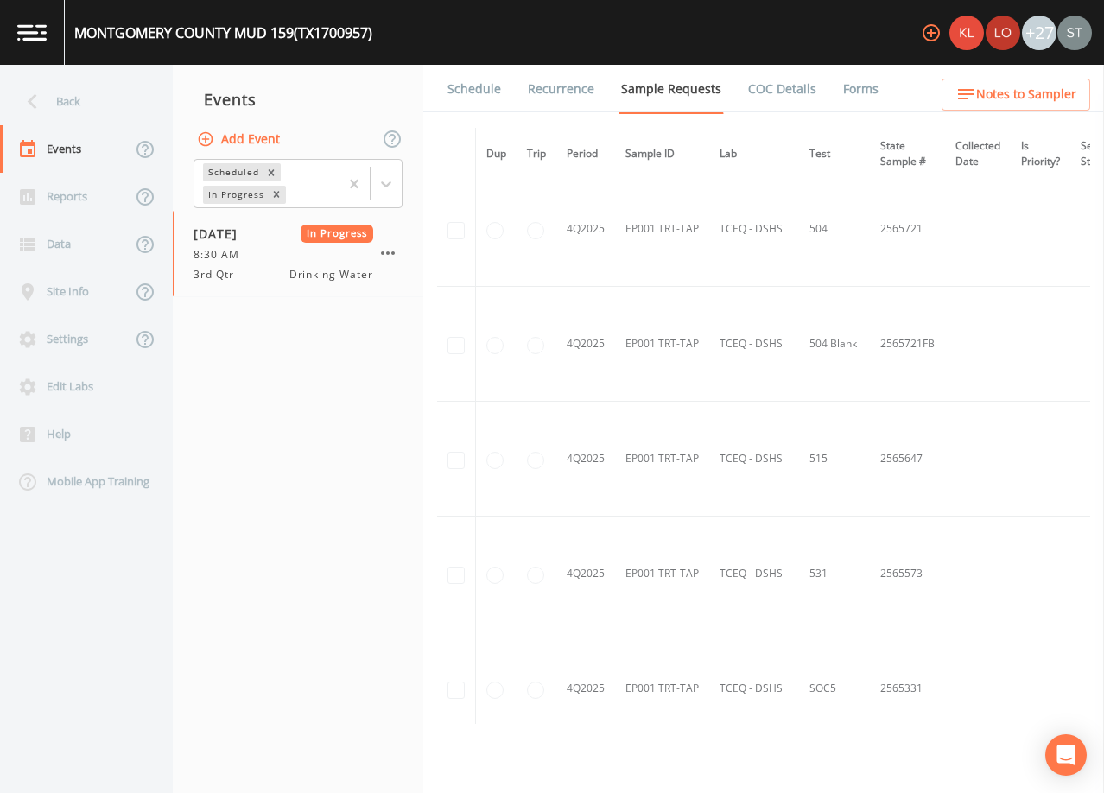
scroll to position [605, 0]
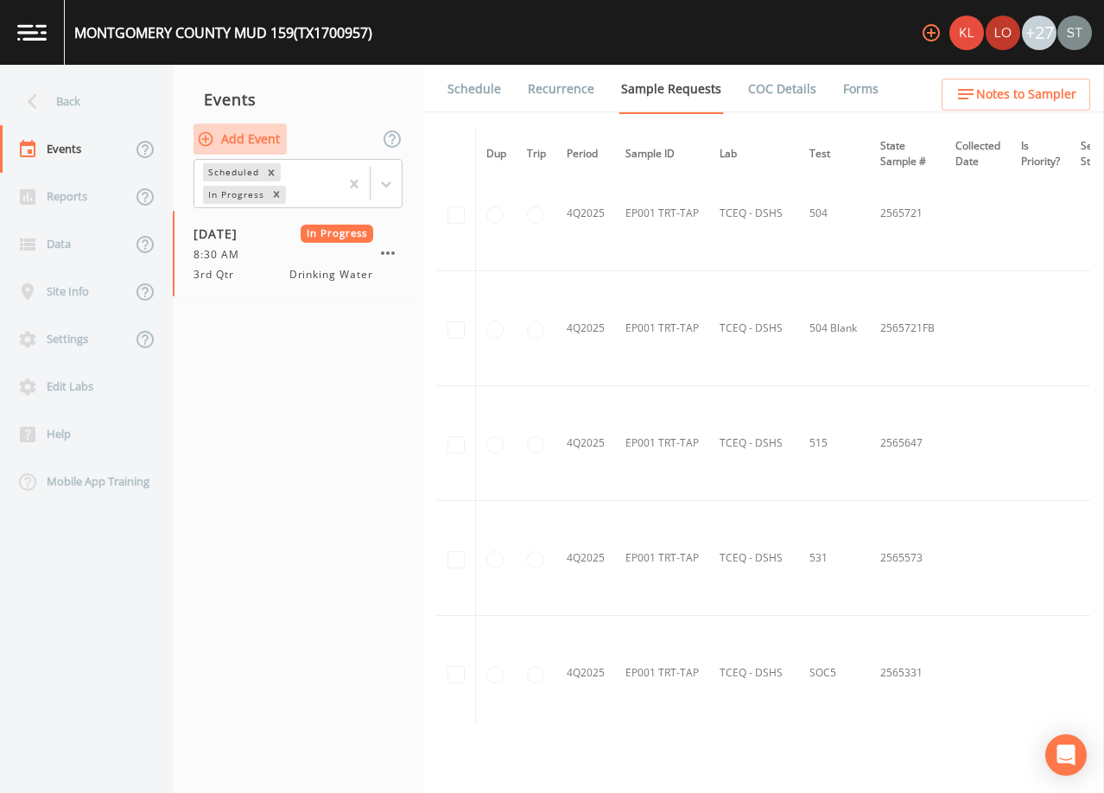
click at [239, 143] on button "Add Event" at bounding box center [240, 140] width 93 height 32
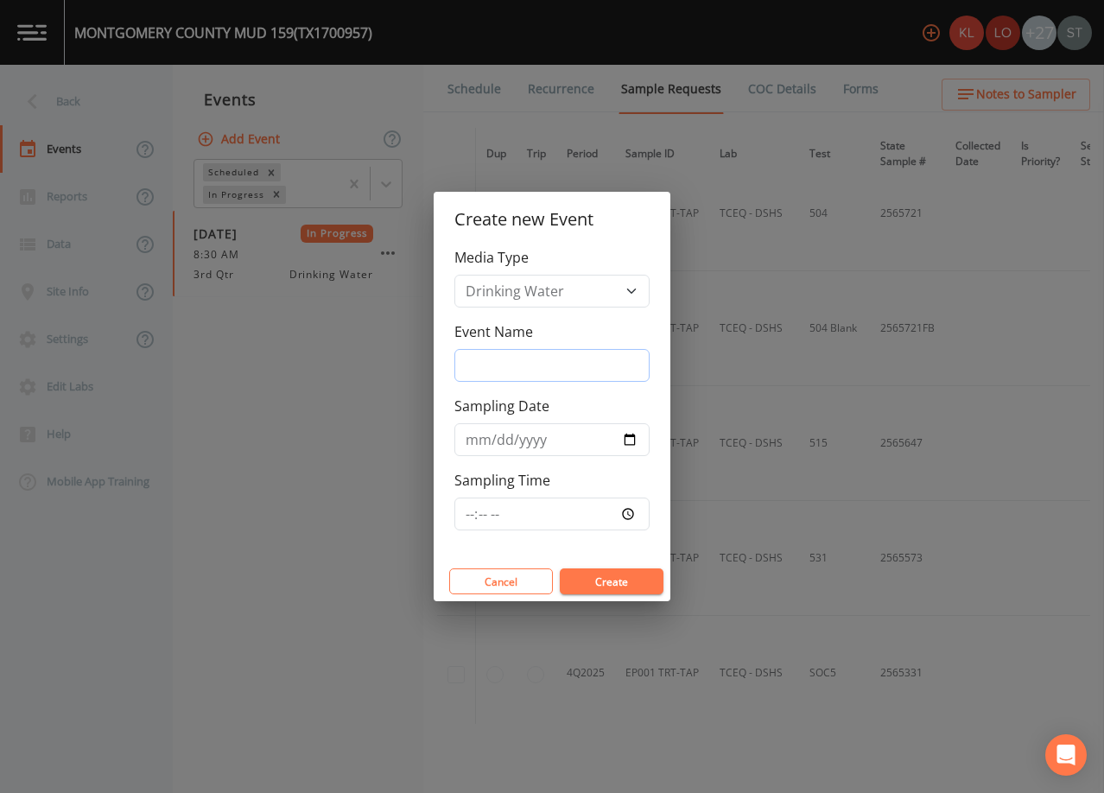
drag, startPoint x: 541, startPoint y: 367, endPoint x: 550, endPoint y: 375, distance: 11.6
click at [541, 367] on input "Event Name" at bounding box center [552, 365] width 195 height 33
click at [472, 442] on input "Sampling Date" at bounding box center [552, 439] width 195 height 33
click at [627, 579] on button "Create" at bounding box center [612, 582] width 104 height 26
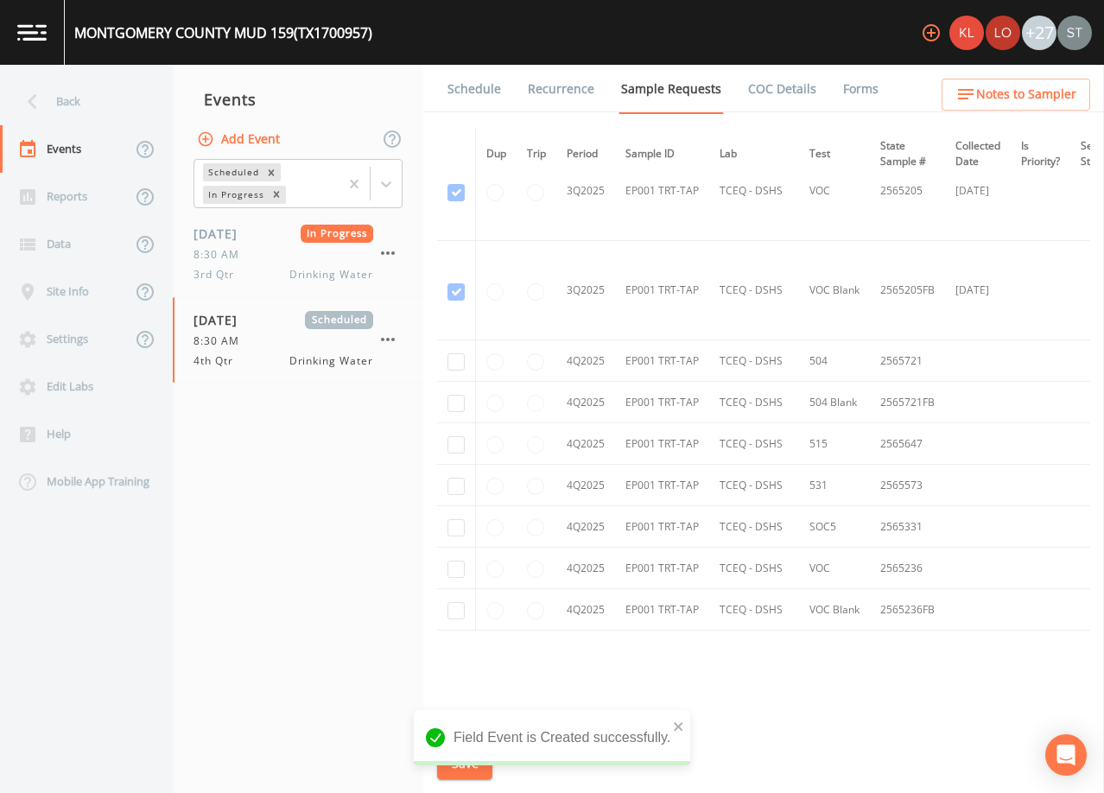
scroll to position [1181, 0]
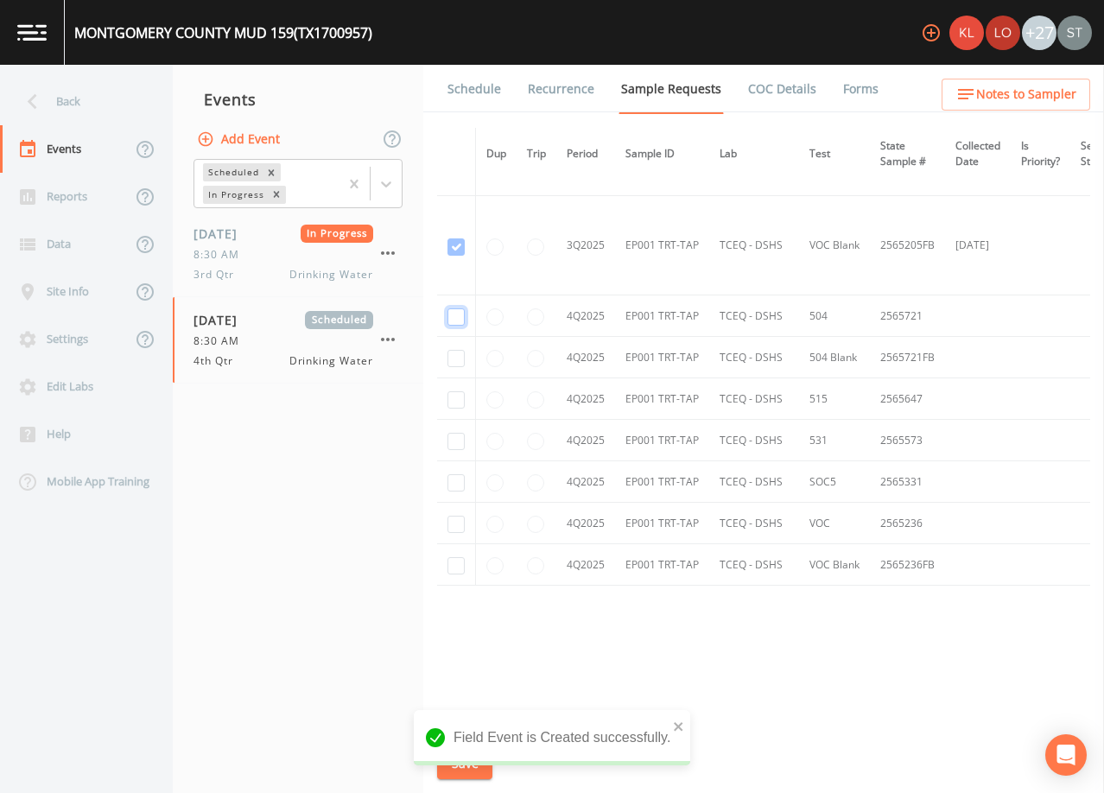
click at [456, 310] on input "checkbox" at bounding box center [456, 316] width 17 height 17
click at [455, 353] on input "checkbox" at bounding box center [456, 358] width 17 height 17
click at [460, 400] on input "checkbox" at bounding box center [456, 399] width 17 height 17
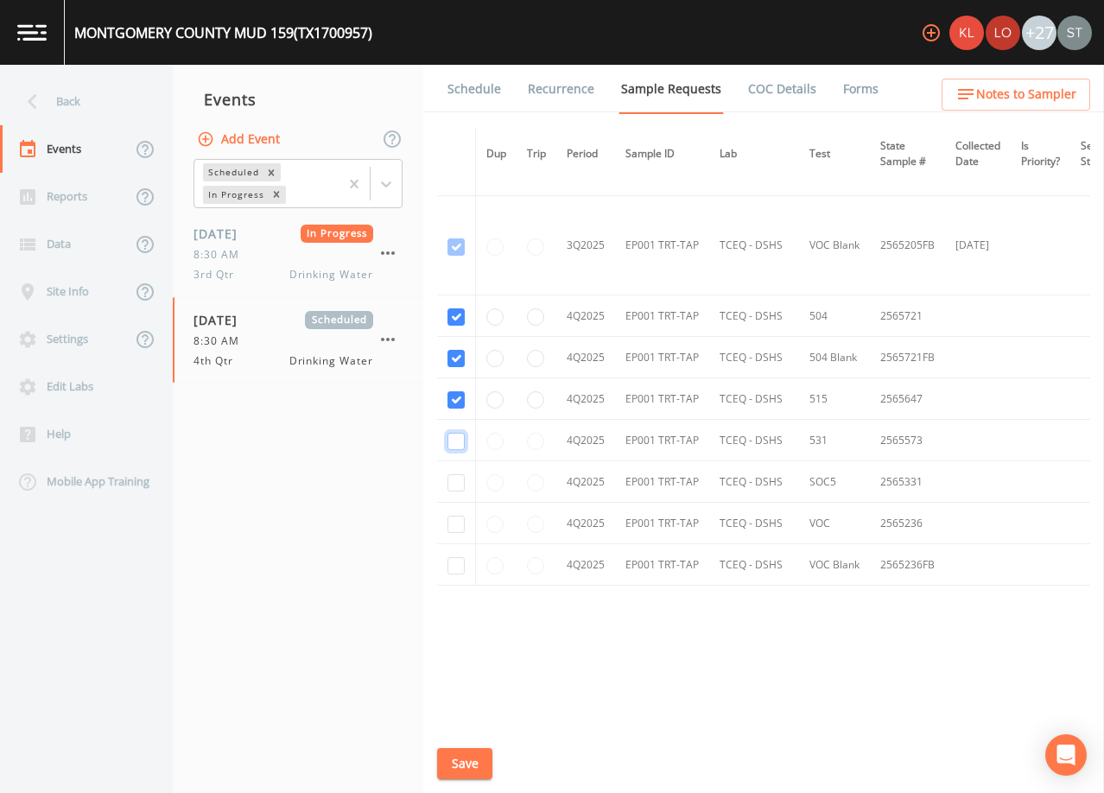
click at [458, 441] on input "checkbox" at bounding box center [456, 441] width 17 height 17
click at [461, 480] on input "checkbox" at bounding box center [456, 482] width 17 height 17
click at [458, 519] on input "checkbox" at bounding box center [456, 524] width 17 height 17
click at [457, 568] on input "checkbox" at bounding box center [456, 565] width 17 height 17
click at [473, 762] on button "Save" at bounding box center [464, 764] width 55 height 32
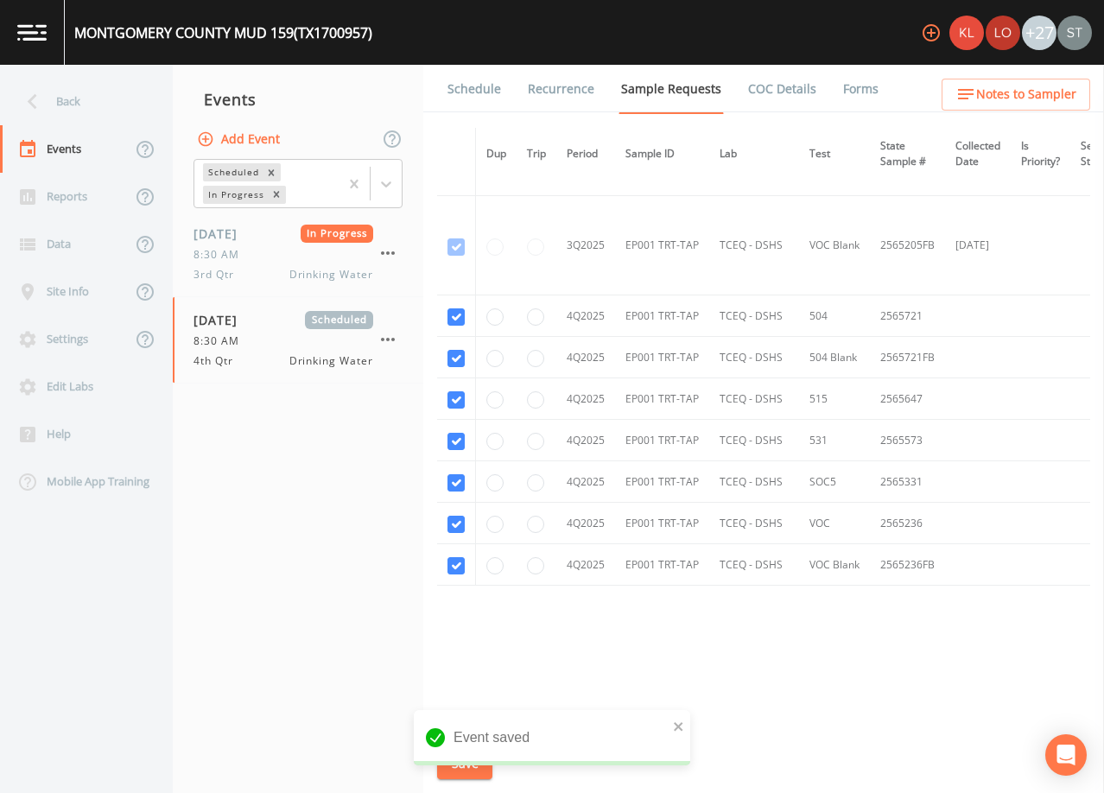
click at [477, 92] on link "Schedule" at bounding box center [474, 89] width 59 height 48
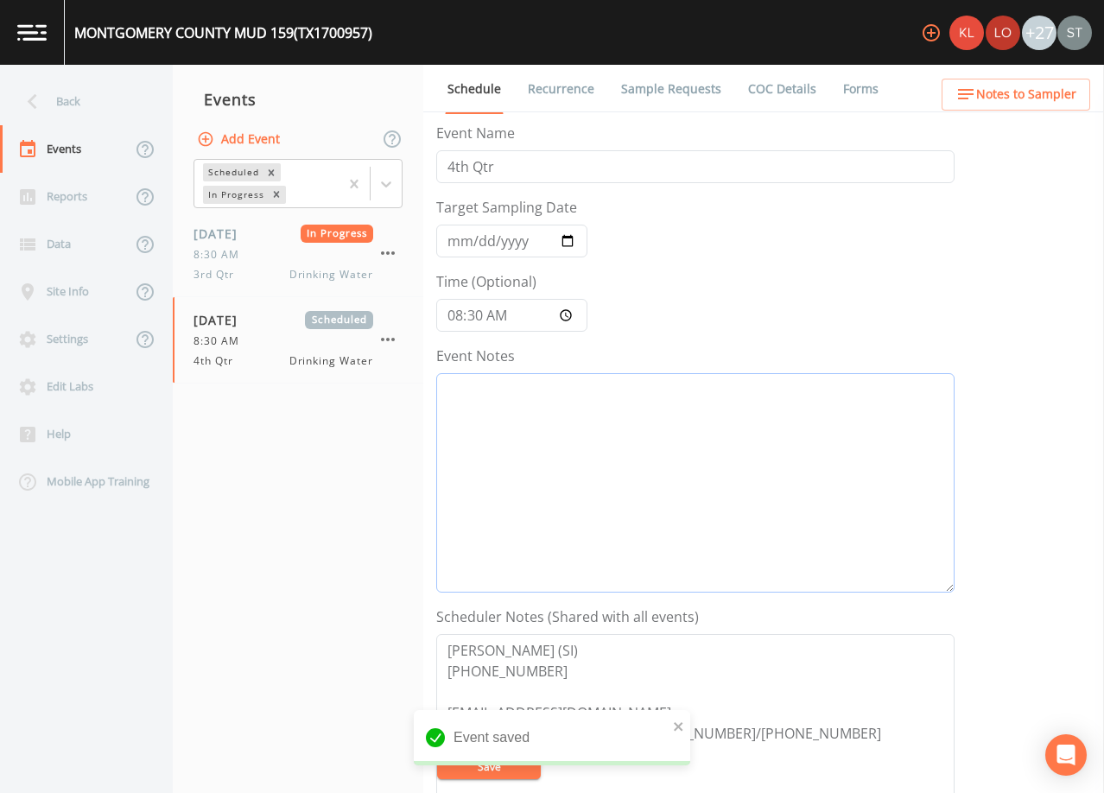
click at [595, 468] on textarea "Event Notes" at bounding box center [695, 482] width 518 height 219
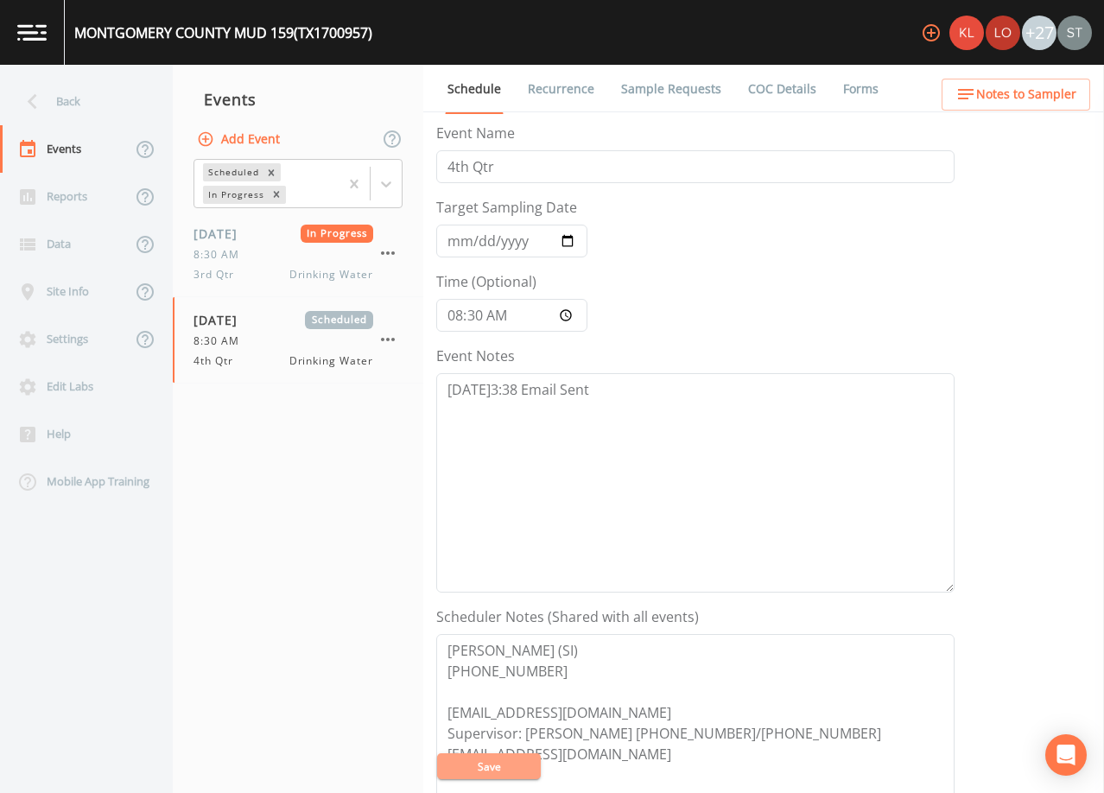
click at [514, 764] on button "Save" at bounding box center [489, 767] width 104 height 26
click at [483, 766] on button "Save" at bounding box center [489, 767] width 104 height 26
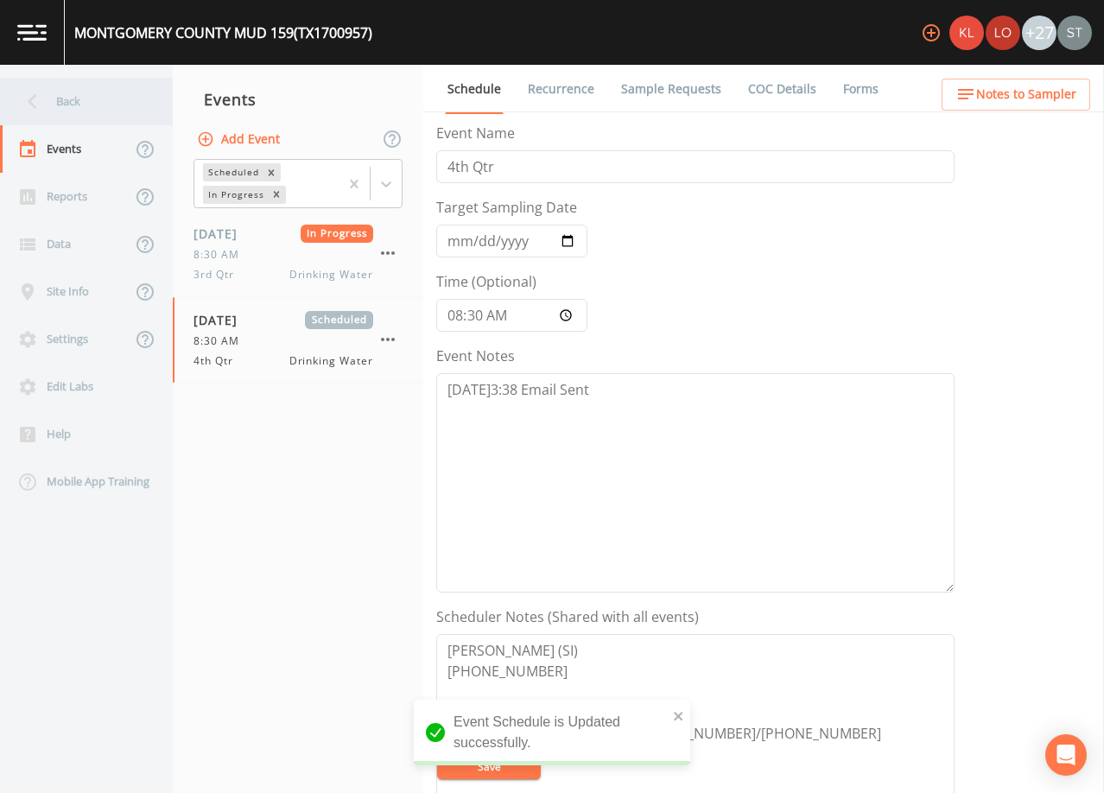
click at [92, 99] on div "Back" at bounding box center [78, 102] width 156 height 48
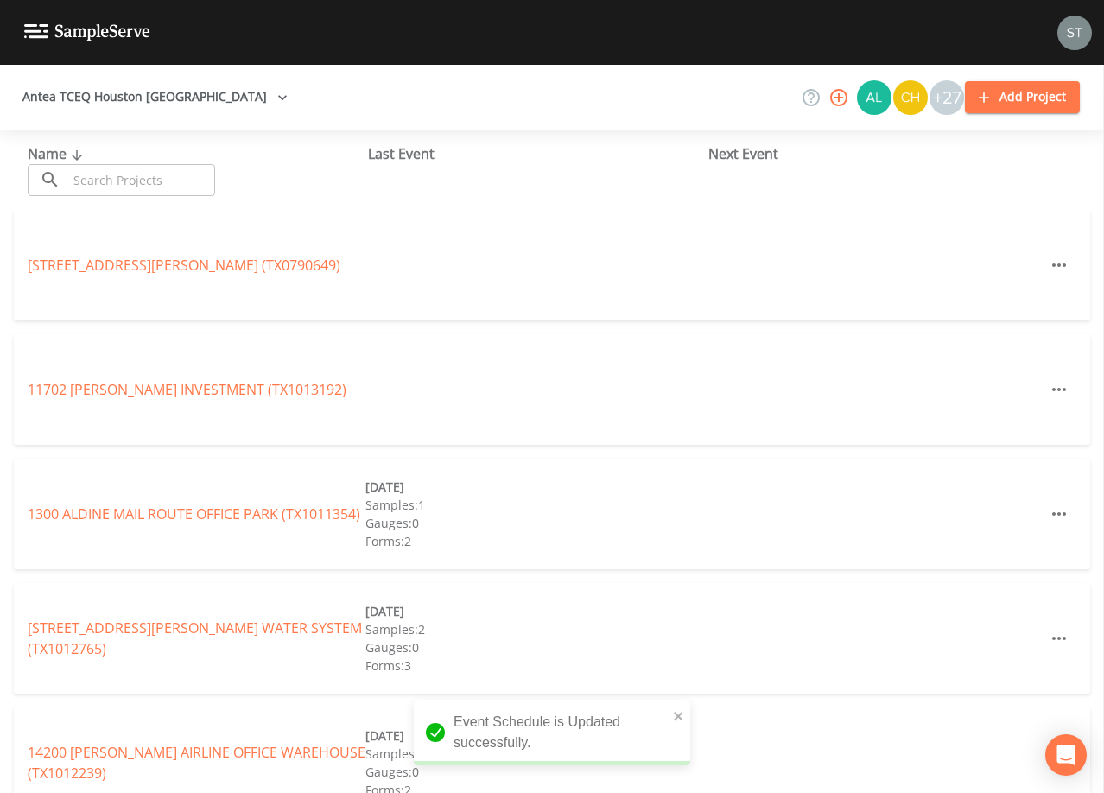
click at [142, 175] on input "text" at bounding box center [141, 180] width 148 height 32
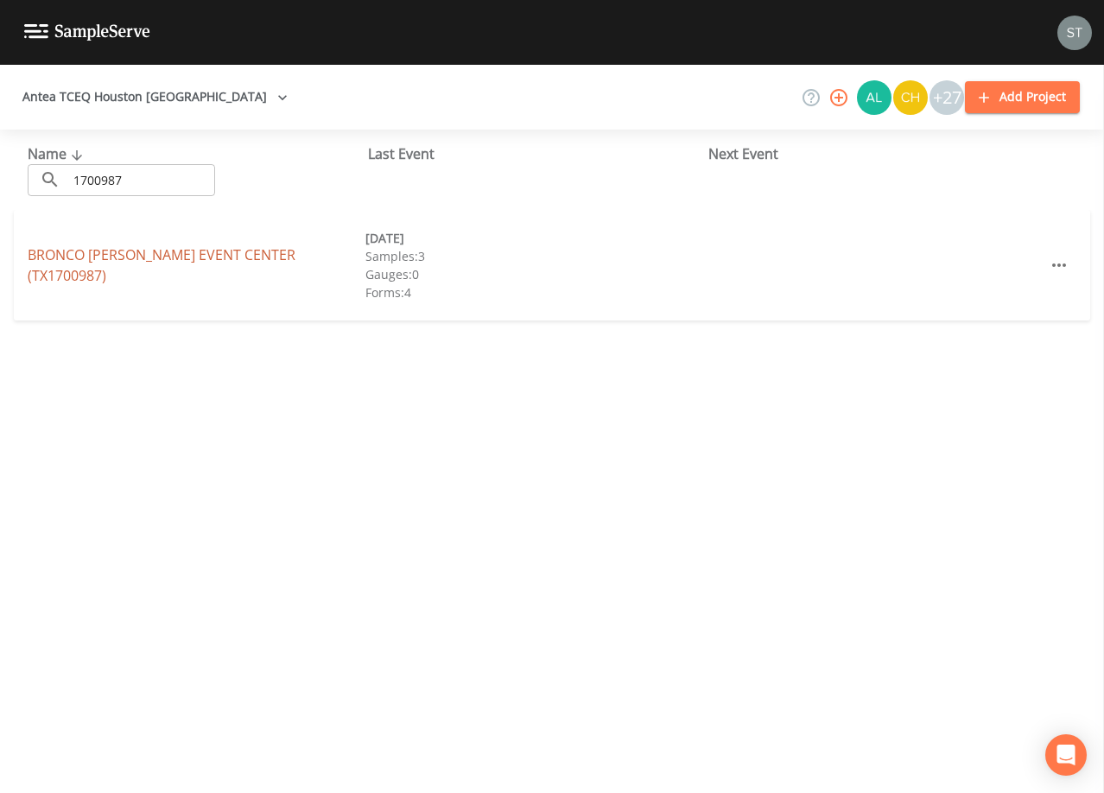
click at [203, 258] on link "BRONCO [PERSON_NAME][GEOGRAPHIC_DATA] (TX1700987)" at bounding box center [162, 265] width 268 height 40
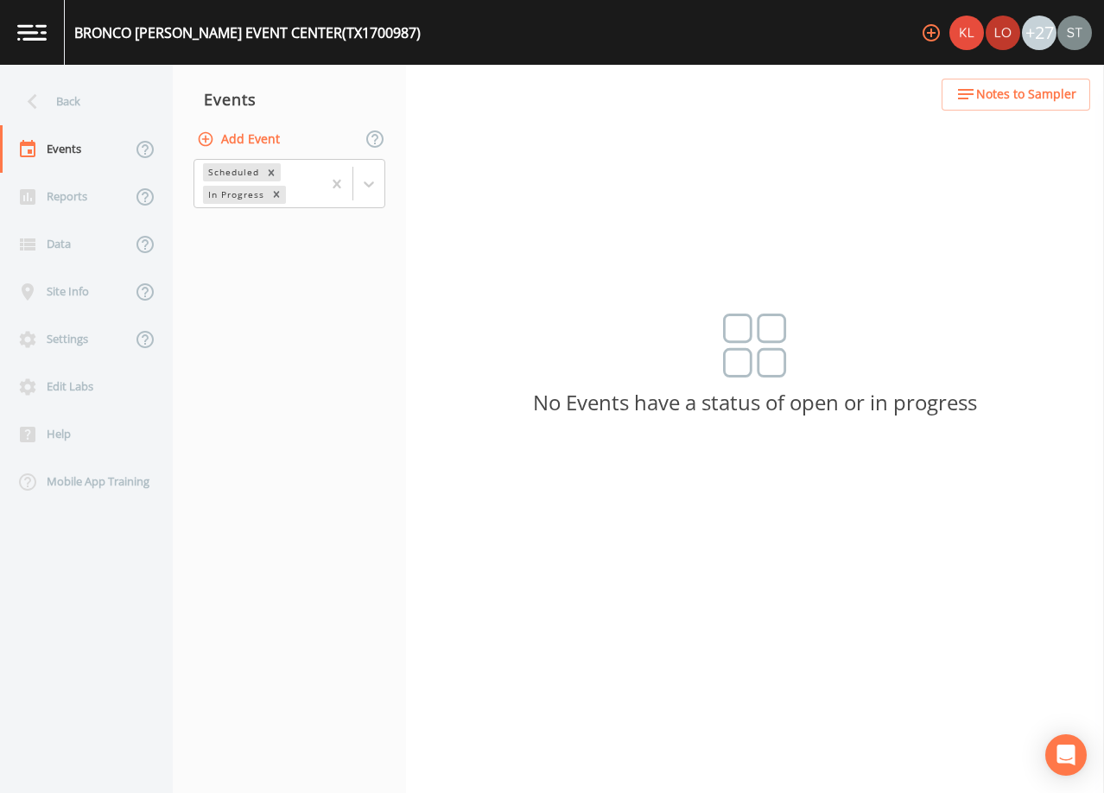
click at [258, 137] on button "Add Event" at bounding box center [240, 140] width 93 height 32
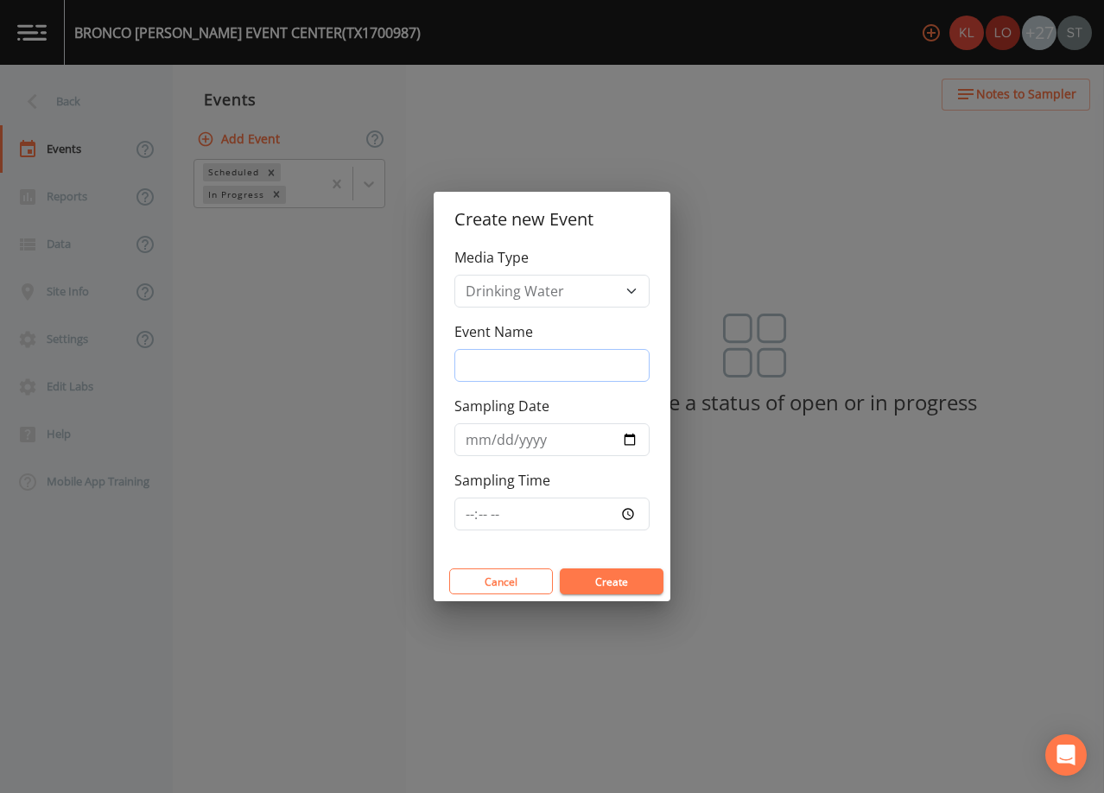
click at [529, 362] on input "Event Name" at bounding box center [552, 365] width 195 height 33
click at [470, 439] on input "Sampling Date" at bounding box center [552, 439] width 195 height 33
click at [627, 587] on button "Create" at bounding box center [612, 582] width 104 height 26
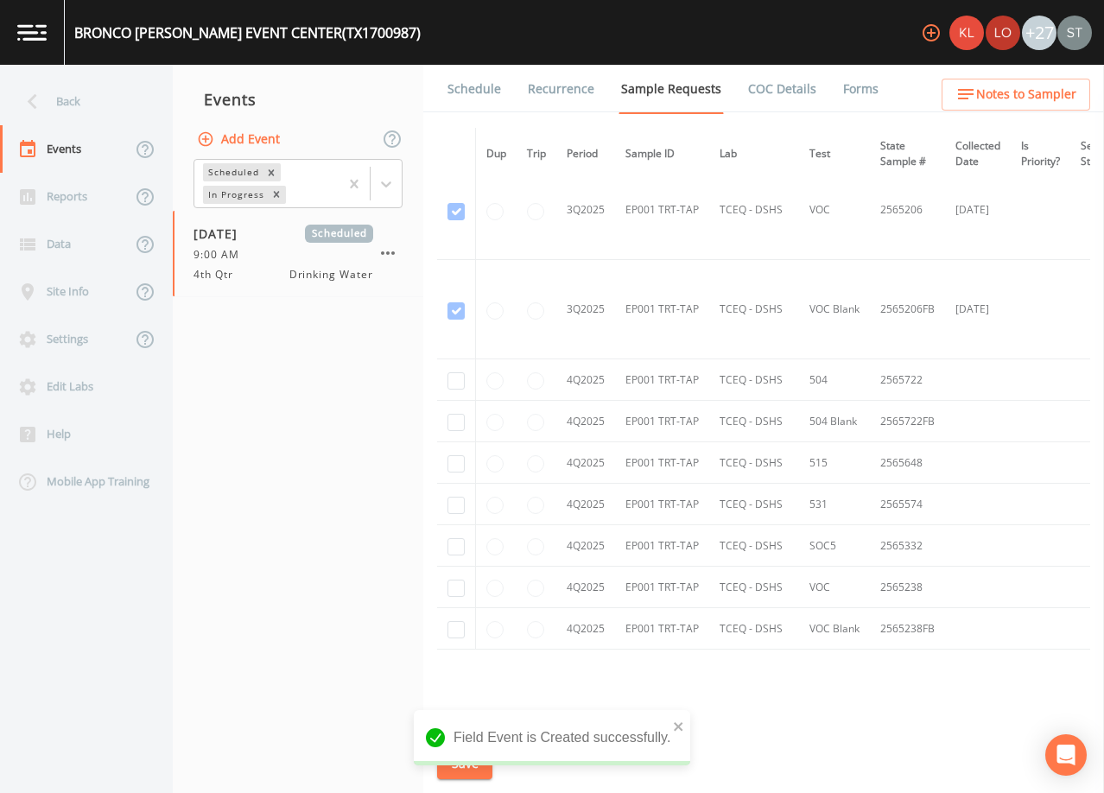
scroll to position [1023, 0]
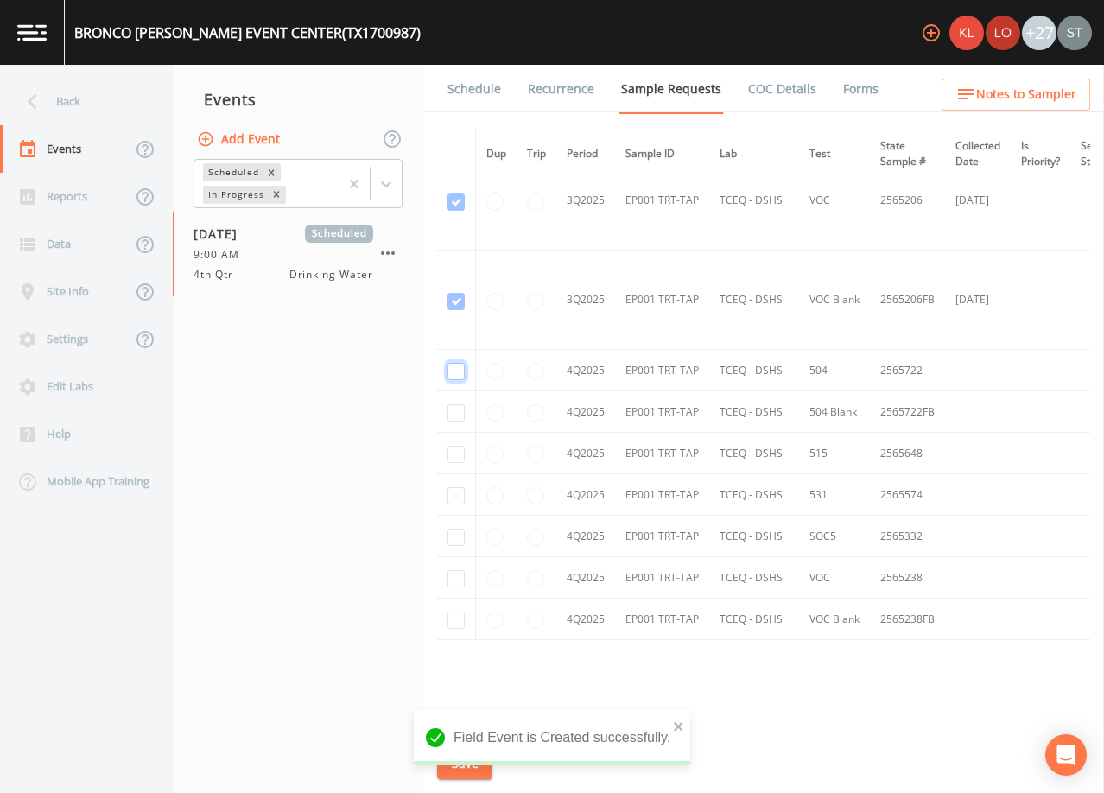
click at [457, 375] on input "checkbox" at bounding box center [456, 371] width 17 height 17
click at [455, 413] on input "checkbox" at bounding box center [456, 412] width 17 height 17
drag, startPoint x: 455, startPoint y: 459, endPoint x: 459, endPoint y: 491, distance: 32.2
click at [455, 459] on input "checkbox" at bounding box center [456, 454] width 17 height 17
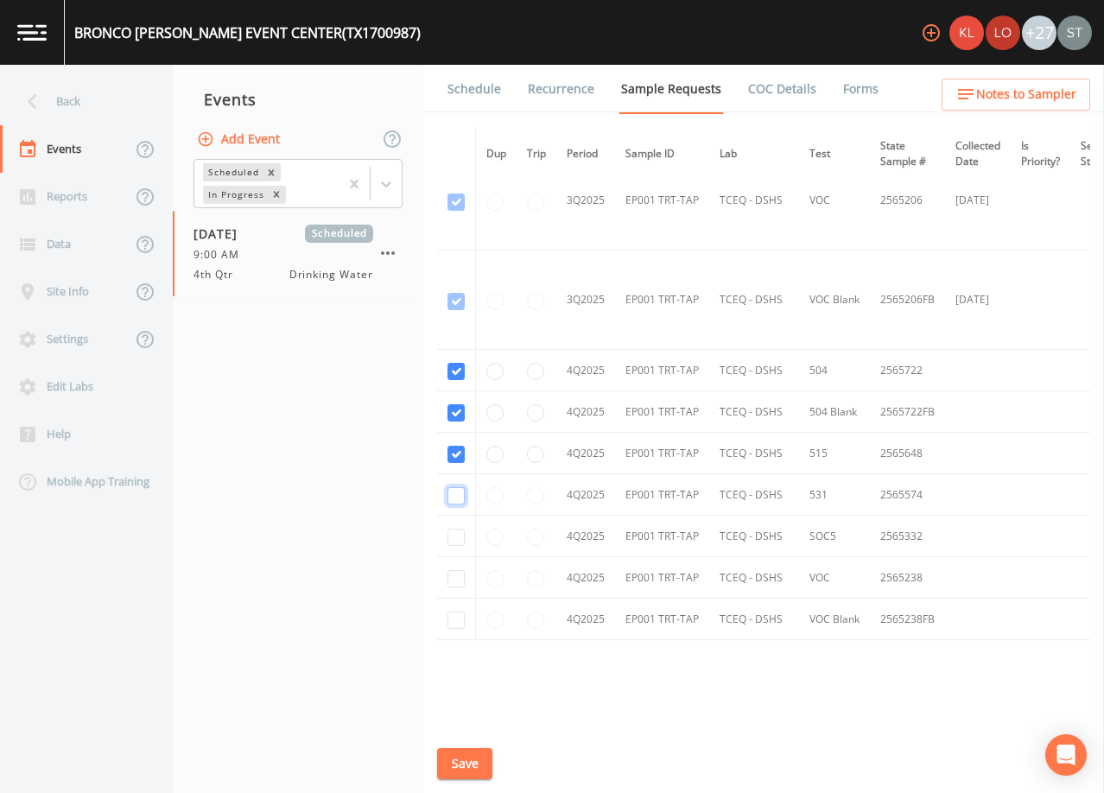
click at [456, 499] on input "checkbox" at bounding box center [456, 495] width 17 height 17
click at [456, 542] on input "checkbox" at bounding box center [456, 537] width 17 height 17
click at [456, 576] on input "checkbox" at bounding box center [456, 578] width 17 height 17
click at [455, 620] on input "checkbox" at bounding box center [456, 620] width 17 height 17
click at [464, 761] on button "Save" at bounding box center [464, 764] width 55 height 32
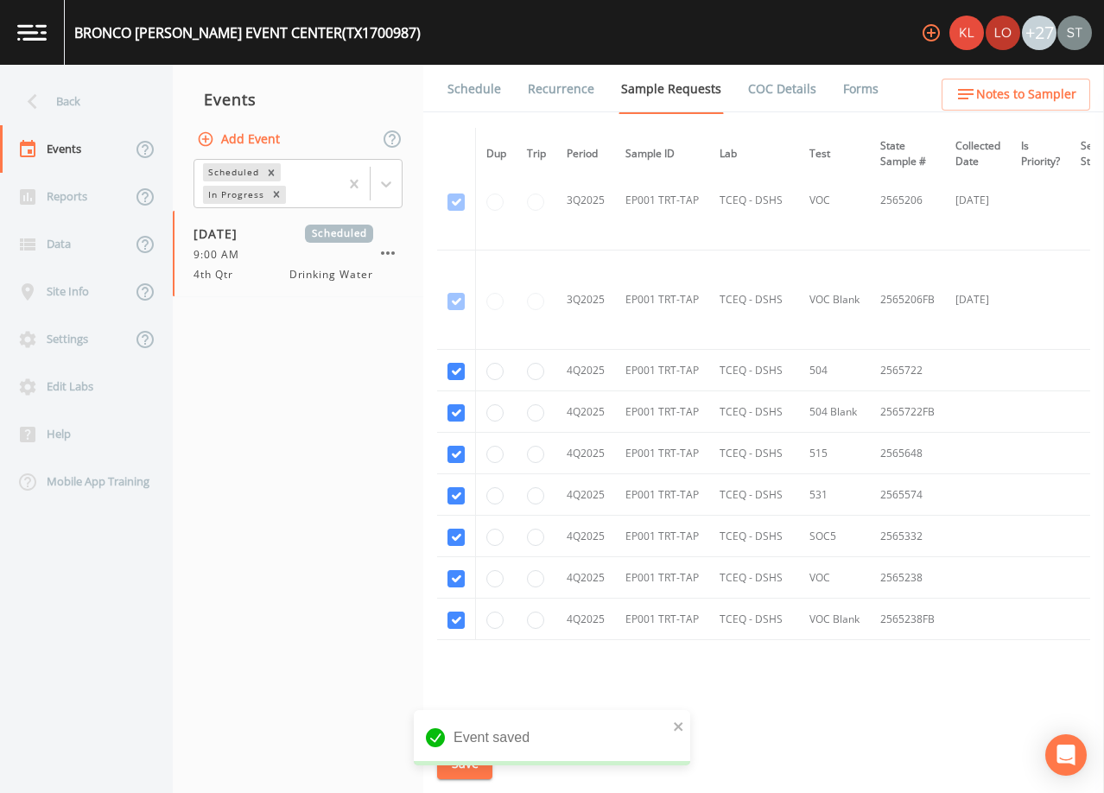
click at [479, 98] on link "Schedule" at bounding box center [474, 89] width 59 height 48
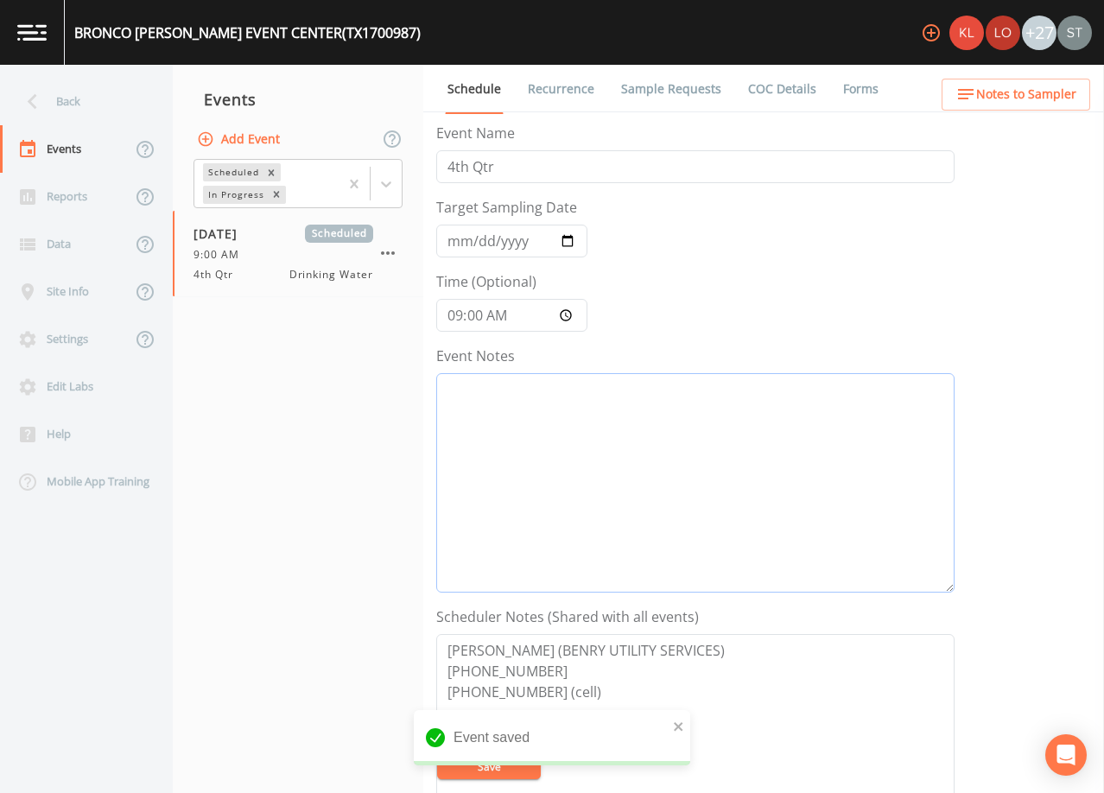
click at [626, 490] on textarea "Event Notes" at bounding box center [695, 482] width 518 height 219
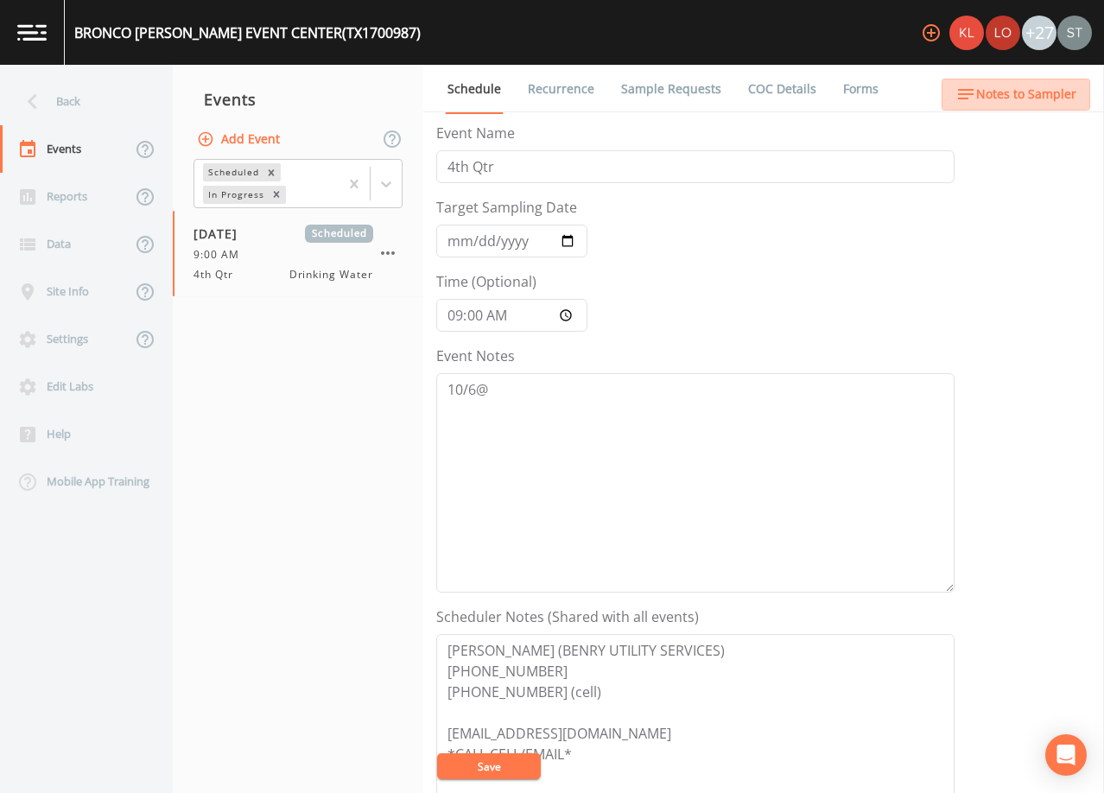
click at [1068, 92] on span "Notes to Sampler" at bounding box center [1026, 95] width 100 height 22
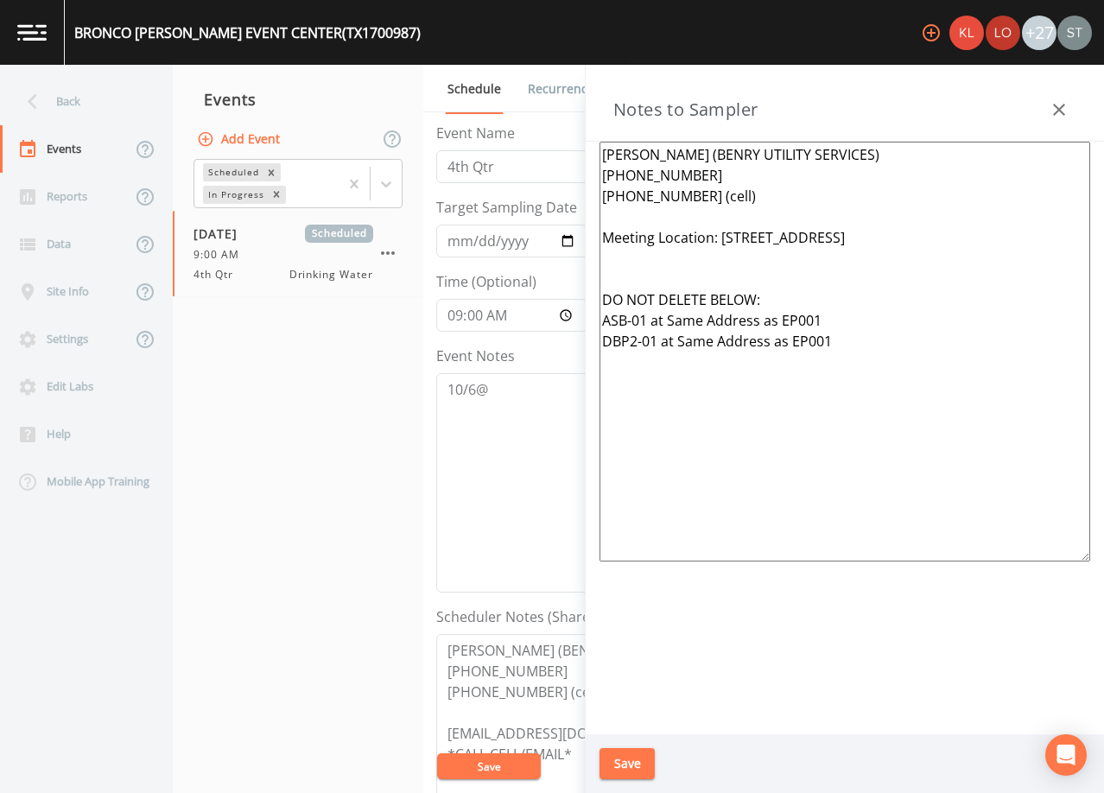
click at [1062, 105] on icon "button" at bounding box center [1059, 109] width 21 height 21
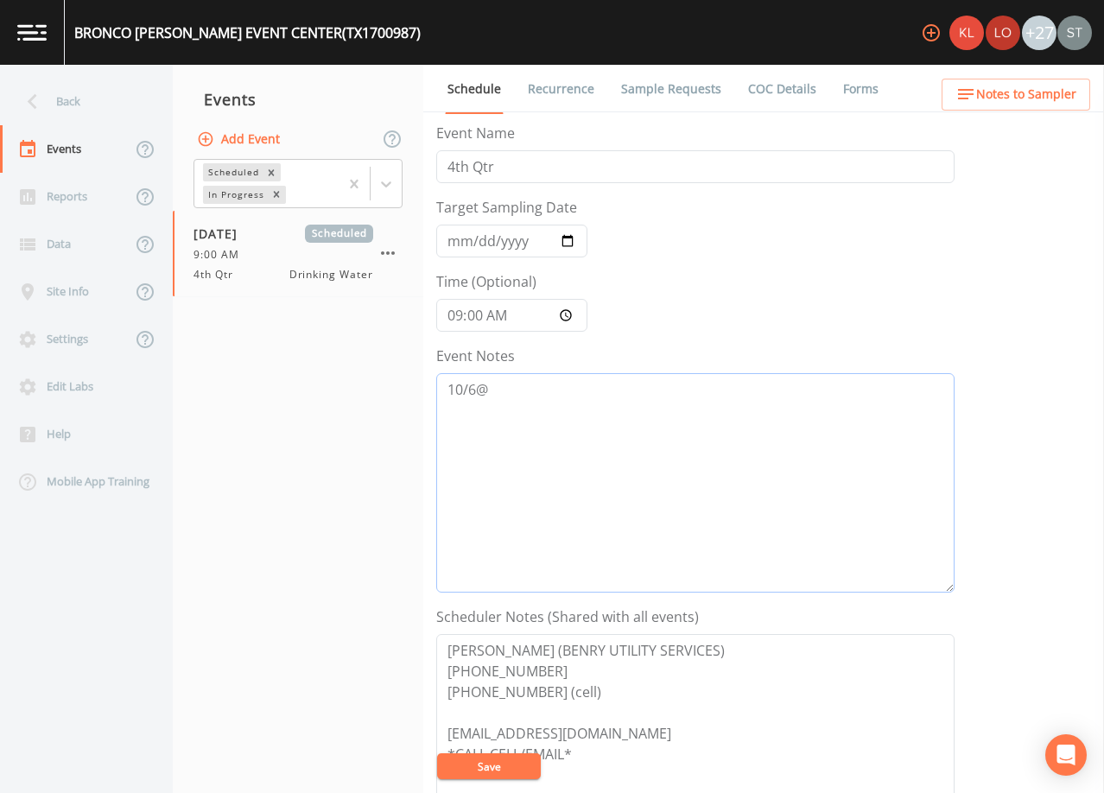
click at [586, 402] on textarea "10/6@" at bounding box center [695, 482] width 518 height 219
click at [503, 766] on button "Save" at bounding box center [489, 767] width 104 height 26
click at [506, 762] on button "Save" at bounding box center [489, 767] width 104 height 26
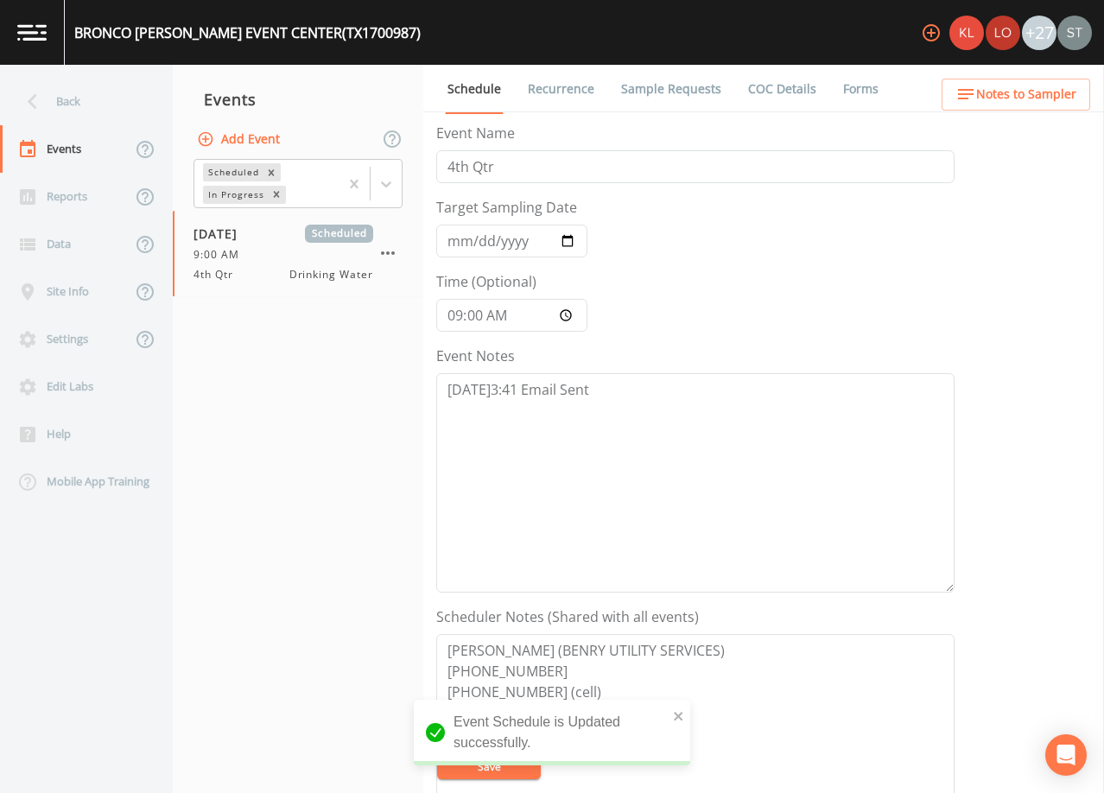
click at [102, 99] on div "Back" at bounding box center [78, 102] width 156 height 48
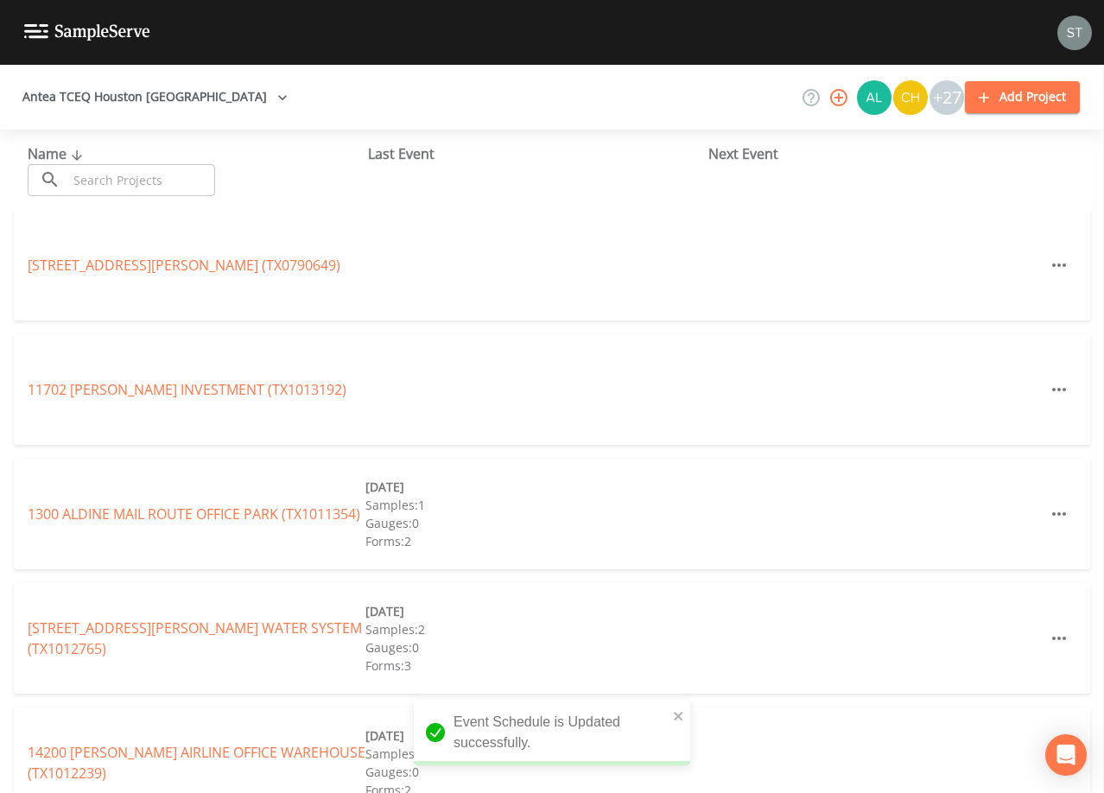
click at [142, 175] on input "text" at bounding box center [141, 180] width 148 height 32
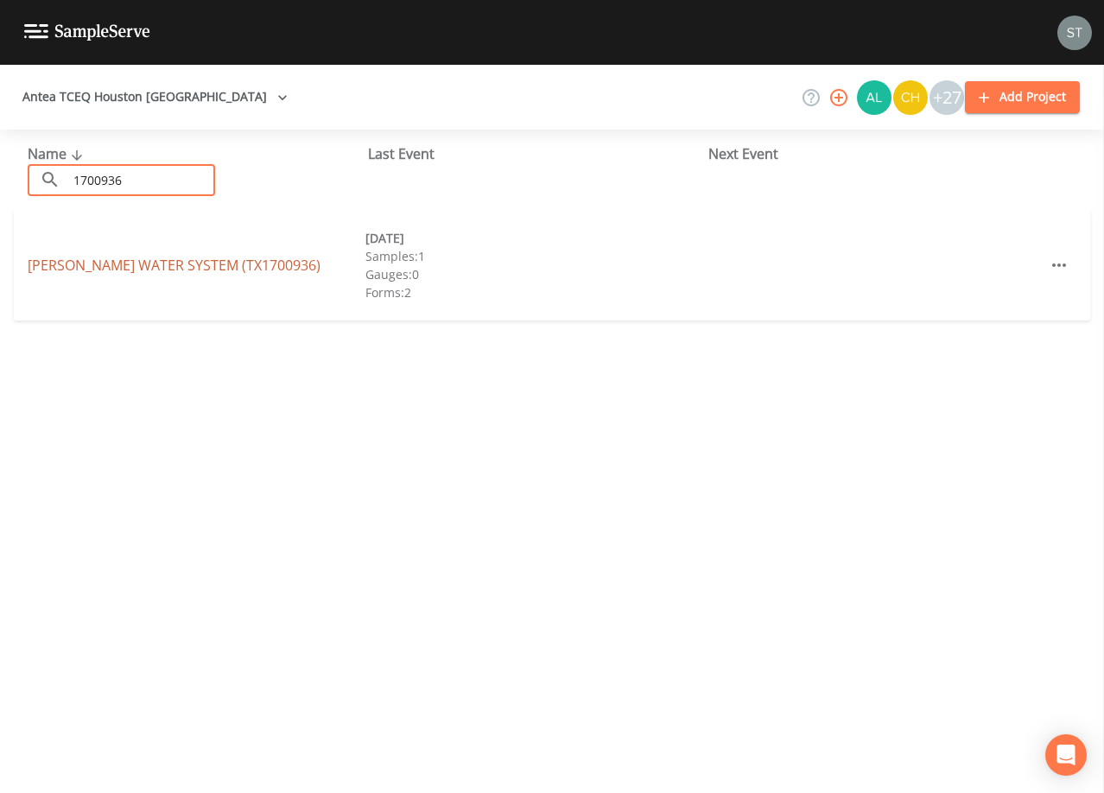
click at [239, 270] on link "[PERSON_NAME] WATER SYSTEM (TX1700936)" at bounding box center [174, 265] width 293 height 19
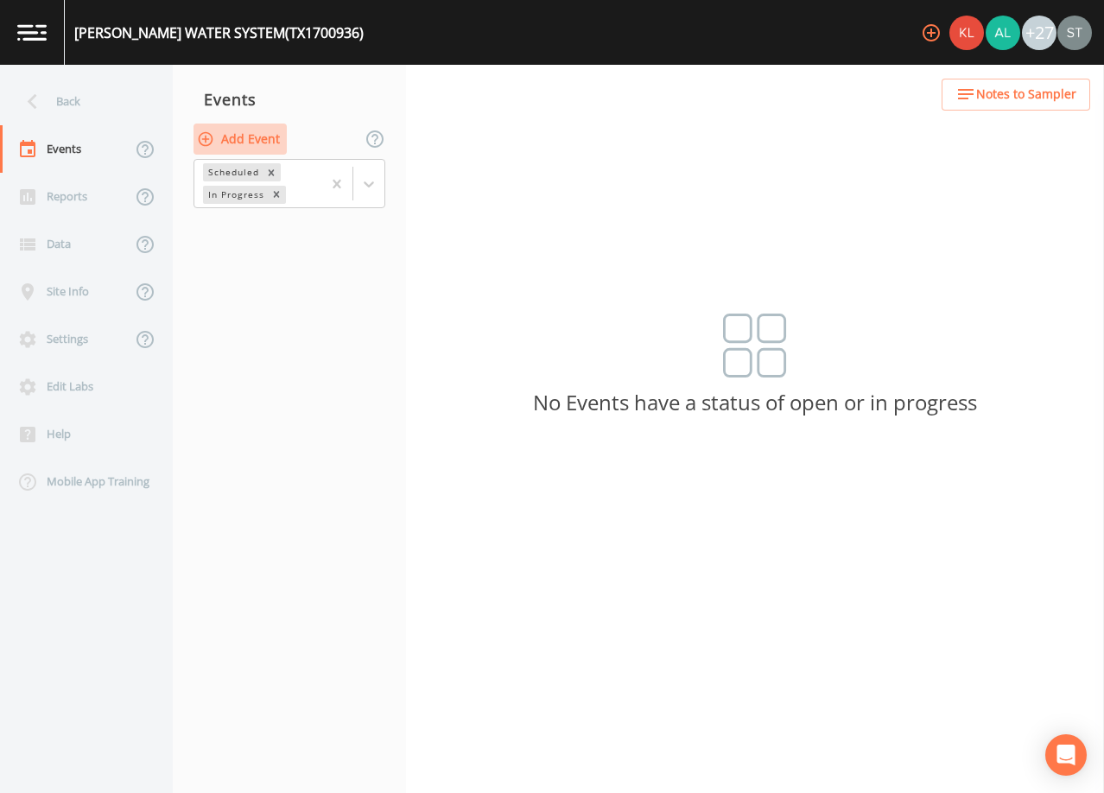
click at [245, 142] on button "Add Event" at bounding box center [240, 140] width 93 height 32
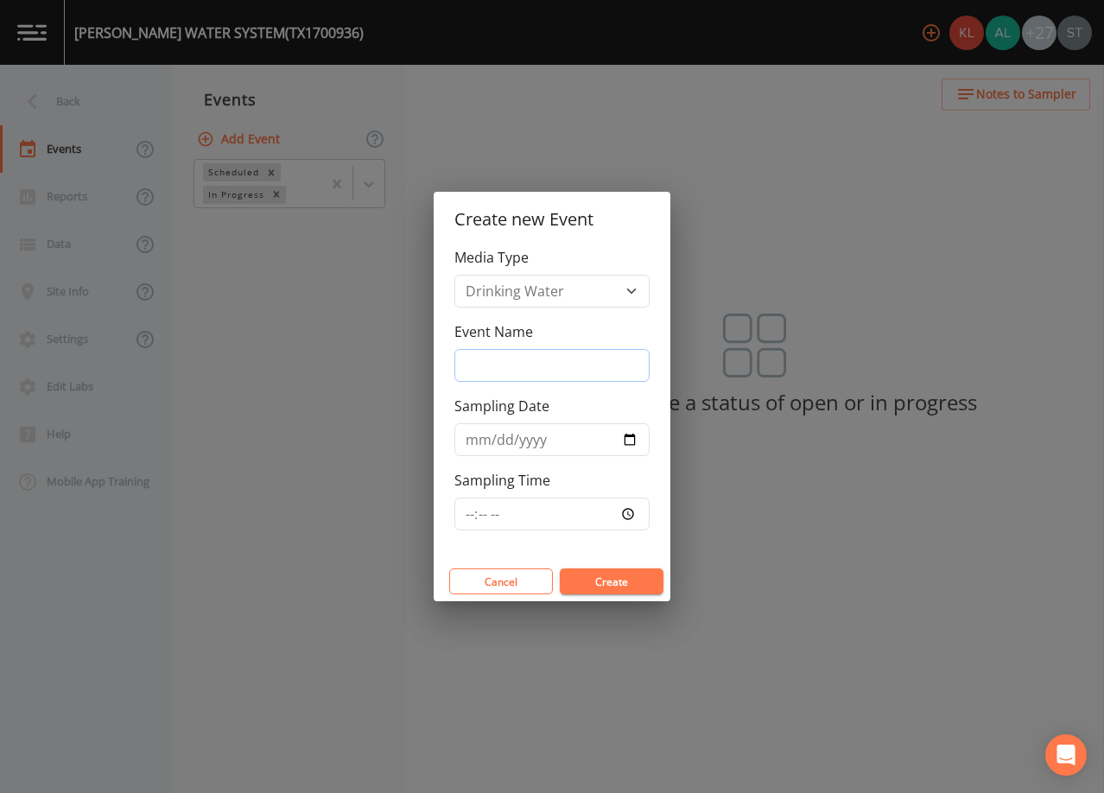
click at [510, 364] on input "Event Name" at bounding box center [552, 365] width 195 height 33
click at [471, 442] on input "Sampling Date" at bounding box center [552, 439] width 195 height 33
drag, startPoint x: 626, startPoint y: 581, endPoint x: 631, endPoint y: 568, distance: 14.0
click at [625, 580] on button "Create" at bounding box center [612, 582] width 104 height 26
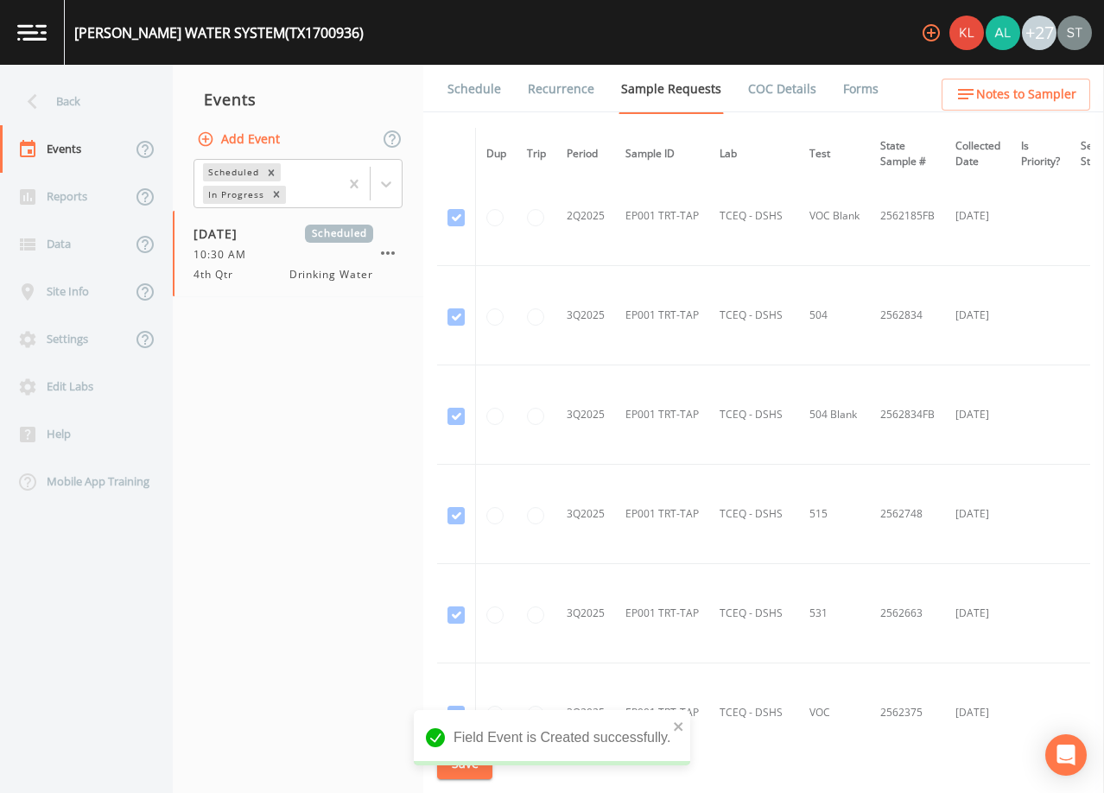
scroll to position [2432, 0]
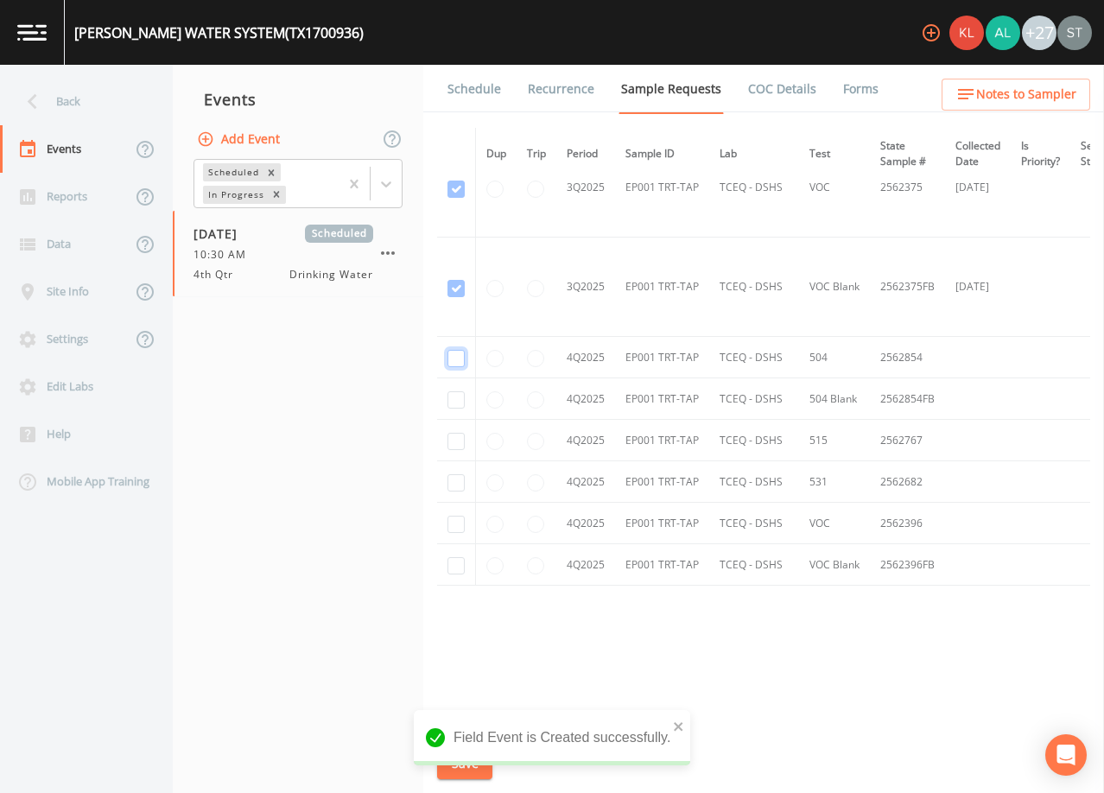
click at [455, 354] on input "checkbox" at bounding box center [456, 358] width 17 height 17
click at [457, 397] on input "checkbox" at bounding box center [456, 399] width 17 height 17
click at [456, 437] on input "checkbox" at bounding box center [456, 441] width 17 height 17
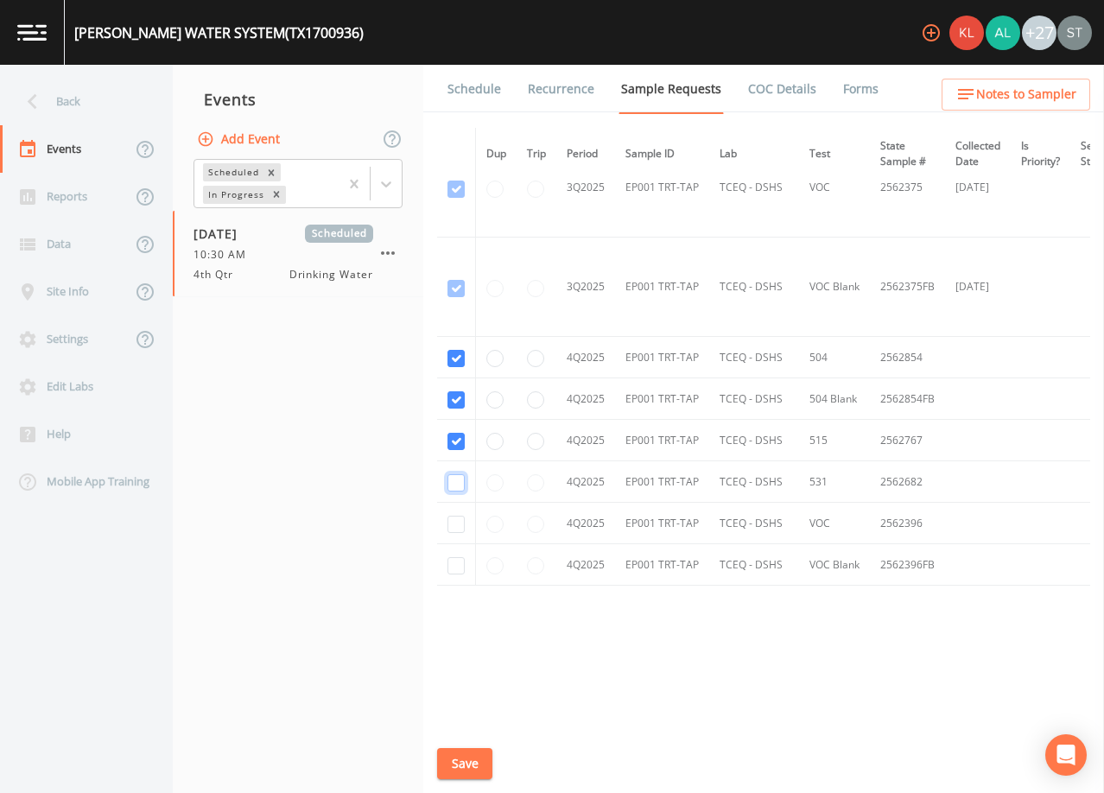
click at [455, 480] on input "checkbox" at bounding box center [456, 482] width 17 height 17
click at [460, 521] on input "checkbox" at bounding box center [456, 524] width 17 height 17
click at [454, 568] on input "checkbox" at bounding box center [456, 565] width 17 height 17
click at [463, 770] on button "Save" at bounding box center [464, 764] width 55 height 32
click at [486, 94] on link "Schedule" at bounding box center [474, 89] width 59 height 48
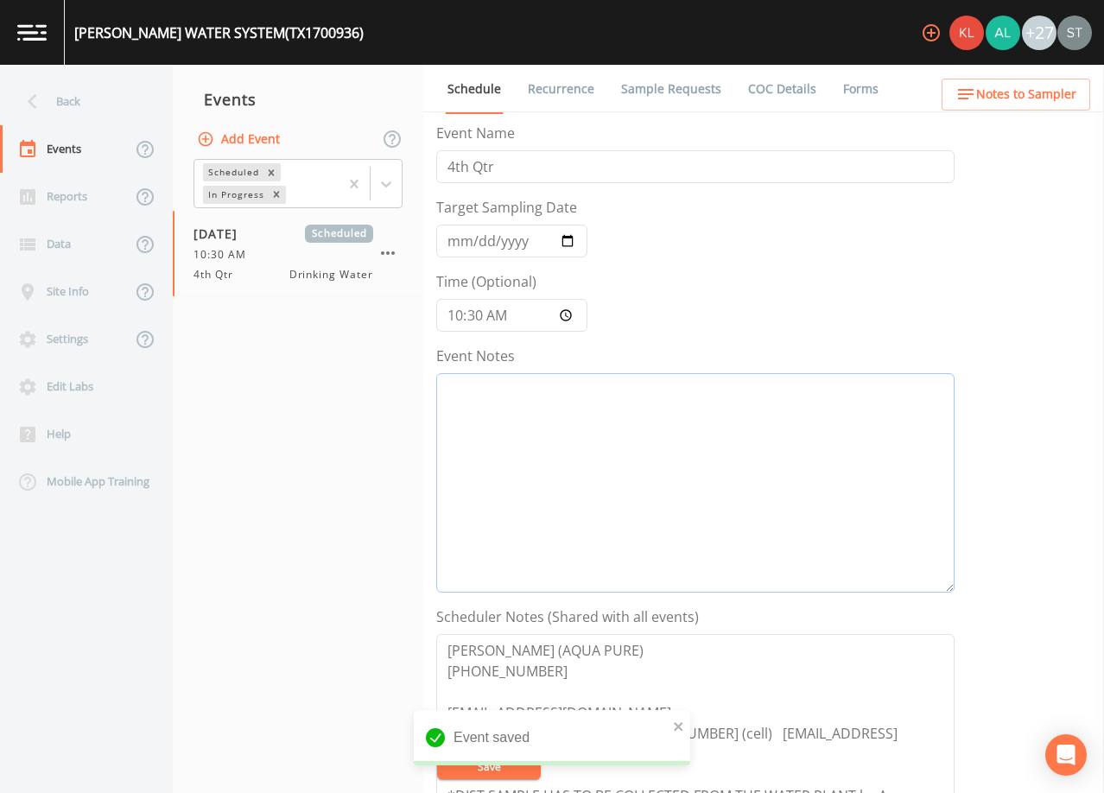
click at [640, 448] on textarea "Event Notes" at bounding box center [695, 482] width 518 height 219
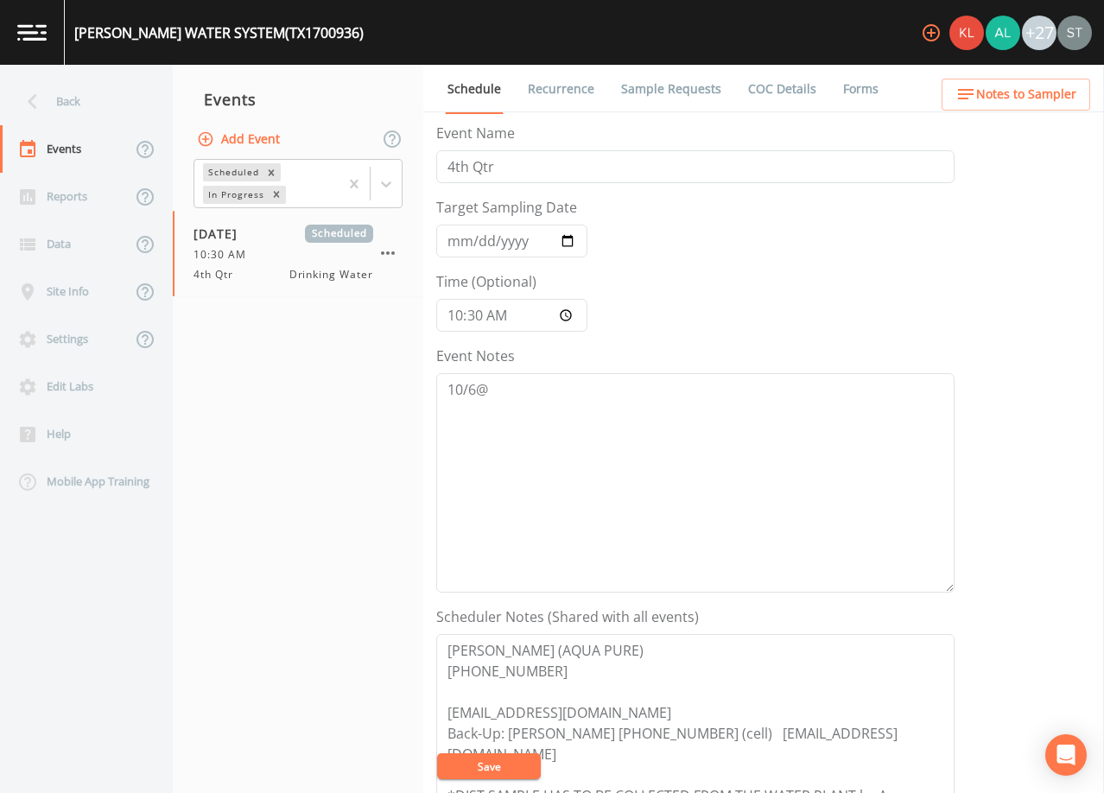
click at [1041, 88] on span "Notes to Sampler" at bounding box center [1026, 95] width 100 height 22
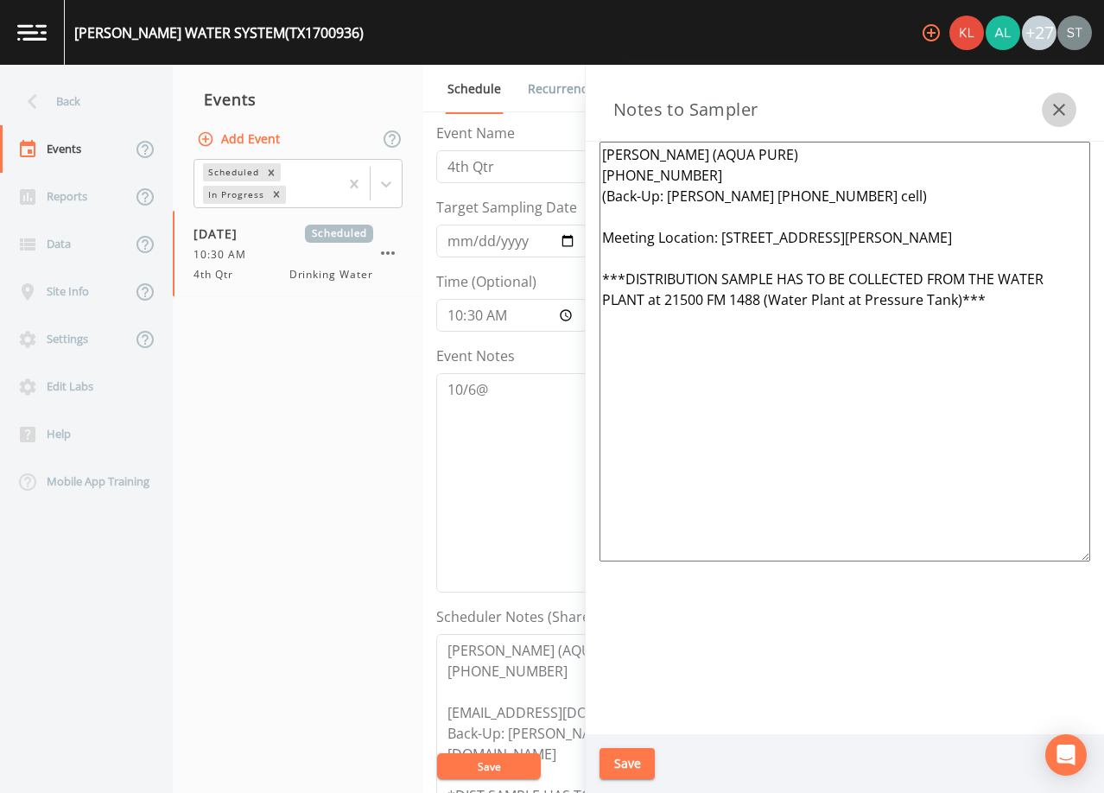
click at [1057, 112] on icon "button" at bounding box center [1059, 110] width 12 height 12
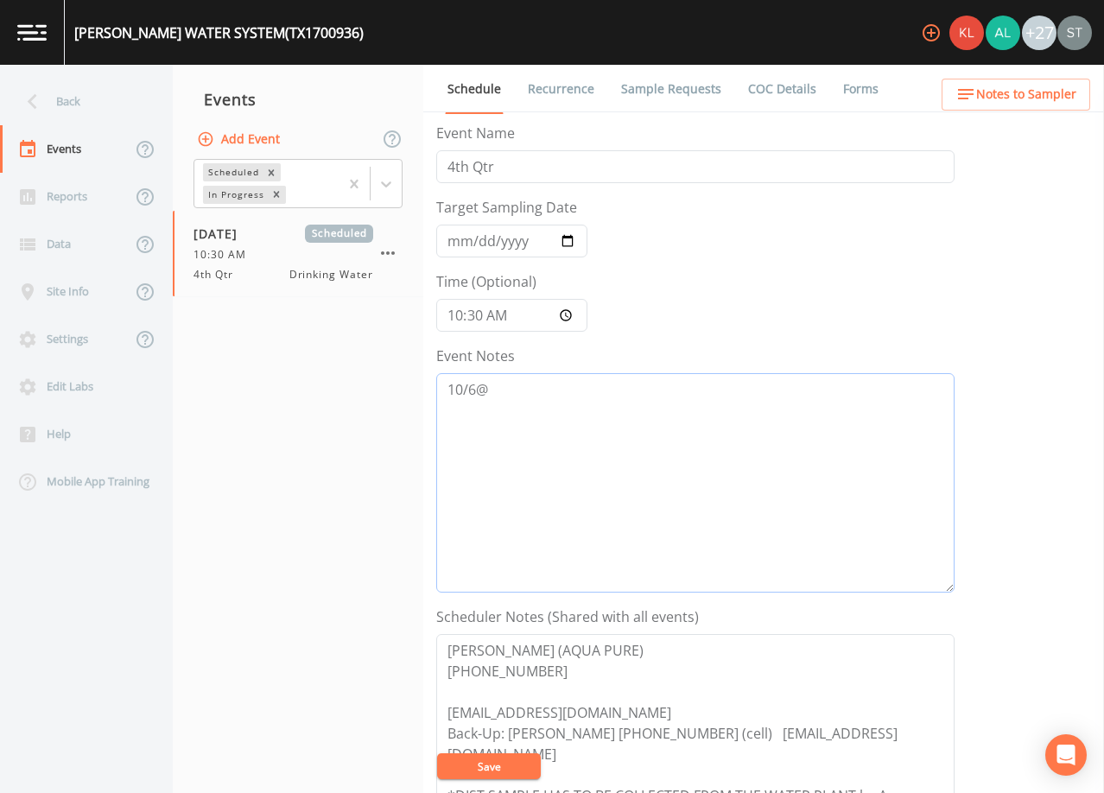
click at [686, 453] on textarea "10/6@" at bounding box center [695, 482] width 518 height 219
drag, startPoint x: 509, startPoint y: 772, endPoint x: 577, endPoint y: 680, distance: 114.2
click at [508, 772] on button "Save" at bounding box center [489, 767] width 104 height 26
click at [505, 772] on button "Save" at bounding box center [489, 767] width 104 height 26
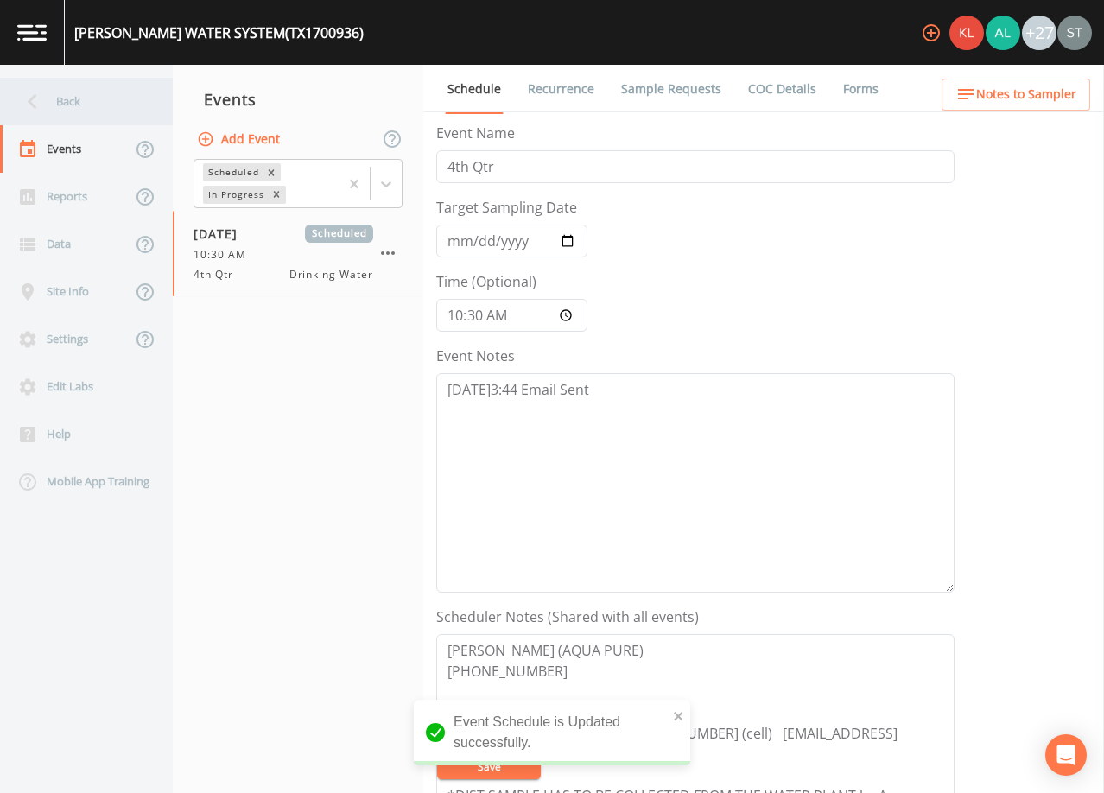
click at [72, 108] on div "Back" at bounding box center [78, 102] width 156 height 48
